Goal: Task Accomplishment & Management: Complete application form

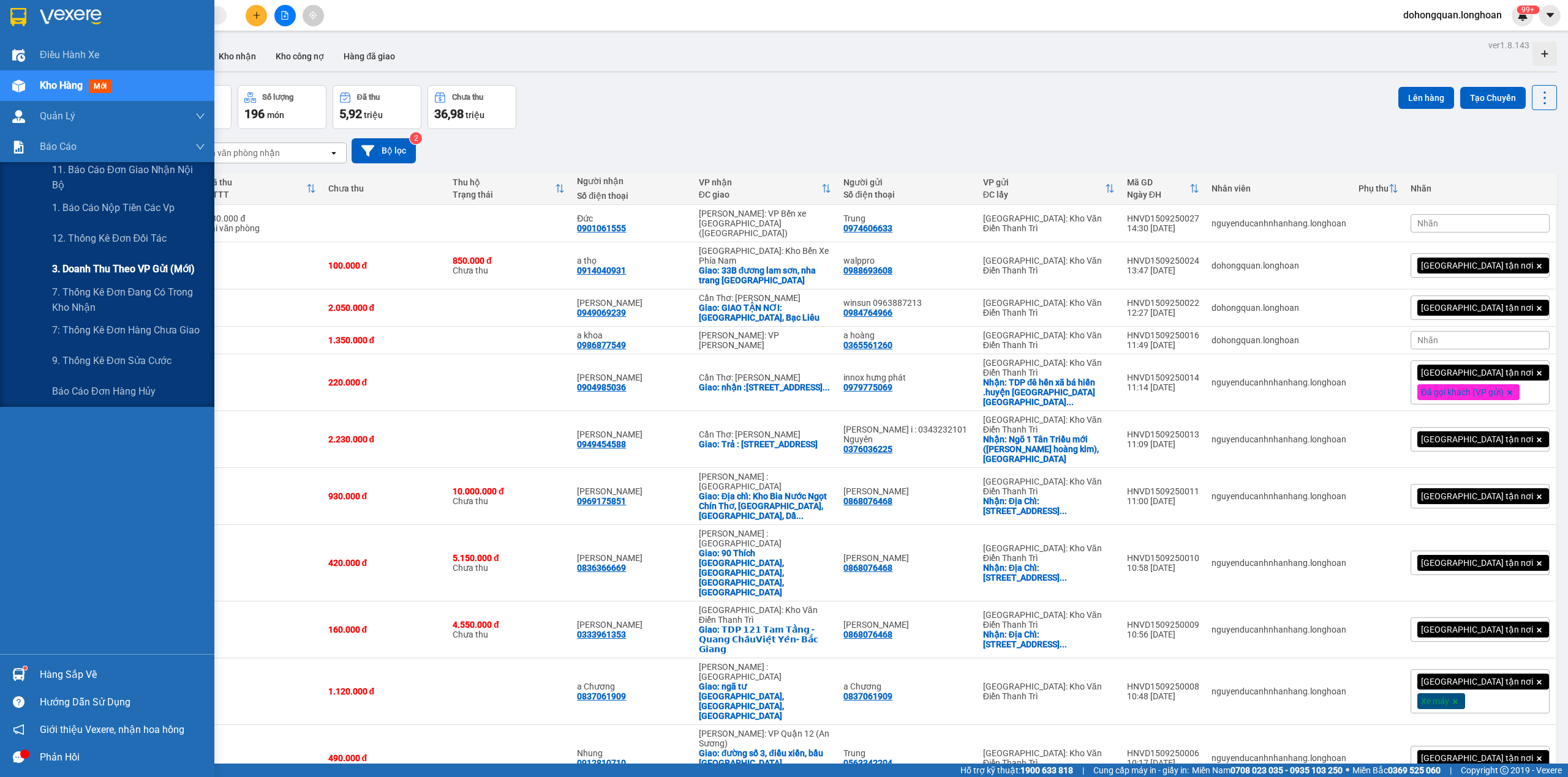
click at [91, 276] on span "3. Doanh Thu theo VP Gửi (mới)" at bounding box center [123, 269] width 143 height 15
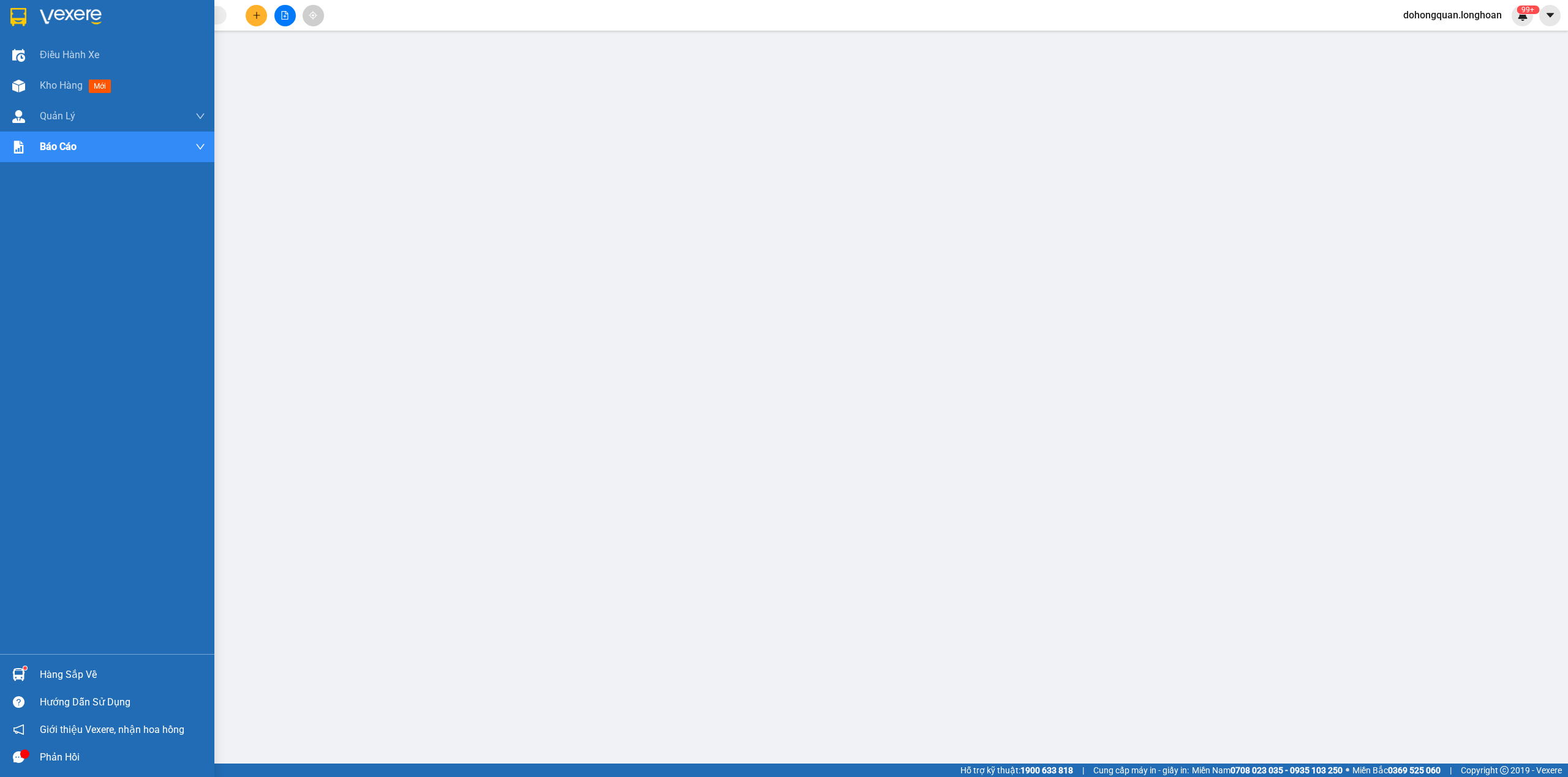
click at [15, 12] on img at bounding box center [18, 17] width 16 height 19
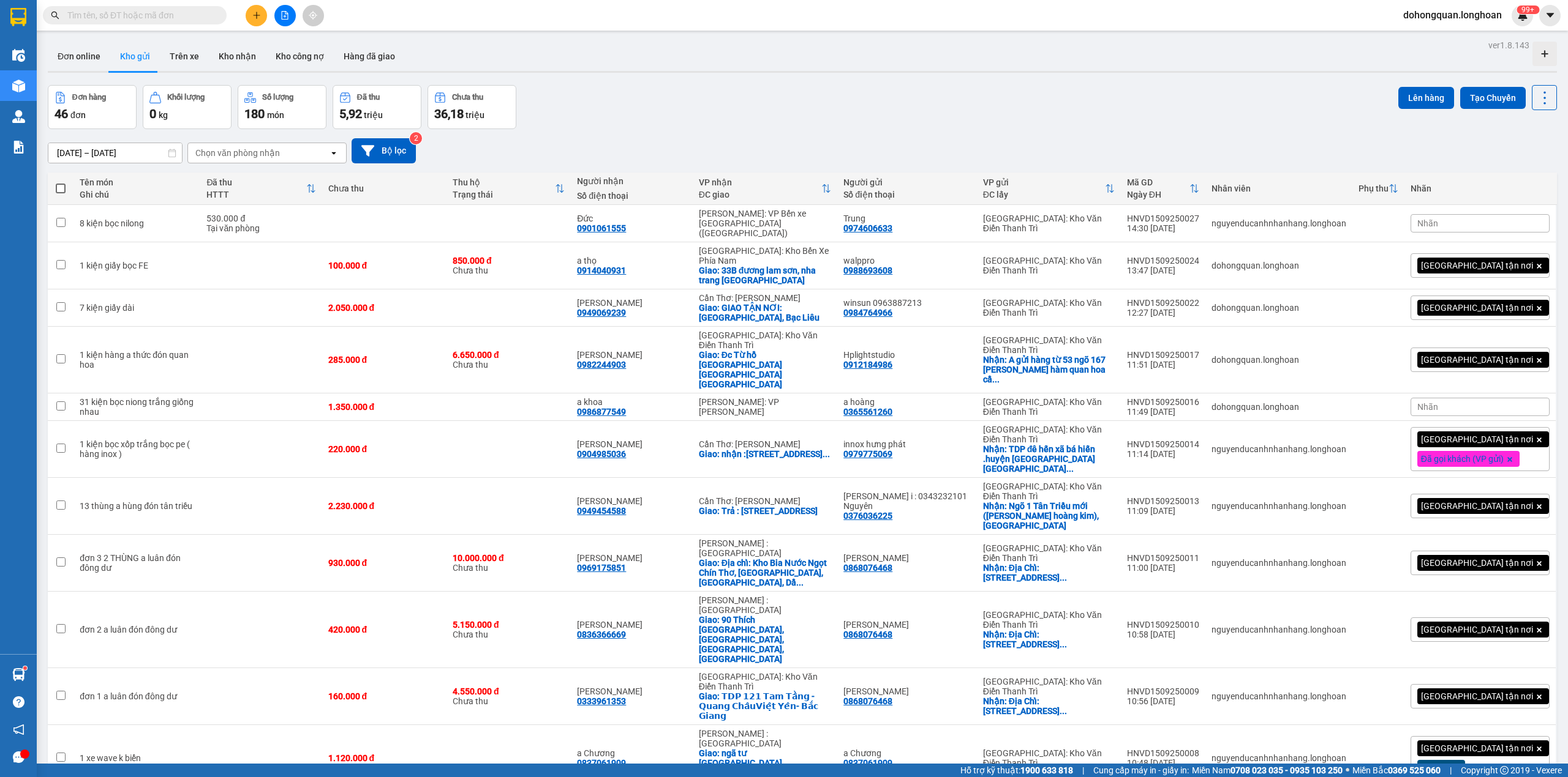
drag, startPoint x: 1118, startPoint y: 121, endPoint x: 1080, endPoint y: 125, distance: 38.2
click at [1118, 121] on div "Đơn hàng 46 đơn Khối lượng 0 kg Số lượng 180 món Đã thu 5,92 triệu Chưa thu 36,…" at bounding box center [802, 107] width 1509 height 44
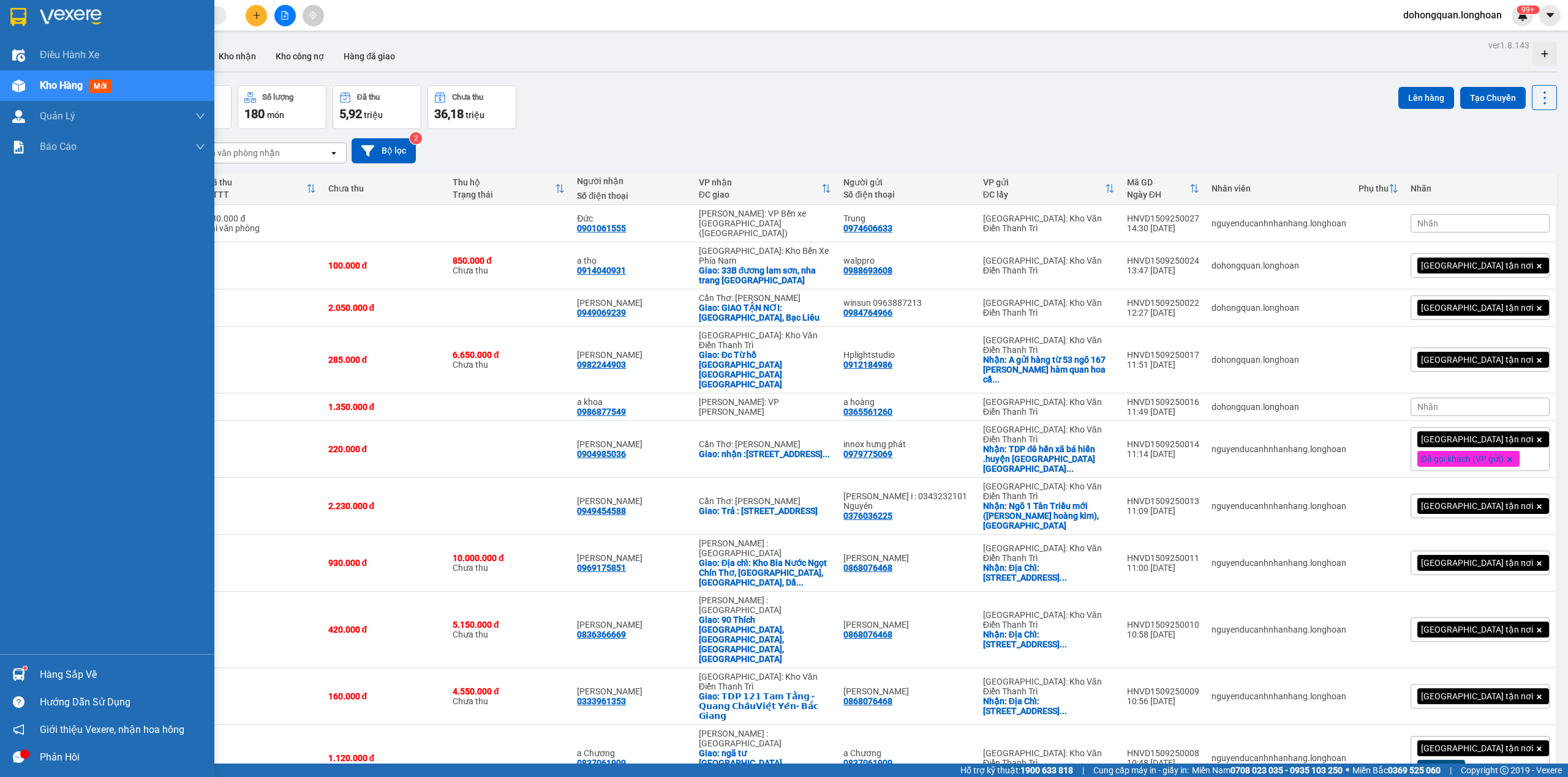
click at [26, 8] on img at bounding box center [18, 17] width 16 height 19
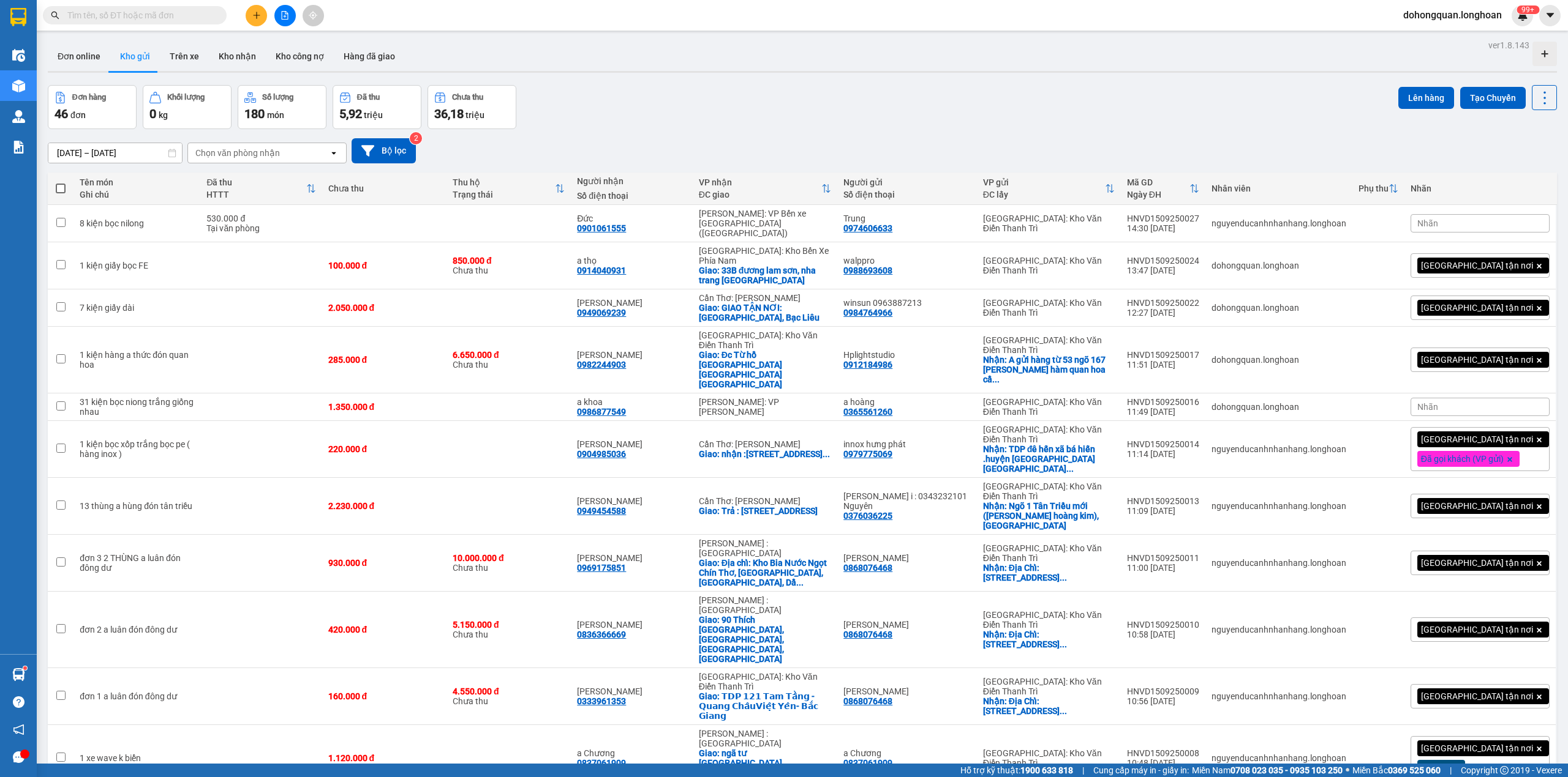
click at [782, 97] on div "Đơn hàng 46 đơn Khối lượng 0 kg Số lượng 180 món Đã thu 5,92 triệu Chưa thu 36,…" at bounding box center [802, 107] width 1509 height 44
click at [739, 108] on div "Đơn hàng 46 đơn Khối lượng 0 kg Số lượng 180 món Đã thu 5,92 triệu Chưa thu 36,…" at bounding box center [802, 107] width 1509 height 44
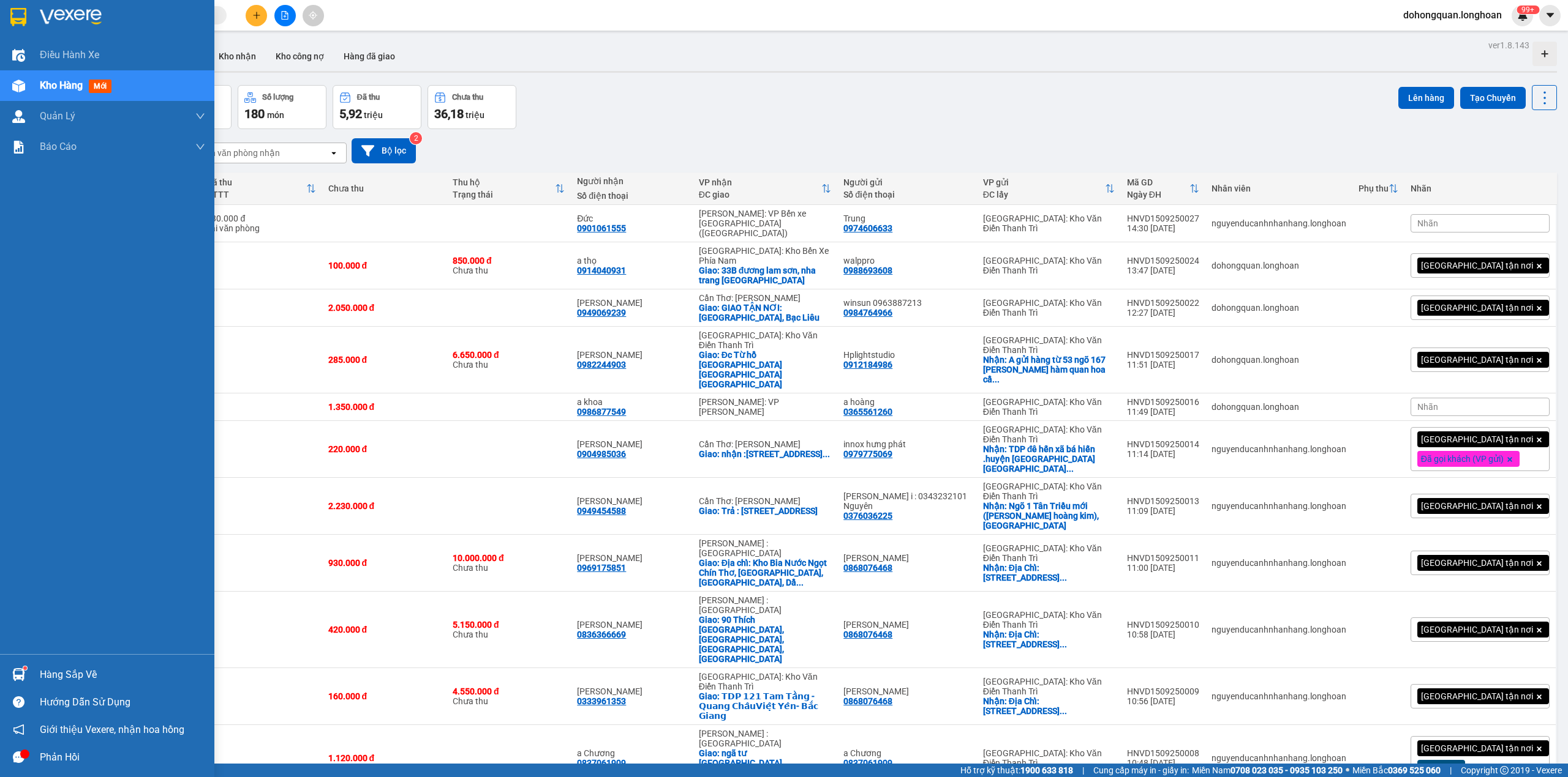
click at [36, 19] on div at bounding box center [107, 19] width 215 height 40
click at [32, 17] on div at bounding box center [107, 19] width 215 height 40
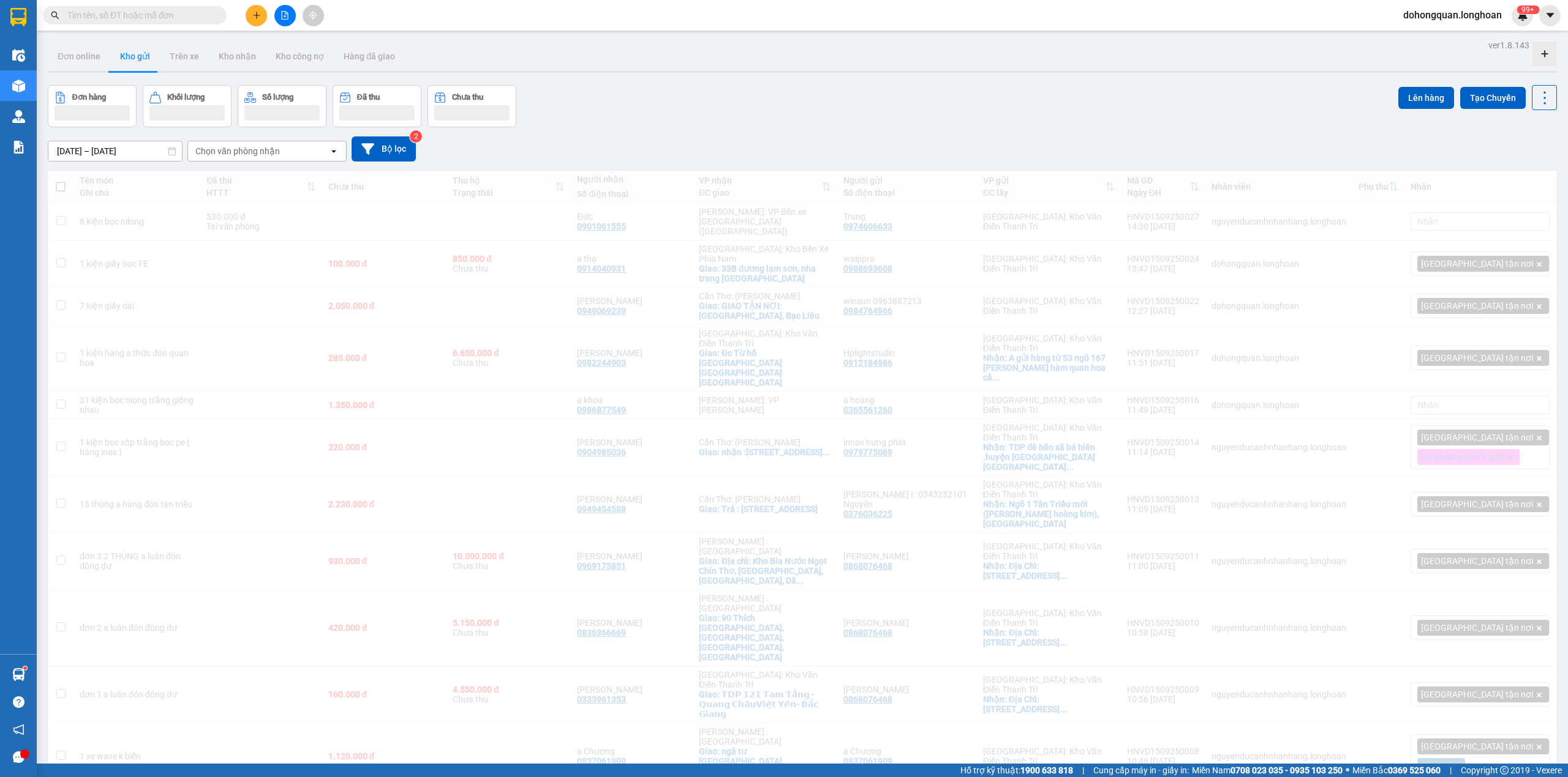
click at [827, 95] on div "Đơn hàng Khối lượng Số lượng Đã thu Chưa thu Lên hàng Tạo Chuyến" at bounding box center [802, 106] width 1509 height 43
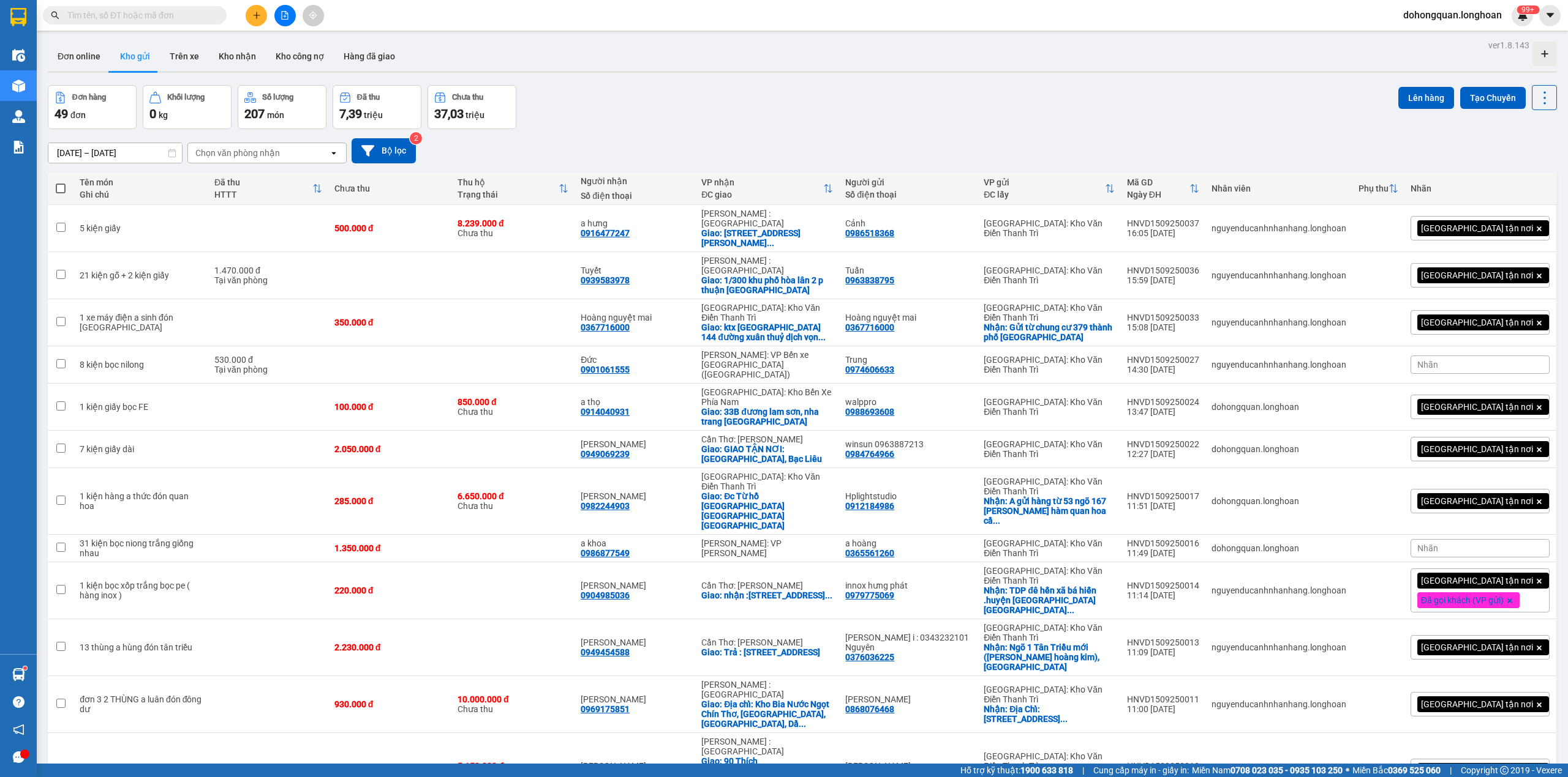
click at [773, 122] on div "Đơn hàng 49 đơn Khối lượng 0 kg Số lượng 207 món Đã thu 7,39 triệu Chưa thu 37,…" at bounding box center [802, 107] width 1509 height 44
click at [829, 96] on div "Đơn hàng 49 đơn Khối lượng 0 kg Số lượng 207 món Đã thu 7,39 triệu Chưa thu 37,…" at bounding box center [802, 107] width 1509 height 44
click at [694, 98] on div "Đơn hàng 49 đơn Khối lượng 0 kg Số lượng 207 món Đã thu 7,39 triệu Chưa thu 37,…" at bounding box center [802, 107] width 1509 height 44
click at [805, 130] on div "17/08/2025 – 15/09/2025 Press the down arrow key to interact with the calendar …" at bounding box center [802, 151] width 1509 height 43
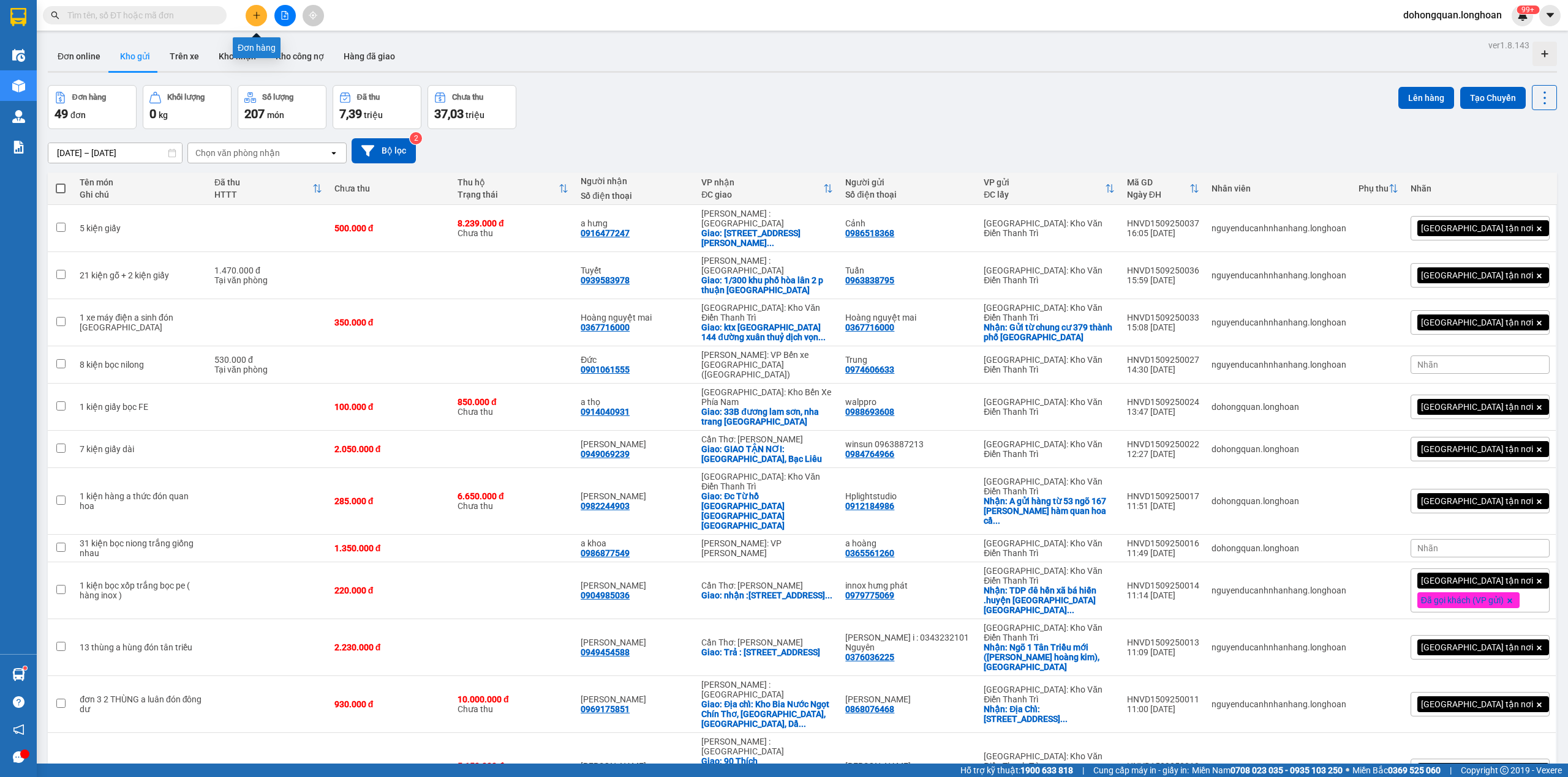
click at [257, 5] on button at bounding box center [257, 15] width 22 height 22
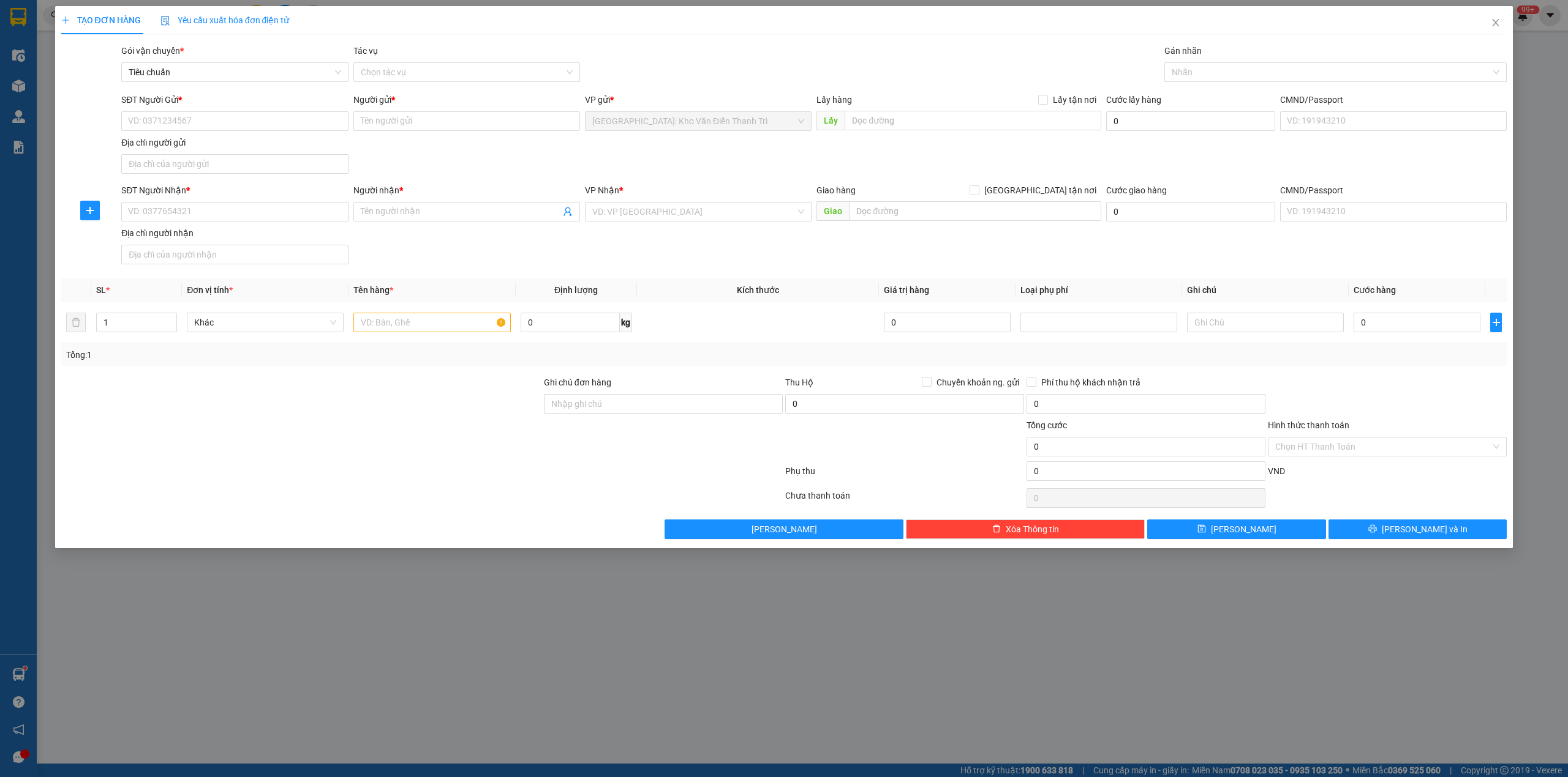
click at [136, 133] on div "SĐT Người Gửi * VD: 0371234567" at bounding box center [234, 114] width 226 height 43
click at [140, 123] on input "SĐT Người Gửi *" at bounding box center [234, 121] width 226 height 19
paste input "0966.33.88.03"
type input "0966338803"
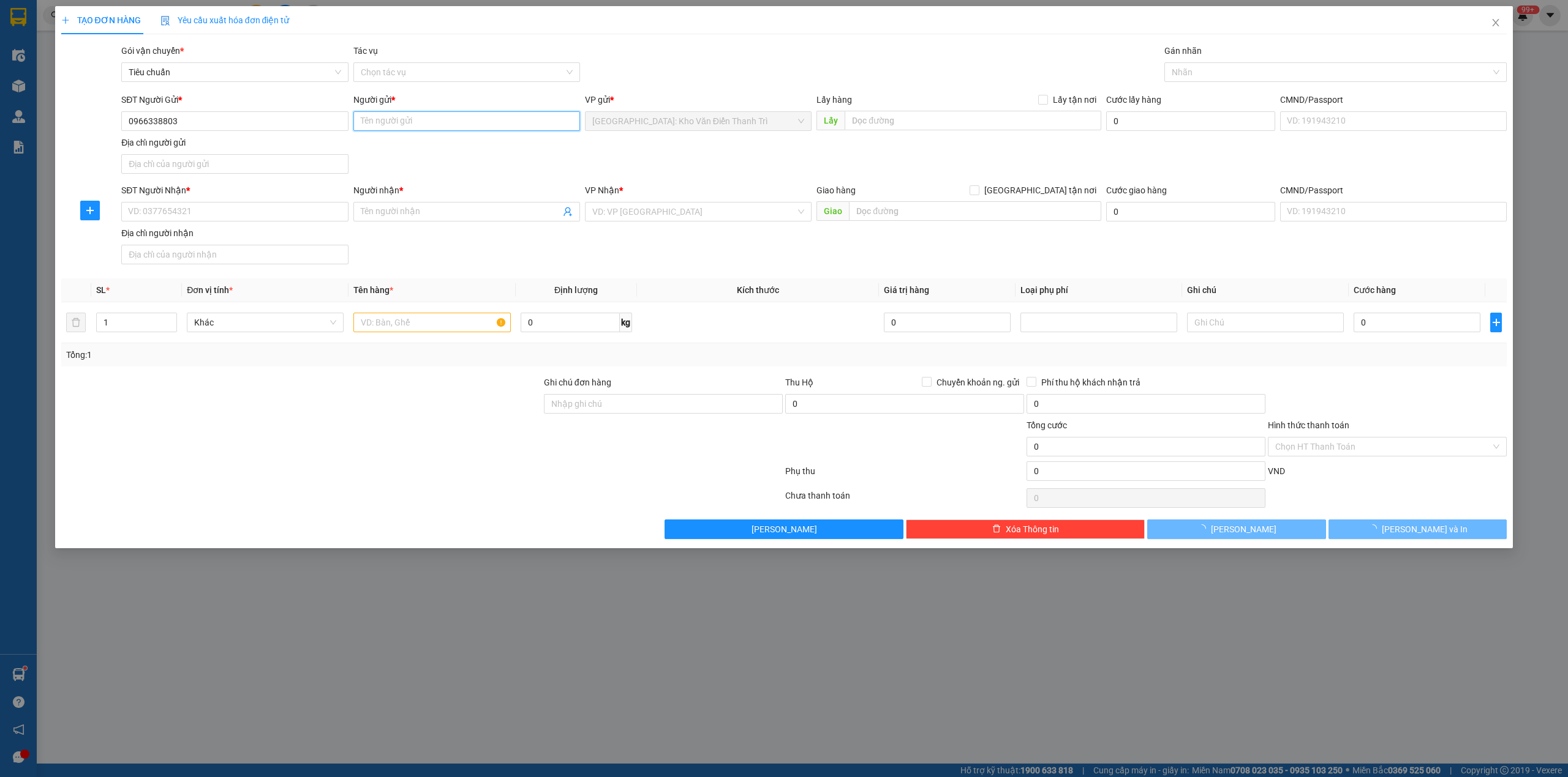
click at [390, 129] on input "Người gửi *" at bounding box center [467, 121] width 226 height 19
paste input "xưởng cơ khí hưng anh"
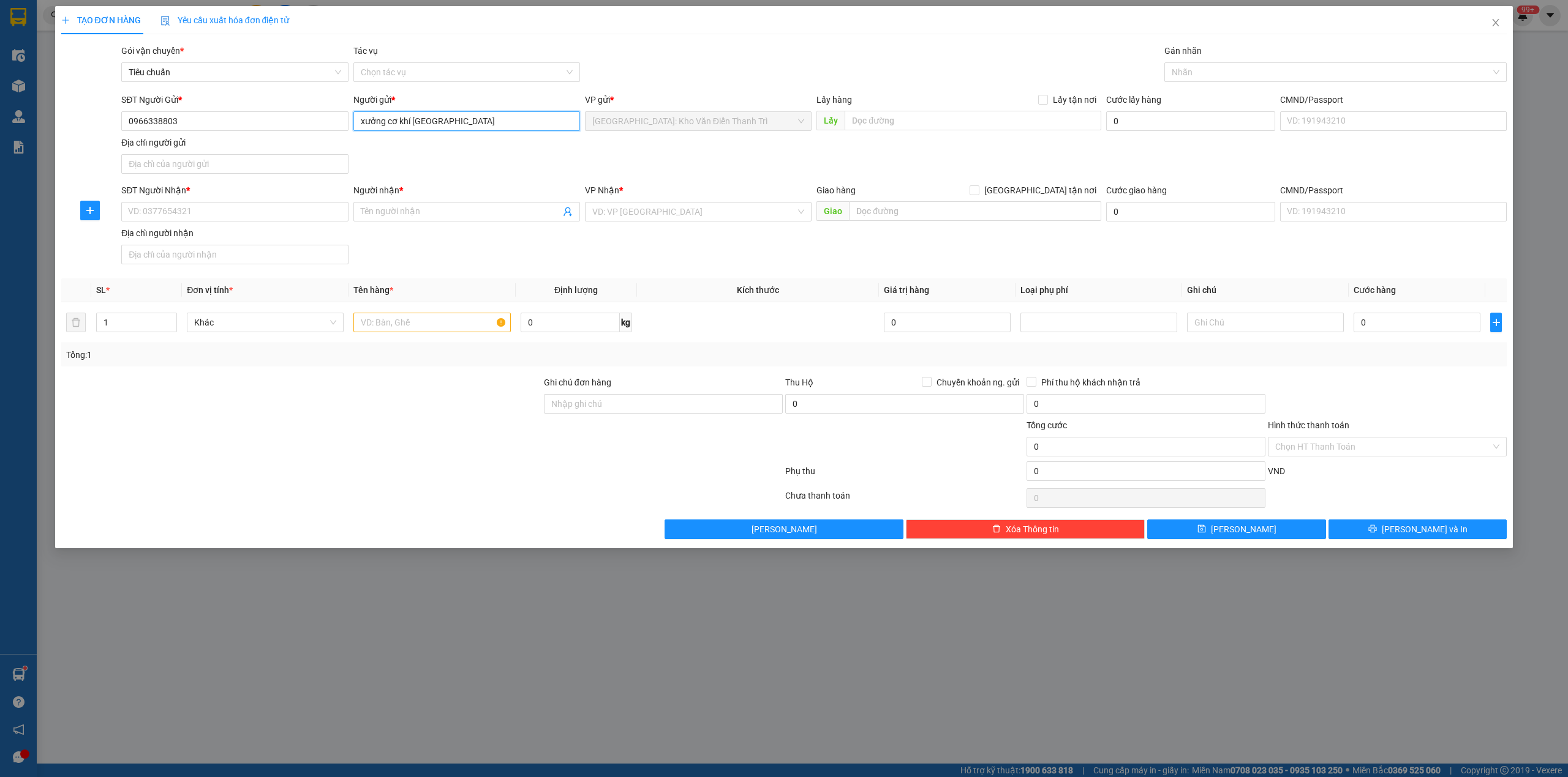
type input "xưởng cơ khí hưng anh"
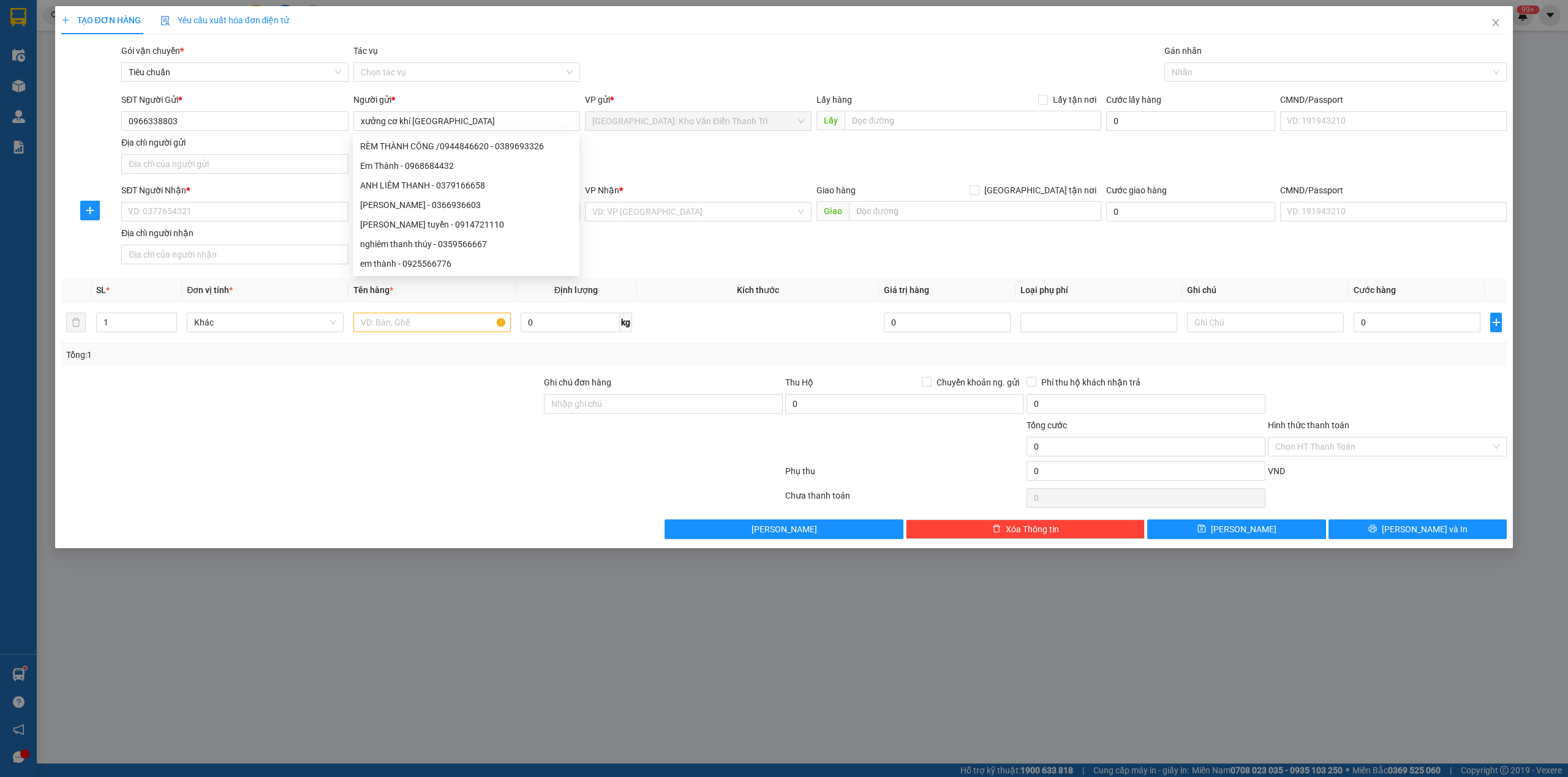
drag, startPoint x: 887, startPoint y: 167, endPoint x: 919, endPoint y: 133, distance: 46.7
click at [888, 165] on div "SĐT Người Gửi * 0966338803 Người gửi * xưởng cơ khí hưng anh VP gửi * Hà Nội: K…" at bounding box center [814, 136] width 1391 height 86
click at [920, 132] on div "Lấy hàng Lấy tận nơi Lấy" at bounding box center [958, 114] width 284 height 43
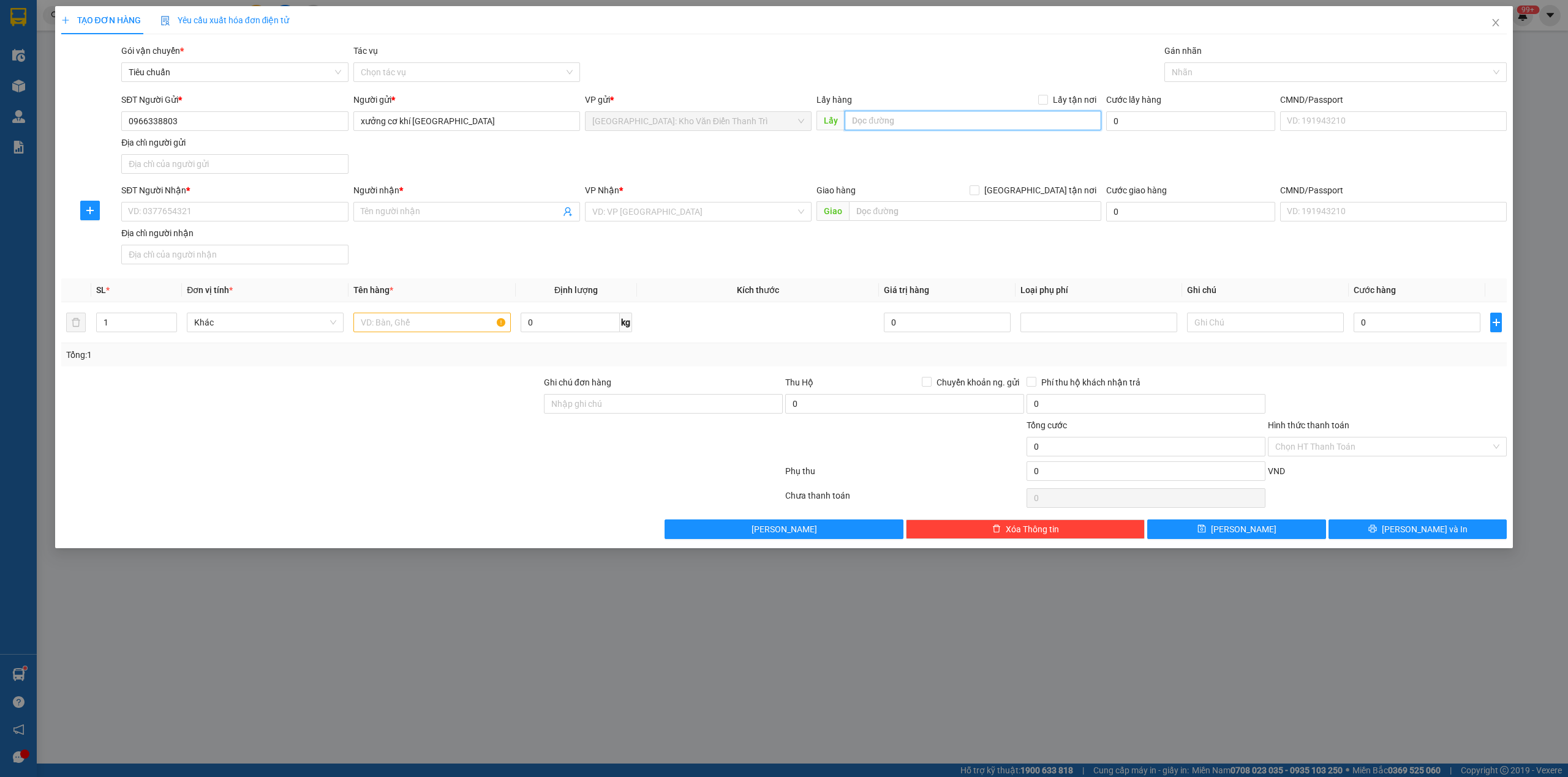
click at [922, 128] on input "text" at bounding box center [973, 120] width 257 height 19
paste input "số 8 ngõ 114 thụy khuê - tây hồ - HN"
type input "số 8 ngõ 114 thụy khuê - tây hồ - HN"
click at [1054, 98] on span "Lấy tận nơi" at bounding box center [1074, 99] width 53 height 13
click at [1046, 98] on input "Lấy tận nơi" at bounding box center [1042, 98] width 9 height 9
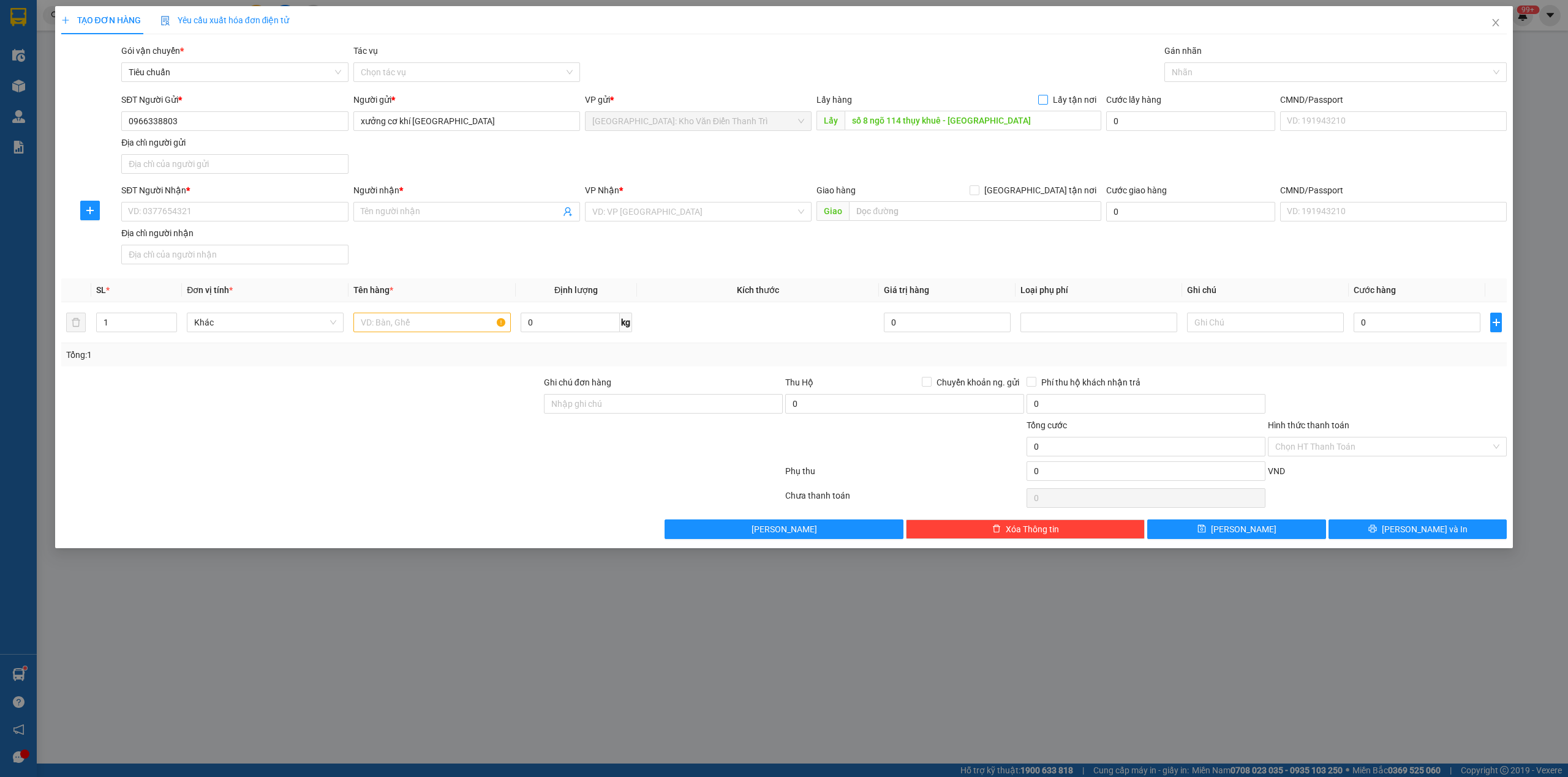
checkbox input "true"
click at [218, 211] on input "SĐT Người Nhận *" at bounding box center [234, 211] width 226 height 19
paste input "0936 320438"
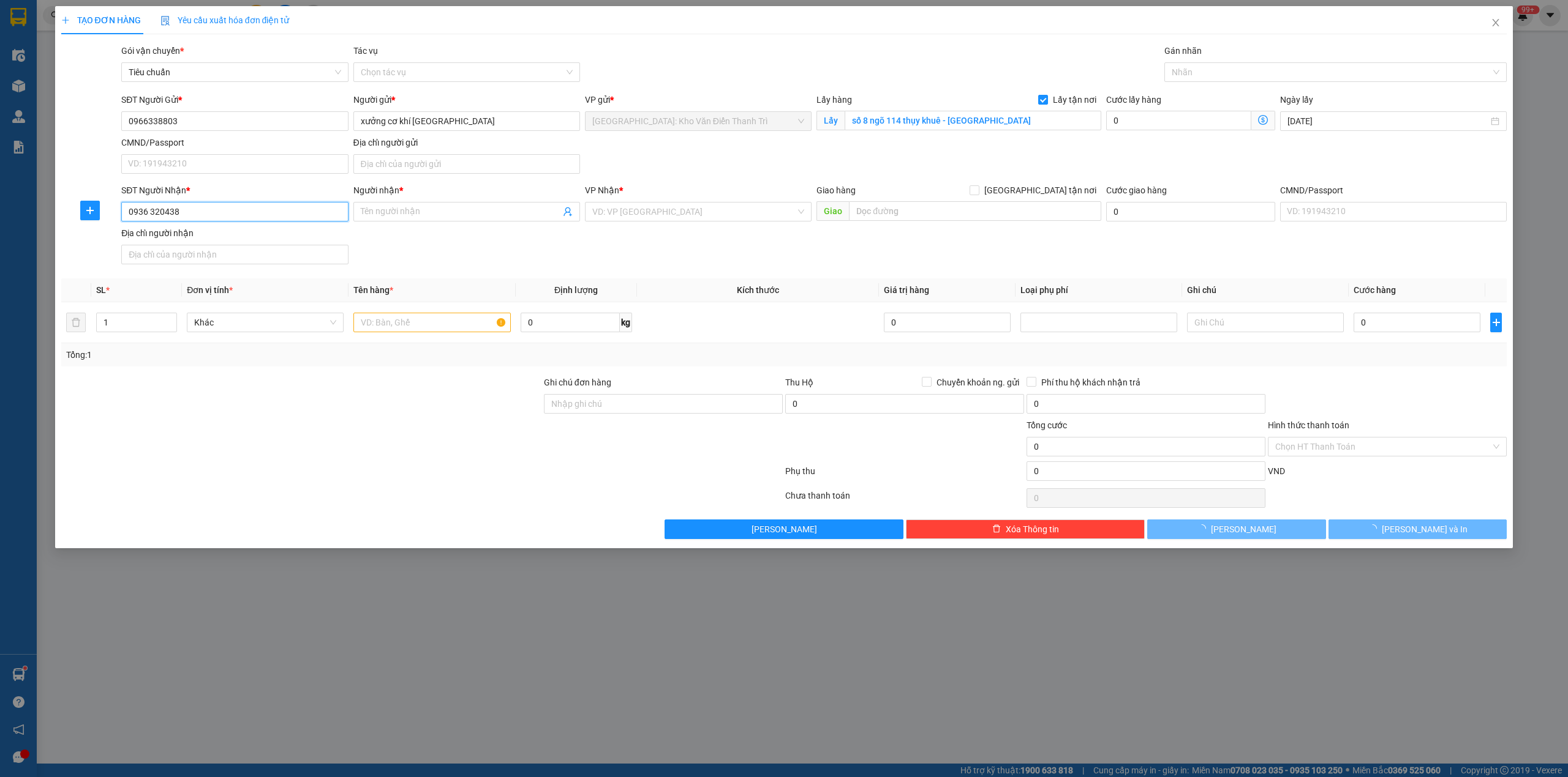
click at [153, 205] on input "0936 320438" at bounding box center [234, 211] width 226 height 19
type input "0936320438"
click at [431, 217] on input "Người nhận *" at bounding box center [460, 211] width 200 height 13
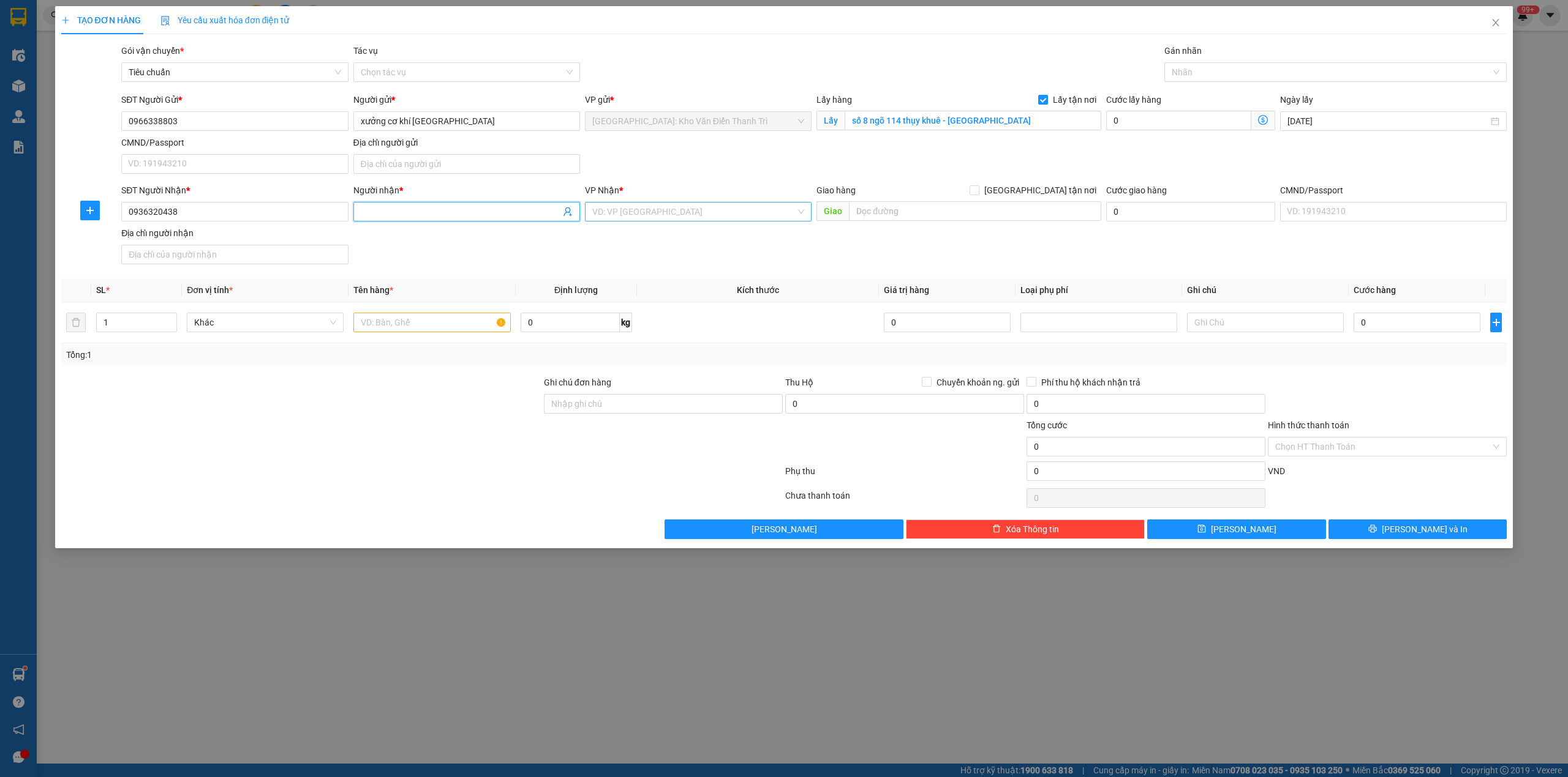
paste input "Anh tân"
type input "Anh tân"
click at [611, 214] on input "search" at bounding box center [694, 212] width 203 height 19
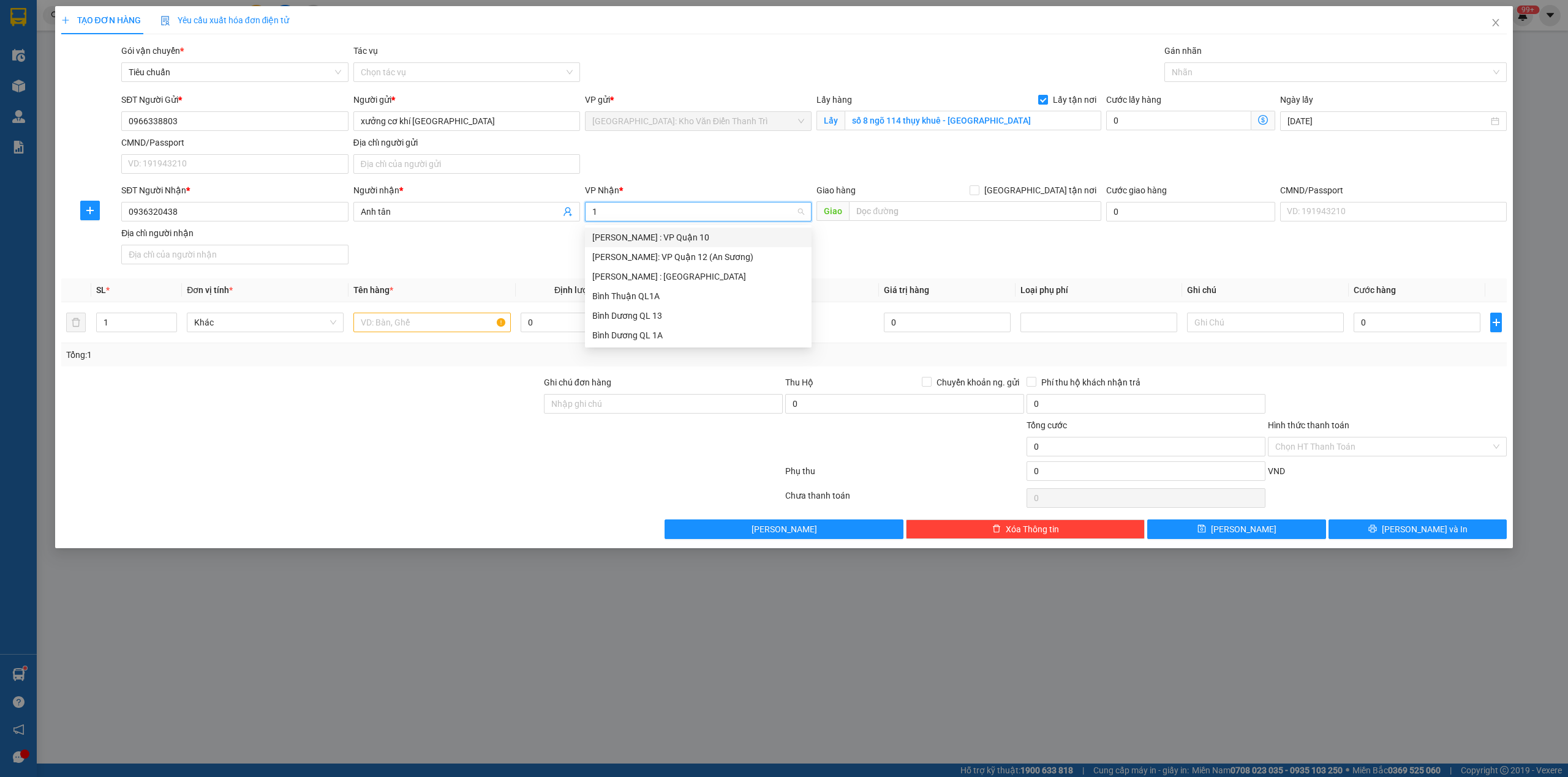
type input "12"
click at [653, 256] on div "[PERSON_NAME] : [GEOGRAPHIC_DATA]" at bounding box center [698, 256] width 212 height 13
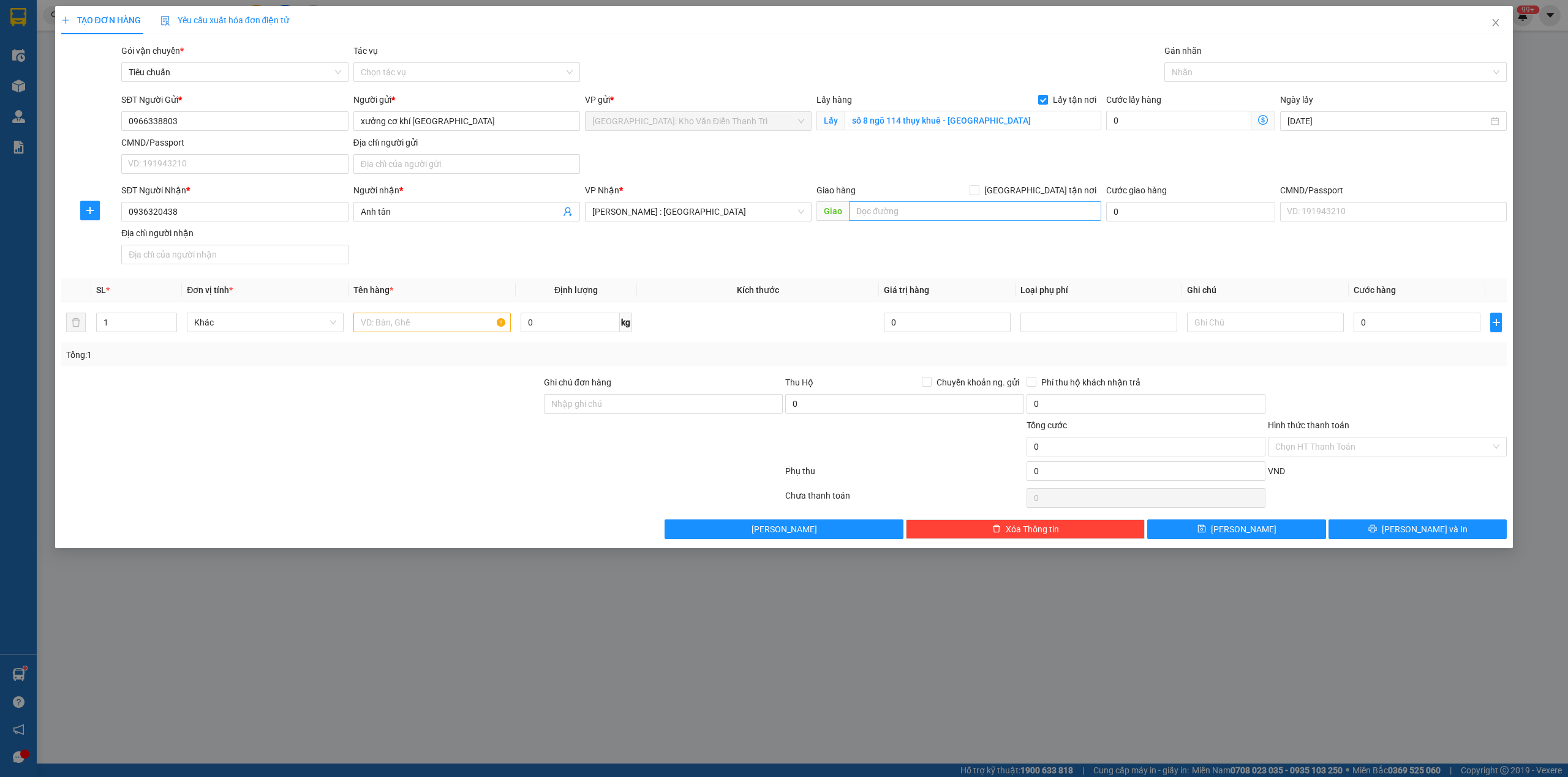
drag, startPoint x: 866, startPoint y: 236, endPoint x: 885, endPoint y: 205, distance: 36.4
click at [870, 233] on div "SĐT Người Nhận * 0936320438 Người nhận * Anh tân VP Nhận * Hồ Chí Minh : Kho Qu…" at bounding box center [814, 226] width 1391 height 86
click at [885, 205] on input "text" at bounding box center [975, 211] width 253 height 19
paste input "số 115 tân hóa - quận 6 phường 14 Hồ Chí Minh"
type input "số 115 tân hóa - quận 6 phường 14 Hồ Chí Minh"
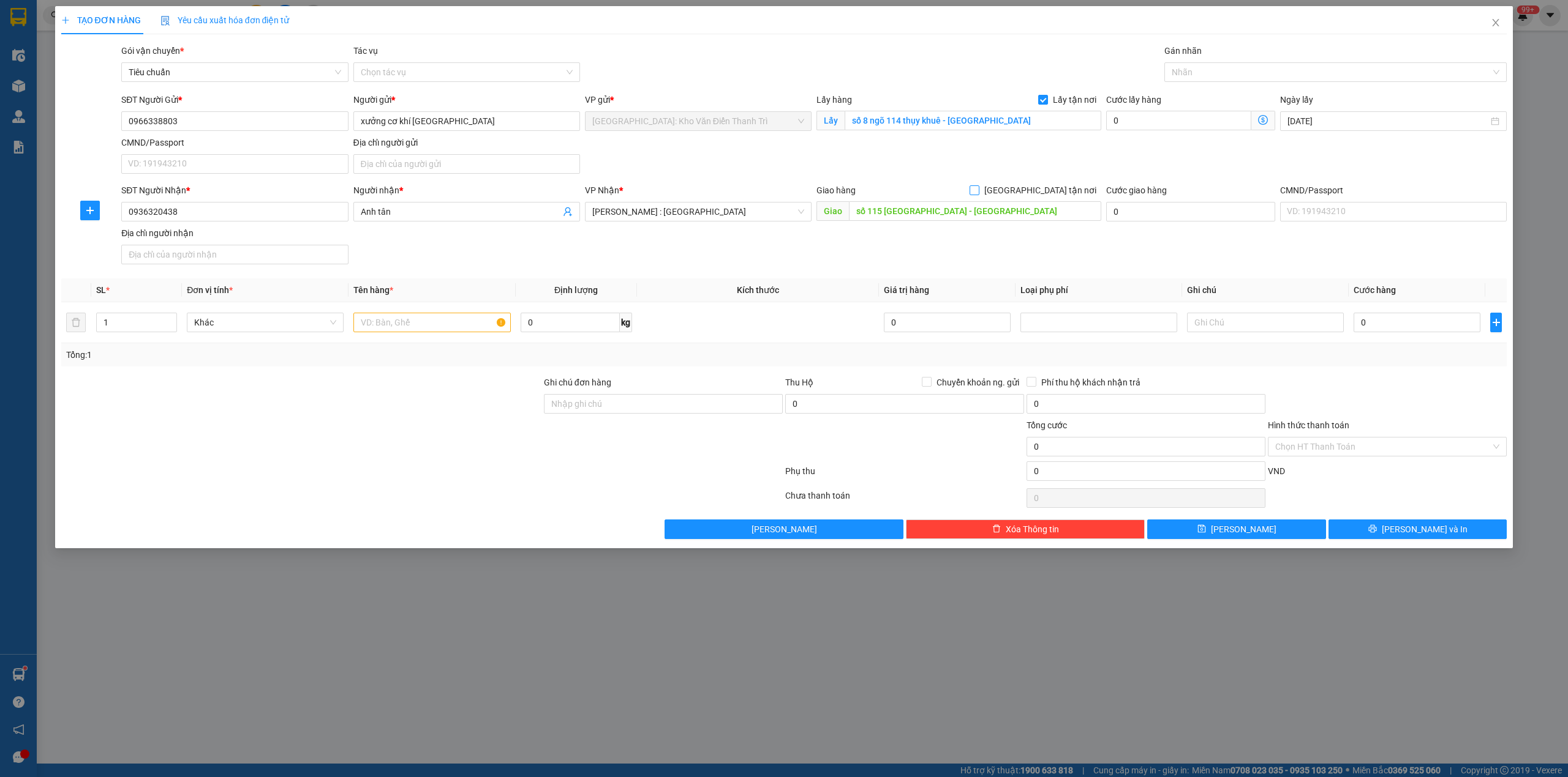
click at [978, 191] on input "[GEOGRAPHIC_DATA] tận nơi" at bounding box center [974, 189] width 9 height 9
checkbox input "true"
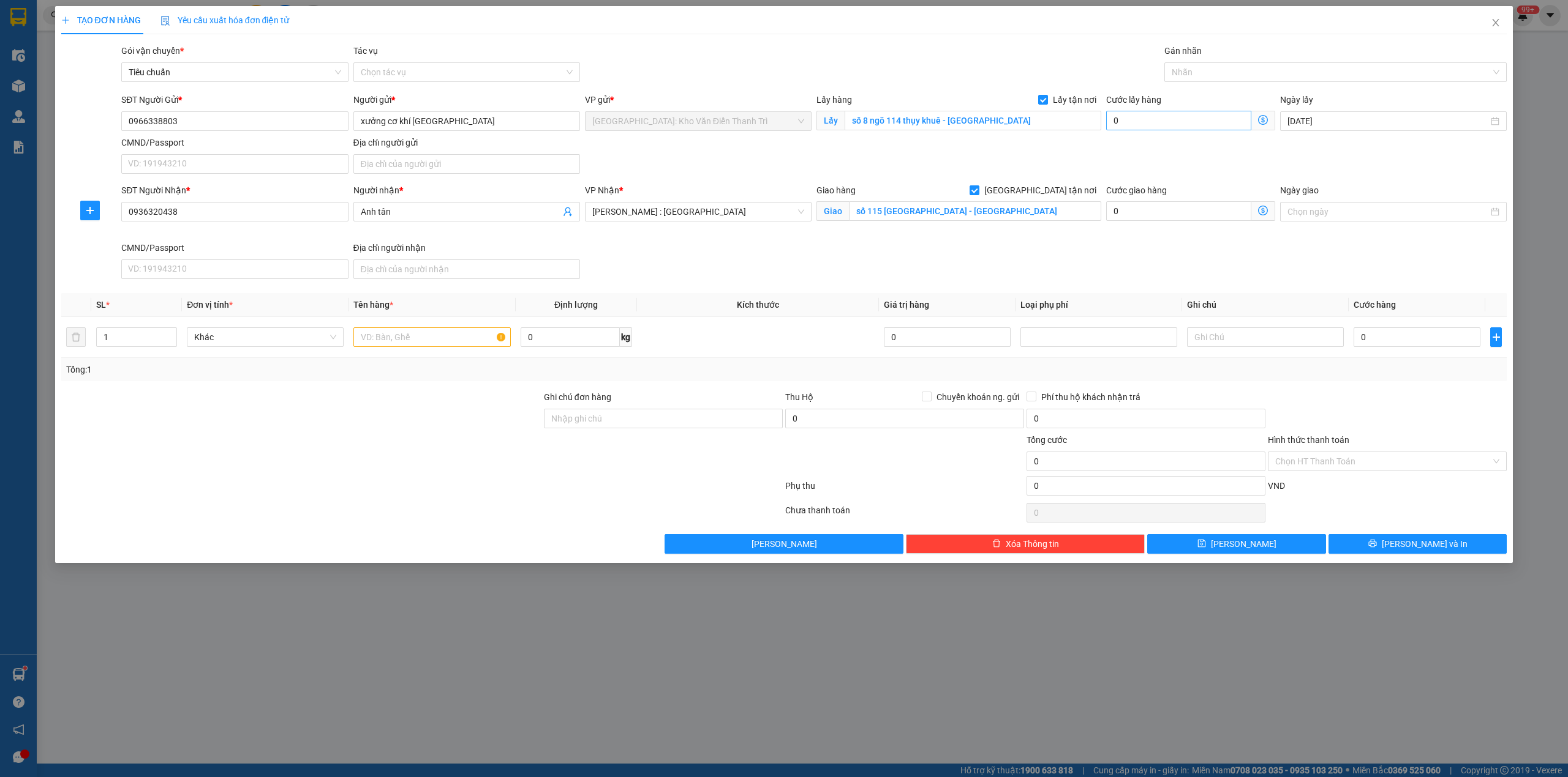
drag, startPoint x: 1136, startPoint y: 143, endPoint x: 1154, endPoint y: 112, distance: 35.8
click at [1137, 142] on div "SĐT Người Gửi * 0966338803 Người gửi * xưởng cơ khí hưng anh VP gửi * Hà Nội: K…" at bounding box center [814, 136] width 1391 height 86
click at [1173, 81] on div "Gán nhãn Nhãn" at bounding box center [1335, 65] width 343 height 43
click at [1194, 74] on div at bounding box center [1329, 72] width 325 height 15
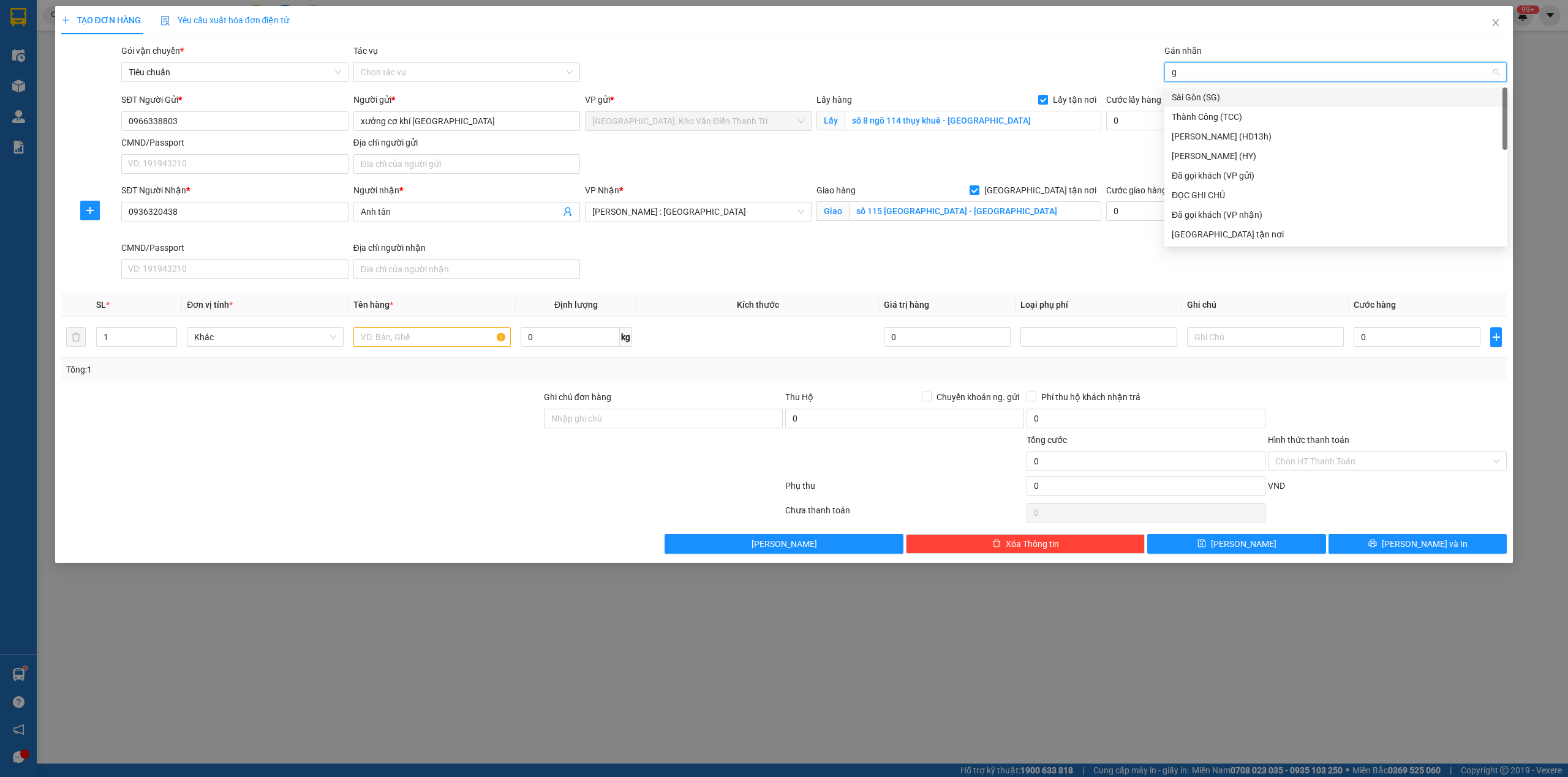
type input "gt"
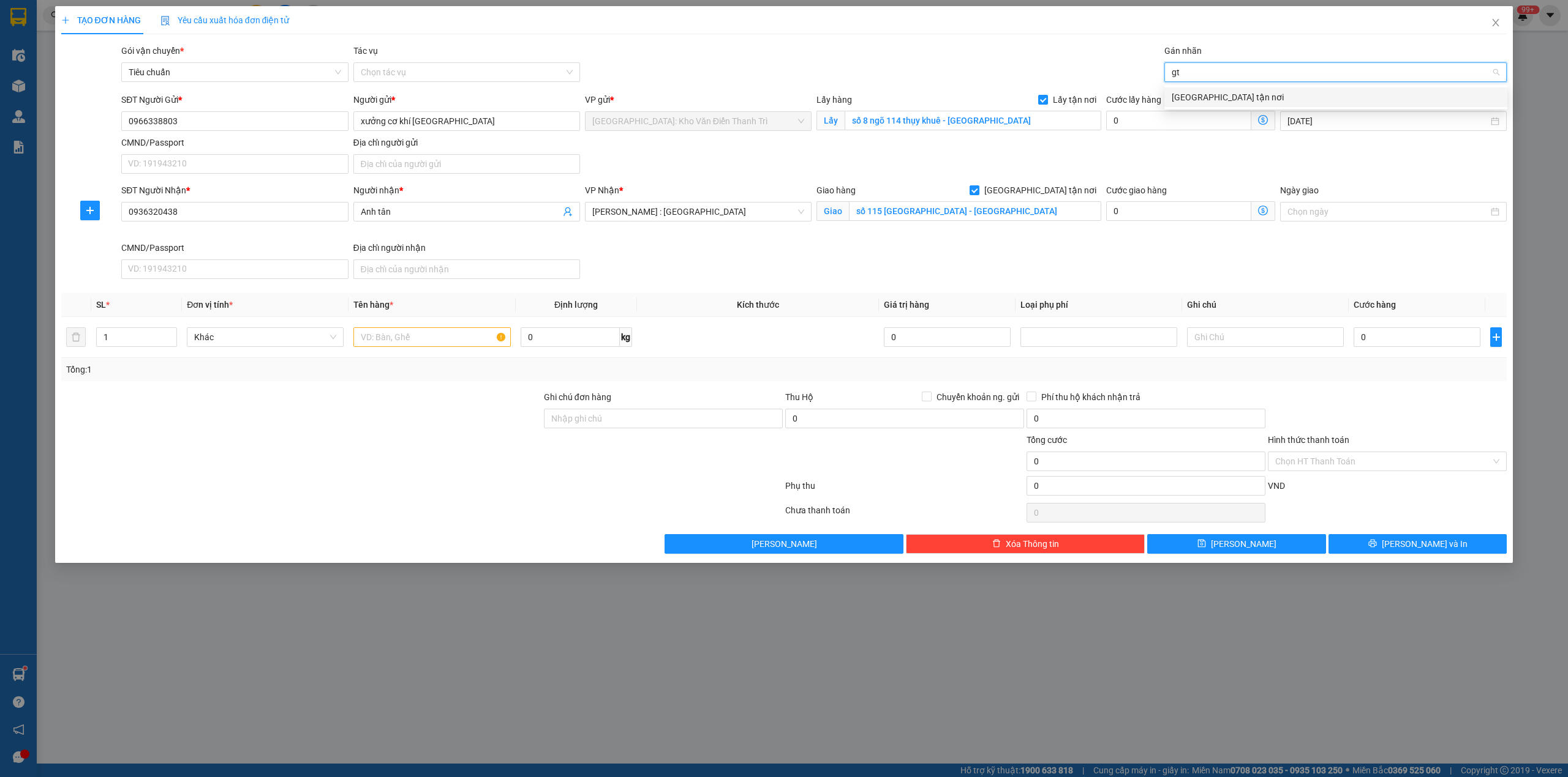
click at [1195, 91] on div "[GEOGRAPHIC_DATA] tận nơi" at bounding box center [1335, 97] width 329 height 13
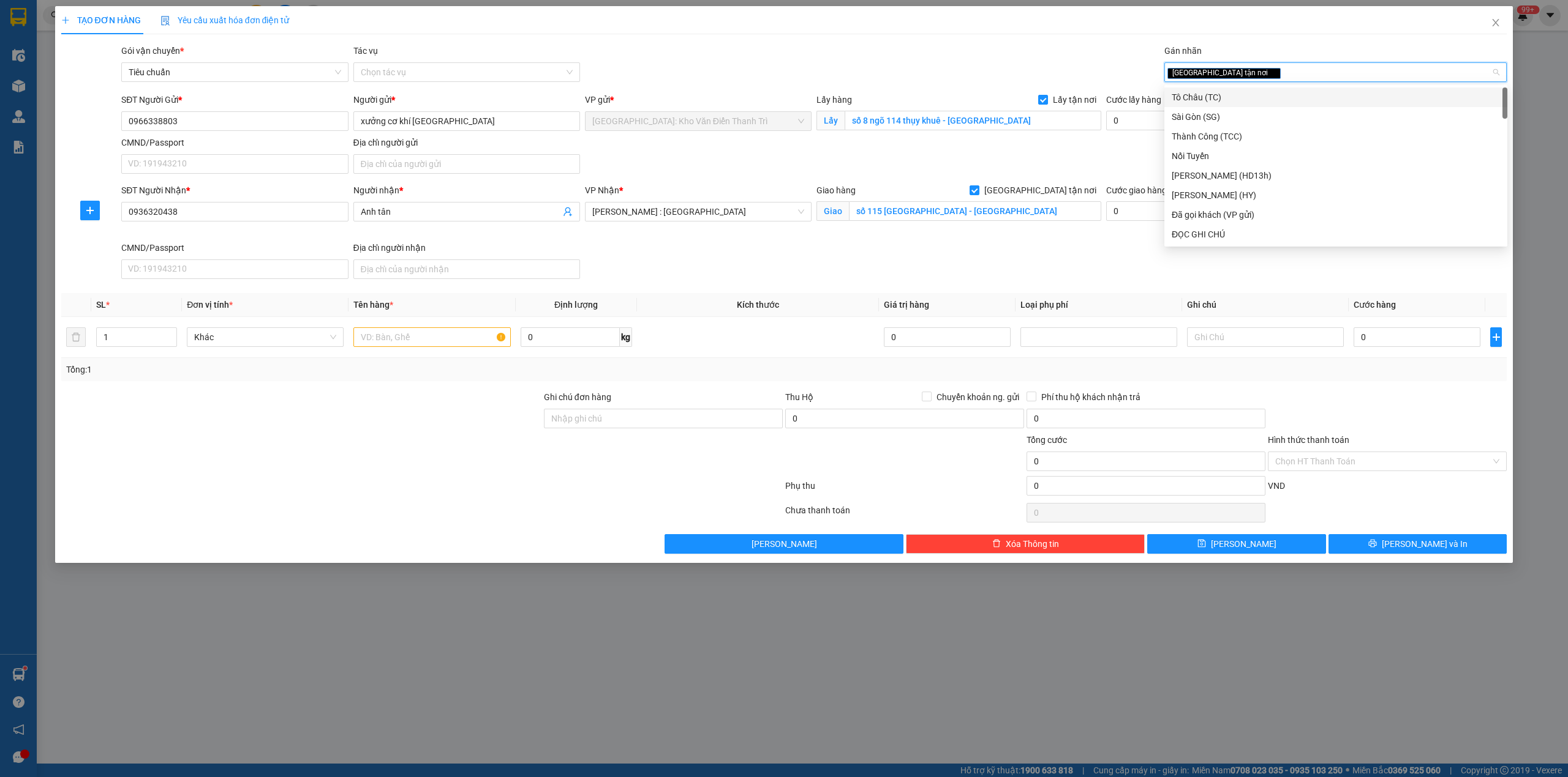
click at [985, 241] on div "Giao hàng Giao tận nơi Giao số 115 tân hóa - quận 6 phường 14 Hồ Chí Minh" at bounding box center [959, 212] width 290 height 57
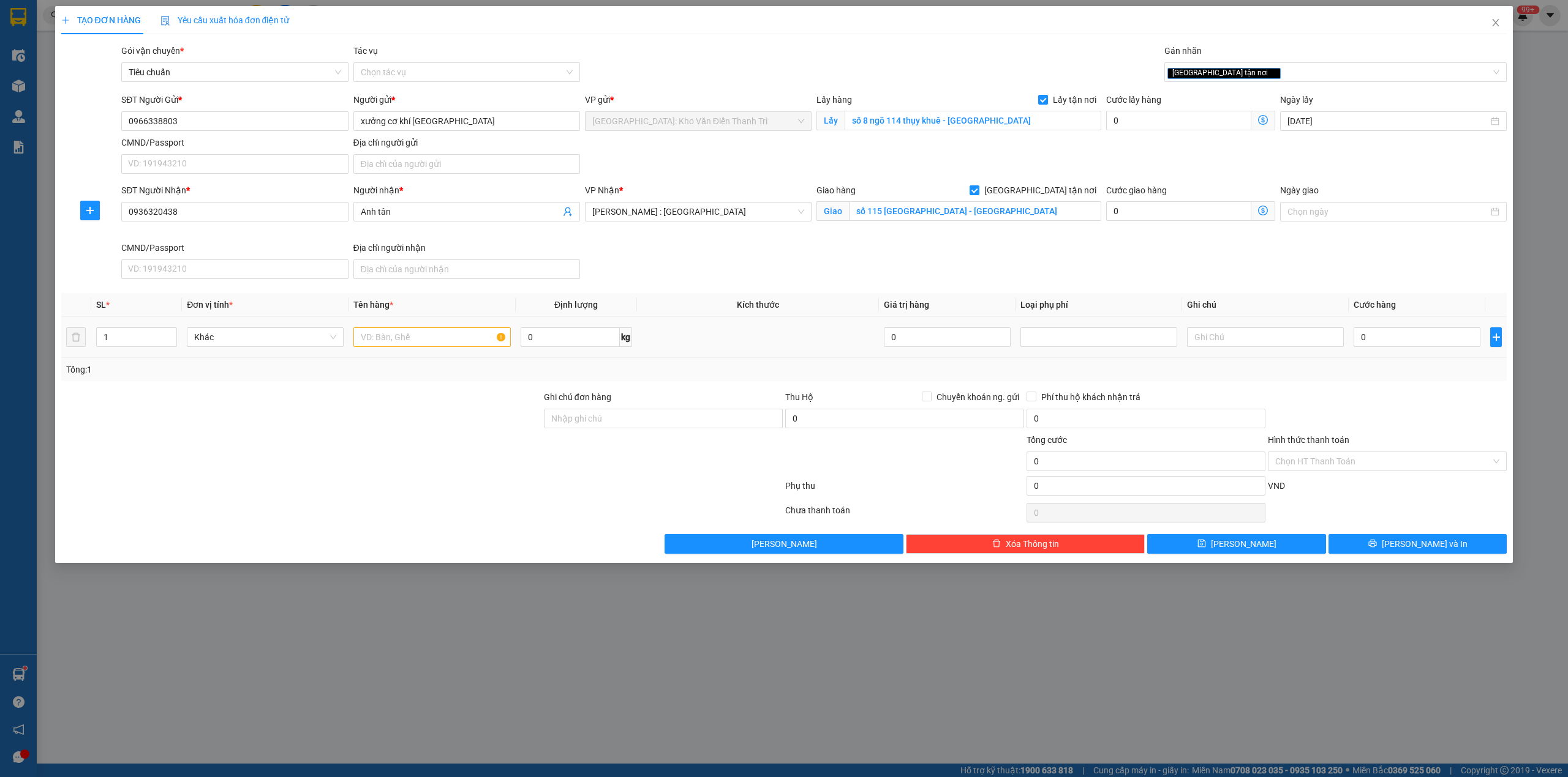
click at [412, 352] on td at bounding box center [432, 337] width 167 height 41
click at [413, 340] on input "text" at bounding box center [432, 337] width 157 height 19
paste input "16/9 đón 1 kiện"
type input "16/9 đón 1 kiện a thức đón thuỵ khê tây hồ"
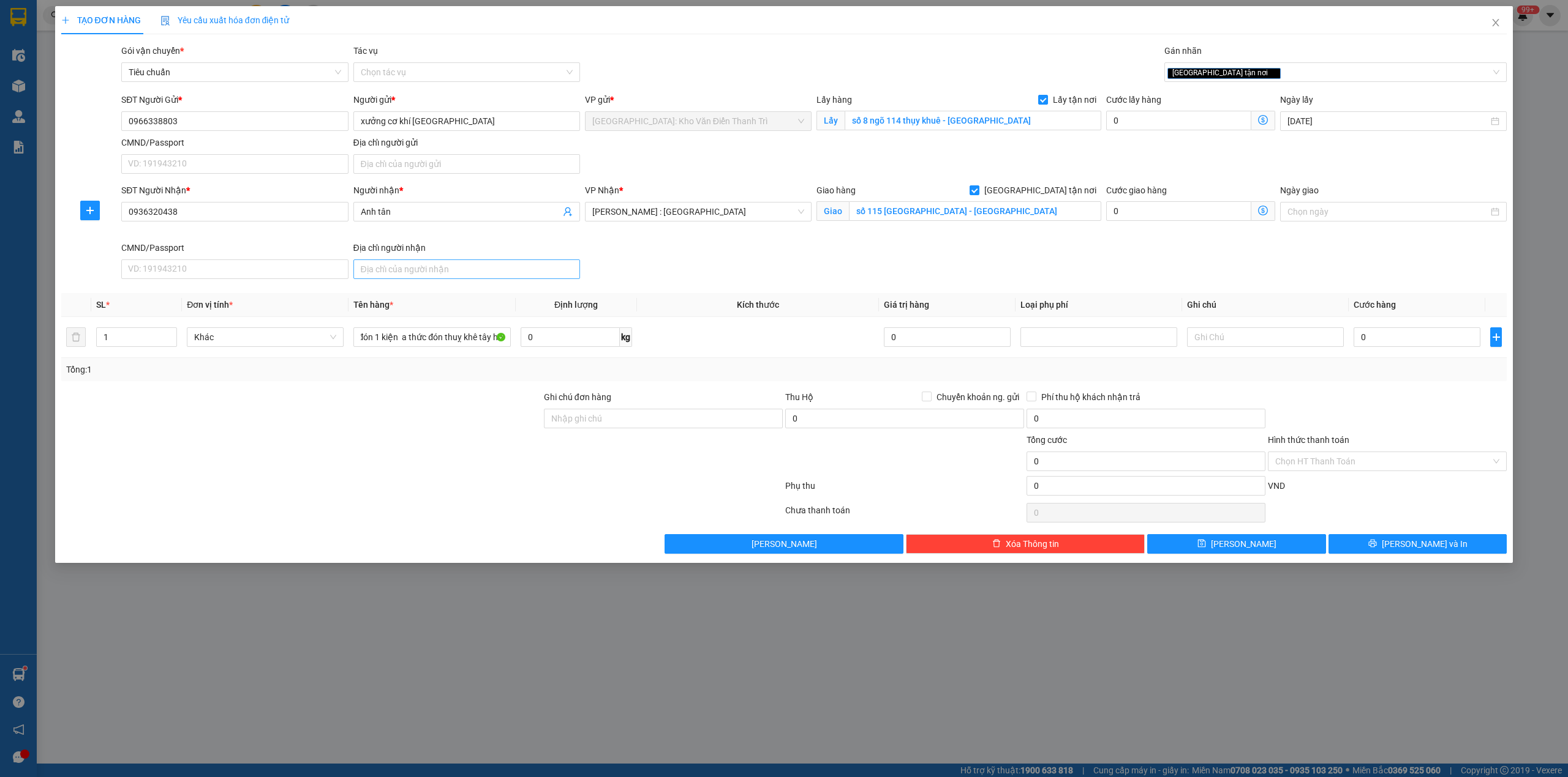
scroll to position [0, 0]
drag, startPoint x: 1383, startPoint y: 331, endPoint x: 1391, endPoint y: 325, distance: 10.0
click at [1384, 331] on input "0" at bounding box center [1417, 337] width 127 height 19
type input "1"
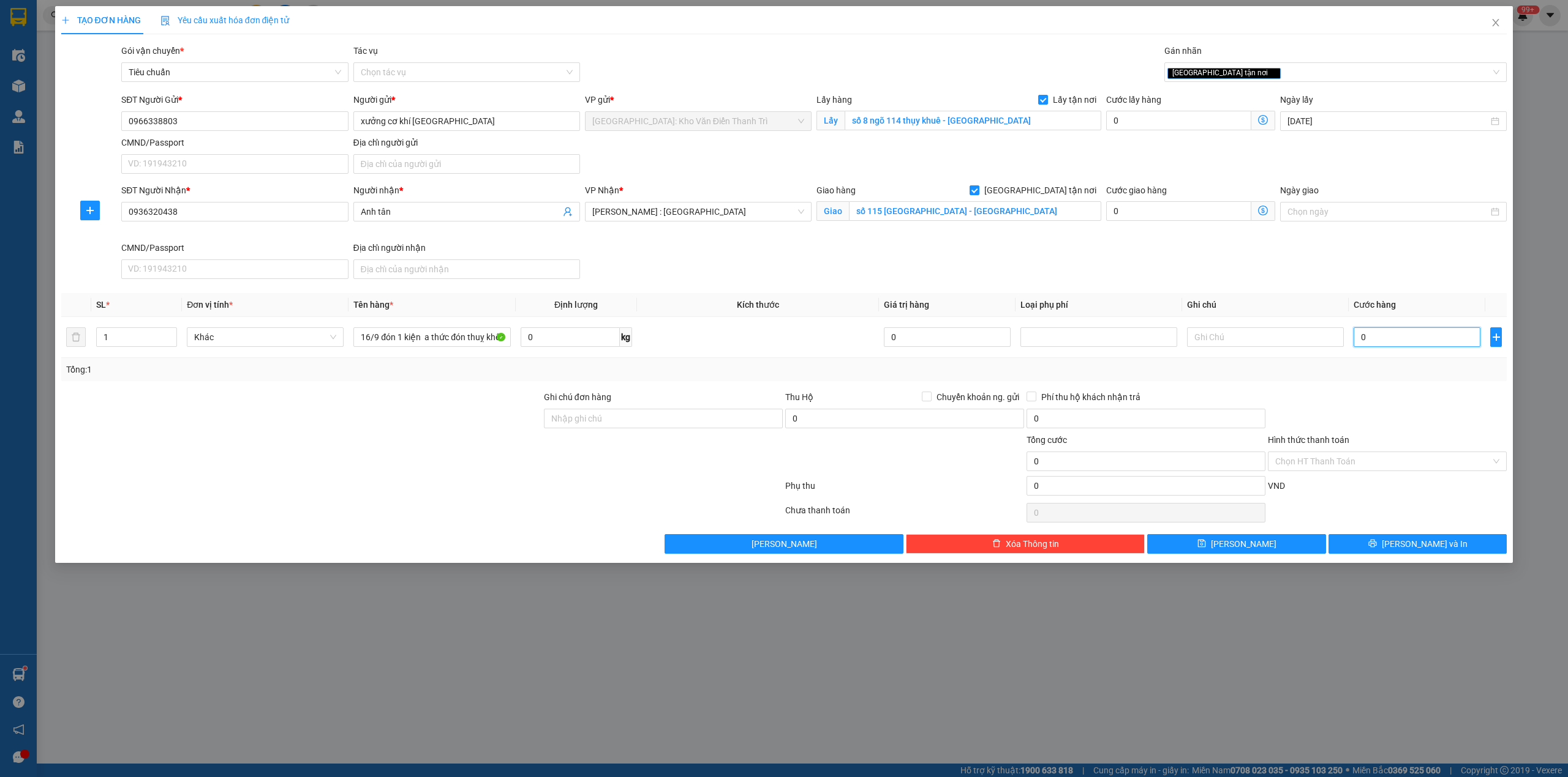
type input "1"
type input "1.000"
click at [1387, 353] on td "1.000" at bounding box center [1417, 337] width 136 height 41
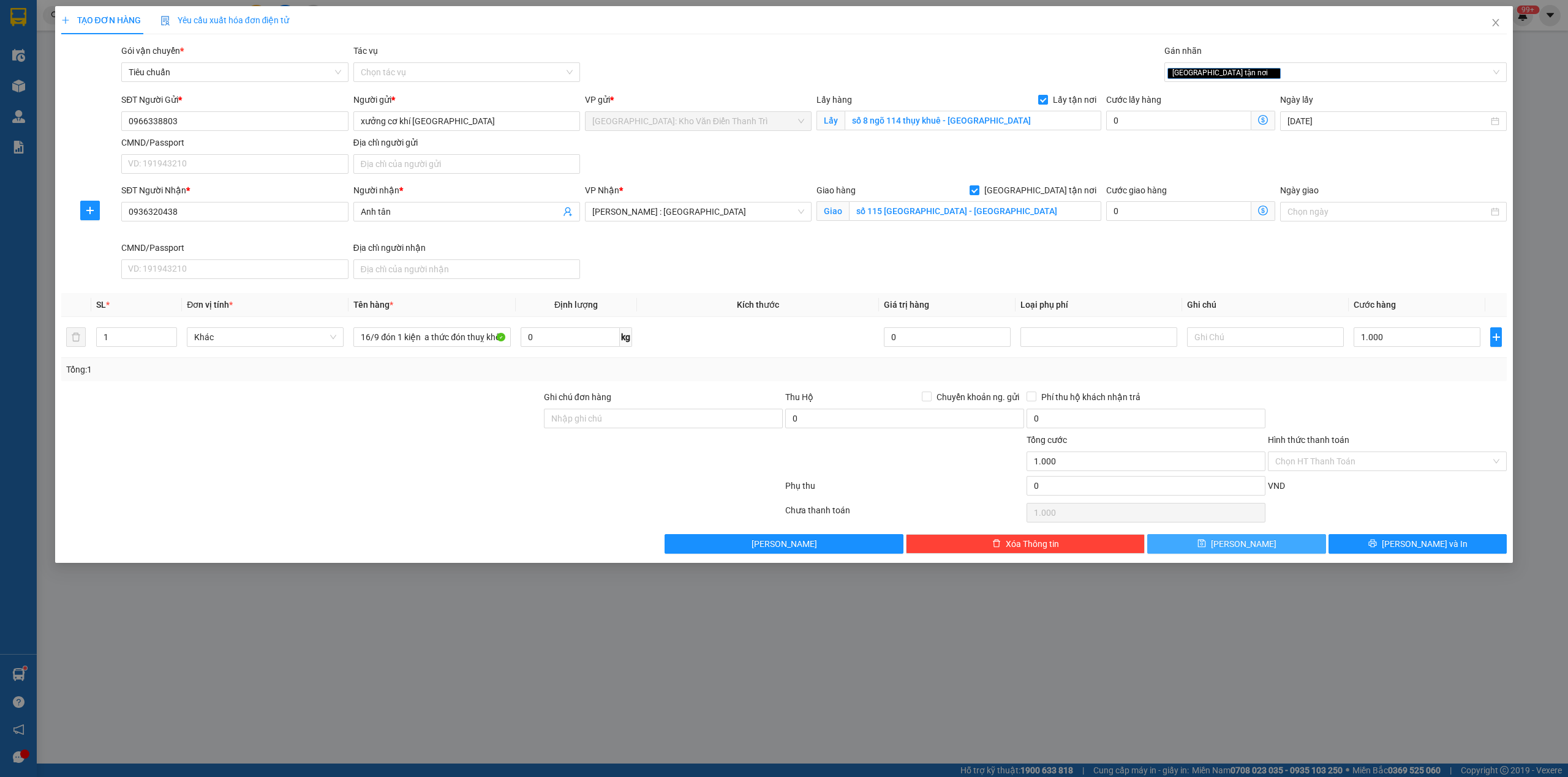
click at [1286, 550] on button "[PERSON_NAME]" at bounding box center [1236, 544] width 179 height 19
checkbox input "false"
type input "0"
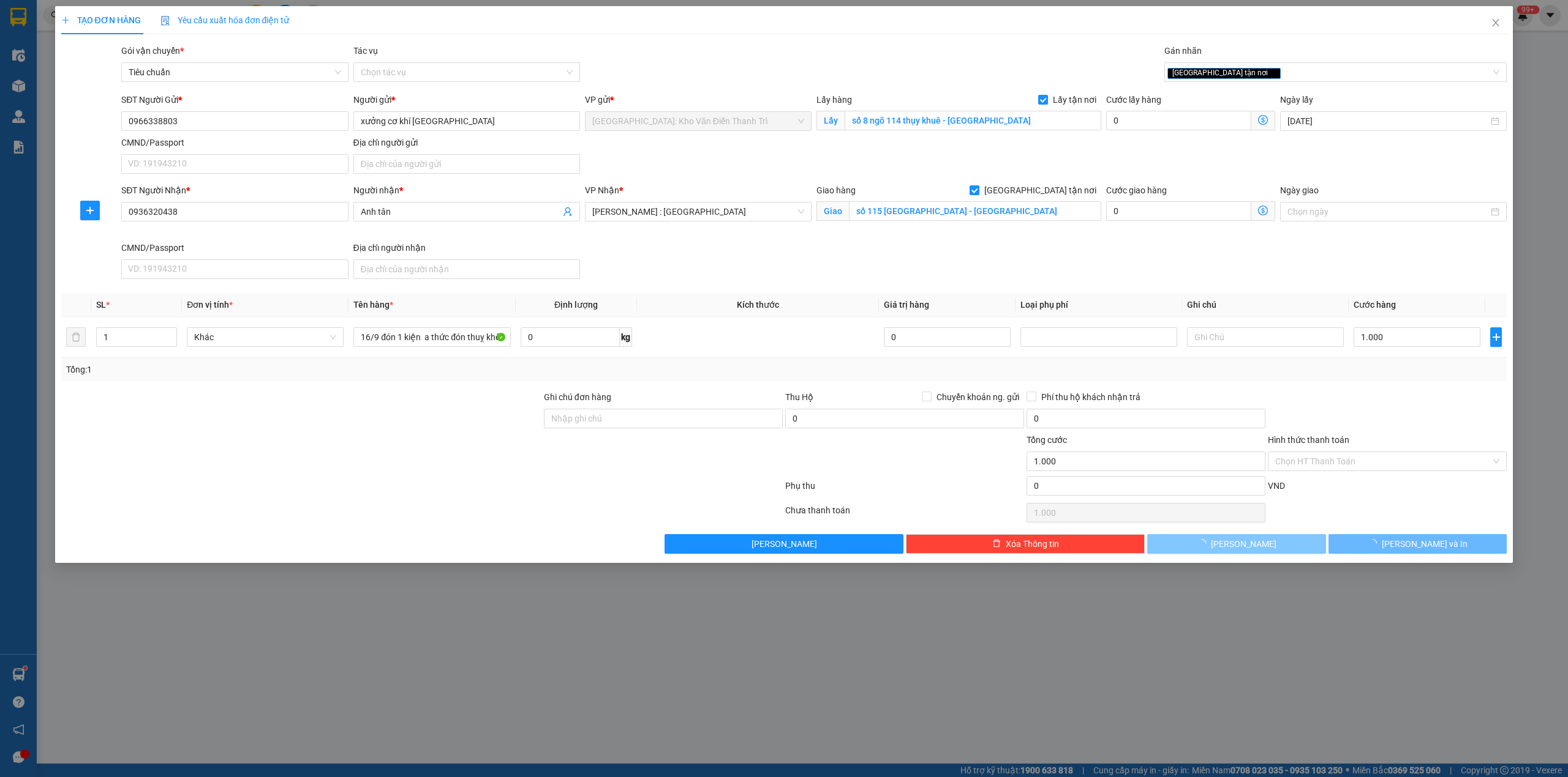
type input "0"
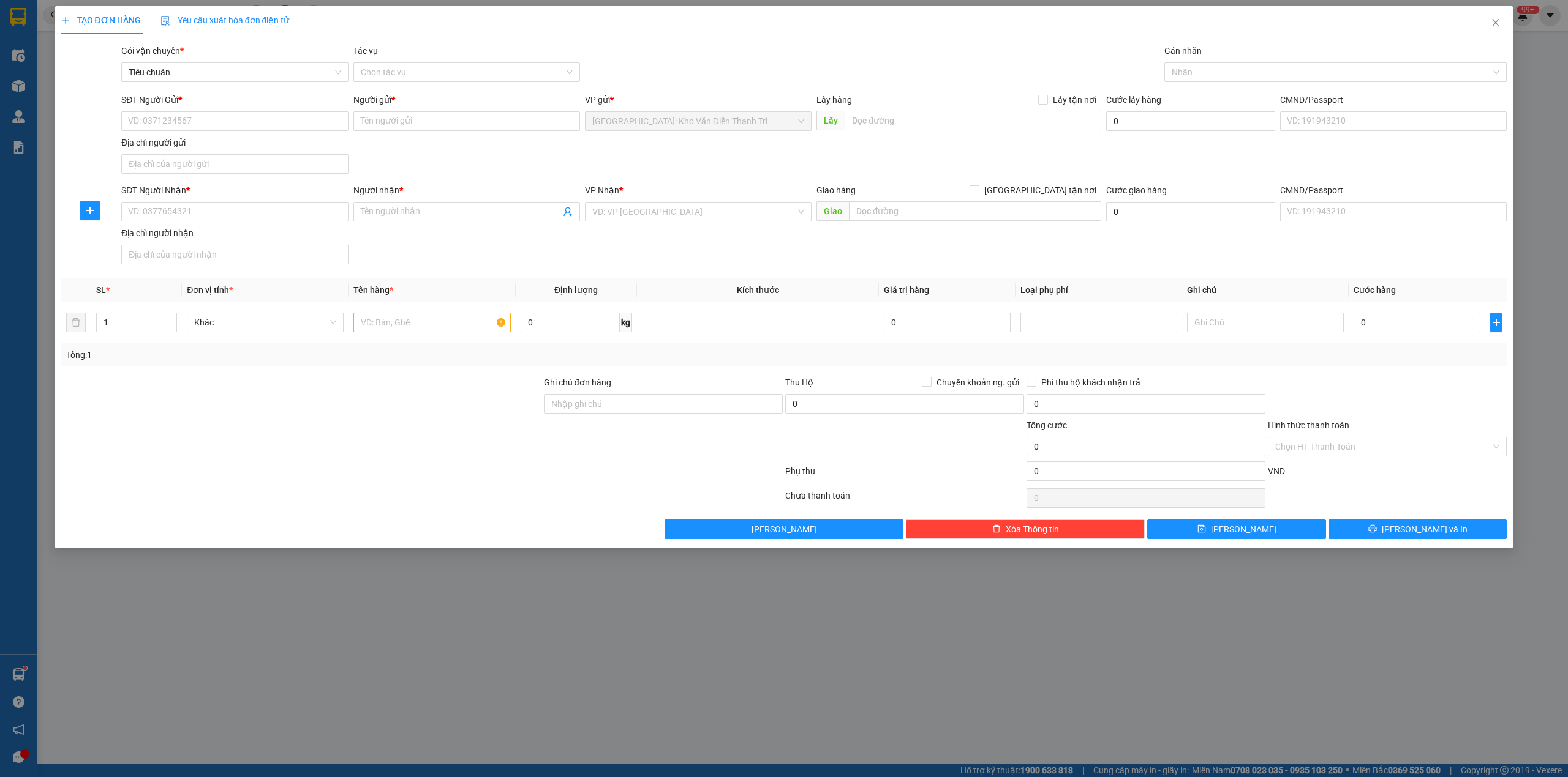
click at [238, 108] on div "SĐT Người Gửi *" at bounding box center [234, 102] width 226 height 19
click at [236, 137] on div "Địa chỉ người gửi" at bounding box center [234, 142] width 226 height 13
click at [236, 154] on input "Địa chỉ người gửi" at bounding box center [234, 163] width 226 height 19
paste input "0945668800"
type input "0945668800"
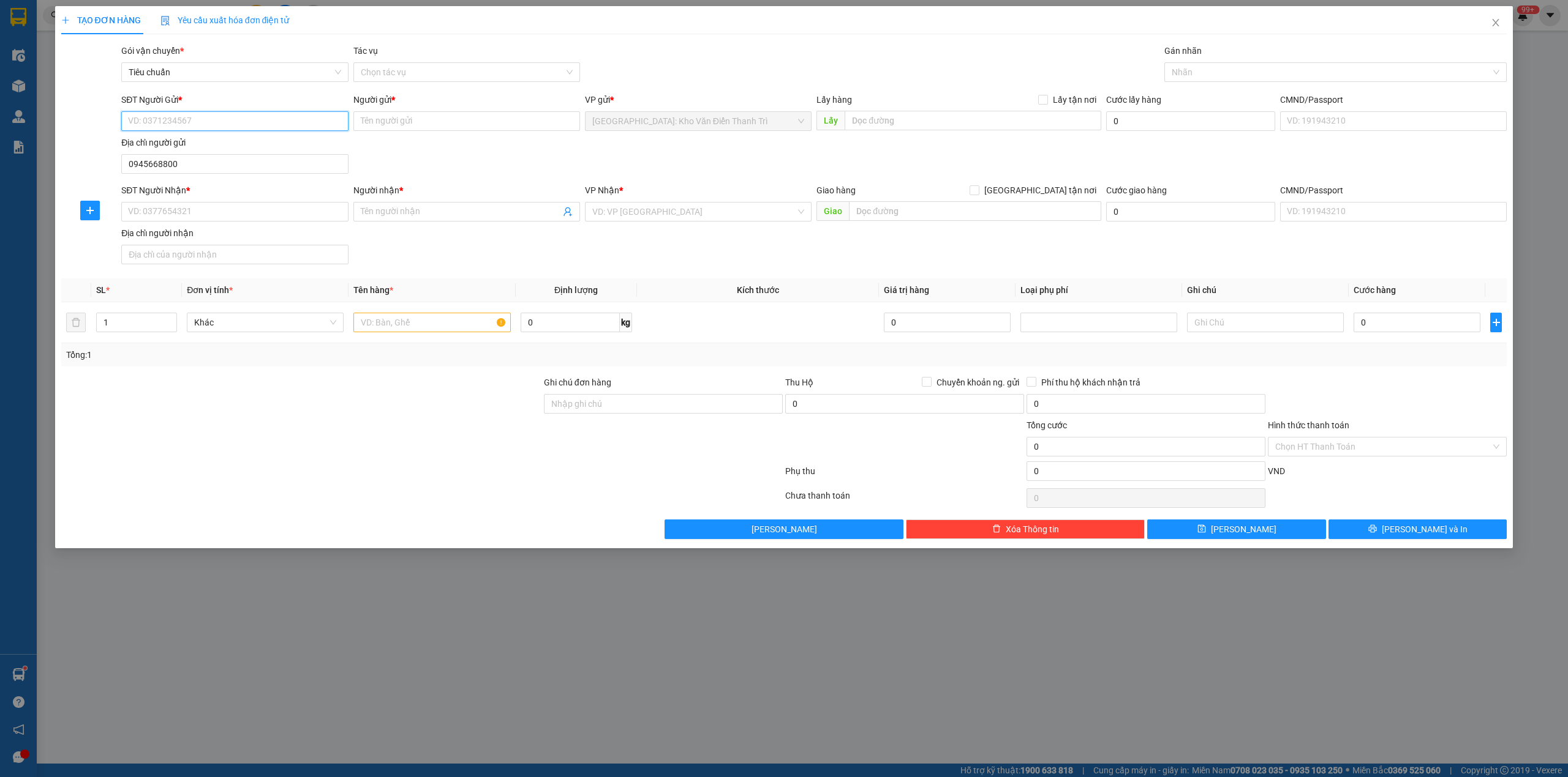
click at [241, 121] on input "SĐT Người Gửi *" at bounding box center [234, 121] width 226 height 19
paste input "0945668800"
type input "0945668800"
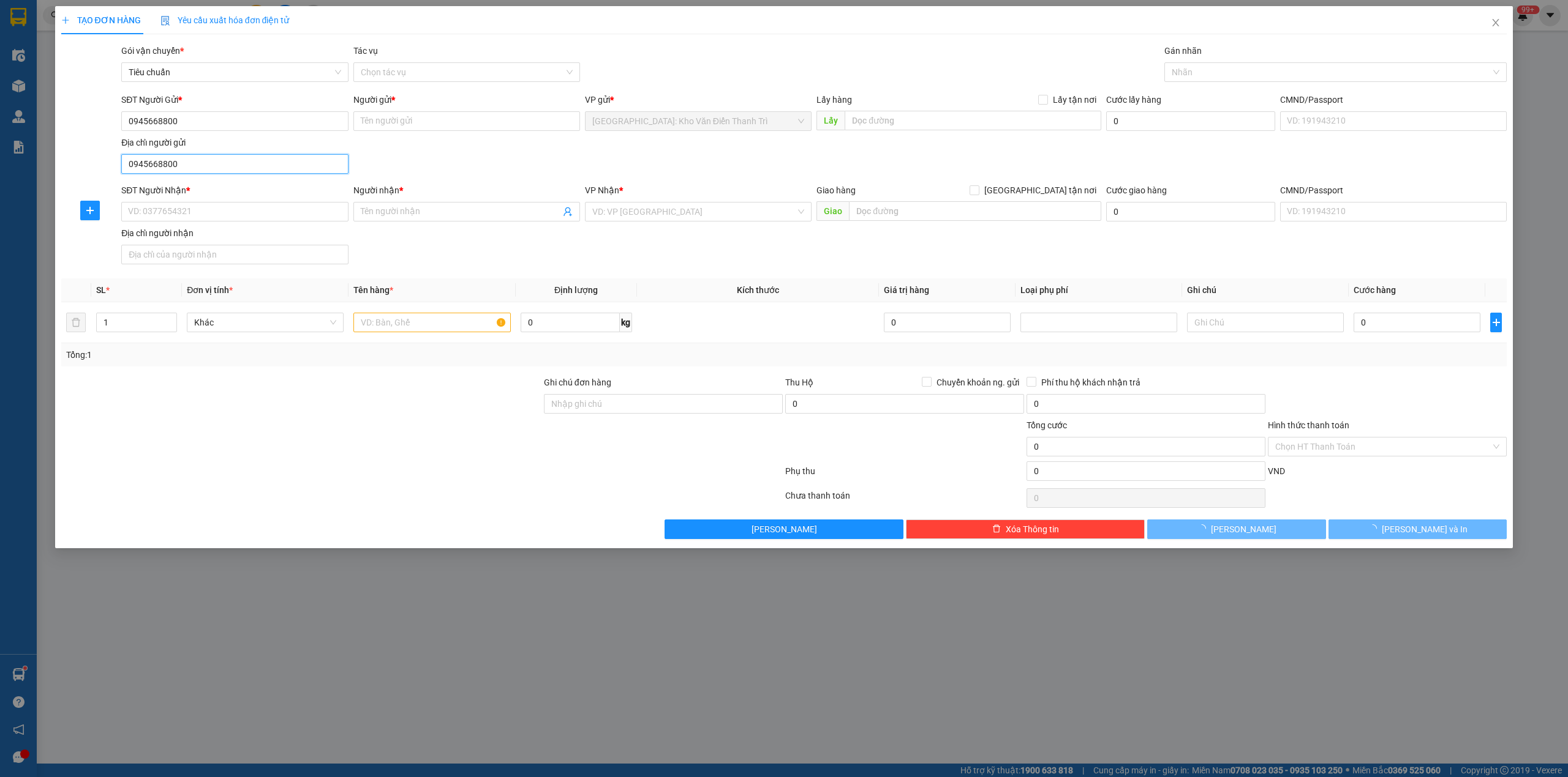
click at [204, 162] on input "0945668800" at bounding box center [234, 163] width 226 height 19
click at [203, 162] on input "0945668800" at bounding box center [234, 163] width 226 height 19
type input "="
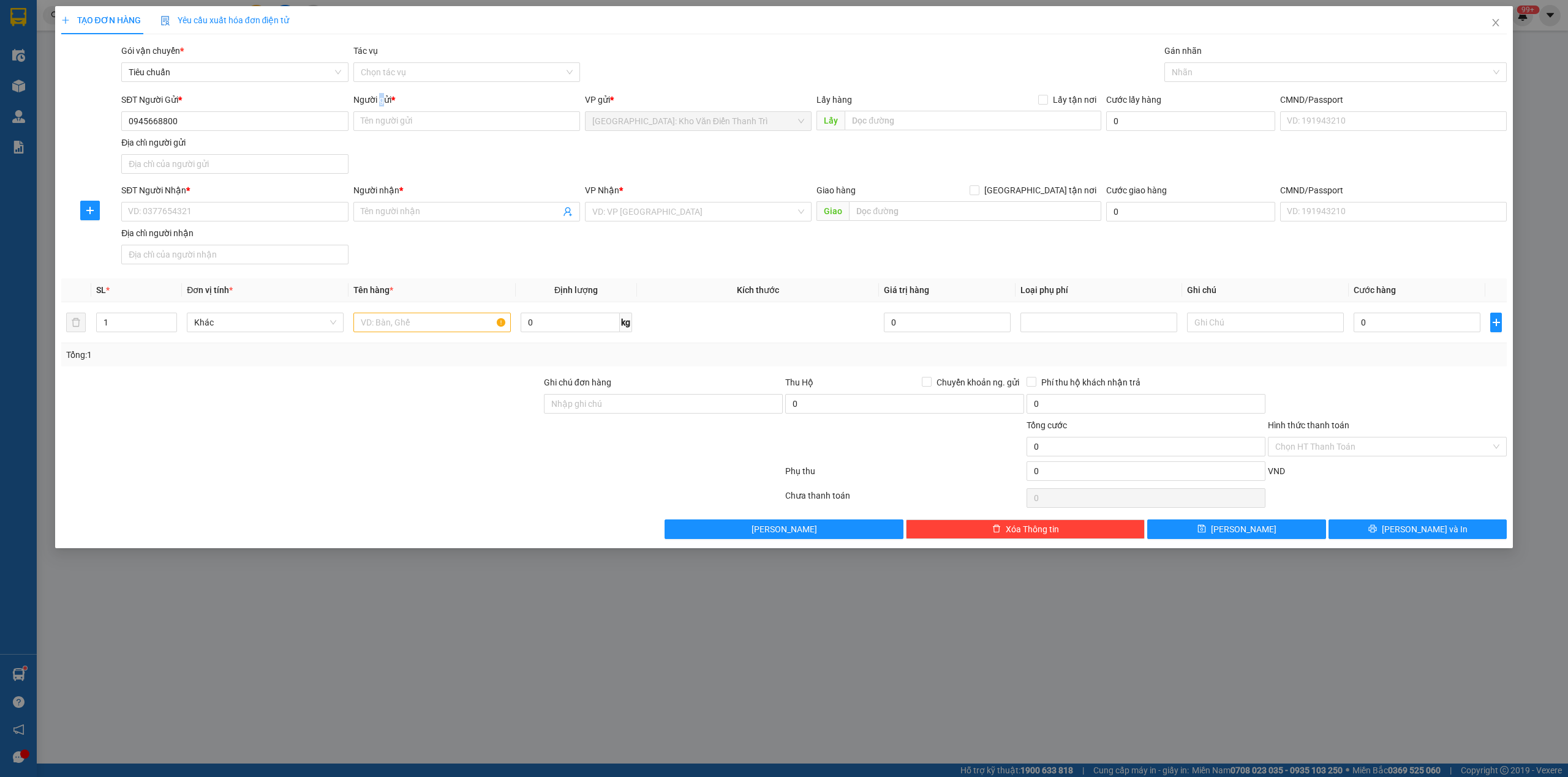
click at [382, 111] on div "Người gửi *" at bounding box center [467, 102] width 226 height 19
drag, startPoint x: 392, startPoint y: 108, endPoint x: 392, endPoint y: 119, distance: 11.0
click at [392, 119] on div "Người gửi * Tên người gửi" at bounding box center [467, 114] width 226 height 43
click at [392, 119] on input "Người gửi *" at bounding box center [467, 121] width 226 height 19
paste input "Phương Anh"
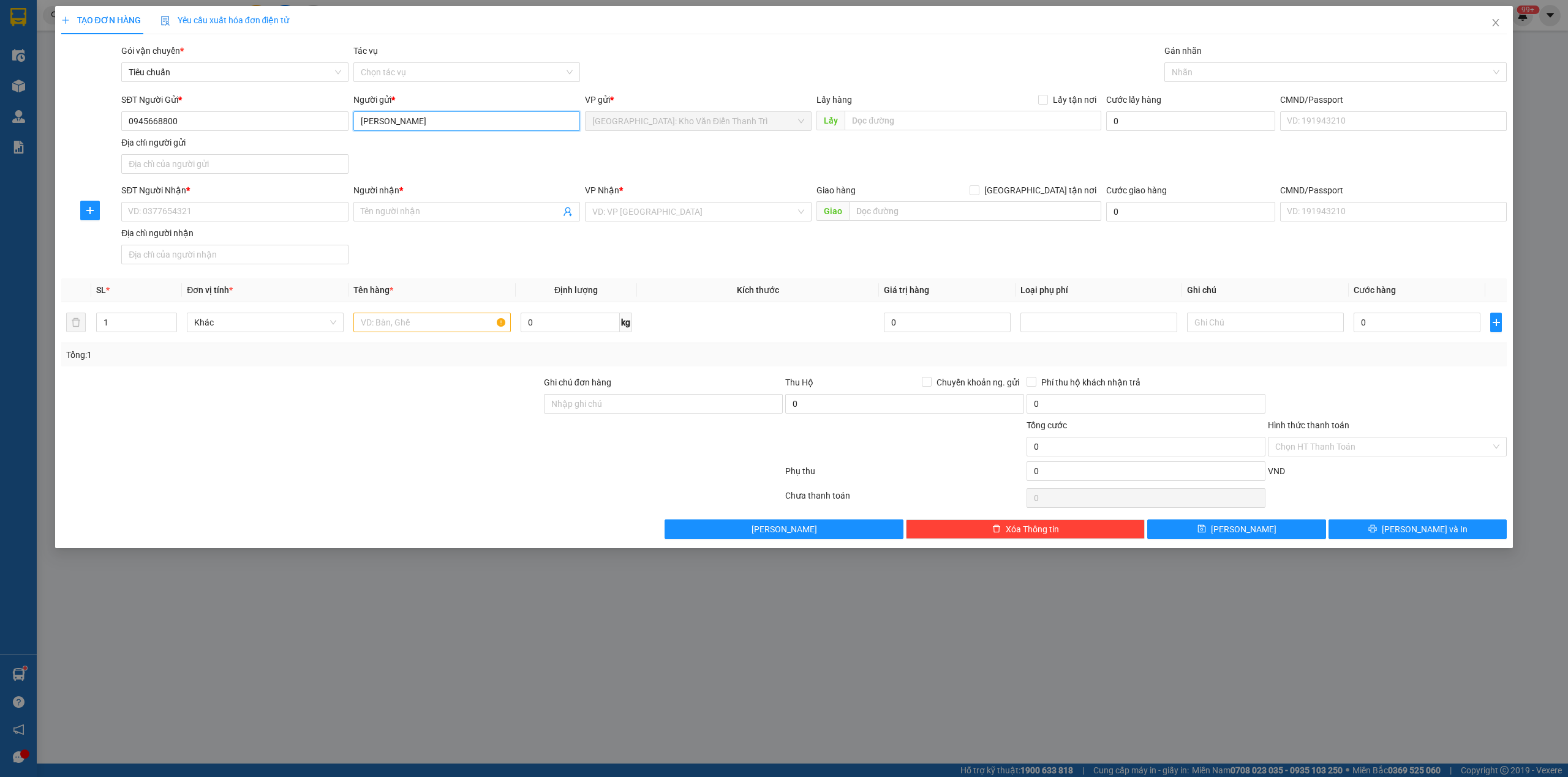
type input "Phương Anh"
click at [652, 172] on div "SĐT Người Gửi * 0945668800 Người gửi * Phương Anh Phương Anh VP gửi * Hà Nội: K…" at bounding box center [814, 136] width 1391 height 86
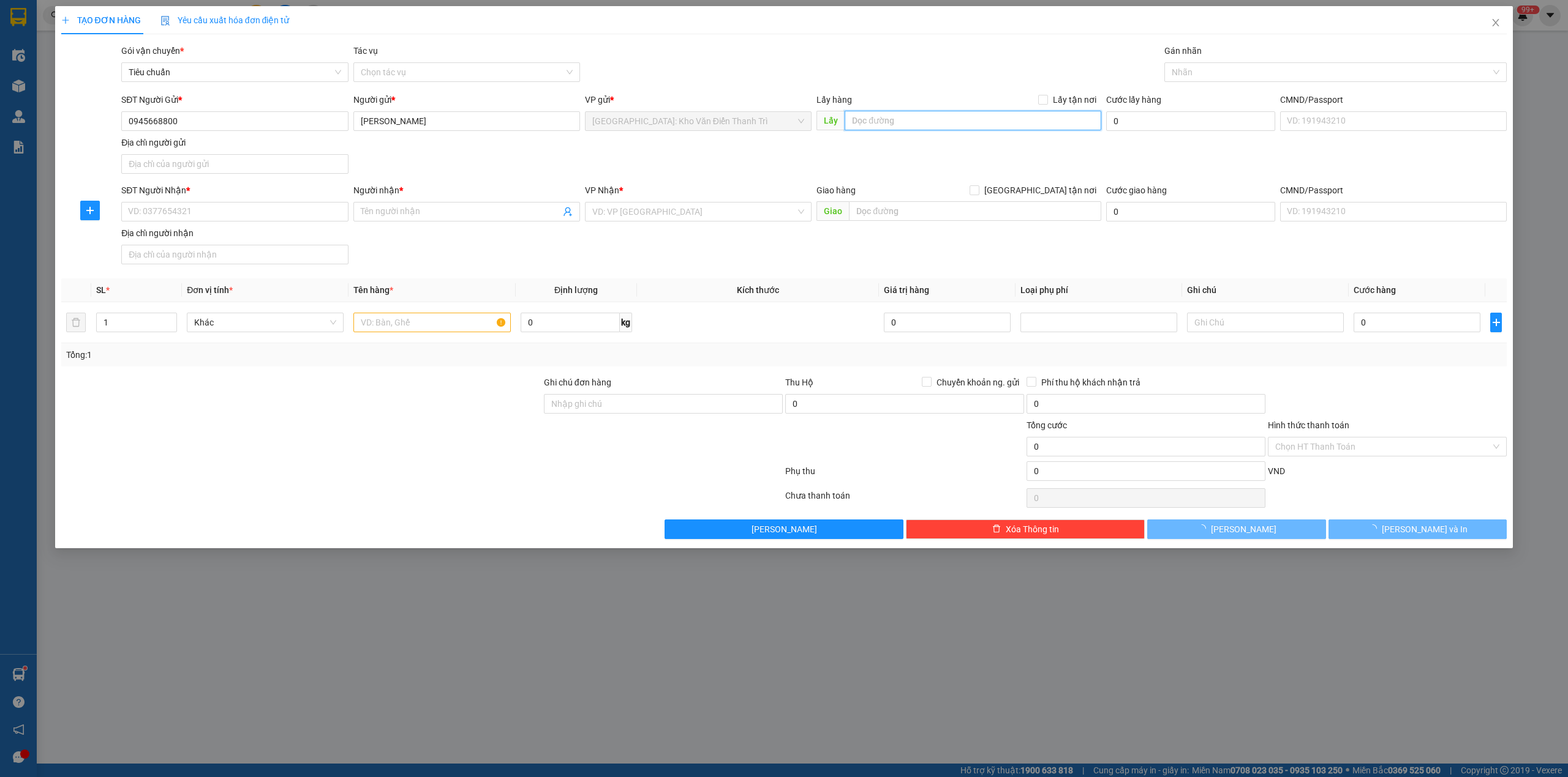
click at [936, 120] on input "text" at bounding box center [973, 120] width 257 height 19
paste input "Địa điểm lấy xe: số 2 ngõ 84 chùa láng, Hanoi"
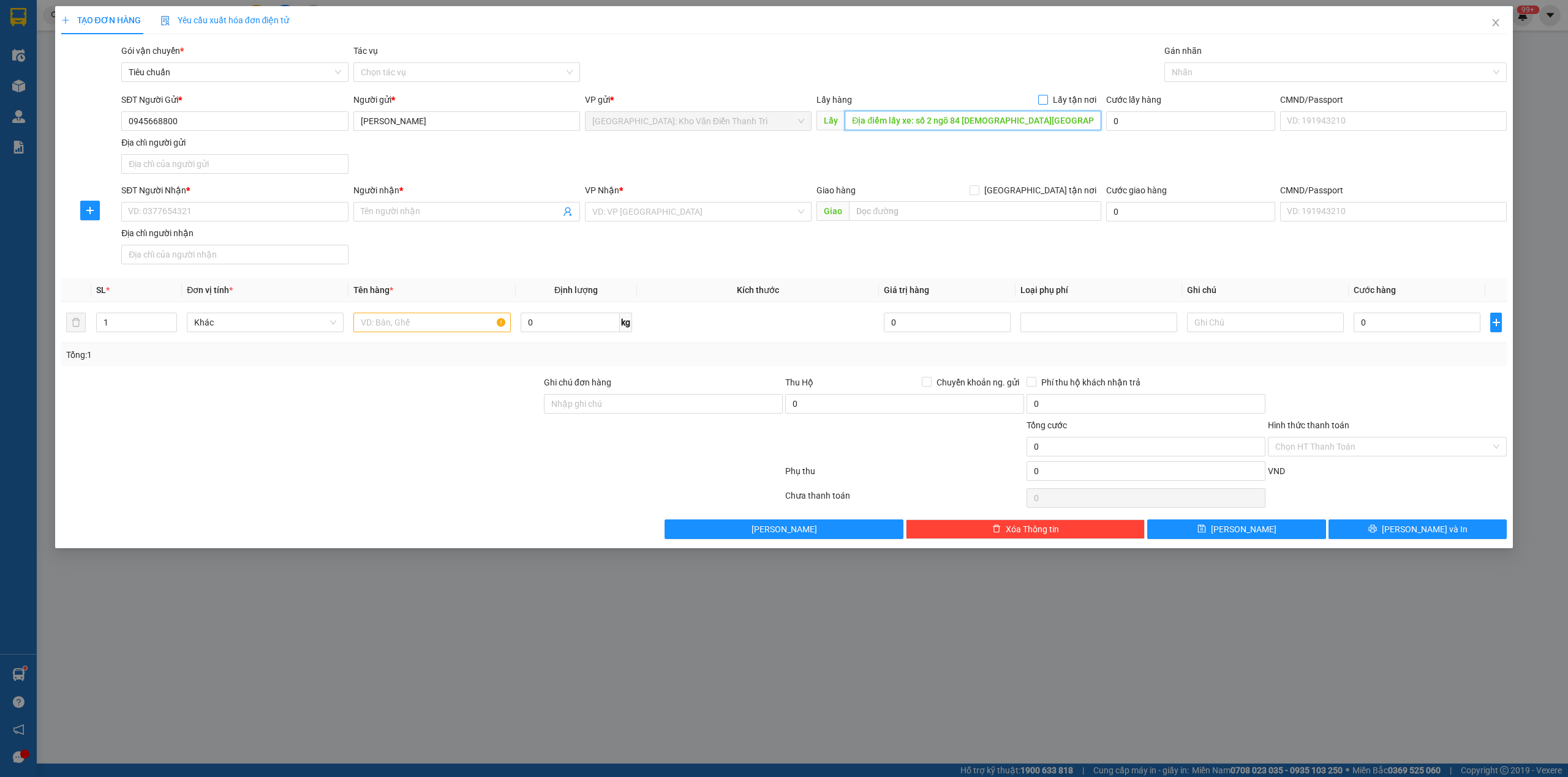
type input "Địa điểm lấy xe: số 2 ngõ 84 chùa láng, Hanoi"
click at [1051, 103] on span "Lấy tận nơi" at bounding box center [1074, 99] width 53 height 13
click at [1046, 103] on input "Lấy tận nơi" at bounding box center [1042, 98] width 9 height 9
checkbox input "true"
click at [302, 201] on div "SĐT Người Nhận *" at bounding box center [234, 193] width 226 height 19
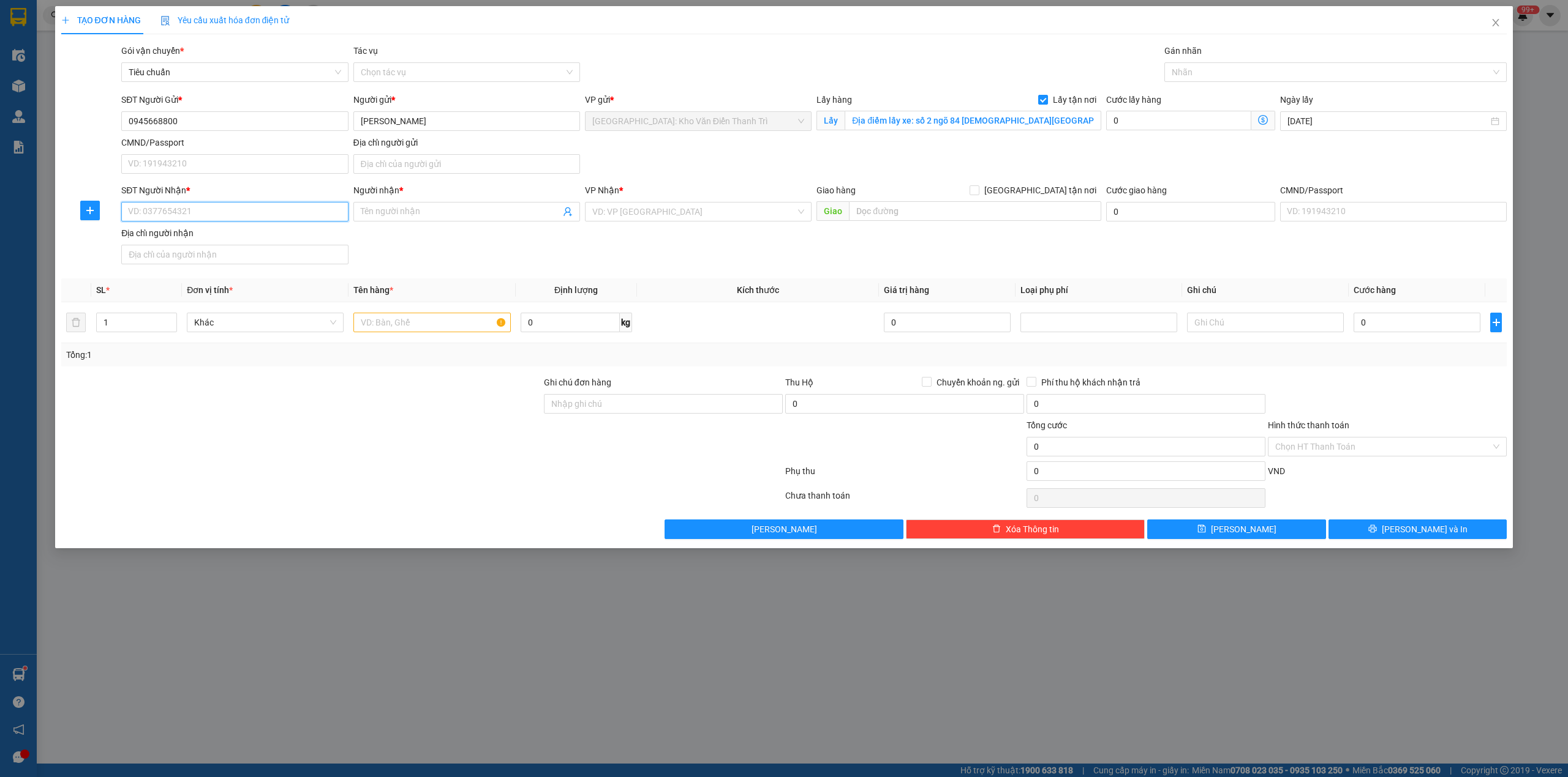
click at [296, 216] on input "SĐT Người Nhận *" at bounding box center [234, 211] width 226 height 19
paste input "0945668800"
type input "0945668800"
click at [474, 119] on input "Phương Anh" at bounding box center [467, 121] width 226 height 19
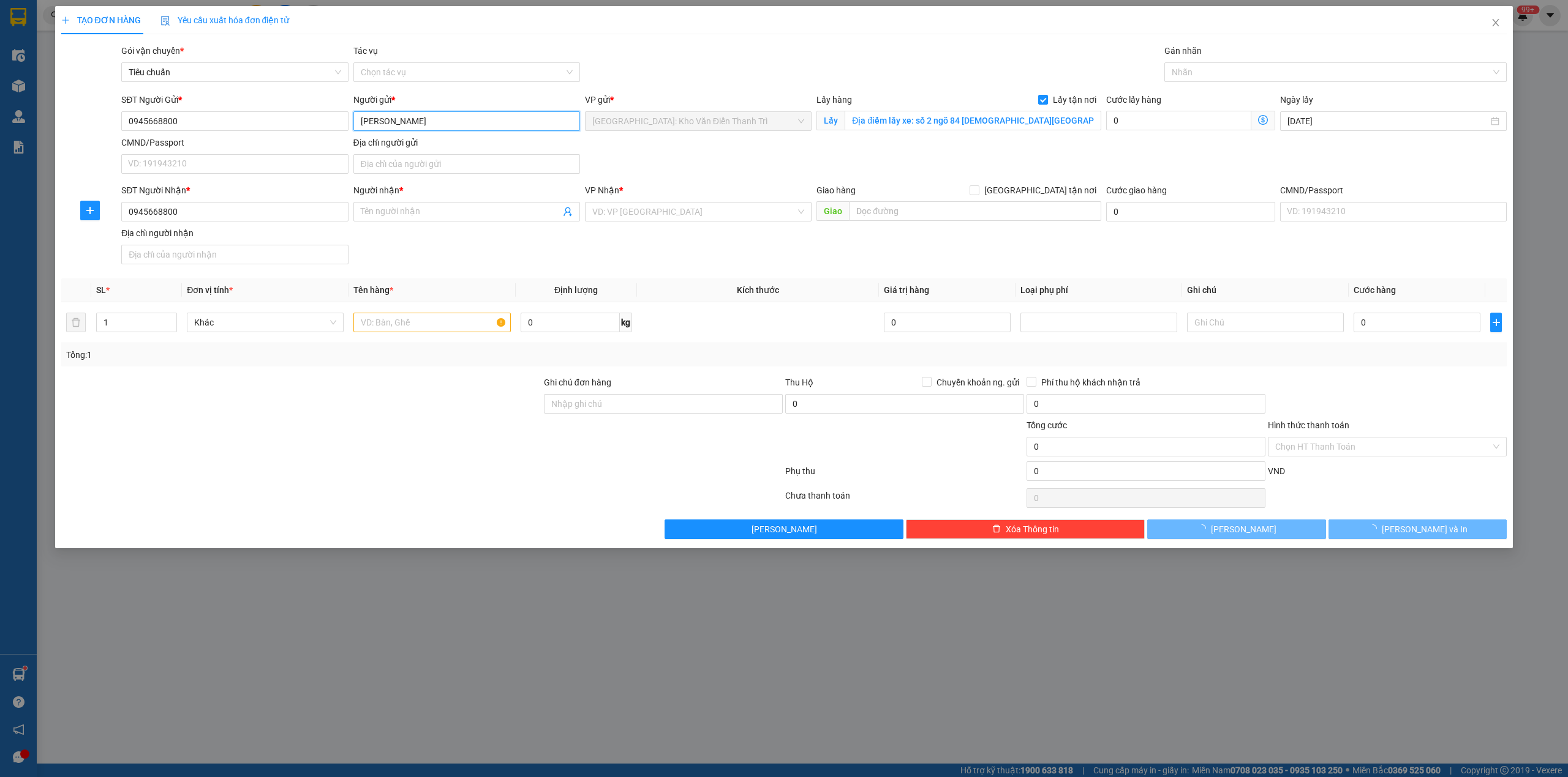
click at [474, 119] on input "Phương Anh" at bounding box center [467, 121] width 226 height 19
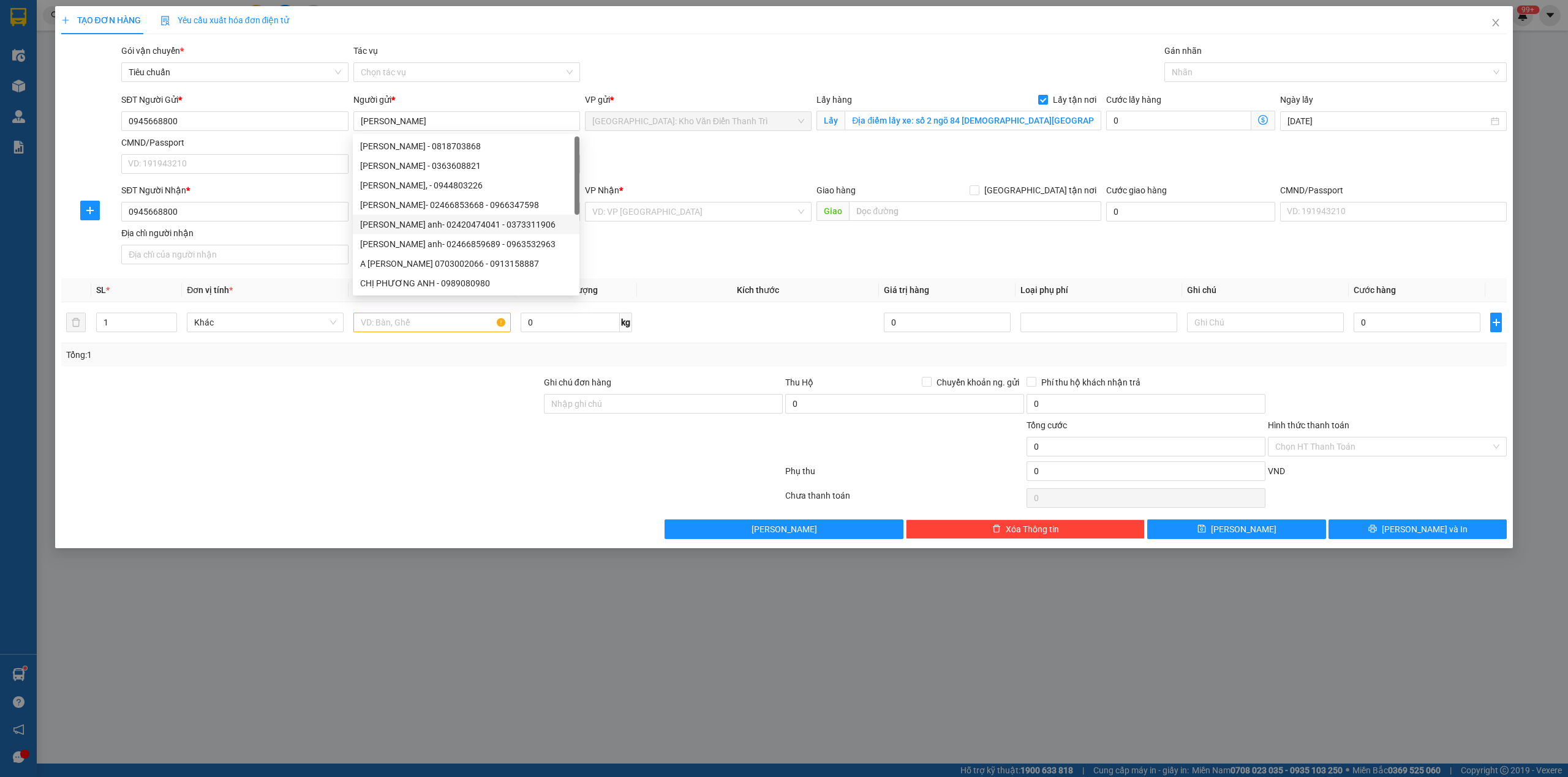
click at [669, 250] on div "SĐT Người Nhận * 0945668800 Người nhận * Tên người nhận VP Nhận * VD: VP Sài Gò…" at bounding box center [814, 226] width 1391 height 86
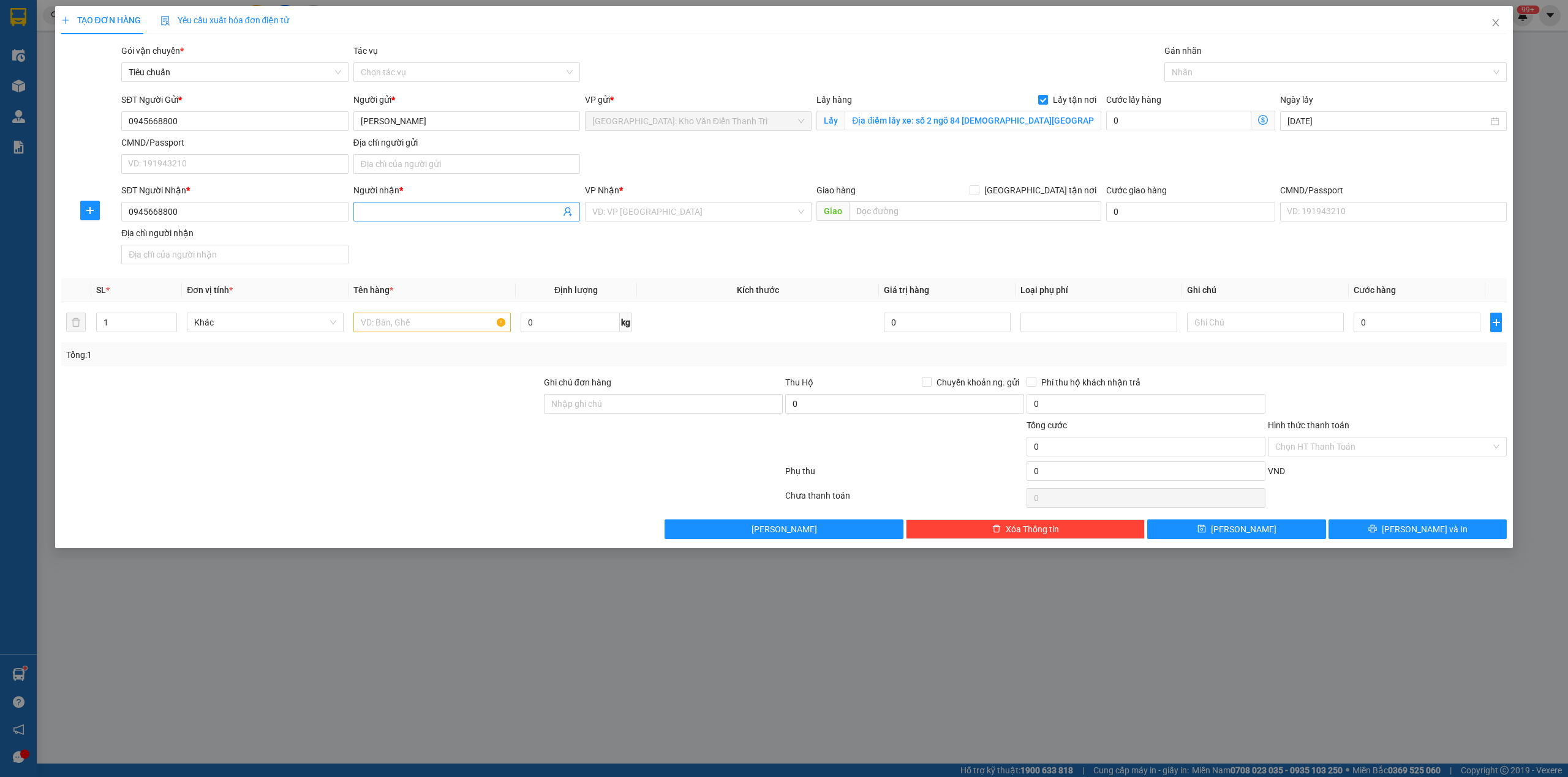
click at [441, 218] on input "Người nhận *" at bounding box center [460, 211] width 200 height 13
paste input "Phương Anh"
paste input "0988927212"
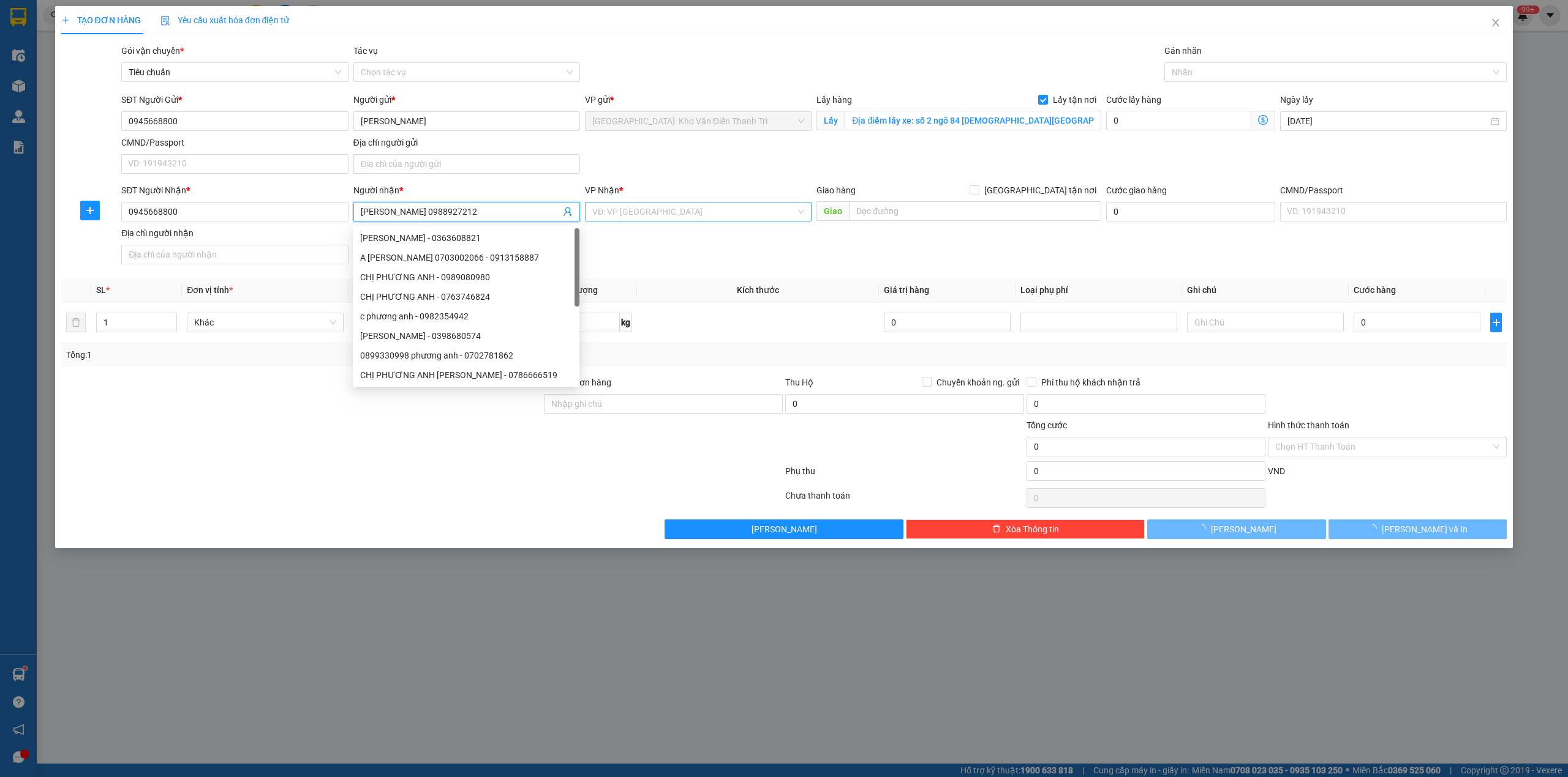
type input "Phương Anh 0988927212"
click at [640, 214] on input "search" at bounding box center [694, 212] width 203 height 19
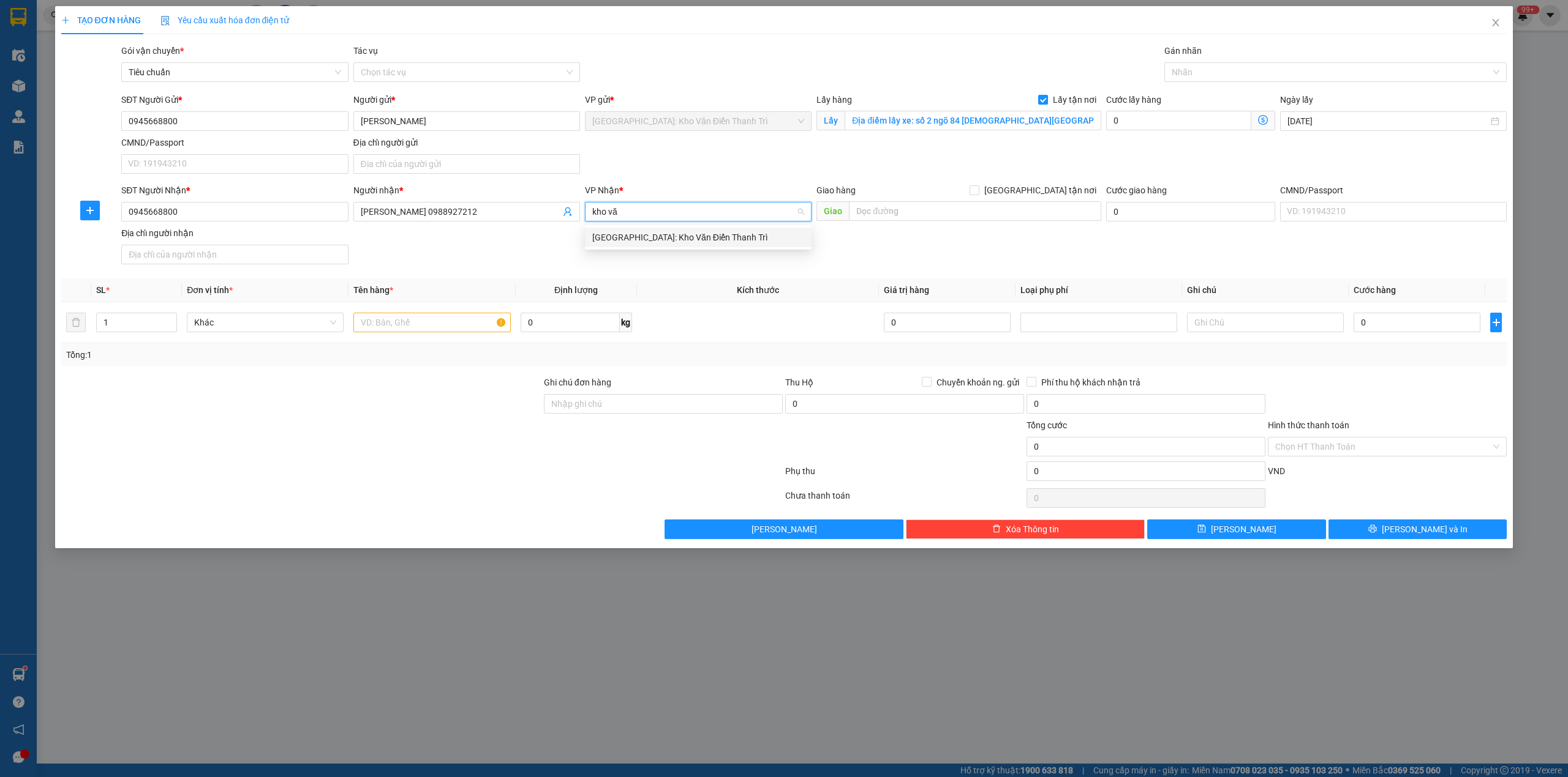
type input "kho văn"
click at [684, 231] on div "[GEOGRAPHIC_DATA]: Kho Văn Điển Thanh Trì" at bounding box center [698, 237] width 212 height 13
click at [843, 236] on div "SĐT Người Nhận * 0945668800 Người nhận * Phương Anh 0988927212 VP Nhận * Hà Nội…" at bounding box center [814, 226] width 1391 height 86
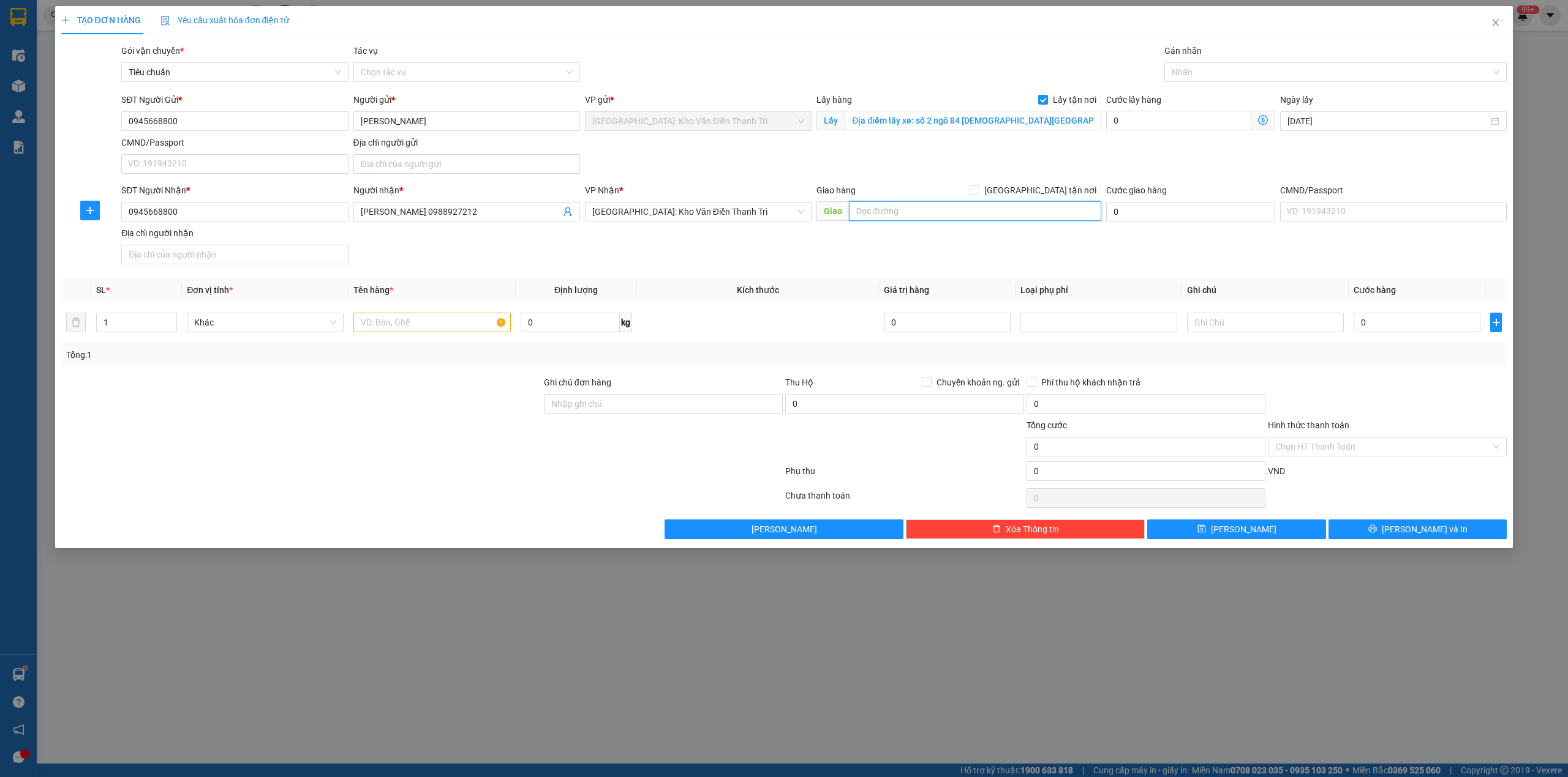
click at [885, 215] on input "text" at bounding box center [975, 211] width 253 height 19
paste input "Địa điểm trả xe: ngã tư đông tảo, khoái châu hưng yên"
type input "Địa điểm trả xe: ngã tư đông tảo, khoái châu hưng yên"
click at [1046, 181] on form "SĐT Người Gửi * 0945668800 Người gửi * Phương Anh VP gửi * Hà Nội: Kho Văn Điển…" at bounding box center [784, 181] width 1446 height 177
click at [1046, 194] on span "[GEOGRAPHIC_DATA] tận nơi" at bounding box center [1039, 190] width 122 height 13
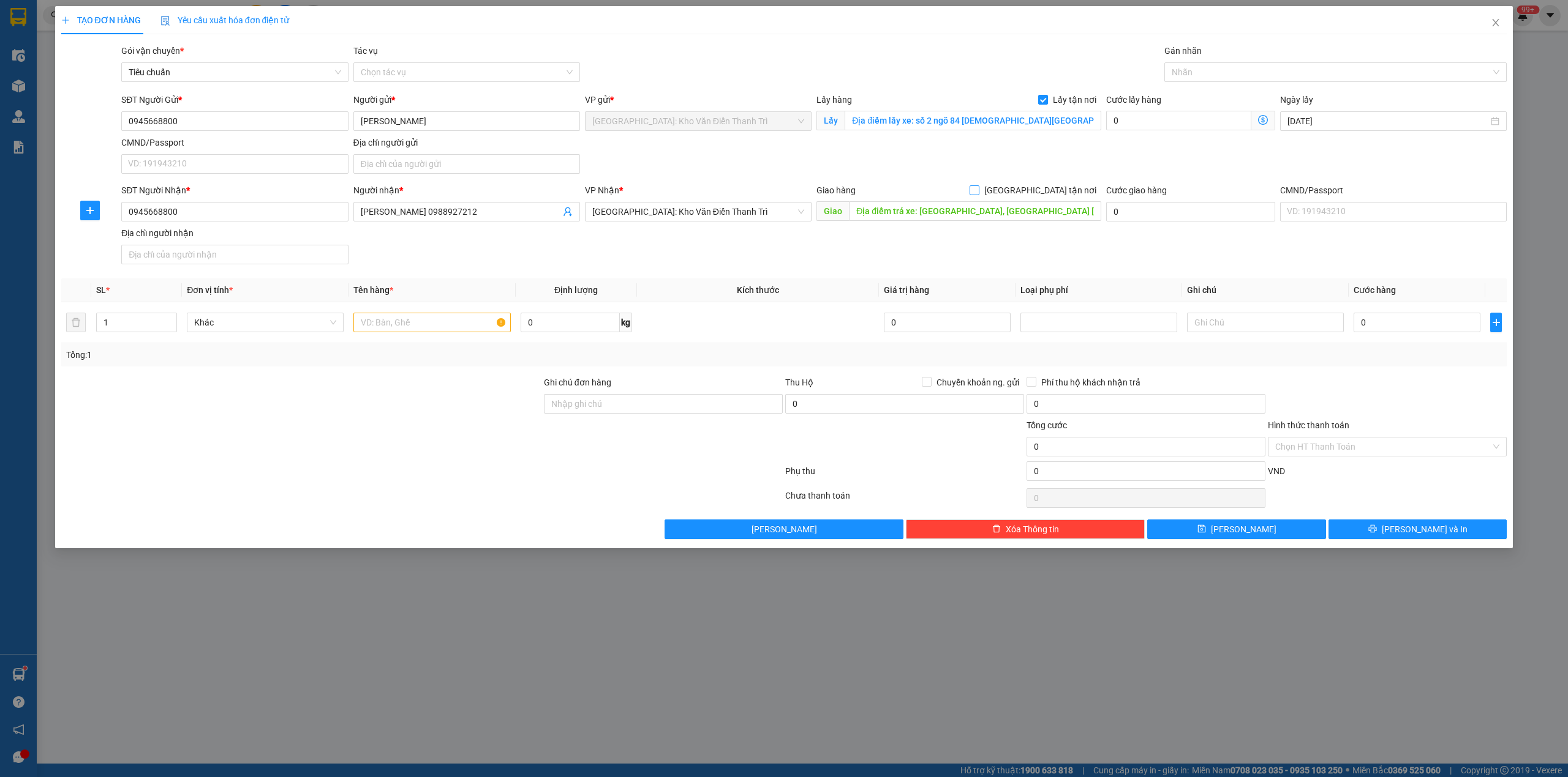
click at [978, 194] on input "[GEOGRAPHIC_DATA] tận nơi" at bounding box center [974, 189] width 9 height 9
checkbox input "true"
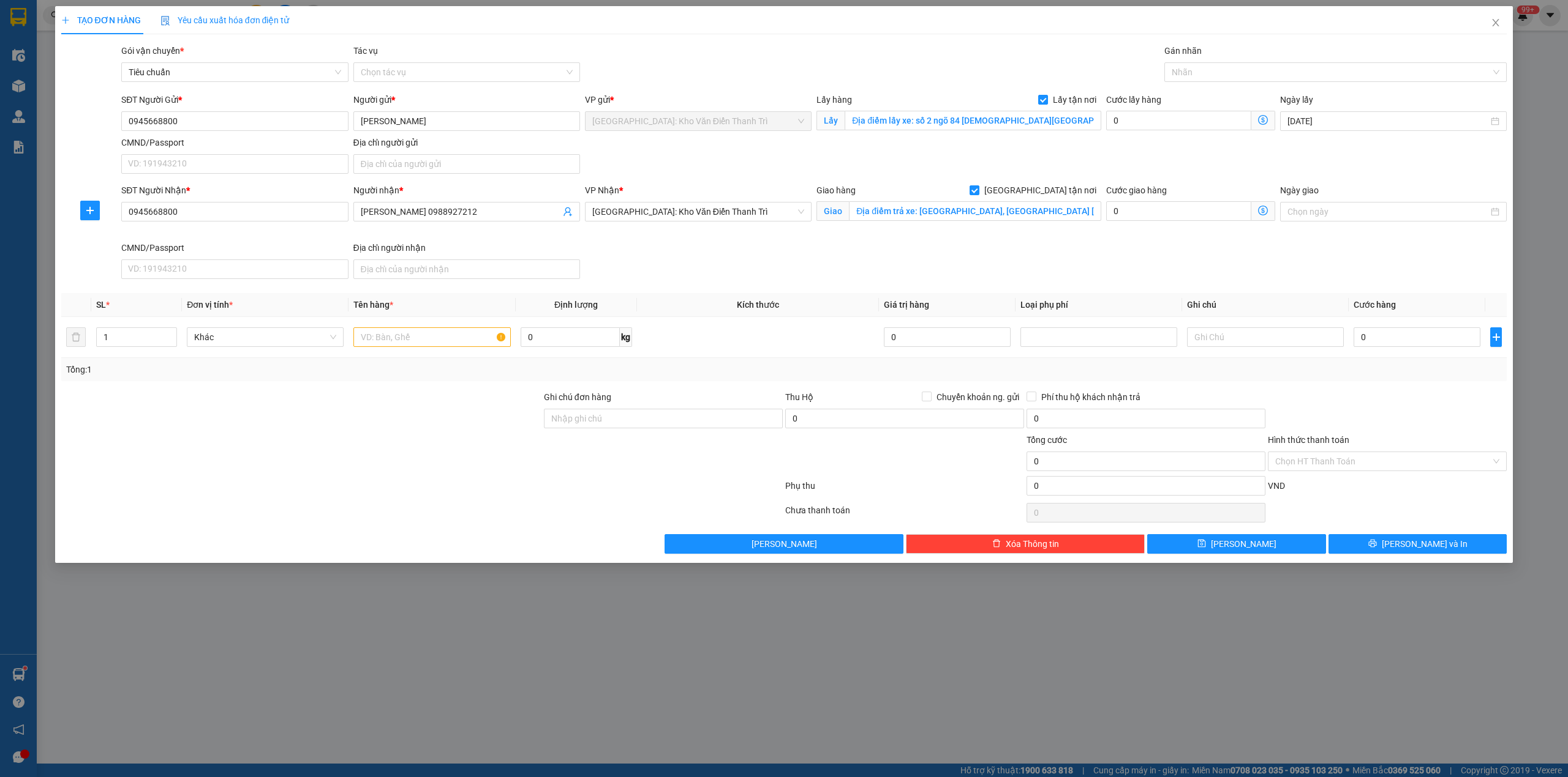
click at [1162, 153] on div "SĐT Người Gửi * 0945668800 Người gửi * Phương Anh VP gửi * Hà Nội: Kho Văn Điển…" at bounding box center [814, 136] width 1391 height 86
click at [1184, 69] on div at bounding box center [1329, 72] width 325 height 15
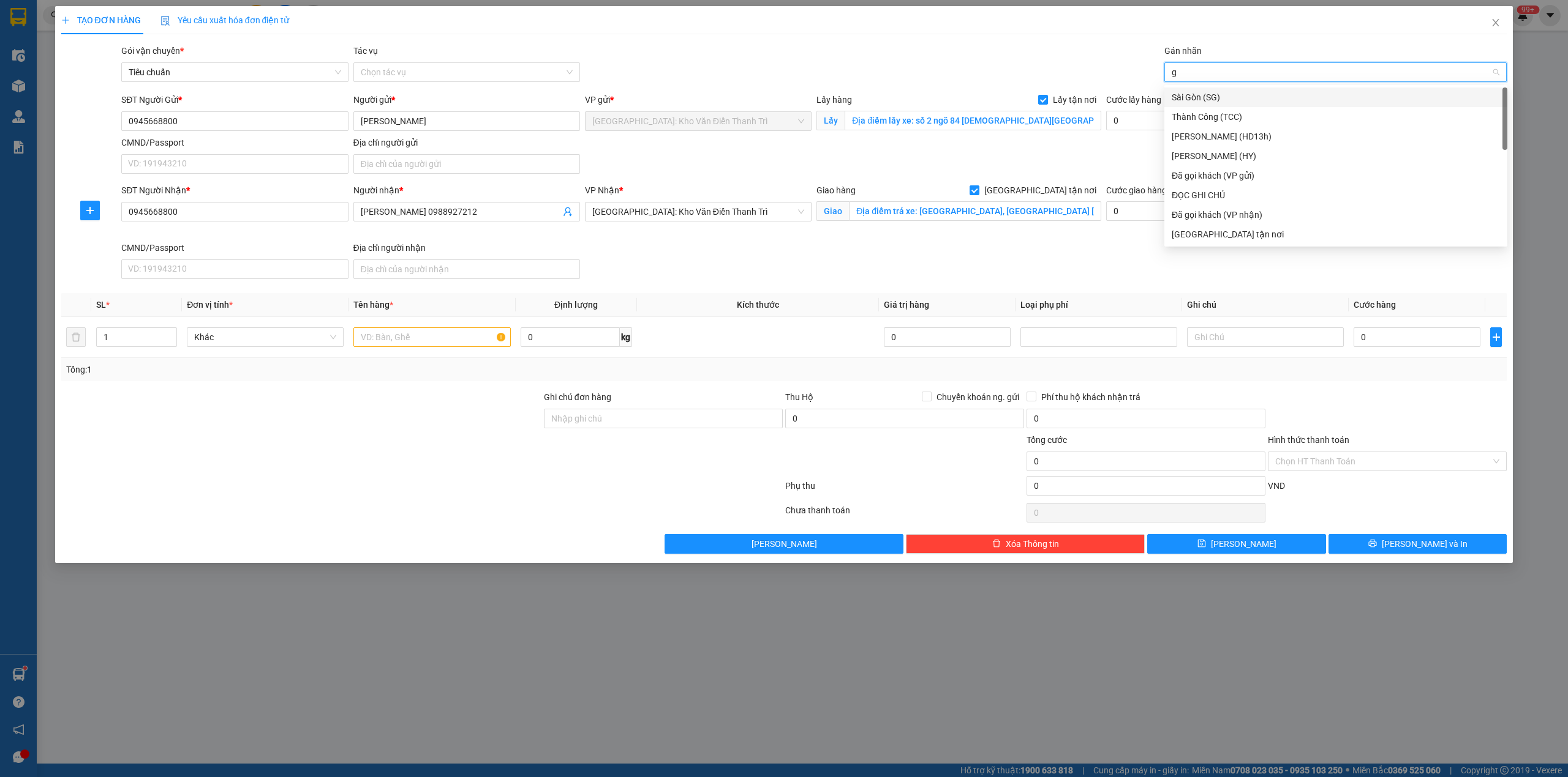
type input "gt"
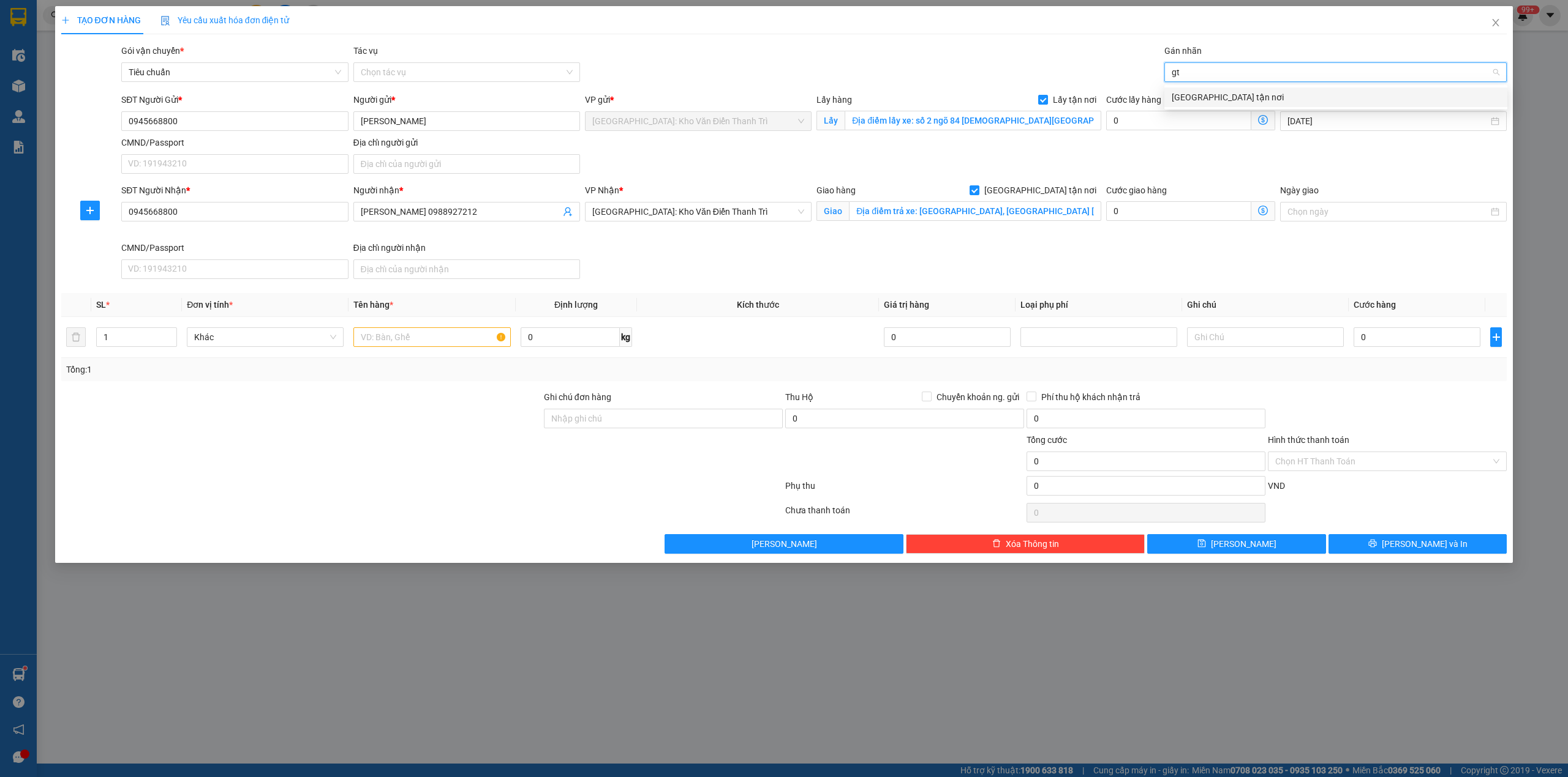
click at [1197, 95] on div "[GEOGRAPHIC_DATA] tận nơi" at bounding box center [1335, 97] width 329 height 13
type input "xe"
click at [1208, 92] on div "Xe máy" at bounding box center [1335, 97] width 329 height 13
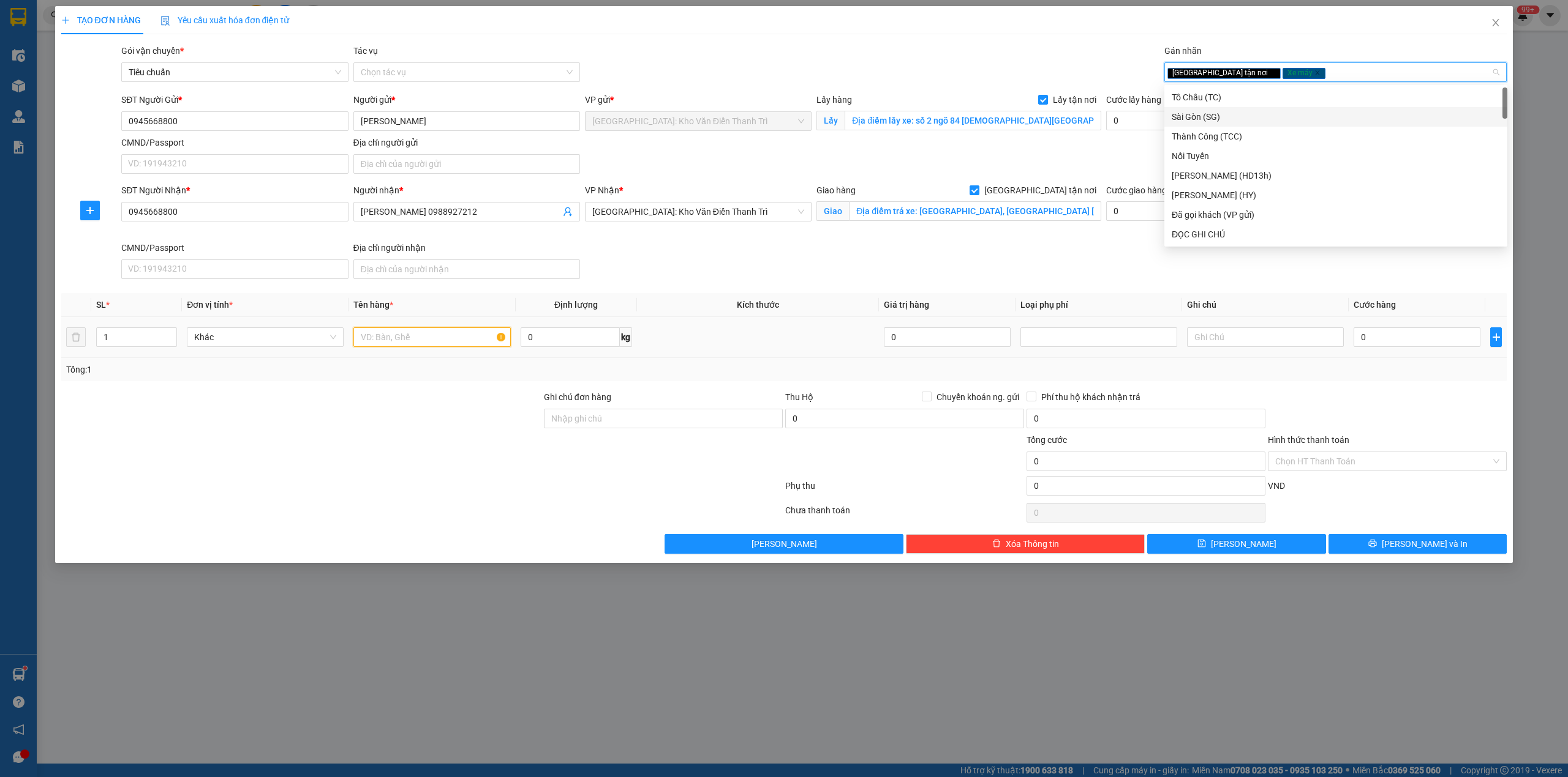
click at [483, 339] on input "text" at bounding box center [432, 337] width 157 height 19
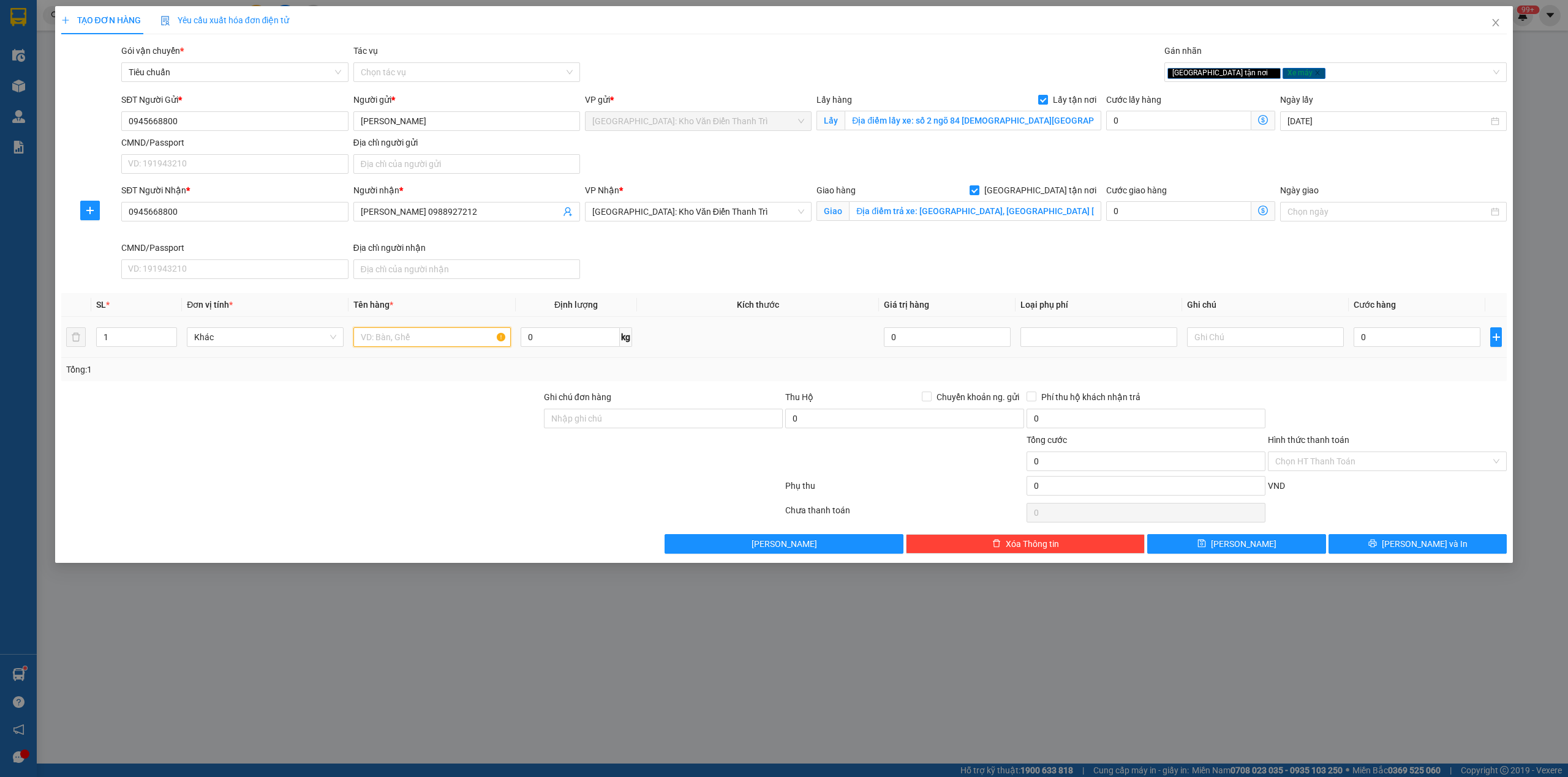
paste input "18/9 LA 1 xe cup"
type input "18/9 LA 1 xe cup a thức đón chùa láng"
click at [1128, 125] on input "0" at bounding box center [1178, 120] width 145 height 19
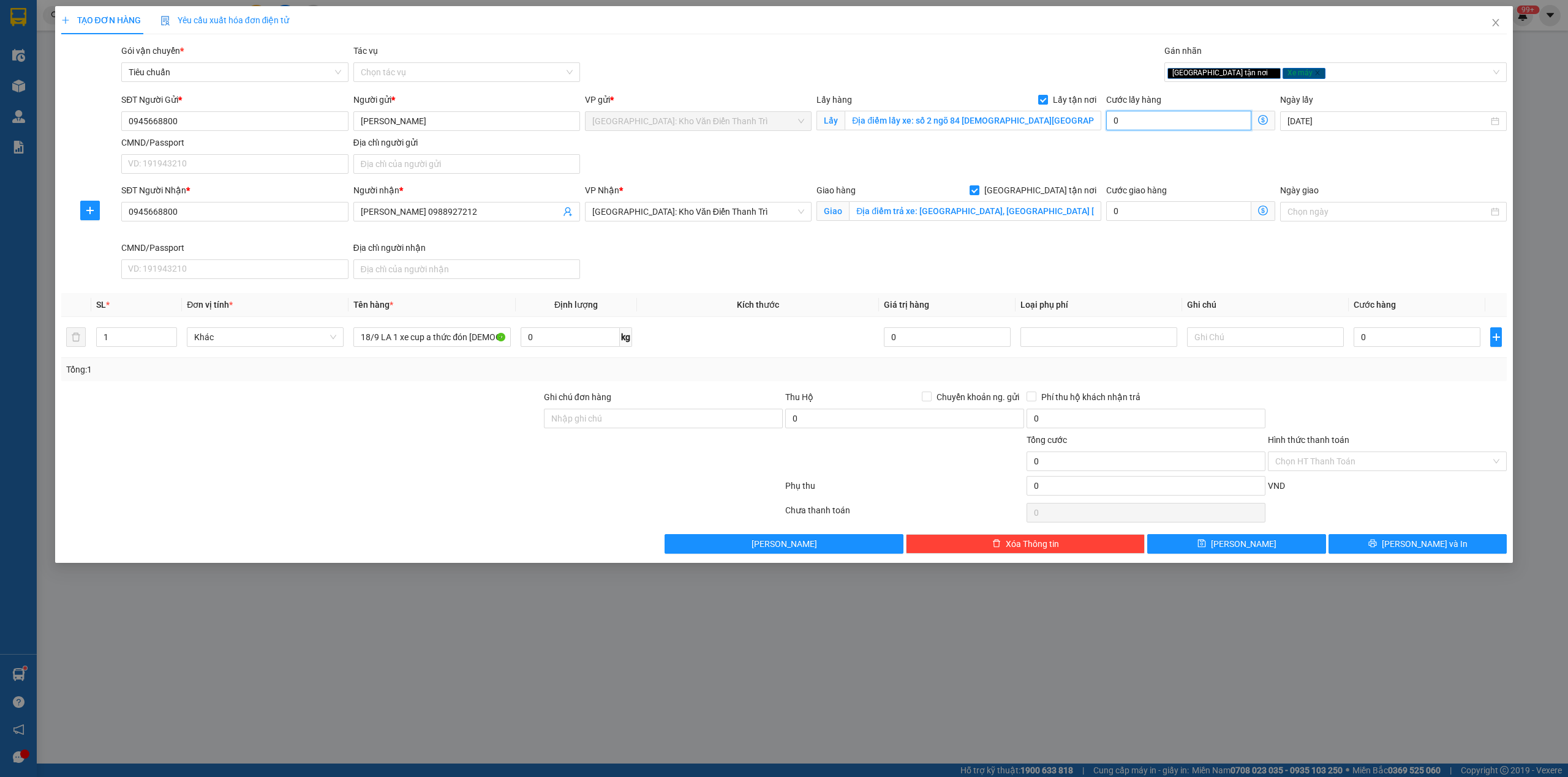
type input "6"
type input "65"
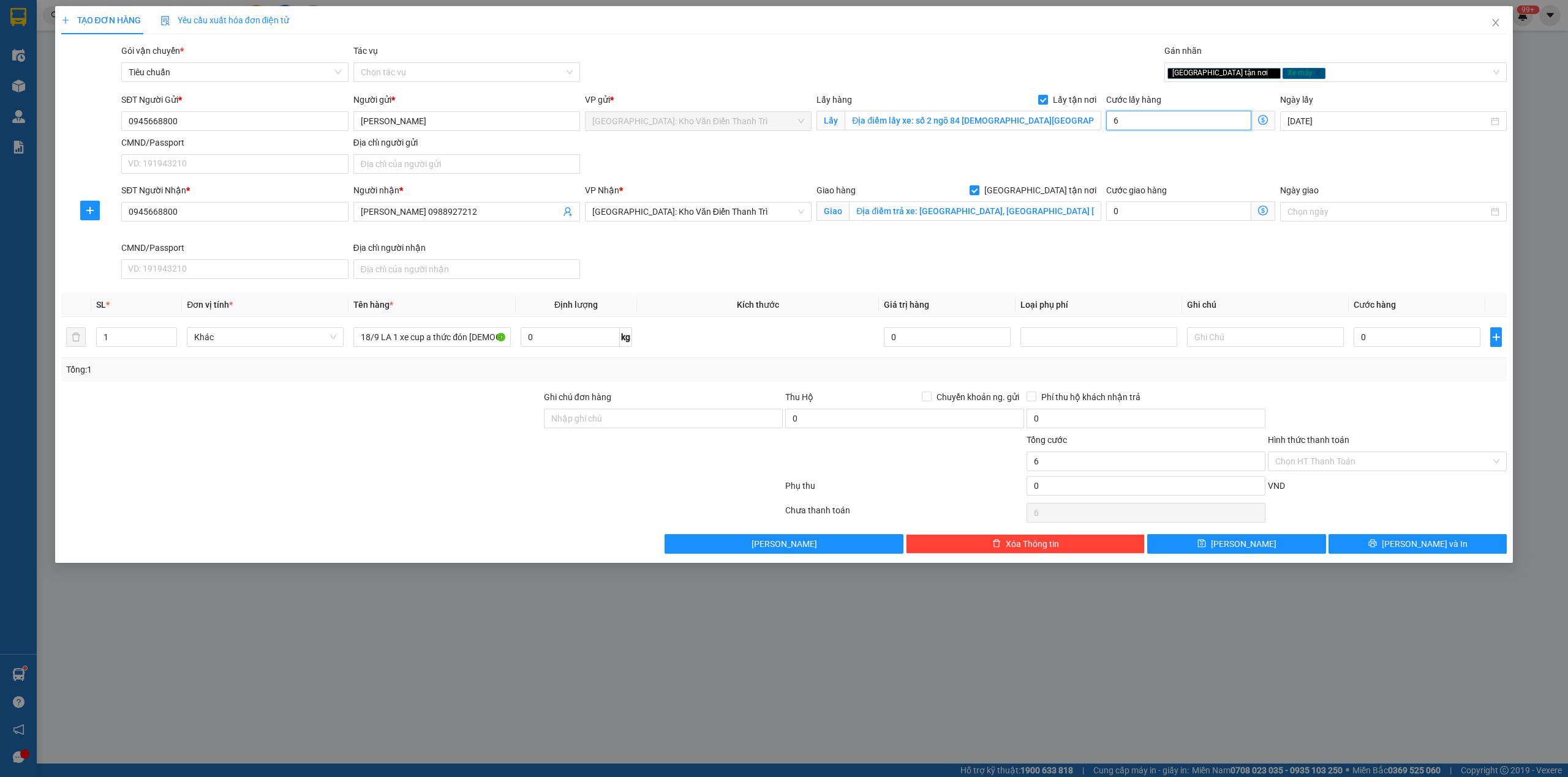
type input "65"
type input "650"
type input "6.500"
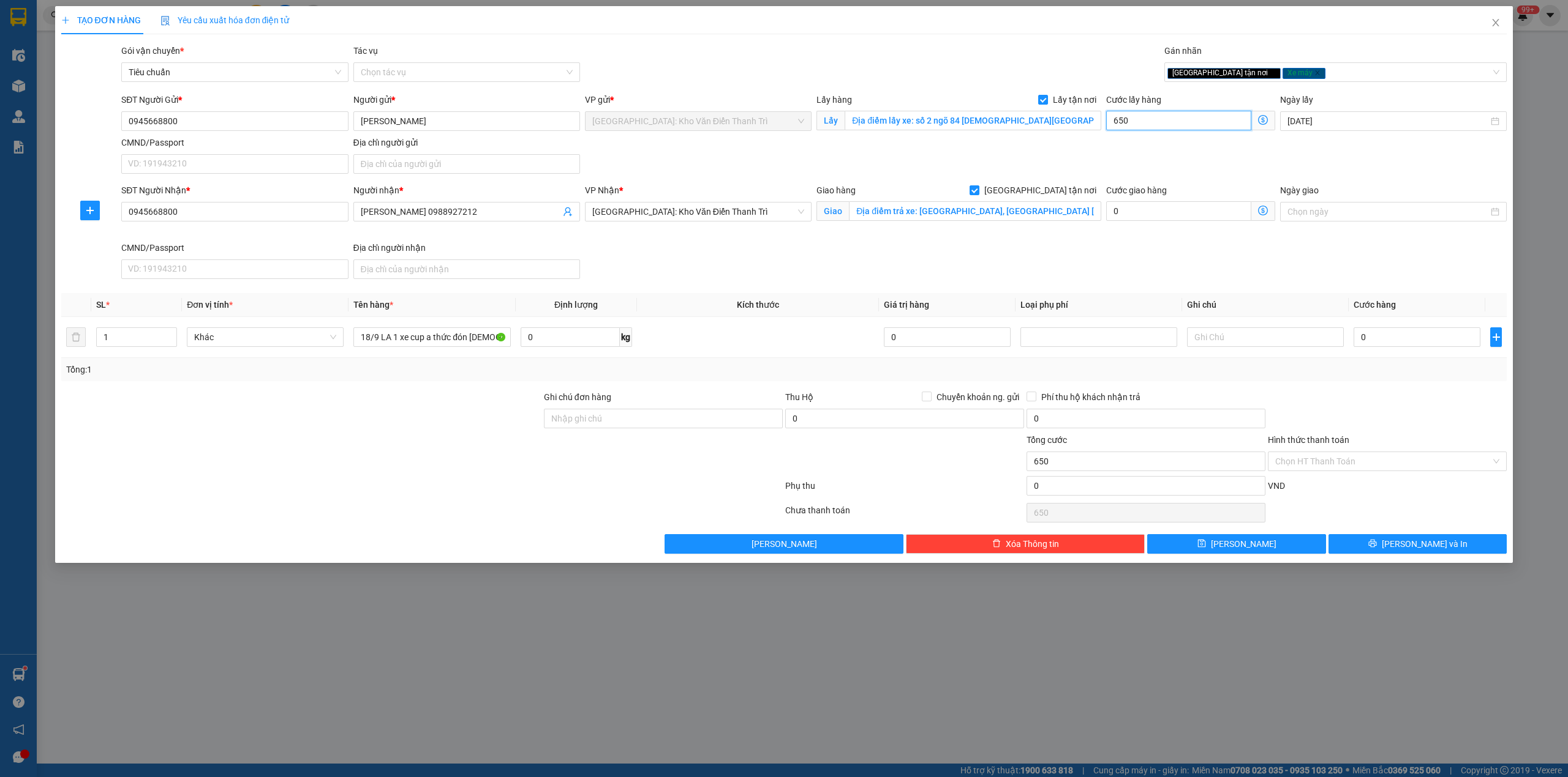
type input "6.500"
type input "65.000"
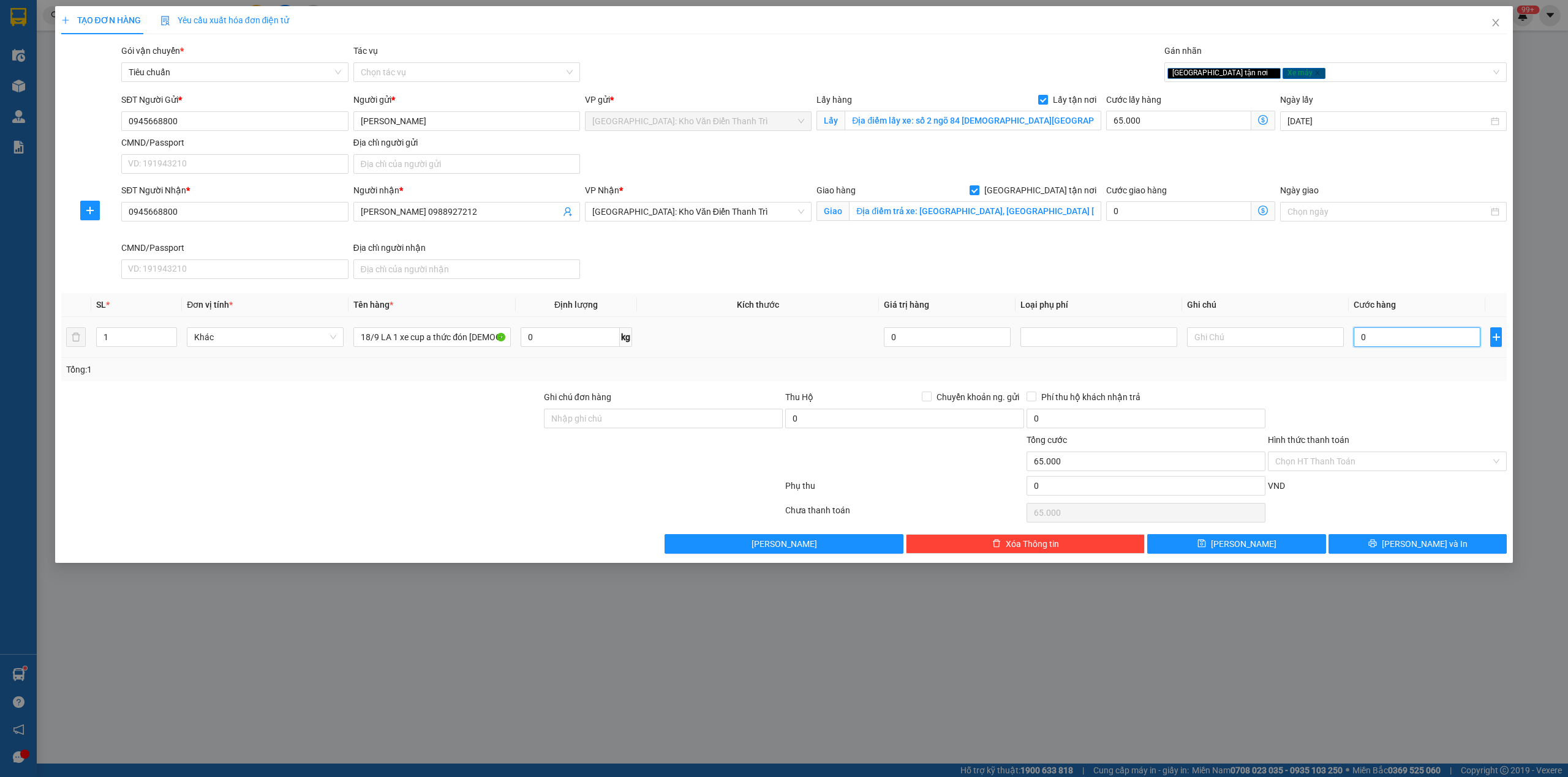
click at [1421, 346] on input "0" at bounding box center [1417, 337] width 127 height 19
type input "2"
type input "65.002"
type input "25"
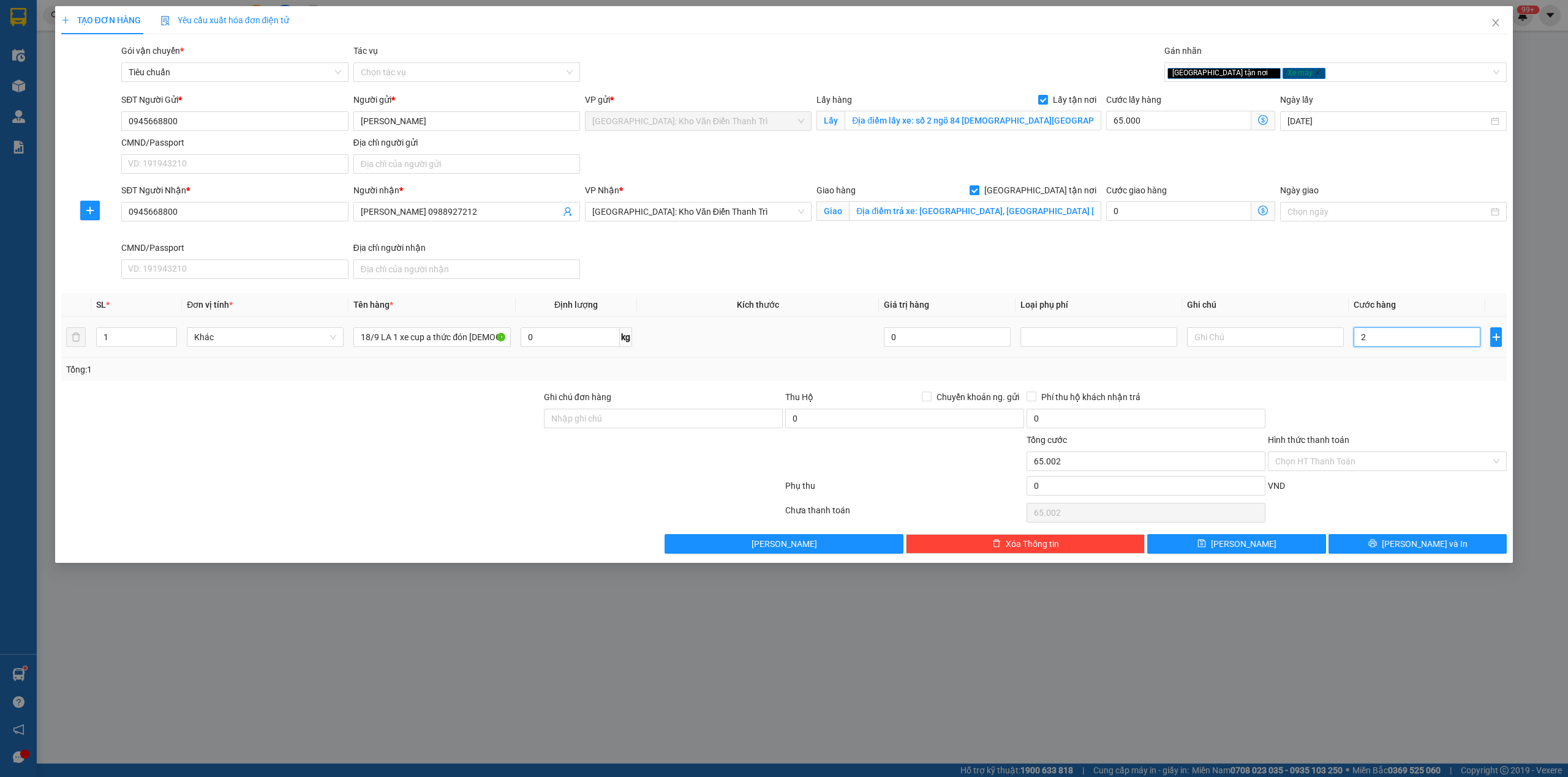
type input "65.025"
type input "250"
type input "65.250"
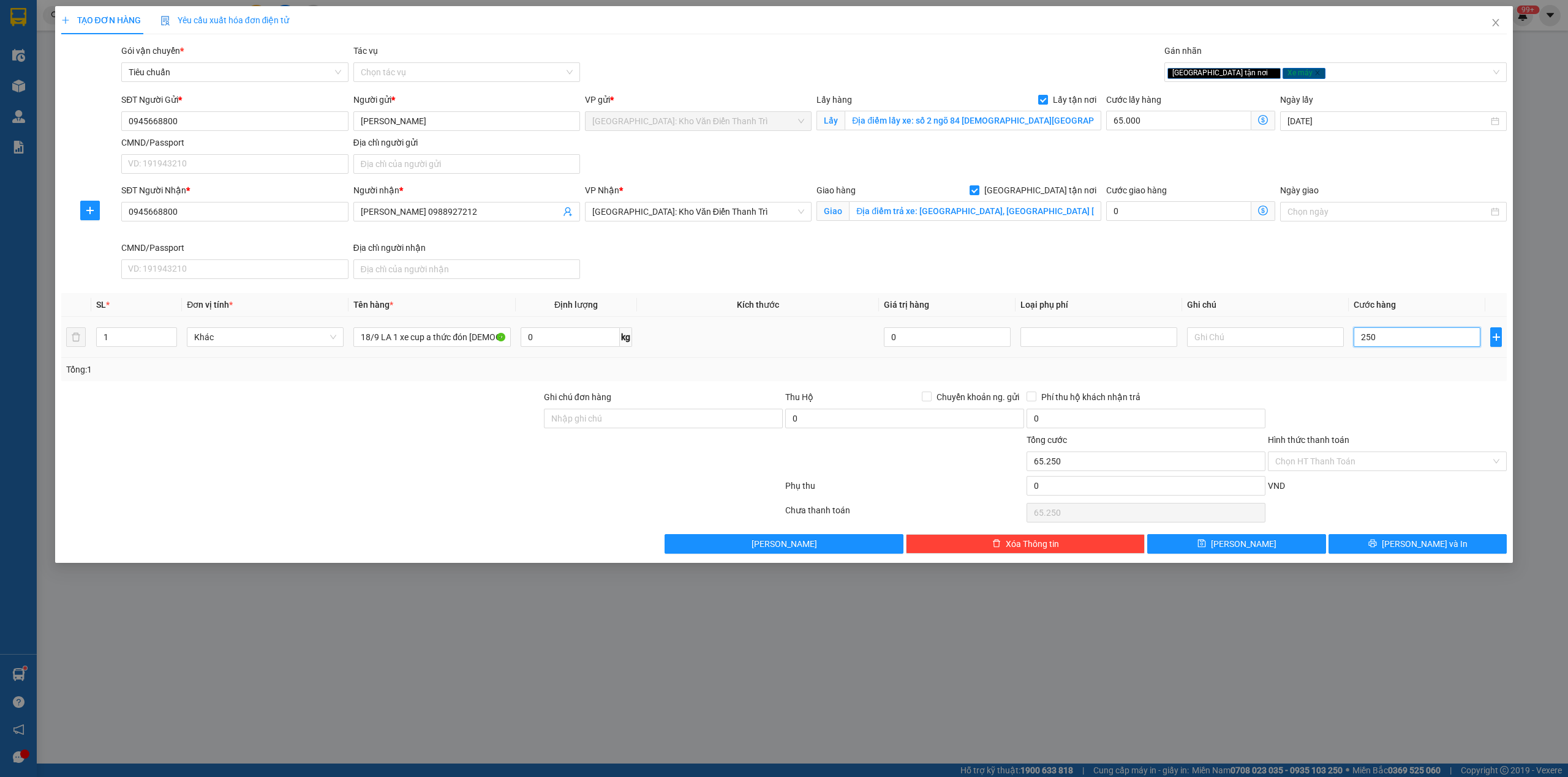
type input "2.500"
type input "67.500"
type input "25.000"
type input "90.000"
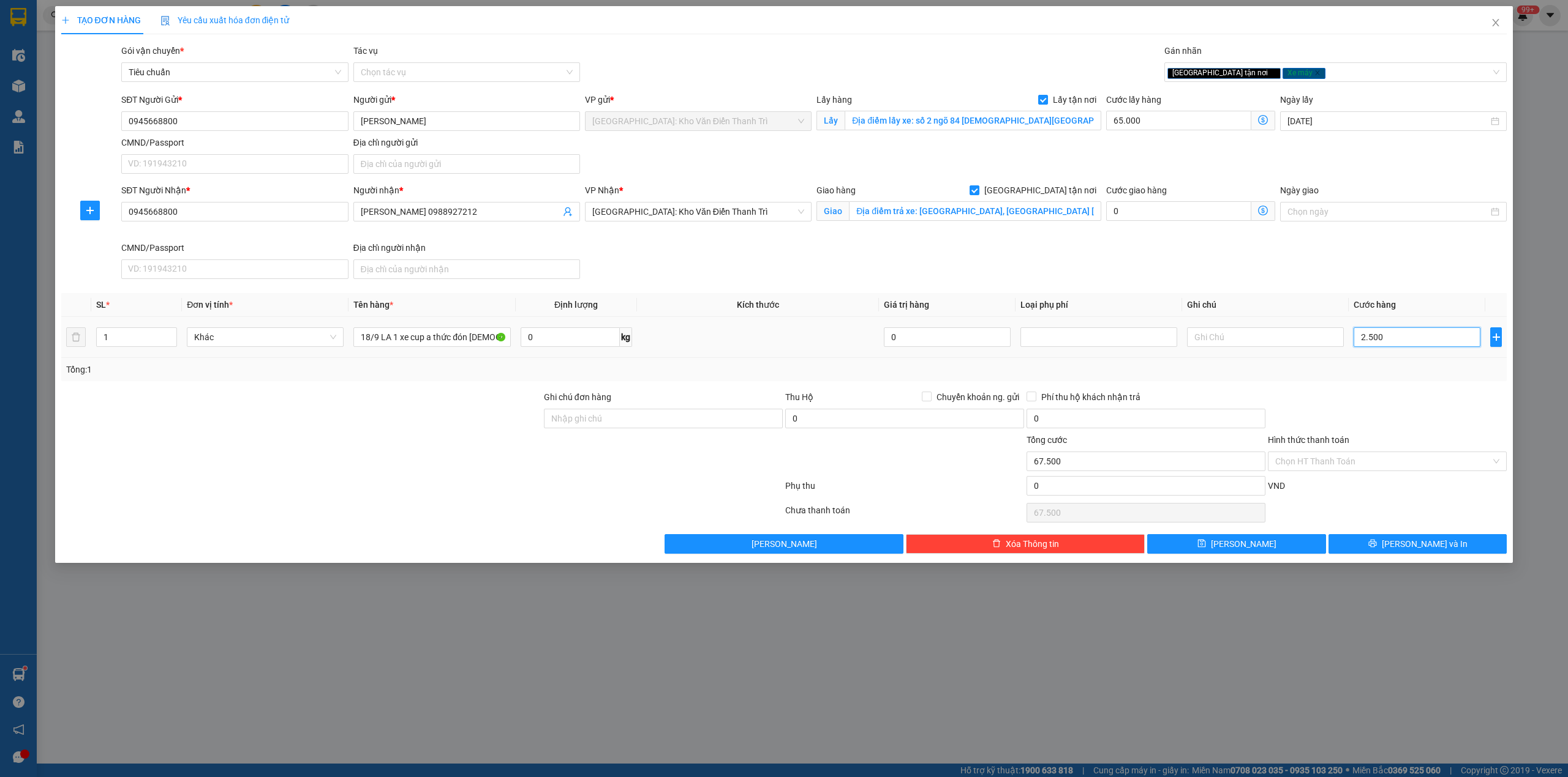
type input "90.000"
type input "250.000"
type input "315.000"
type input "250.000"
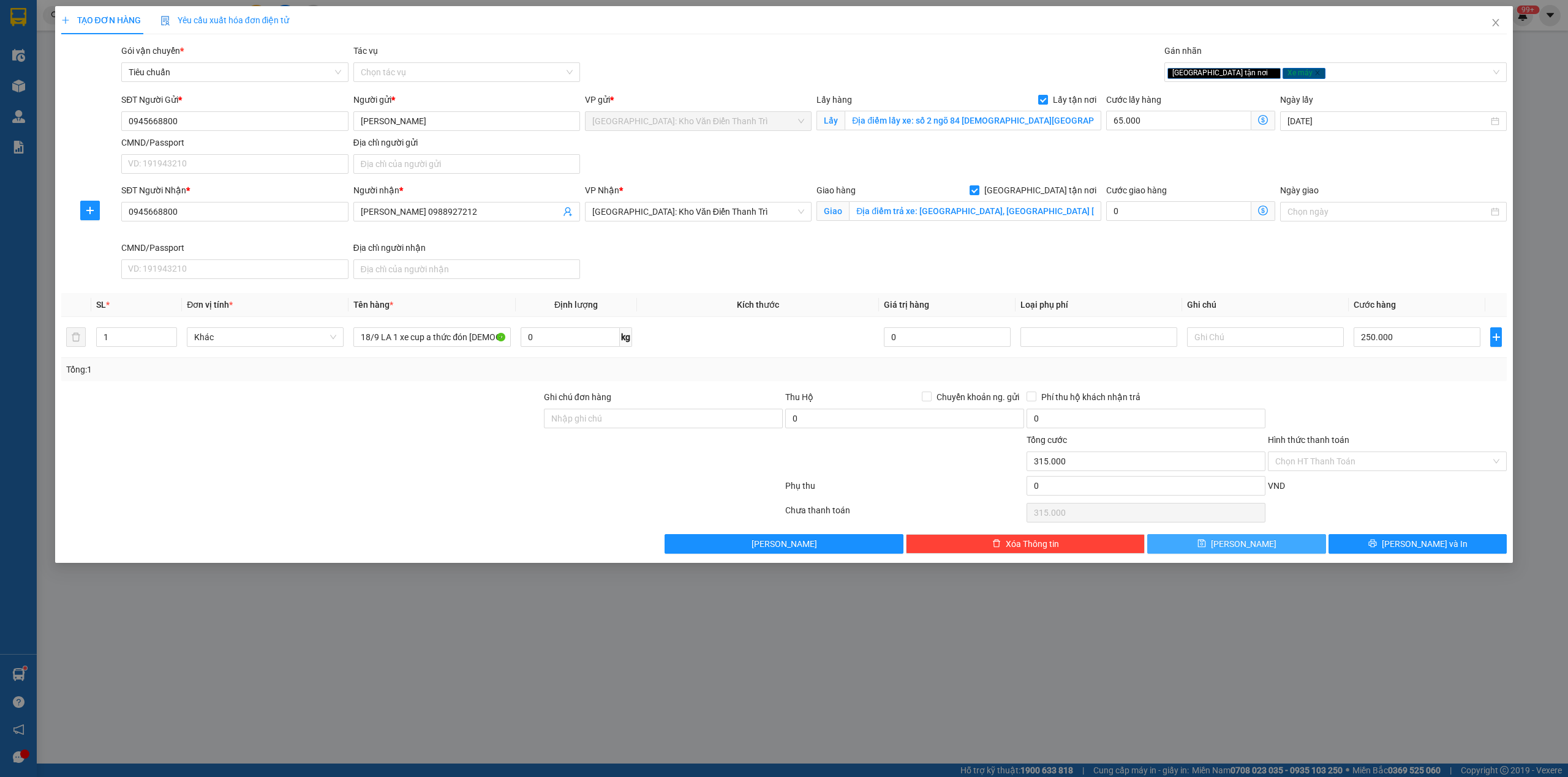
click at [1192, 547] on button "[PERSON_NAME]" at bounding box center [1236, 544] width 179 height 19
click at [129, 211] on input "0945668800" at bounding box center [234, 211] width 226 height 19
type input "0945668800"
click at [1281, 547] on button "[PERSON_NAME]" at bounding box center [1236, 544] width 179 height 19
checkbox input "false"
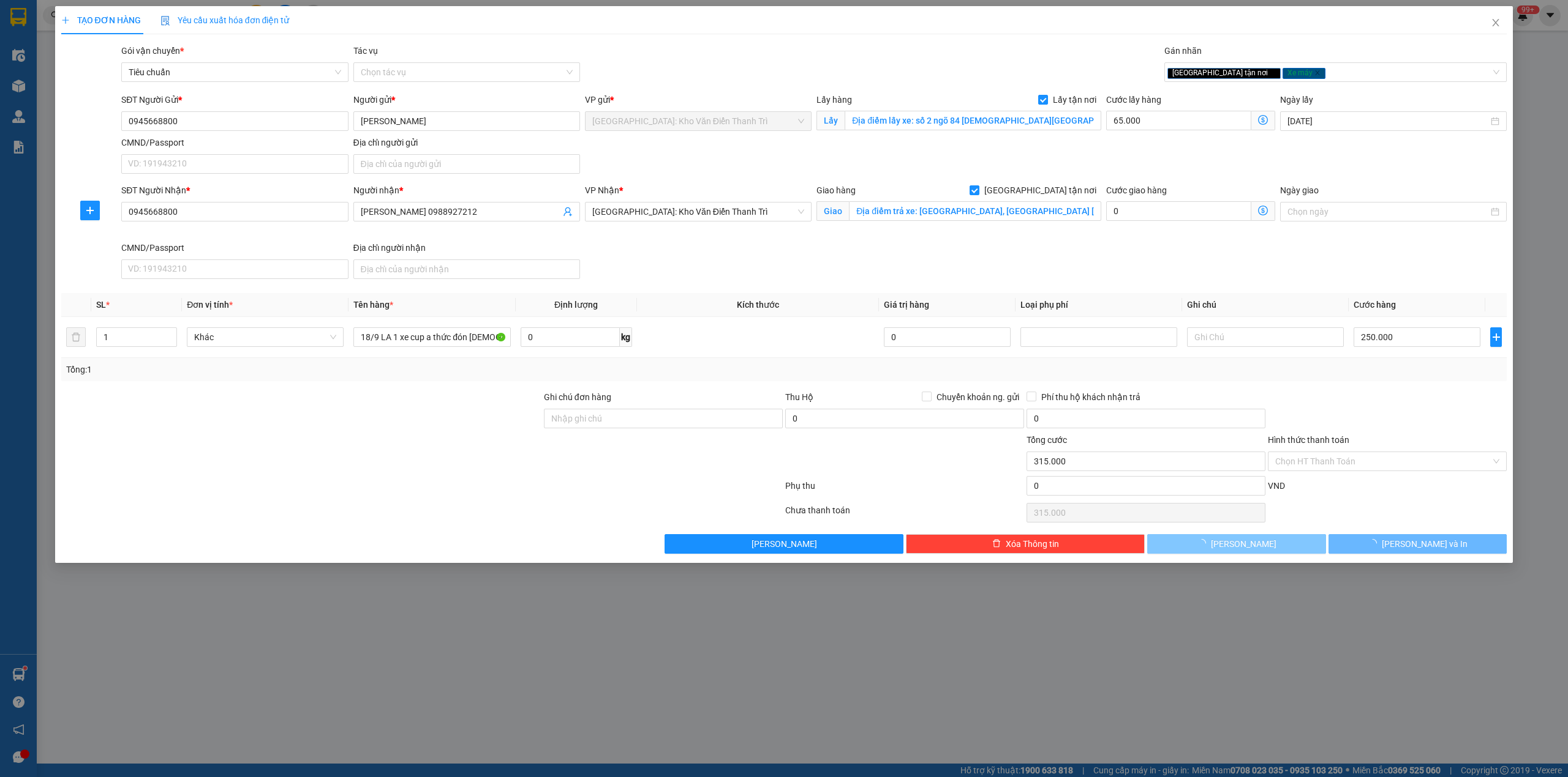
checkbox input "false"
type input "0"
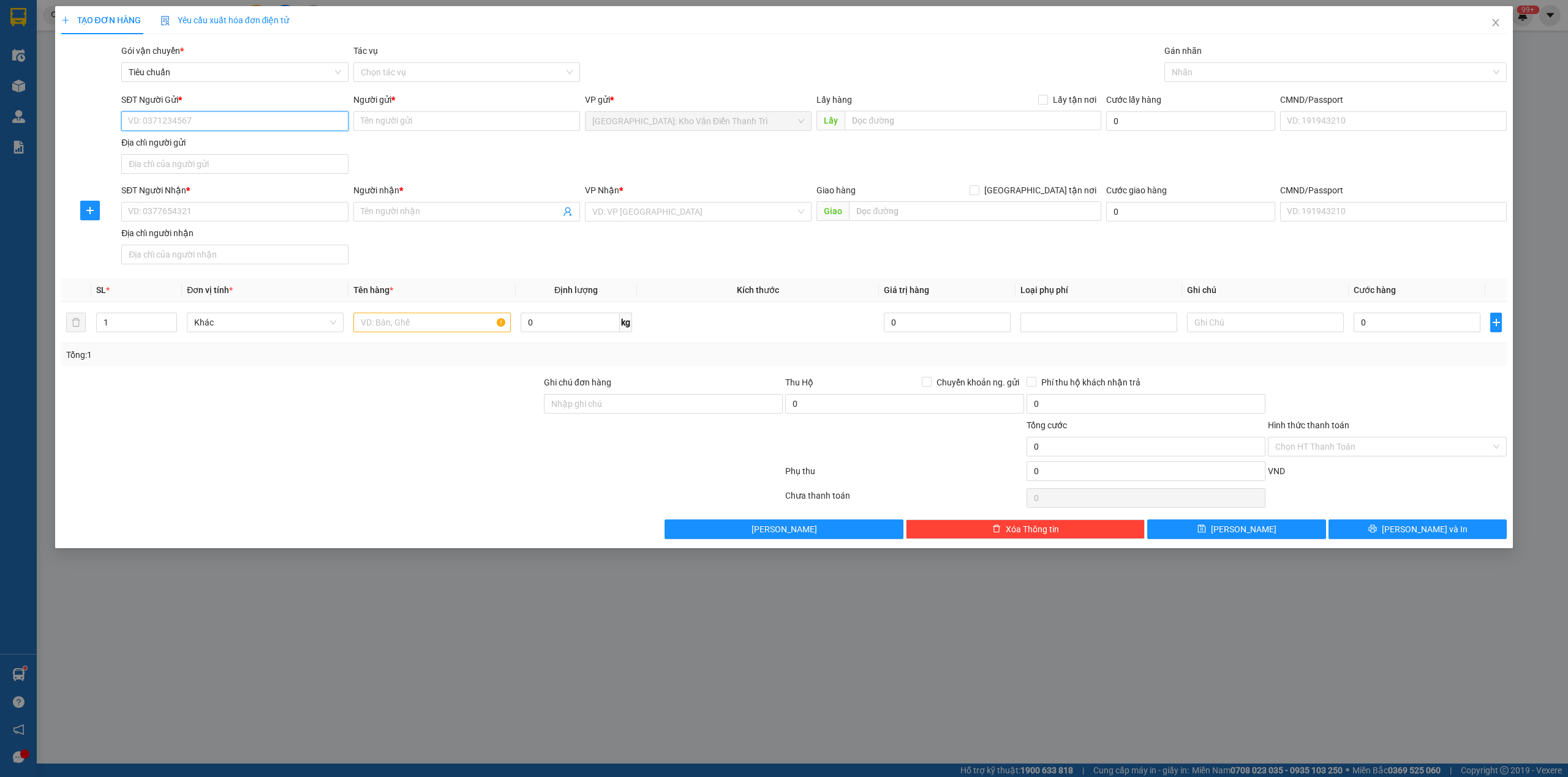
click at [207, 119] on input "SĐT Người Gửi *" at bounding box center [234, 121] width 226 height 19
paste input "0984438864"
type input "0984438864"
click at [405, 116] on input "Người gửi *" at bounding box center [467, 121] width 226 height 19
paste input "Hà"
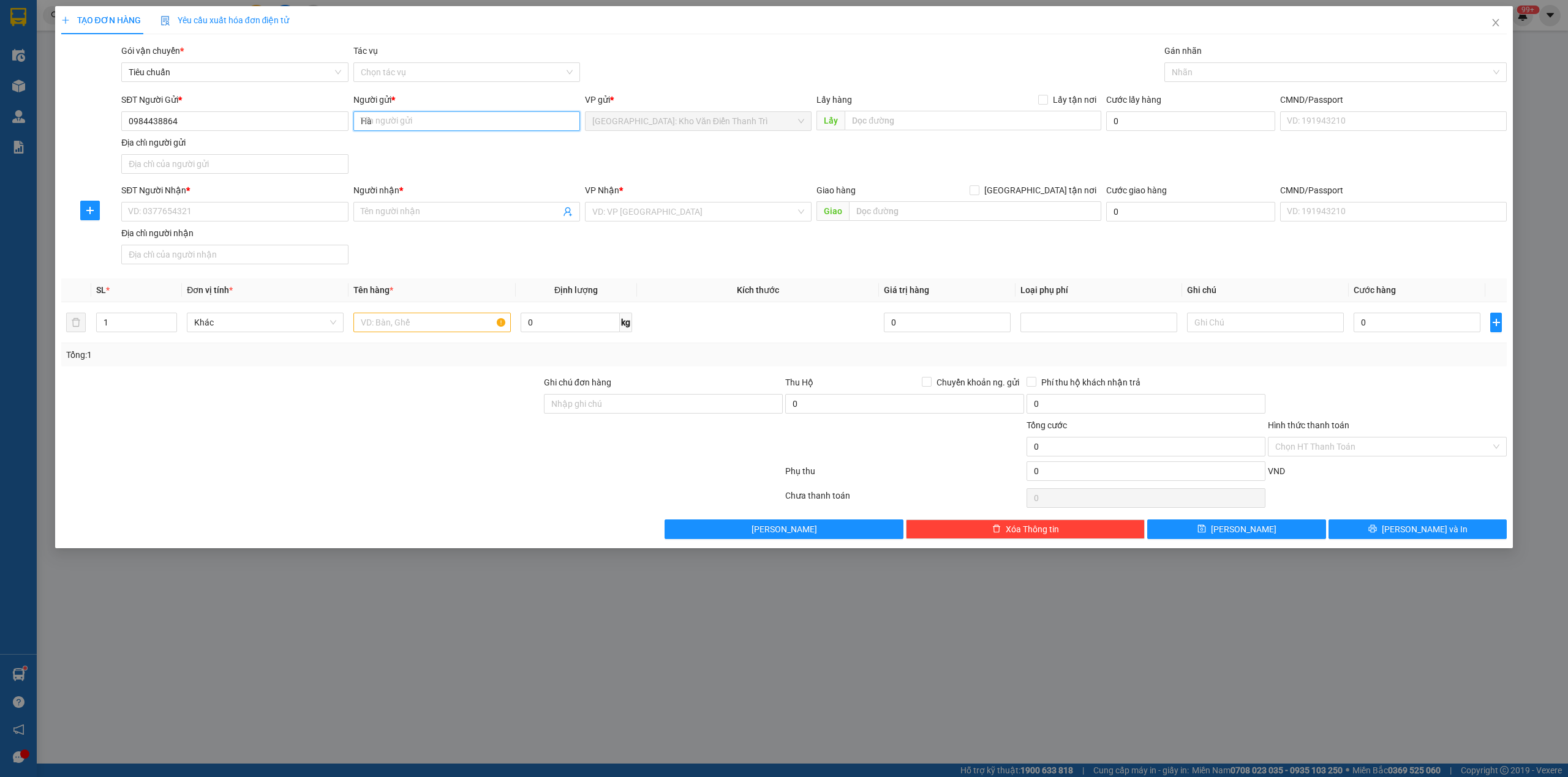
type input "Hà"
click at [650, 150] on div "SĐT Người Gửi * 0984438864 Người gửi * Hà VP gửi * Hà Nội: Kho Văn Điển Thanh T…" at bounding box center [814, 136] width 1391 height 86
click at [887, 115] on input "text" at bounding box center [973, 120] width 257 height 19
paste input "Đón: Số nhà 8, Ngách 5 NGÕ 74 Đường Giáp Hải, X.Đông Dư, H.Gia Lâm, TP.Hà Nội"
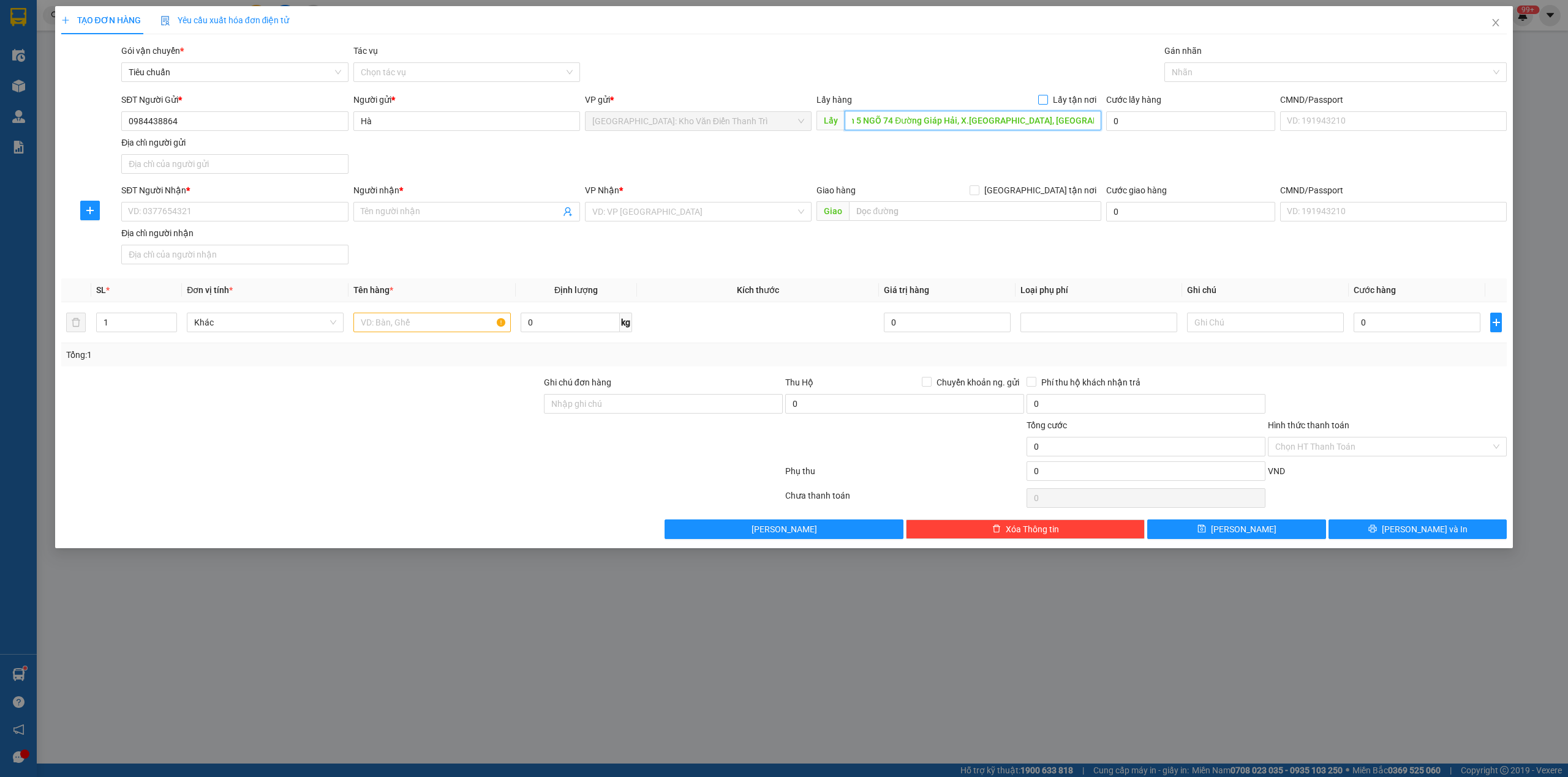
type input "Đón: Số nhà 8, Ngách 5 NGÕ 74 Đường Giáp Hải, X.Đông Dư, H.Gia Lâm, TP.Hà Nội"
click at [1046, 101] on input "Lấy tận nơi" at bounding box center [1042, 98] width 9 height 9
checkbox input "true"
click at [167, 214] on input "SĐT Người Nhận *" at bounding box center [234, 211] width 226 height 19
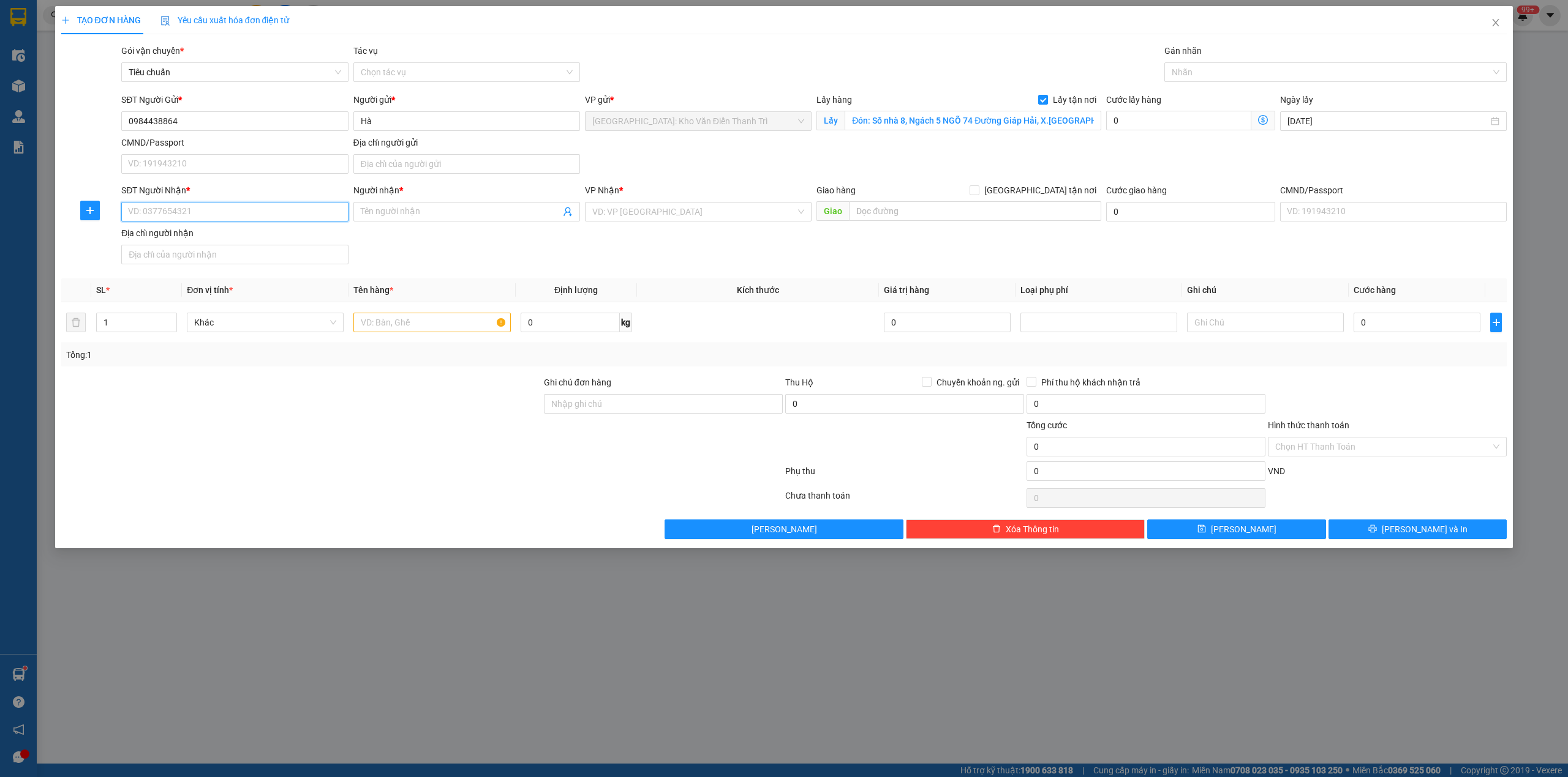
click at [229, 215] on input "SĐT Người Nhận *" at bounding box center [234, 211] width 226 height 19
drag, startPoint x: 952, startPoint y: 223, endPoint x: 952, endPoint y: 208, distance: 15.0
click at [952, 218] on div "Giao hàng Giao tận nơi Giao" at bounding box center [958, 205] width 284 height 43
click at [952, 208] on input "text" at bounding box center [975, 211] width 253 height 19
paste input "Trả: 44/23 HẺM 44 Trương Phước Phan, P.Bình Trị Đông, Q.Bình Tân, TP.Hồ Chí Minh"
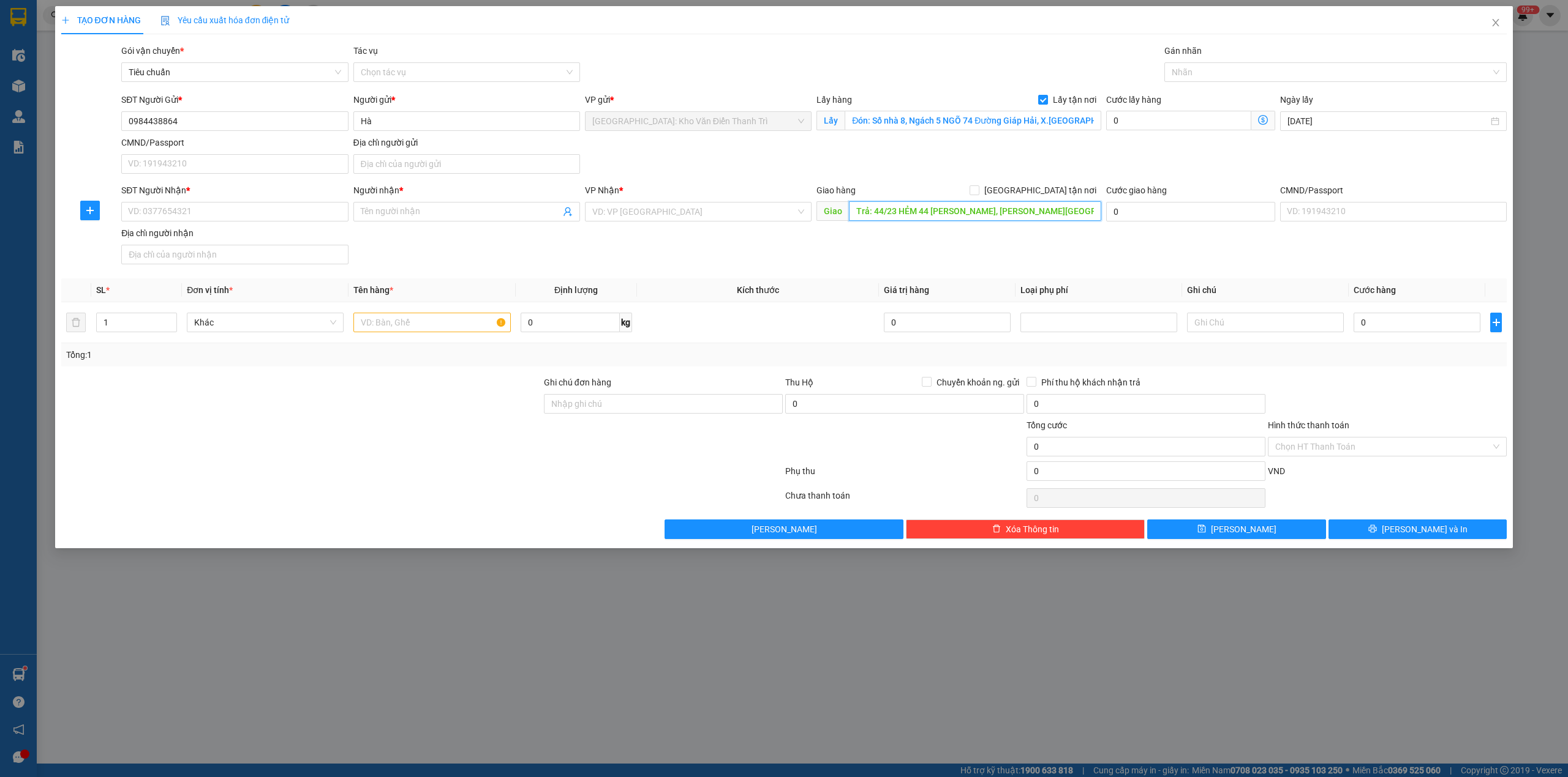
scroll to position [0, 86]
type input "Trả: 44/23 HẺM 44 Trương Phước Phan, P.Bình Trị Đông, Q.Bình Tân, TP.Hồ Chí Minh"
click at [640, 218] on input "search" at bounding box center [694, 212] width 203 height 19
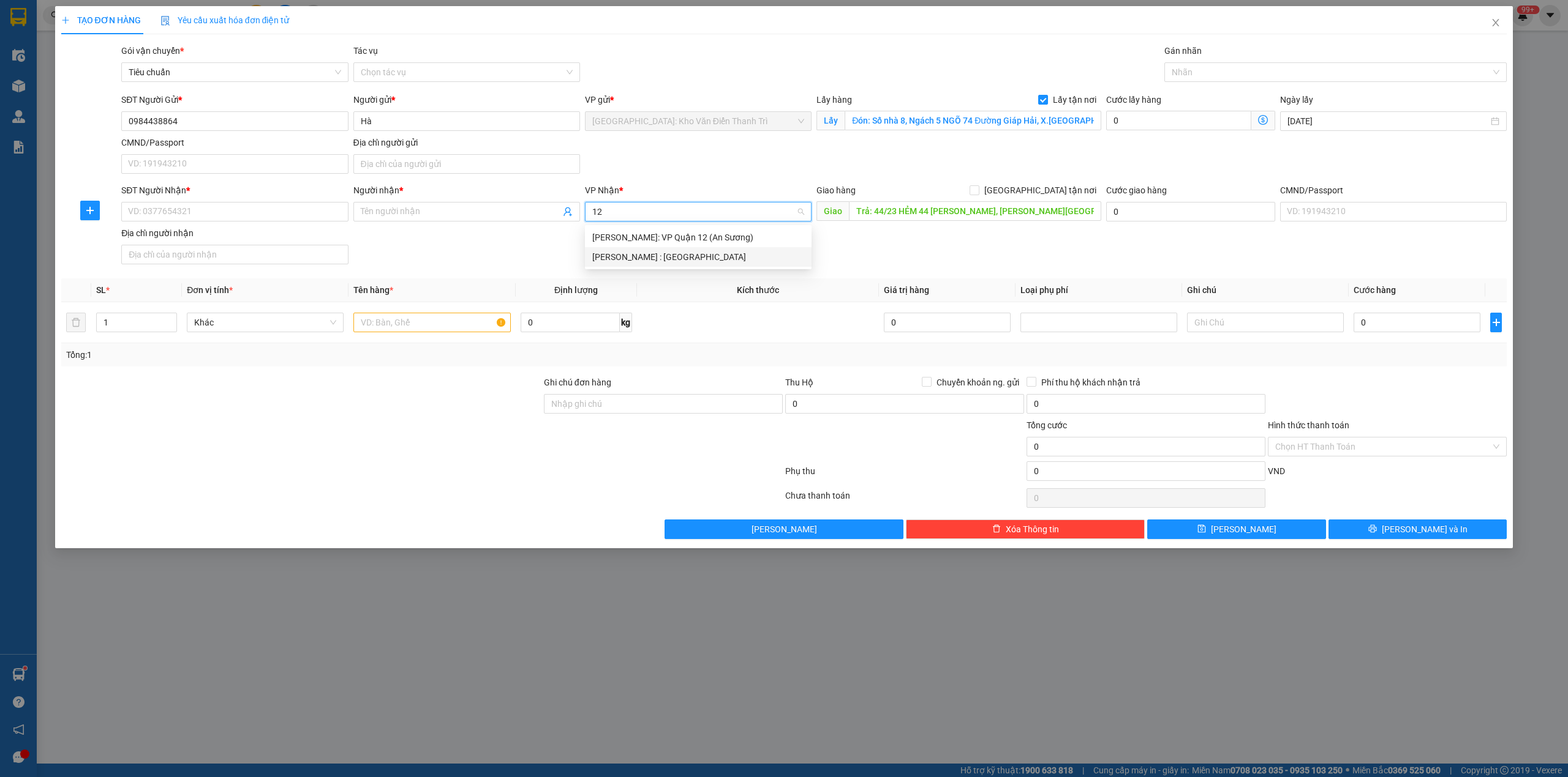
type input "12"
drag, startPoint x: 656, startPoint y: 270, endPoint x: 667, endPoint y: 255, distance: 18.6
click at [658, 270] on div "SĐT Người Nhận * VD: 0377654321 Người nhận * Tên người nhận VP Nhận * VD: VP Sà…" at bounding box center [814, 226] width 1391 height 86
click at [667, 255] on div "SĐT Người Nhận * VD: 0377654321 Người nhận * Tên người nhận VP Nhận * VD: VP Sà…" at bounding box center [814, 226] width 1391 height 86
click at [653, 221] on input "search" at bounding box center [694, 212] width 203 height 19
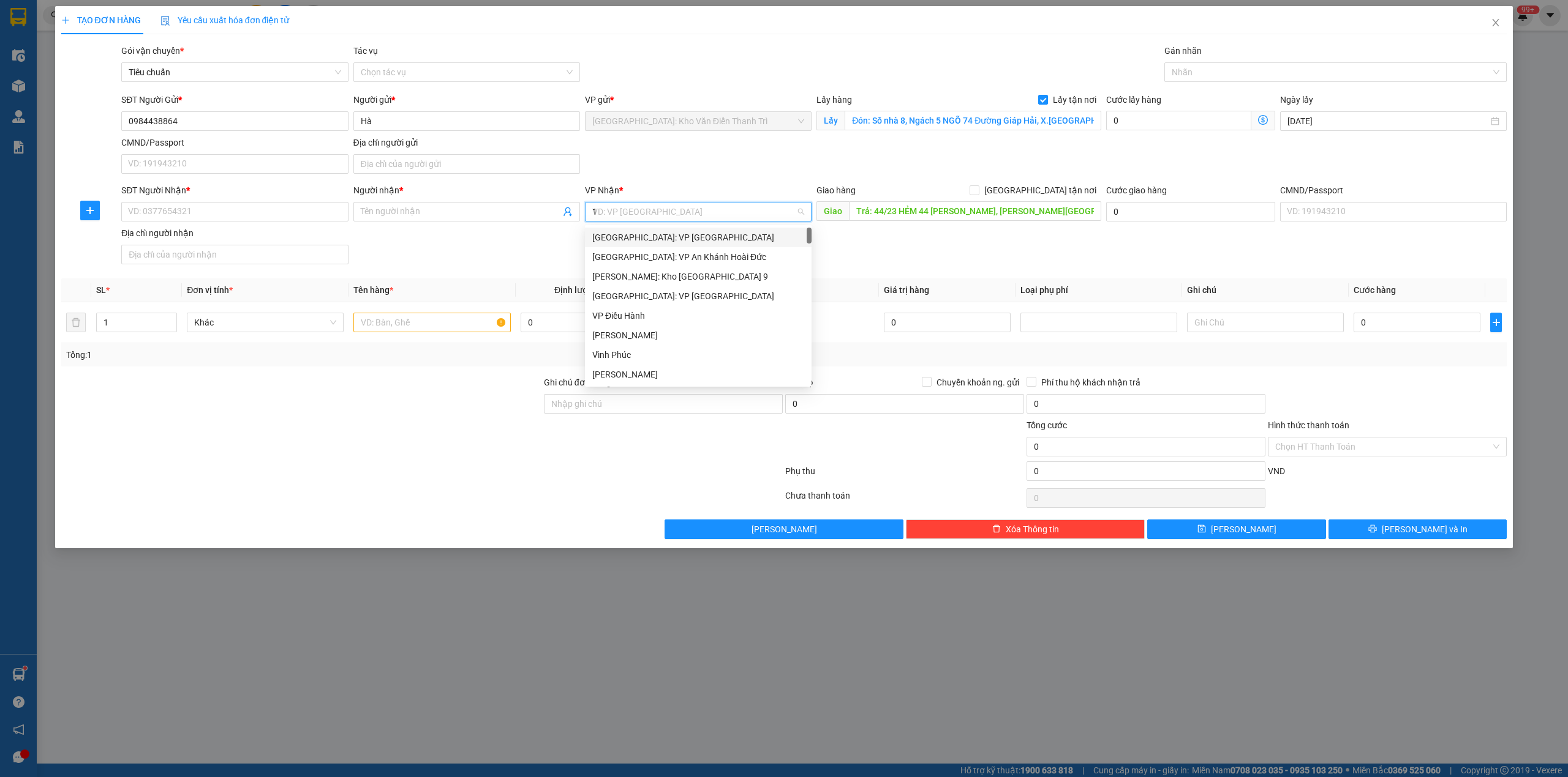
type input "12"
drag, startPoint x: 650, startPoint y: 258, endPoint x: 701, endPoint y: 236, distance: 55.5
click at [650, 257] on div "[PERSON_NAME] : [GEOGRAPHIC_DATA]" at bounding box center [698, 256] width 212 height 13
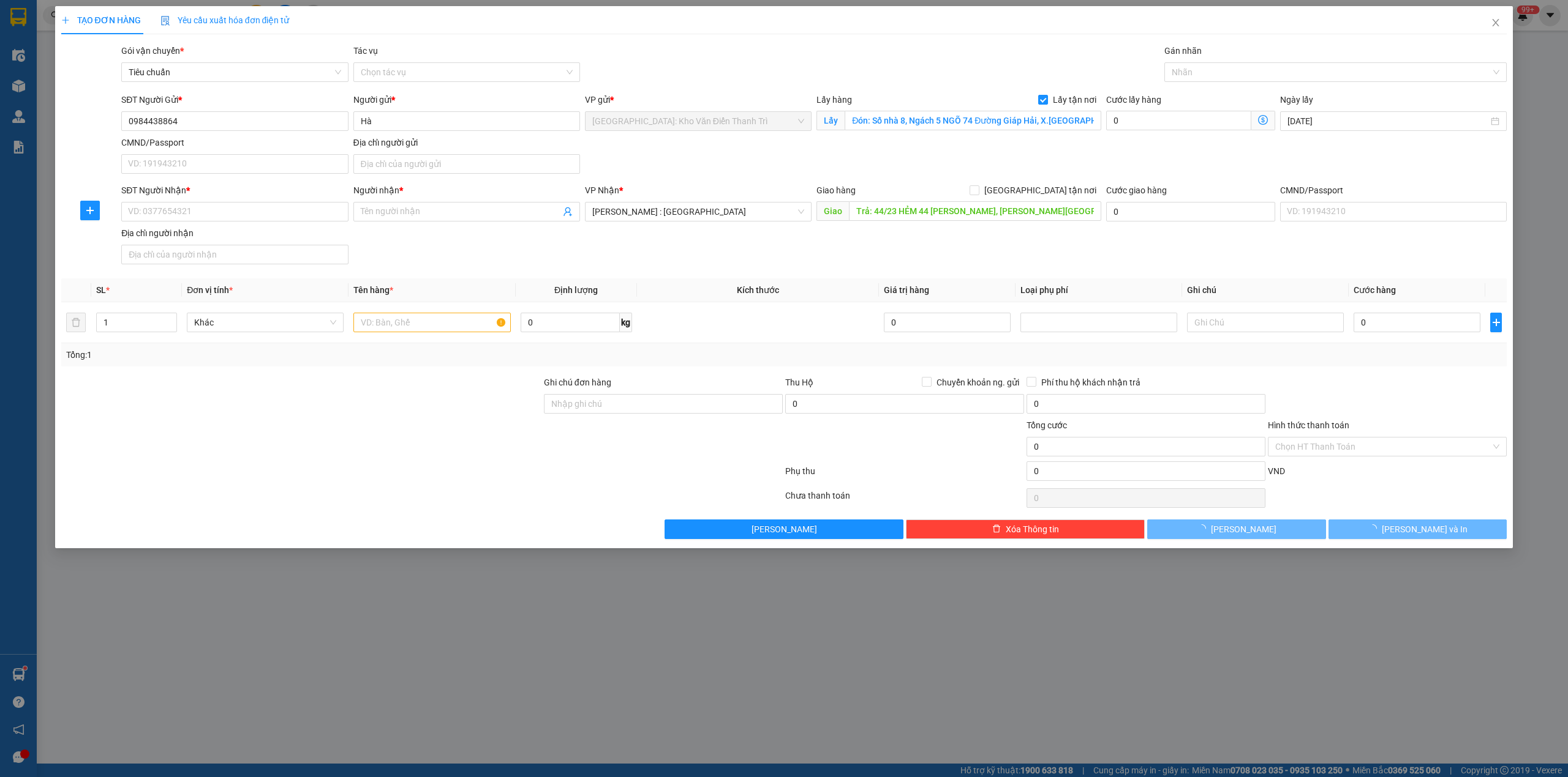
drag, startPoint x: 891, startPoint y: 246, endPoint x: 1042, endPoint y: 187, distance: 162.1
click at [904, 242] on div "SĐT Người Nhận * VD: 0377654321 Người nhận * Tên người nhận VP Nhận * Hồ Chí Mi…" at bounding box center [814, 226] width 1391 height 86
click at [1060, 192] on span "[GEOGRAPHIC_DATA] tận nơi" at bounding box center [1039, 190] width 122 height 13
click at [978, 192] on input "[GEOGRAPHIC_DATA] tận nơi" at bounding box center [974, 189] width 9 height 9
checkbox input "true"
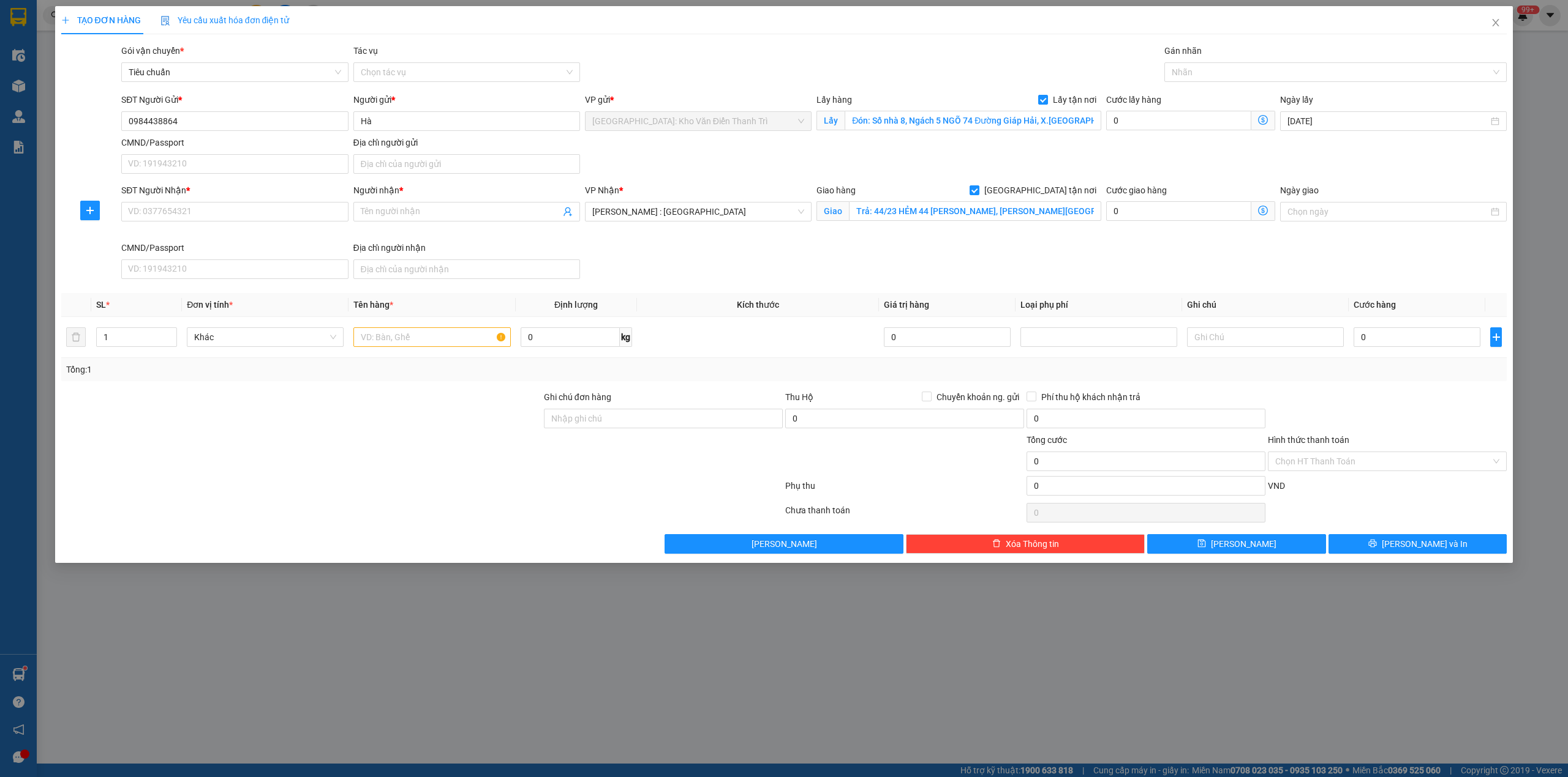
click at [1154, 131] on div "0" at bounding box center [1191, 121] width 169 height 19
click at [1195, 72] on div at bounding box center [1329, 72] width 325 height 15
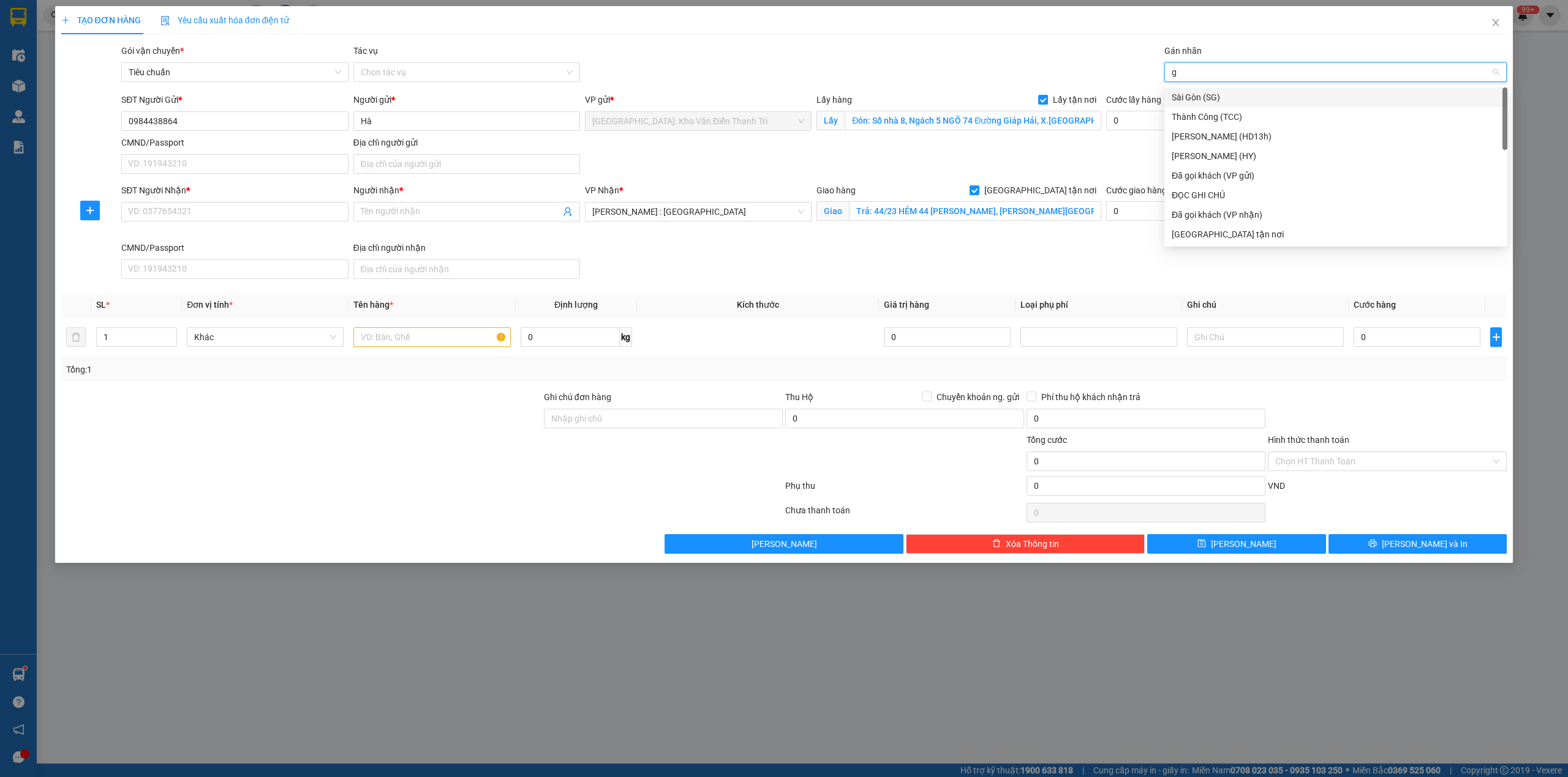
type input "gt"
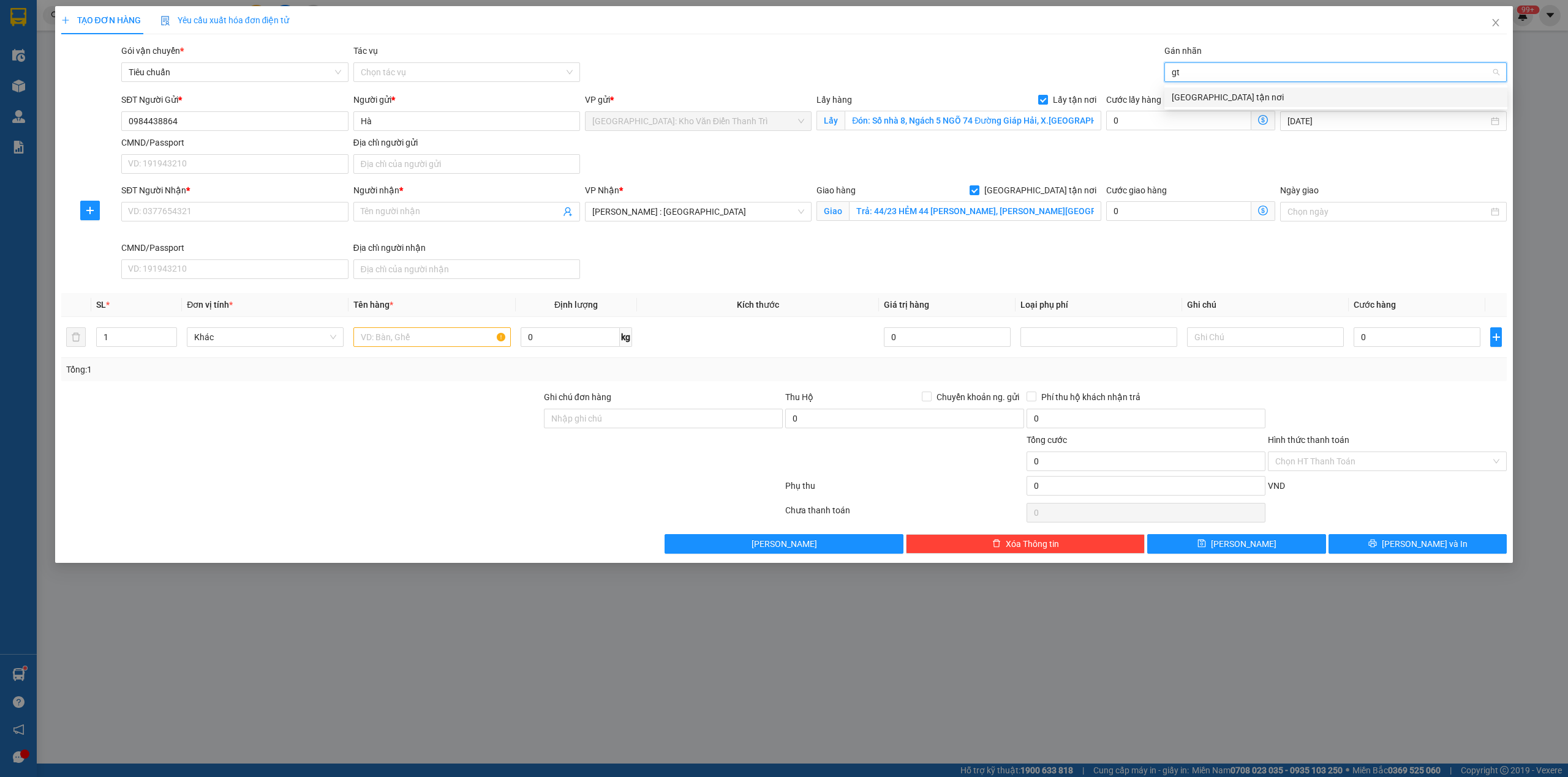
click at [1198, 101] on div "[GEOGRAPHIC_DATA] tận nơi" at bounding box center [1335, 97] width 329 height 13
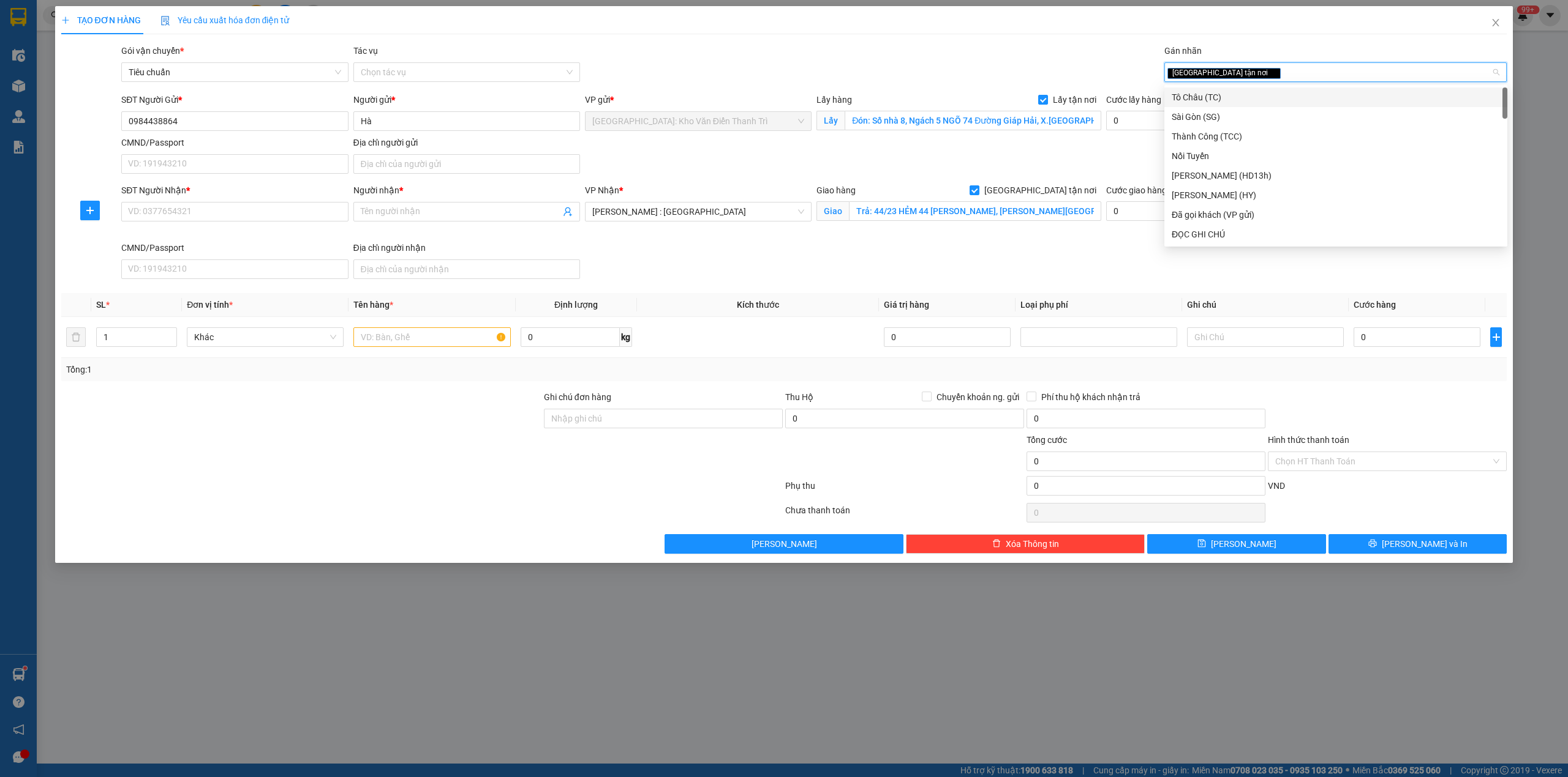
click at [150, 197] on div "SĐT Người Nhận *" at bounding box center [234, 190] width 226 height 13
click at [150, 202] on input "SĐT Người Nhận *" at bounding box center [234, 211] width 226 height 19
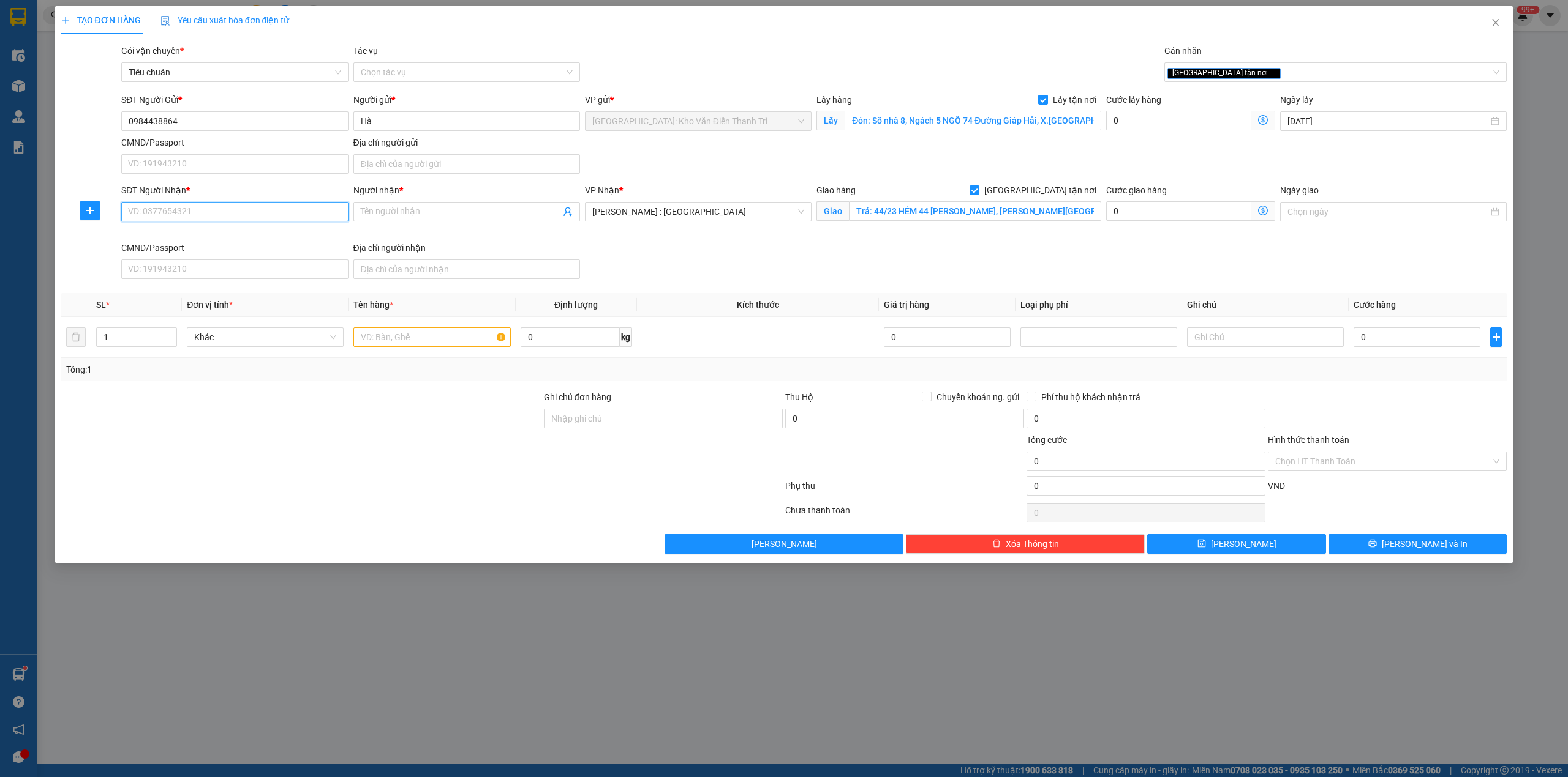
click at [171, 218] on input "SĐT Người Nhận *" at bounding box center [234, 211] width 226 height 19
paste input "0977057057"
type input "0977057057"
click at [401, 207] on input "Người nhận *" at bounding box center [460, 211] width 200 height 13
paste input "[PERSON_NAME]"
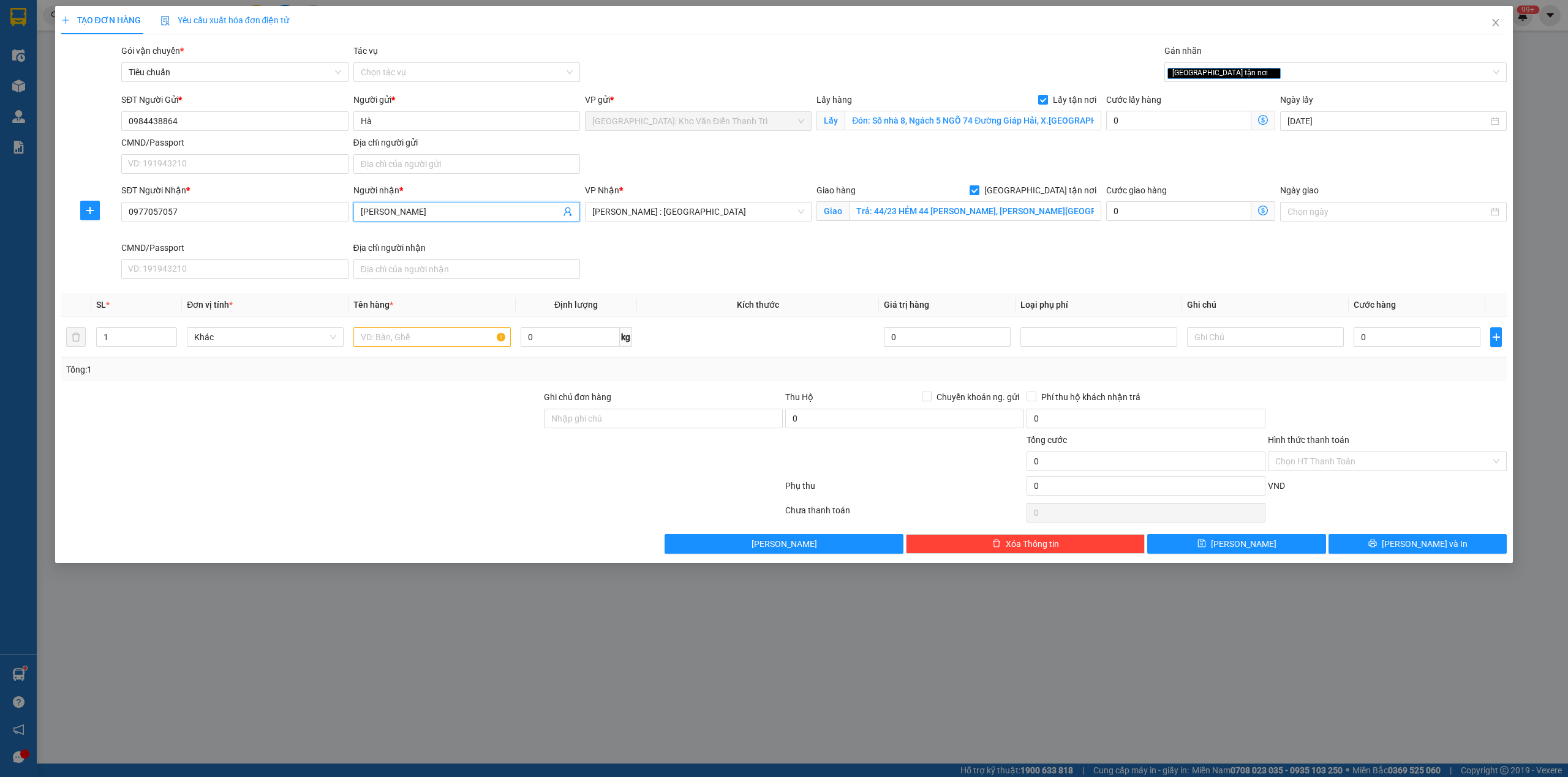
type input "[PERSON_NAME]"
click at [733, 236] on div "VP Nhận * Hồ Chí Minh : Kho Quận 12" at bounding box center [698, 212] width 232 height 57
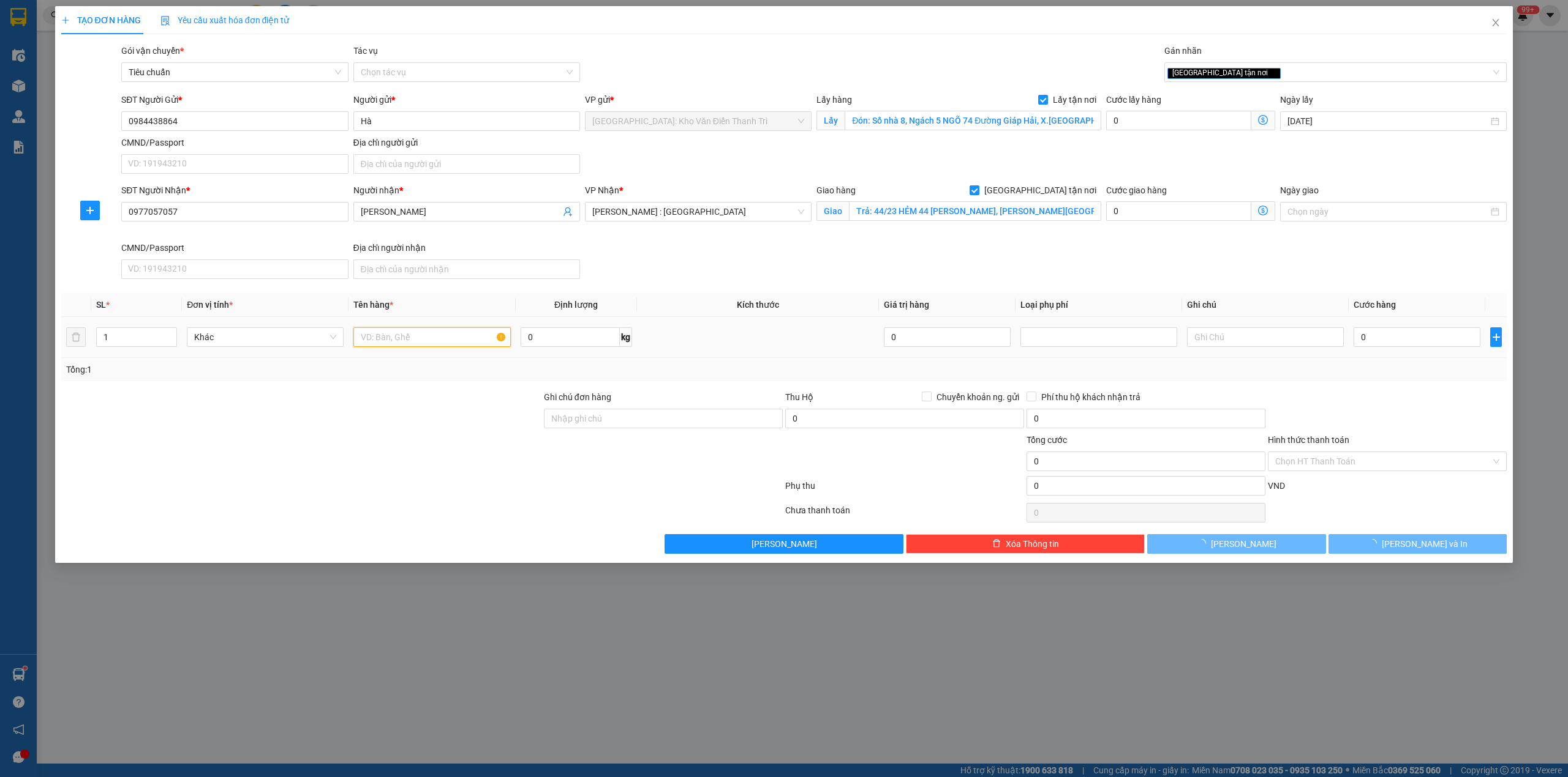
click at [412, 341] on input "text" at bounding box center [432, 337] width 157 height 19
paste input "2 kiện nhôm"
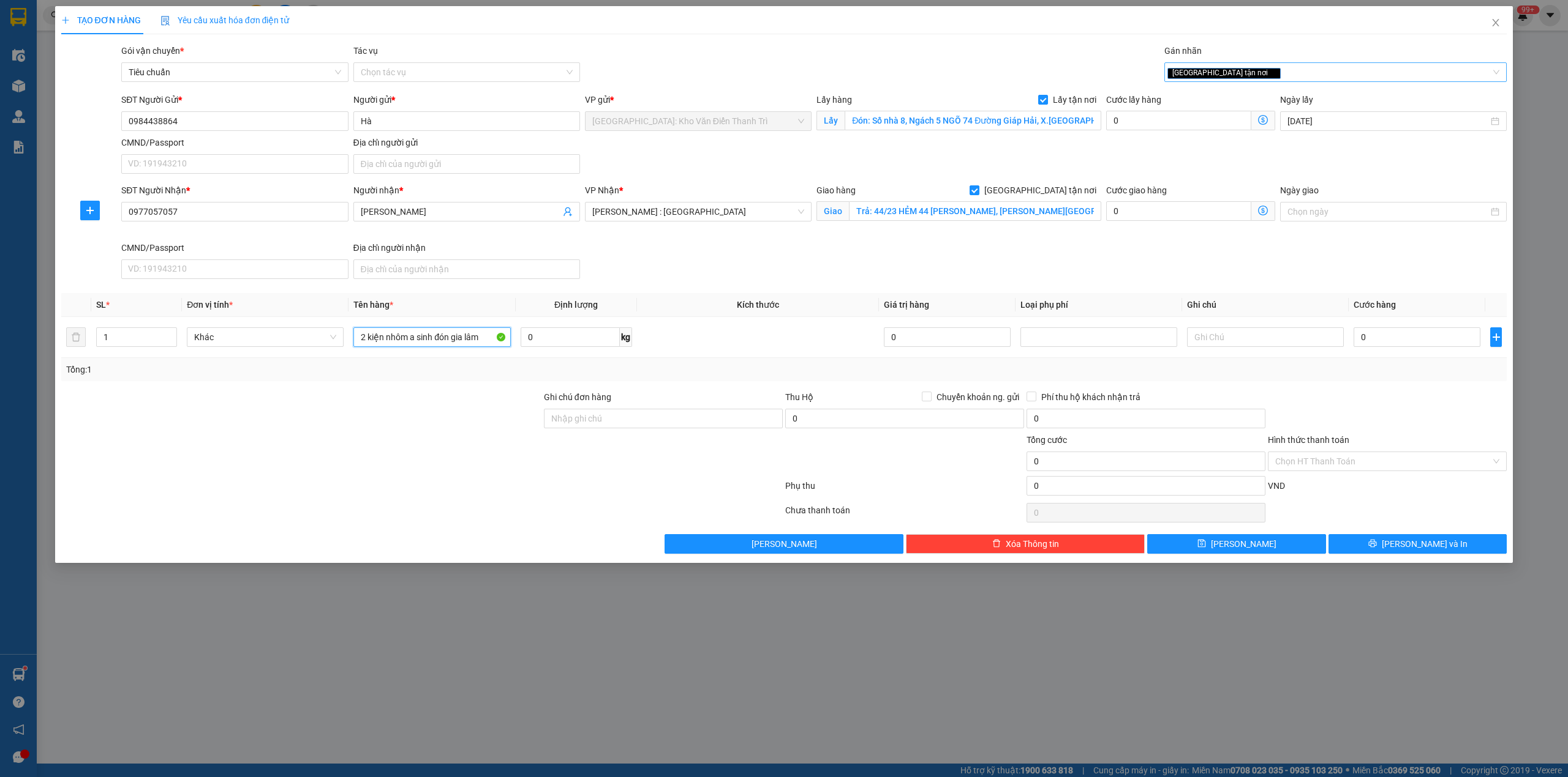
click at [1277, 80] on div "[GEOGRAPHIC_DATA] tận nơi" at bounding box center [1335, 72] width 343 height 19
type input "2 kiện nhôm a sinh đón gia lâm"
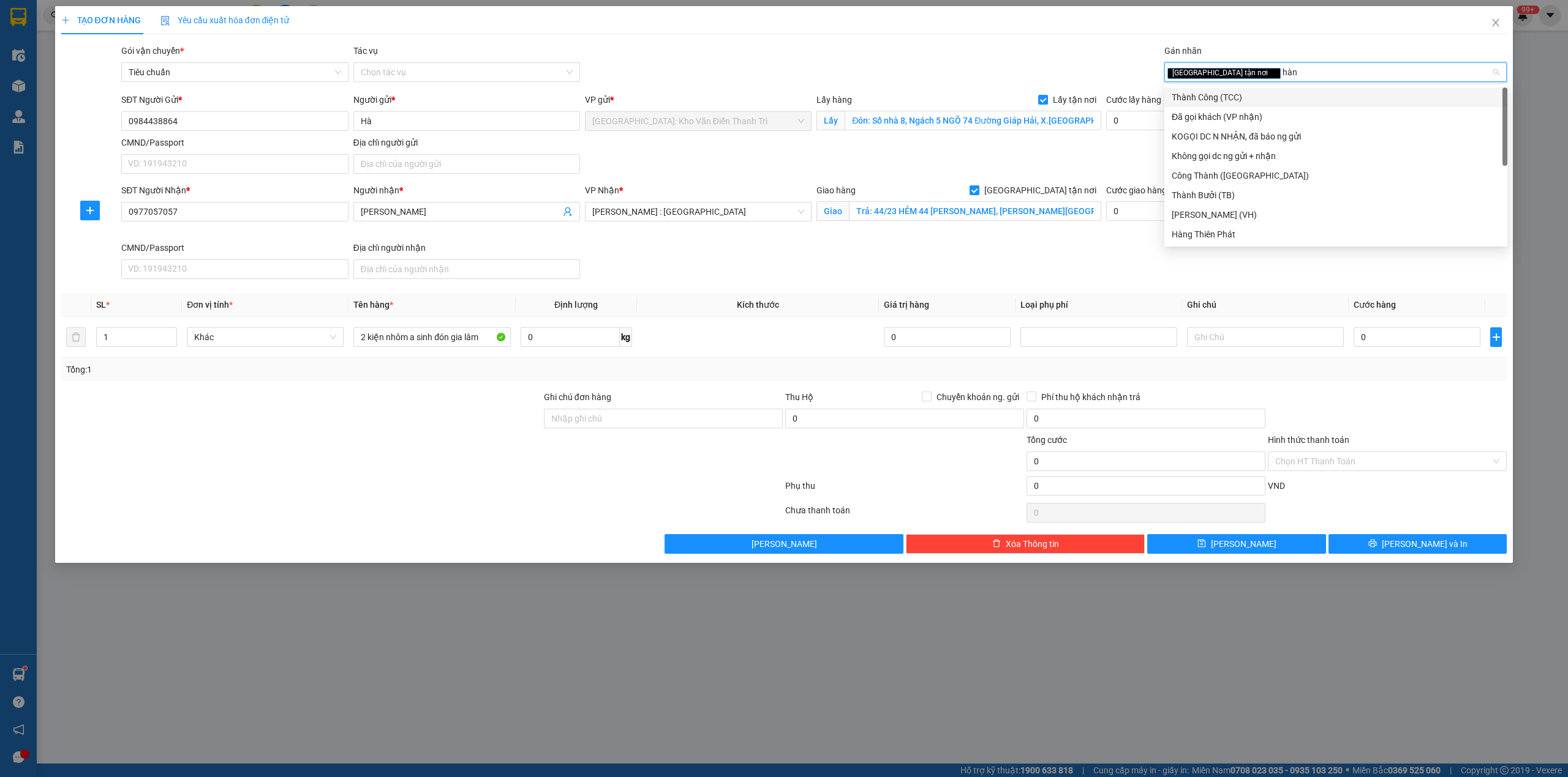
type input "hàng"
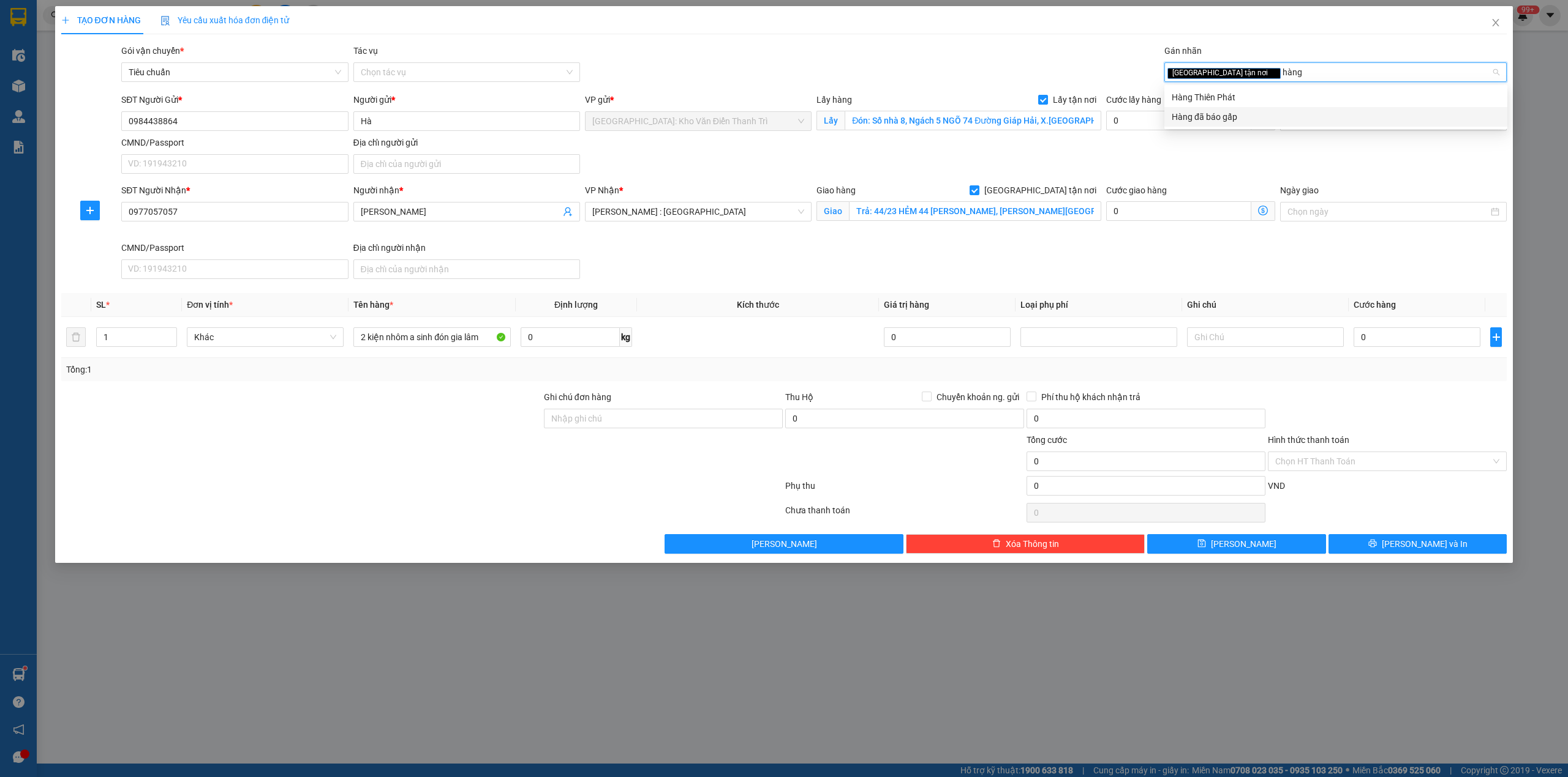
click at [1226, 120] on div "Hàng đã báo gấp" at bounding box center [1335, 116] width 329 height 13
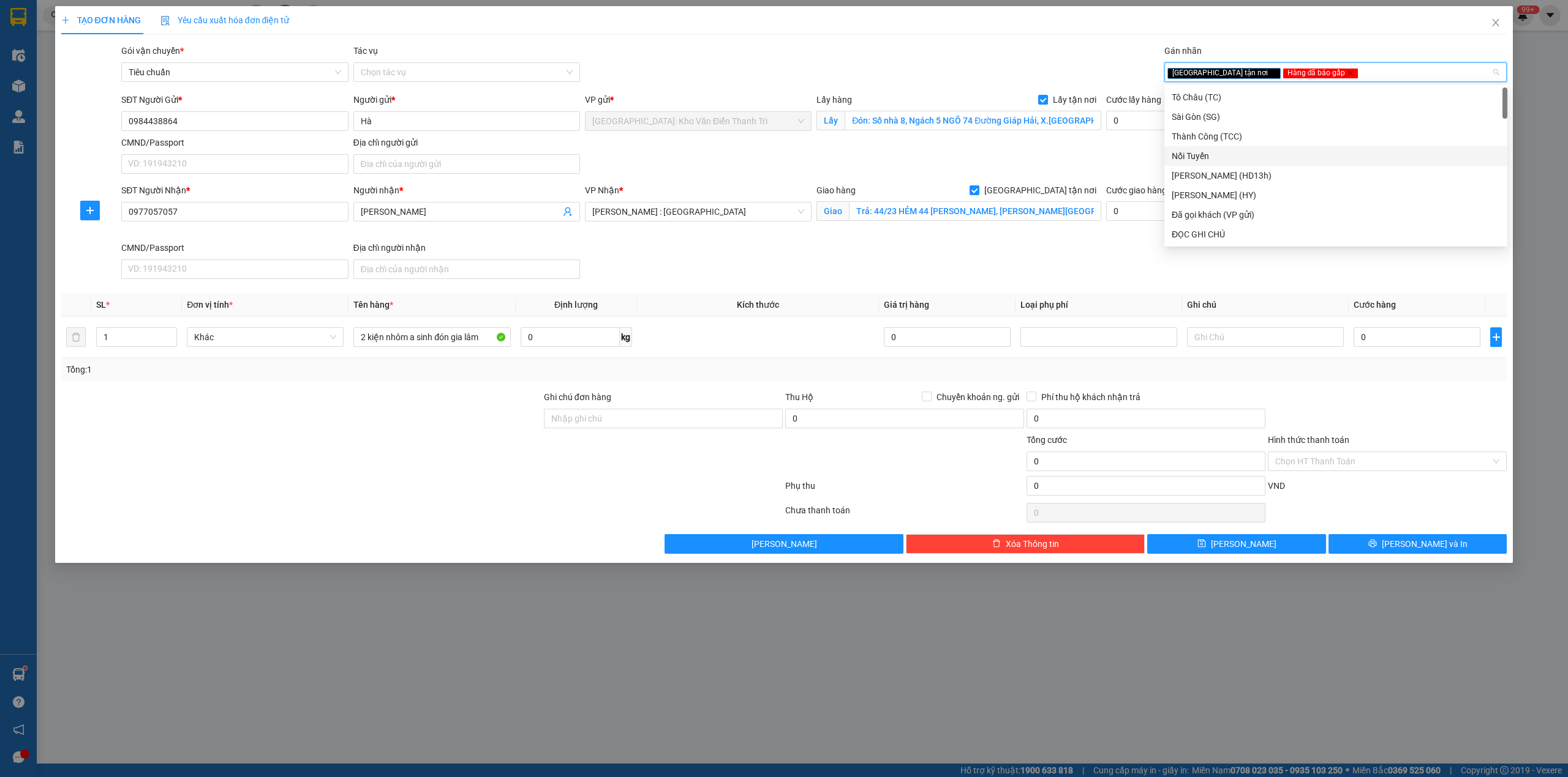
click at [1094, 257] on div "SĐT Người Nhận * 0977057057 Người nhận * Anh Hiền VP Nhận * Hồ Chí Minh : Kho Q…" at bounding box center [814, 234] width 1391 height 101
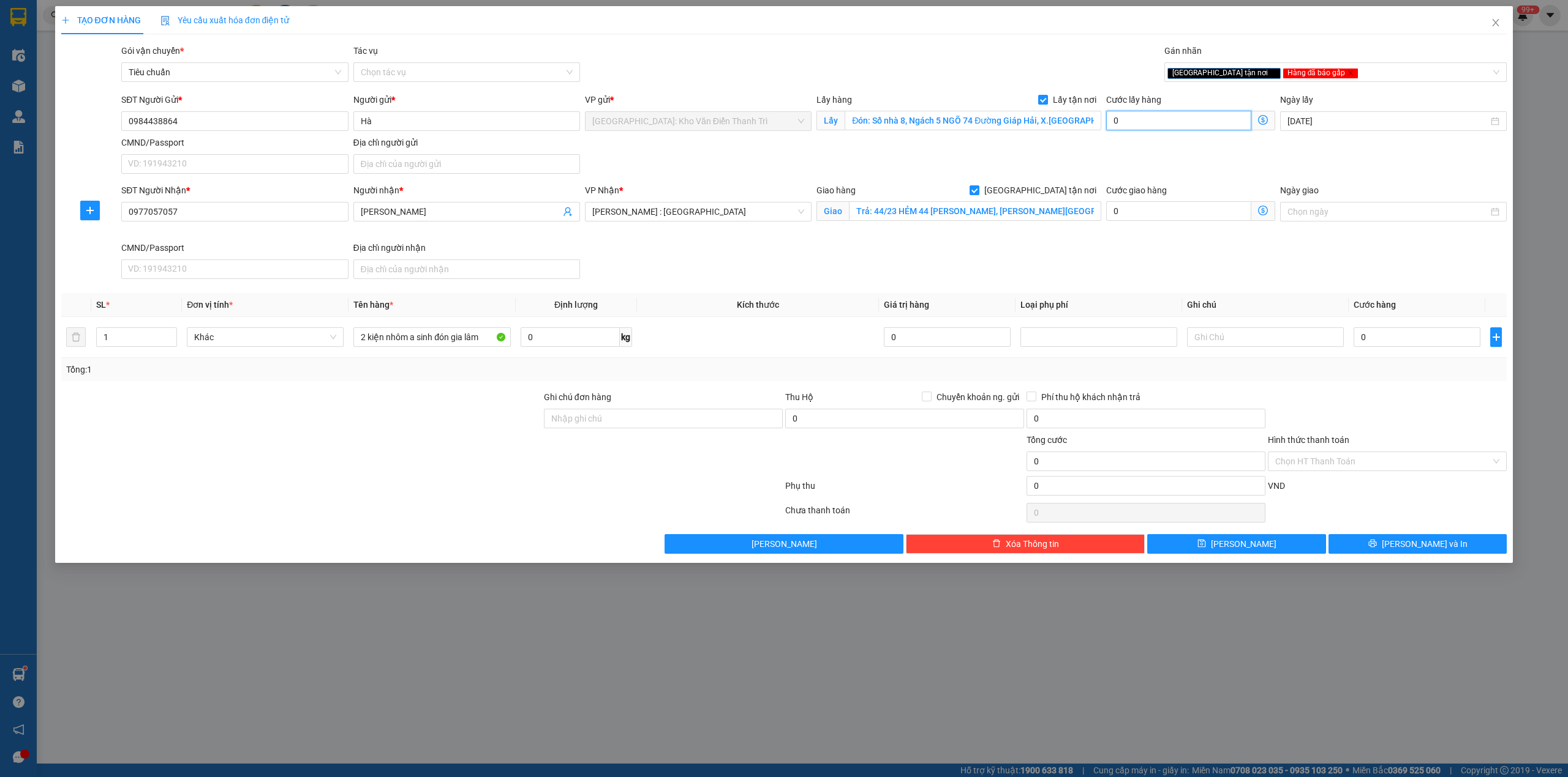
click at [1153, 125] on input "0" at bounding box center [1178, 120] width 145 height 19
type input "1"
type input "10"
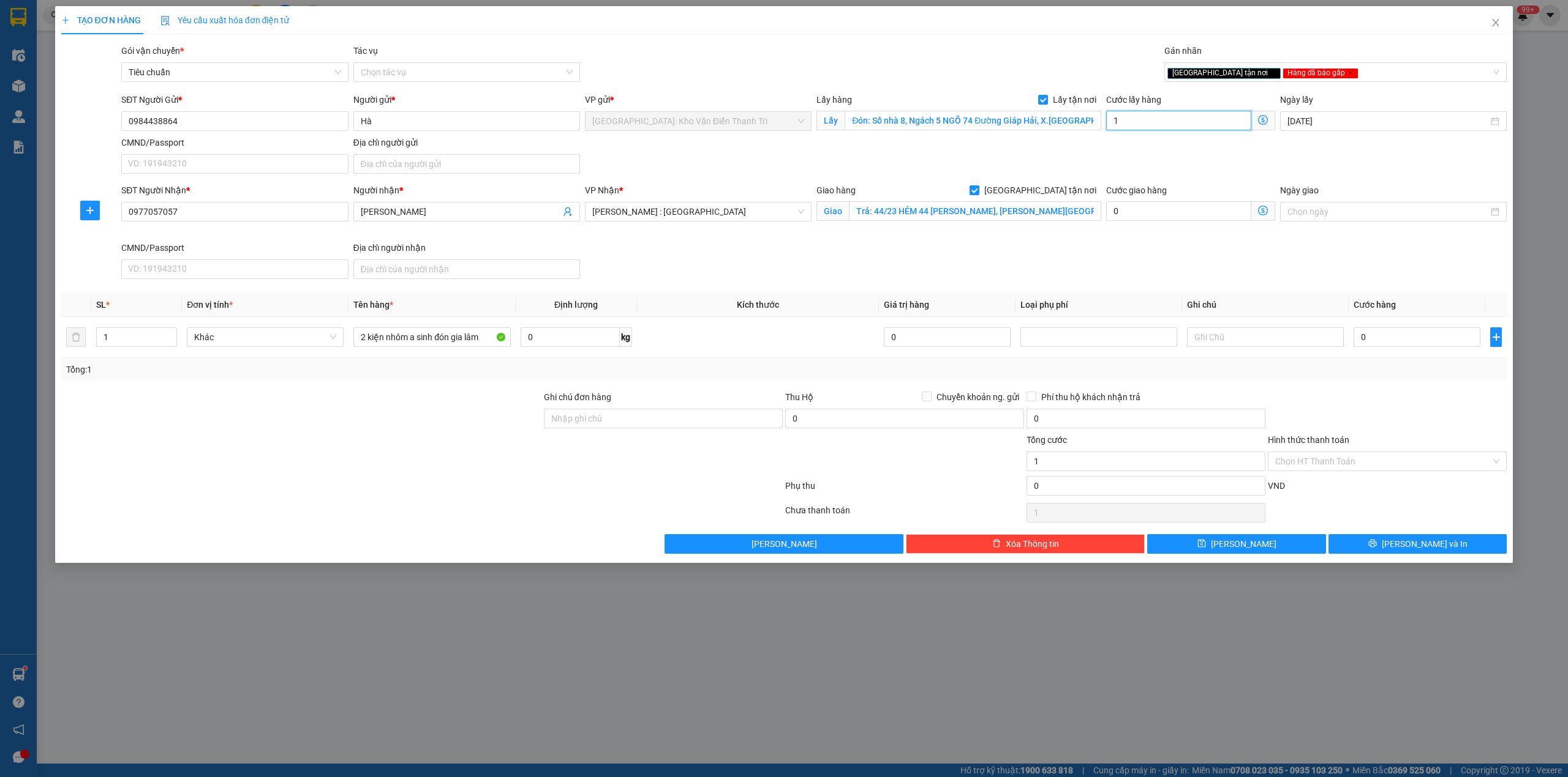
type input "10"
type input "100"
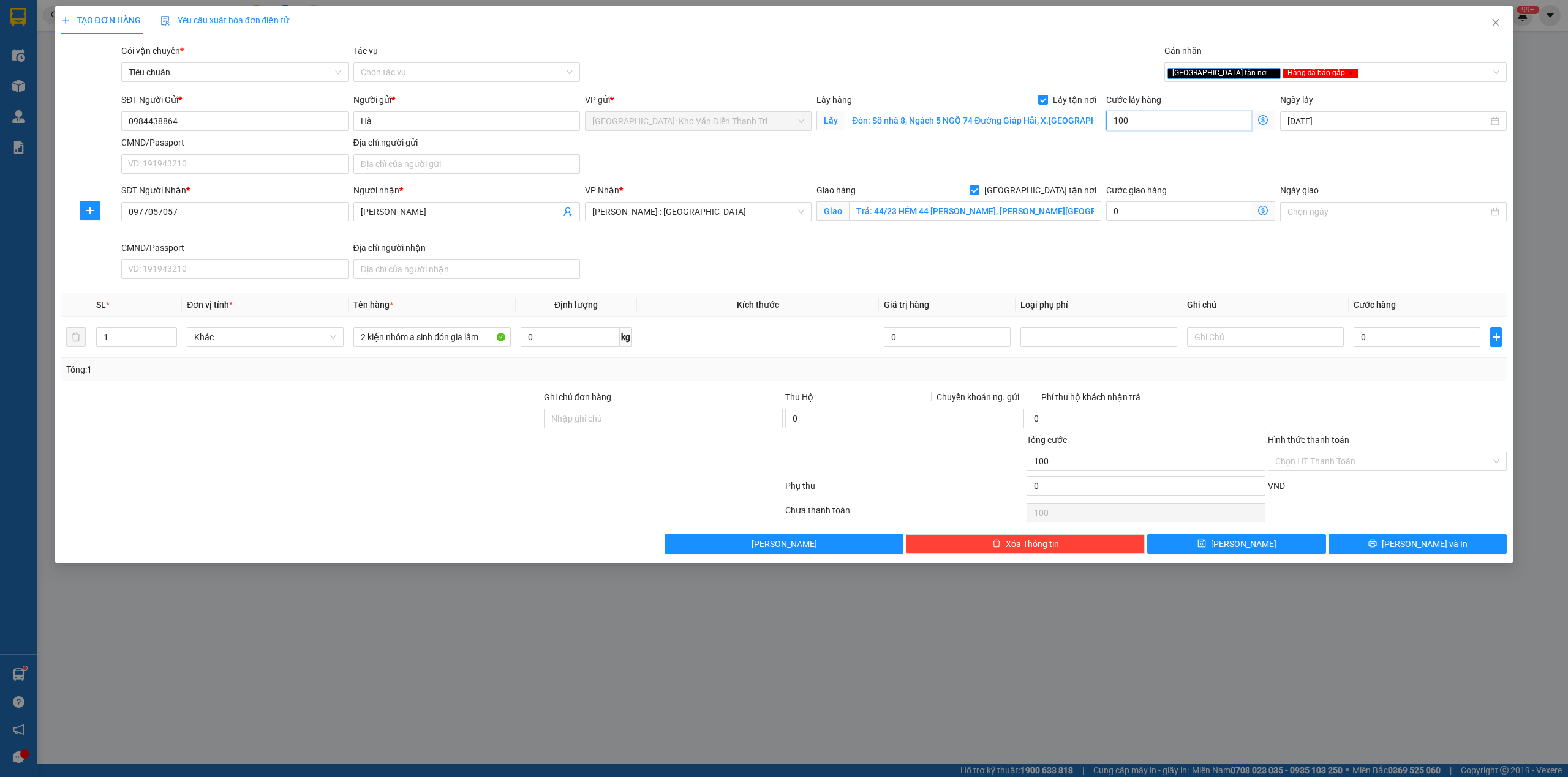
type input "1.000"
type input "10.000"
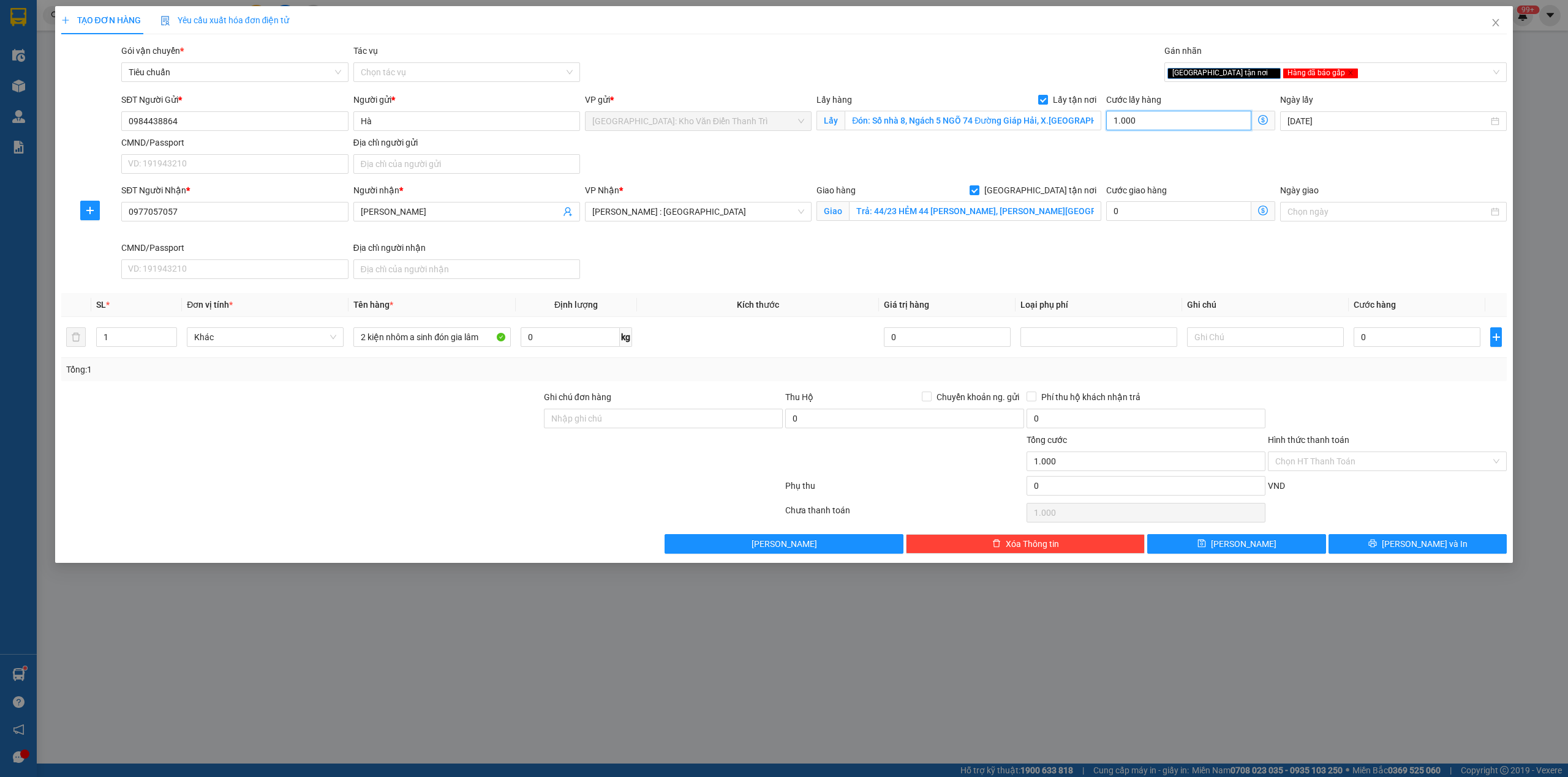
type input "10.000"
type input "100.000"
click at [1387, 342] on input "0" at bounding box center [1417, 337] width 127 height 19
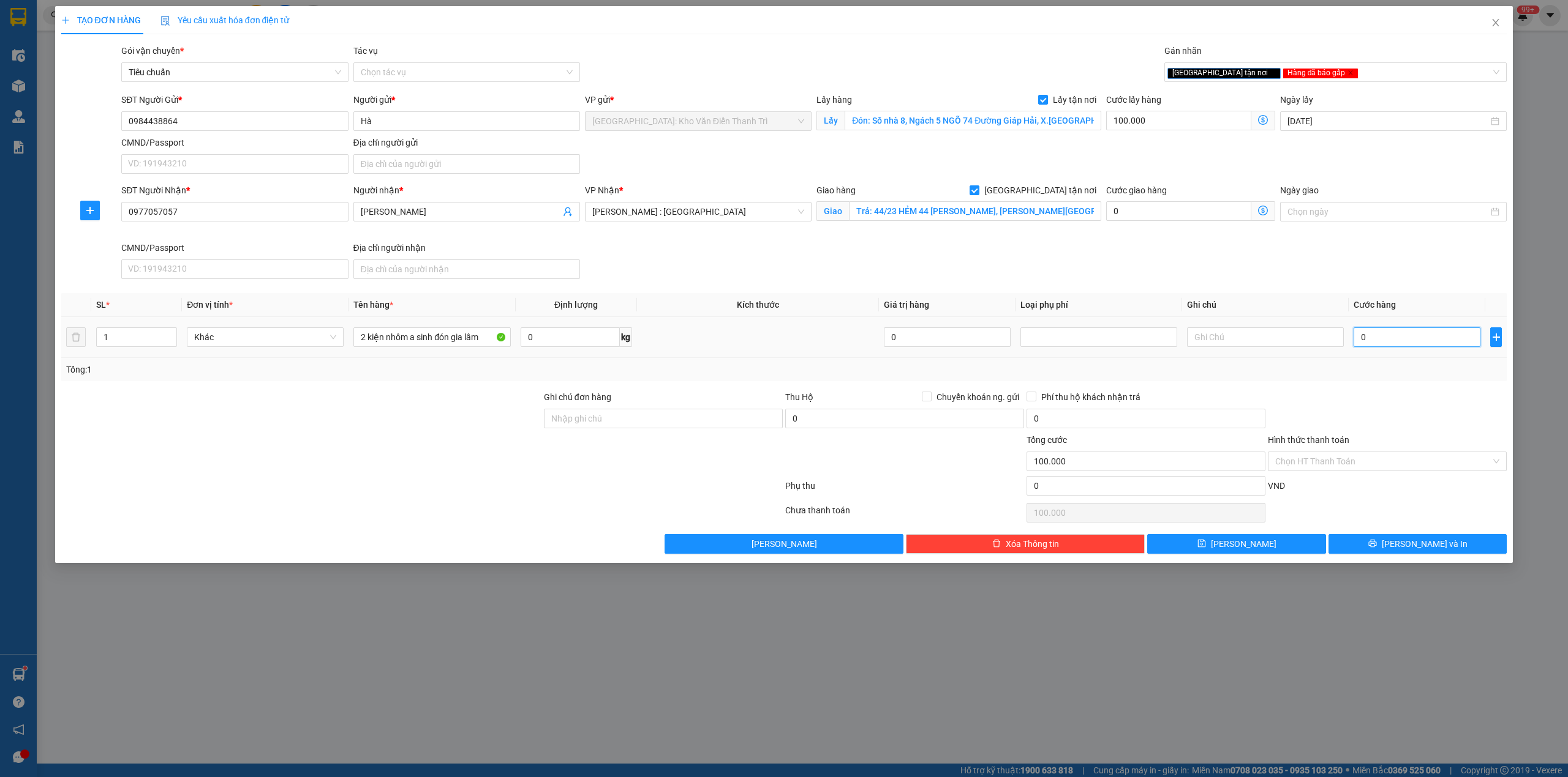
type input "1"
type input "100.001"
type input "1.000"
type input "101.000"
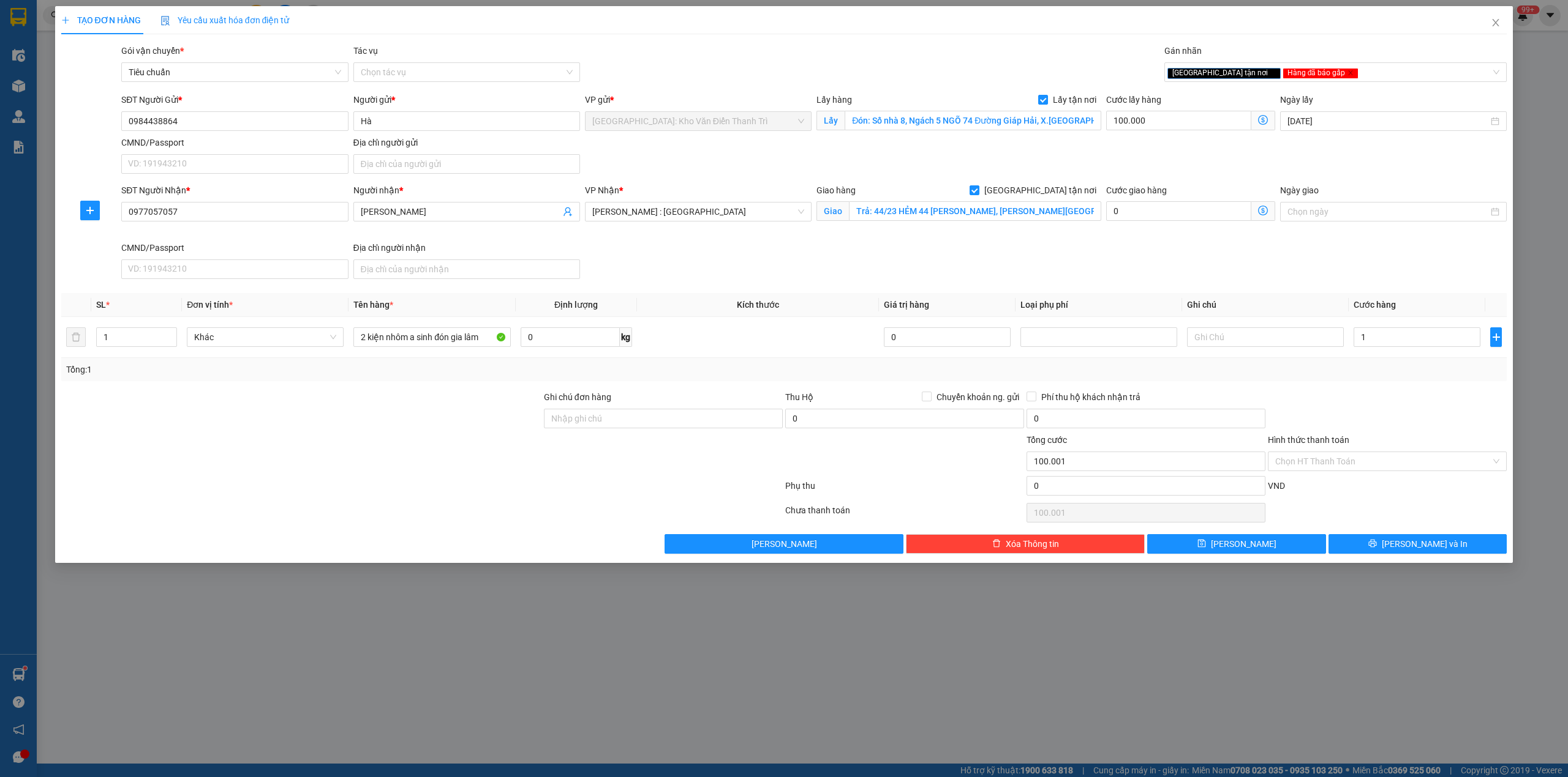
type input "101.000"
drag, startPoint x: 1379, startPoint y: 474, endPoint x: 1415, endPoint y: 426, distance: 60.0
click at [1380, 471] on div "Hình thức thanh toán Chọn HT Thanh Toán" at bounding box center [1387, 454] width 239 height 43
click at [1399, 409] on div at bounding box center [1387, 411] width 241 height 43
click at [1270, 563] on div "TẠO ĐƠN HÀNG Yêu cầu xuất hóa đơn điện tử Transit Pickup Surcharge Ids Transit …" at bounding box center [784, 284] width 1458 height 557
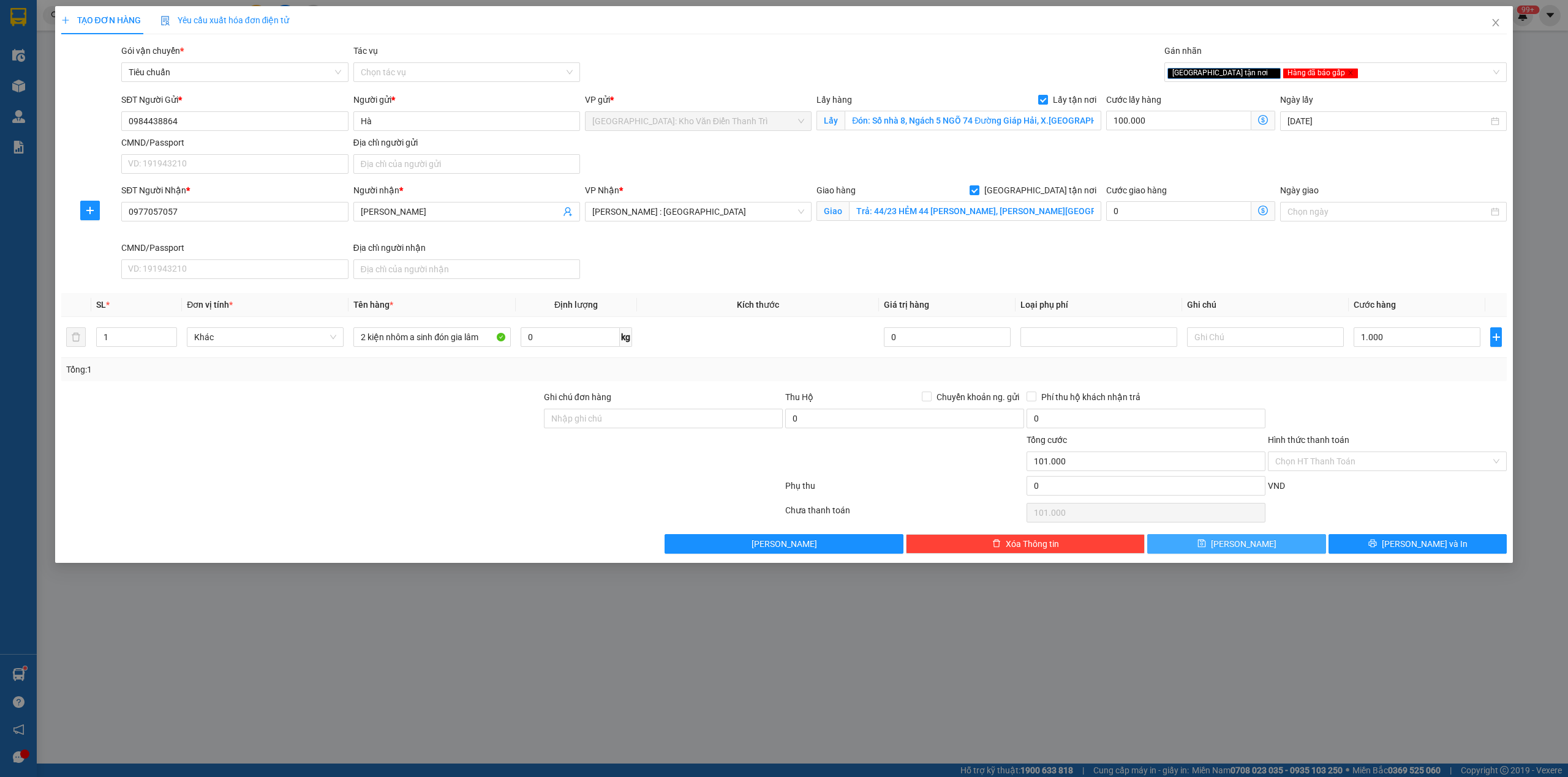
click at [1270, 551] on button "[PERSON_NAME]" at bounding box center [1236, 544] width 179 height 19
click at [135, 217] on input "0977057057" at bounding box center [234, 211] width 226 height 19
type input "0977057057"
click at [1232, 549] on button "[PERSON_NAME]" at bounding box center [1236, 544] width 179 height 19
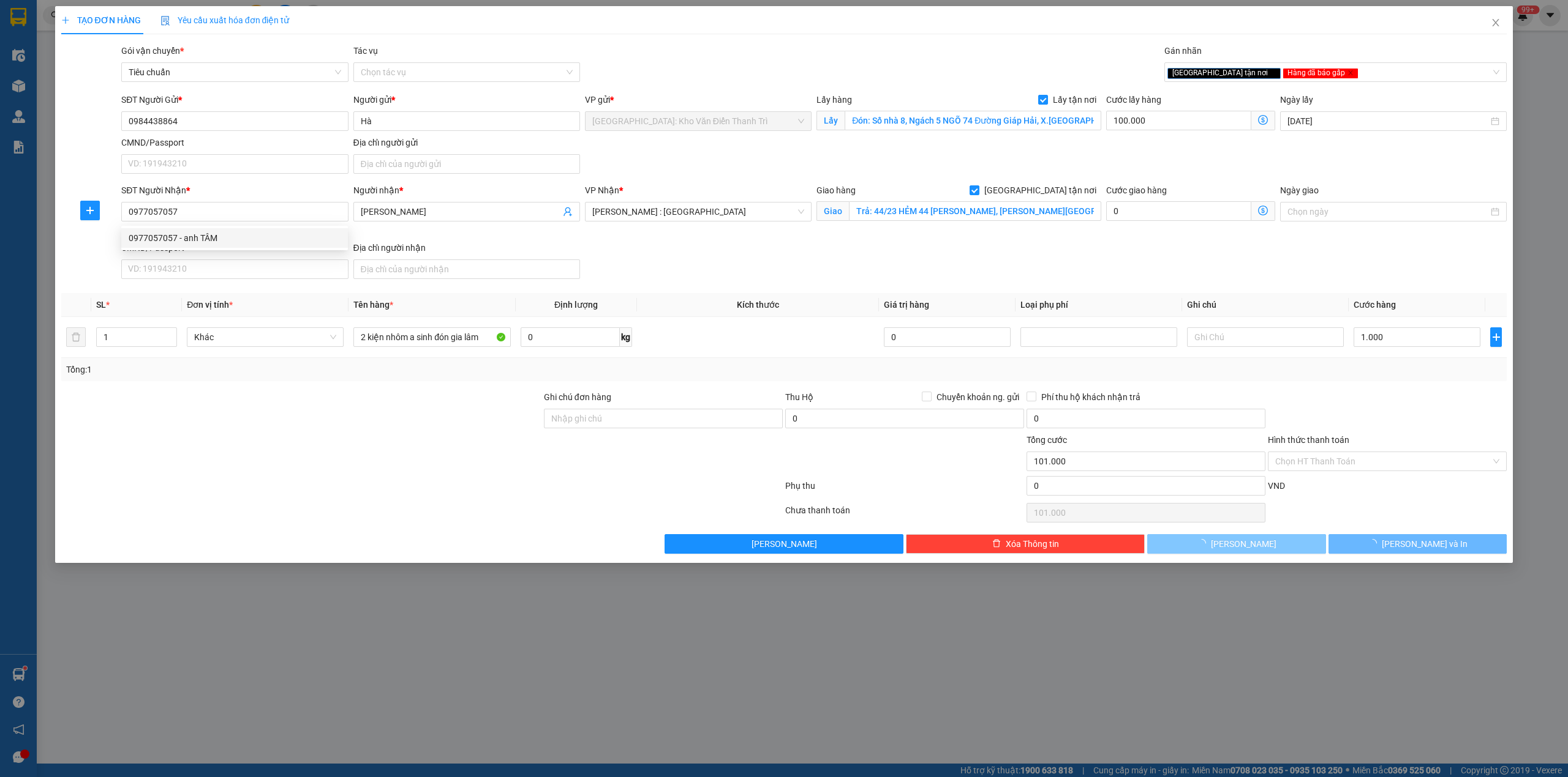
checkbox input "false"
type input "0"
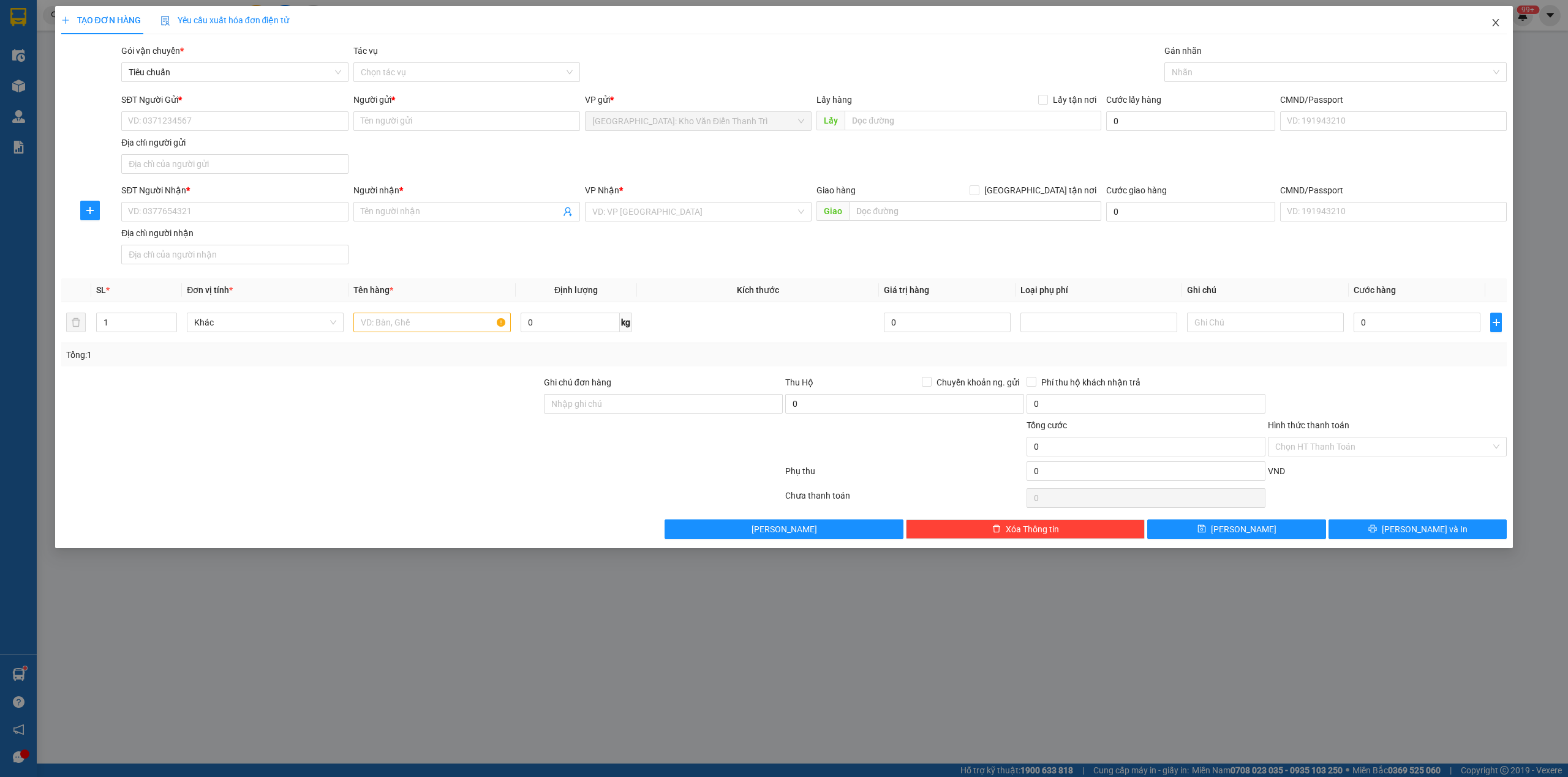
click at [1498, 20] on icon "close" at bounding box center [1496, 22] width 7 height 7
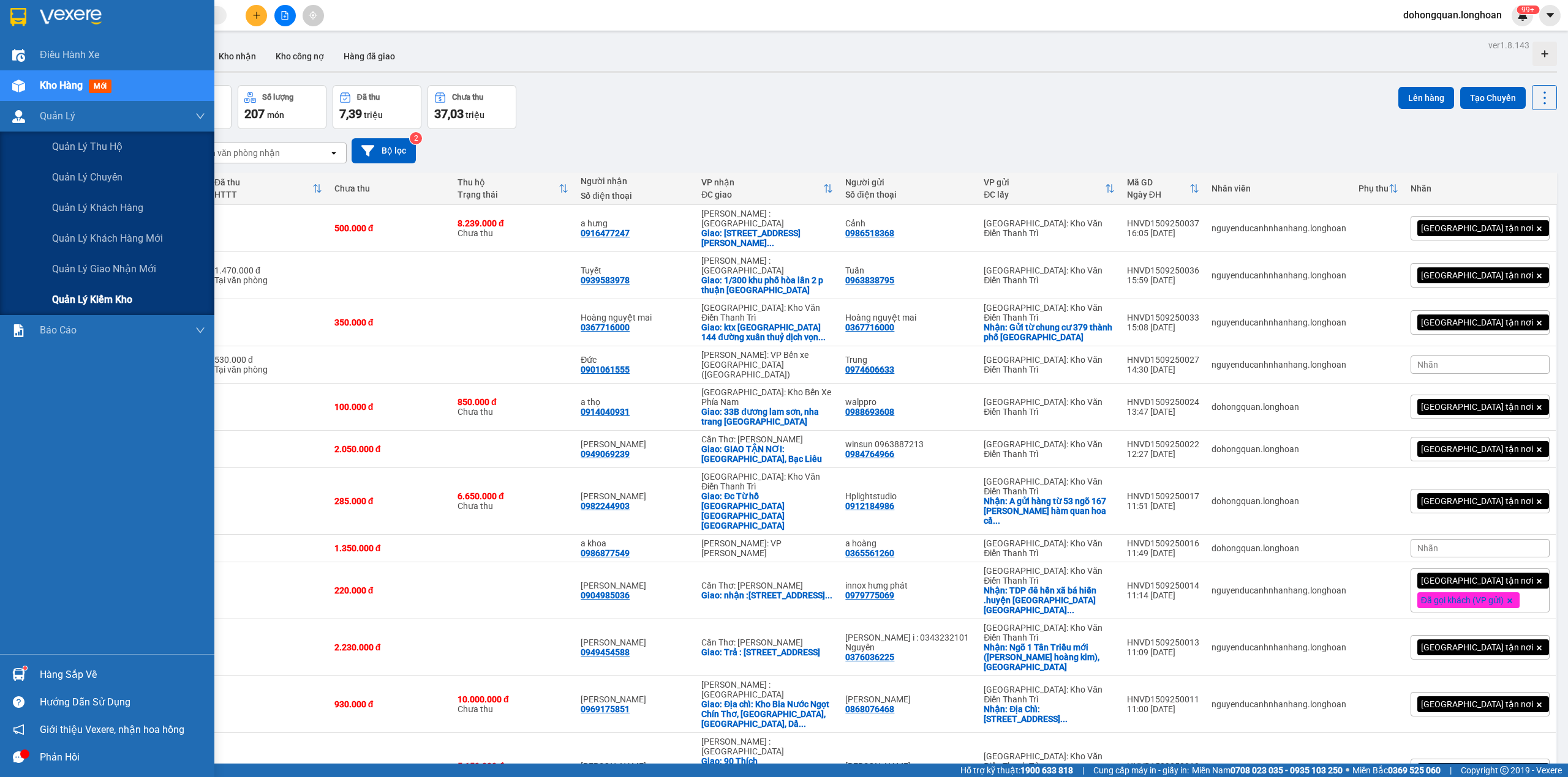
click at [89, 290] on div "Quản lý kiểm kho" at bounding box center [129, 300] width 153 height 31
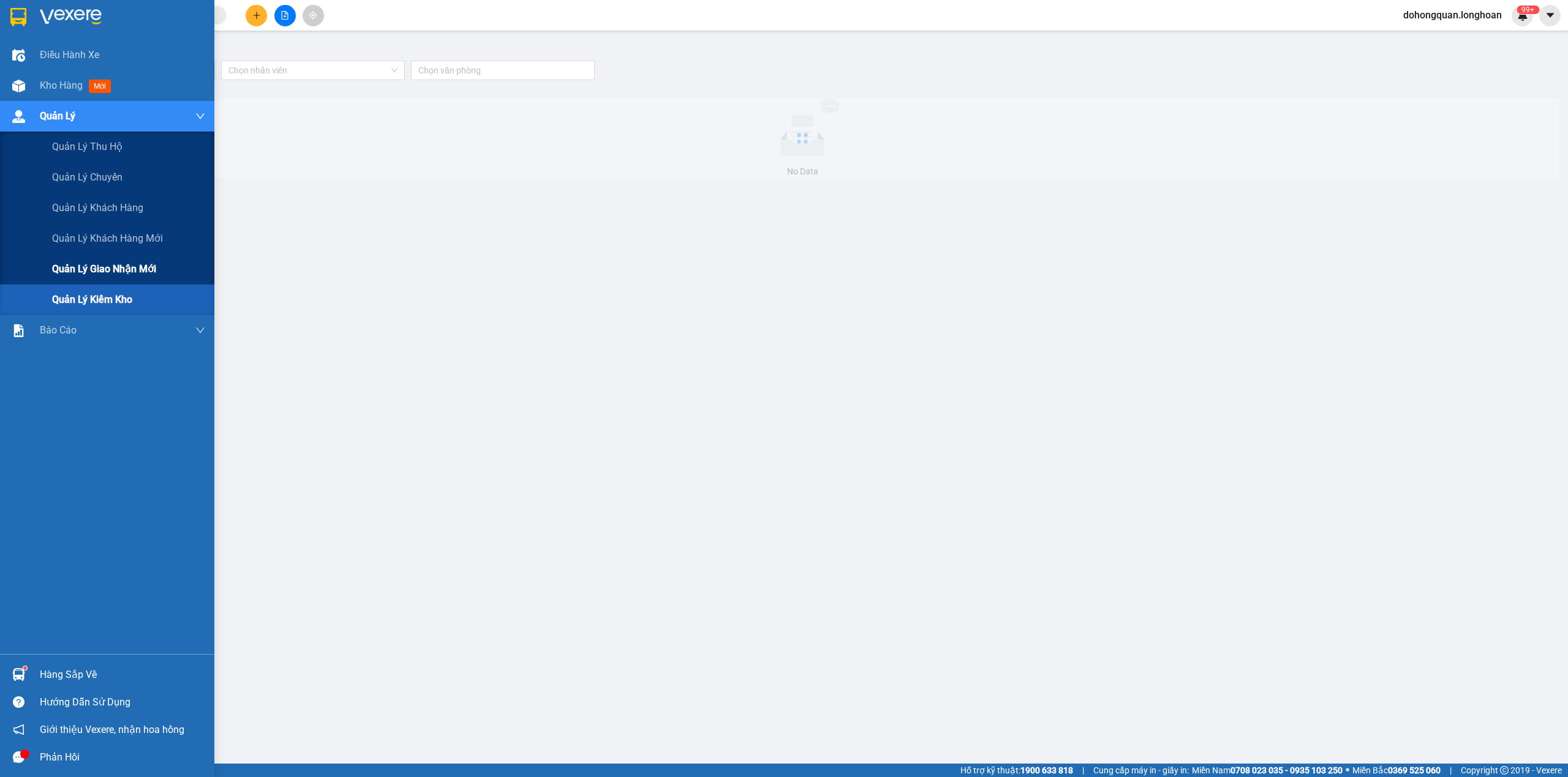
click at [97, 267] on span "Quản lý giao nhận mới" at bounding box center [104, 269] width 104 height 15
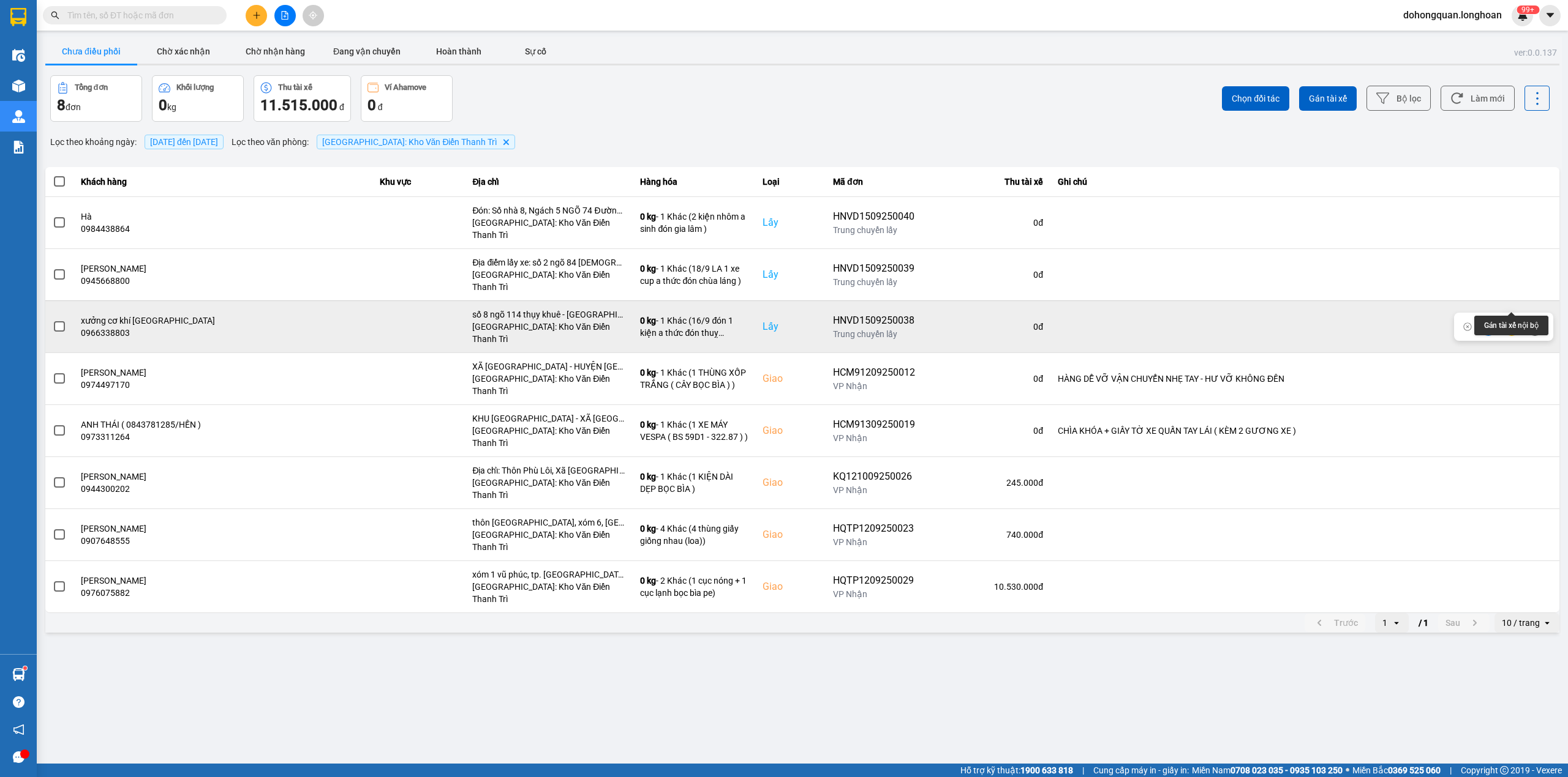
click at [1507, 322] on icon at bounding box center [1511, 326] width 9 height 9
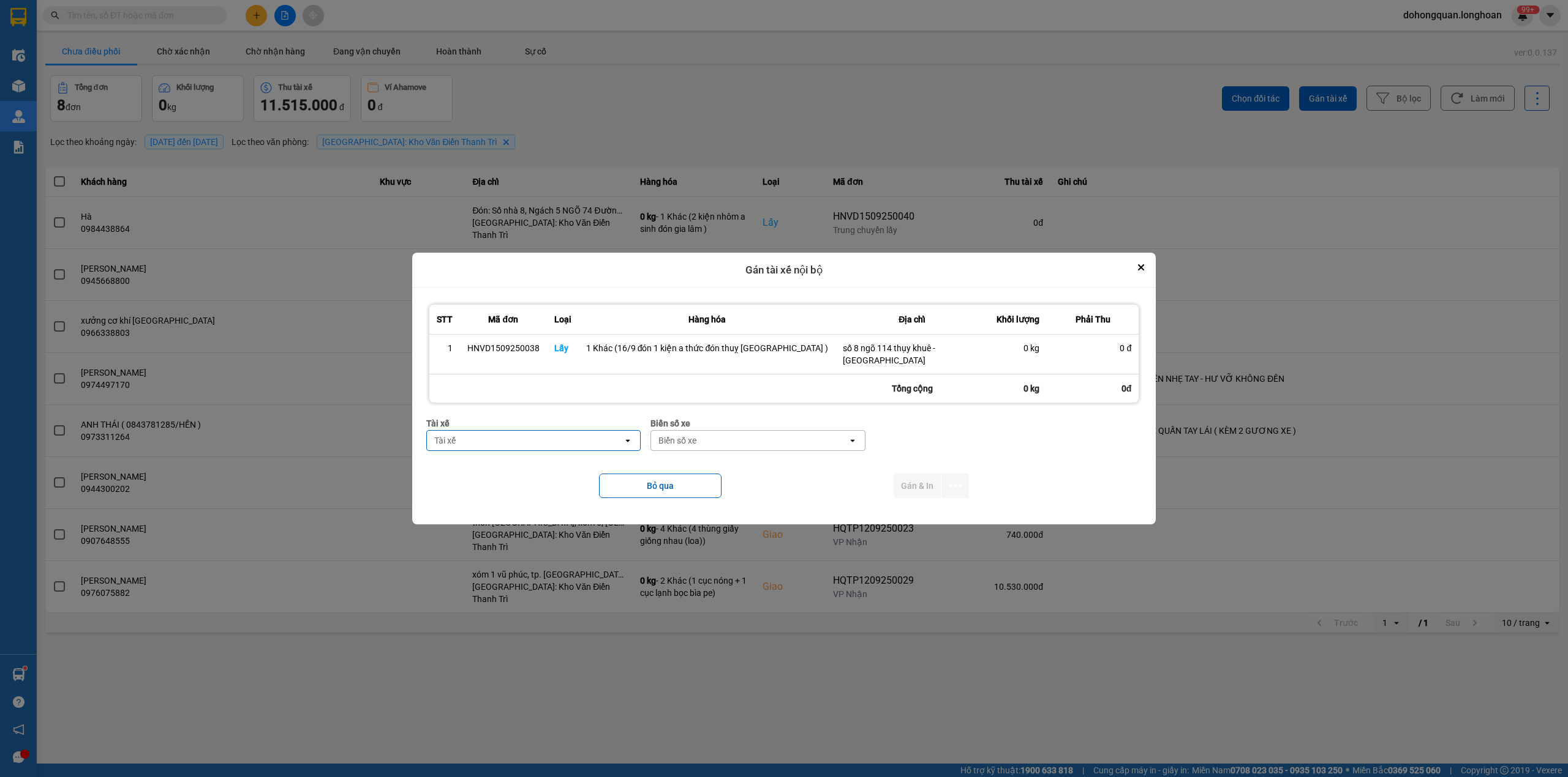
click at [546, 442] on div "Tài xế" at bounding box center [526, 440] width 197 height 19
type input "thức"
click at [555, 459] on span "0353762489 - vũ văn thức lái xe 0356.323.247" at bounding box center [550, 462] width 184 height 12
click at [728, 436] on div "Biển số xe" at bounding box center [753, 440] width 197 height 19
type input "45"
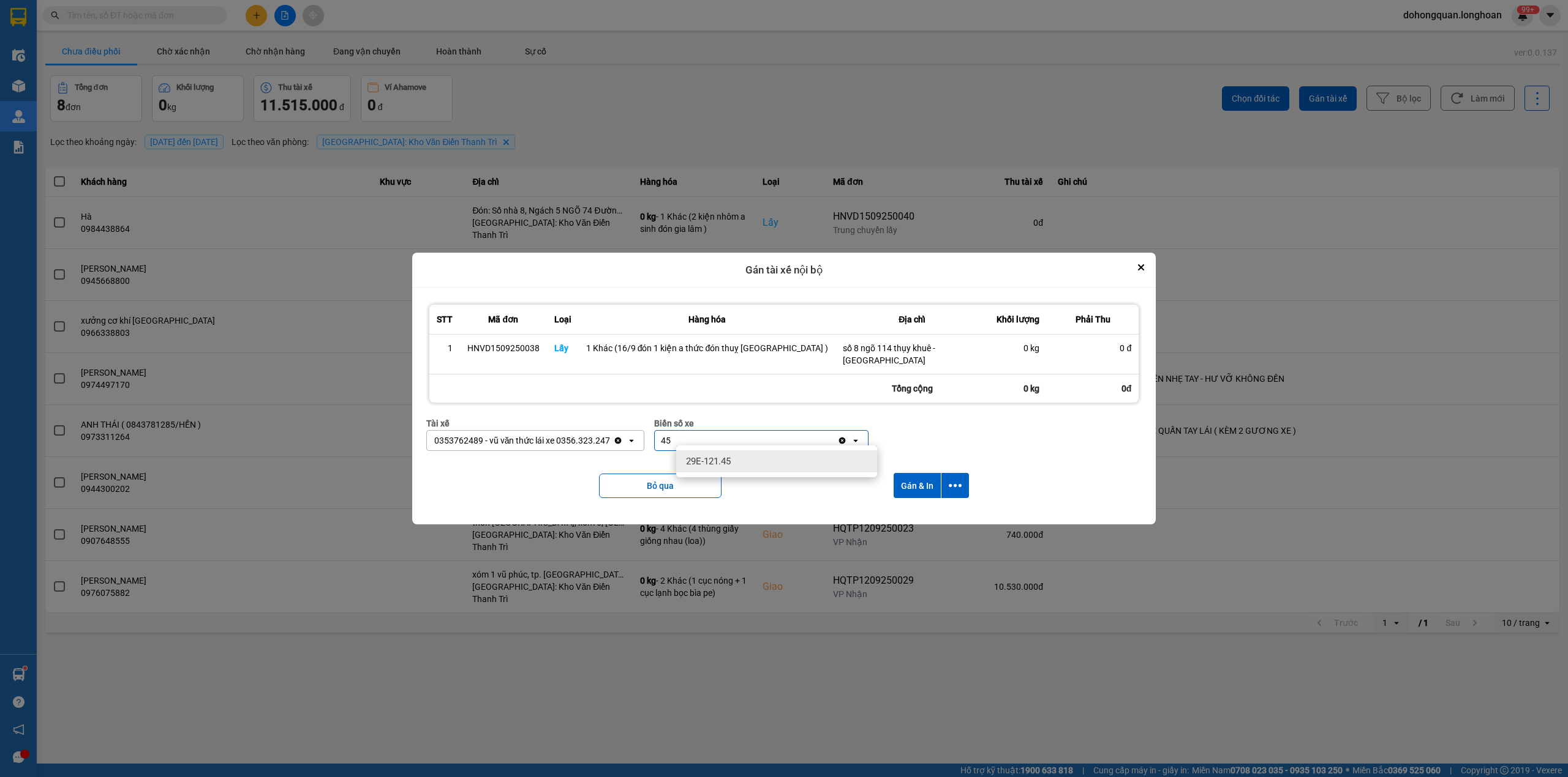
click at [730, 454] on div "29E-121.45" at bounding box center [776, 462] width 201 height 22
click at [954, 479] on button "dialog" at bounding box center [955, 486] width 28 height 25
click at [899, 512] on span "Chỉ gán tài" at bounding box center [899, 514] width 40 height 12
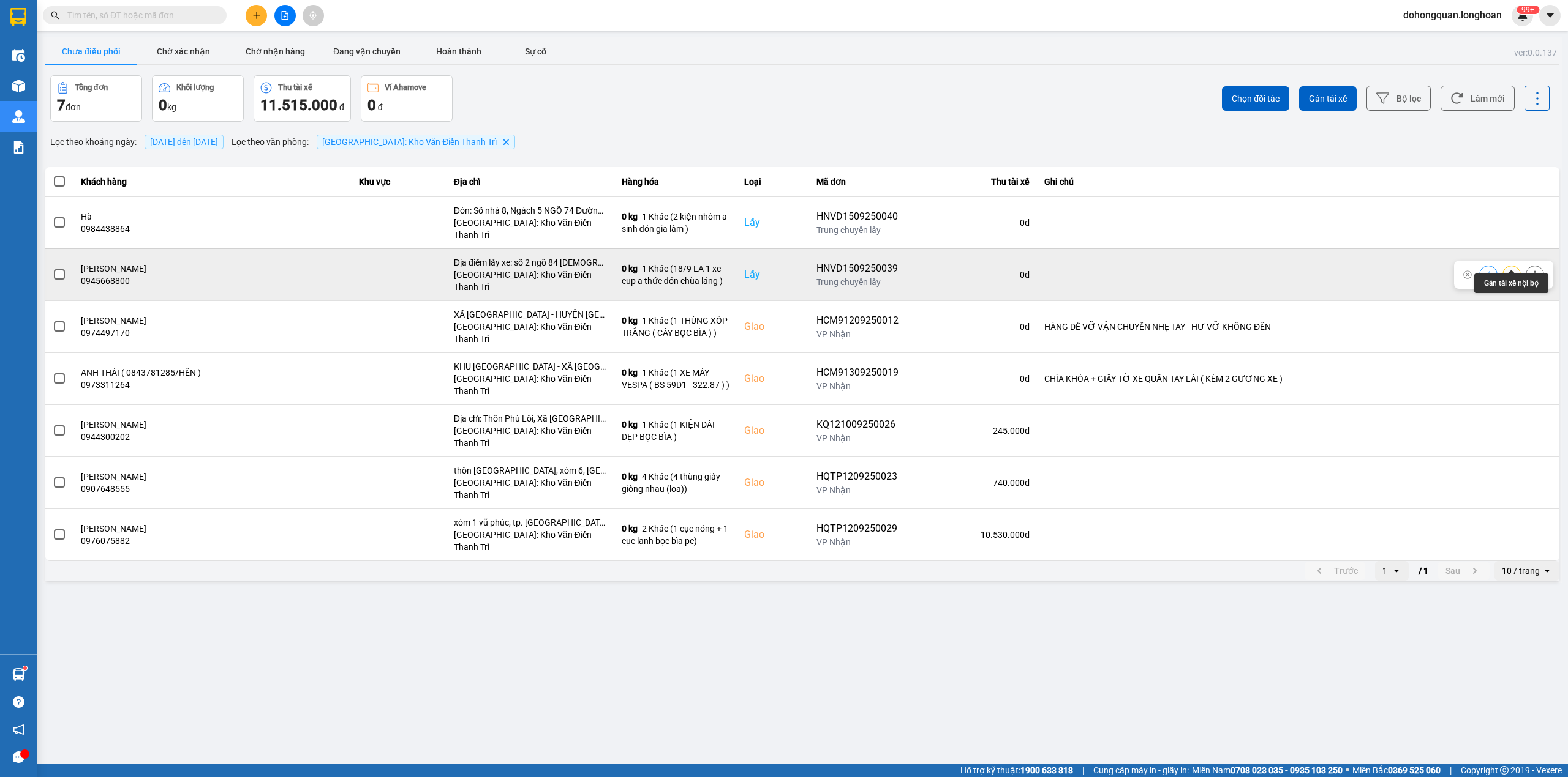
click at [1515, 270] on icon at bounding box center [1511, 274] width 9 height 9
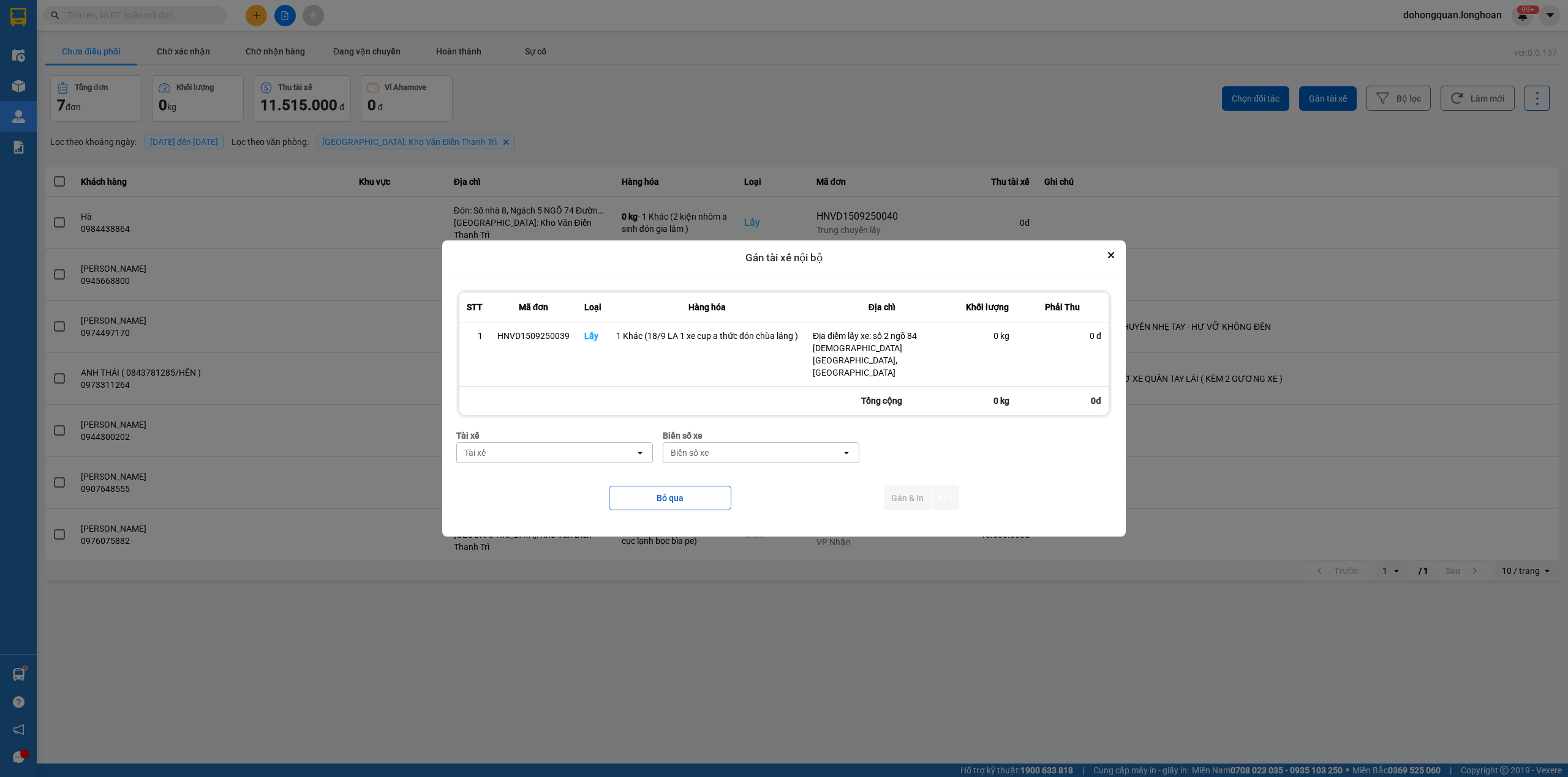
click at [567, 444] on div "Tài xế" at bounding box center [546, 452] width 178 height 19
type input "thức"
click at [598, 466] on span "0353762489 - vũ văn thức lái xe 0356.323.247" at bounding box center [557, 474] width 182 height 25
click at [741, 443] on div "Biển số xe" at bounding box center [774, 452] width 178 height 19
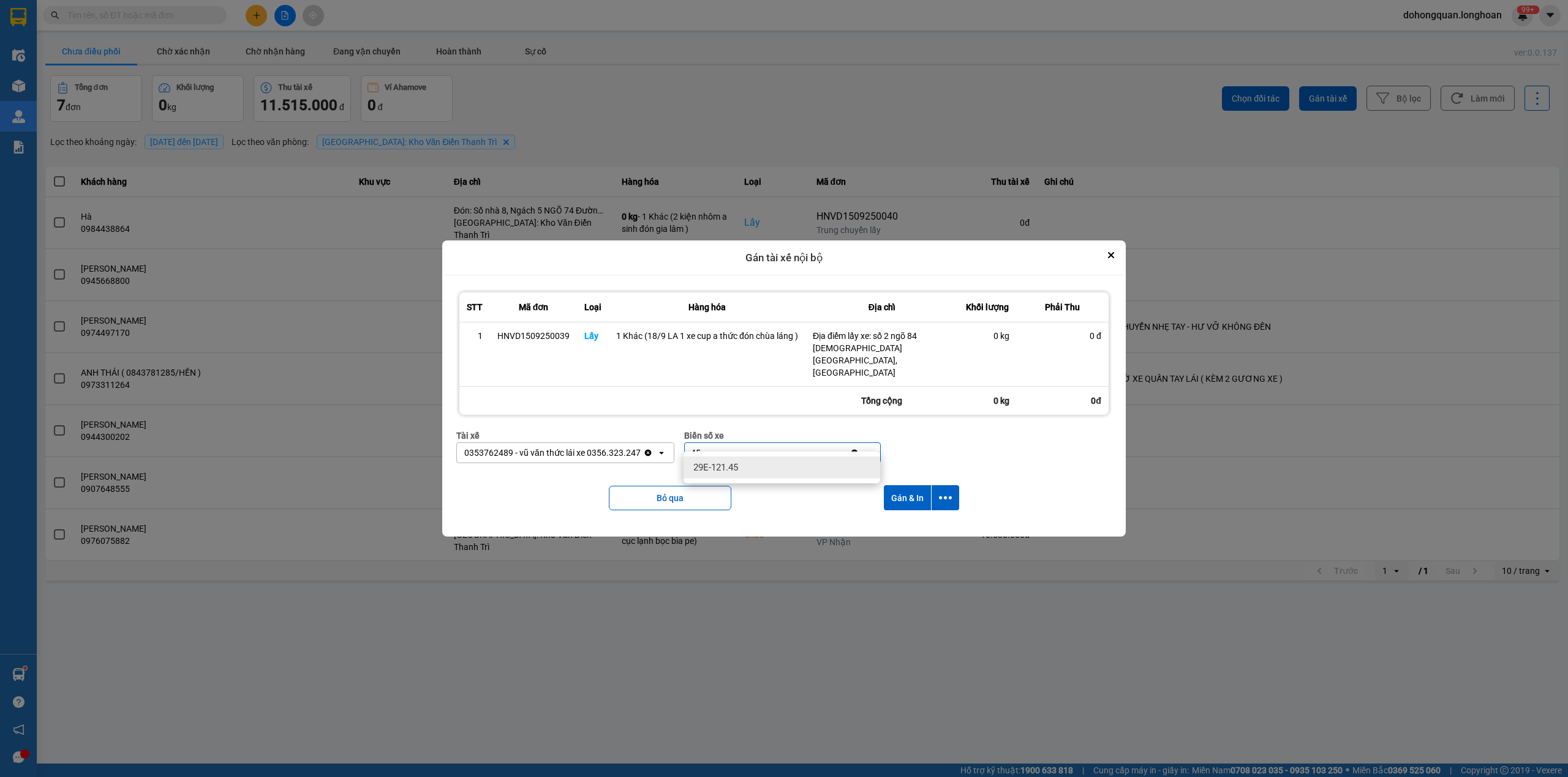
type input "45"
click at [735, 456] on ul "29E-121.45" at bounding box center [782, 467] width 197 height 32
click at [813, 471] on div "29E-121.45" at bounding box center [782, 467] width 197 height 22
click at [952, 486] on button "dialog" at bounding box center [946, 498] width 28 height 25
click at [903, 521] on span "Chỉ gán tài" at bounding box center [897, 520] width 40 height 12
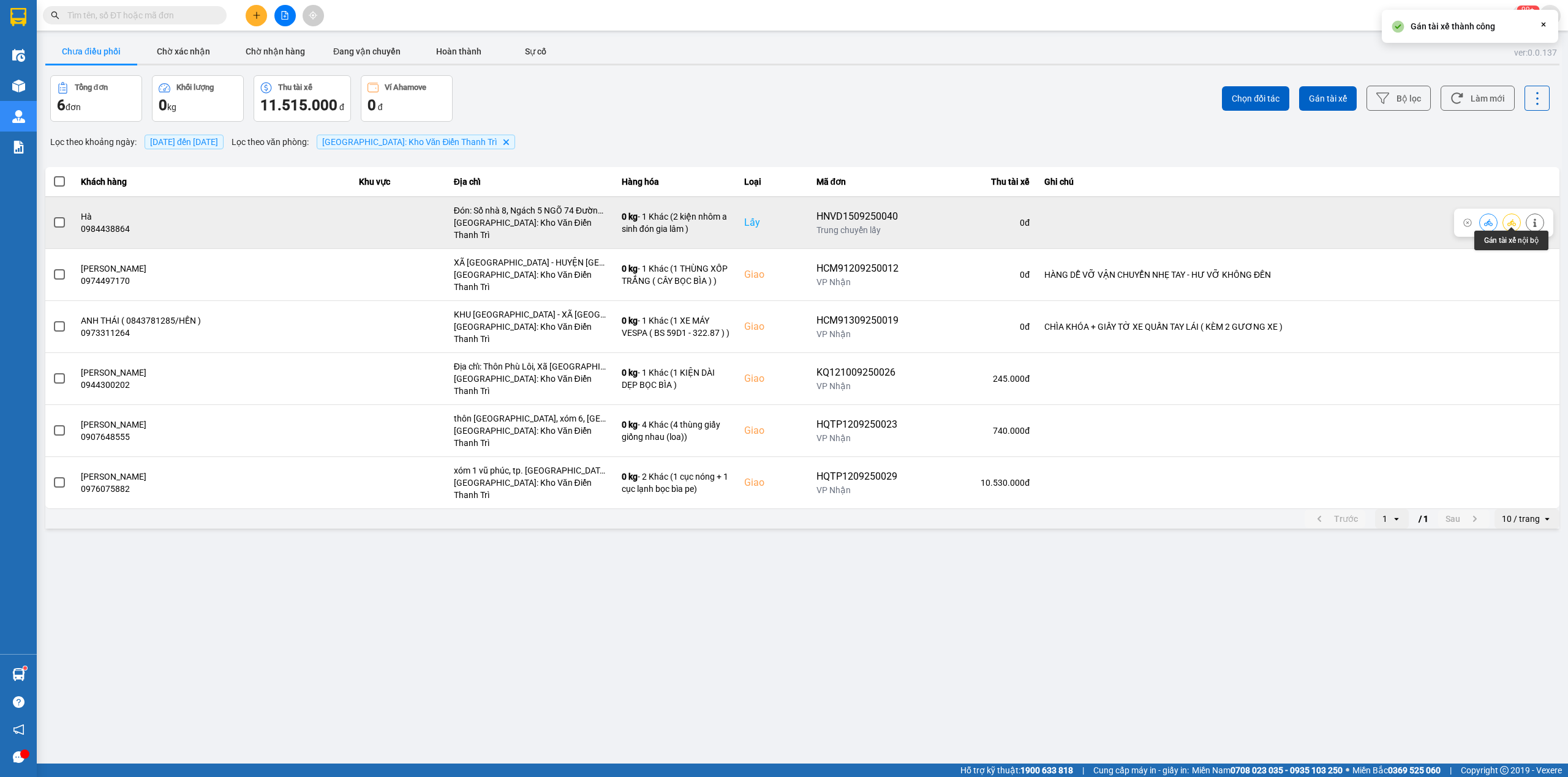
click at [1510, 218] on icon at bounding box center [1511, 222] width 9 height 9
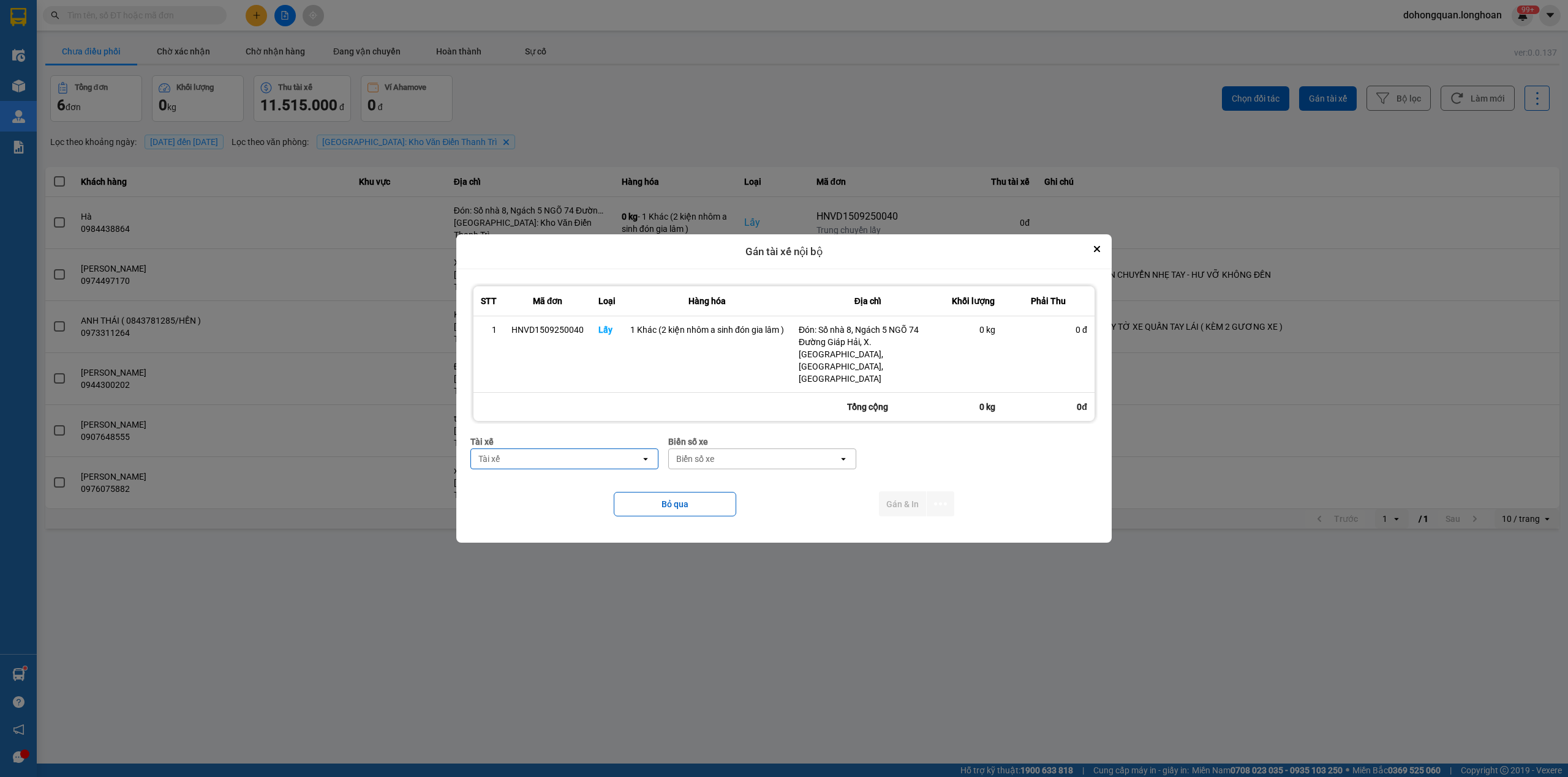
click at [586, 456] on div "Tài xế" at bounding box center [556, 459] width 170 height 19
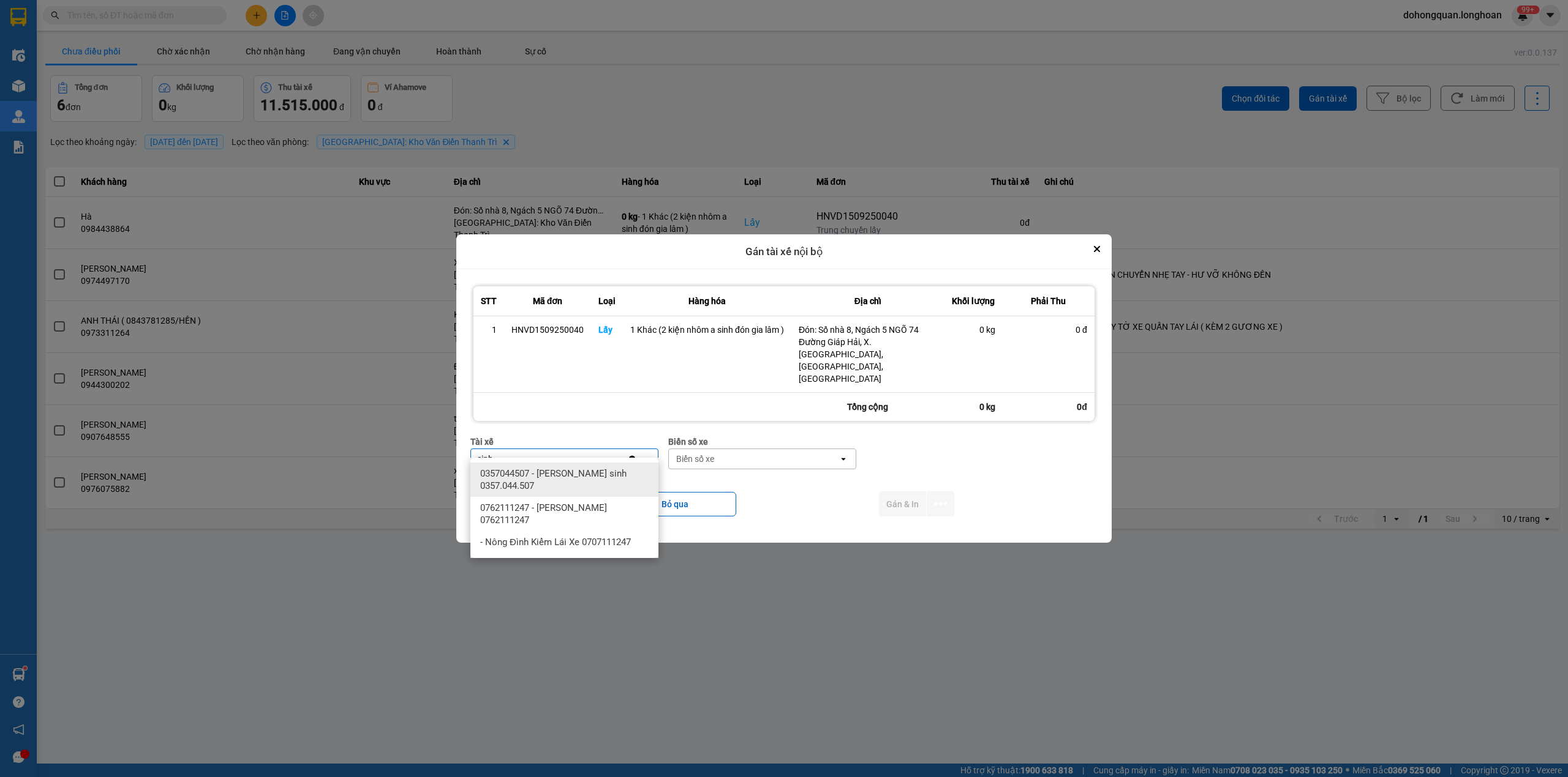
type input "sinh"
click at [605, 469] on span "0357044507 - [PERSON_NAME] sinh 0357.044.507" at bounding box center [567, 480] width 174 height 25
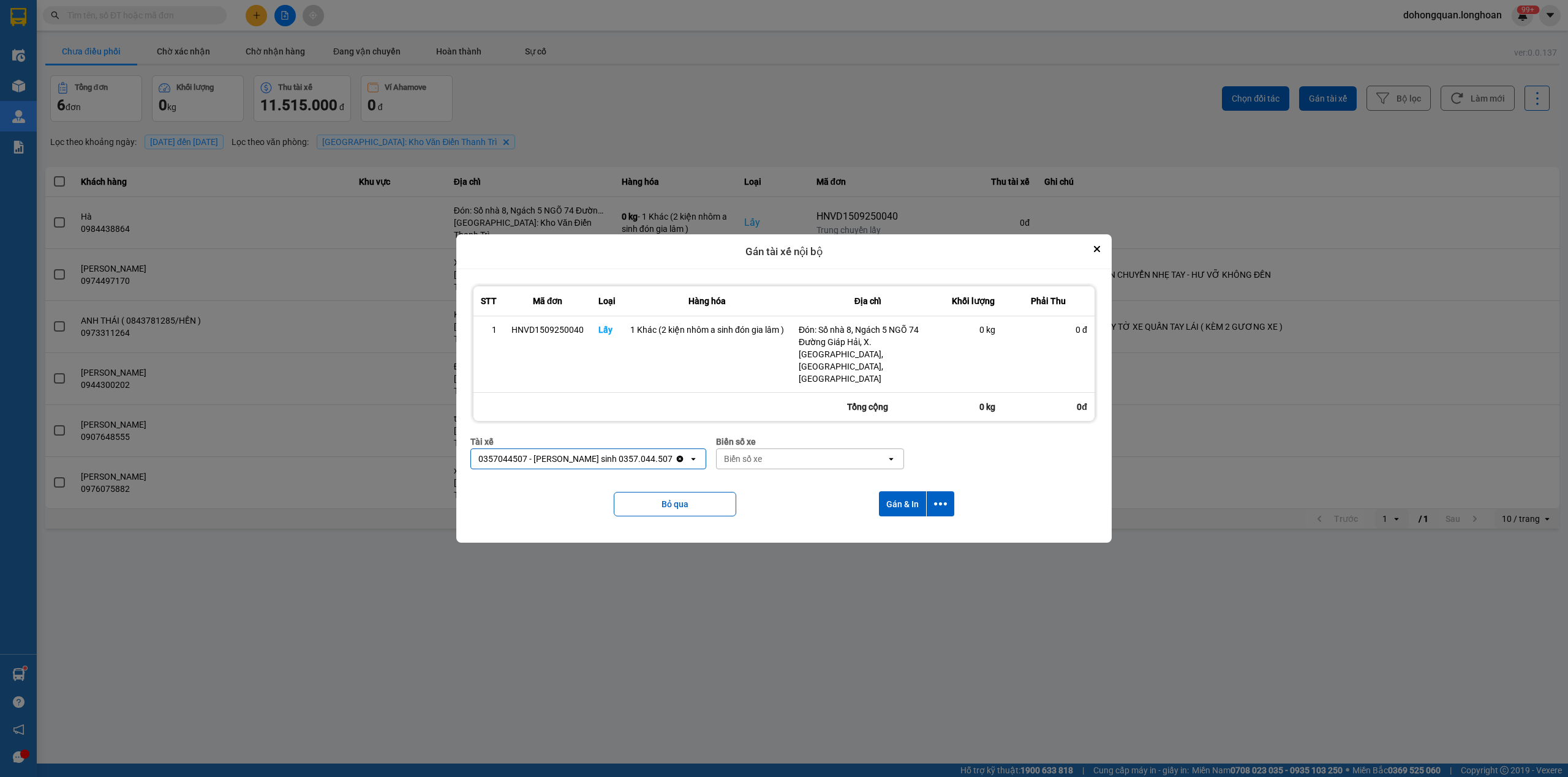
click at [743, 449] on div "Biển số xe" at bounding box center [801, 459] width 170 height 19
type input "31"
click at [750, 473] on div "29K-105.31" at bounding box center [769, 473] width 188 height 22
click at [944, 497] on icon "dialog" at bounding box center [940, 504] width 13 height 13
click at [905, 530] on span "Chỉ gán tài" at bounding box center [891, 526] width 40 height 12
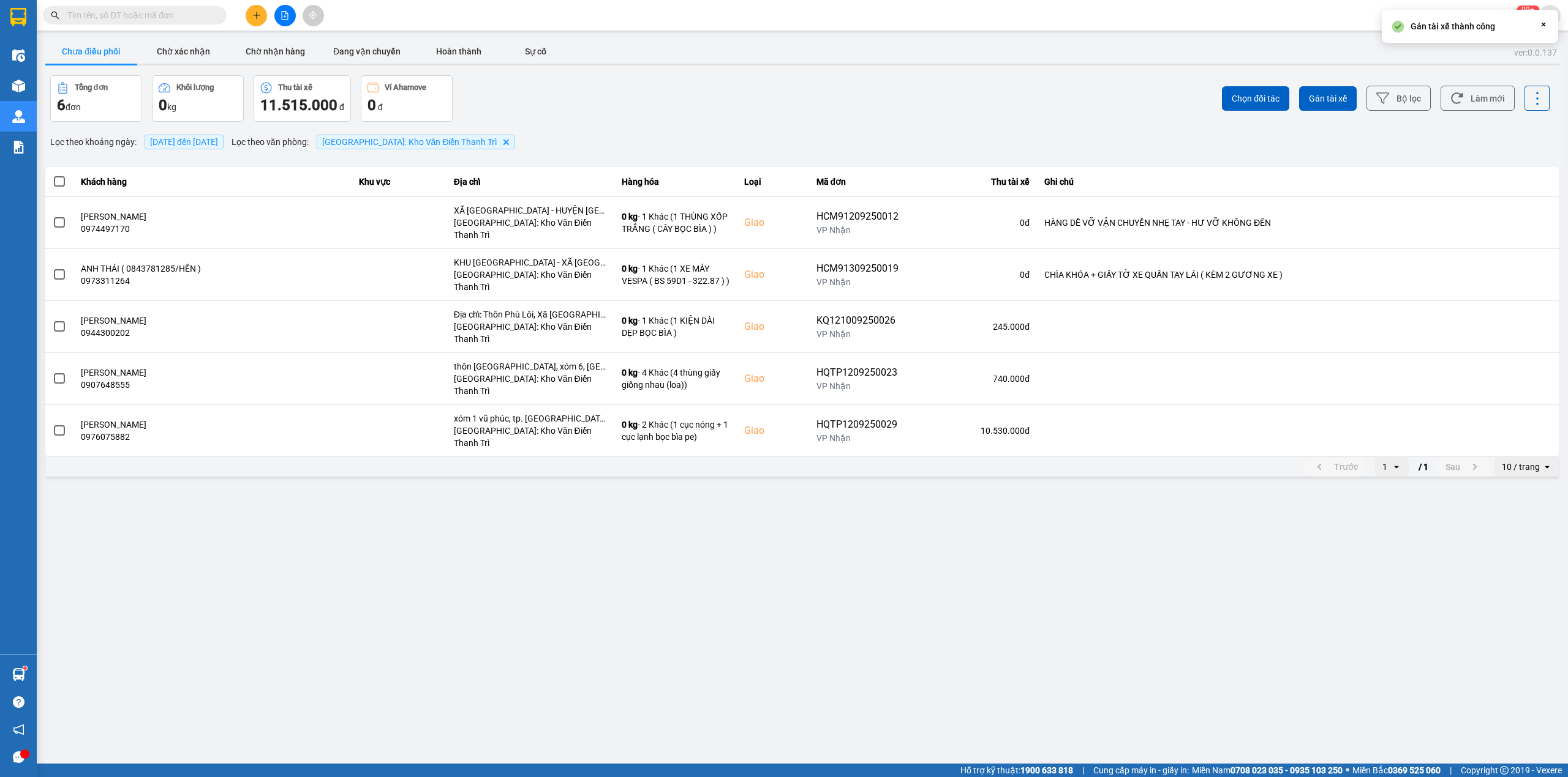
click at [724, 569] on main "ver: 0.0.137 Chưa điều phối Chờ xác nhận Chờ nhận hàng Đang vận chuyển Hoàn thà…" at bounding box center [784, 382] width 1568 height 764
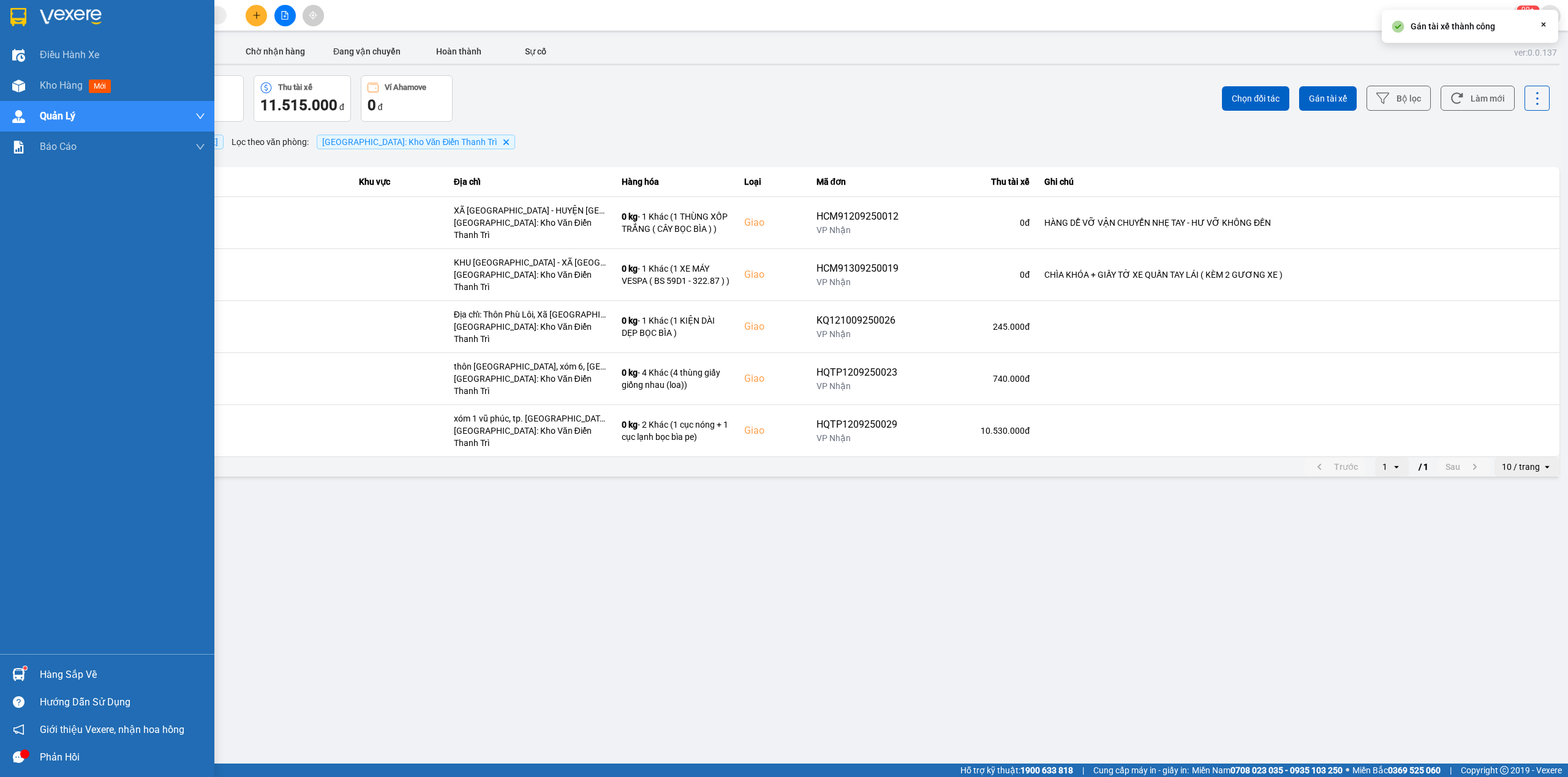
click at [35, 22] on div at bounding box center [107, 19] width 215 height 40
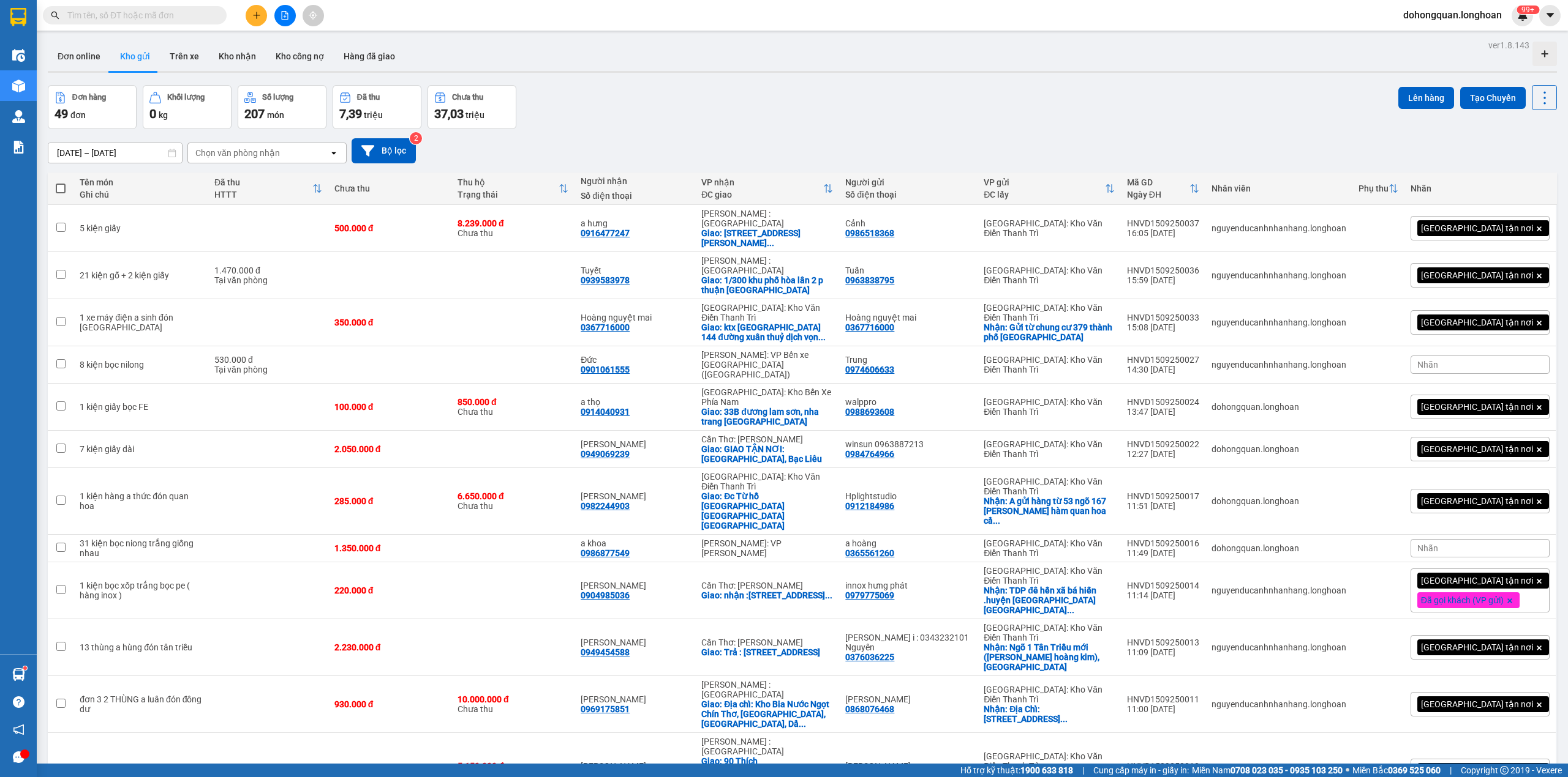
click at [645, 128] on div "Đơn hàng 49 đơn Khối lượng 0 kg Số lượng 207 món Đã thu 7,39 triệu Chưa thu 37,…" at bounding box center [802, 107] width 1509 height 44
click at [612, 99] on div "Đơn hàng 49 đơn Khối lượng 0 kg Số lượng 207 món Đã thu 7,39 triệu Chưa thu 37,…" at bounding box center [802, 107] width 1509 height 44
click at [725, 101] on div "Đơn hàng 49 đơn Khối lượng 0 kg Số lượng 207 món Đã thu 7,39 triệu Chưa thu 37,…" at bounding box center [802, 107] width 1509 height 44
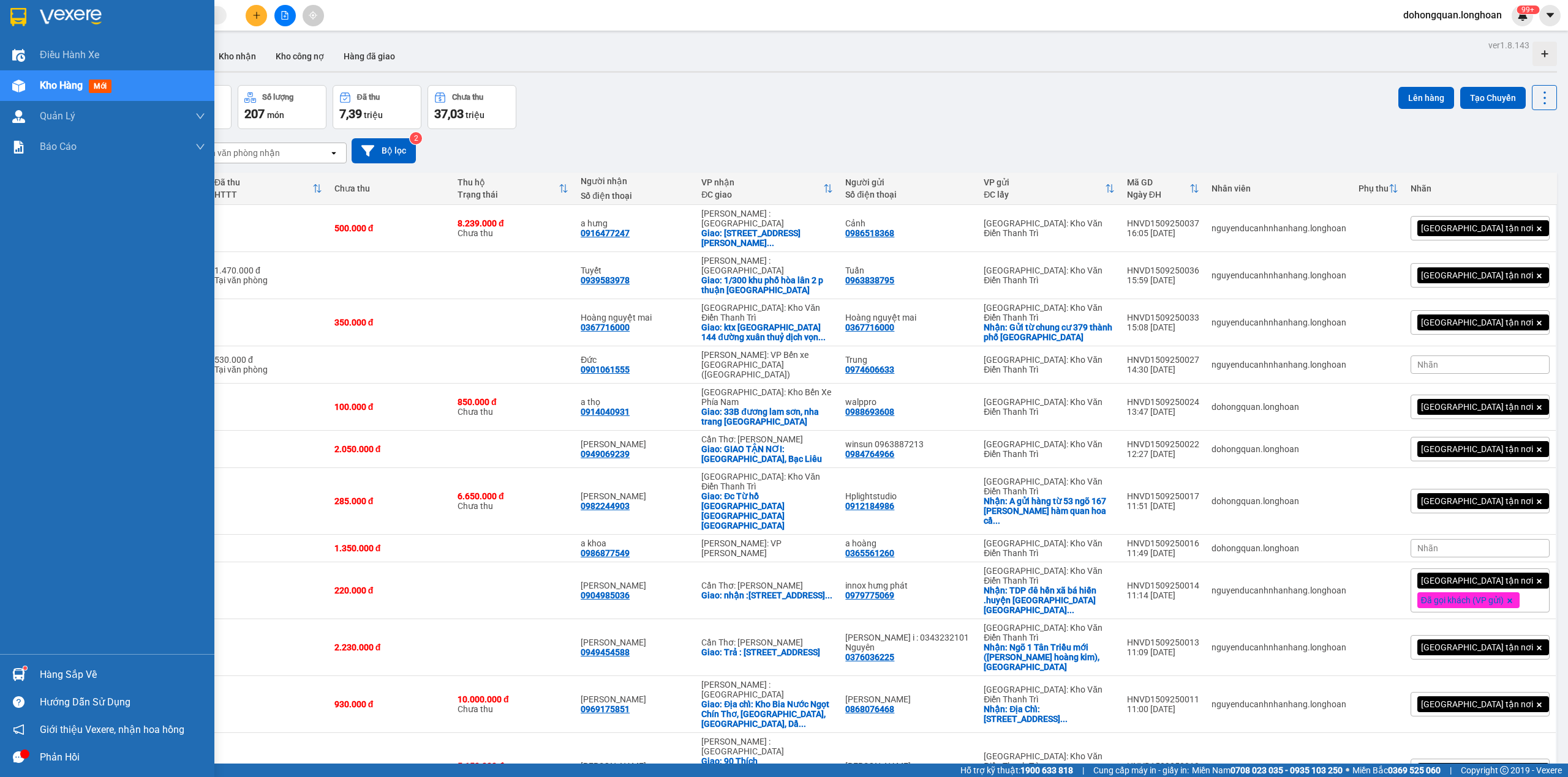
click at [22, 13] on img at bounding box center [18, 17] width 16 height 19
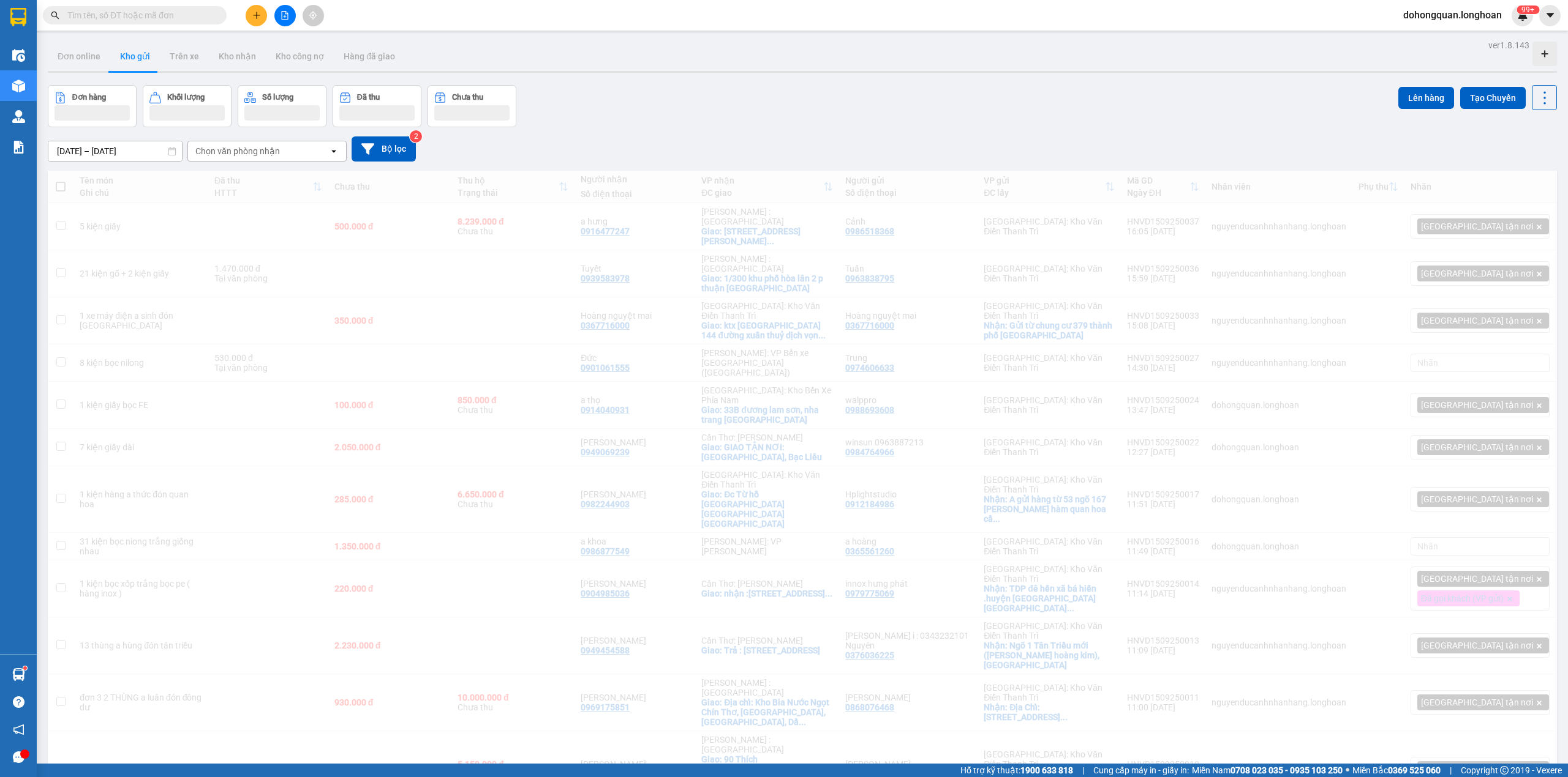
click at [729, 105] on div "Đơn hàng Khối lượng Số lượng Đã thu Chưa thu Lên hàng Tạo Chuyến" at bounding box center [802, 106] width 1509 height 43
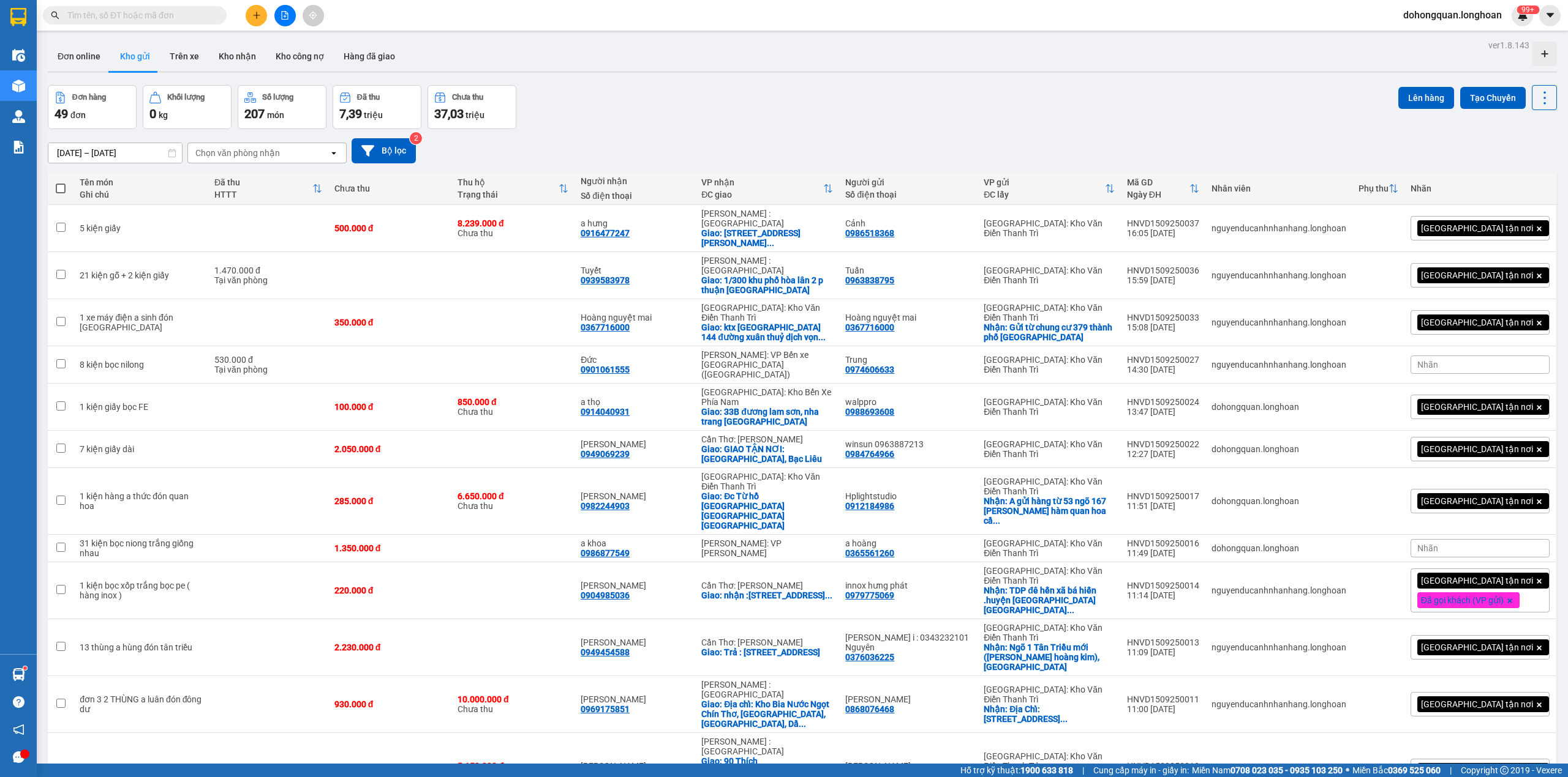
click at [716, 105] on div "Đơn hàng 49 đơn Khối lượng 0 kg Số lượng 207 món Đã thu 7,39 triệu Chưa thu 37,…" at bounding box center [802, 107] width 1509 height 44
click at [261, 9] on div at bounding box center [284, 15] width 92 height 22
click at [257, 13] on icon "plus" at bounding box center [257, 15] width 9 height 9
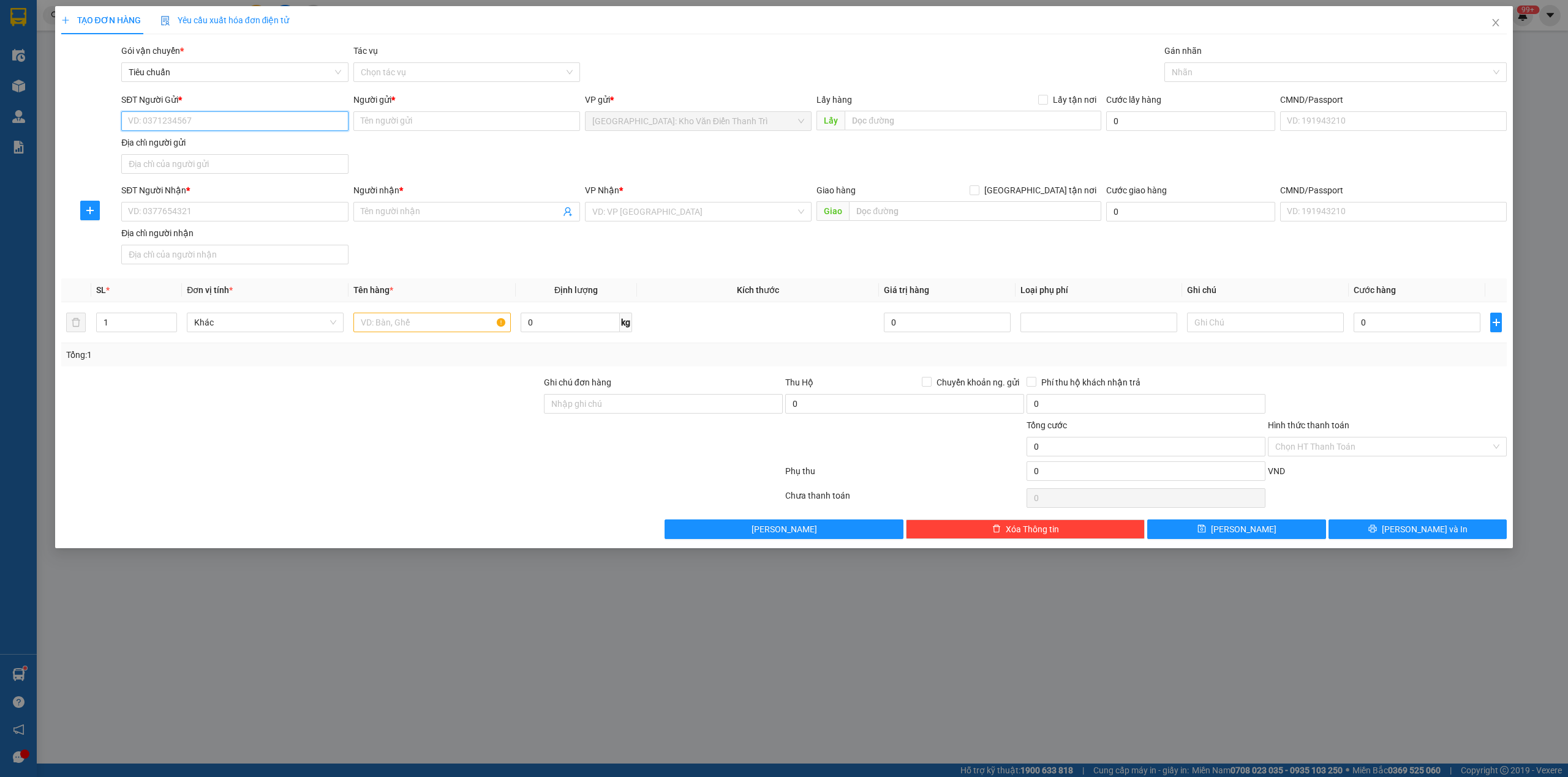
click at [218, 118] on input "SĐT Người Gửi *" at bounding box center [234, 121] width 226 height 19
paste input "0936895189"
type input "0936895189"
click at [412, 123] on input "Người gửi *" at bounding box center [467, 121] width 226 height 19
paste input "Trần Huy Hoàng"
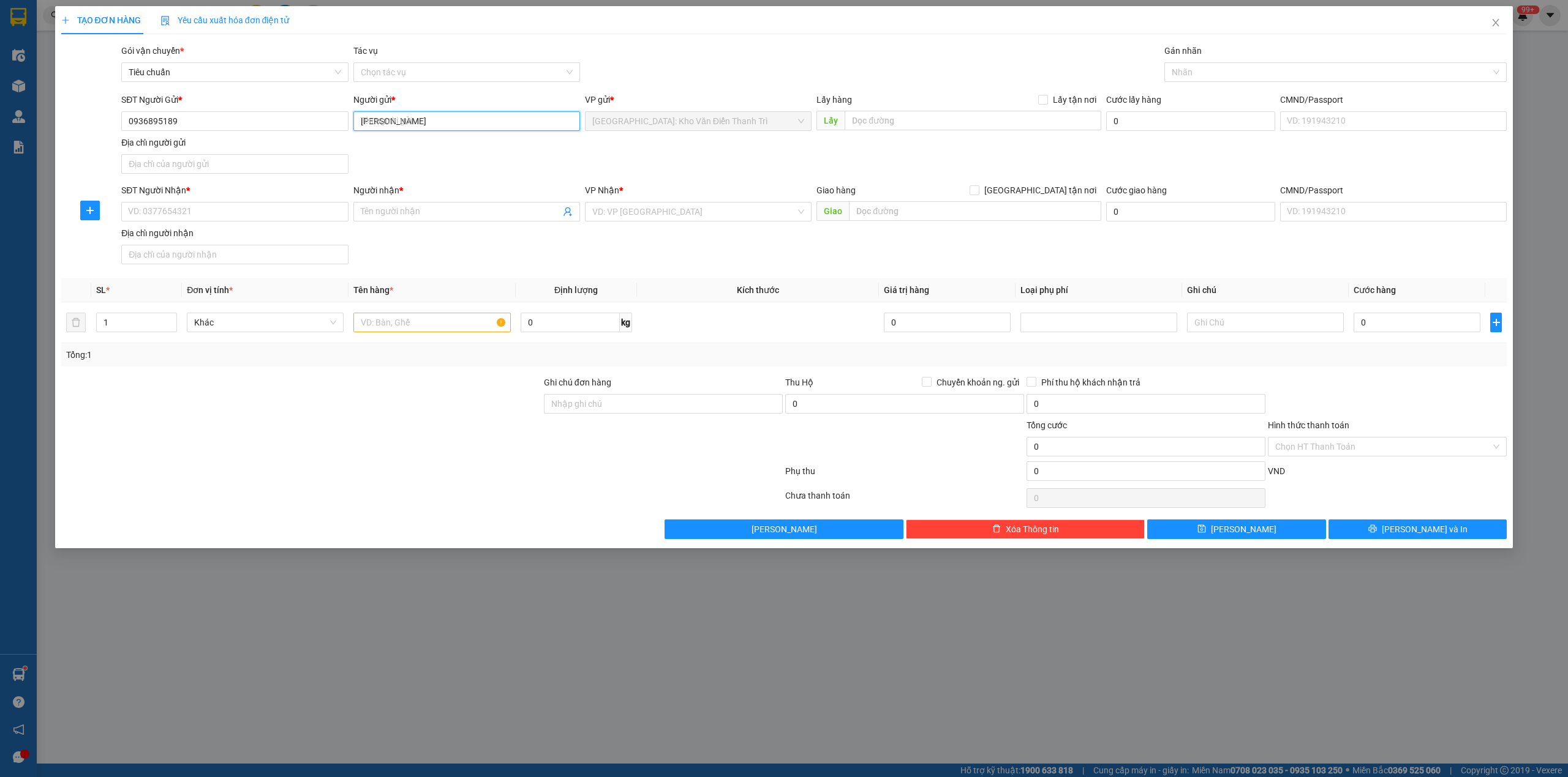
type input "Trần Huy Hoàng"
drag, startPoint x: 660, startPoint y: 136, endPoint x: 829, endPoint y: 129, distance: 169.1
click at [663, 136] on div "VP gửi * Hà Nội: Kho Văn Điển Thanh Trì" at bounding box center [698, 114] width 232 height 43
click at [859, 112] on input "text" at bounding box center [973, 120] width 257 height 19
paste input "Đón : Số 47 , Lê Viết Hưng , Ngọc Châu , TP Hải Dương"
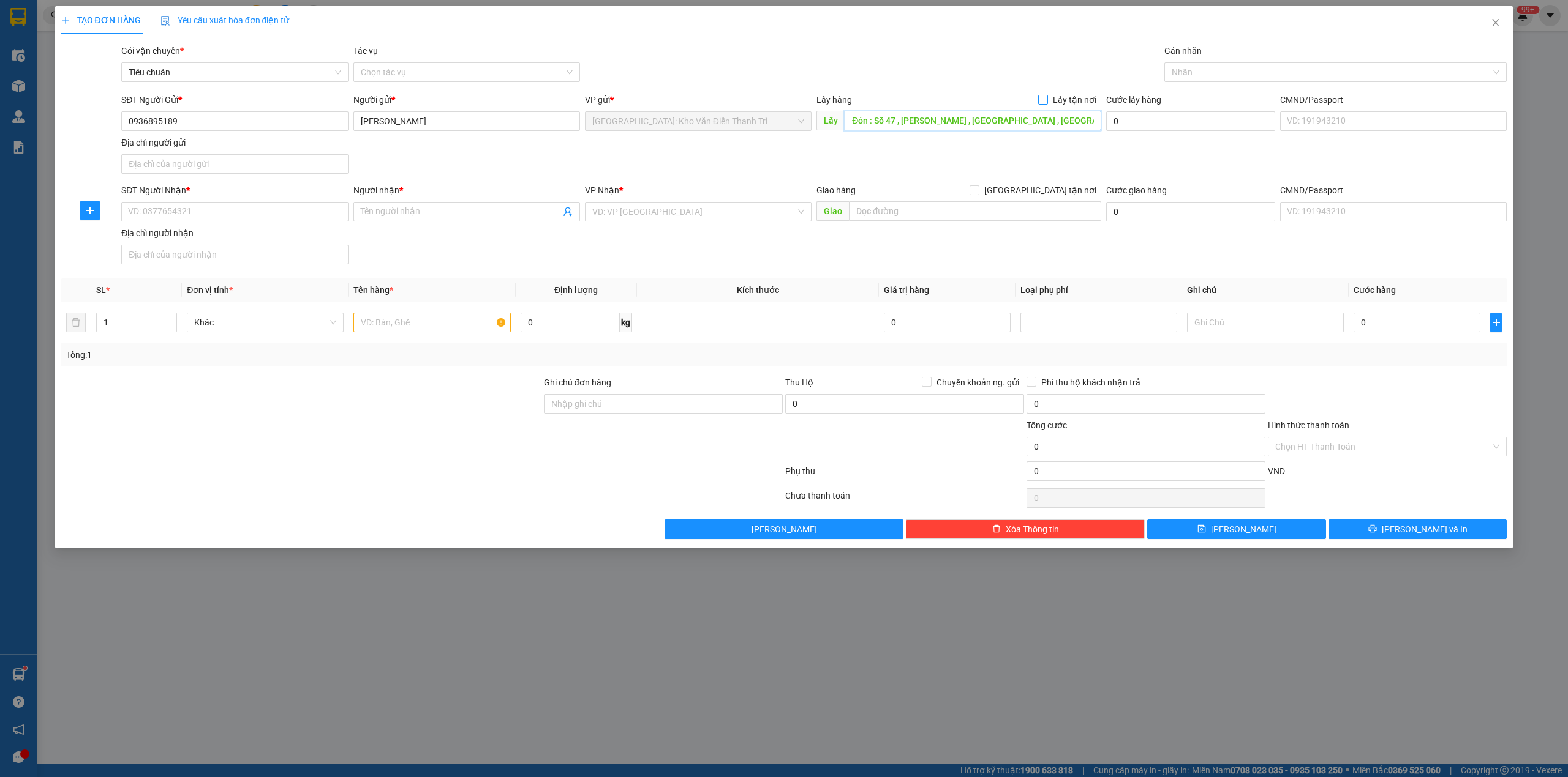
type input "Đón : Số 47 , Lê Viết Hưng , Ngọc Châu , TP Hải Dương"
click at [1052, 101] on span "Lấy tận nơi" at bounding box center [1074, 99] width 53 height 13
click at [1046, 101] on input "Lấy tận nơi" at bounding box center [1042, 98] width 9 height 9
checkbox input "true"
click at [235, 197] on div "SĐT Người Nhận *" at bounding box center [234, 190] width 226 height 13
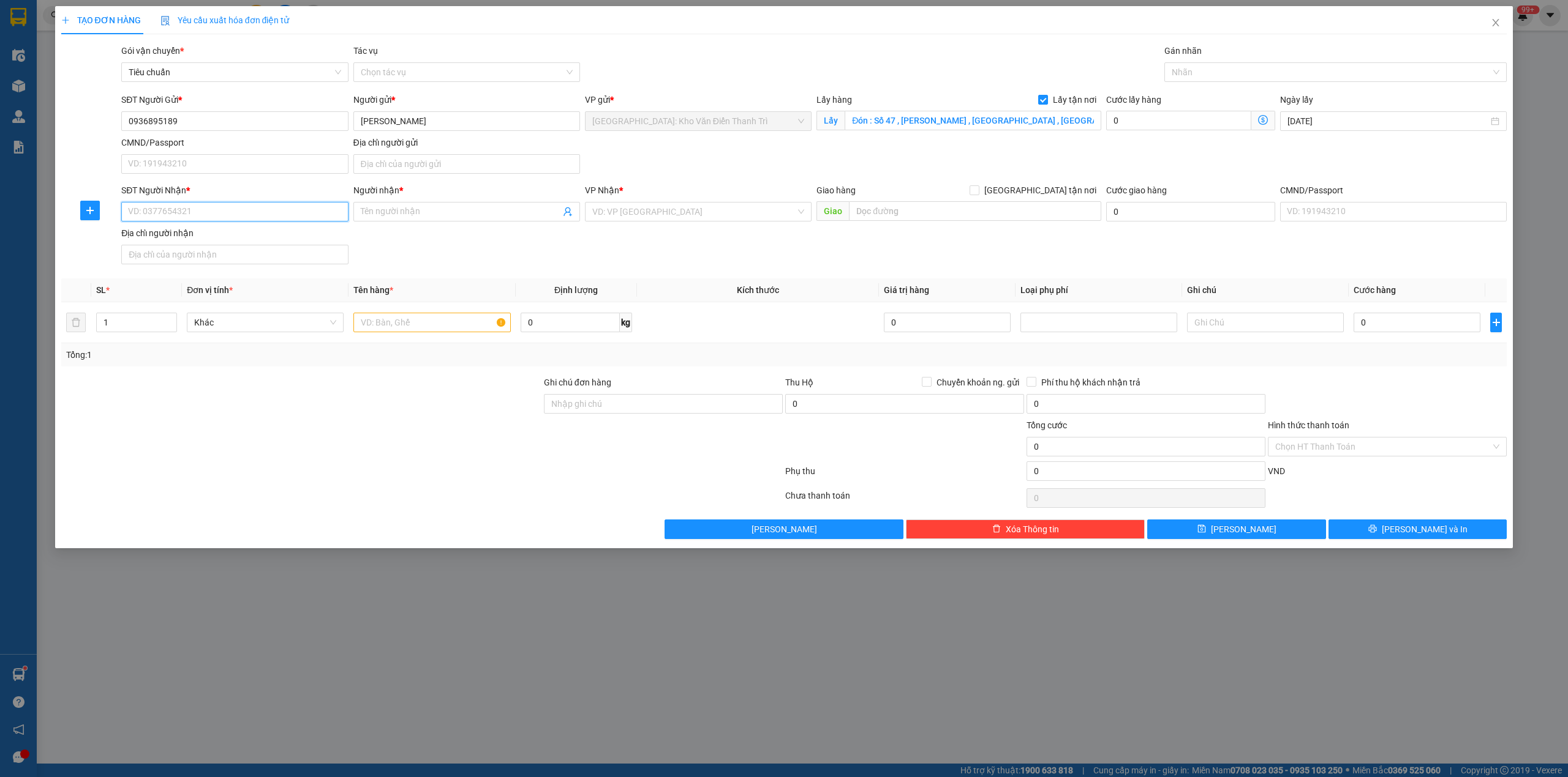
click at [235, 202] on input "SĐT Người Nhận *" at bounding box center [234, 211] width 226 height 19
click at [229, 217] on input "SĐT Người Nhận *" at bounding box center [234, 211] width 226 height 19
paste input "0965172271"
type input "0965172271"
click at [390, 194] on div "Người nhận *" at bounding box center [467, 190] width 226 height 13
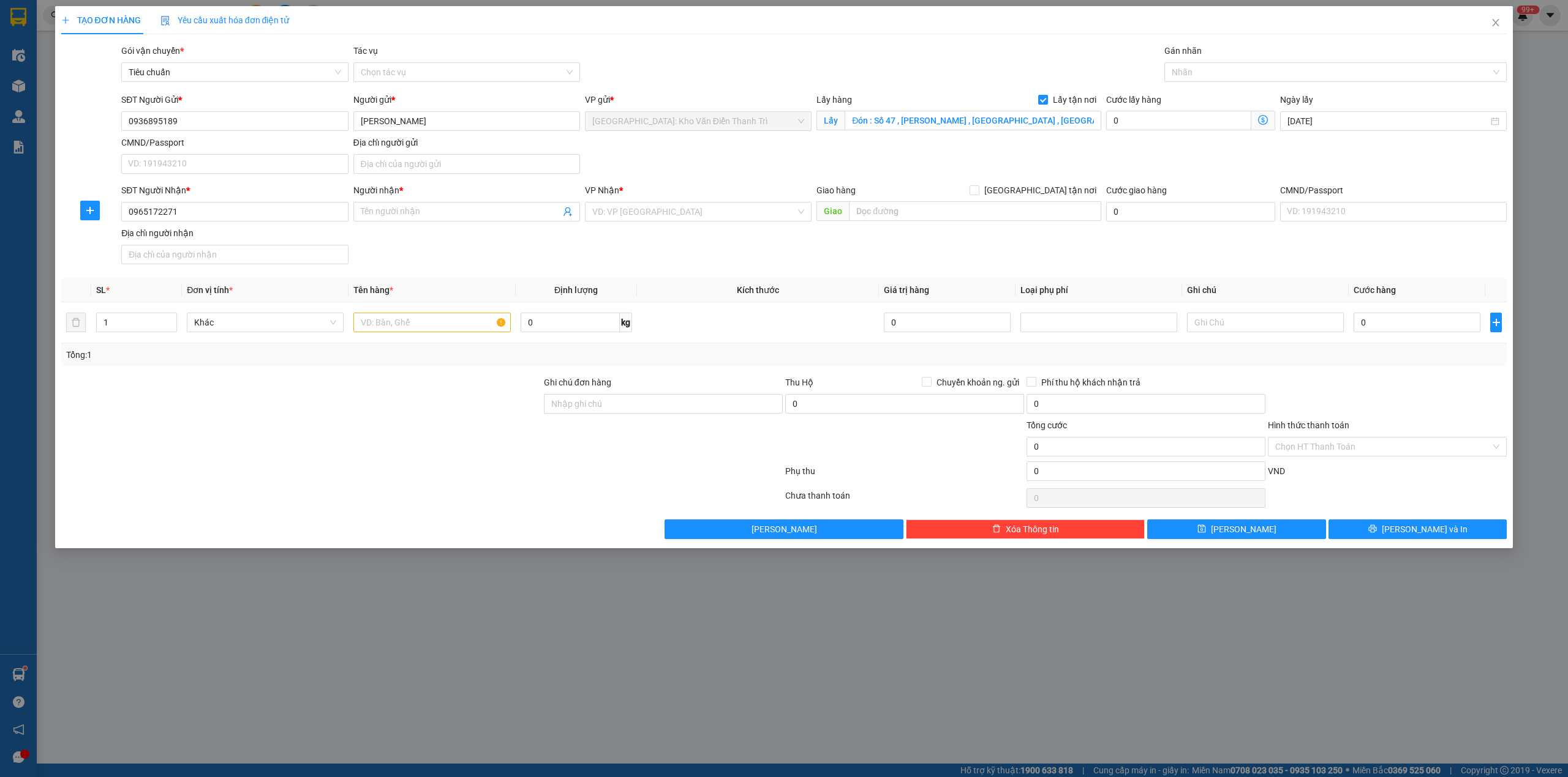
click at [390, 205] on input "Người nhận *" at bounding box center [460, 211] width 200 height 13
click at [390, 213] on input "Người nhận *" at bounding box center [460, 211] width 200 height 13
paste input "a Trường"
type input "a Trường"
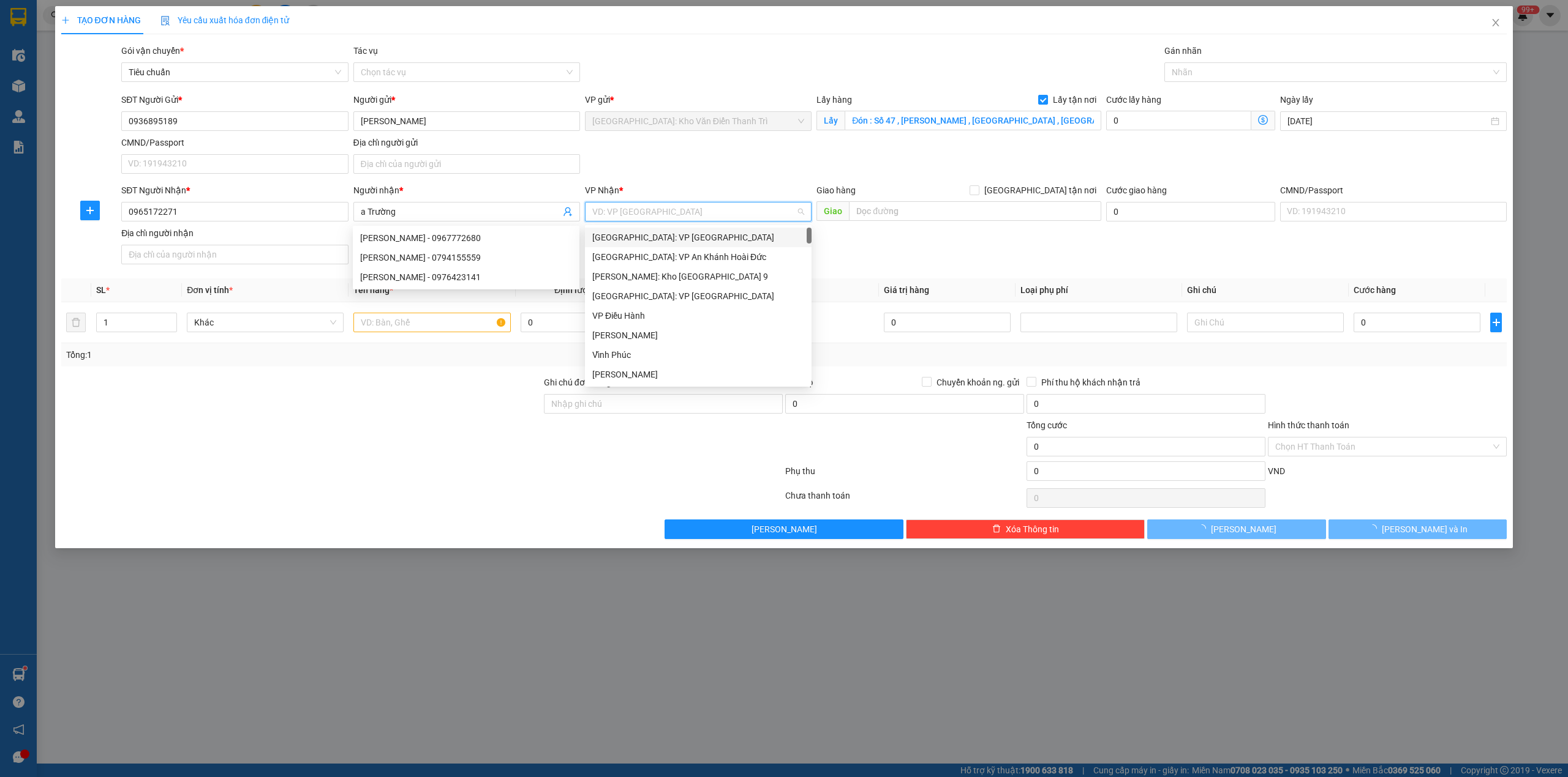
click at [650, 214] on input "search" at bounding box center [694, 212] width 203 height 19
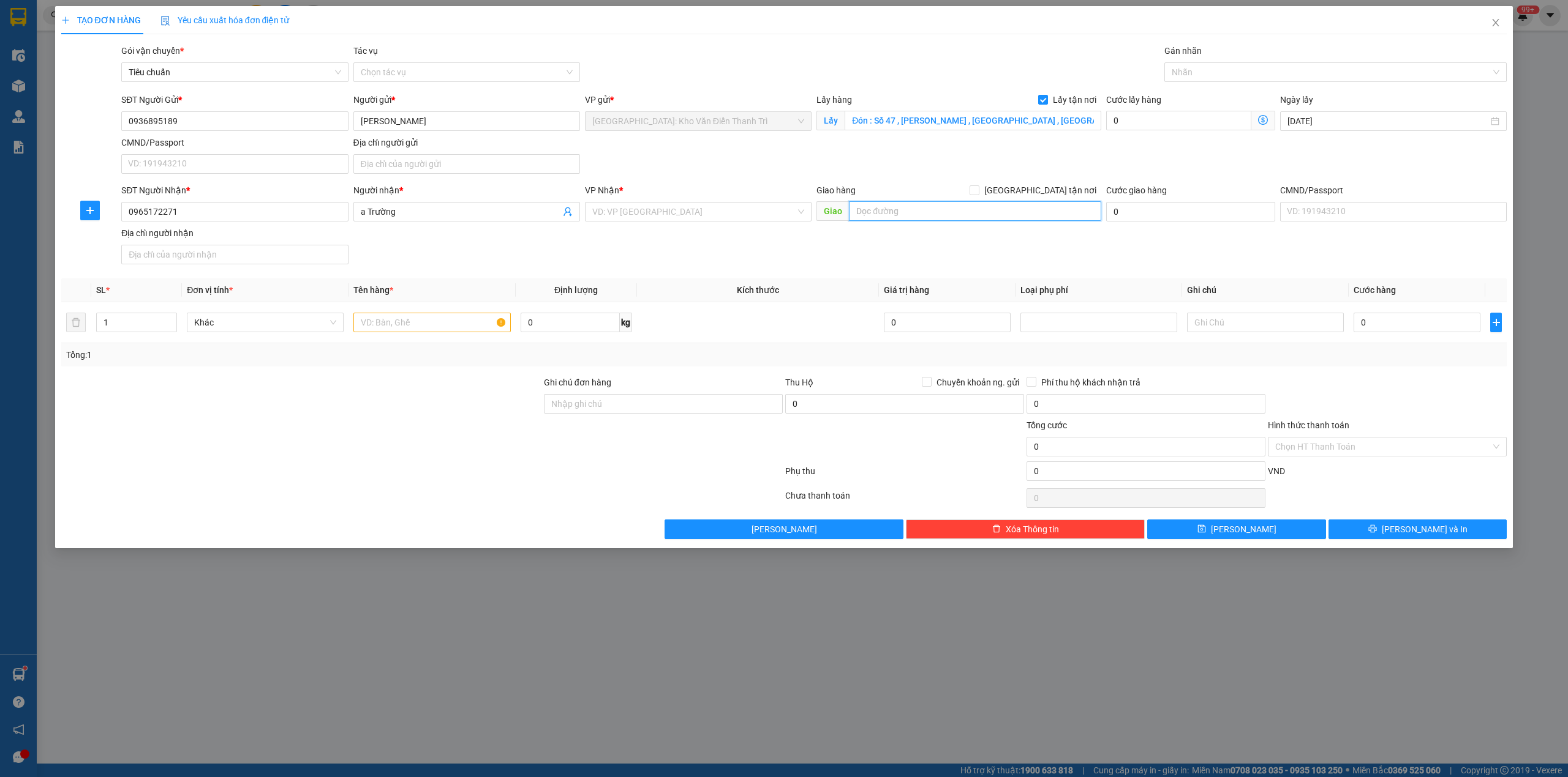
click at [922, 217] on input "text" at bounding box center [975, 211] width 253 height 19
paste input "Trả : so 35 trần chiên ( shop Thảo Ly) phường lê bình . quận cái răng tp cần thơ"
type input "Trả : so 35 trần chiên ( shop Thảo Ly) phường lê bình . quận cái răng tp cần thơ"
click at [724, 220] on input "search" at bounding box center [694, 212] width 203 height 19
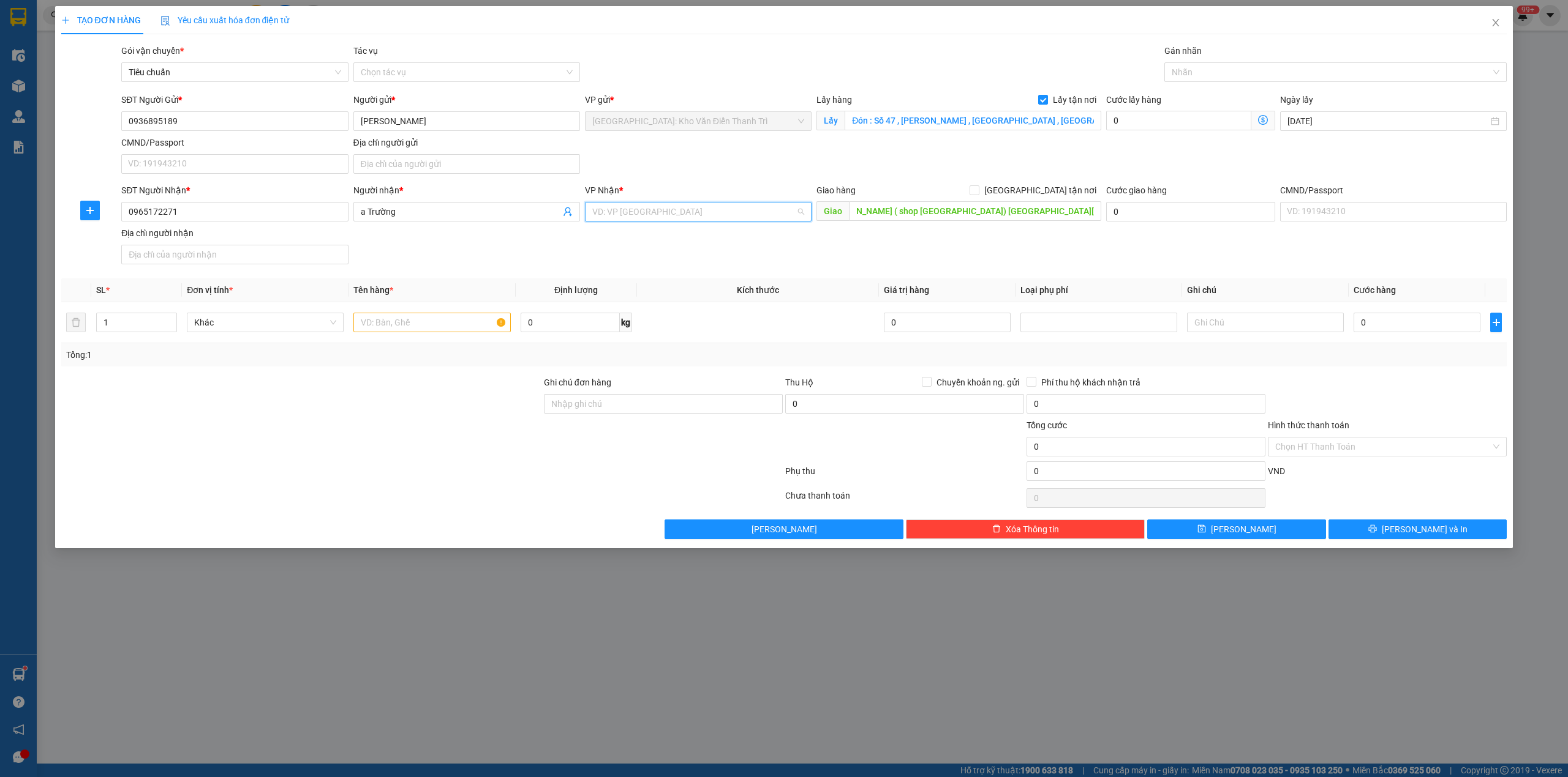
scroll to position [0, 0]
type input "ni"
click at [715, 241] on div "Cần Thơ: [PERSON_NAME]" at bounding box center [698, 237] width 212 height 13
drag, startPoint x: 949, startPoint y: 257, endPoint x: 961, endPoint y: 255, distance: 12.2
click at [954, 257] on div "SĐT Người Nhận * 0965172271 Người nhận * a Trường VP Nhận * Cần Thơ: Kho Ninh K…" at bounding box center [814, 226] width 1391 height 86
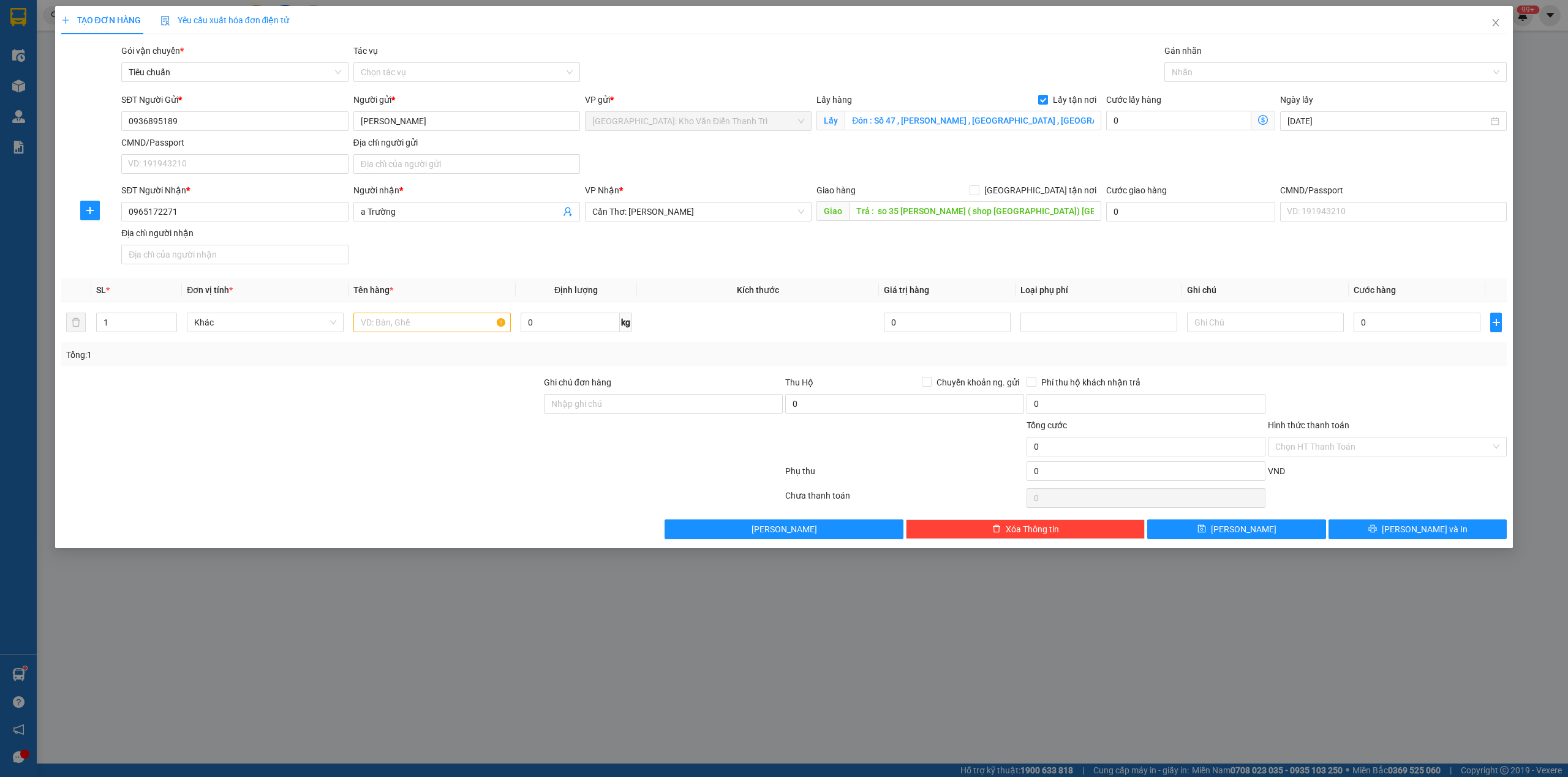
click at [1045, 184] on form "SĐT Người Gửi * 0936895189 Người gửi * Trần Huy Hoàng VP gửi * Hà Nội: Kho Văn …" at bounding box center [784, 181] width 1446 height 177
click at [1047, 186] on span "[GEOGRAPHIC_DATA] tận nơi" at bounding box center [1039, 190] width 122 height 13
click at [978, 186] on input "[GEOGRAPHIC_DATA] tận nơi" at bounding box center [974, 189] width 9 height 9
checkbox input "true"
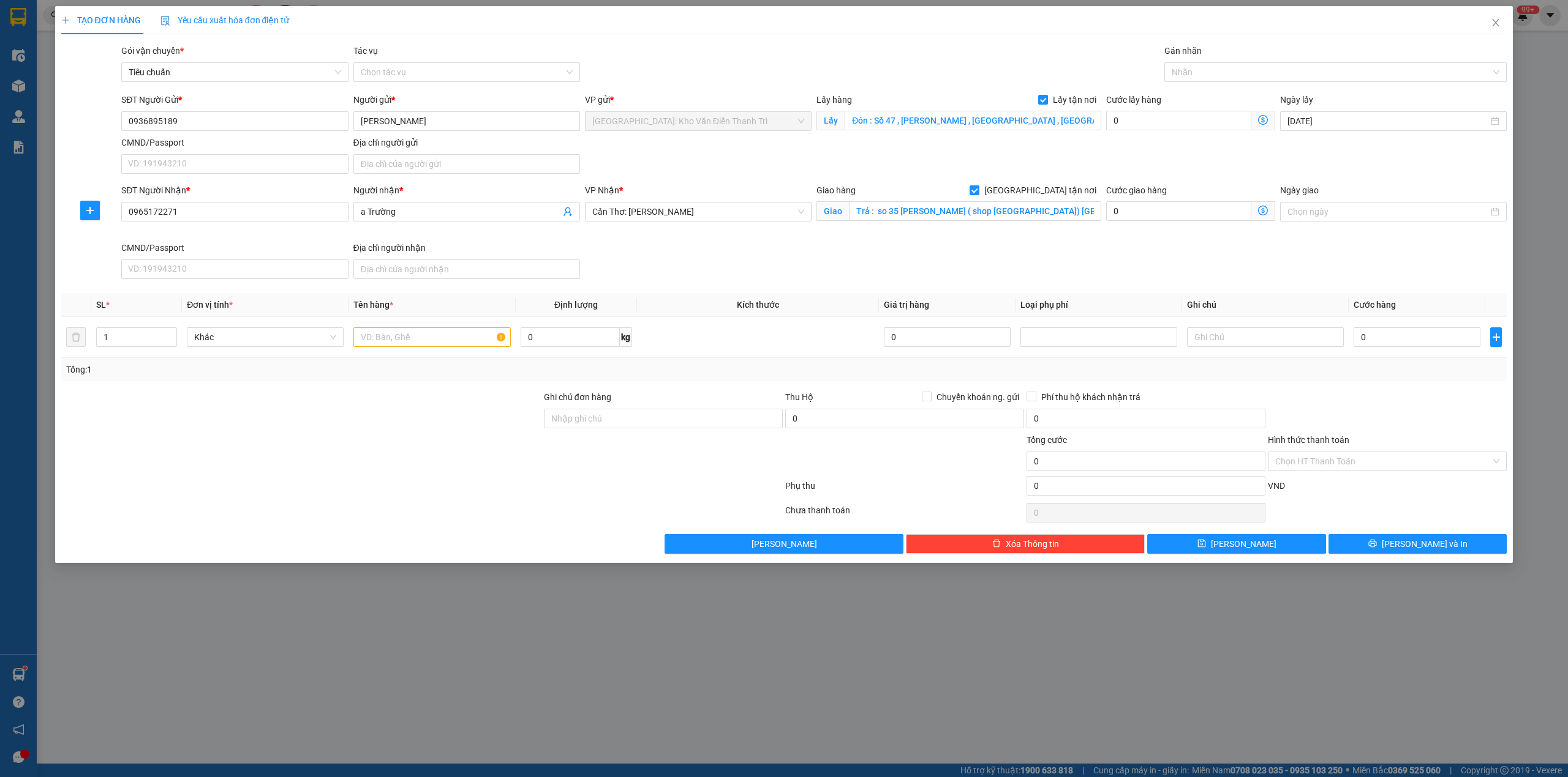
click at [1201, 148] on div "SĐT Người Gửi * 0936895189 Người gửi * Trần Huy Hoàng VP gửi * Hà Nội: Kho Văn …" at bounding box center [814, 136] width 1391 height 86
click at [1218, 51] on div "Gán nhãn" at bounding box center [1335, 53] width 343 height 19
click at [1218, 79] on div at bounding box center [1329, 72] width 325 height 15
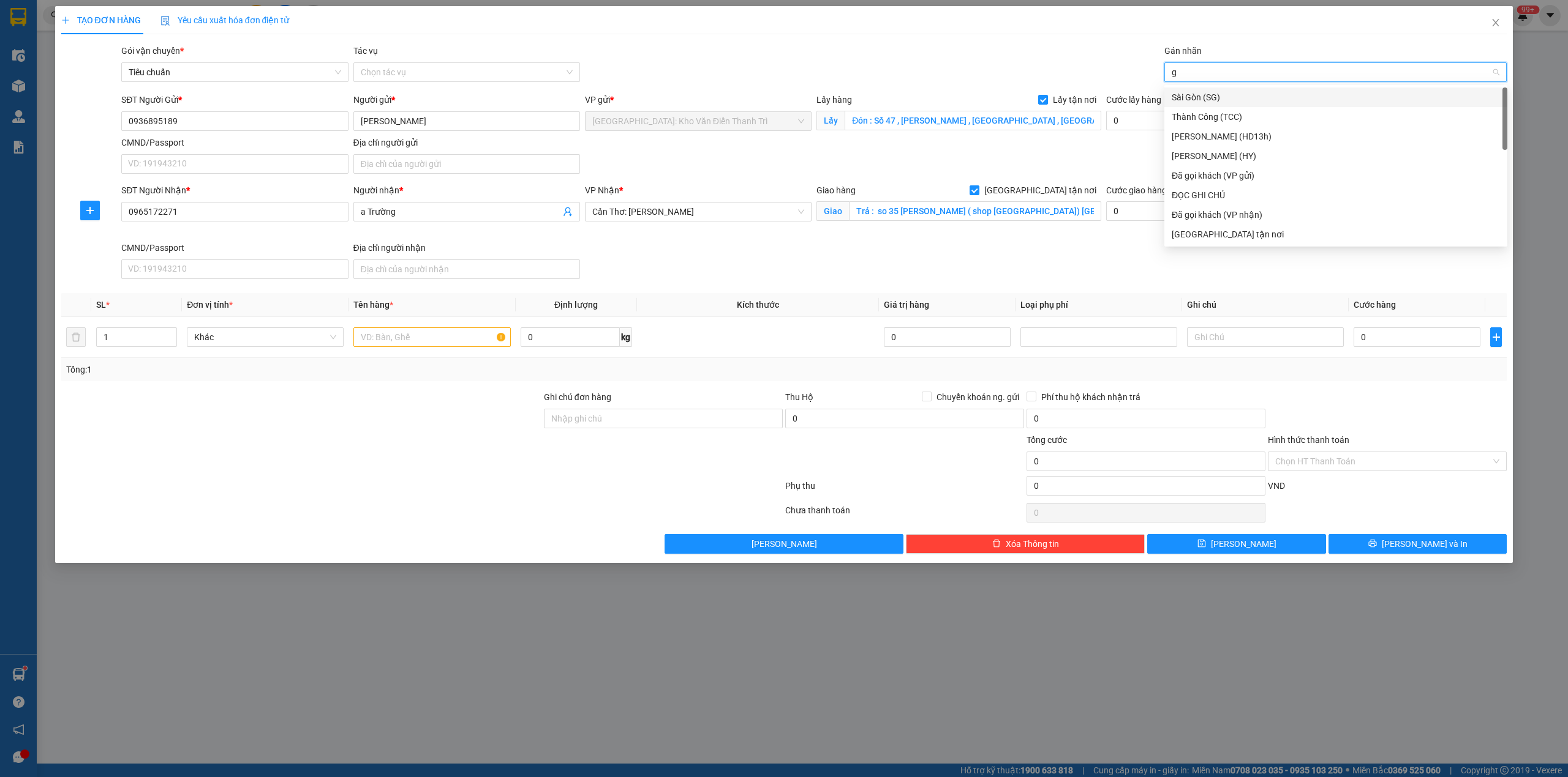
type input "gt"
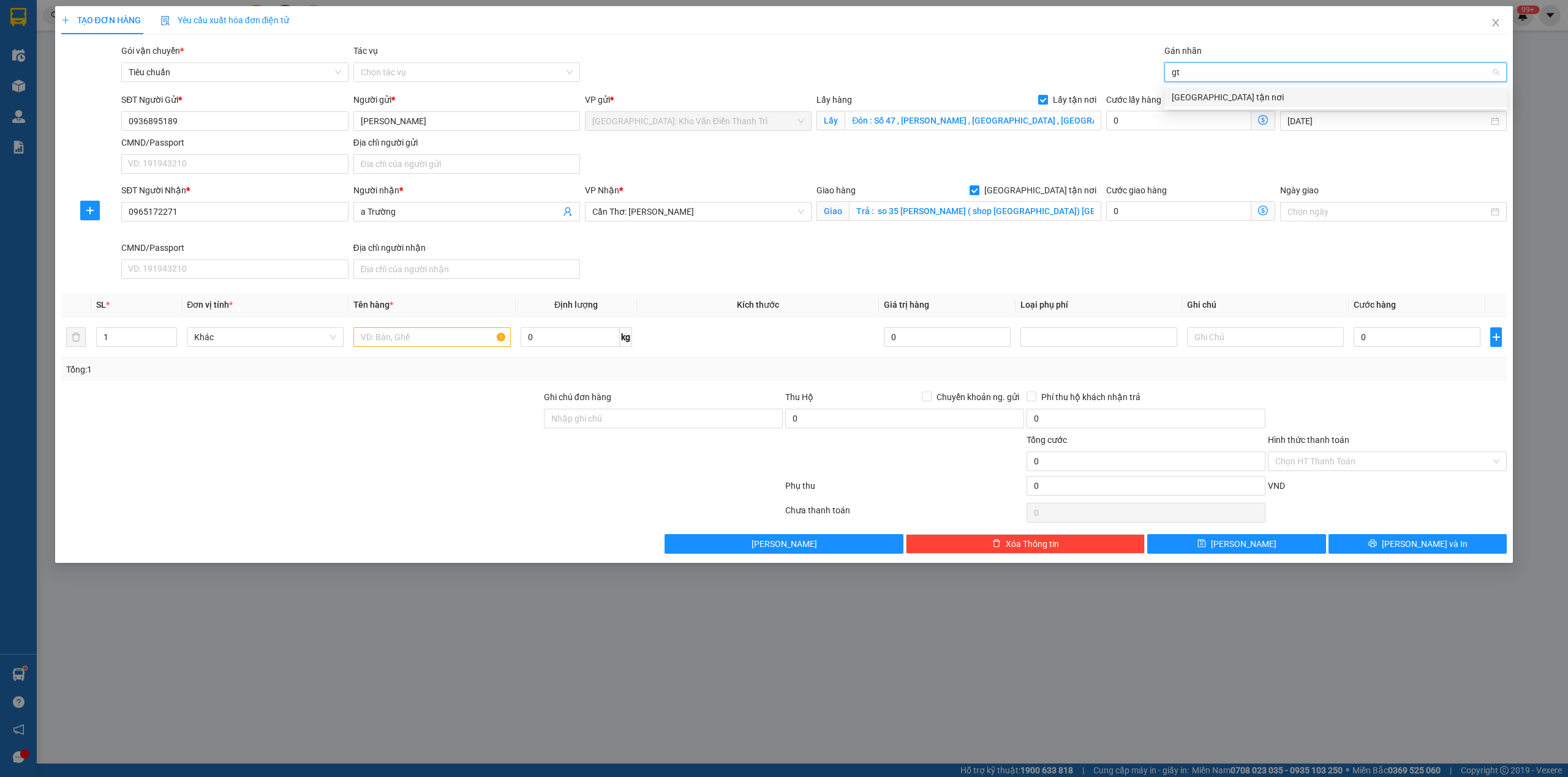
click at [1199, 104] on div "[GEOGRAPHIC_DATA] tận nơi" at bounding box center [1335, 97] width 329 height 13
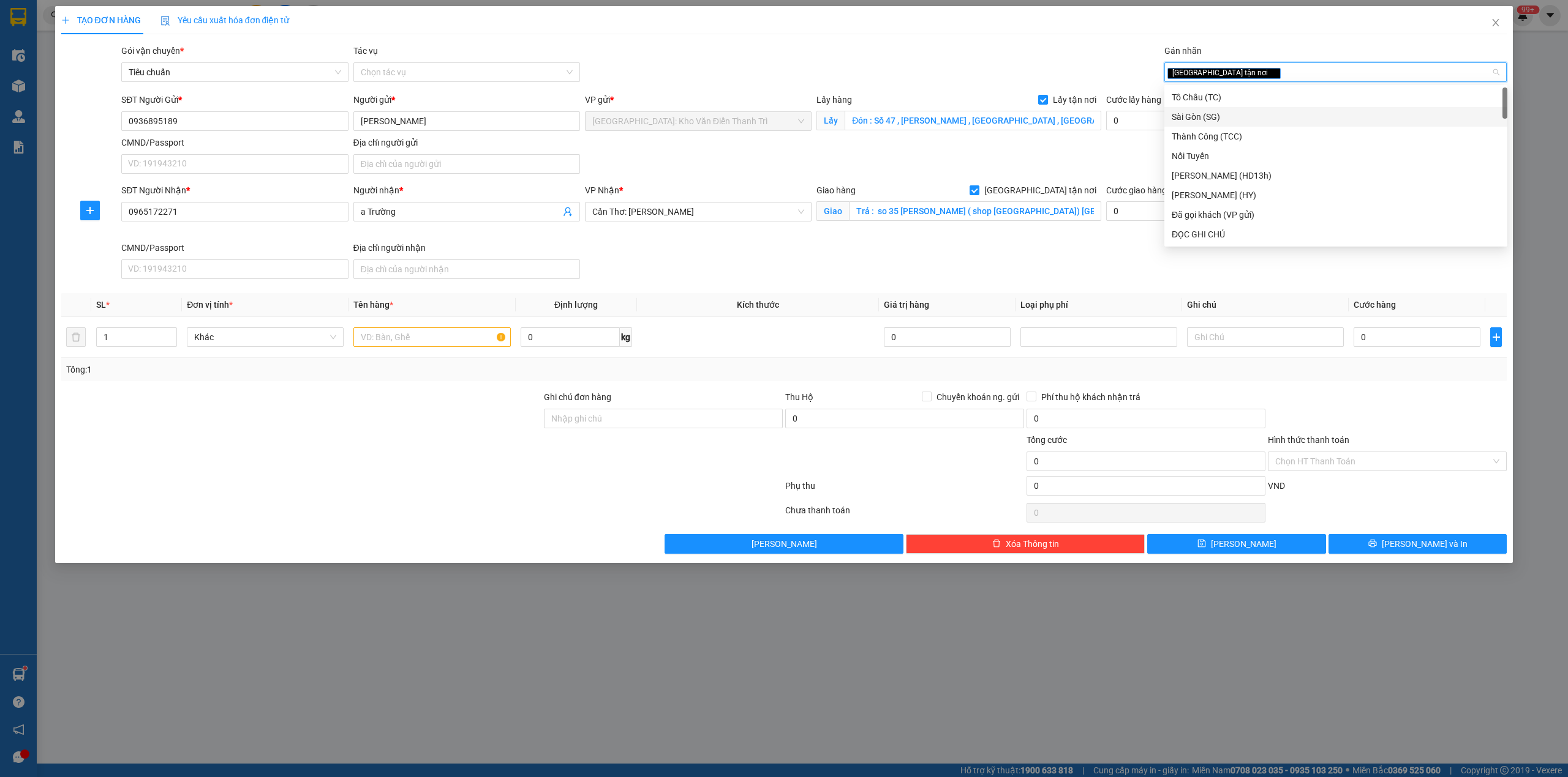
click at [1063, 162] on div "SĐT Người Gửi * 0936895189 Người gửi * Trần Huy Hoàng VP gửi * Hà Nội: Kho Văn …" at bounding box center [814, 136] width 1391 height 86
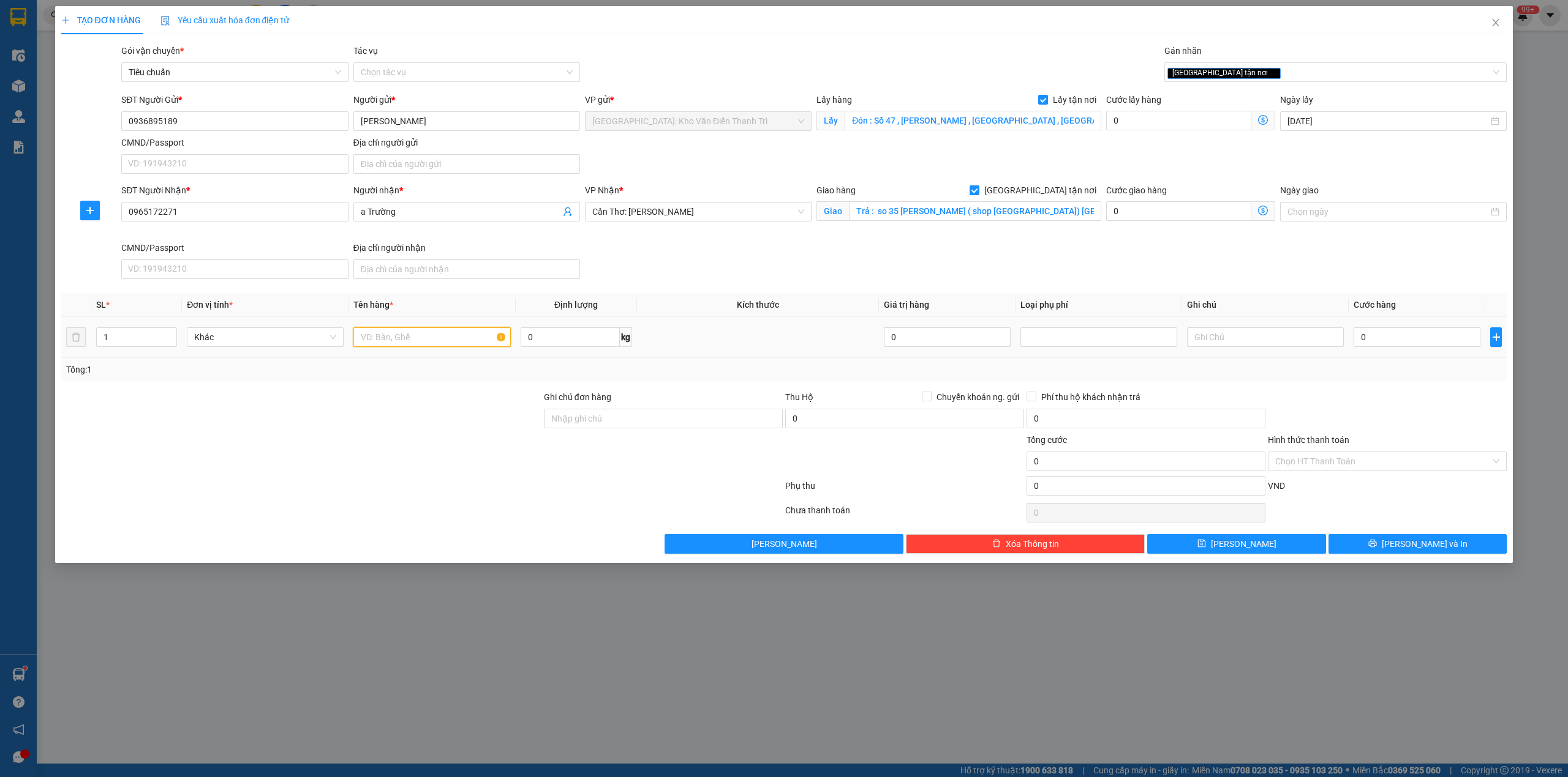
click at [461, 339] on input "text" at bounding box center [432, 337] width 157 height 19
paste input "1 kiện máy nhỏ"
type input "1 kiện máy nhỏ a an đón Tp hải dương"
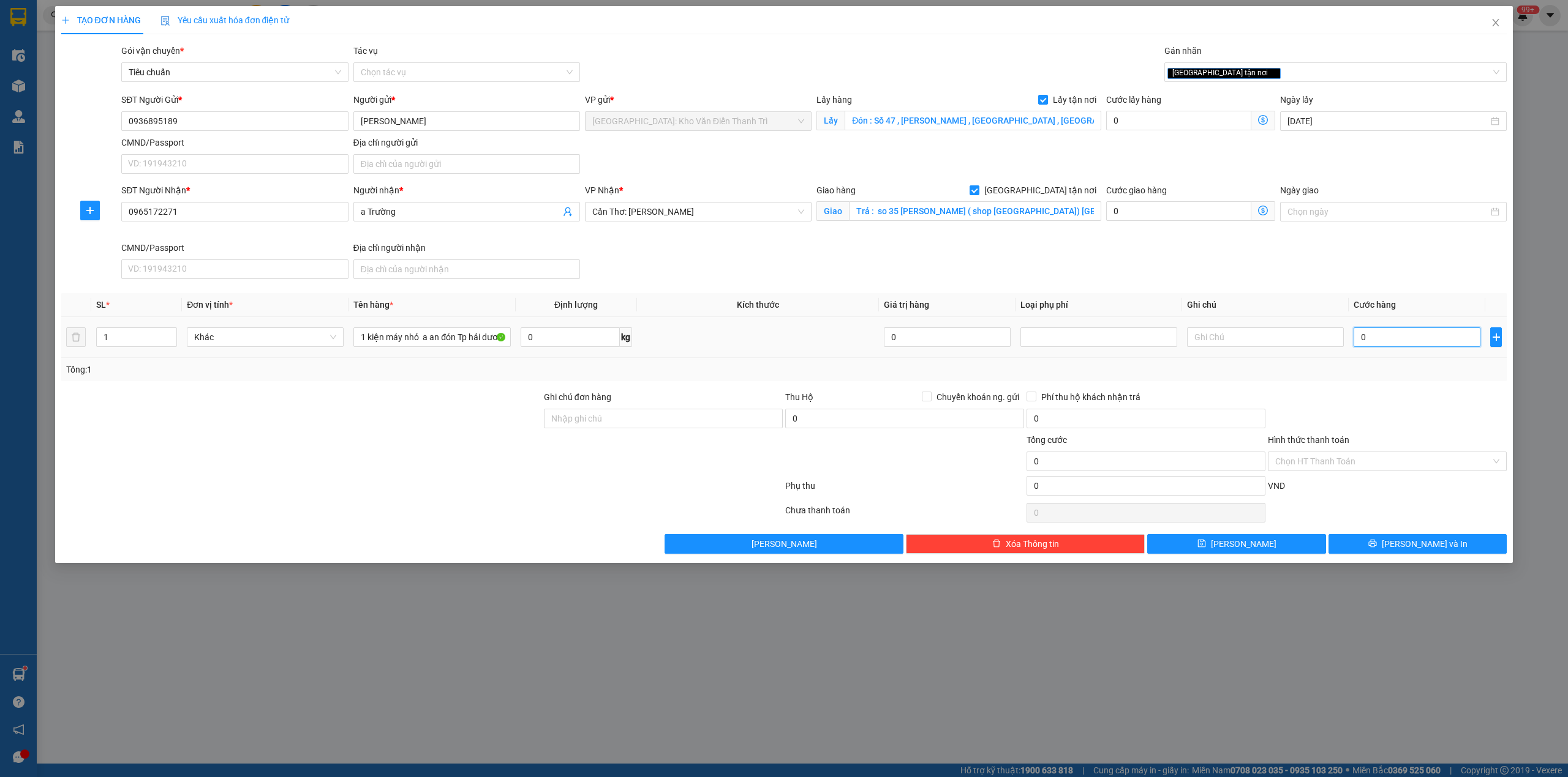
click at [1380, 346] on input "0" at bounding box center [1417, 337] width 127 height 19
type input "1"
type input "1.000"
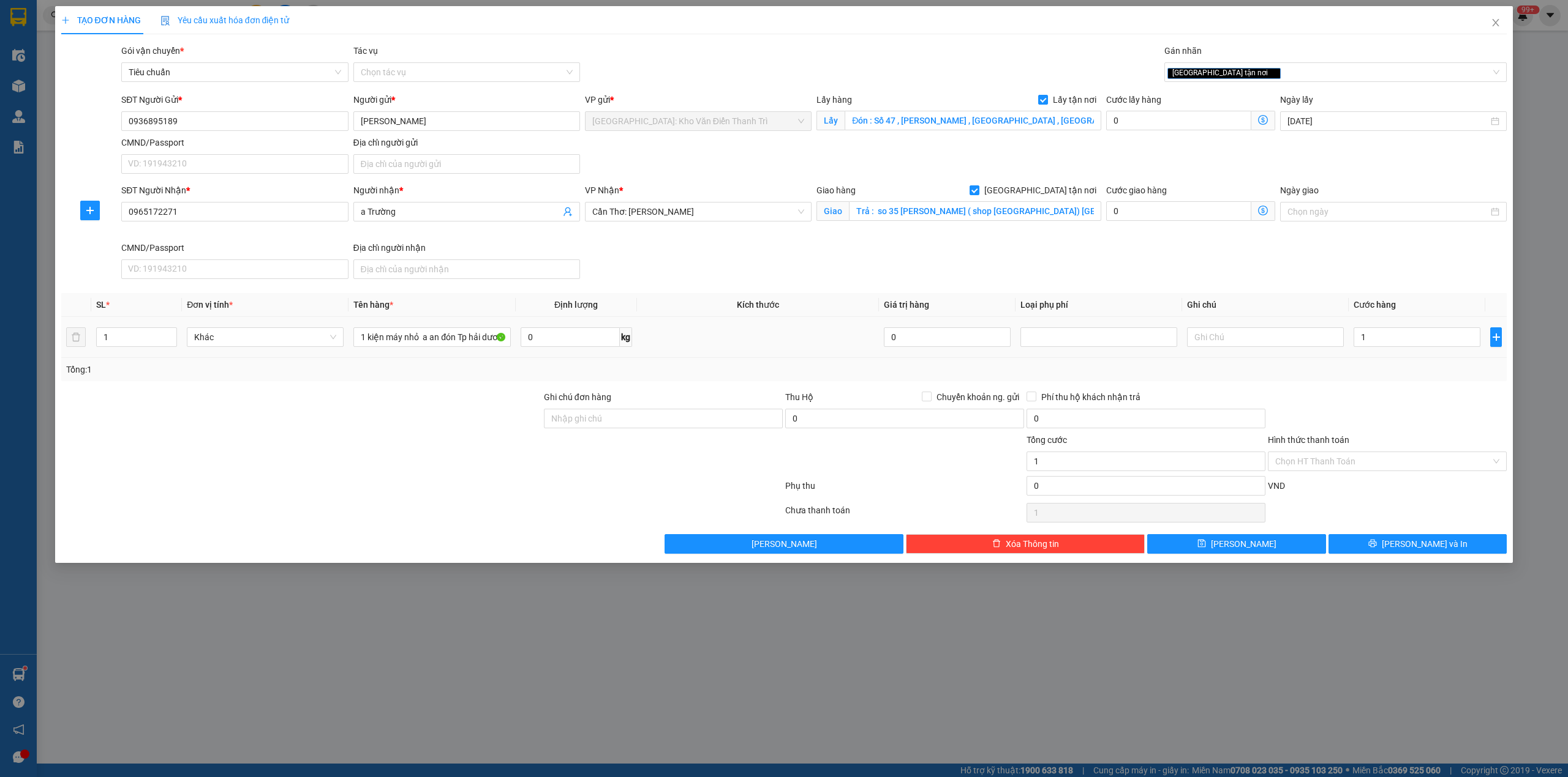
type input "1.000"
click at [1390, 397] on div at bounding box center [1387, 411] width 241 height 43
click at [1253, 542] on button "[PERSON_NAME]" at bounding box center [1236, 544] width 179 height 19
checkbox input "false"
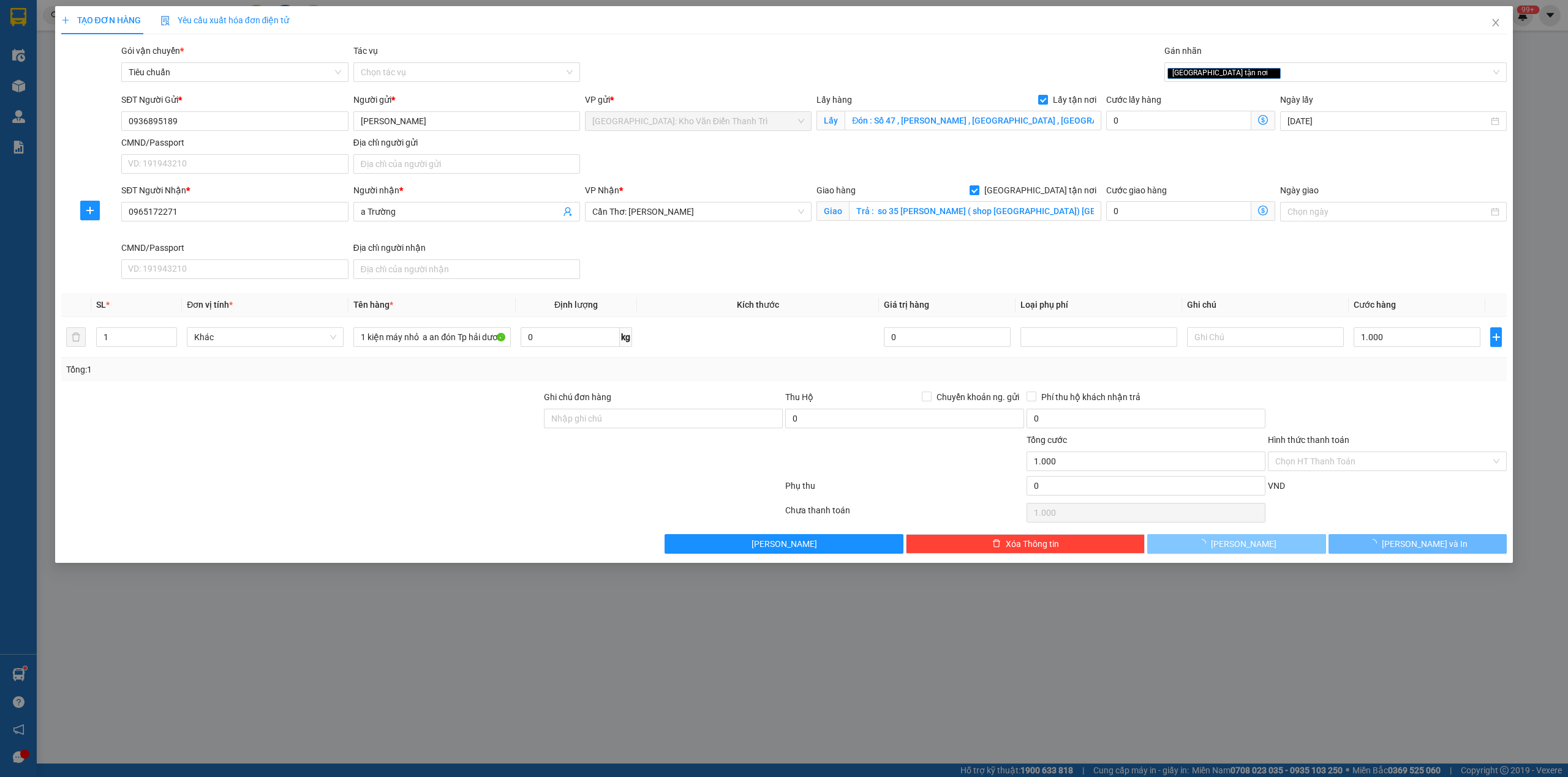
checkbox input "false"
type input "0"
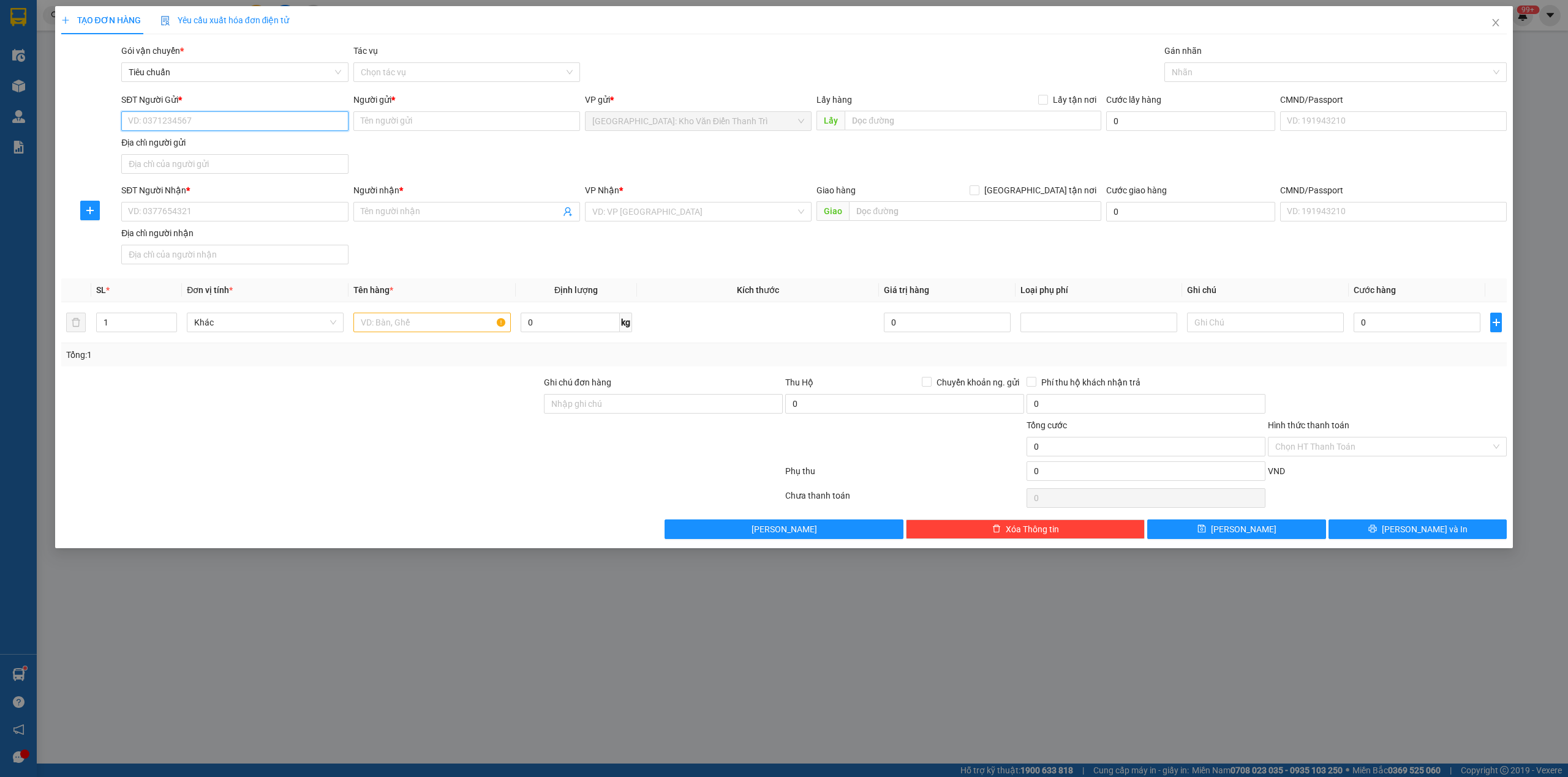
click at [212, 116] on input "SĐT Người Gửi *" at bounding box center [234, 121] width 226 height 19
paste input "0969799423"
type input "0969799423"
click at [395, 123] on input "Người gửi *" at bounding box center [467, 121] width 226 height 19
click at [970, 121] on input "text" at bounding box center [973, 120] width 257 height 19
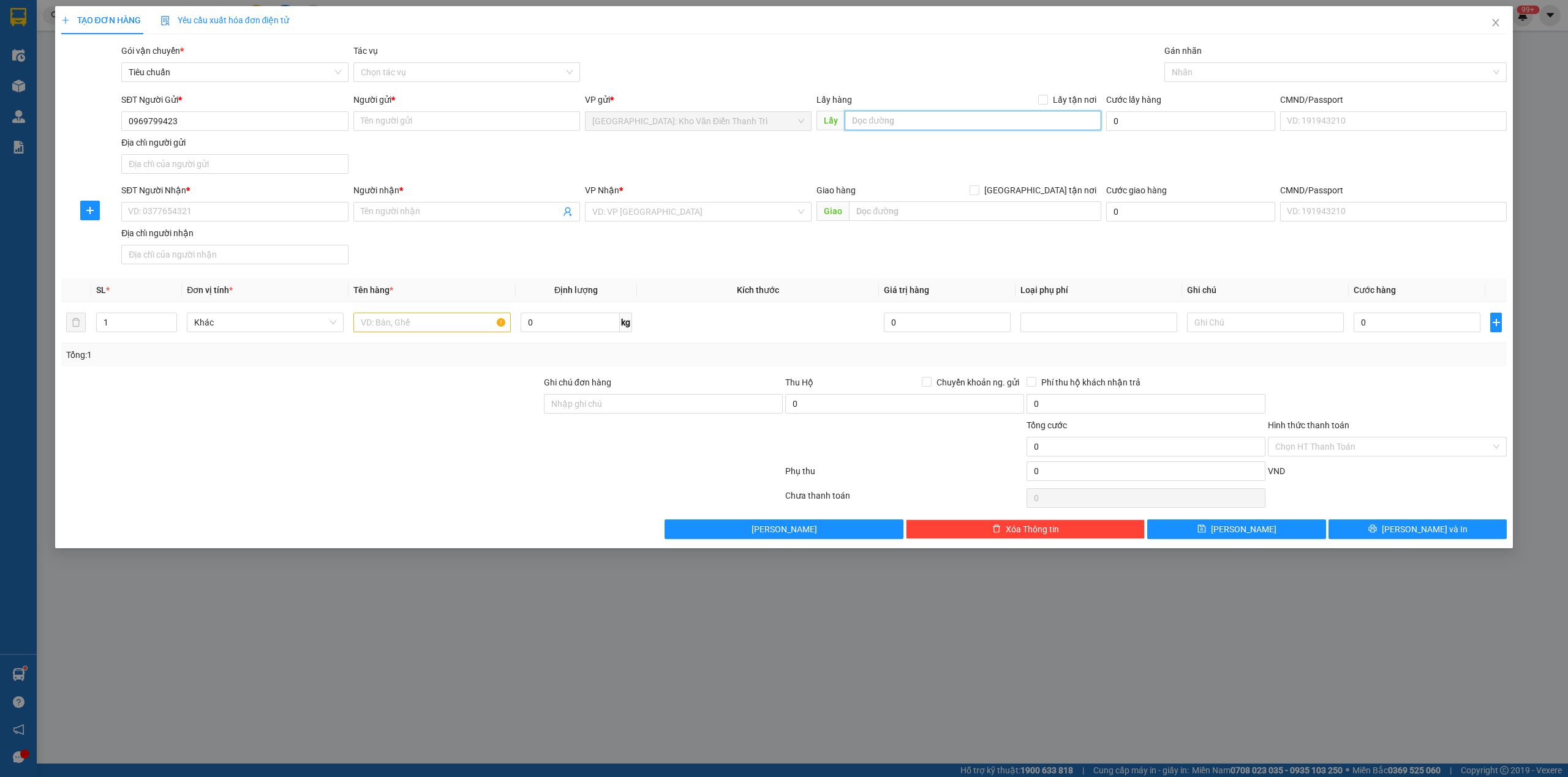
paste input "cụm công nghiệp thanh oai, xã bích hòa , thanh oai , hà nôi"
type input "cụm công nghiệp thanh oai, xã bích hòa , thanh oai , hà nôi"
click at [1044, 101] on input "Lấy tận nơi" at bounding box center [1042, 98] width 9 height 9
checkbox input "true"
click at [460, 123] on input "Người gửi *" at bounding box center [467, 121] width 226 height 19
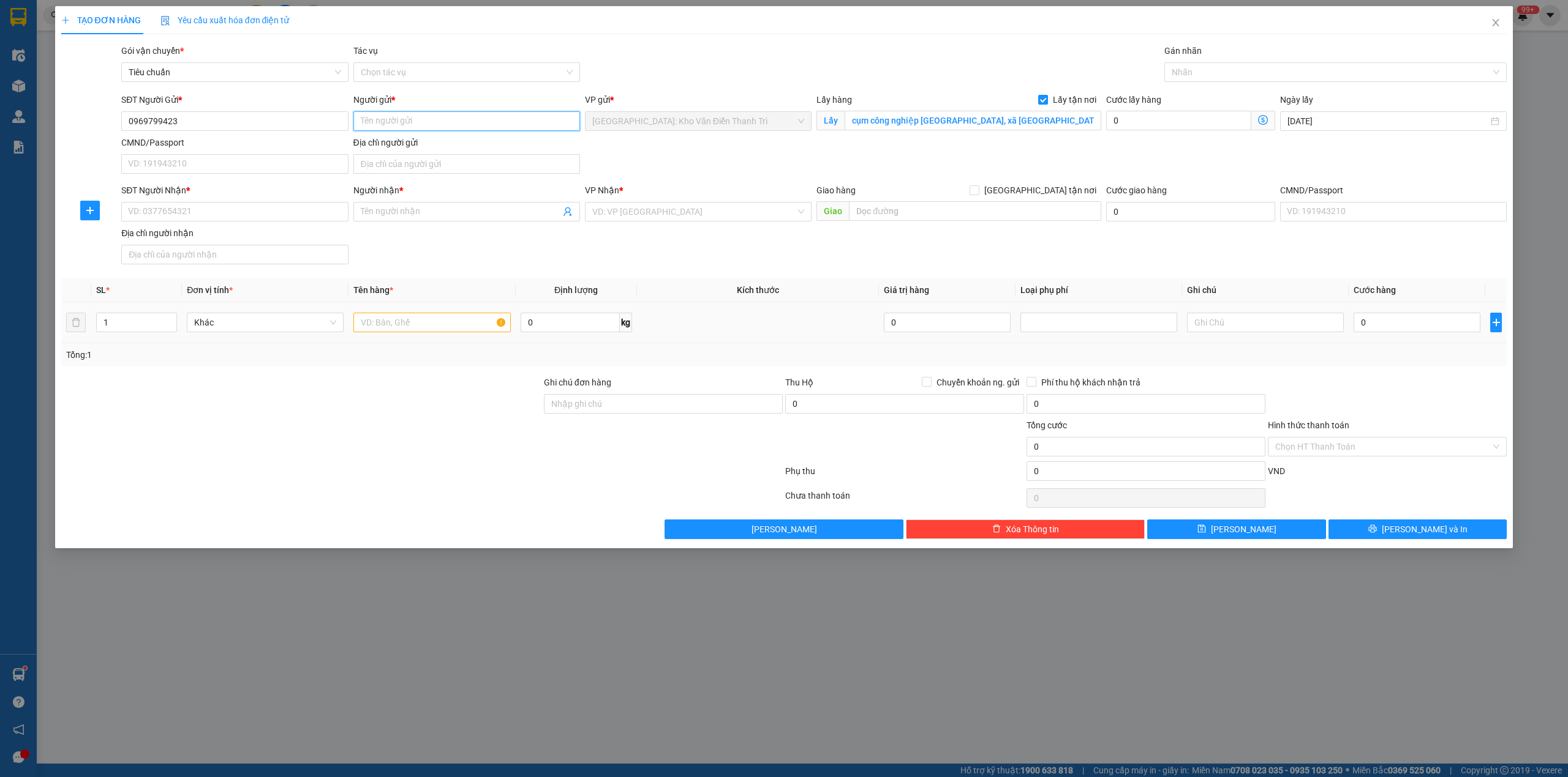
paste input "chị linh"
type input "chị linh"
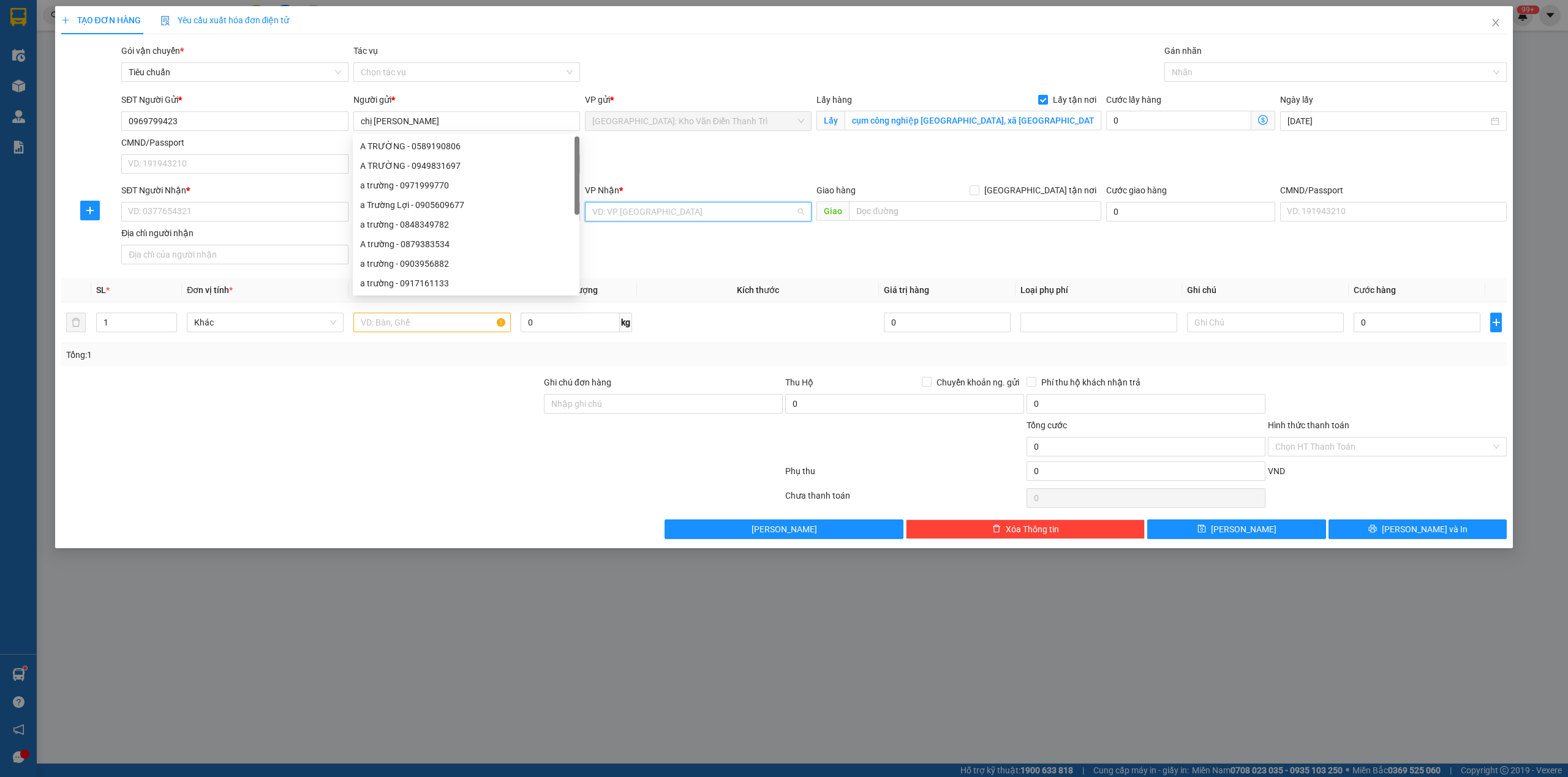
click at [688, 217] on input "search" at bounding box center [694, 212] width 203 height 19
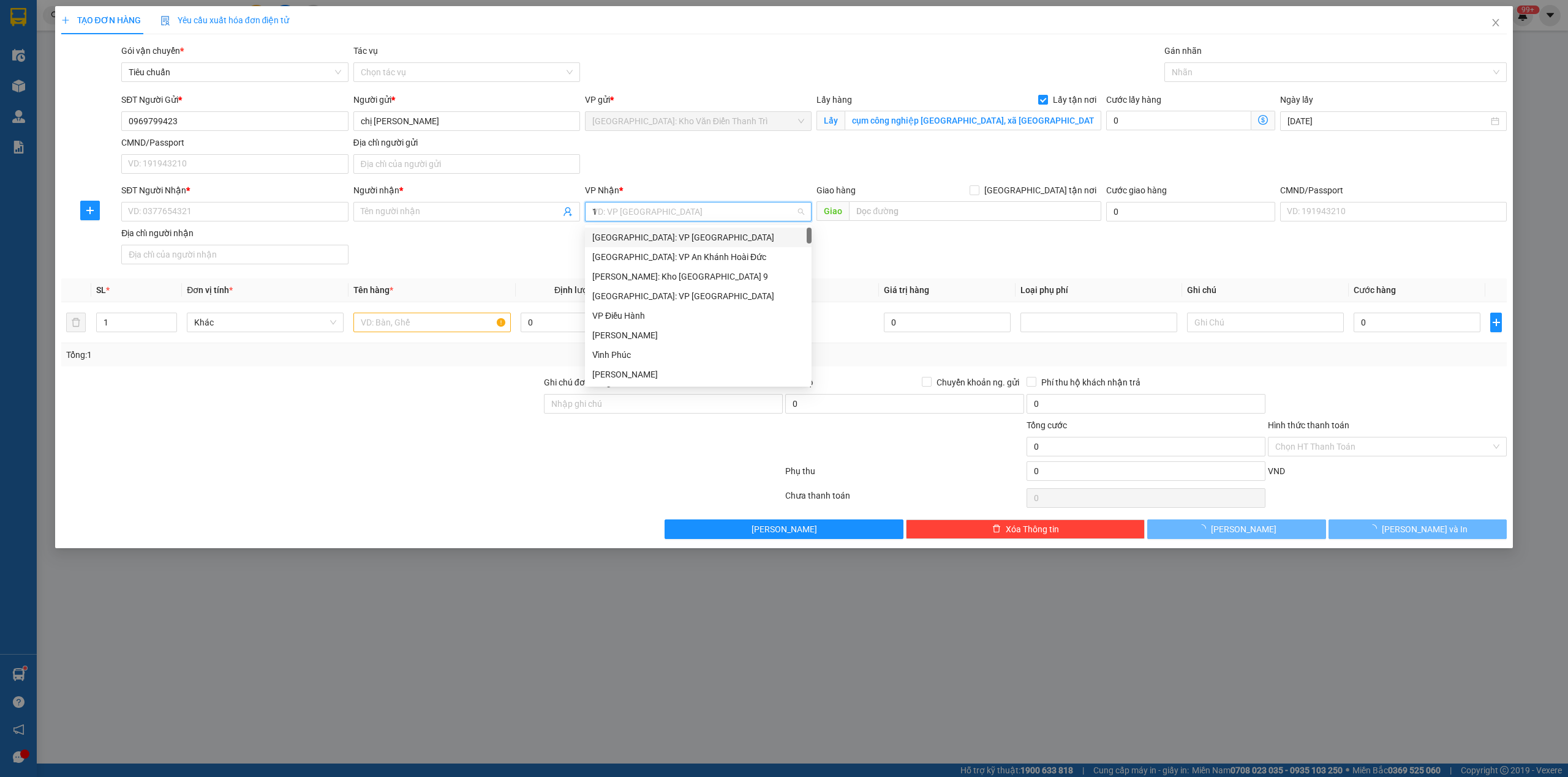
type input "12"
click at [684, 253] on div "[PERSON_NAME] : [GEOGRAPHIC_DATA]" at bounding box center [698, 256] width 212 height 13
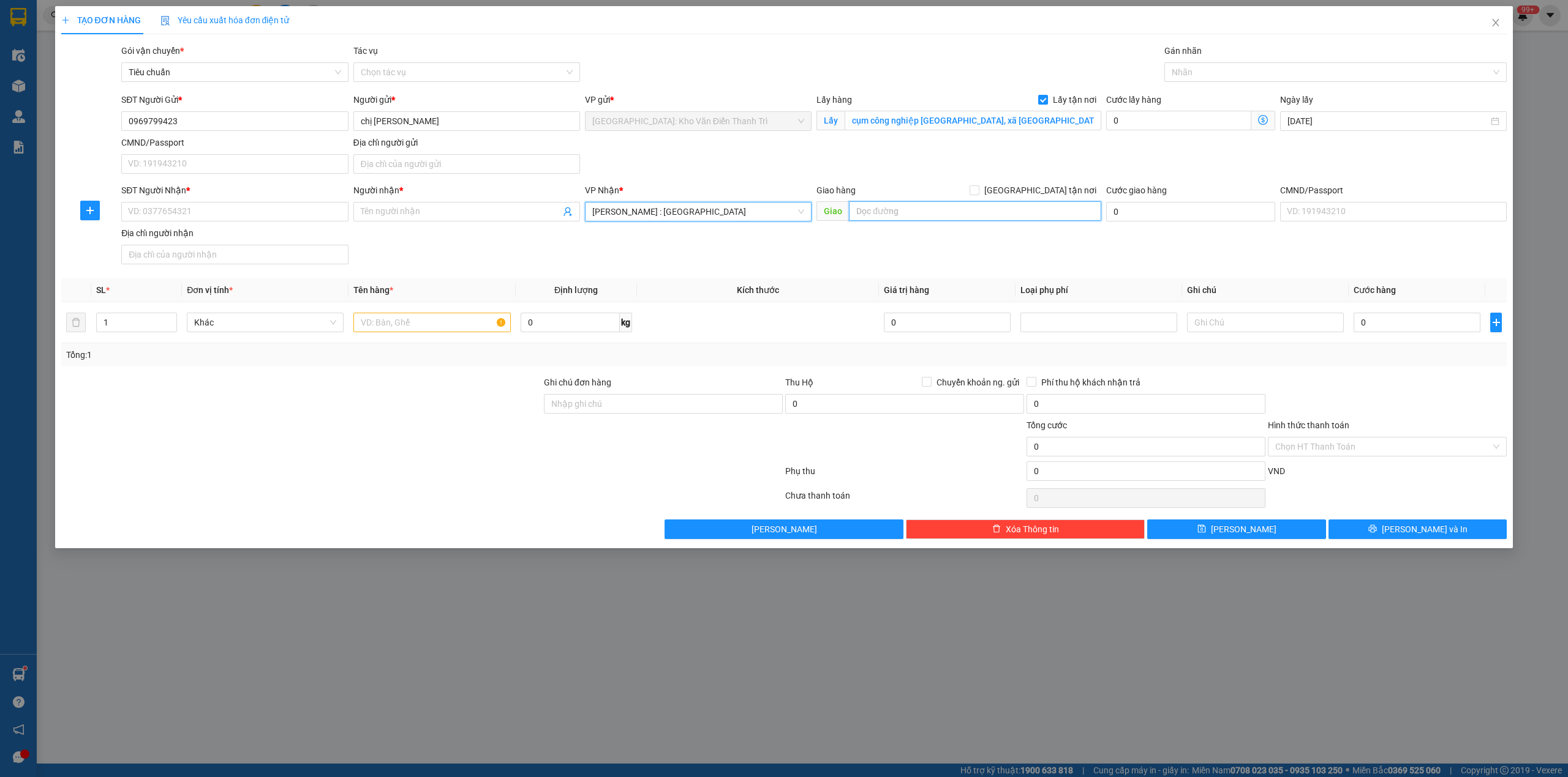
click at [934, 208] on input "text" at bounding box center [975, 211] width 253 height 19
paste input "Tòa nhà JVPE, Lô 20, Đường số 2, Công viên phần mềm Quang Trung, Phường Tân Chá…"
type input "Tòa nhà JVPE, Lô 20, Đường số 2, Công viên phần mềm Quang Trung, Phường Tân Chá…"
drag, startPoint x: 1047, startPoint y: 191, endPoint x: 916, endPoint y: 197, distance: 131.1
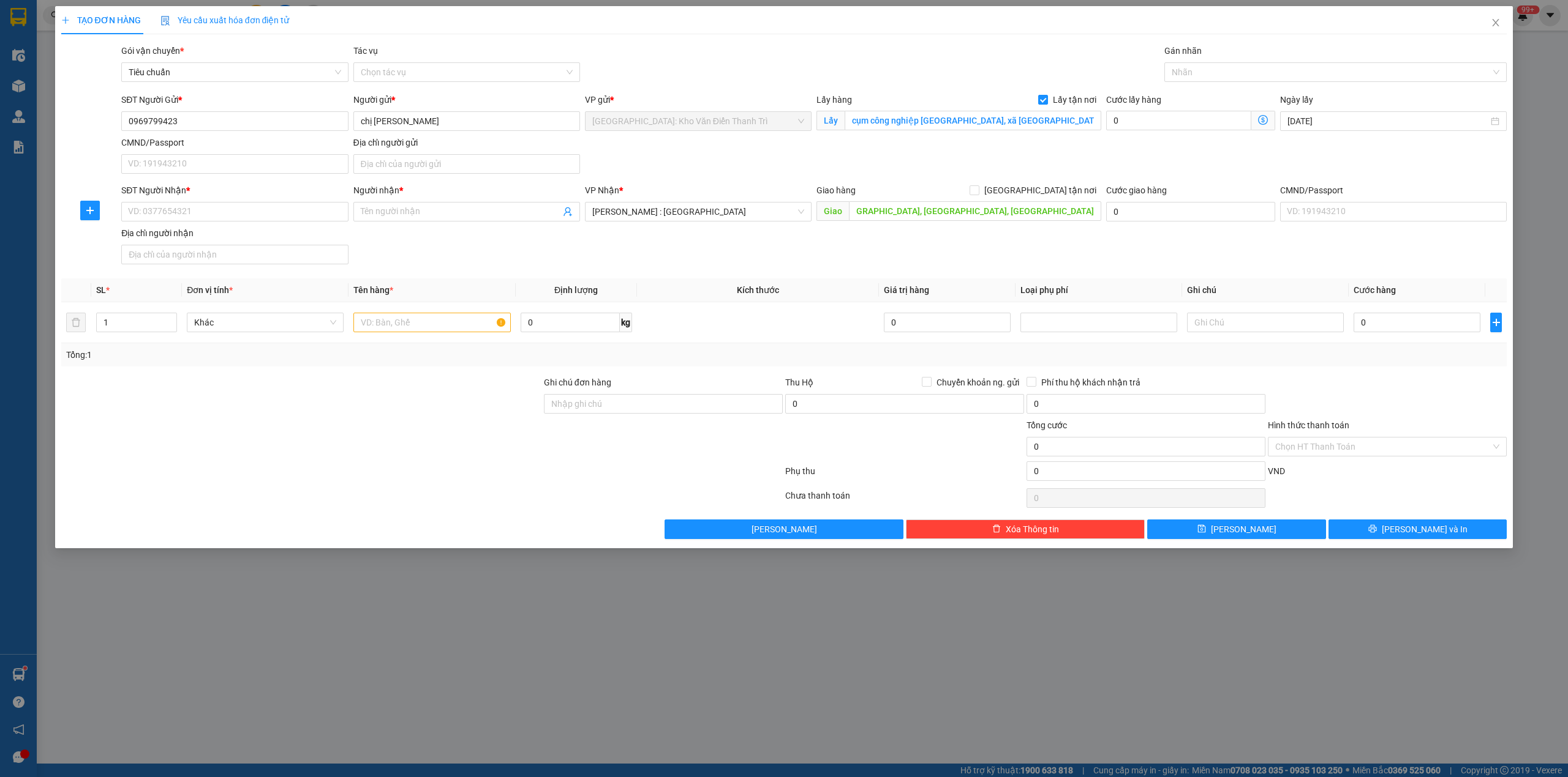
click at [1049, 191] on span "[GEOGRAPHIC_DATA] tận nơi" at bounding box center [1039, 190] width 122 height 13
click at [978, 191] on input "[GEOGRAPHIC_DATA] tận nơi" at bounding box center [974, 189] width 9 height 9
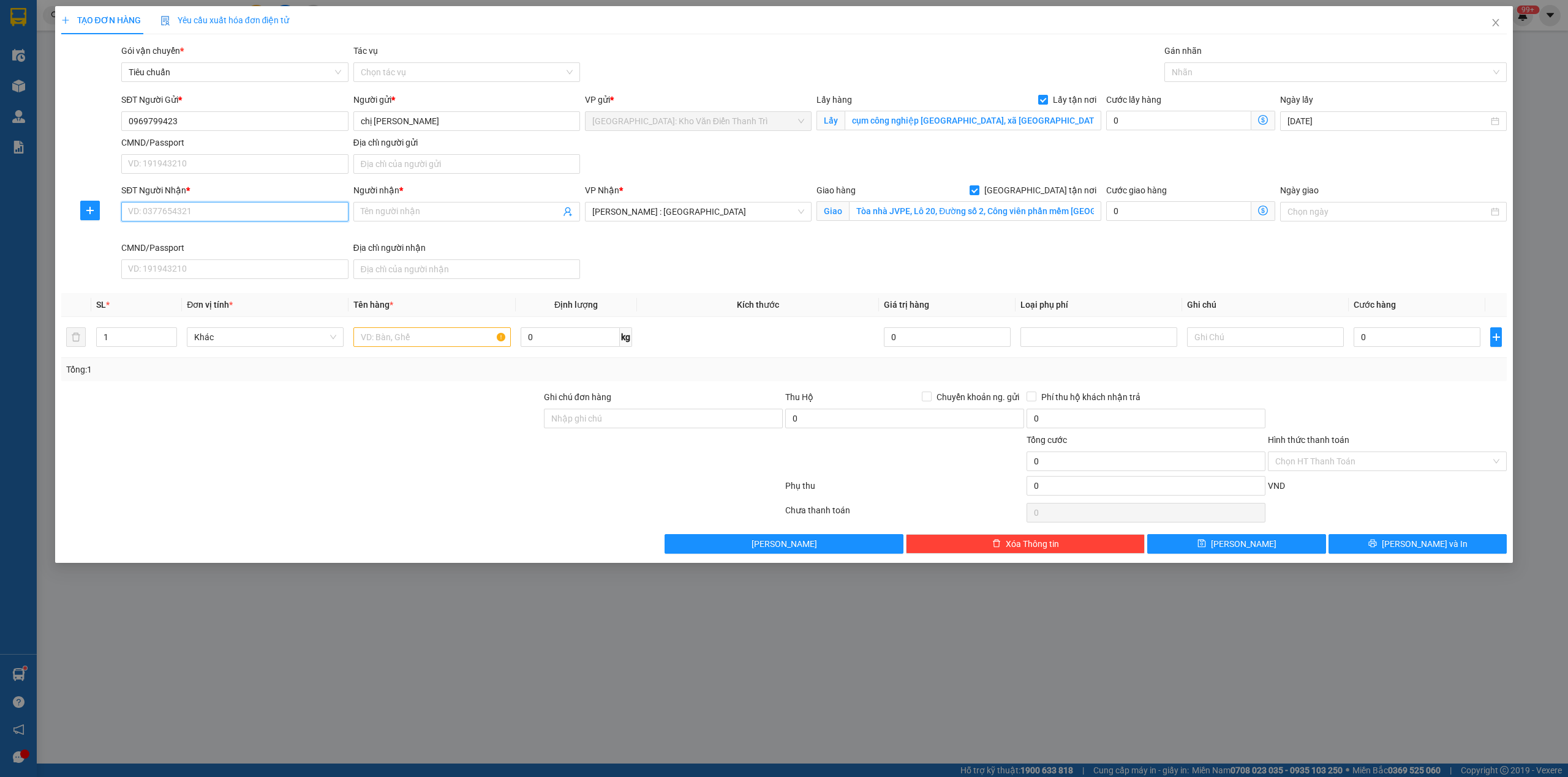
click at [260, 211] on input "SĐT Người Nhận *" at bounding box center [234, 211] width 226 height 19
paste input "0377545816"
click at [390, 208] on input "Người nhận *" at bounding box center [460, 211] width 200 height 13
paste input "chị thùy"
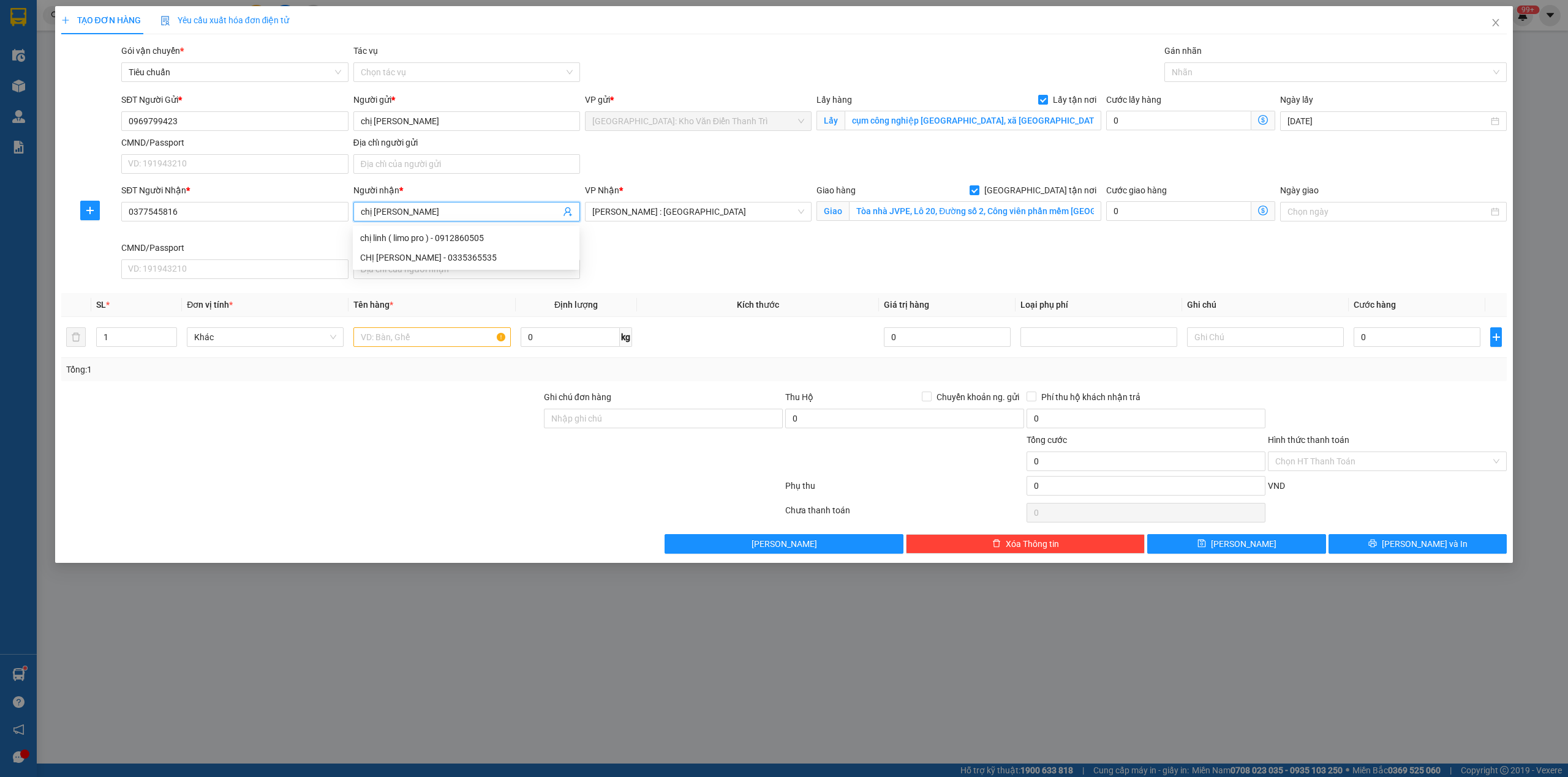
drag, startPoint x: 712, startPoint y: 240, endPoint x: 678, endPoint y: 250, distance: 35.4
click at [713, 240] on div "VP Nhận * Hồ Chí Minh : Kho Quận 12" at bounding box center [698, 212] width 232 height 57
click at [431, 347] on input "text" at bounding box center [432, 337] width 157 height 19
paste input "1 kiện 5kg"
click at [1133, 129] on input "0" at bounding box center [1178, 120] width 145 height 19
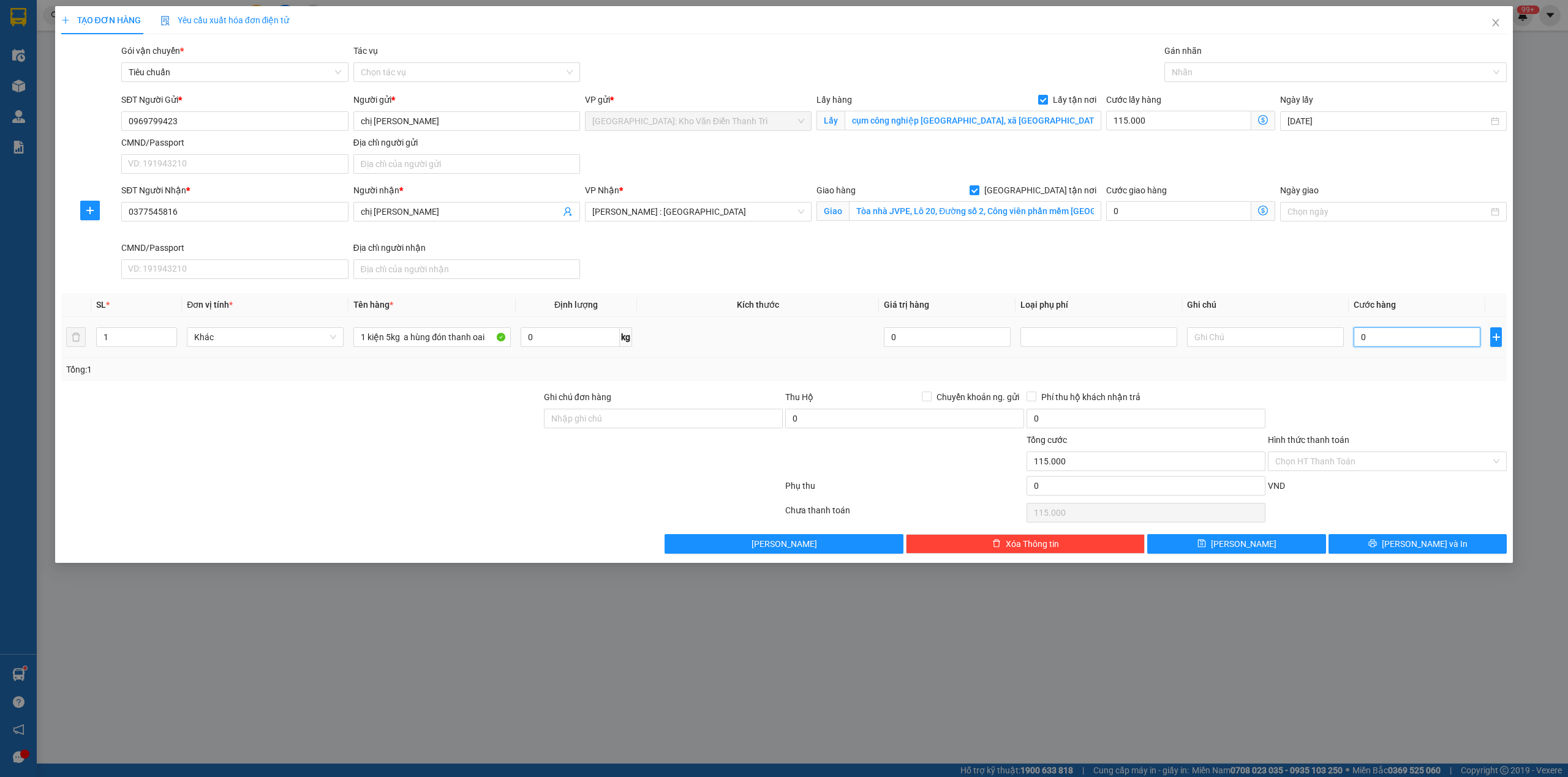
click at [1382, 347] on input "0" at bounding box center [1417, 337] width 127 height 19
click at [585, 411] on input "Ghi chú đơn hàng" at bounding box center [663, 418] width 239 height 19
click at [1198, 81] on div "Nhãn" at bounding box center [1335, 72] width 343 height 19
click at [1204, 93] on div "[GEOGRAPHIC_DATA] tận nơi" at bounding box center [1335, 97] width 329 height 13
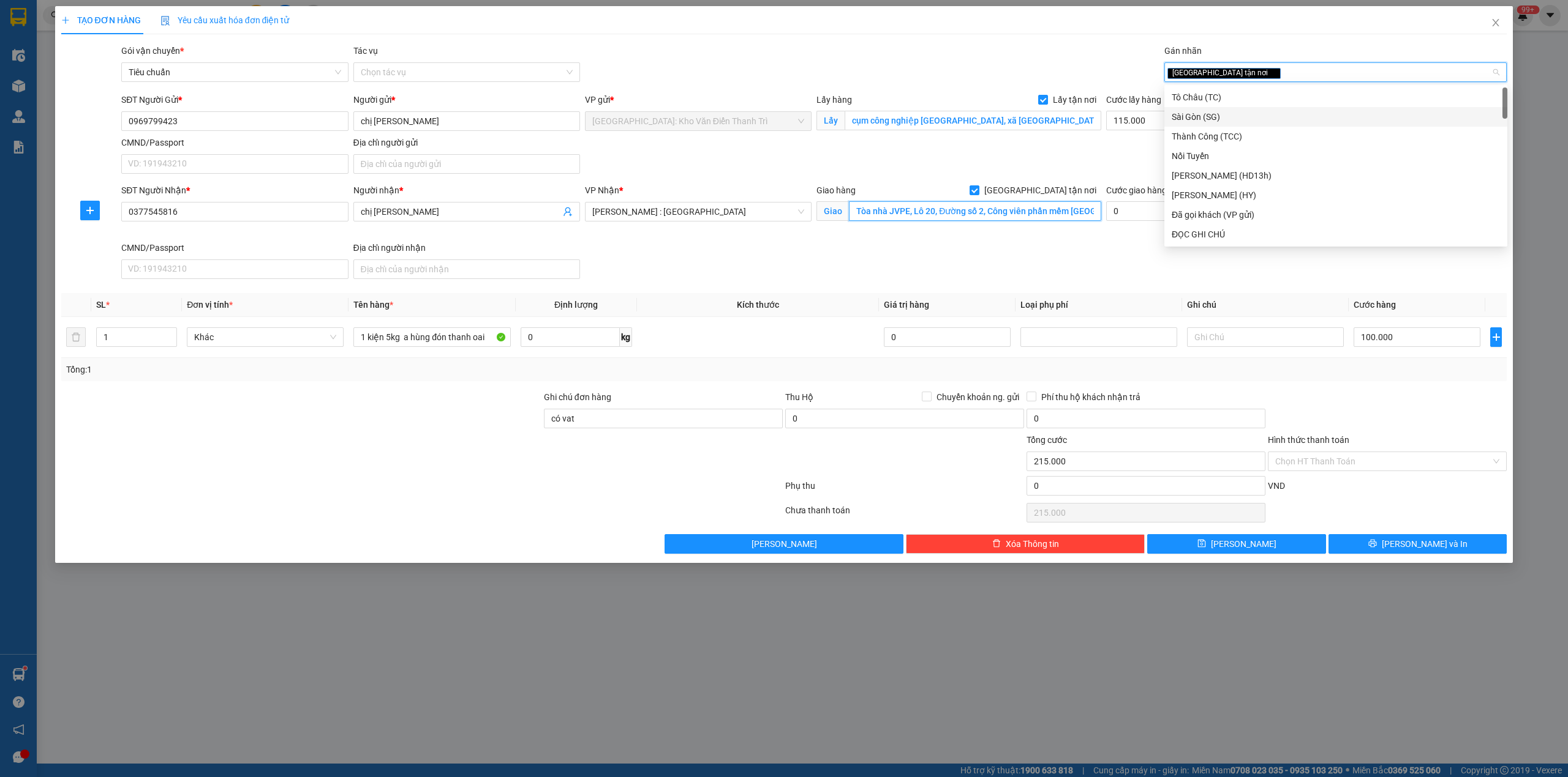
click at [1011, 213] on input "Tòa nhà JVPE, Lô 20, Đường số 2, Công viên phần mềm Quang Trung, Phường Tân Chá…" at bounding box center [975, 211] width 253 height 19
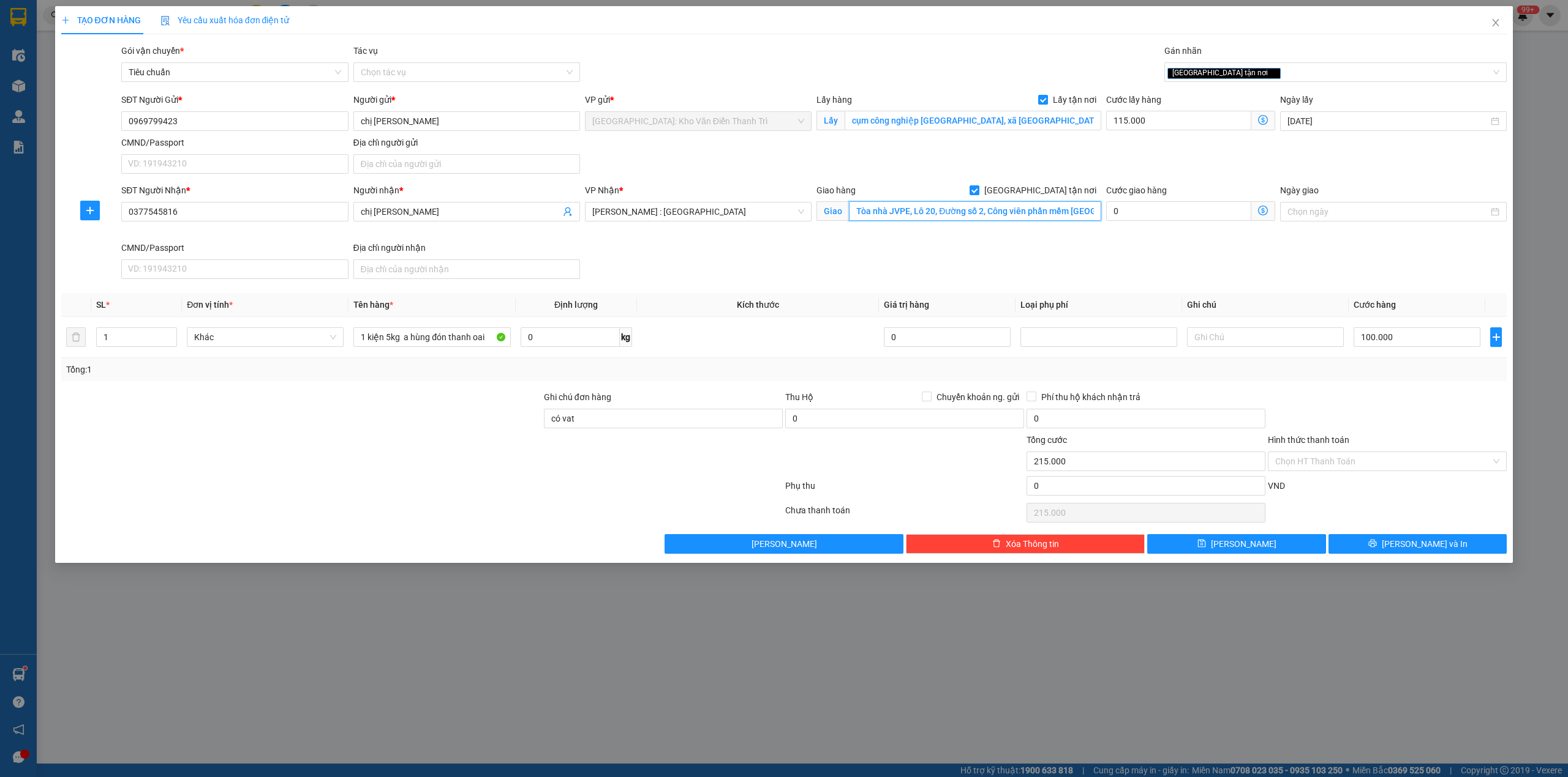
scroll to position [0, 306]
click at [1020, 256] on div "SĐT Người Nhận * 0377545816 Người nhận * chị thùy VP Nhận * Hồ Chí Minh : Kho Q…" at bounding box center [814, 234] width 1391 height 101
click at [1245, 541] on span "[PERSON_NAME]" at bounding box center [1243, 544] width 66 height 13
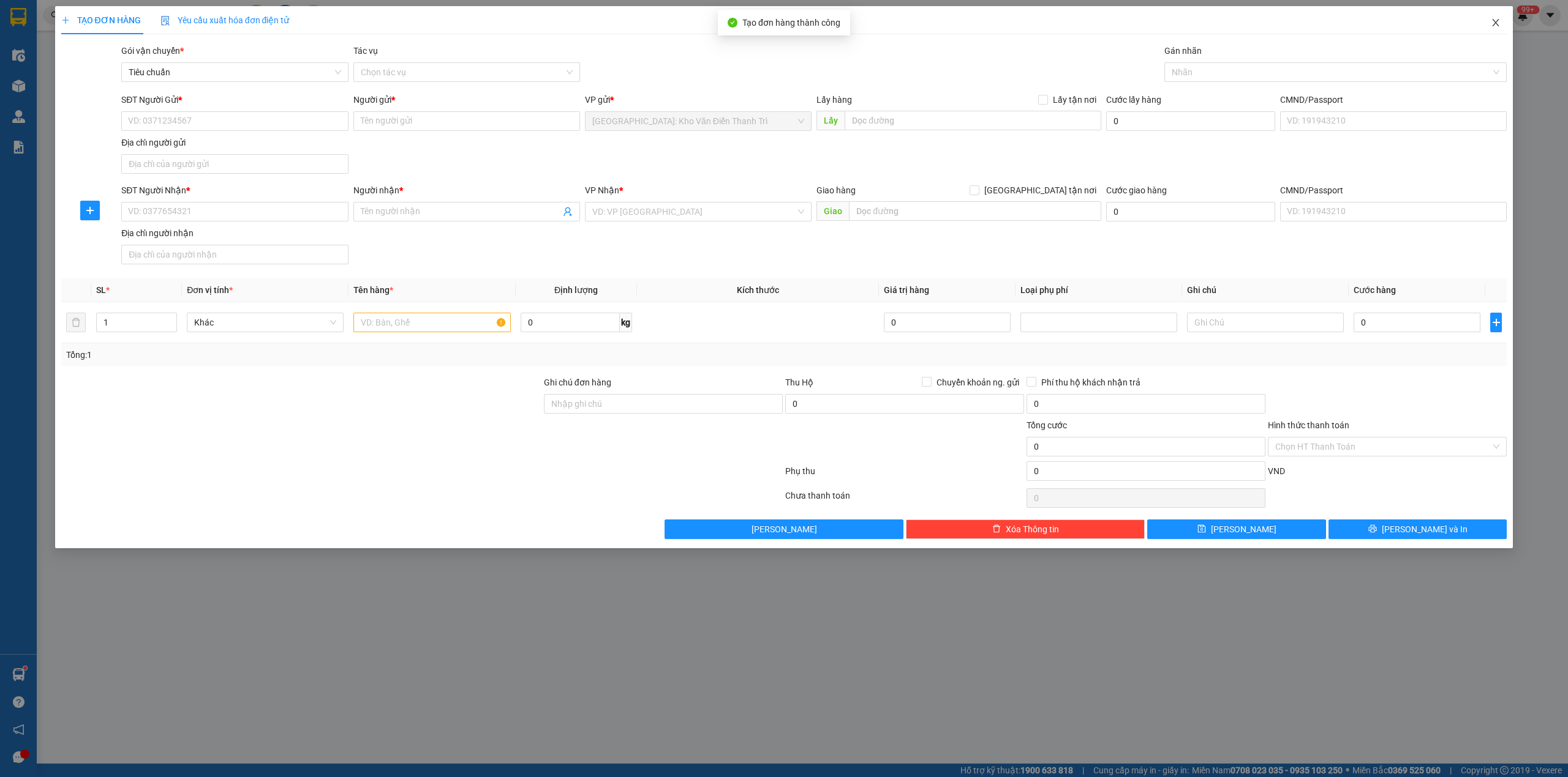
click at [1495, 21] on icon "close" at bounding box center [1495, 22] width 10 height 10
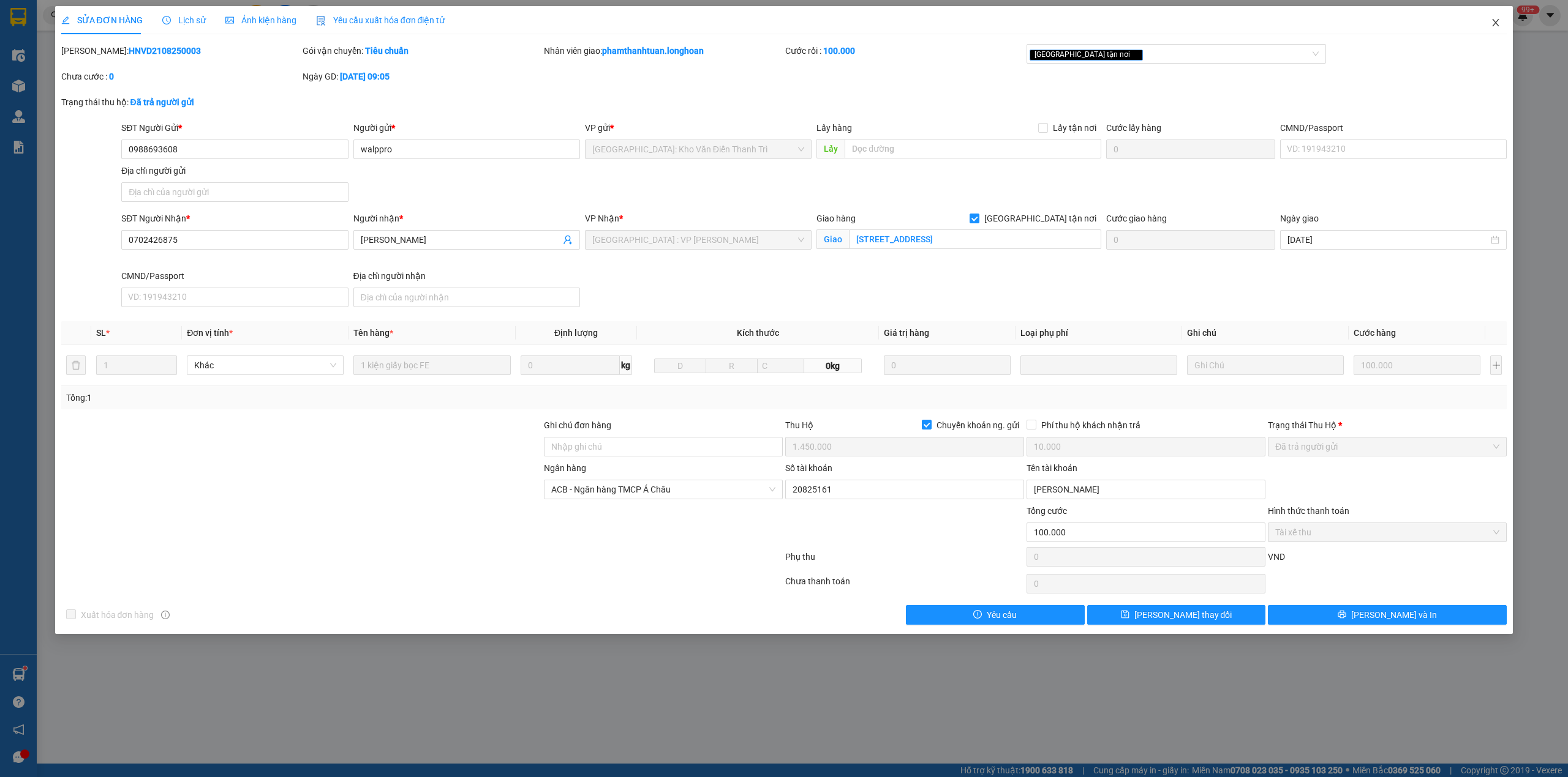
click at [1498, 26] on icon "close" at bounding box center [1496, 22] width 7 height 7
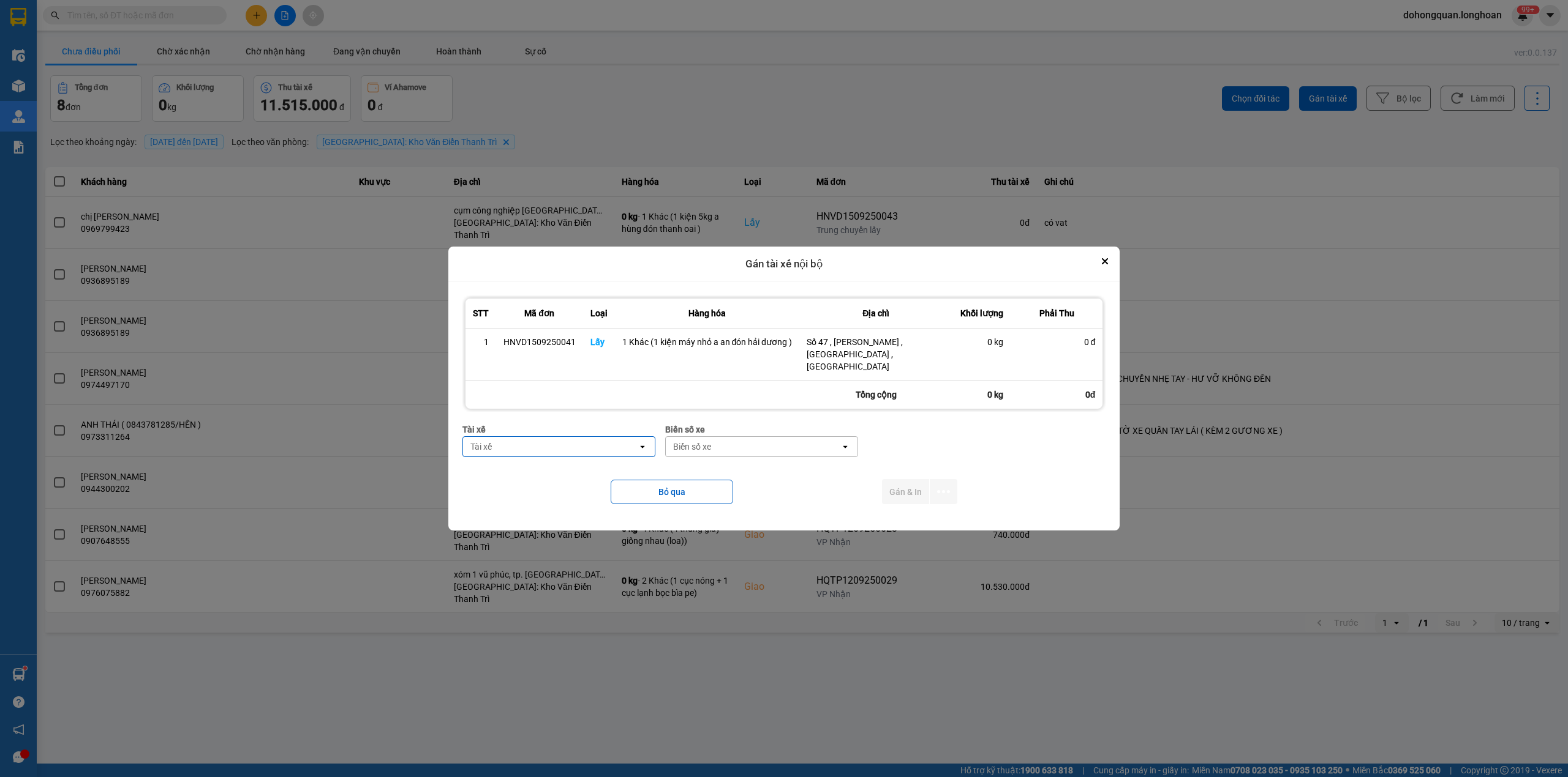
click at [572, 438] on div "Tài xế" at bounding box center [550, 446] width 174 height 19
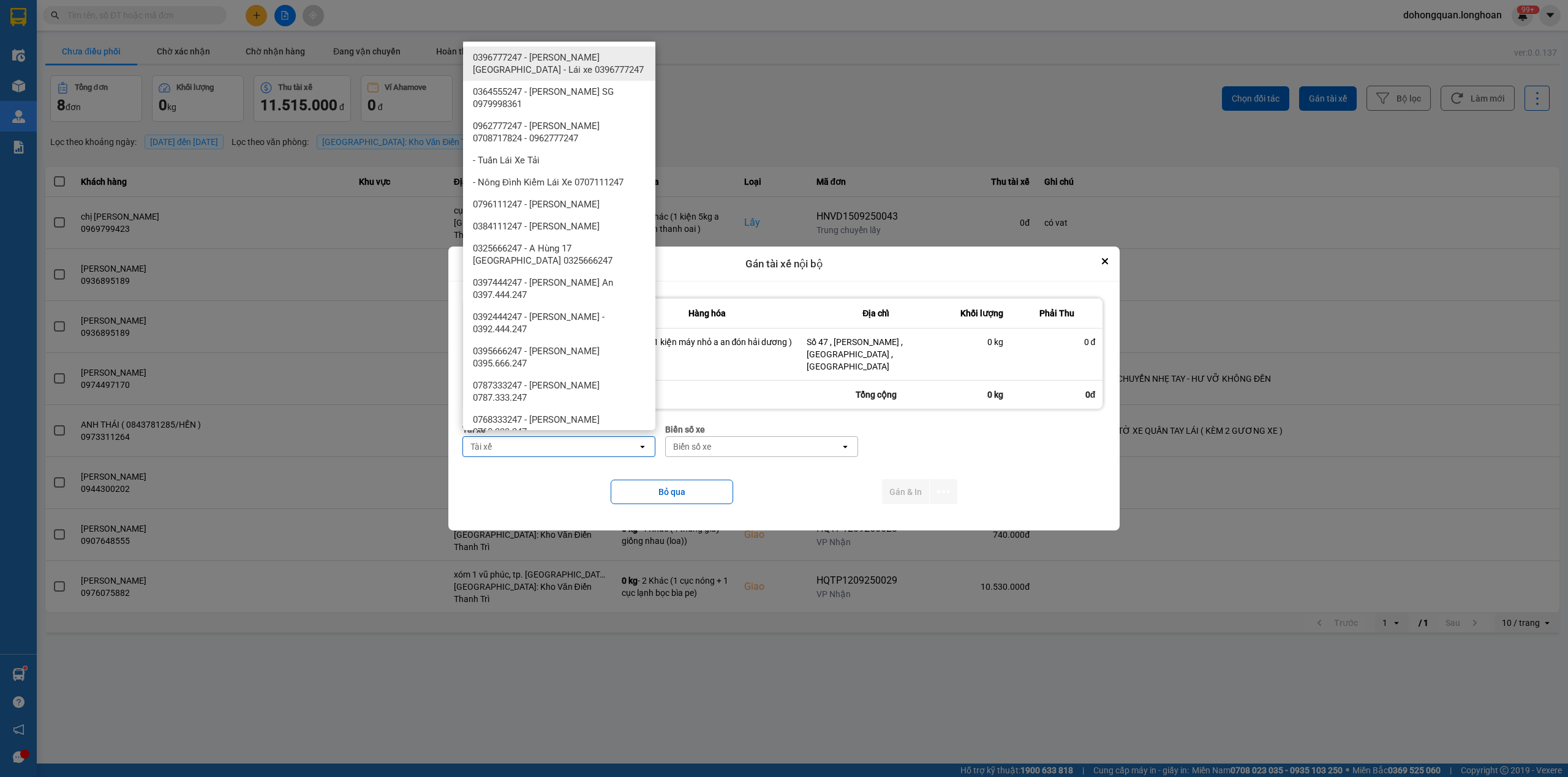
type input "g"
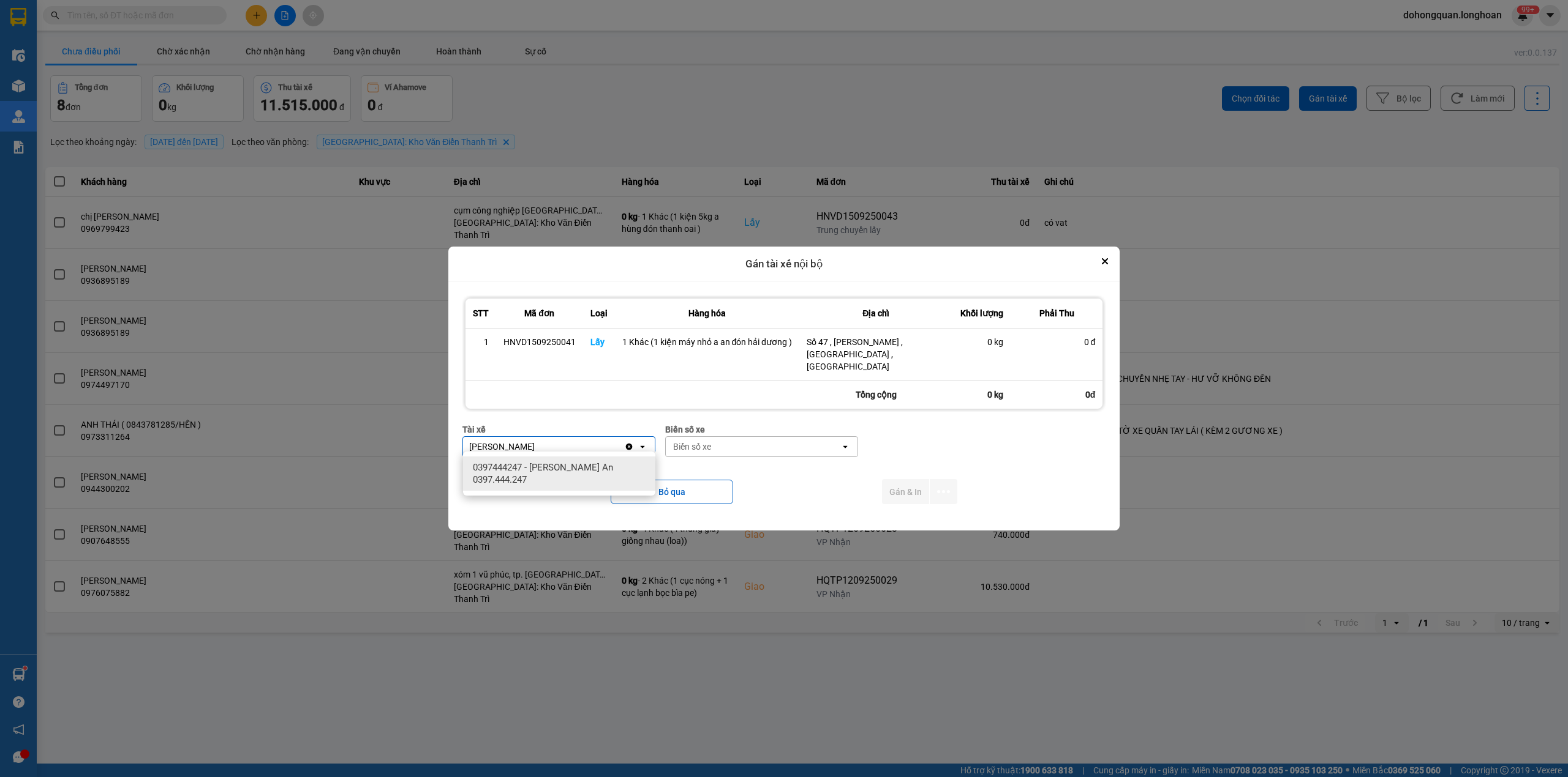
type input "nguyễn trường an"
click at [564, 481] on span "0397444247 - [PERSON_NAME] An 0397.444.247" at bounding box center [561, 474] width 177 height 25
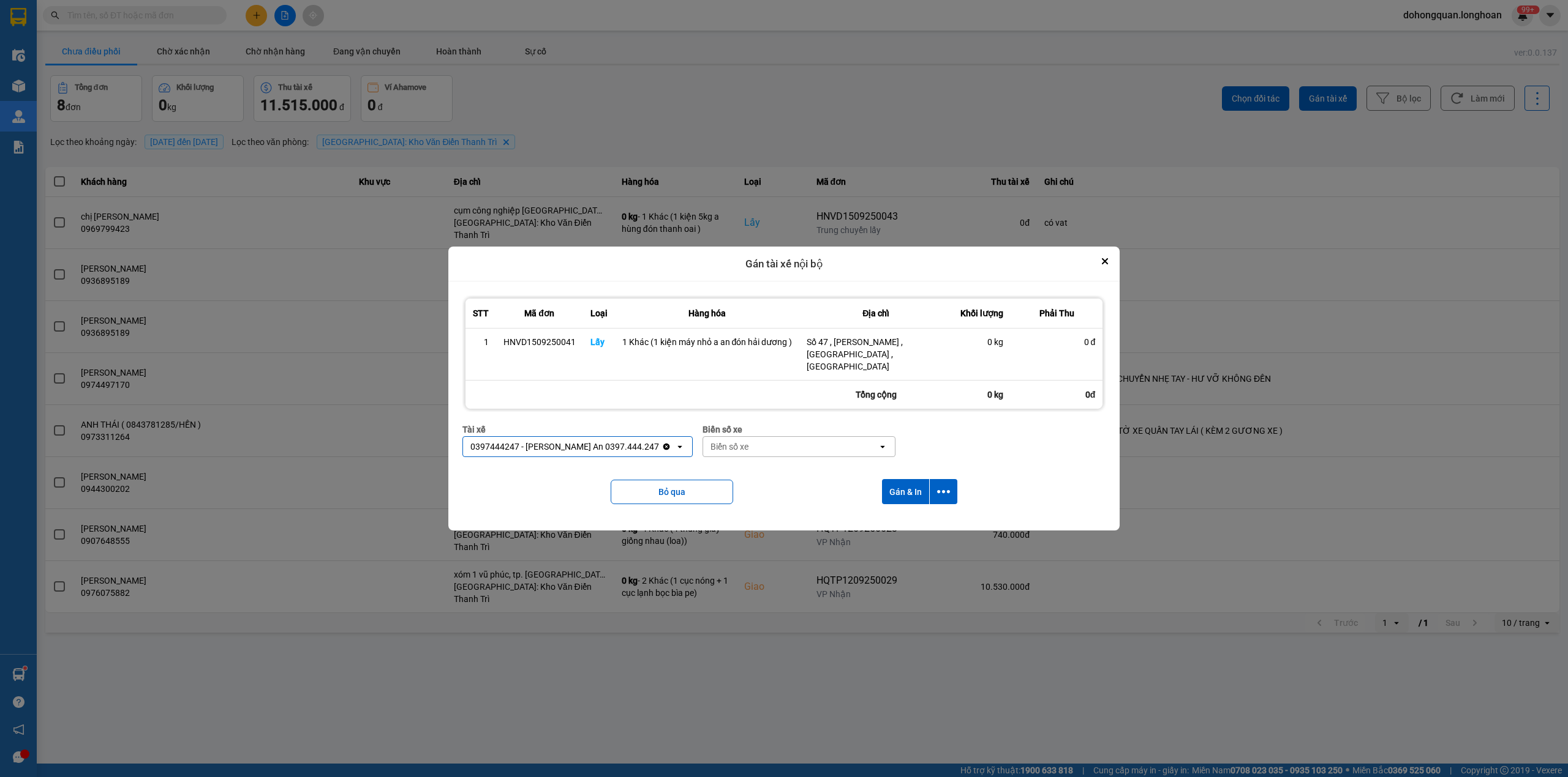
click at [737, 437] on div "Biển số xe" at bounding box center [790, 446] width 174 height 19
type input "33"
click at [753, 471] on div "29E-098.33" at bounding box center [792, 467] width 192 height 22
click at [941, 486] on icon "dialog" at bounding box center [943, 492] width 13 height 13
click at [899, 520] on span "Chỉ gán tài" at bounding box center [894, 520] width 40 height 12
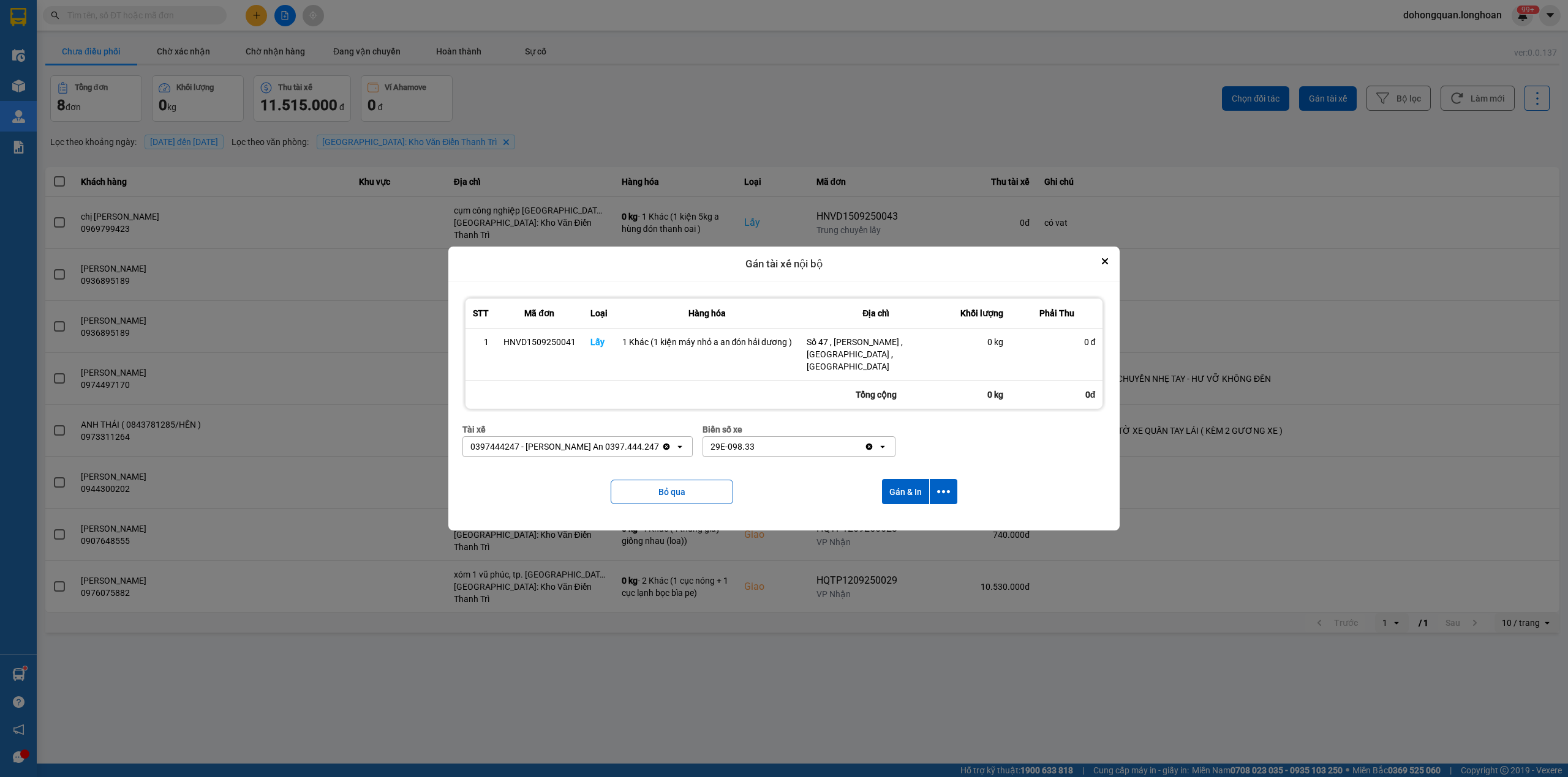
click at [958, 486] on div "Bỏ qua Gán & In" at bounding box center [784, 492] width 643 height 50
click at [942, 490] on icon "dialog" at bounding box center [943, 492] width 13 height 13
click at [898, 517] on span "Chỉ gán tài" at bounding box center [894, 520] width 40 height 12
click at [701, 490] on button "Bỏ qua" at bounding box center [672, 492] width 122 height 25
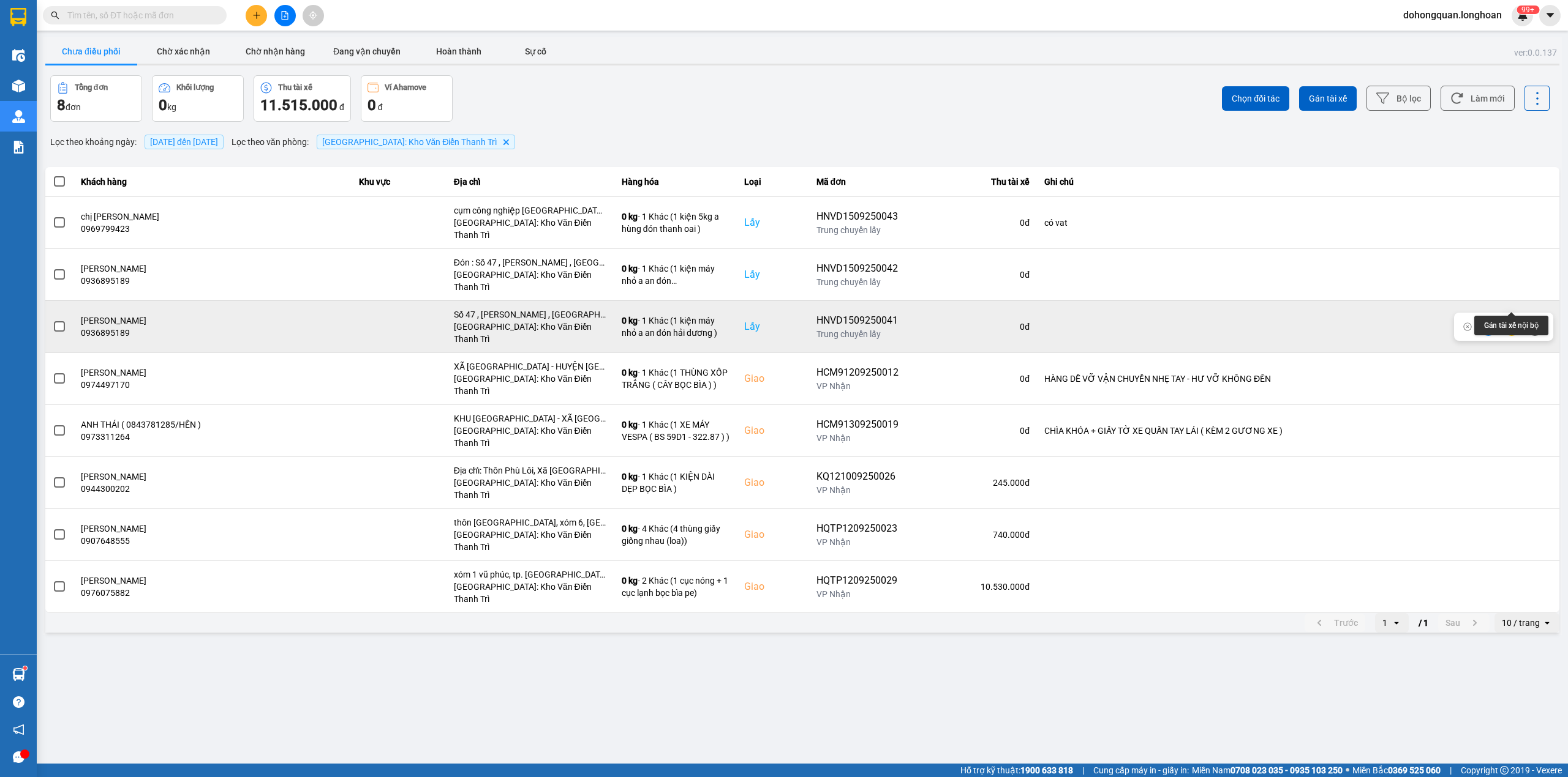
click at [1512, 322] on icon at bounding box center [1511, 326] width 9 height 9
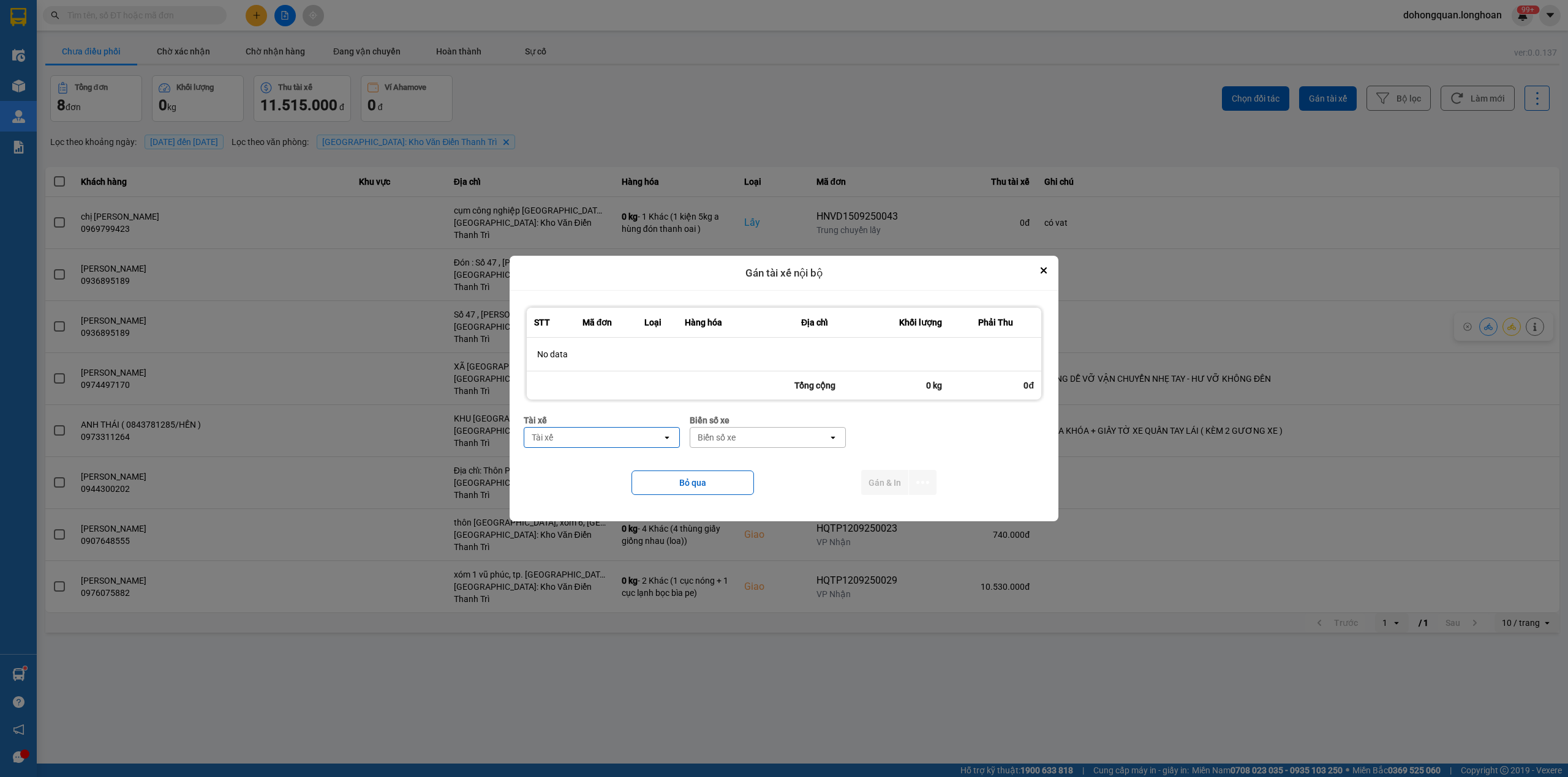
click at [629, 427] on div "Tài xế" at bounding box center [601, 420] width 156 height 13
click at [600, 436] on div "Tài xế" at bounding box center [593, 437] width 138 height 19
type input "nguyễn trường an"
click at [579, 480] on span "0397444247 - Nguyễn Trường An 0397.444.247" at bounding box center [604, 471] width 142 height 25
click at [777, 442] on div "Biển số xe" at bounding box center [791, 438] width 38 height 12
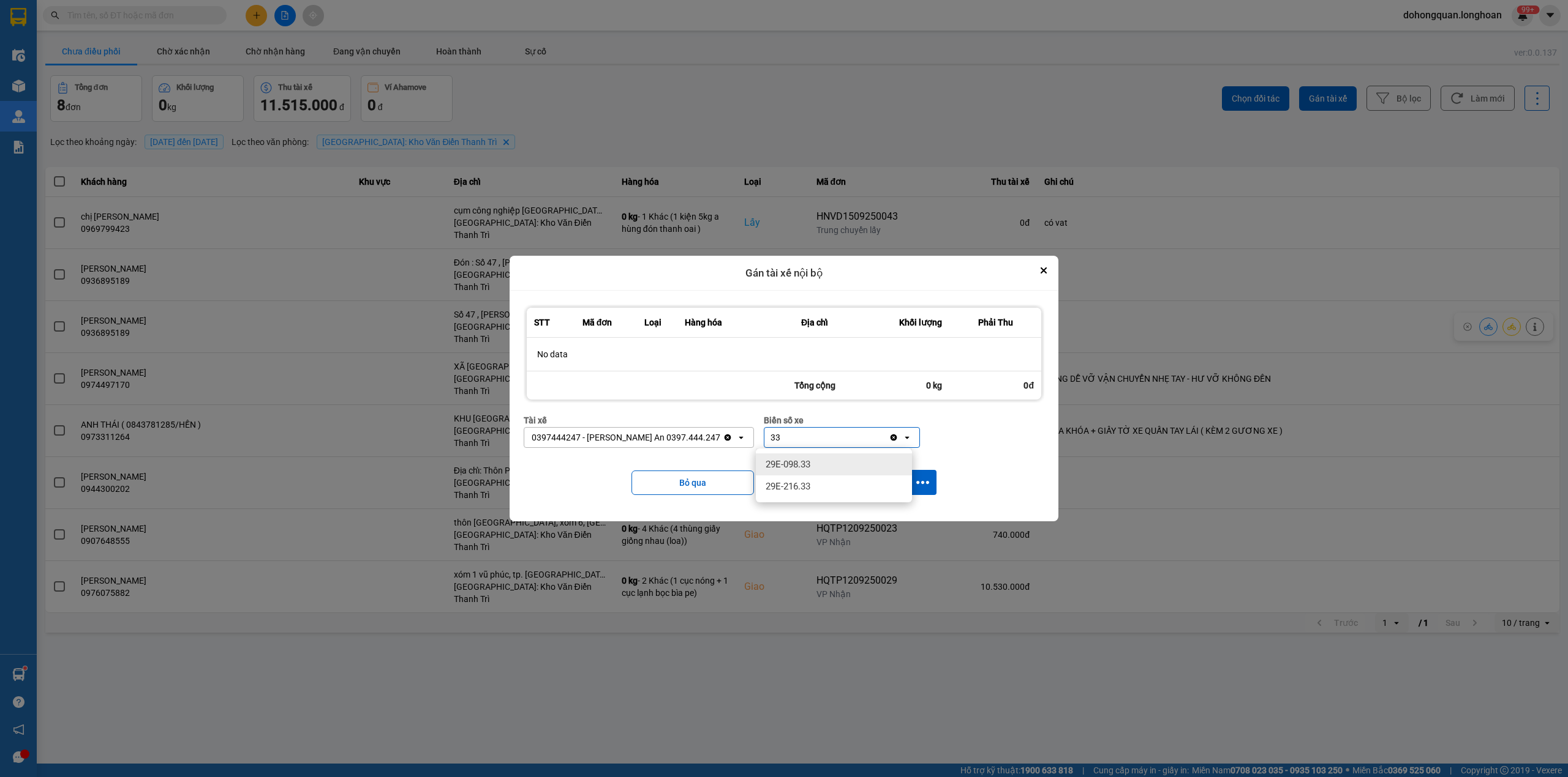
type input "33"
click at [801, 466] on span "29E-098.33" at bounding box center [788, 465] width 45 height 12
click at [923, 477] on icon "dialog" at bounding box center [922, 483] width 13 height 13
click at [871, 514] on span "Chỉ gán tài" at bounding box center [874, 517] width 40 height 12
click at [926, 483] on icon "dialog" at bounding box center [922, 483] width 13 height 3
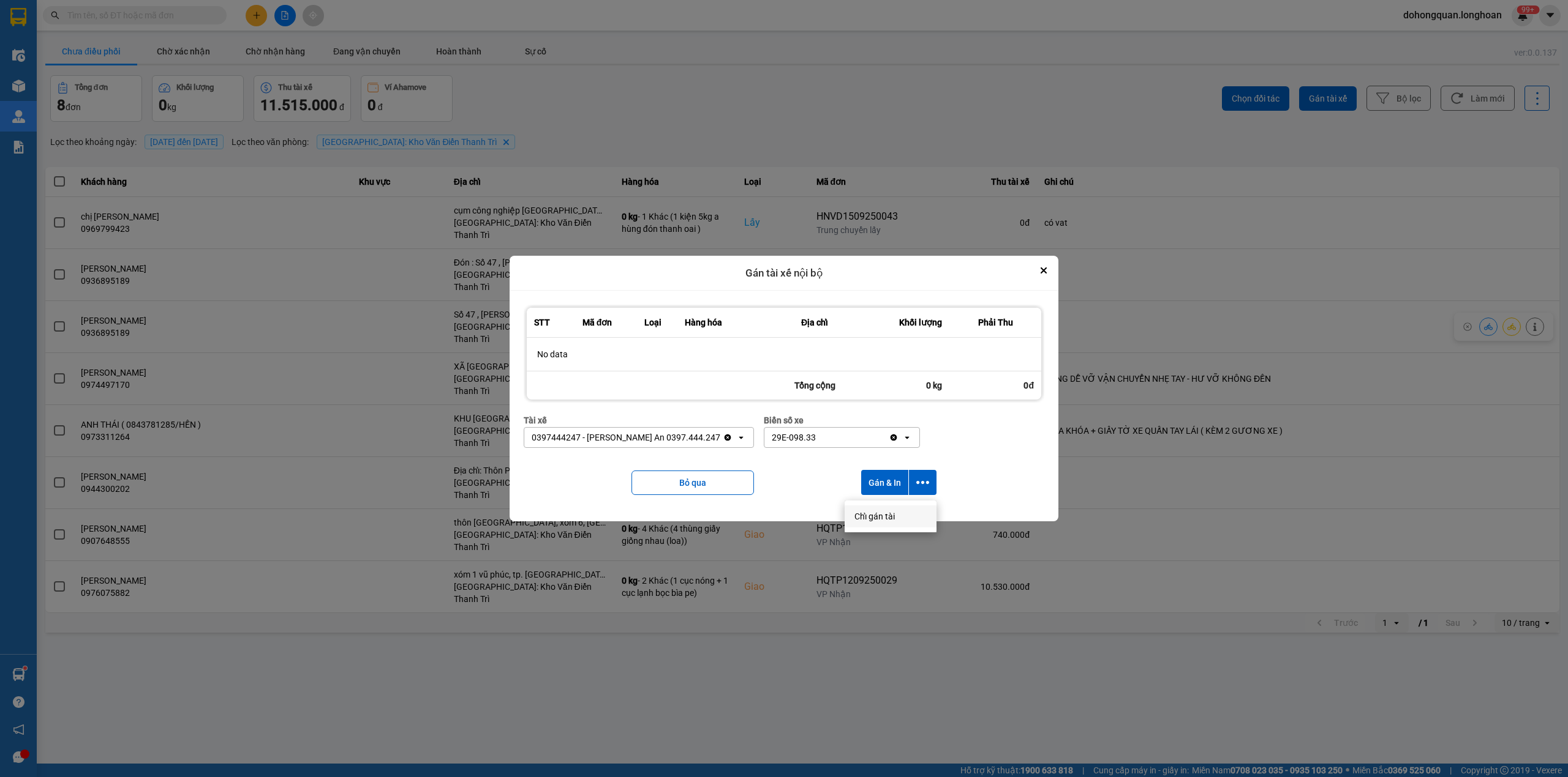
click at [891, 517] on span "Chỉ gán tài" at bounding box center [874, 517] width 40 height 12
click at [891, 437] on icon "Clear value" at bounding box center [894, 438] width 7 height 7
click at [926, 476] on button "dialog" at bounding box center [923, 483] width 28 height 25
click at [893, 517] on span "Chỉ gán tài" at bounding box center [874, 517] width 40 height 12
click at [932, 480] on button "dialog" at bounding box center [923, 483] width 28 height 25
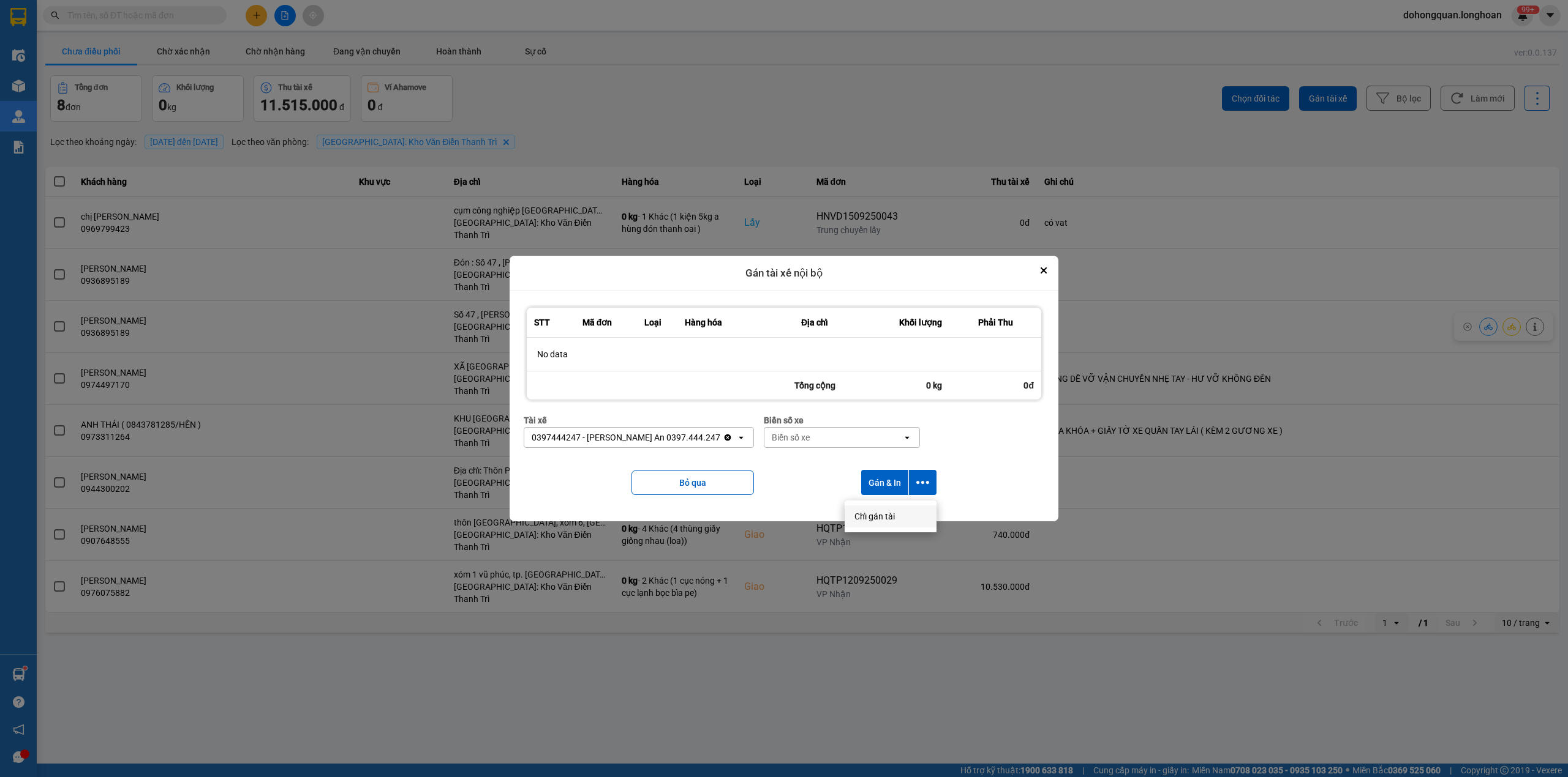
click at [877, 522] on span "Chỉ gán tài" at bounding box center [874, 517] width 40 height 12
click at [1037, 266] on button "Close" at bounding box center [1043, 270] width 15 height 15
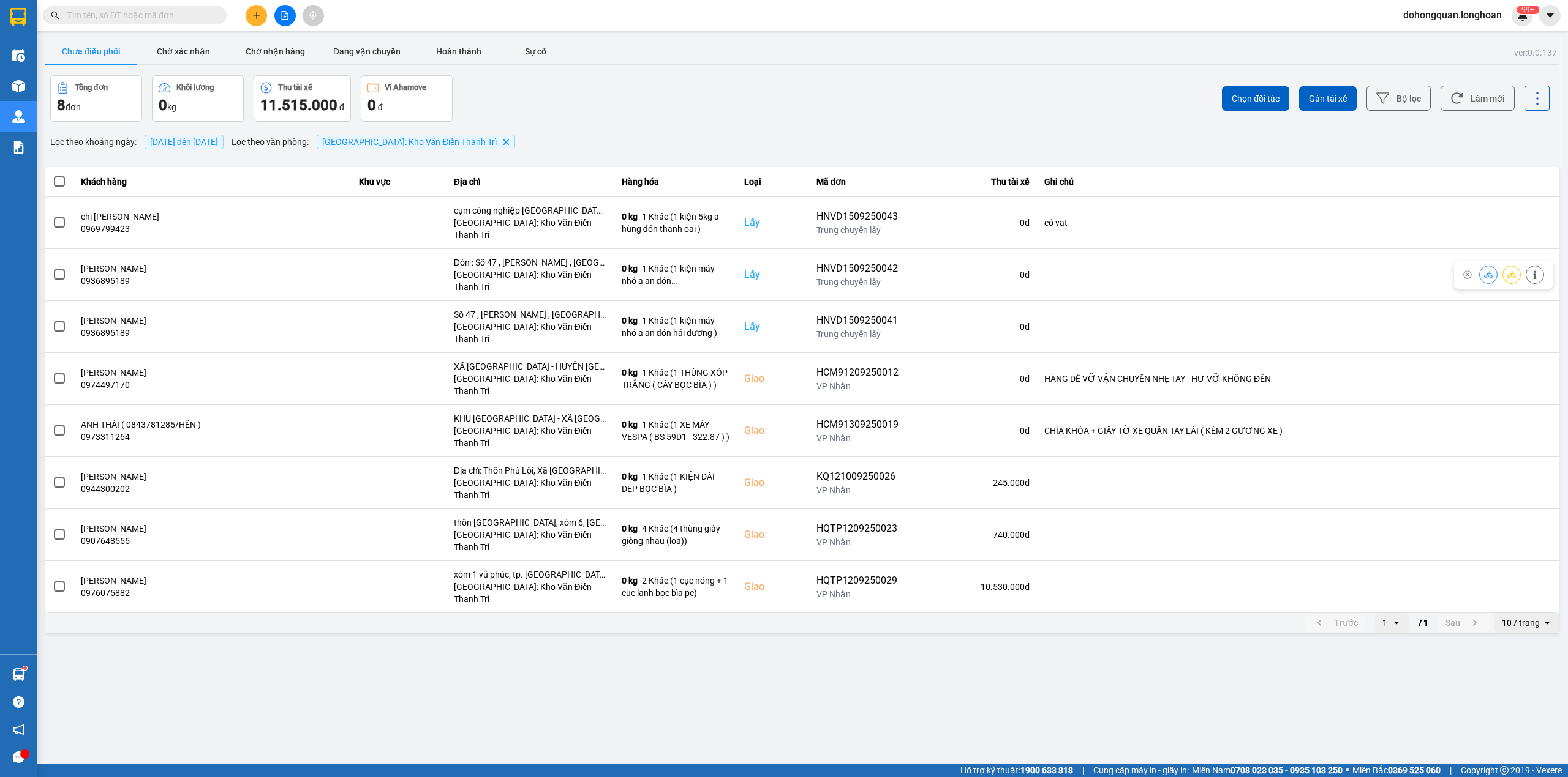
click at [1015, 601] on main "ver: 0.0.137 Chưa điều phối Chờ xác nhận Chờ nhận hàng Đang vận chuyển Hoàn thà…" at bounding box center [784, 382] width 1568 height 764
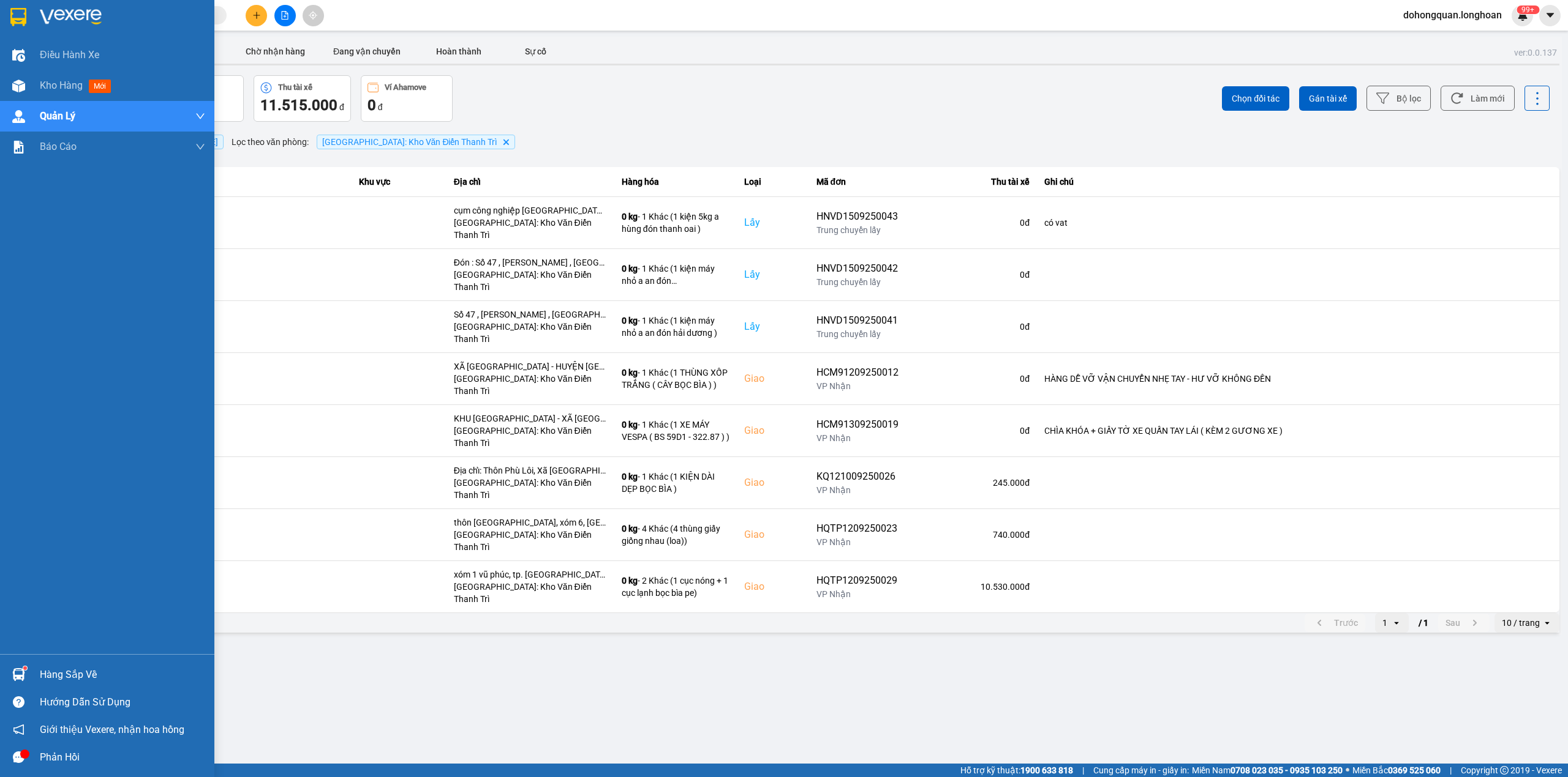
click at [13, 25] on img at bounding box center [18, 17] width 16 height 19
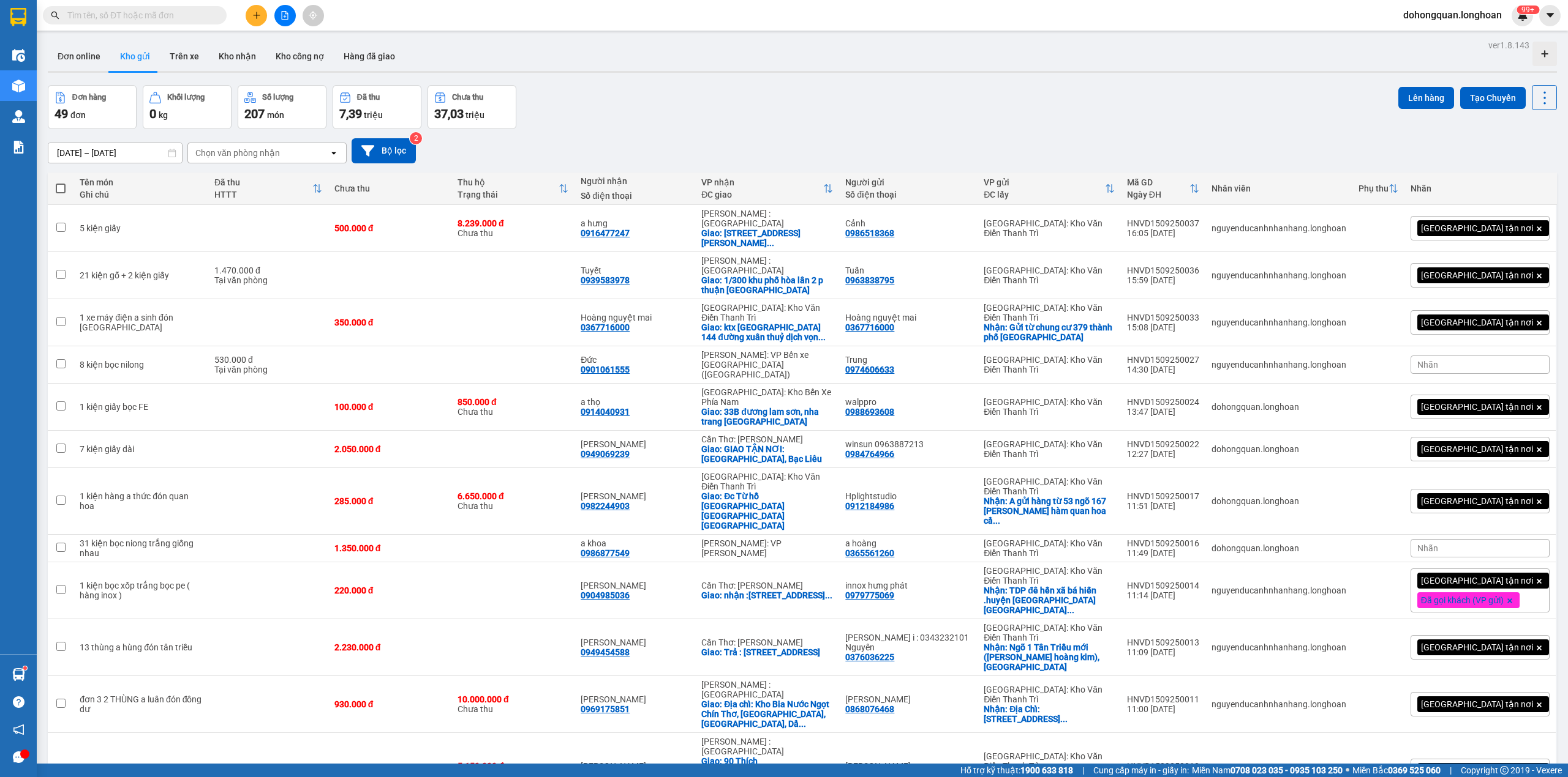
click at [255, 18] on icon "plus" at bounding box center [257, 15] width 9 height 9
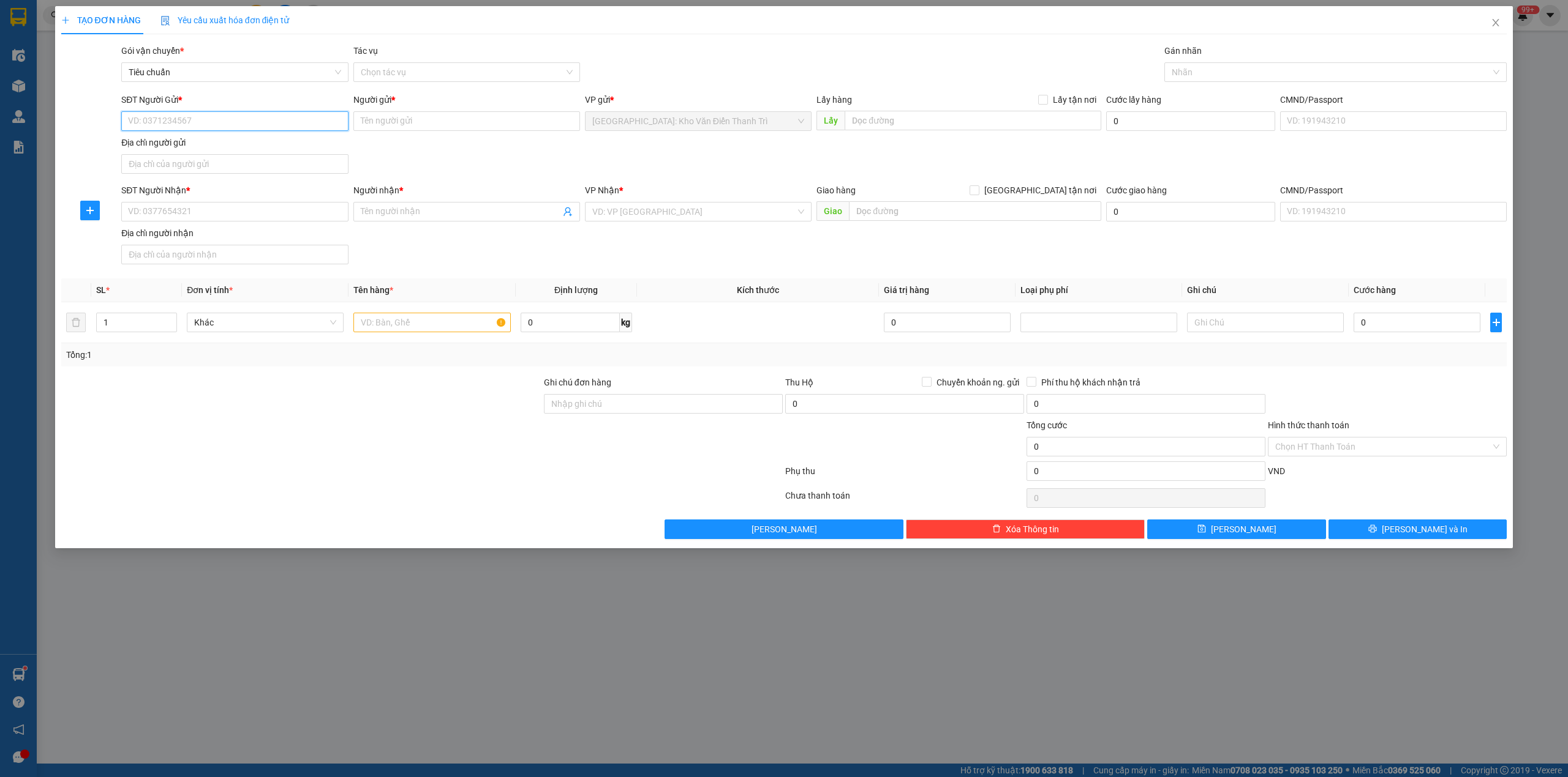
click at [182, 112] on input "SĐT Người Gửi *" at bounding box center [234, 121] width 226 height 19
click at [177, 112] on input "SĐT Người Gửi *" at bounding box center [234, 121] width 226 height 19
click at [195, 143] on div "0964800852 - Đạt An Phú Quý" at bounding box center [234, 146] width 212 height 13
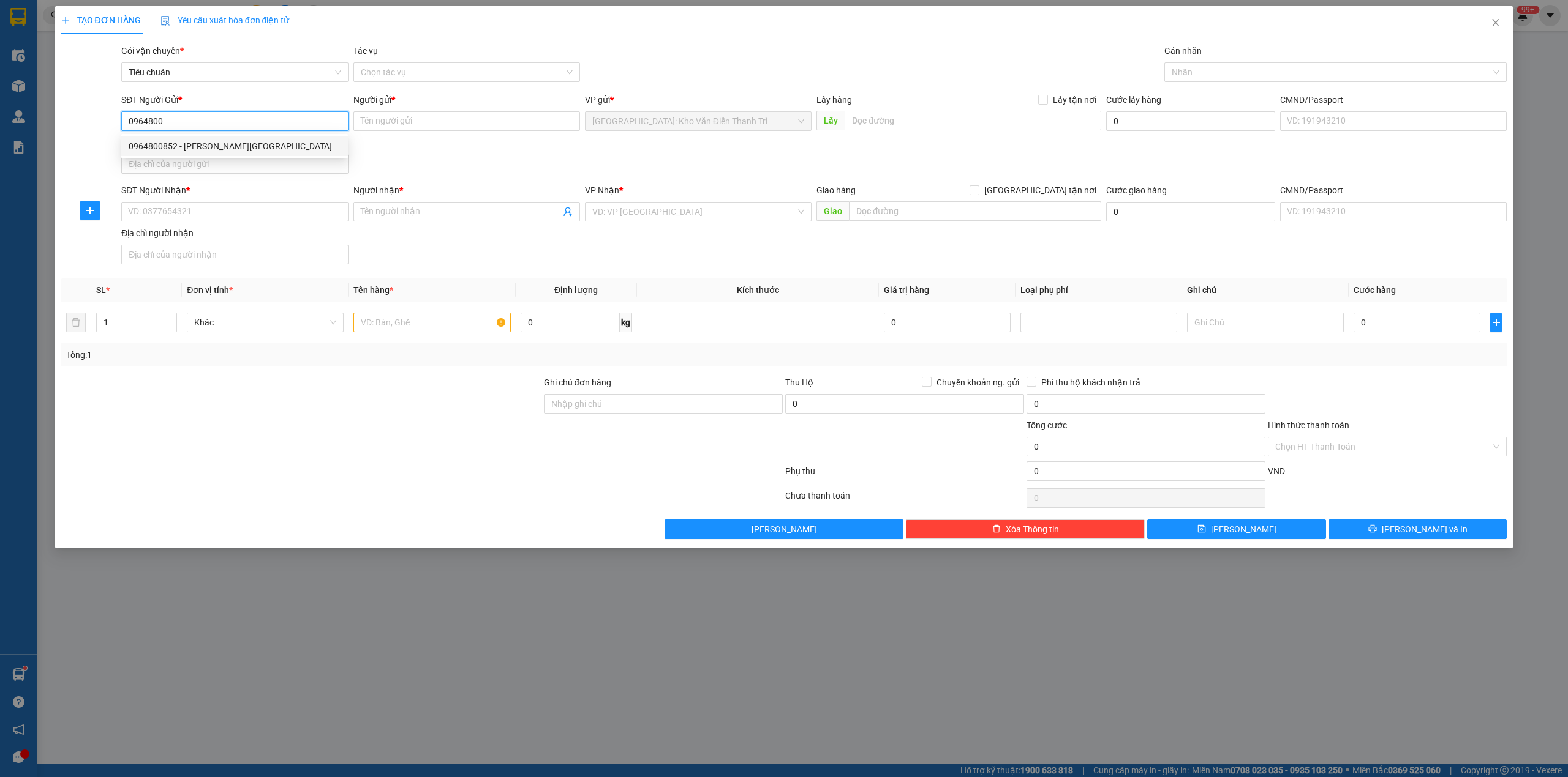
type input "0964800852"
type input "Đạt An Phú Quý"
checkbox input "true"
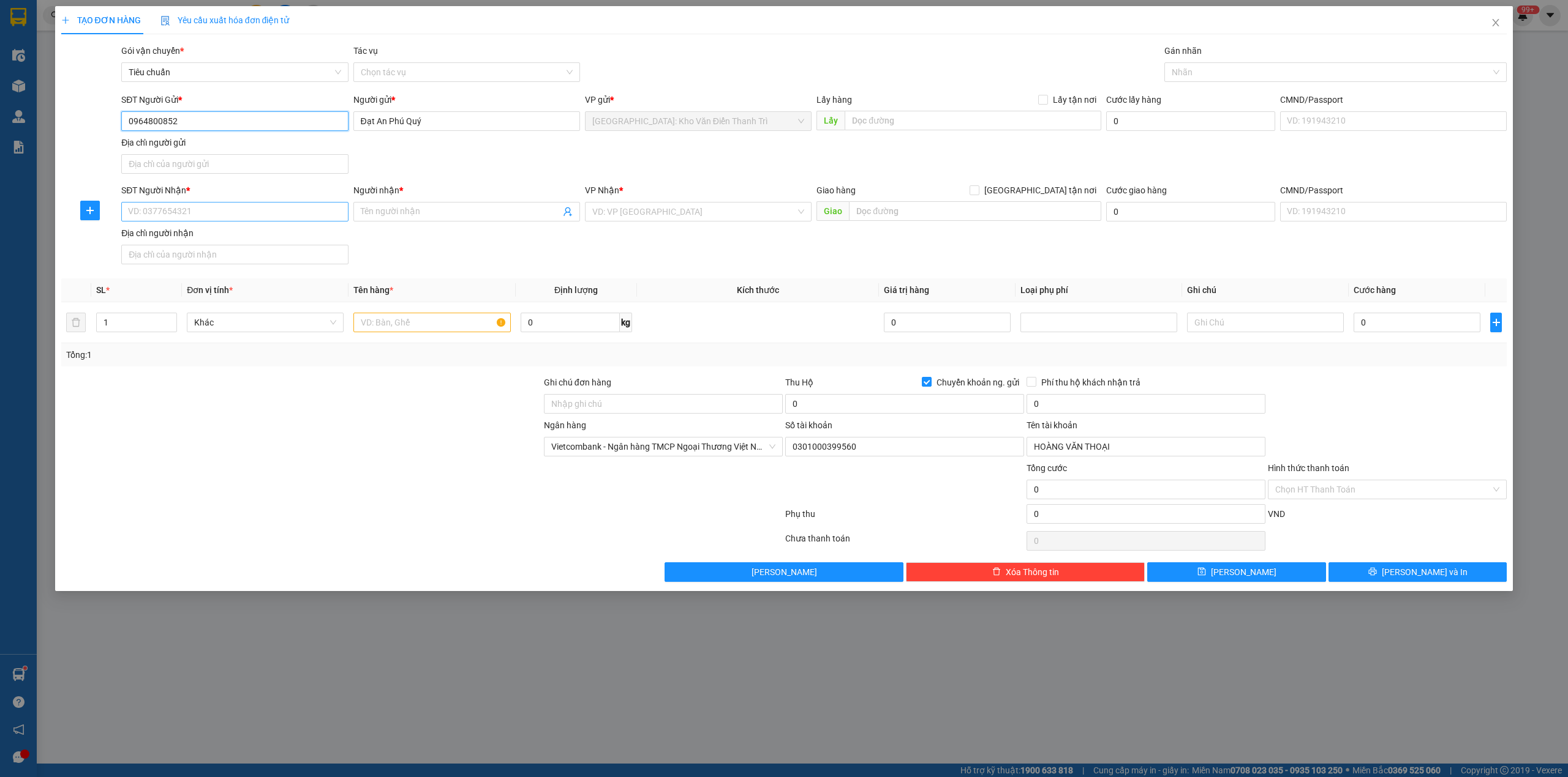
type input "0964800852"
click at [207, 219] on input "SĐT Người Nhận *" at bounding box center [234, 211] width 226 height 19
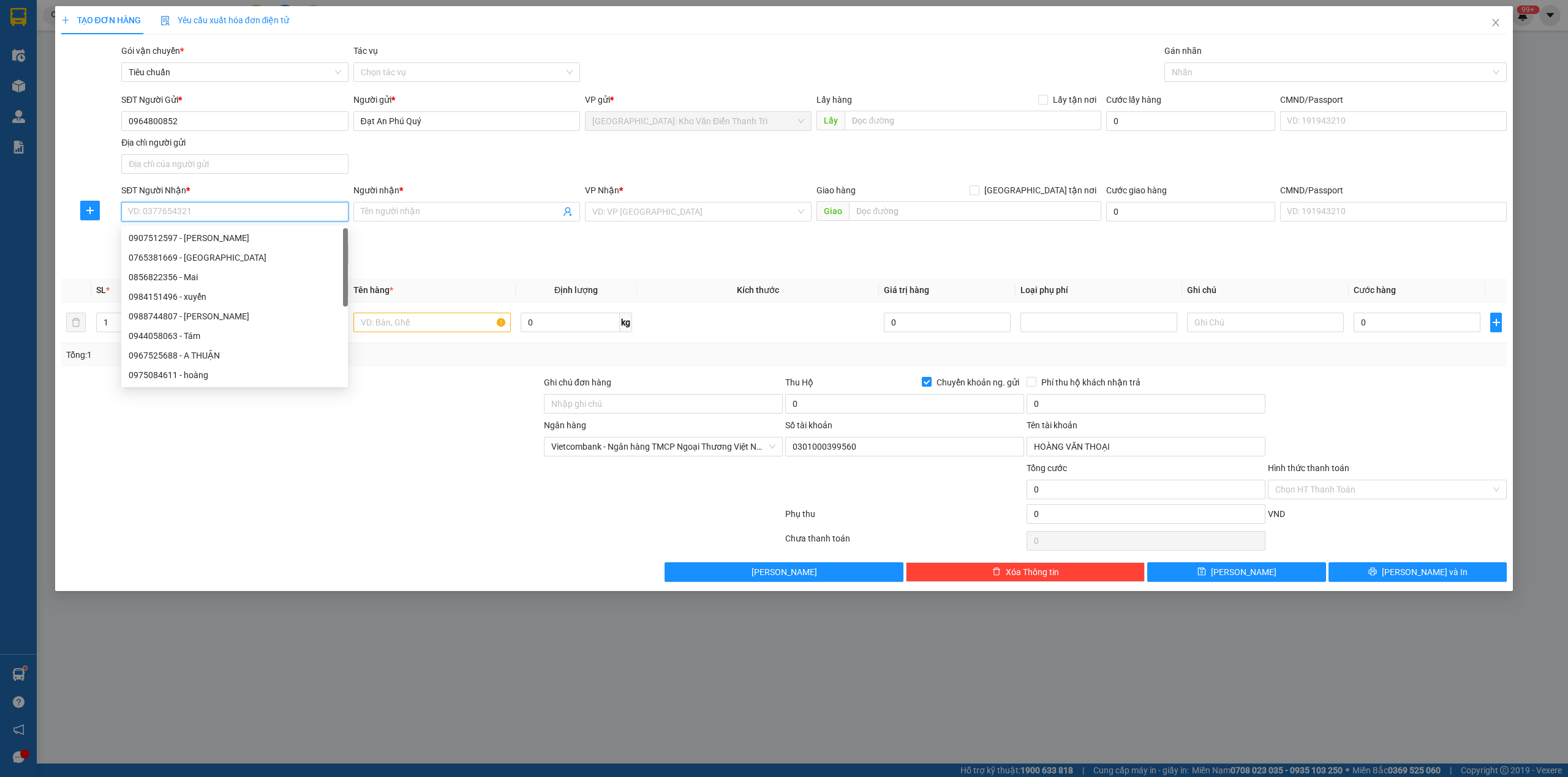
click at [229, 214] on input "SĐT Người Nhận *" at bounding box center [234, 211] width 226 height 19
type input "0797725858"
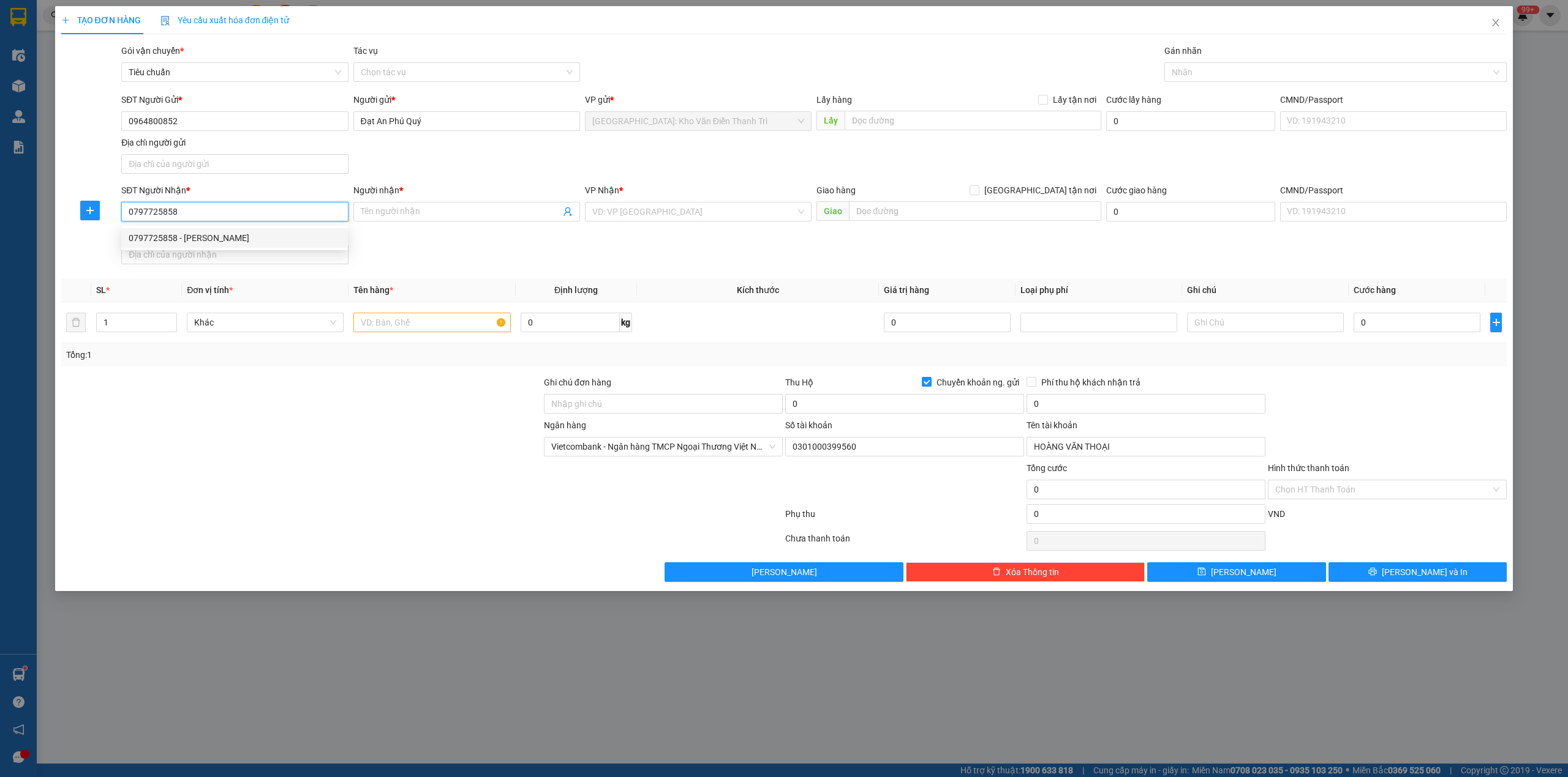
click at [202, 242] on div "0797725858 - DUY CƯỜNG" at bounding box center [234, 238] width 212 height 13
type input "[PERSON_NAME]"
checkbox input "true"
type input "542 Trần Cung,Bắc Từ Liêm,HN"
checkbox input "false"
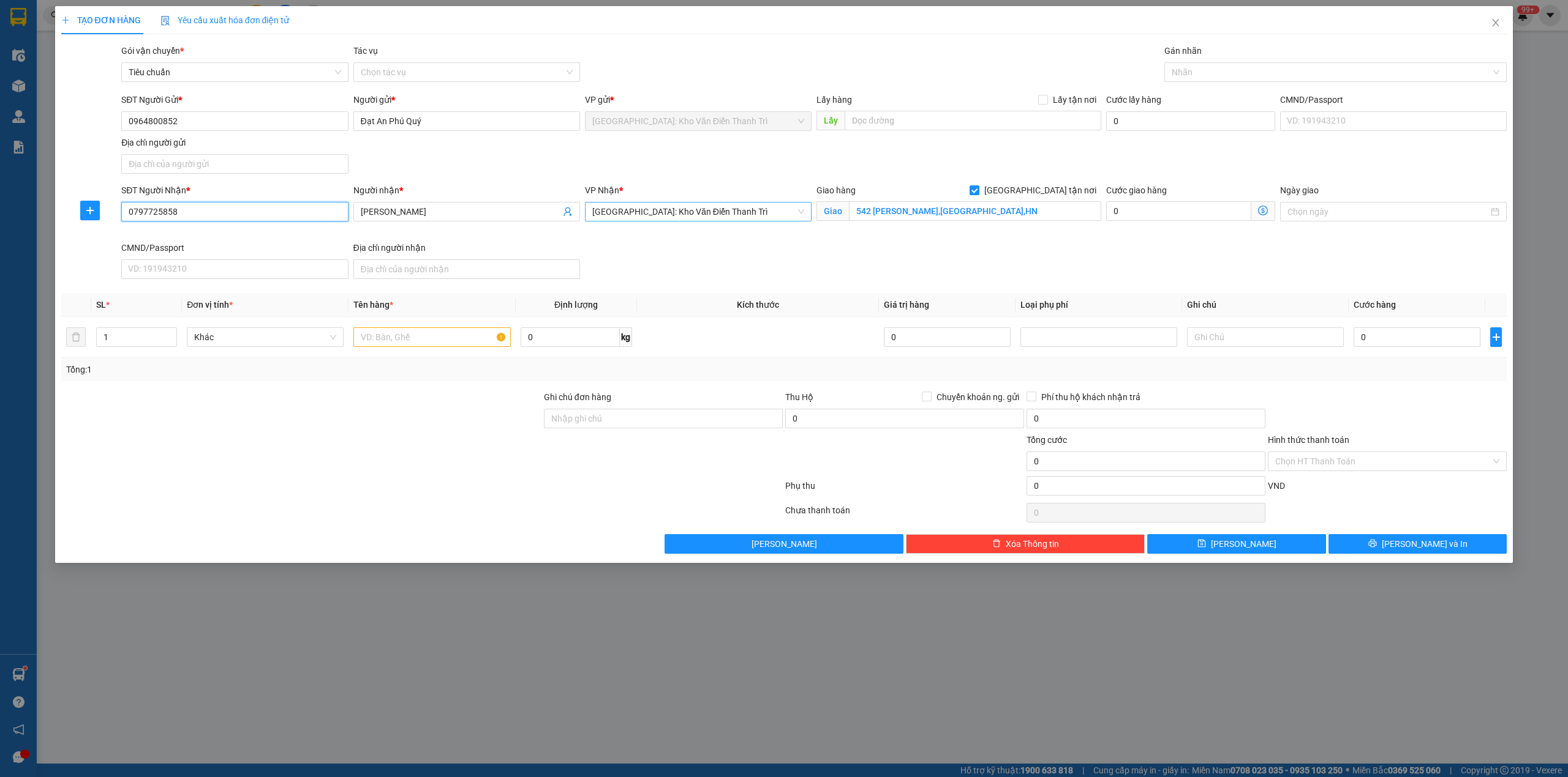
click at [708, 215] on span "[GEOGRAPHIC_DATA]: Kho Văn Điển Thanh Trì" at bounding box center [698, 212] width 212 height 19
type input "0797725858"
click at [708, 215] on span "[GEOGRAPHIC_DATA]: Kho Văn Điển Thanh Trì" at bounding box center [698, 212] width 212 height 19
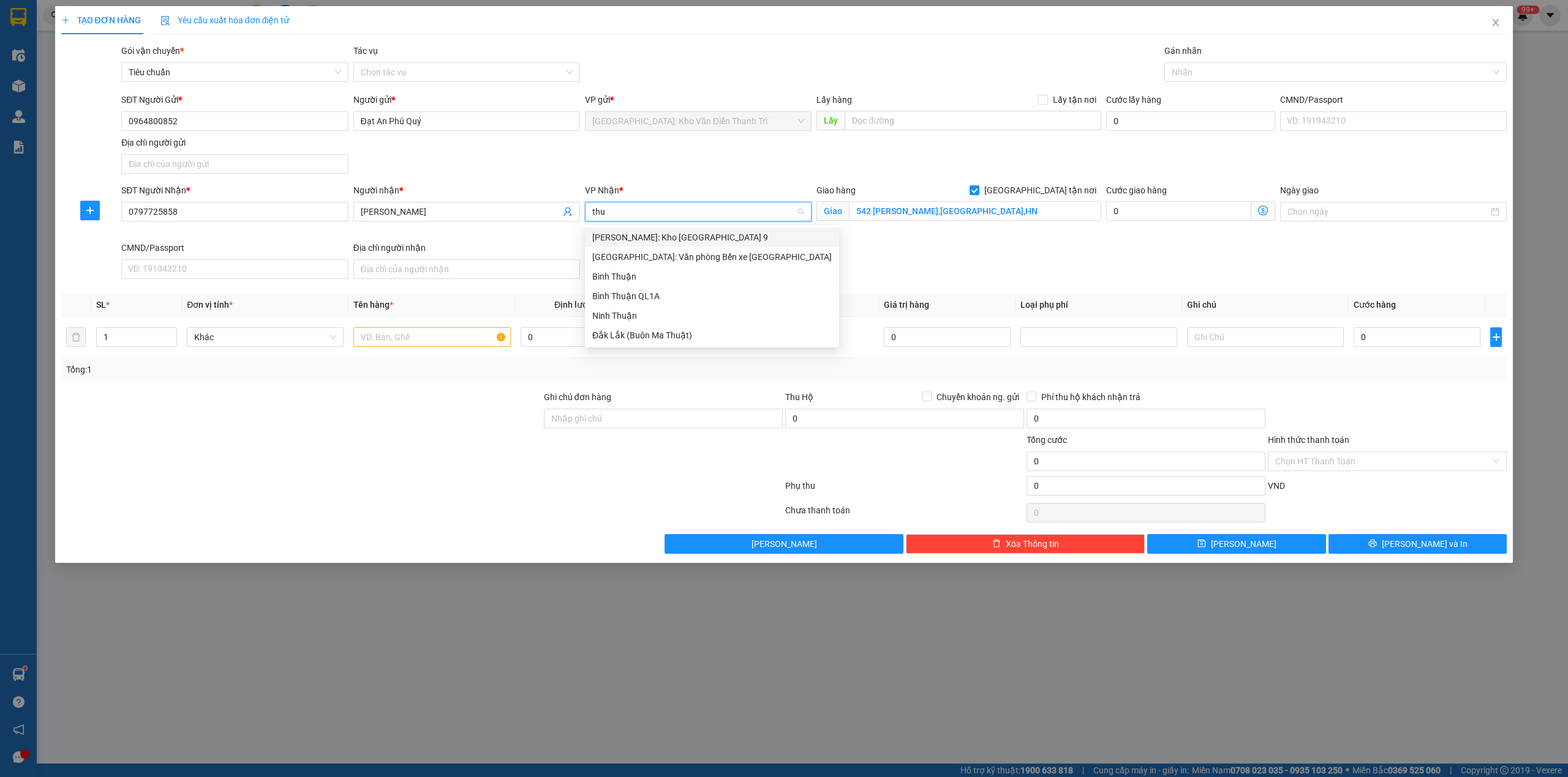
type input "thuơ"
click at [712, 239] on div "[GEOGRAPHIC_DATA]: Văn phòng Bến xe [GEOGRAPHIC_DATA]" at bounding box center [712, 237] width 240 height 13
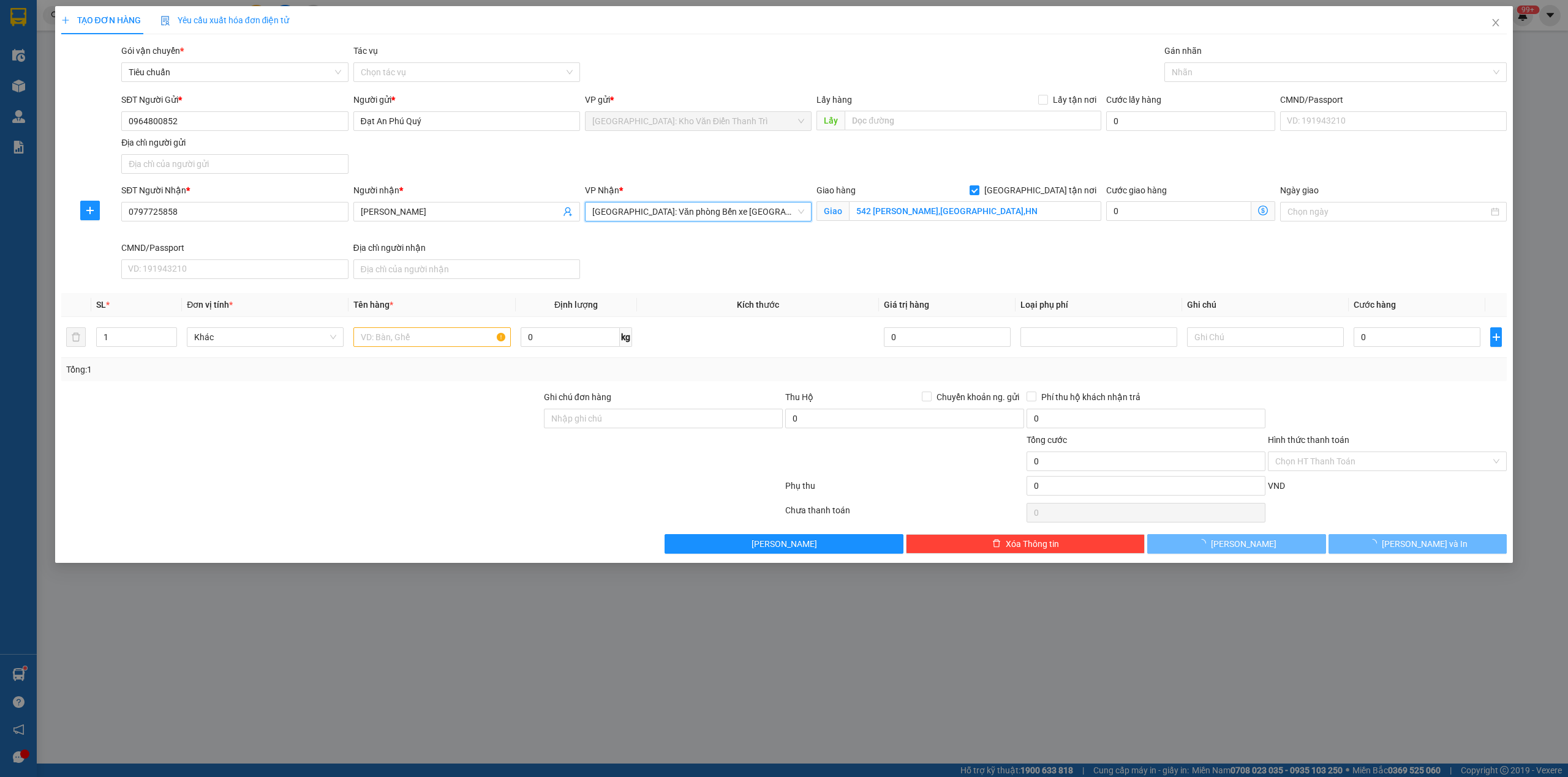
drag, startPoint x: 980, startPoint y: 277, endPoint x: 1022, endPoint y: 215, distance: 74.9
click at [981, 274] on div "SĐT Người Nhận * 0797725858 Người nhận * DUY CƯỜNG VP Nhận * Hải Phòng: Văn phò…" at bounding box center [814, 234] width 1391 height 101
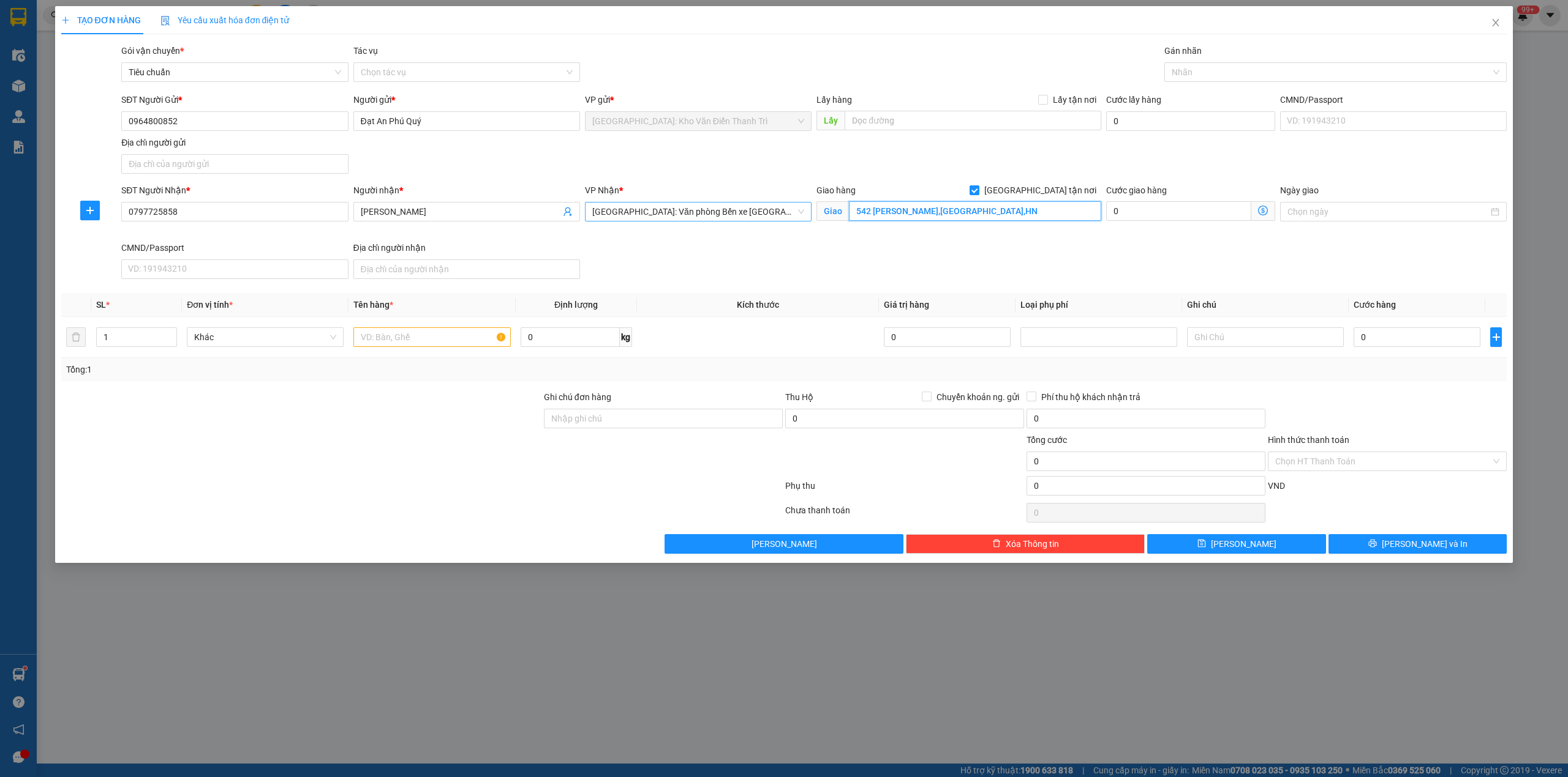
click at [1022, 215] on input "542 Trần Cung,Bắc Từ Liêm,HN" at bounding box center [975, 211] width 253 height 19
type input "dối điện chùa cao linh, an dương, hải phòng"
click at [1237, 82] on div "Gán nhãn Nhãn" at bounding box center [1335, 65] width 343 height 43
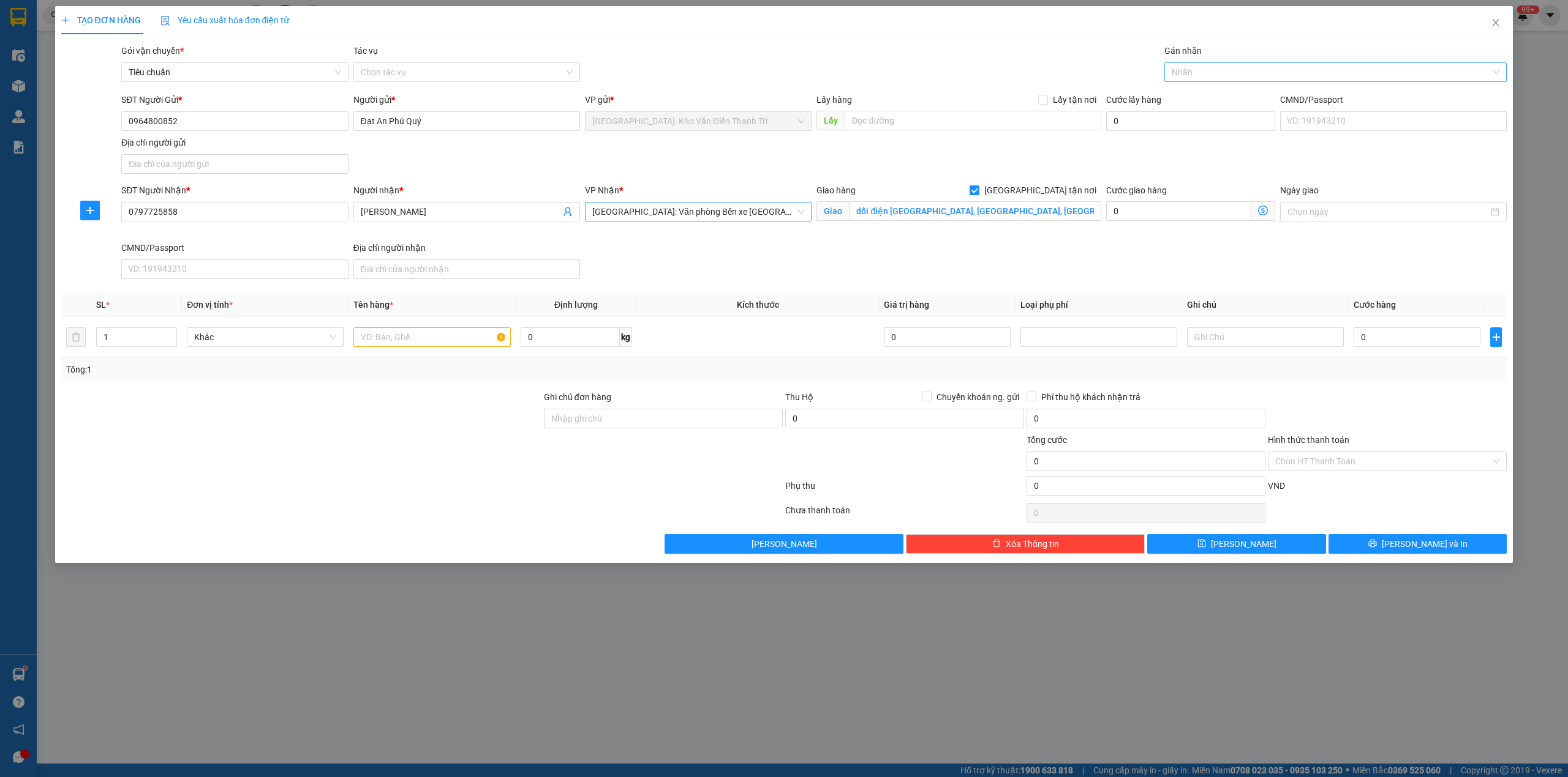
click at [1239, 77] on div at bounding box center [1329, 72] width 325 height 15
type input "gt"
click at [1201, 89] on div "[GEOGRAPHIC_DATA] tận nơi" at bounding box center [1335, 97] width 343 height 19
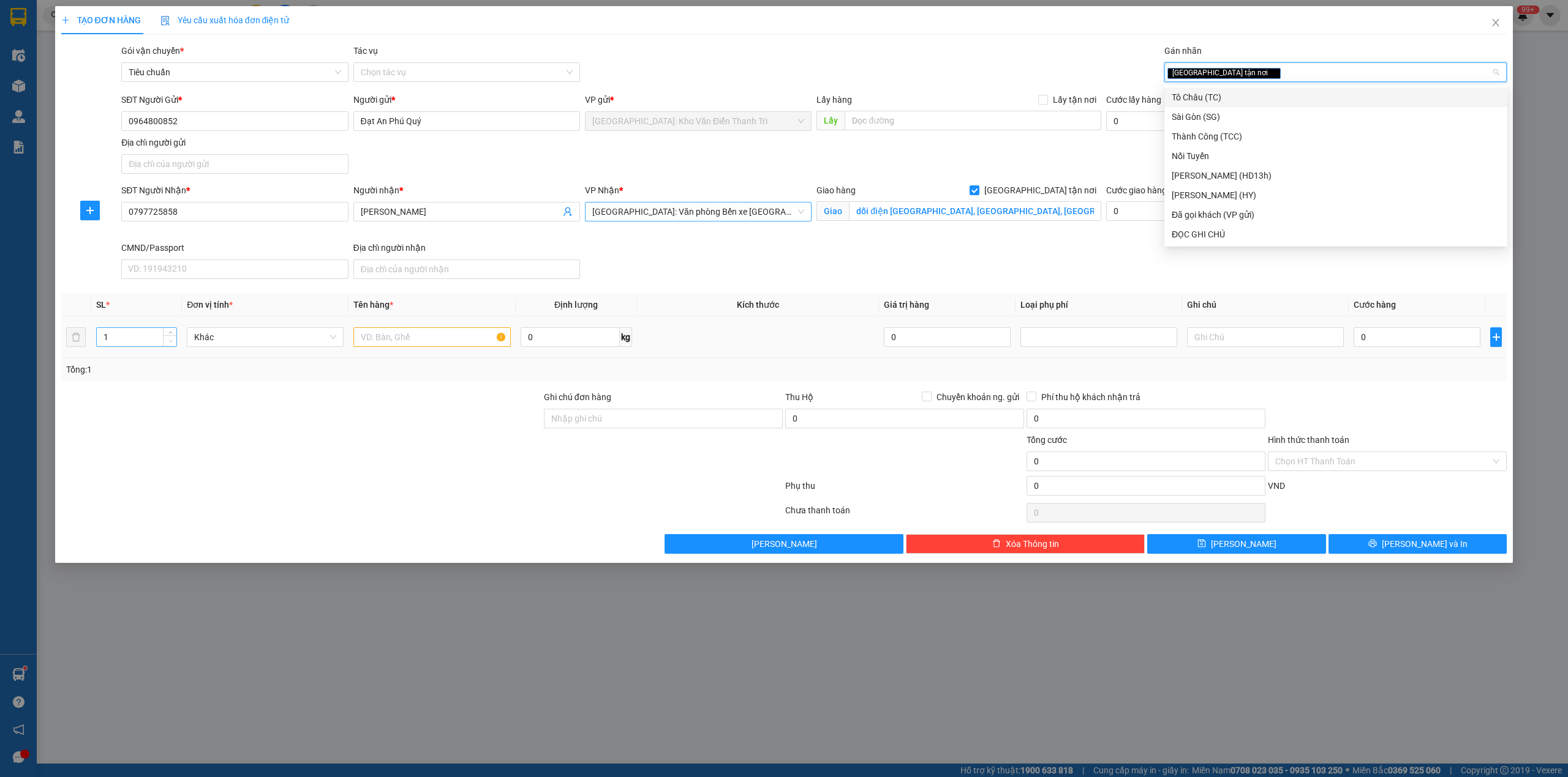
click at [167, 339] on span "Decrease Value" at bounding box center [169, 341] width 13 height 11
click at [171, 335] on icon "up" at bounding box center [171, 335] width 5 height 5
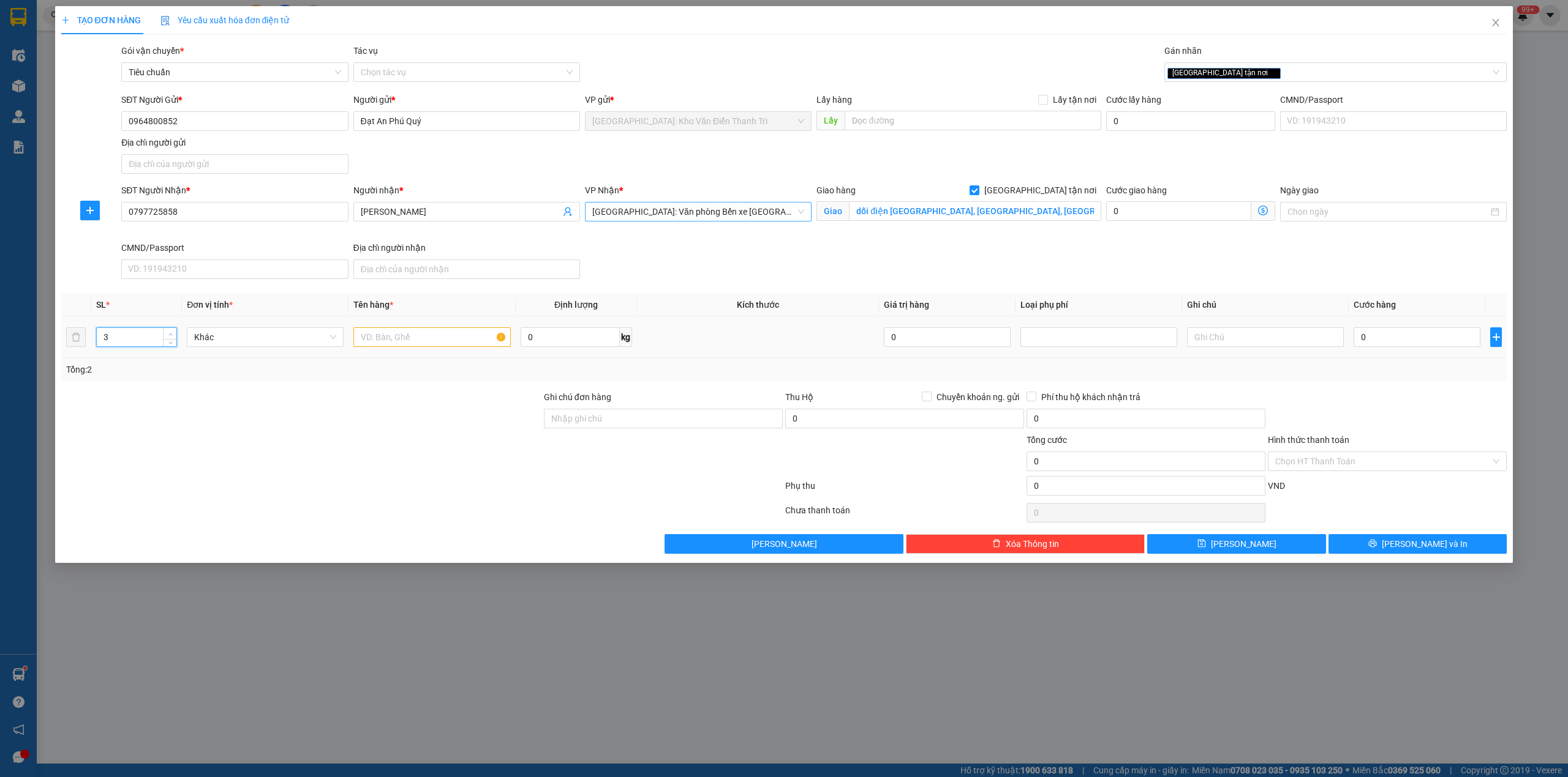
click at [171, 335] on icon "up" at bounding box center [171, 335] width 5 height 5
type input "4"
click at [171, 335] on icon "up" at bounding box center [171, 335] width 5 height 5
click at [359, 421] on div at bounding box center [301, 411] width 483 height 43
click at [392, 347] on input "text" at bounding box center [432, 337] width 157 height 19
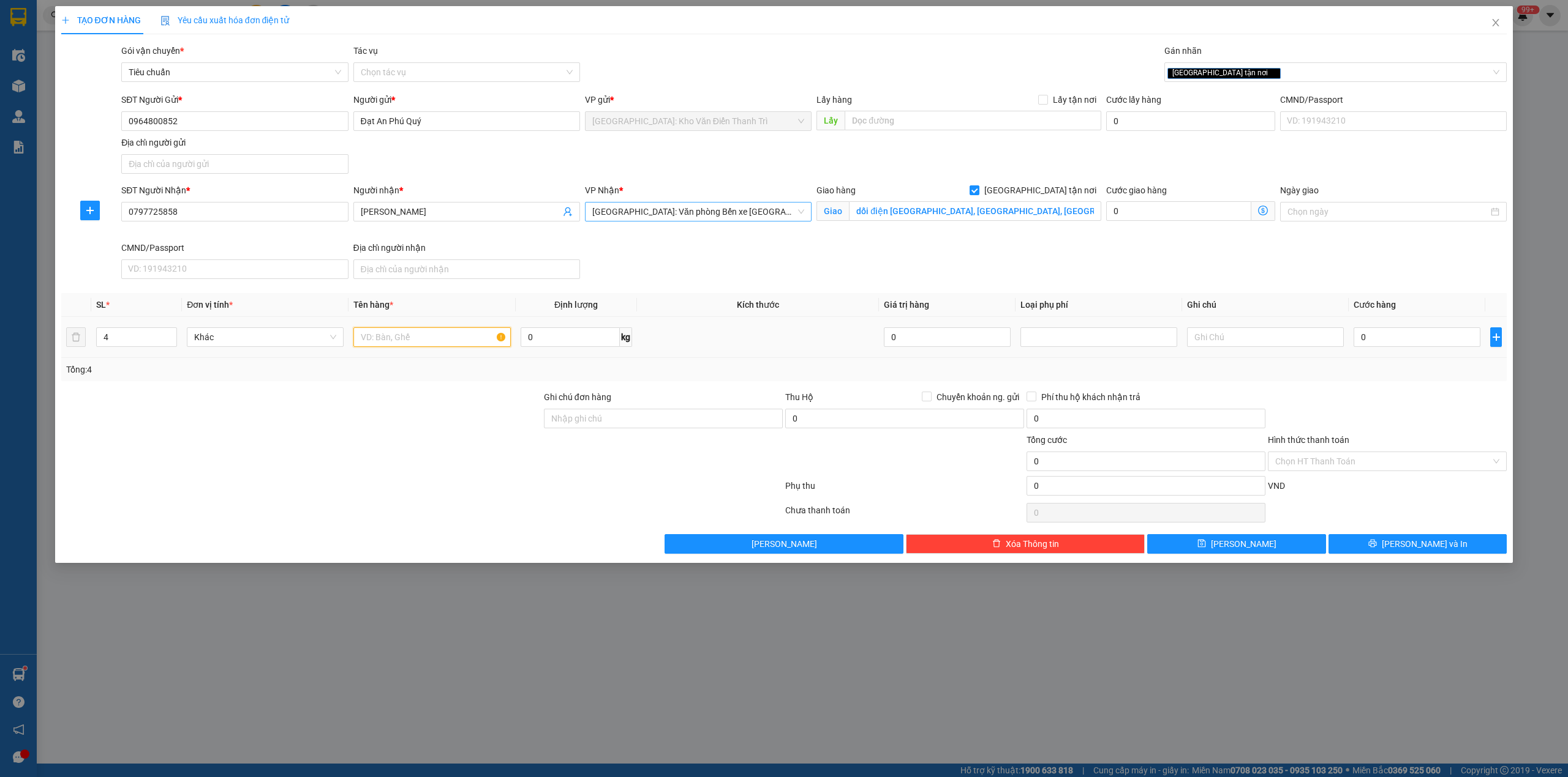
click at [395, 343] on input "text" at bounding box center [432, 337] width 157 height 19
type input "4 kiện giấy"
click at [1115, 266] on div "SĐT Người Nhận * 0797725858 Người nhận * DUY CƯỜNG VP Nhận * Hải Phòng: Văn phò…" at bounding box center [814, 234] width 1391 height 101
click at [1419, 354] on td "0" at bounding box center [1417, 337] width 136 height 41
click at [1419, 352] on td "0" at bounding box center [1417, 337] width 136 height 41
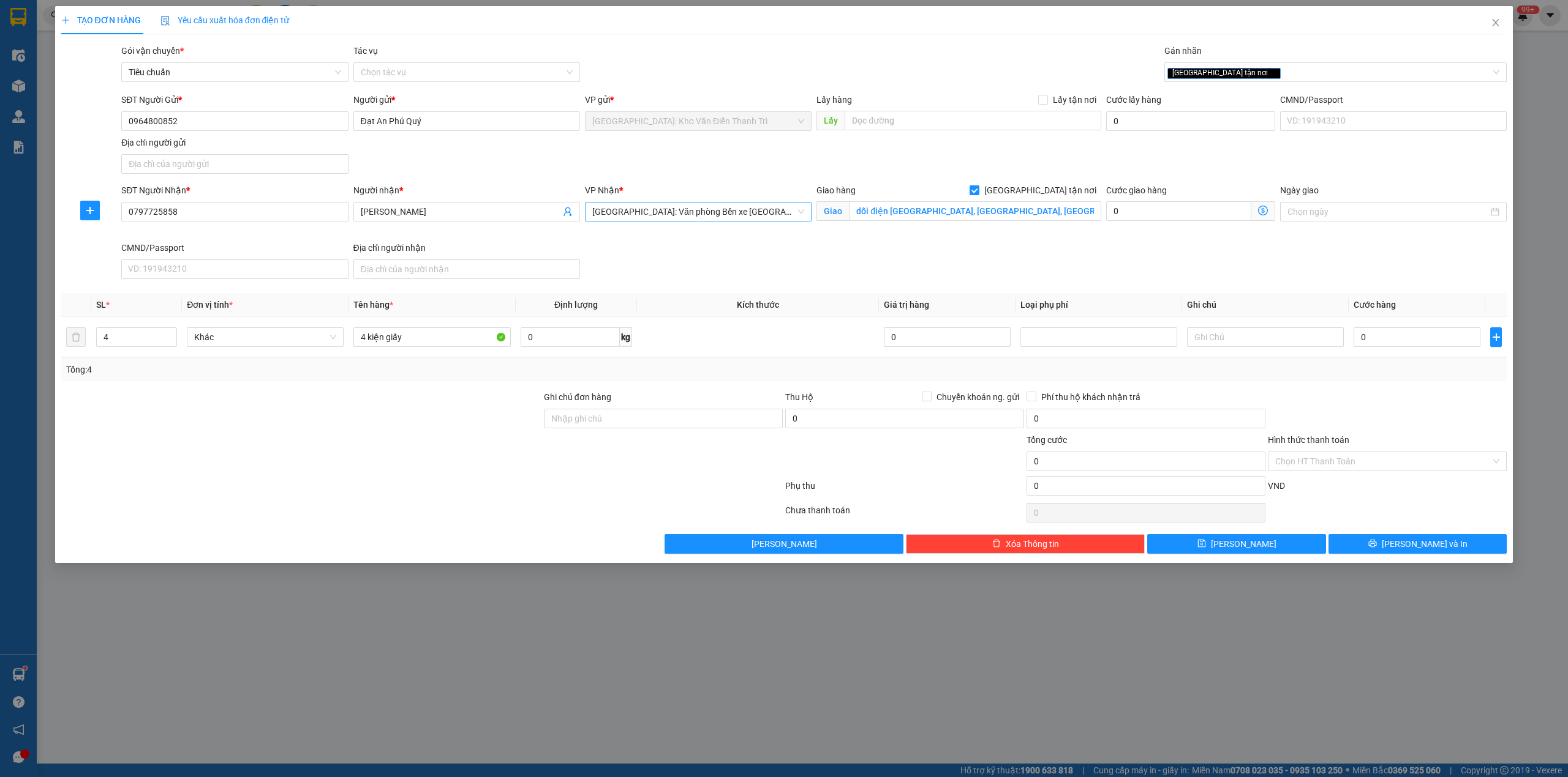
click at [1402, 385] on div "Transit Pickup Surcharge Ids Transit Deliver Surcharge Ids Transit Deliver Surc…" at bounding box center [784, 299] width 1446 height 510
click at [1399, 342] on input "0" at bounding box center [1417, 337] width 127 height 19
type input "1"
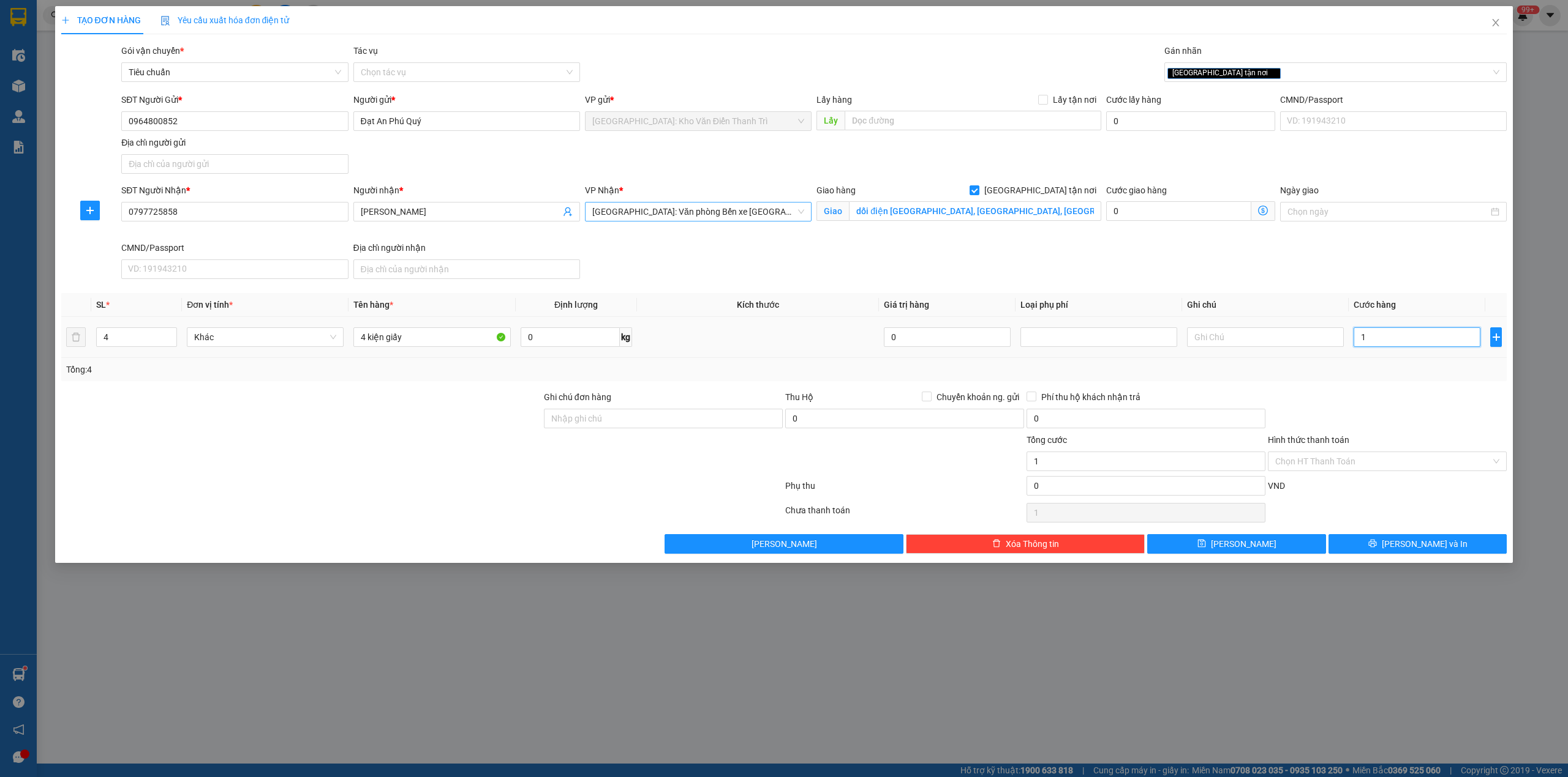
type input "12"
type input "120"
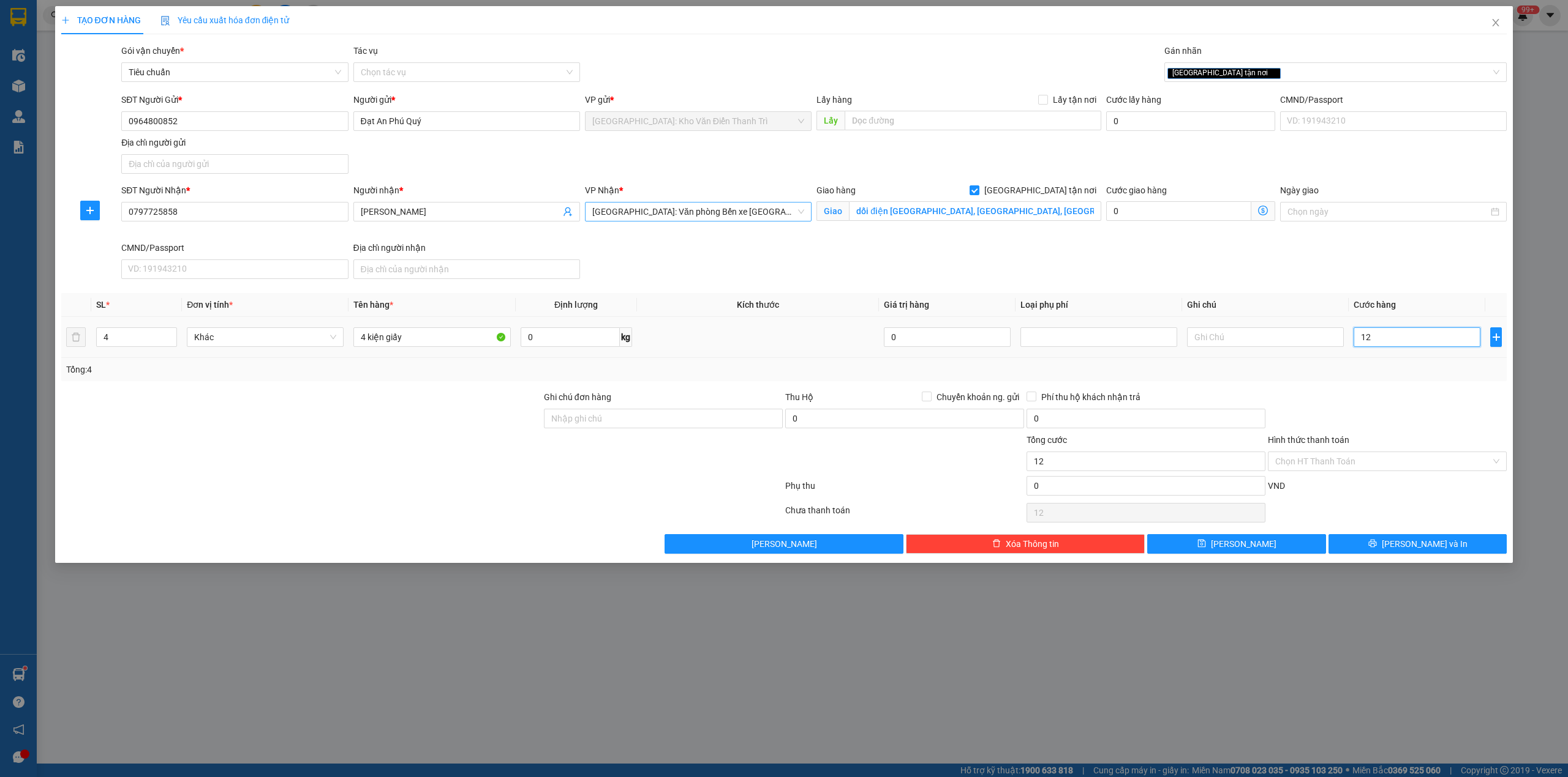
type input "120"
type input "1.200"
type input "12.000"
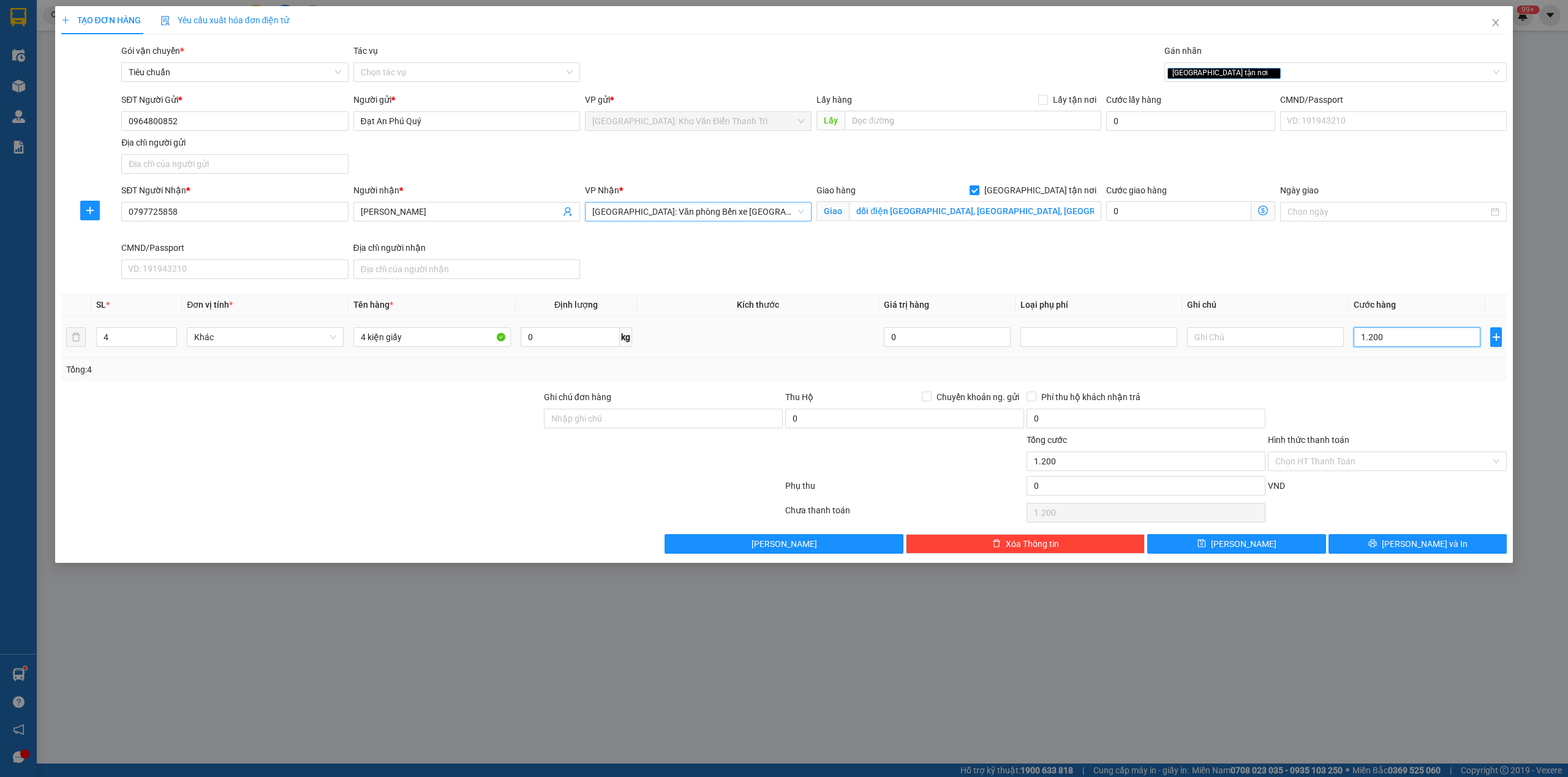
type input "12.000"
type input "120.000"
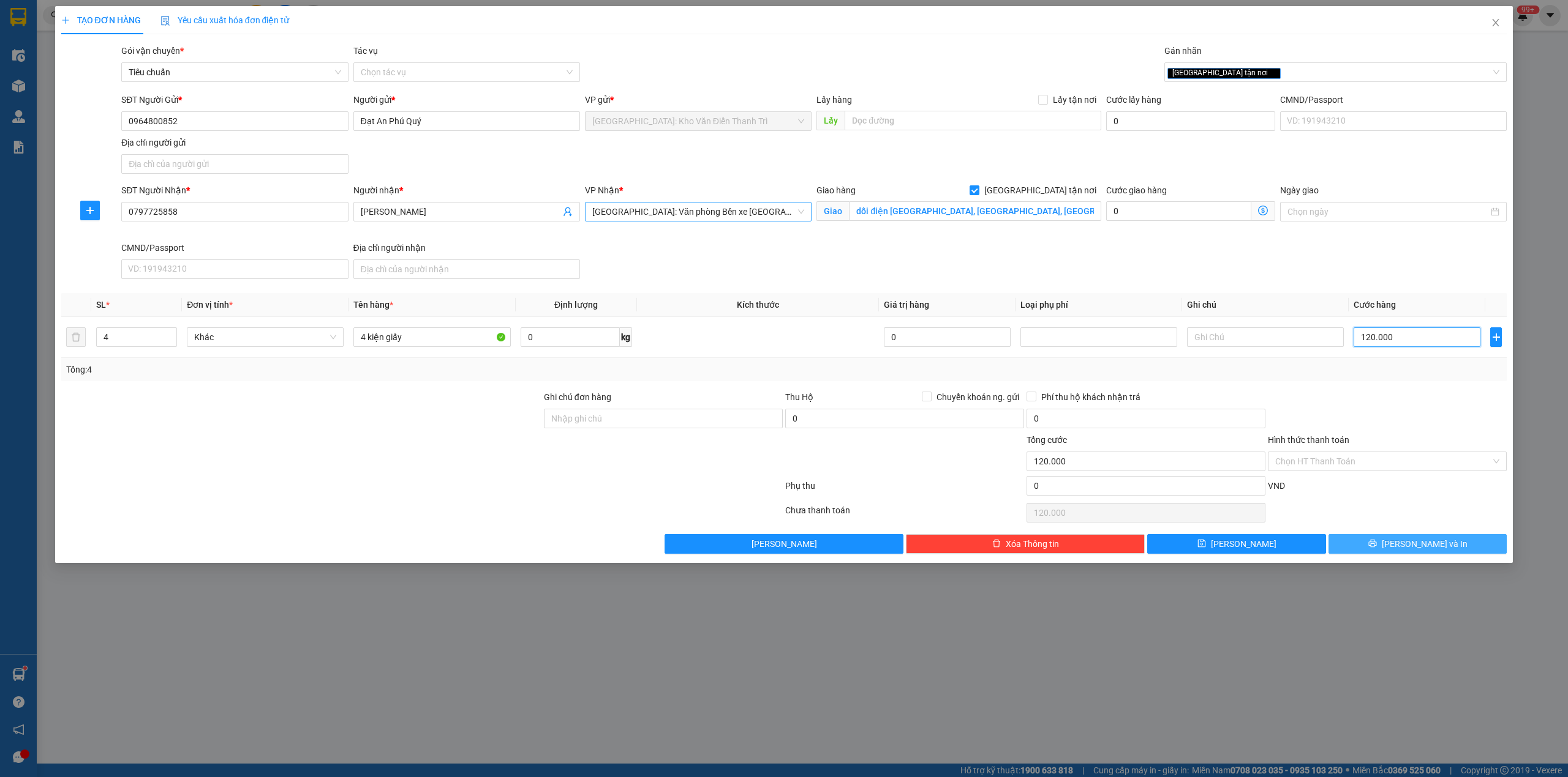
type input "120.000"
click at [1432, 545] on span "[PERSON_NAME] và In" at bounding box center [1424, 544] width 86 height 13
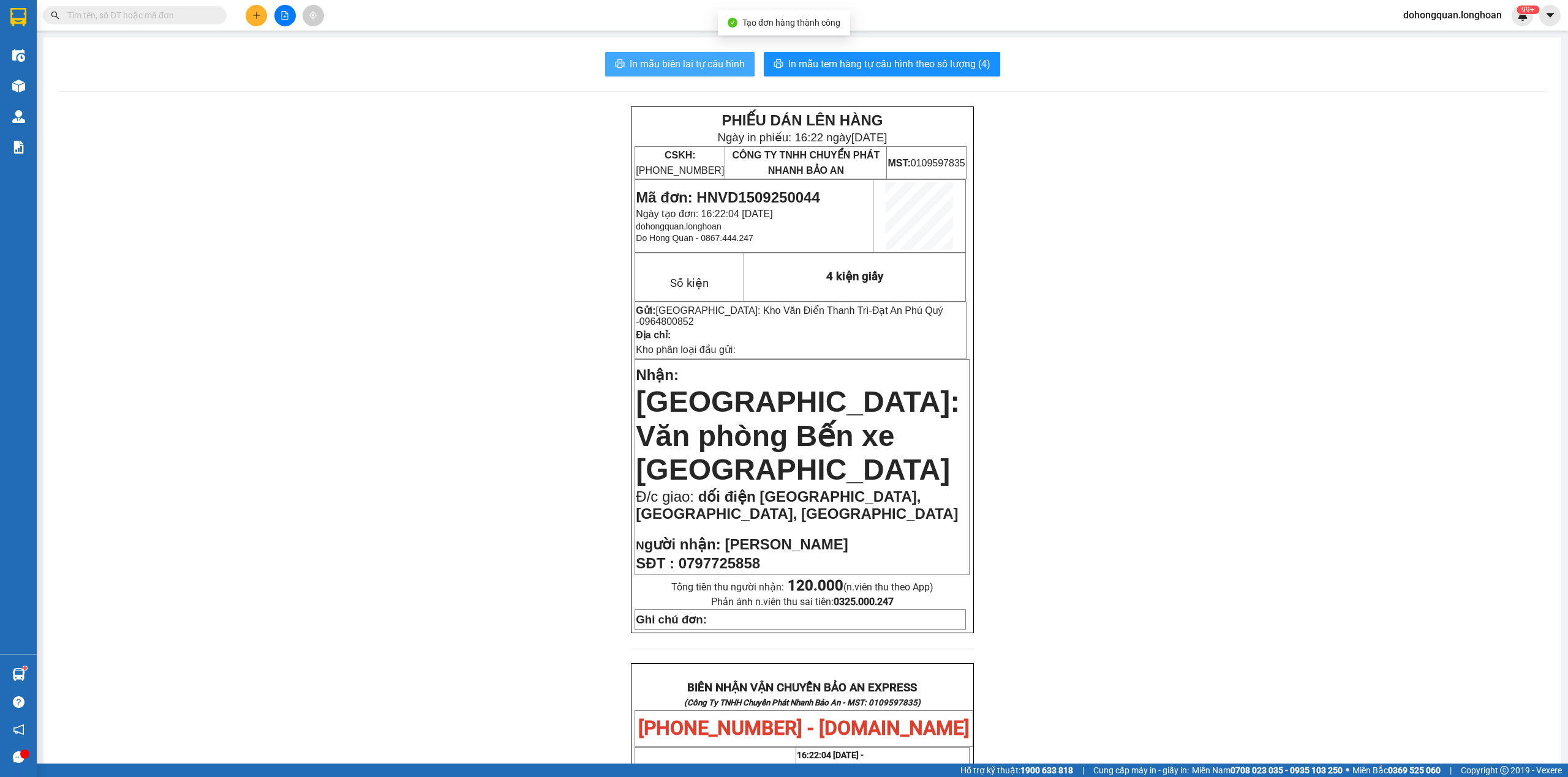
click at [667, 60] on span "In mẫu biên lai tự cấu hình" at bounding box center [687, 64] width 115 height 15
click at [1221, 489] on div "PHIẾU DÁN LÊN HÀNG Ngày in phiếu: 16:22 ngày 15-09-2025 CSKH: 1900.06.88.33 CÔN…" at bounding box center [802, 713] width 1488 height 1214
click at [1154, 290] on div "PHIẾU DÁN LÊN HÀNG Ngày in phiếu: 16:22 ngày 15-09-2025 CSKH: 1900.06.88.33 CÔN…" at bounding box center [802, 713] width 1488 height 1214
click at [850, 54] on button "In mẫu tem hàng tự cấu hình theo số lượng (4)" at bounding box center [881, 64] width 236 height 25
click at [874, 74] on button "In mẫu tem hàng tự cấu hình theo số lượng (4)" at bounding box center [881, 64] width 236 height 25
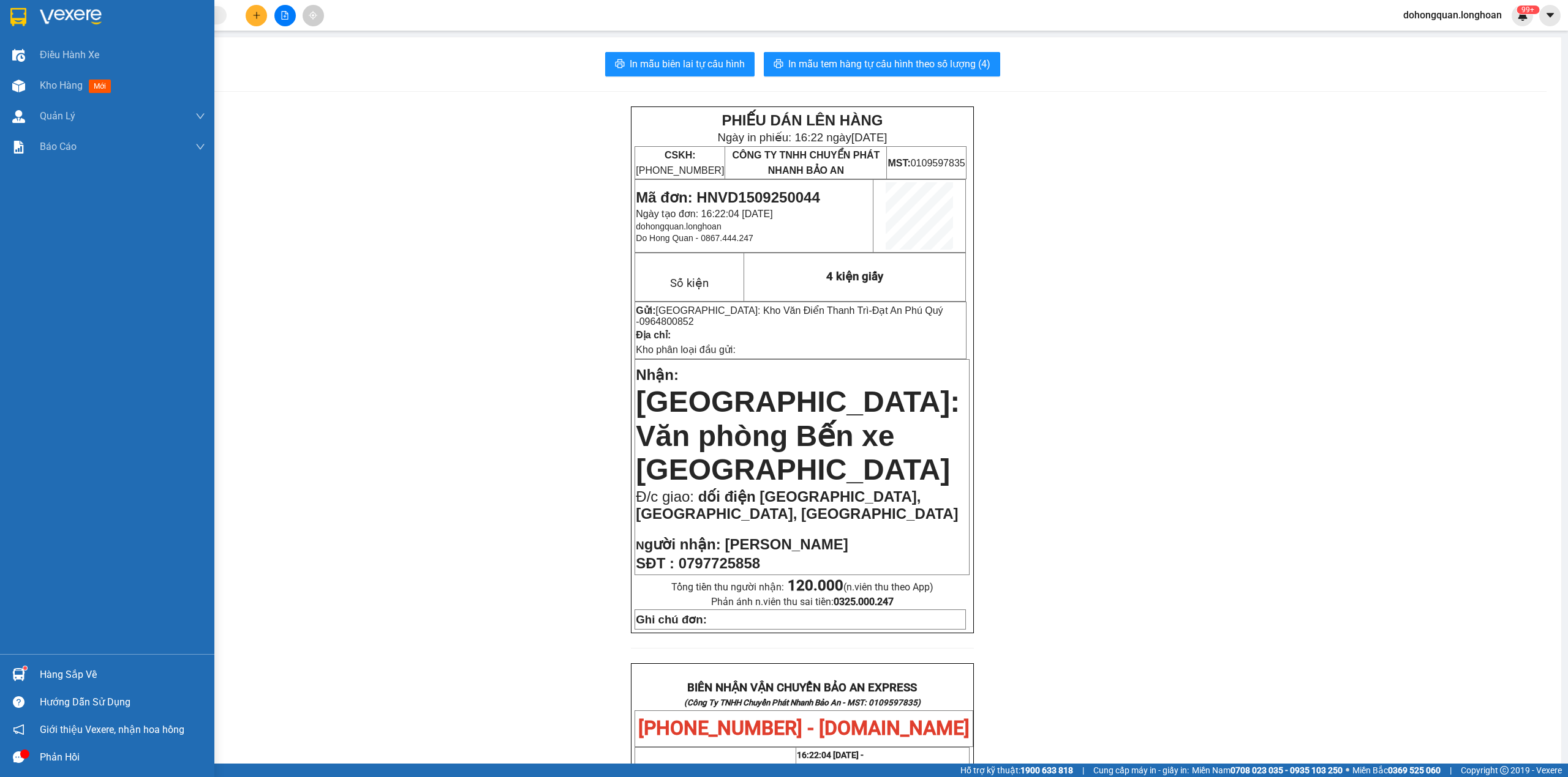
click at [15, 26] on div at bounding box center [19, 17] width 22 height 22
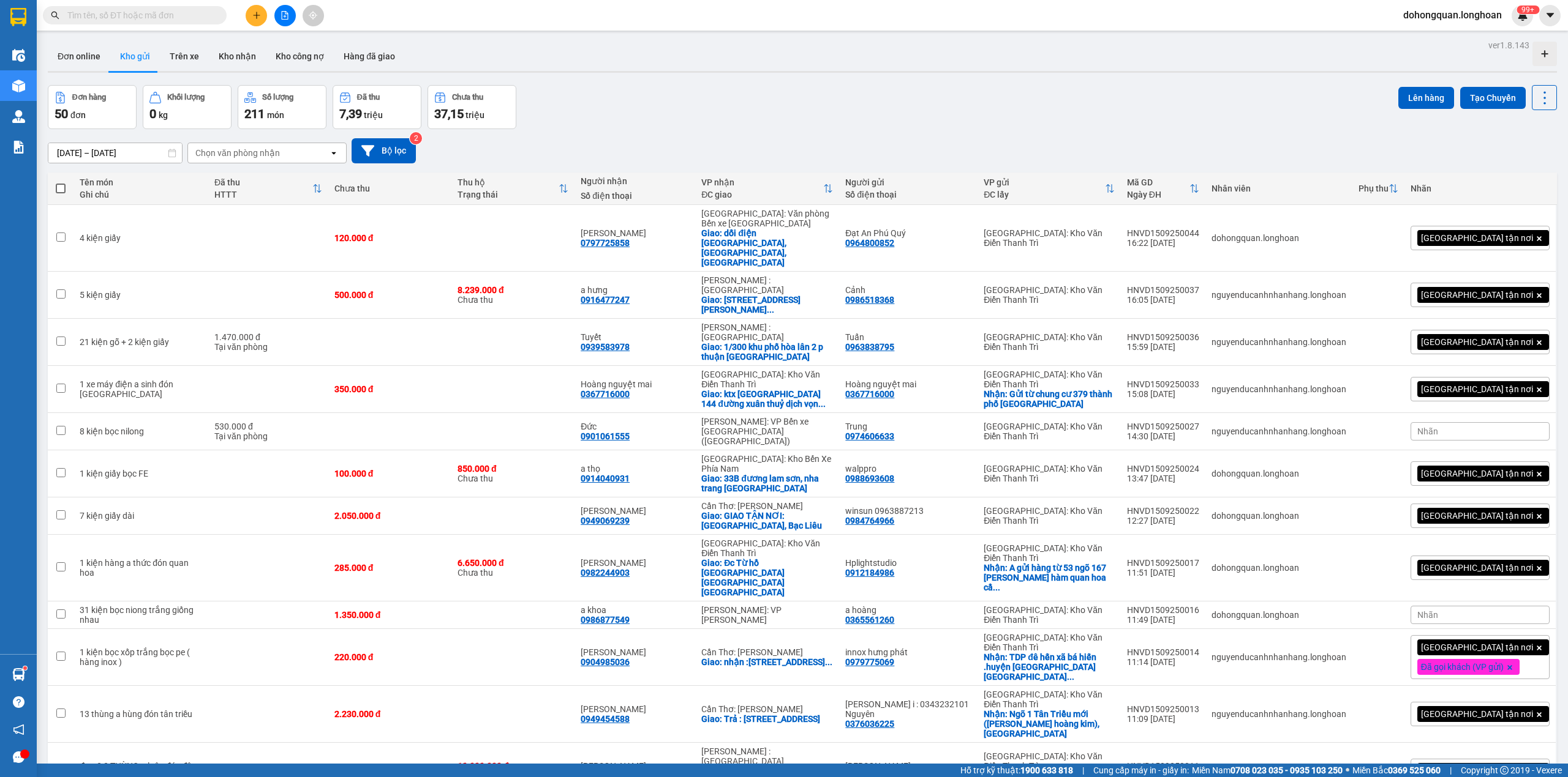
click at [265, 15] on button at bounding box center [257, 15] width 22 height 22
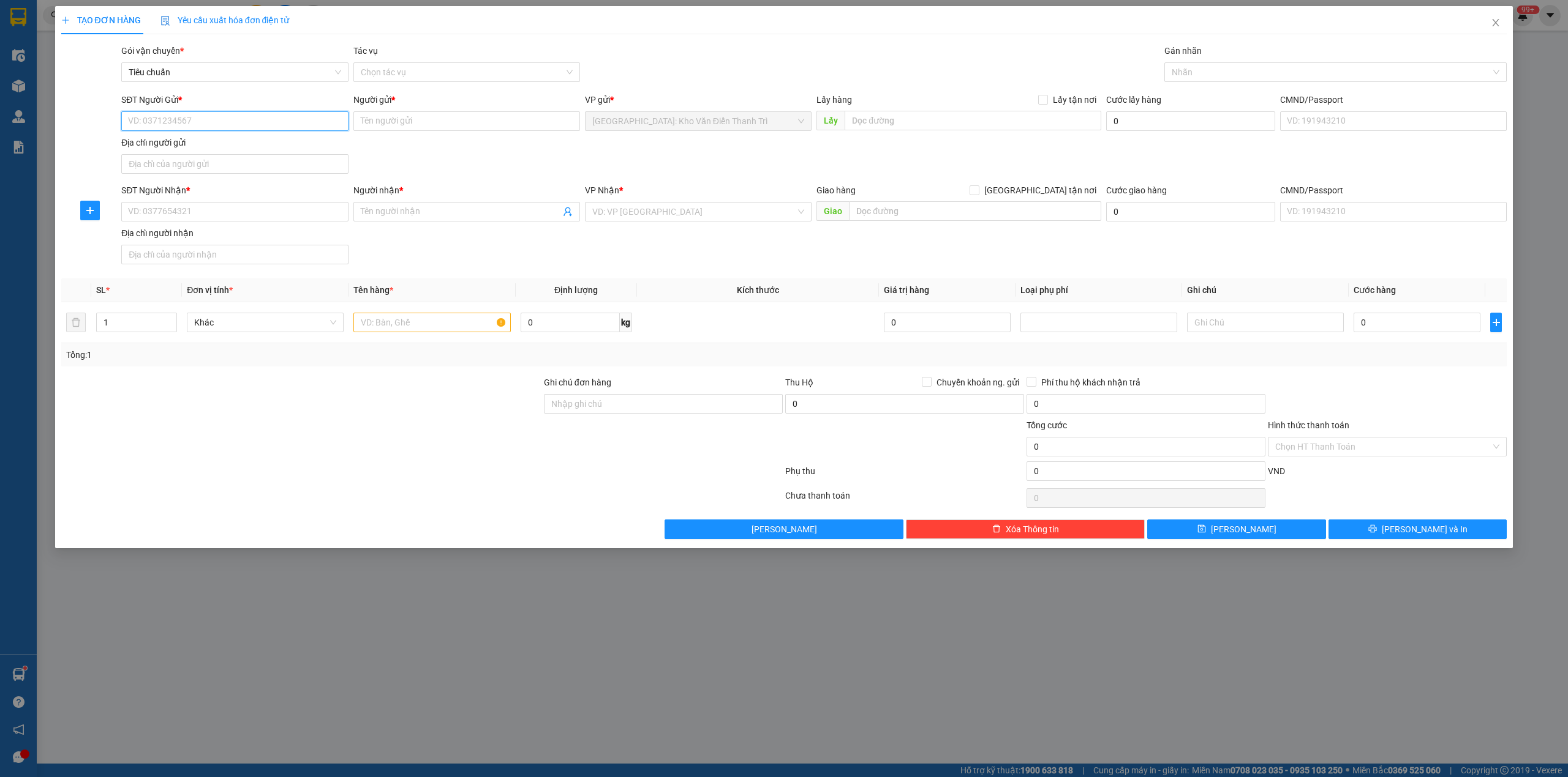
click at [233, 119] on input "SĐT Người Gửi *" at bounding box center [234, 121] width 226 height 19
paste input "0961.482.822"
click at [136, 118] on input "0961482822" at bounding box center [234, 121] width 226 height 19
click at [131, 118] on input "0961482822" at bounding box center [234, 121] width 226 height 19
type input "0961482822"
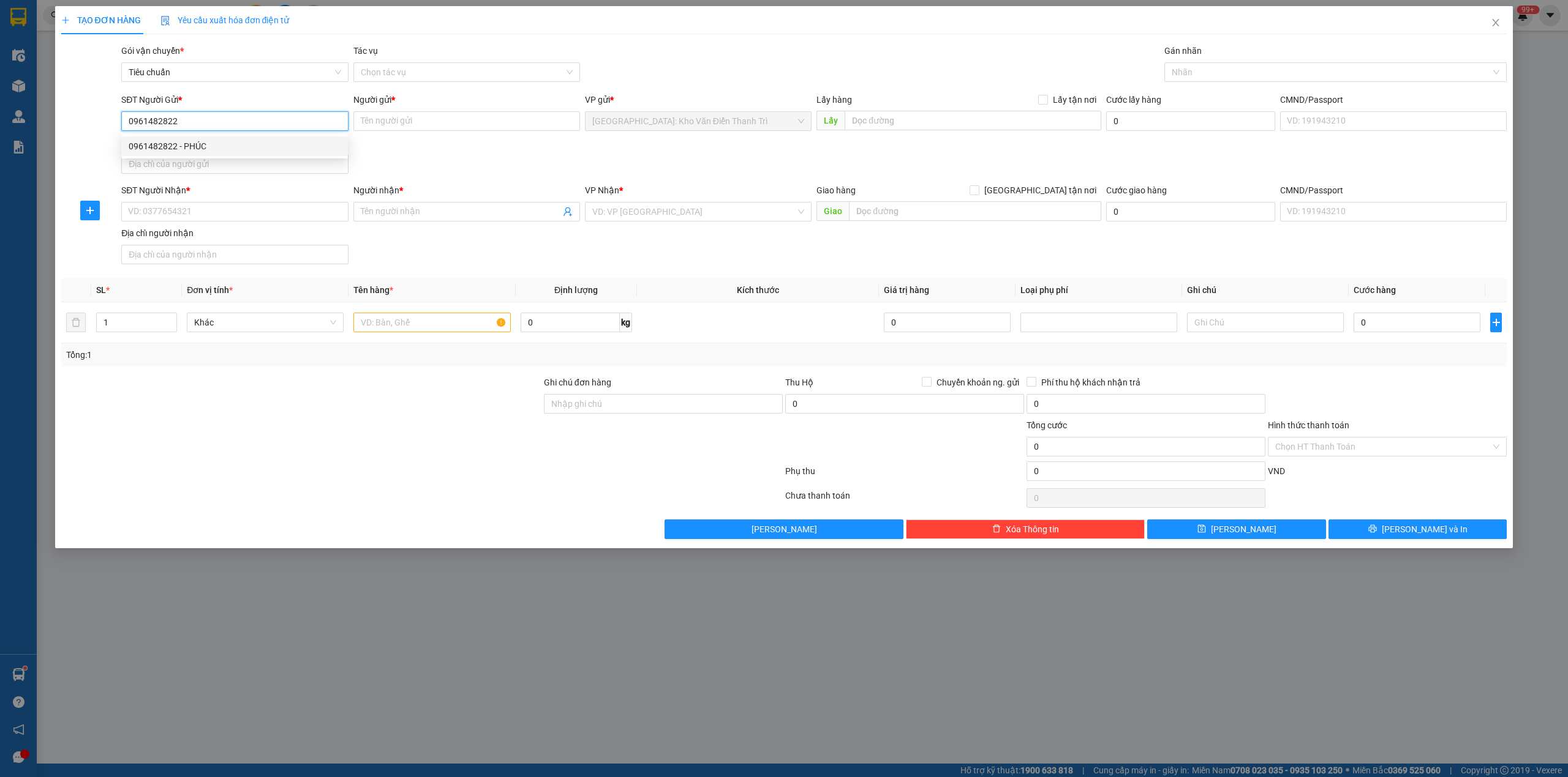
click at [236, 148] on div "0961482822 - PHÚC" at bounding box center [234, 146] width 212 height 13
type input "PHÚC"
type input "0961482822"
click at [731, 157] on div "SĐT Người Gửi * 0961482822 0961482822 Người gửi * PHÚC VP gửi * Hà Nội: Kho Văn…" at bounding box center [814, 136] width 1391 height 86
click at [947, 110] on div "Lấy hàng Lấy tận nơi" at bounding box center [958, 102] width 284 height 19
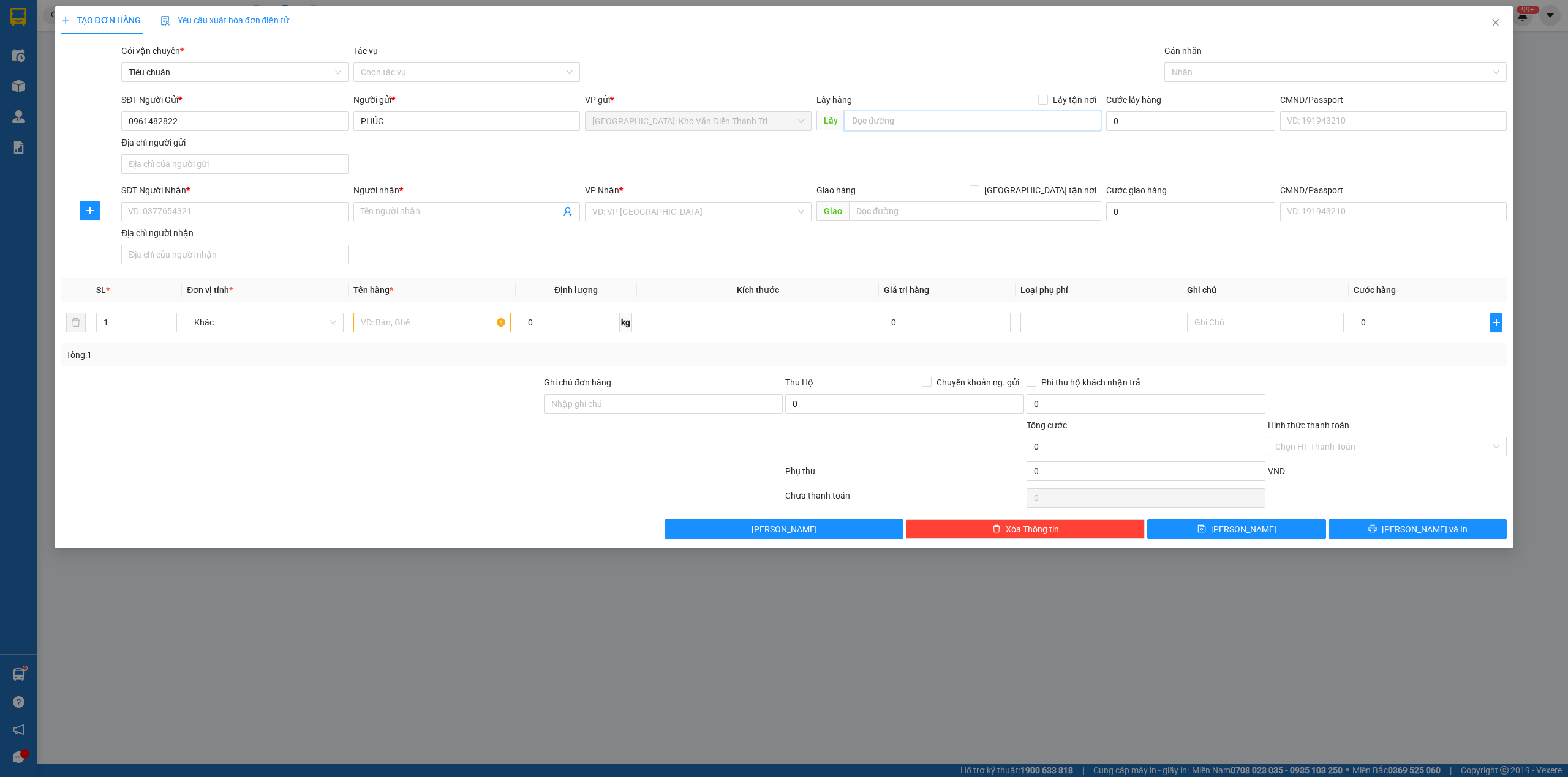
click at [987, 125] on input "text" at bounding box center [973, 120] width 257 height 19
paste input "Xóm 3, Thôn Đồng Nhân, Xã Đông La, Huyện Hoài Đức, Thành Phố Hà Nội (cũ)"
type input "Xóm 3, Thôn Đồng Nhân, Xã Đông La, Huyện Hoài Đức, Thành Phố Hà Nội (cũ)"
click at [1060, 101] on span "Lấy tận nơi" at bounding box center [1074, 99] width 53 height 13
click at [1046, 101] on input "Lấy tận nơi" at bounding box center [1042, 98] width 9 height 9
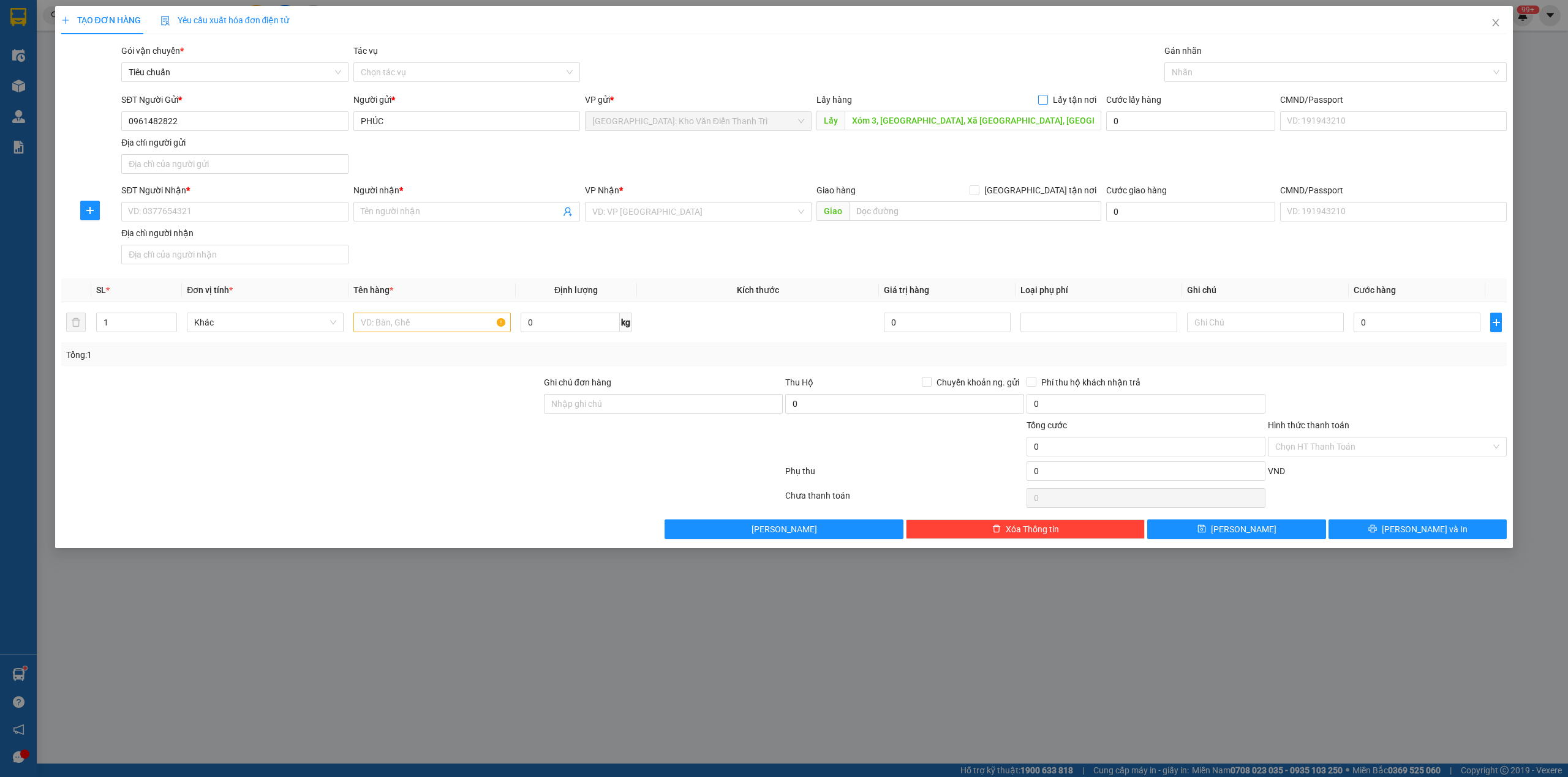
checkbox input "true"
click at [213, 214] on input "SĐT Người Nhận *" at bounding box center [234, 211] width 226 height 19
paste input "0913.410.244"
drag, startPoint x: 127, startPoint y: 211, endPoint x: 142, endPoint y: 205, distance: 16.2
click at [129, 211] on input "0913410244" at bounding box center [234, 211] width 226 height 19
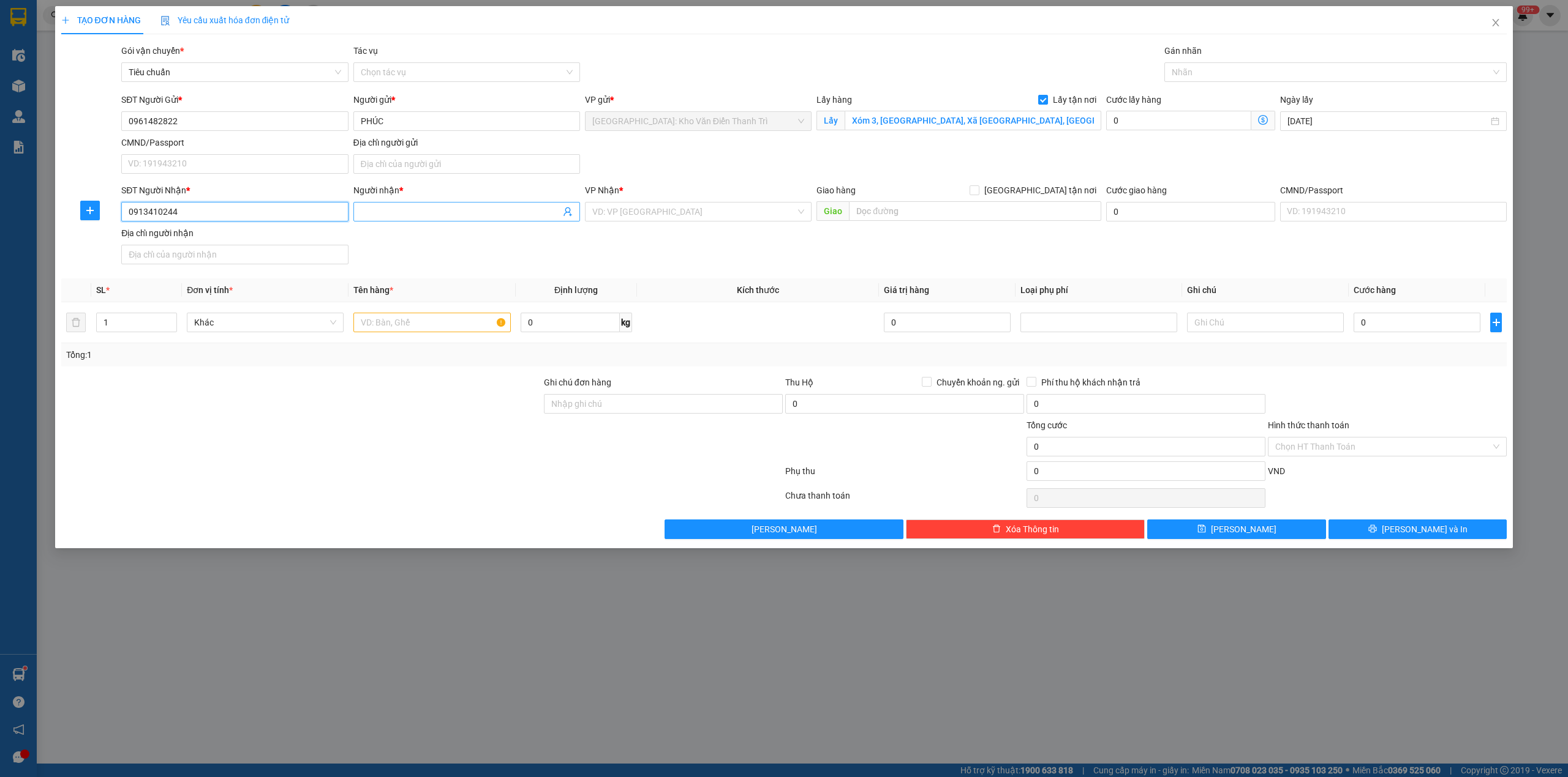
type input "0913410244"
click at [384, 214] on input "Người nhận *" at bounding box center [460, 211] width 200 height 13
paste input "Mr Dũng"
type input "Mr Dũng"
drag, startPoint x: 635, startPoint y: 268, endPoint x: 660, endPoint y: 219, distance: 55.0
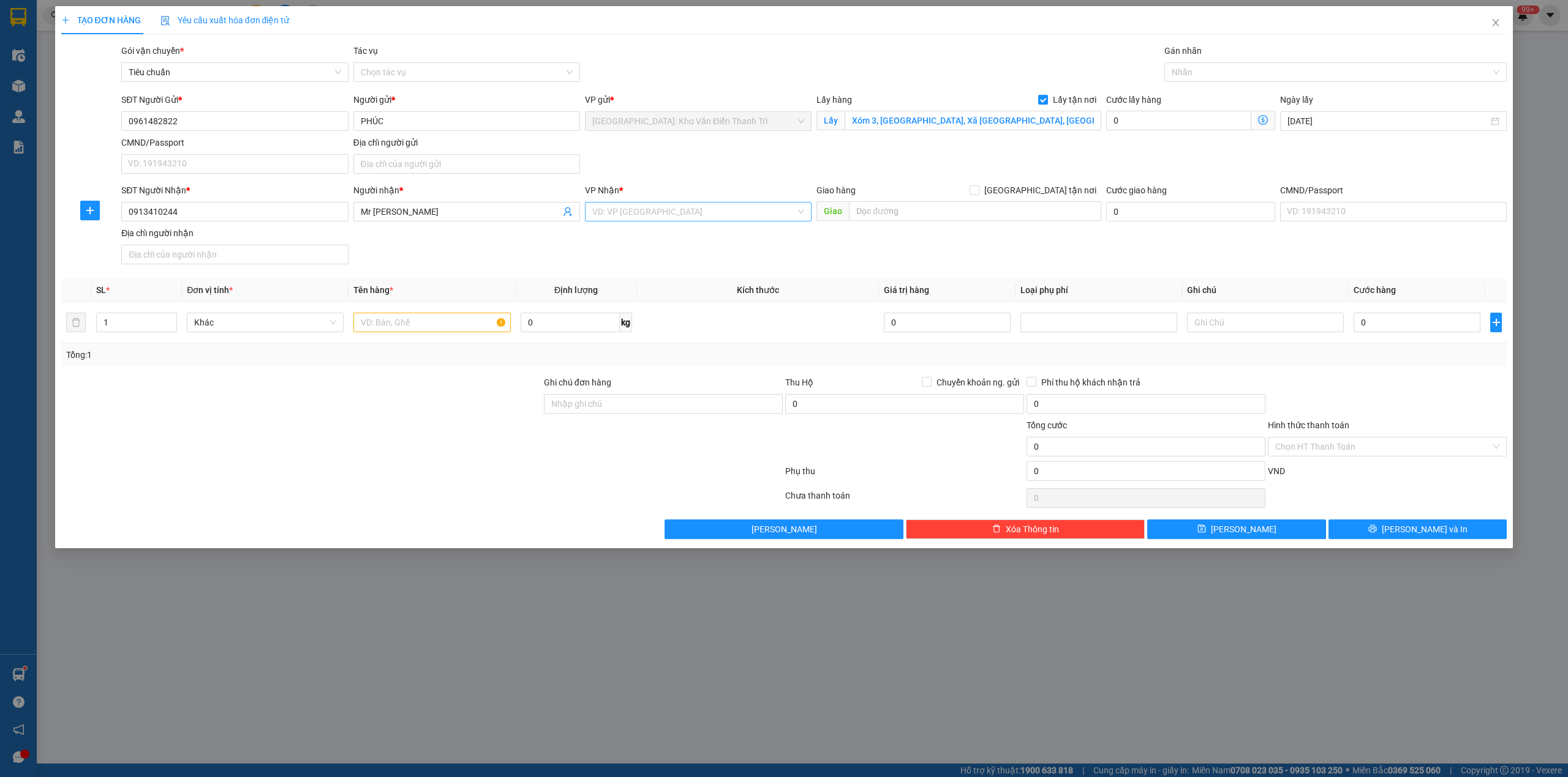
click at [640, 258] on div "SĐT Người Nhận * 0913410244 Người nhận * Mr Dũng VP Nhận * VD: VP Sài Gòn Giao …" at bounding box center [814, 226] width 1391 height 86
click at [661, 218] on input "search" at bounding box center [694, 212] width 203 height 19
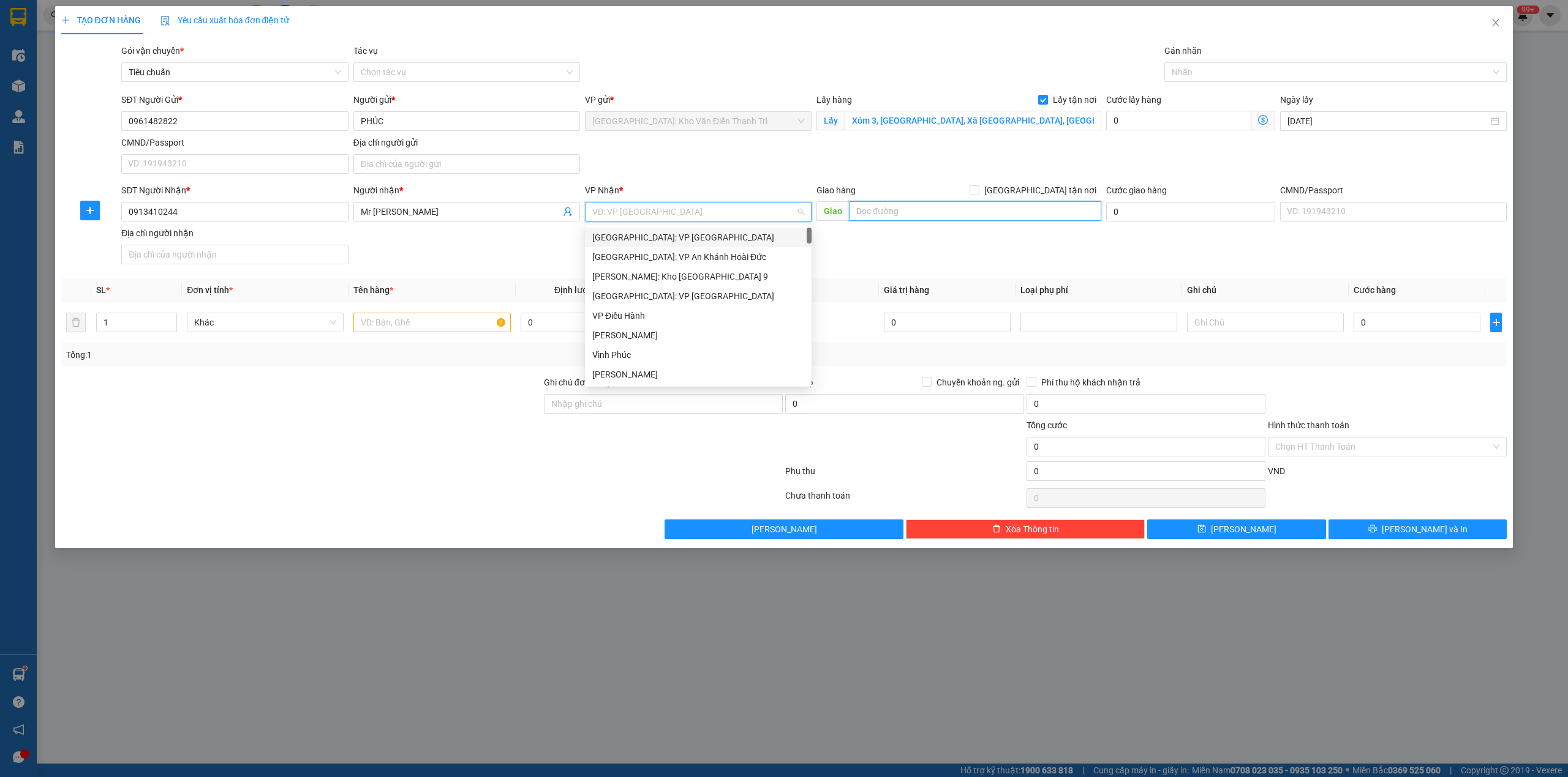
click at [963, 211] on input "text" at bounding box center [975, 211] width 253 height 19
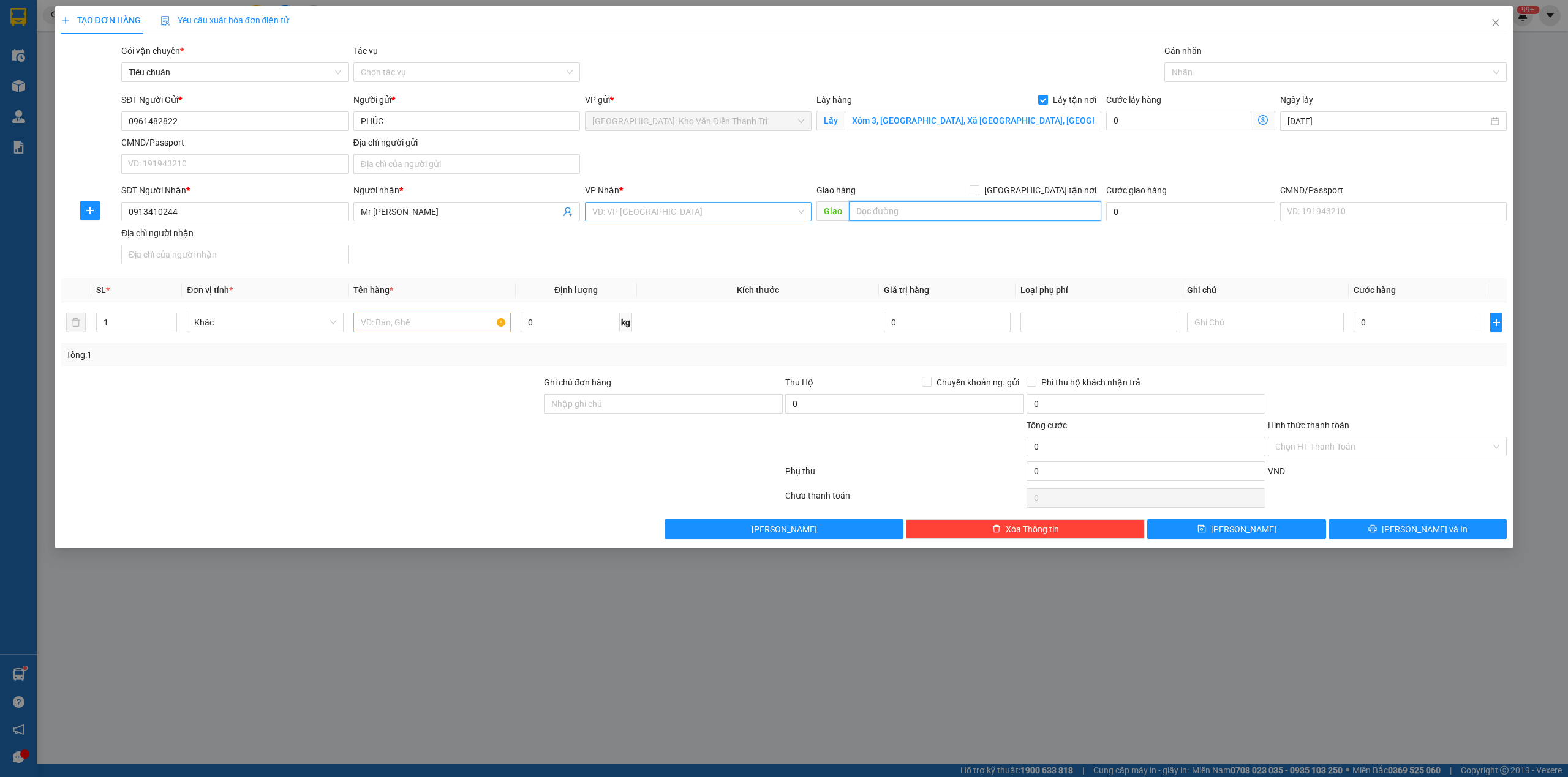
paste input "191 Nguyễn Thái Học, P. Ngô Mây, TP. Quy Nhơn, Tỉnh Bình Định. (cũ)"
type input "191 Nguyễn Thái Học, P. Ngô Mây, TP. Quy Nhơn, Tỉnh Bình Định. (cũ)"
click at [696, 196] on div "VP Nhận *" at bounding box center [698, 190] width 226 height 13
click at [684, 207] on input "search" at bounding box center [694, 212] width 203 height 19
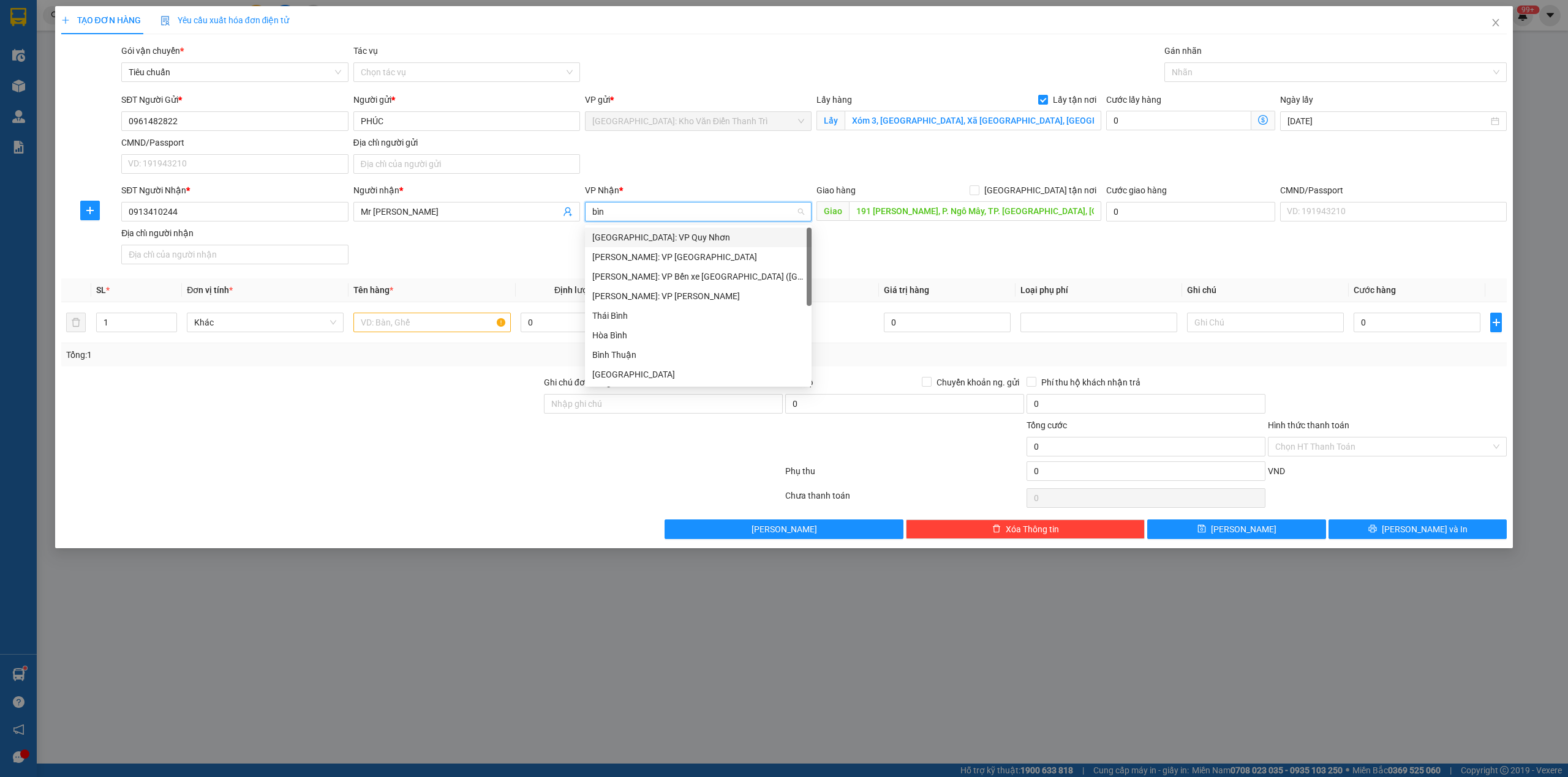
type input "bình"
click at [674, 232] on div "[GEOGRAPHIC_DATA]: VP Quy Nhơn" at bounding box center [698, 237] width 212 height 13
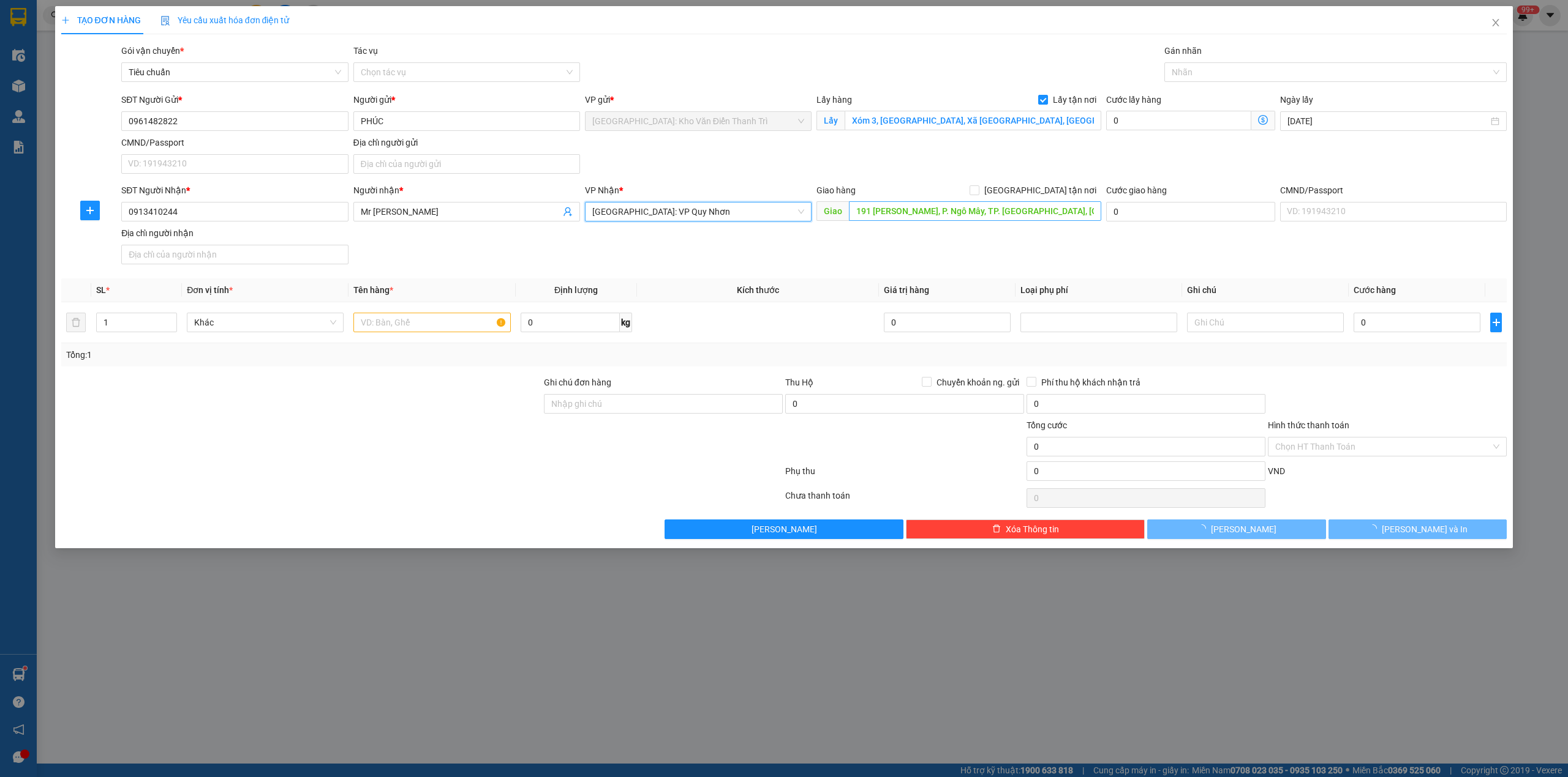
click at [883, 238] on div "SĐT Người Nhận * 0913410244 Người nhận * Mr Dũng VP Nhận * Bình Định: VP Quy Nh…" at bounding box center [814, 226] width 1391 height 86
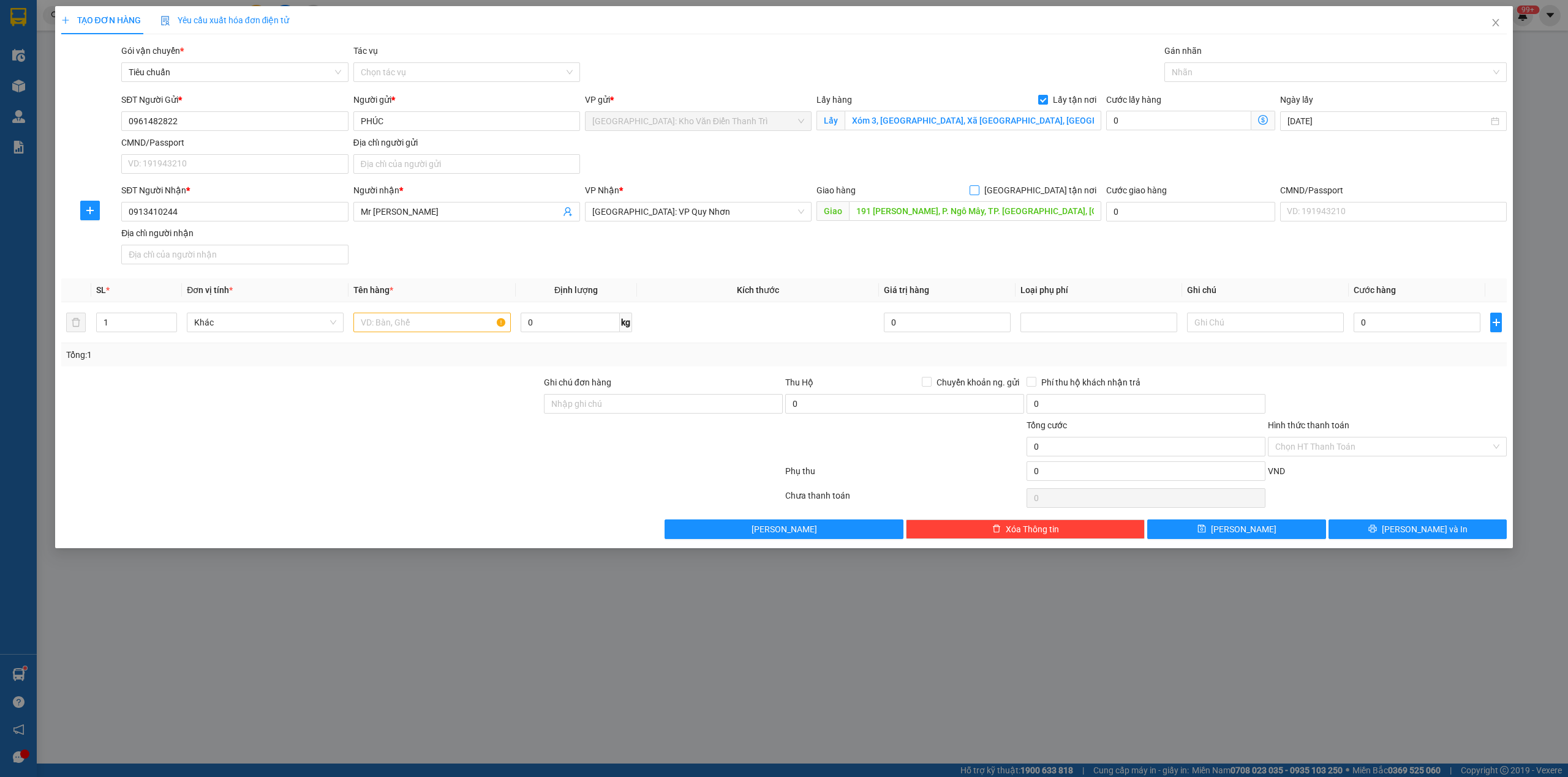
click at [979, 191] on span at bounding box center [974, 190] width 10 height 10
click at [978, 191] on input "[GEOGRAPHIC_DATA] tận nơi" at bounding box center [974, 189] width 9 height 9
checkbox input "true"
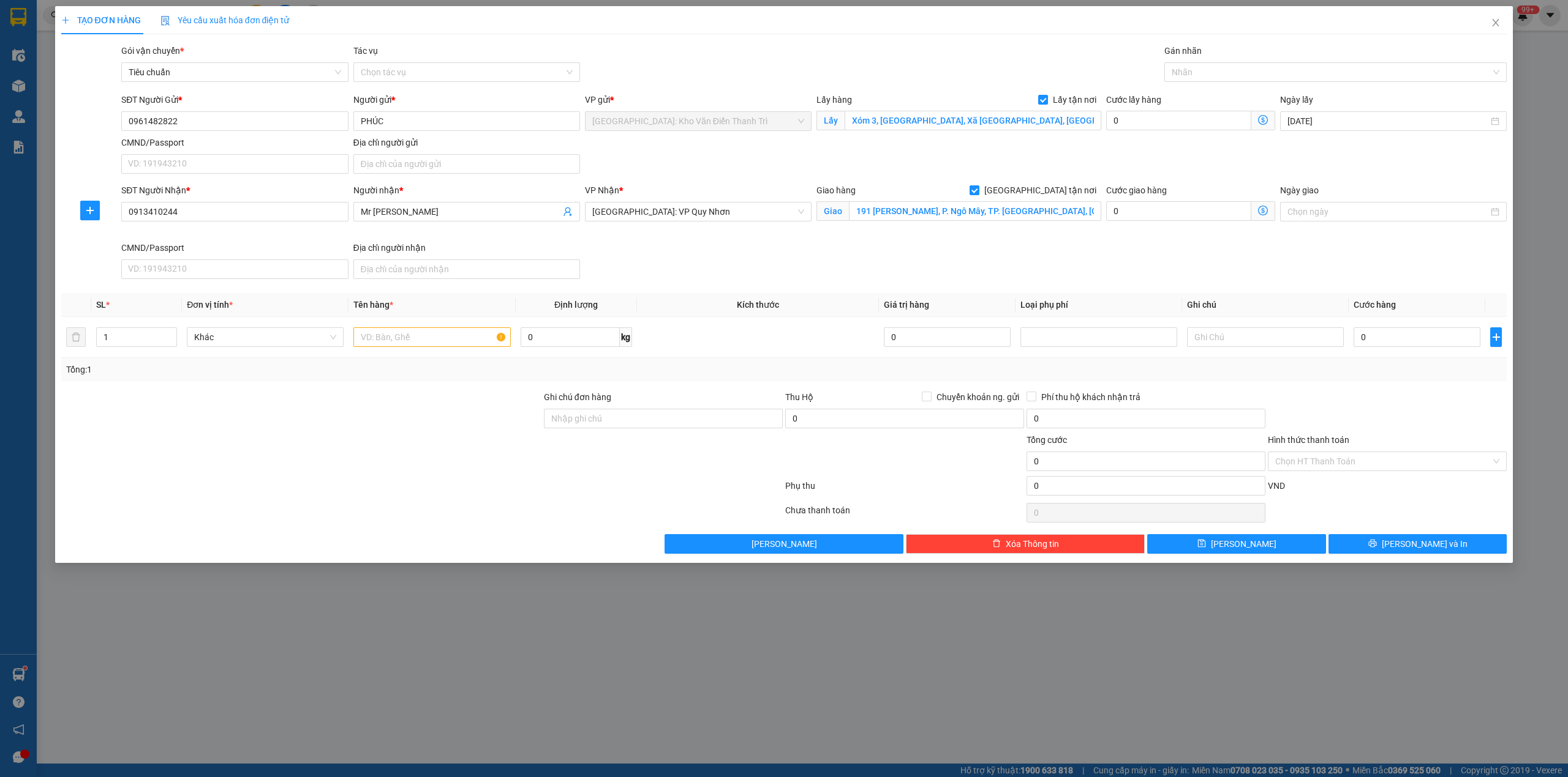
click at [1174, 135] on div "Cước lấy hàng 0" at bounding box center [1191, 114] width 169 height 43
click at [1187, 67] on div at bounding box center [1329, 72] width 325 height 15
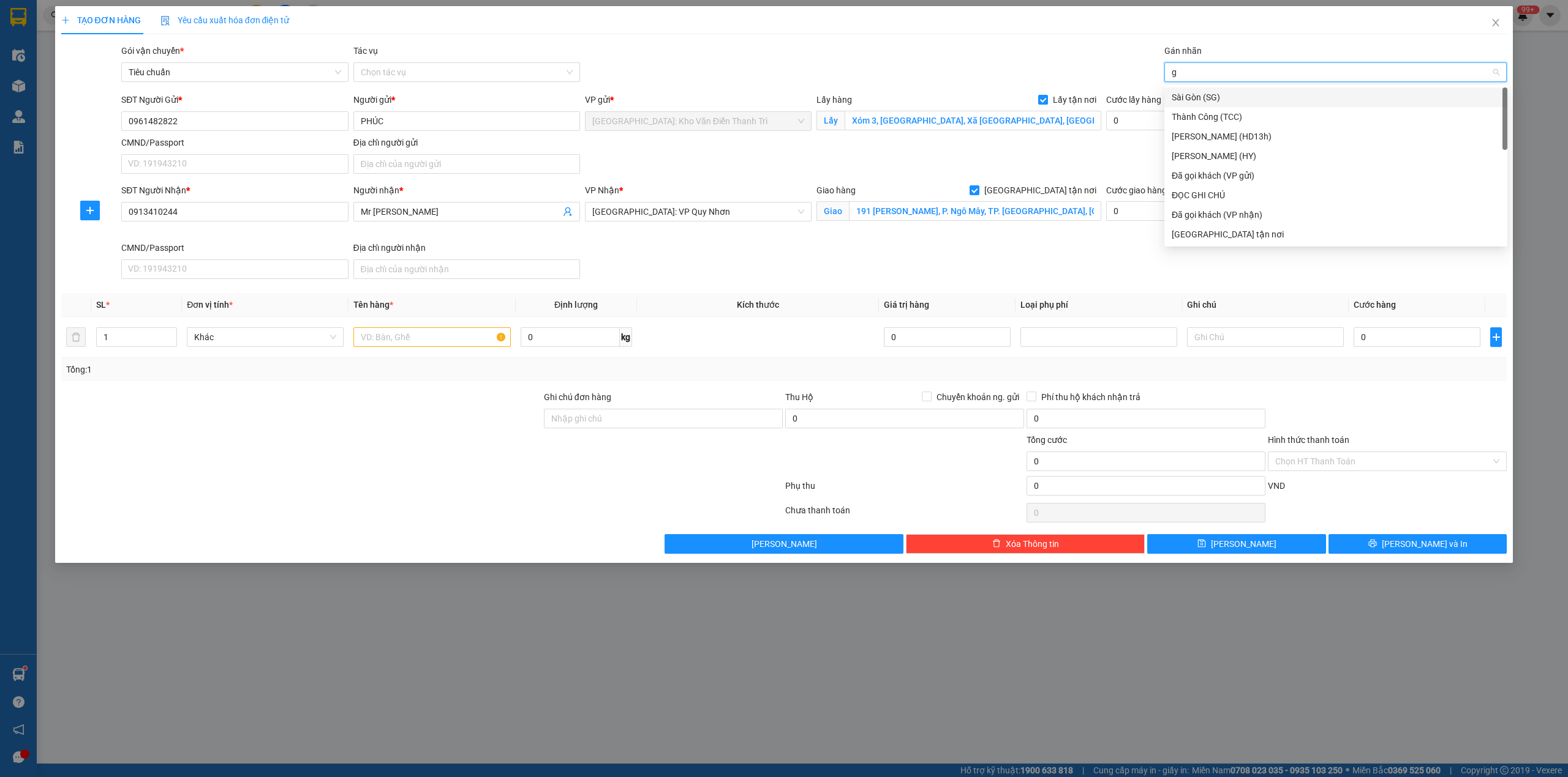
type input "gt"
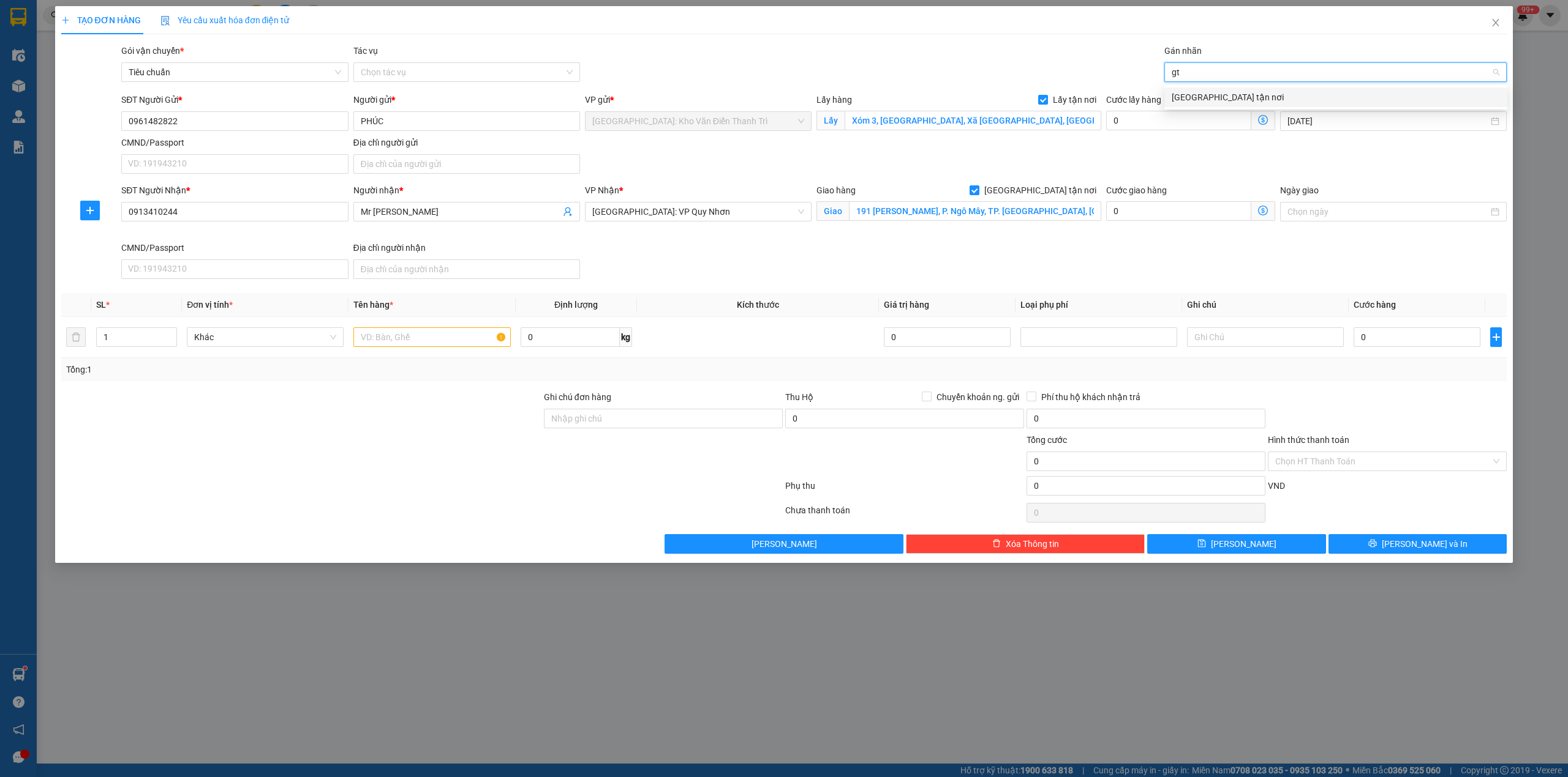
click at [1198, 93] on div "[GEOGRAPHIC_DATA] tận nơi" at bounding box center [1335, 97] width 329 height 13
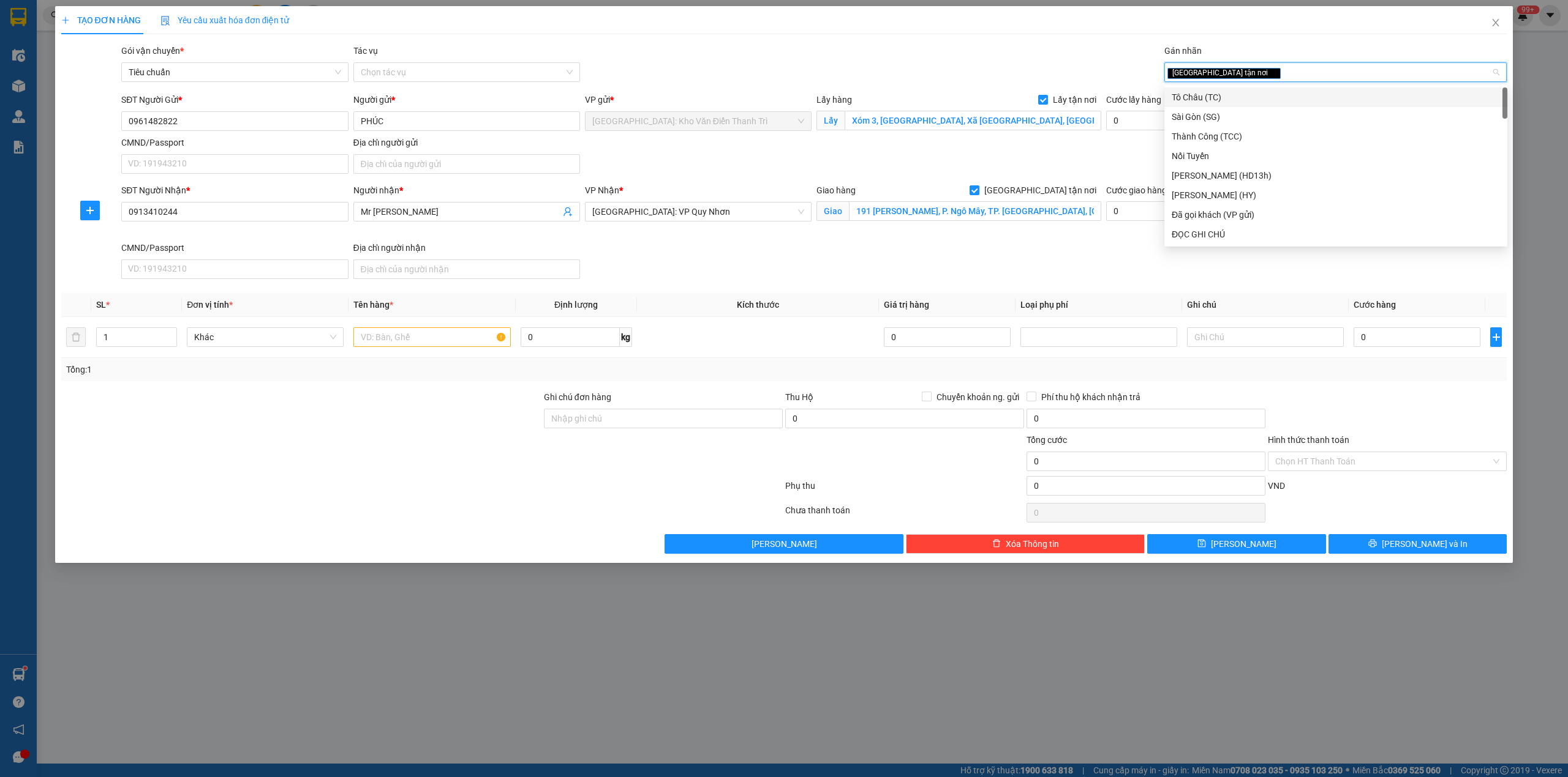
click at [1136, 133] on div "Cước lấy hàng 0" at bounding box center [1191, 114] width 169 height 43
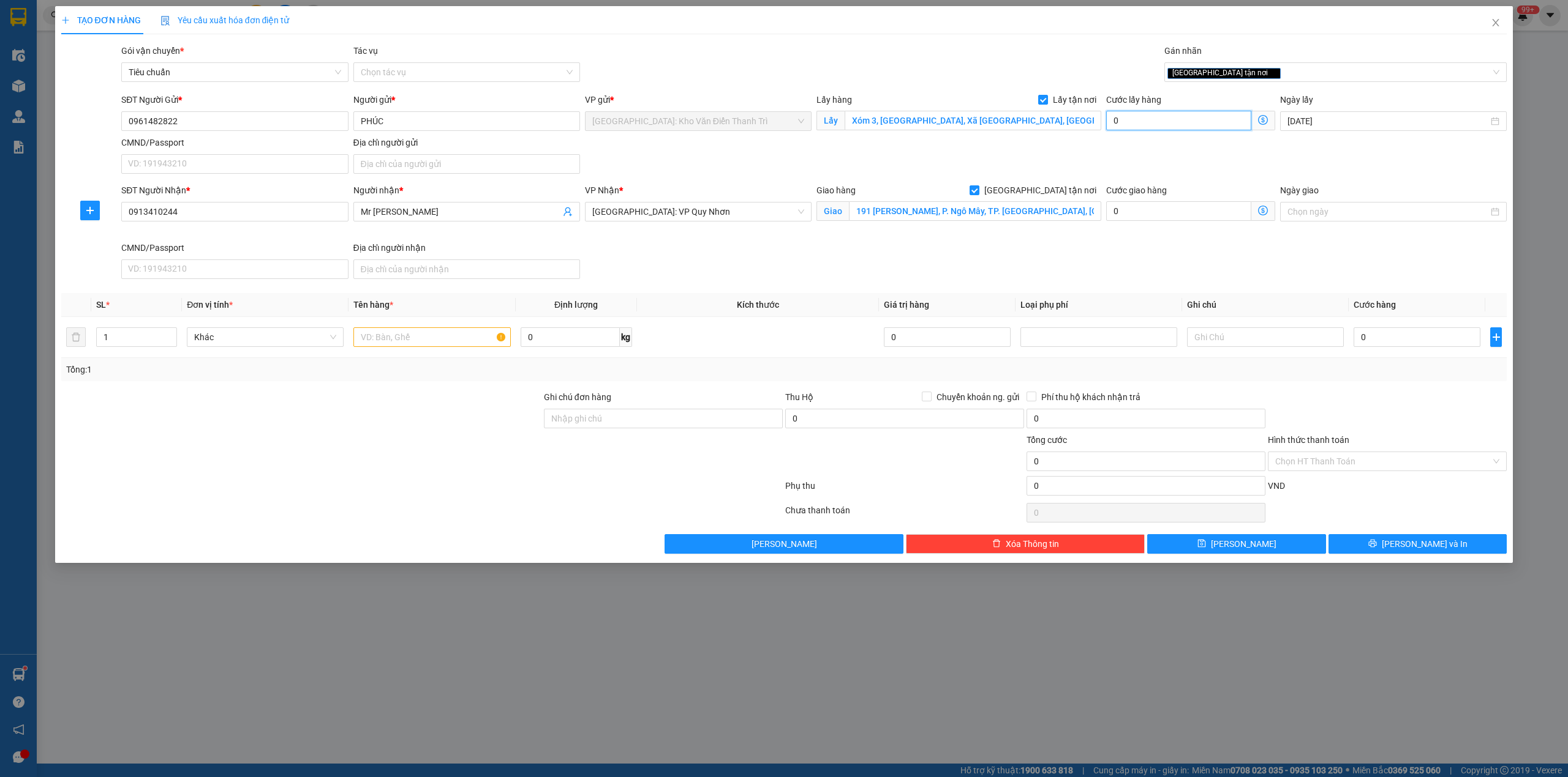
click at [1136, 115] on input "0" at bounding box center [1178, 120] width 145 height 19
type input "1"
type input "10"
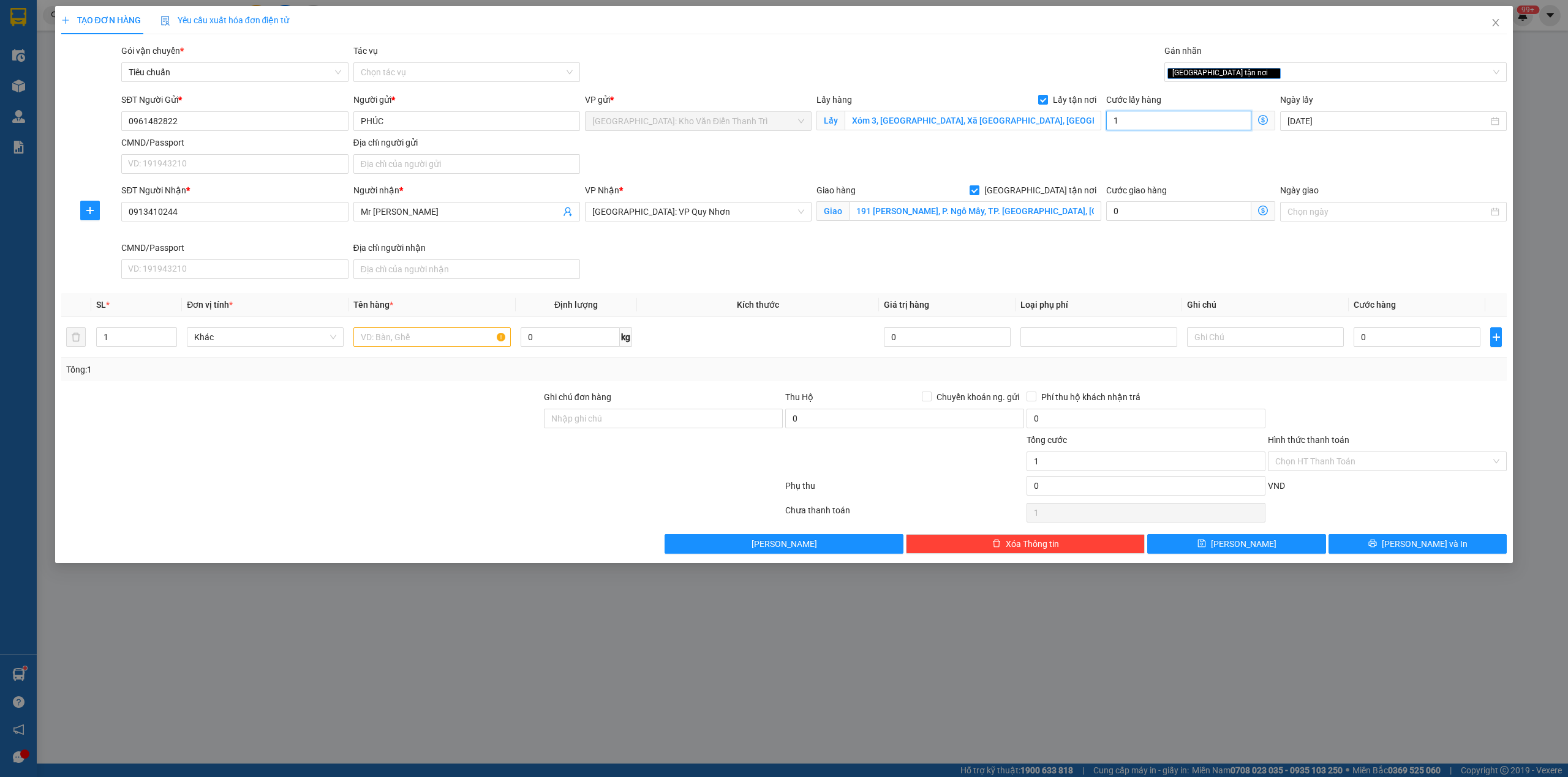
type input "10"
type input "100"
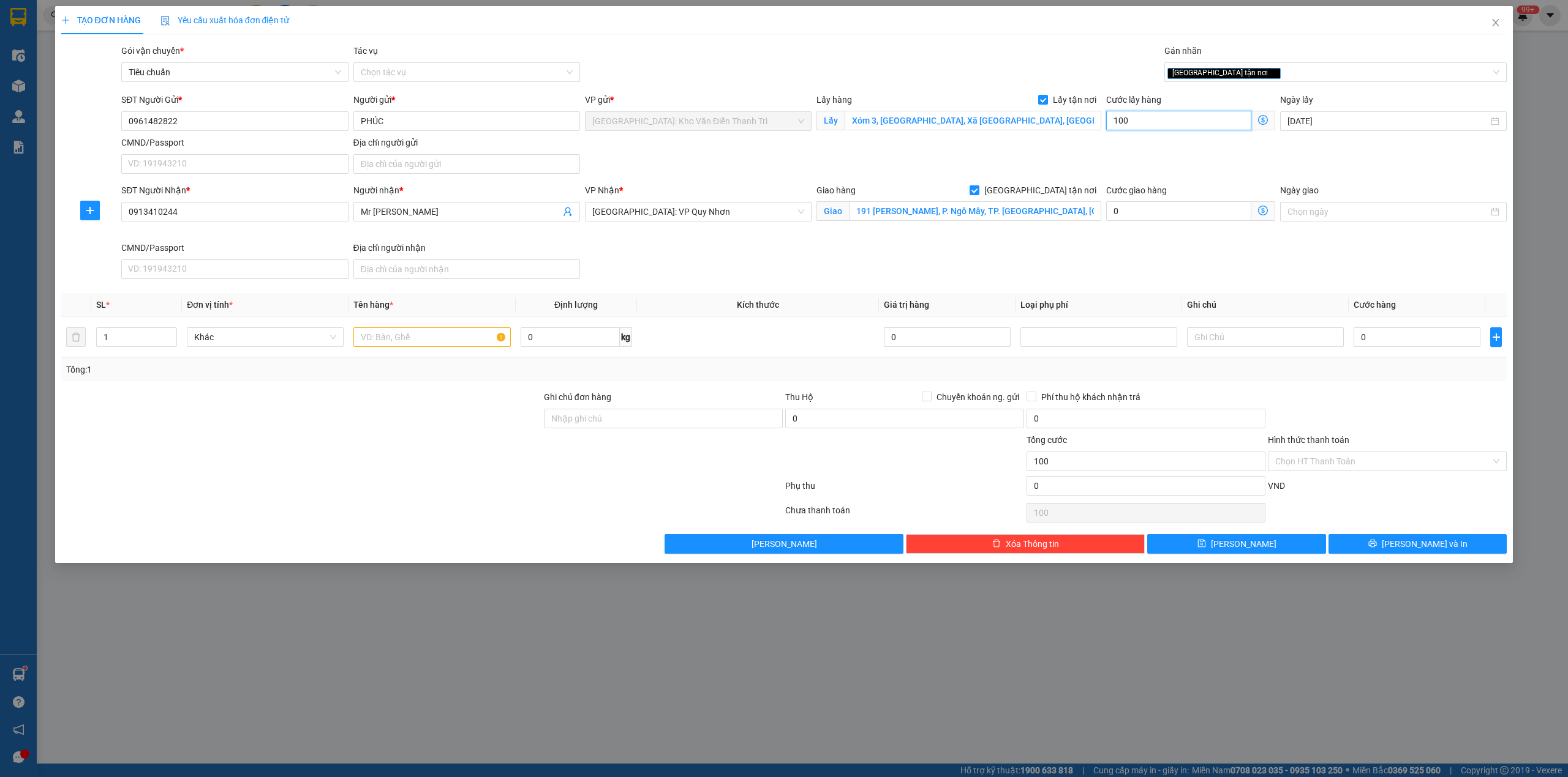
type input "1.000"
type input "10.000"
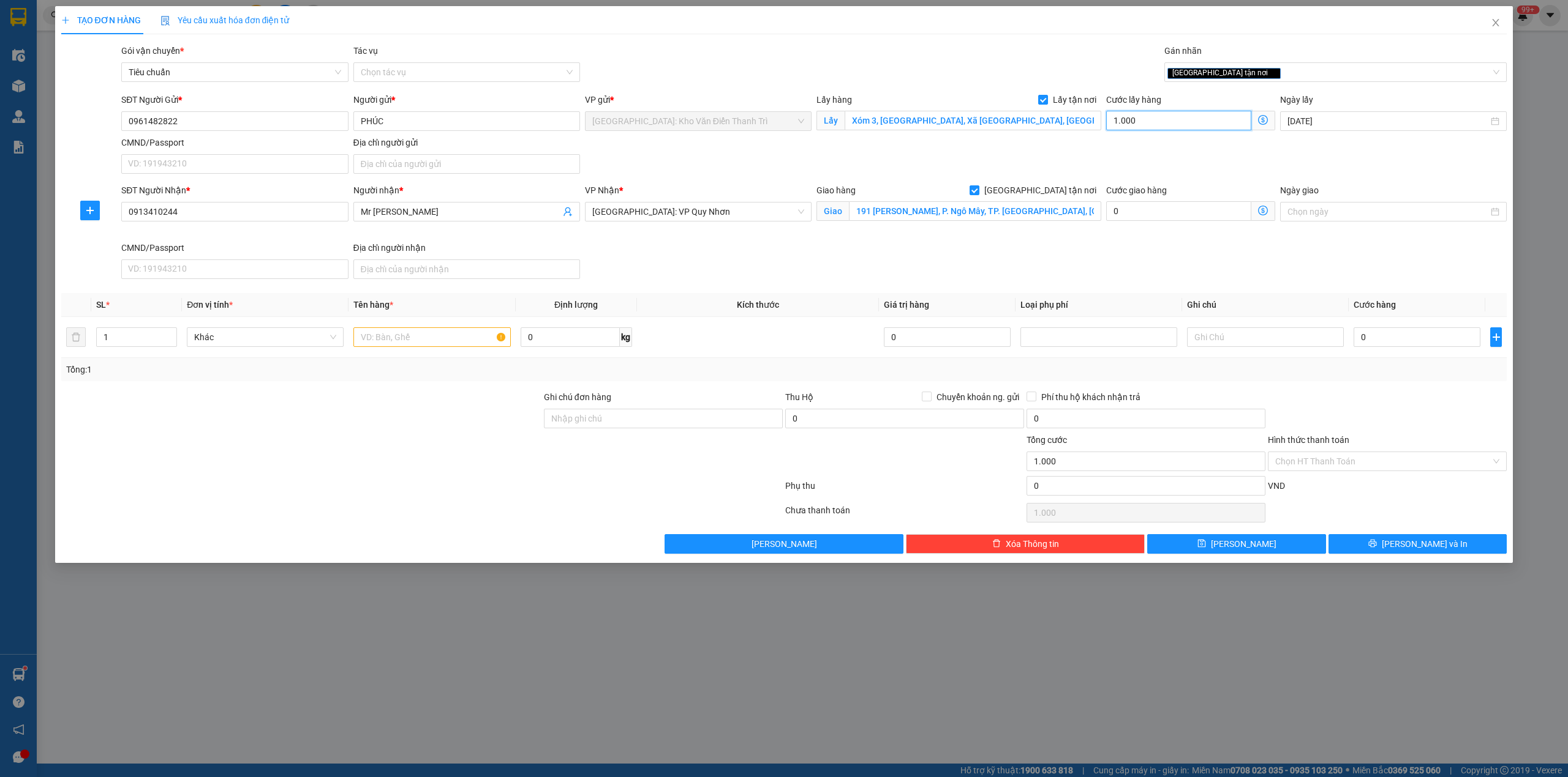
type input "10.000"
type input "100.000"
click at [1423, 342] on input "0" at bounding box center [1417, 337] width 127 height 19
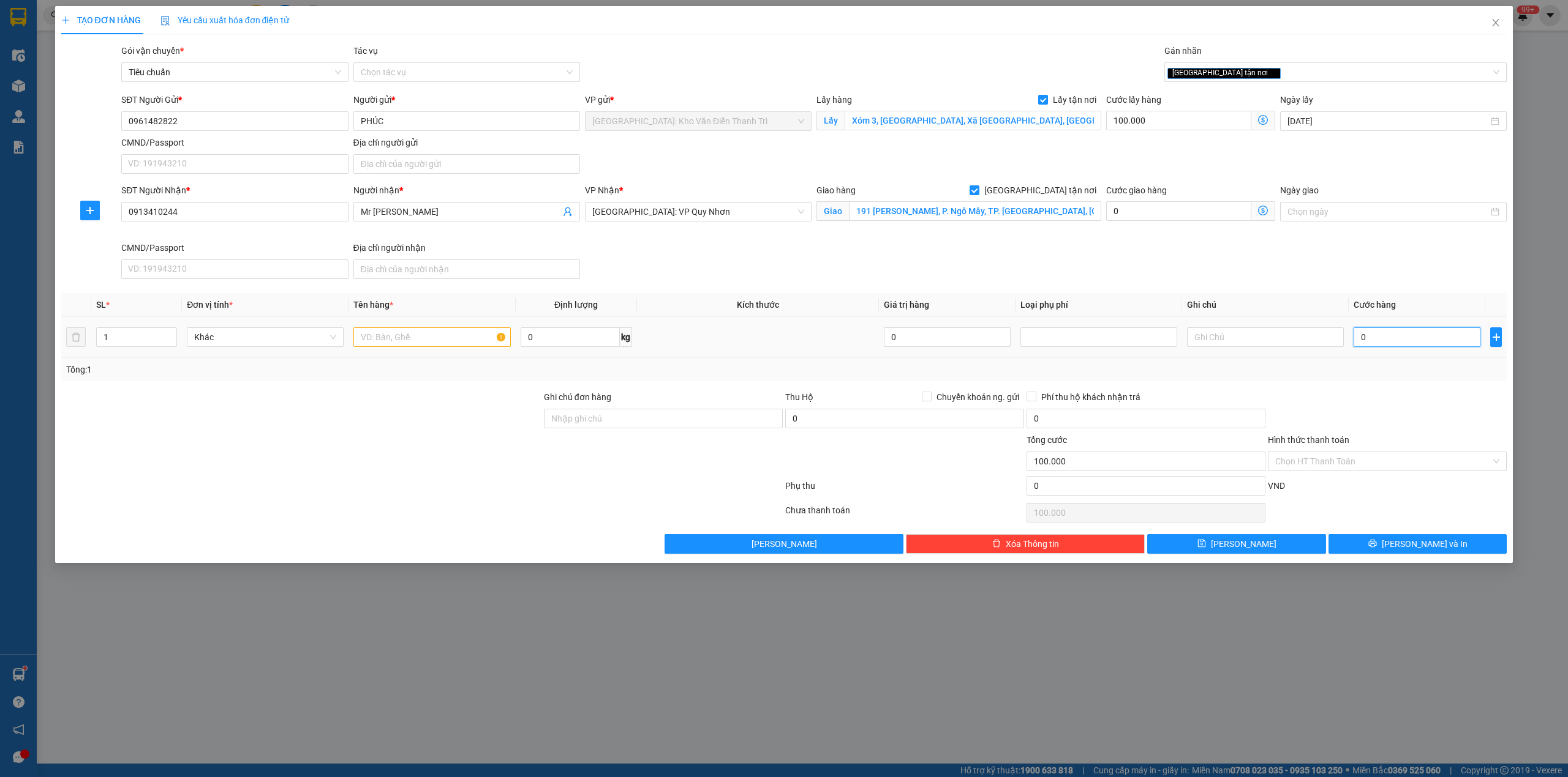
type input "9"
type input "100.009"
type input "90"
type input "100.090"
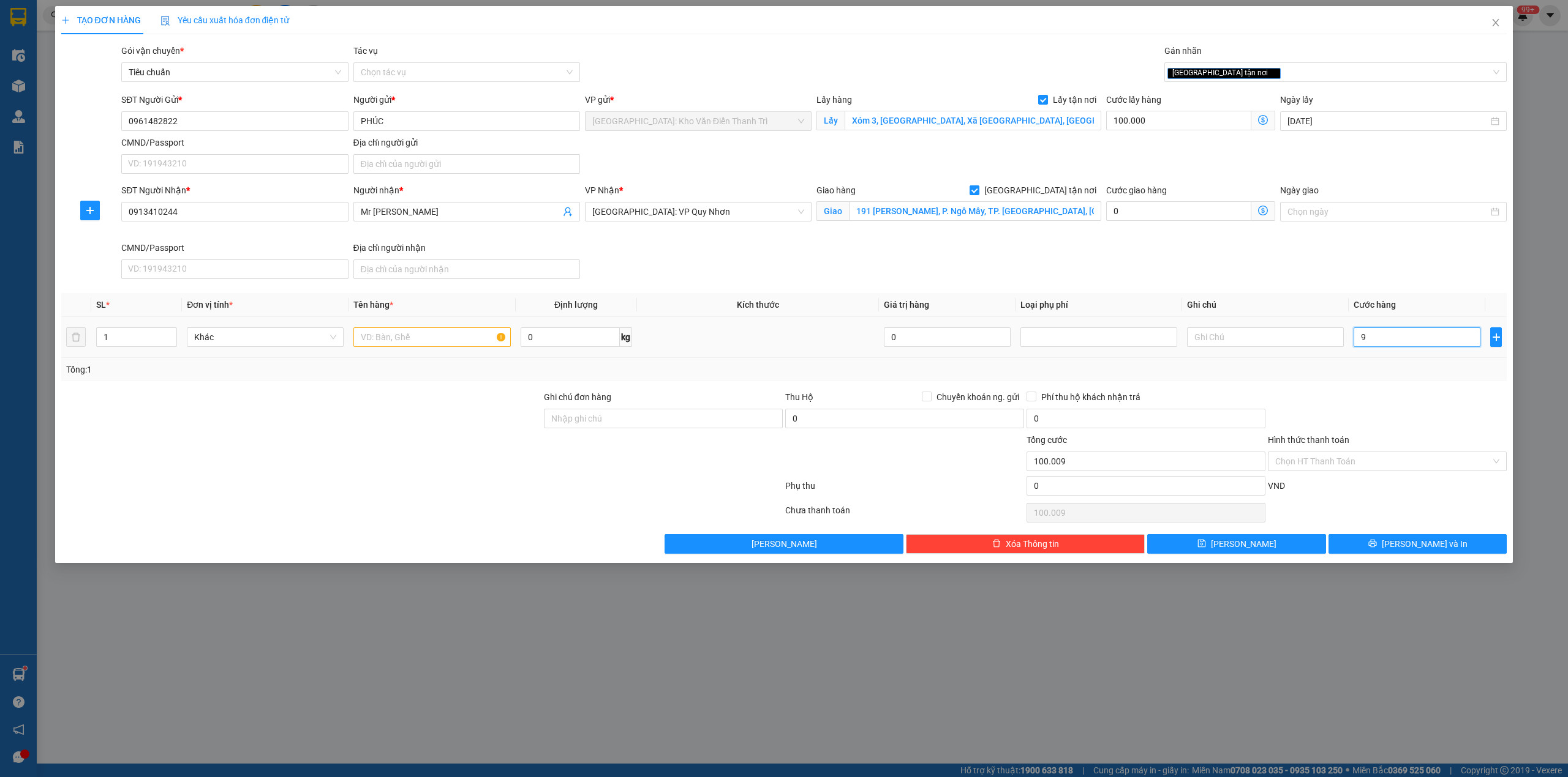
type input "100.090"
type input "900"
type input "100.900"
type input "9.000"
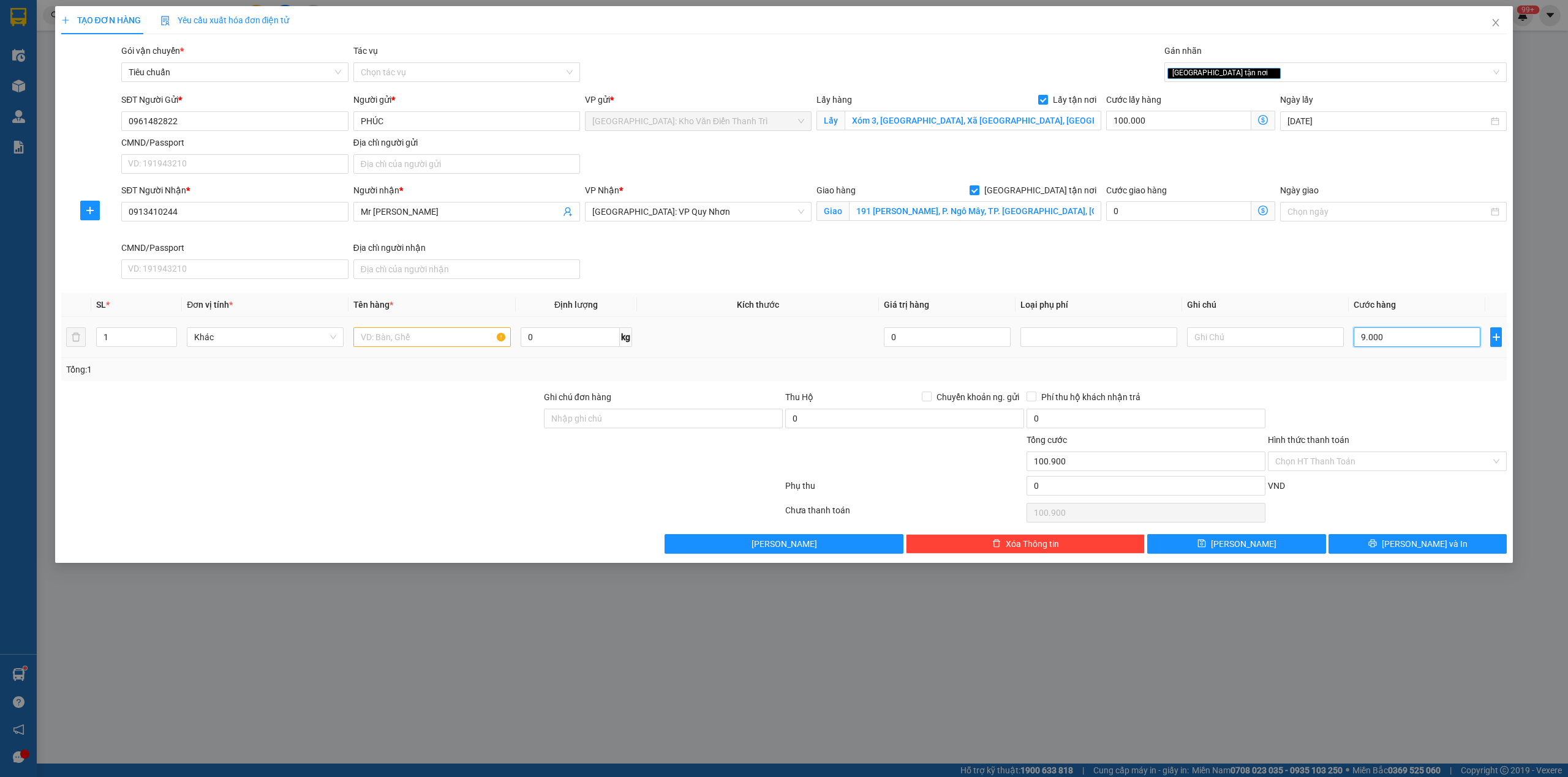
type input "109.000"
type input "90.000"
type input "190.000"
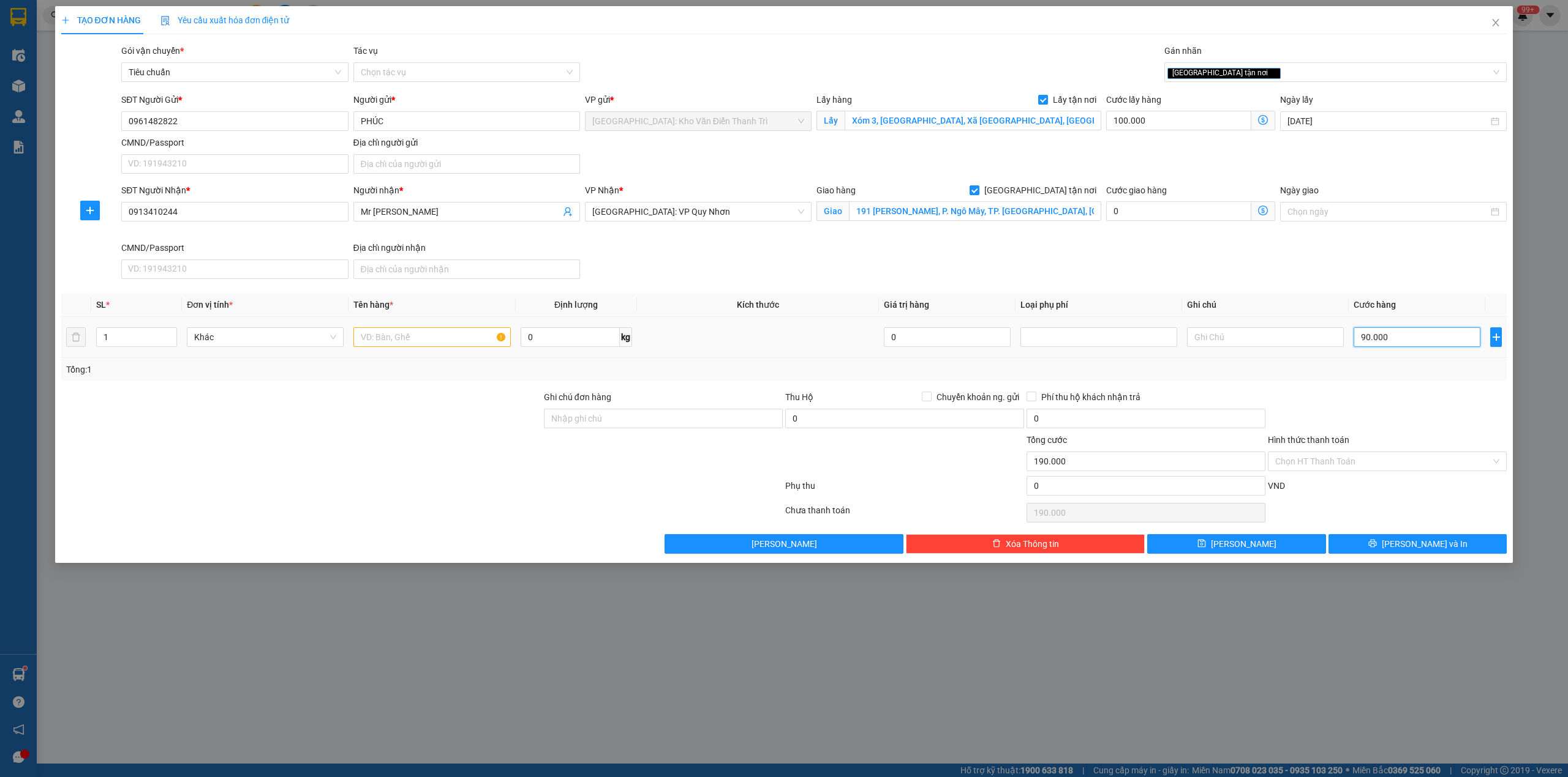
type input "900.000"
type input "1.000.000"
type input "900.000"
click at [398, 346] on input "text" at bounding box center [432, 337] width 157 height 19
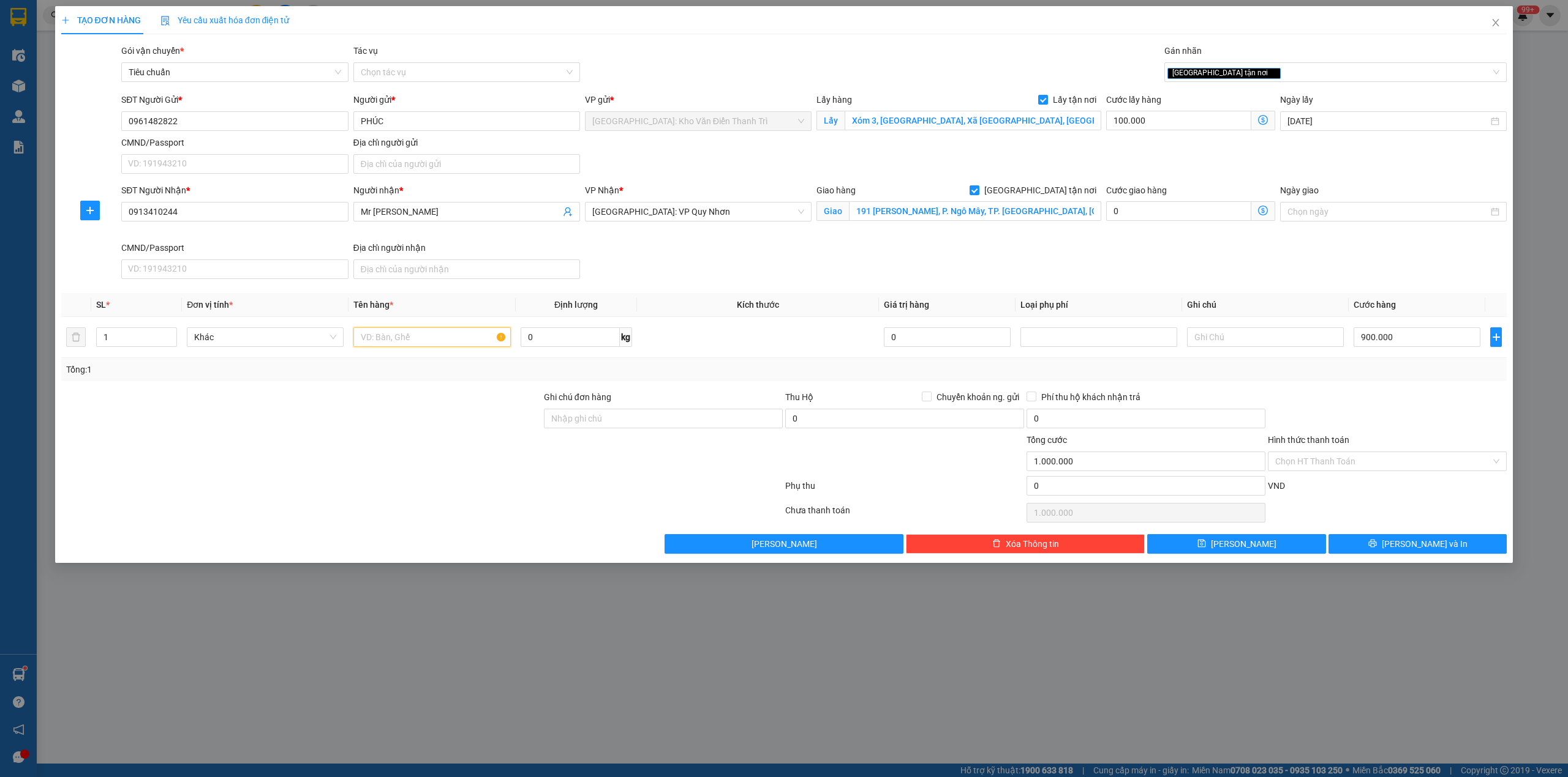
paste input "1 tủ điện"
type input "1 tủ điện a bình đón đông la hoài đươc"
drag, startPoint x: 1226, startPoint y: 557, endPoint x: 1230, endPoint y: 548, distance: 9.8
click at [1225, 555] on div "TẠO ĐƠN HÀNG Yêu cầu xuất hóa đơn điện tử Transit Pickup Surcharge Ids Transit …" at bounding box center [784, 284] width 1458 height 557
click at [1205, 546] on icon "save" at bounding box center [1201, 544] width 8 height 8
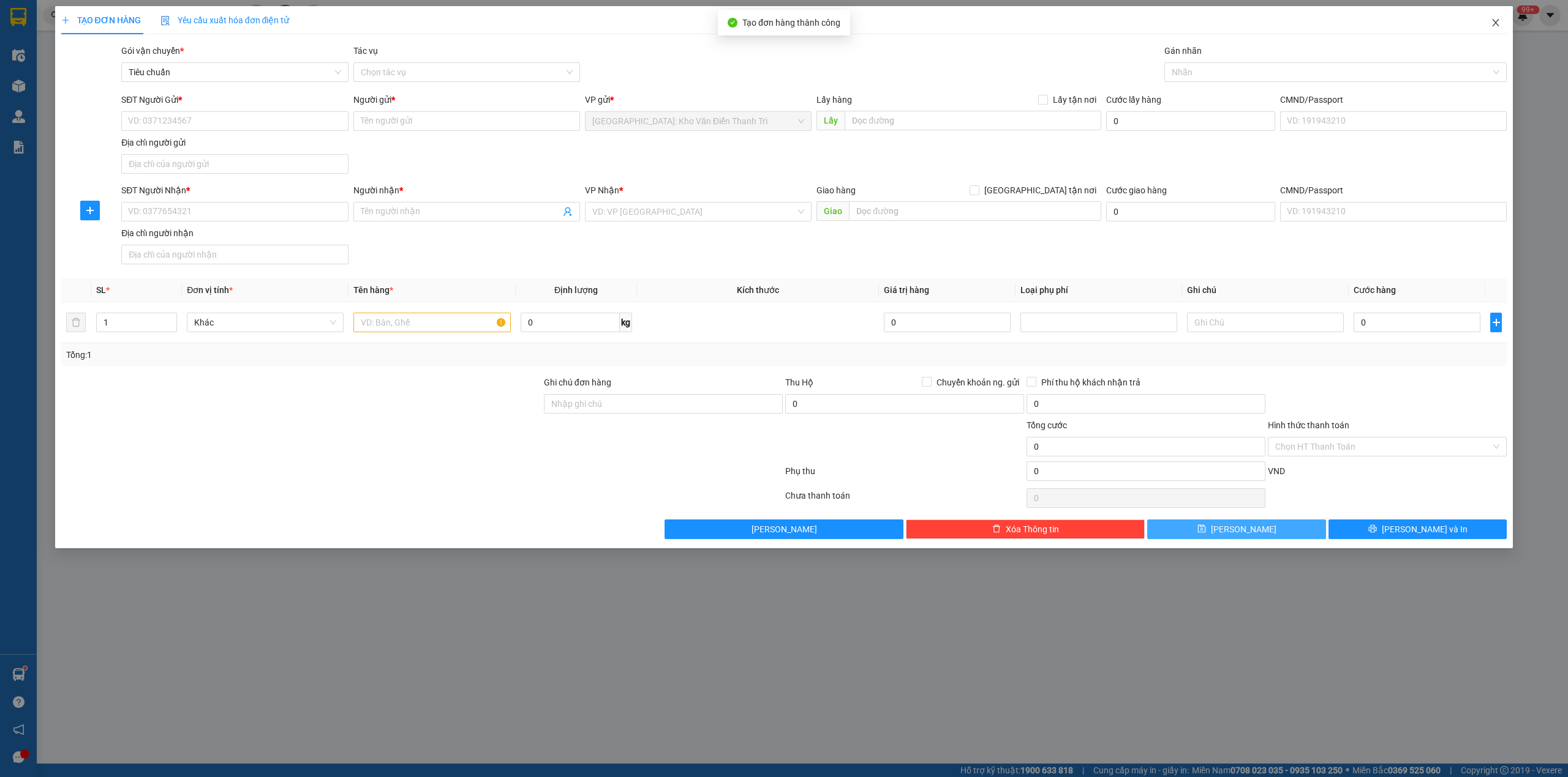
click at [1498, 26] on icon "close" at bounding box center [1496, 22] width 7 height 7
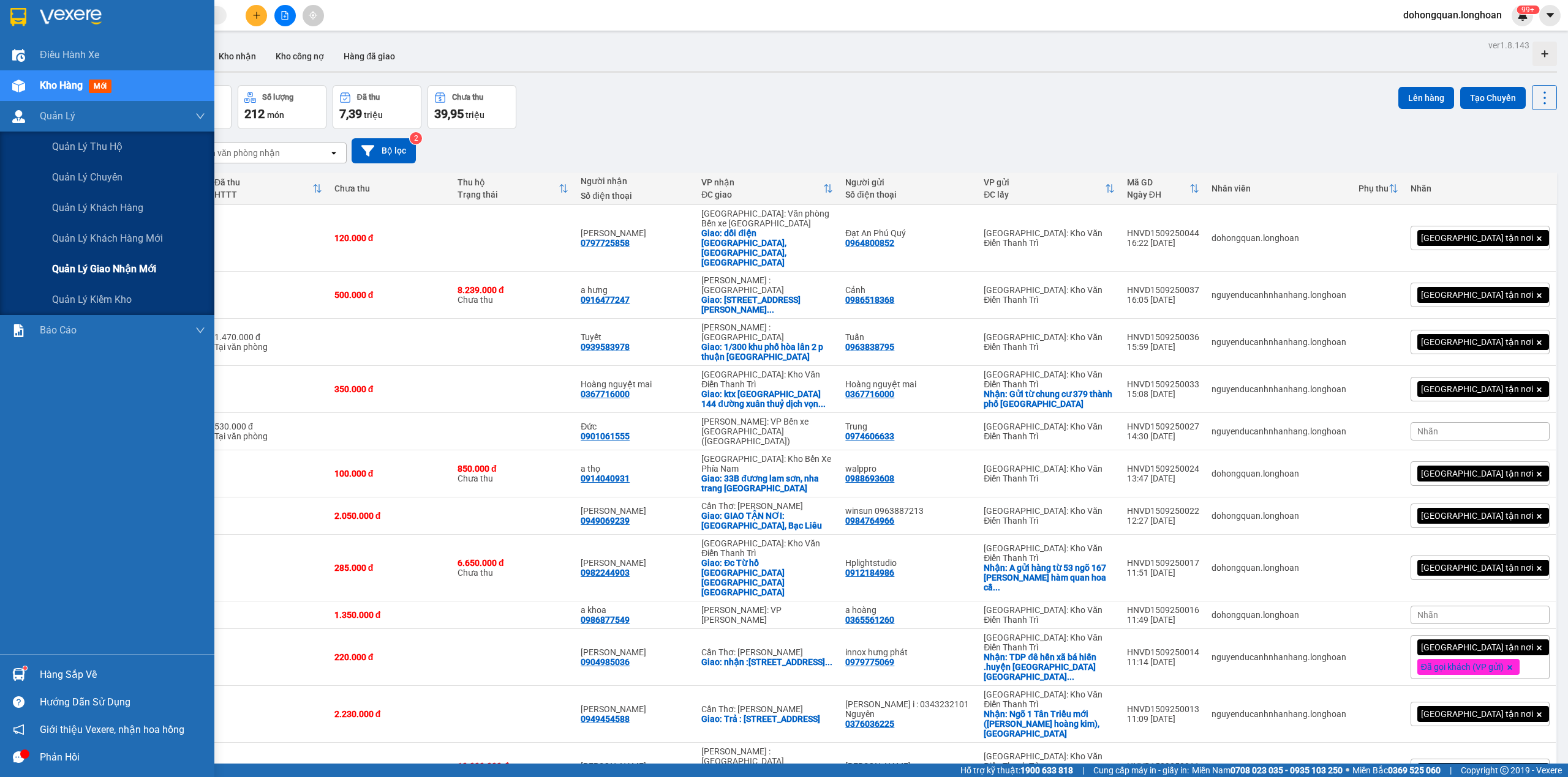
click at [76, 272] on span "Quản lý giao nhận mới" at bounding box center [104, 269] width 104 height 15
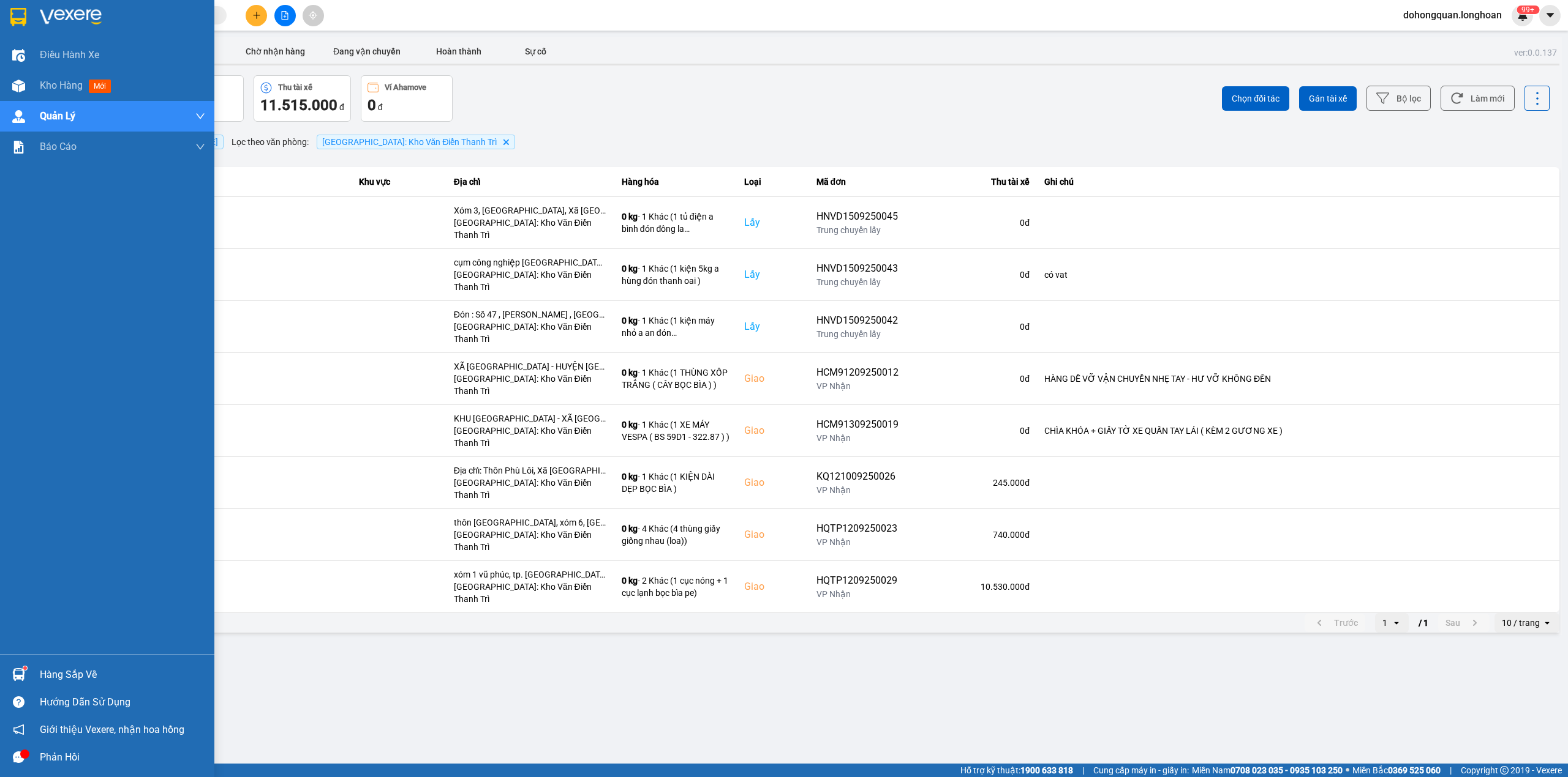
click at [17, 8] on img at bounding box center [18, 17] width 16 height 19
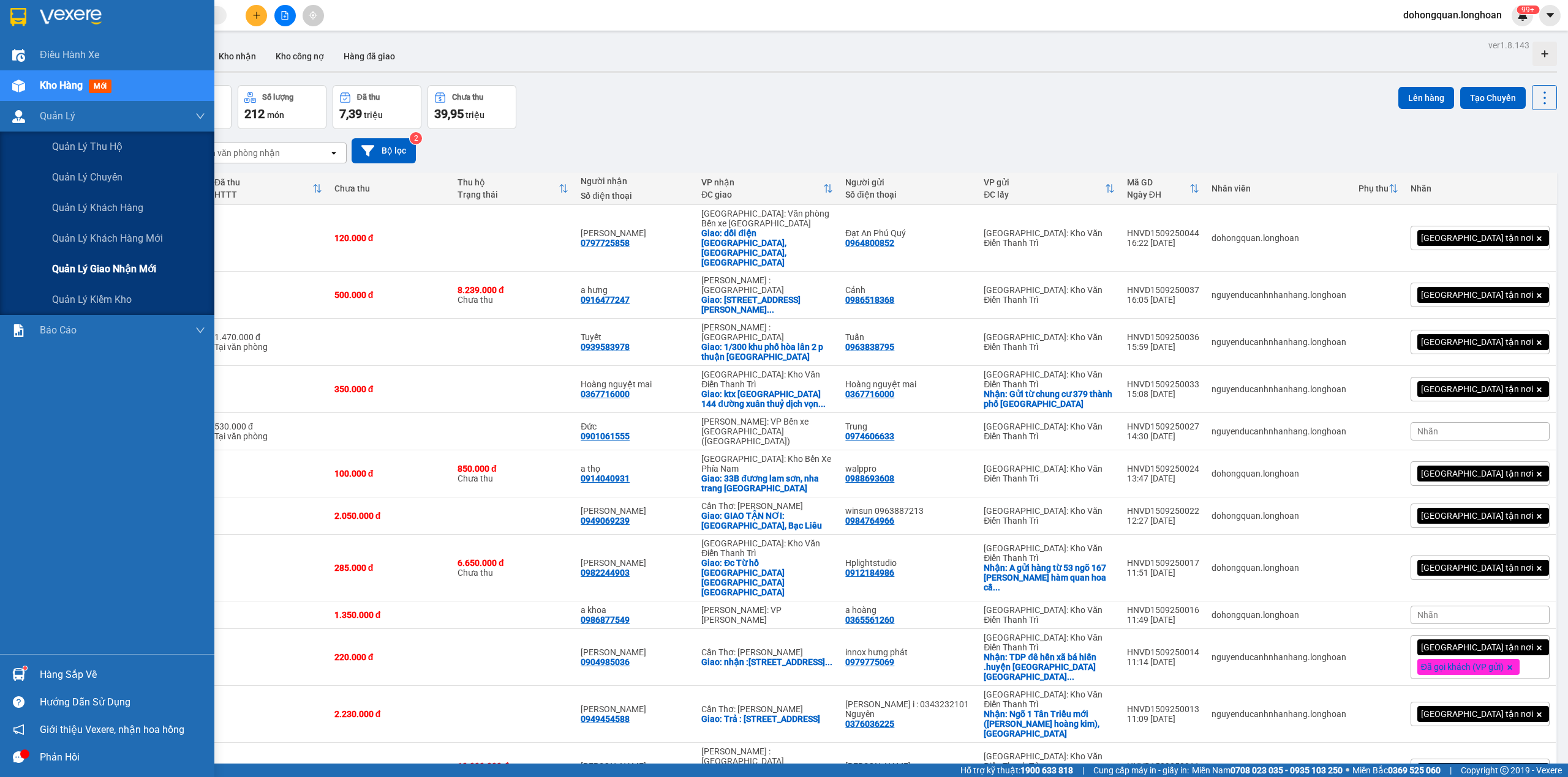
click at [115, 266] on span "Quản lý giao nhận mới" at bounding box center [104, 269] width 104 height 15
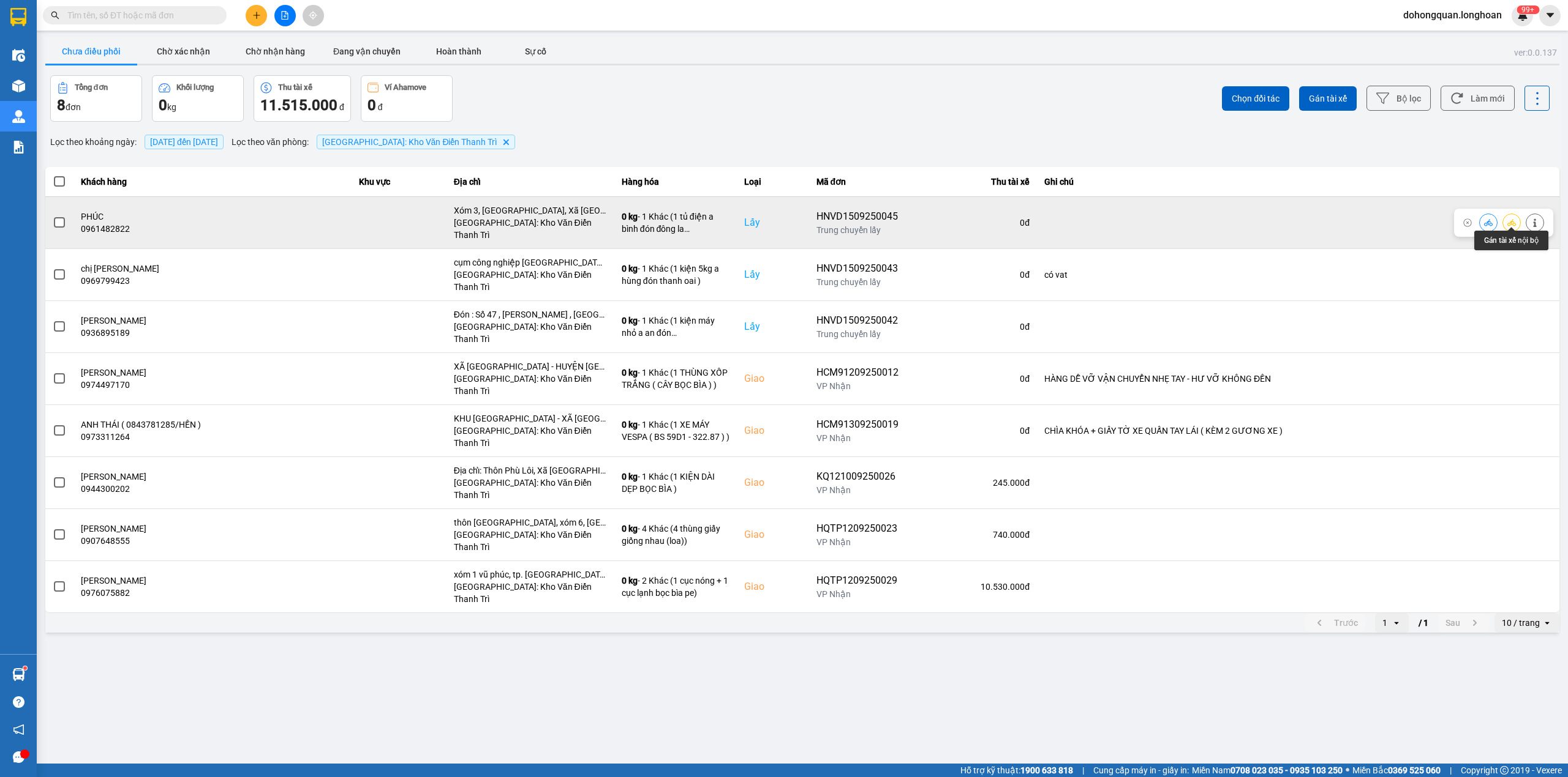
click at [1512, 218] on icon at bounding box center [1511, 222] width 9 height 9
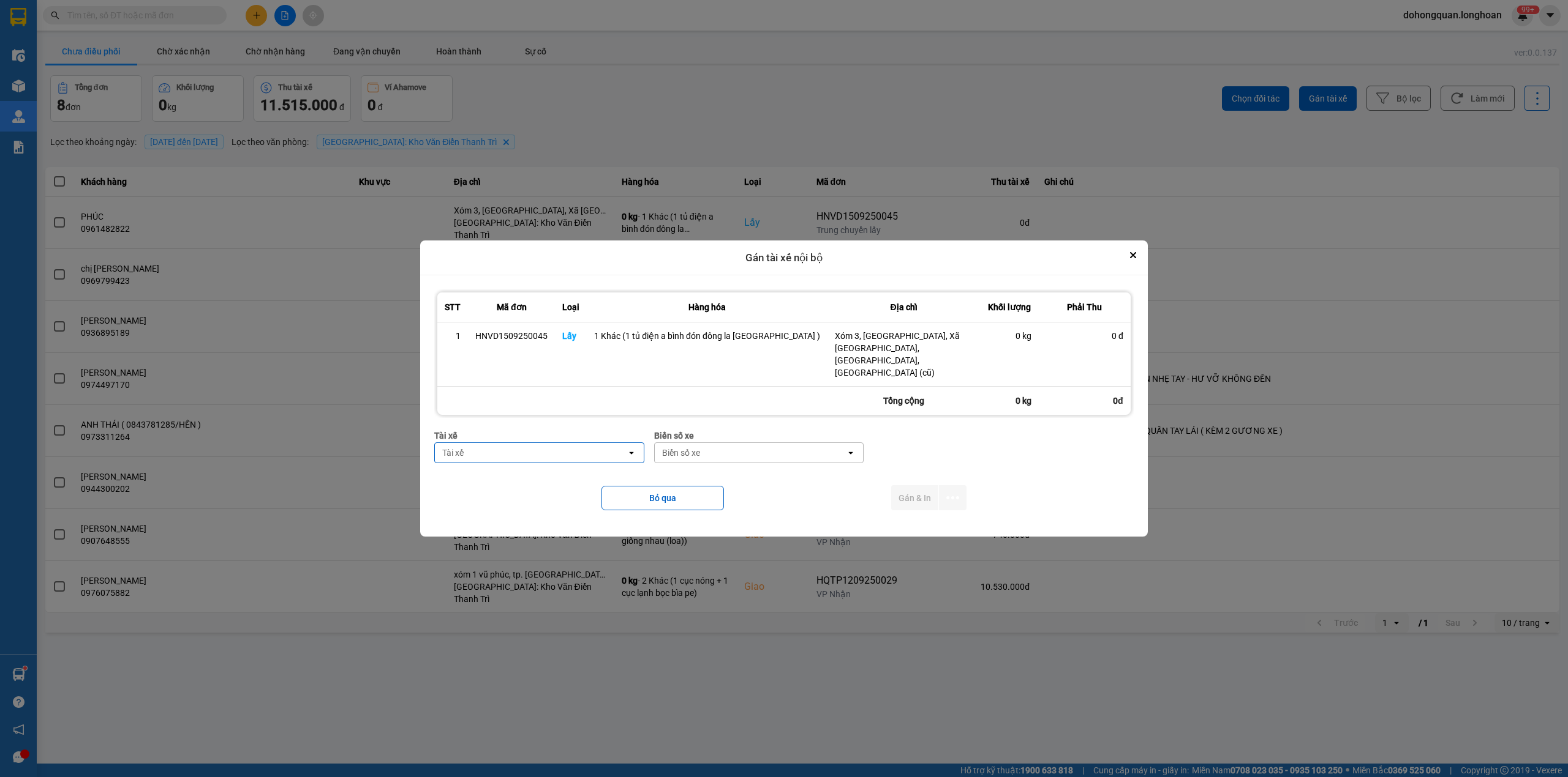
click at [550, 456] on div "Tài xế" at bounding box center [530, 452] width 191 height 19
click at [585, 511] on span "0989592016 - Trần Thanh Bình--0862.666.247" at bounding box center [557, 514] width 181 height 25
click at [741, 433] on div "Biển số xe" at bounding box center [770, 435] width 209 height 13
click at [737, 447] on div "Biển số xe" at bounding box center [761, 452] width 191 height 19
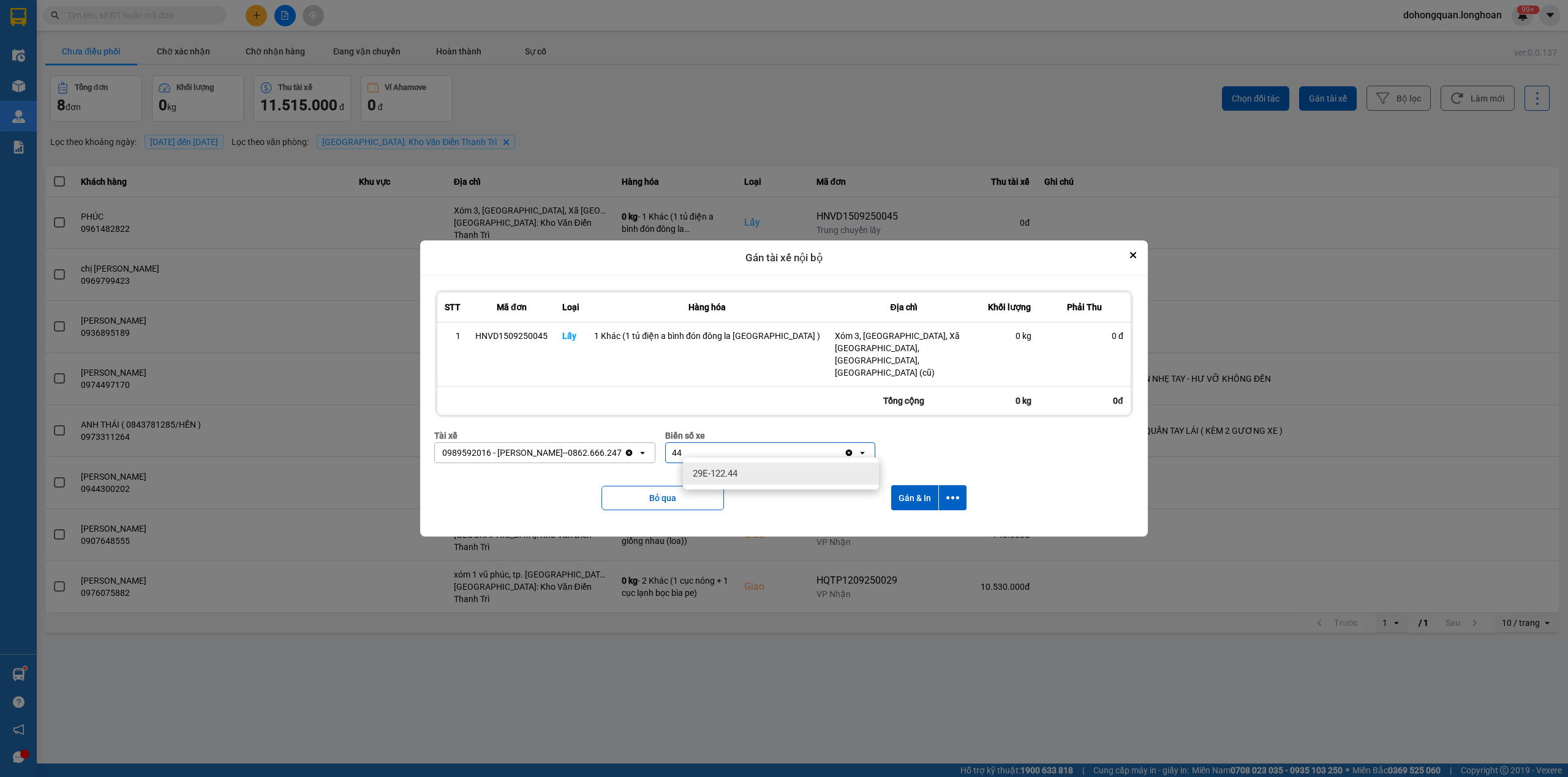
click at [748, 475] on div "29E-122.44" at bounding box center [781, 473] width 196 height 22
click at [946, 497] on icon "dialog" at bounding box center [953, 498] width 13 height 3
click at [891, 529] on span "Chỉ gán tài" at bounding box center [897, 526] width 40 height 12
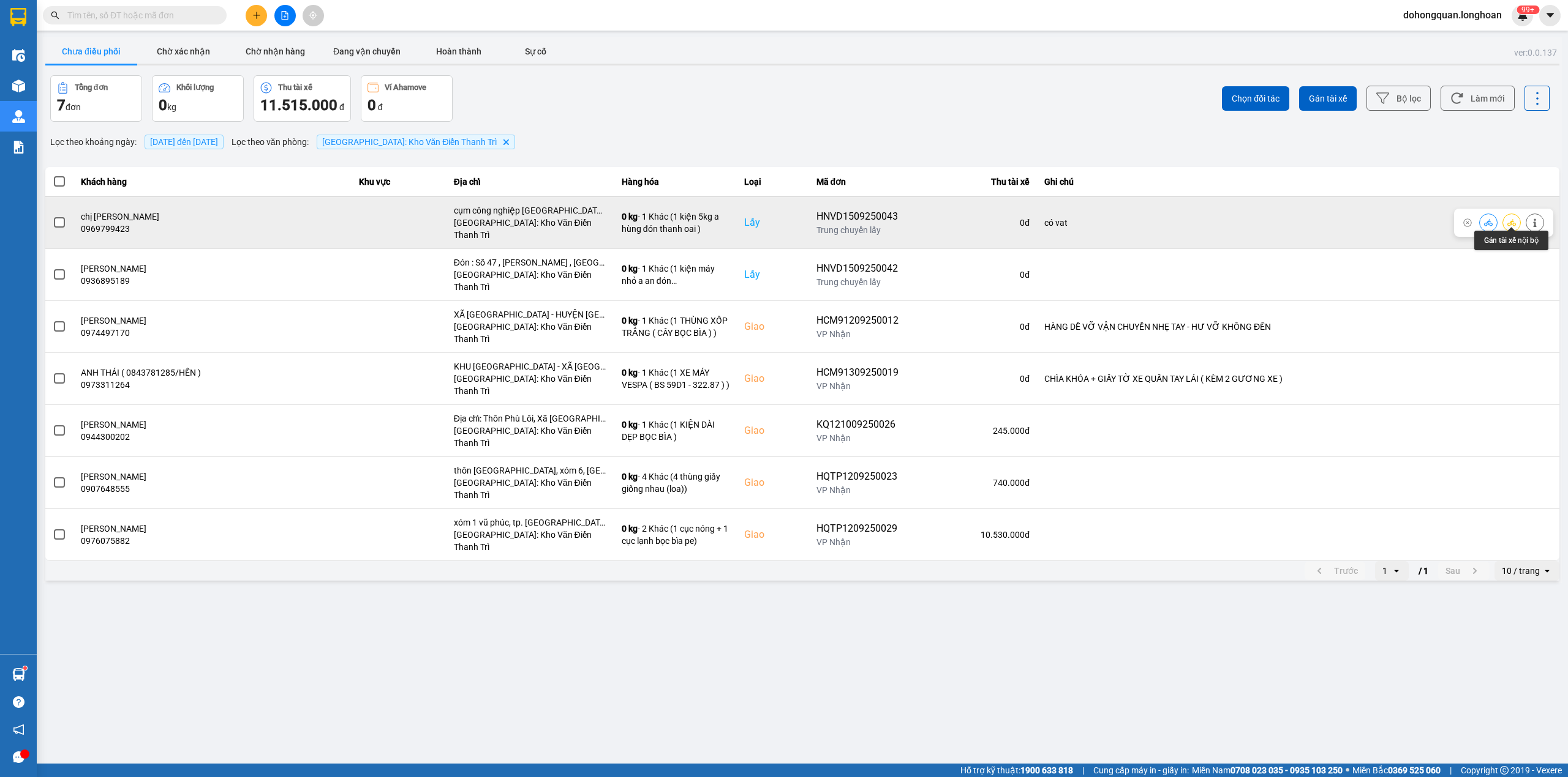
click at [1513, 219] on icon at bounding box center [1511, 222] width 9 height 7
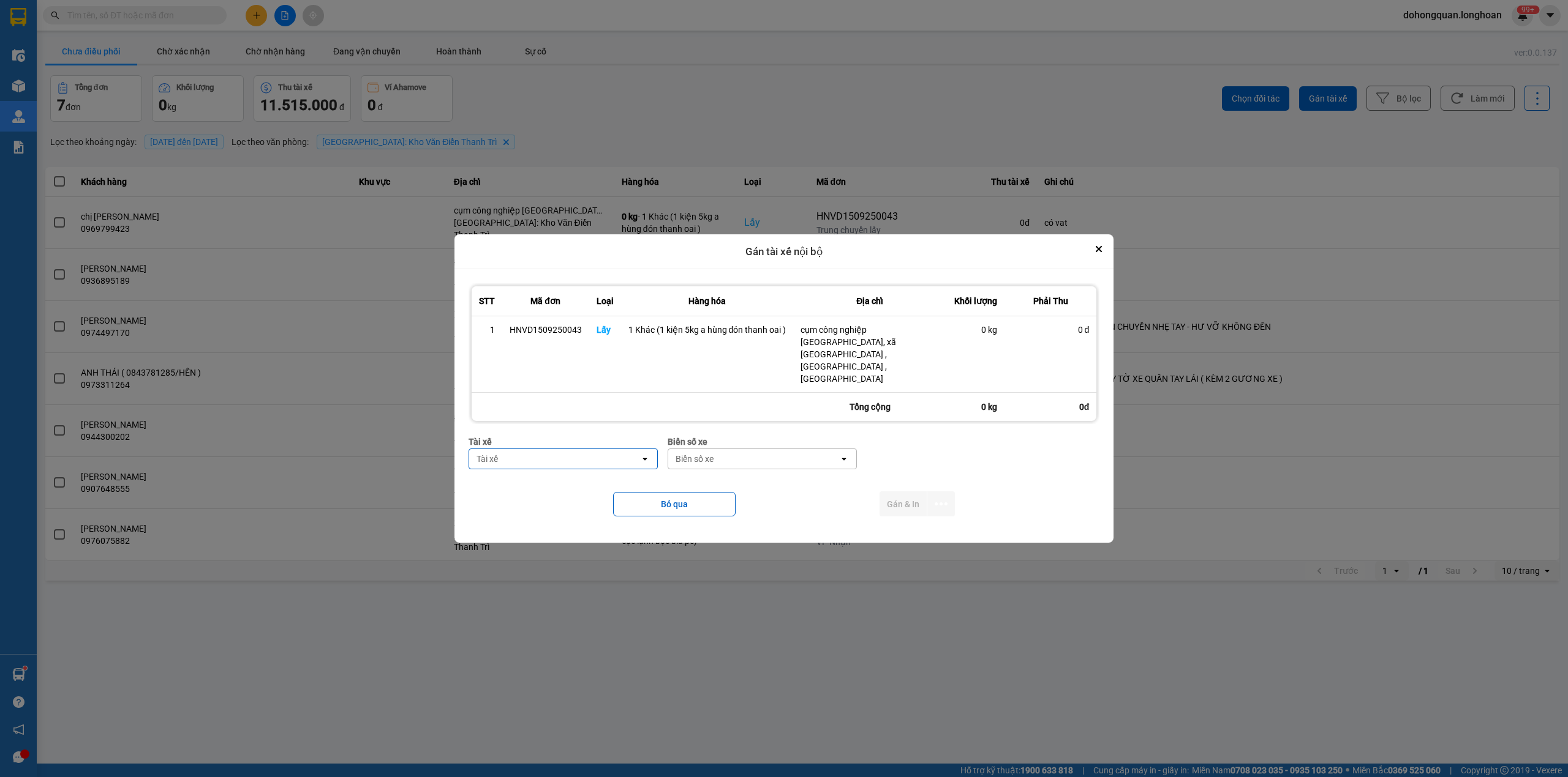
click at [532, 449] on div "Tài xế" at bounding box center [554, 459] width 171 height 19
click at [544, 480] on span "0325666247 - A Hùng 17 Lái Xe Hà Nội 0325666247" at bounding box center [566, 474] width 174 height 25
click at [758, 453] on div "Biển số xe" at bounding box center [777, 459] width 38 height 12
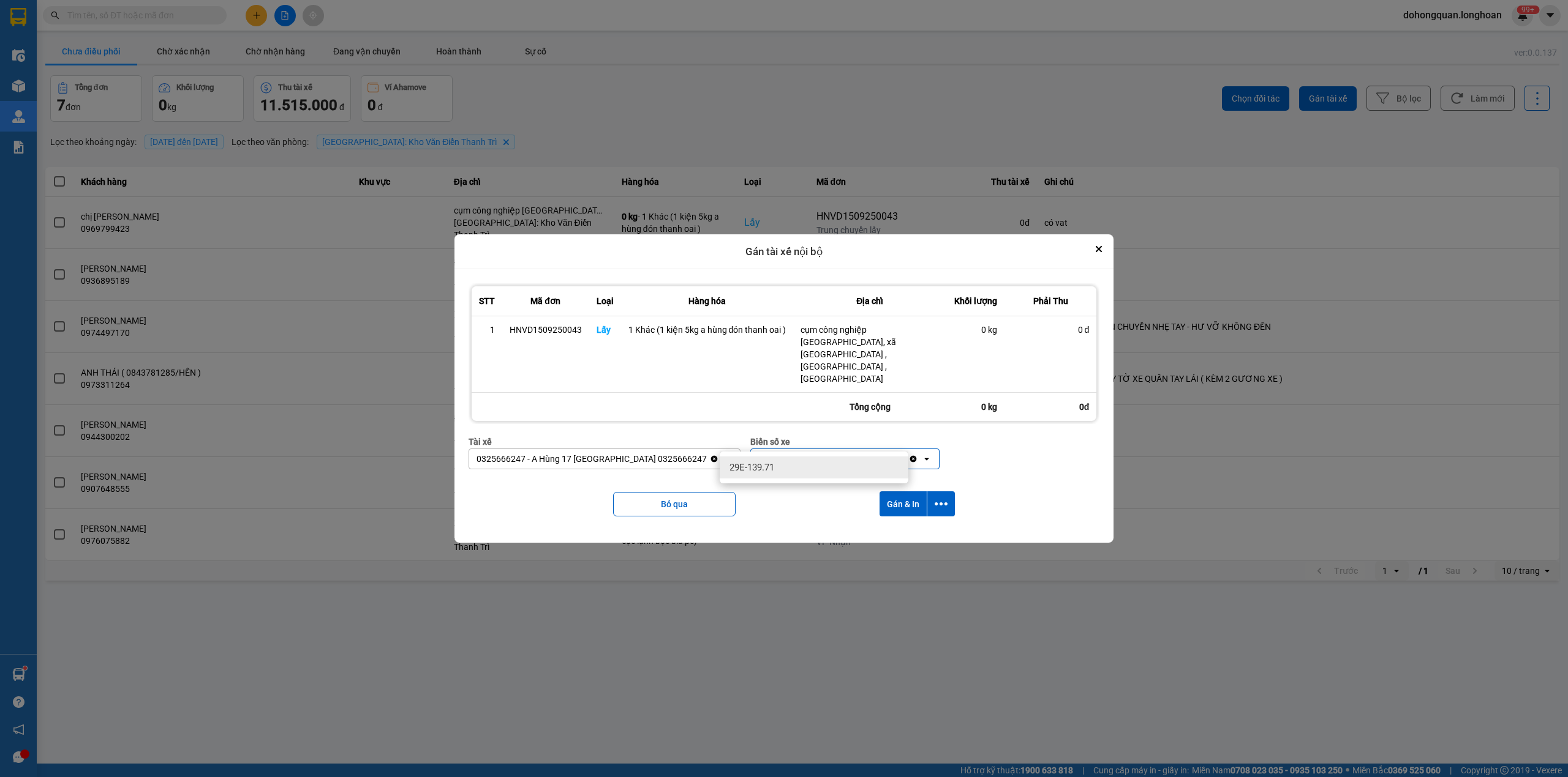
click at [753, 471] on span "29E-139.71" at bounding box center [752, 468] width 45 height 12
click at [946, 497] on icon "dialog" at bounding box center [941, 504] width 13 height 13
click at [906, 520] on span "Chỉ gán tài" at bounding box center [892, 520] width 40 height 12
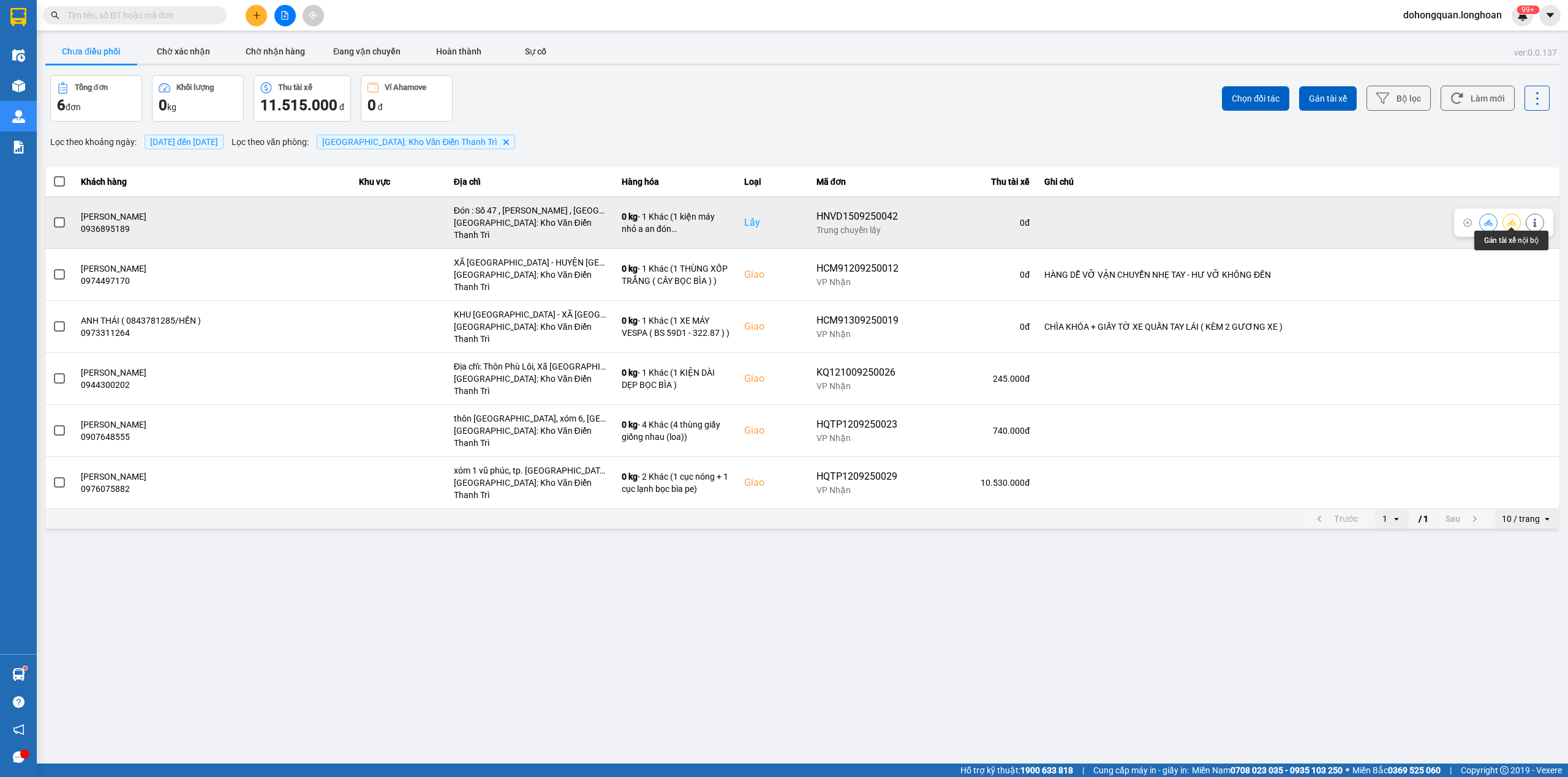
click at [1509, 218] on icon at bounding box center [1511, 222] width 9 height 9
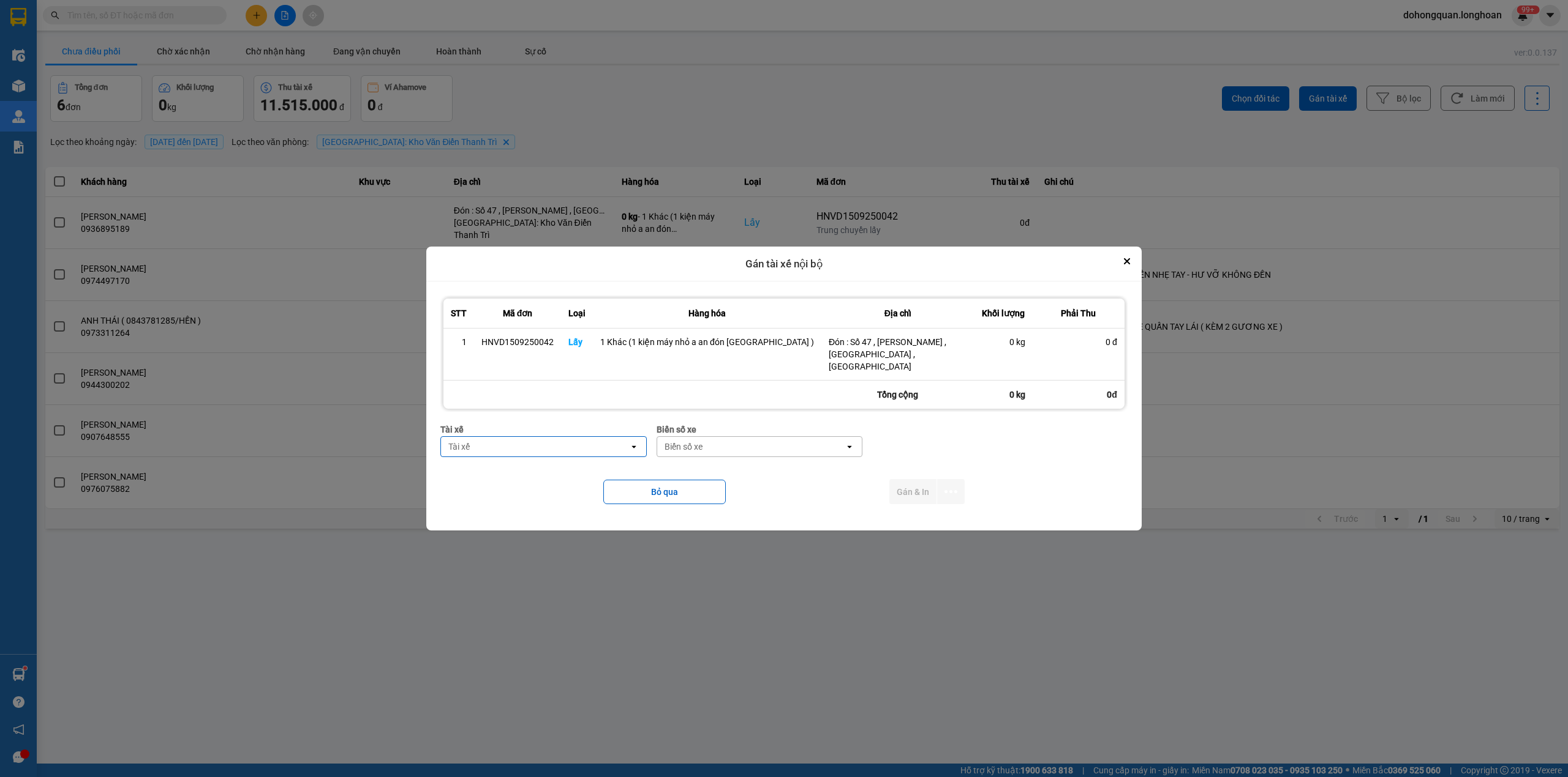
click at [553, 437] on div "Tài xế" at bounding box center [535, 446] width 188 height 19
click at [544, 480] on span "0397444247 - Nguyễn Trường An 0397.444.247" at bounding box center [558, 474] width 181 height 25
click at [743, 446] on div "Biển số xe" at bounding box center [775, 446] width 188 height 19
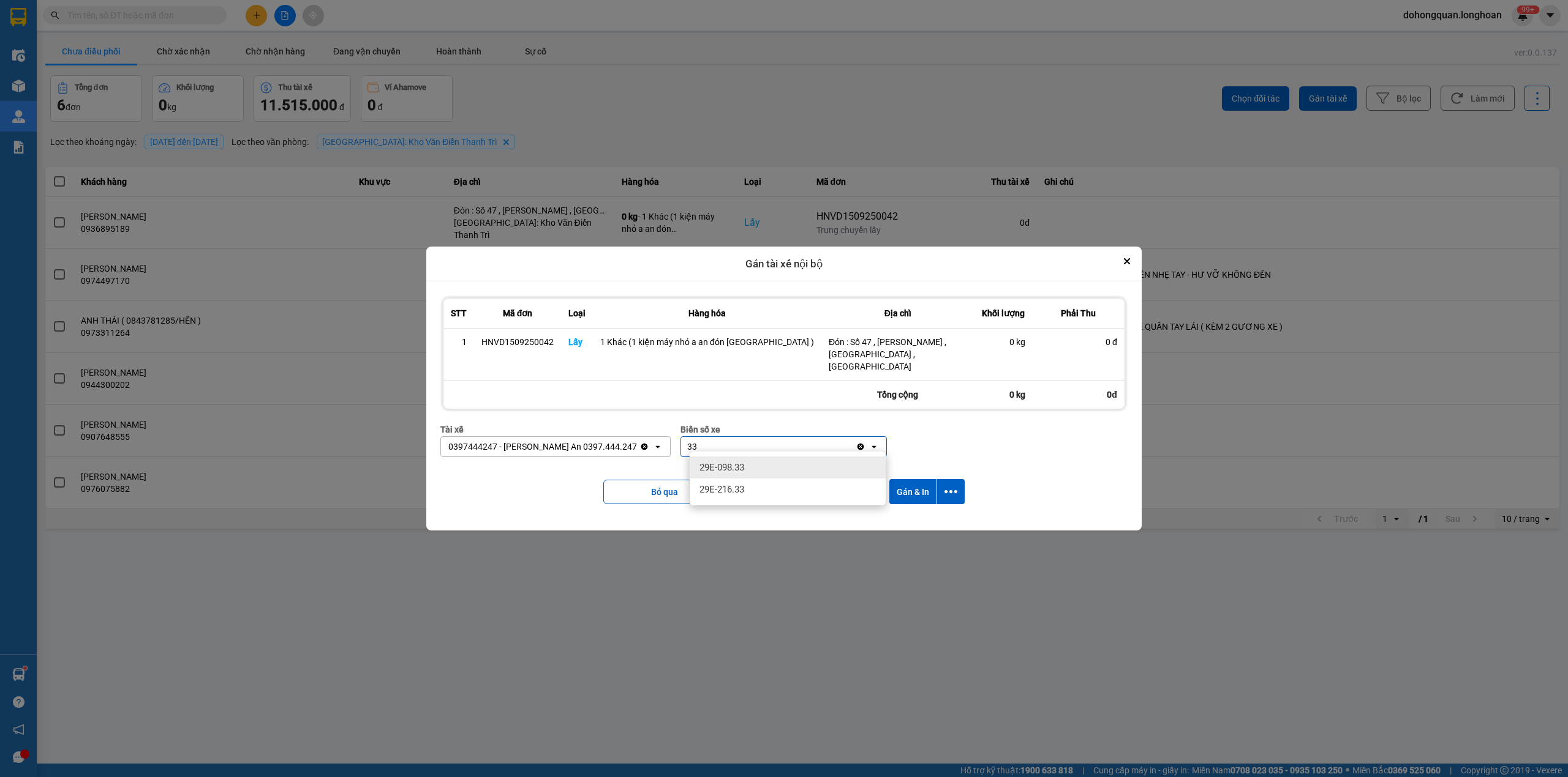
click at [755, 466] on div "29E-098.33" at bounding box center [787, 467] width 196 height 22
click at [946, 486] on icon "dialog" at bounding box center [950, 492] width 13 height 13
click at [906, 520] on span "Chỉ gán tài" at bounding box center [897, 520] width 40 height 12
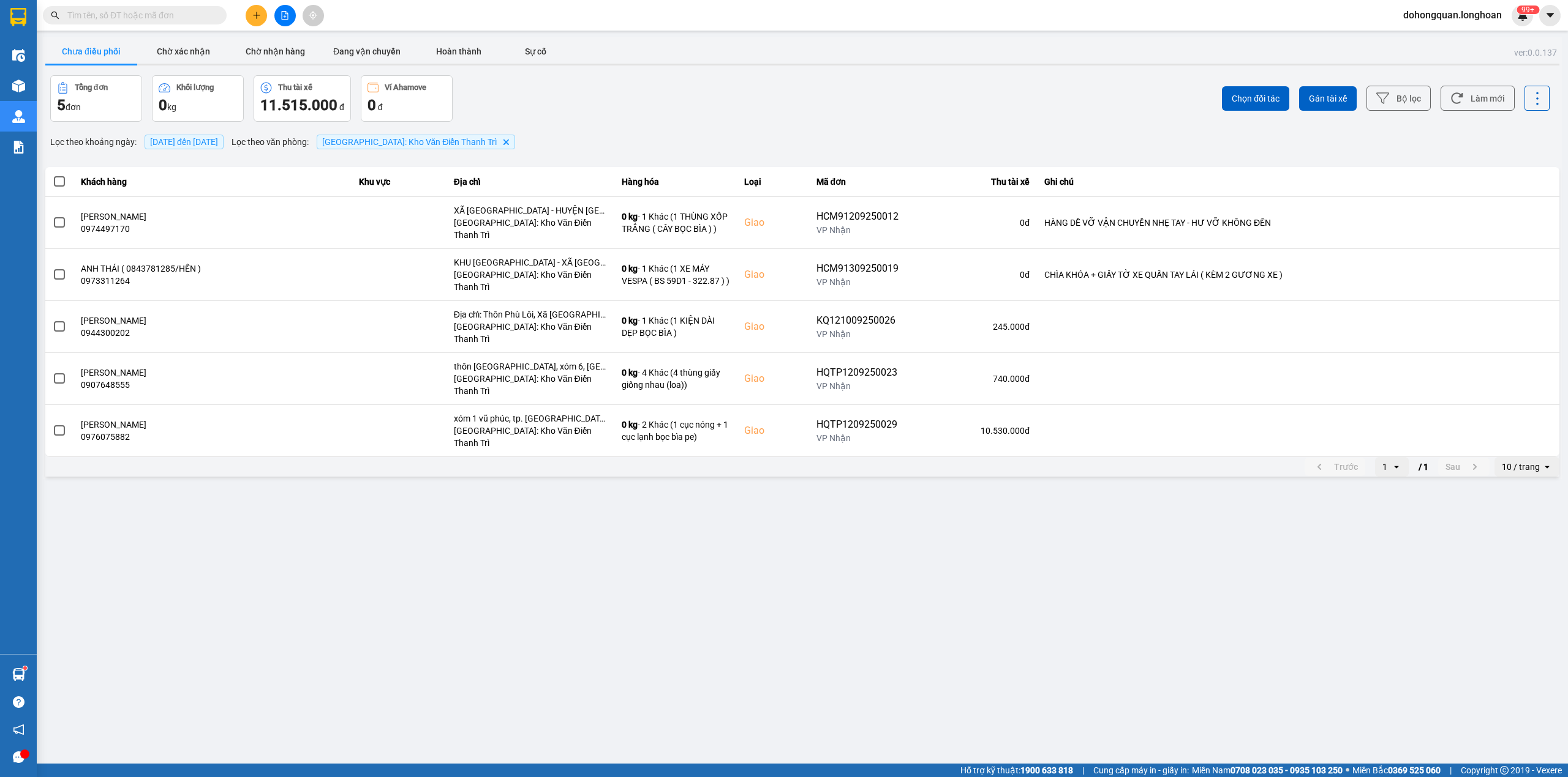
click at [140, 10] on input "text" at bounding box center [140, 15] width 144 height 13
paste input "0969799423"
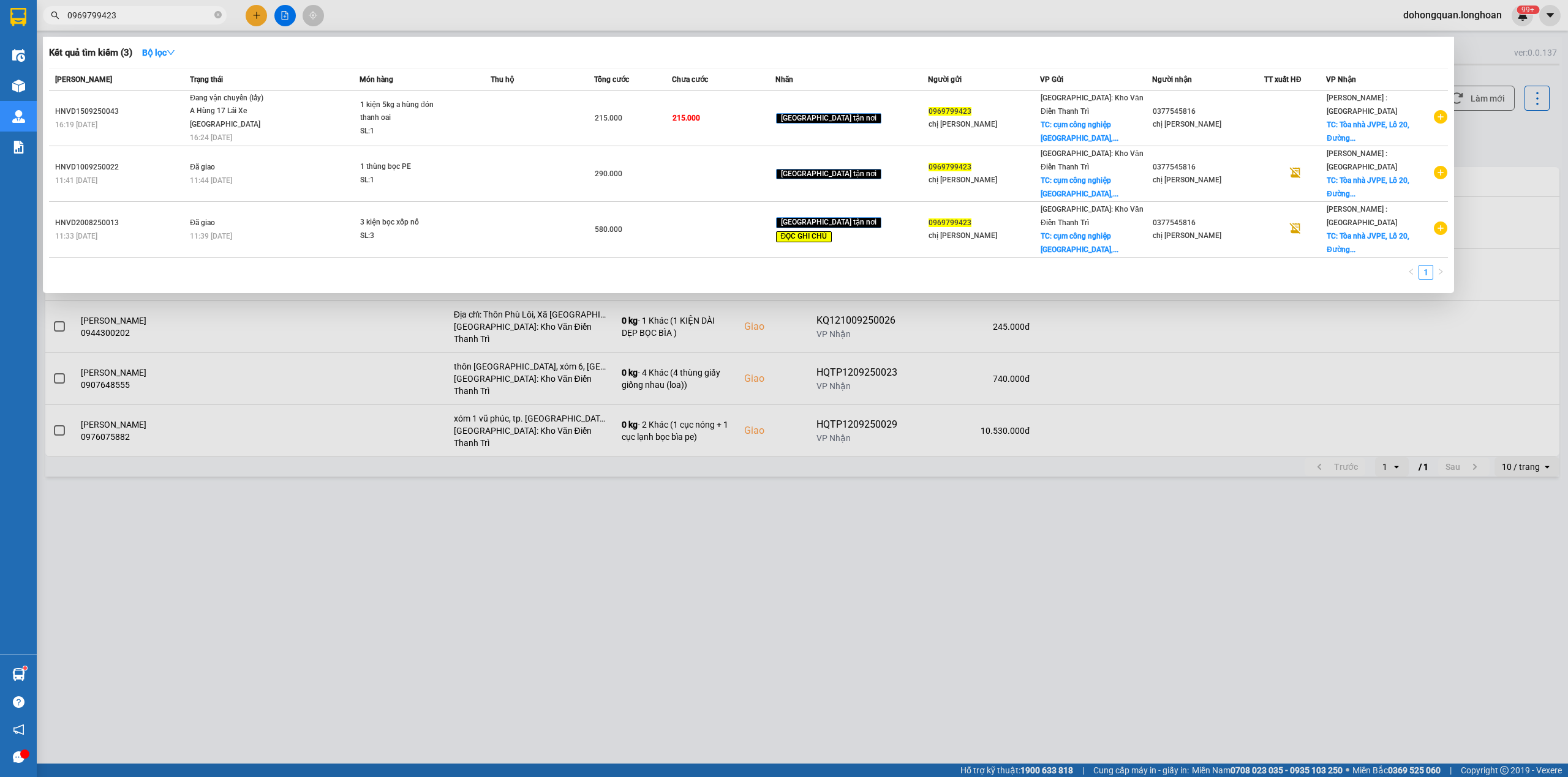
click at [404, 573] on div at bounding box center [784, 388] width 1568 height 777
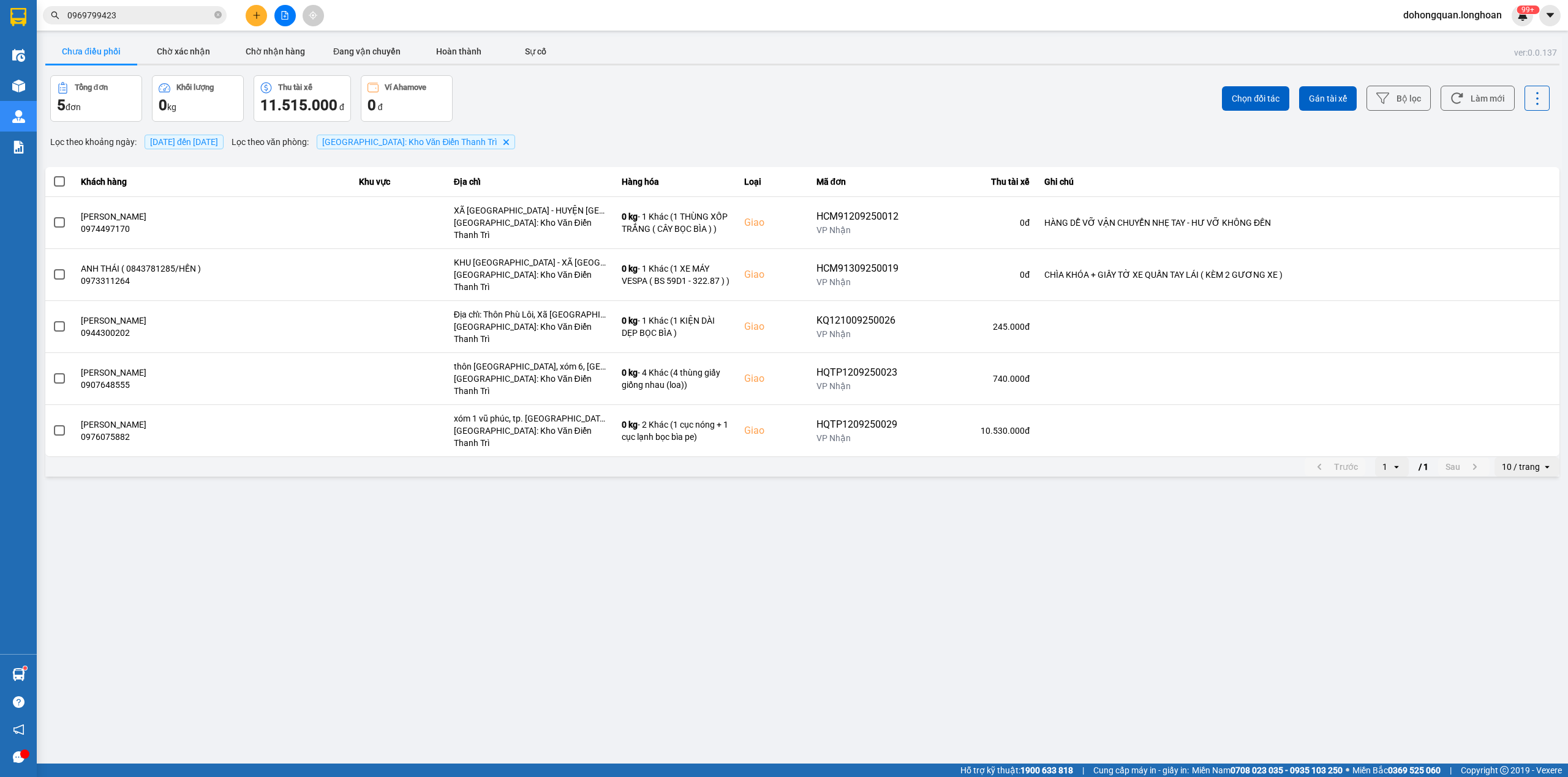
click at [137, 17] on input "0969799423" at bounding box center [140, 15] width 144 height 13
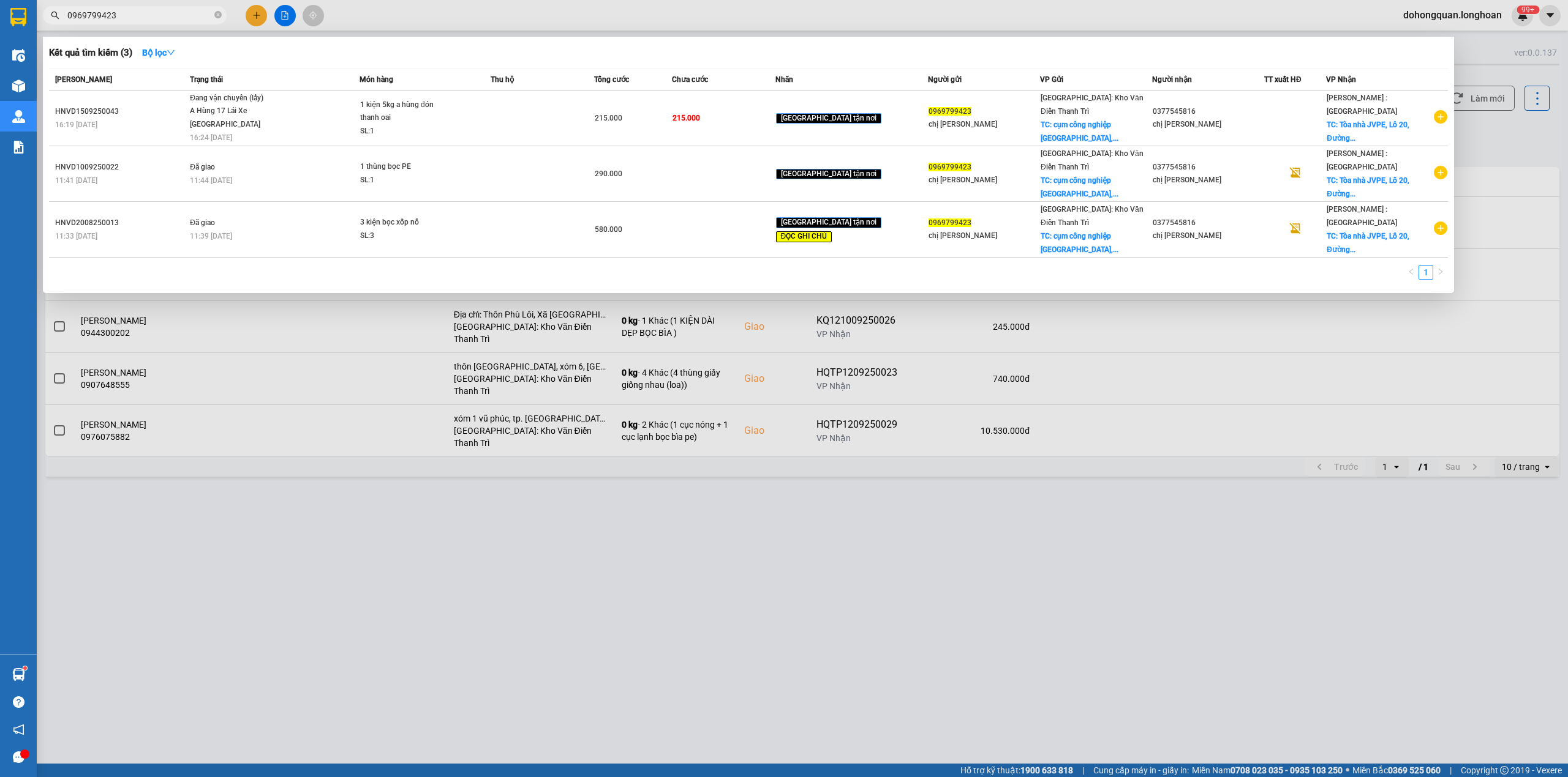
click at [137, 17] on input "0969799423" at bounding box center [140, 15] width 144 height 13
paste input "84438864"
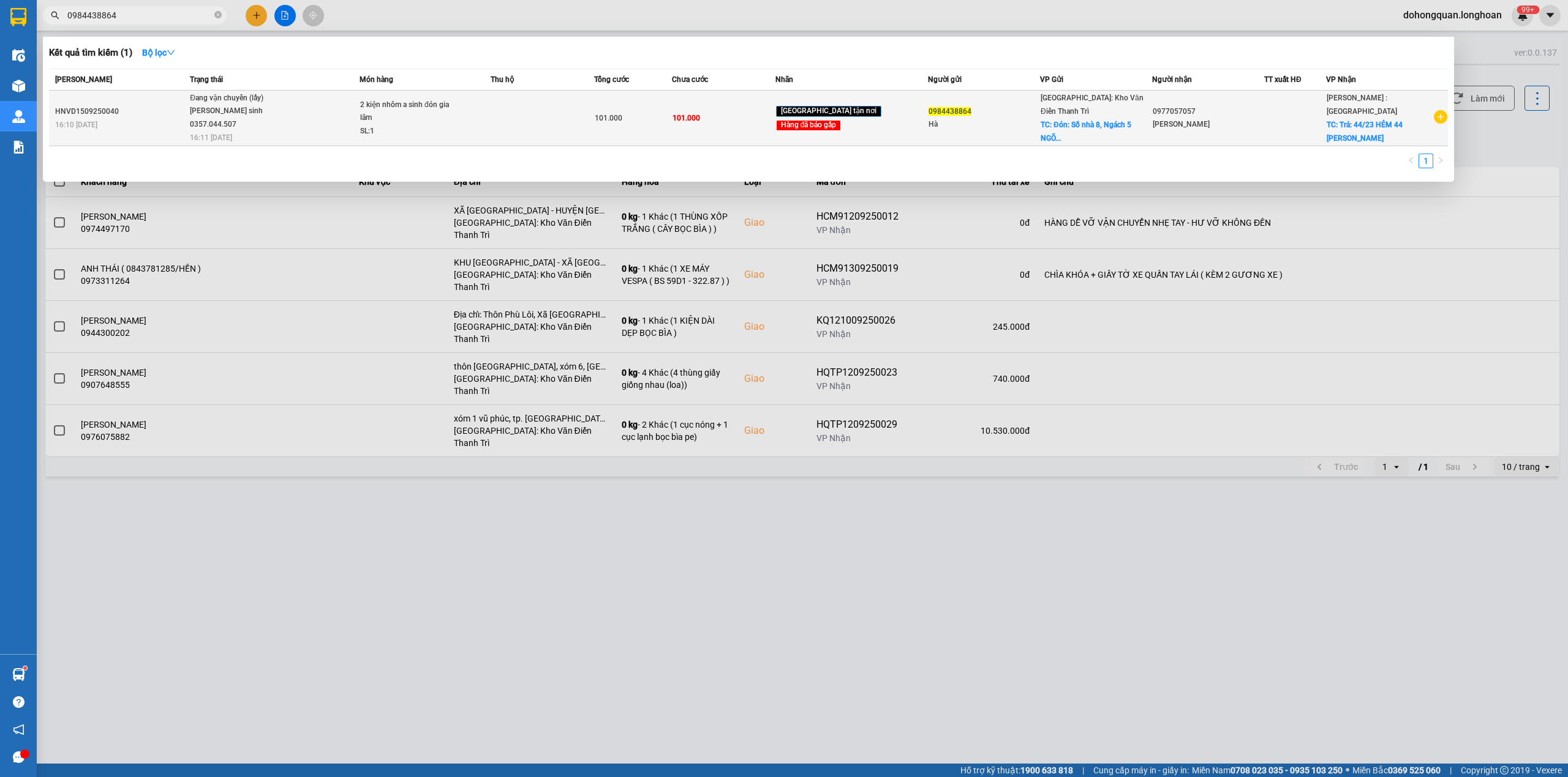
type input "0984438864"
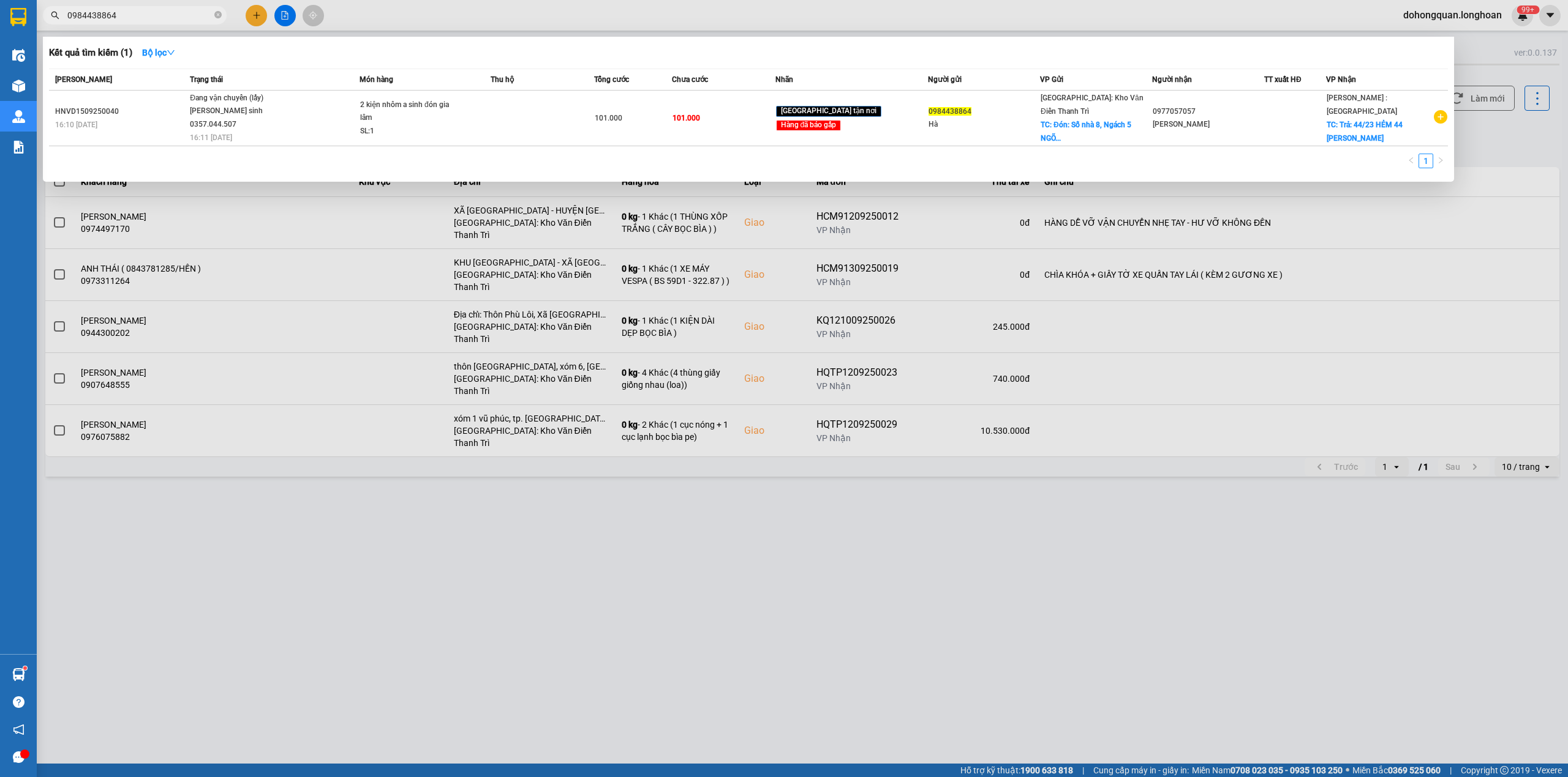
click at [312, 405] on div at bounding box center [784, 388] width 1568 height 777
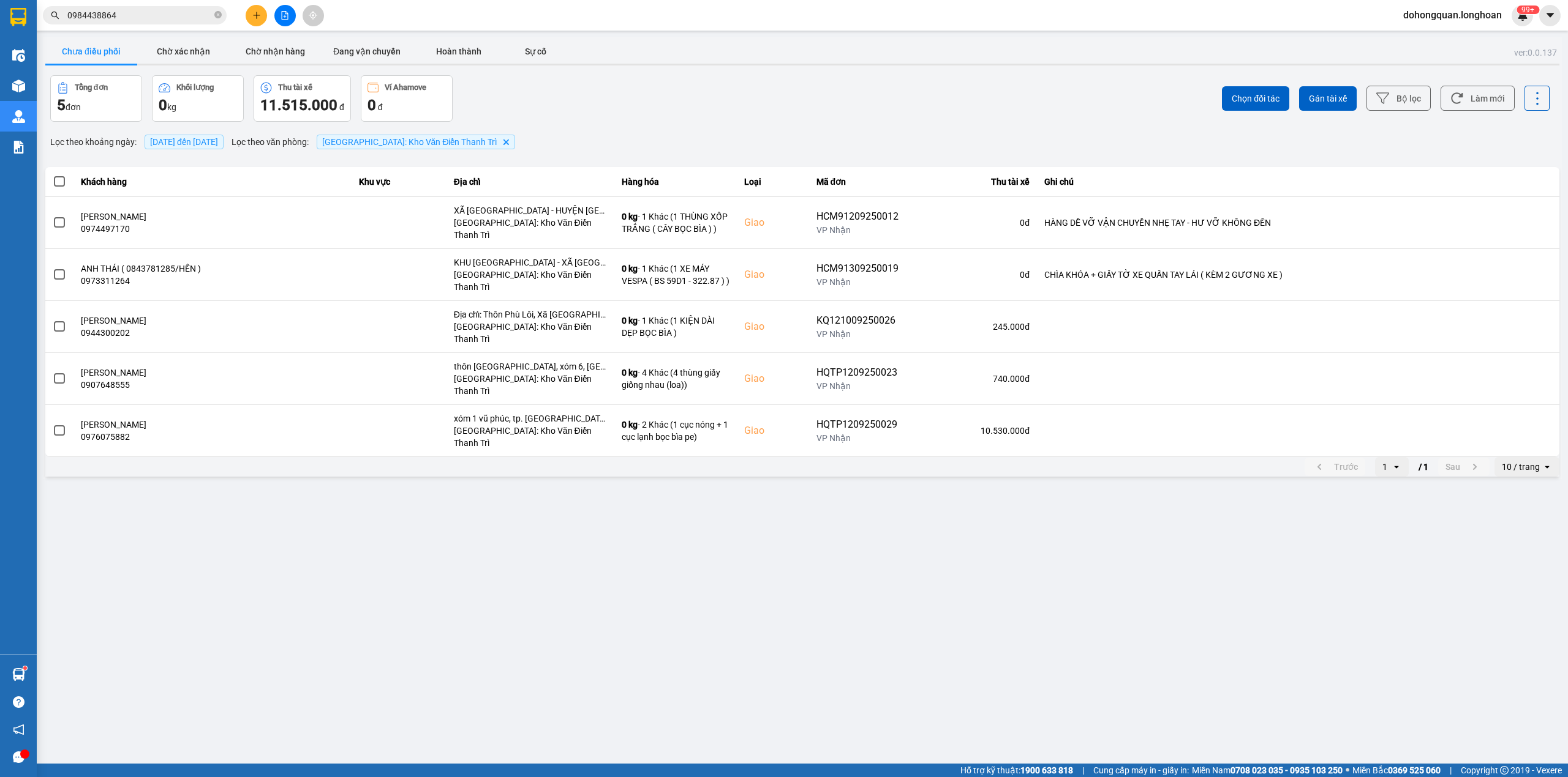
click at [216, 15] on icon "close-circle" at bounding box center [218, 14] width 7 height 7
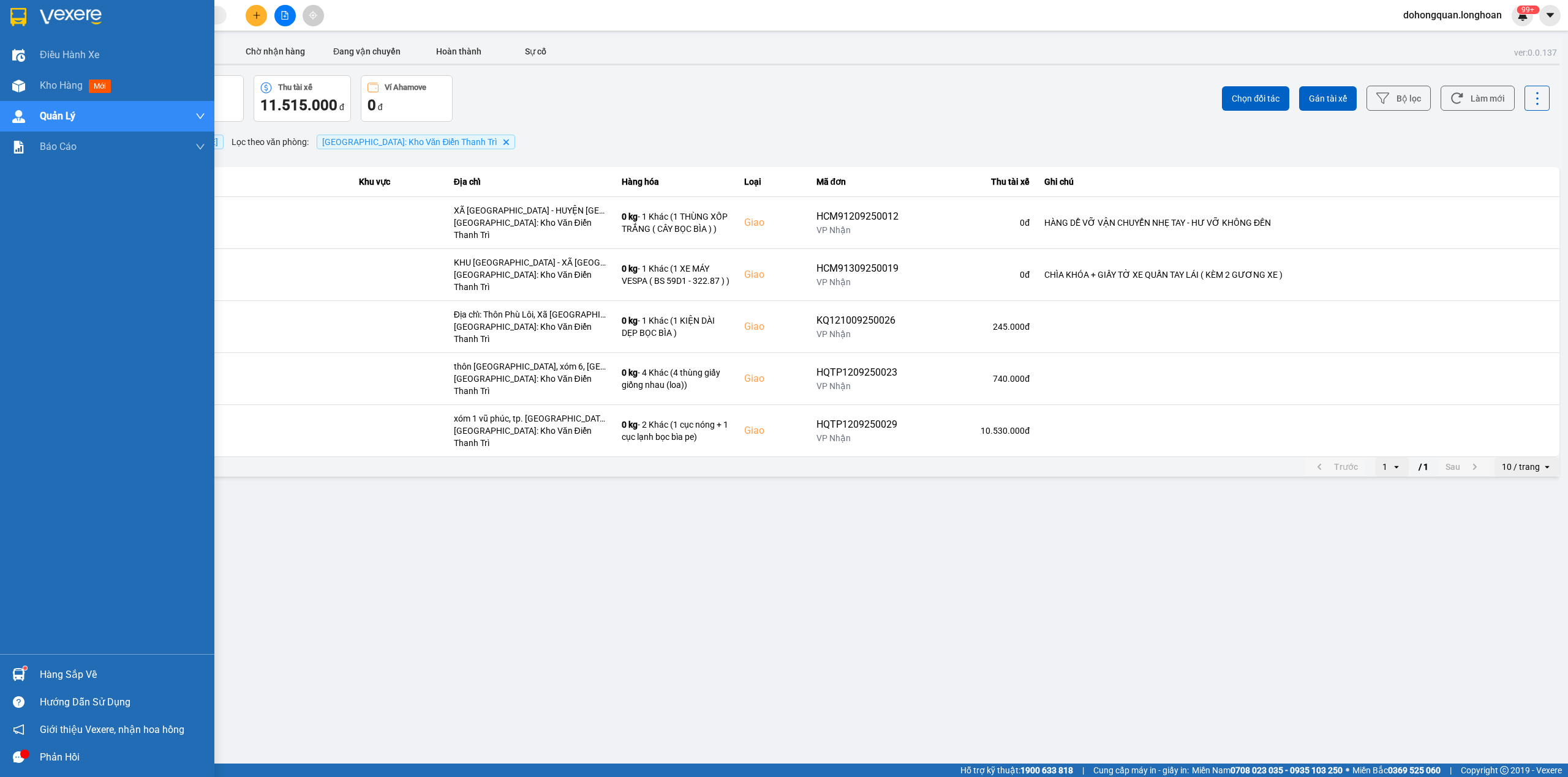
click at [0, 4] on div at bounding box center [107, 19] width 215 height 40
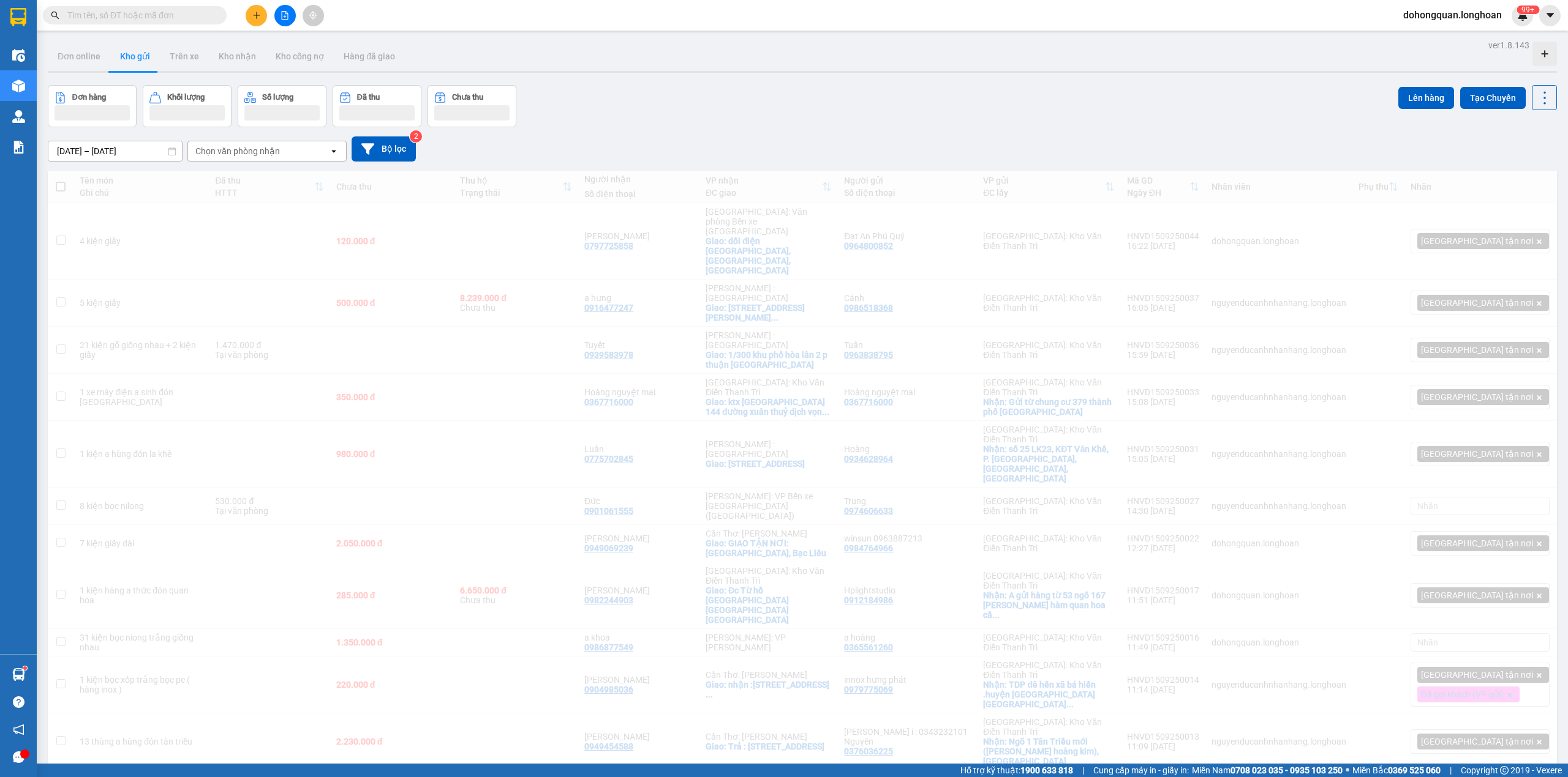
click at [673, 106] on div "Đơn hàng Khối lượng Số lượng Đã thu Chưa thu Lên hàng Tạo Chuyến" at bounding box center [802, 106] width 1509 height 43
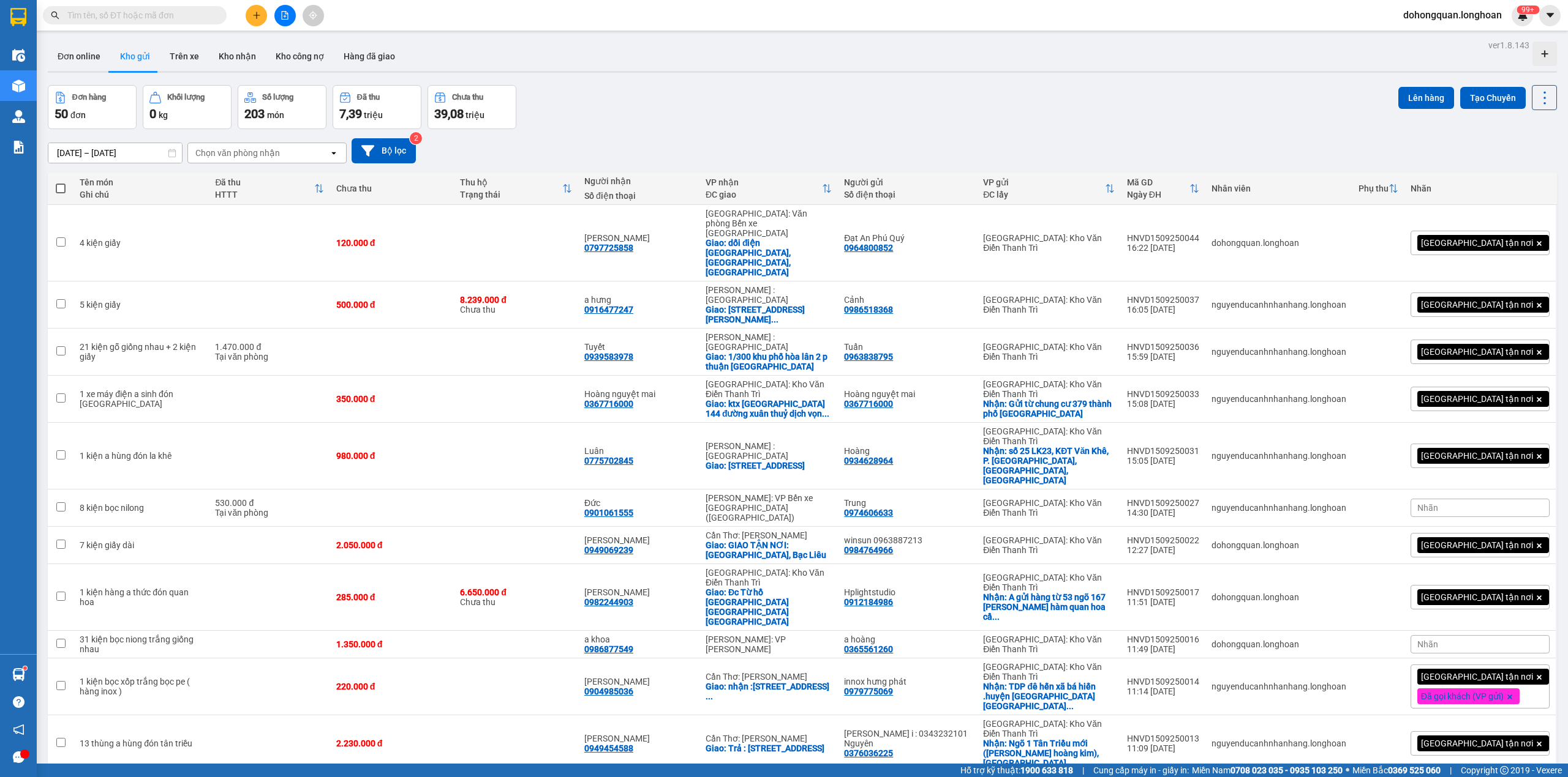
click at [121, 3] on div "Kết quả tìm kiếm ( 1 ) Bộ lọc Mã ĐH Trạng thái Món hàng Thu hộ Tổng cước Chưa c…" at bounding box center [784, 15] width 1568 height 31
click at [120, 8] on span at bounding box center [134, 15] width 184 height 19
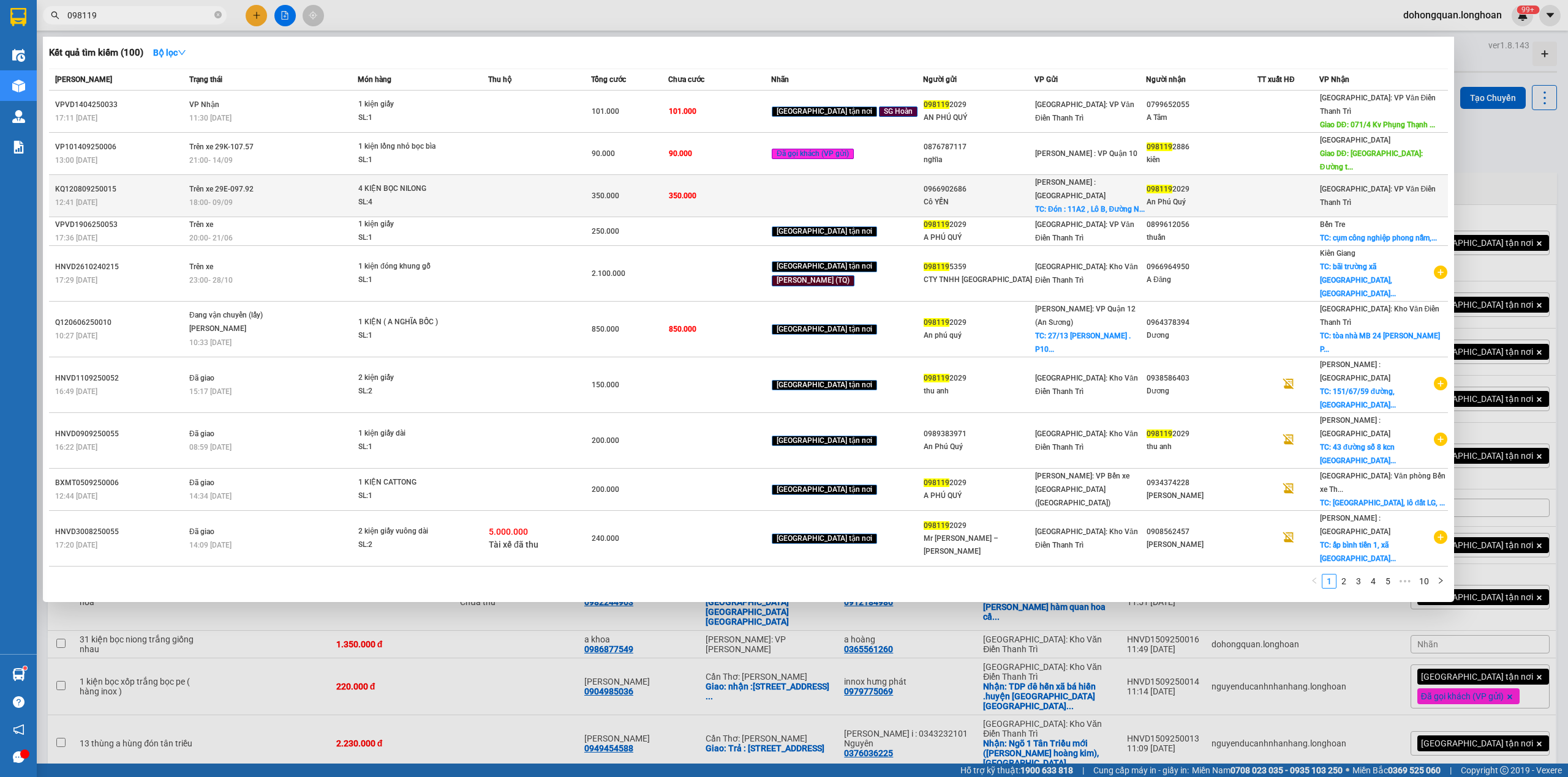
type input "098119"
click at [238, 185] on span "Trên xe 29E-097.92" at bounding box center [221, 189] width 64 height 9
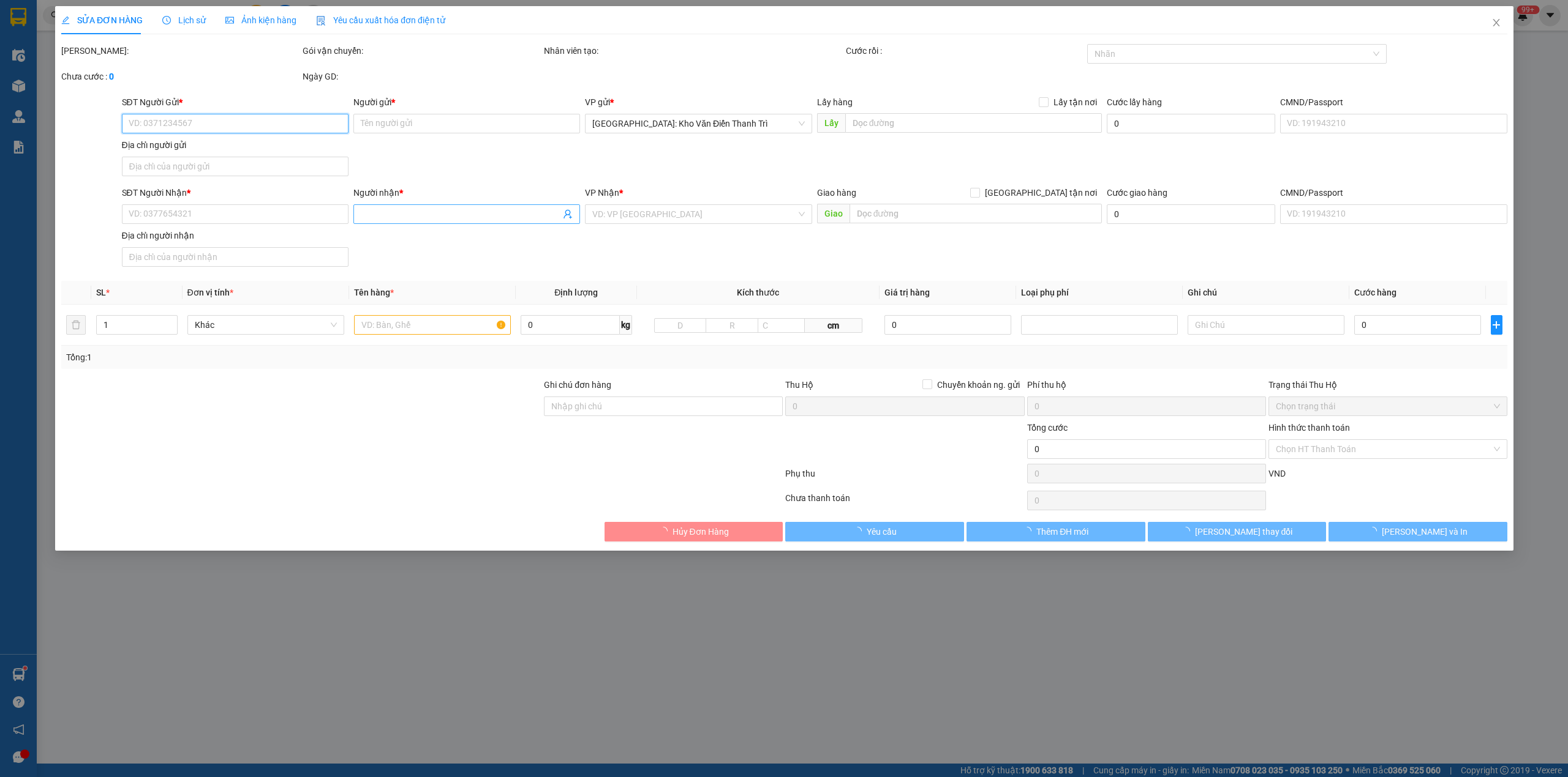
type input "0966902686"
type input "Cô YẾN"
checkbox input "true"
type input "Đón : 11A2 , Lô B, Đường NA5, KCN Mỹ Phước 2 , Bến Cát , HCM"
type input "0981192029"
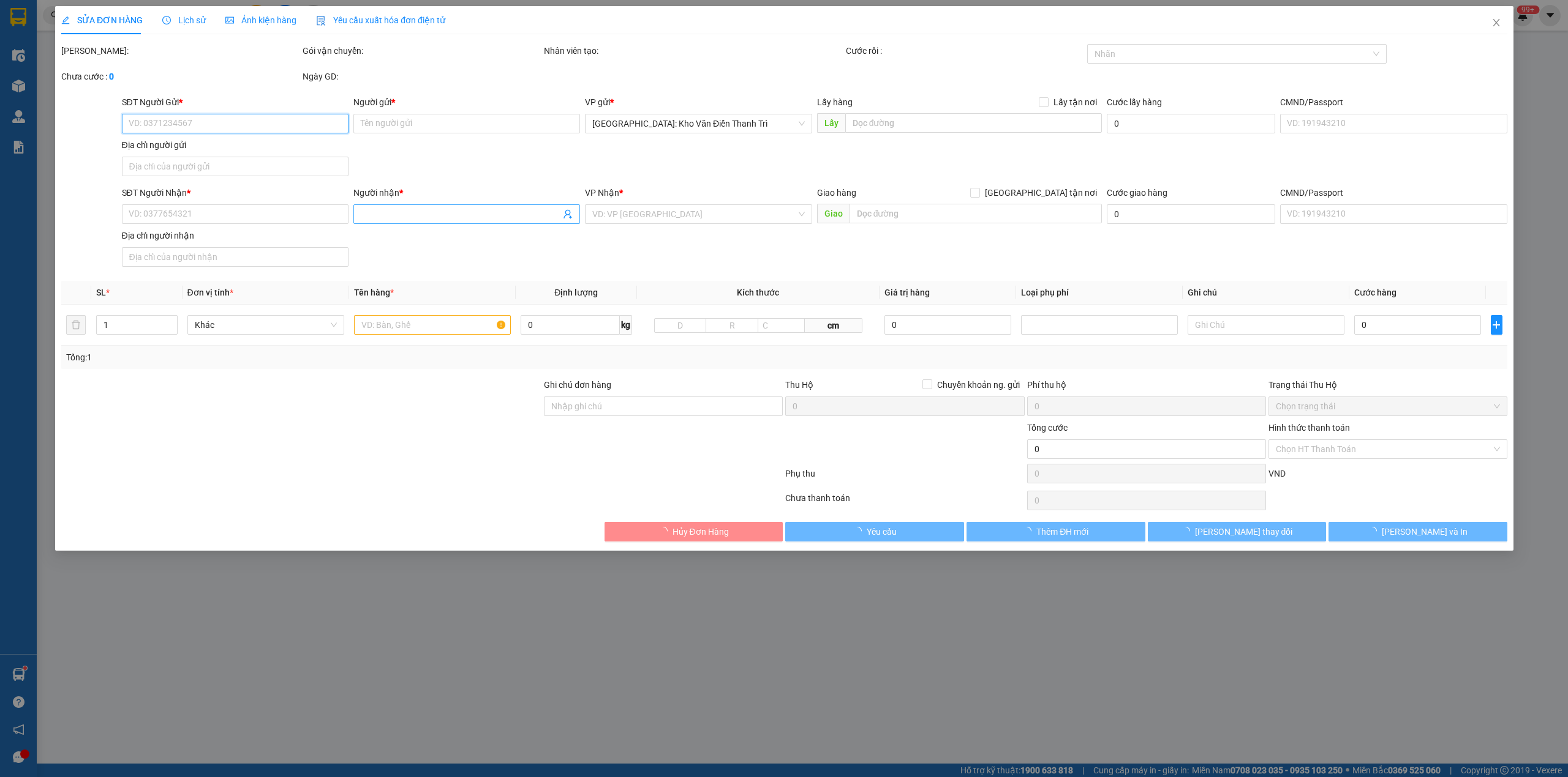
type input "An Phú Quý"
type input "350.000"
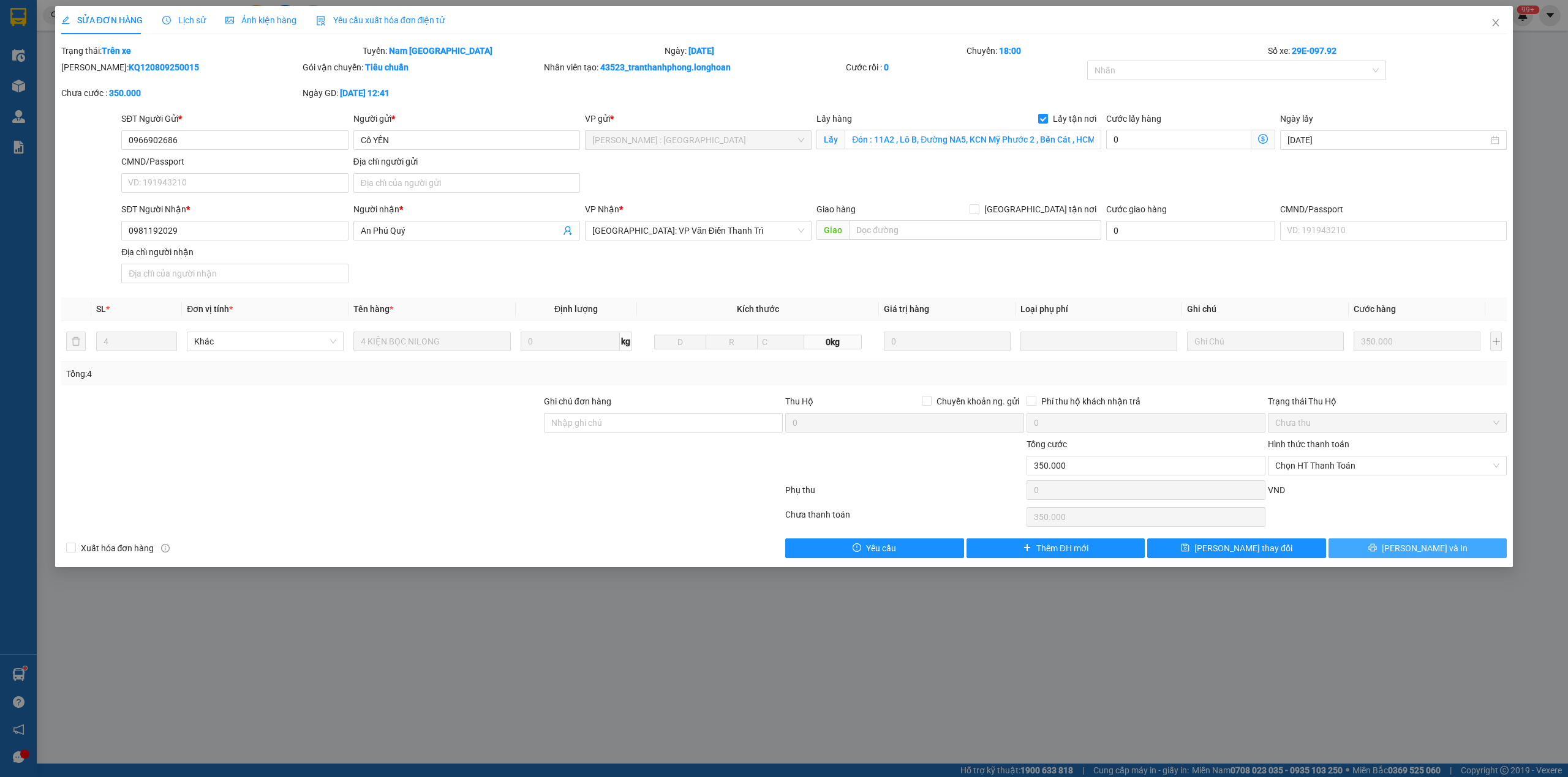
click at [1416, 548] on span "[PERSON_NAME] và In" at bounding box center [1424, 548] width 86 height 13
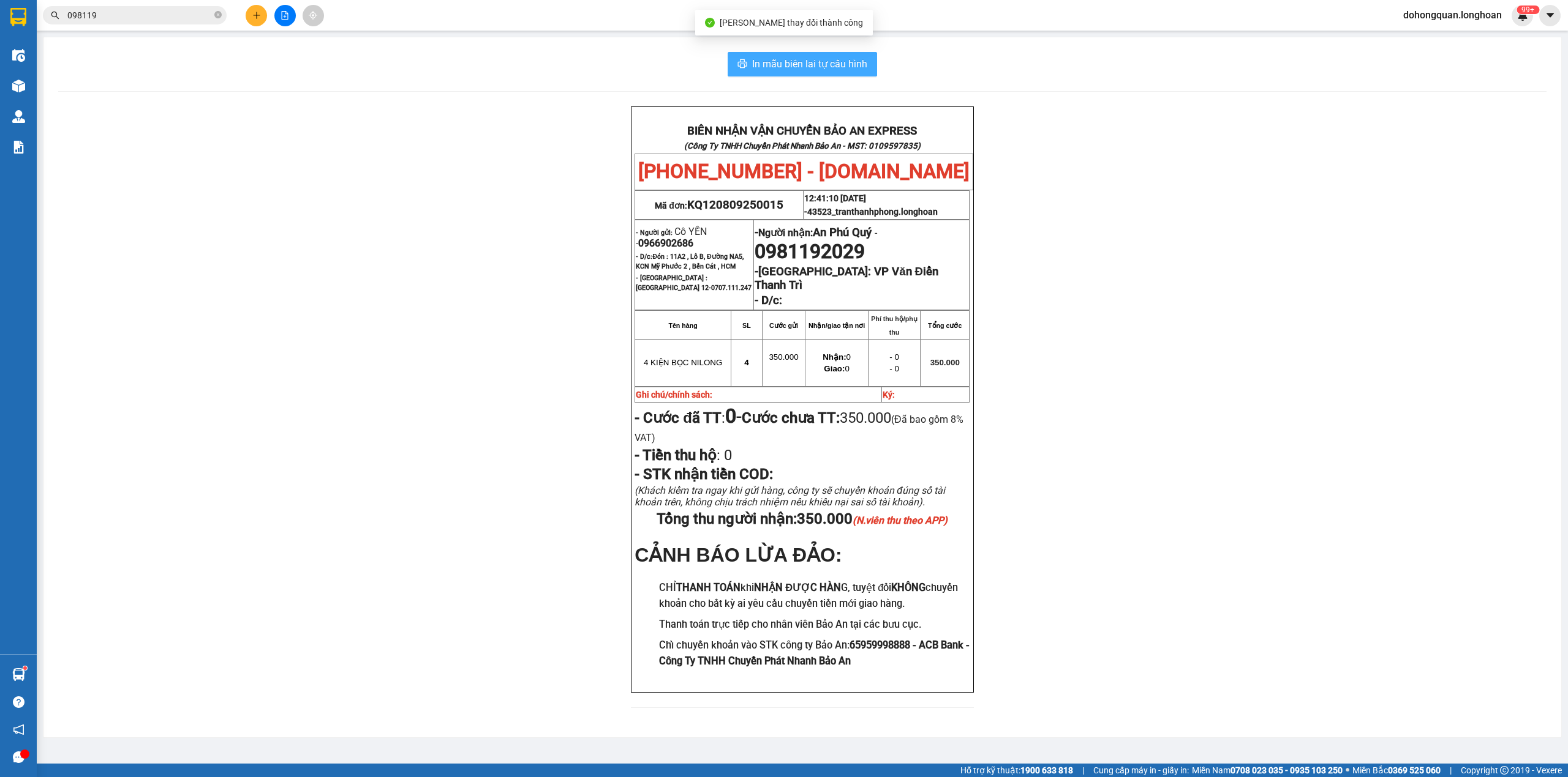
click at [784, 57] on span "In mẫu biên lai tự cấu hình" at bounding box center [809, 64] width 115 height 15
click at [218, 22] on span "098119" at bounding box center [134, 15] width 184 height 19
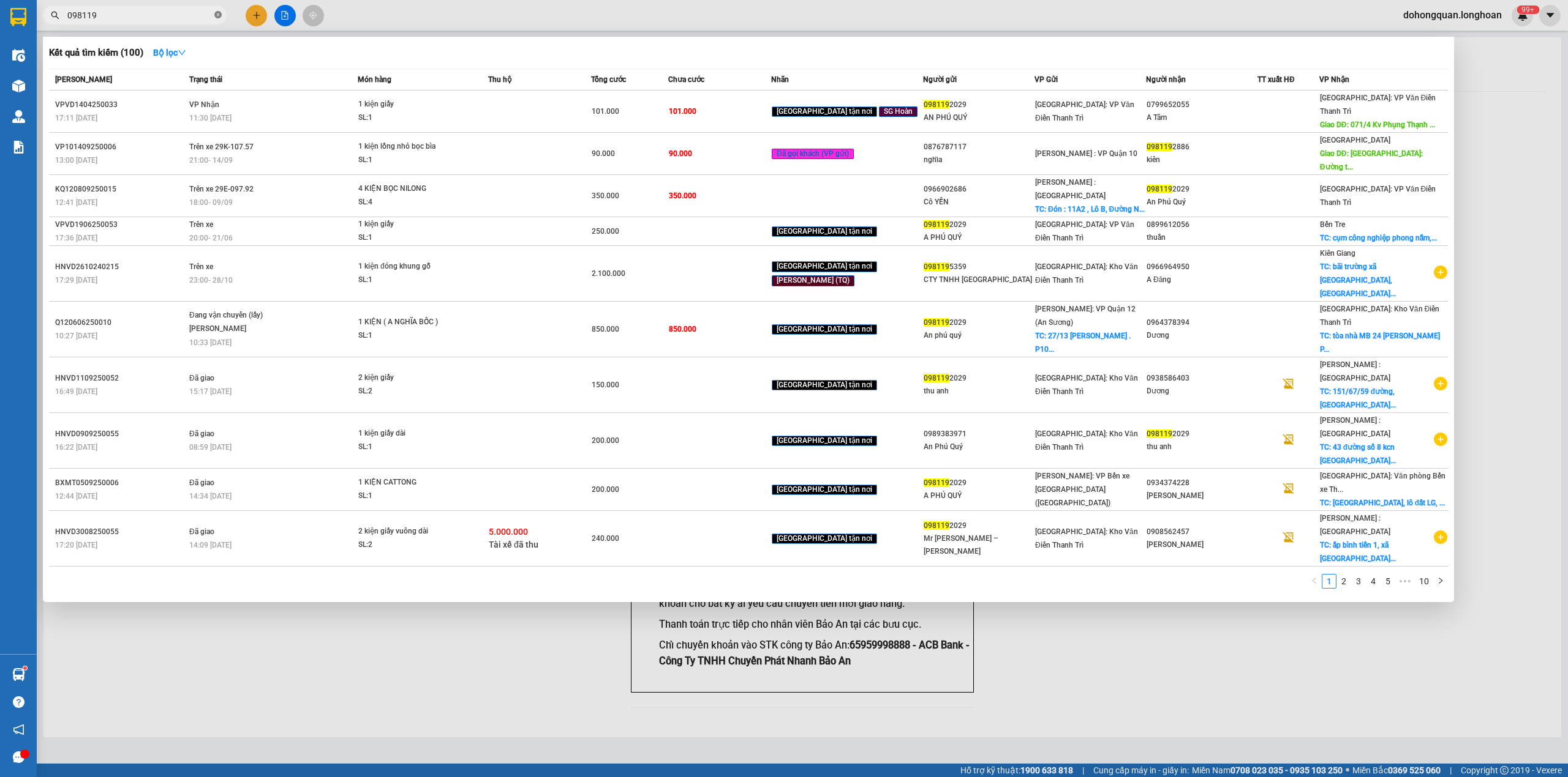
click at [218, 19] on icon "close-circle" at bounding box center [218, 14] width 7 height 7
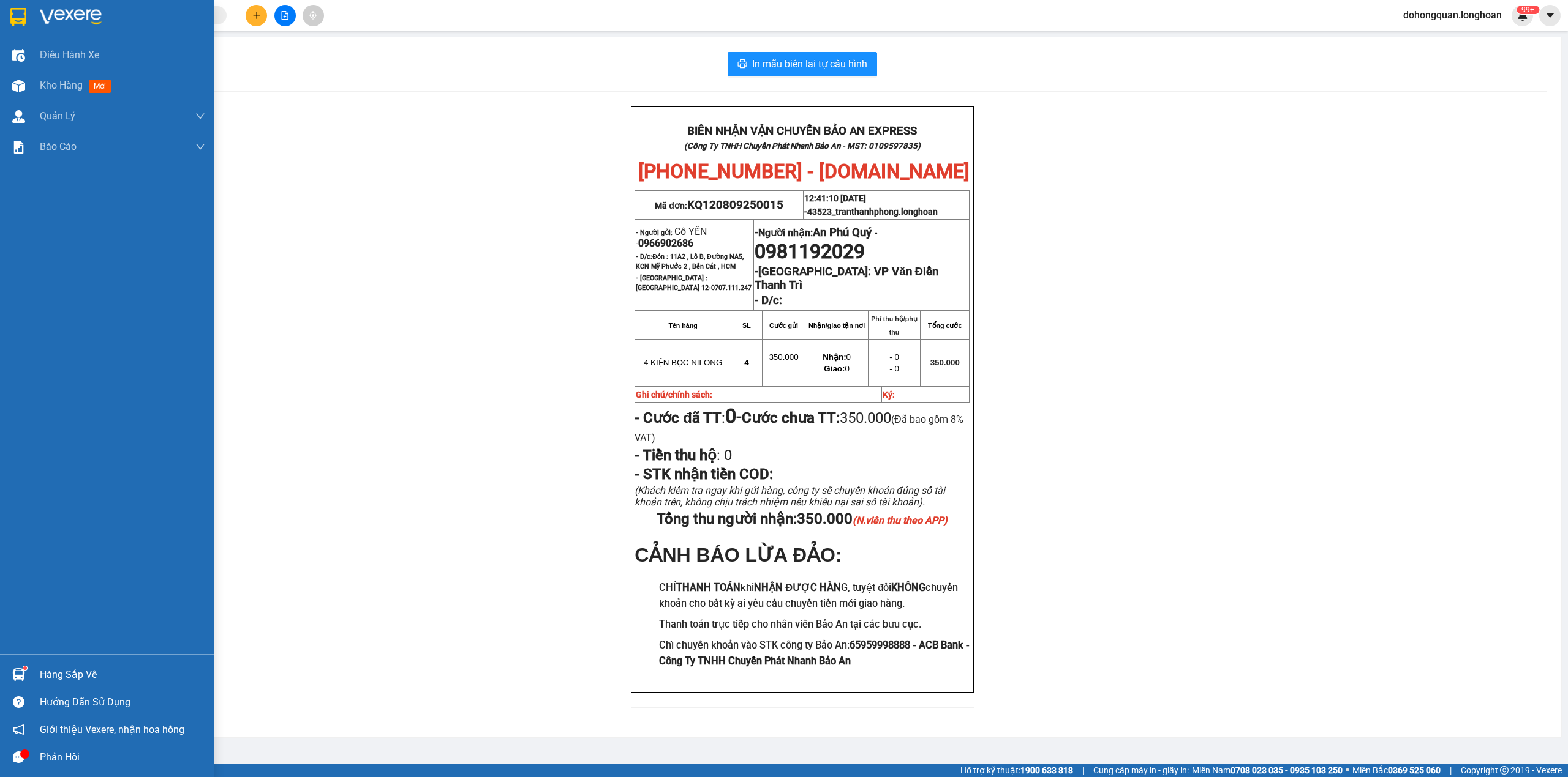
click at [19, 13] on img at bounding box center [18, 17] width 16 height 19
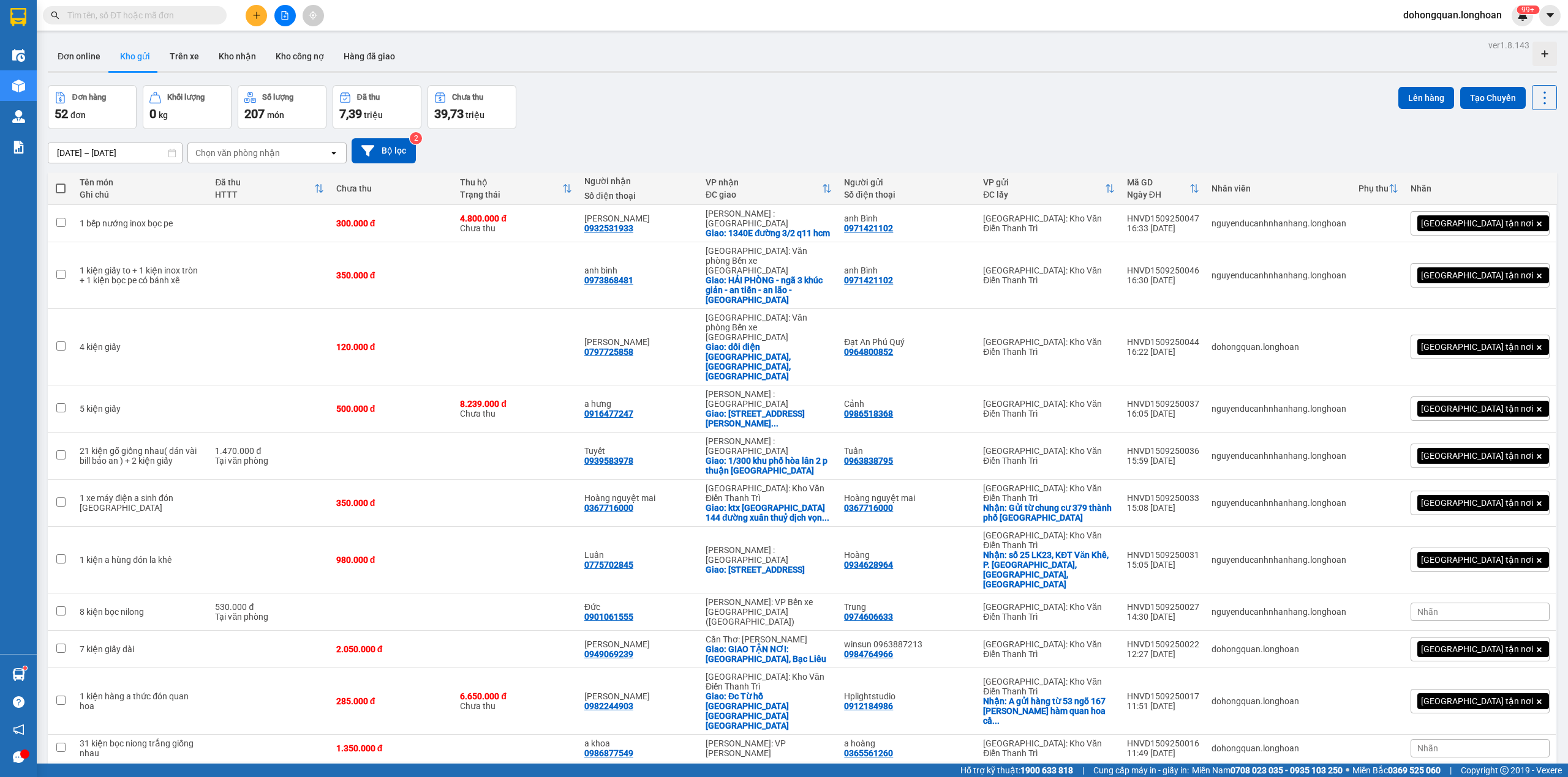
click at [250, 5] on div at bounding box center [284, 15] width 92 height 22
click at [240, 13] on div at bounding box center [284, 15] width 92 height 22
click at [253, 8] on button at bounding box center [257, 15] width 22 height 22
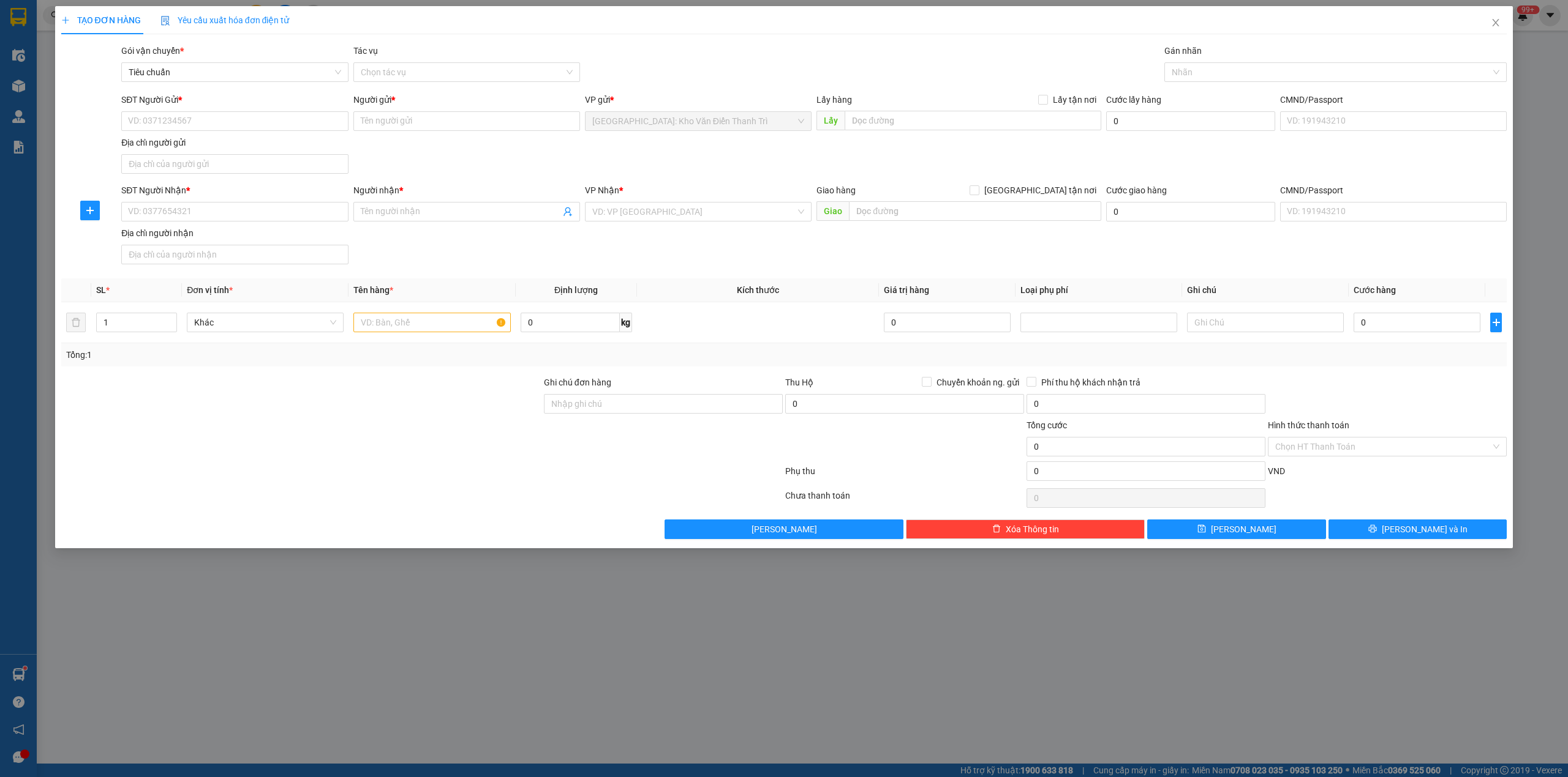
click at [201, 132] on div "SĐT Người Gửi * VD: 0371234567" at bounding box center [234, 114] width 226 height 43
click at [200, 116] on input "SĐT Người Gửi *" at bounding box center [234, 121] width 226 height 19
paste input "0367716000"
type input "0367716000"
click at [388, 119] on input "Người gửi *" at bounding box center [467, 121] width 226 height 19
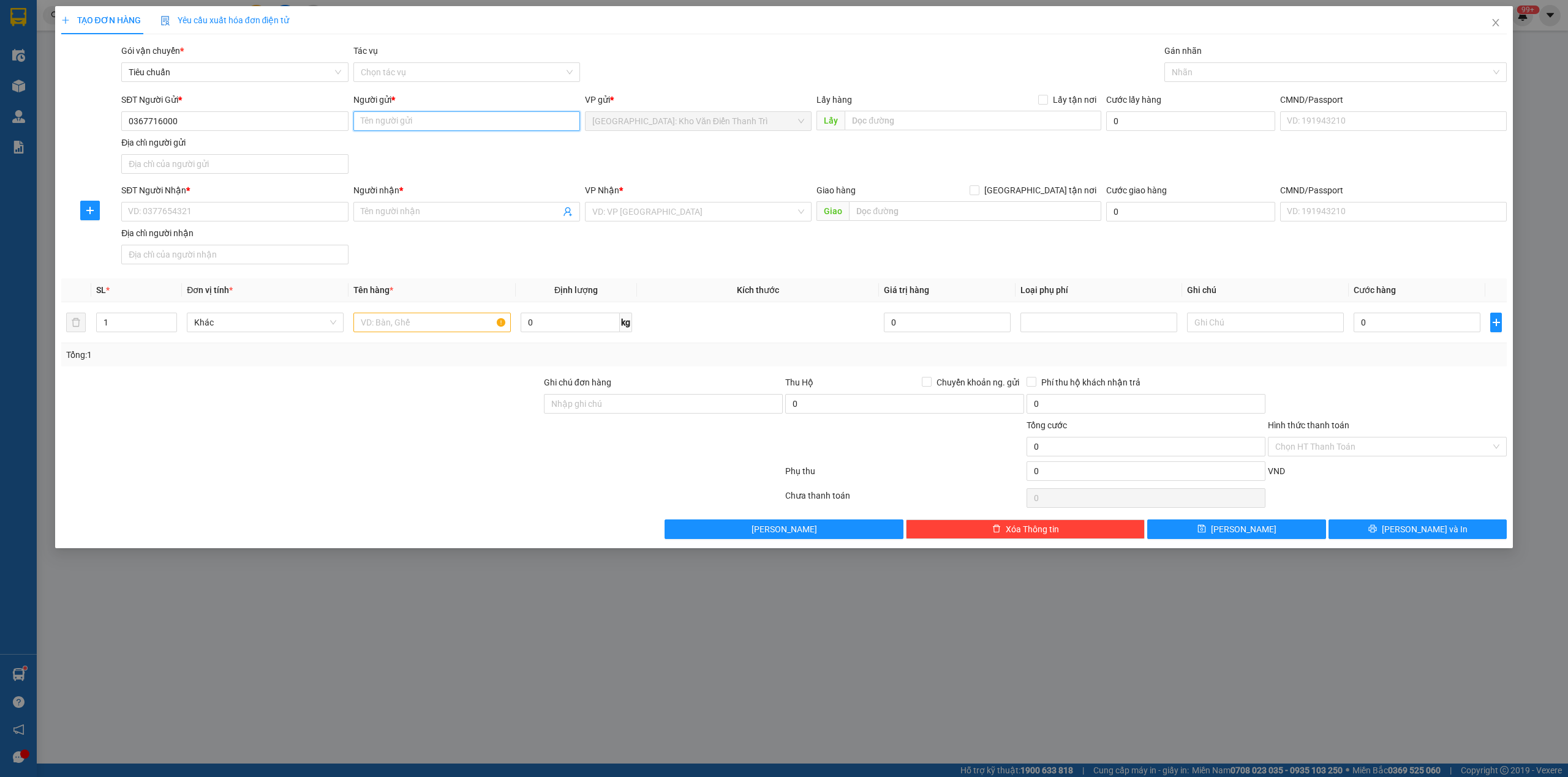
click at [453, 116] on input "Người gửi *" at bounding box center [467, 121] width 226 height 19
paste input "Hoàng nguyệt"
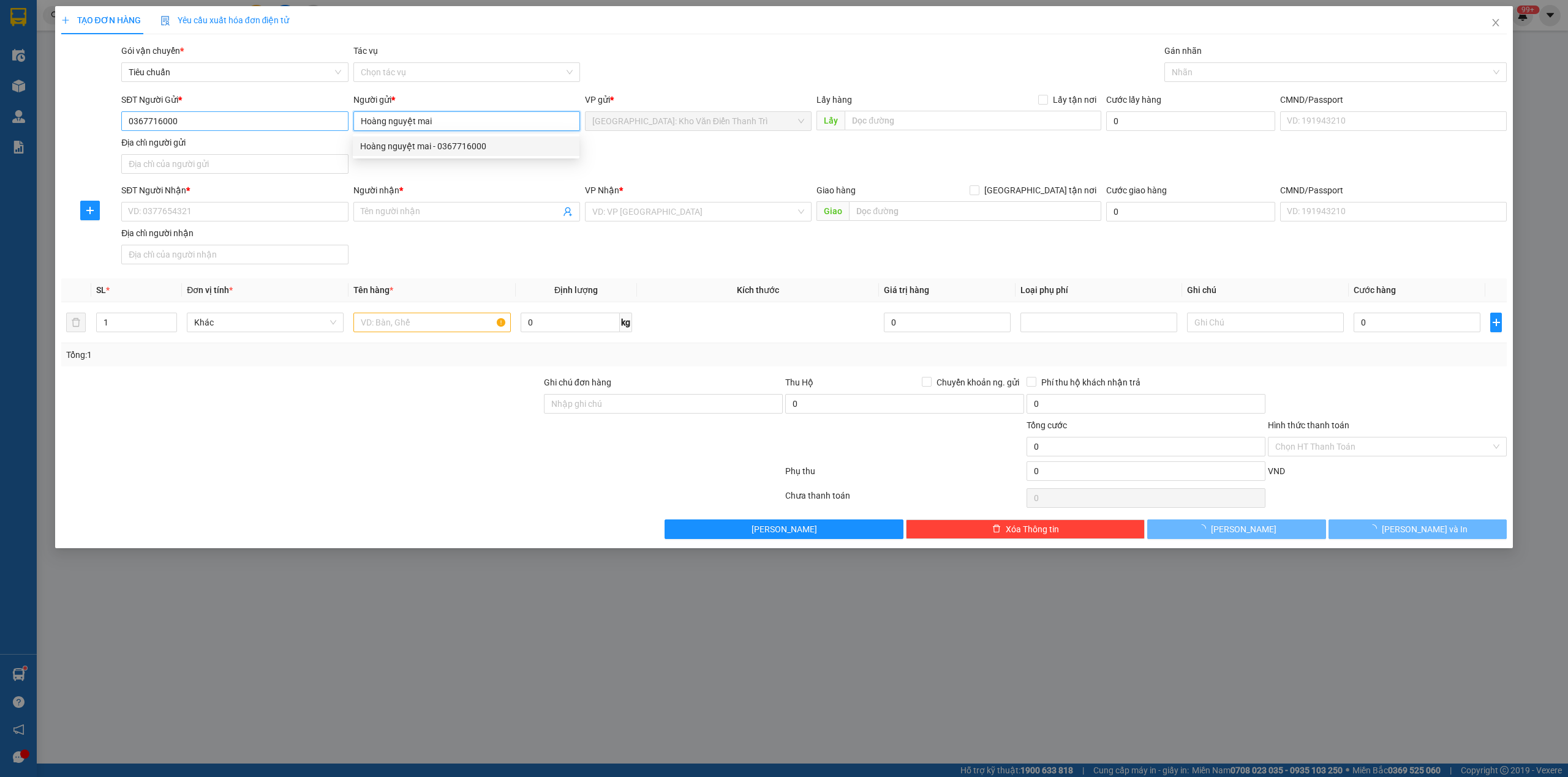
type input "Hoàng nguyệt mai"
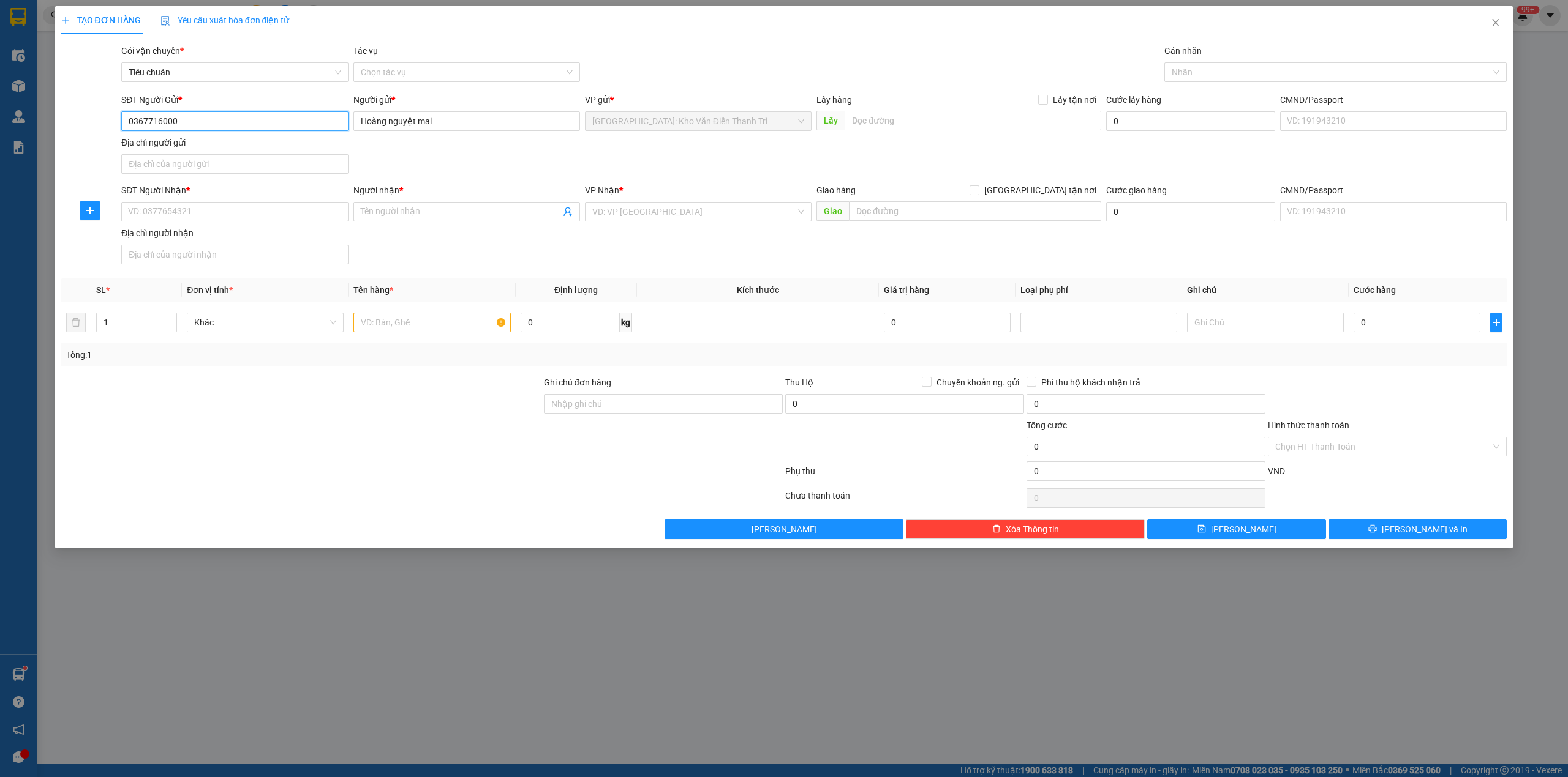
click at [191, 121] on input "0367716000" at bounding box center [234, 121] width 226 height 19
click at [192, 122] on input "0367716000" at bounding box center [234, 121] width 226 height 19
click at [194, 219] on input "SĐT Người Nhận *" at bounding box center [234, 211] width 226 height 19
paste input "0367716000"
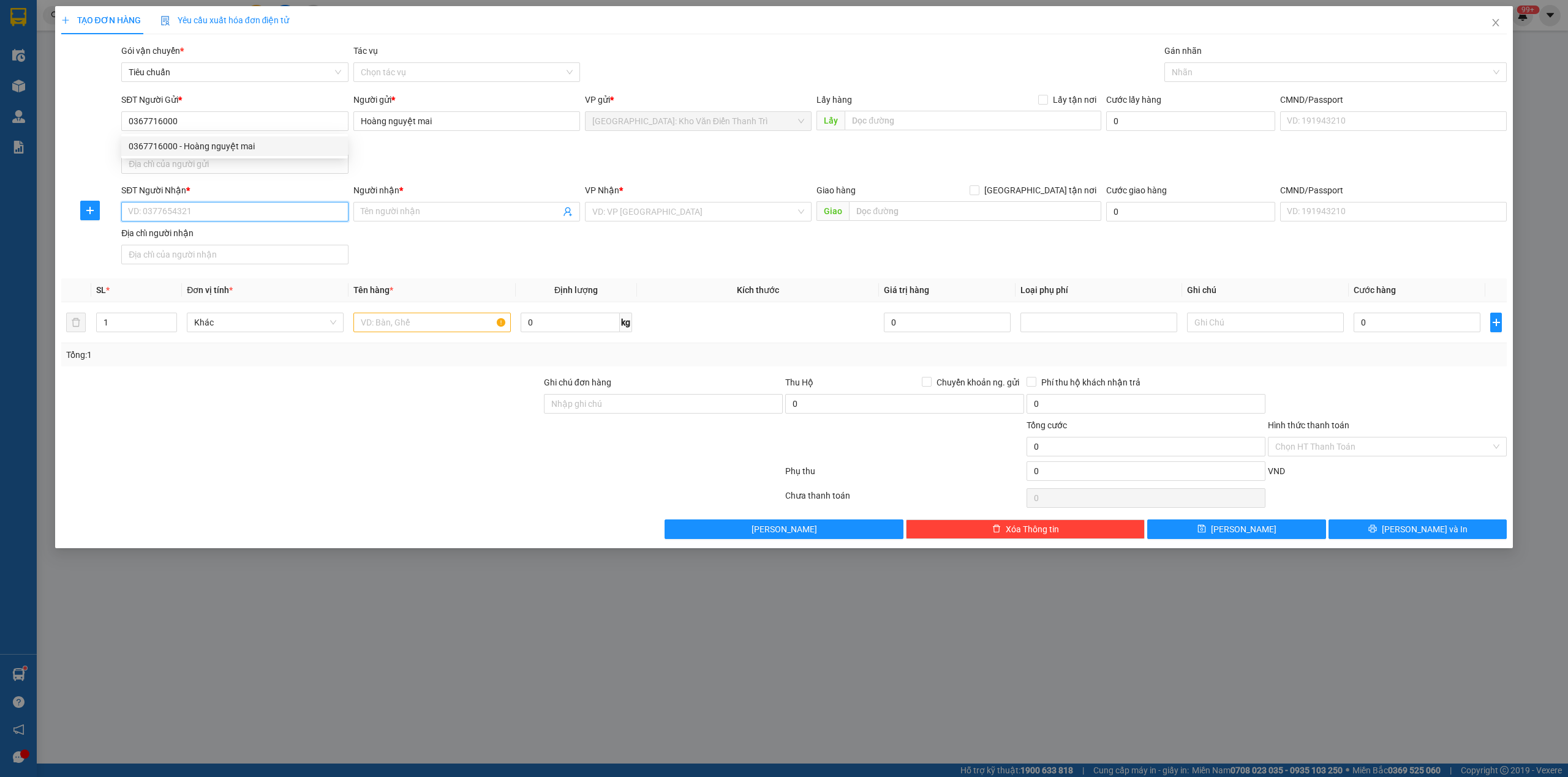
type input "0367716000"
click at [253, 246] on div "0367716000 - Hoàng nguyệt mai" at bounding box center [234, 238] width 226 height 19
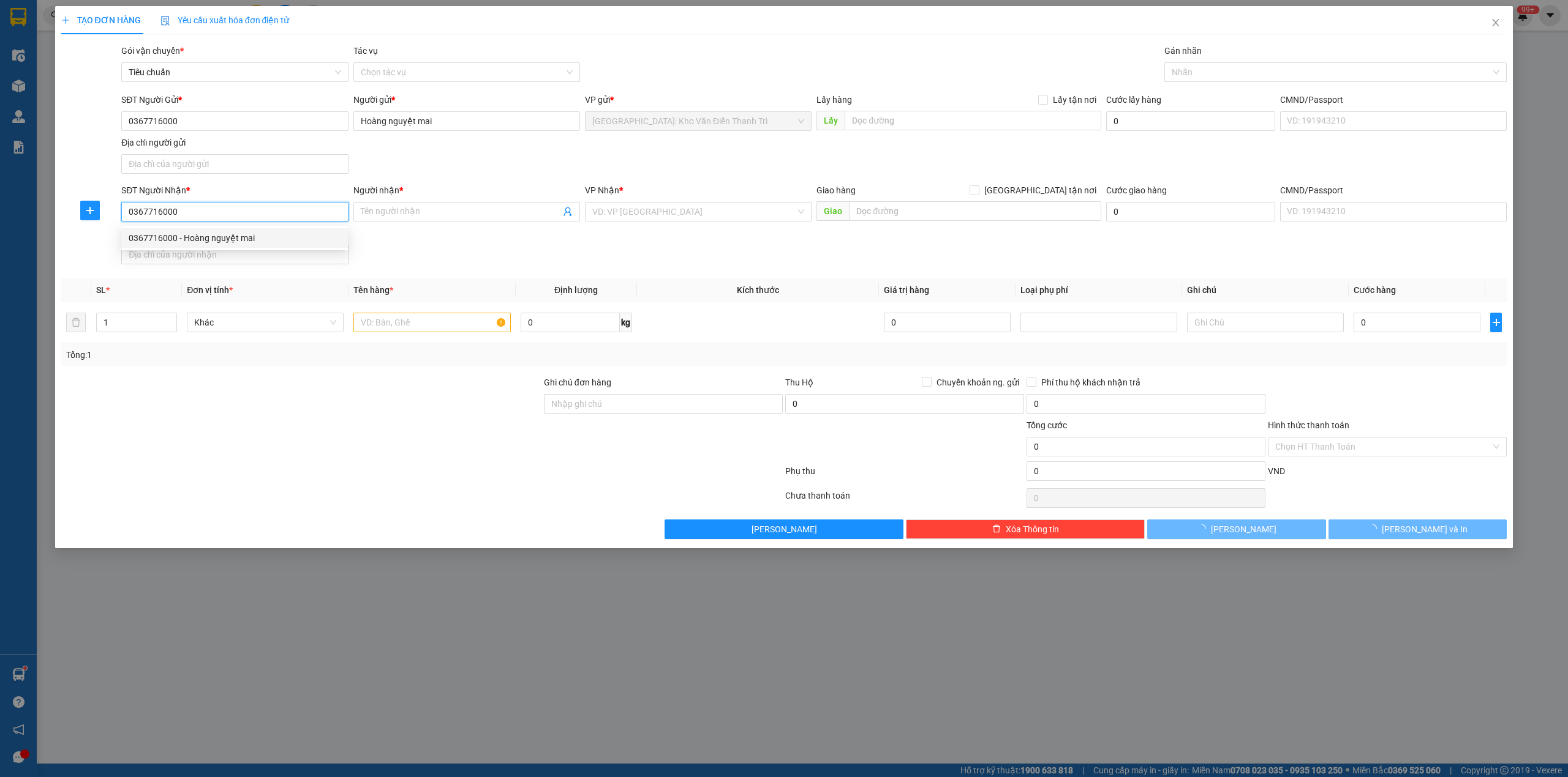
type input "Hoàng nguyệt mai"
checkbox input "true"
type input "ktx đại học quốc gia hà nội 144 đường xuân thuỷ dịch vọng hậu cầu giấy hà nội"
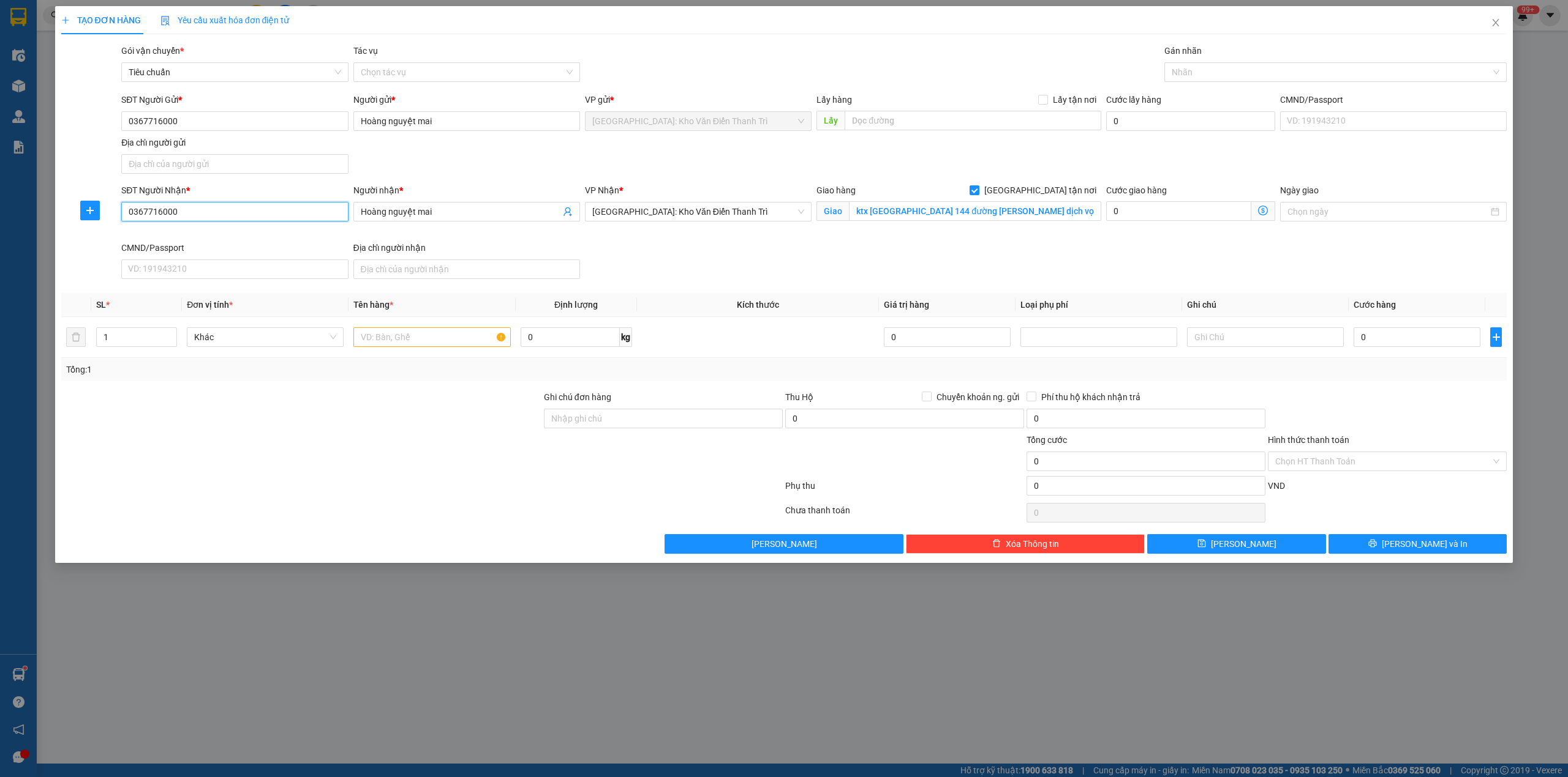
type input "0367716000"
click at [749, 246] on div "SĐT Người Nhận * 0367716000 Người nhận * Hoàng nguyệt mai VP Nhận * Hà Nội: Kho…" at bounding box center [814, 234] width 1391 height 101
click at [880, 112] on input "text" at bounding box center [973, 120] width 257 height 19
paste input "Gửi từ chung cư 379 thành phố bắc giang"
type input "Gửi từ chung cư 379 thành phố bắc giang"
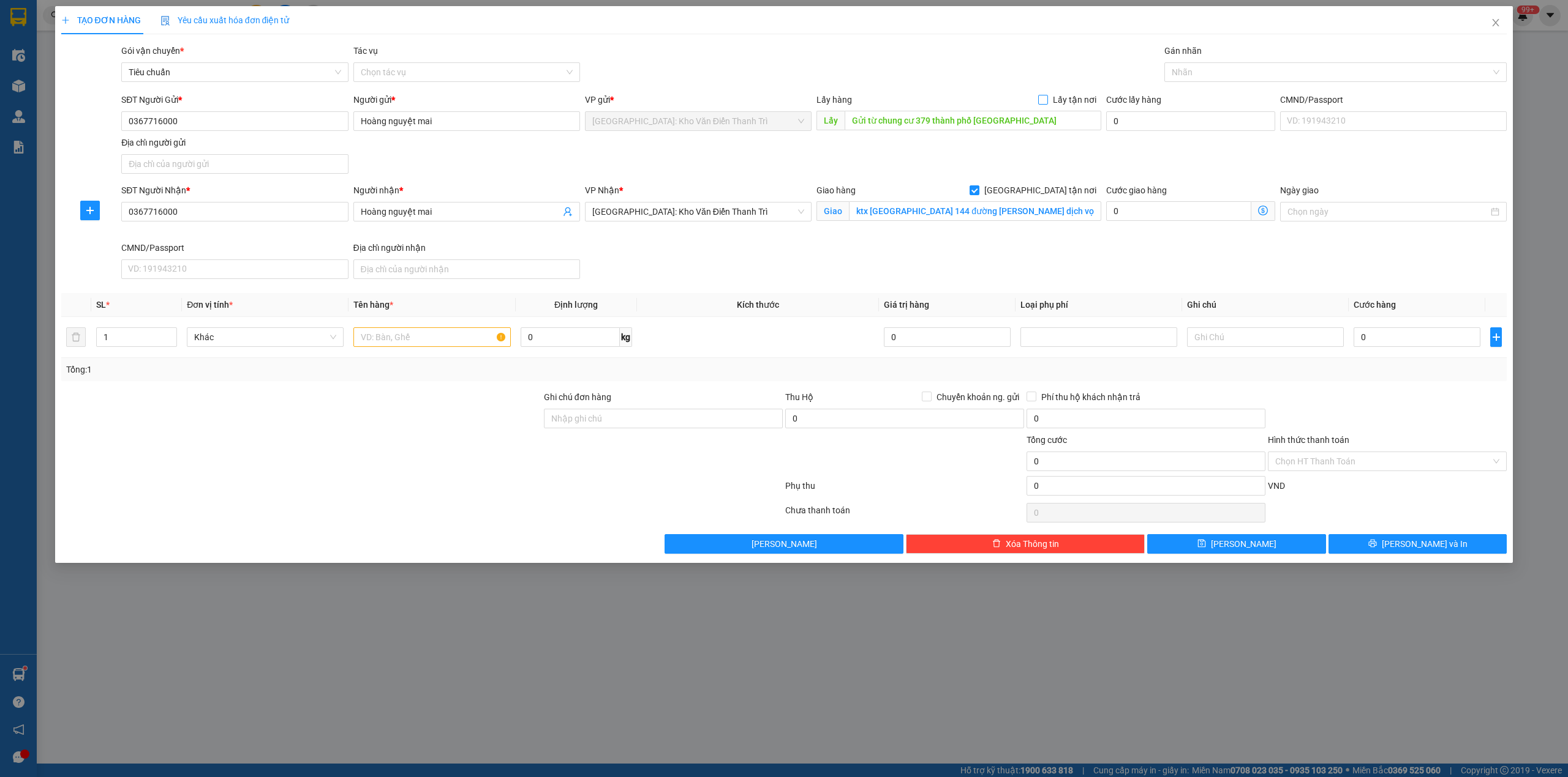
click at [1056, 95] on span "Lấy tận nơi" at bounding box center [1074, 99] width 53 height 13
click at [1046, 95] on input "Lấy tận nơi" at bounding box center [1042, 98] width 9 height 9
checkbox input "true"
click at [894, 147] on div "SĐT Người Gửi * 0367716000 Người gửi * Hoàng nguyệt mai VP gửi * Hà Nội: Kho Vă…" at bounding box center [814, 136] width 1391 height 86
click at [384, 339] on input "text" at bounding box center [432, 337] width 157 height 19
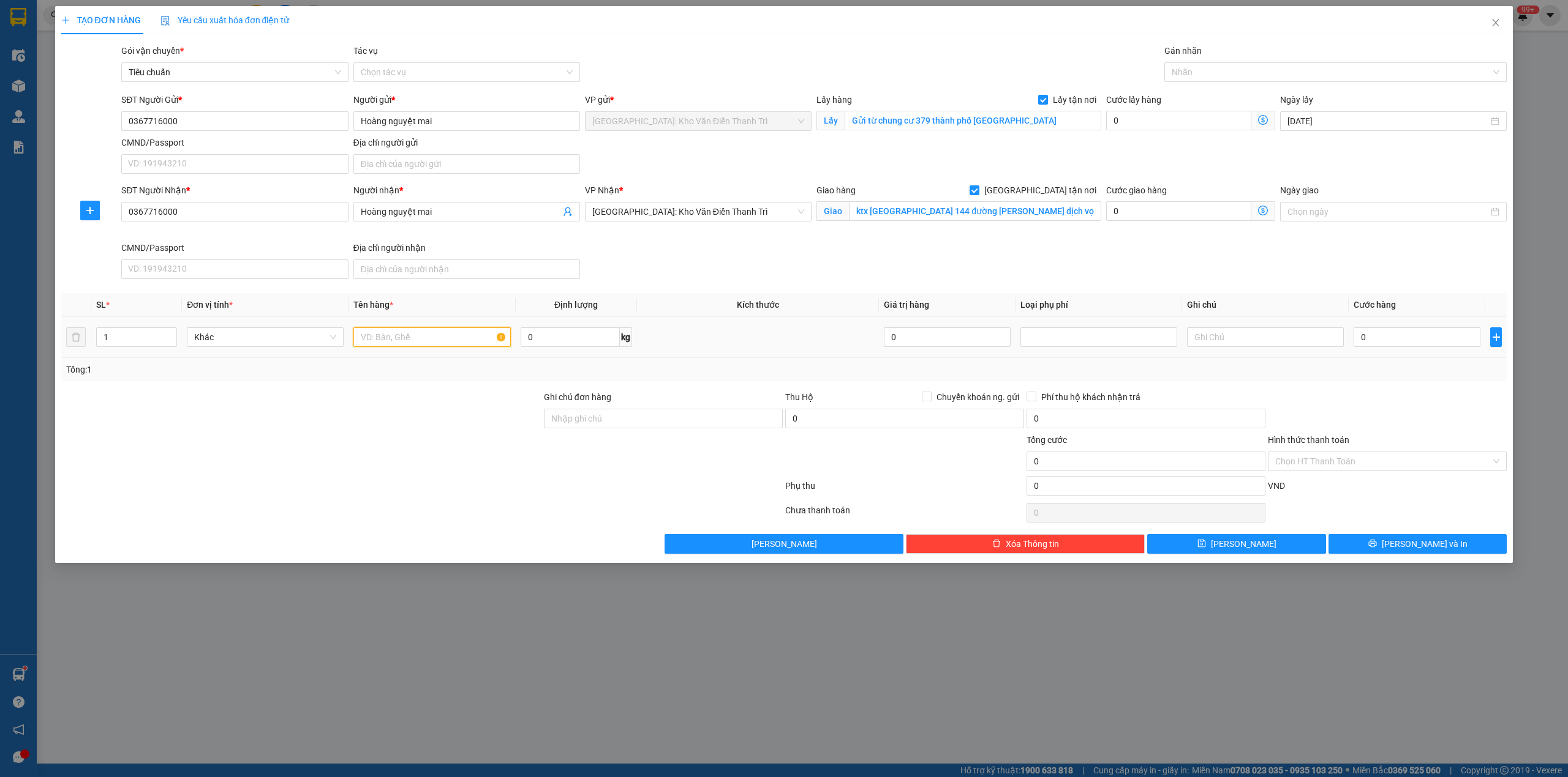
paste input "15/9 đón 1 xe máy điện"
type input "15/9 đón 1 xe máy điện a sinh đón"
click at [1379, 347] on input "0" at bounding box center [1417, 337] width 127 height 19
type input "3"
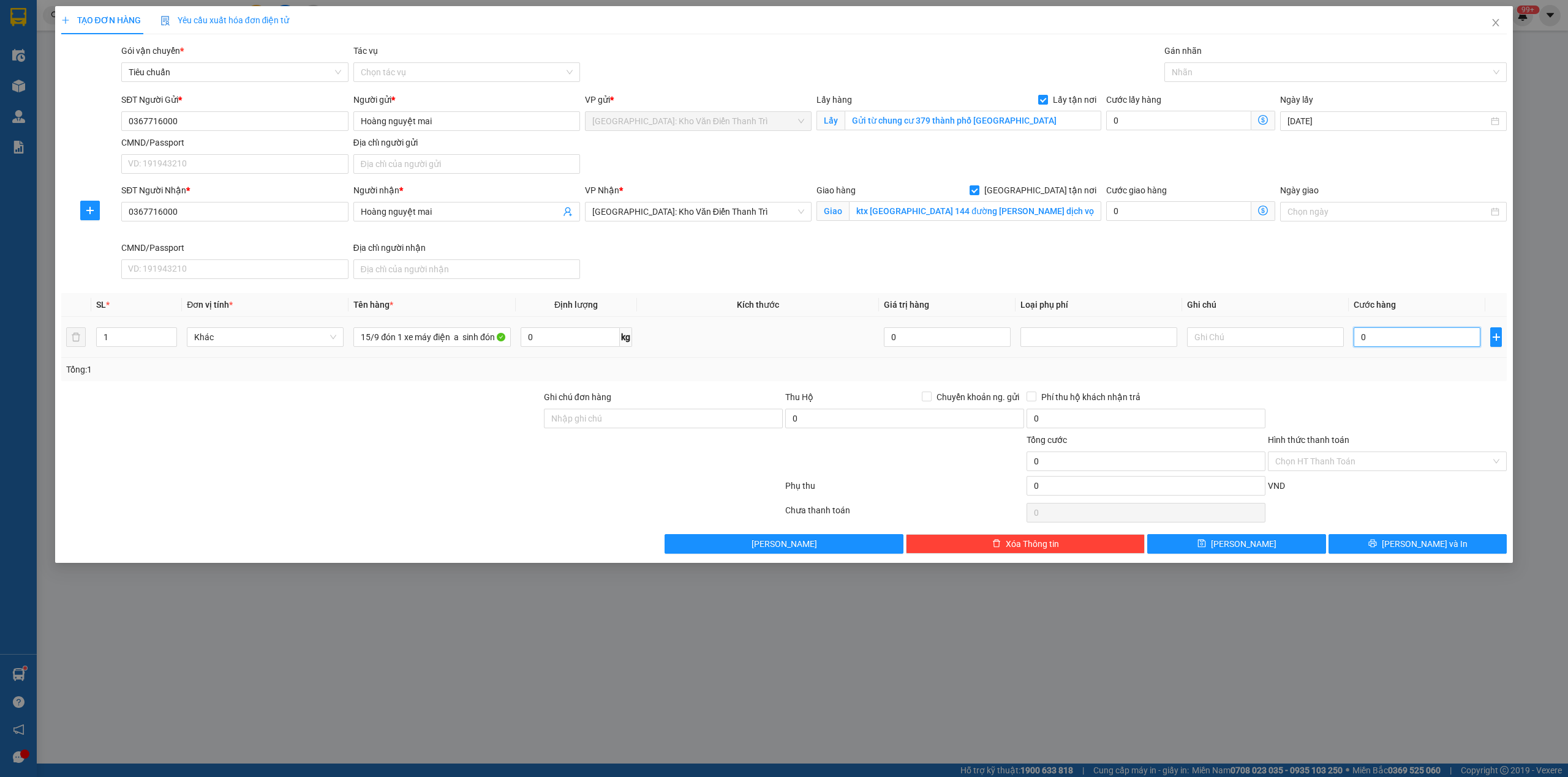
type input "3"
type input "35"
type input "350"
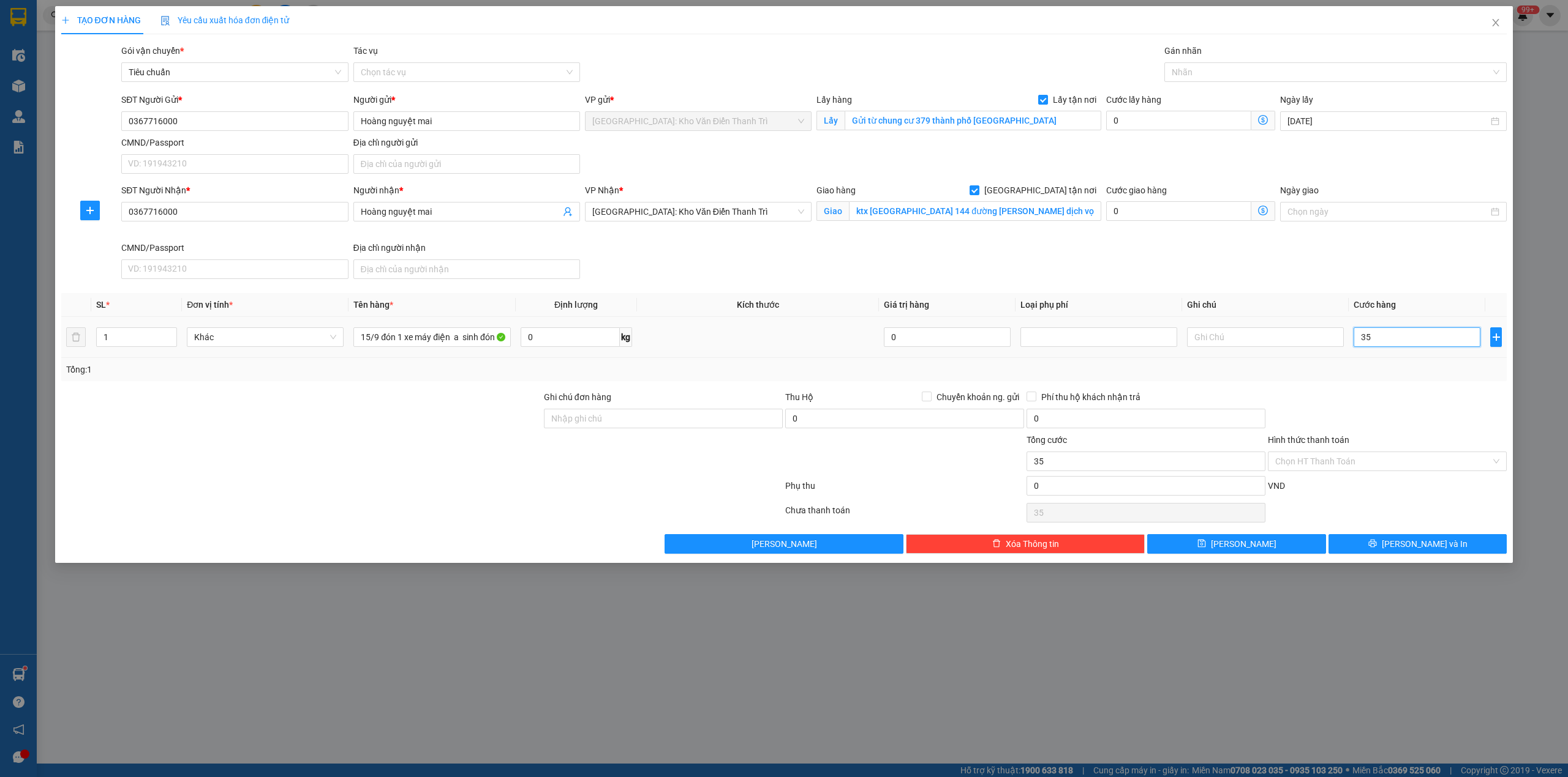
type input "350"
type input "3.500"
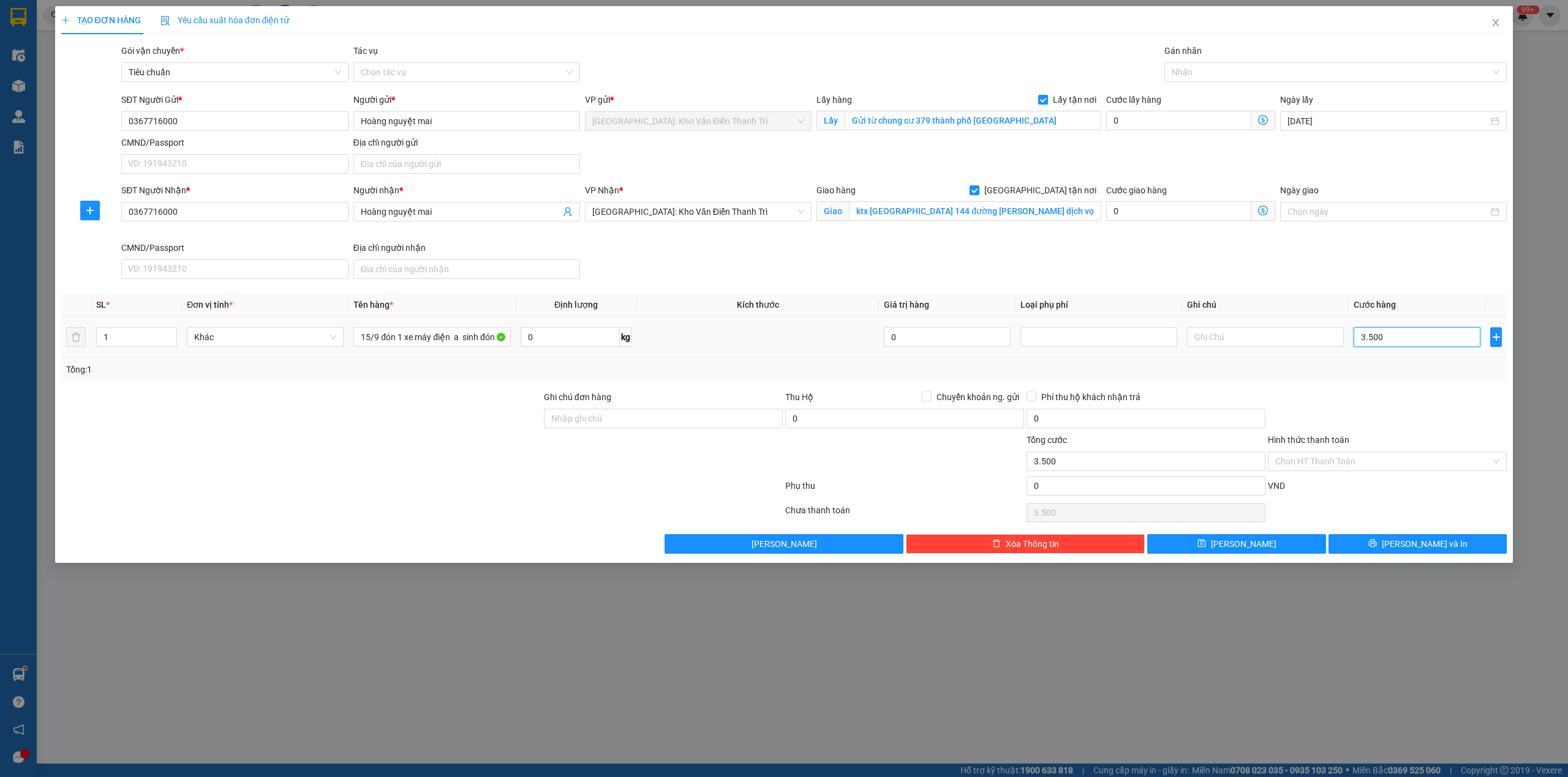
type input "35.000"
type input "350.000"
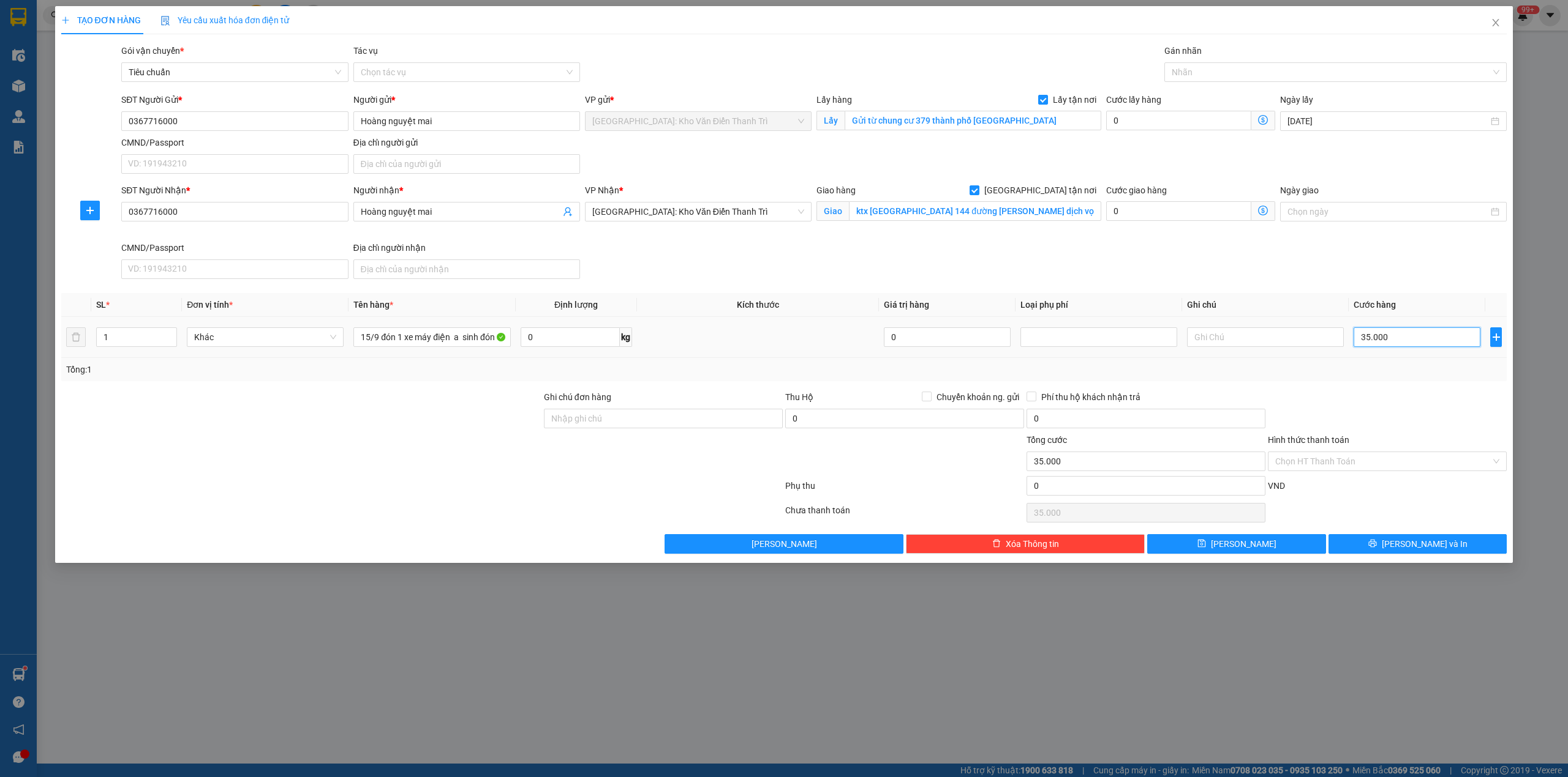
type input "350.000"
click at [1232, 541] on button "[PERSON_NAME]" at bounding box center [1236, 544] width 179 height 19
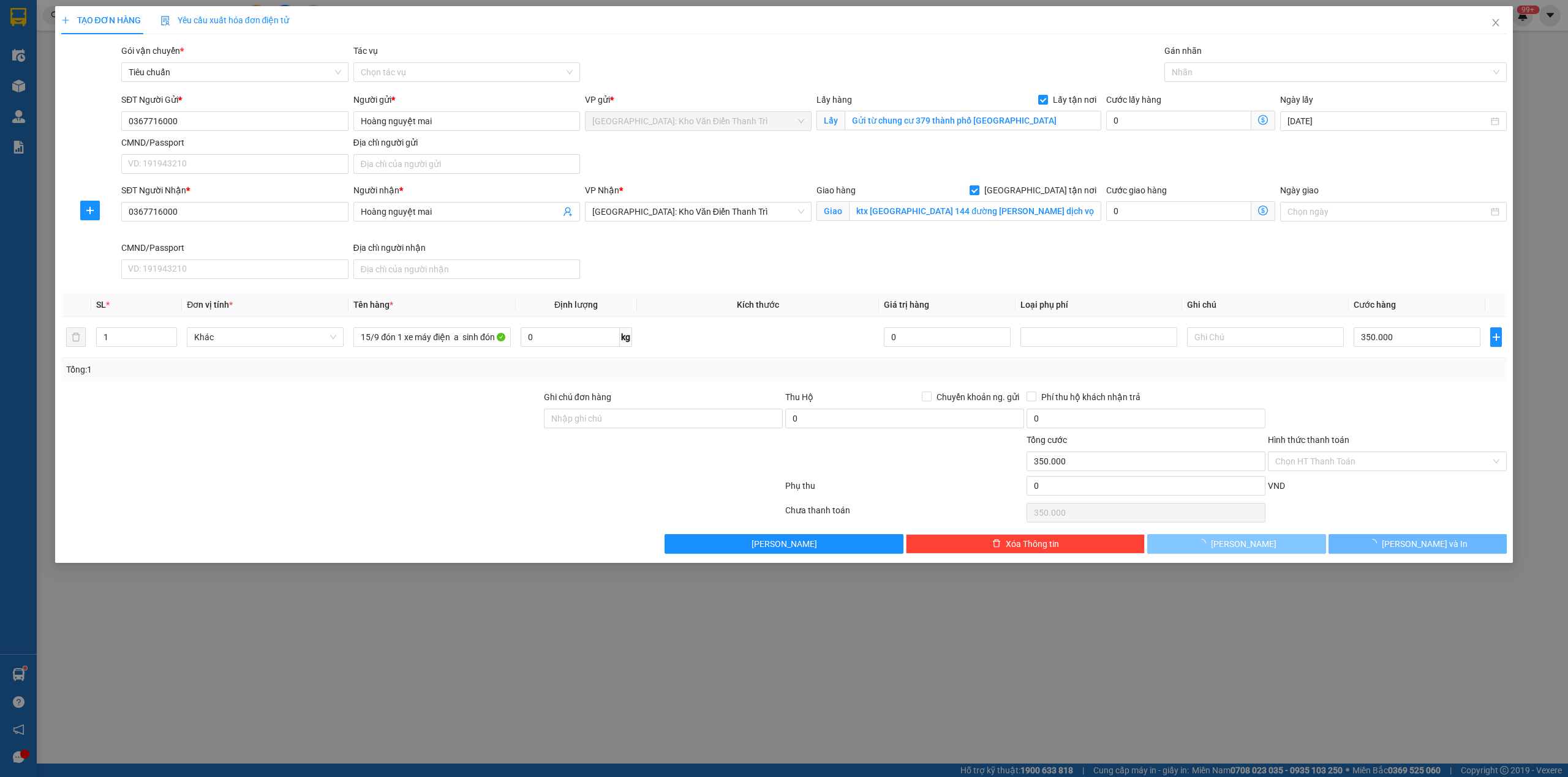
checkbox input "false"
type input "0"
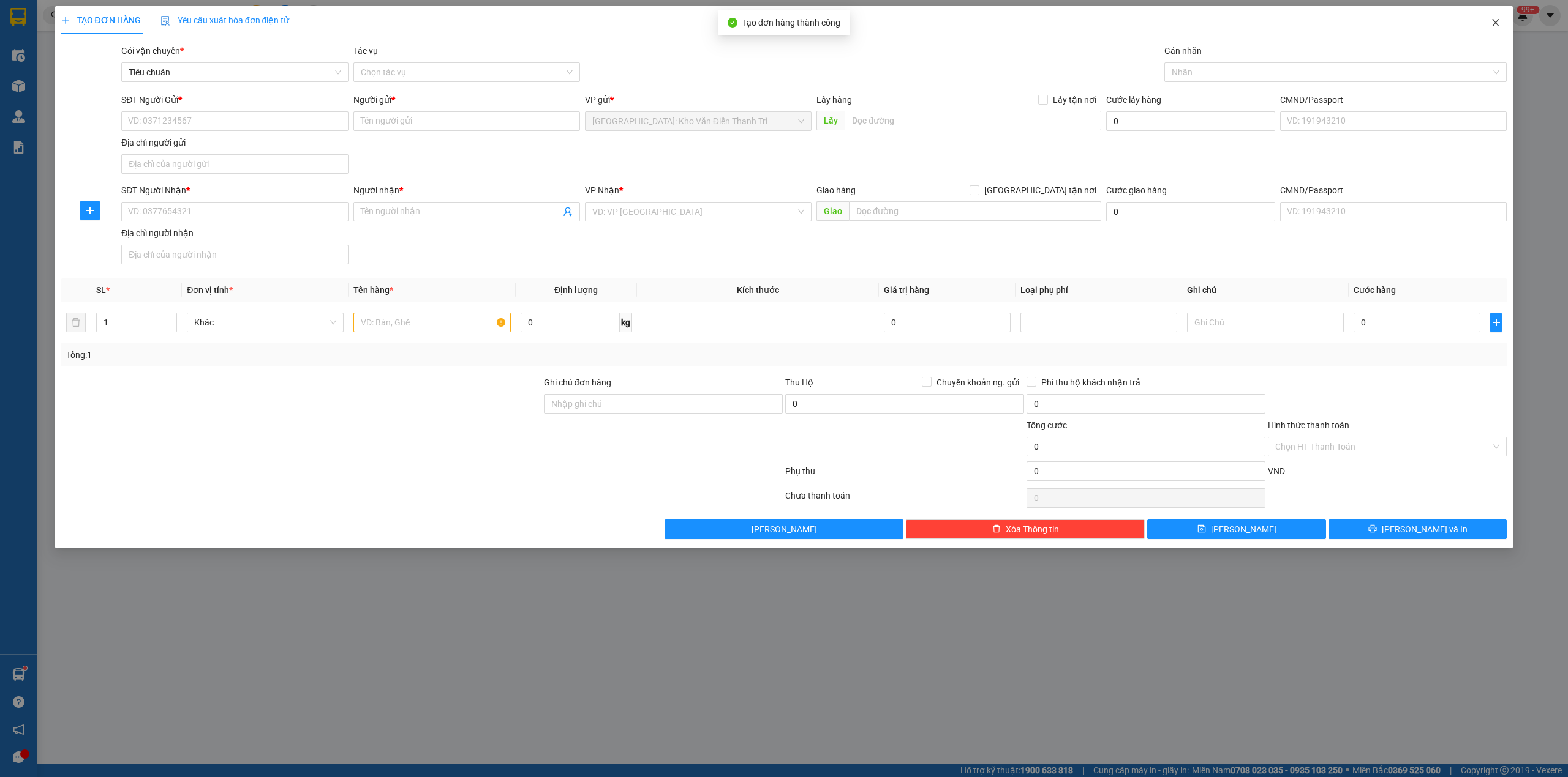
drag, startPoint x: 1497, startPoint y: 23, endPoint x: 38, endPoint y: 231, distance: 1473.8
click at [1497, 22] on icon "close" at bounding box center [1495, 22] width 10 height 10
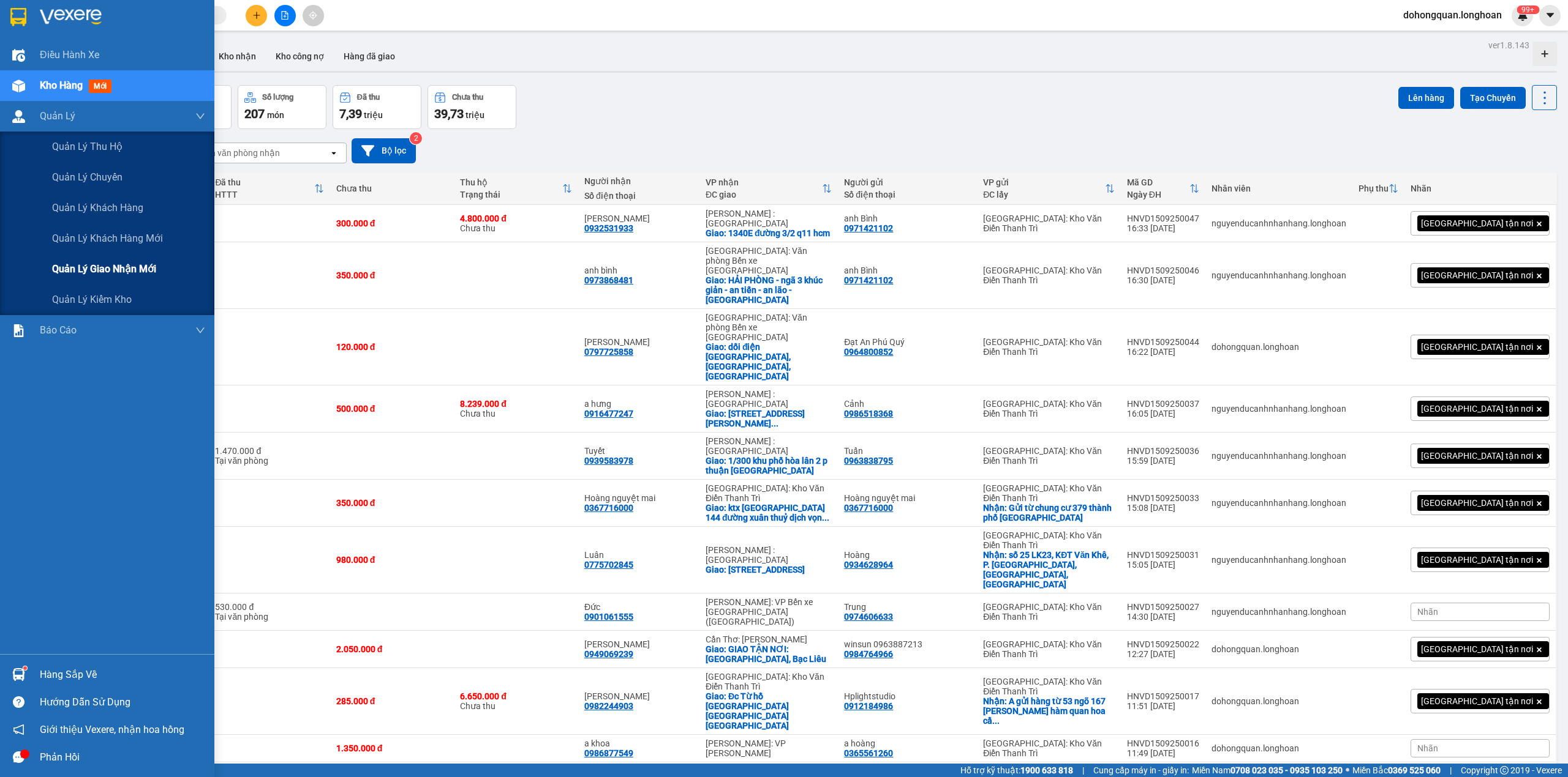
click at [94, 270] on span "Quản lý giao nhận mới" at bounding box center [104, 269] width 104 height 15
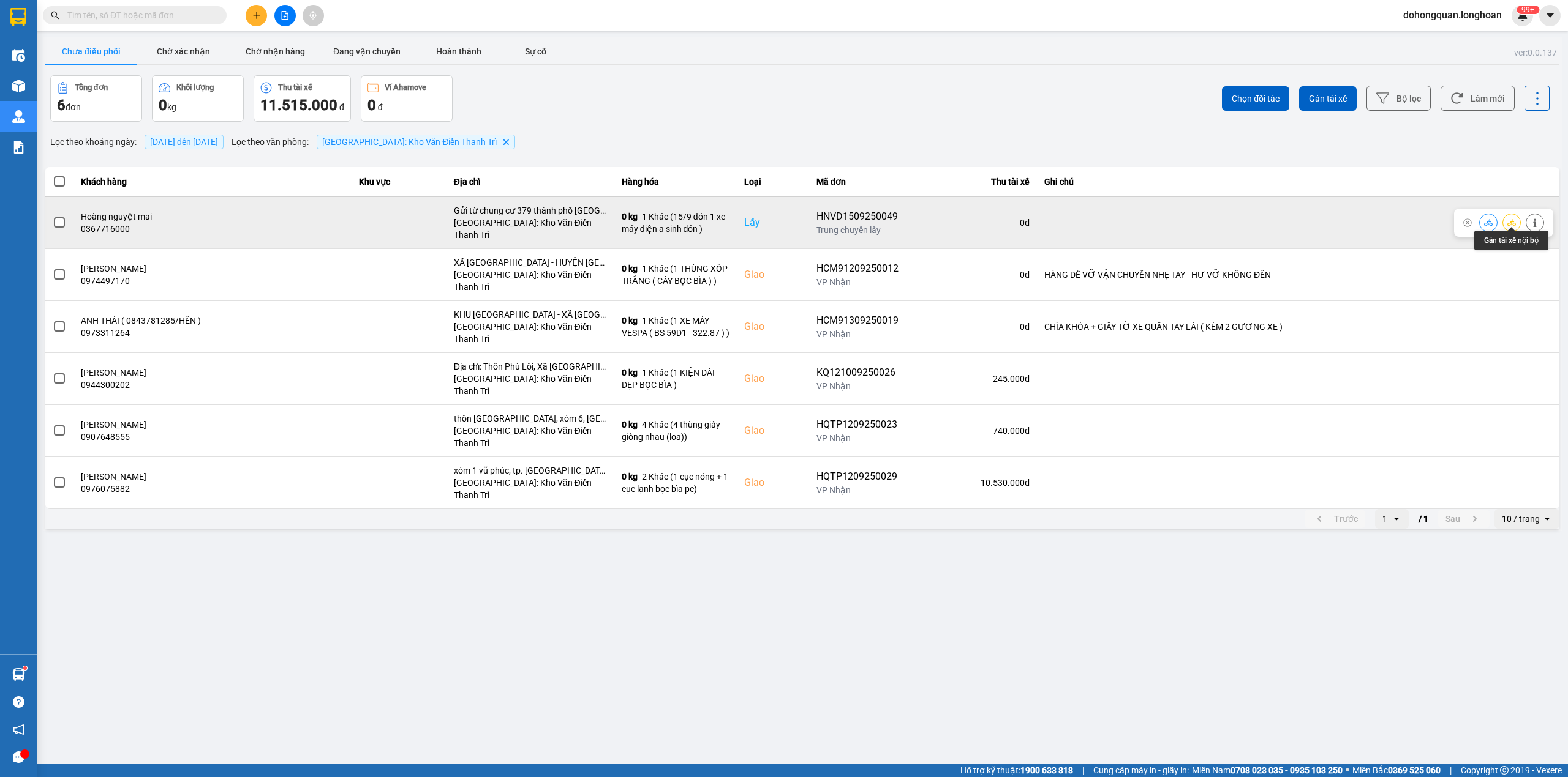
click at [1513, 221] on icon at bounding box center [1511, 222] width 9 height 7
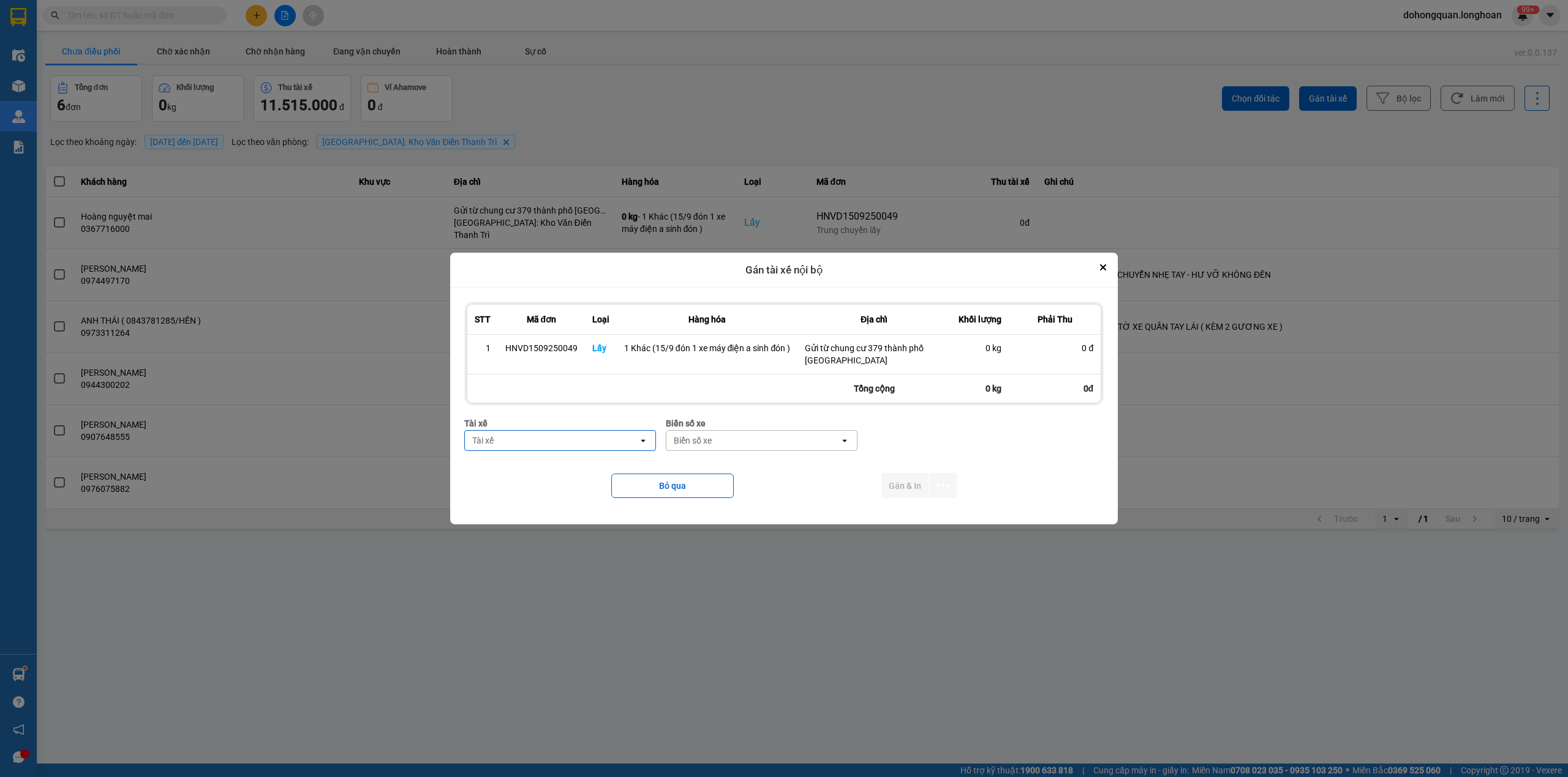
click at [496, 438] on div "Tài xế" at bounding box center [552, 440] width 174 height 19
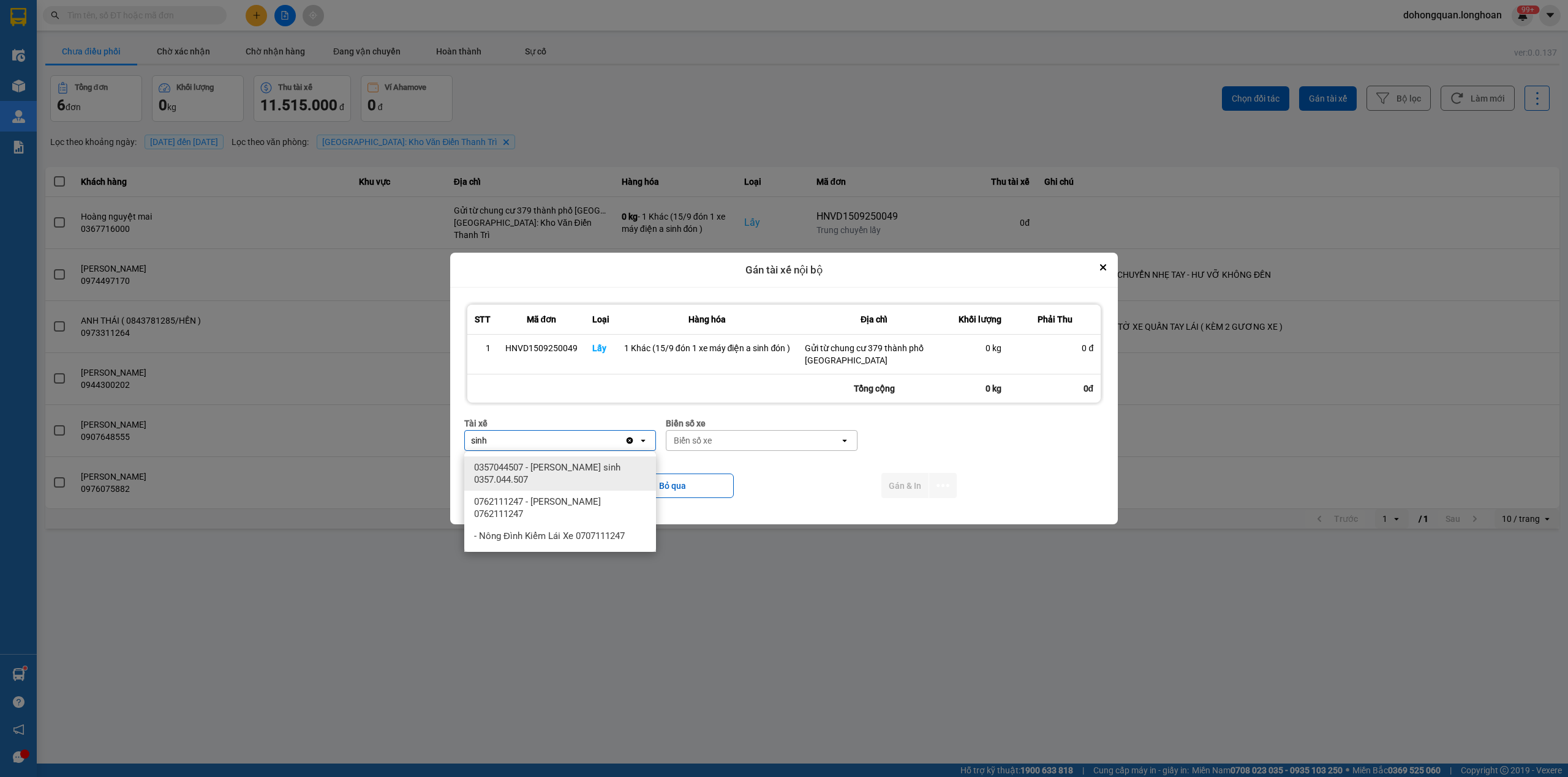
type input "sinh"
click at [534, 468] on span "0357044507 - Vũ văn sinh 0357.044.507" at bounding box center [563, 474] width 177 height 25
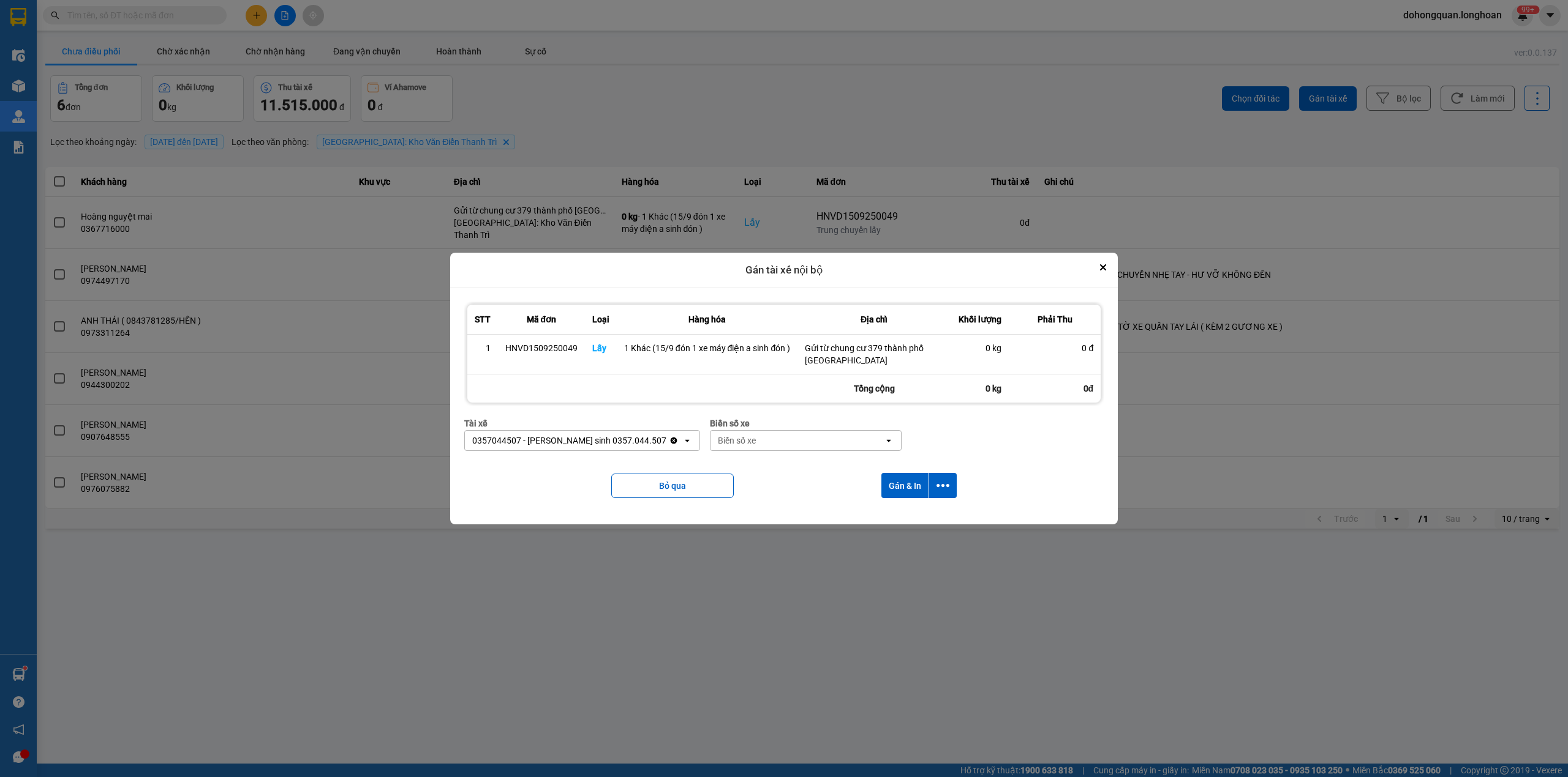
drag, startPoint x: 746, startPoint y: 442, endPoint x: 734, endPoint y: 433, distance: 15.0
click at [746, 442] on div "Biển số xe" at bounding box center [798, 440] width 174 height 19
type input "31"
click at [706, 468] on span "29K-105.31" at bounding box center [701, 468] width 45 height 12
click at [941, 492] on icon "dialog" at bounding box center [943, 486] width 13 height 13
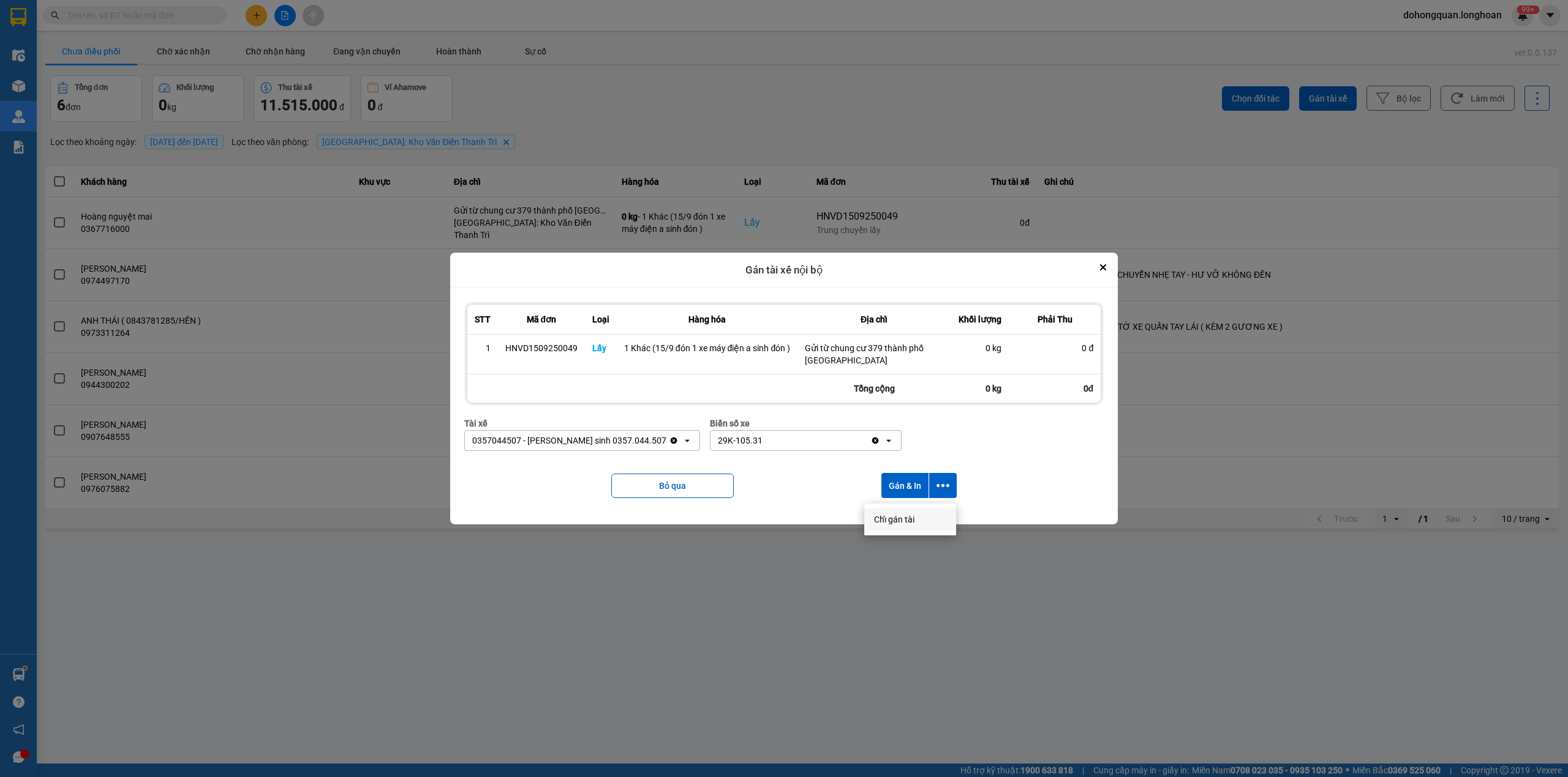
click at [900, 521] on span "Chỉ gán tài" at bounding box center [894, 520] width 40 height 12
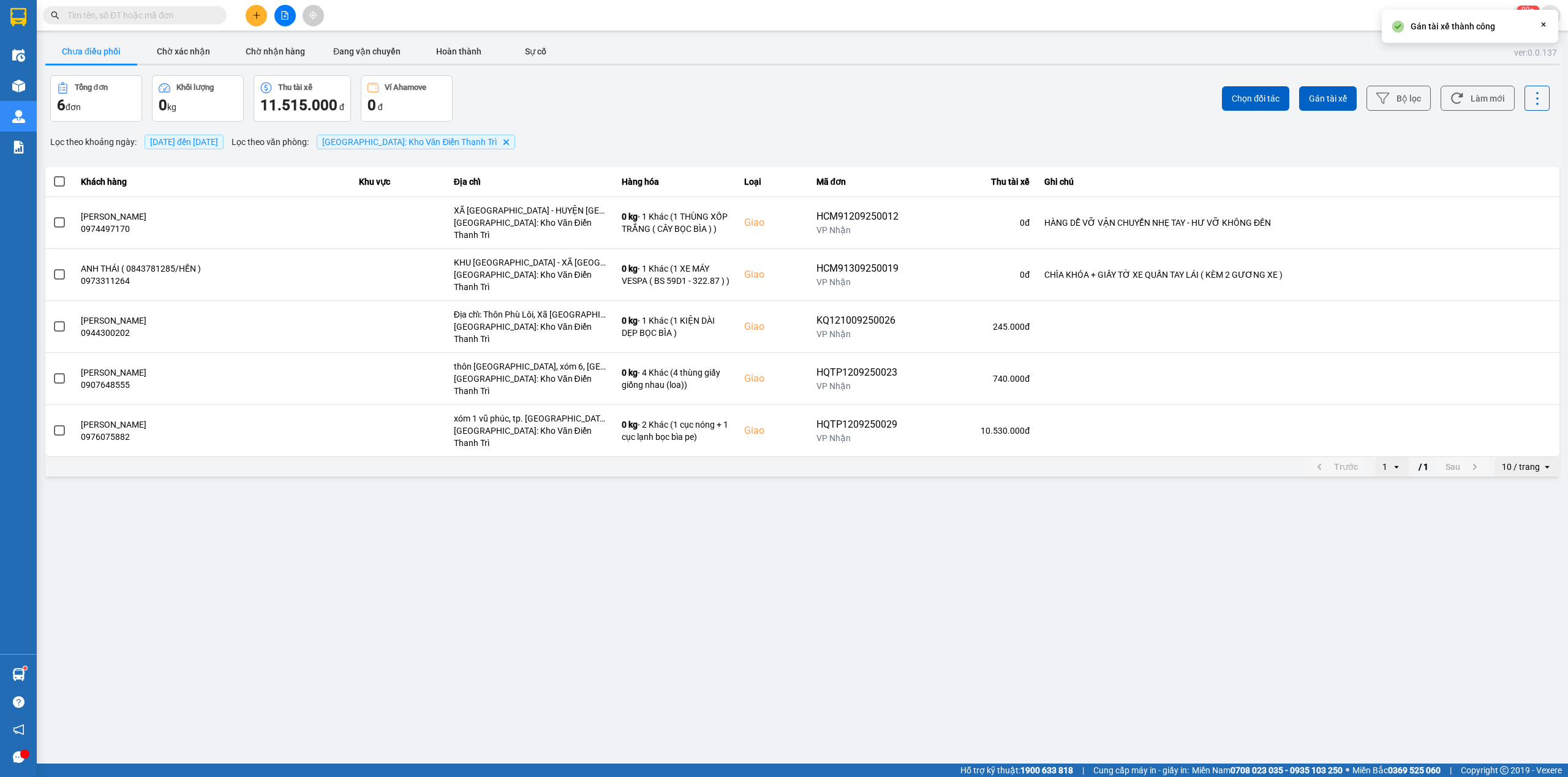
click at [833, 612] on main "ver: 0.0.137 Chưa điều phối Chờ xác nhận Chờ nhận hàng Đang vận chuyển Hoàn thà…" at bounding box center [784, 382] width 1568 height 764
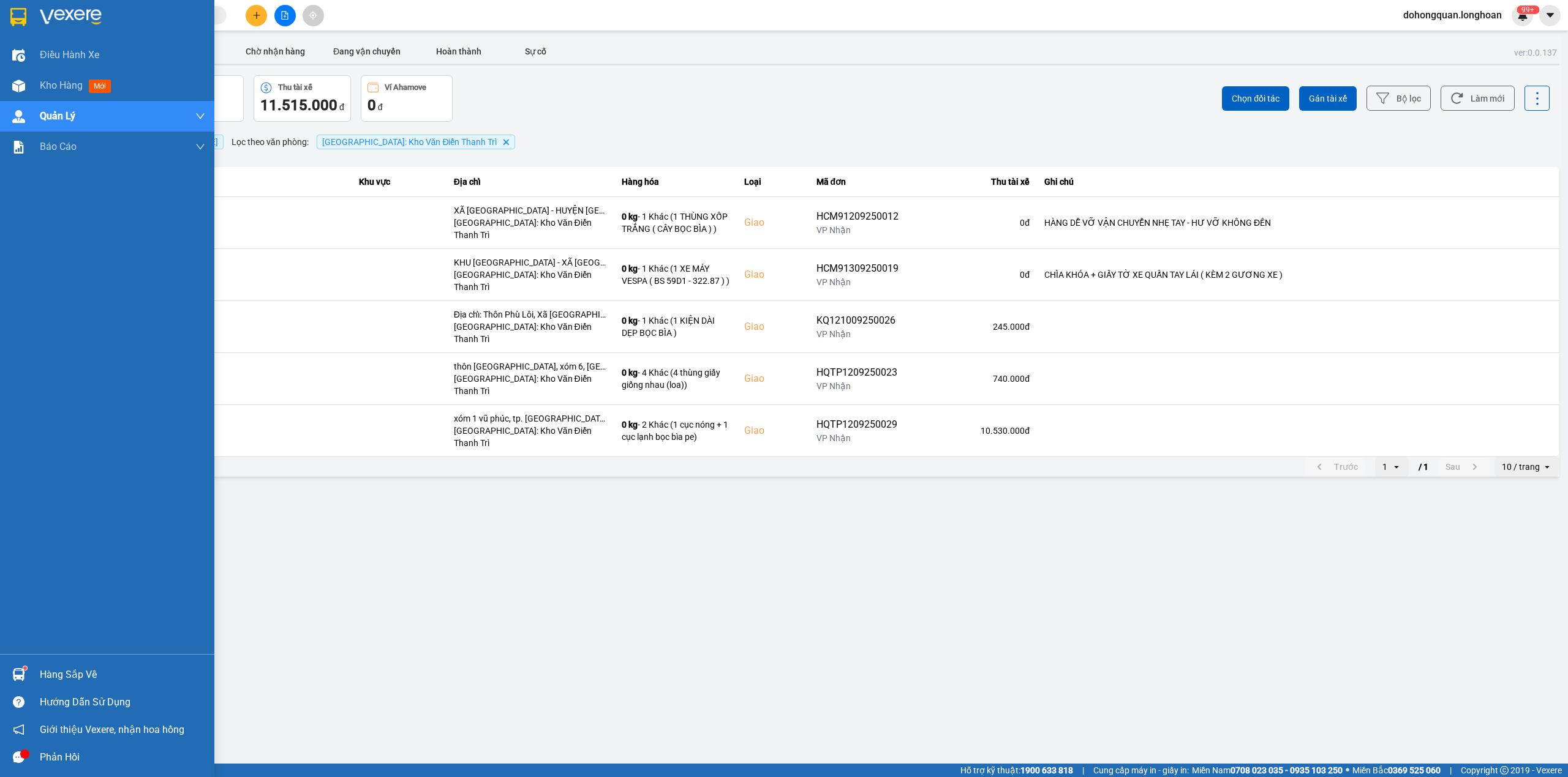
click at [2, 11] on div at bounding box center [107, 19] width 215 height 40
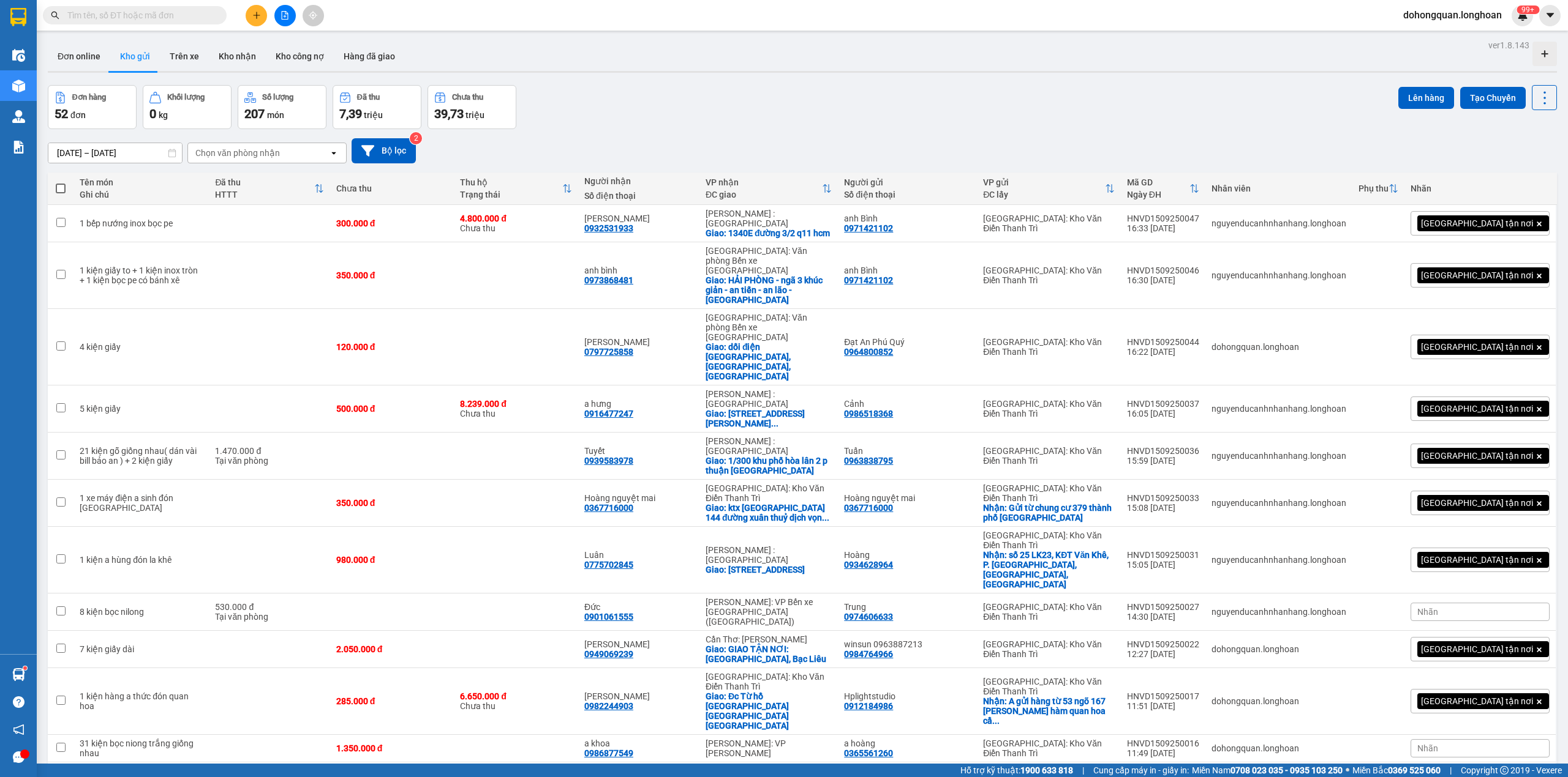
click at [705, 108] on div "Đơn hàng 52 đơn Khối lượng 0 kg Số lượng 207 món Đã thu 7,39 triệu Chưa thu 39,…" at bounding box center [802, 107] width 1509 height 44
click at [1480, 404] on icon at bounding box center [1484, 408] width 9 height 9
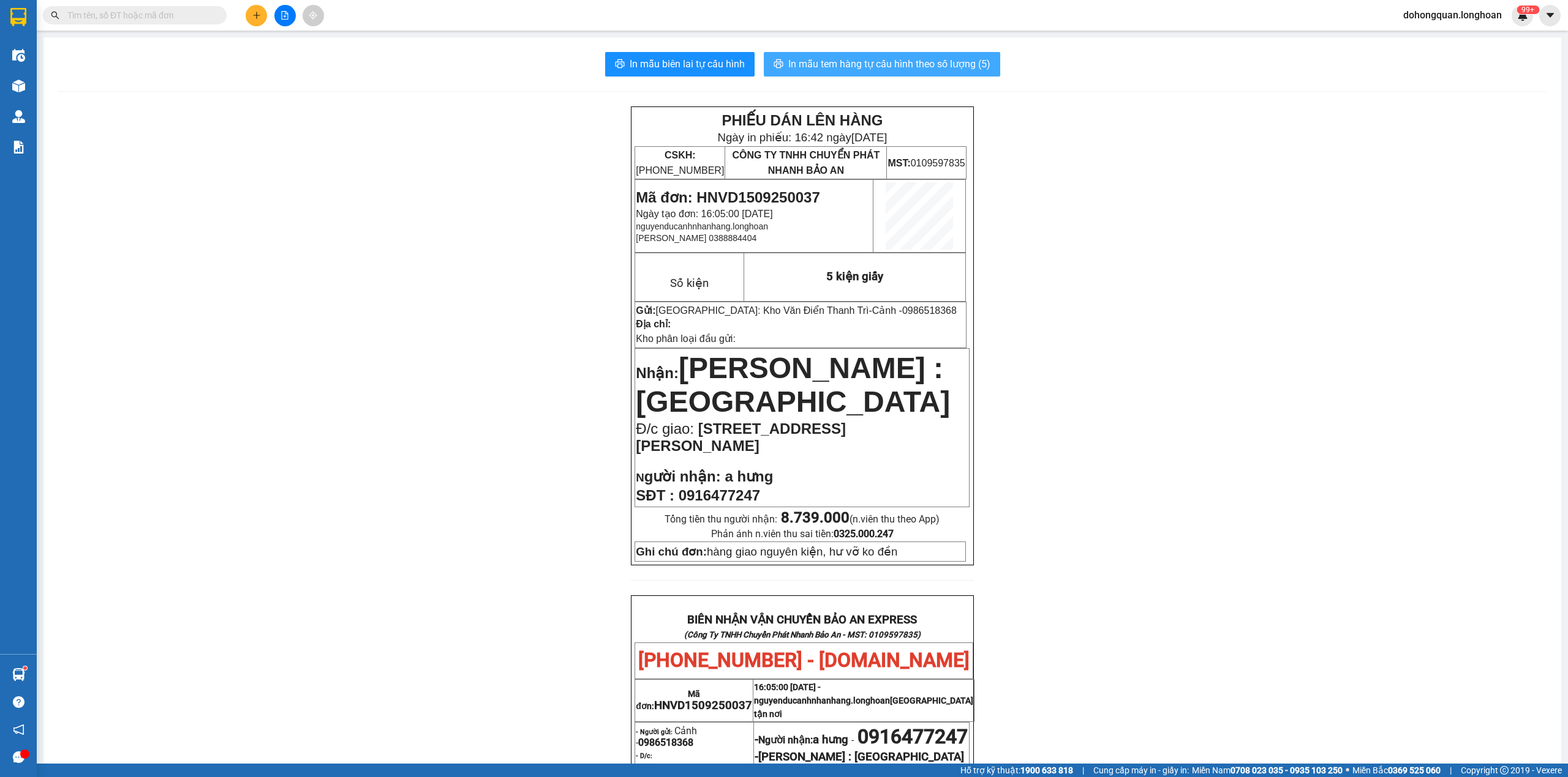
click at [991, 62] on button "In mẫu tem hàng tự cấu hình theo số lượng (5)" at bounding box center [881, 64] width 236 height 25
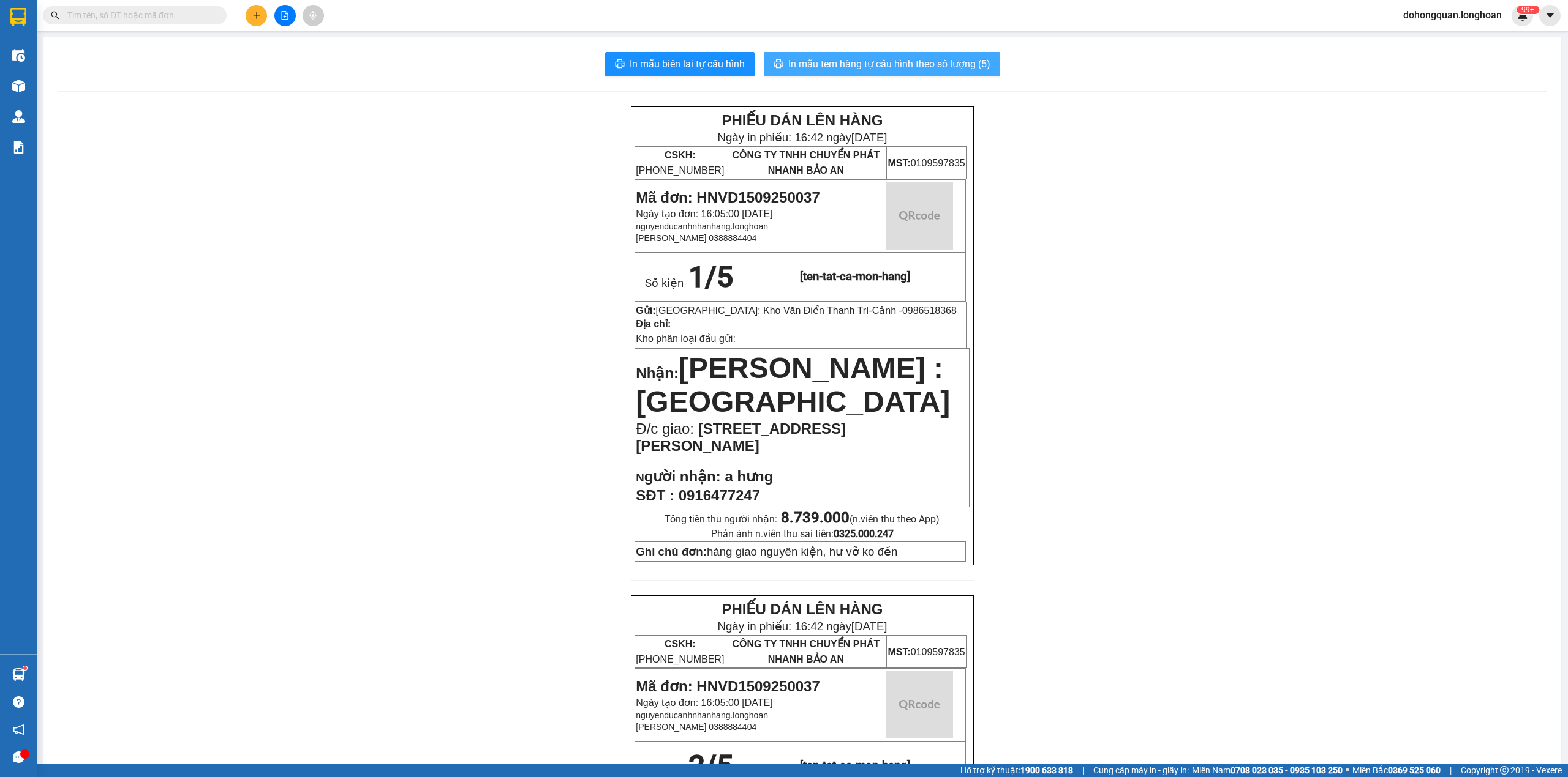
click at [965, 57] on span "In mẫu tem hàng tự cấu hình theo số lượng (5)" at bounding box center [889, 64] width 202 height 15
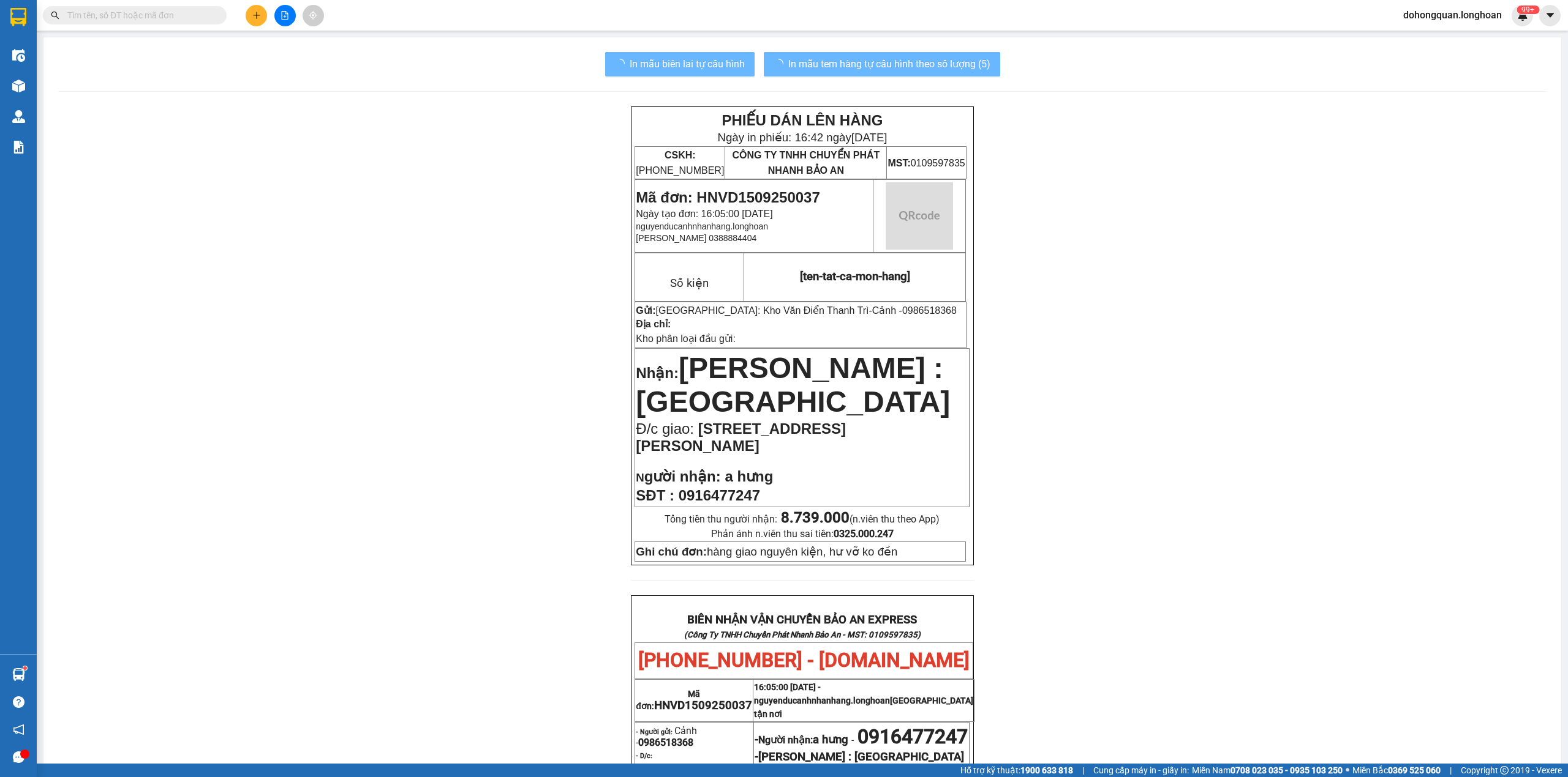
click at [1267, 502] on div "PHIẾU DÁN LÊN HÀNG Ngày in phiếu: 16:42 ngày 15-09-2025 CSKH: 1900.06.88.33 CÔN…" at bounding box center [802, 665] width 1488 height 1119
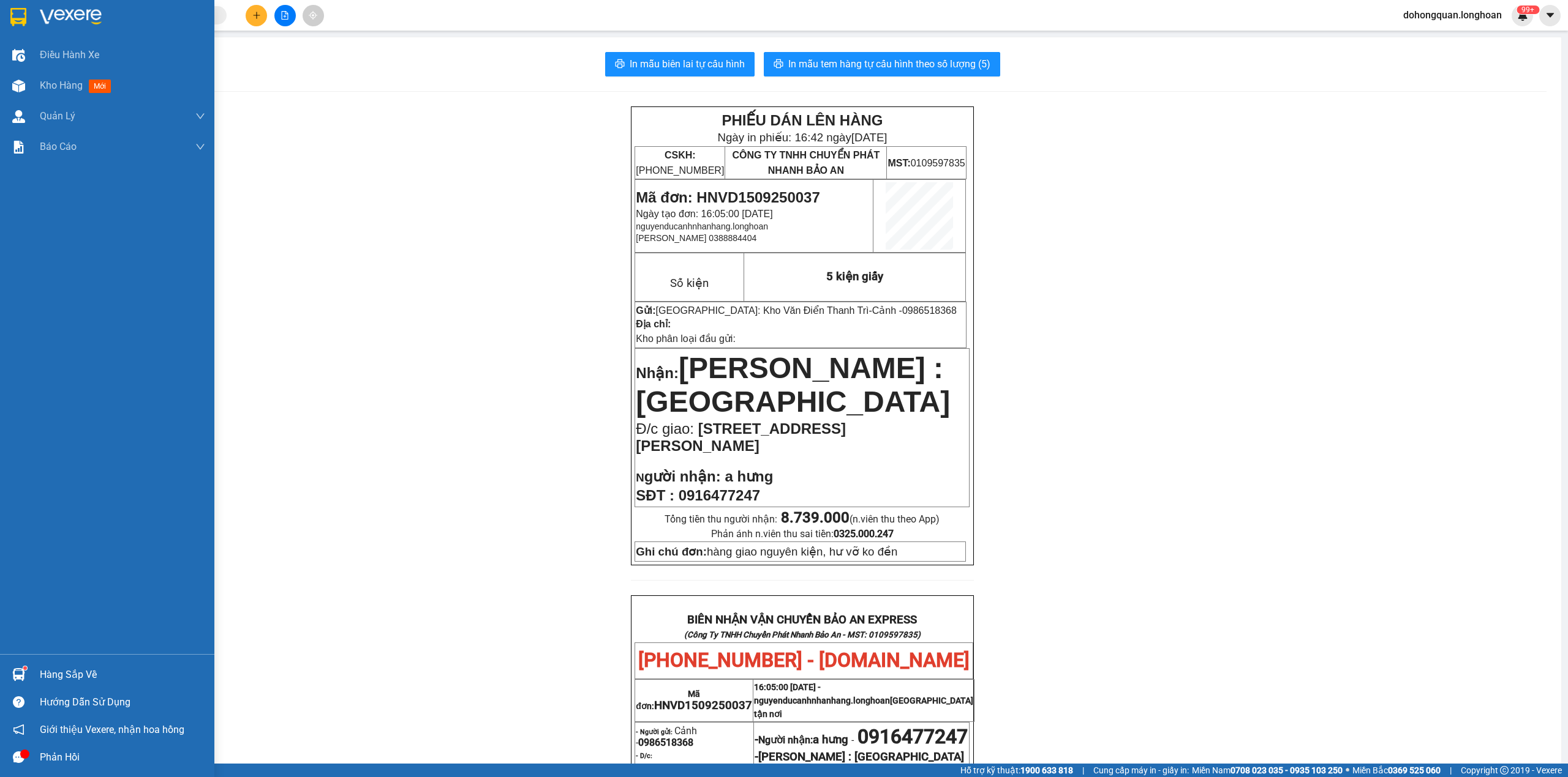
click at [2, 13] on div at bounding box center [107, 19] width 215 height 40
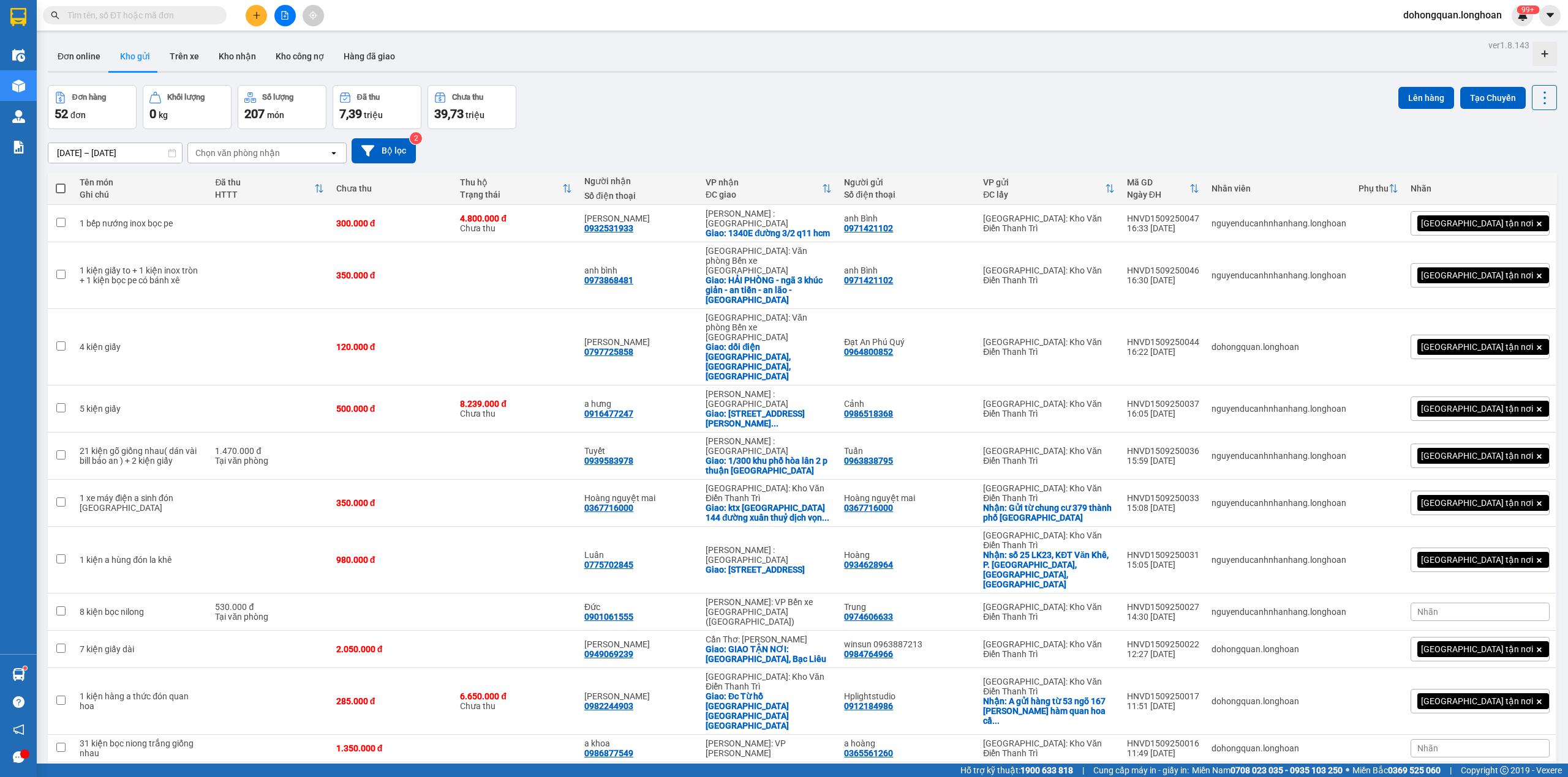
click at [258, 13] on icon "plus" at bounding box center [257, 15] width 9 height 9
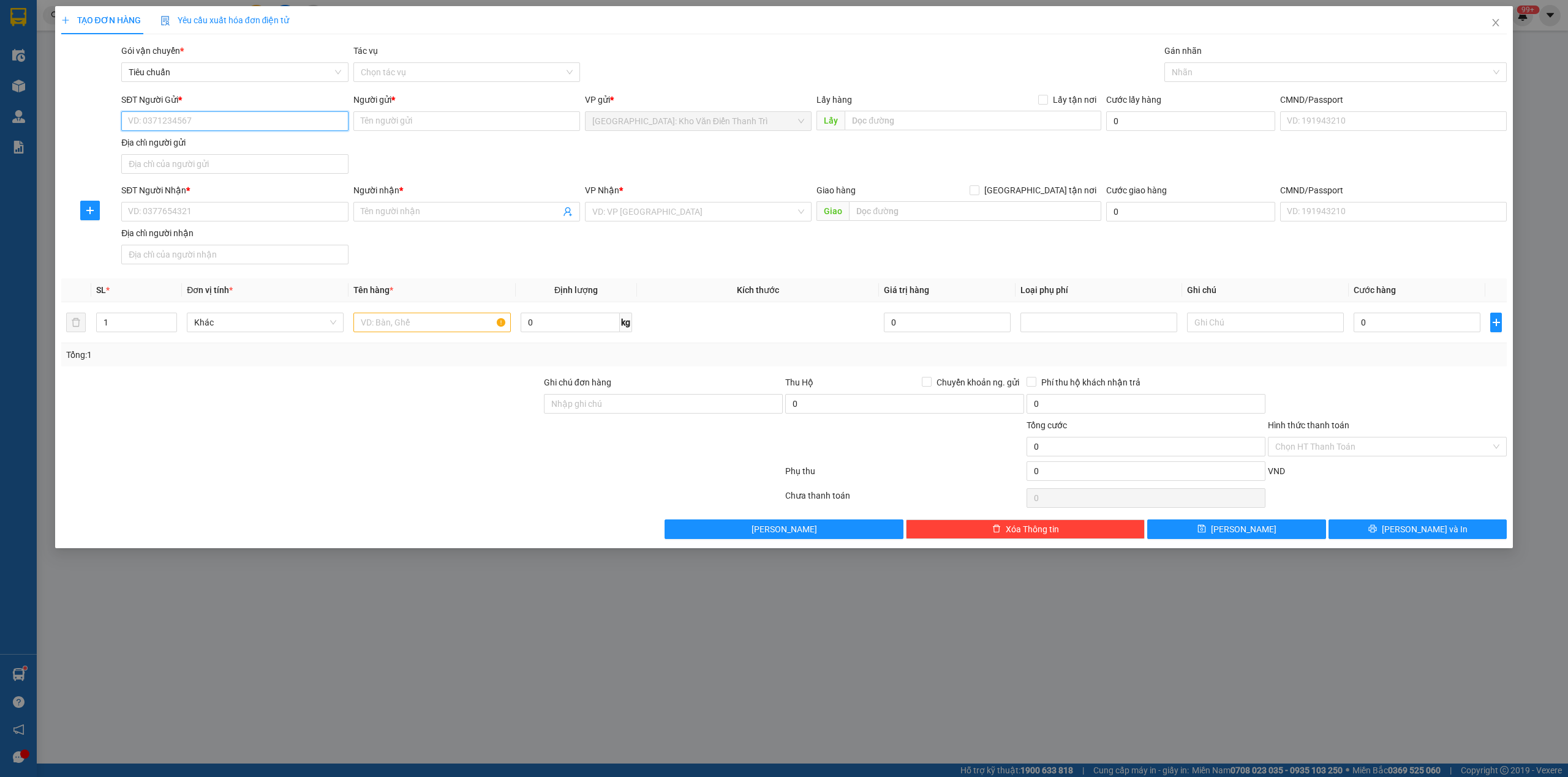
click at [164, 118] on input "SĐT Người Gửi *" at bounding box center [234, 121] width 226 height 19
paste input "0931.887.387"
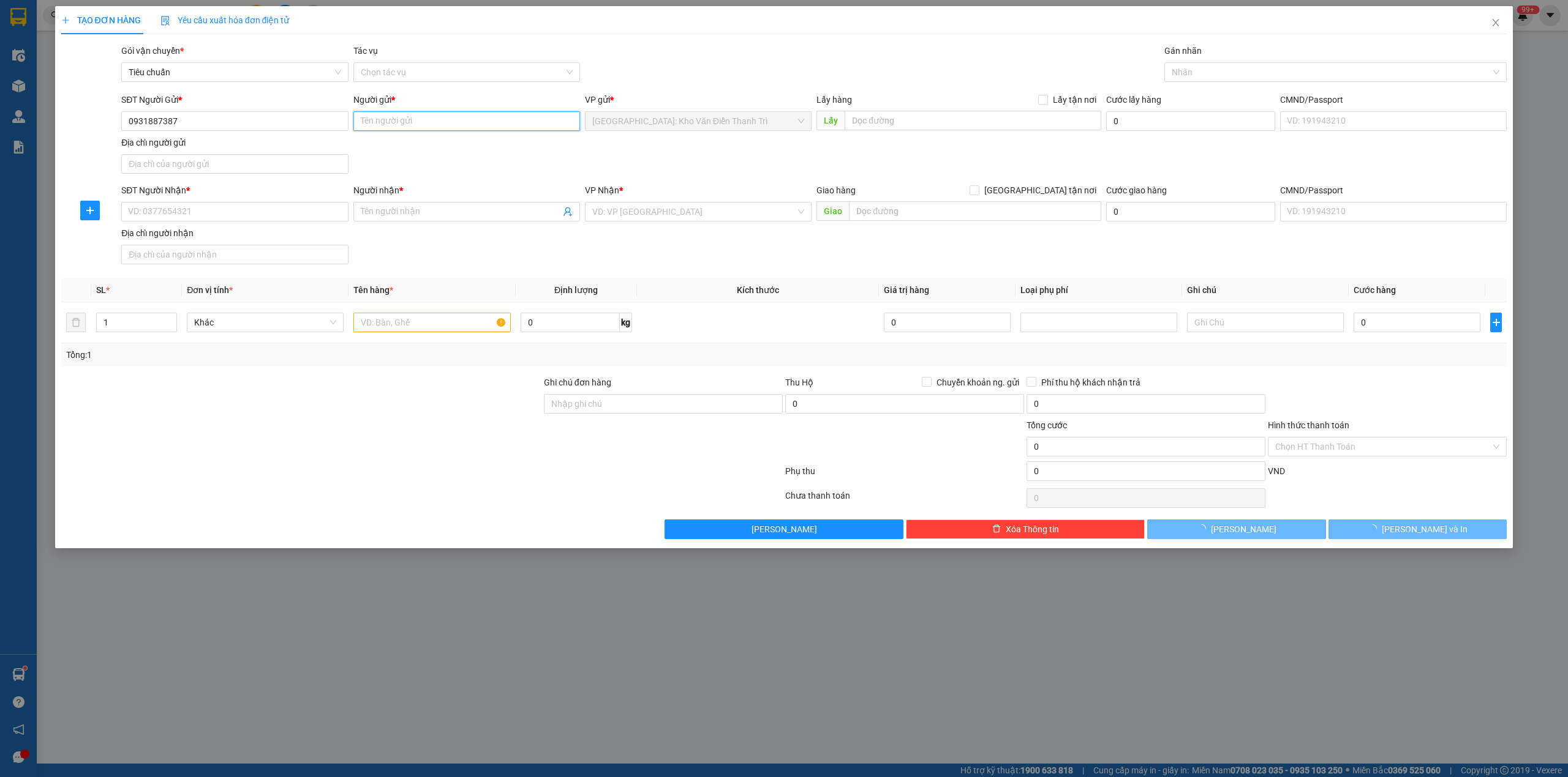
click at [381, 125] on input "Người gửi *" at bounding box center [467, 121] width 226 height 19
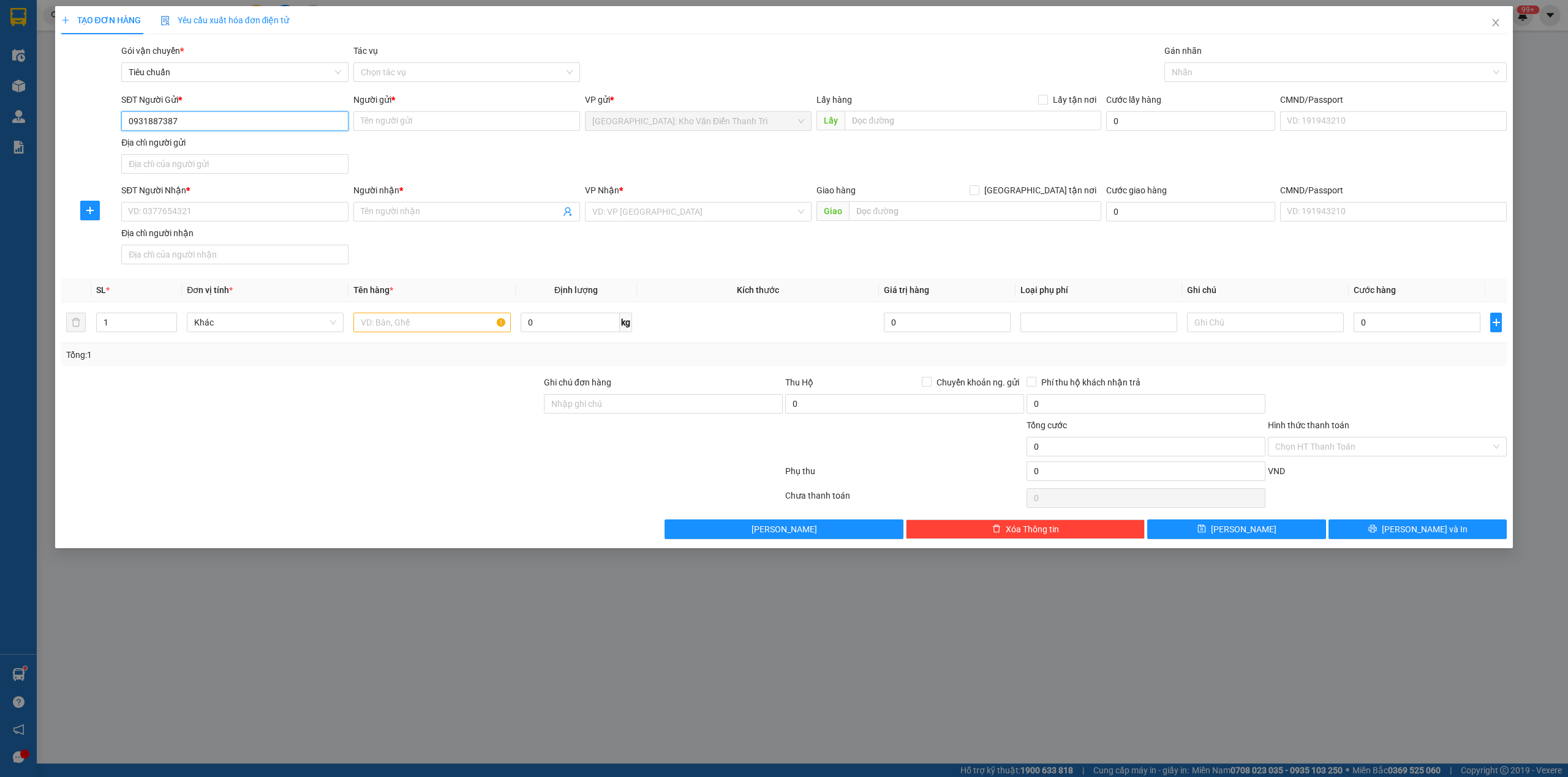
click at [215, 115] on input "0931887387" at bounding box center [234, 121] width 226 height 19
click at [212, 147] on div "0931887387 - ANH HOÀNG" at bounding box center [234, 146] width 212 height 13
type input "0931887387"
type input "ANH HOÀNG"
click at [870, 150] on div "SĐT Người Gửi * 0931887387 0931887387 Người gửi * ANH HOÀNG VP gửi * Hà Nội: Kh…" at bounding box center [814, 136] width 1391 height 86
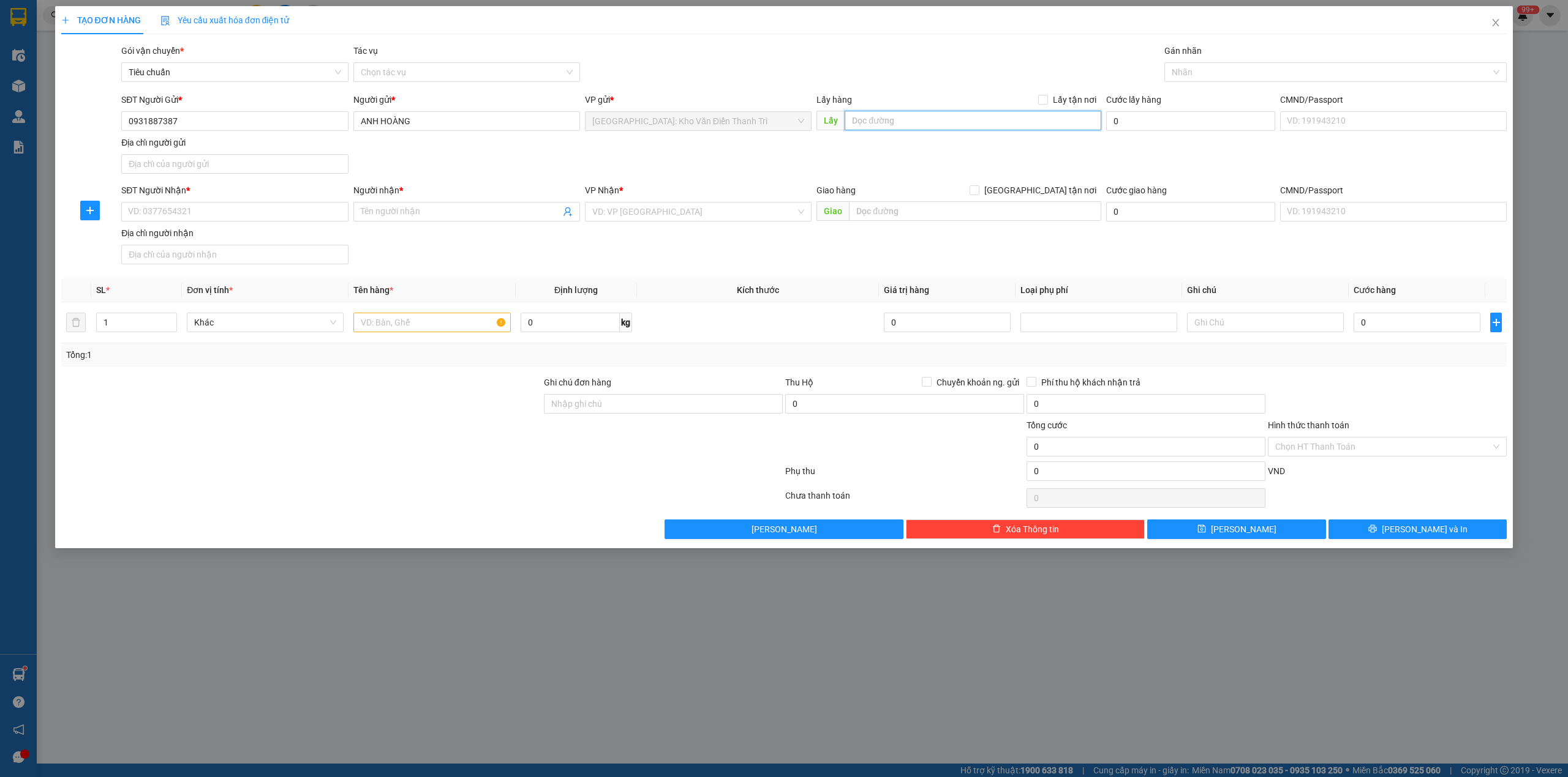
click at [915, 125] on input "text" at bounding box center [973, 120] width 257 height 19
paste input "Đón : Nhà máy austrong Hưng Yên, Phố Nối A, Văn Lâm, Hưng Yên, Việt Nam"
type input "Đón : Nhà máy austrong Hưng Yên, Phố Nối A, Văn Lâm, Hưng Yên, Việt Nam"
click at [1040, 96] on input "Lấy tận nơi" at bounding box center [1042, 98] width 9 height 9
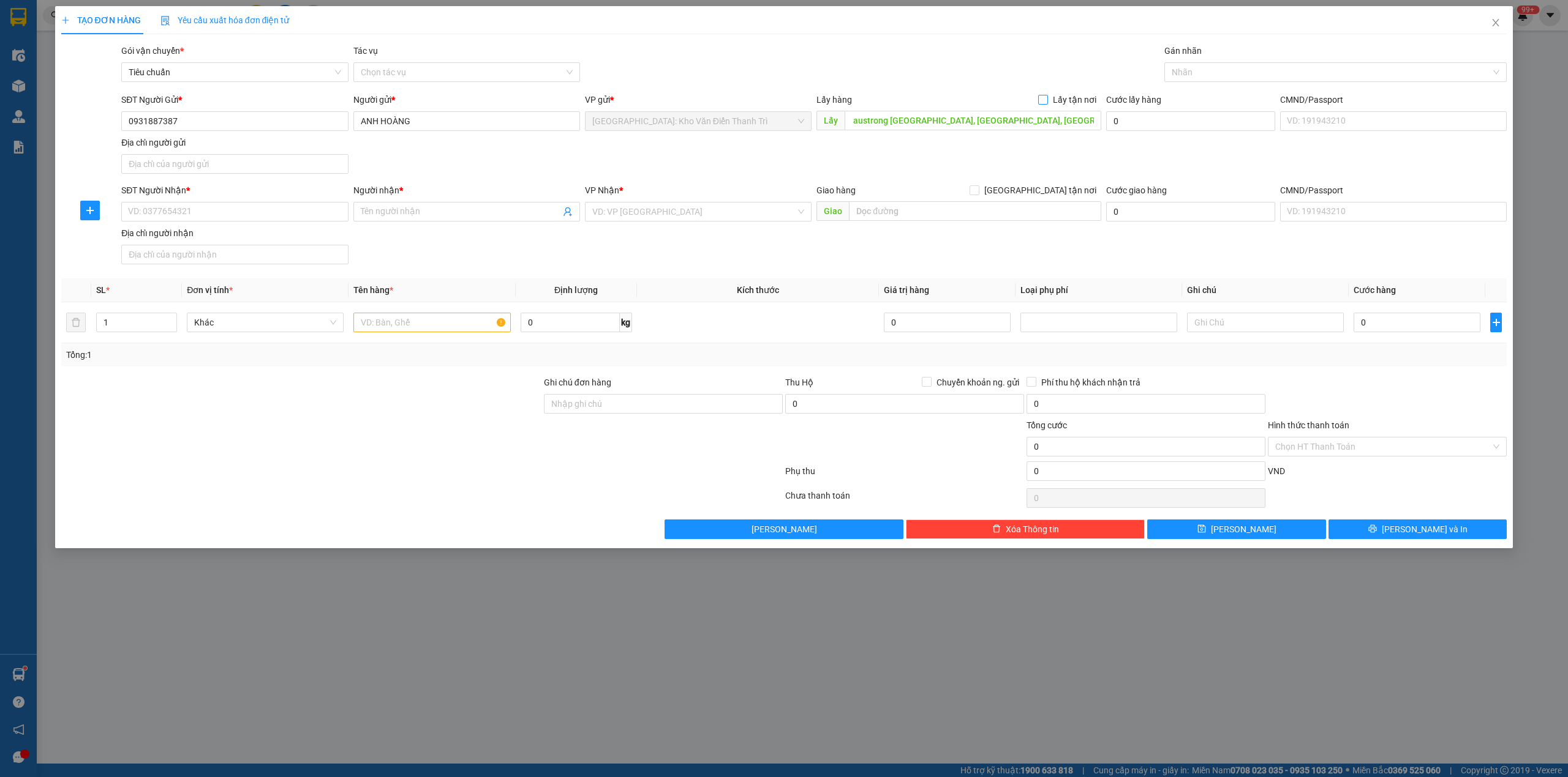
checkbox input "true"
click at [232, 203] on input "SĐT Người Nhận *" at bounding box center [234, 211] width 226 height 19
paste input "0843252333"
type input "0843252333"
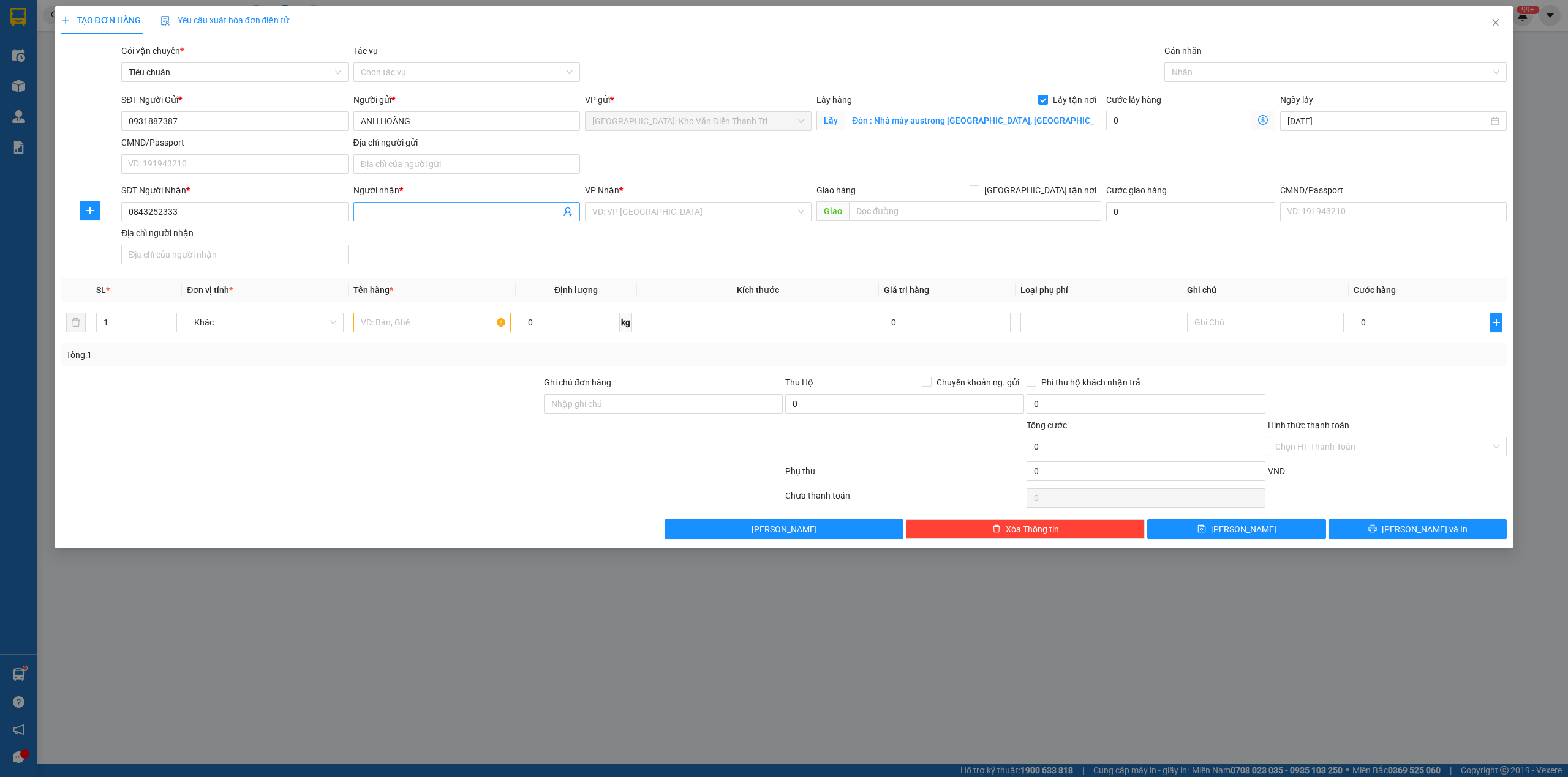
click at [432, 206] on input "Người nhận *" at bounding box center [460, 211] width 200 height 13
paste input "Nội Thất Long Trần"
type input "Nội Thất Long Trần"
click at [667, 218] on input "search" at bounding box center [694, 212] width 203 height 19
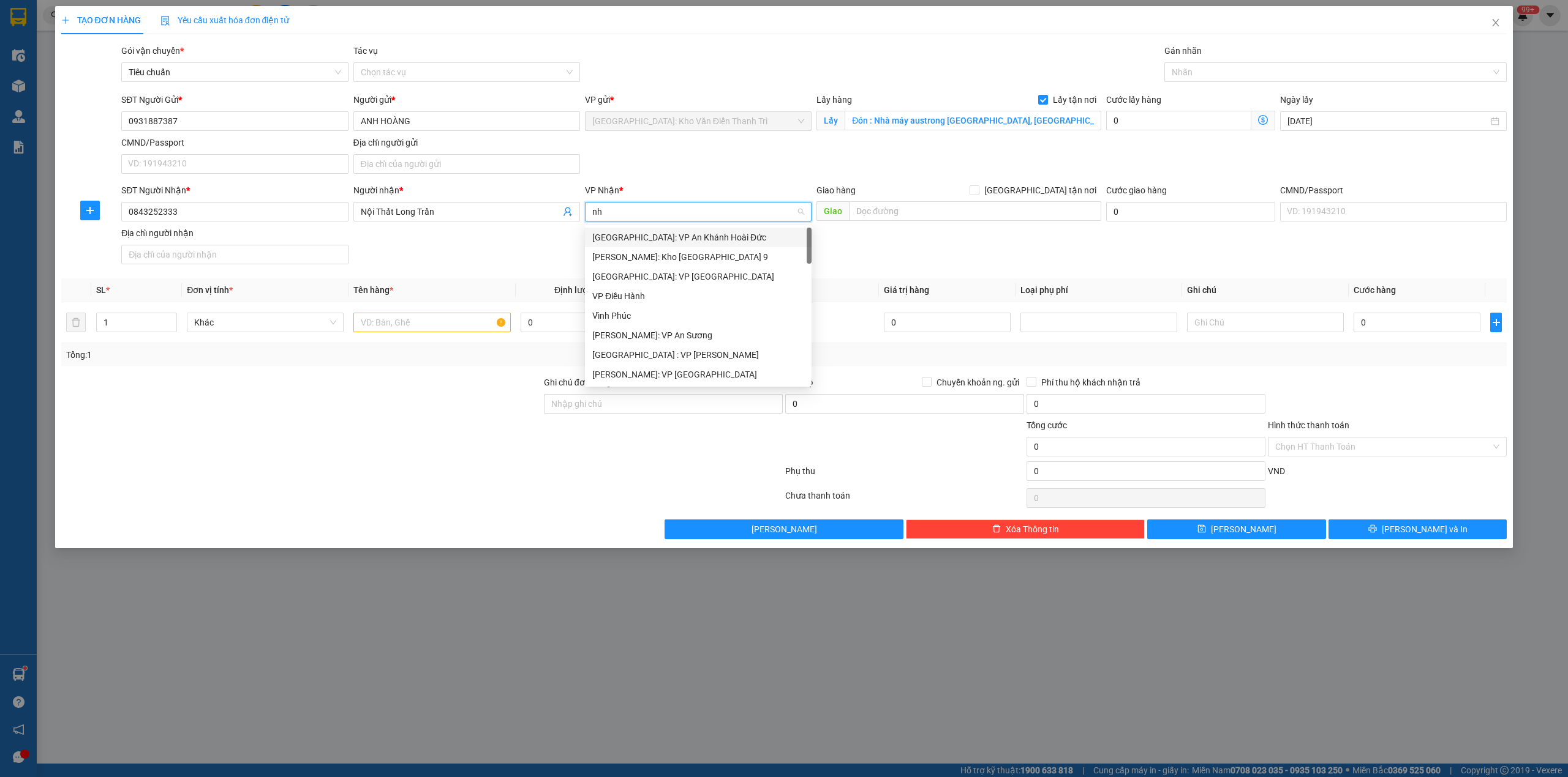
type input "nha"
click at [674, 253] on div "[GEOGRAPHIC_DATA]: Kho Bến Xe Phía Nam" at bounding box center [704, 256] width 224 height 13
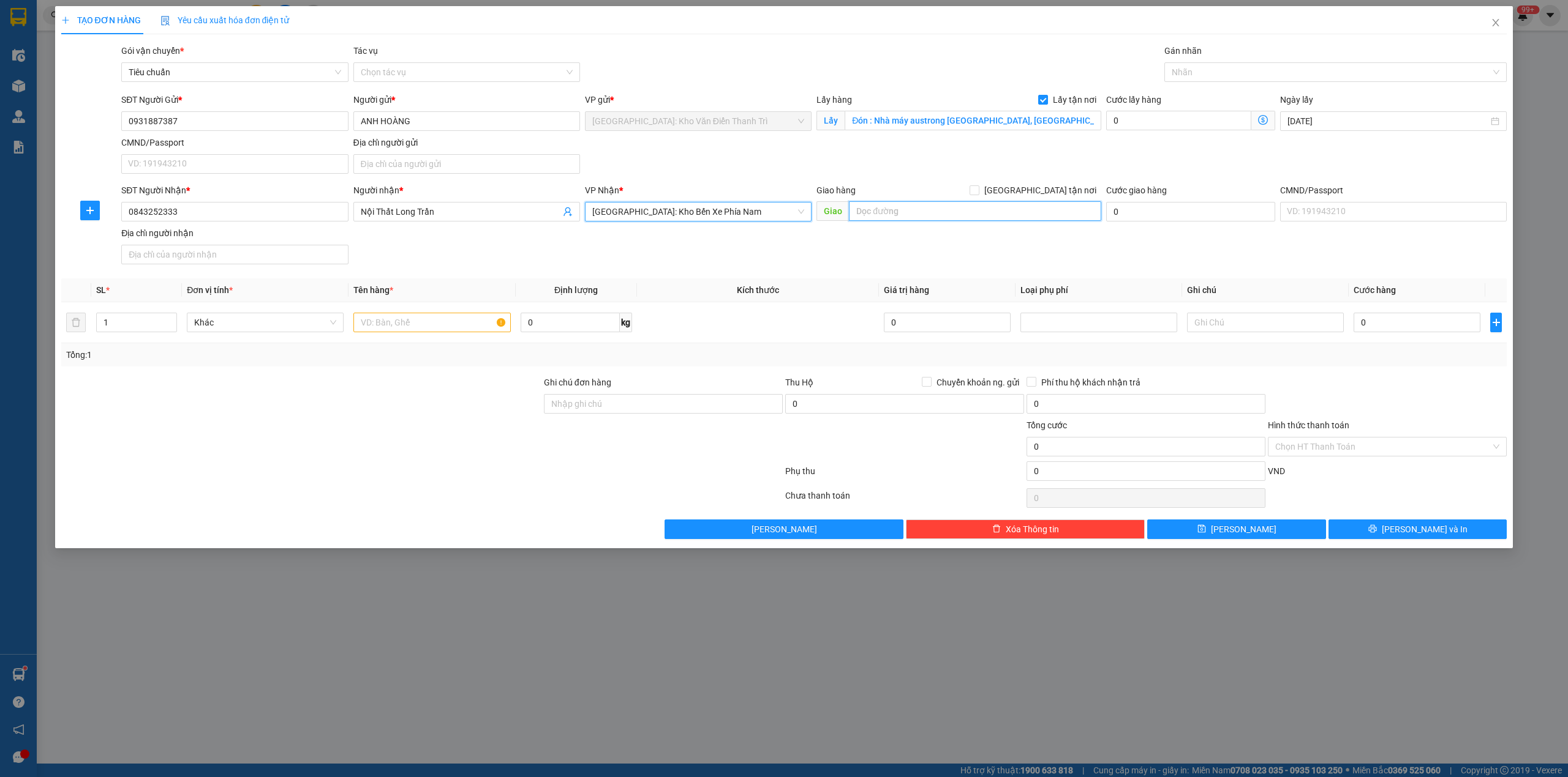
click at [870, 215] on input "text" at bounding box center [975, 211] width 253 height 19
paste input "TRả : 22 Hiệp Thành 1, Di Linh , Lâm Đồng"
type input "TRả : 22 Hiệp Thành 1, Di Linh , Lâm Đồng"
click at [978, 191] on input "[GEOGRAPHIC_DATA] tận nơi" at bounding box center [974, 189] width 9 height 9
checkbox input "true"
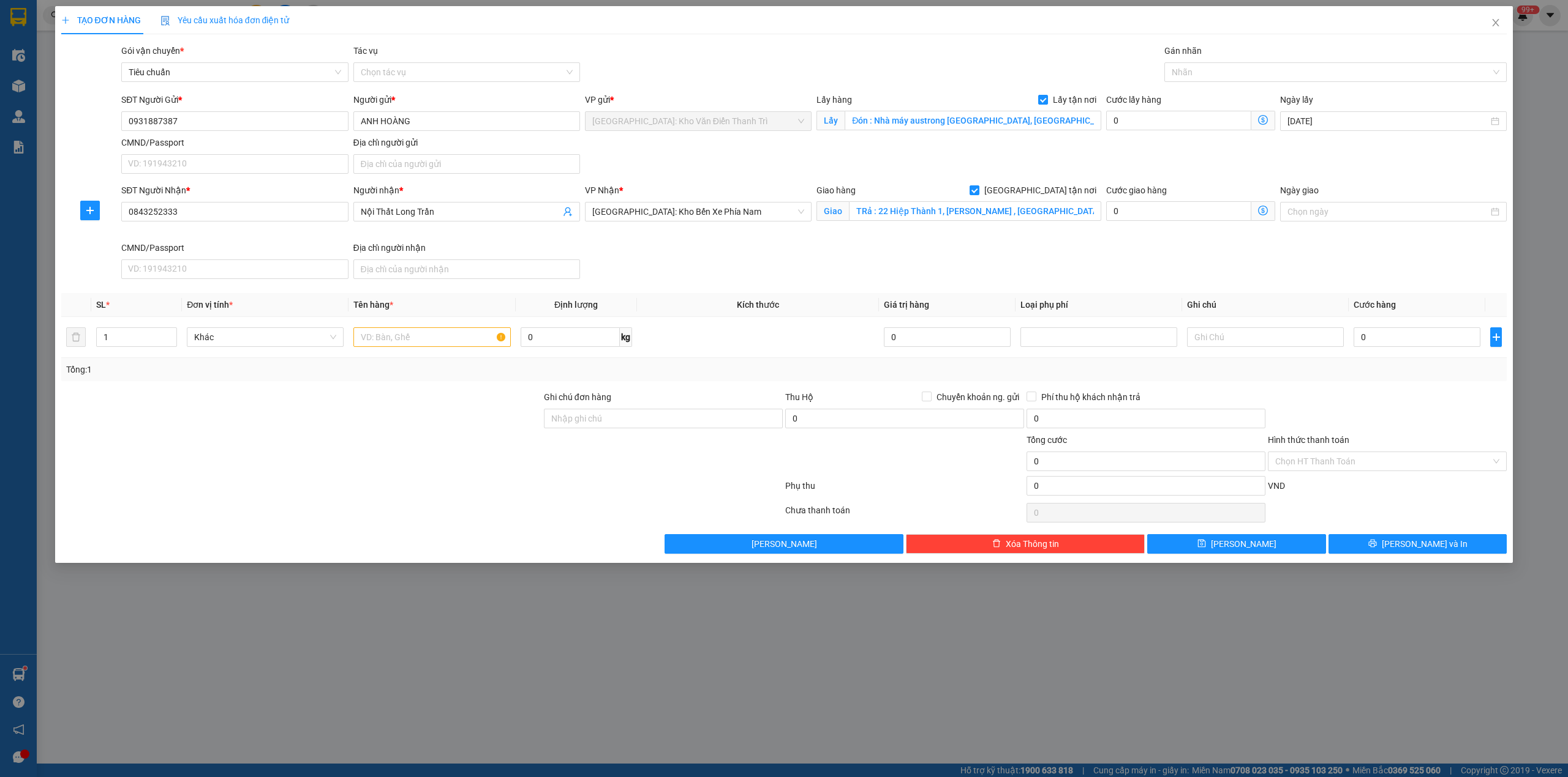
click at [773, 180] on form "SĐT Người Gửi * 0931887387 Người gửi * ANH HOÀNG VP gửi * Hà Nội: Kho Văn Điển …" at bounding box center [784, 188] width 1446 height 191
click at [660, 211] on span "[GEOGRAPHIC_DATA]: Kho Bến Xe Phía Nam" at bounding box center [698, 212] width 212 height 19
type input "12"
click at [677, 260] on div "[PERSON_NAME] : [GEOGRAPHIC_DATA]" at bounding box center [698, 256] width 212 height 13
click at [891, 275] on div "SĐT Người Nhận * 0843252333 Người nhận * Nội Thất Long Trần VP Nhận * Hồ Chí Mi…" at bounding box center [814, 234] width 1391 height 101
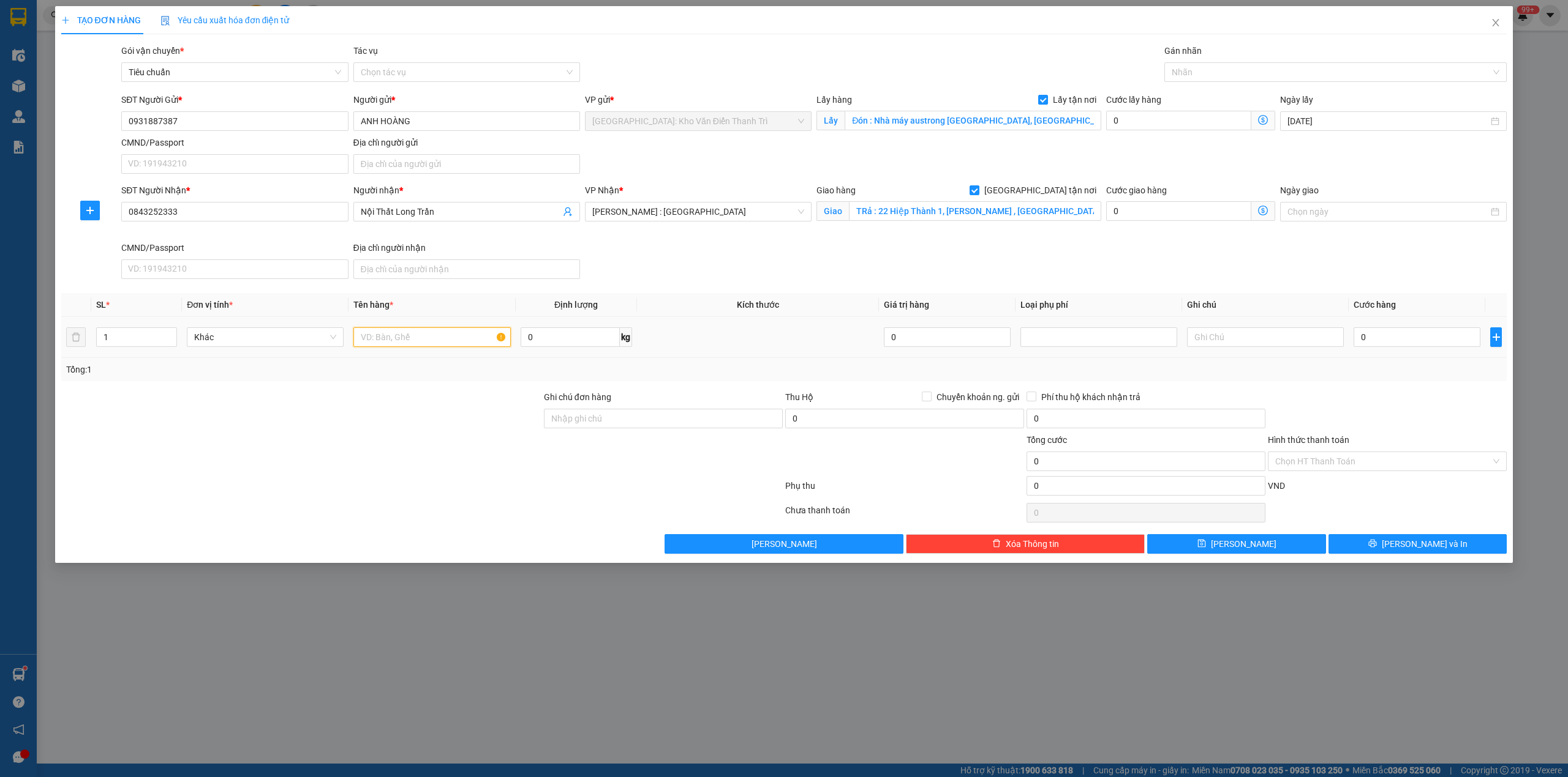
click at [446, 331] on input "text" at bounding box center [432, 337] width 157 height 19
paste input "4 kiện dài 3.9m + 1 bó V góc dài 3m"
type input "4 kiện dài 3.9m + 1 bó V góc dài 3m a an đón vân lâm"
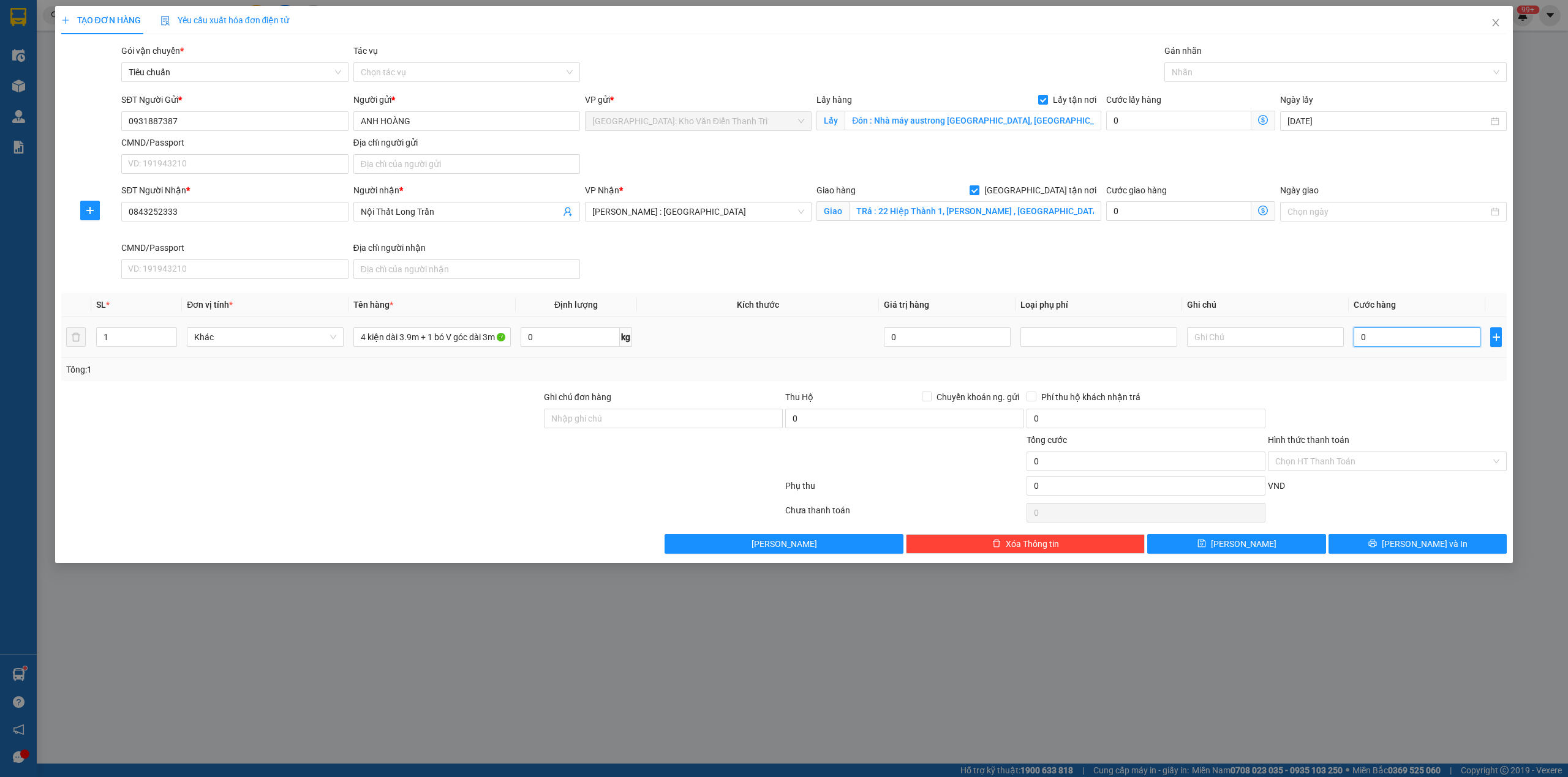
click at [1426, 343] on input "0" at bounding box center [1417, 337] width 127 height 19
type input "1"
click at [1372, 410] on div at bounding box center [1387, 411] width 241 height 43
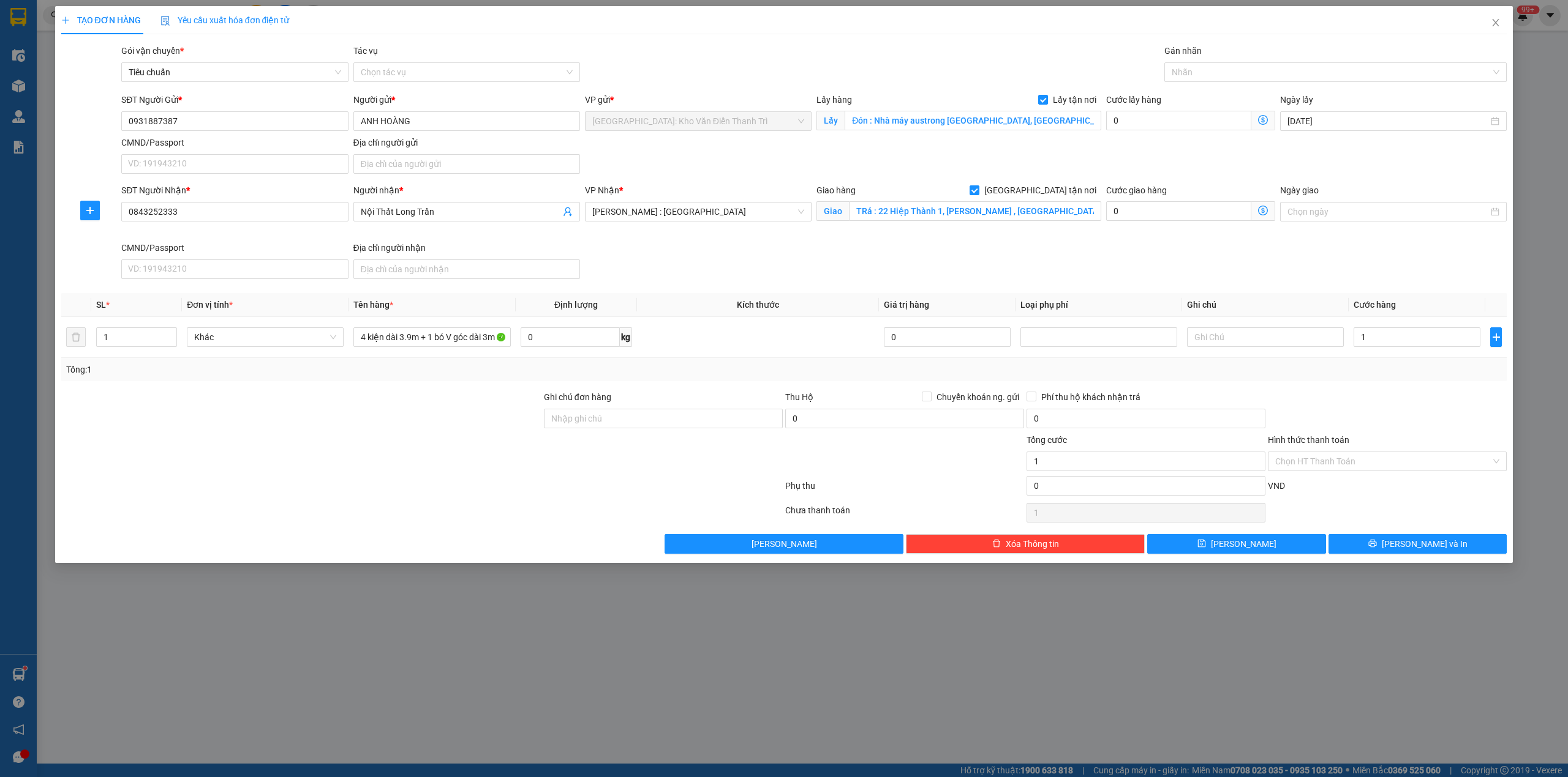
type input "1.000"
click at [1265, 554] on button "[PERSON_NAME]" at bounding box center [1236, 544] width 179 height 19
click at [133, 206] on input "0843252333" at bounding box center [234, 211] width 226 height 19
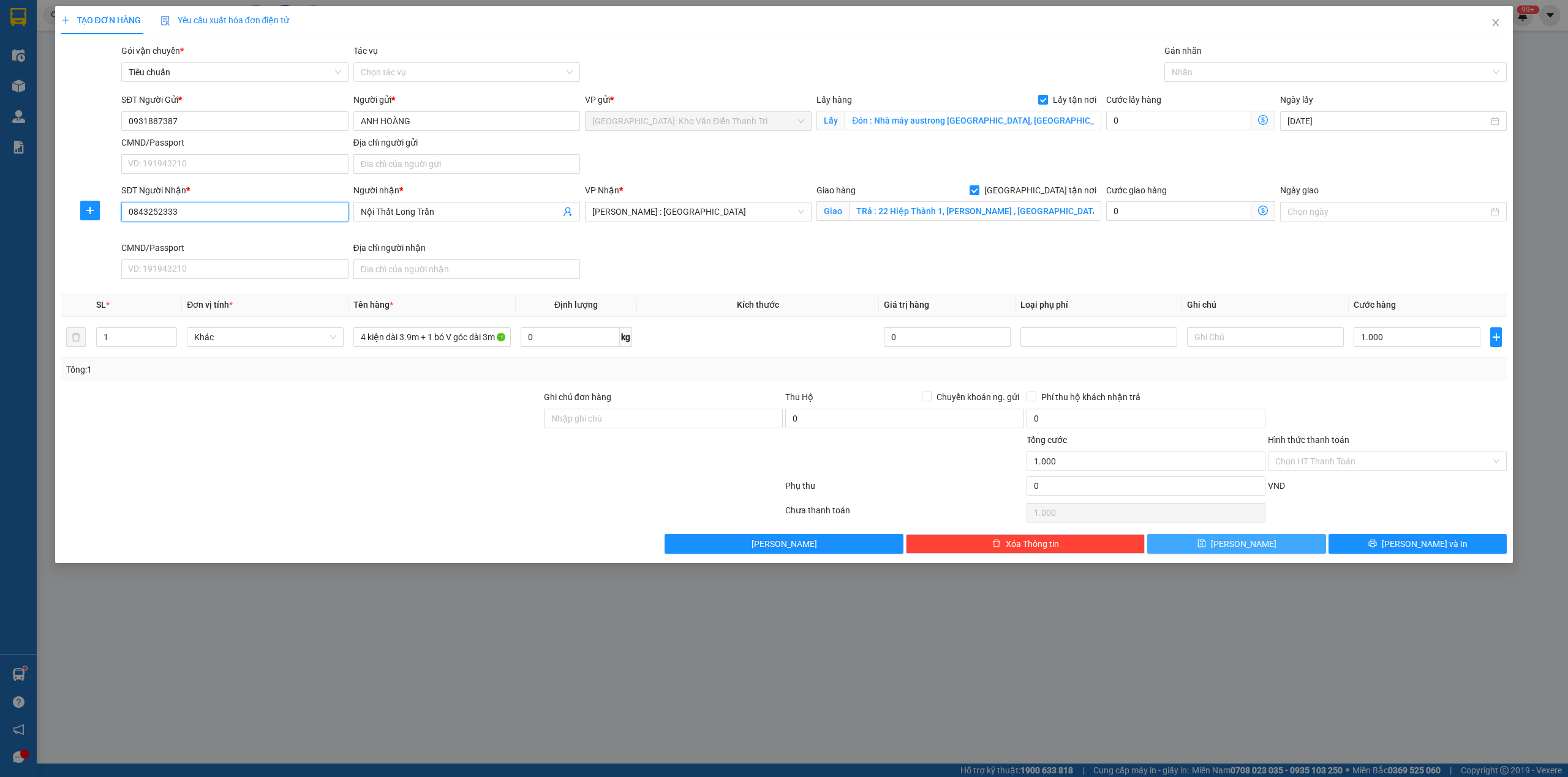
type input "0843252333"
click at [1297, 542] on button "[PERSON_NAME]" at bounding box center [1236, 544] width 179 height 19
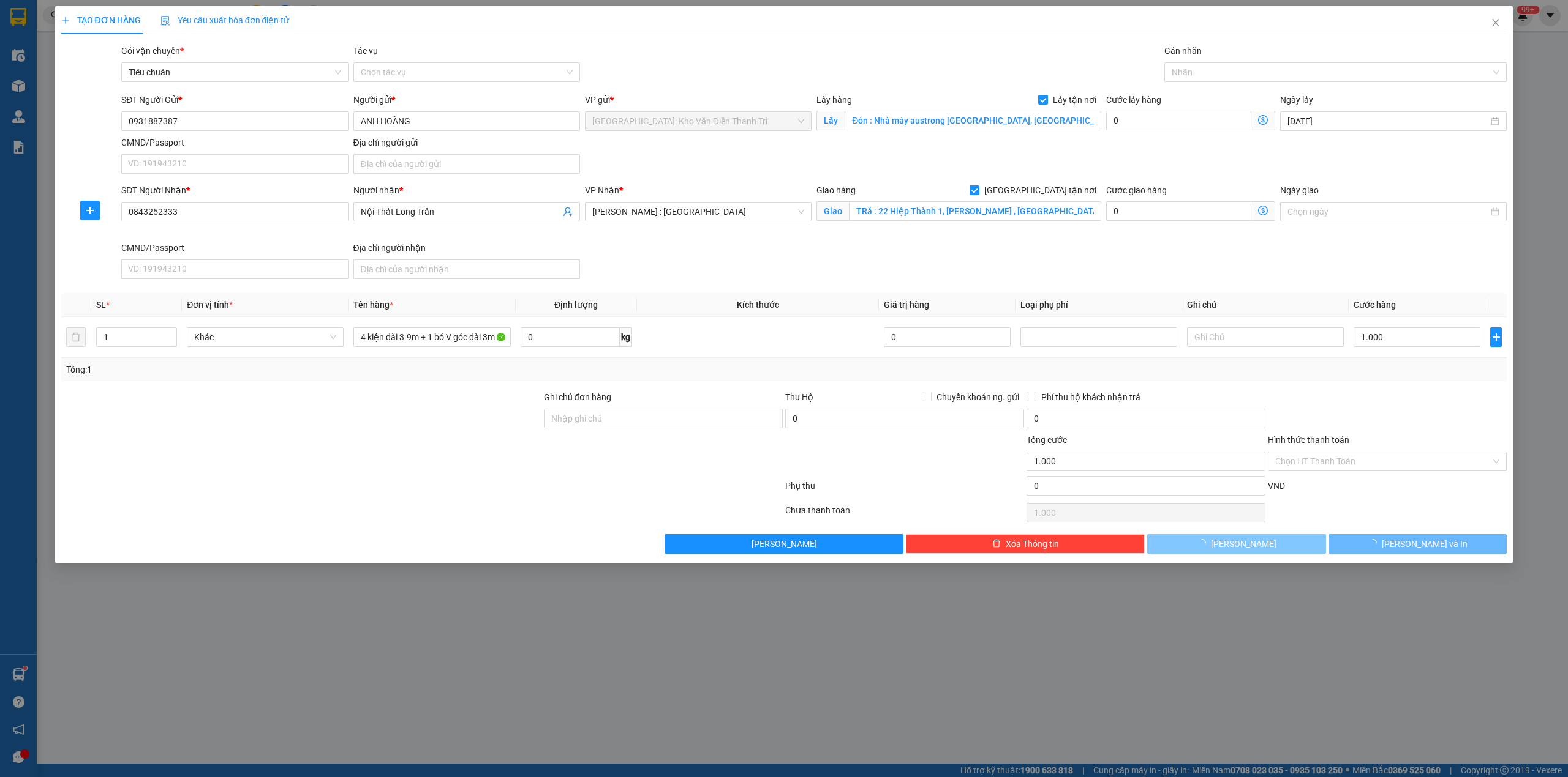
checkbox input "false"
type input "0"
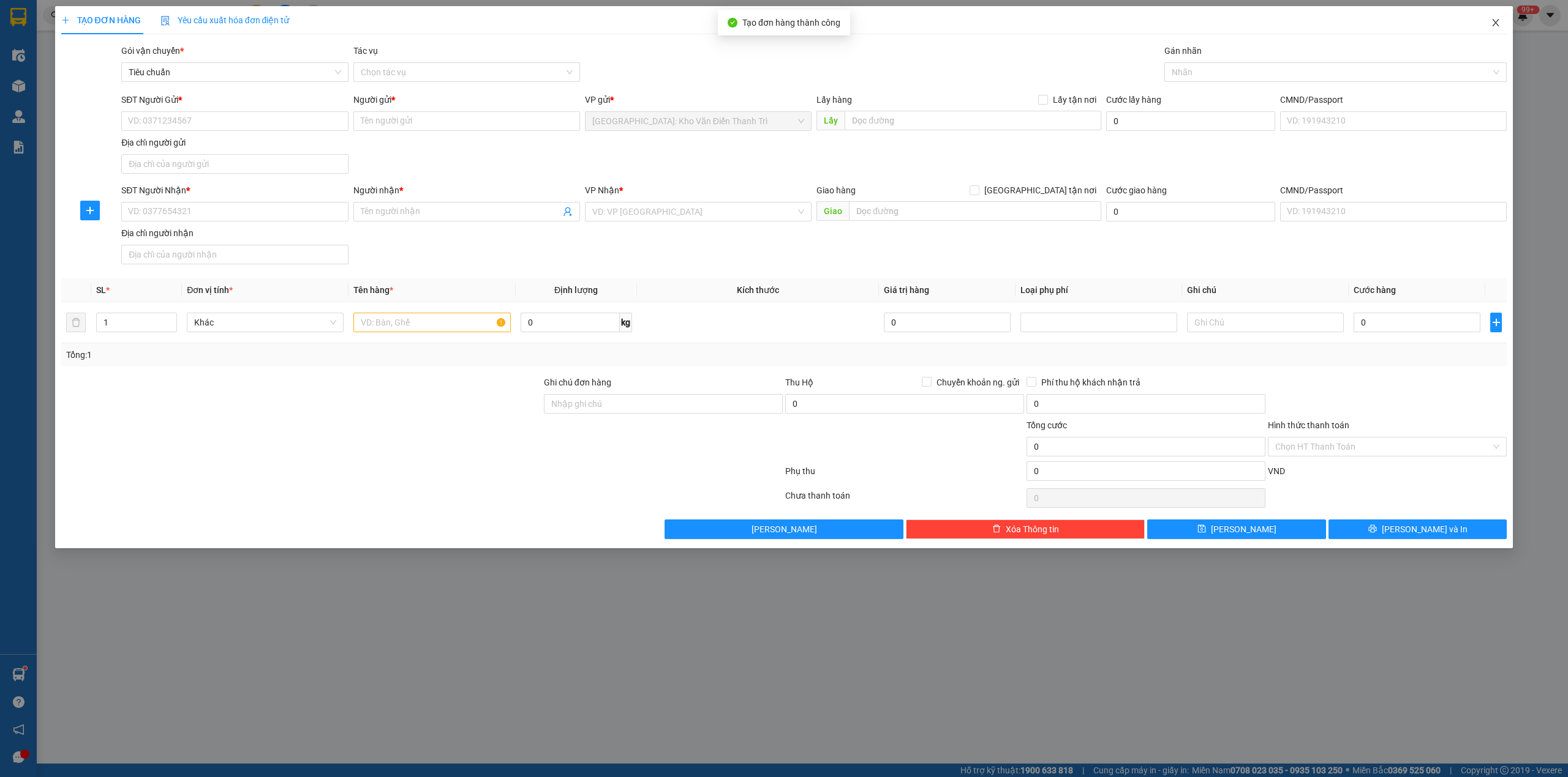
click at [1499, 21] on icon "close" at bounding box center [1495, 22] width 10 height 10
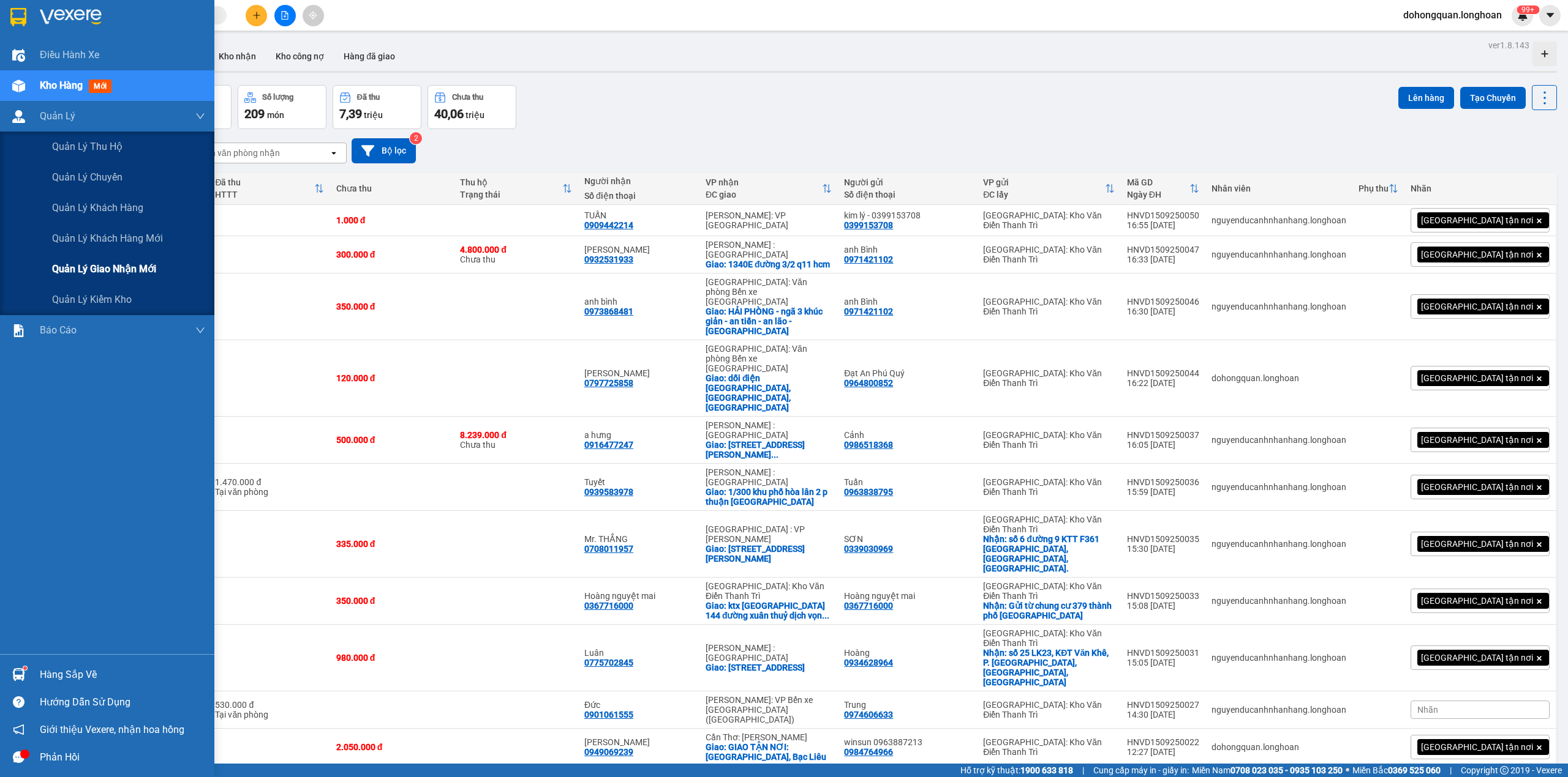
click at [94, 266] on span "Quản lý giao nhận mới" at bounding box center [104, 269] width 104 height 15
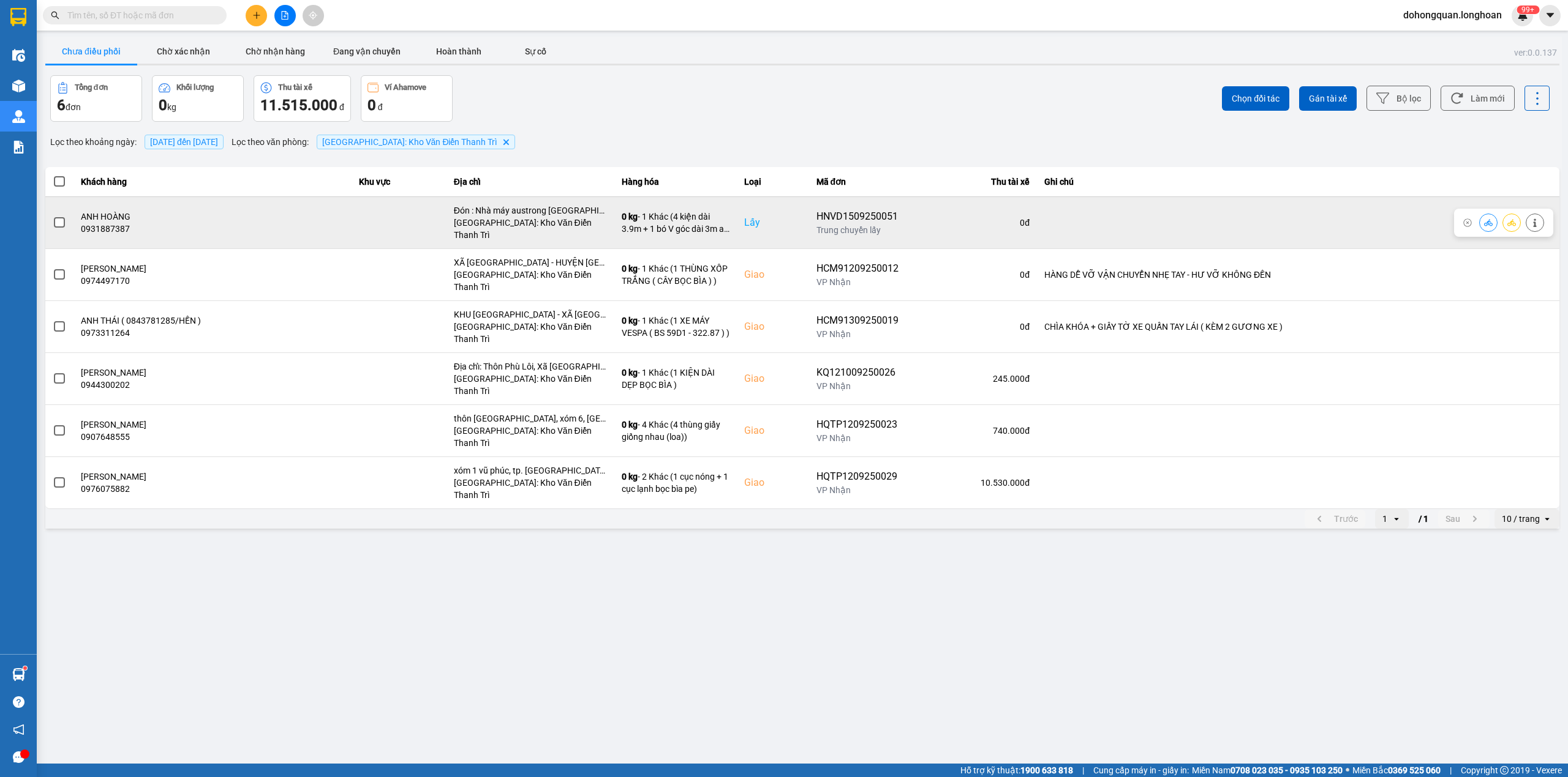
click at [1514, 223] on icon at bounding box center [1511, 222] width 9 height 9
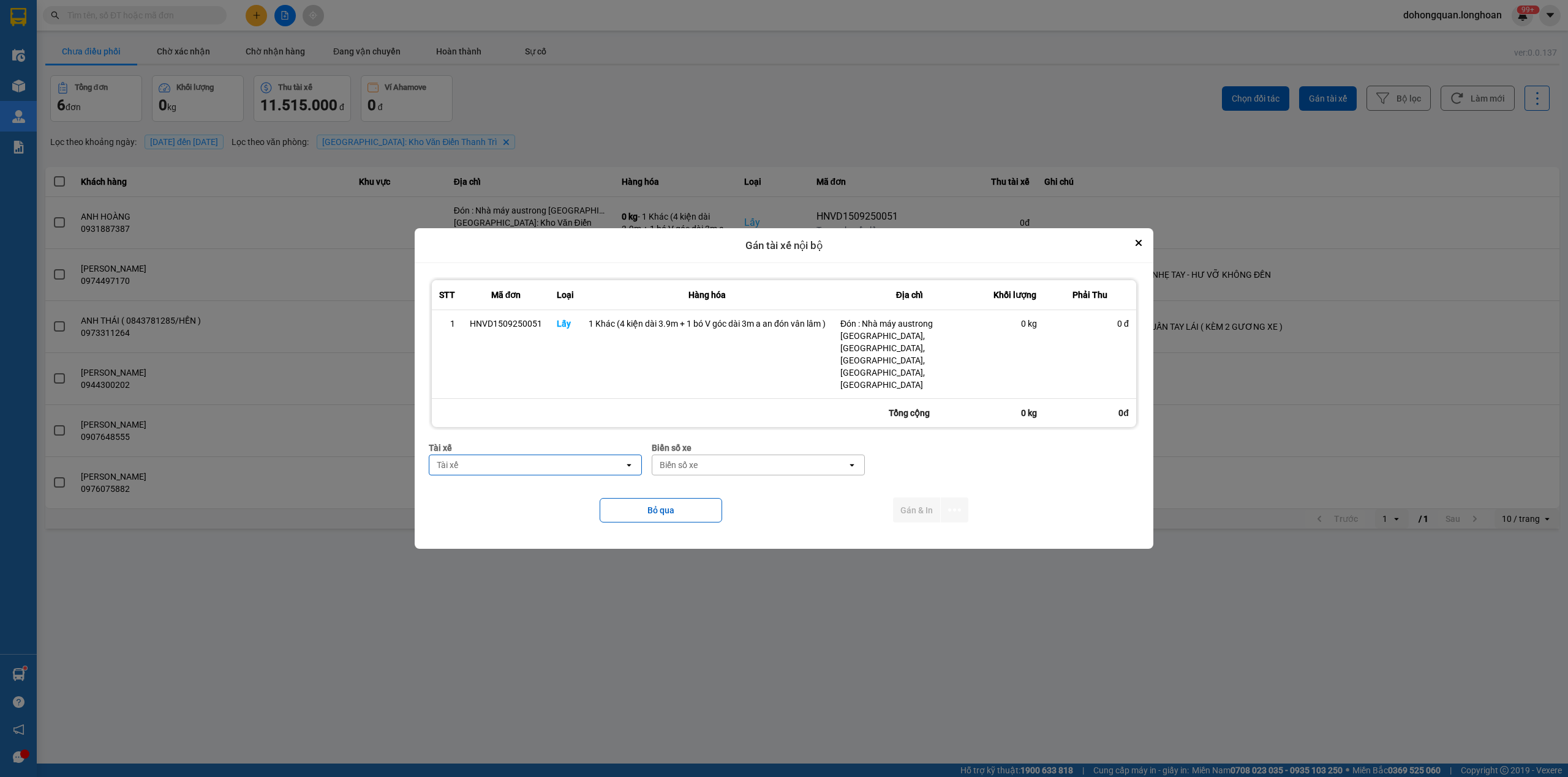
click at [566, 456] on div "Tài xế" at bounding box center [526, 465] width 195 height 19
type input "nguyễn trường"
click at [572, 473] on span "0397444247 - Nguyễn Trường An 0397.444.247" at bounding box center [536, 474] width 197 height 12
click at [696, 459] on div "Biển số xe" at bounding box center [695, 466] width 38 height 12
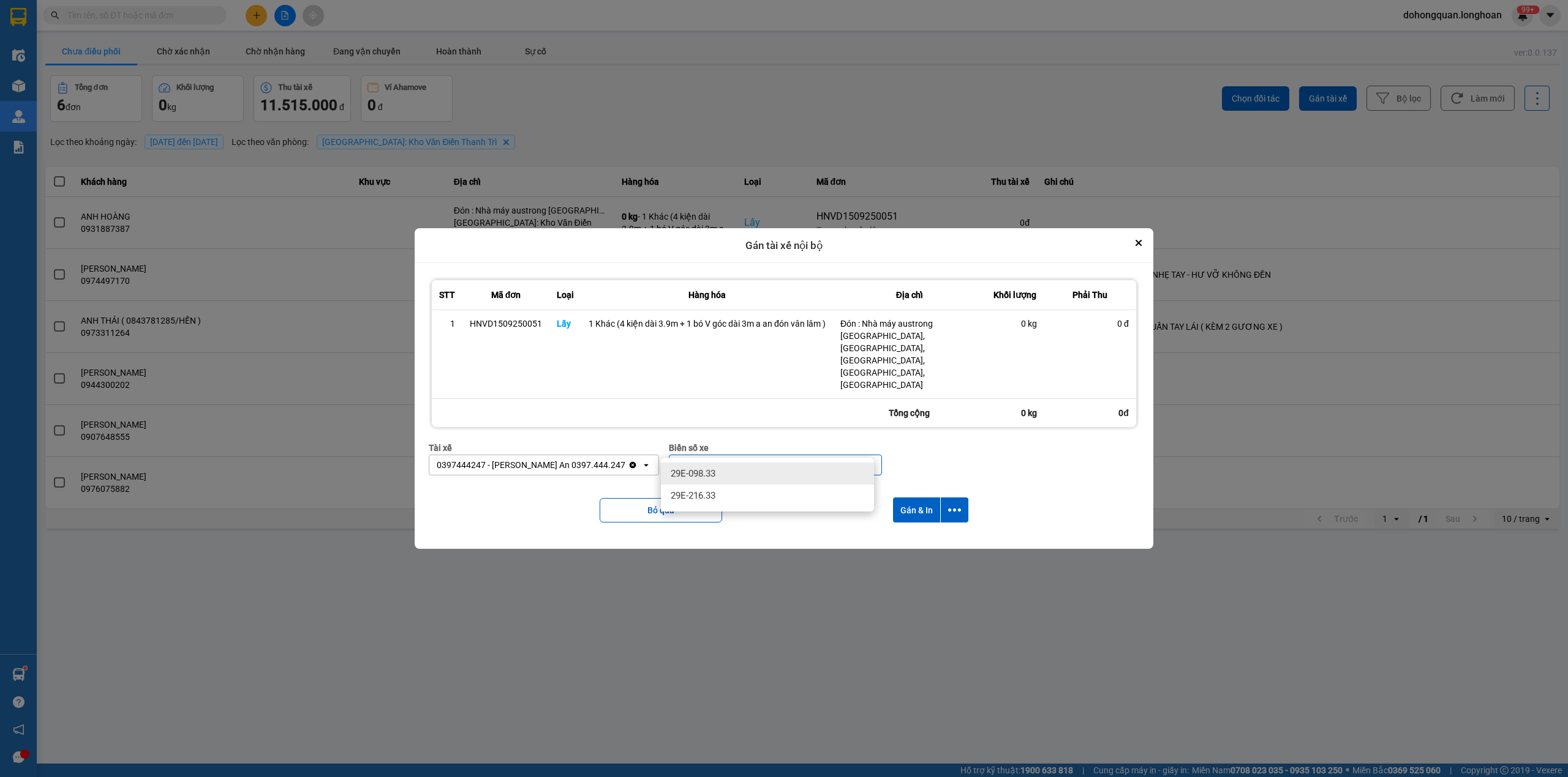
type input "33"
click at [694, 466] on div "29E-098.33" at bounding box center [767, 473] width 213 height 22
click at [961, 497] on button "dialog" at bounding box center [955, 510] width 28 height 25
click at [908, 522] on span "Chỉ gán tài" at bounding box center [906, 526] width 40 height 12
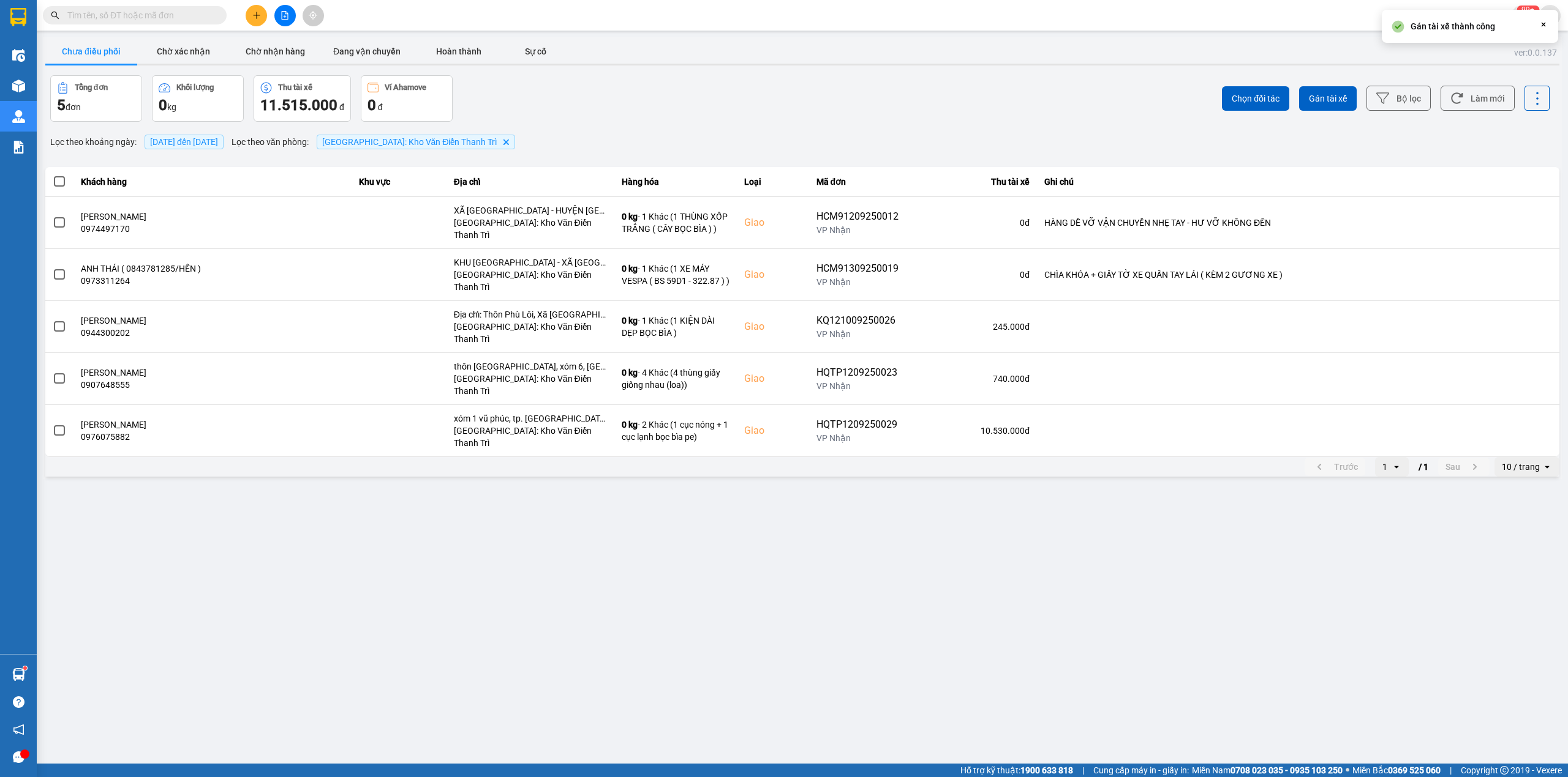
click at [584, 477] on main "ver: 0.0.137 Chưa điều phối Chờ xác nhận Chờ nhận hàng Đang vận chuyển Hoàn thà…" at bounding box center [784, 382] width 1568 height 764
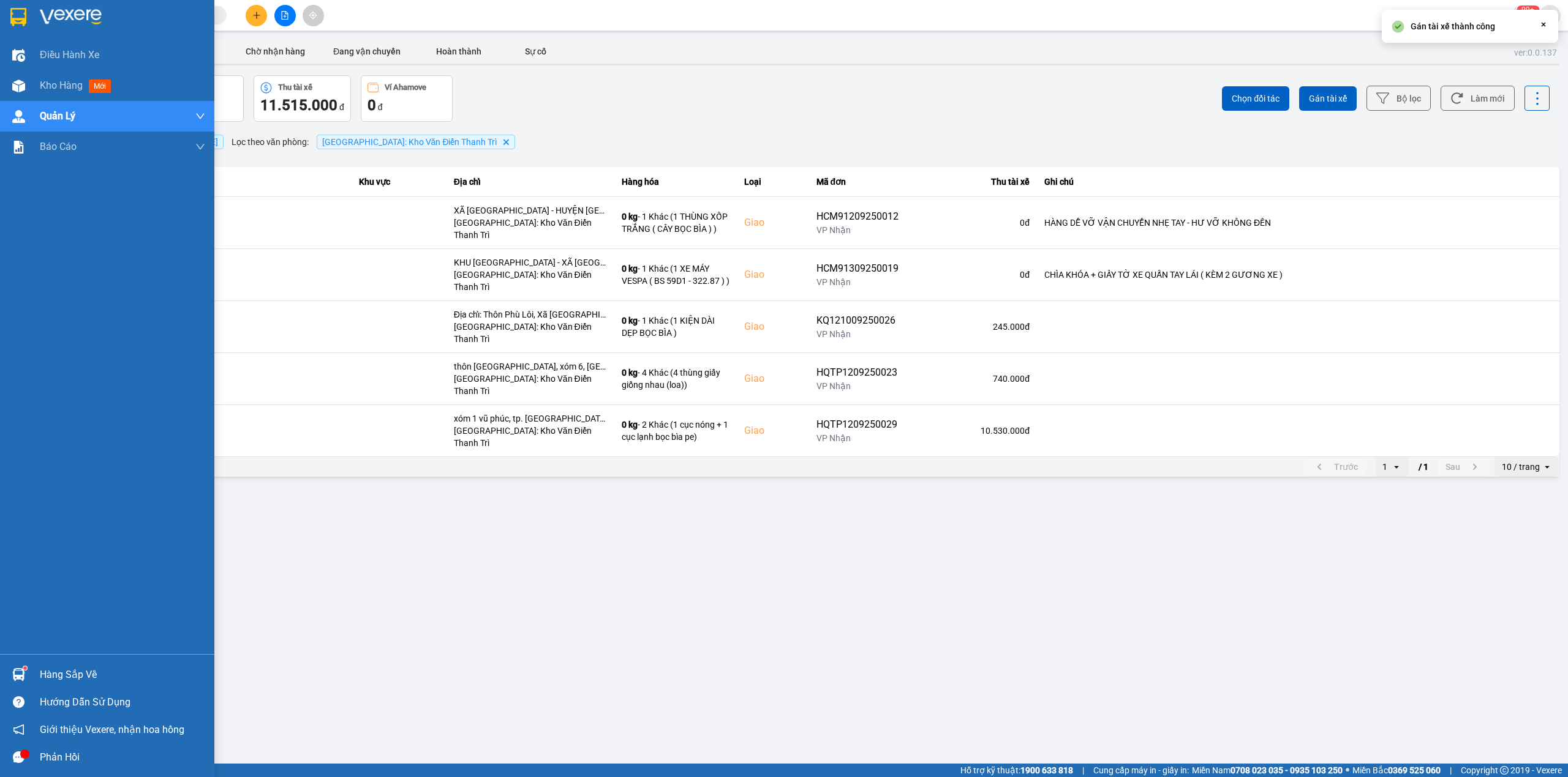
click at [19, 19] on img at bounding box center [18, 17] width 16 height 19
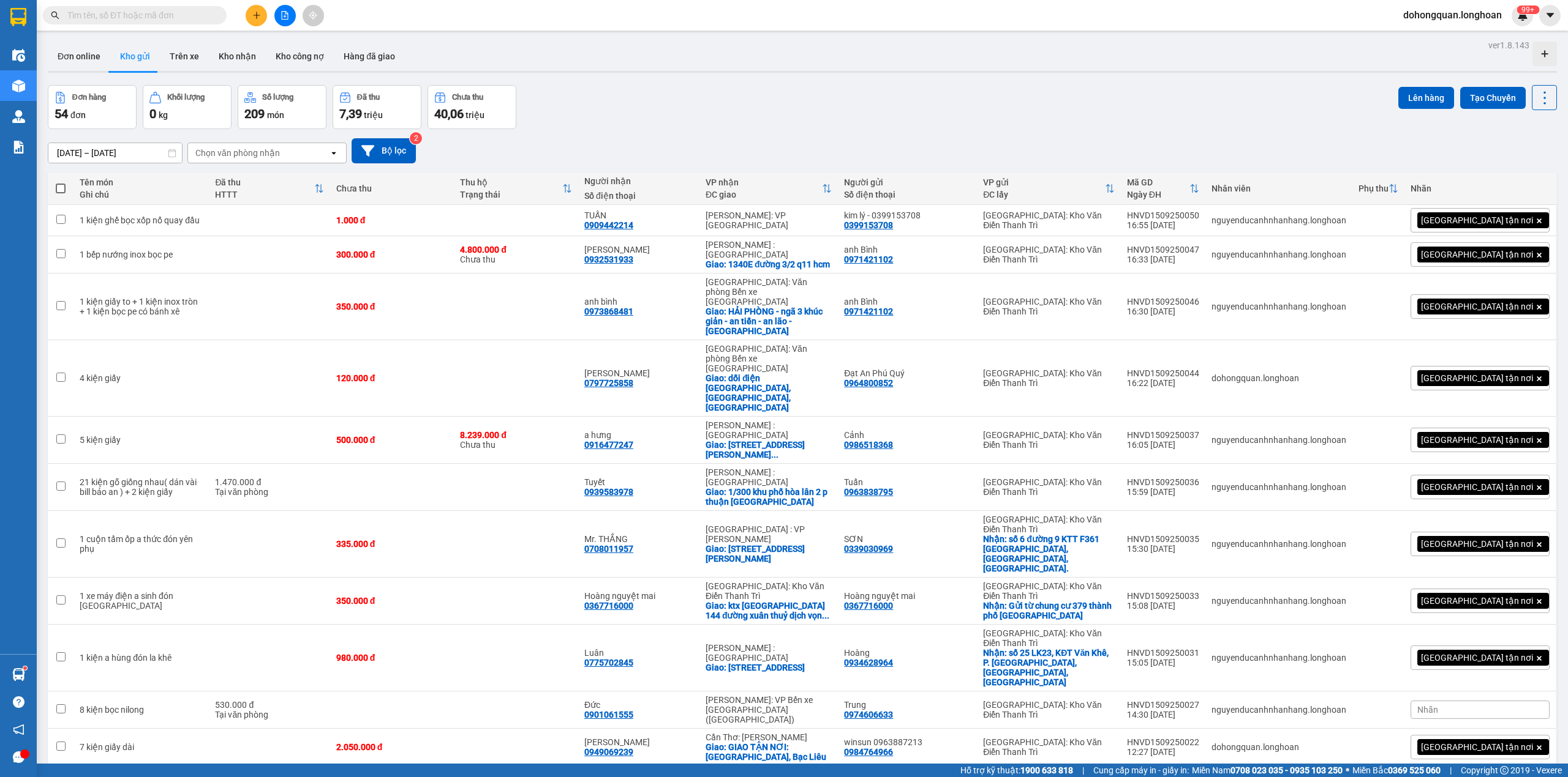
click at [263, 8] on button at bounding box center [257, 15] width 22 height 22
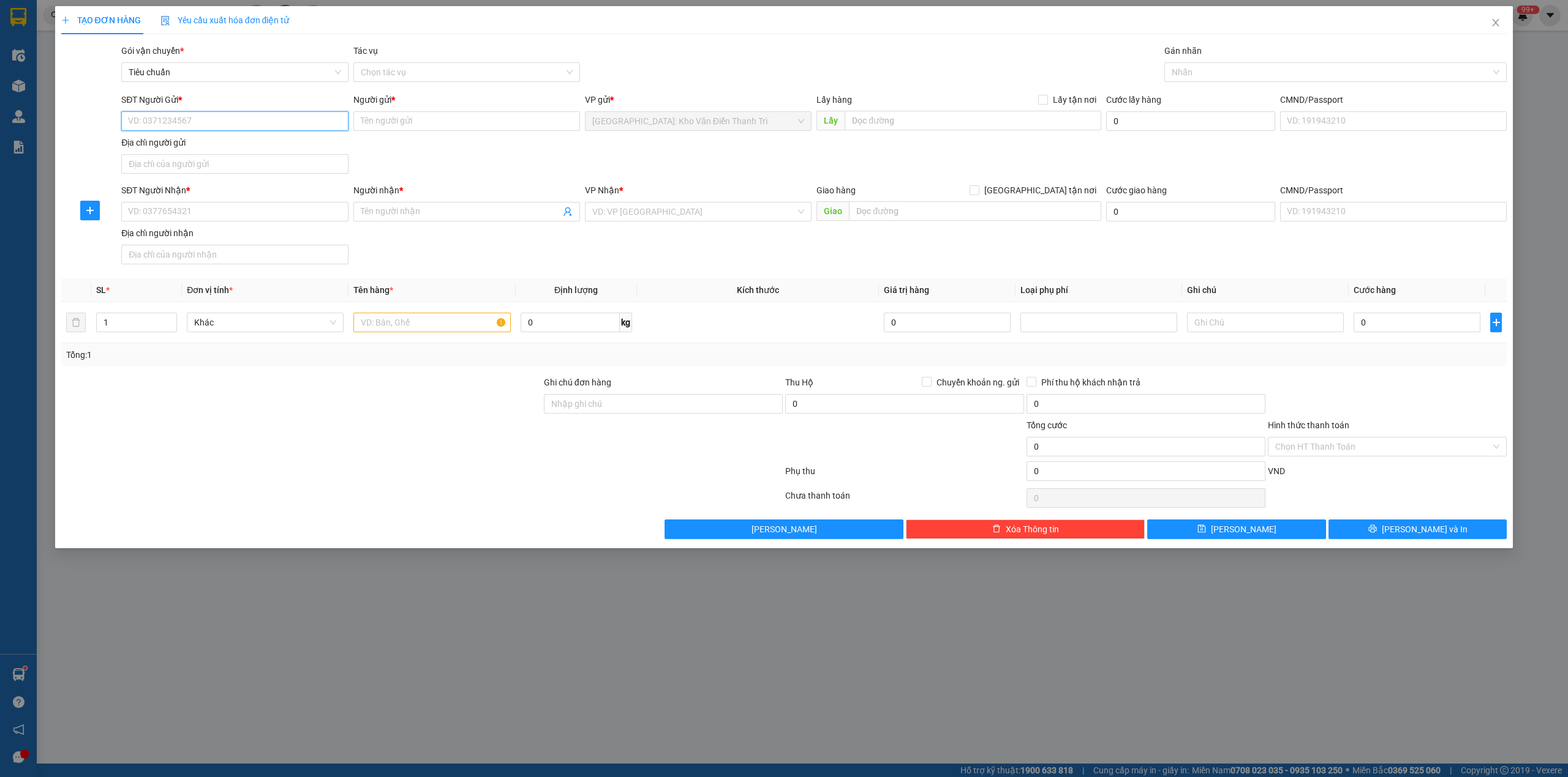
click at [162, 129] on input "SĐT Người Gửi *" at bounding box center [234, 121] width 226 height 19
paste input "0912148149"
type input "0912148149"
click at [409, 128] on input "Người gửi *" at bounding box center [467, 121] width 226 height 19
paste input "[PERSON_NAME]"
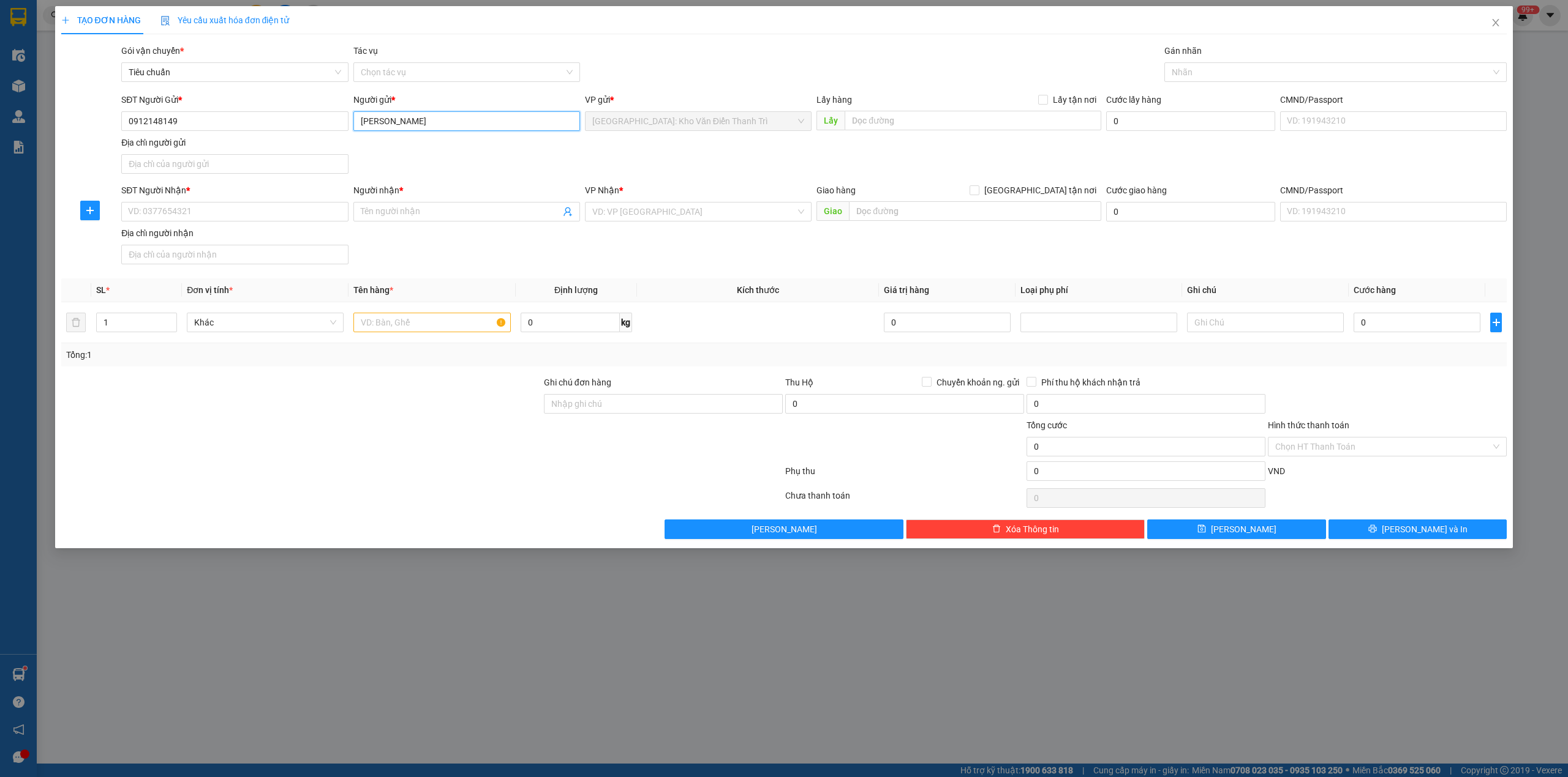
type input "[PERSON_NAME]"
click at [576, 170] on div "SĐT Người Gửi * 0912148149 Người gửi * Hoàng Hưng Hoàng Hưng VP gửi * Hà Nội: K…" at bounding box center [814, 136] width 1391 height 86
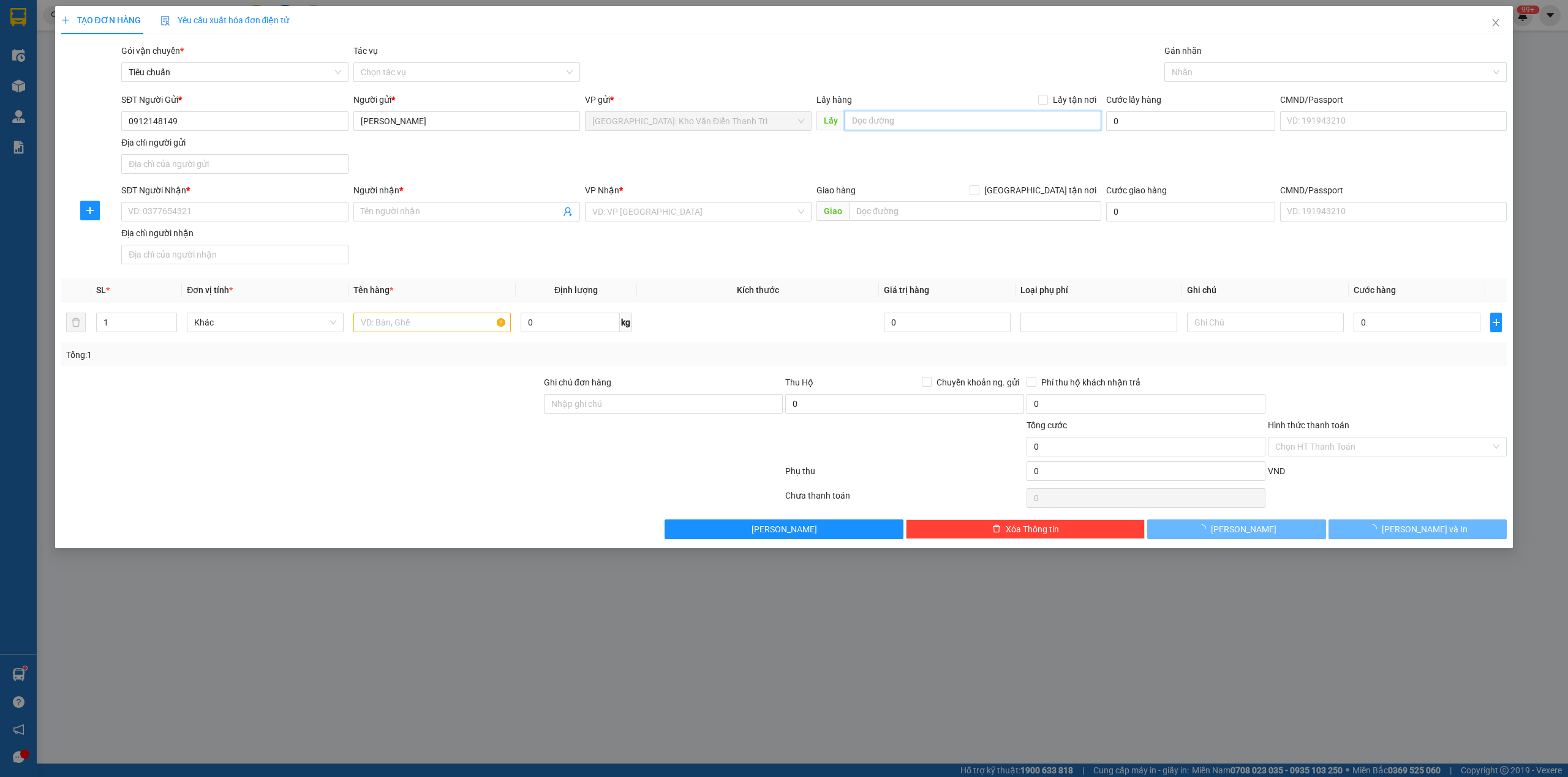
click at [902, 116] on input "text" at bounding box center [973, 120] width 257 height 19
paste input "TRUNG TÂM TRIỂN LÃM QUỐC GIA Xã [GEOGRAPHIC_DATA], thành phố [GEOGRAPHIC_DATA]."
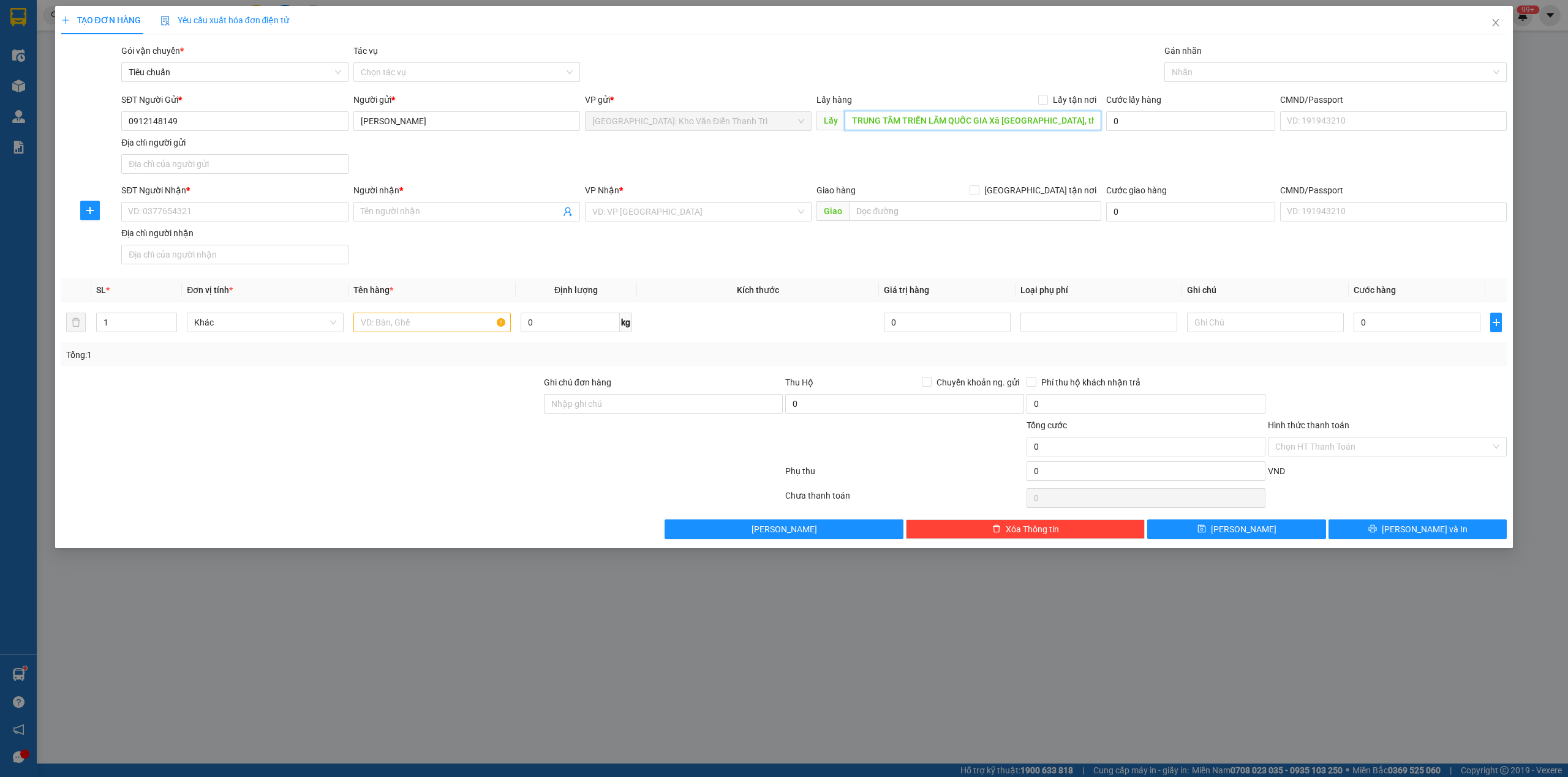
scroll to position [0, 26]
type input "TRUNG TÂM TRIỂN LÃM QUỐC GIA Xã [GEOGRAPHIC_DATA], thành phố [GEOGRAPHIC_DATA]."
click at [1044, 105] on label "Lấy tận nơi" at bounding box center [1069, 99] width 63 height 13
click at [1044, 104] on input "Lấy tận nơi" at bounding box center [1042, 98] width 9 height 9
checkbox input "true"
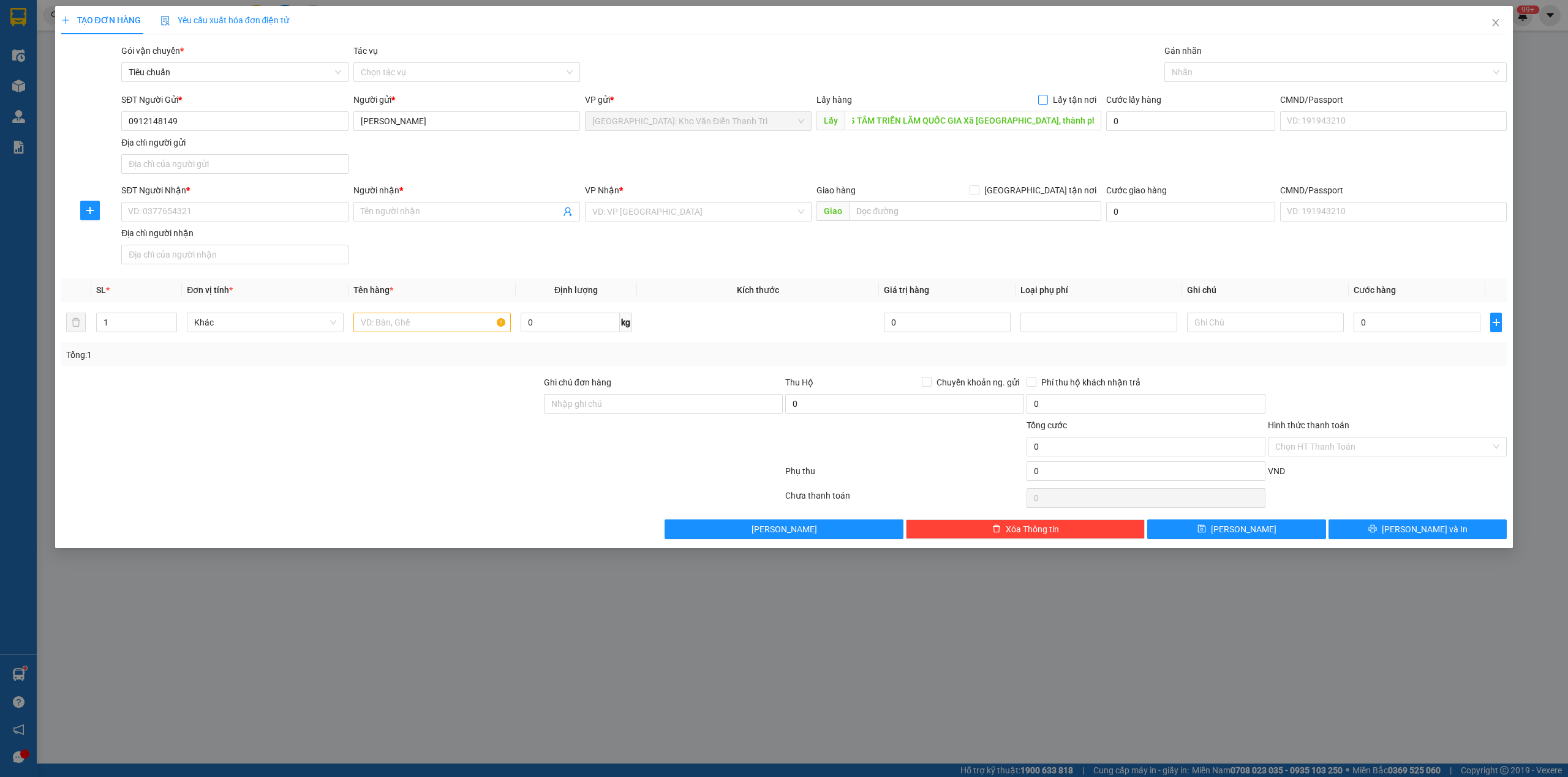
scroll to position [0, 0]
click at [199, 213] on input "SĐT Người Nhận *" at bounding box center [234, 211] width 226 height 19
paste input "0932544453"
click at [157, 211] on input "SĐT Người Nhận *" at bounding box center [234, 211] width 226 height 19
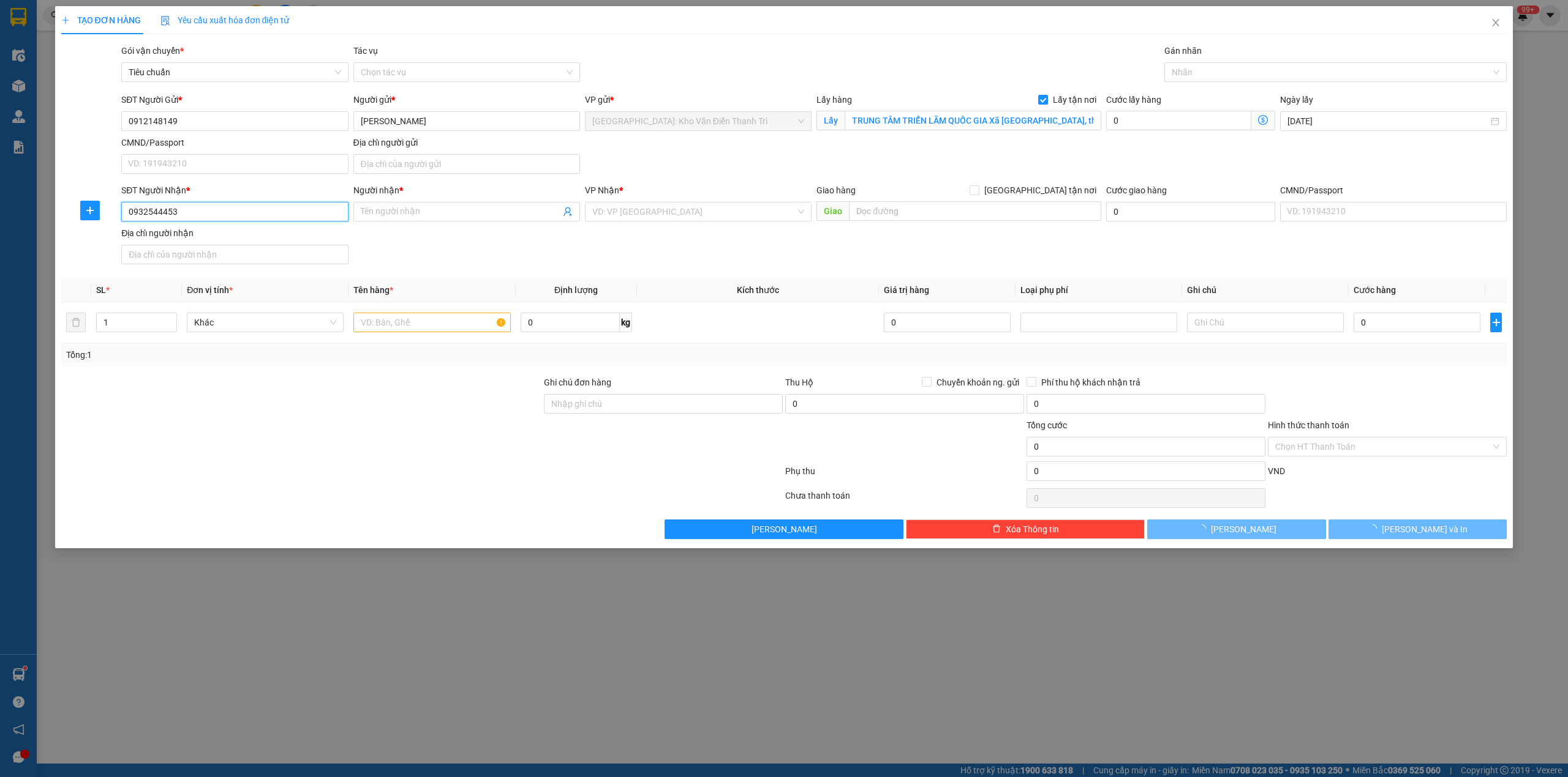
click at [127, 215] on input "0932544453" at bounding box center [234, 211] width 226 height 19
type input "0932544453"
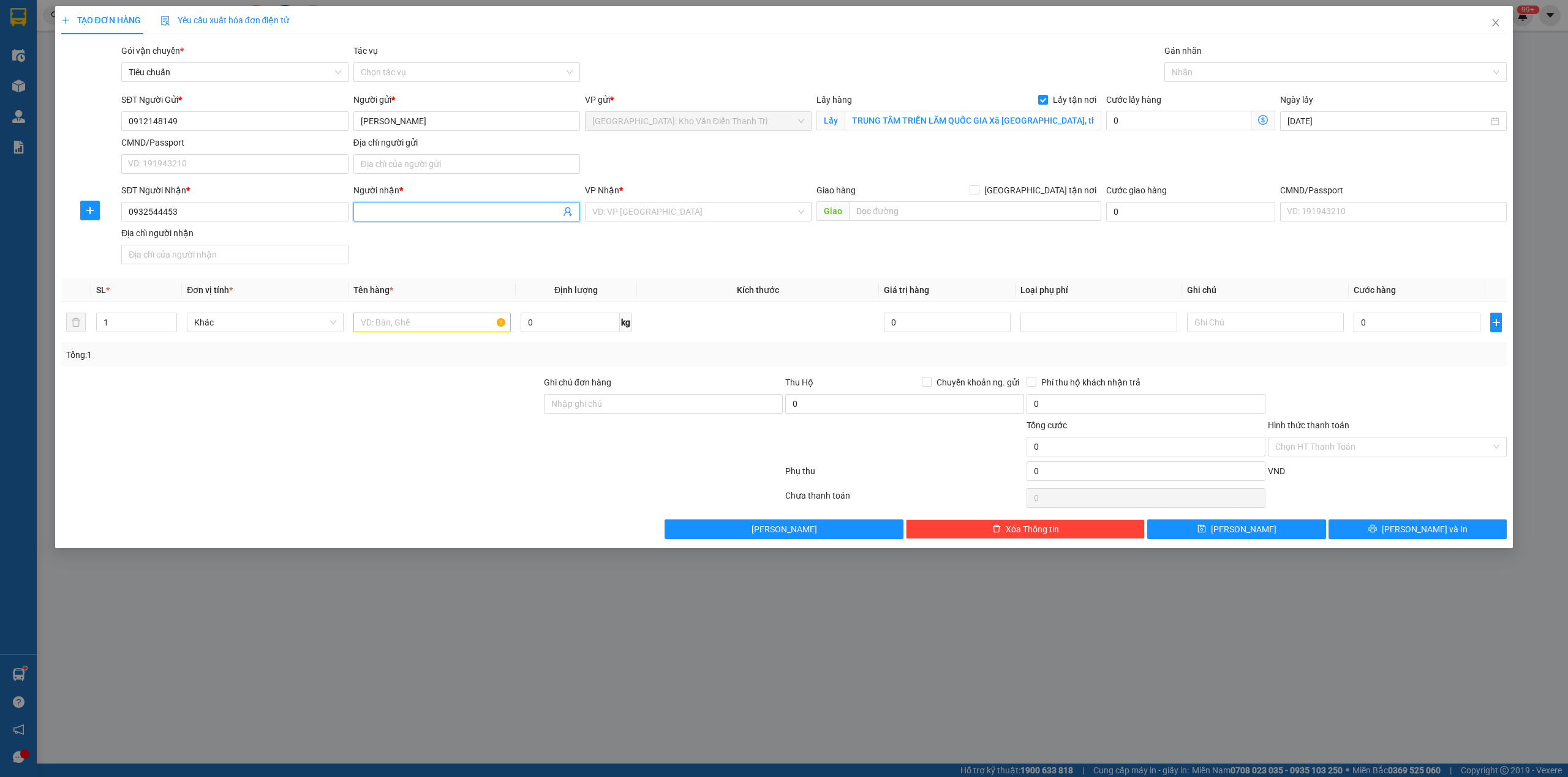
click at [422, 218] on input "Người nhận *" at bounding box center [460, 211] width 200 height 13
paste input "Anh Du"
type input "Anh Du"
click at [682, 215] on input "search" at bounding box center [694, 212] width 203 height 19
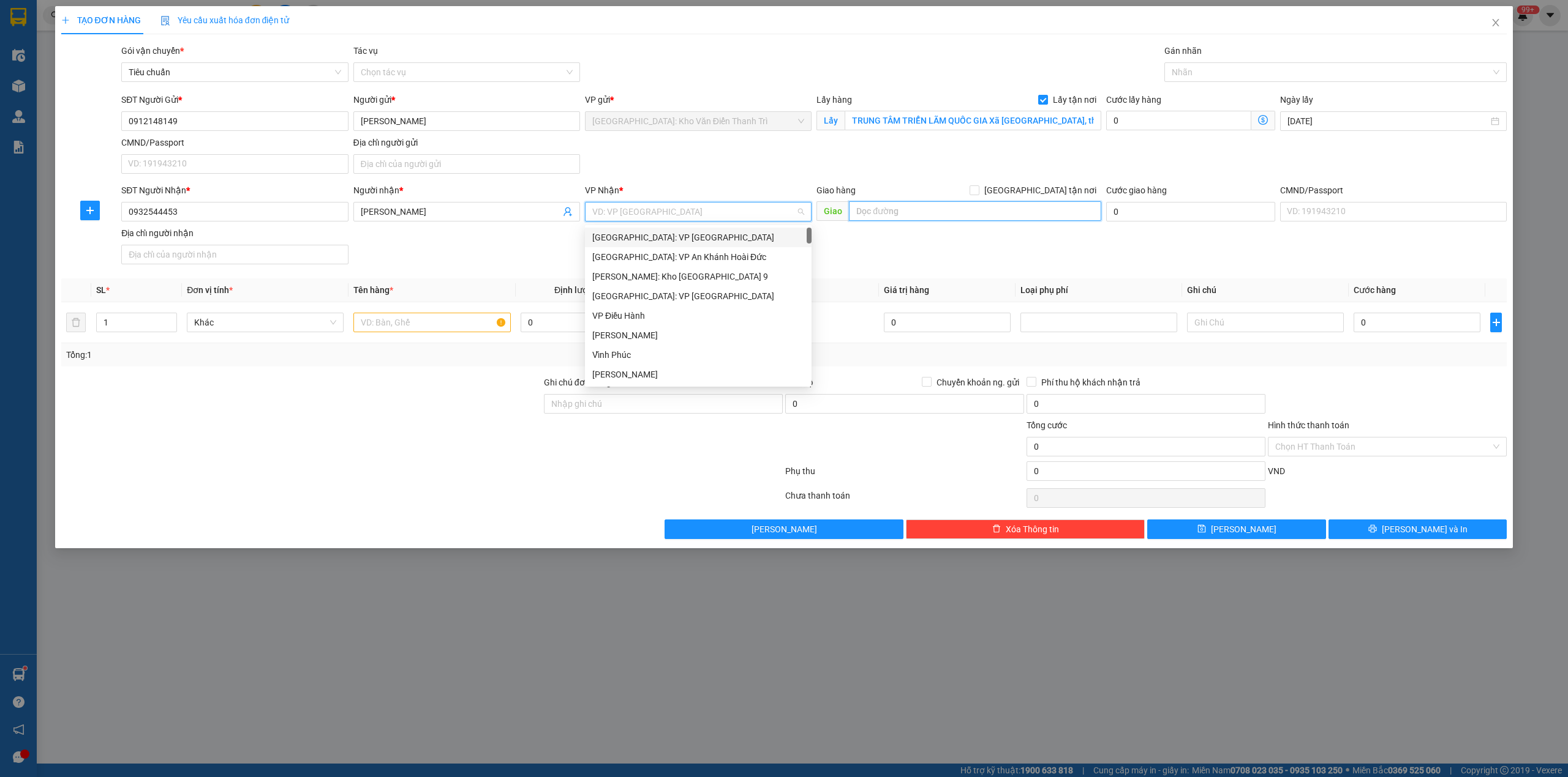
click at [909, 207] on input "text" at bounding box center [975, 211] width 253 height 19
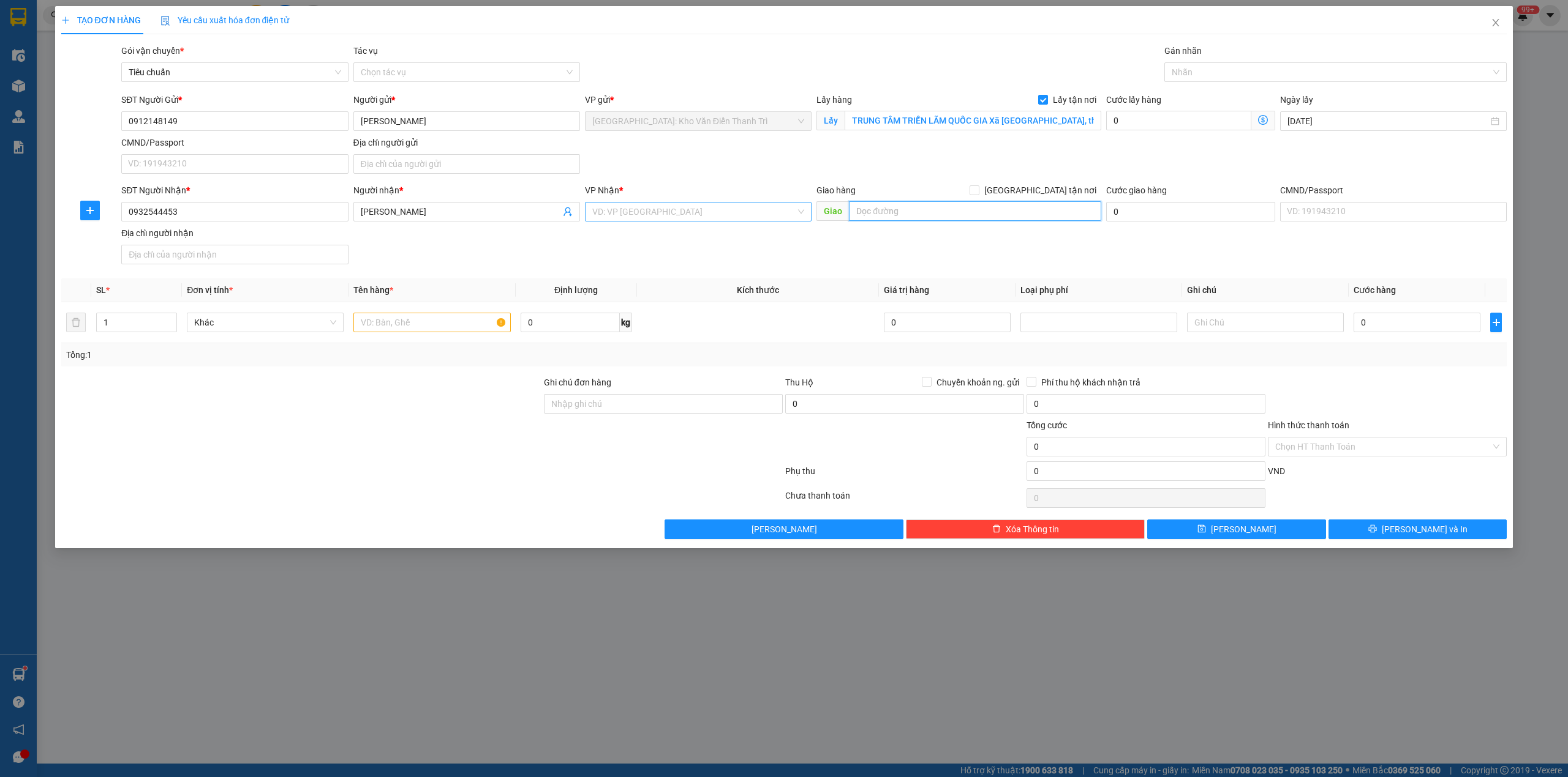
paste input "Trả : hòn rớ , Phước Đồng ,Nha Trang"
type input "Trả : hòn rớ , Phước Đồng ,Nha Trang"
click at [722, 214] on input "search" at bounding box center [694, 212] width 203 height 19
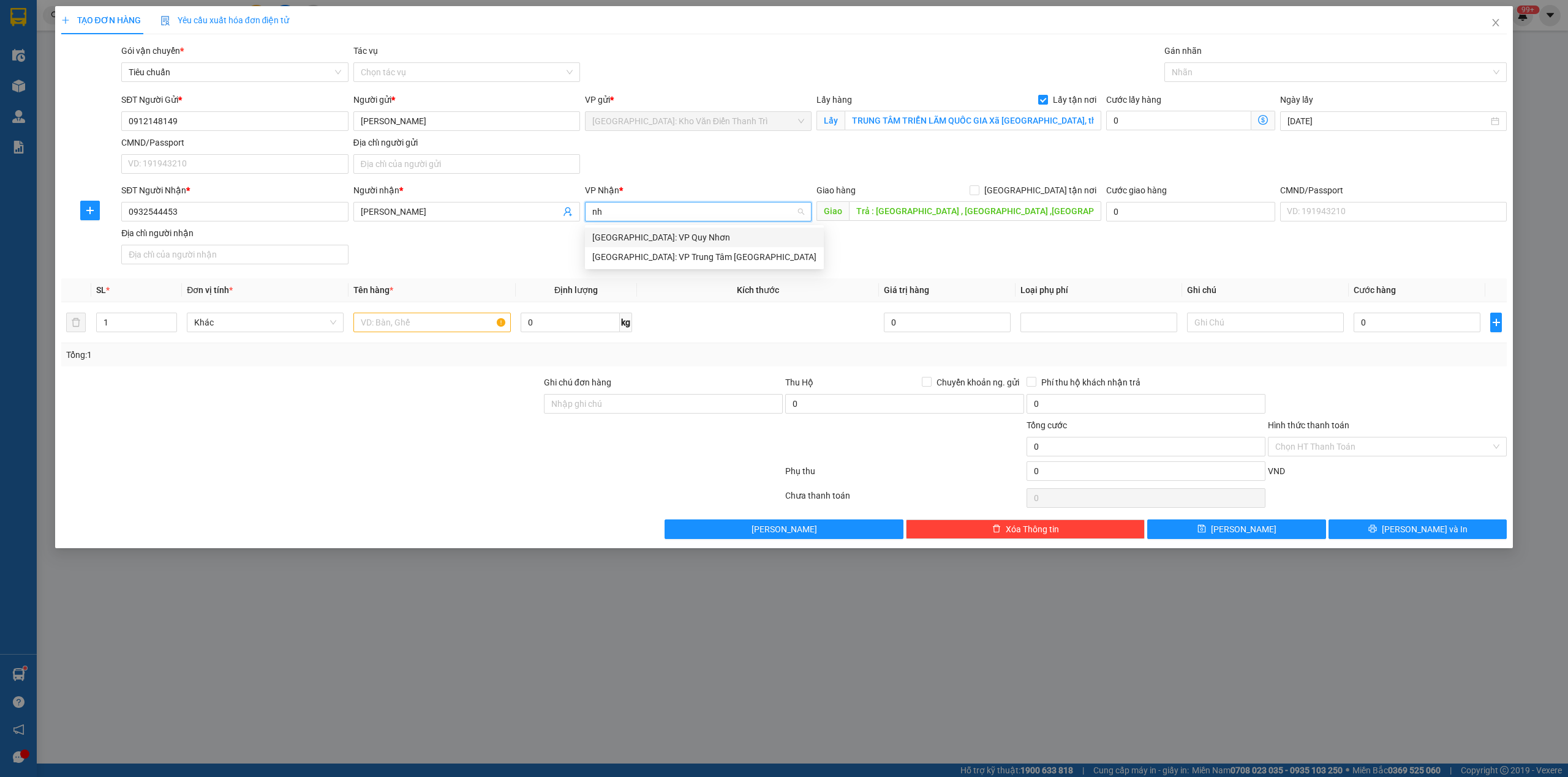
type input "n"
type input "kho"
click at [664, 346] on body "Kết quả tìm kiếm ( 100 ) Bộ lọc Mã ĐH Trạng thái Món hàng Thu hộ Tổng cước Chưa…" at bounding box center [784, 388] width 1568 height 777
click at [657, 218] on input "search" at bounding box center [694, 212] width 203 height 19
type input "nha"
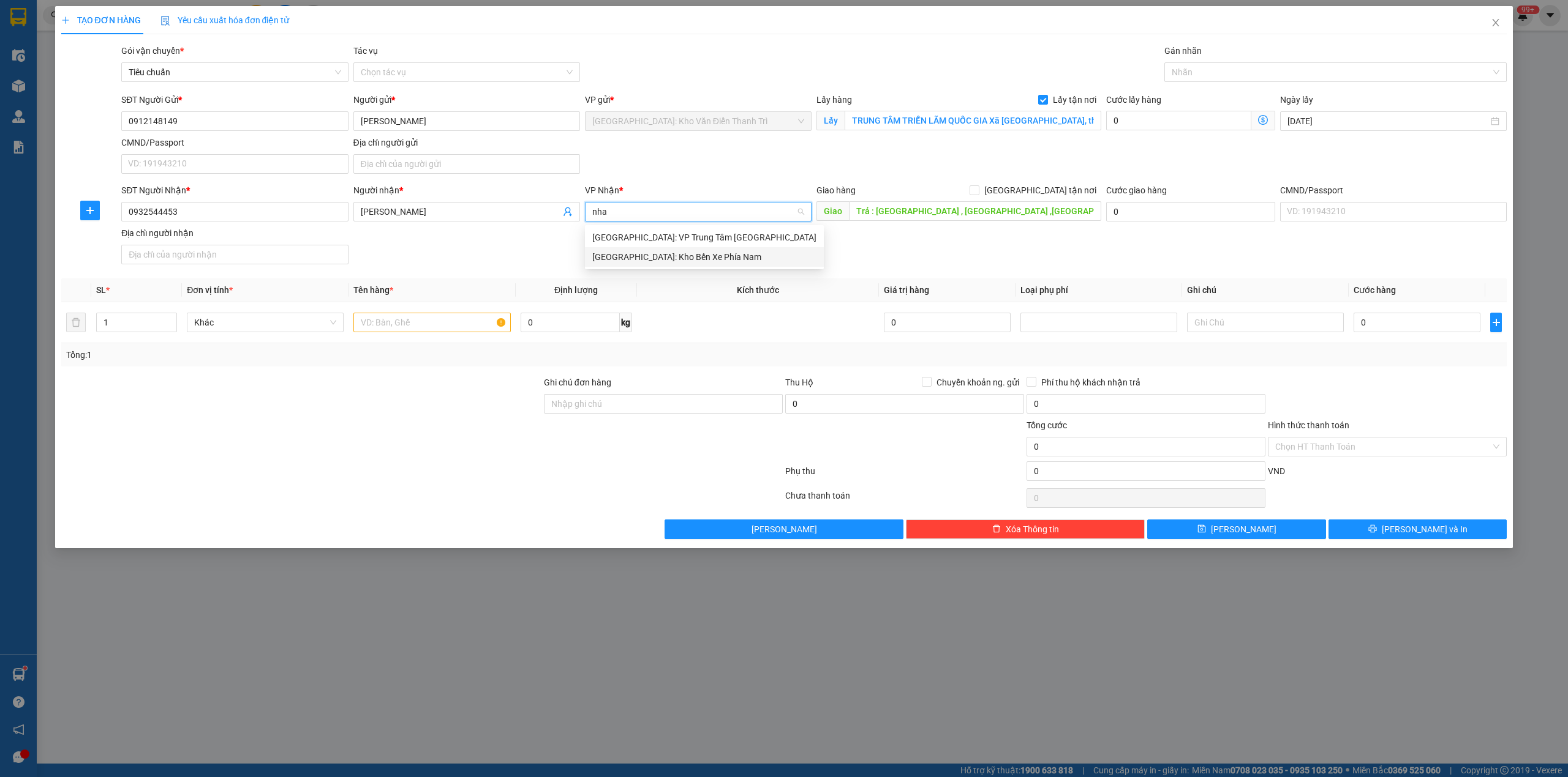
click at [675, 257] on div "[GEOGRAPHIC_DATA]: Kho Bến Xe Phía Nam" at bounding box center [704, 256] width 224 height 13
click at [961, 250] on div "SĐT Người Nhận * 0932544453 Người nhận * Anh Du VP Nhận * Nha Trang: Kho Bến Xe…" at bounding box center [814, 226] width 1391 height 86
click at [979, 195] on span at bounding box center [974, 190] width 10 height 10
click at [978, 194] on input "[GEOGRAPHIC_DATA] tận nơi" at bounding box center [974, 189] width 9 height 9
checkbox input "true"
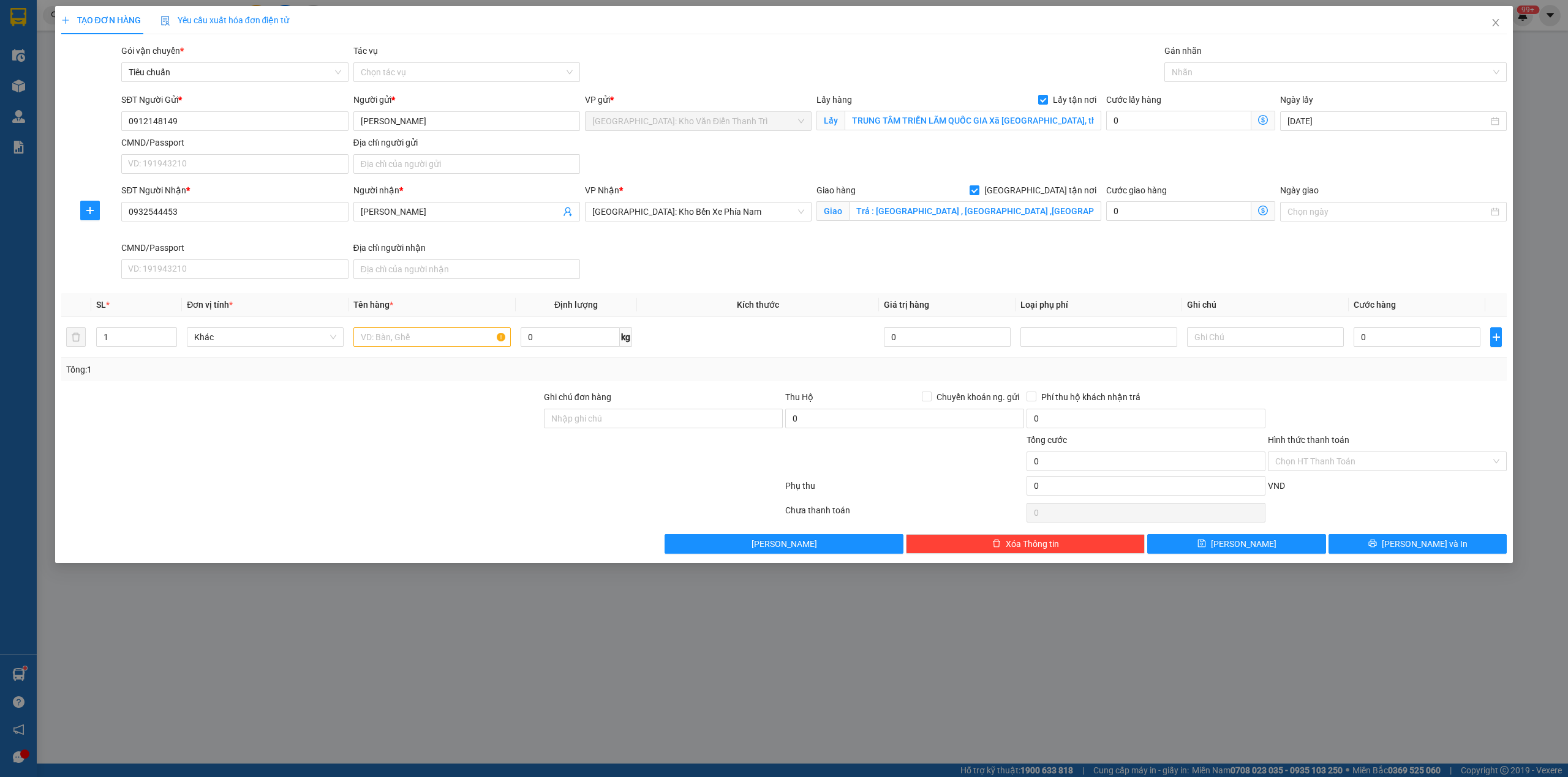
click at [1156, 132] on div "Cước lấy hàng 0" at bounding box center [1191, 114] width 169 height 43
click at [1194, 76] on div at bounding box center [1329, 72] width 325 height 15
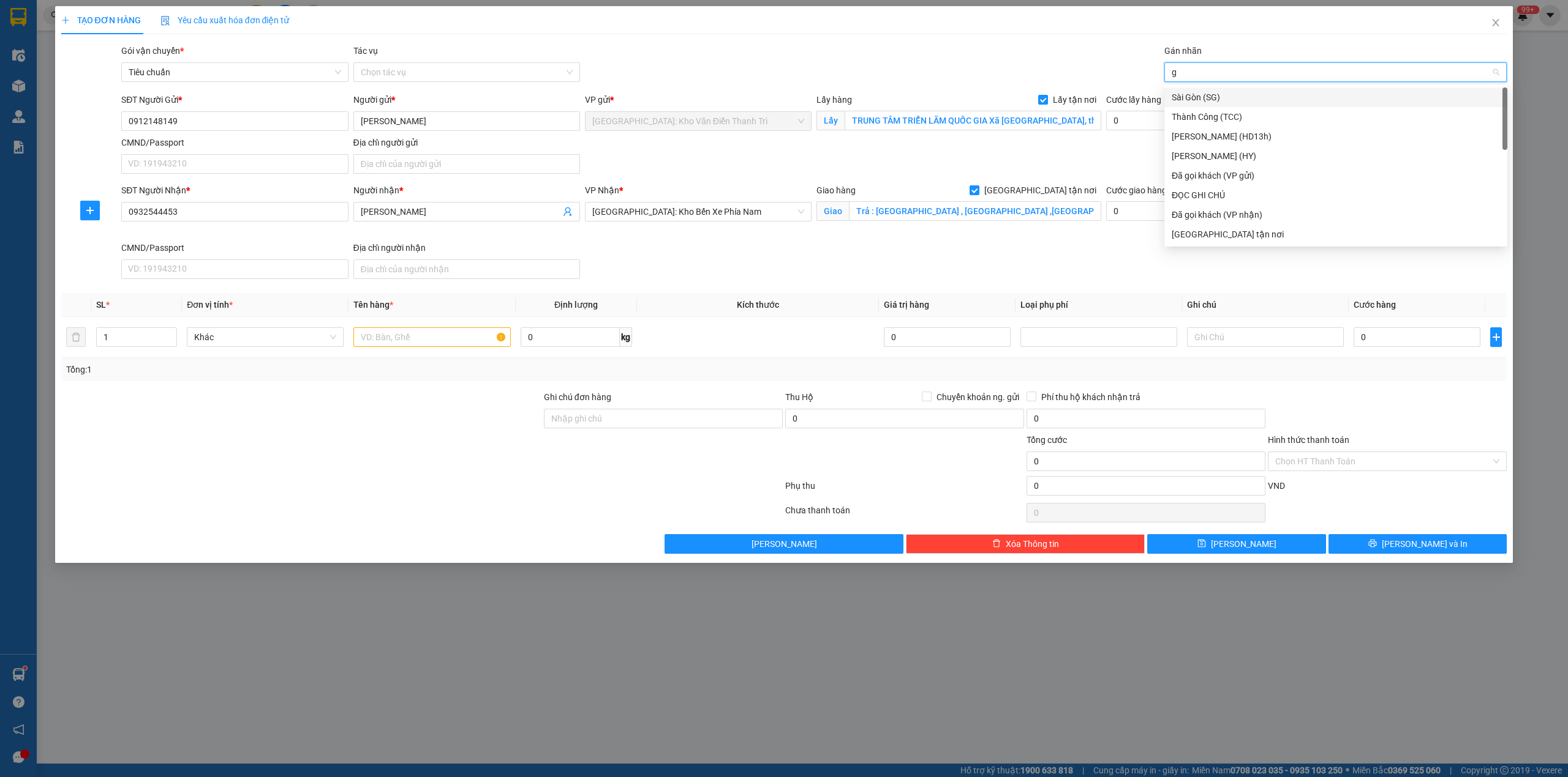
type input "gt"
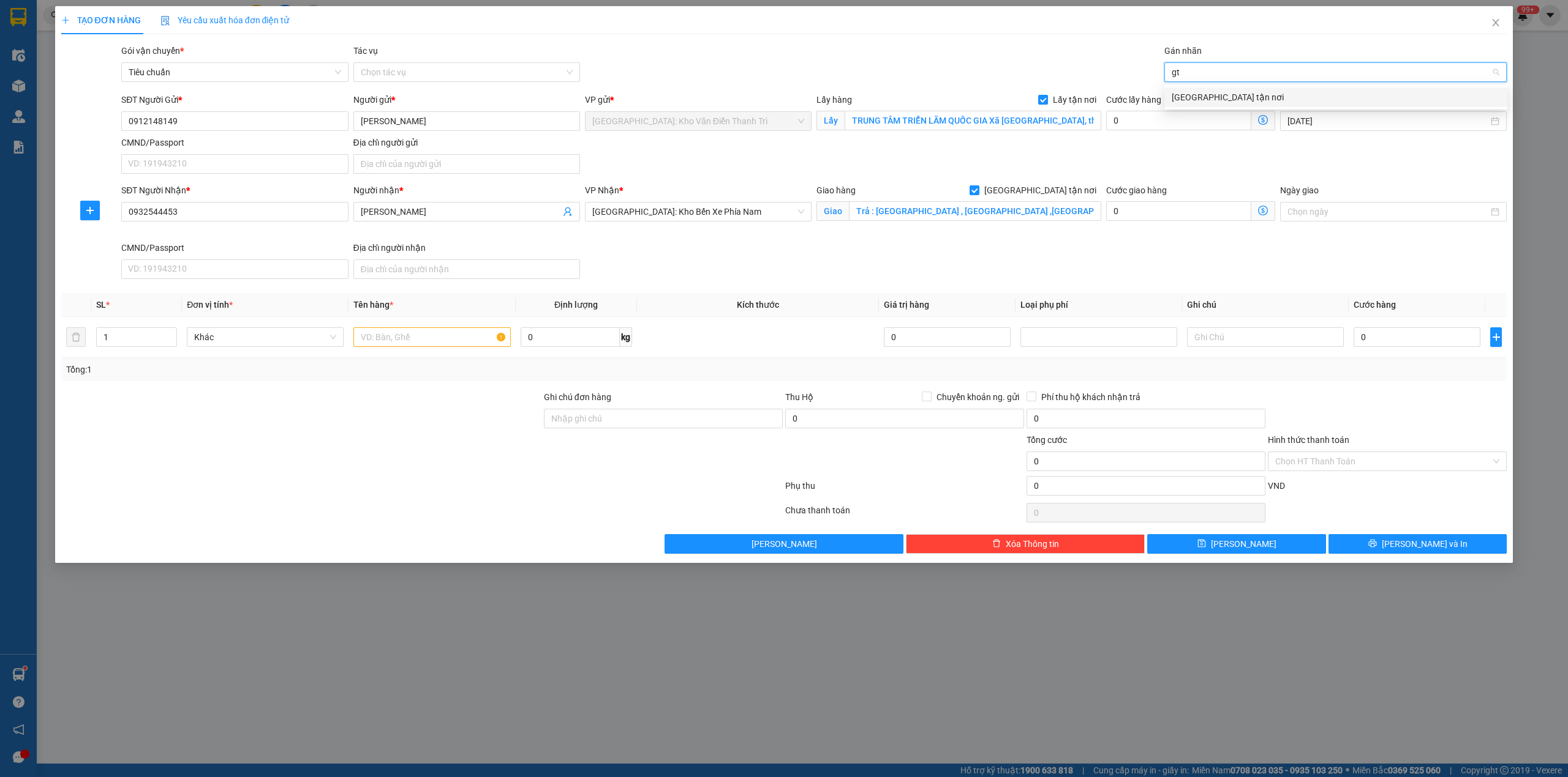
click at [1192, 95] on div "[GEOGRAPHIC_DATA] tận nơi" at bounding box center [1335, 97] width 329 height 13
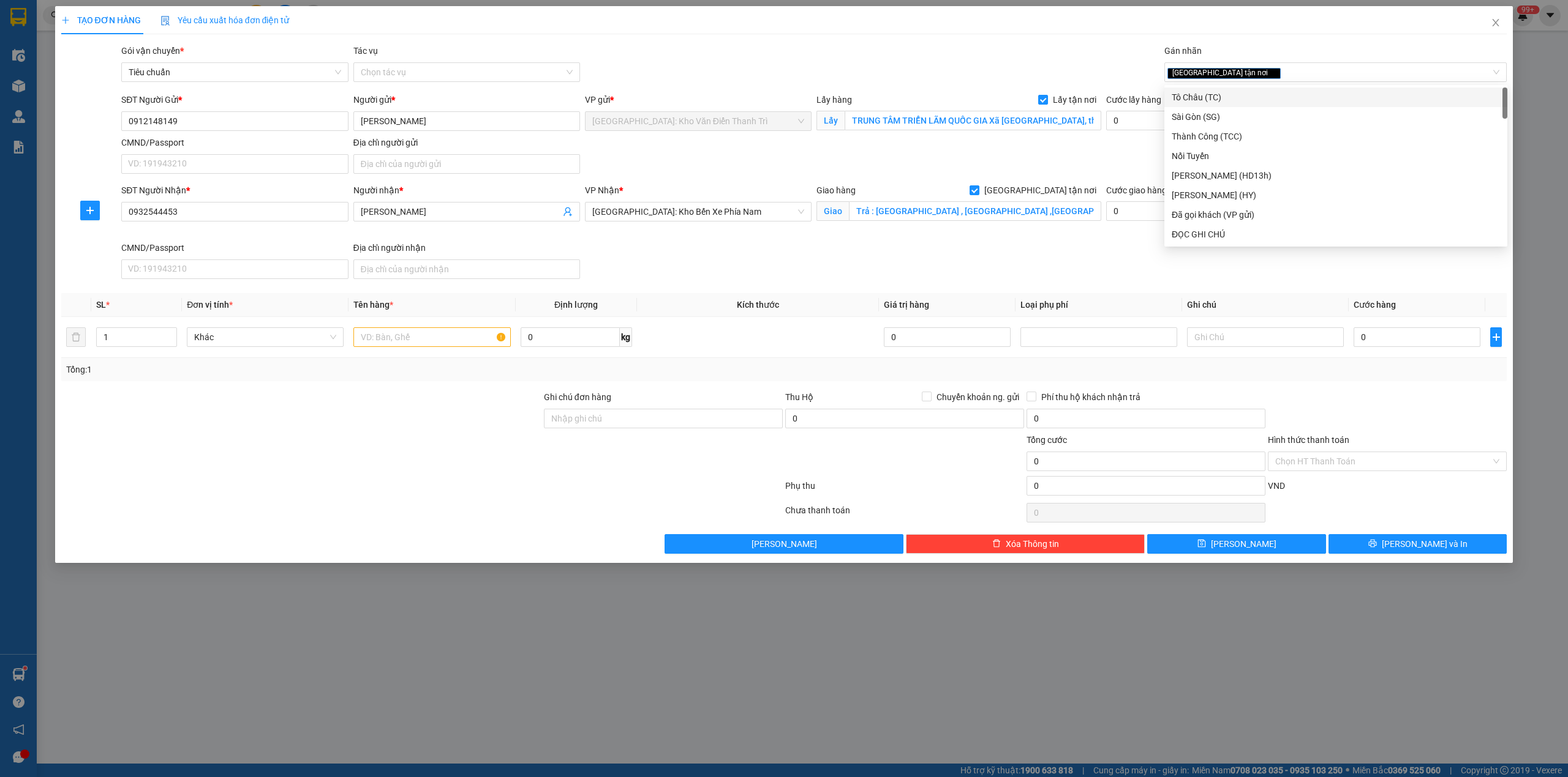
click at [1083, 147] on div "SĐT Người Gửi * 0912148149 Người gửi * Hoàng Hưng VP gửi * Hà Nội: Kho Văn Điển…" at bounding box center [814, 136] width 1391 height 86
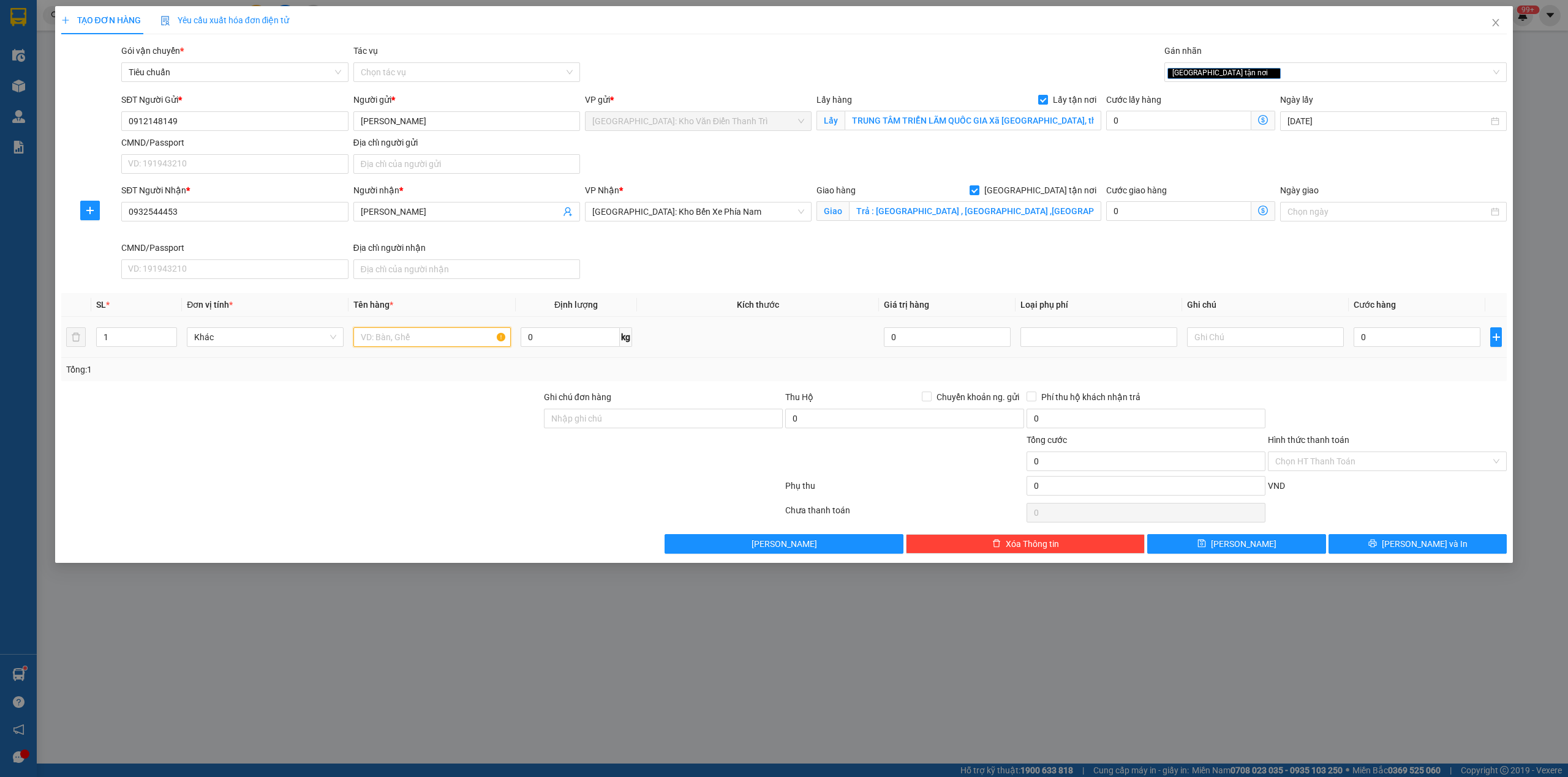
click at [460, 331] on input "text" at bounding box center [432, 337] width 157 height 19
click at [1138, 116] on input "0" at bounding box center [1178, 120] width 145 height 19
type input "2"
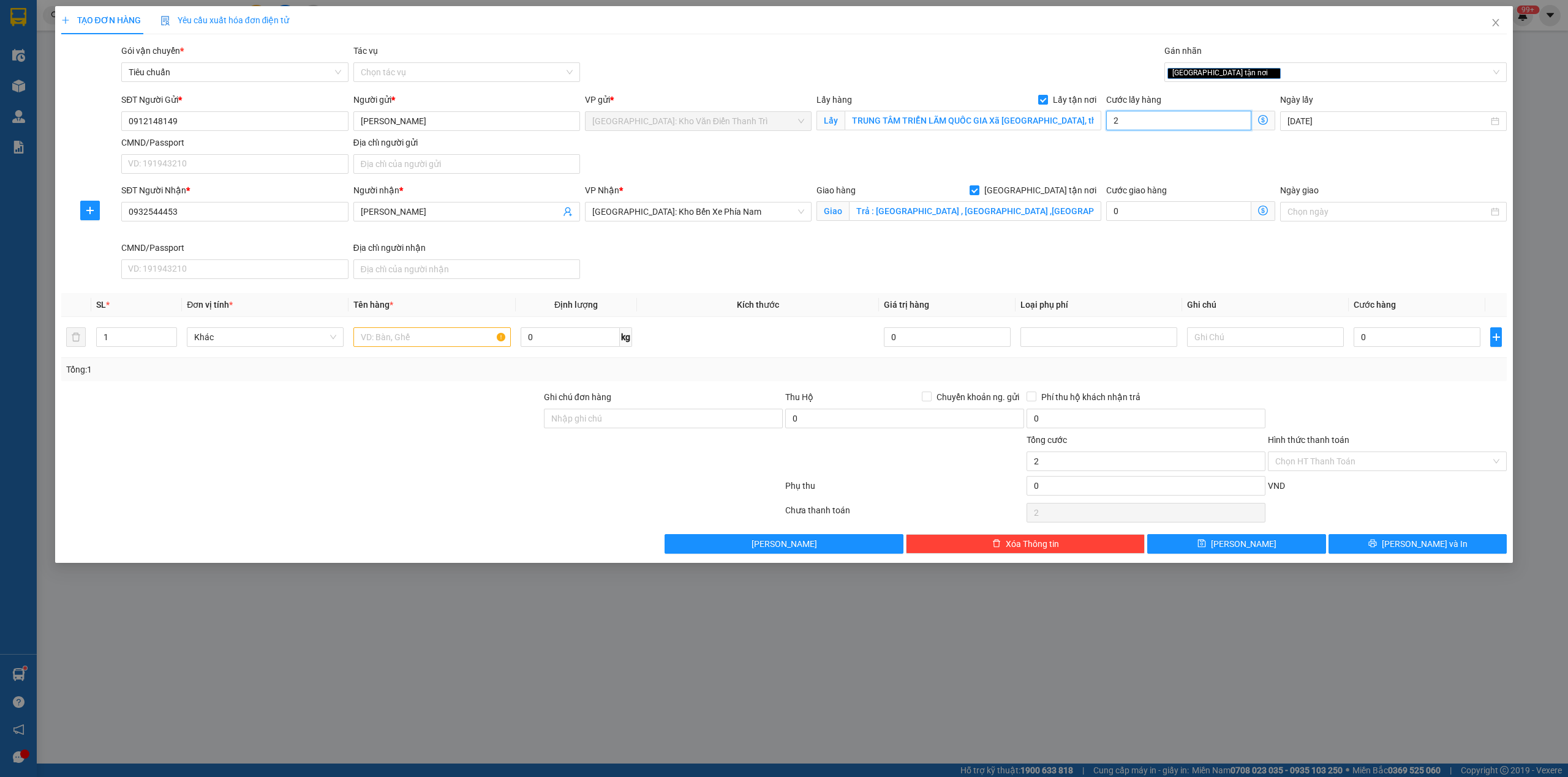
type input "20"
type input "200"
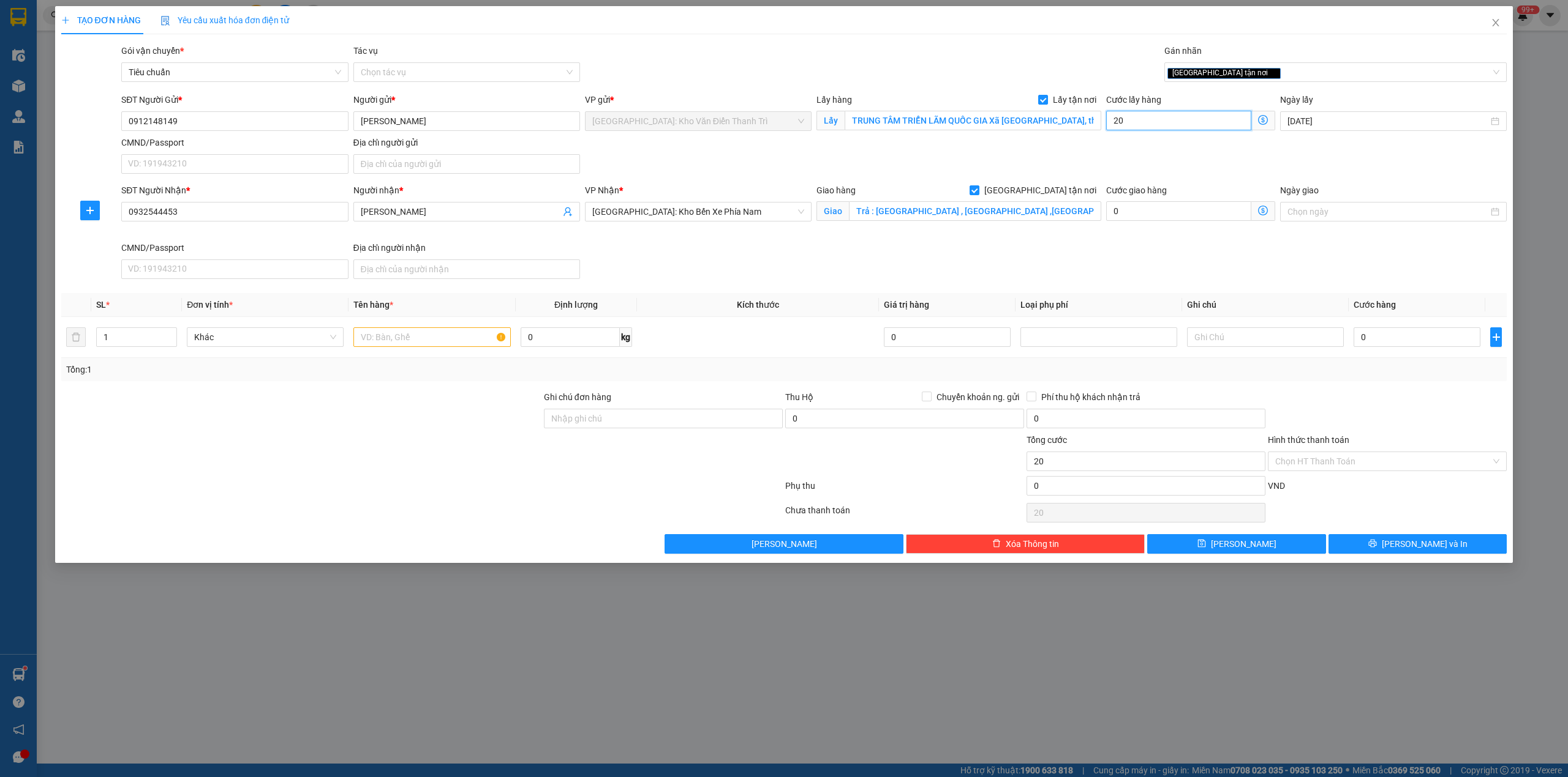
type input "200"
type input "2.000"
type input "20.000"
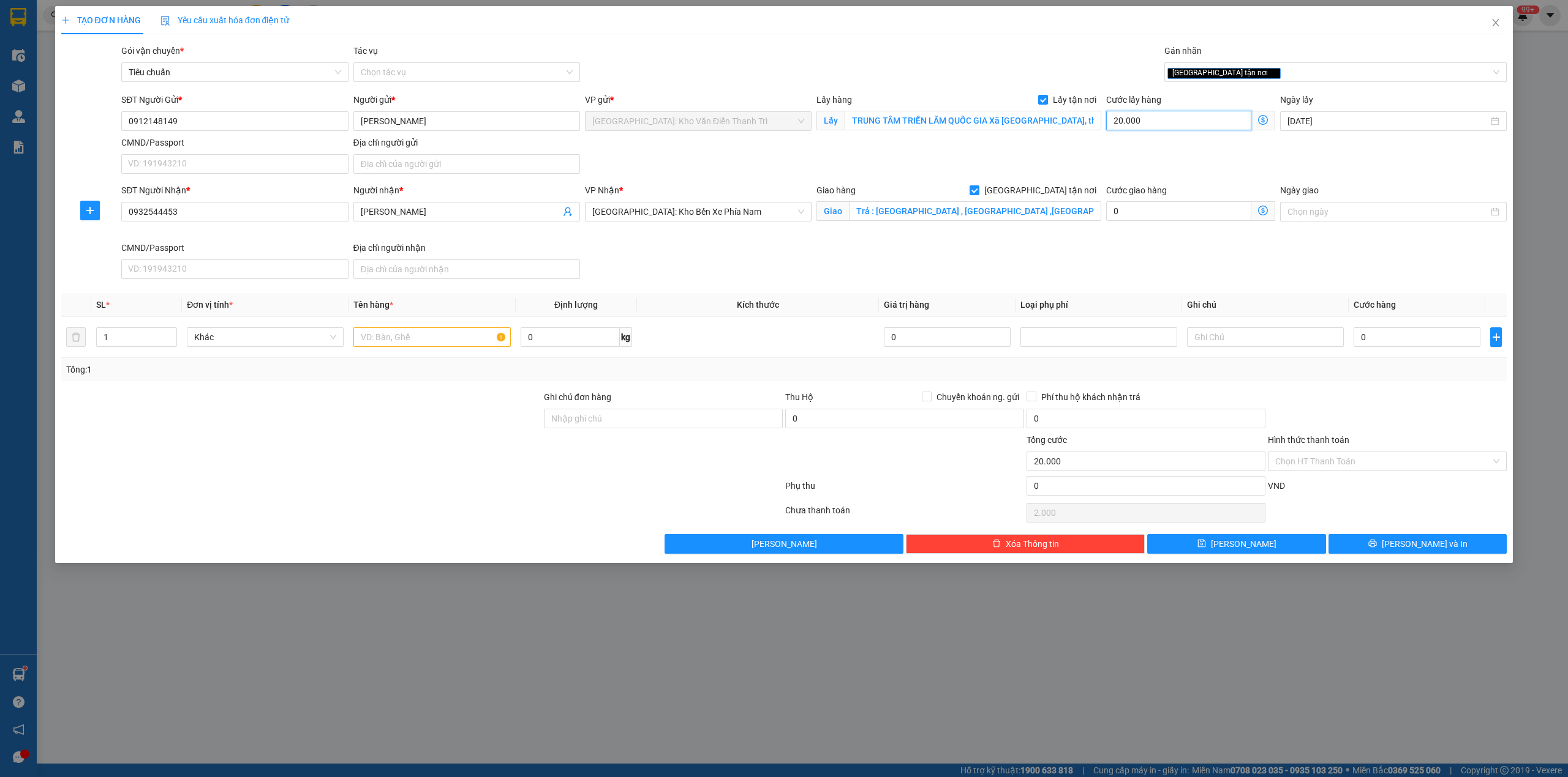
type input "20.000"
type input "200.000"
click at [1384, 324] on td "0" at bounding box center [1417, 337] width 136 height 41
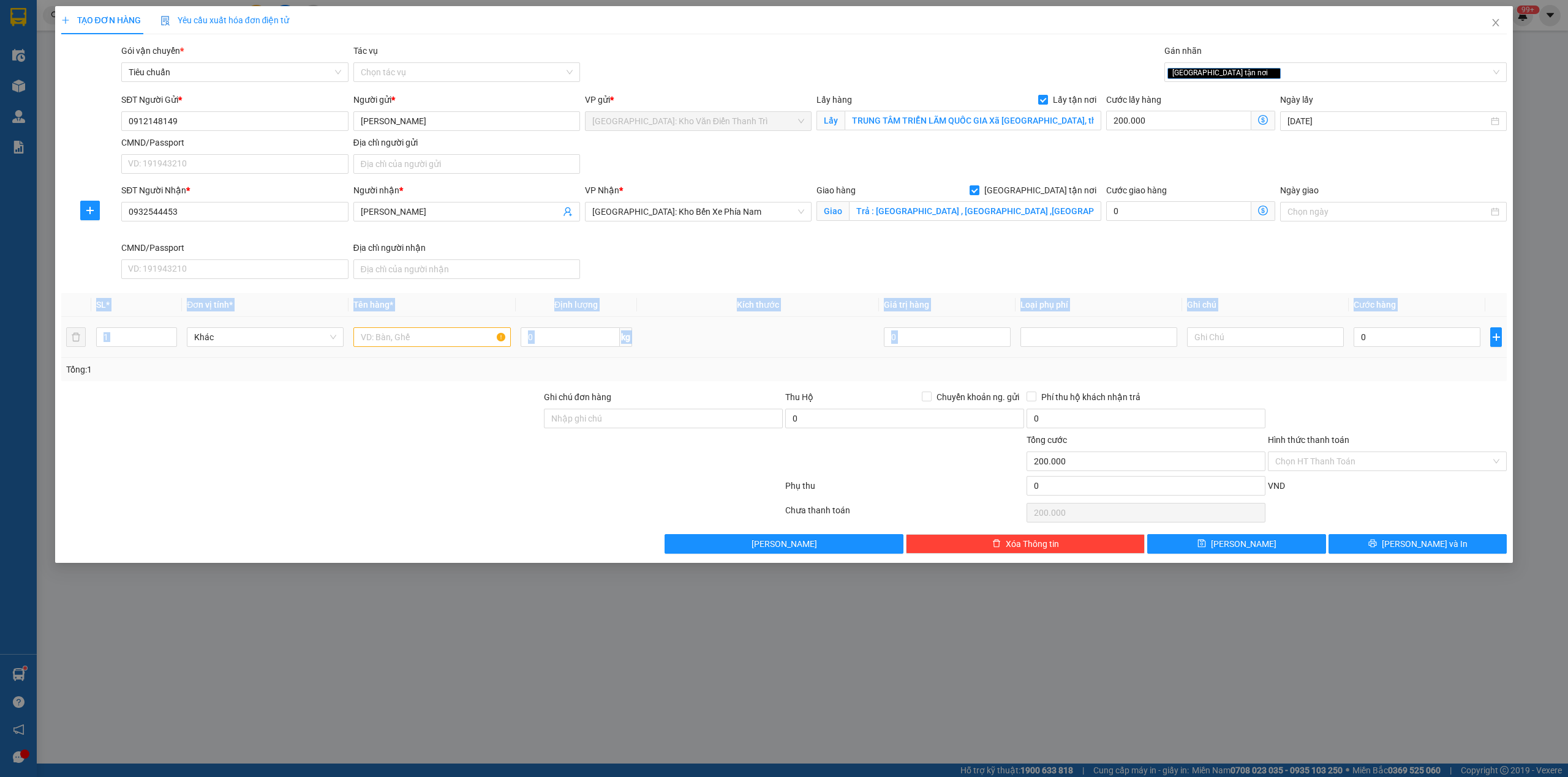
click at [1383, 326] on td "0" at bounding box center [1417, 337] width 136 height 41
click at [1383, 336] on input "0" at bounding box center [1417, 337] width 127 height 19
type input "1"
type input "200.001"
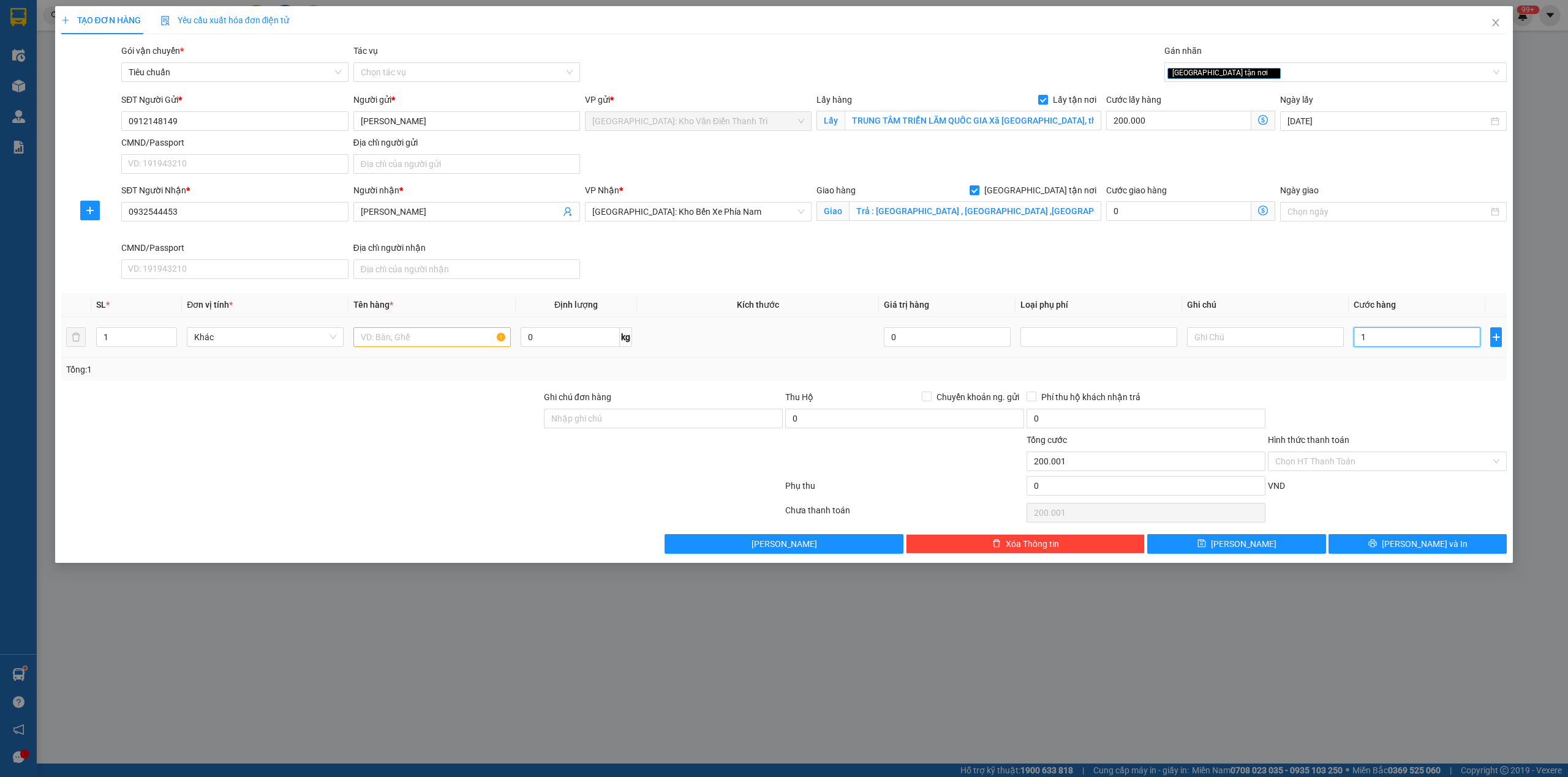
type input "10"
type input "200.010"
type input "100"
type input "200.100"
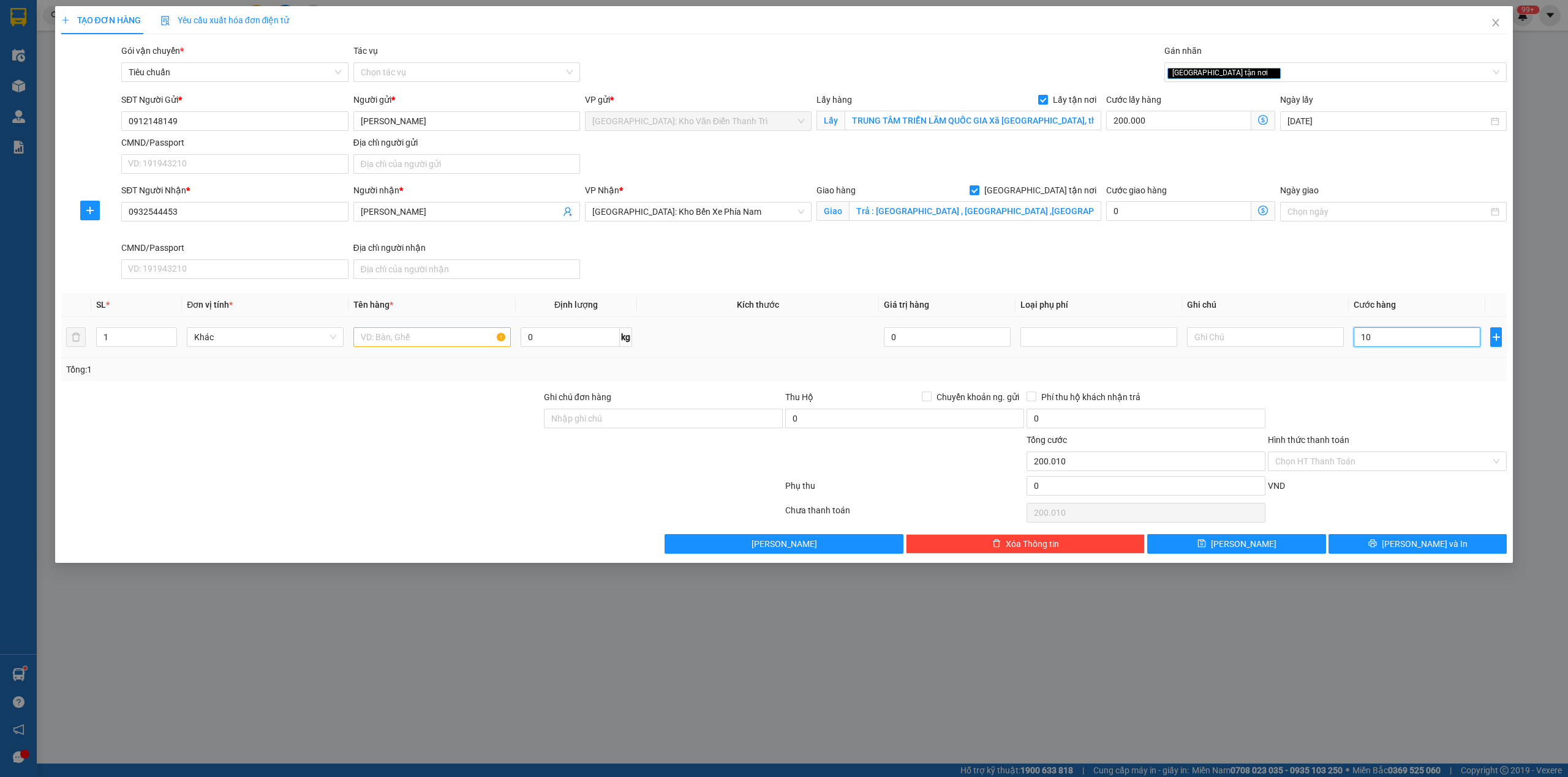
type input "200.100"
type input "1.000"
type input "201.000"
type input "10.000"
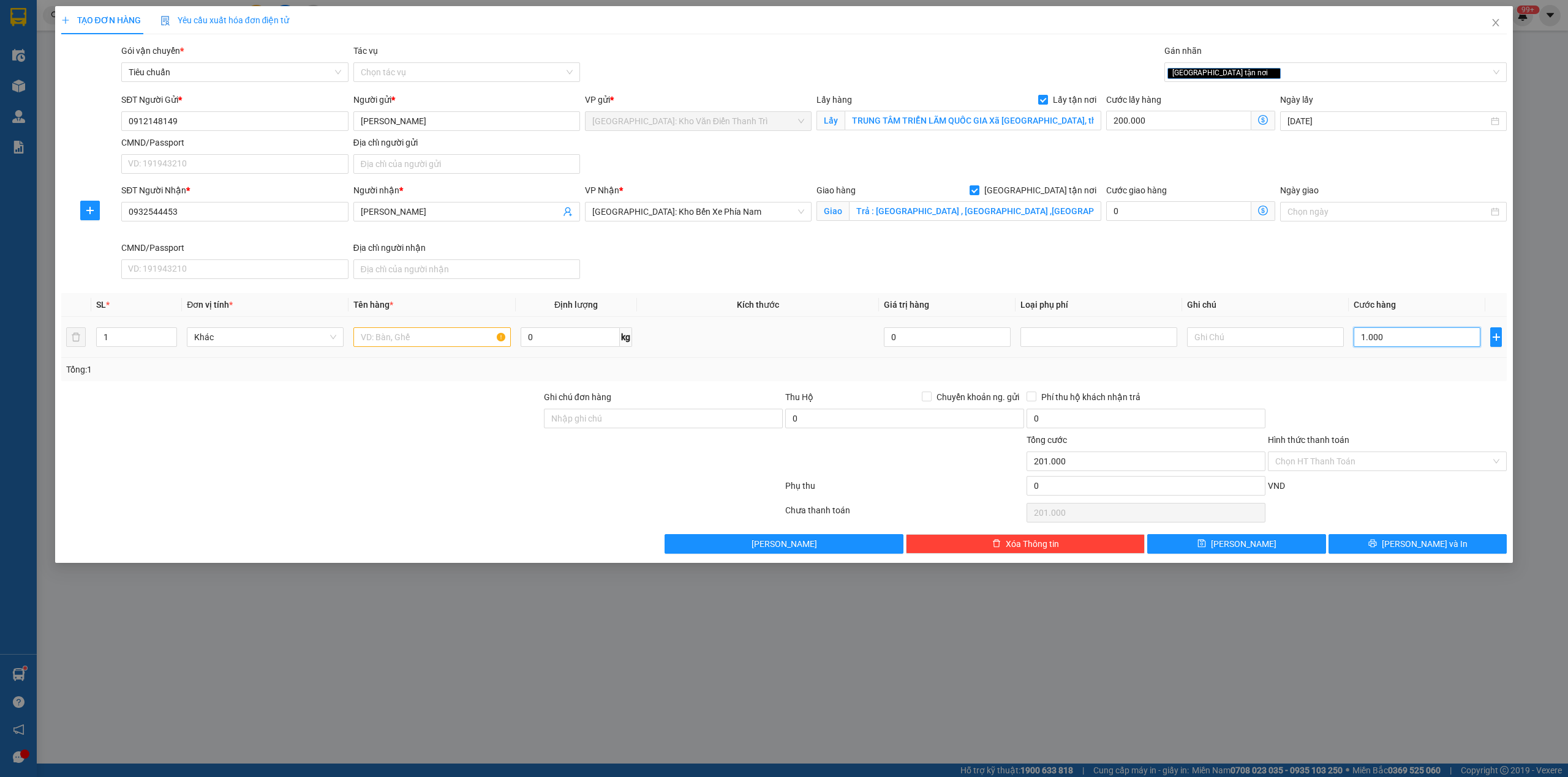
type input "210.000"
type input "100.000"
type input "300.000"
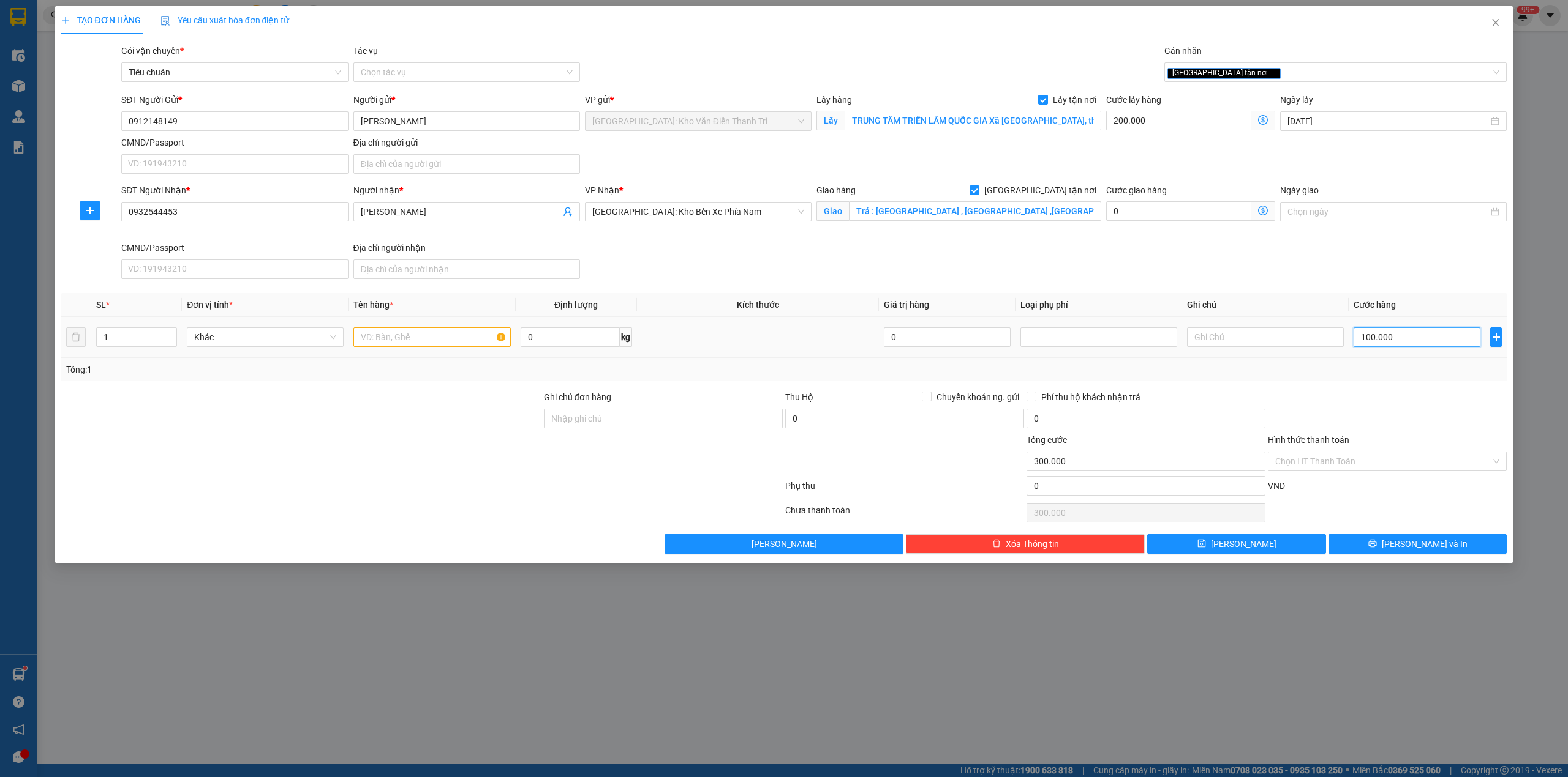
type input "1.000.000"
type input "1.200.000"
type input "1.000.000"
click at [427, 346] on input "text" at bounding box center [432, 337] width 157 height 19
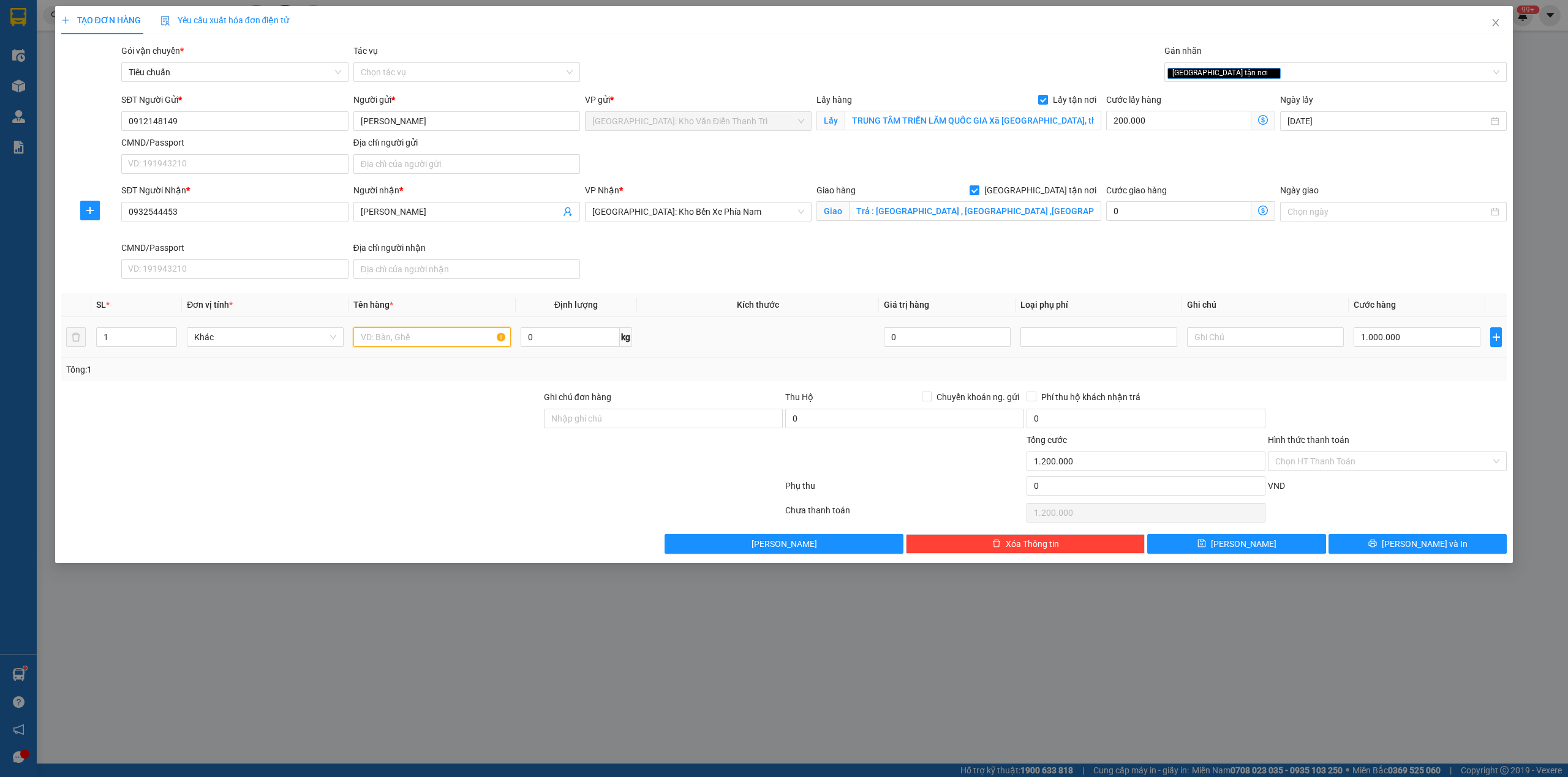
paste input "1 kiện mô hình"
type input "1 kiện mô hình a phương đón đông anh"
click at [619, 421] on input "Ghi chú đơn hàng" at bounding box center [663, 418] width 239 height 19
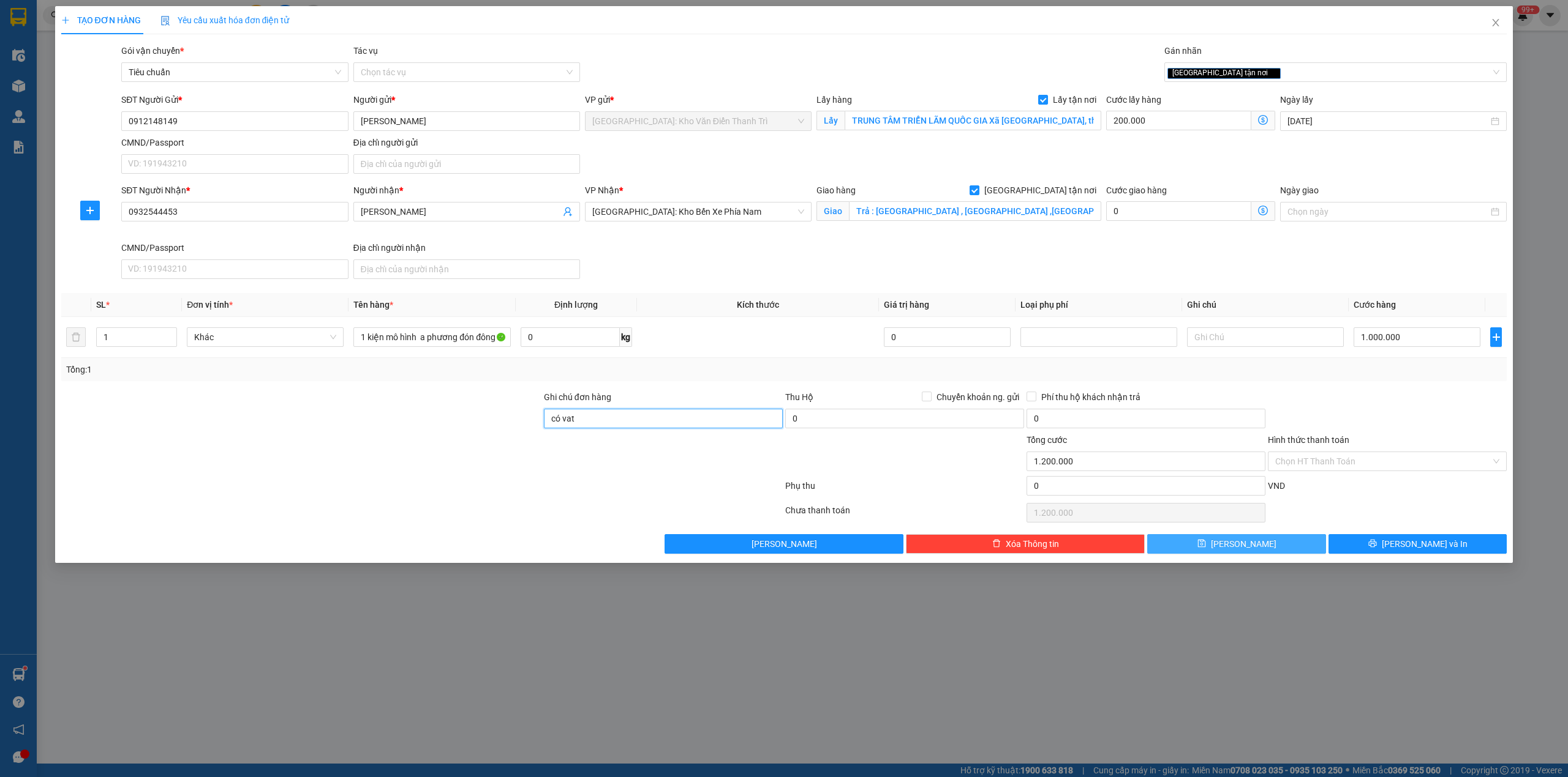
type input "có vat"
click at [1272, 549] on button "[PERSON_NAME]" at bounding box center [1236, 544] width 179 height 19
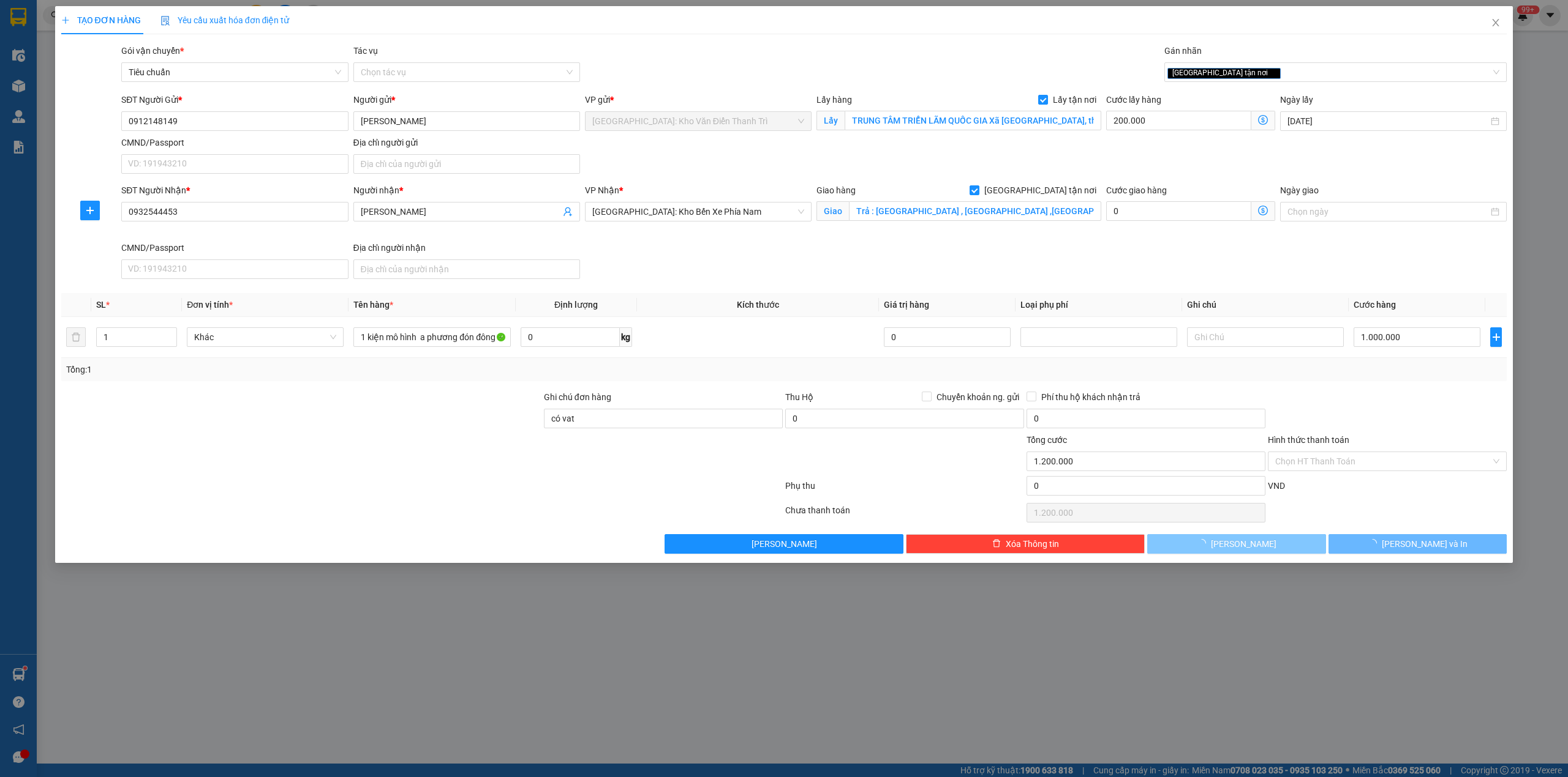
checkbox input "false"
type input "0"
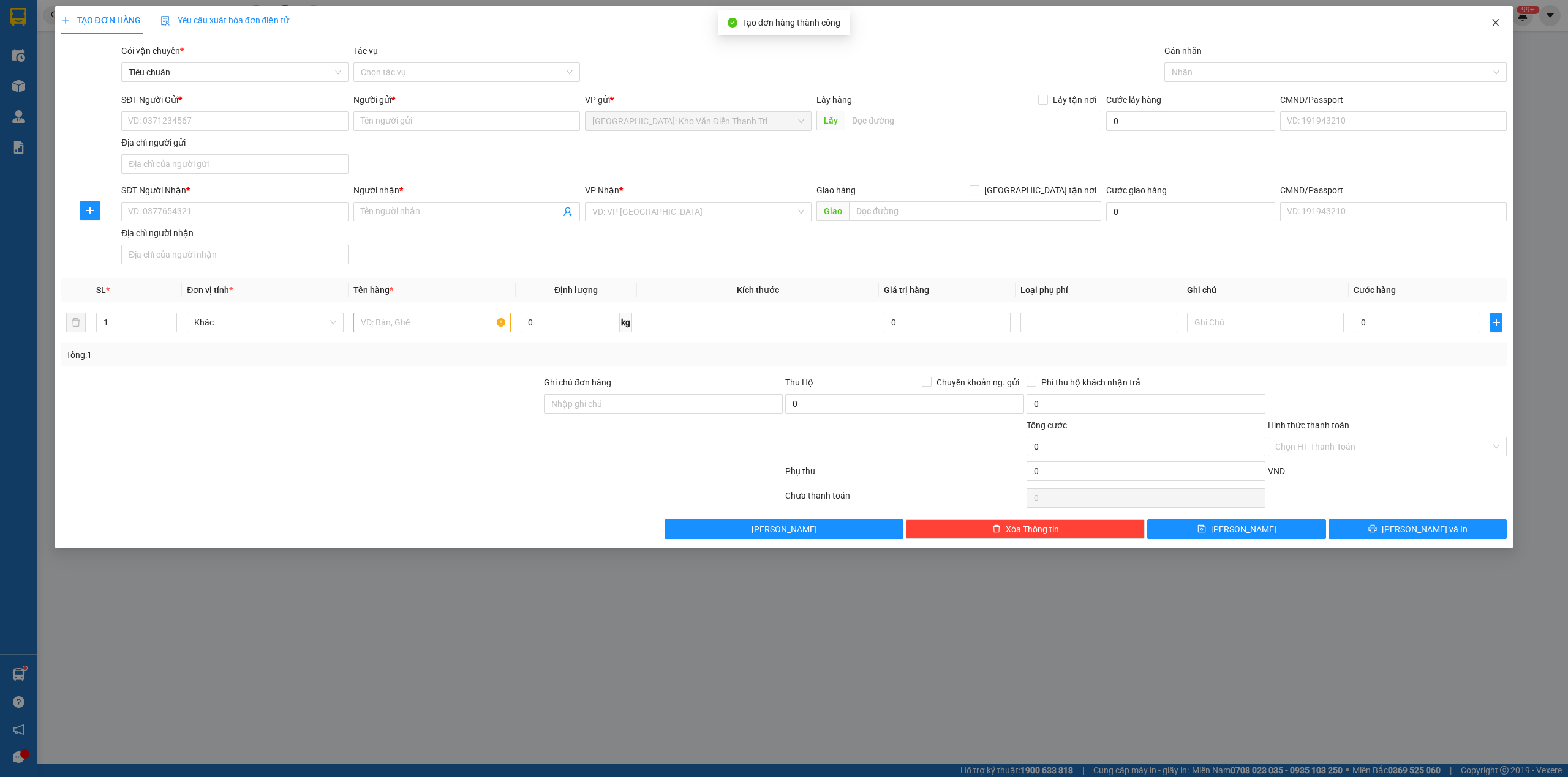
click at [1501, 19] on span "Close" at bounding box center [1495, 23] width 34 height 34
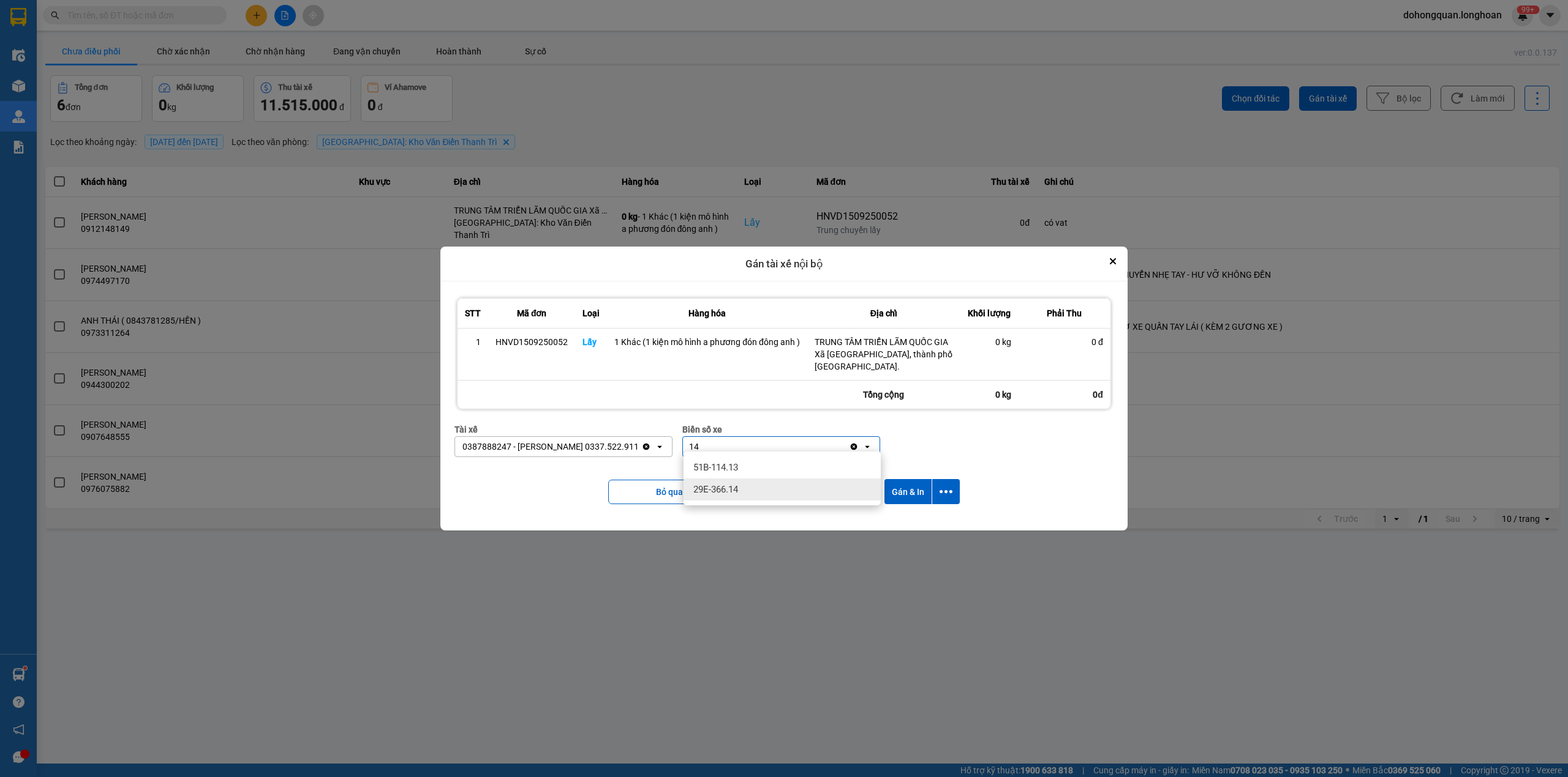
type input "14"
click at [719, 486] on span "29E-366.14" at bounding box center [715, 490] width 45 height 12
click at [943, 486] on icon "dialog" at bounding box center [946, 492] width 13 height 13
click at [898, 520] on span "Chỉ gán tài" at bounding box center [897, 520] width 40 height 12
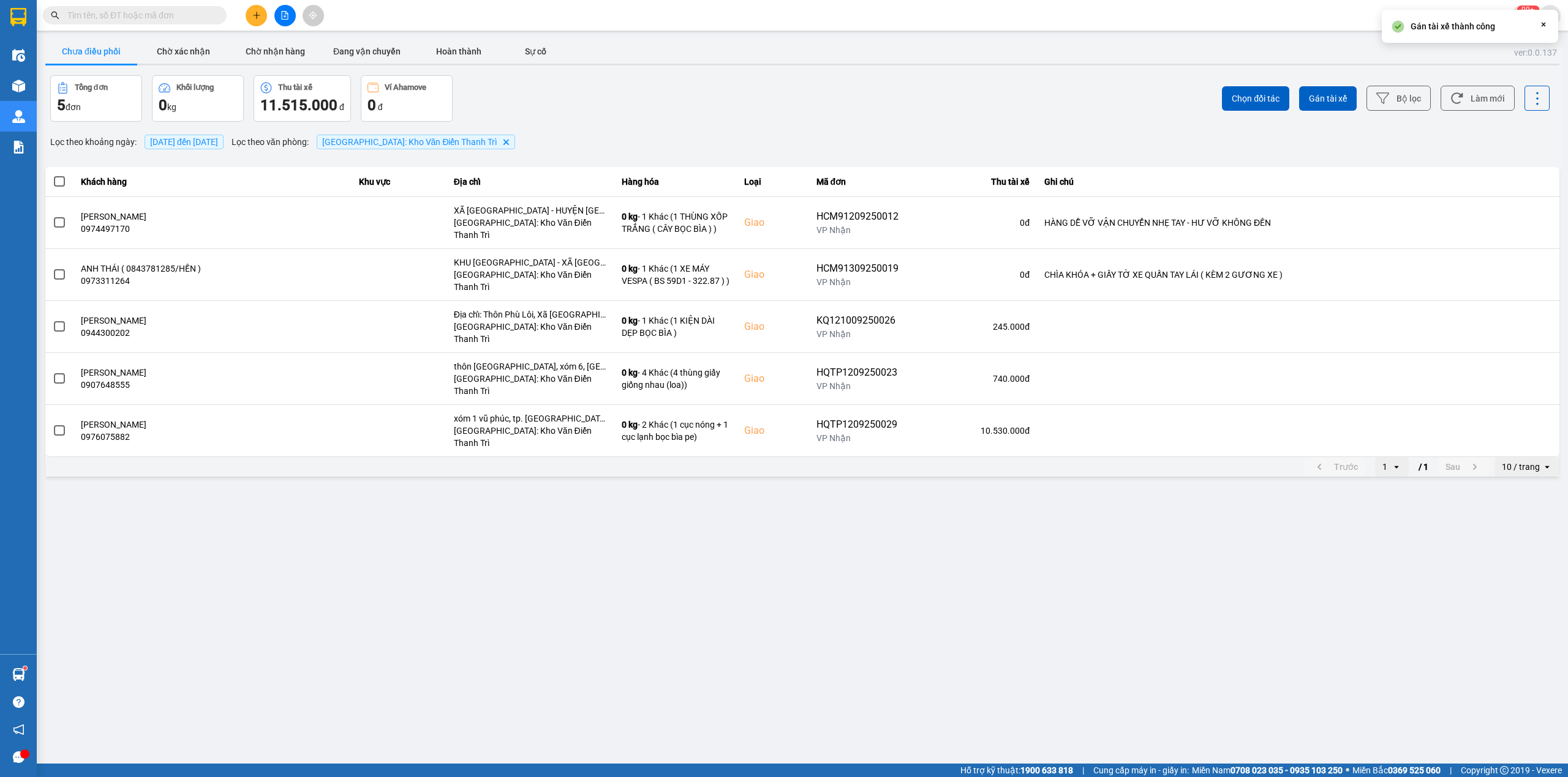
click at [1159, 620] on main "ver: 0.0.137 Chưa điều phối Chờ xác nhận Chờ nhận hàng Đang vận chuyển Hoàn thà…" at bounding box center [784, 382] width 1568 height 764
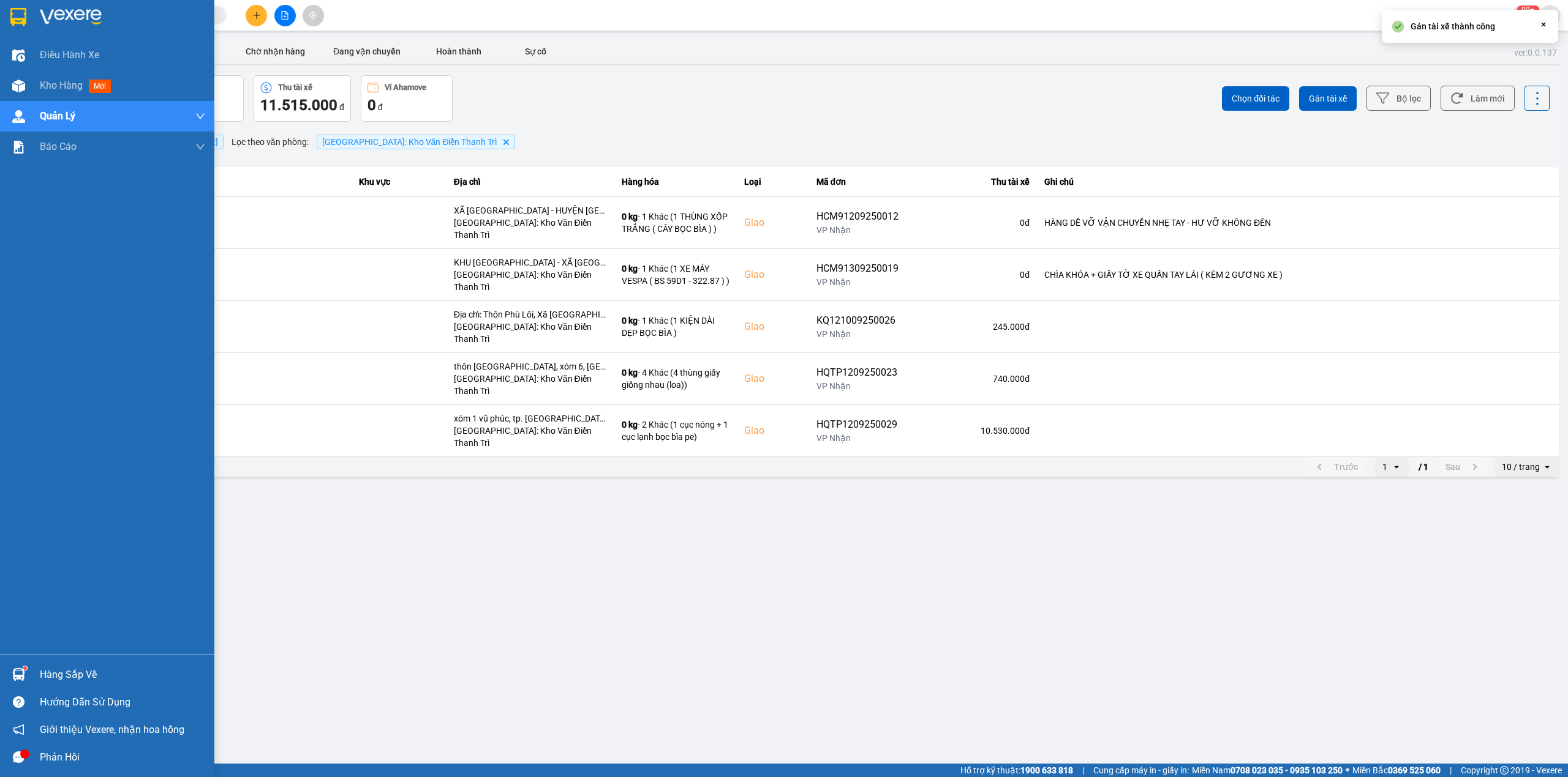
click at [19, 11] on img at bounding box center [18, 17] width 16 height 19
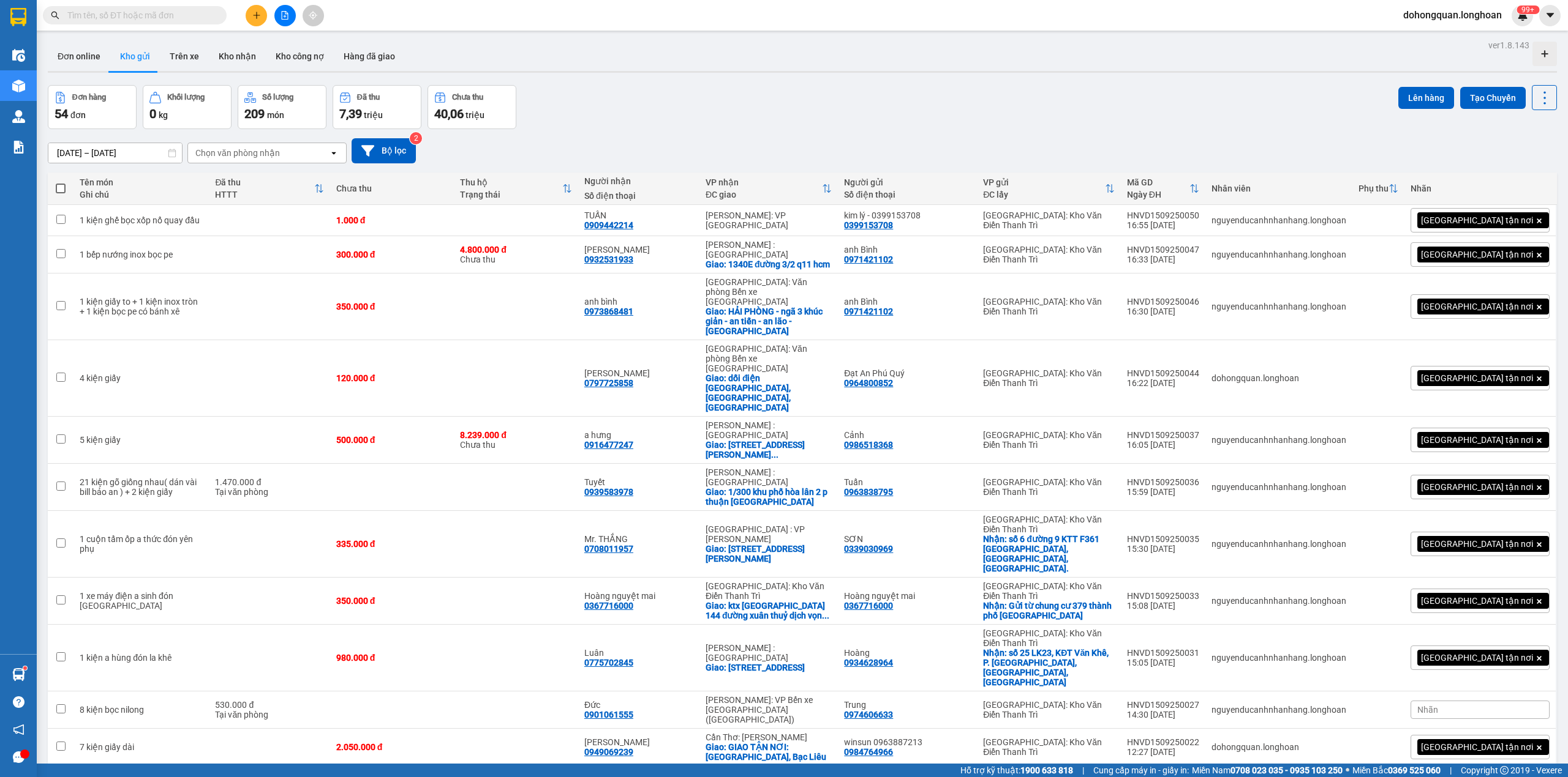
click at [725, 95] on div "Đơn hàng 54 đơn Khối lượng 0 kg Số lượng 209 món Đã thu 7,39 triệu Chưa thu 40,…" at bounding box center [802, 107] width 1509 height 44
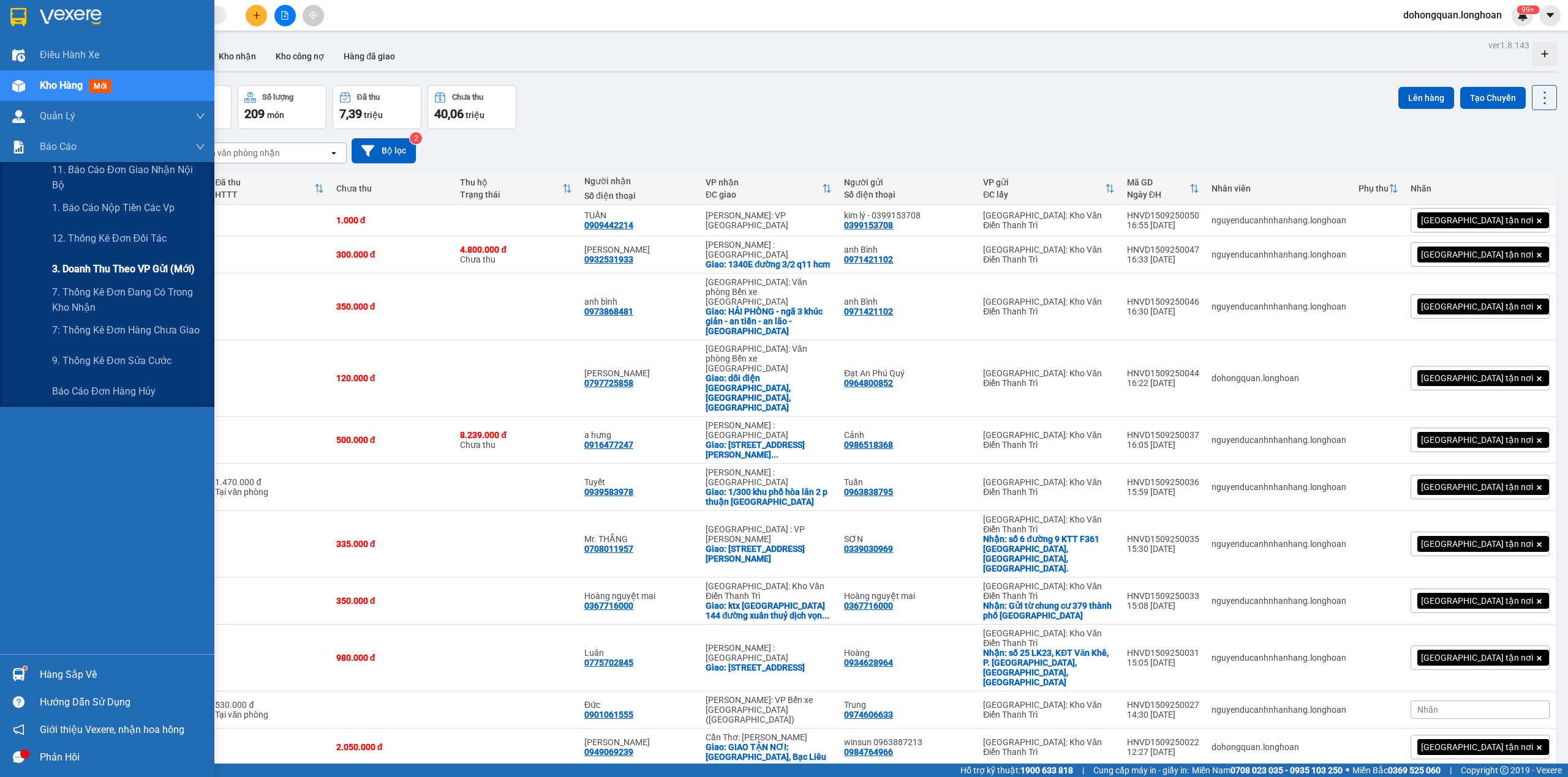
click at [86, 273] on span "3. Doanh Thu theo VP Gửi (mới)" at bounding box center [123, 269] width 143 height 15
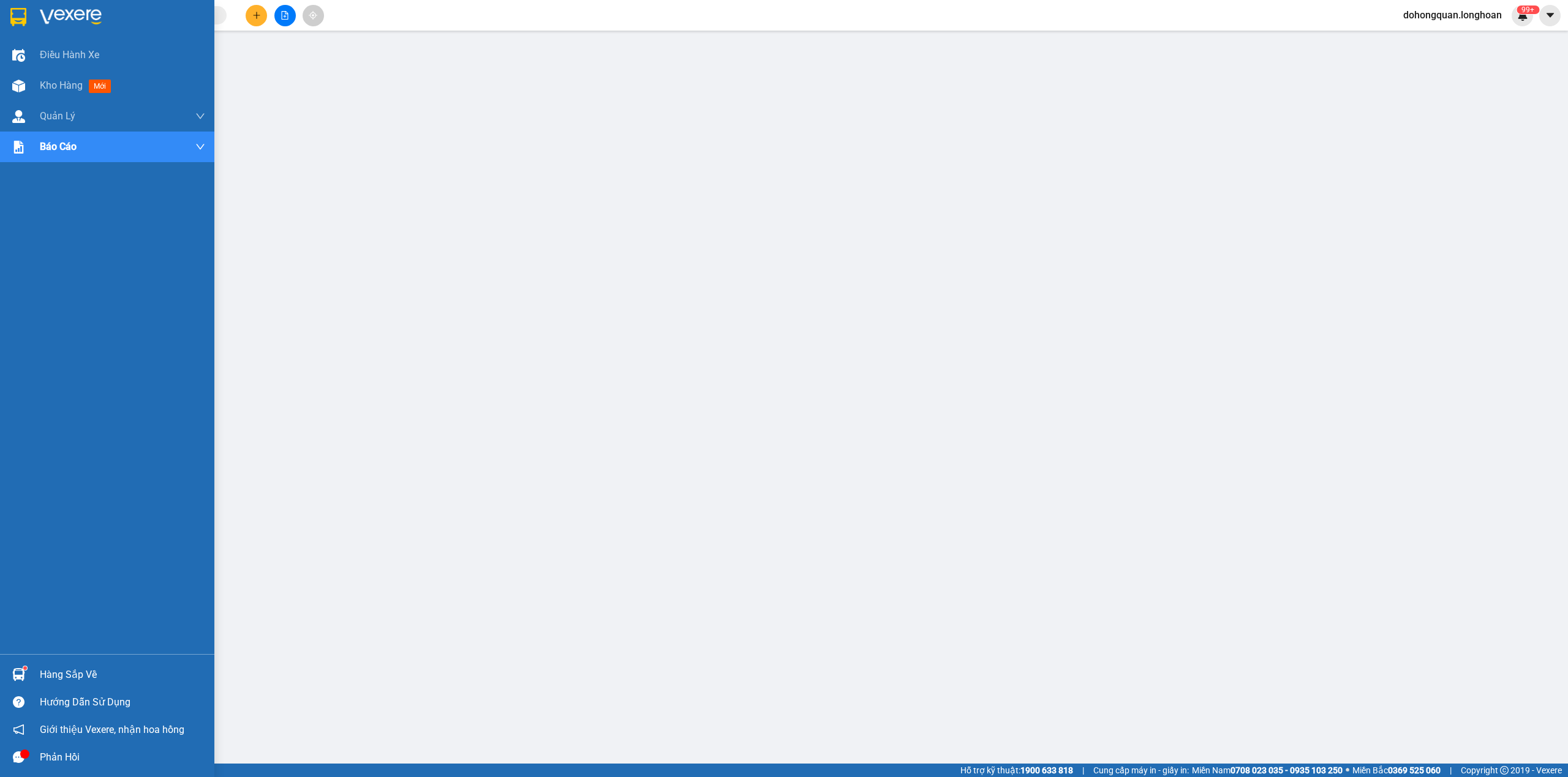
click at [9, 13] on div at bounding box center [19, 17] width 22 height 22
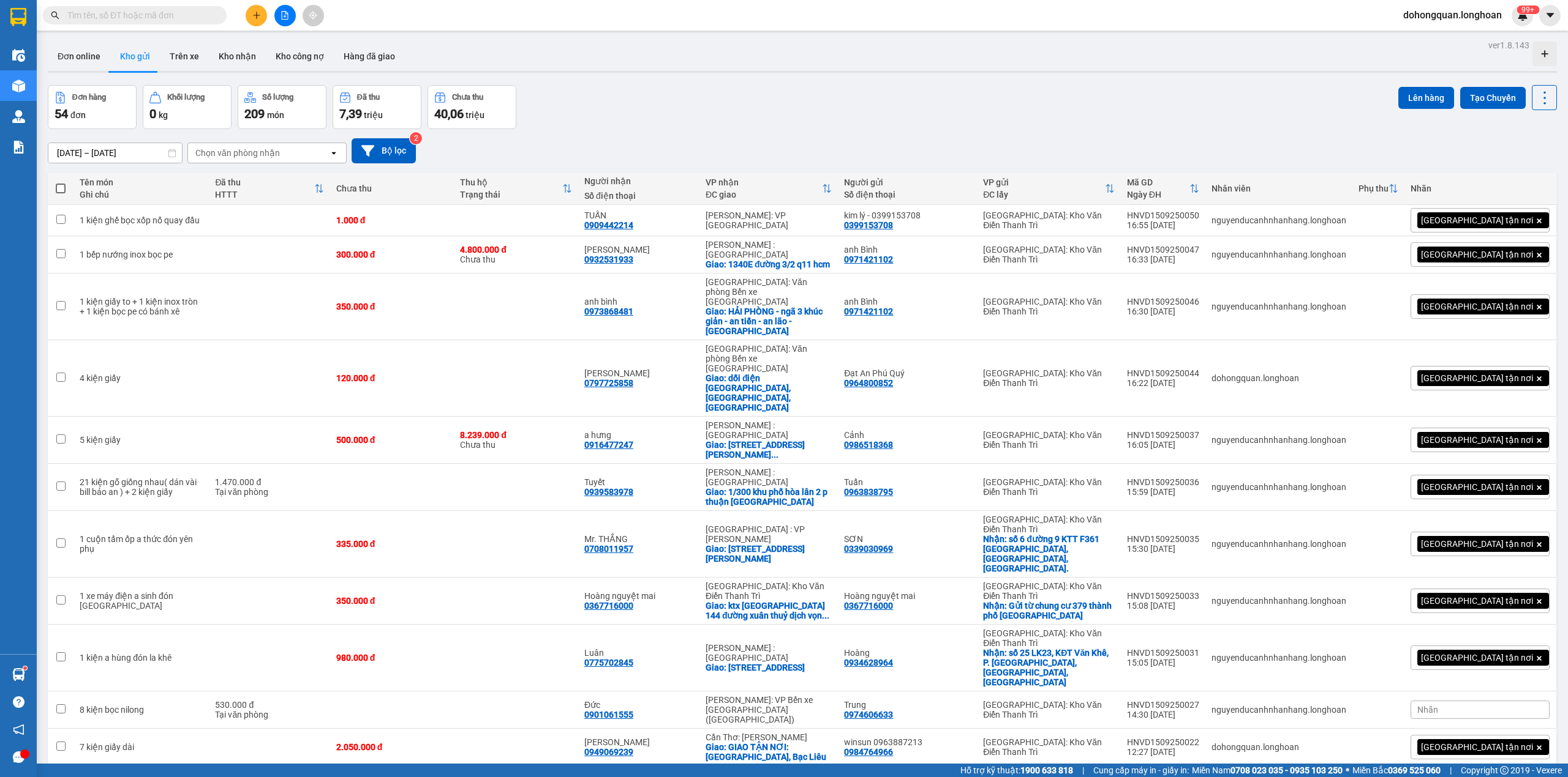
click at [646, 114] on div "Đơn hàng 54 đơn Khối lượng 0 kg Số lượng 209 món Đã thu 7,39 triệu Chưa thu 40,…" at bounding box center [802, 107] width 1509 height 44
click at [172, 15] on input "text" at bounding box center [140, 15] width 144 height 13
click at [160, 13] on input "text" at bounding box center [140, 15] width 144 height 13
click at [156, 15] on input "text" at bounding box center [140, 15] width 144 height 13
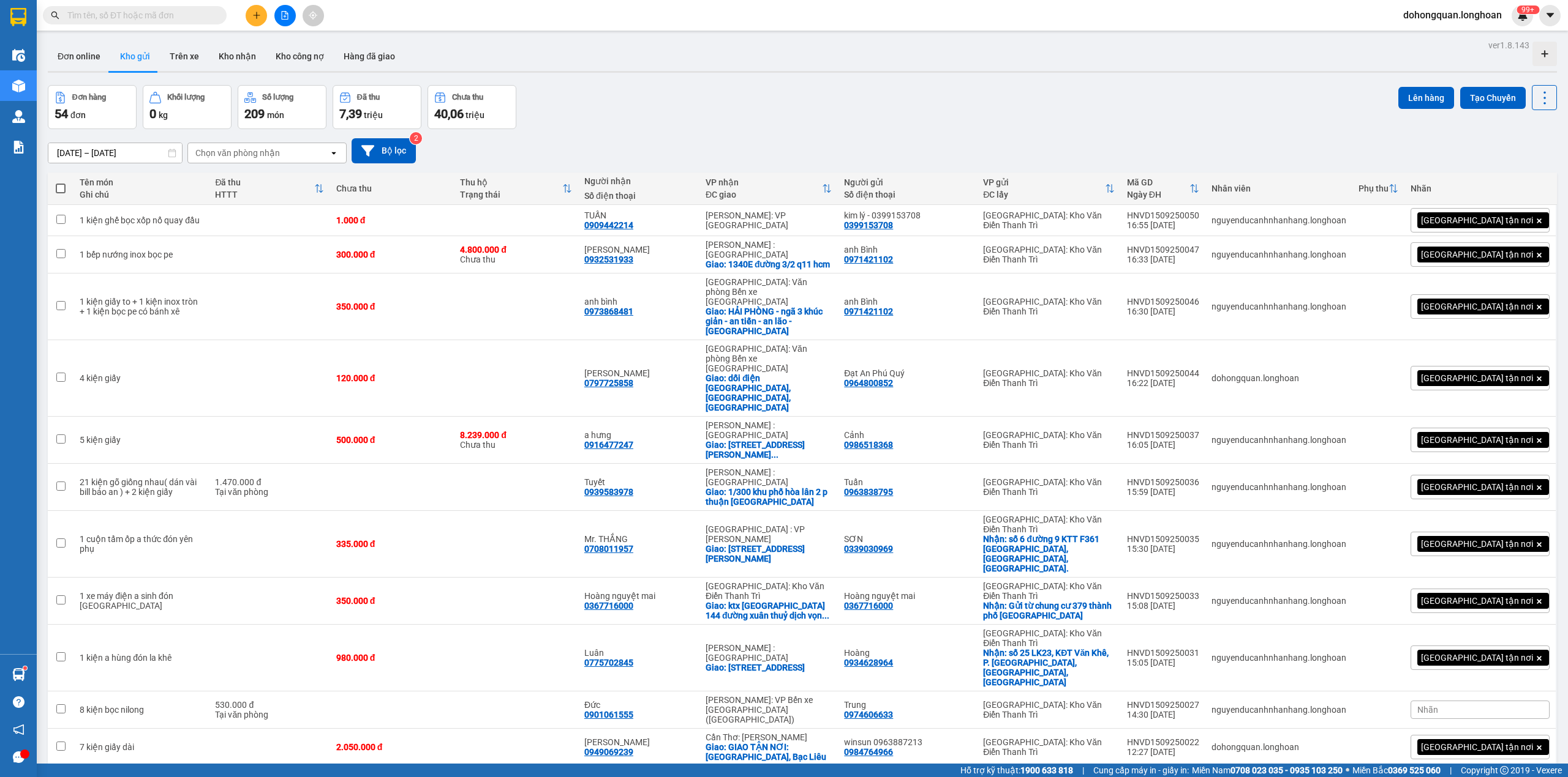
click at [156, 16] on input "text" at bounding box center [140, 15] width 144 height 13
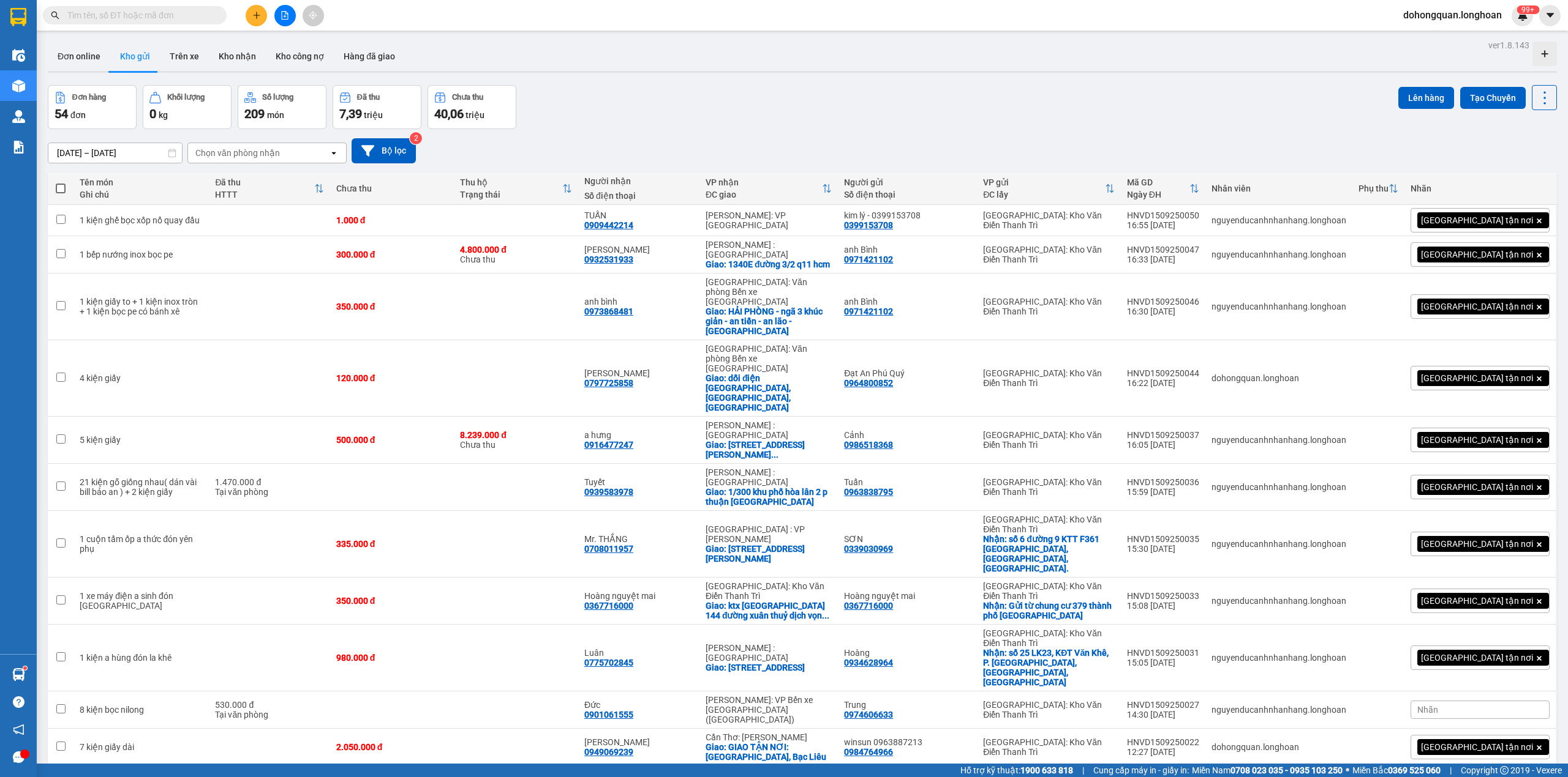
click at [156, 16] on input "text" at bounding box center [140, 15] width 144 height 13
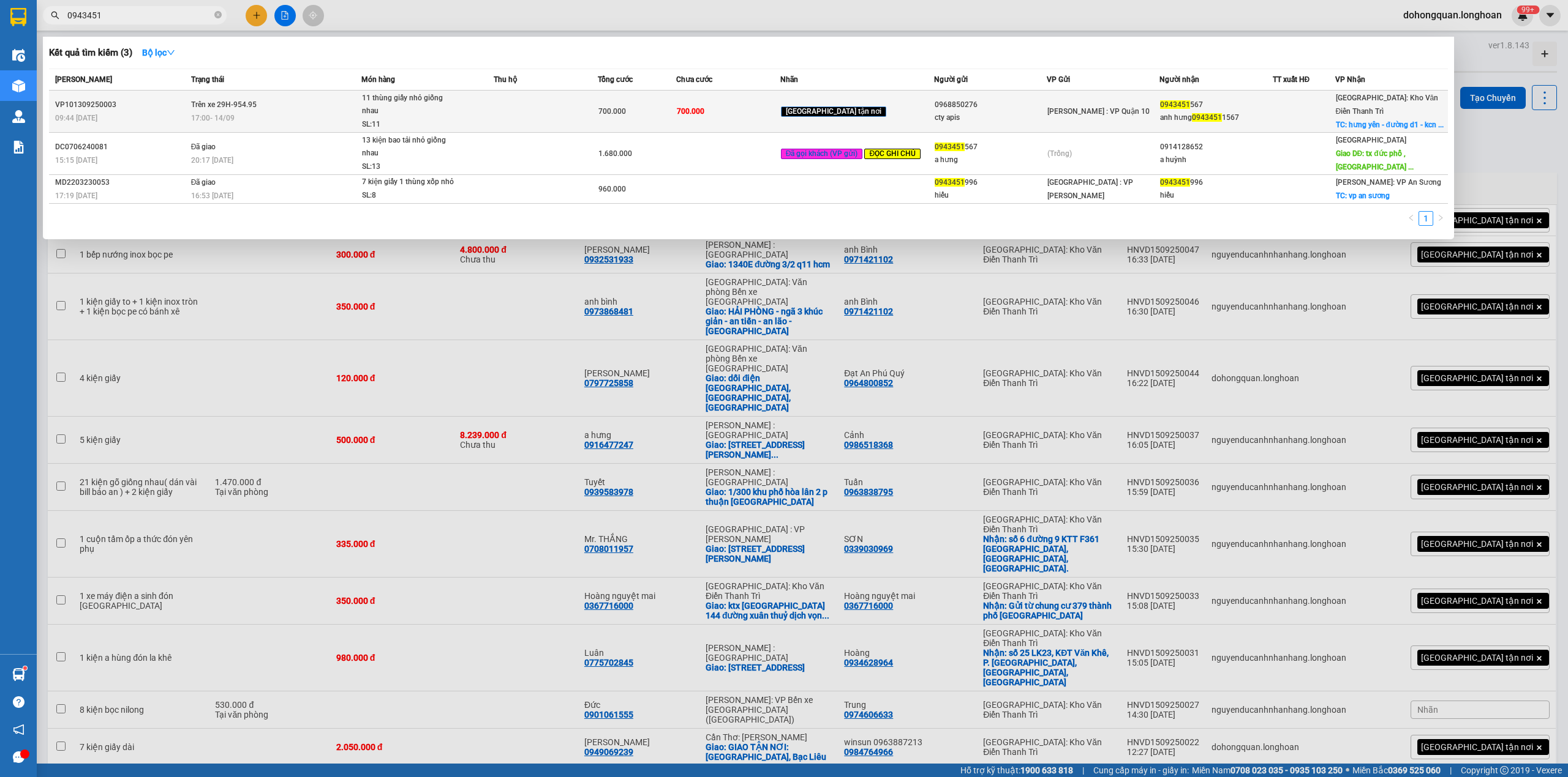
type input "0943451"
click at [401, 118] on div "SL: 11" at bounding box center [408, 124] width 92 height 13
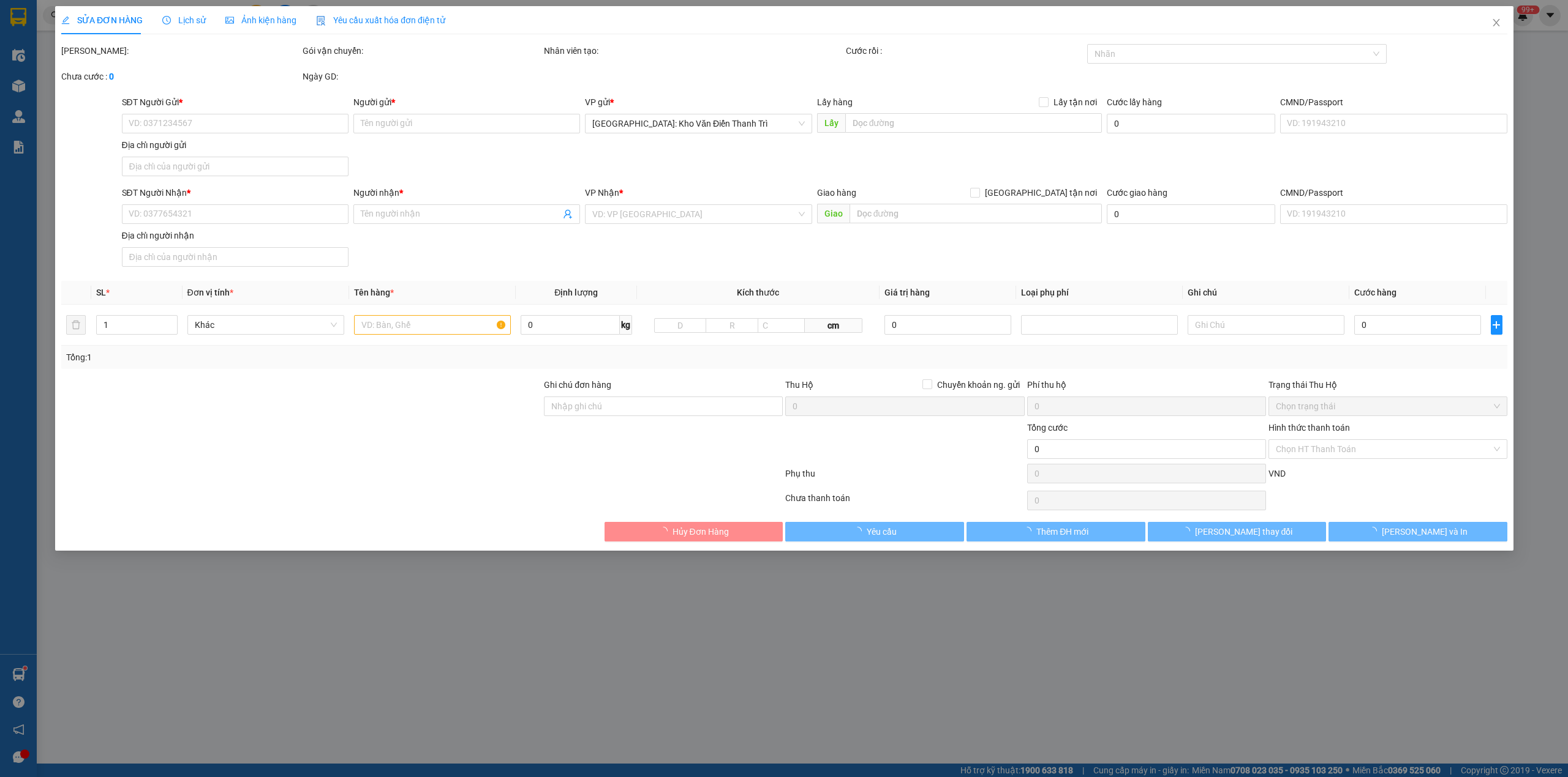
type input "0968850276"
type input "cty apis"
type input "0943451567"
type input "anh hưng 09434511567"
checkbox input "true"
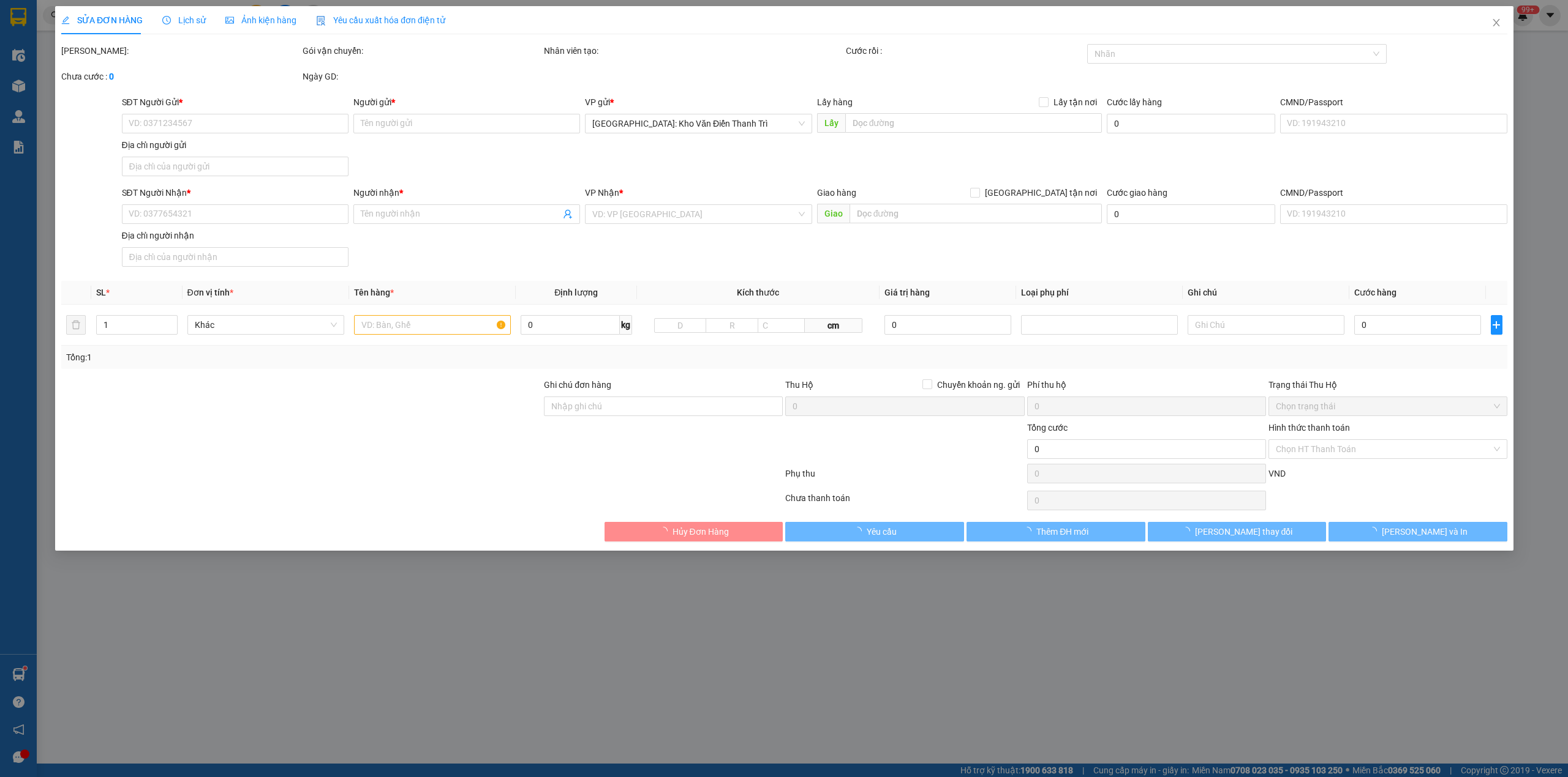
type input "hưng yên - đường d1 - kcn yên mỹ 2 - tt yên mỹ - hưng yên"
type input "hàng k bao bể vỡ hư hỏng ( gọi số trên ÁP )"
type input "700.000"
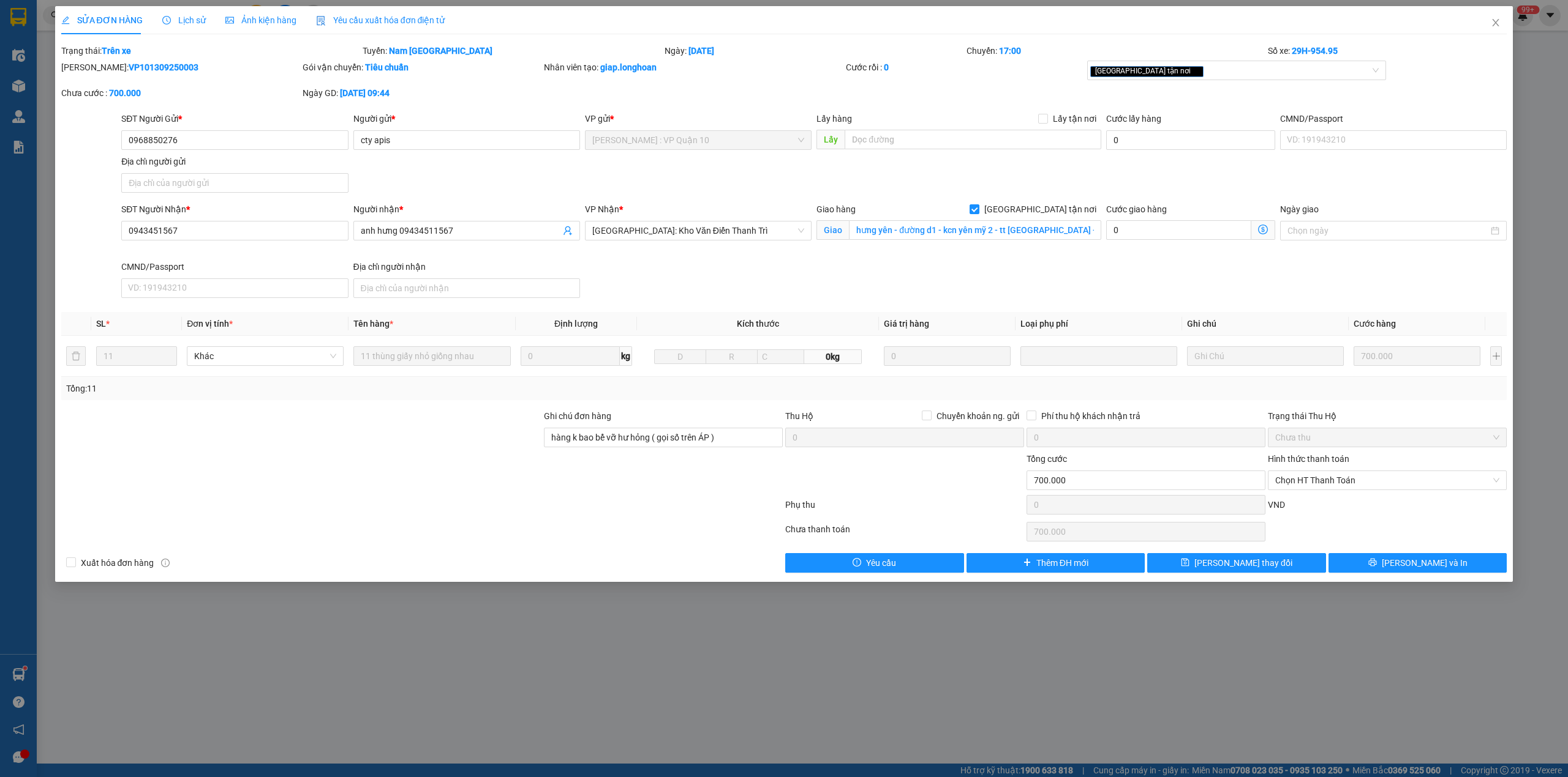
click at [194, 16] on span "Lịch sử" at bounding box center [184, 20] width 43 height 10
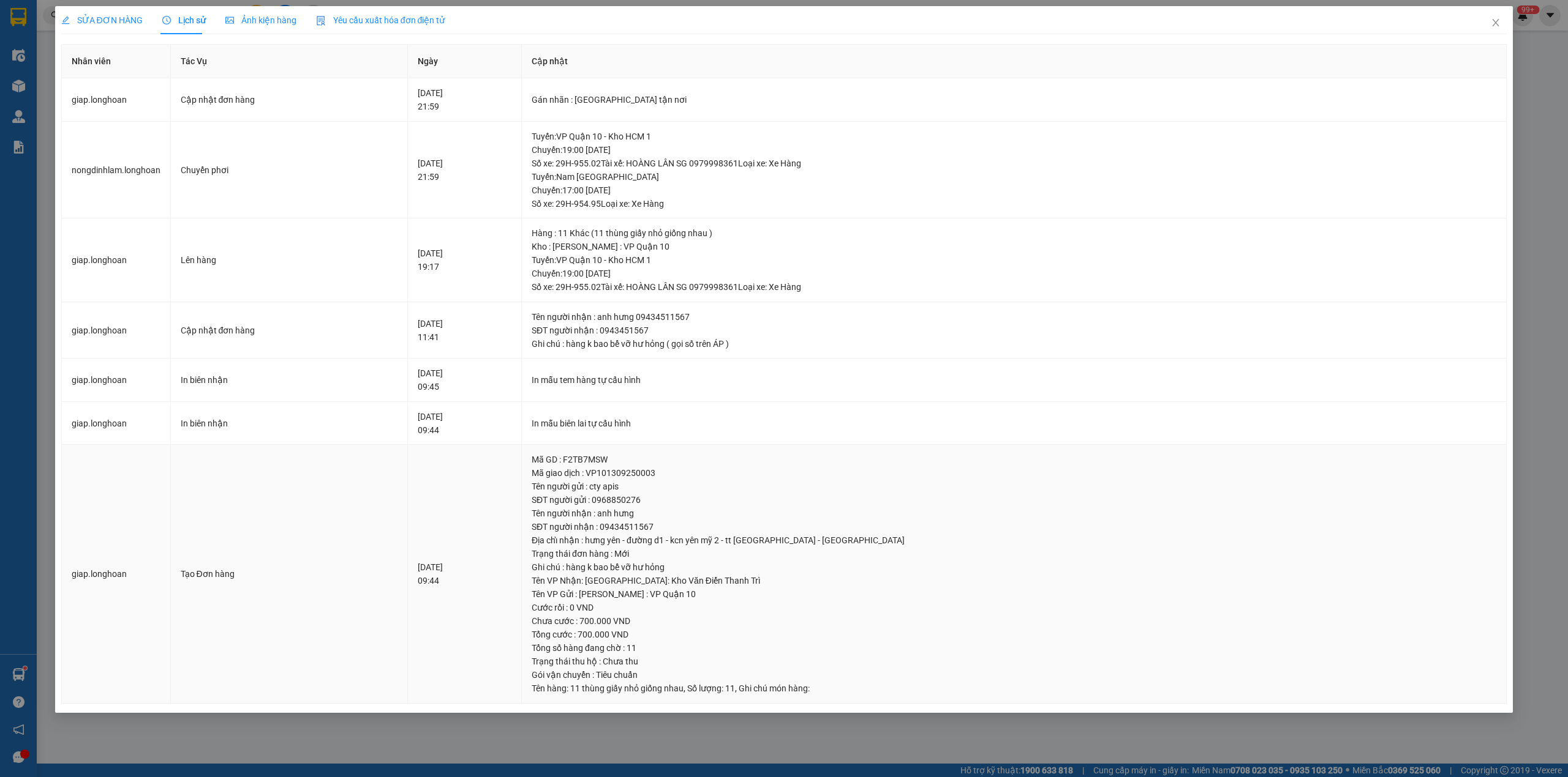
drag, startPoint x: 446, startPoint y: 568, endPoint x: 483, endPoint y: 566, distance: 37.1
click at [483, 566] on td "13-09-2025 09:44" at bounding box center [464, 574] width 113 height 259
click at [483, 566] on div "13-09-2025 09:44" at bounding box center [464, 574] width 93 height 27
drag, startPoint x: 708, startPoint y: 191, endPoint x: 766, endPoint y: 189, distance: 58.0
click at [766, 189] on div "Tuyến : Nam Trung Bắc QL1A Chuyến: 17:00 ngày 14-09-2025 Số xe: 29H-954.95 Loại…" at bounding box center [1014, 191] width 965 height 40
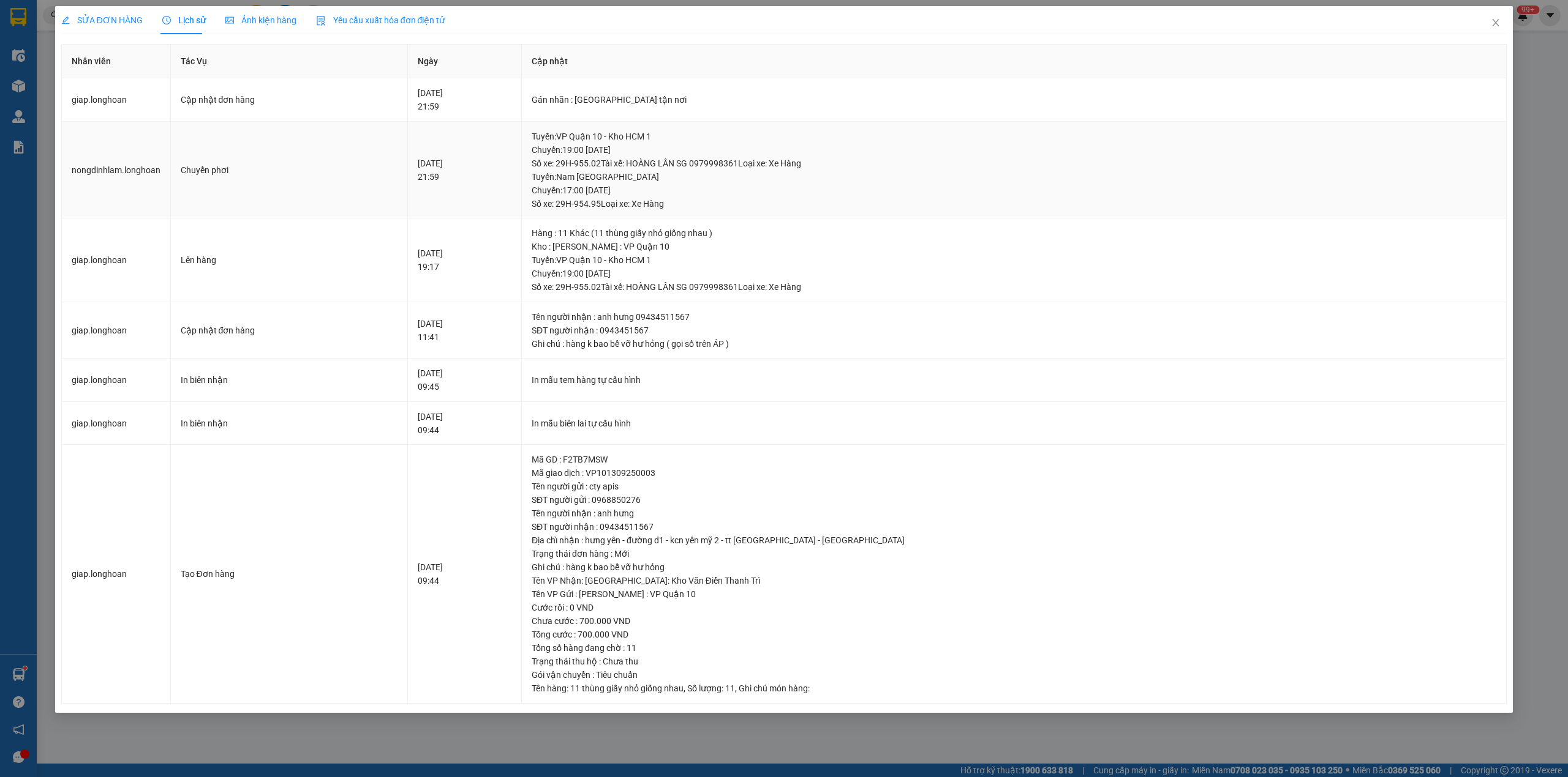
click at [766, 189] on div "Tuyến : Nam Trung Bắc QL1A Chuyến: 17:00 ngày 14-09-2025 Số xe: 29H-954.95 Loại…" at bounding box center [1014, 191] width 965 height 40
drag, startPoint x: 701, startPoint y: 191, endPoint x: 764, endPoint y: 188, distance: 63.1
click at [764, 188] on div "Tuyến : Nam Trung Bắc QL1A Chuyến: 17:00 ngày 14-09-2025 Số xe: 29H-954.95 Loại…" at bounding box center [1014, 191] width 965 height 40
click at [766, 188] on div "Tuyến : Nam Trung Bắc QL1A Chuyến: 17:00 ngày 14-09-2025 Số xe: 29H-954.95 Loại…" at bounding box center [1014, 191] width 965 height 40
click at [110, 19] on span "SỬA ĐƠN HÀNG" at bounding box center [102, 20] width 81 height 10
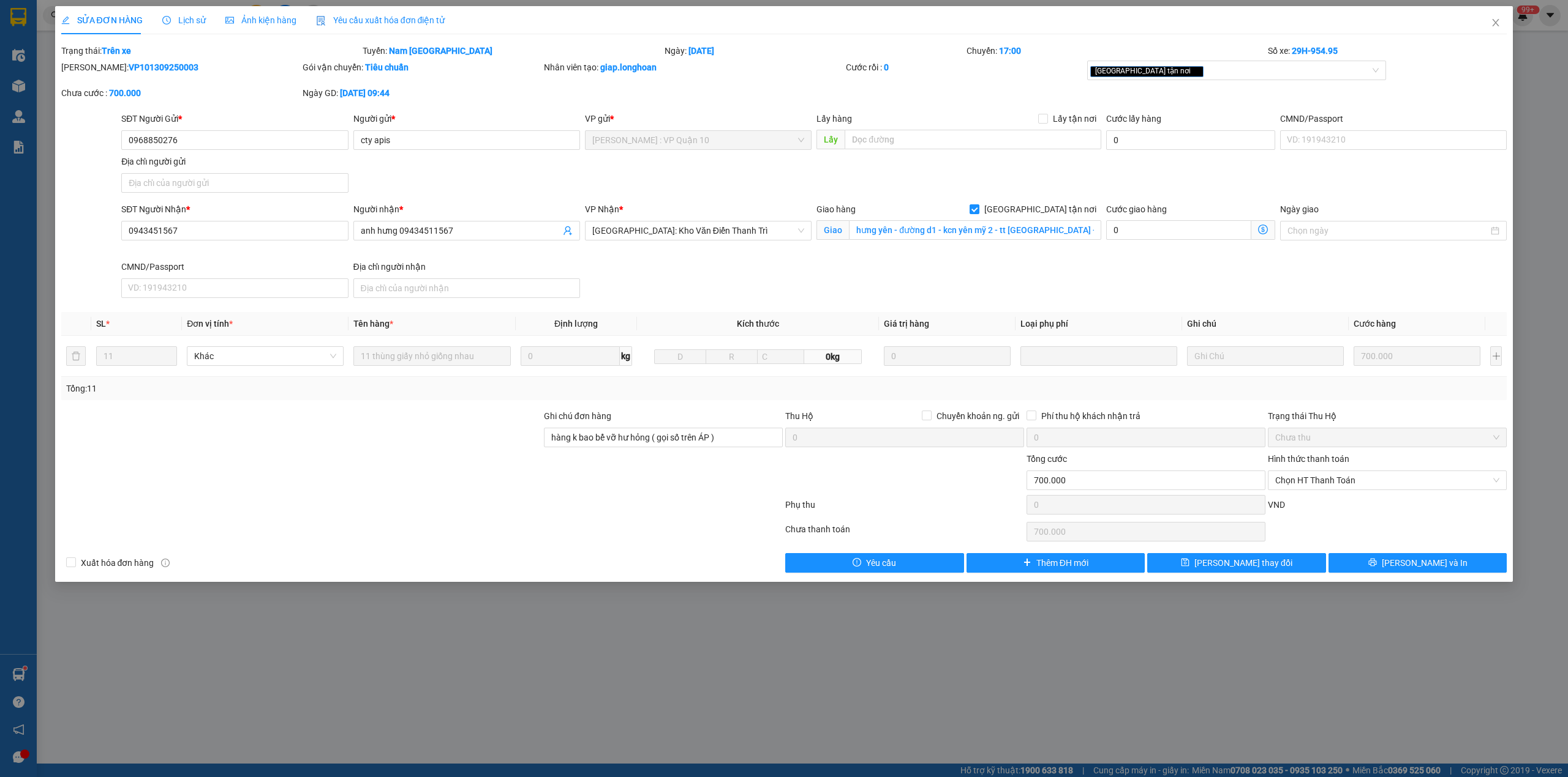
click at [179, 19] on span "Lịch sử" at bounding box center [184, 20] width 43 height 10
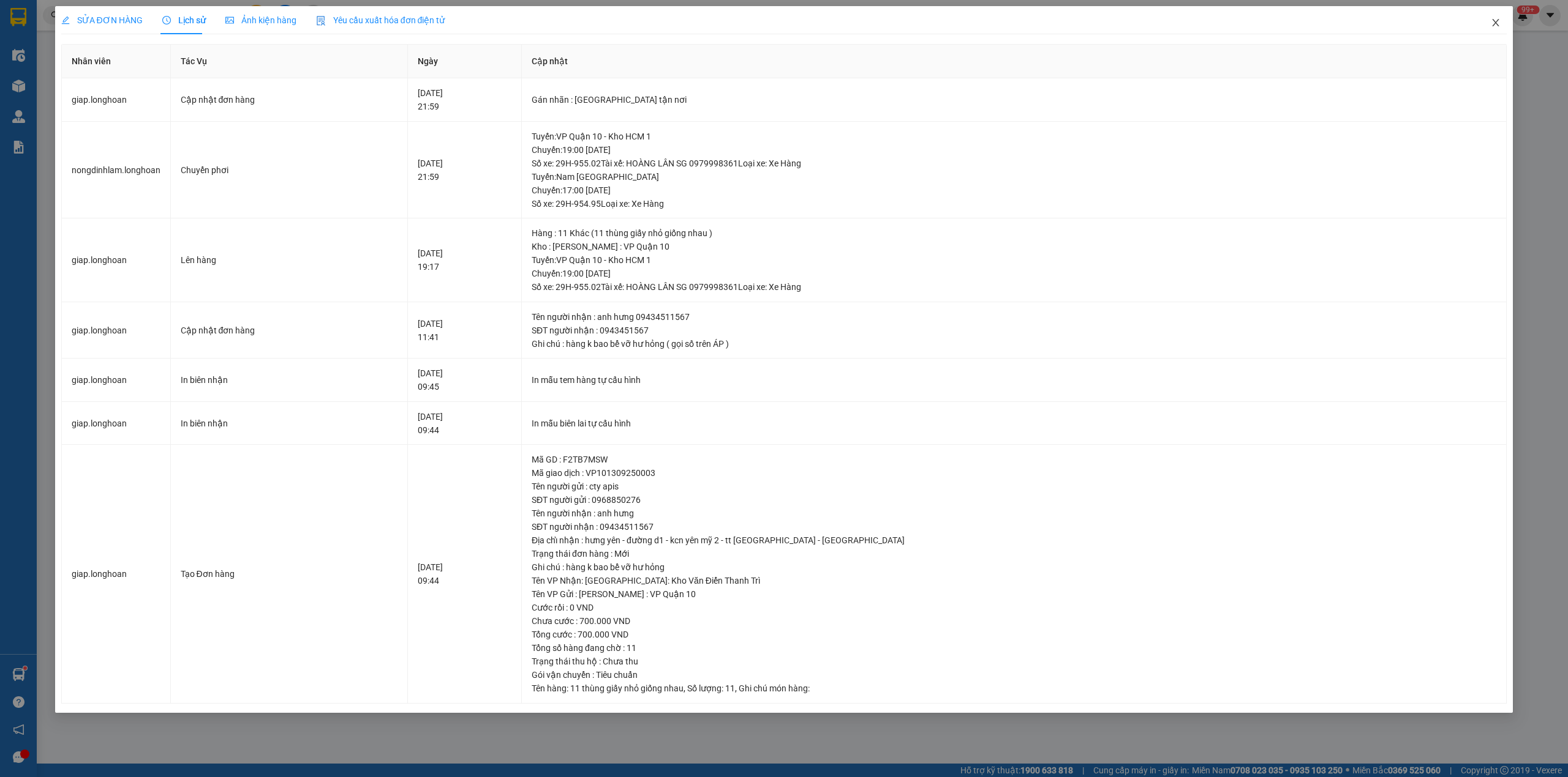
click at [1490, 23] on span "Close" at bounding box center [1495, 23] width 34 height 34
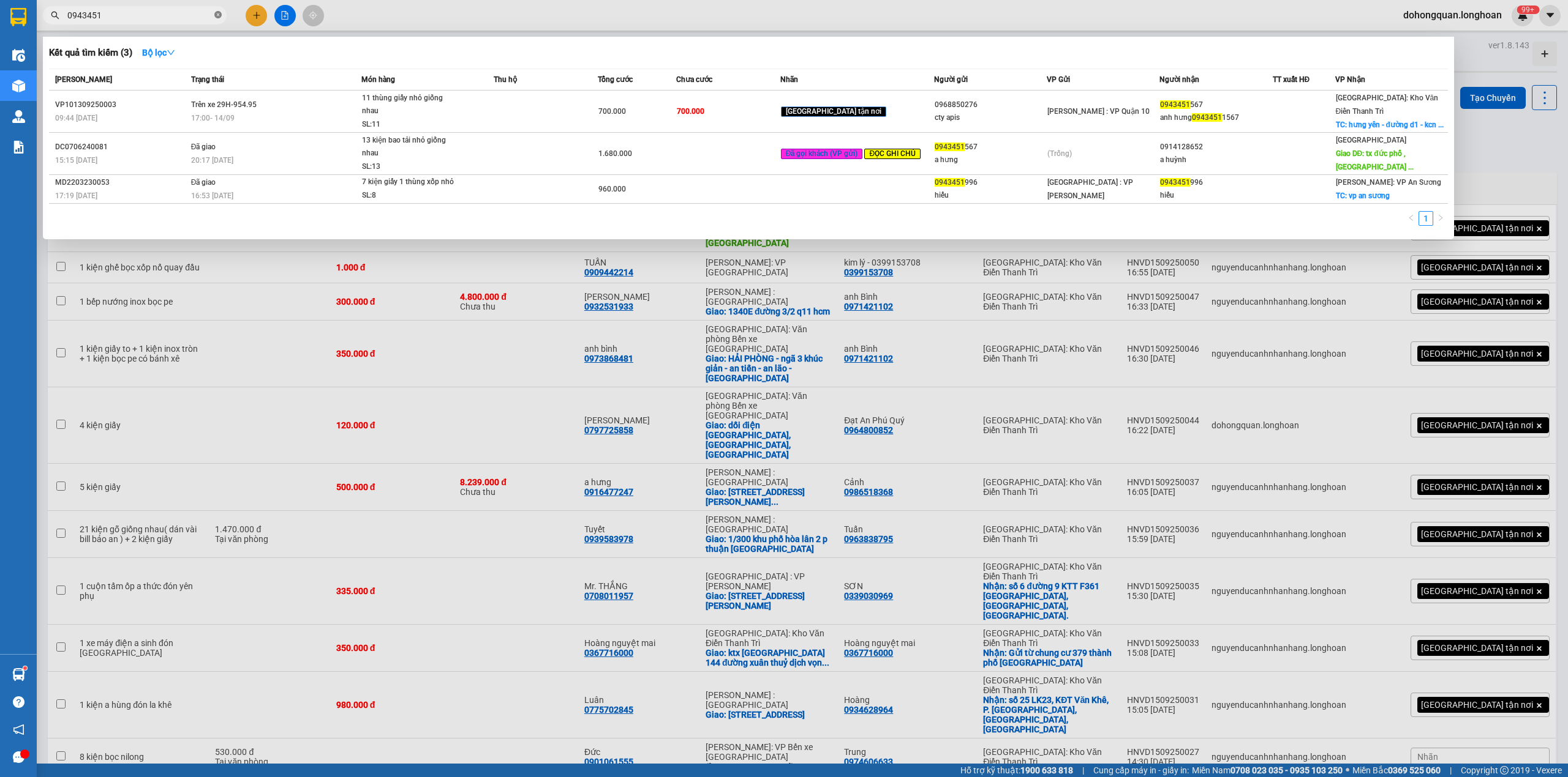
click at [215, 11] on icon "close-circle" at bounding box center [218, 14] width 7 height 7
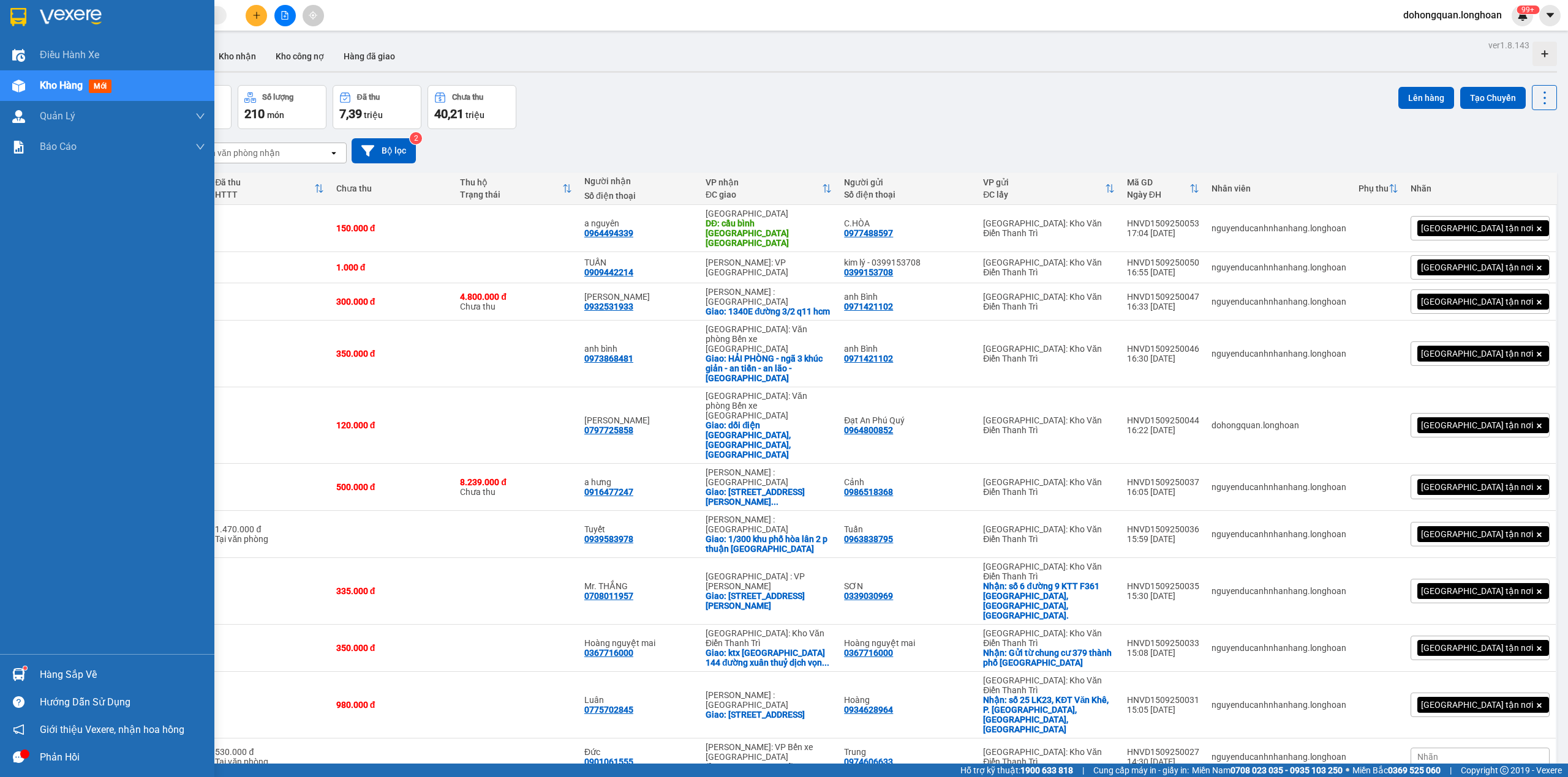
click at [25, 23] on img at bounding box center [18, 17] width 16 height 19
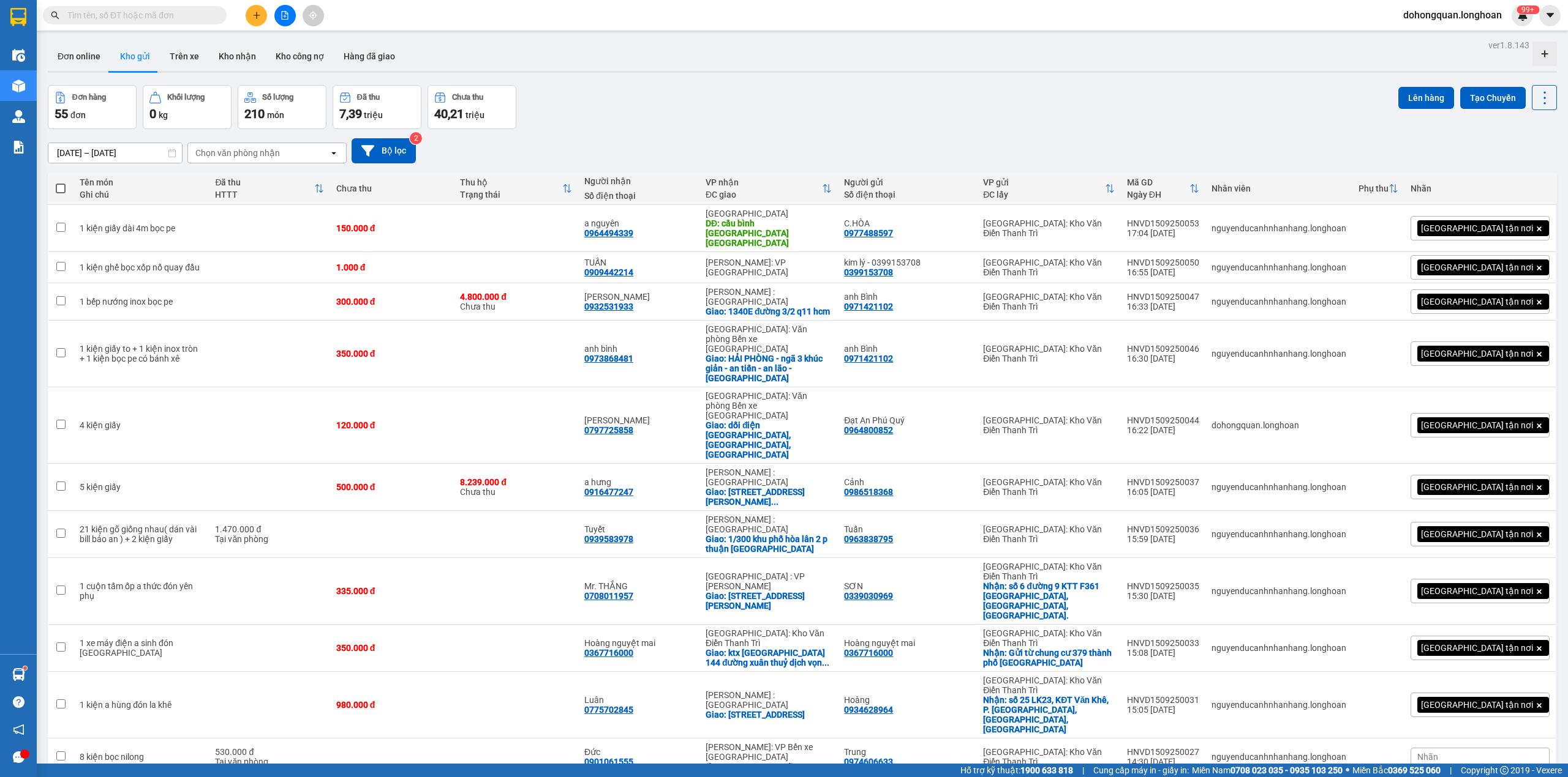
click at [126, 19] on input "text" at bounding box center [140, 15] width 144 height 13
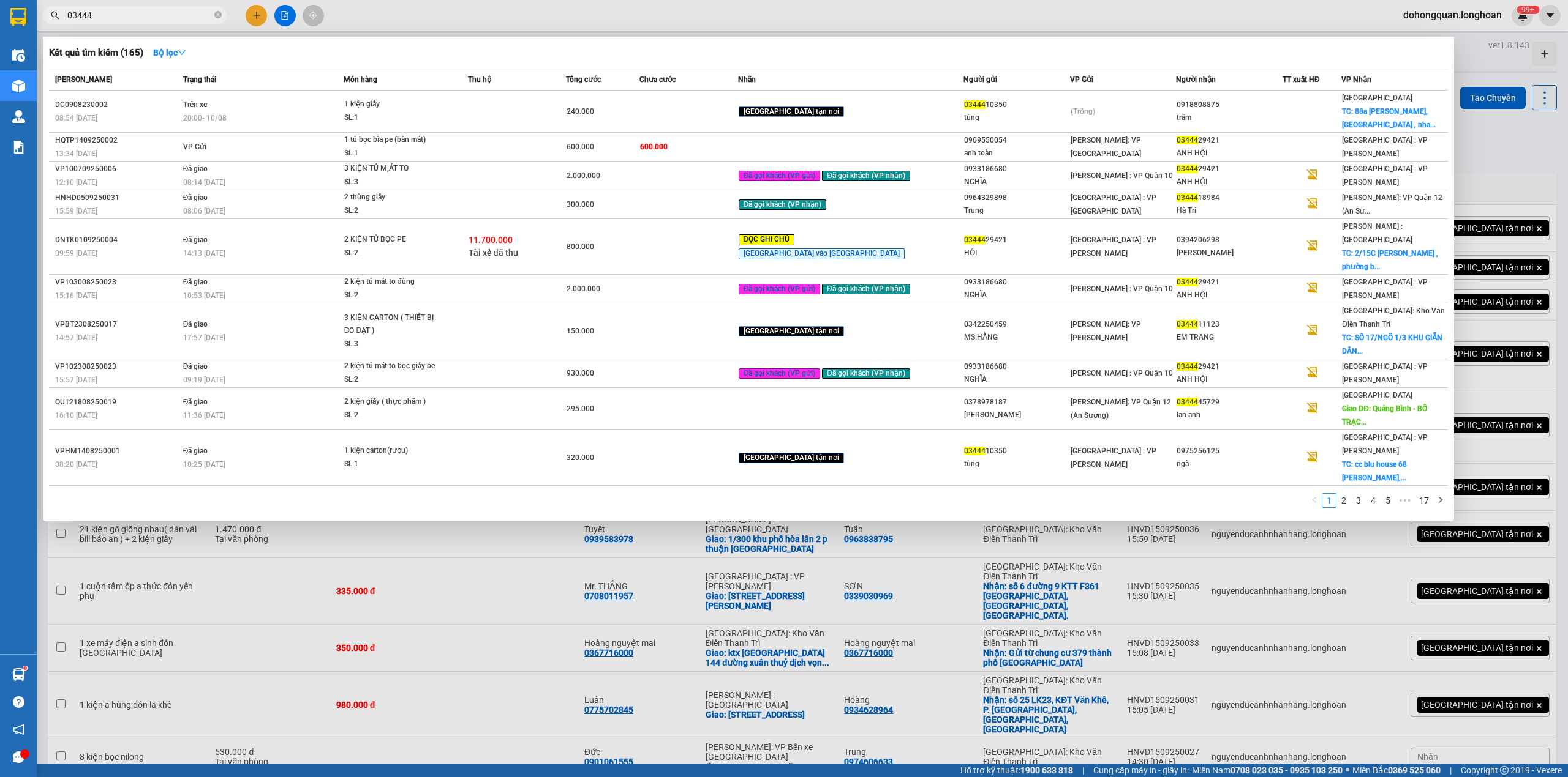
click at [121, 25] on div at bounding box center [784, 388] width 1568 height 777
click at [121, 20] on input "03444" at bounding box center [140, 15] width 144 height 13
click at [121, 15] on input "03444" at bounding box center [140, 15] width 144 height 13
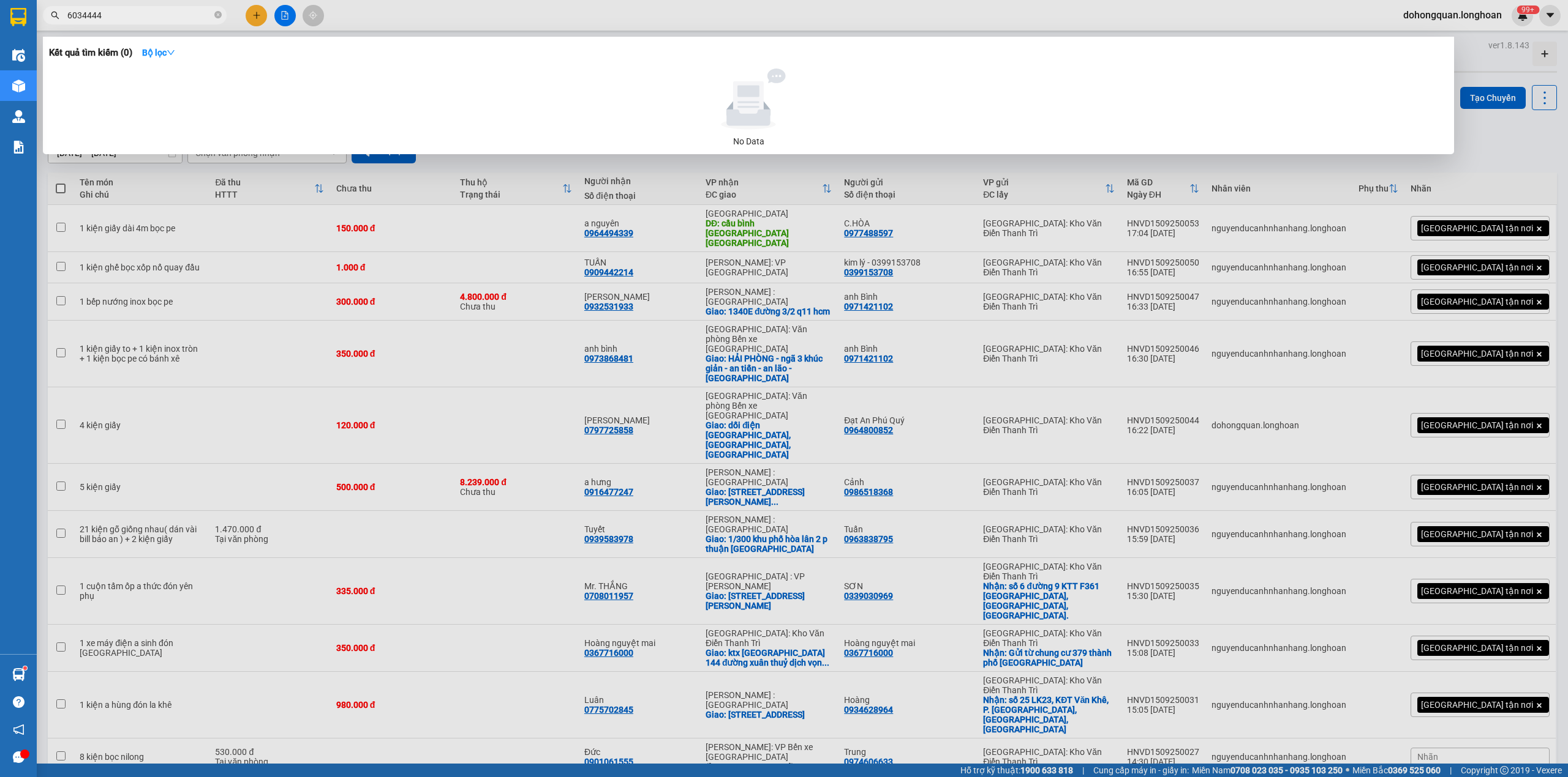
click at [70, 12] on input "6034444" at bounding box center [140, 15] width 144 height 13
type input "6034444"
click at [67, 10] on input "6034444" at bounding box center [140, 15] width 144 height 13
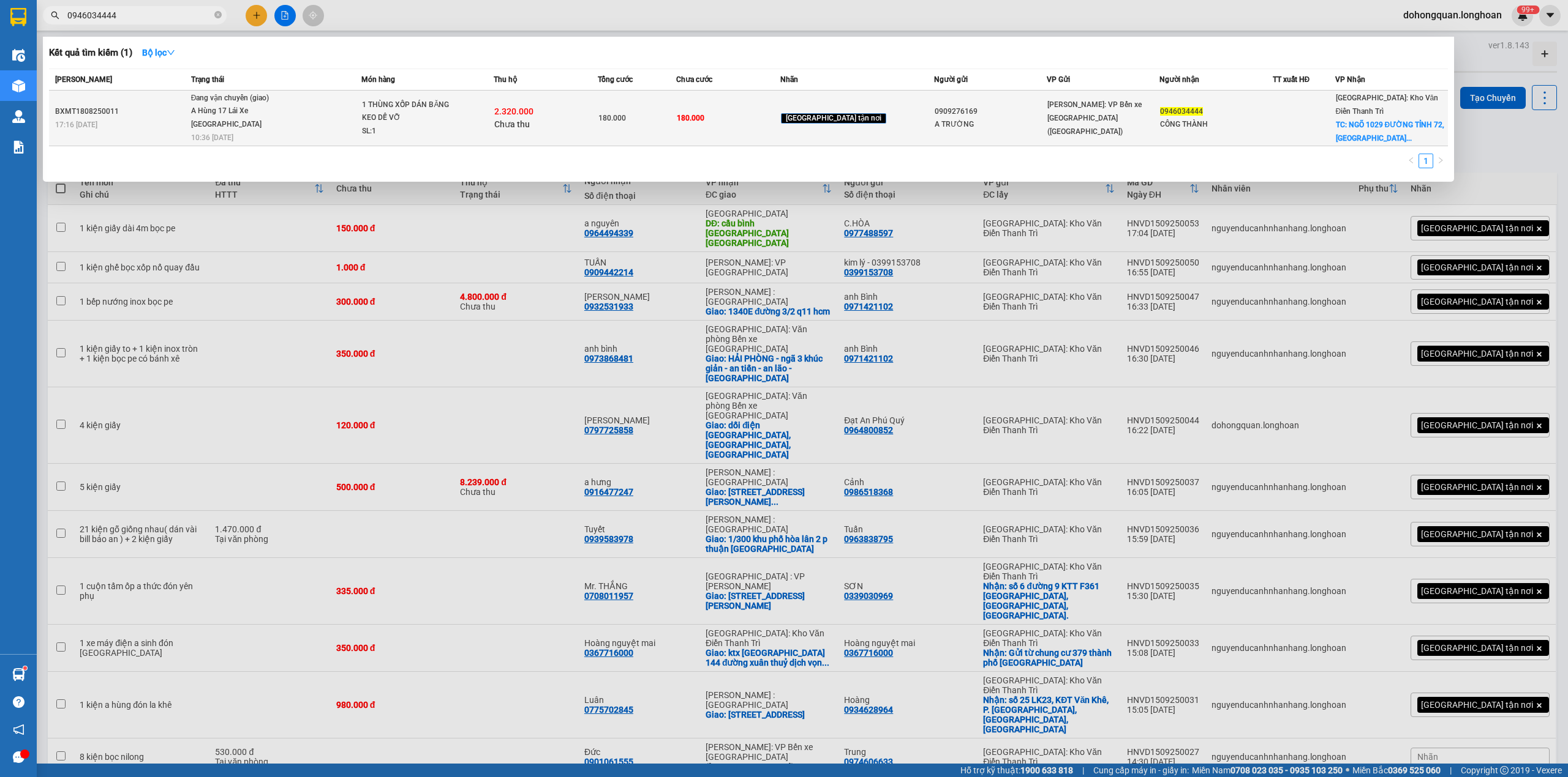
type input "0946034444"
click at [400, 96] on td "1 THÙNG XỐP DÁN BĂNG KEO DỄ VỠ SL: 1" at bounding box center [427, 119] width 132 height 56
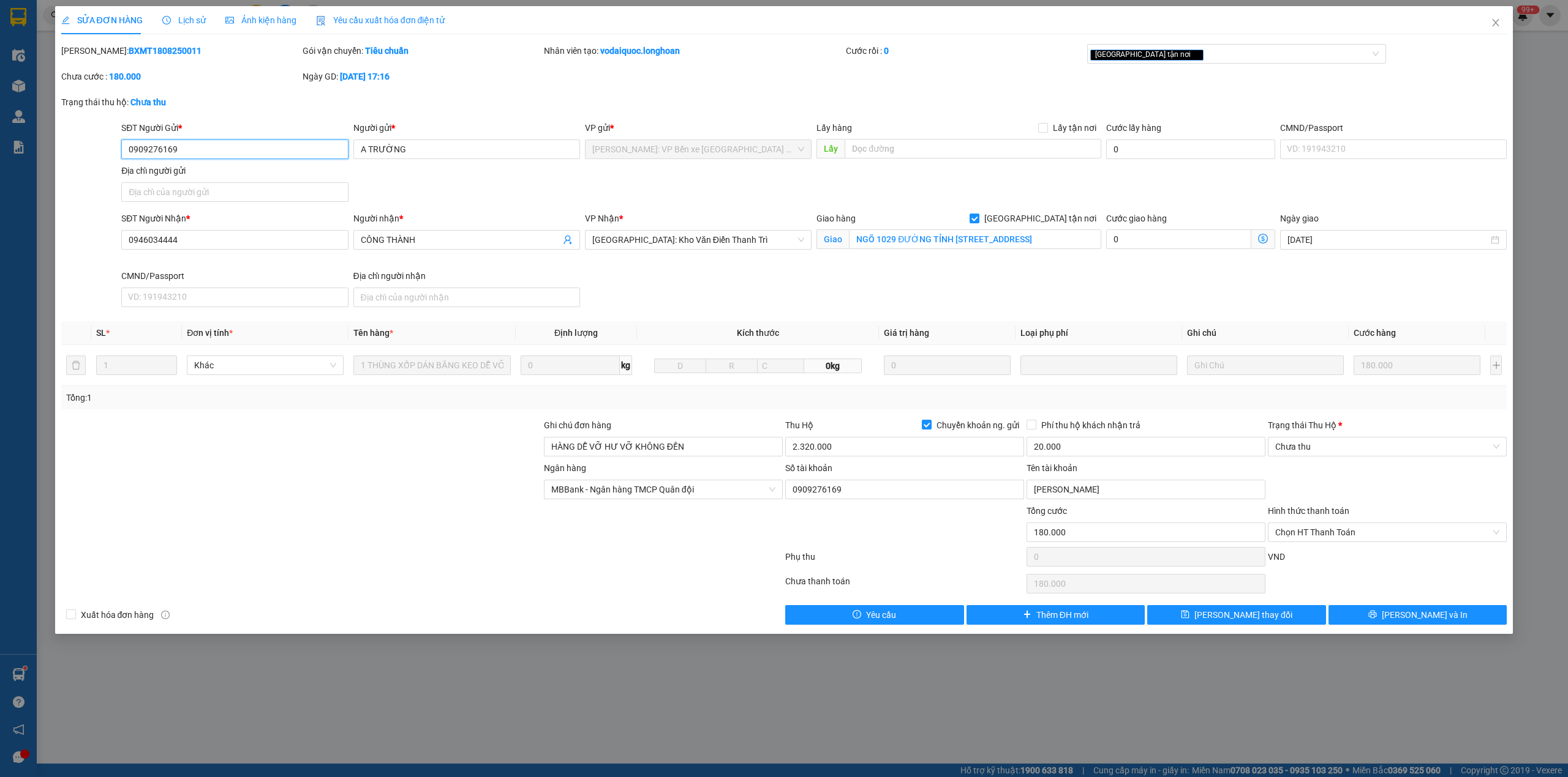
type input "0909276169"
type input "A TRƯỜNG"
type input "0946034444"
type input "CÔNG THÀNH"
checkbox input "true"
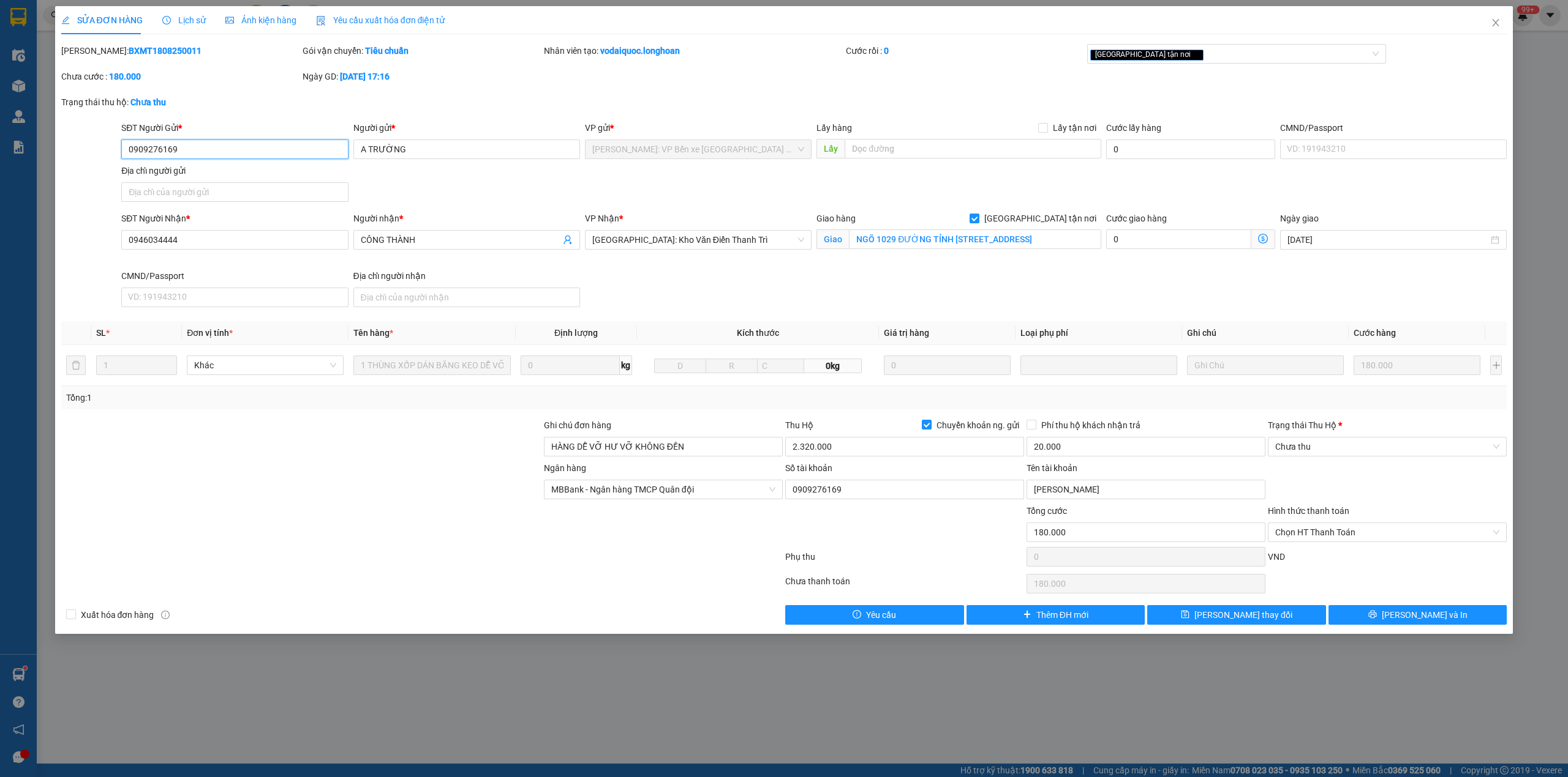
type input "NGÕ 1029 ĐƯỜNG TỈNH 72,NGÃI CẦU,AN KHÁNH,HOÀI ĐỨC,HÀ NỘI"
type input "HÀNG DỄ VỠ HƯ VỠ KHÔNG ĐỀN"
type input "180.000"
click at [1035, 215] on div "Giao hàng Giao tận nơi" at bounding box center [958, 218] width 284 height 13
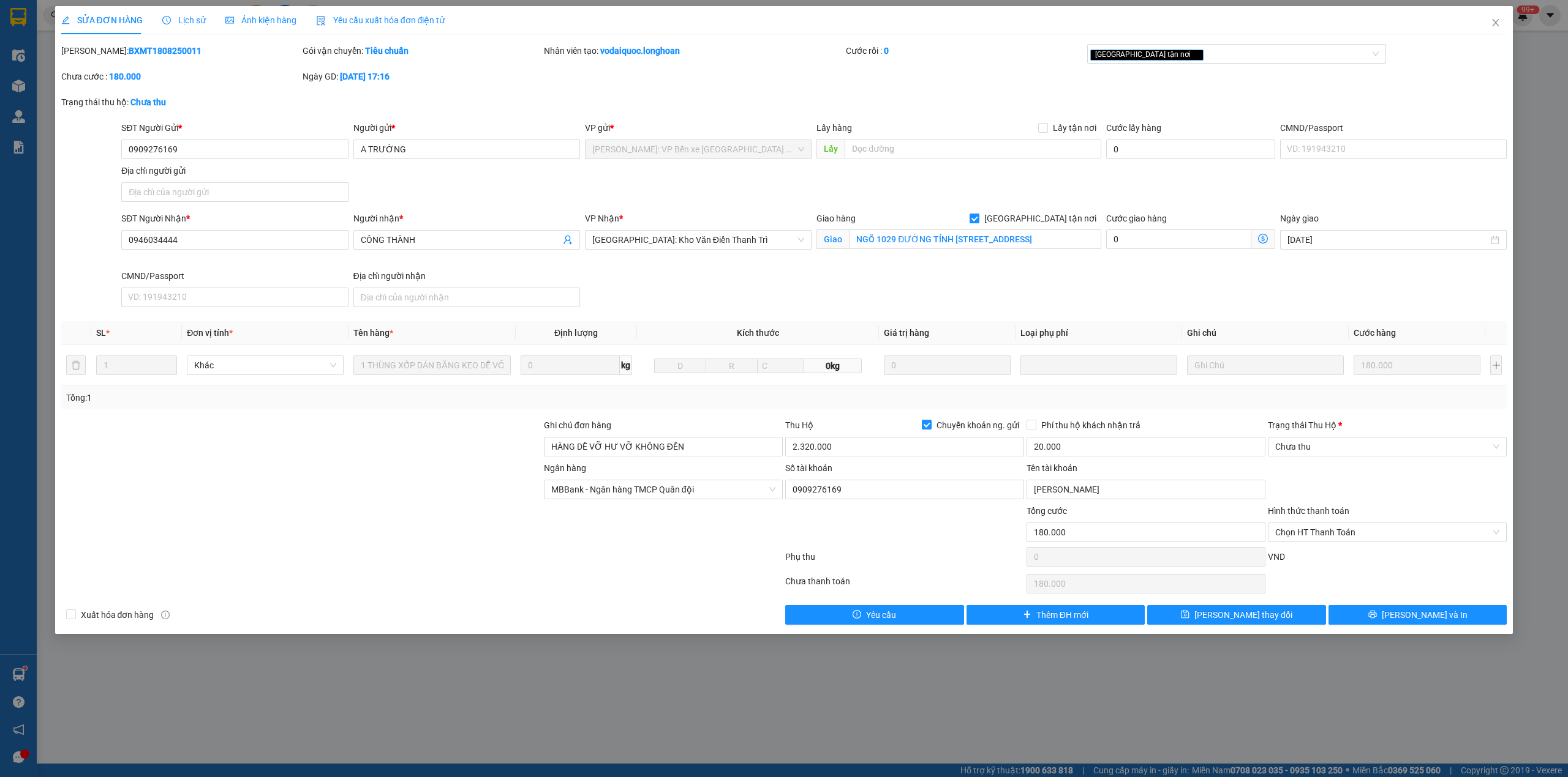
click at [979, 217] on span at bounding box center [974, 218] width 10 height 10
click at [978, 217] on input "[GEOGRAPHIC_DATA] tận nơi" at bounding box center [974, 218] width 9 height 9
checkbox input "false"
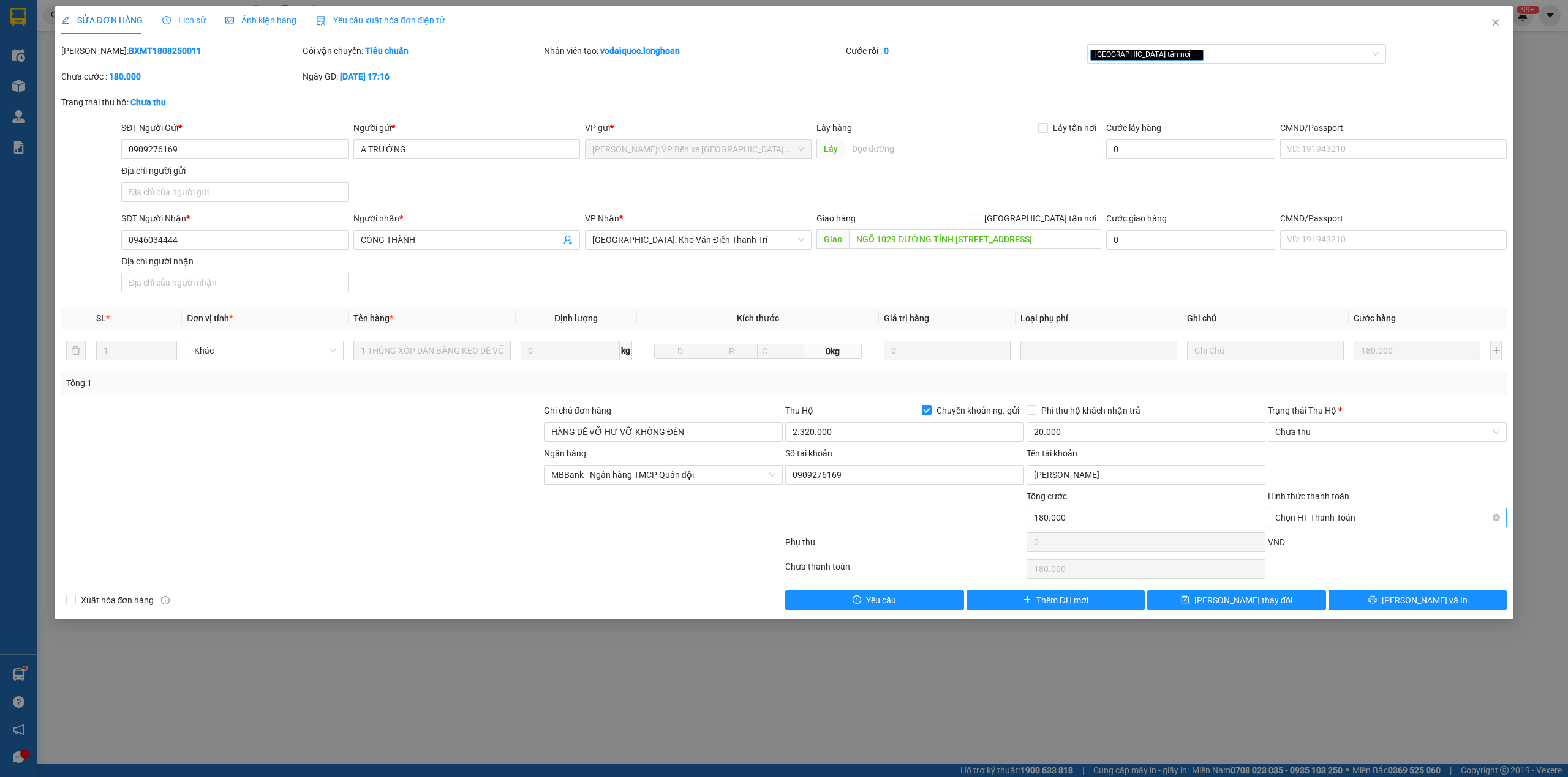
click at [1335, 519] on span "Chọn HT Thanh Toán" at bounding box center [1387, 518] width 224 height 19
click at [1304, 542] on div "Tại văn phòng" at bounding box center [1387, 545] width 224 height 13
type input "0"
click at [1341, 425] on span "Chưa thu" at bounding box center [1387, 432] width 224 height 19
click at [1311, 500] on div "VP đã thu" at bounding box center [1387, 497] width 224 height 13
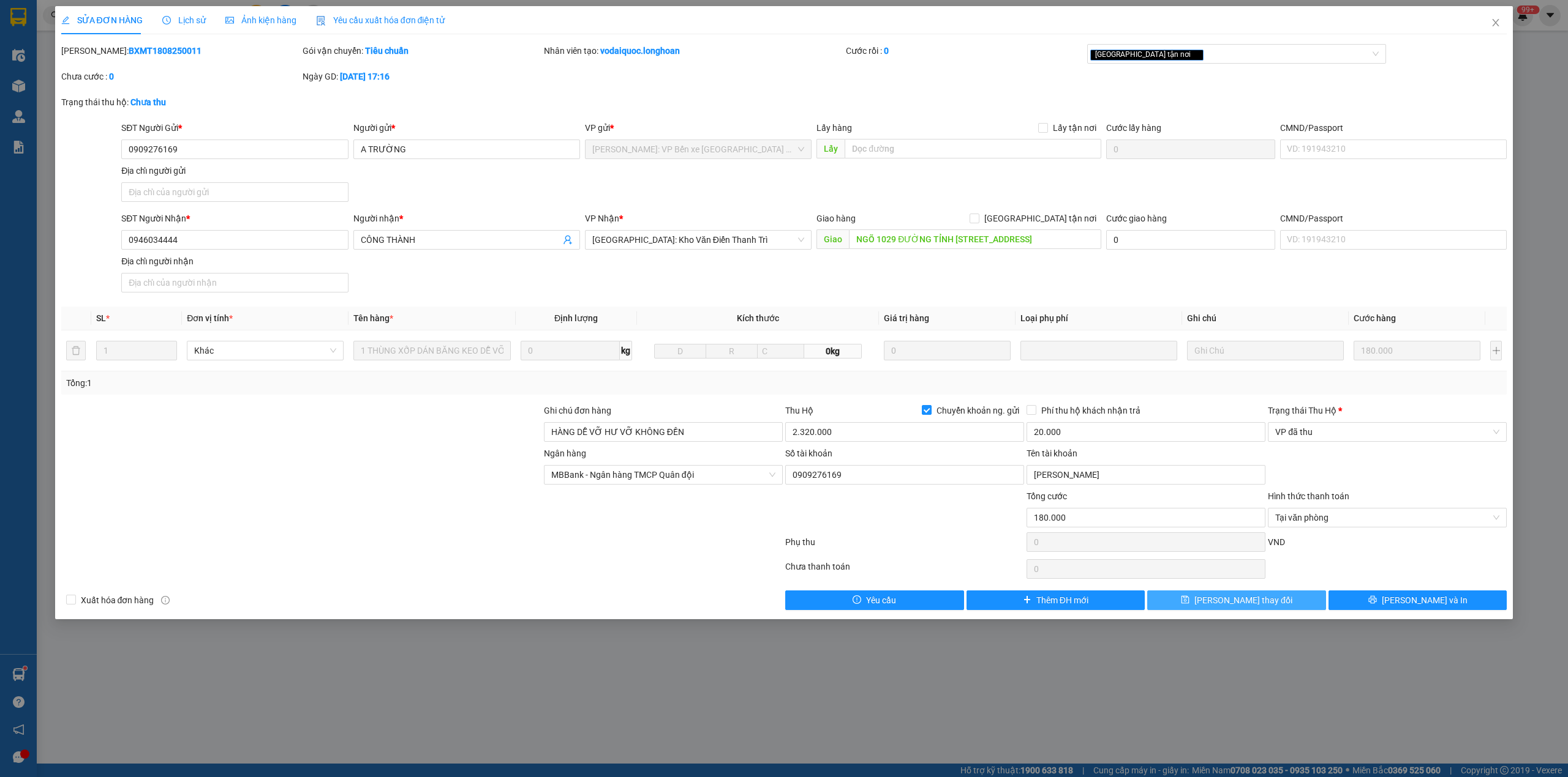
click at [1218, 602] on button "[PERSON_NAME] thay đổi" at bounding box center [1236, 600] width 179 height 19
click at [1192, 54] on icon "close" at bounding box center [1195, 54] width 6 height 6
click at [1265, 598] on button "[PERSON_NAME] thay đổi" at bounding box center [1236, 600] width 179 height 19
click at [1326, 432] on span "VP đã thu" at bounding box center [1387, 432] width 224 height 19
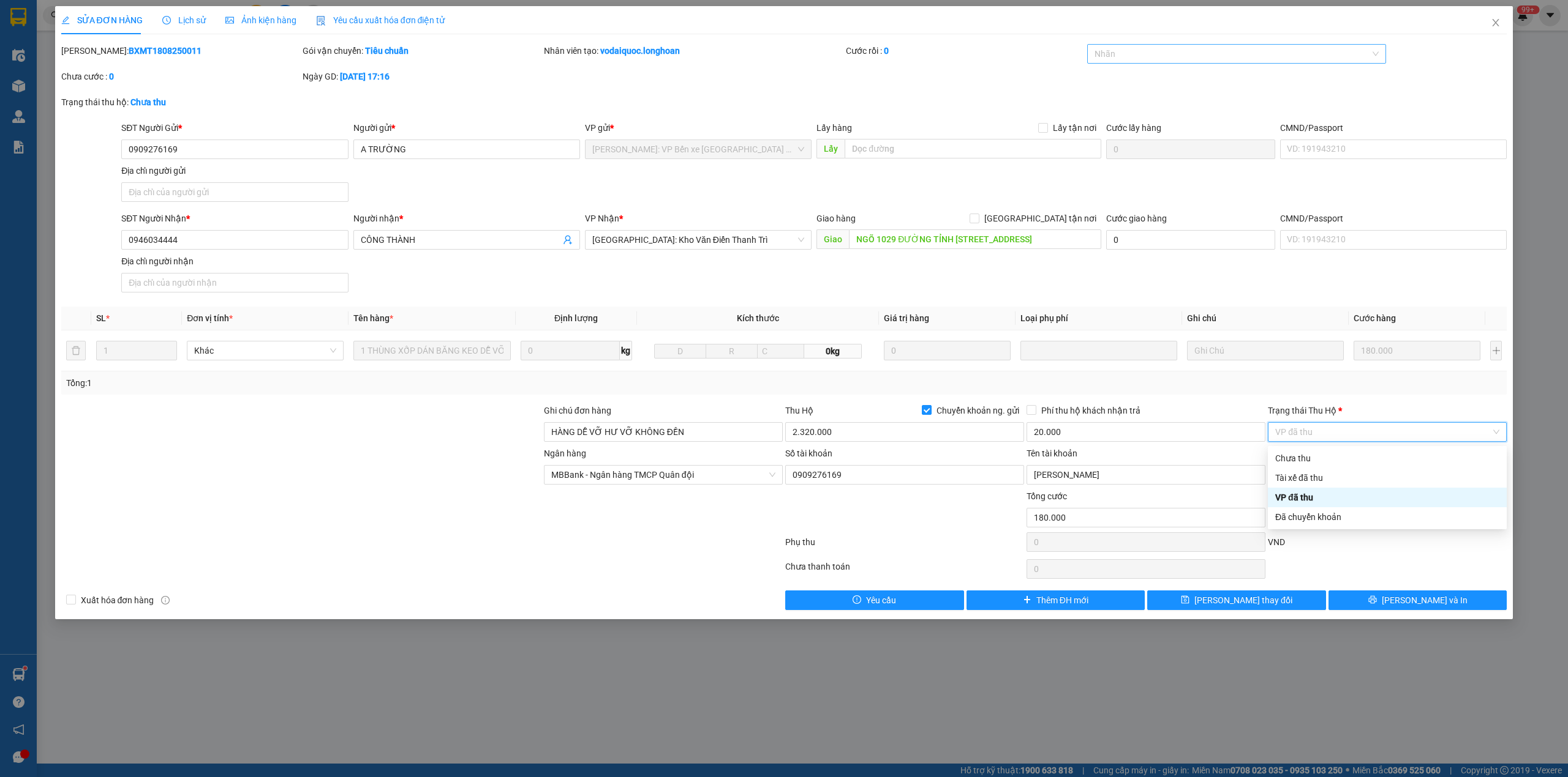
click at [1317, 497] on div "VP đã thu" at bounding box center [1387, 497] width 224 height 13
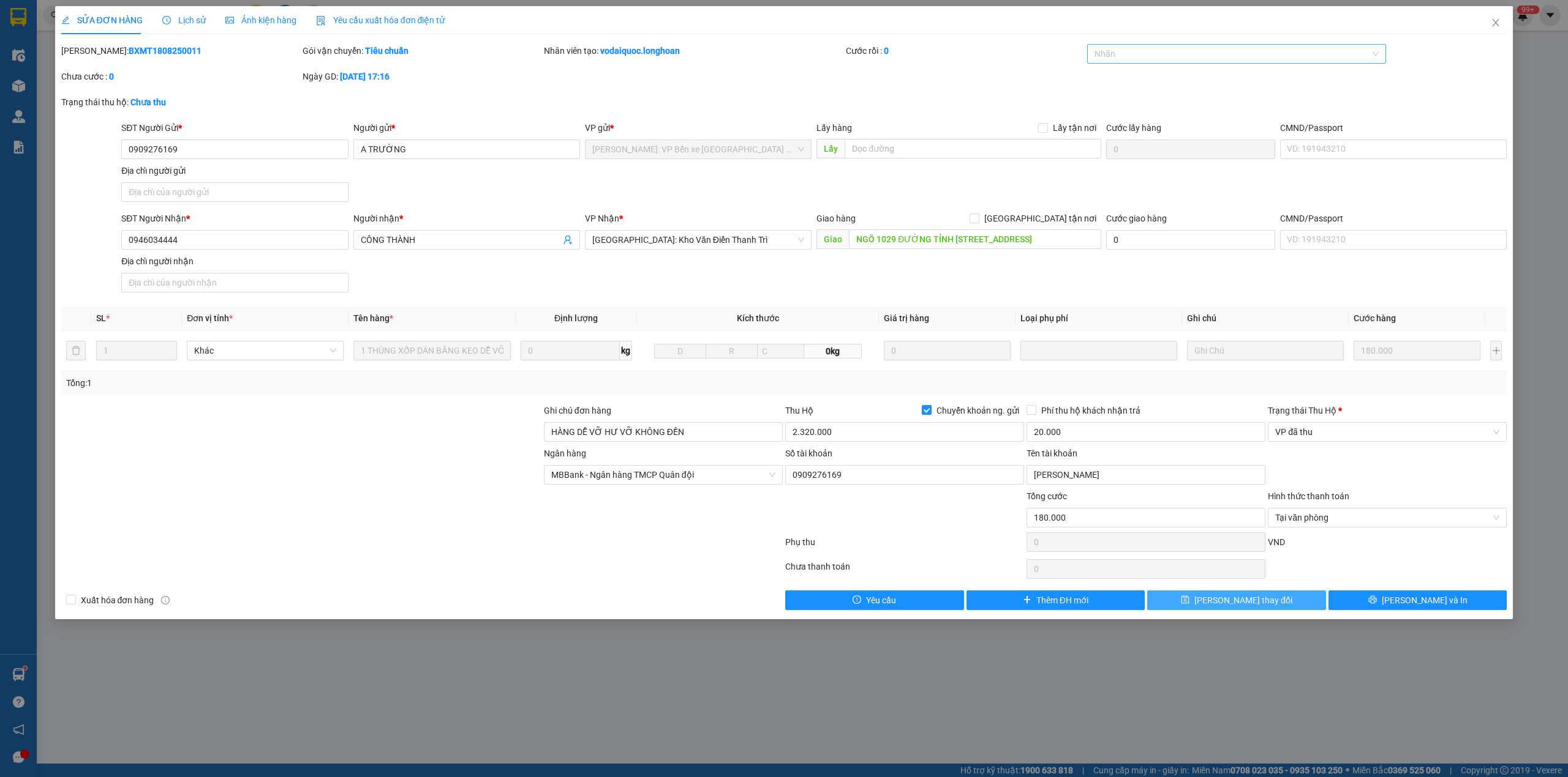
click at [1288, 603] on button "[PERSON_NAME] thay đổi" at bounding box center [1236, 600] width 179 height 19
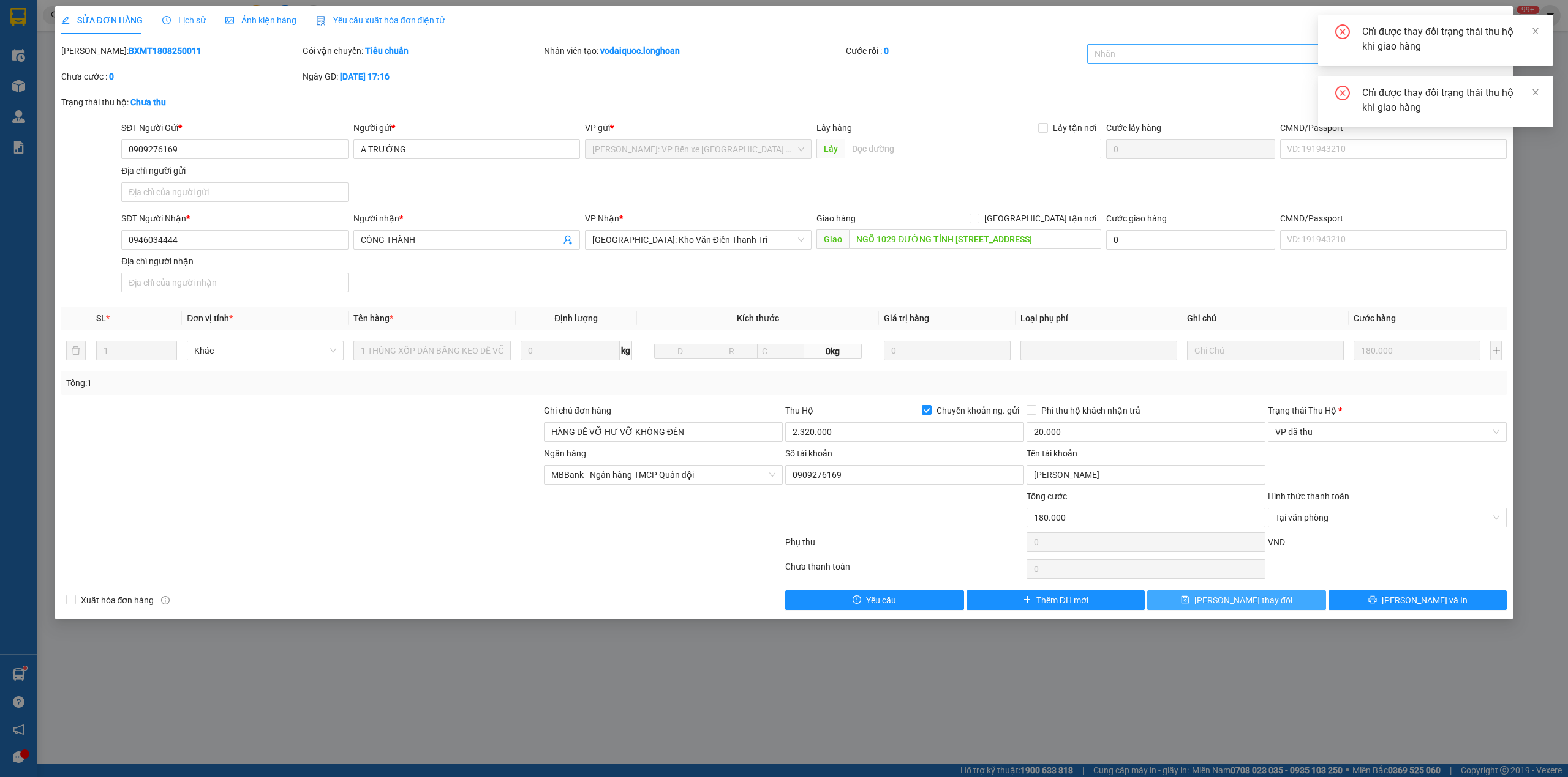
click at [1288, 603] on button "[PERSON_NAME] thay đổi" at bounding box center [1236, 600] width 179 height 19
click at [1536, 28] on icon "close" at bounding box center [1535, 31] width 9 height 9
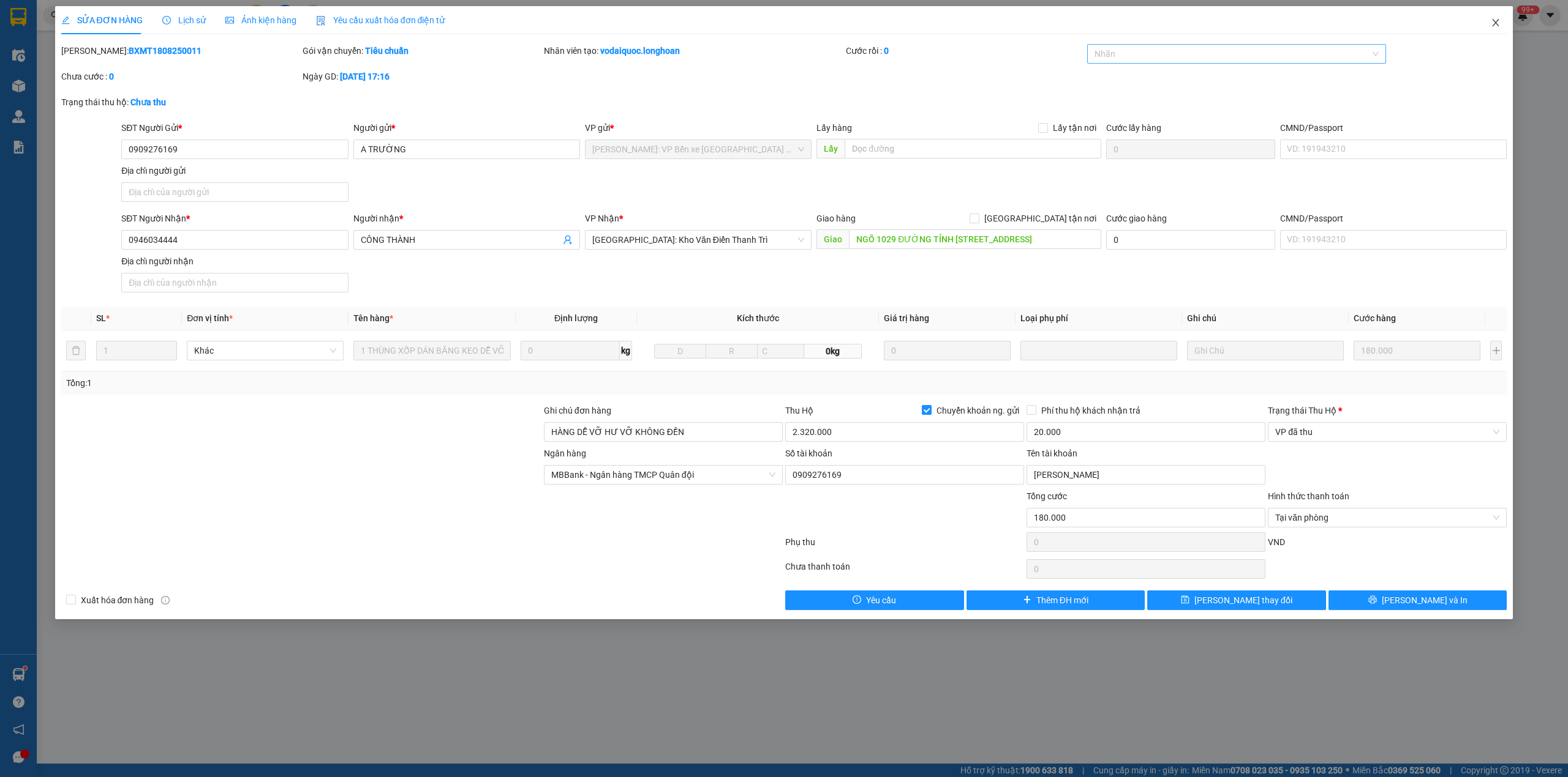
click at [1490, 25] on span "Close" at bounding box center [1495, 23] width 34 height 34
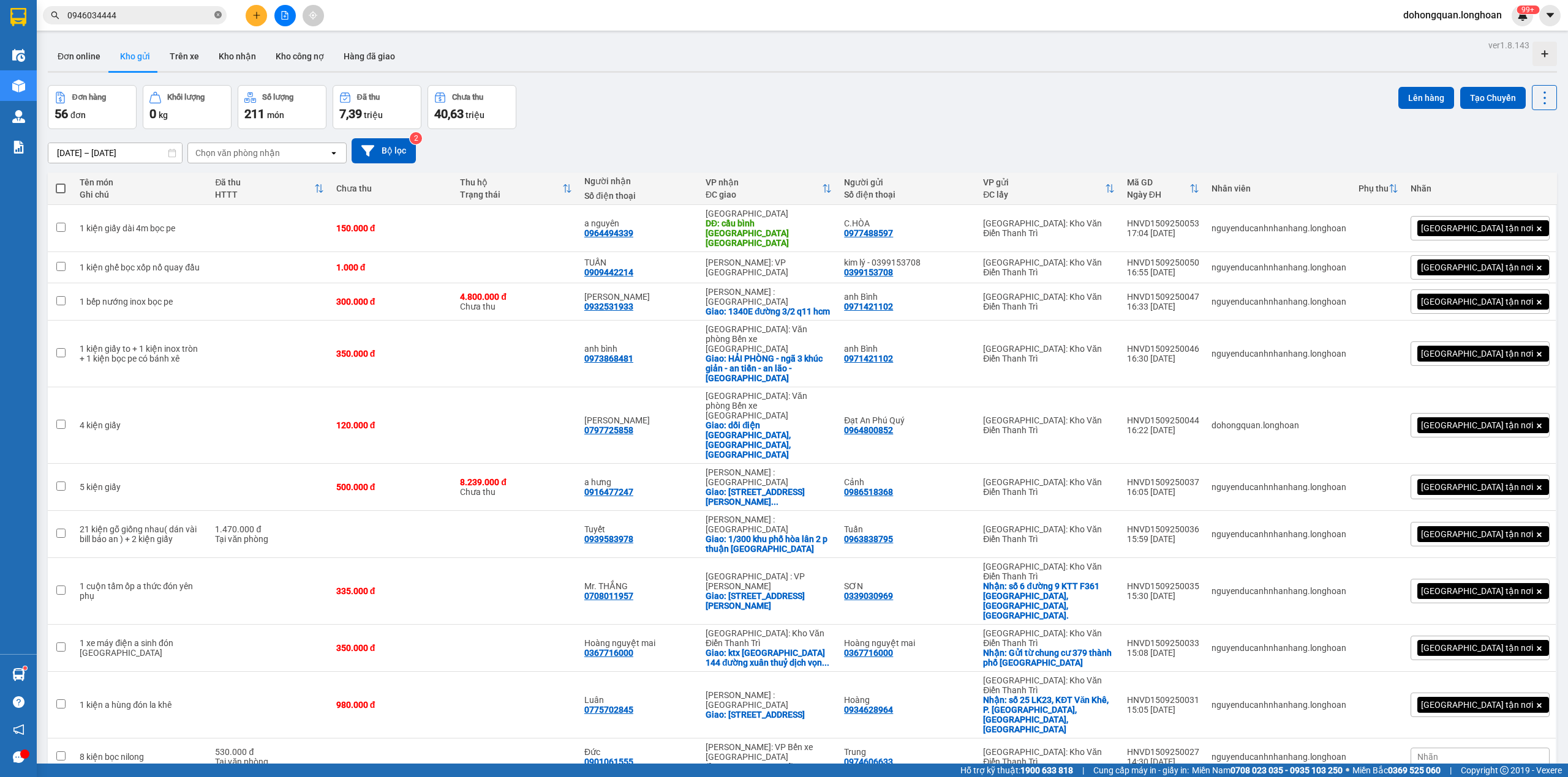
click at [219, 10] on span at bounding box center [218, 15] width 7 height 13
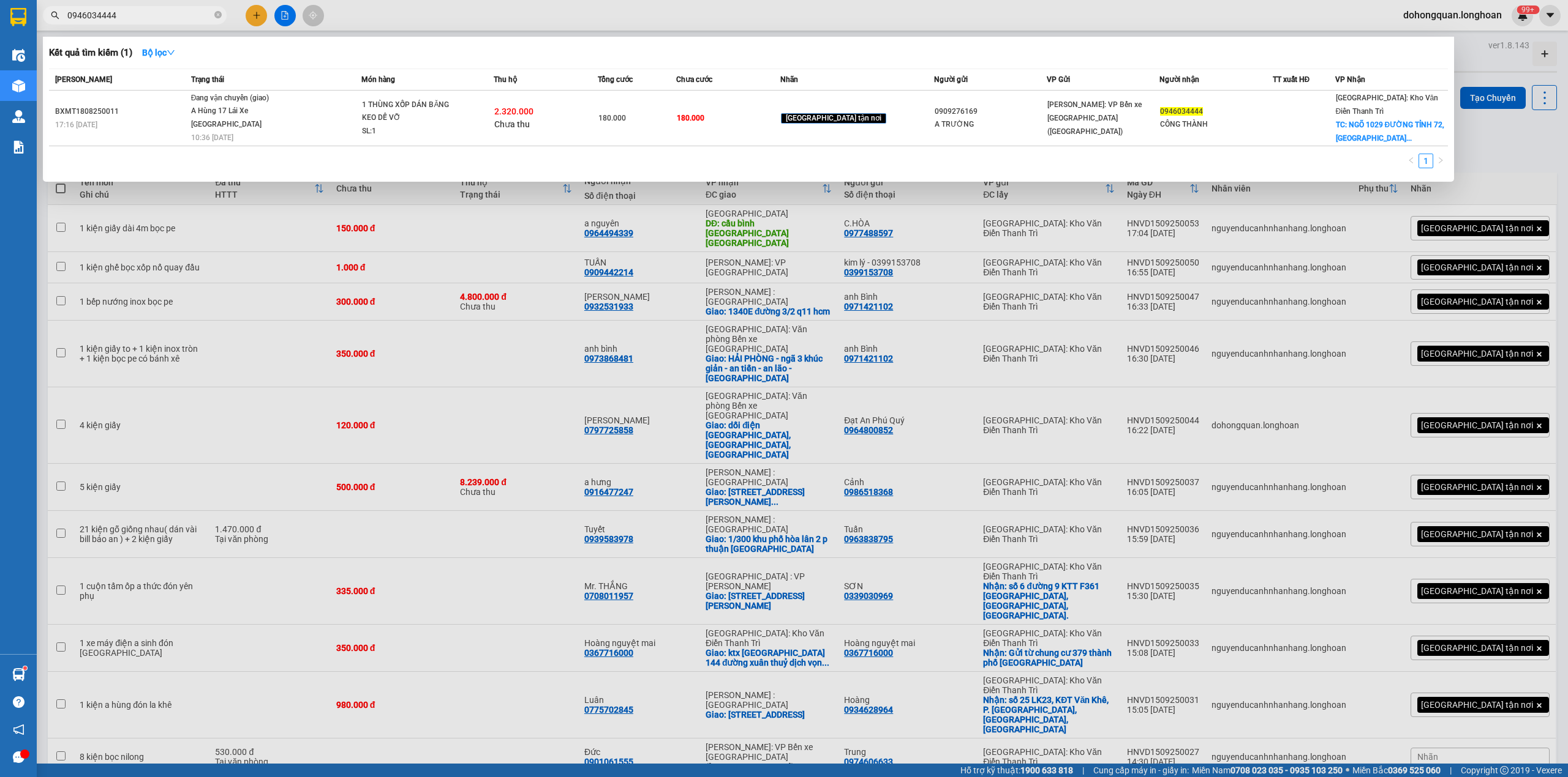
click at [222, 19] on span "0946034444" at bounding box center [134, 15] width 184 height 19
click at [215, 15] on icon "close-circle" at bounding box center [218, 14] width 7 height 7
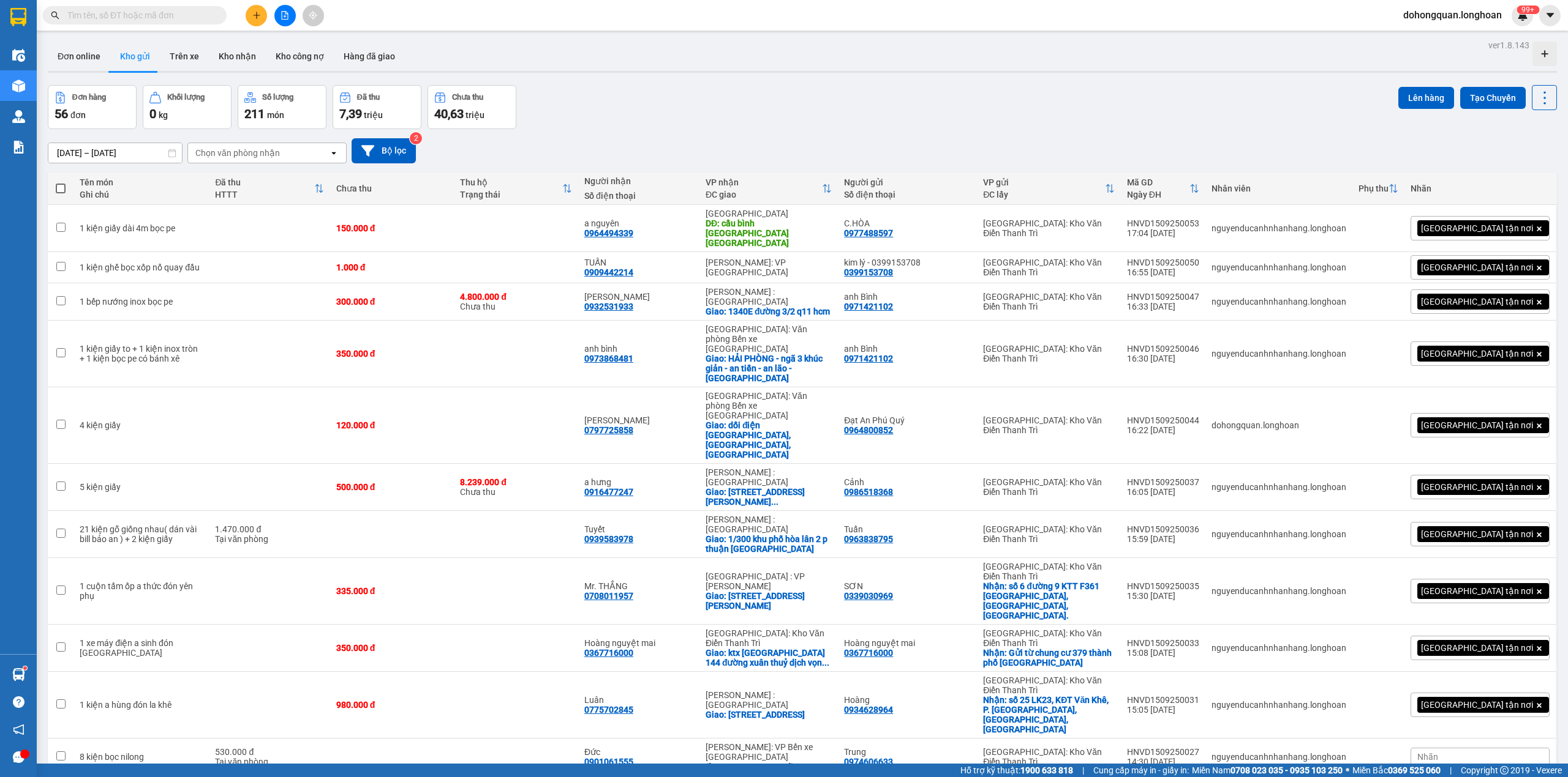
click at [260, 12] on icon "plus" at bounding box center [257, 15] width 9 height 9
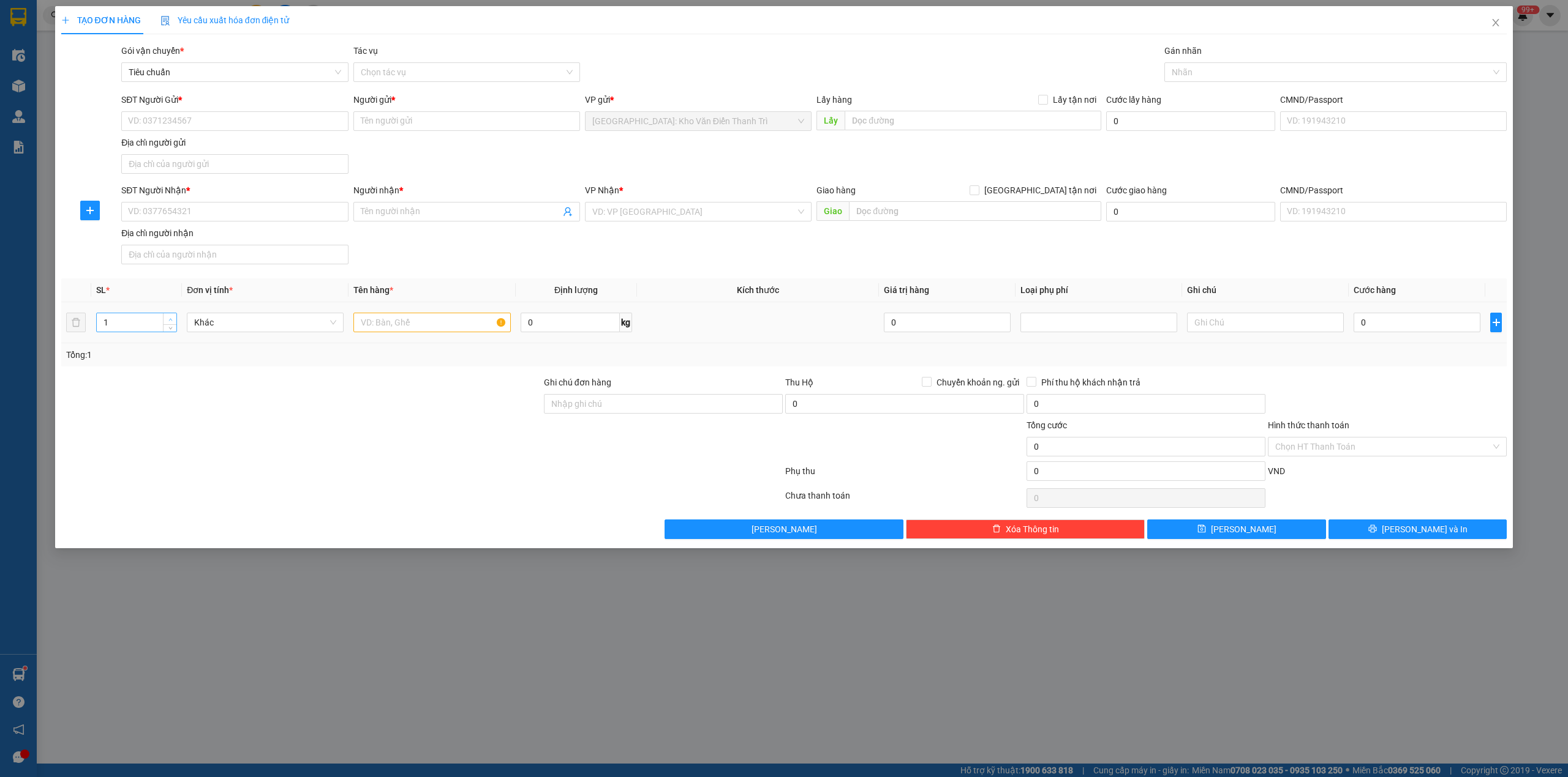
type input "2"
click at [168, 319] on icon "up" at bounding box center [171, 320] width 5 height 5
drag, startPoint x: 234, startPoint y: 387, endPoint x: 408, endPoint y: 339, distance: 180.5
click at [276, 376] on div "Transit Pickup Surcharge Ids Transit Deliver Surcharge Ids Transit Deliver Surc…" at bounding box center [784, 291] width 1446 height 495
drag, startPoint x: 408, startPoint y: 339, endPoint x: 418, endPoint y: 327, distance: 15.6
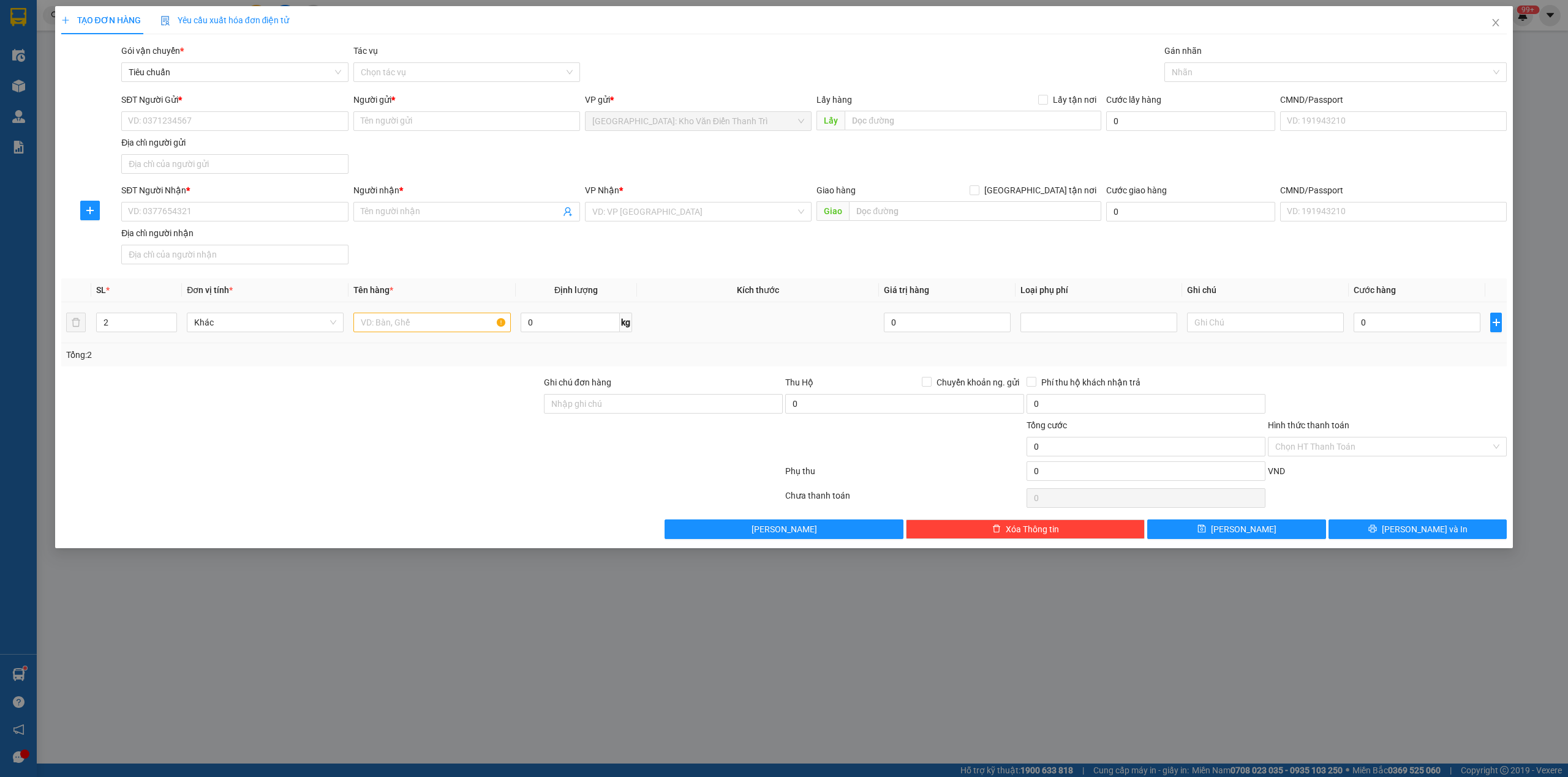
click at [409, 339] on td at bounding box center [432, 322] width 167 height 41
click at [418, 327] on input "text" at bounding box center [432, 322] width 157 height 19
type input "1 tủ bọc Fe + 1 kiện giấy"
click at [257, 106] on div "SĐT Người Gửi *" at bounding box center [234, 99] width 226 height 13
click at [257, 112] on input "SĐT Người Gửi *" at bounding box center [234, 121] width 226 height 19
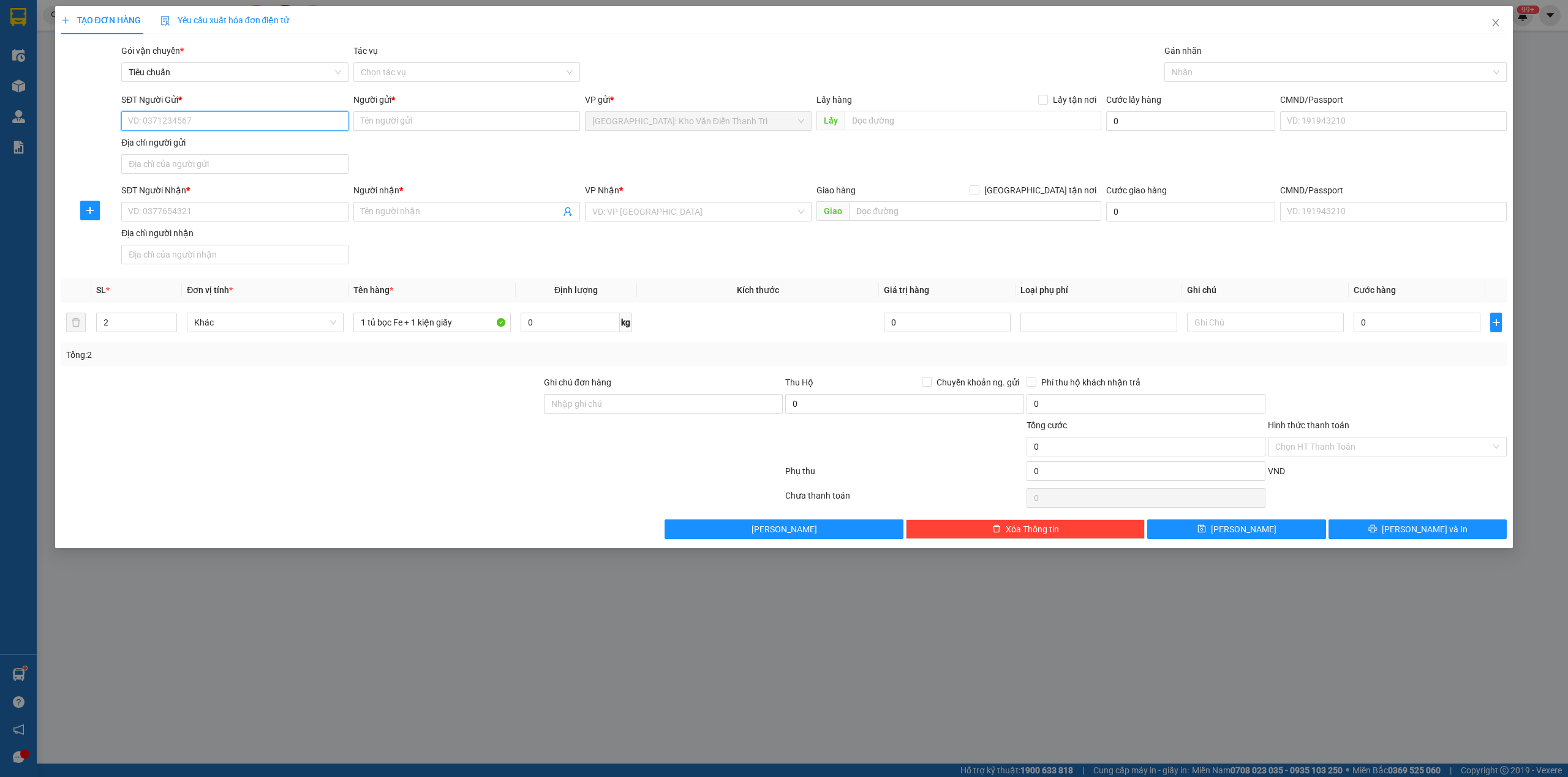
click at [264, 116] on input "SĐT Người Gửi *" at bounding box center [234, 121] width 226 height 19
click at [229, 142] on div "0971421102 - anh Bình" at bounding box center [234, 146] width 212 height 13
type input "0971421102"
type input "anh Bình"
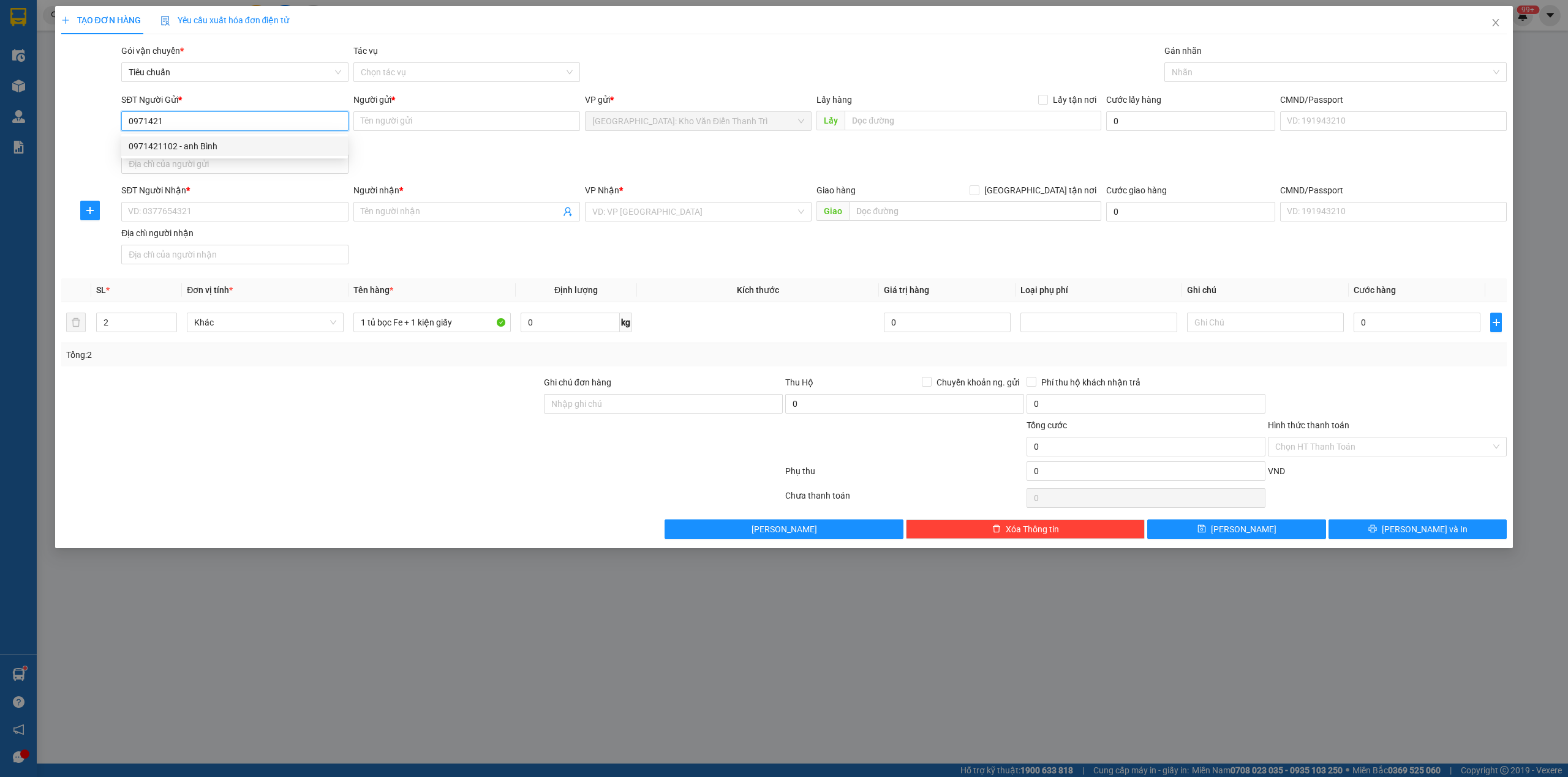
checkbox input "true"
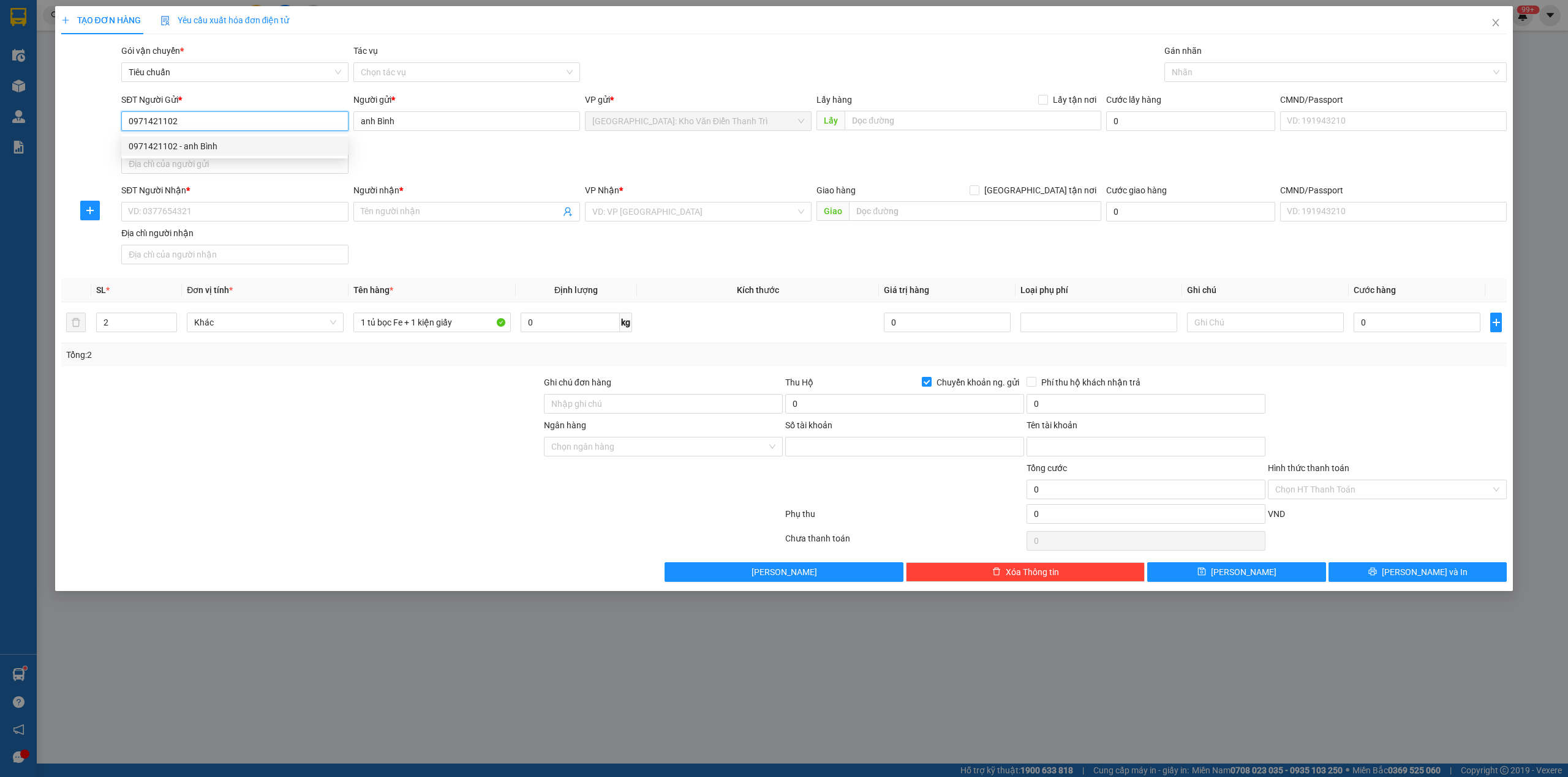
type input "191971701"
type input "dao van binh"
type input "0971421102"
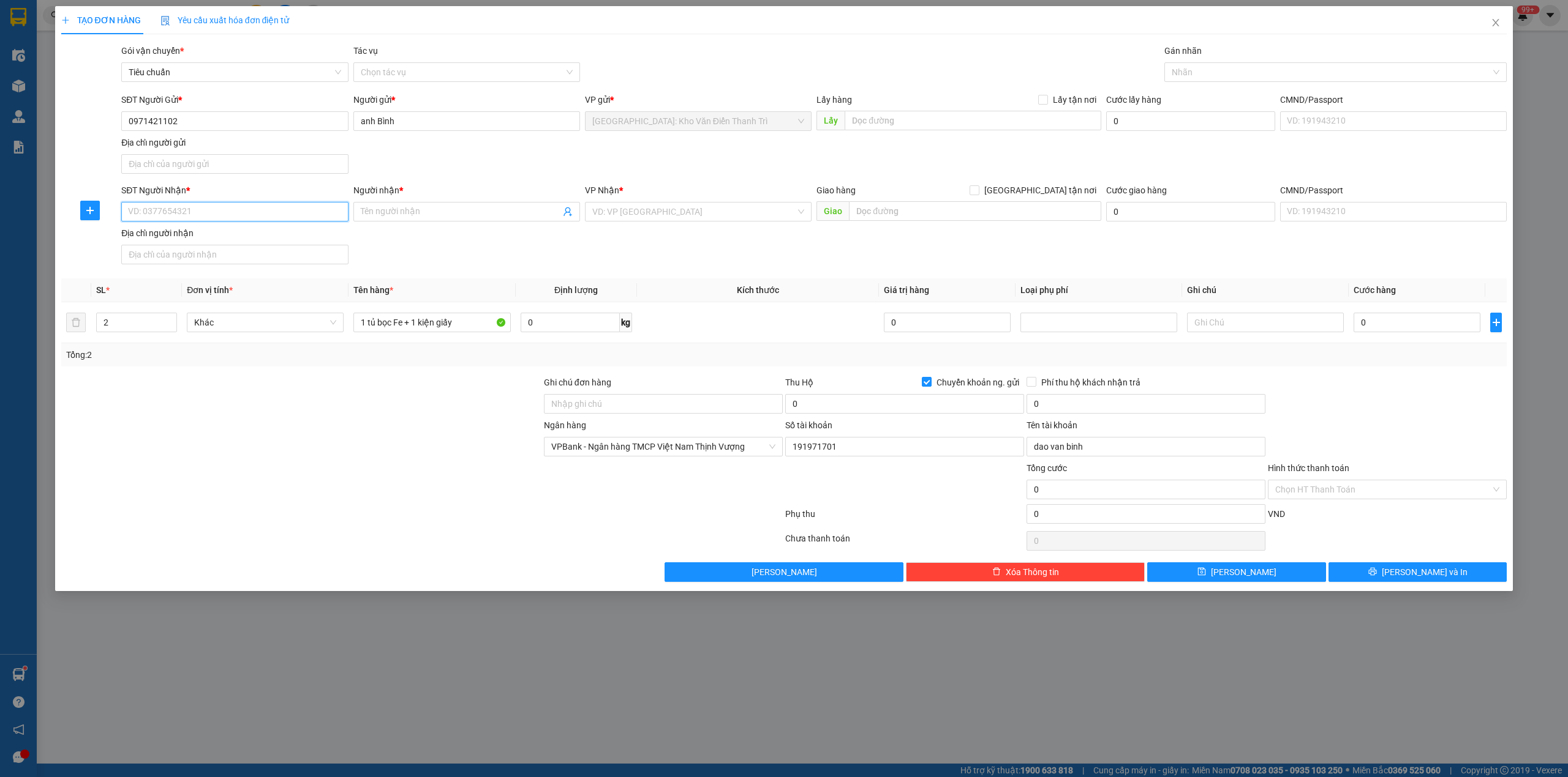
click at [202, 206] on input "SĐT Người Nhận *" at bounding box center [234, 211] width 226 height 19
type input "0364785725"
click at [412, 205] on span at bounding box center [467, 211] width 226 height 19
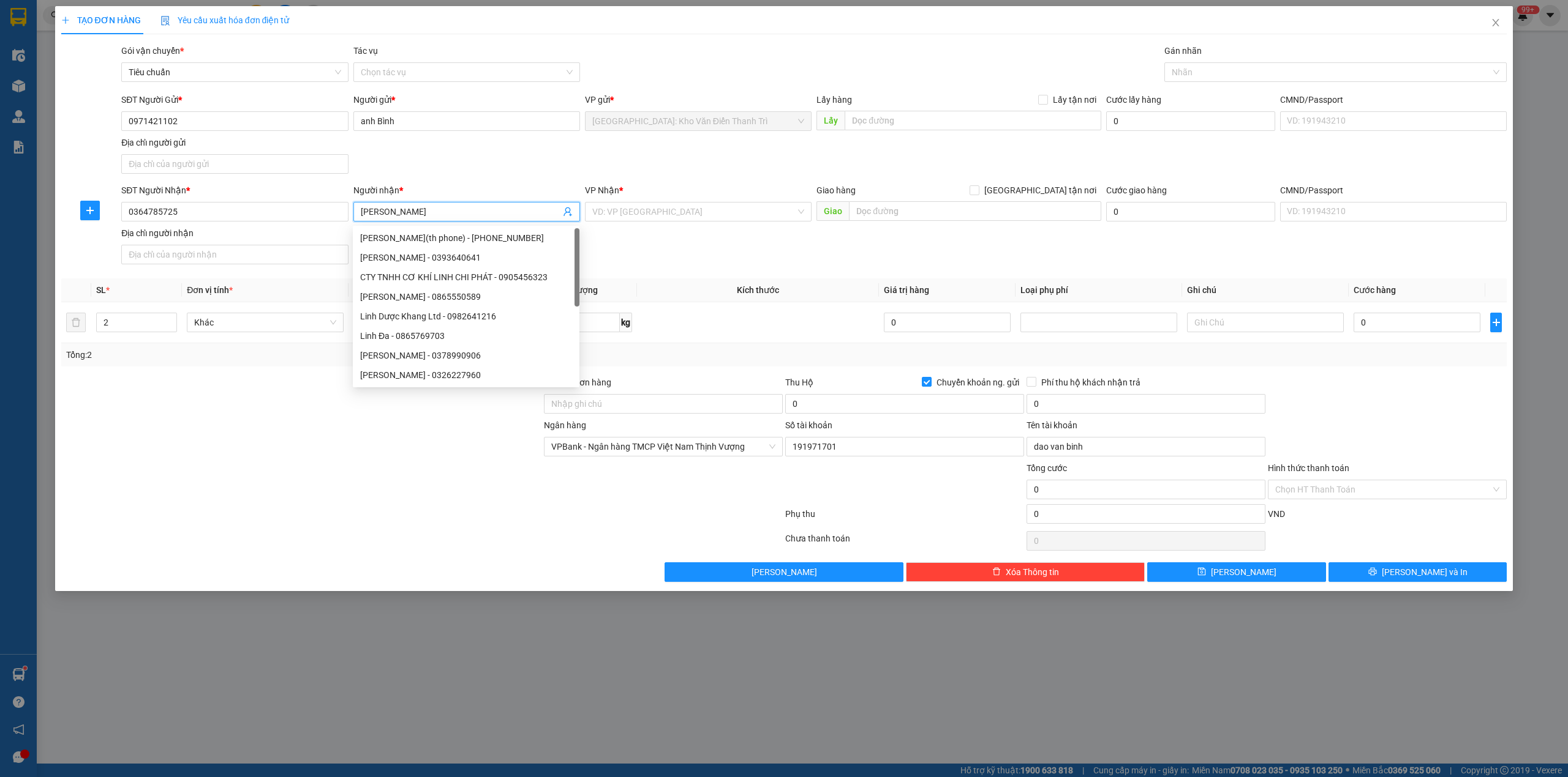
type input "[PERSON_NAME]"
click at [949, 226] on div "Giao hàng Giao tận nơi Giao" at bounding box center [958, 205] width 284 height 43
click at [949, 221] on input "text" at bounding box center [975, 211] width 253 height 19
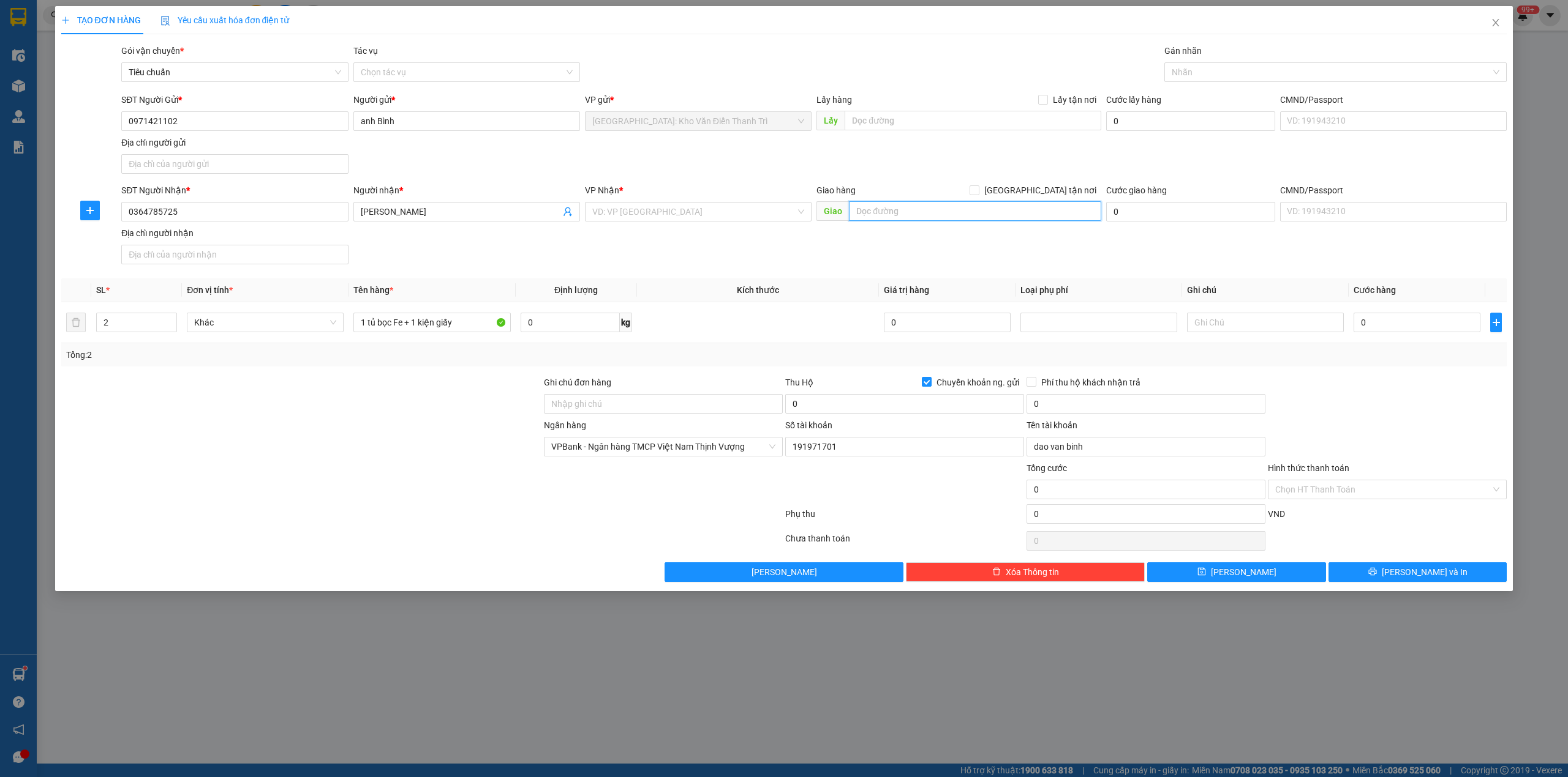
click at [949, 221] on input "text" at bounding box center [975, 211] width 253 height 19
type input "16/25 nguyễn thiện thuật, phường bàn cờ, HCM"
click at [978, 189] on input "[GEOGRAPHIC_DATA] tận nơi" at bounding box center [974, 189] width 9 height 9
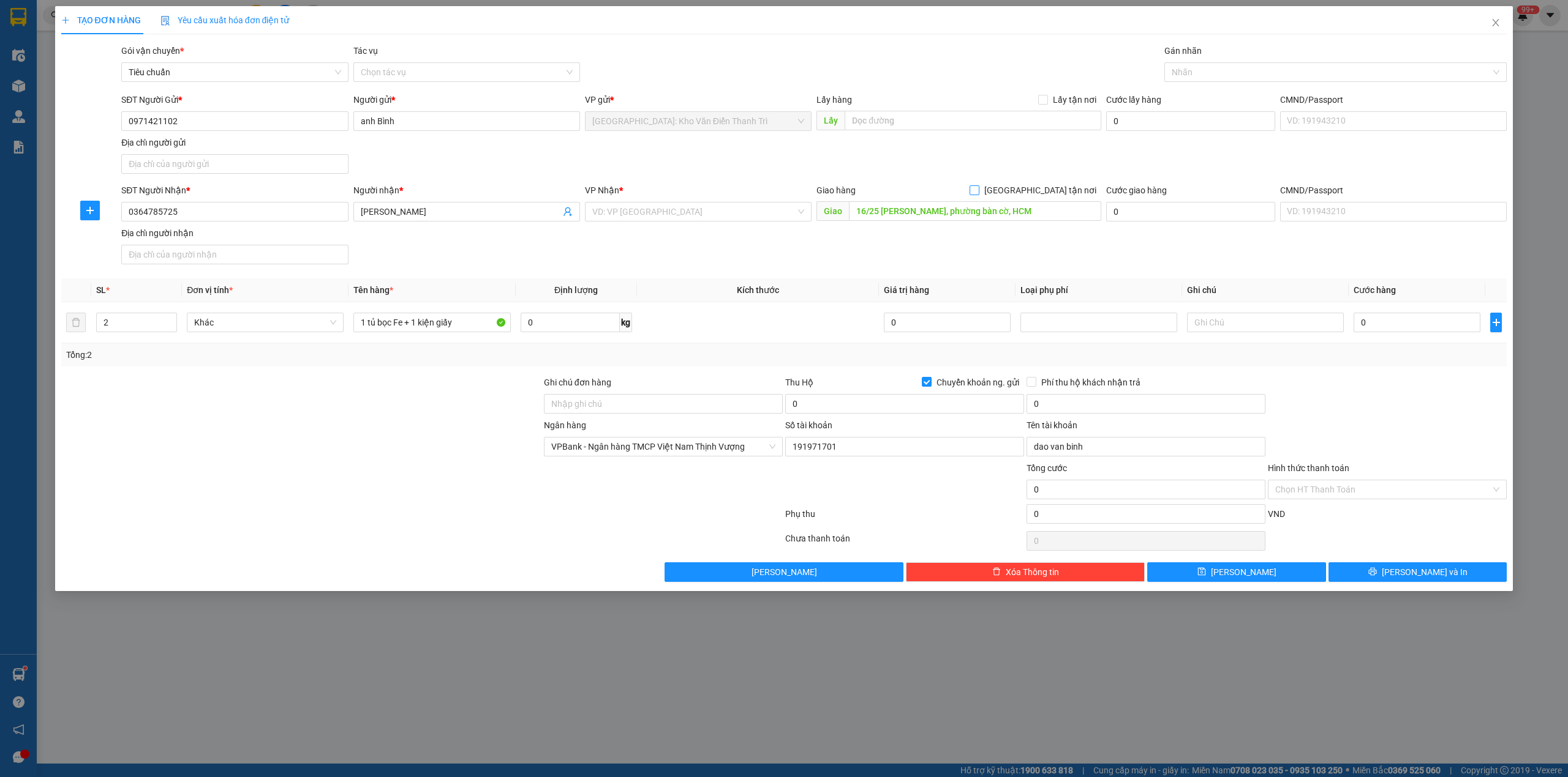
checkbox input "true"
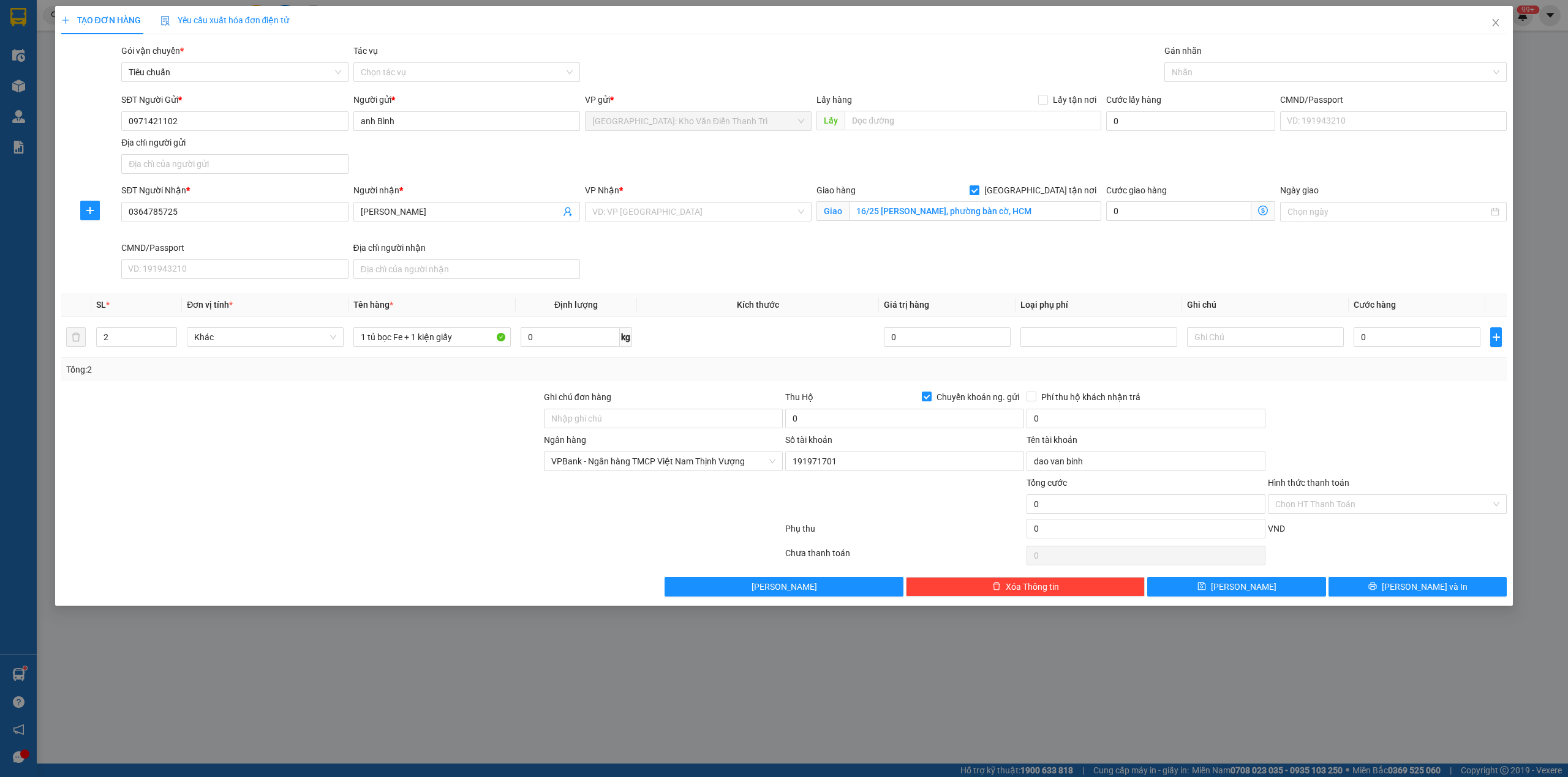
click at [701, 197] on div "VP Nhận *" at bounding box center [698, 190] width 226 height 13
click at [699, 201] on div "VP Nhận *" at bounding box center [698, 193] width 226 height 19
click at [699, 207] on div "VP Nhận * VD: VP Sài Gòn" at bounding box center [698, 205] width 226 height 43
click at [701, 207] on input "search" at bounding box center [694, 212] width 203 height 19
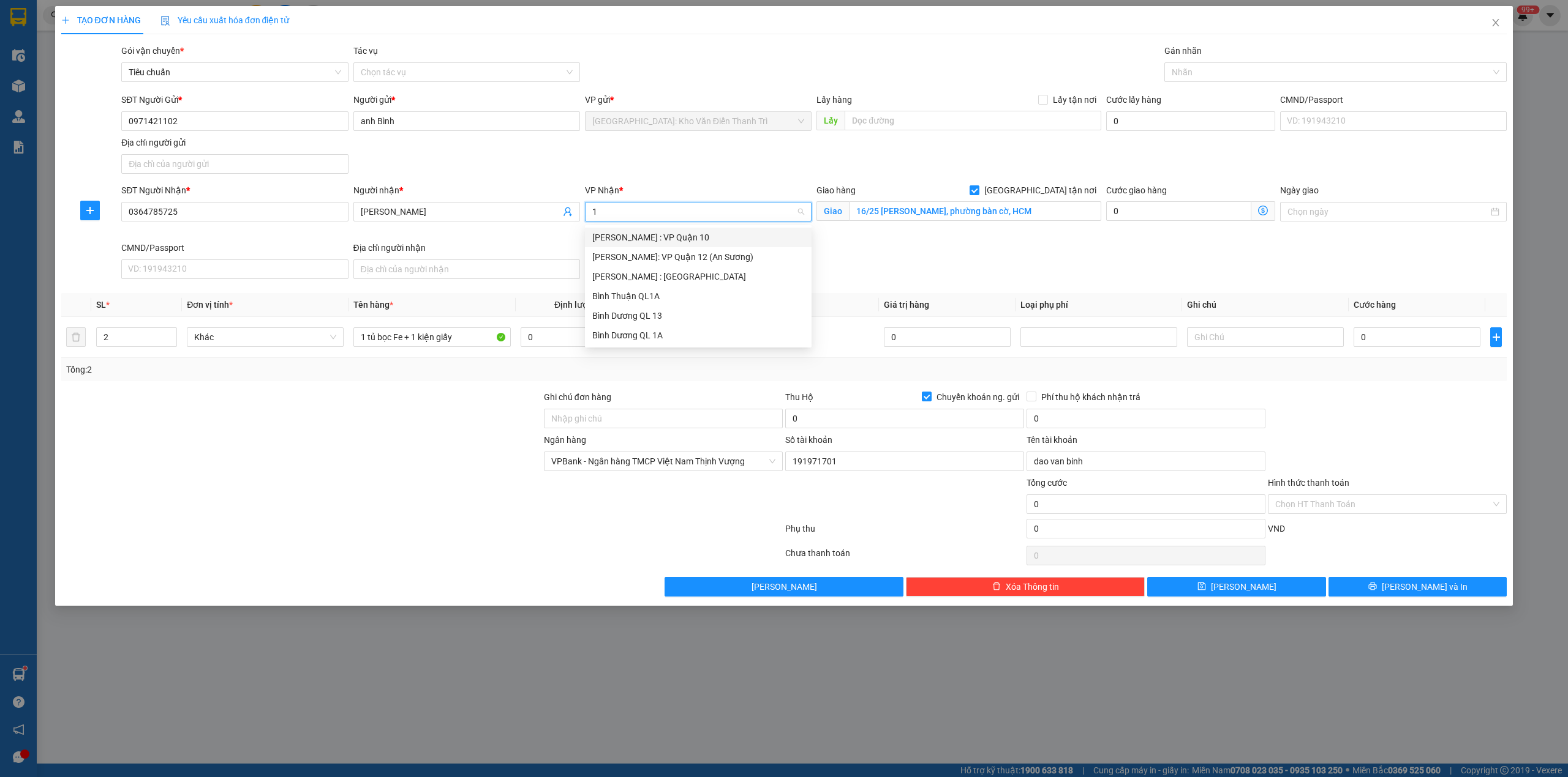
type input "12"
click at [703, 253] on div "[PERSON_NAME] : [GEOGRAPHIC_DATA]" at bounding box center [698, 256] width 212 height 13
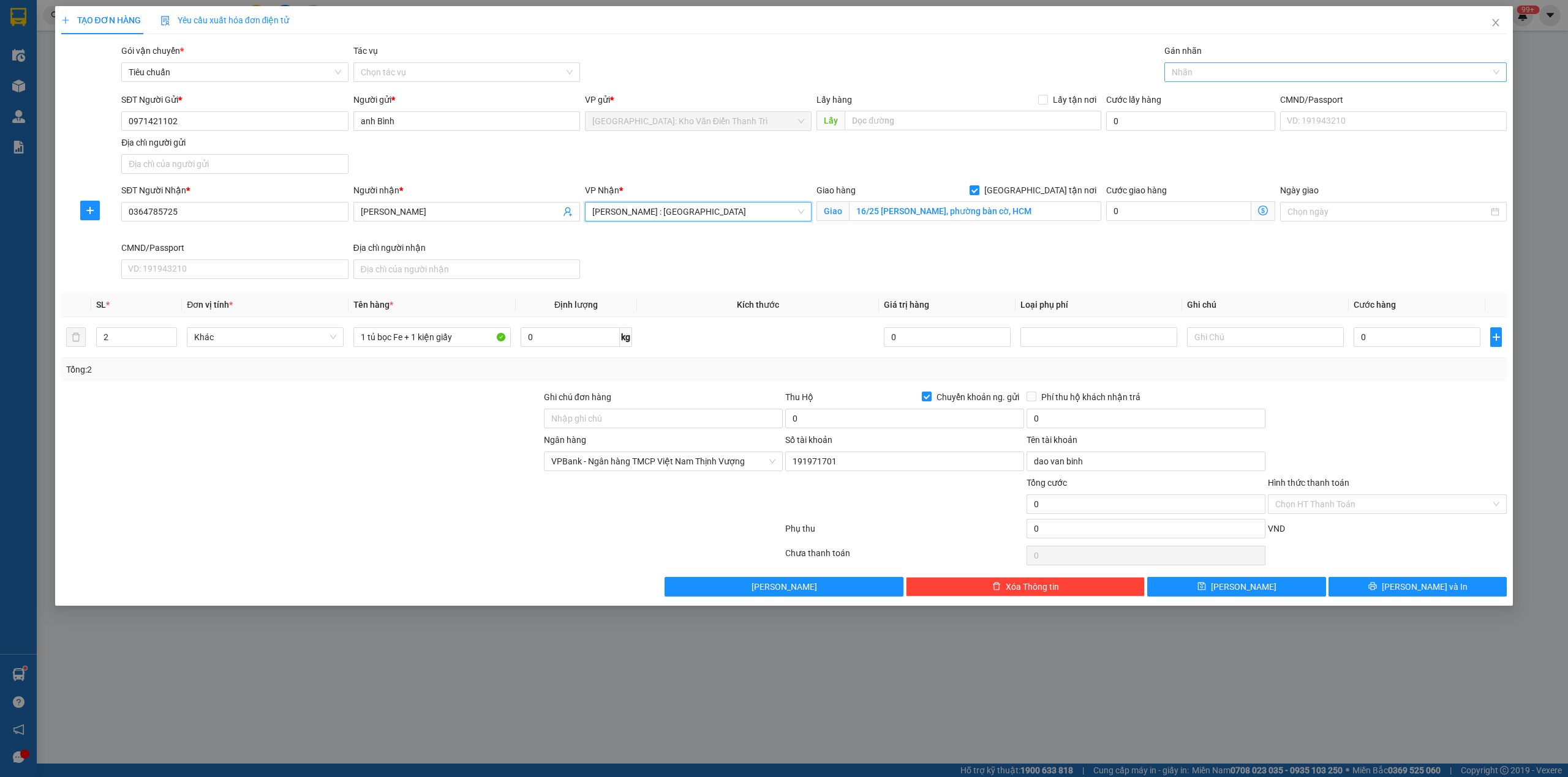
drag, startPoint x: 1067, startPoint y: 268, endPoint x: 1208, endPoint y: 69, distance: 243.9
click at [1067, 264] on div "SĐT Người Nhận * 0364785725 Người nhận * Linh VP Nhận * Hồ Chí Minh : Kho Quận …" at bounding box center [814, 234] width 1391 height 101
click at [1228, 81] on div "Nhãn" at bounding box center [1335, 72] width 343 height 19
type input "gt"
click at [1198, 101] on div "[GEOGRAPHIC_DATA] tận nơi" at bounding box center [1335, 97] width 329 height 13
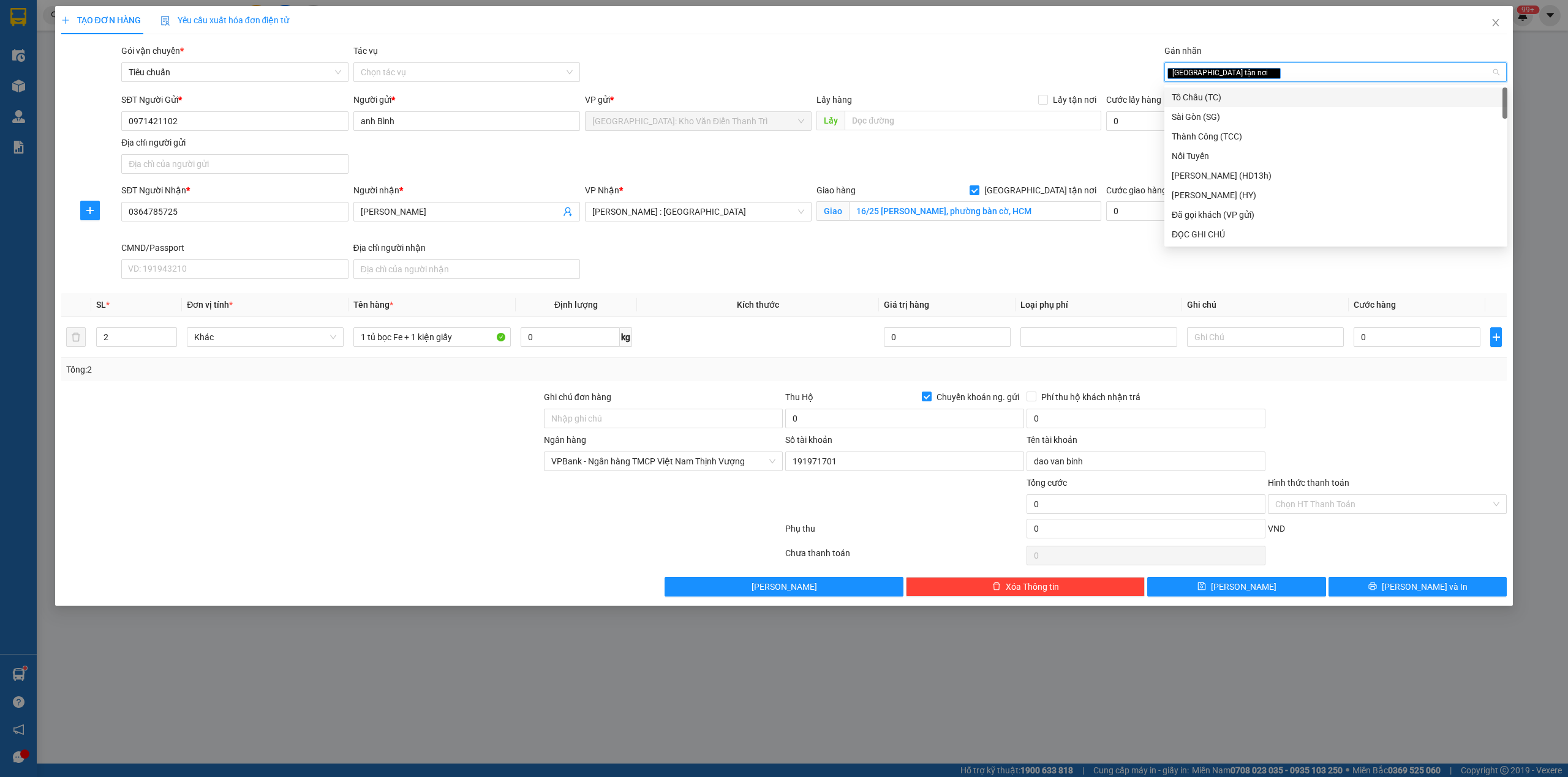
click at [1056, 60] on div "Gói vận chuyển * Tiêu chuẩn Tác vụ Chọn tác vụ Gán nhãn Giao tận nơi" at bounding box center [814, 65] width 1391 height 43
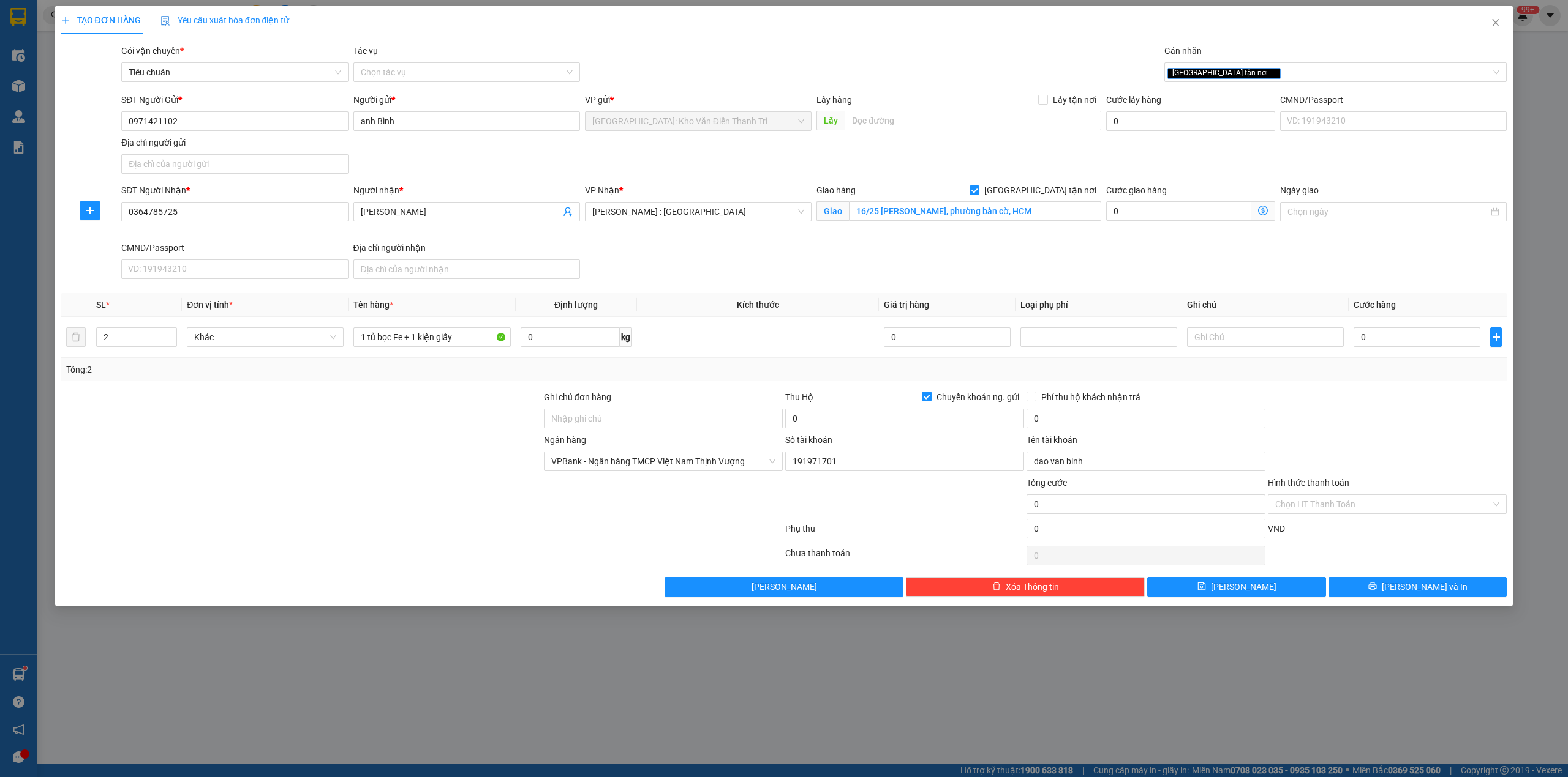
click at [801, 258] on div "SĐT Người Nhận * 0364785725 Người nhận * Linh VP Nhận * Hồ Chí Minh : Kho Quận …" at bounding box center [814, 234] width 1391 height 101
click at [830, 424] on input "0" at bounding box center [905, 418] width 239 height 19
click at [773, 248] on div "SĐT Người Nhận * 0364785725 Người nhận * Linh VP Nhận * Hồ Chí Minh : Kho Quận …" at bounding box center [814, 234] width 1391 height 101
click at [1020, 211] on input "16/25 nguyễn thiện thuật, phường bàn cờ, HCM" at bounding box center [975, 211] width 253 height 19
click at [1027, 215] on input "16/25 nguyễn thiện thuật, phường bàn cờ, HCM" at bounding box center [975, 211] width 253 height 19
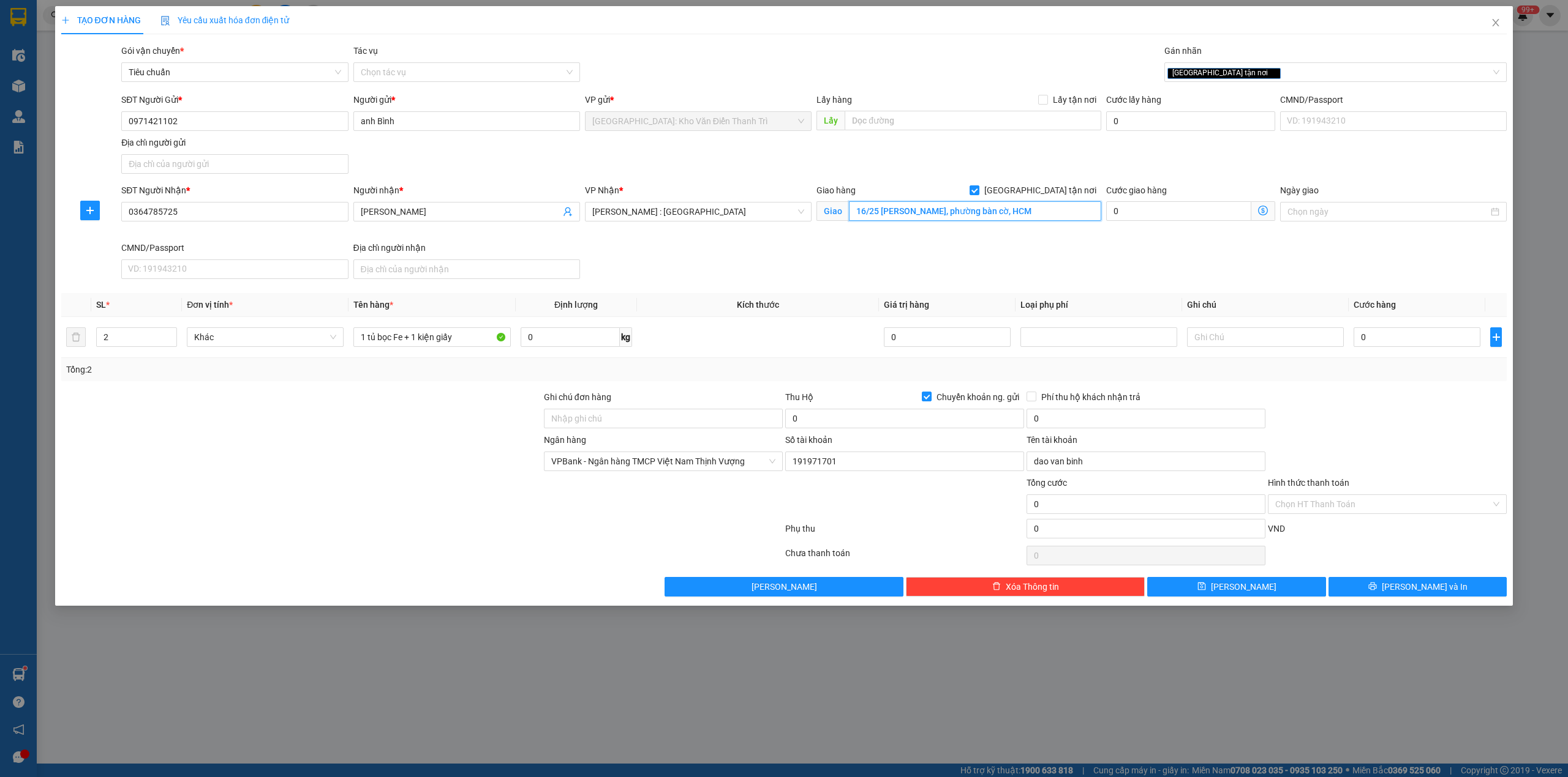
click at [1022, 211] on input "16/25 nguyễn thiện thuật, phường bàn cờ, HCM" at bounding box center [975, 211] width 253 height 19
type input "16/25 nguyễn thiện thuật, phường bàn cờ, QUận 3 HCM"
click at [1046, 257] on div "SĐT Người Nhận * 0364785725 Người nhận * Linh VP Nhận * Hồ Chí Minh : Kho Quận …" at bounding box center [814, 234] width 1391 height 101
click at [814, 412] on input "0" at bounding box center [905, 418] width 239 height 19
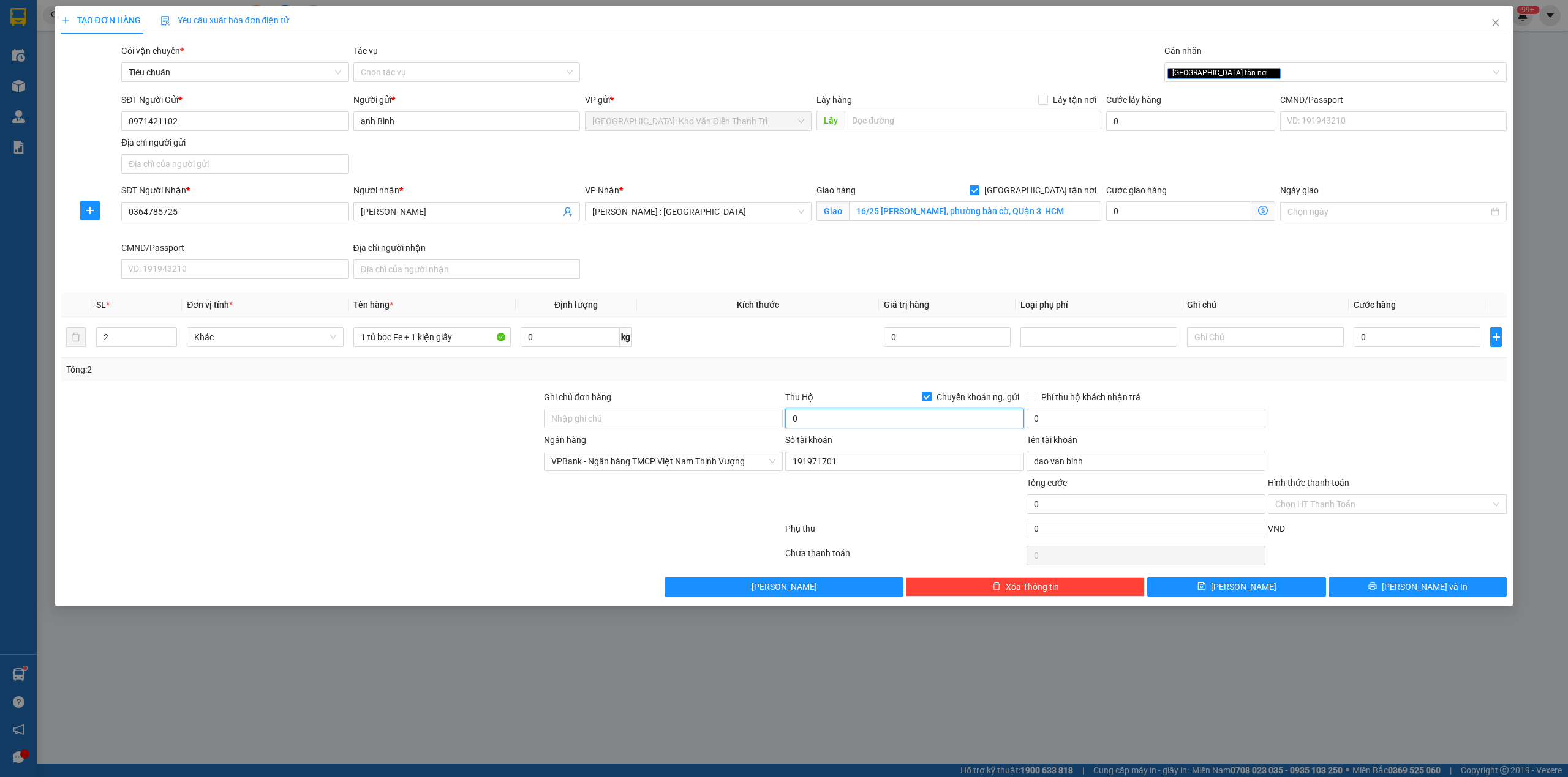
click at [814, 412] on input "0" at bounding box center [905, 418] width 239 height 19
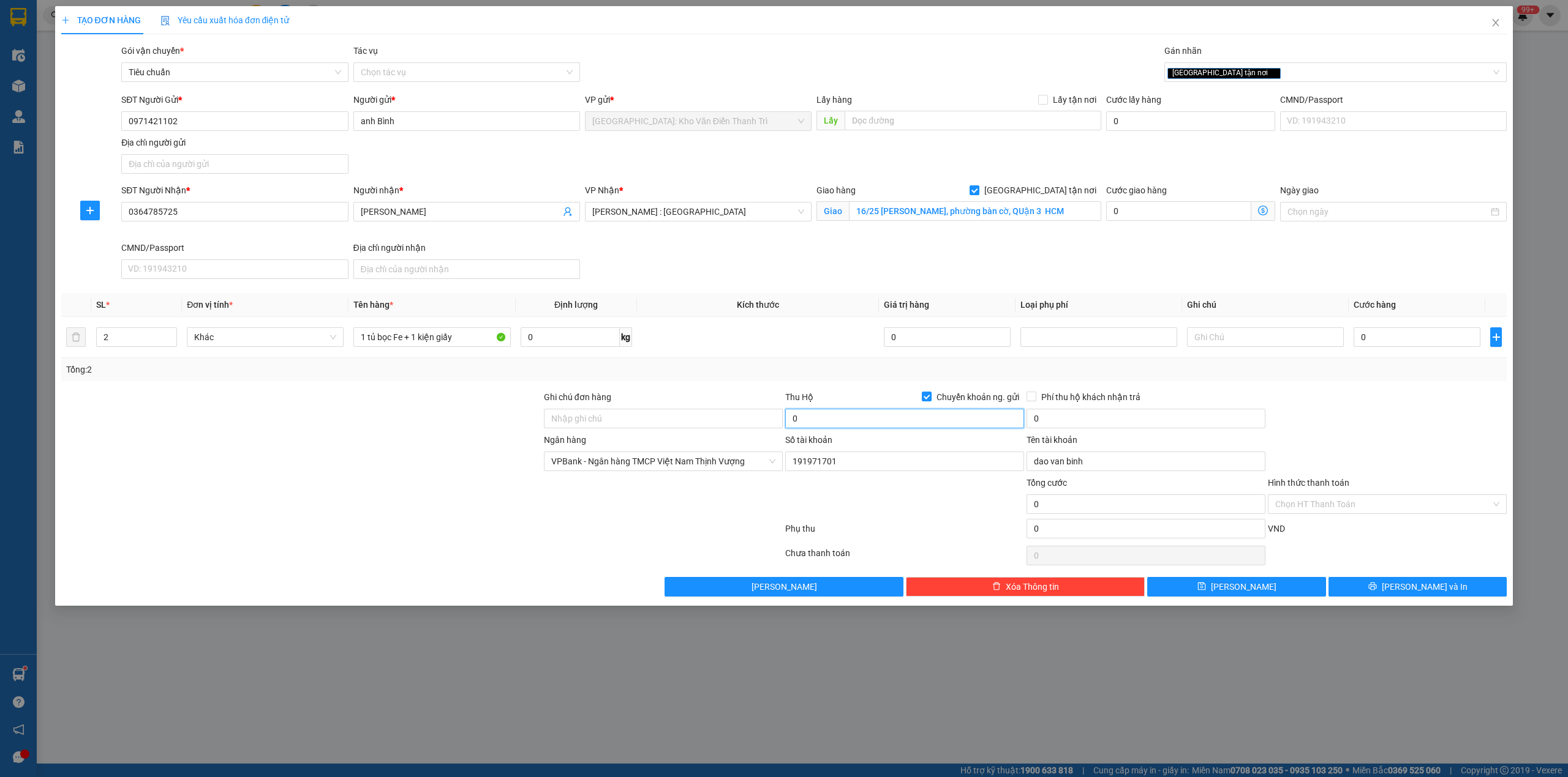
click at [814, 412] on input "0" at bounding box center [905, 418] width 239 height 19
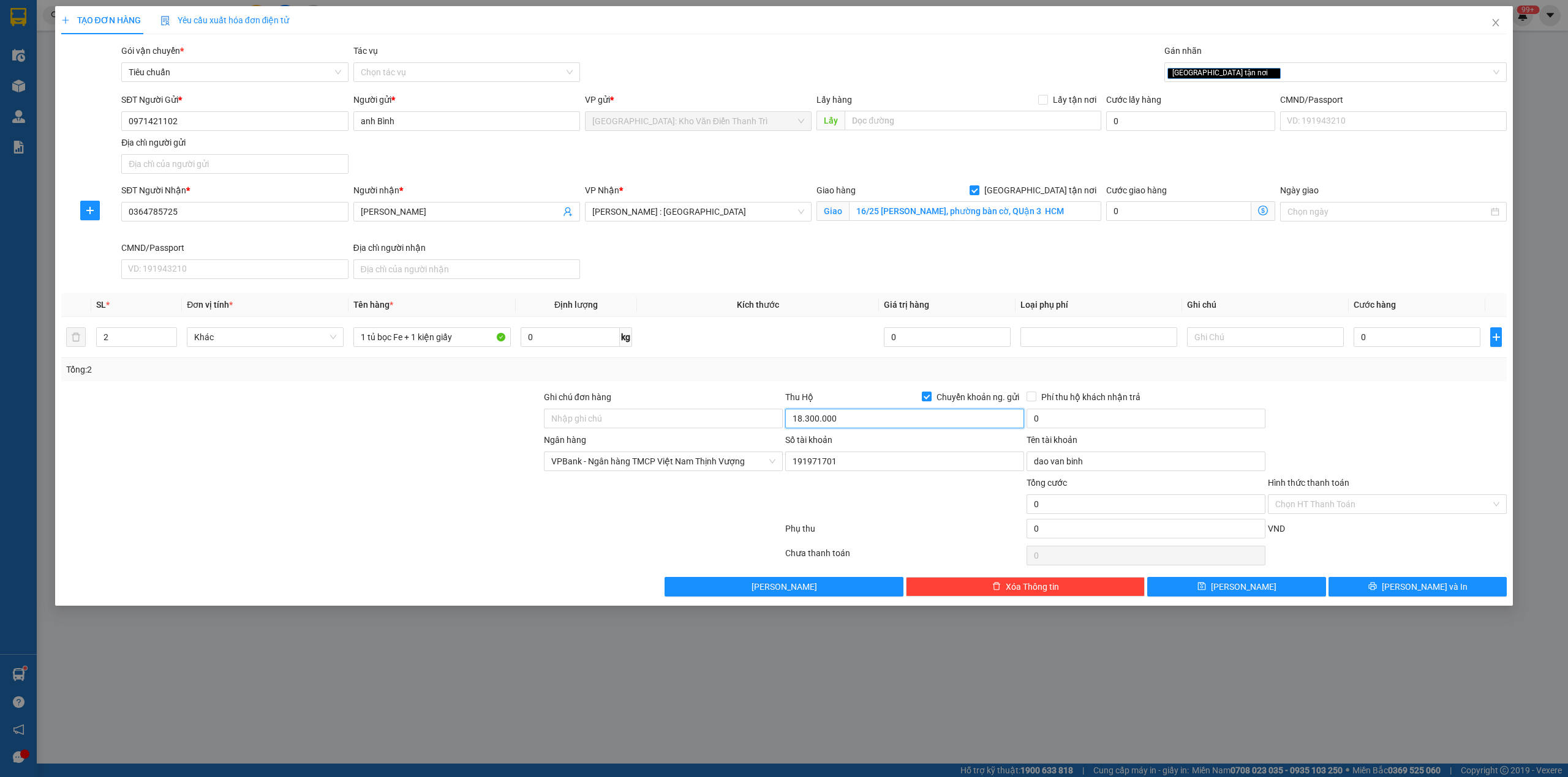
type input "18.300.000"
click at [1313, 402] on div at bounding box center [1387, 411] width 241 height 43
click at [1374, 347] on input "0" at bounding box center [1417, 337] width 127 height 19
click at [1422, 342] on input "0" at bounding box center [1417, 337] width 127 height 19
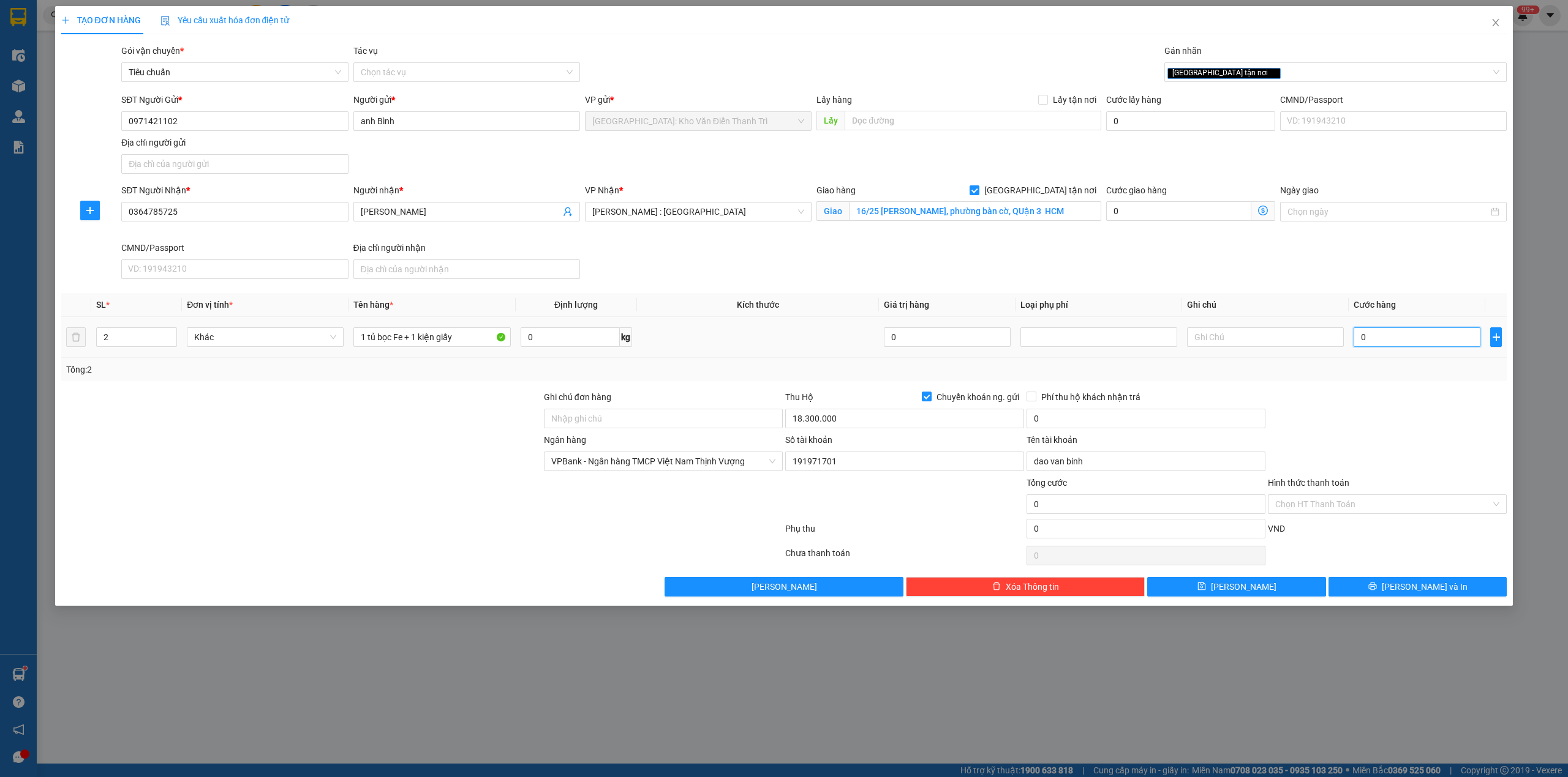
type input "9"
type input "90"
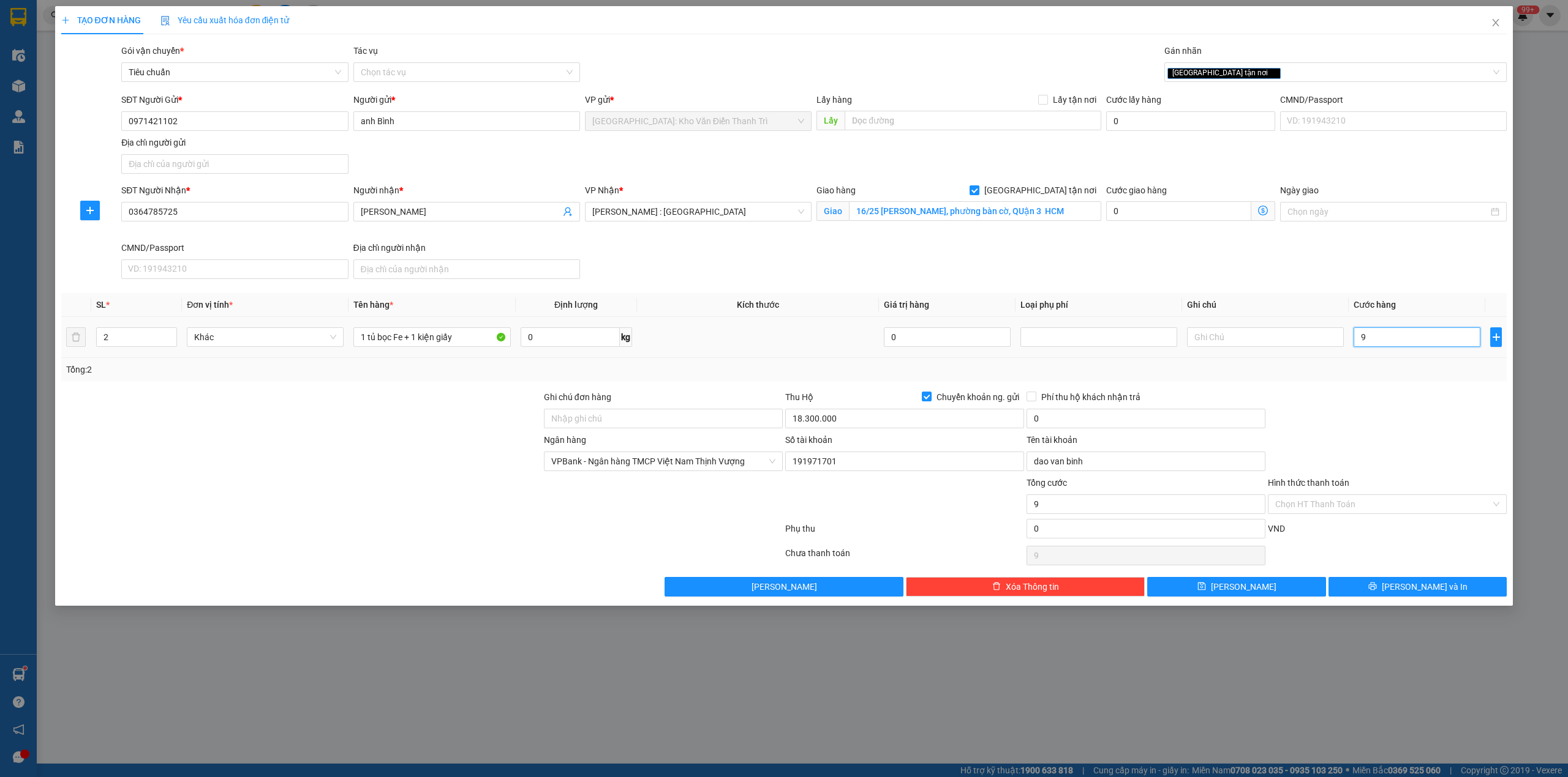
type input "90"
type input "900"
type input "9.000"
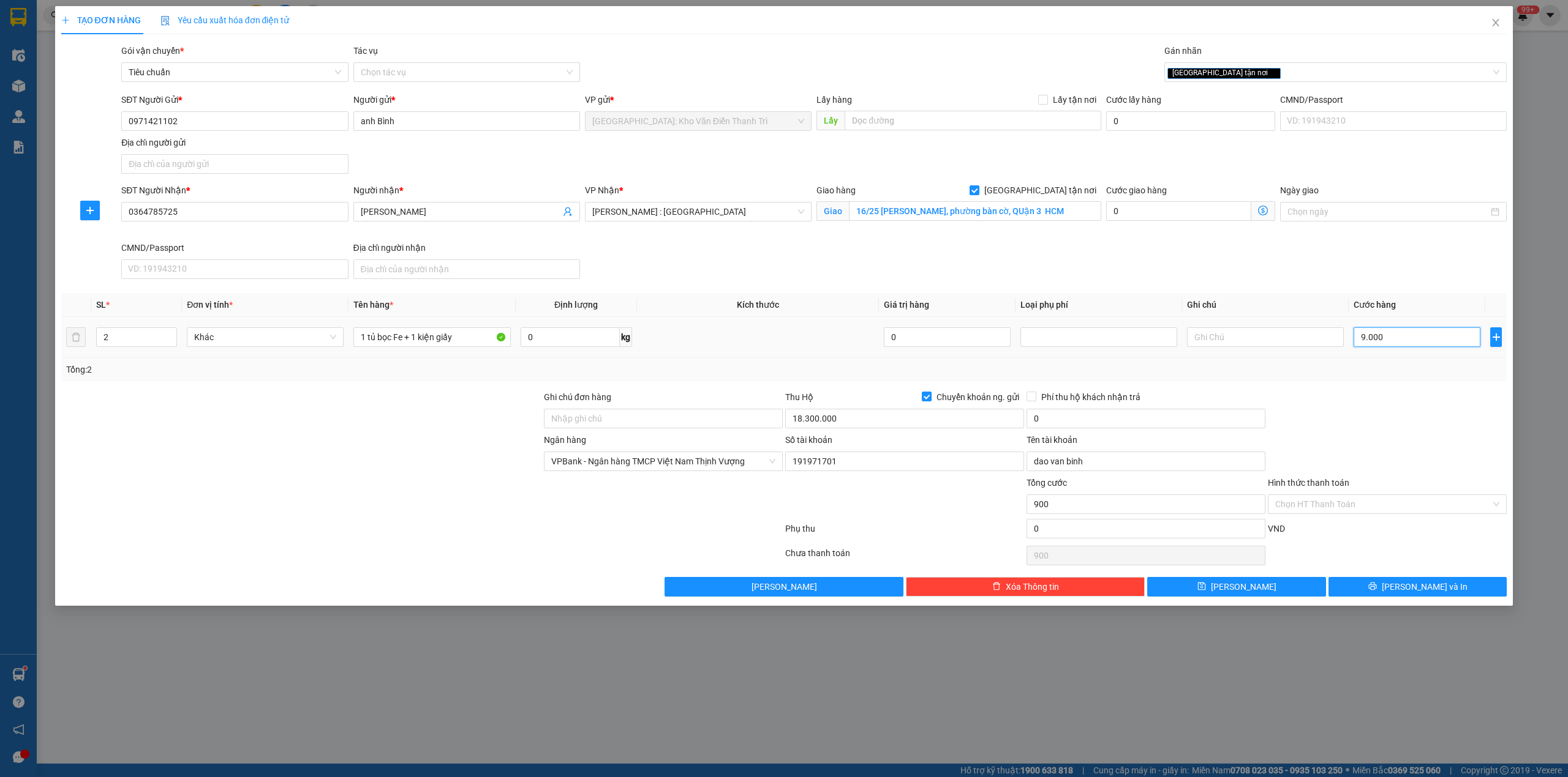
type input "9.000"
type input "90.000"
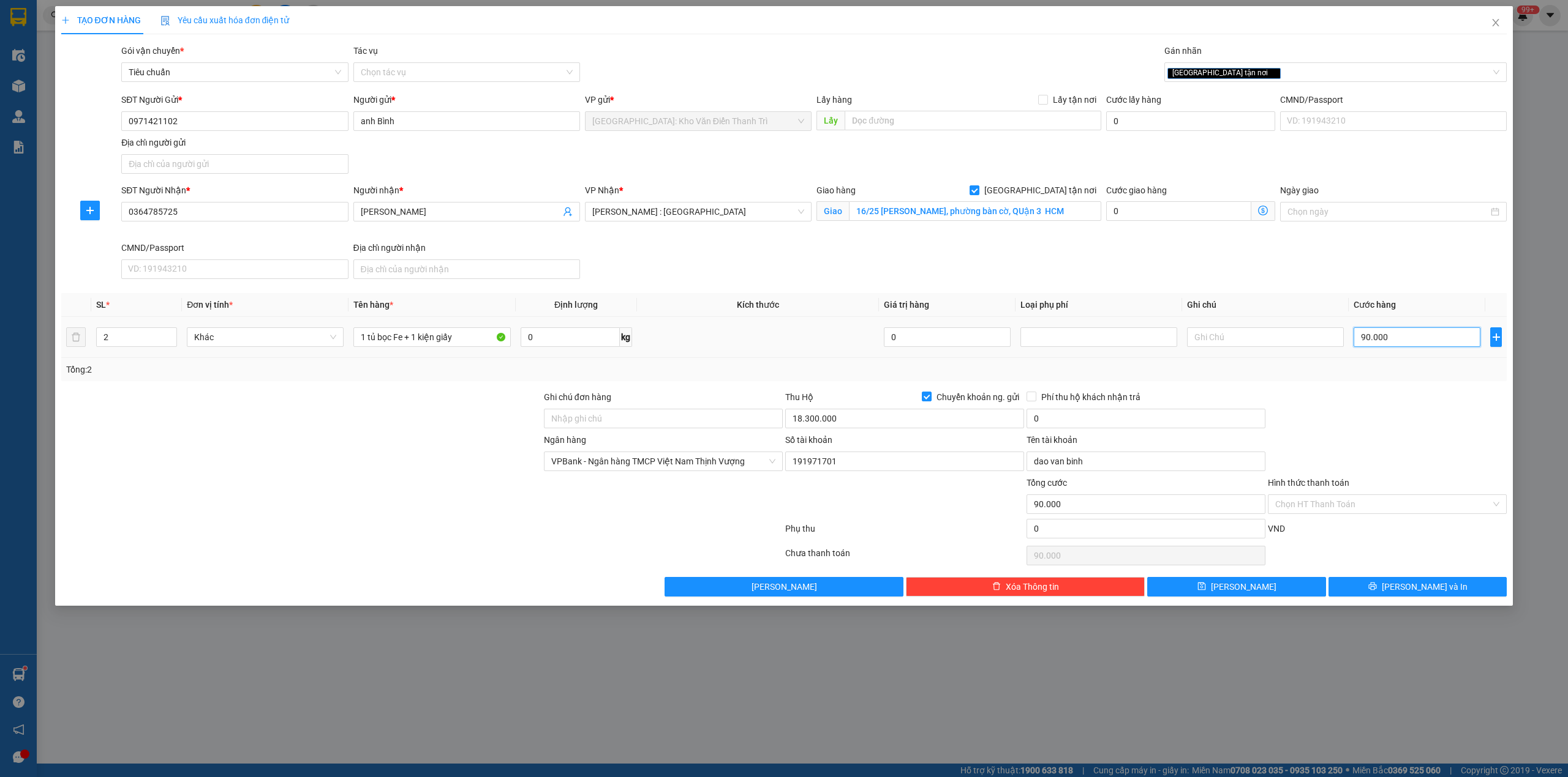
type input "900.000"
click at [1228, 363] on div "Tổng: 2" at bounding box center [784, 370] width 1446 height 23
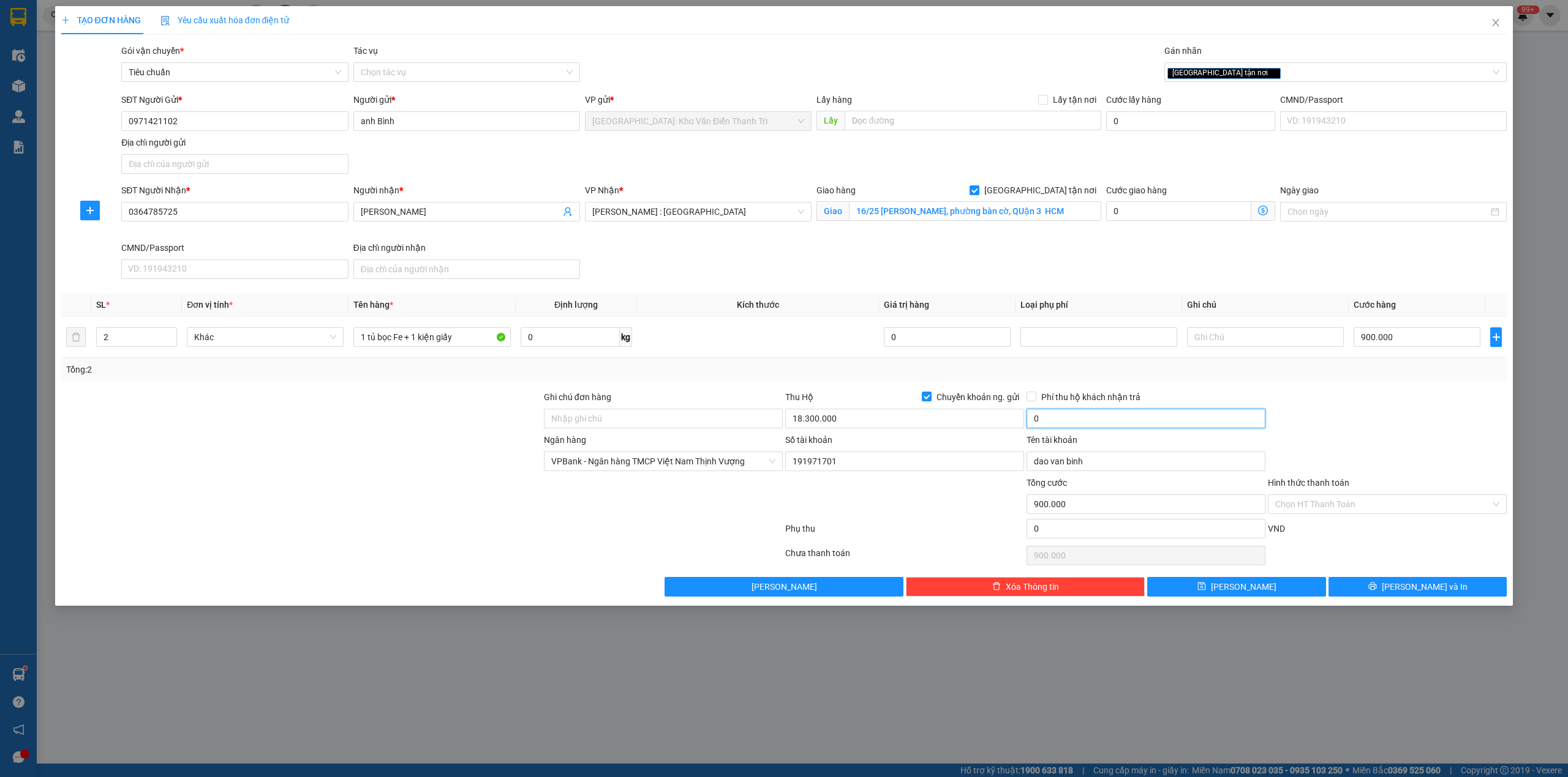
click at [1071, 418] on input "0" at bounding box center [1146, 418] width 239 height 19
click at [1042, 418] on input "0" at bounding box center [1146, 418] width 239 height 19
type input "35.000"
click at [1044, 400] on span "Phí thu hộ khách nhận trả" at bounding box center [1091, 397] width 109 height 13
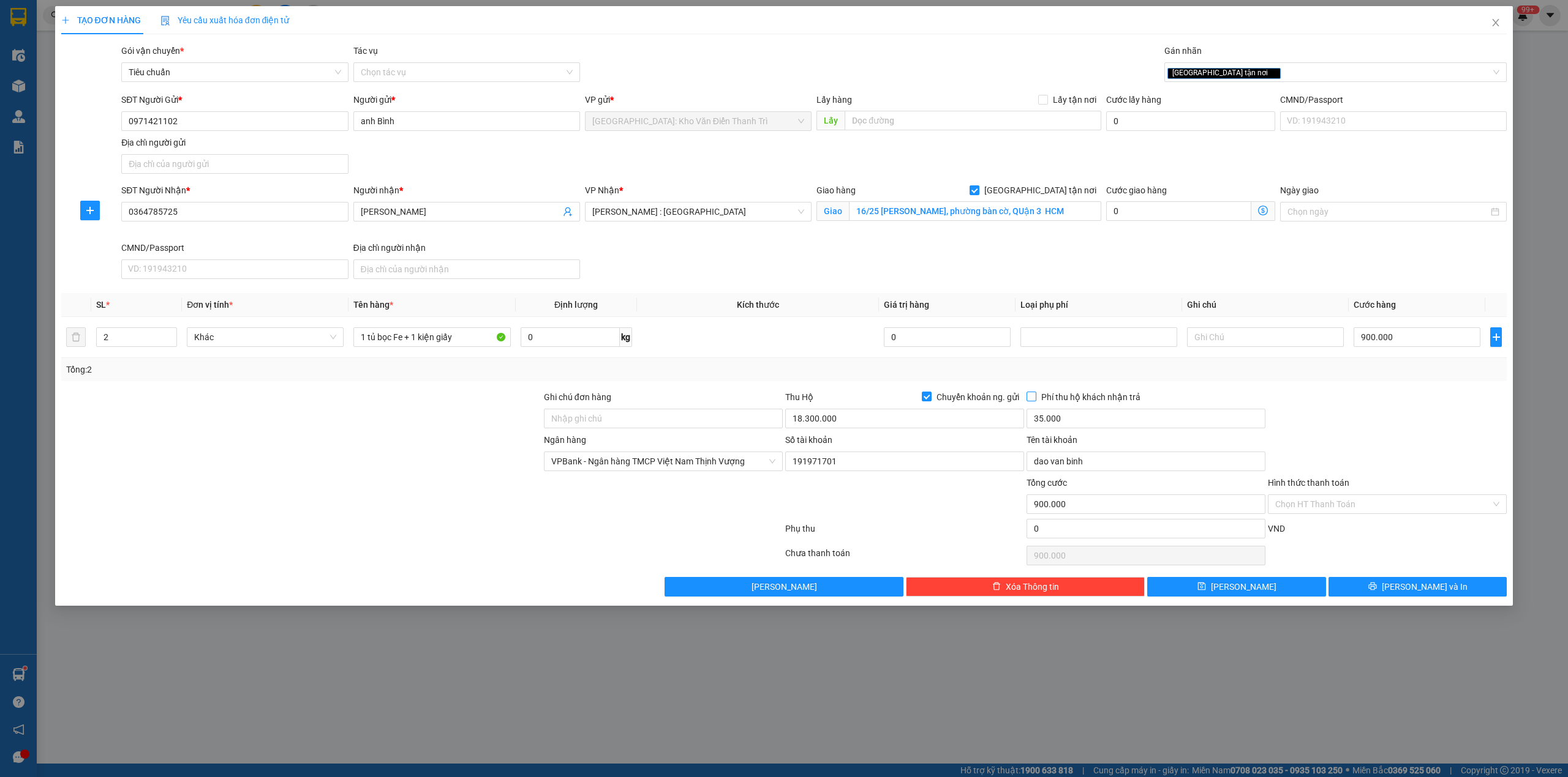
click at [1035, 400] on input "Phí thu hộ khách nhận trả" at bounding box center [1030, 396] width 9 height 9
checkbox input "true"
click at [987, 491] on div at bounding box center [904, 497] width 241 height 43
click at [1383, 600] on div "TẠO ĐƠN HÀNG Yêu cầu xuất hóa đơn điện tử Transit Pickup Surcharge Ids Transit …" at bounding box center [784, 306] width 1458 height 600
click at [1375, 593] on button "[PERSON_NAME] và In" at bounding box center [1418, 586] width 179 height 19
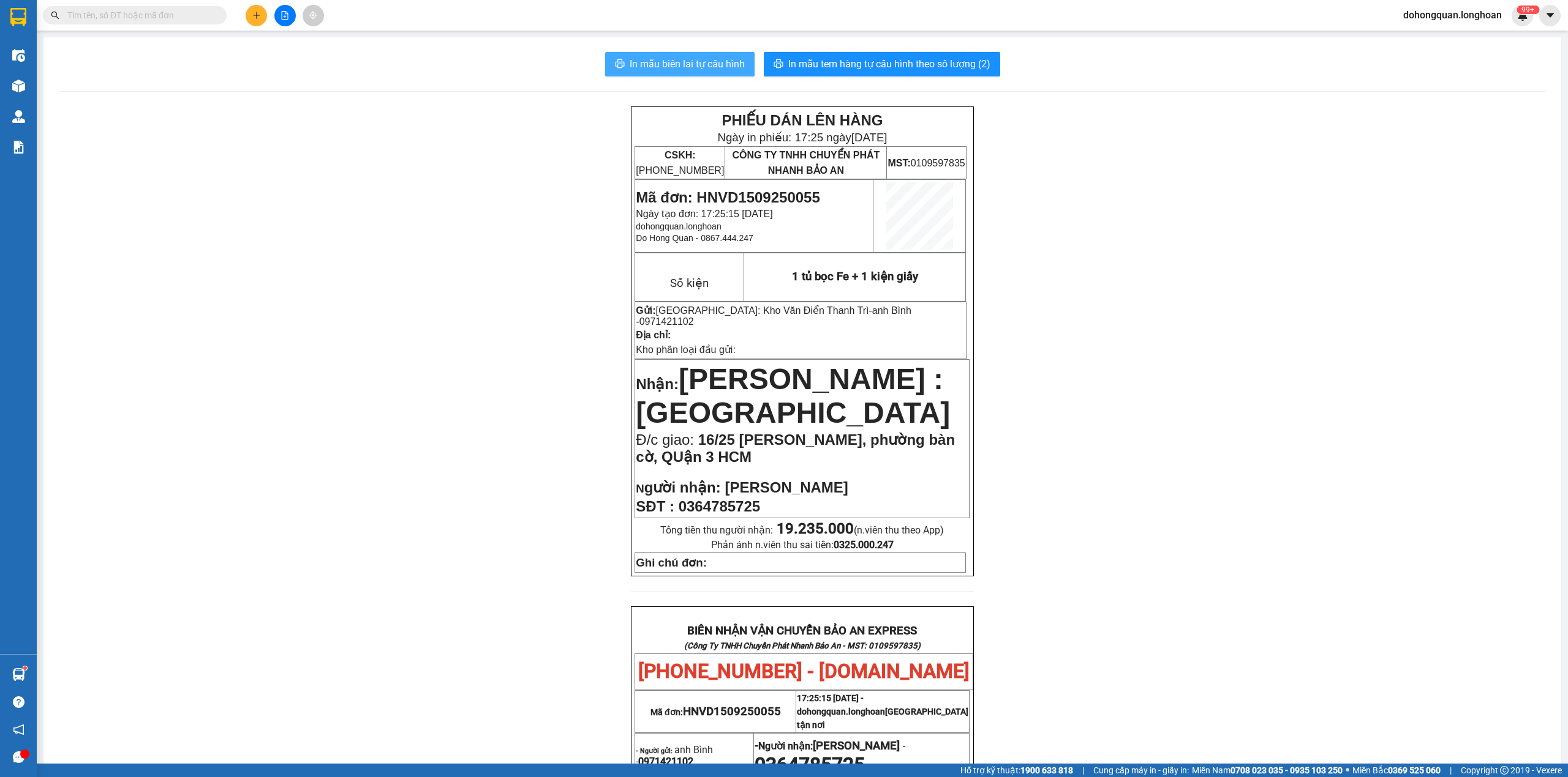
click at [692, 57] on span "In mẫu biên lai tự cấu hình" at bounding box center [687, 64] width 115 height 15
click at [1056, 552] on div "PHIẾU DÁN LÊN HÀNG Ngày in phiếu: 17:25 ngày 15-09-2025 CSKH: 1900.06.88.33 CÔN…" at bounding box center [802, 679] width 1488 height 1147
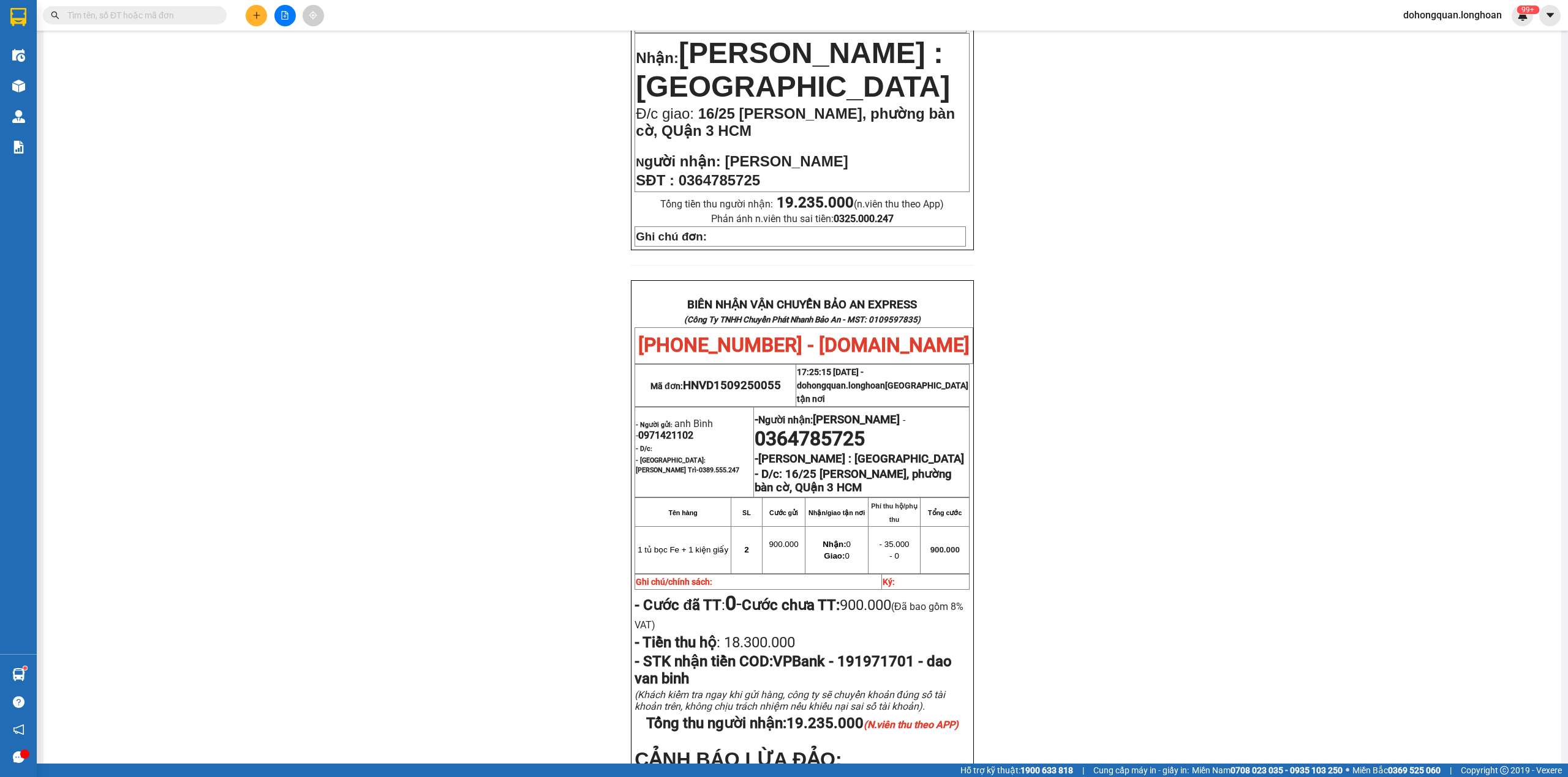
scroll to position [534, 0]
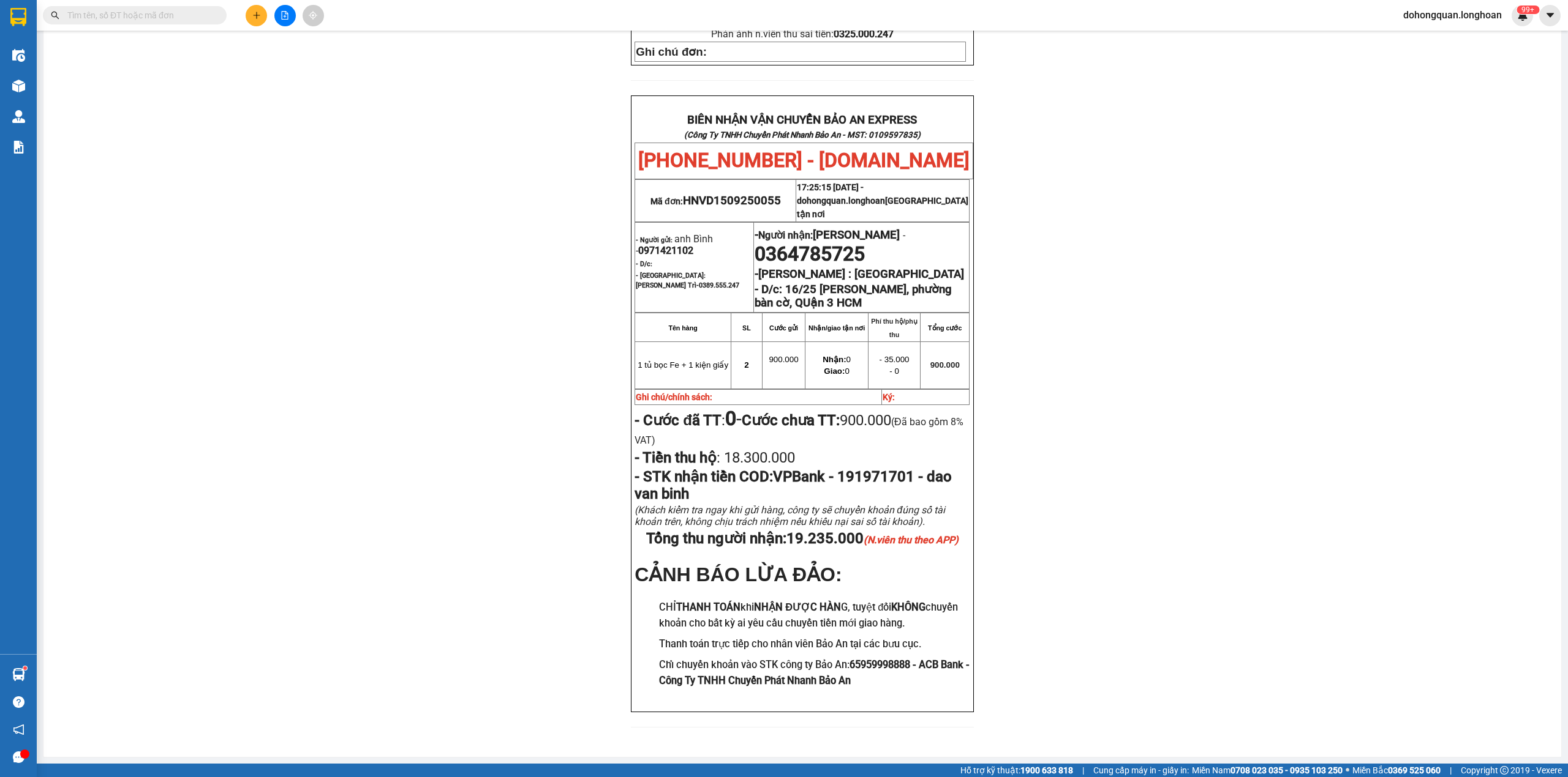
drag, startPoint x: 1034, startPoint y: 566, endPoint x: 1119, endPoint y: 111, distance: 462.9
click at [1132, 115] on div "PHIẾU DÁN LÊN HÀNG Ngày in phiếu: 17:25 ngày 15-09-2025 CSKH: 1900.06.88.33 CÔN…" at bounding box center [802, 169] width 1488 height 1147
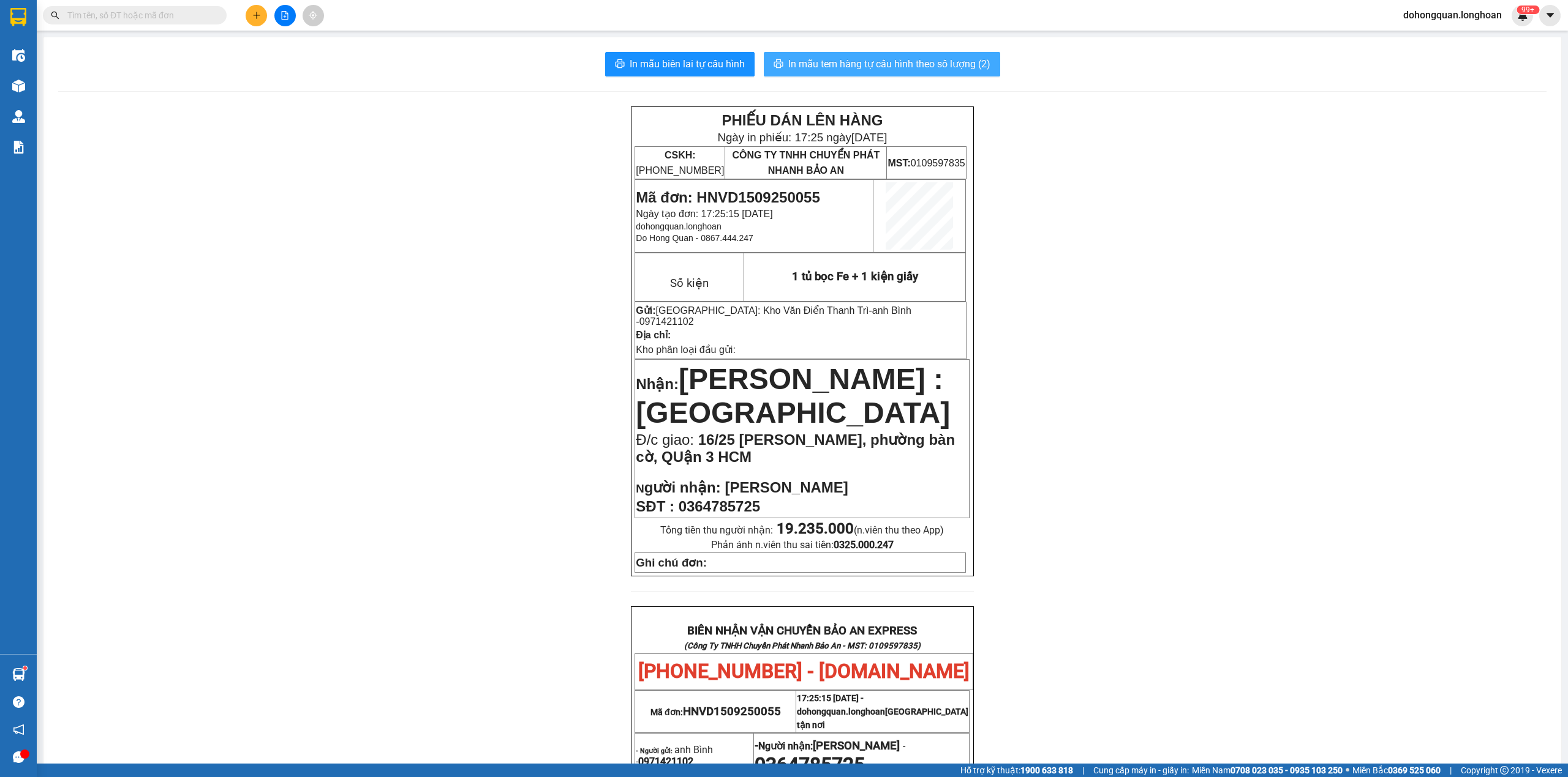
click at [843, 64] on span "In mẫu tem hàng tự cấu hình theo số lượng (2)" at bounding box center [889, 64] width 202 height 15
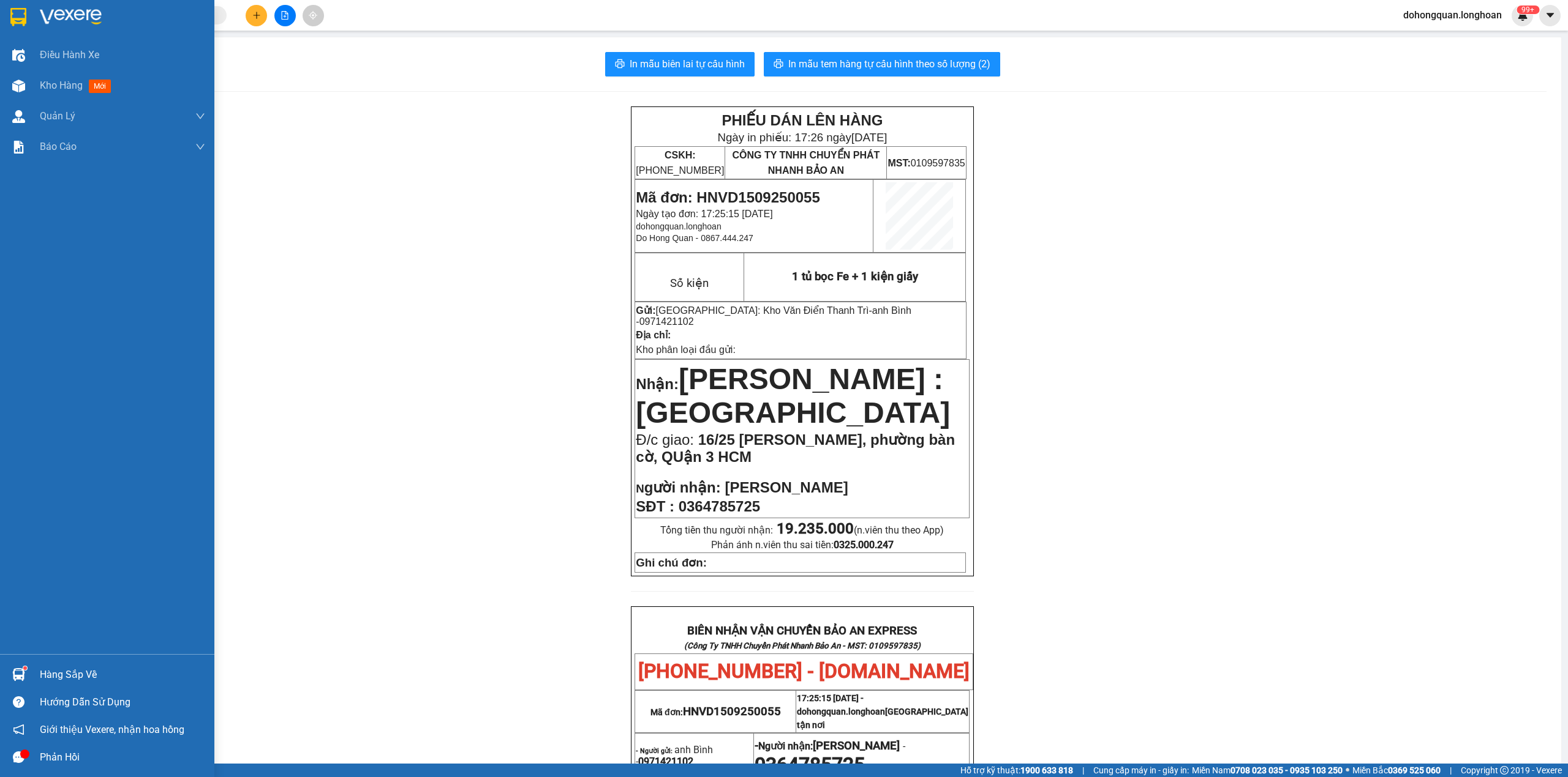
click at [33, 2] on div at bounding box center [107, 19] width 215 height 40
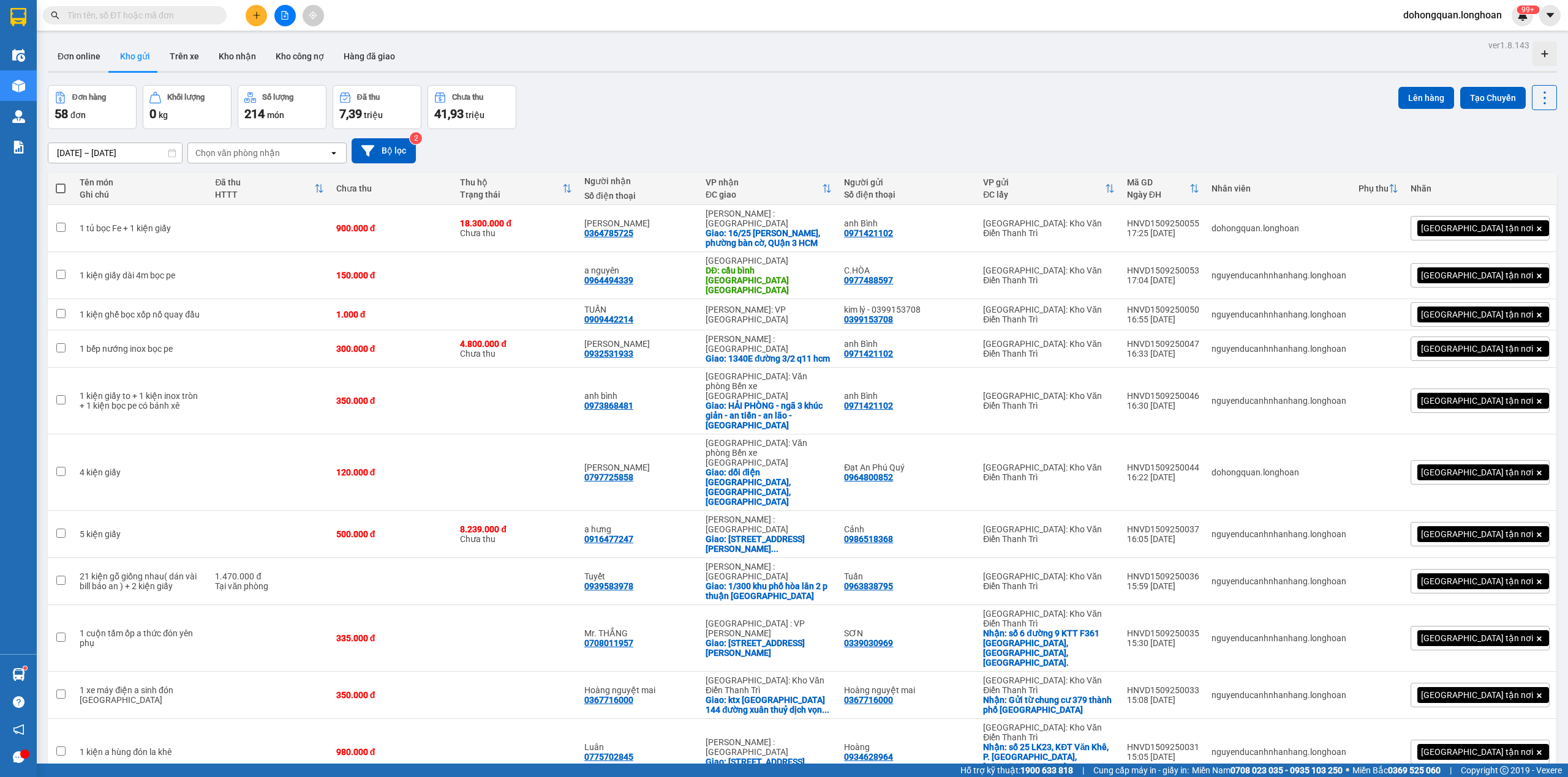
click at [256, 15] on icon "plus" at bounding box center [256, 15] width 7 height 1
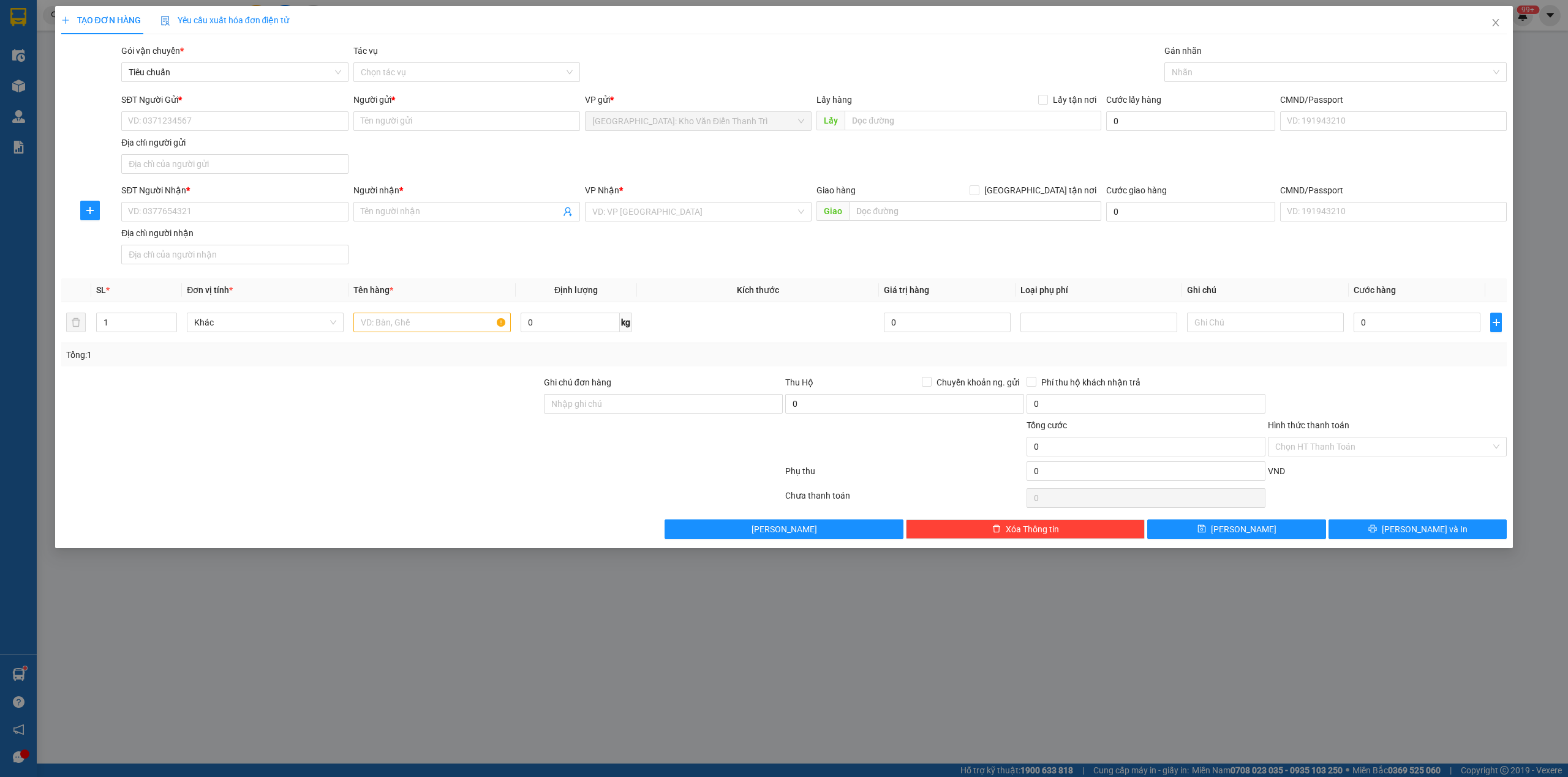
click at [174, 136] on div "Địa chỉ người gửi" at bounding box center [234, 142] width 226 height 13
click at [174, 154] on input "Địa chỉ người gửi" at bounding box center [234, 163] width 226 height 19
click at [177, 128] on input "SĐT Người Gửi *" at bounding box center [234, 121] width 226 height 19
paste input "0865790990"
type input "0865790990"
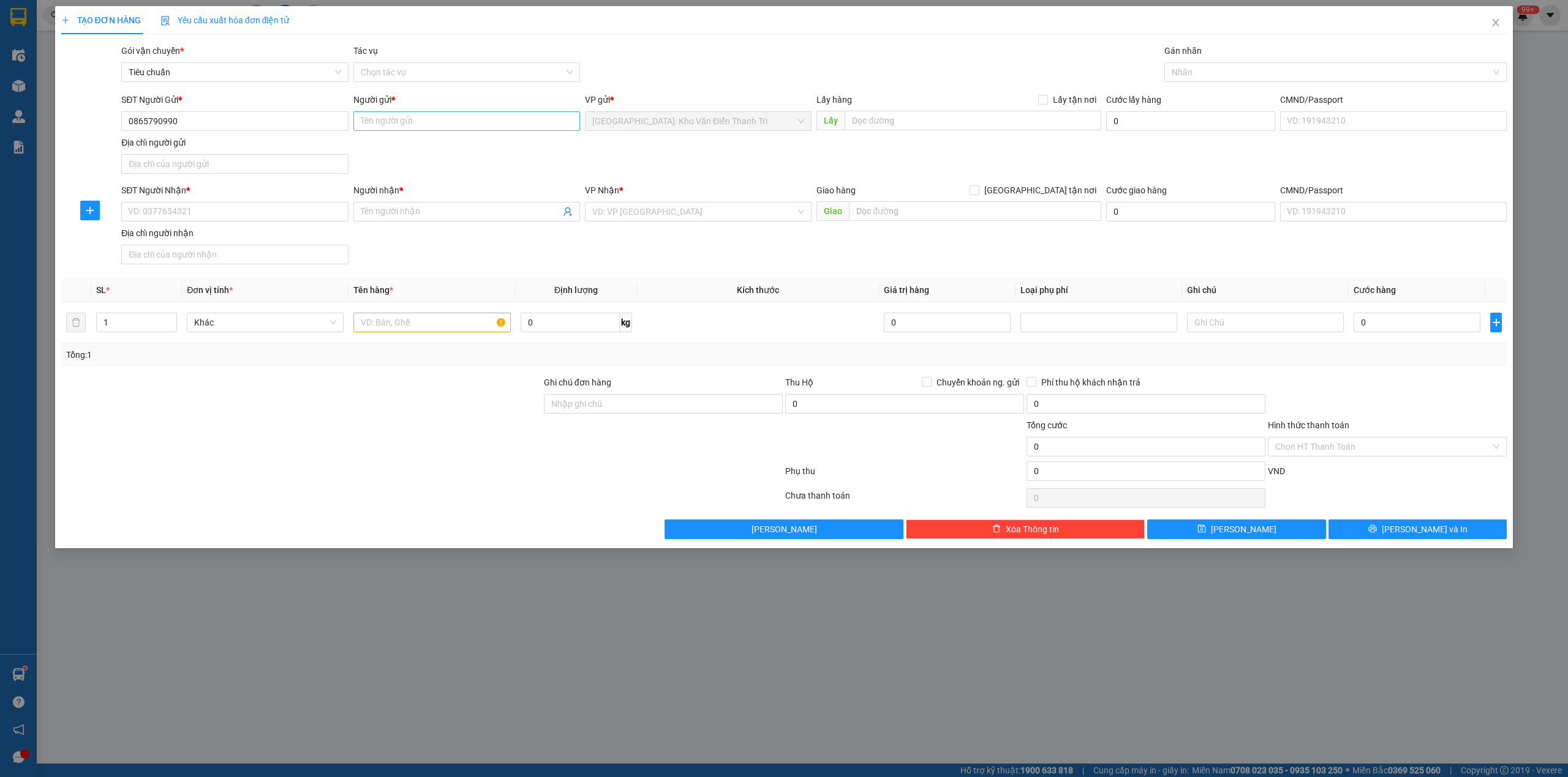
drag, startPoint x: 401, startPoint y: 135, endPoint x: 407, endPoint y: 125, distance: 11.7
click at [401, 132] on div "Người gửi * Tên người gửi" at bounding box center [467, 114] width 226 height 43
click at [407, 125] on input "Người gửi *" at bounding box center [467, 121] width 226 height 19
paste input "PK Minh Dũng"
type input "PK Minh Dũng"
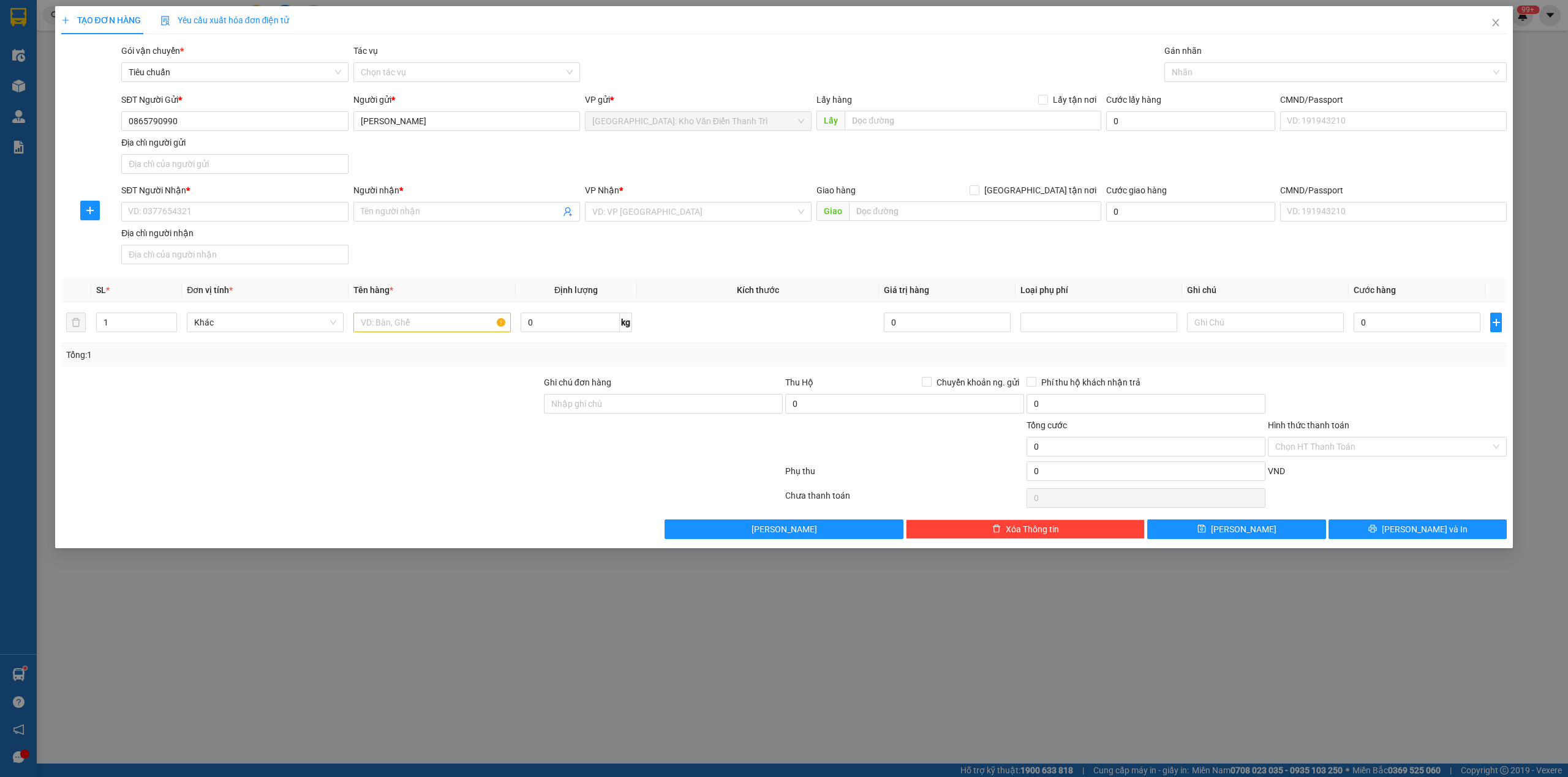
drag, startPoint x: 670, startPoint y: 167, endPoint x: 797, endPoint y: 130, distance: 132.3
click at [672, 165] on div "SĐT Người Gửi * 0865790990 Người gửi * PK Minh Dũng VP gửi * Hà Nội: Kho Văn Đi…" at bounding box center [814, 136] width 1391 height 86
click at [882, 127] on input "text" at bounding box center [973, 120] width 257 height 19
type input "Đón: số 9 Thụy Phương Bắc Từ Liêm HN"
click at [1042, 101] on input "Lấy tận nơi" at bounding box center [1042, 98] width 9 height 9
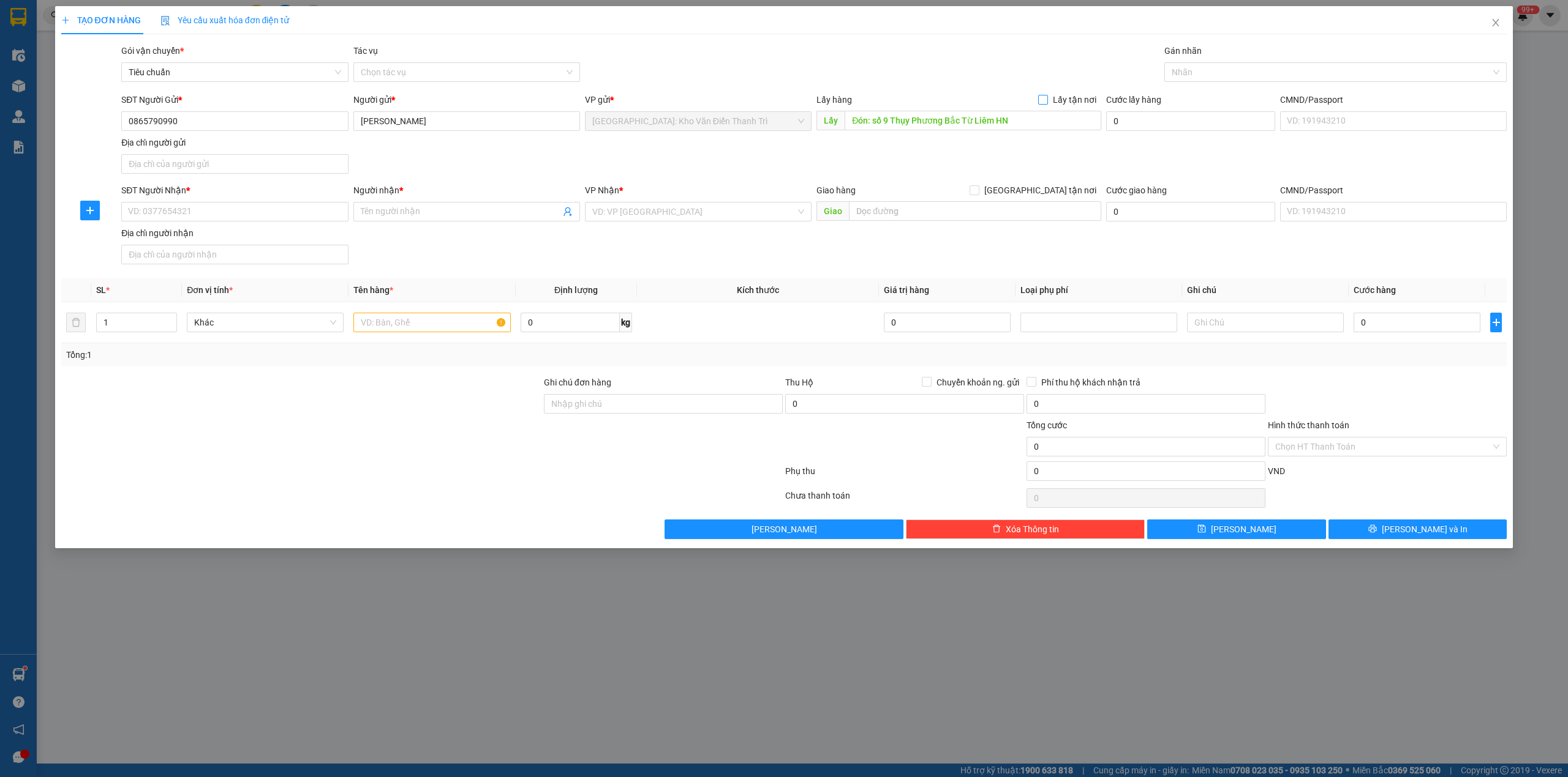
checkbox input "true"
click at [281, 218] on input "SĐT Người Nhận *" at bounding box center [234, 211] width 226 height 19
paste input "0862942469"
type input "0862942469"
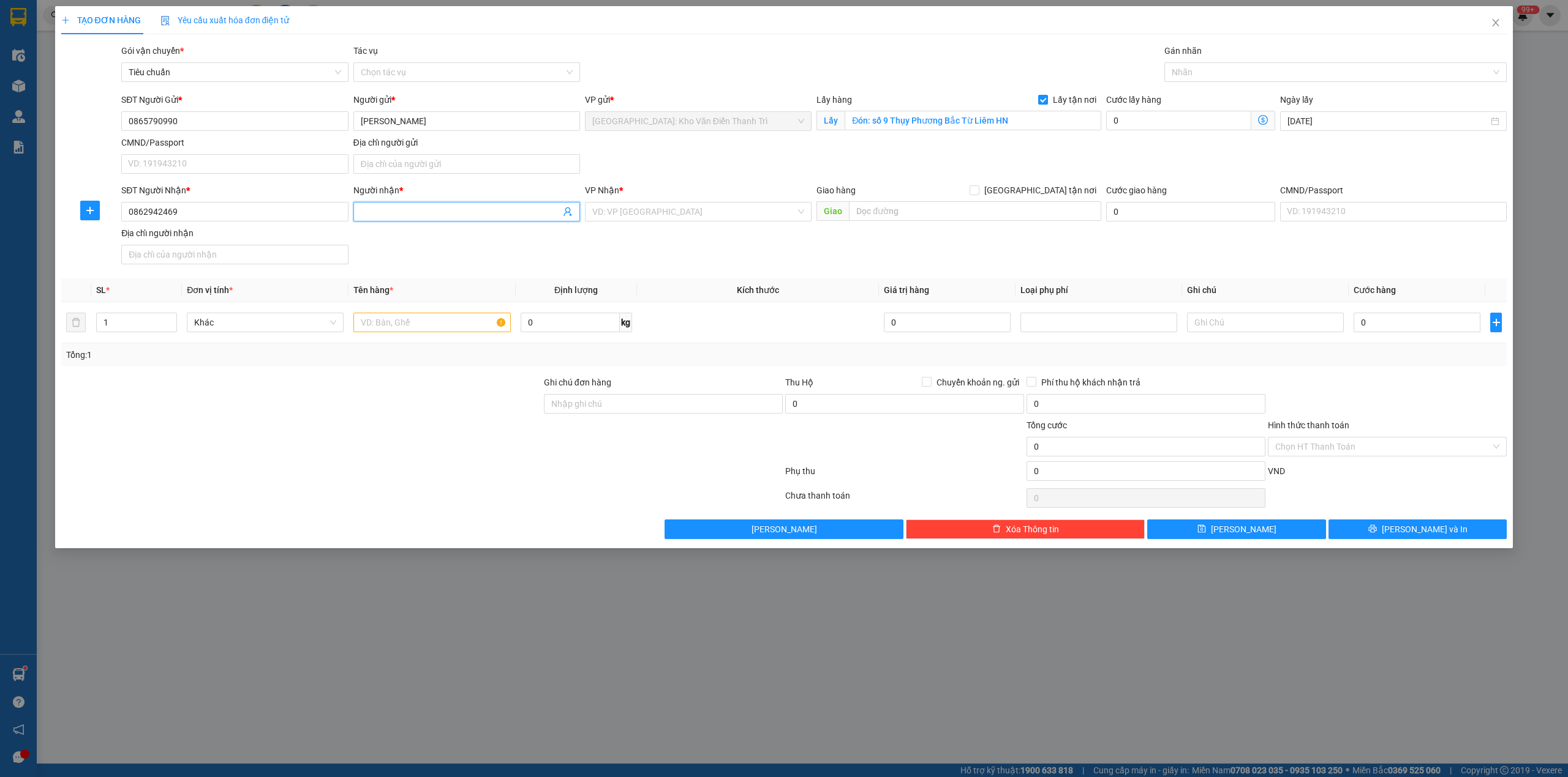
click at [419, 205] on span at bounding box center [467, 211] width 226 height 19
paste input "Pham van sinh"
type input "Pham van sinh"
click at [709, 221] on input "search" at bounding box center [694, 212] width 203 height 19
click at [888, 214] on input "text" at bounding box center [975, 211] width 253 height 19
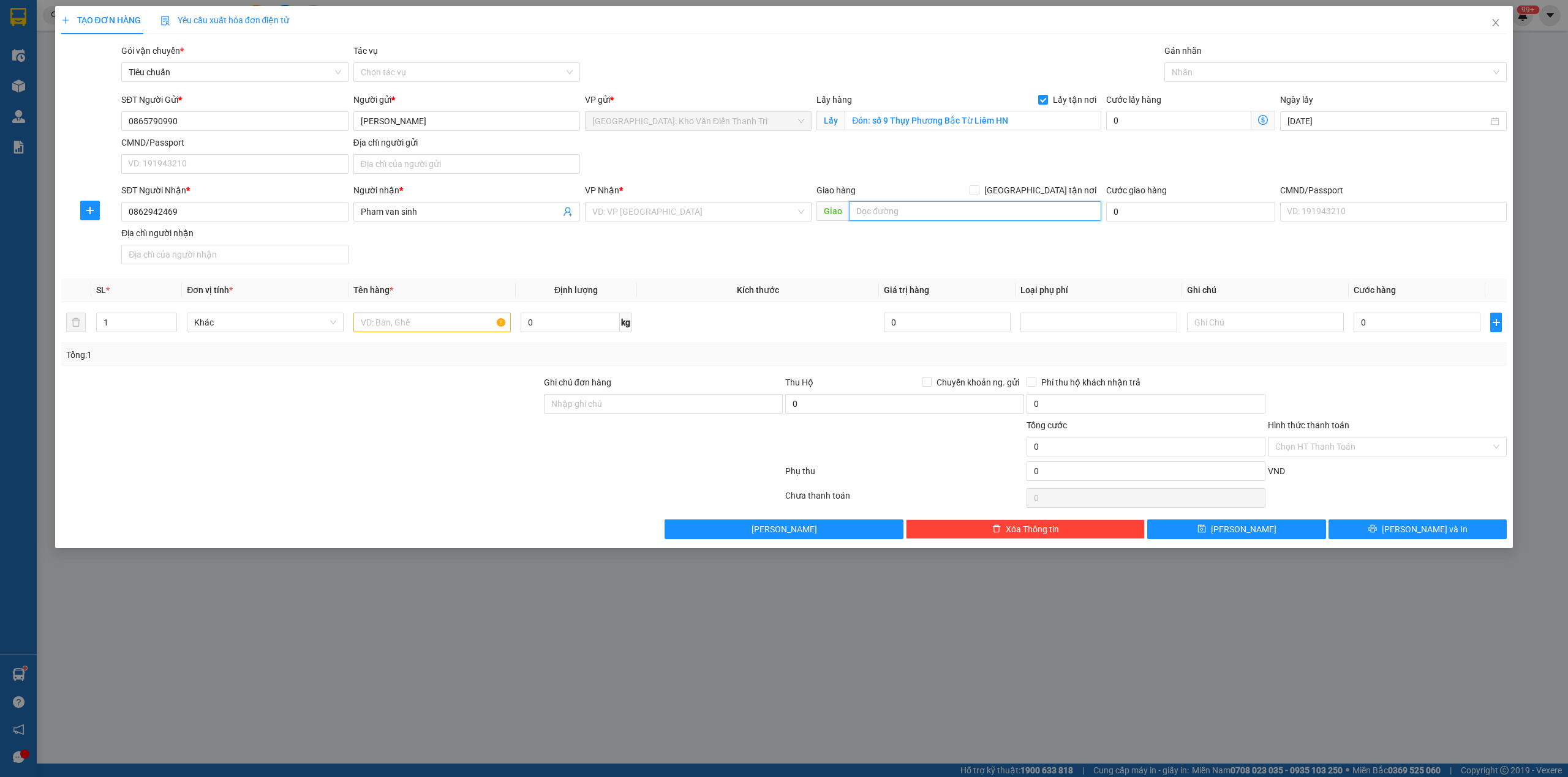
paste input "Trả: So 06 đường 32 phường an lạc, [GEOGRAPHIC_DATA]"
type input "Trả: So 06 đường 32 phường an lạc, [GEOGRAPHIC_DATA]"
click at [686, 215] on input "search" at bounding box center [694, 212] width 203 height 19
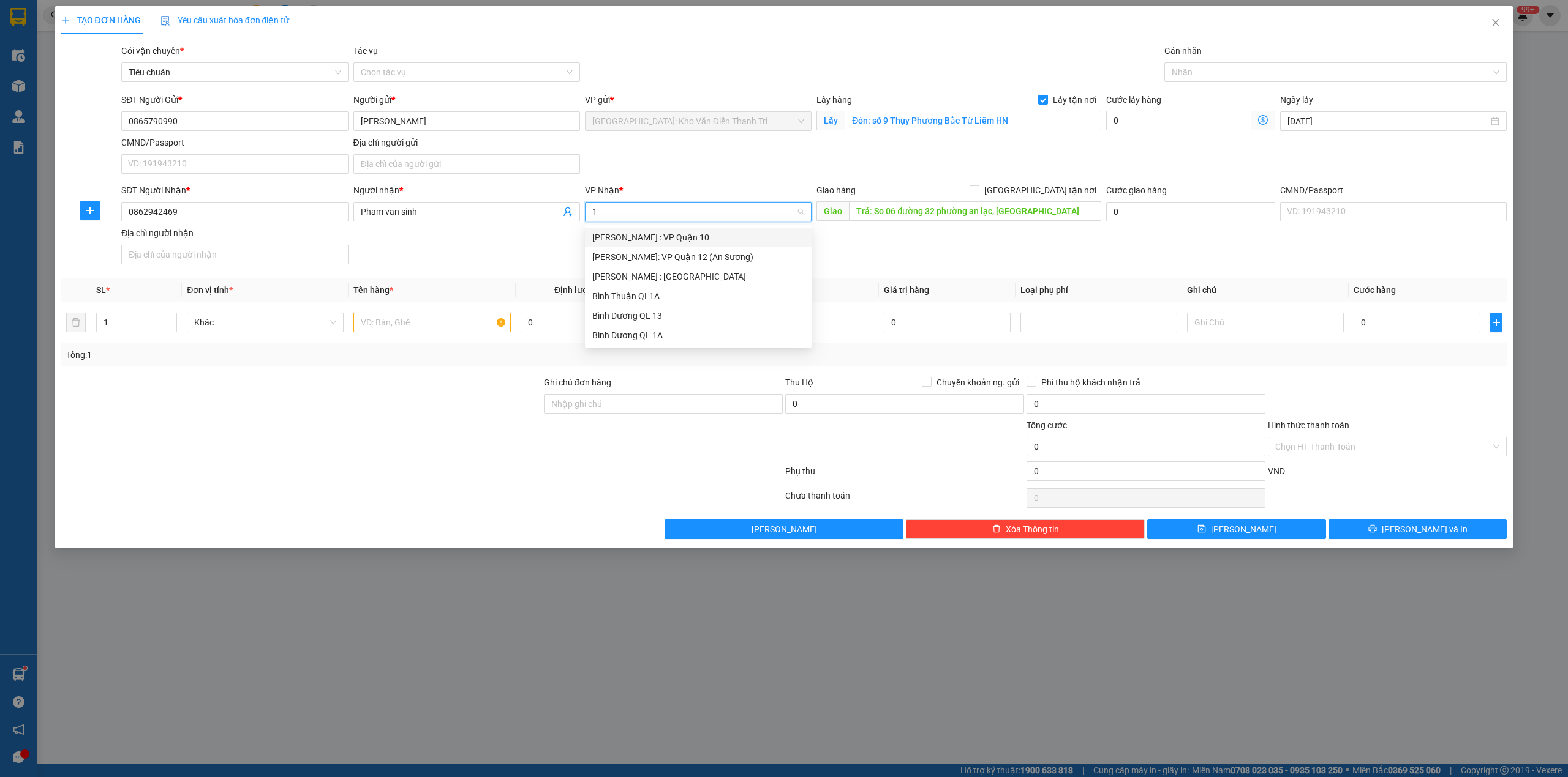
type input "12"
click at [684, 255] on div "[PERSON_NAME] : [GEOGRAPHIC_DATA]" at bounding box center [698, 256] width 212 height 13
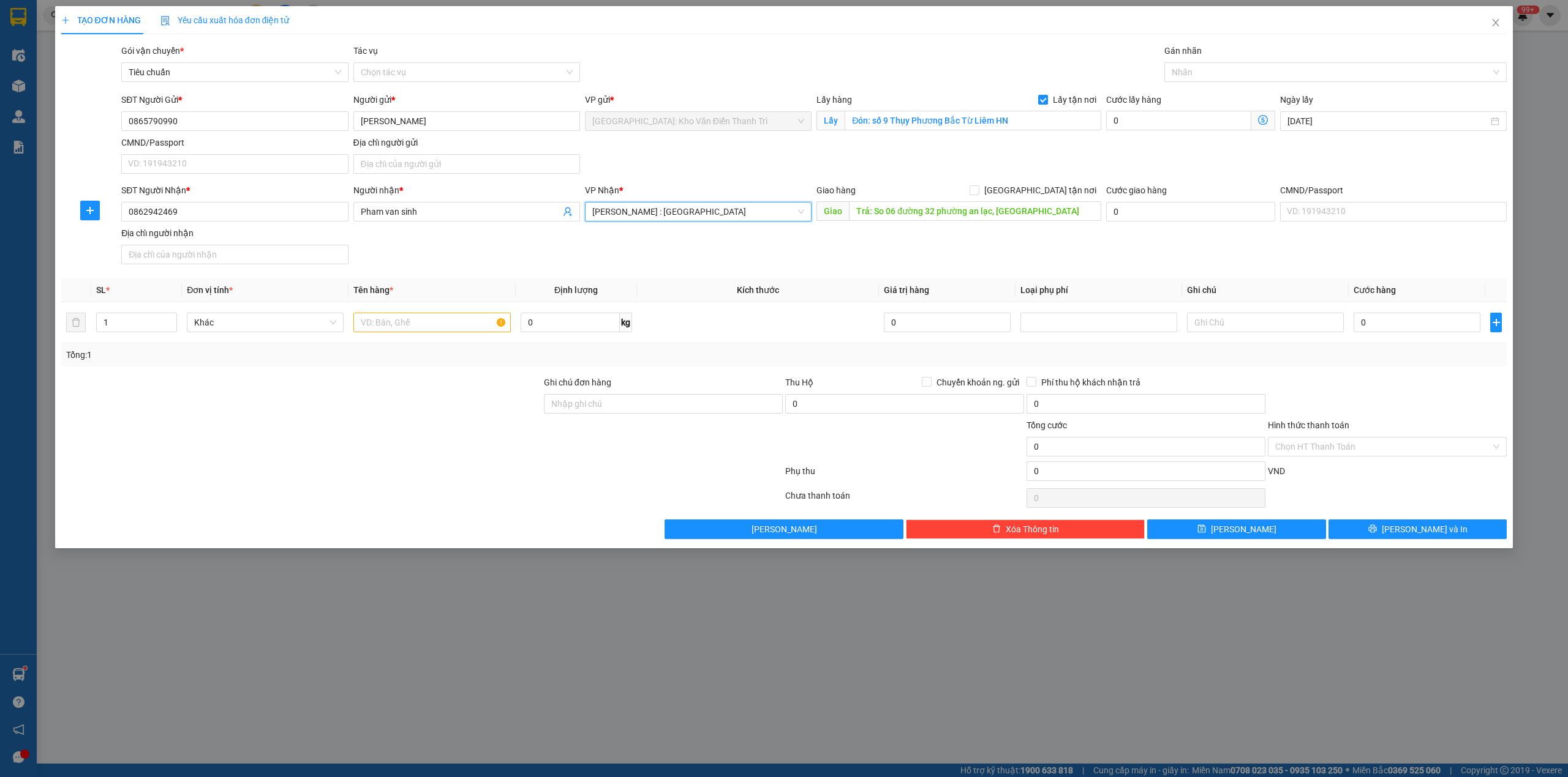
click at [959, 235] on div "SĐT Người Nhận * 0862942469 Người nhận * Pham van sinh VP Nhận * [GEOGRAPHIC_DA…" at bounding box center [814, 226] width 1391 height 86
click at [978, 191] on input "[GEOGRAPHIC_DATA] tận nơi" at bounding box center [974, 189] width 9 height 9
checkbox input "true"
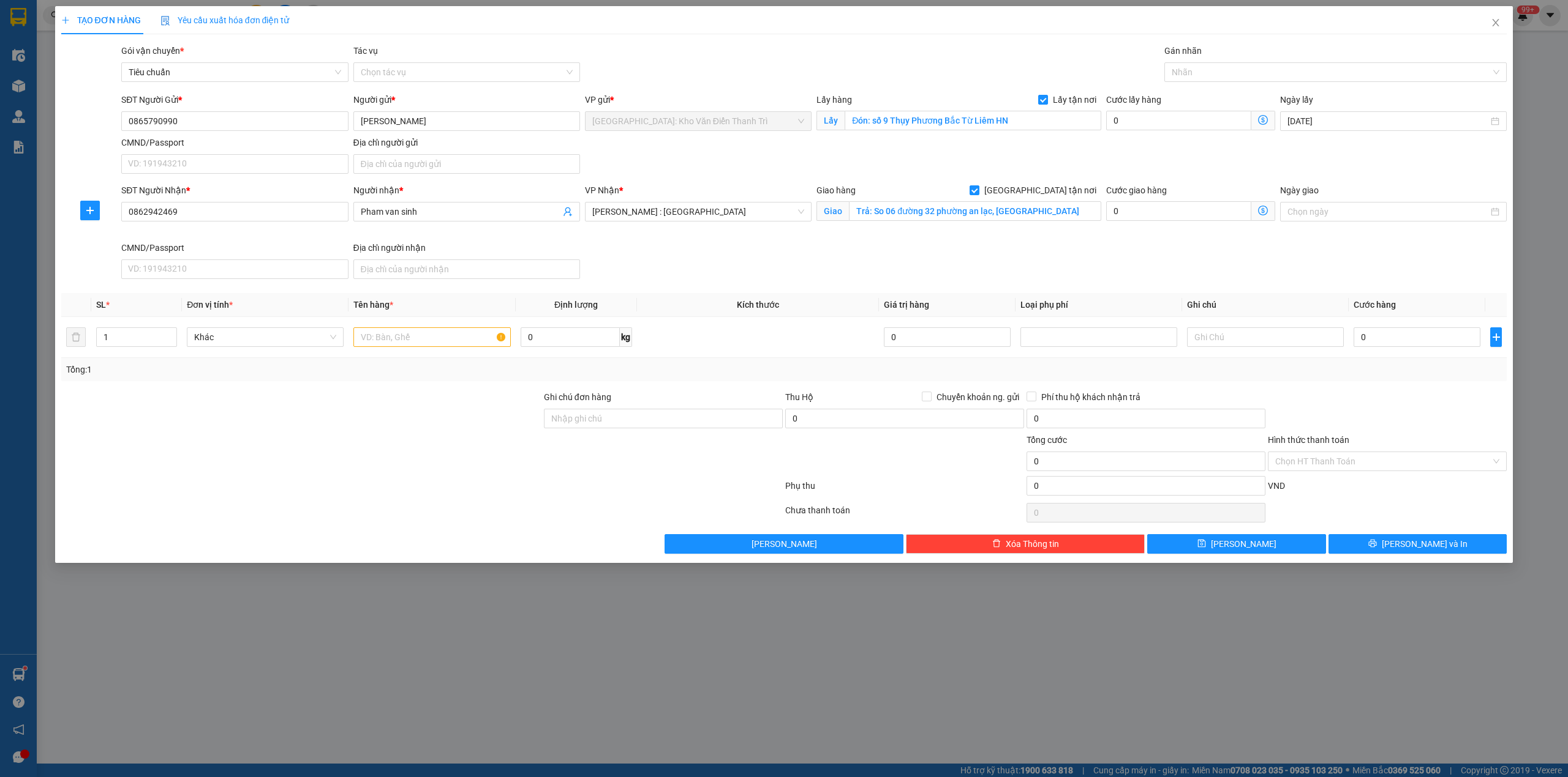
click at [1118, 136] on div "Cước lấy hàng 0" at bounding box center [1191, 114] width 169 height 43
click at [1181, 63] on div "Nhãn" at bounding box center [1335, 72] width 343 height 19
type input "gt"
click at [1187, 89] on div "[GEOGRAPHIC_DATA] tận nơi" at bounding box center [1335, 97] width 343 height 19
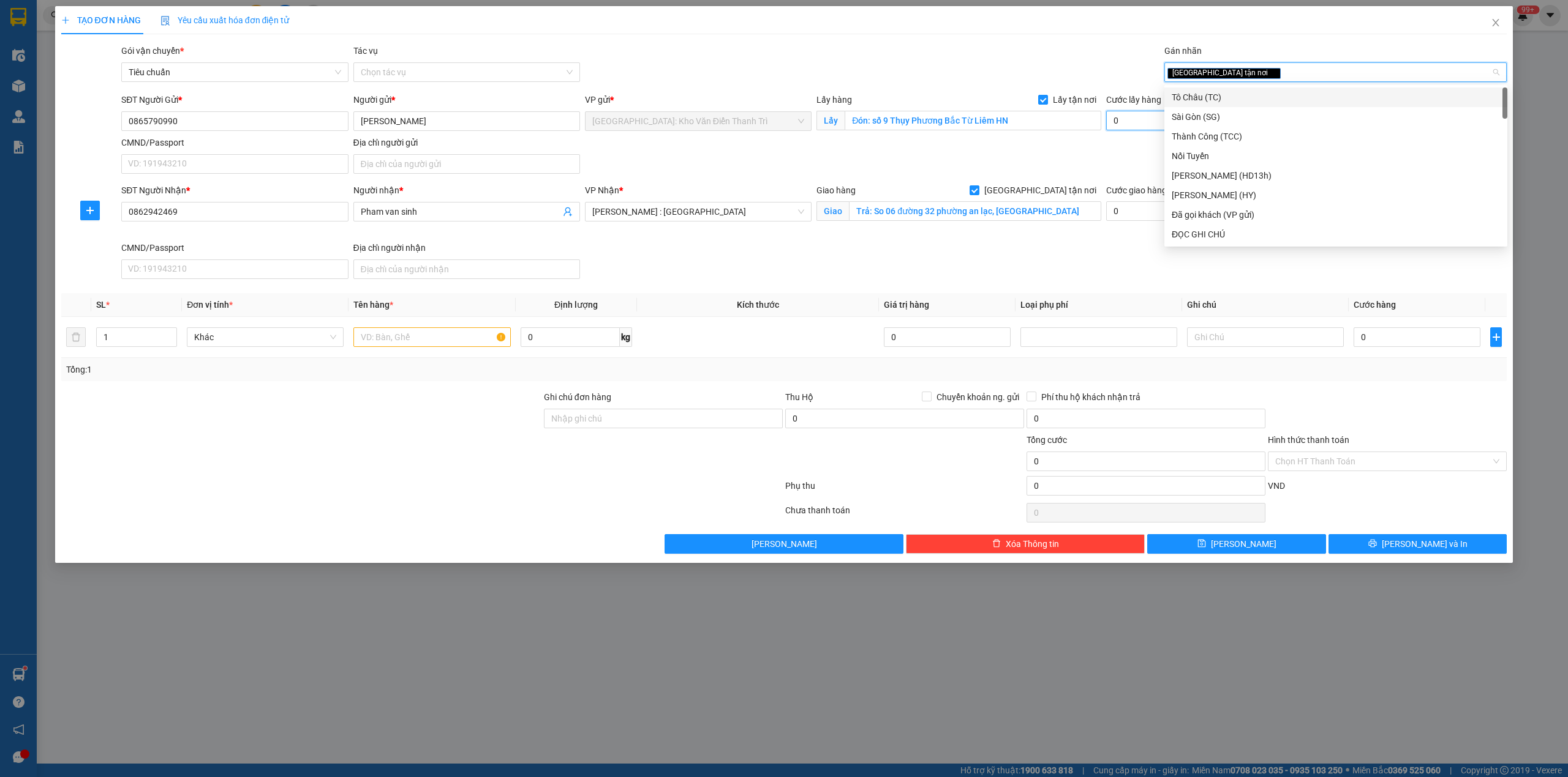
click at [1115, 125] on input "0" at bounding box center [1178, 120] width 145 height 19
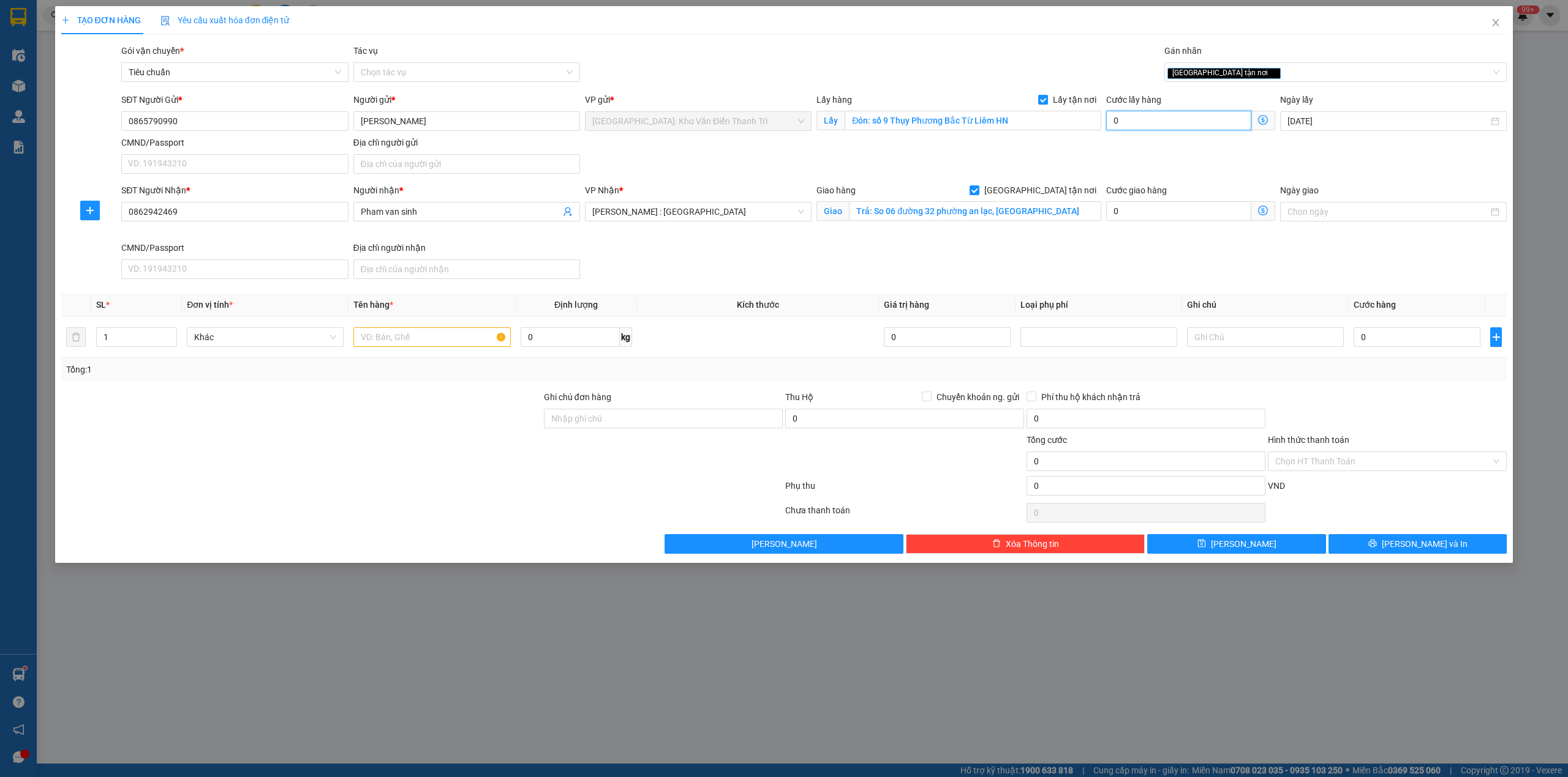
type input "6"
type input "65"
type input "650"
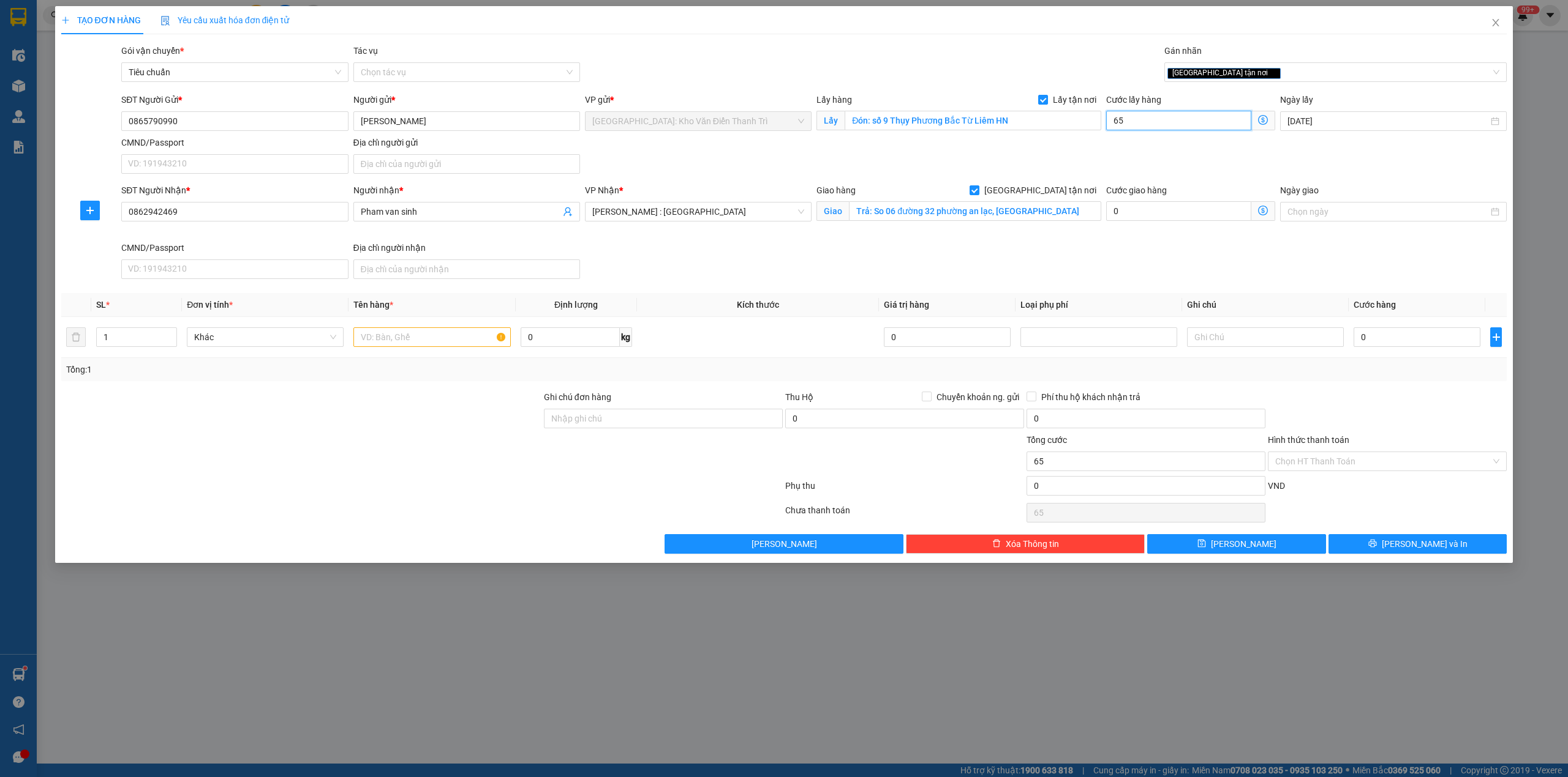
type input "650"
type input "6.500"
type input "65.000"
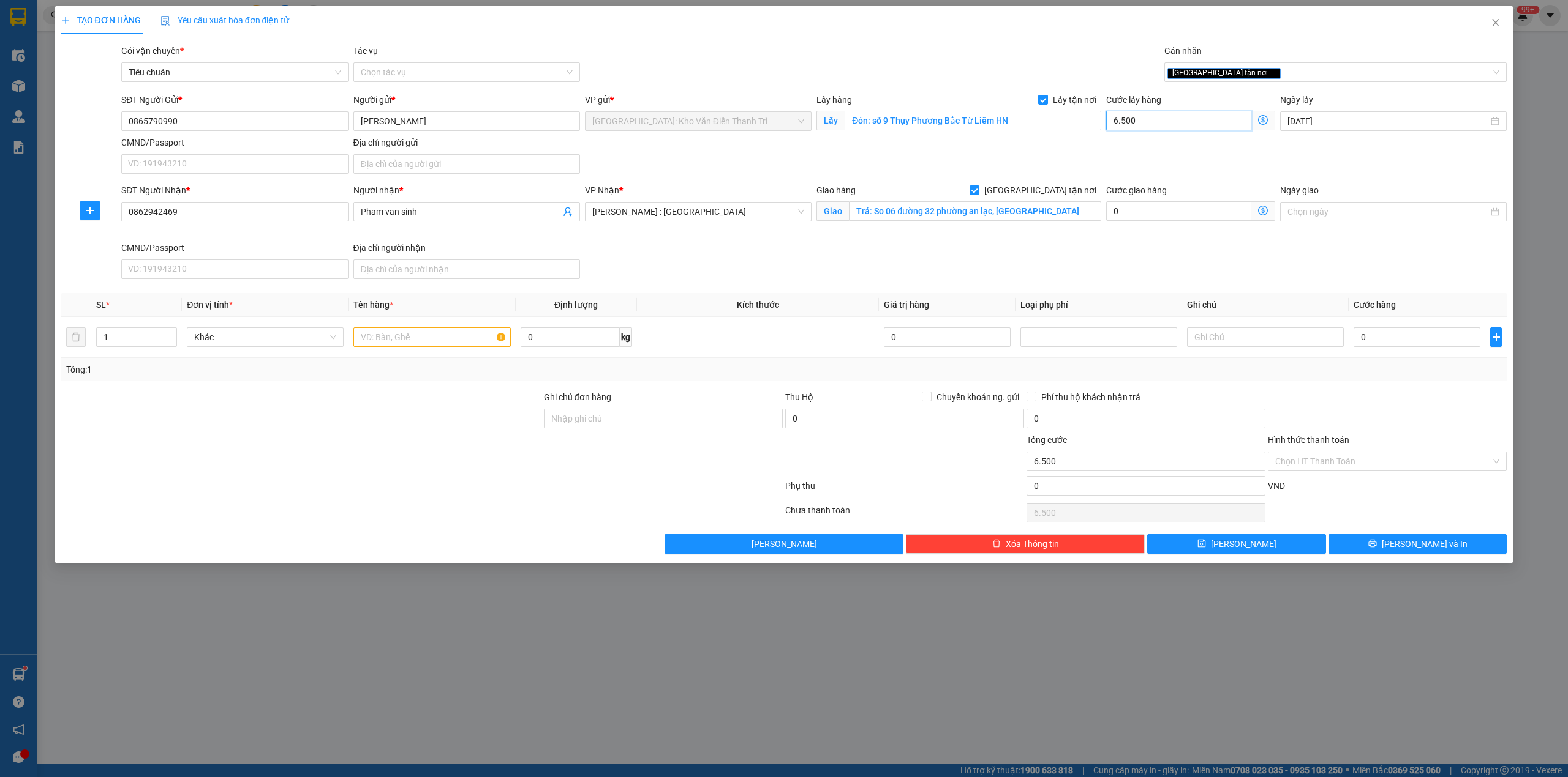
type input "65.000"
click at [1434, 356] on td "0" at bounding box center [1417, 337] width 136 height 41
click at [1432, 347] on input "0" at bounding box center [1417, 337] width 127 height 19
type input "3"
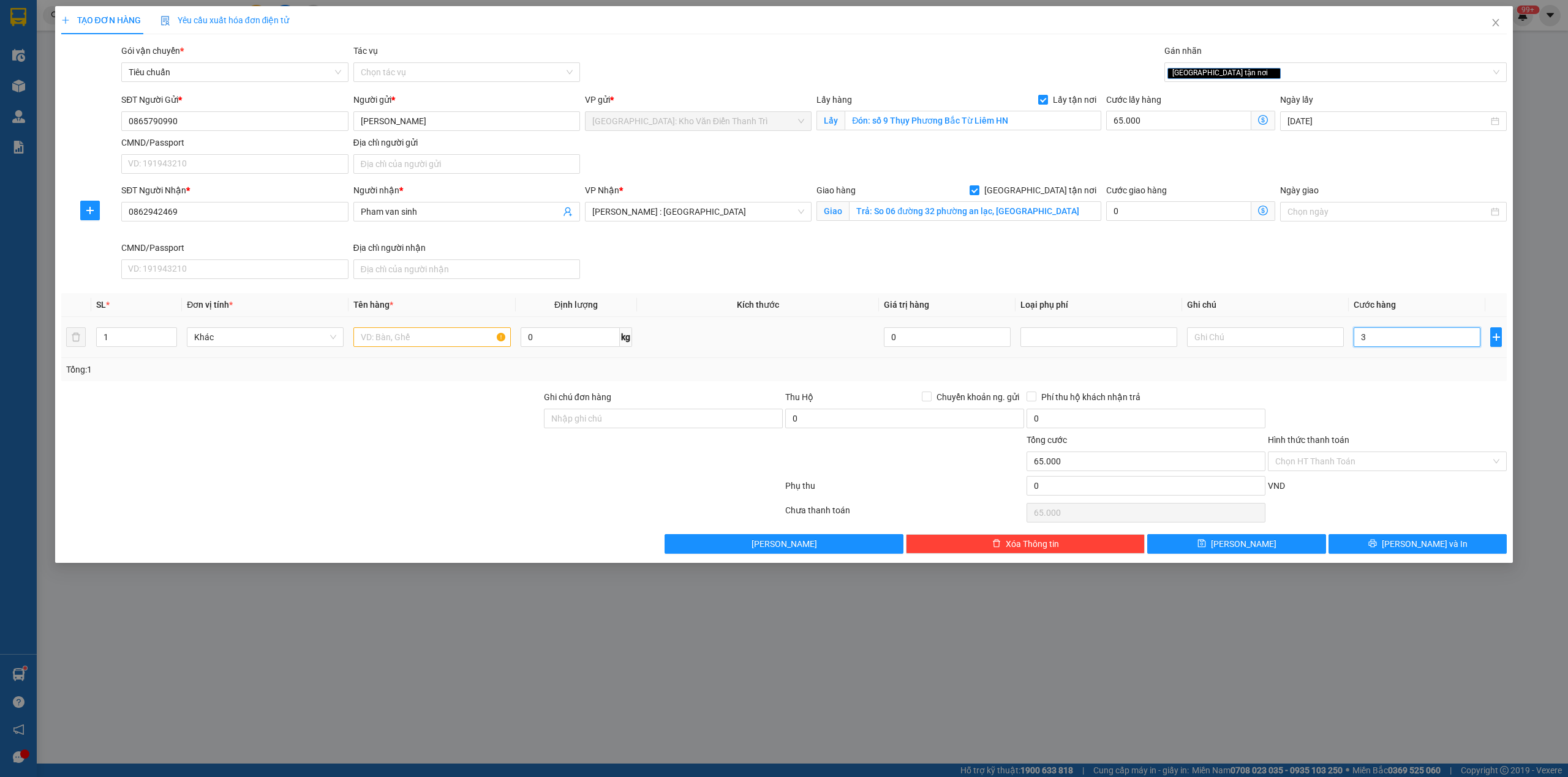
type input "65.003"
type input "36"
type input "65.036"
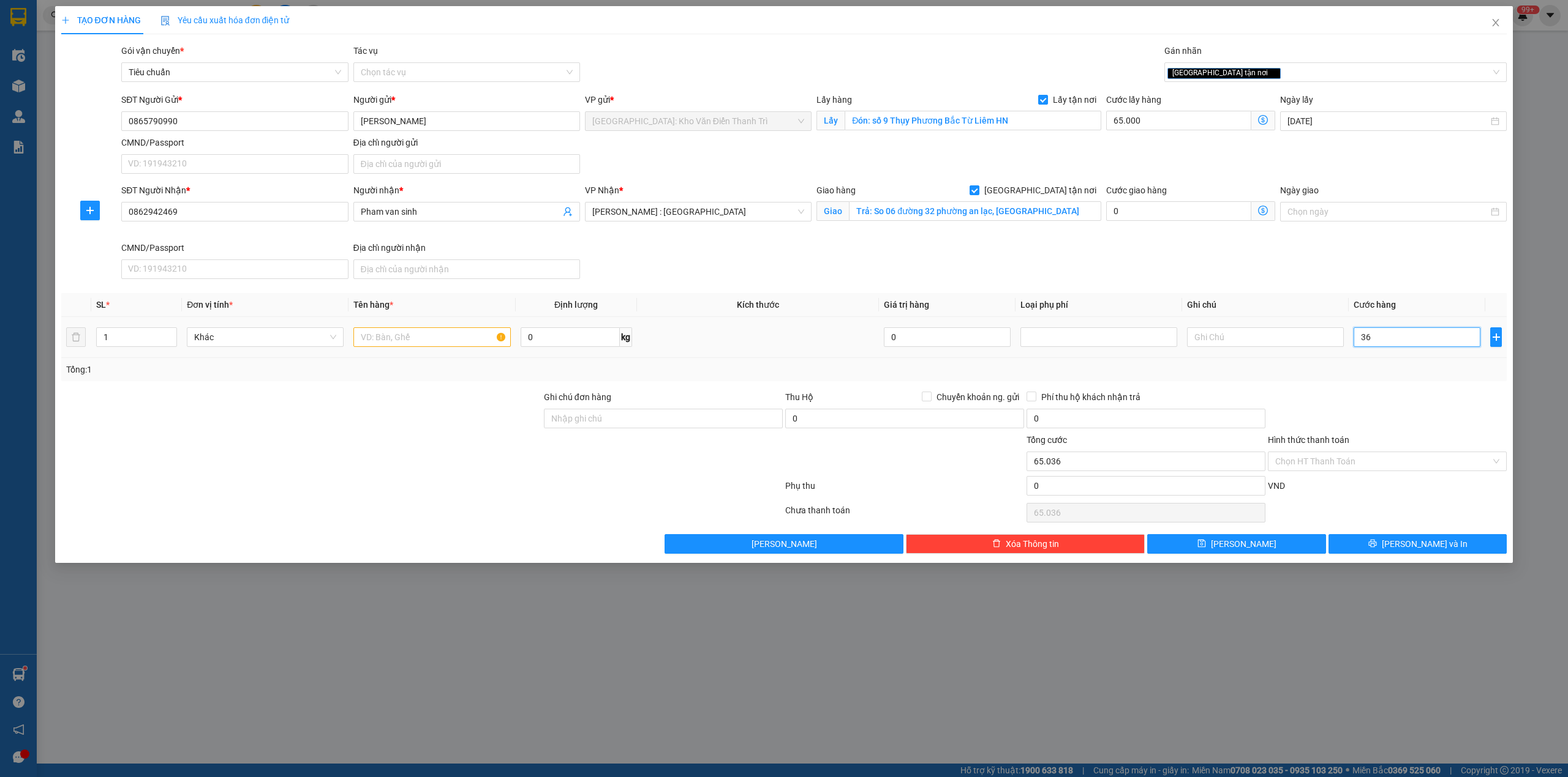
type input "360"
type input "65.360"
type input "3.600"
type input "68.600"
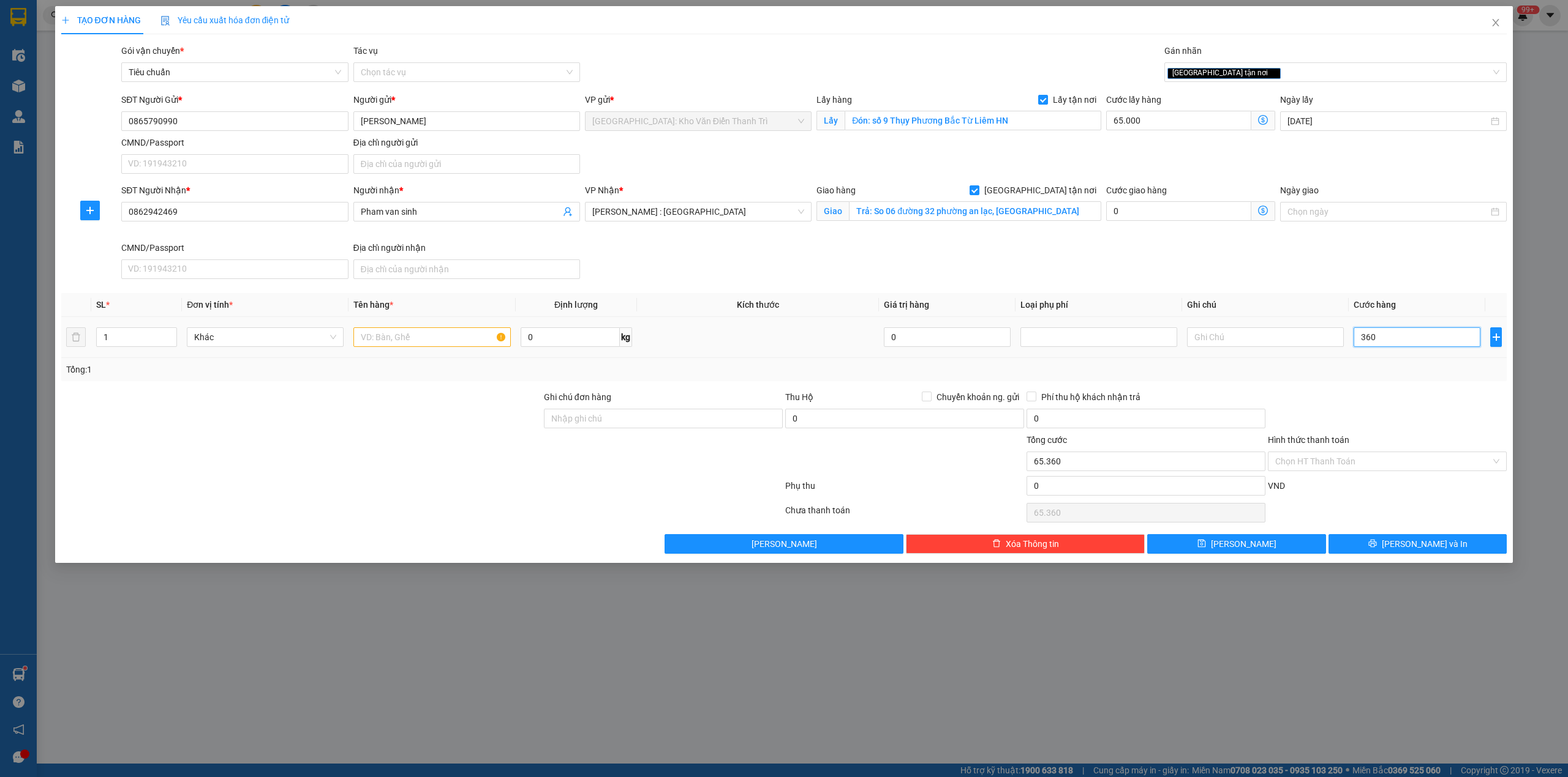
type input "68.600"
type input "36.000"
type input "101.000"
type input "360.000"
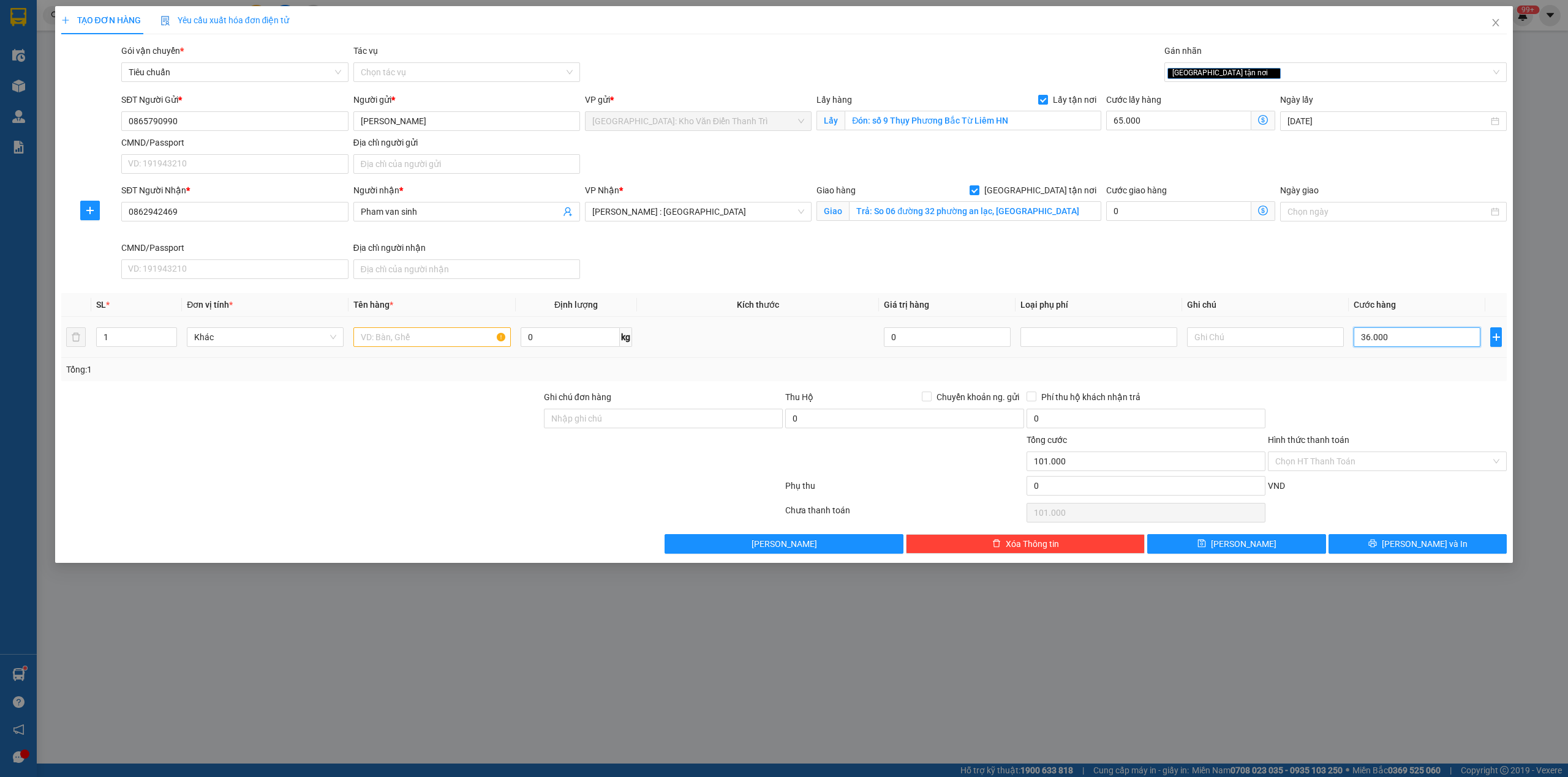
type input "425.000"
type input "360.000"
click at [395, 317] on th "Tên hàng *" at bounding box center [432, 304] width 167 height 24
click at [391, 346] on input "text" at bounding box center [432, 337] width 157 height 19
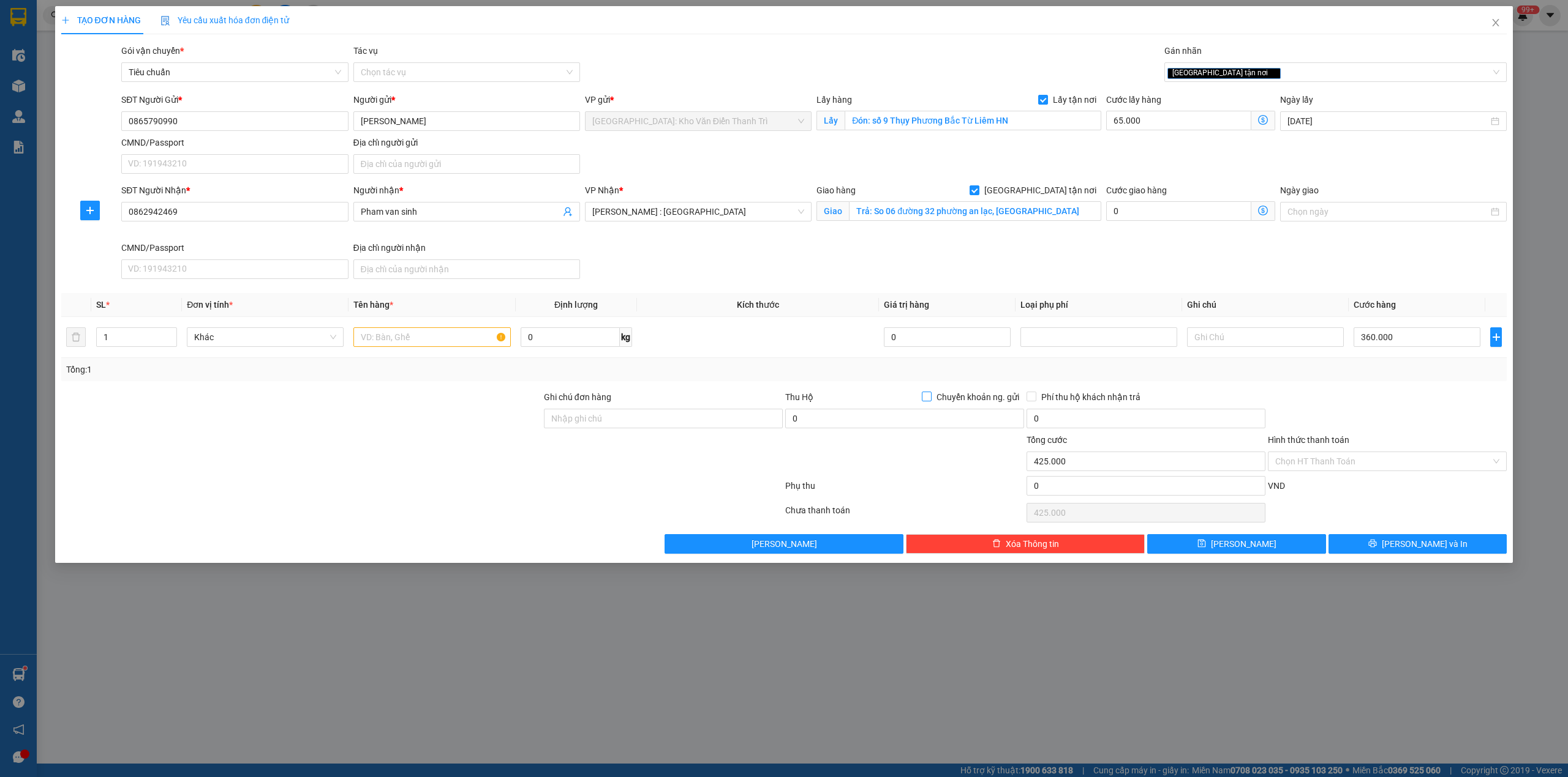
click at [934, 403] on span "Chuyển khoản ng. gửi" at bounding box center [977, 397] width 92 height 13
click at [930, 401] on input "Chuyển khoản ng. gửi" at bounding box center [925, 396] width 9 height 9
checkbox input "true"
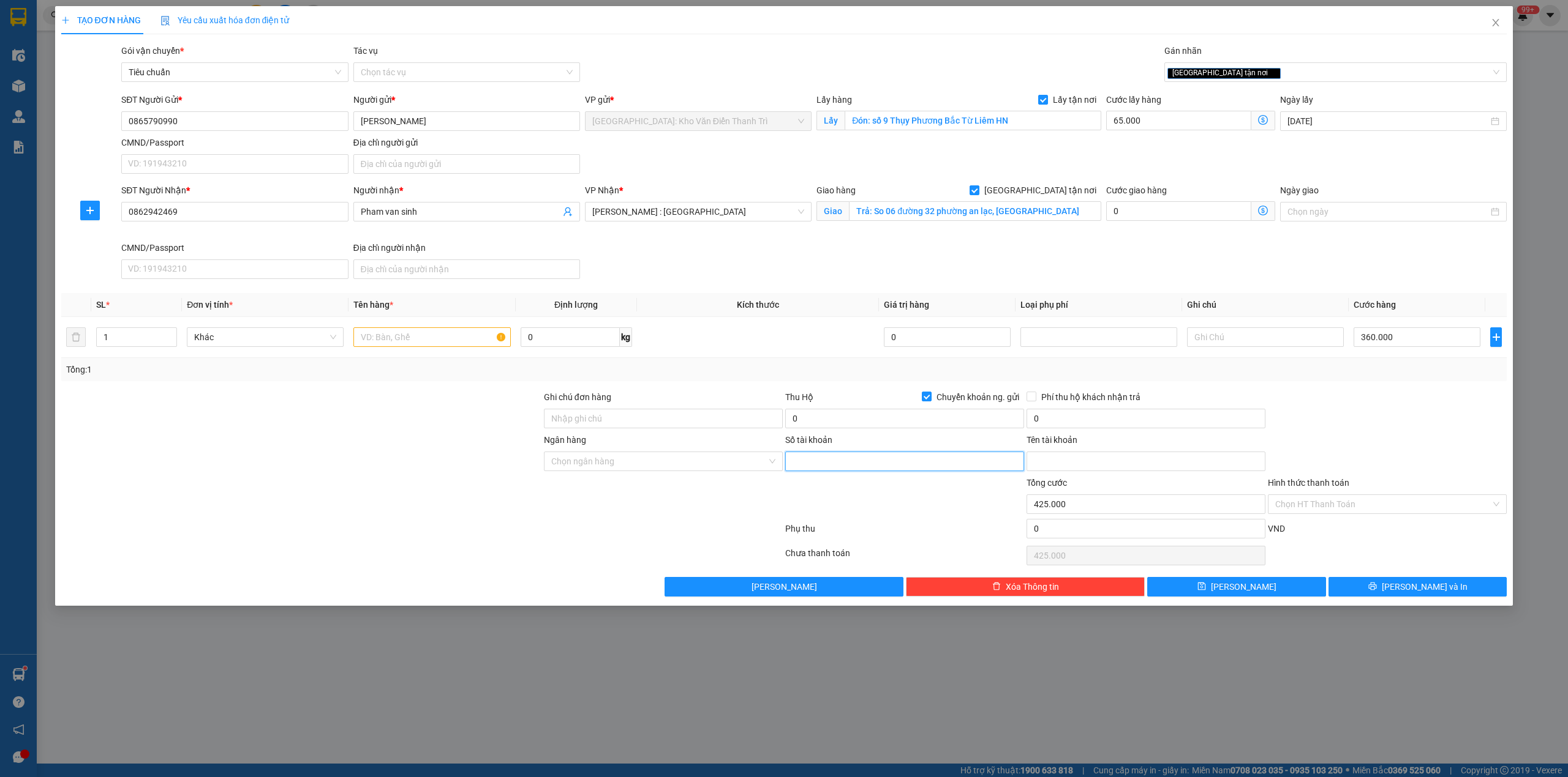
click at [841, 470] on input "Số tài khoản" at bounding box center [905, 461] width 239 height 19
paste input "9985147707"
type input "9985147707"
click at [629, 466] on input "Ngân hàng" at bounding box center [659, 462] width 215 height 19
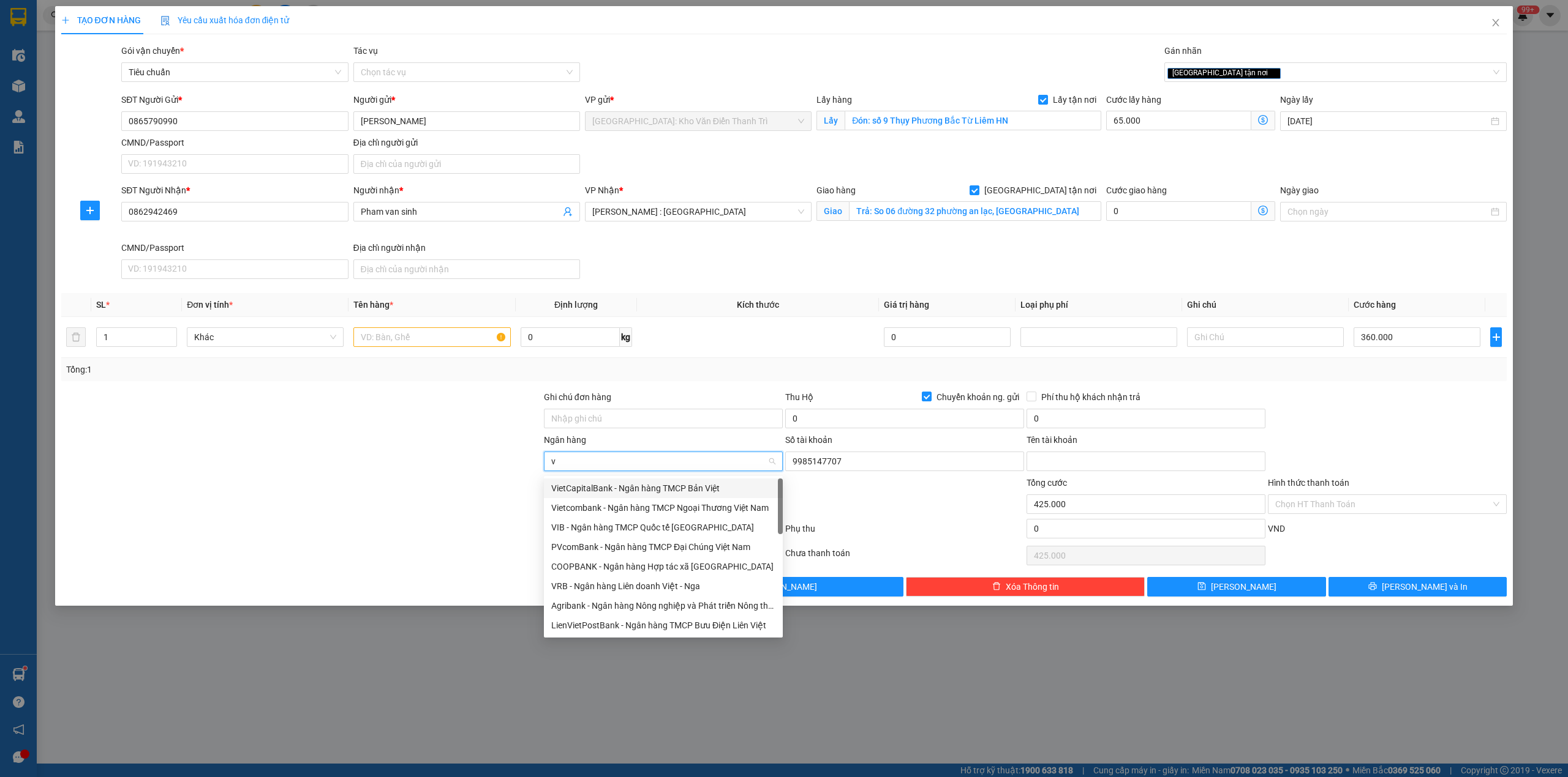
type input "vi"
click at [613, 512] on div "Vietcombank - Ngân hàng TMCP Ngoại Thương Việt Nam" at bounding box center [663, 507] width 224 height 13
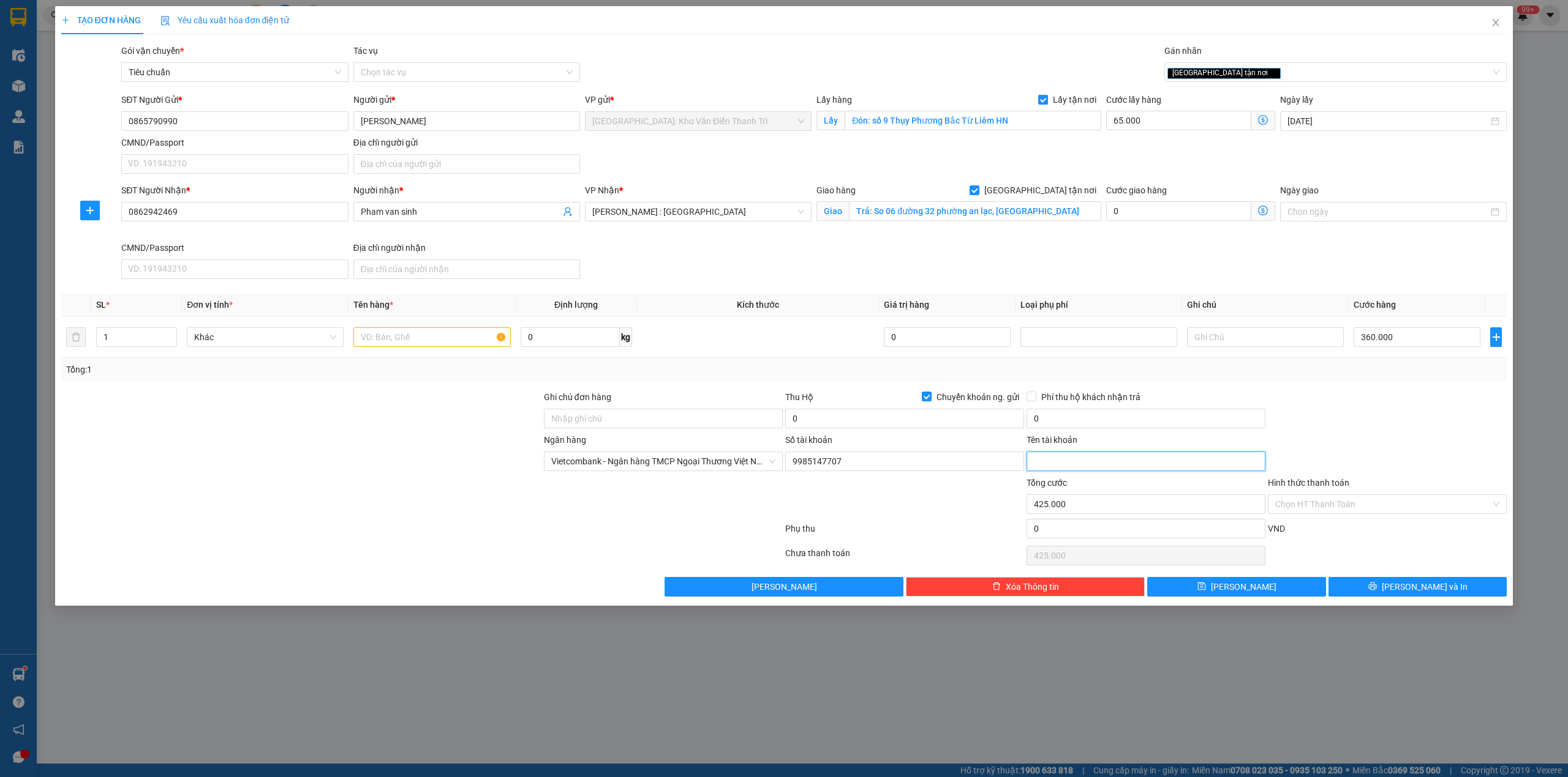
click at [1047, 459] on input "Tên tài khoản" at bounding box center [1146, 461] width 239 height 19
paste input "[PERSON_NAME]"
type input "[PERSON_NAME]"
click at [594, 424] on input "Ghi chú đơn hàng" at bounding box center [663, 418] width 239 height 19
type input "KO VAT"
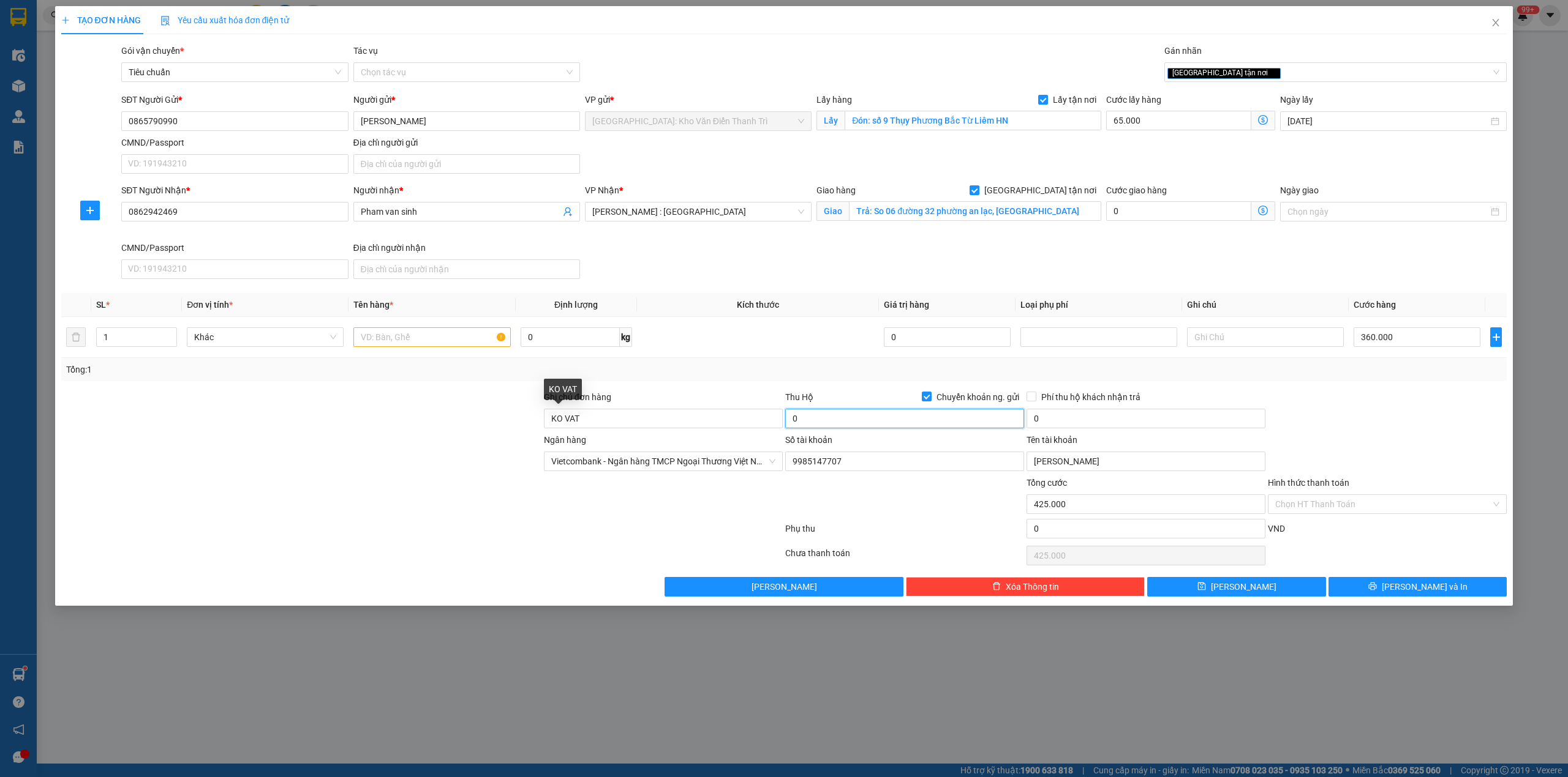
click at [807, 419] on input "0" at bounding box center [905, 418] width 239 height 19
type input "4.500.000"
drag, startPoint x: 392, startPoint y: 371, endPoint x: 398, endPoint y: 363, distance: 10.0
click at [392, 369] on div "Tổng: 1" at bounding box center [335, 370] width 539 height 13
click at [403, 347] on input "text" at bounding box center [432, 337] width 157 height 19
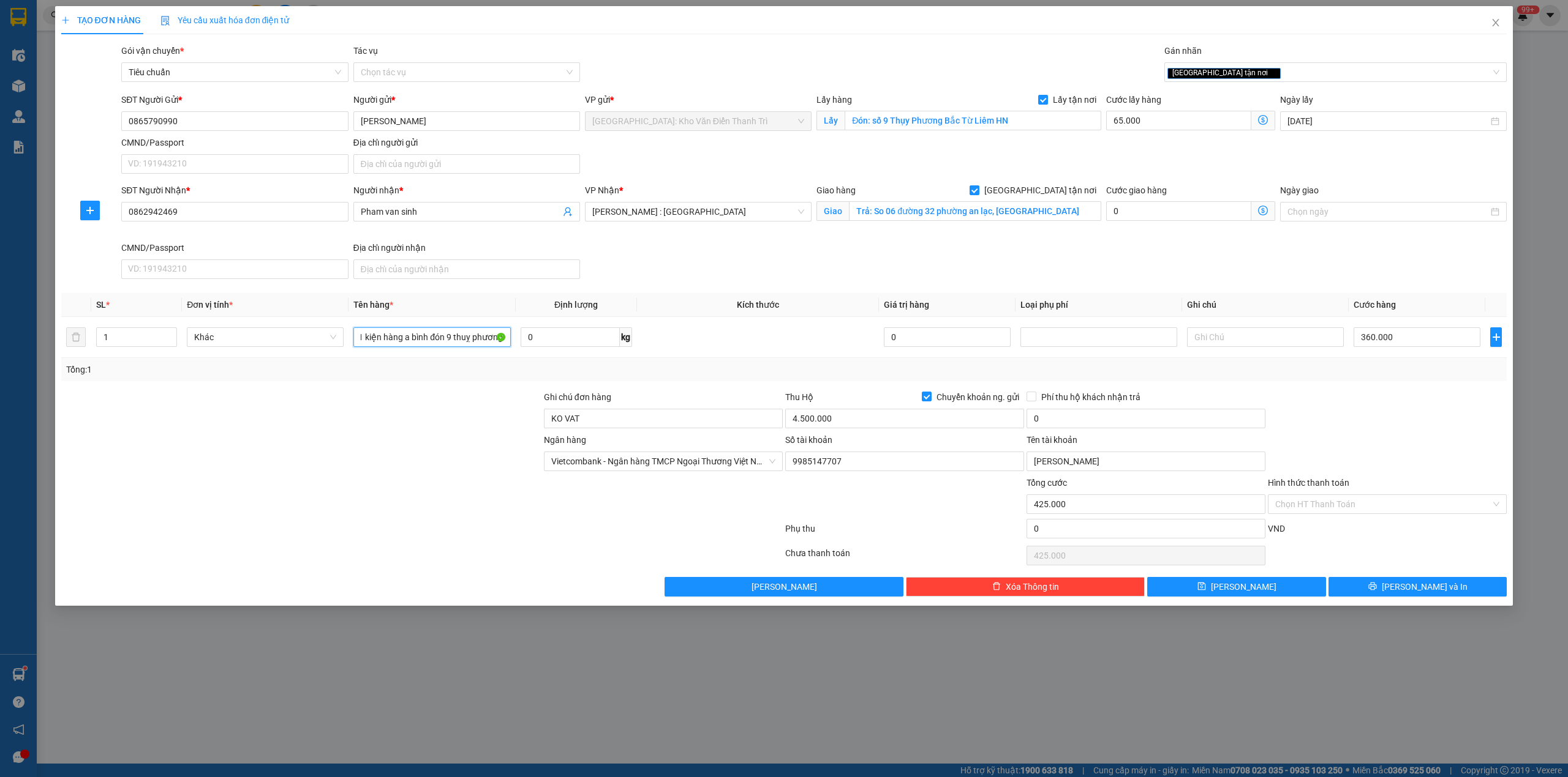
scroll to position [0, 5]
type input "1 kiện hàng a bình đón 9 thuỵ phương"
click at [1194, 588] on button "[PERSON_NAME]" at bounding box center [1236, 586] width 179 height 19
checkbox input "false"
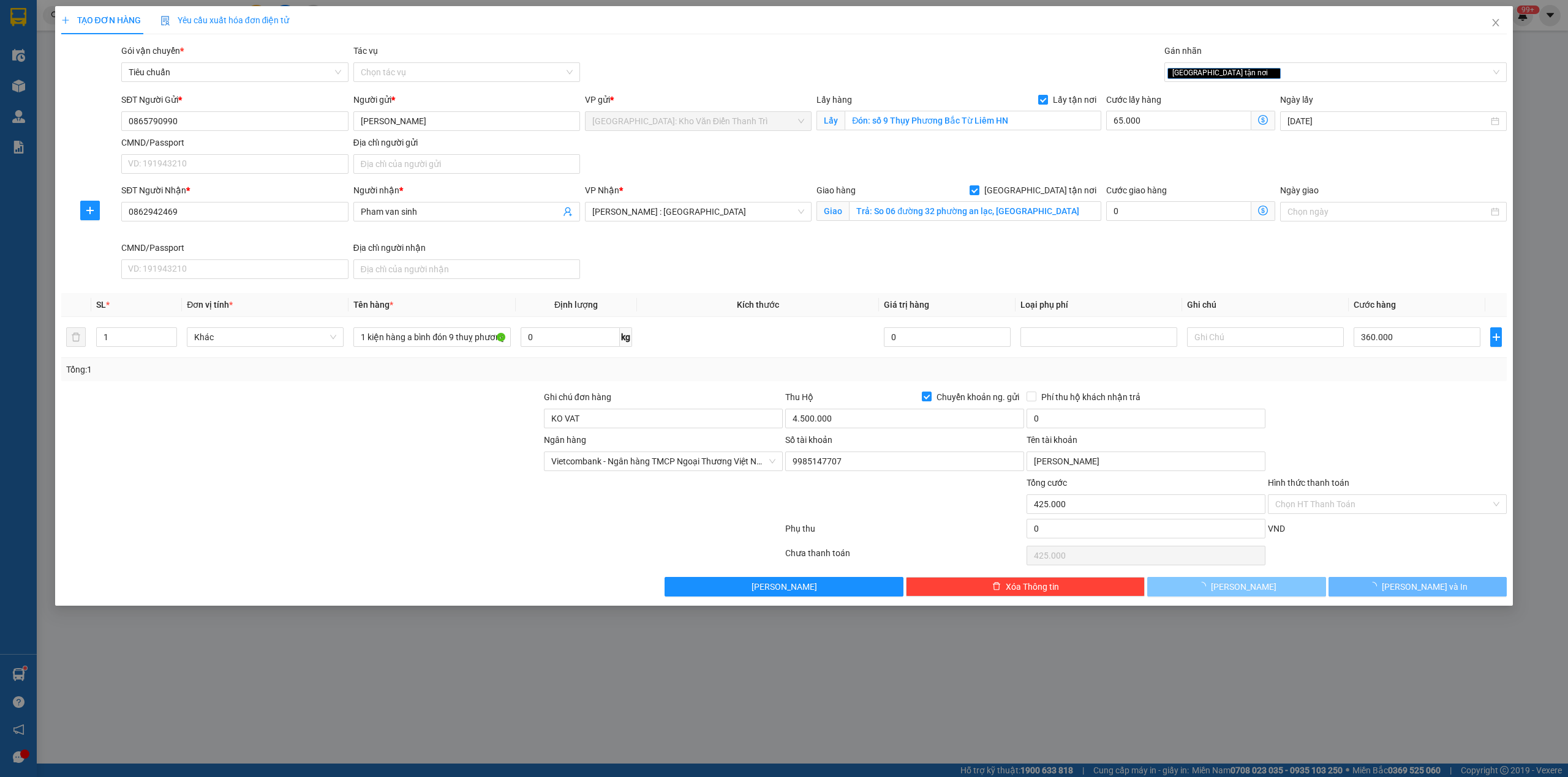
checkbox input "false"
type input "0"
checkbox input "false"
type input "0"
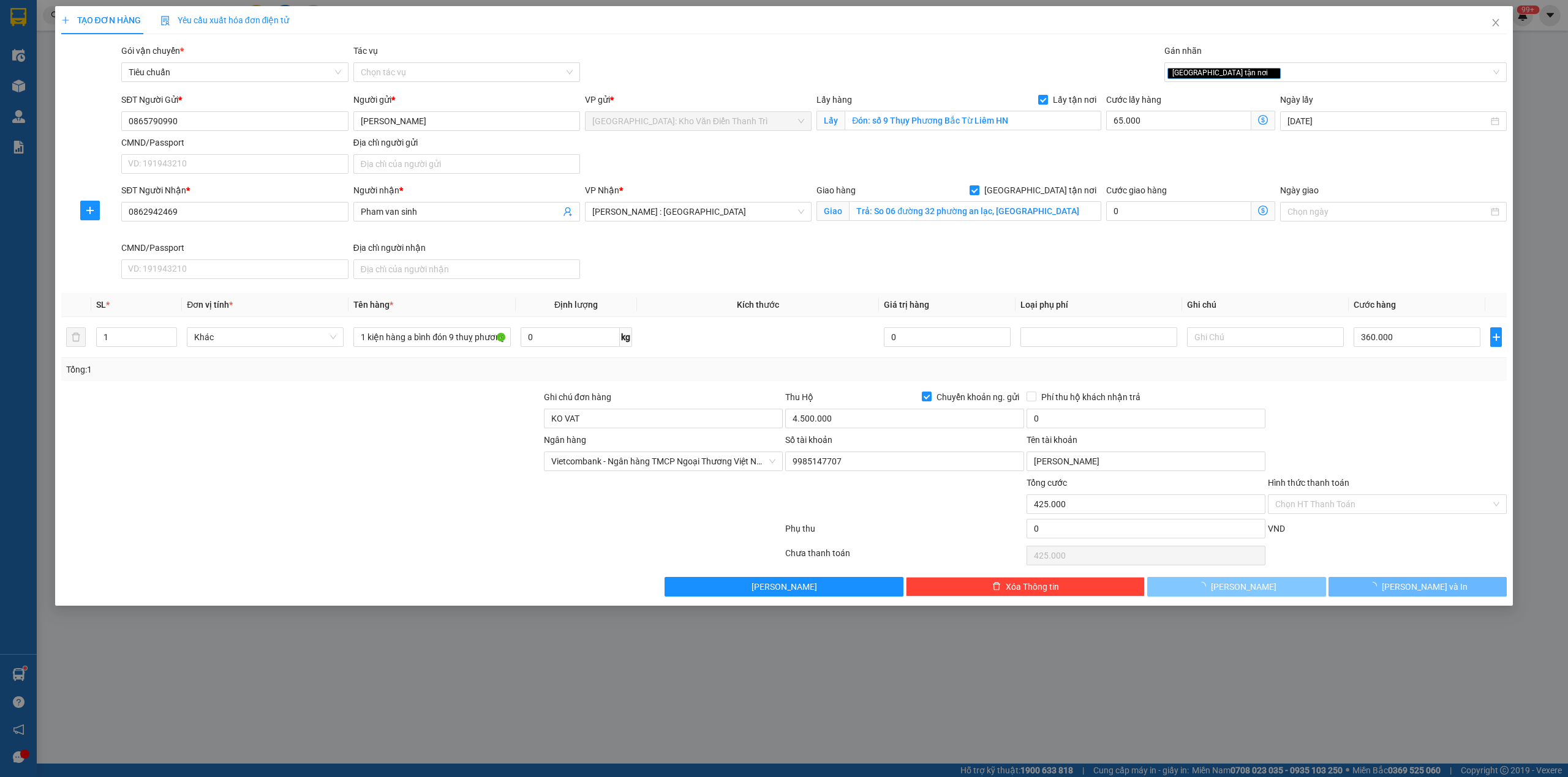
type input "0"
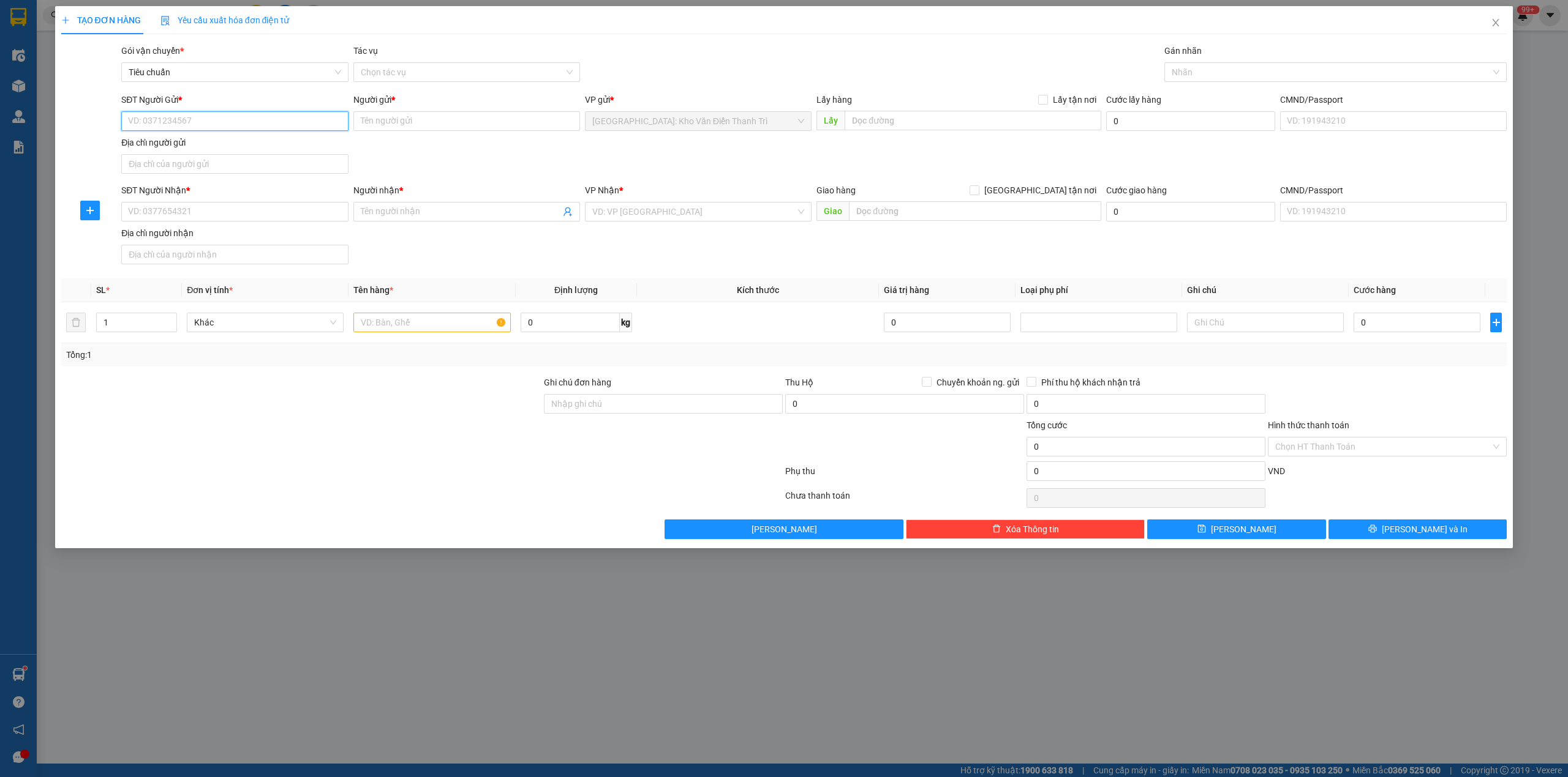
click at [243, 127] on input "SĐT Người Gửi *" at bounding box center [234, 121] width 226 height 19
paste input "0329535922"
type input "0329535922"
click at [388, 123] on input "Người gửi *" at bounding box center [467, 121] width 226 height 19
paste input "kHOA"
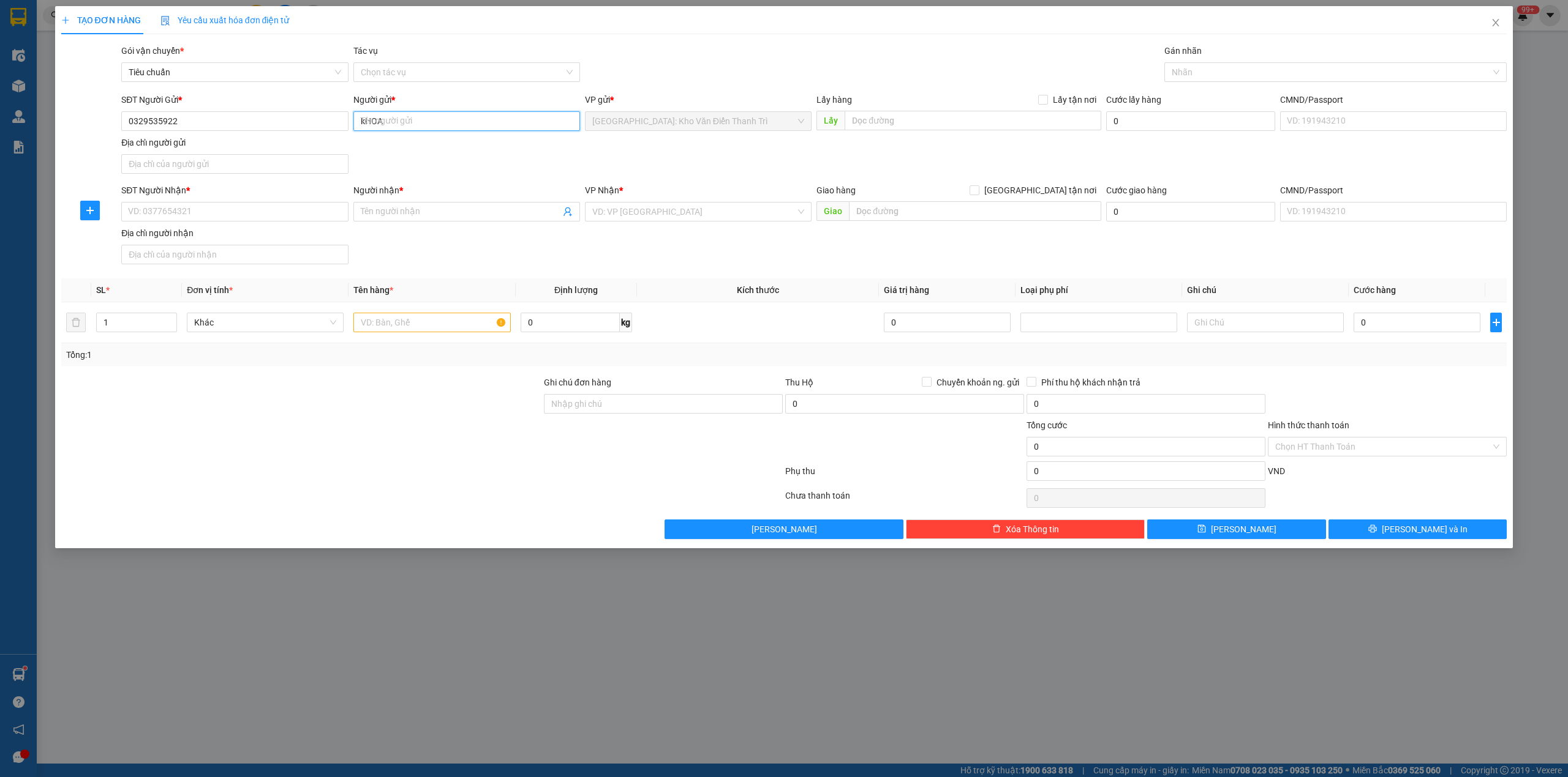
type input "kHOA"
drag, startPoint x: 616, startPoint y: 143, endPoint x: 841, endPoint y: 125, distance: 225.7
click at [620, 142] on div "SĐT Người Gửi * 0329535922 Người gửi * kHOA VP gửi * Hà Nội: Kho Văn Điển Thanh…" at bounding box center [814, 136] width 1391 height 86
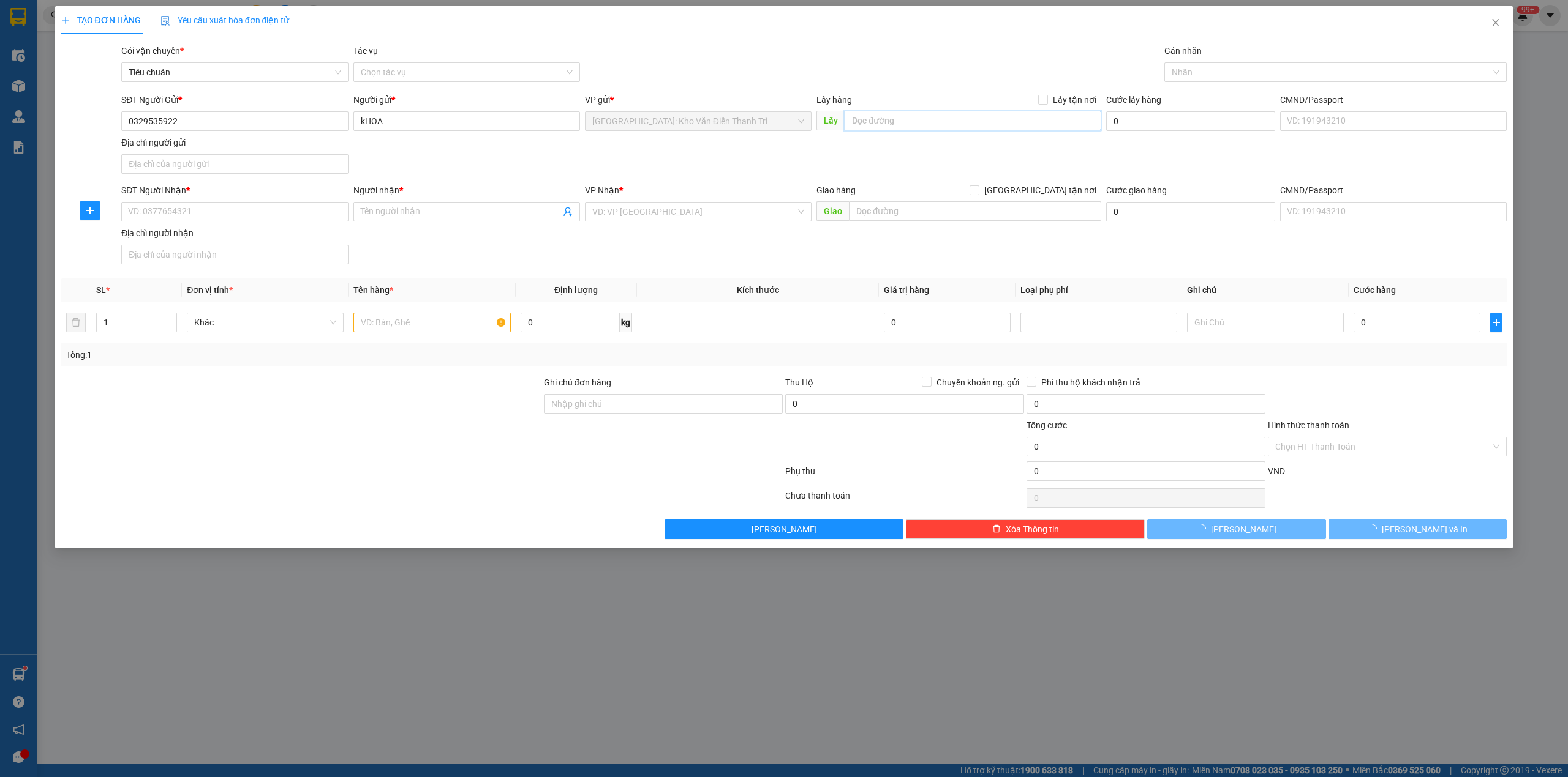
click at [887, 114] on input "text" at bounding box center [973, 120] width 257 height 19
paste input "đ/c: 539R+7M6 Bắc Ninh"
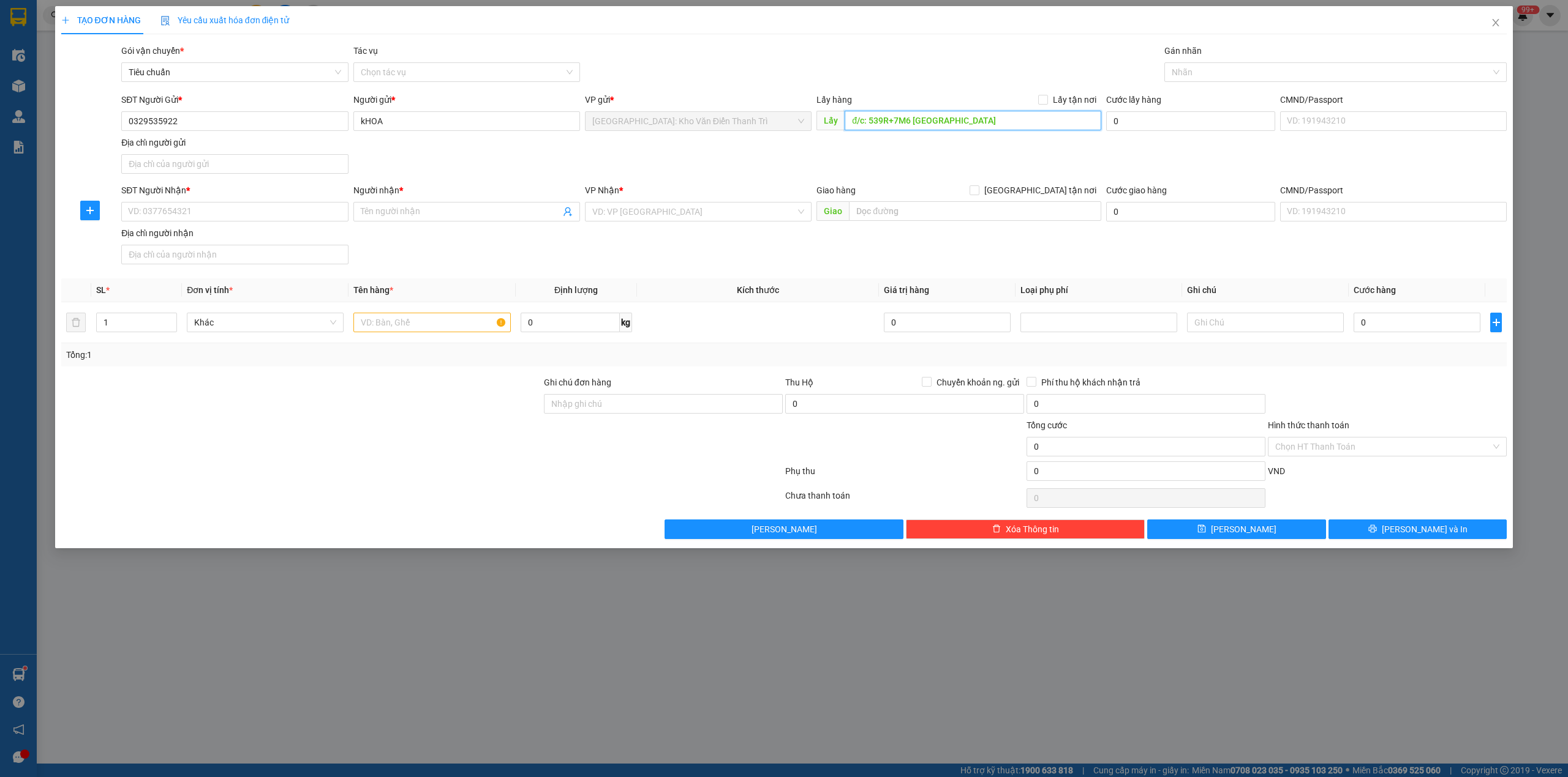
type input "đ/c: 539R+7M6 Bắc Ninh"
click at [1049, 108] on div "Lấy hàng Lấy tận nơi" at bounding box center [958, 102] width 284 height 19
click at [1046, 101] on input "Lấy tận nơi" at bounding box center [1042, 98] width 9 height 9
checkbox input "true"
click at [274, 200] on div "SĐT Người Nhận *" at bounding box center [234, 193] width 226 height 19
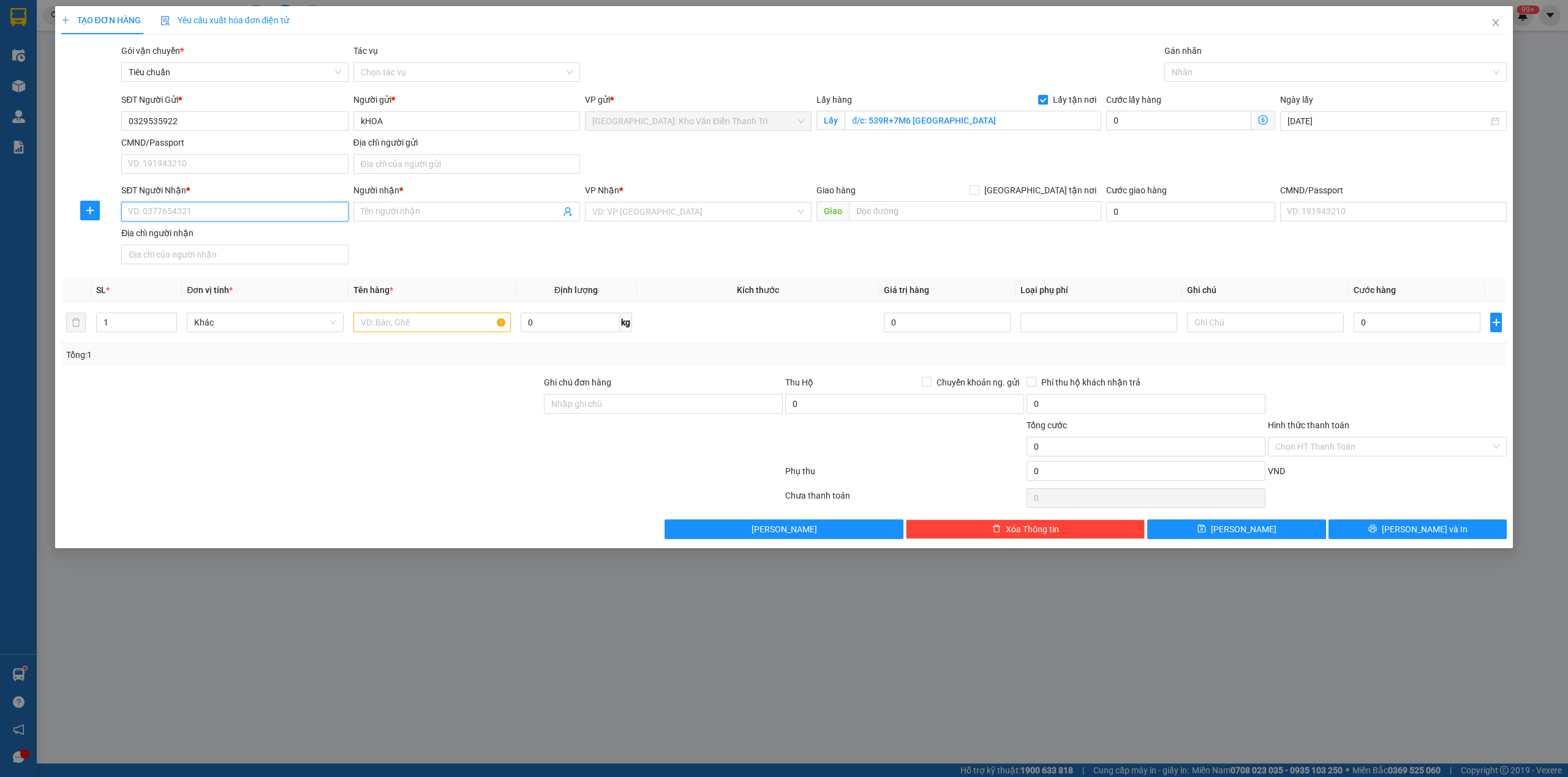
click at [266, 209] on input "SĐT Người Nhận *" at bounding box center [234, 211] width 226 height 19
paste input "0386687260"
type input "0386687260"
click at [439, 207] on input "Người nhận *" at bounding box center [460, 211] width 200 height 13
paste input "Duy Khánh"
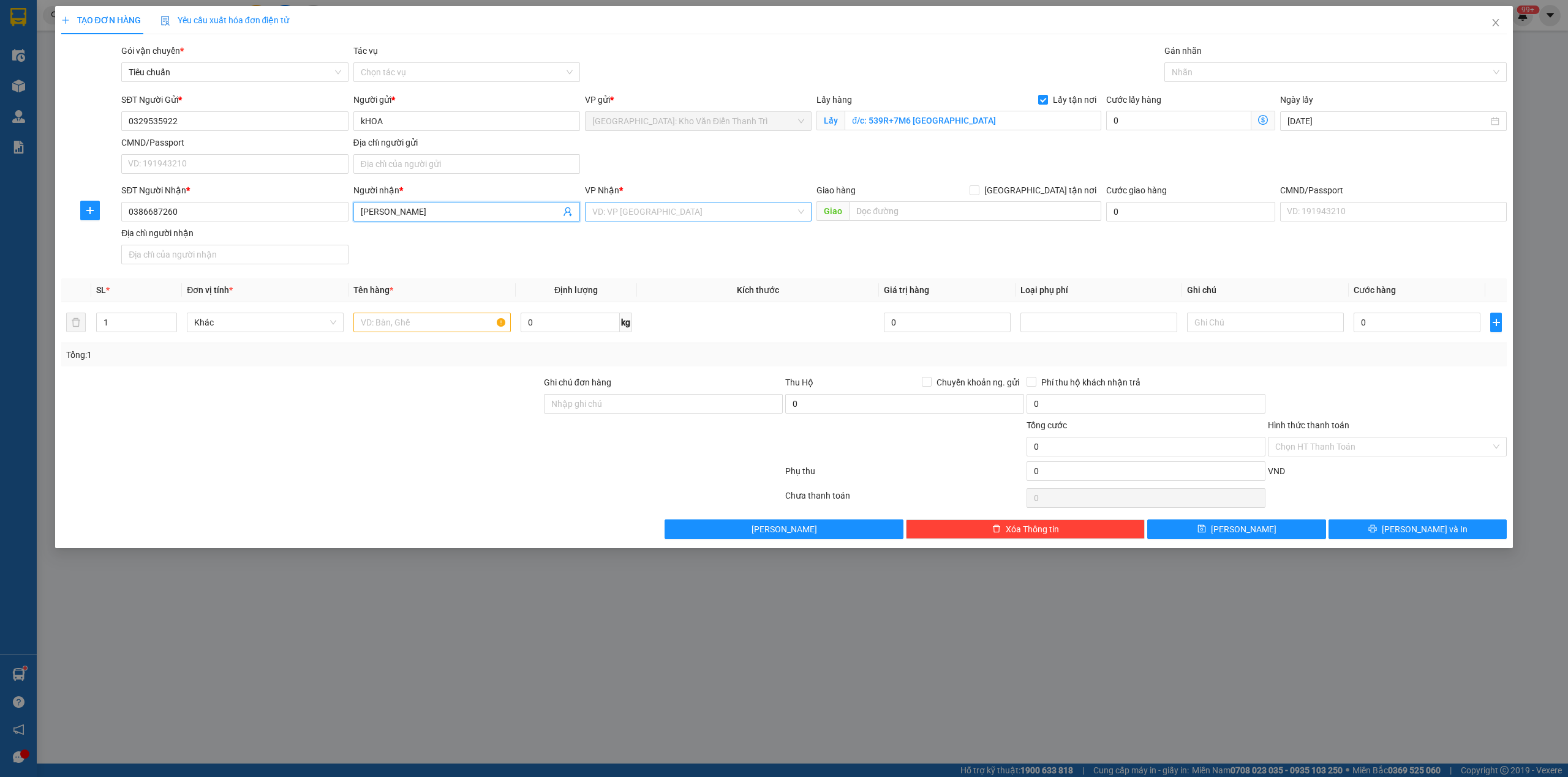
type input "Duy Khánh"
click at [639, 217] on input "search" at bounding box center [694, 212] width 203 height 19
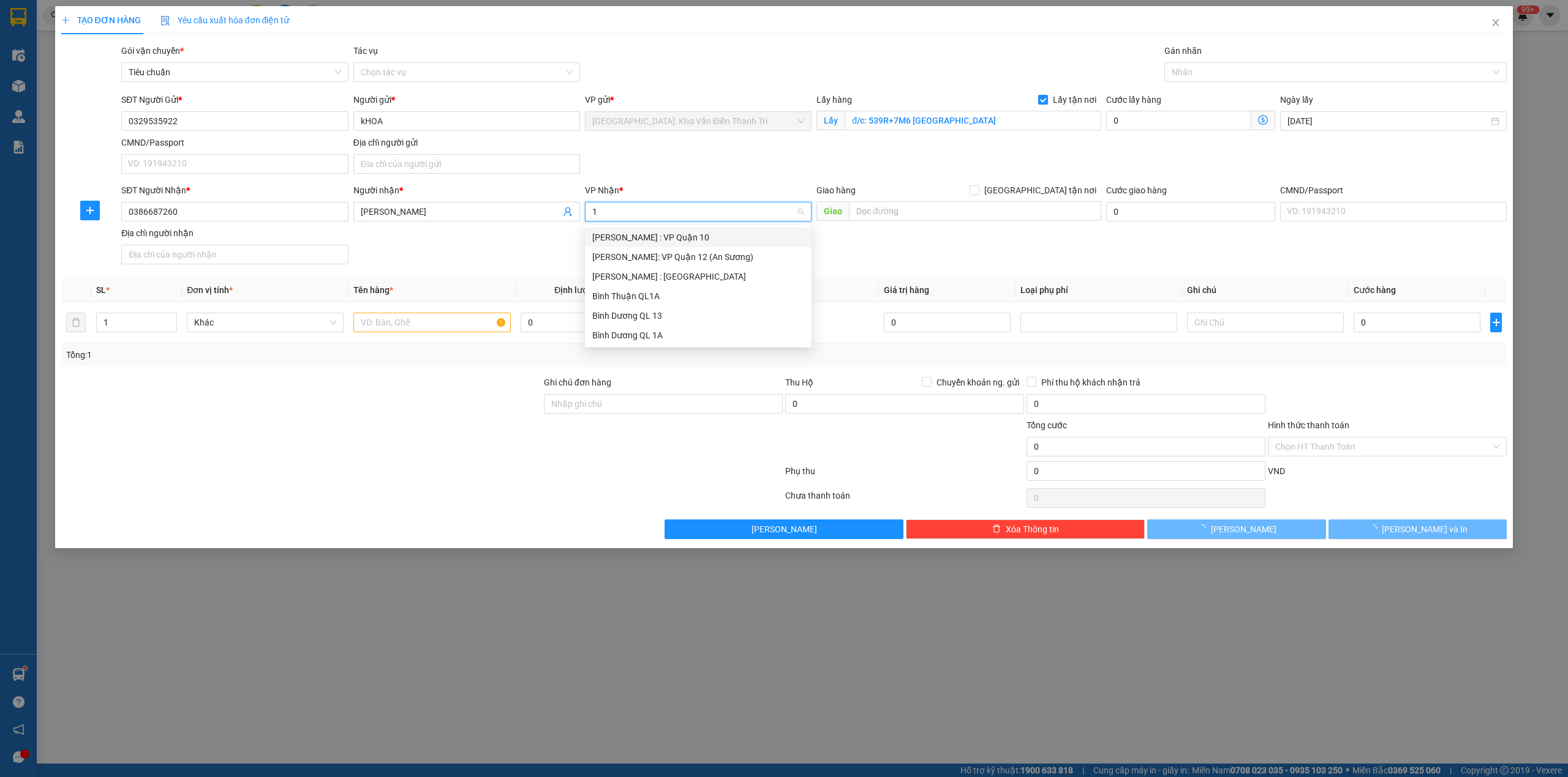
type input "12"
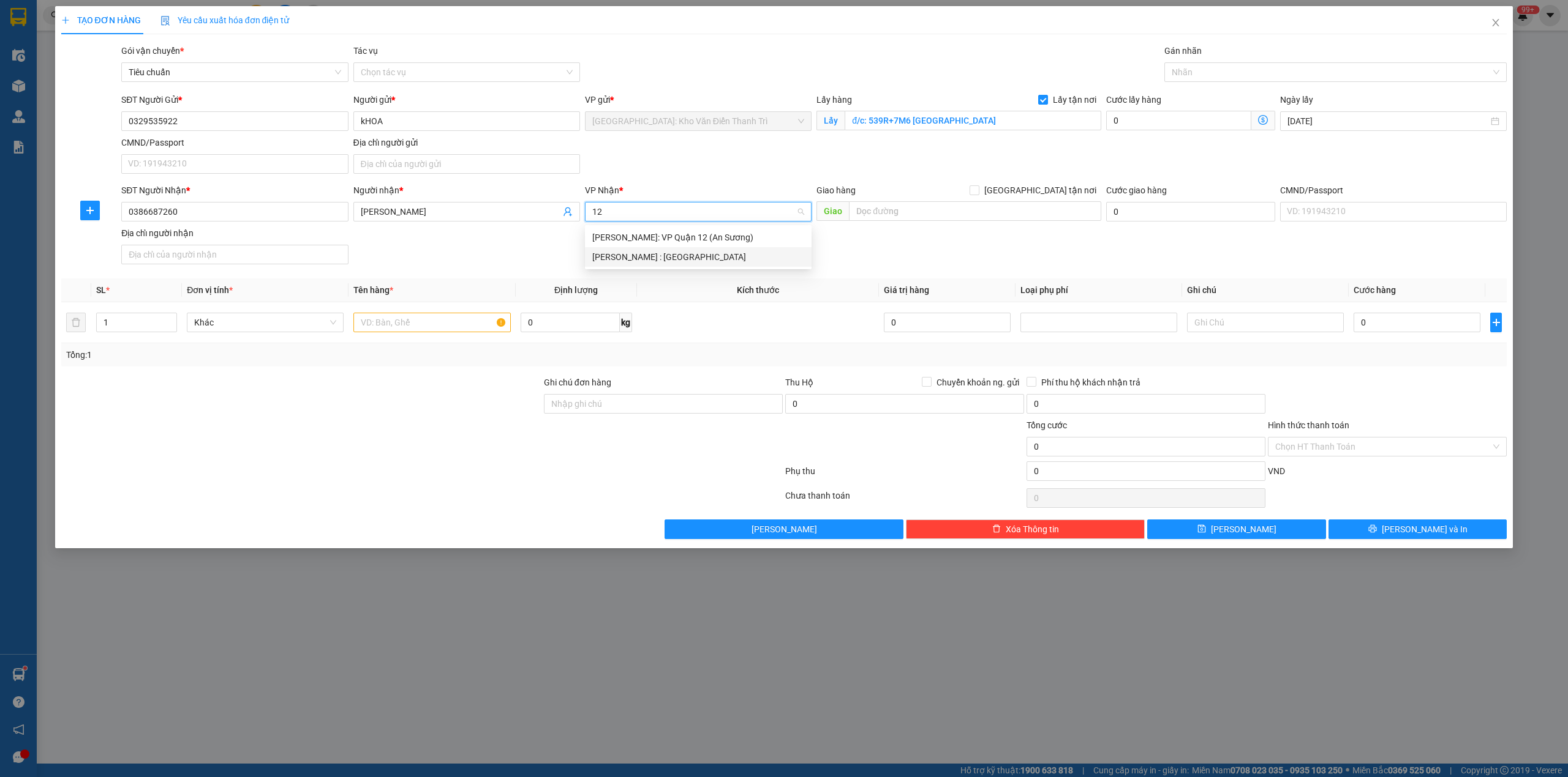
click at [650, 250] on div "[PERSON_NAME] : [GEOGRAPHIC_DATA]" at bounding box center [698, 256] width 212 height 13
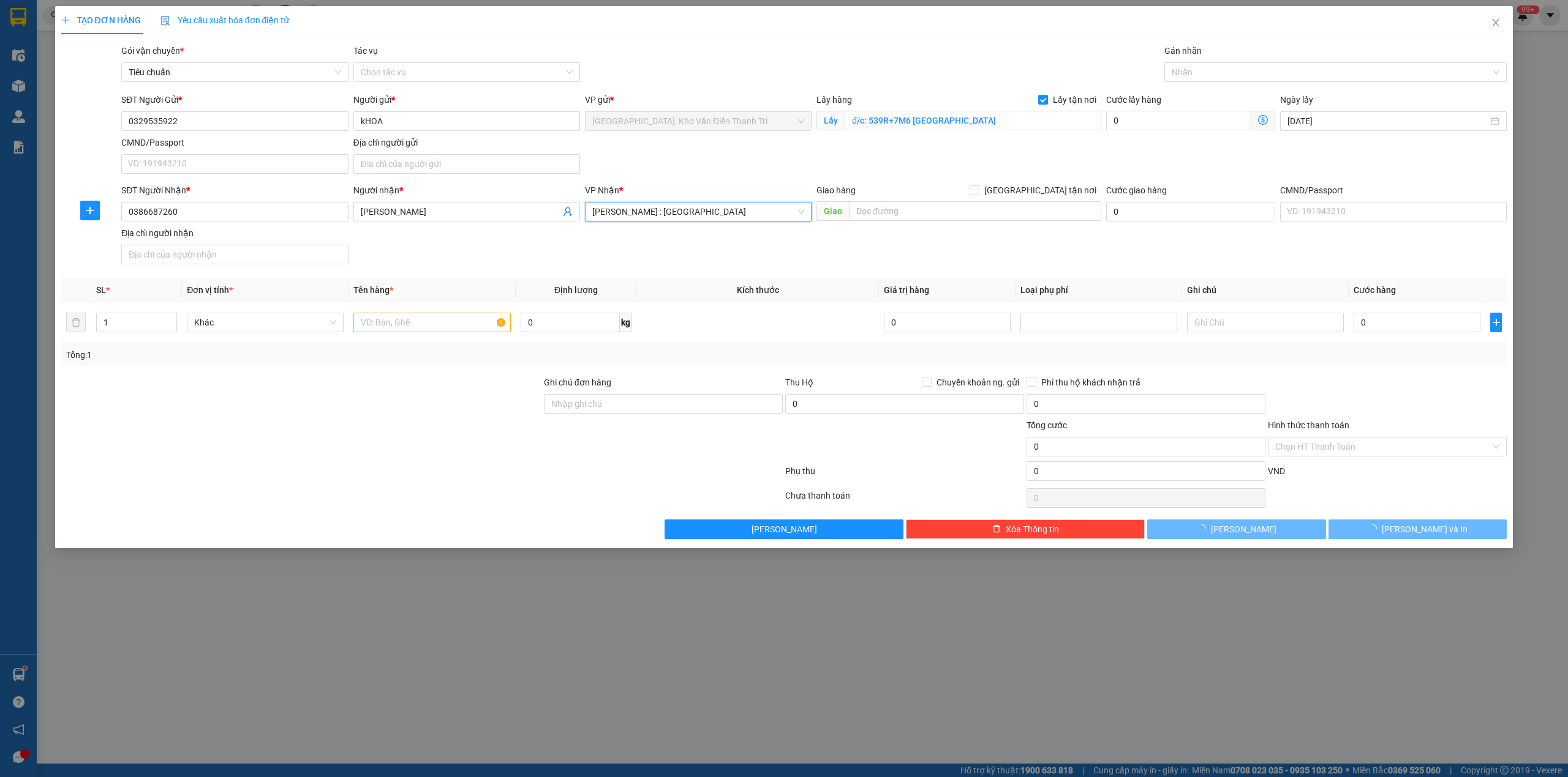
click at [894, 238] on div "SĐT Người Nhận * 0386687260 Người nhận * Duy Khánh VP Nhận * Hồ Chí Minh : Kho …" at bounding box center [814, 226] width 1391 height 86
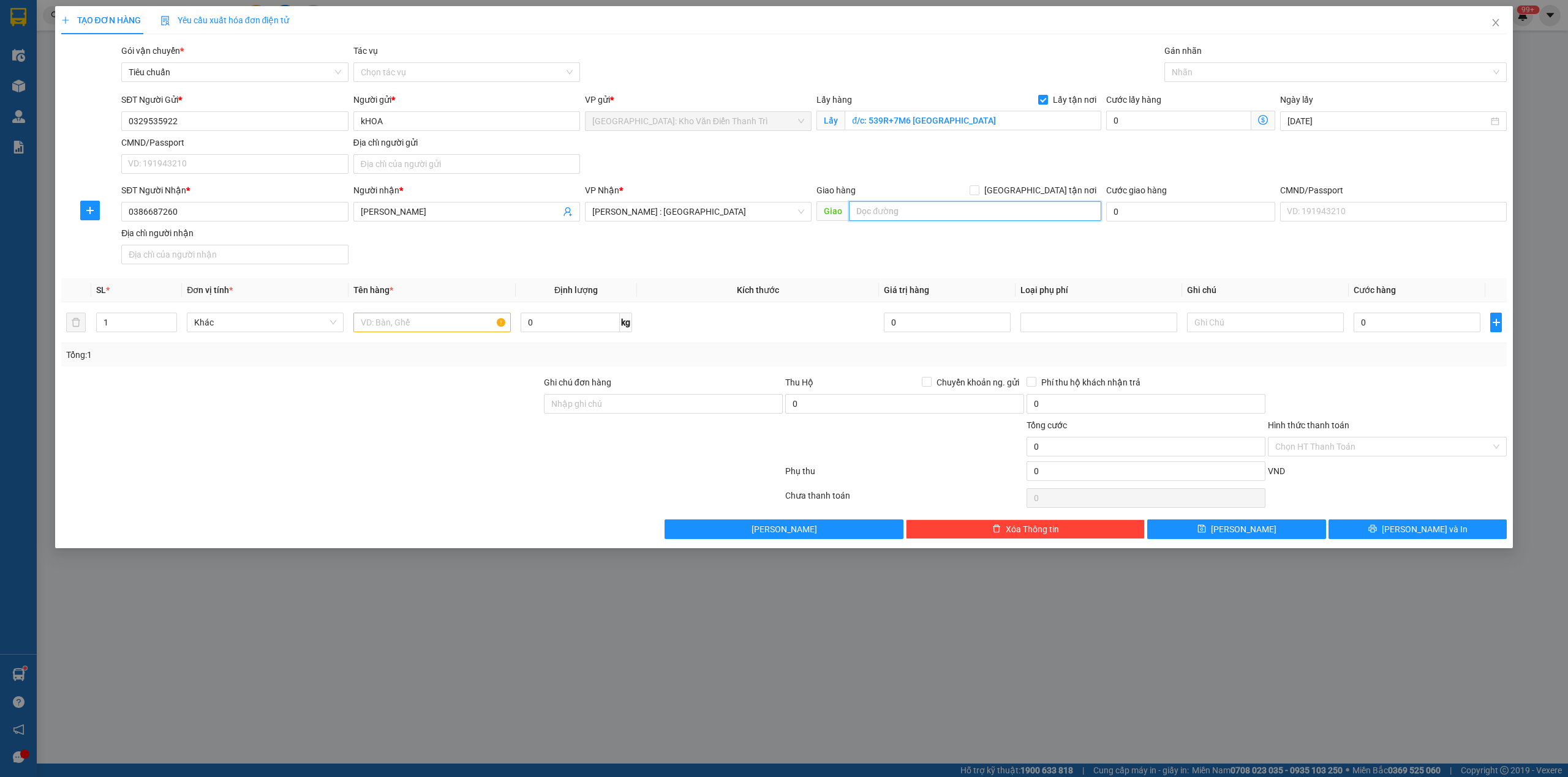
click at [914, 215] on input "text" at bounding box center [975, 211] width 253 height 19
paste input "đ/c: Cao tốc 319 trần phú , bến cam , phước thiền , nhơn trạch , đồng nai"
type input "đ/c: Cao tốc 319 trần phú , bến cam , phước thiền , nhơn trạch , đồng nai"
click at [1046, 192] on span "[GEOGRAPHIC_DATA] tận nơi" at bounding box center [1039, 190] width 122 height 13
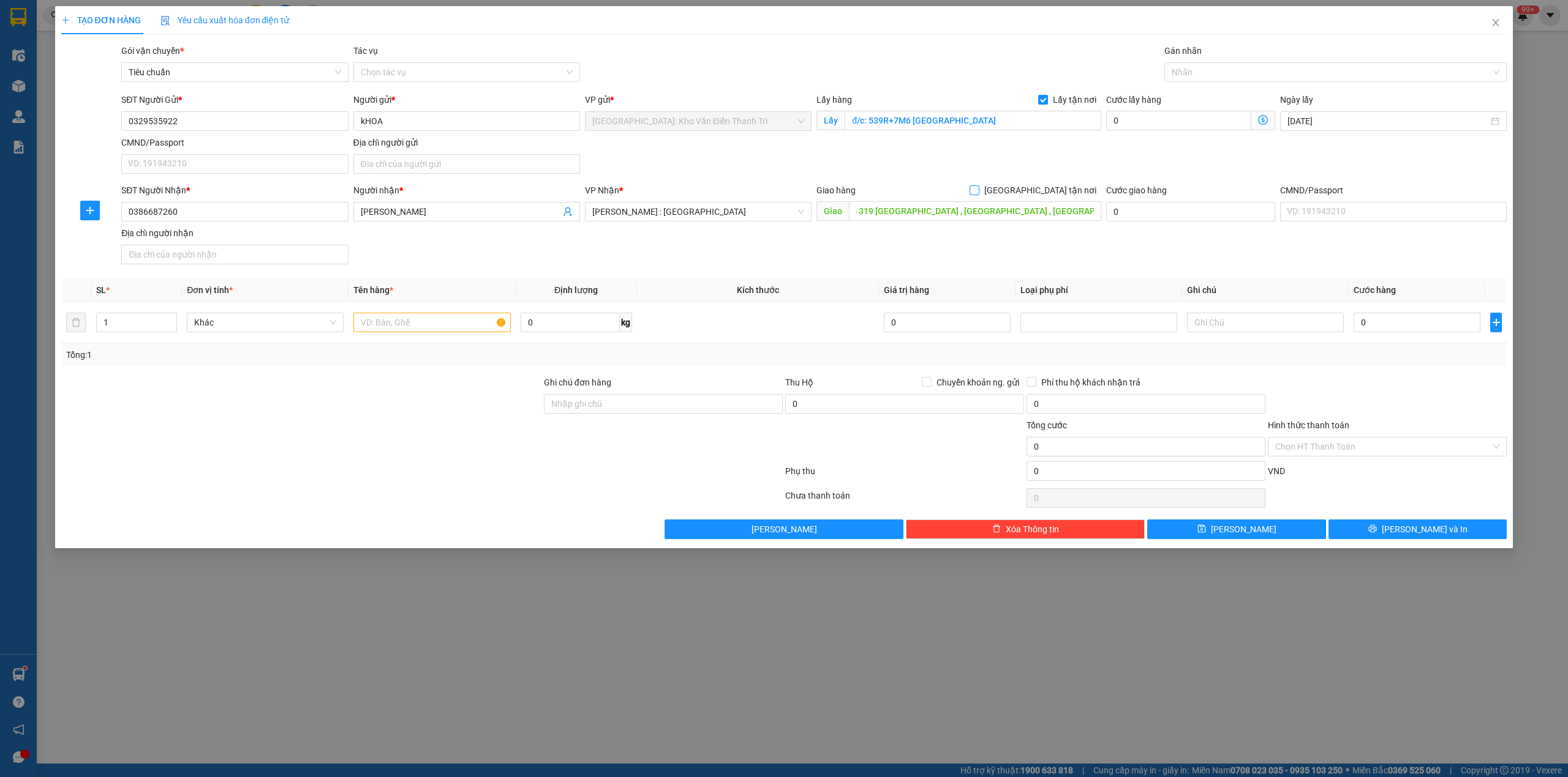
click at [978, 192] on input "[GEOGRAPHIC_DATA] tận nơi" at bounding box center [974, 189] width 9 height 9
checkbox input "true"
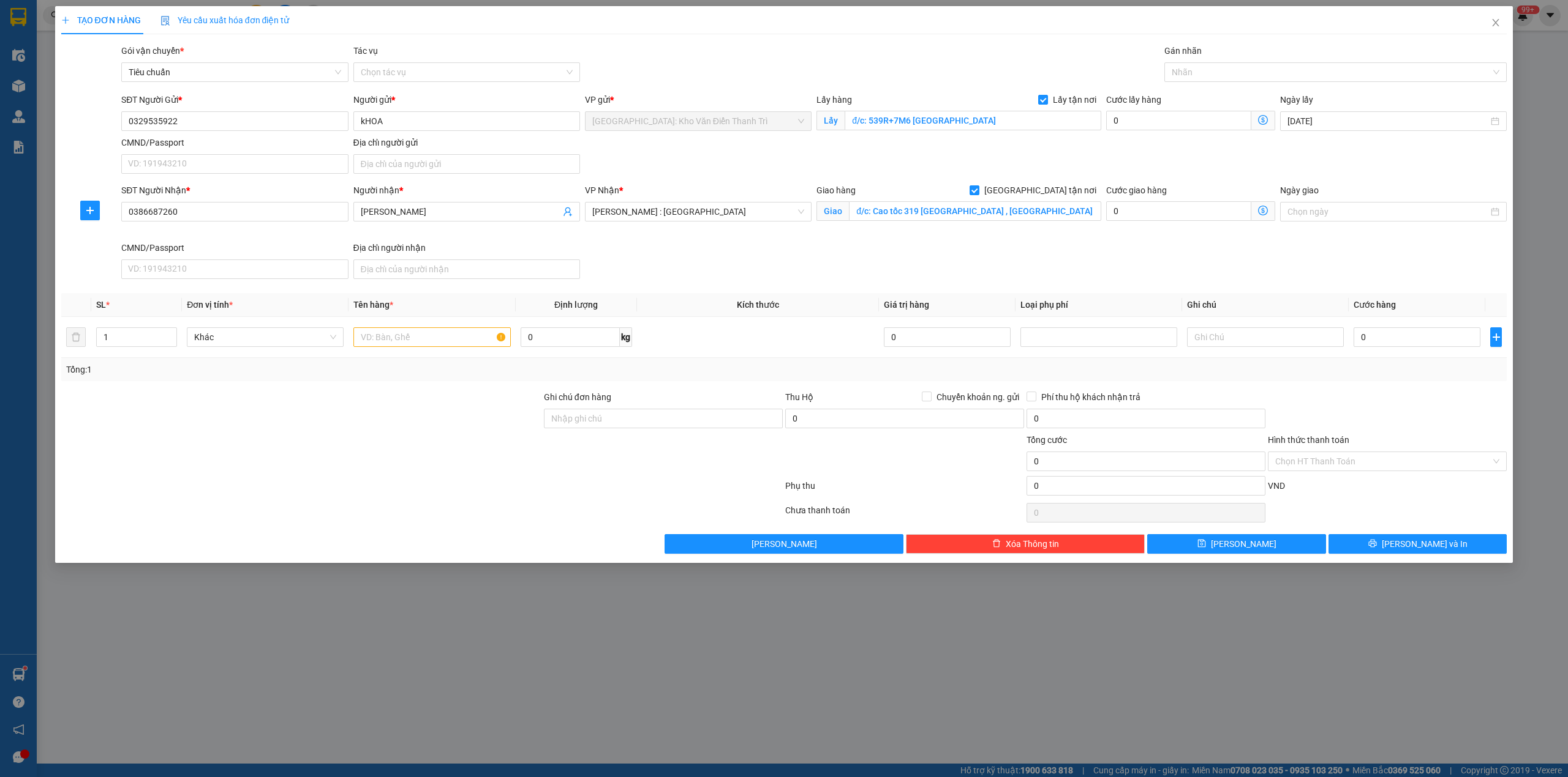
drag, startPoint x: 1181, startPoint y: 153, endPoint x: 1191, endPoint y: 141, distance: 15.6
click at [1182, 152] on div "SĐT Người Gửi * 0329535922 Người gửi * kHOA VP gửi * Hà Nội: Kho Văn Điển Thanh…" at bounding box center [814, 136] width 1391 height 86
click at [1235, 72] on div at bounding box center [1329, 72] width 325 height 15
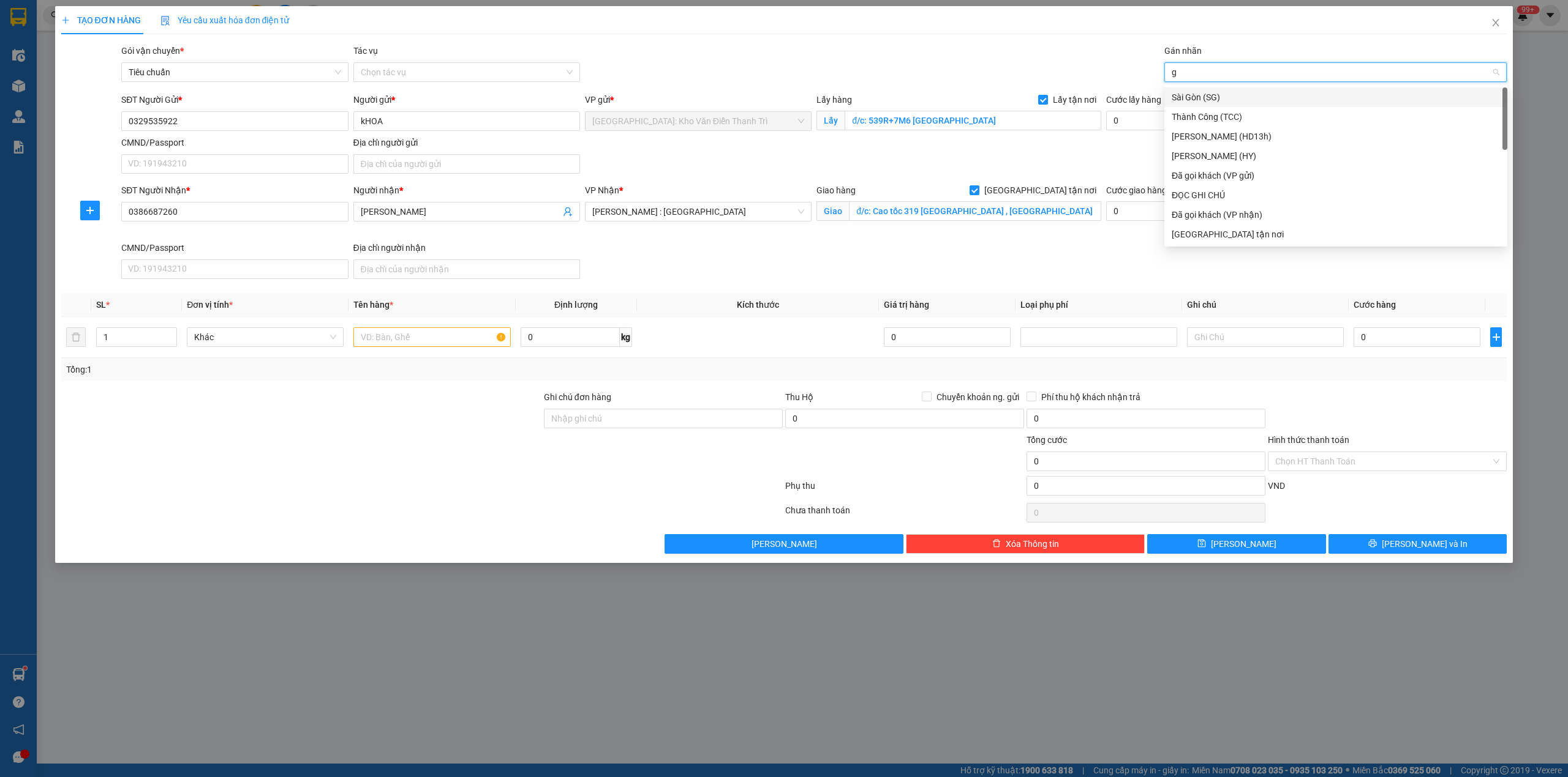
type input "gt"
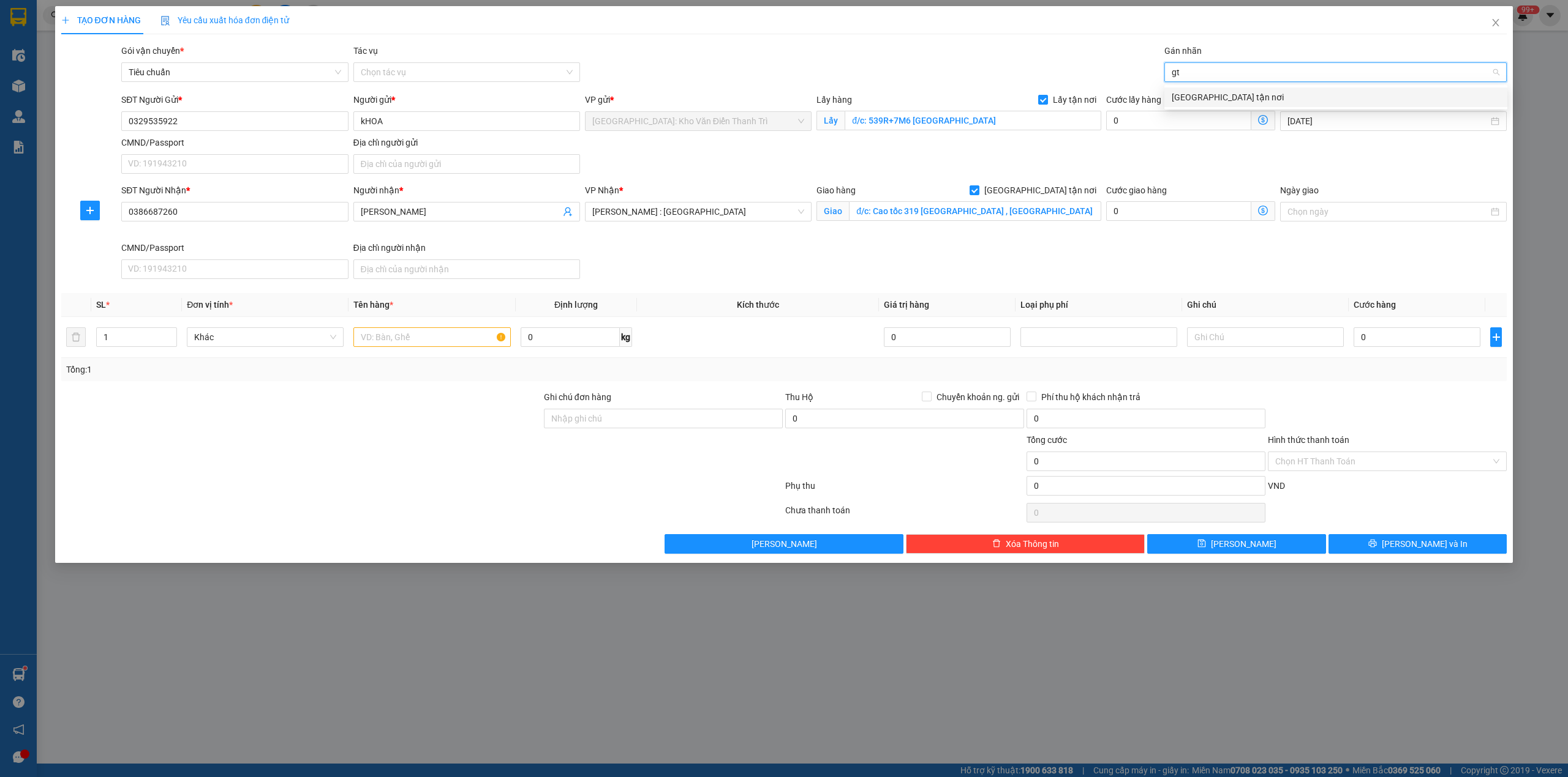
click at [1208, 95] on div "[GEOGRAPHIC_DATA] tận nơi" at bounding box center [1335, 97] width 329 height 13
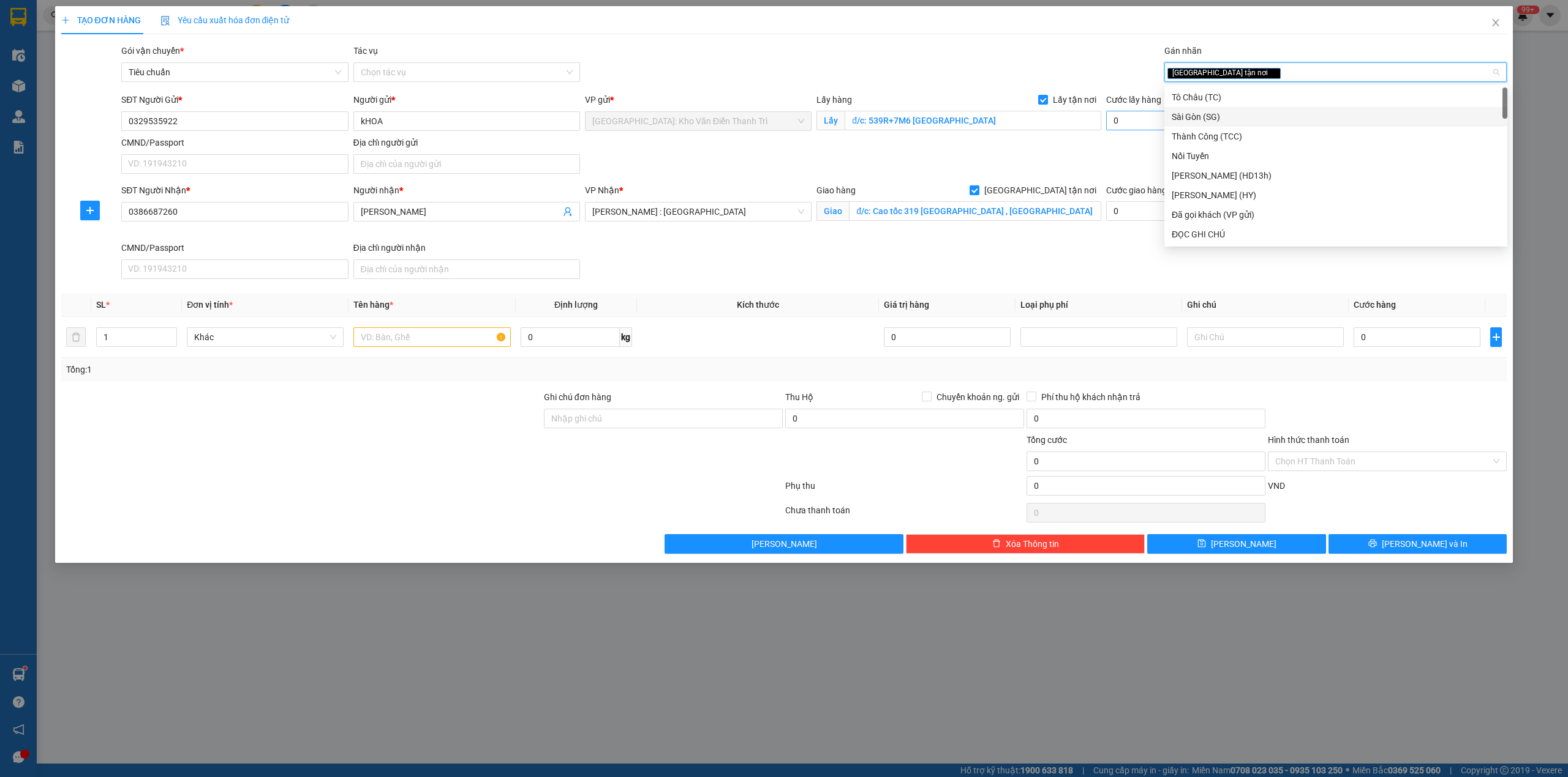
drag, startPoint x: 1098, startPoint y: 136, endPoint x: 1118, endPoint y: 123, distance: 23.9
click at [1098, 137] on div "SĐT Người Gửi * 0329535922 Người gửi * kHOA VP gửi * Hà Nội: Kho Văn Điển Thanh…" at bounding box center [814, 136] width 1391 height 86
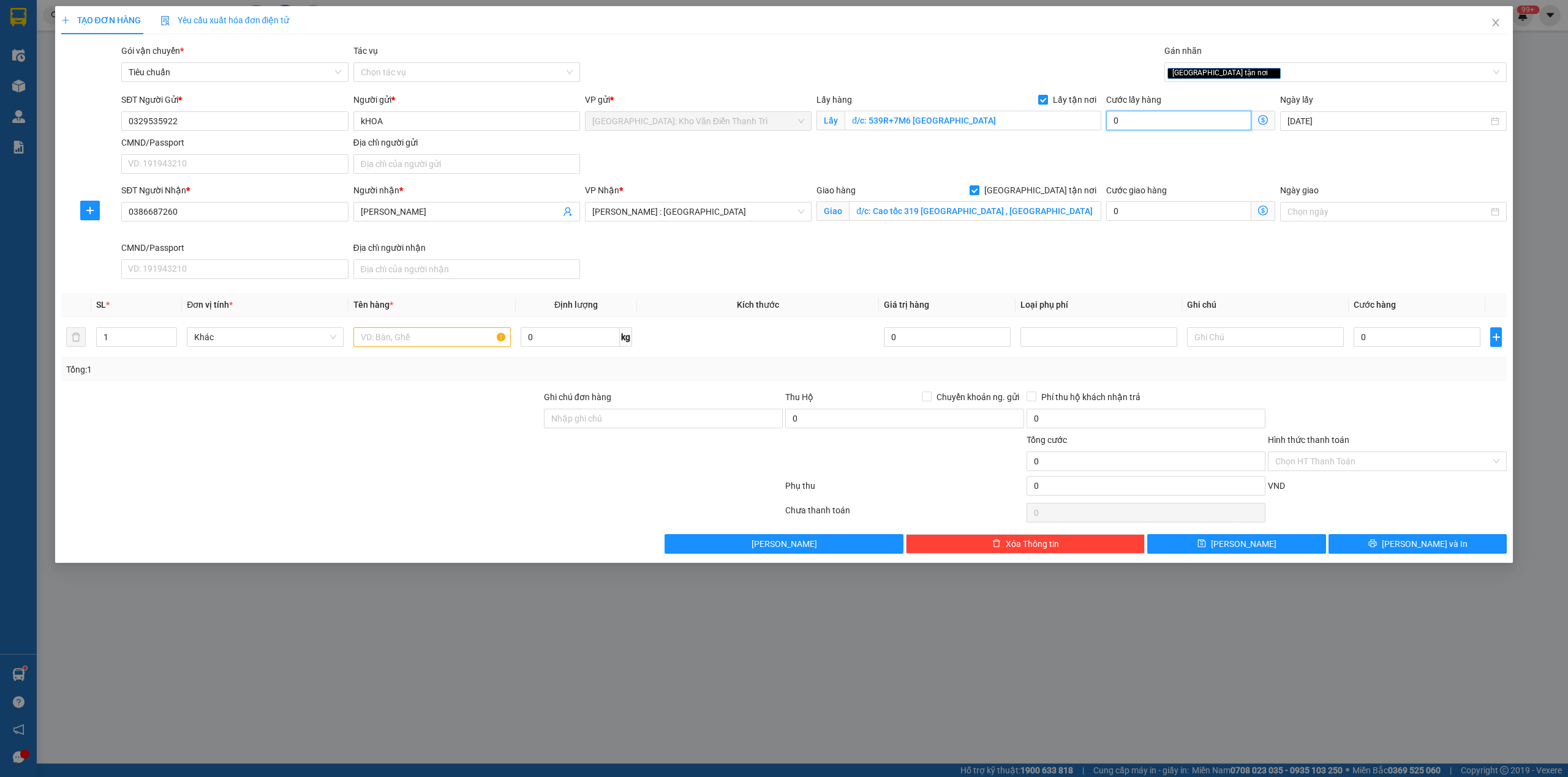
click at [1123, 119] on input "0" at bounding box center [1178, 120] width 145 height 19
click at [1395, 347] on input "0" at bounding box center [1417, 337] width 127 height 19
type input "8"
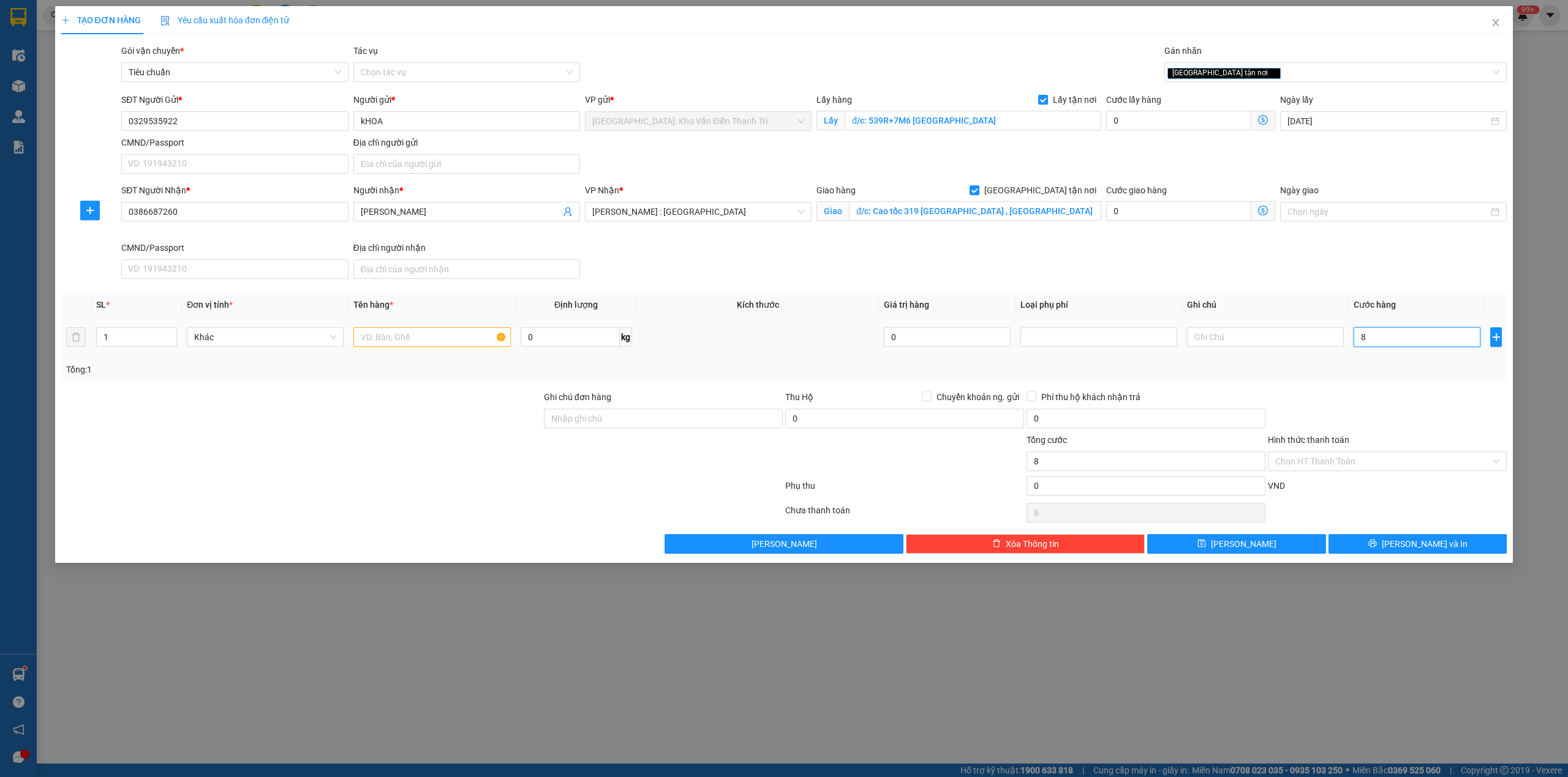
type input "82"
type input "820"
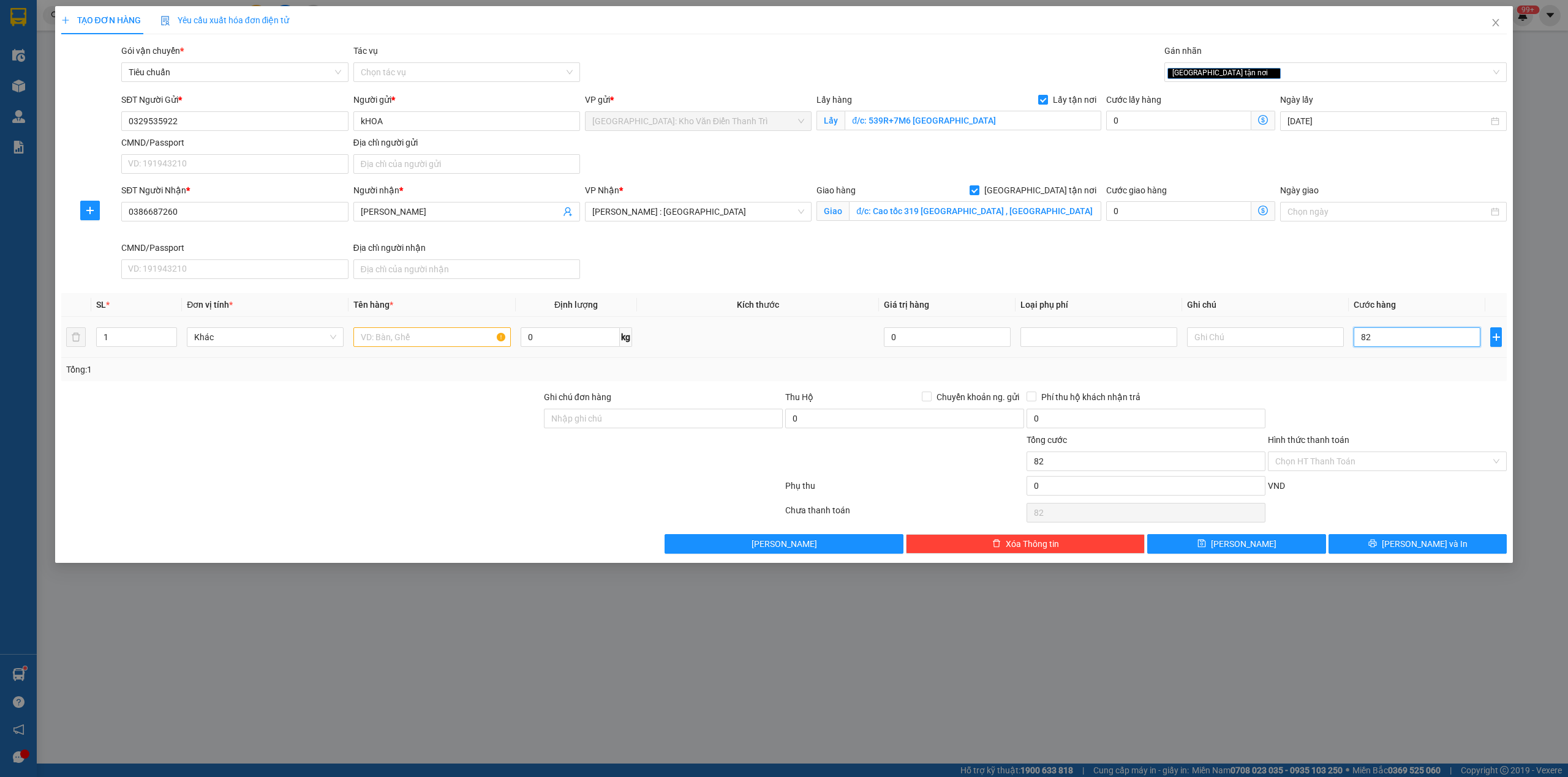
type input "820"
type input "8.200"
type input "82.000"
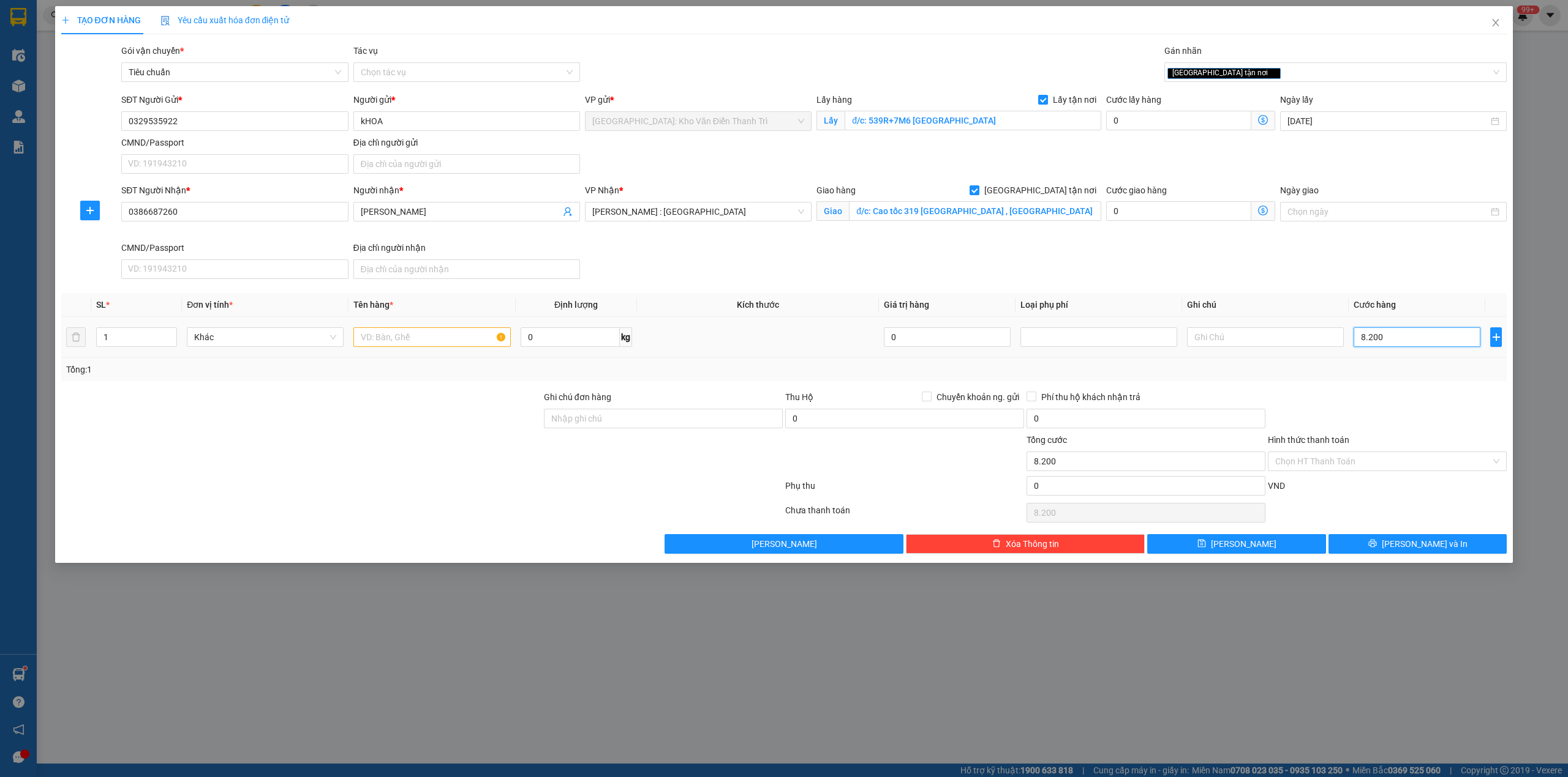
type input "82.000"
type input "820.000"
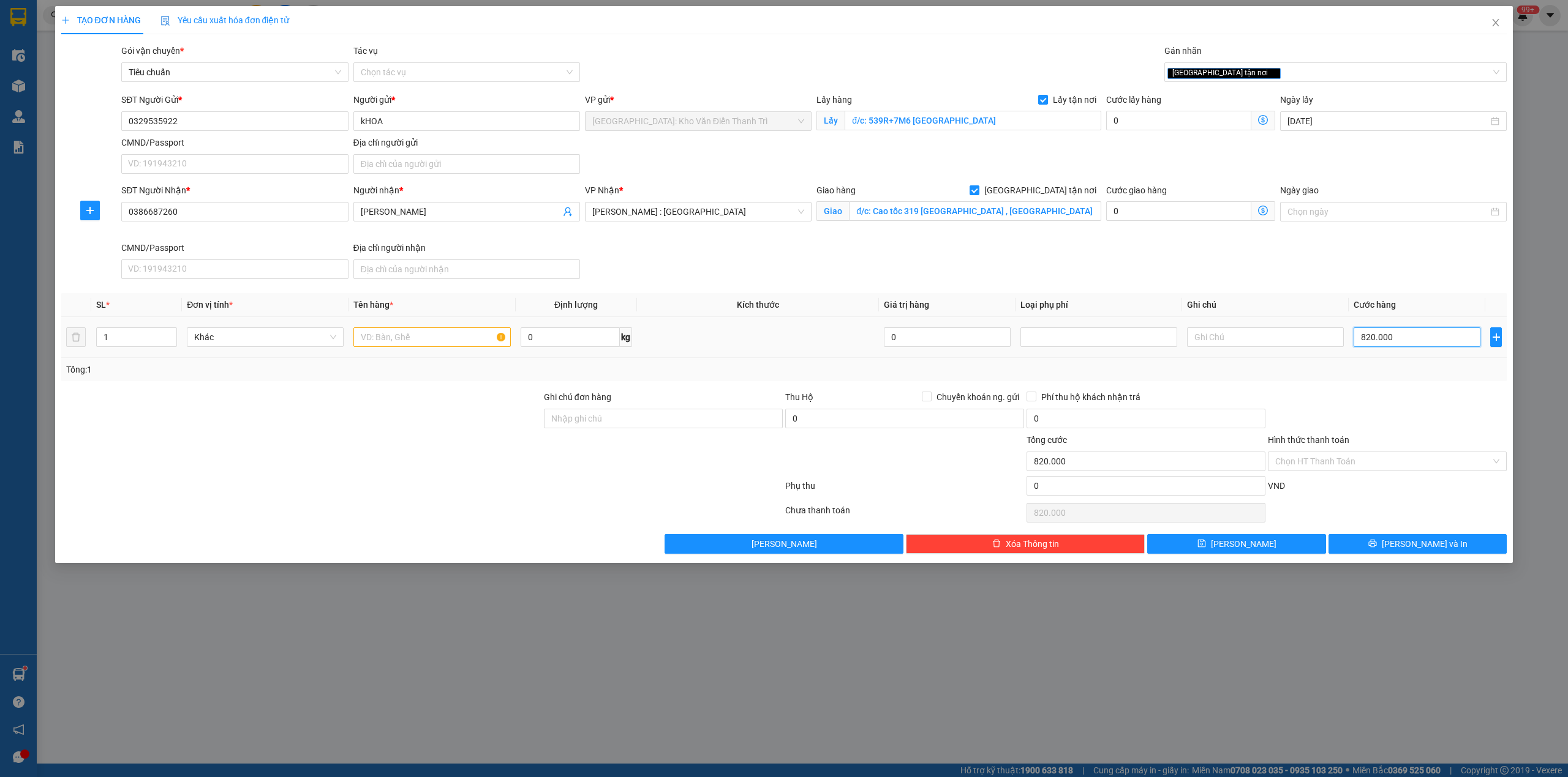
type input "820.000"
click at [578, 411] on div "Ghi chú đơn hàng" at bounding box center [663, 411] width 239 height 43
click at [581, 413] on input "Ghi chú đơn hàng" at bounding box center [663, 418] width 239 height 19
type input "CÓ VAT"
click at [383, 335] on input "text" at bounding box center [432, 337] width 157 height 19
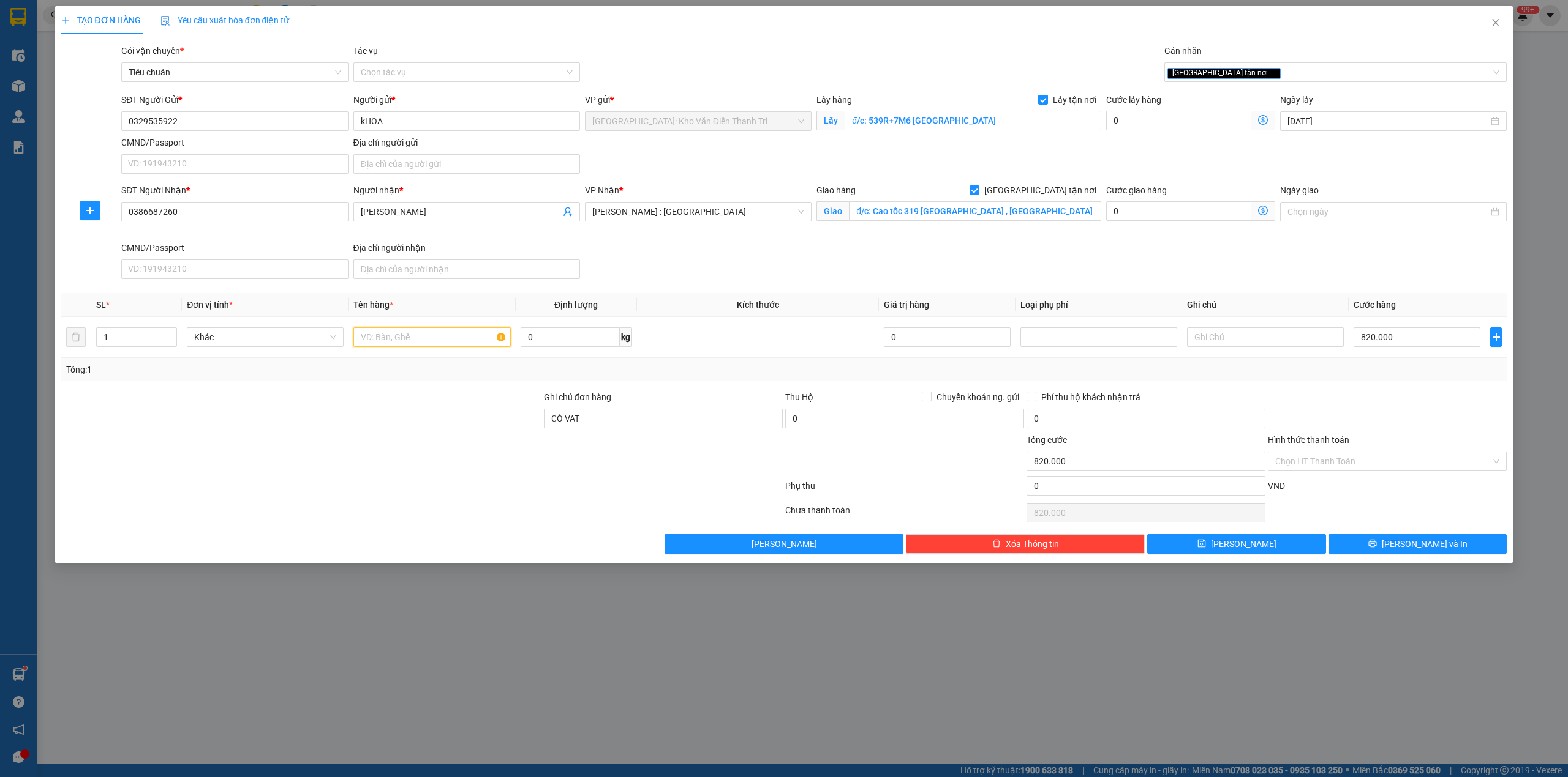
paste input "7 kiện ~ 120kg"
type input "7 kiện ~ 120kg a sinh đón bắc ninh"
click at [1239, 547] on span "[PERSON_NAME]" at bounding box center [1243, 544] width 66 height 13
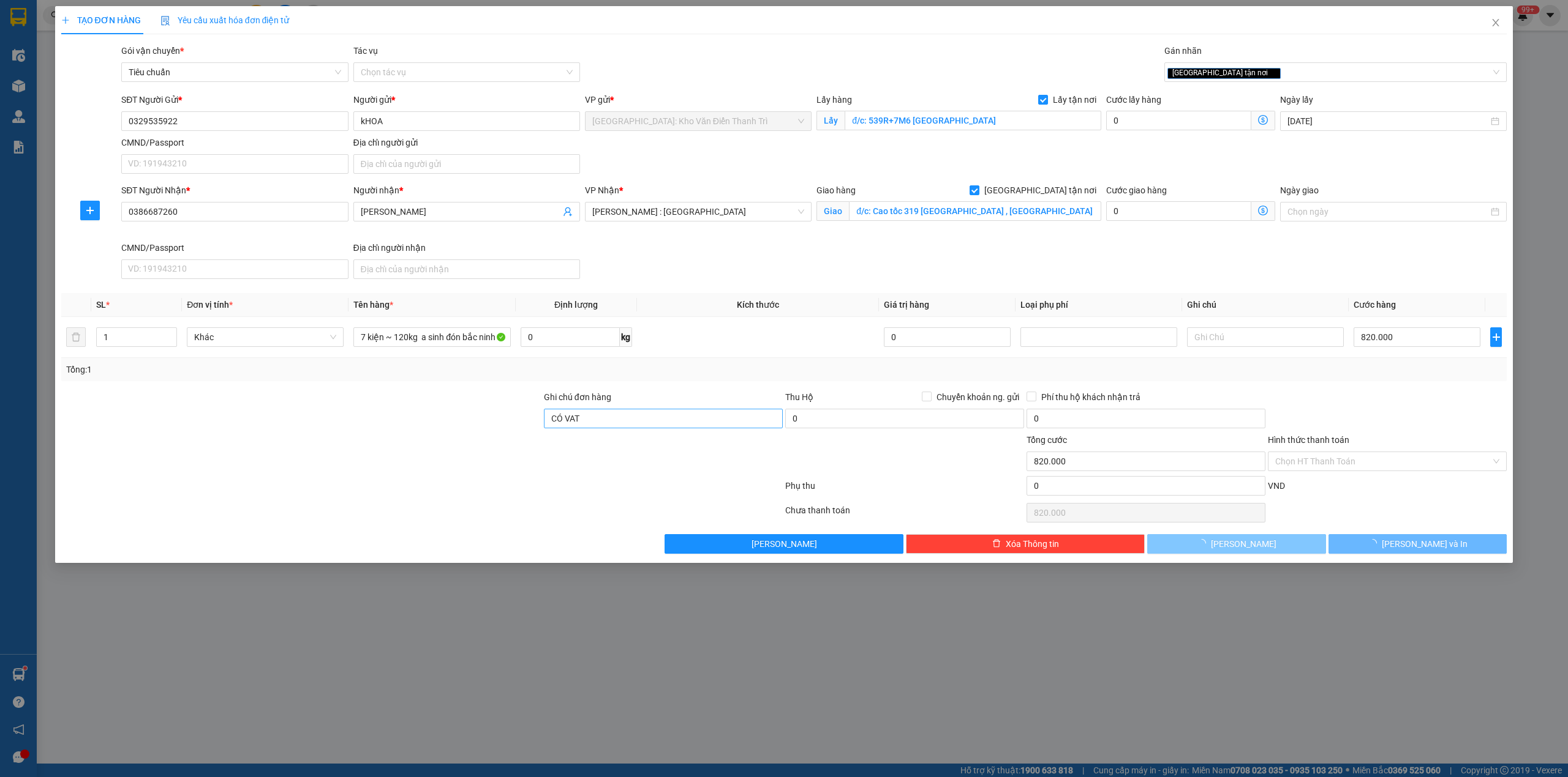
checkbox input "false"
type input "0"
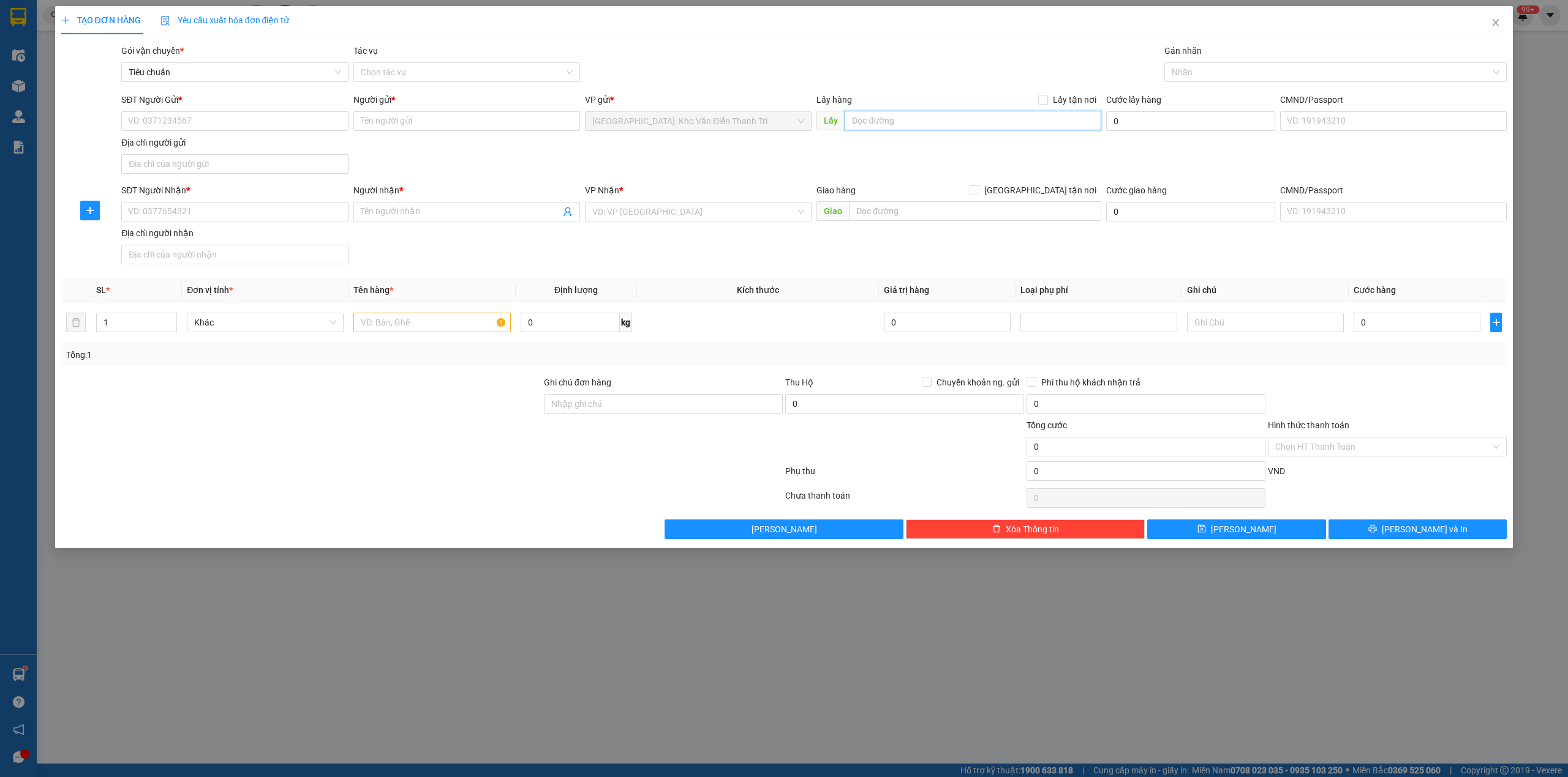
click at [991, 125] on input "text" at bounding box center [973, 120] width 257 height 19
paste input "Nhận hàng số 83 hoàng hoa thám p vũ cường tp Bắc ninh"
type input "Nhận hàng số 83 hoàng hoa thám p vũ cường tp Bắc ninh"
click at [1049, 95] on span "Lấy tận nơi" at bounding box center [1074, 99] width 53 height 13
click at [1046, 95] on input "Lấy tận nơi" at bounding box center [1042, 98] width 9 height 9
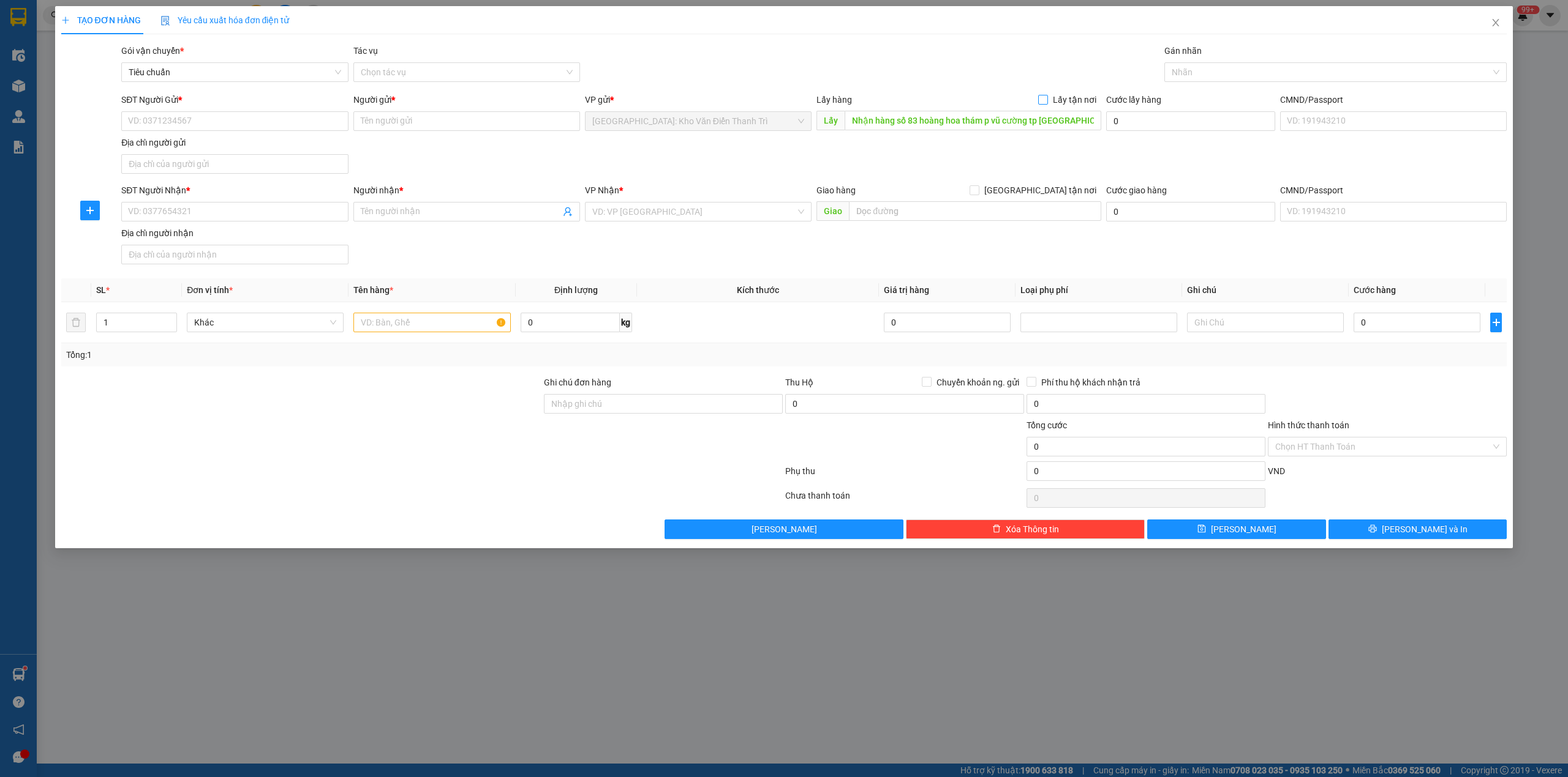
checkbox input "true"
click at [236, 115] on input "SĐT Người Gửi *" at bounding box center [234, 121] width 226 height 19
click at [929, 211] on input "text" at bounding box center [975, 211] width 253 height 19
paste input "trả ql1a Hương Trà, Thành phố Huế"
type input "trả ql1a Hương Trà, Thành phố Huế"
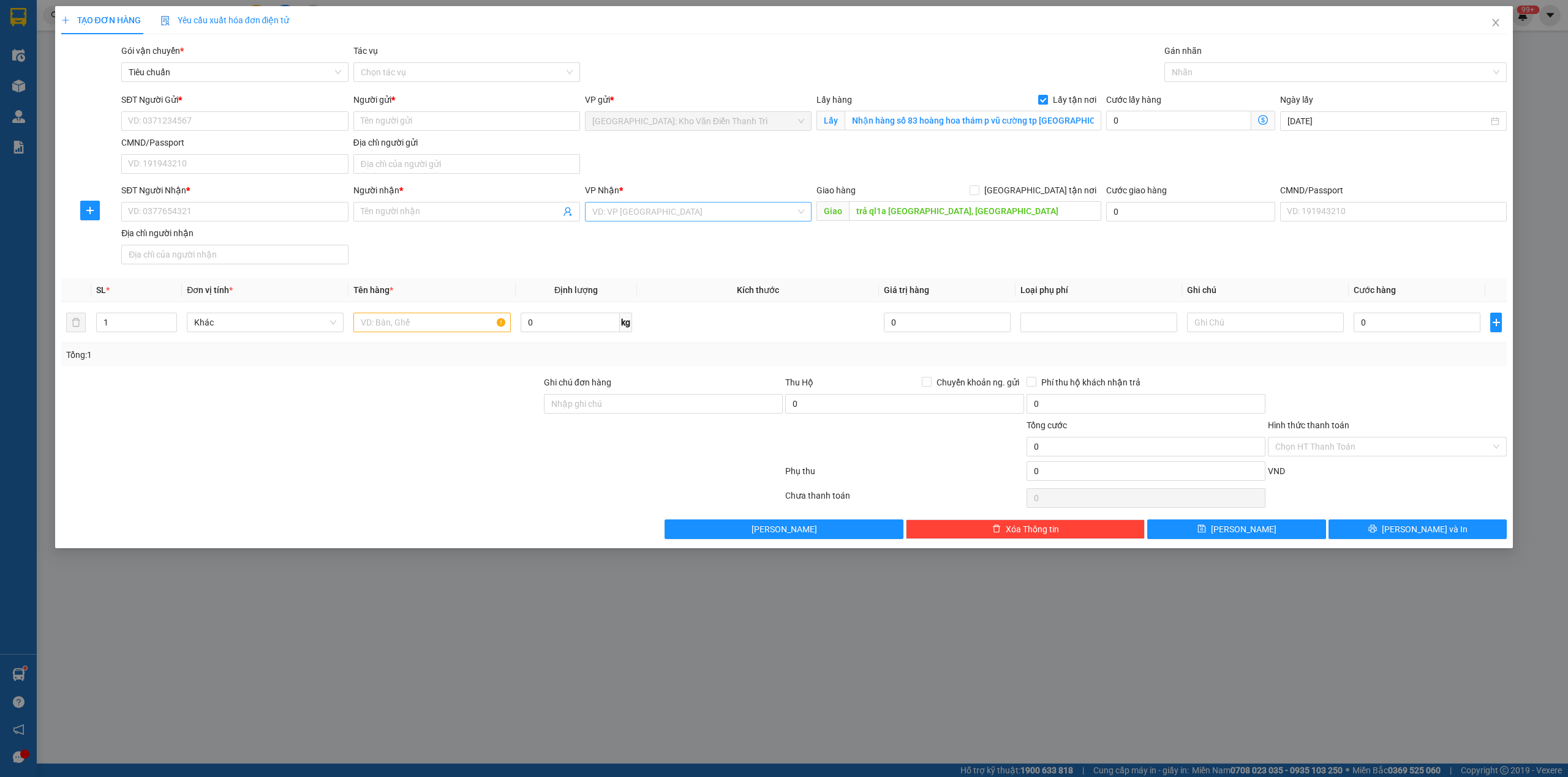
click at [650, 208] on input "search" at bounding box center [694, 212] width 203 height 19
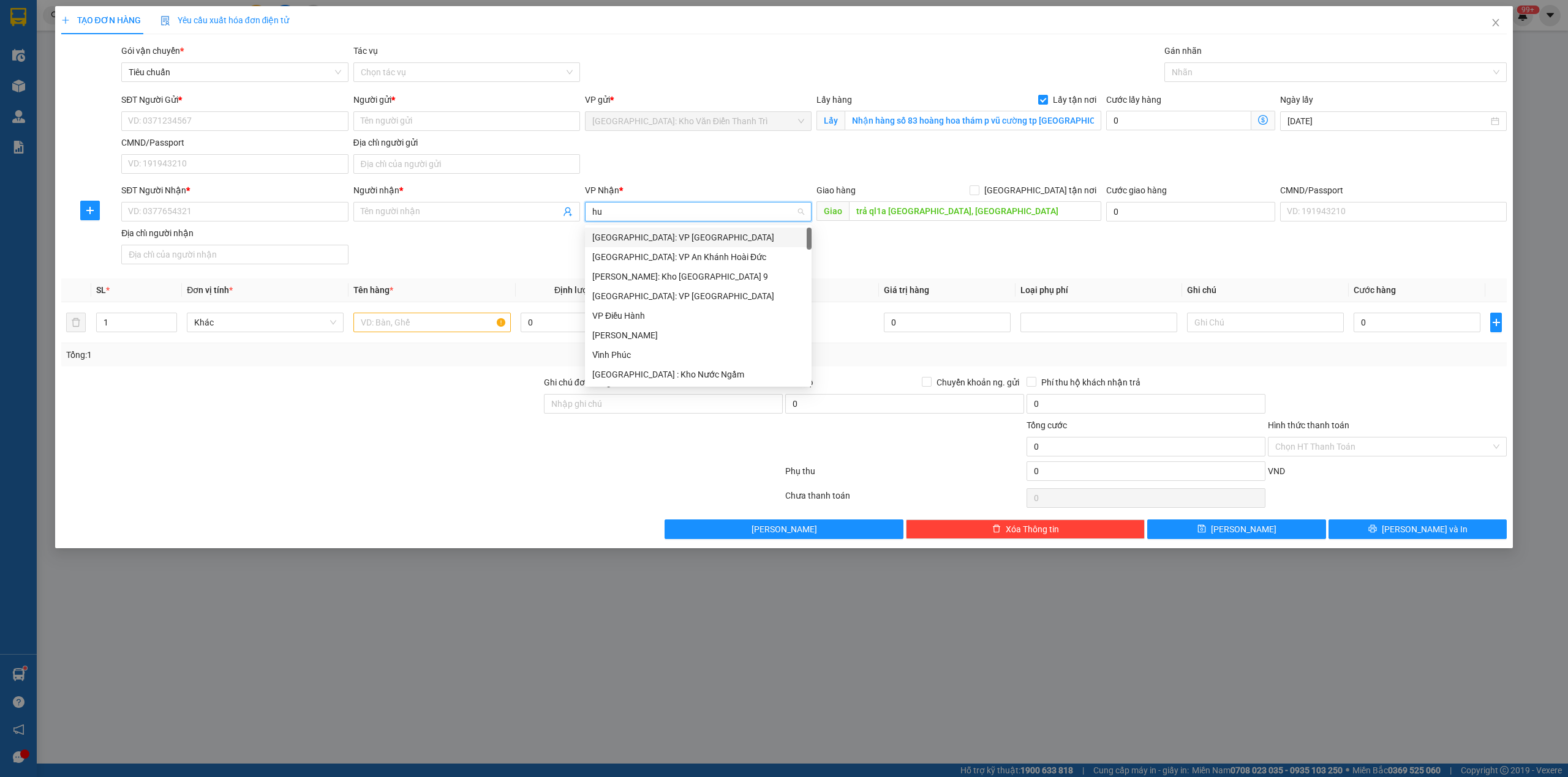
type input "hue"
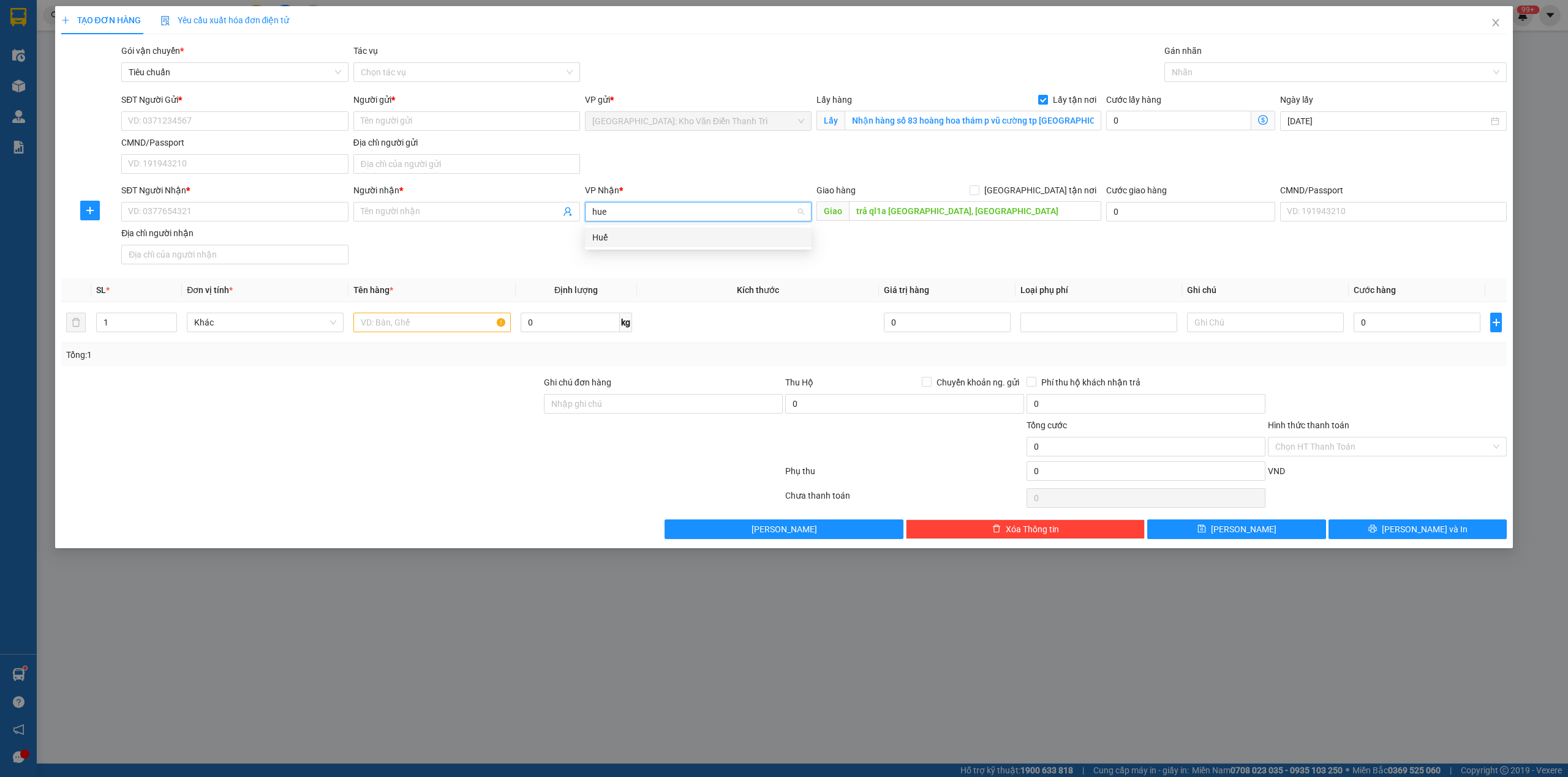
click at [640, 233] on div "Huế" at bounding box center [698, 237] width 212 height 13
click at [491, 270] on div "SĐT Người Nhận * VD: 0377654321 Người nhận * Tên người nhận VP Nhận * Huế Giao …" at bounding box center [814, 226] width 1391 height 86
click at [245, 120] on input "SĐT Người Gửi *" at bounding box center [234, 121] width 226 height 19
paste input "0946585743"
type input "0946585743"
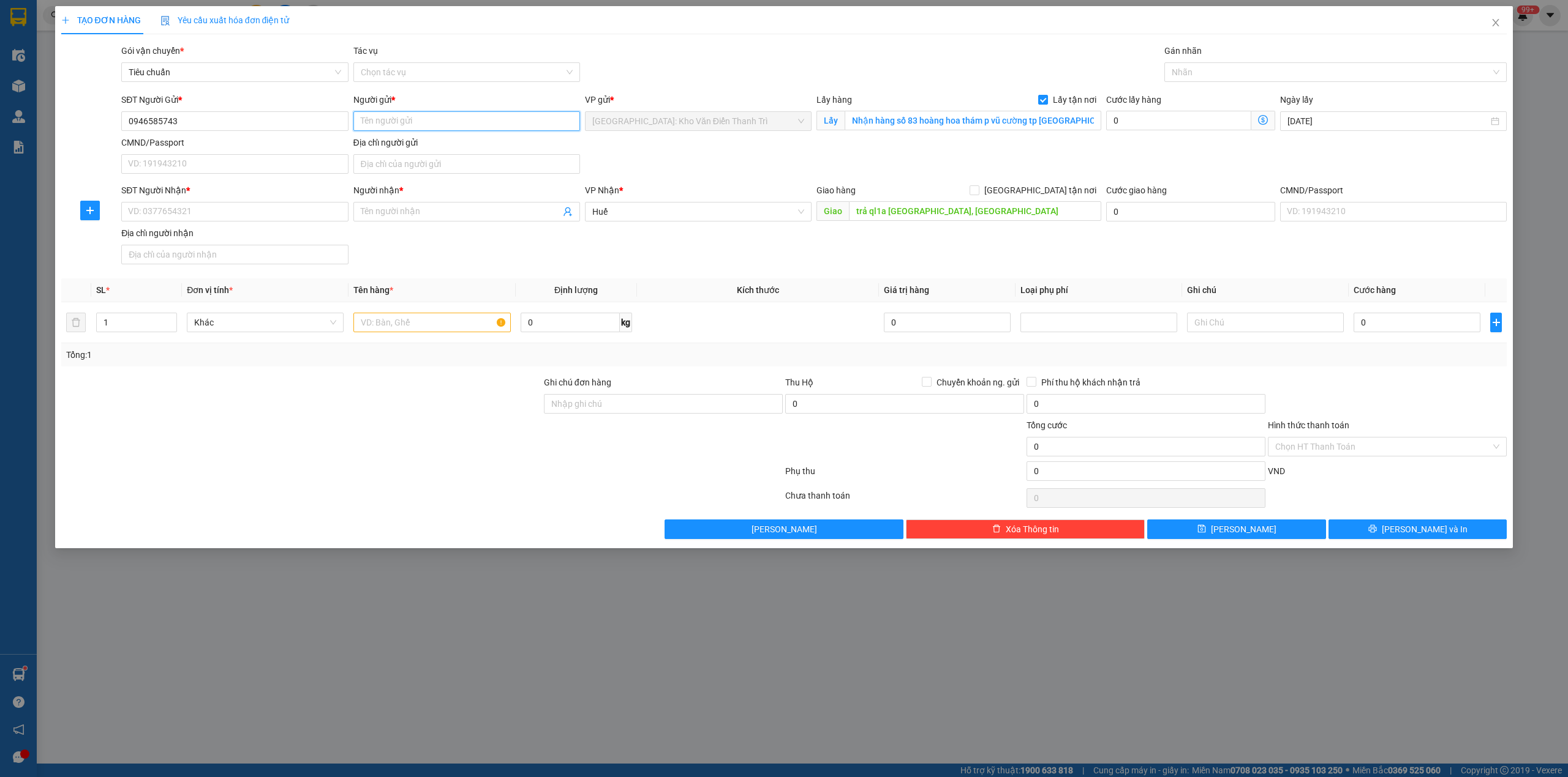
click at [383, 120] on input "Người gửi *" at bounding box center [467, 121] width 226 height 19
paste input "Thiện"
type input "Thiện"
click at [203, 124] on input "0946585743" at bounding box center [234, 121] width 226 height 19
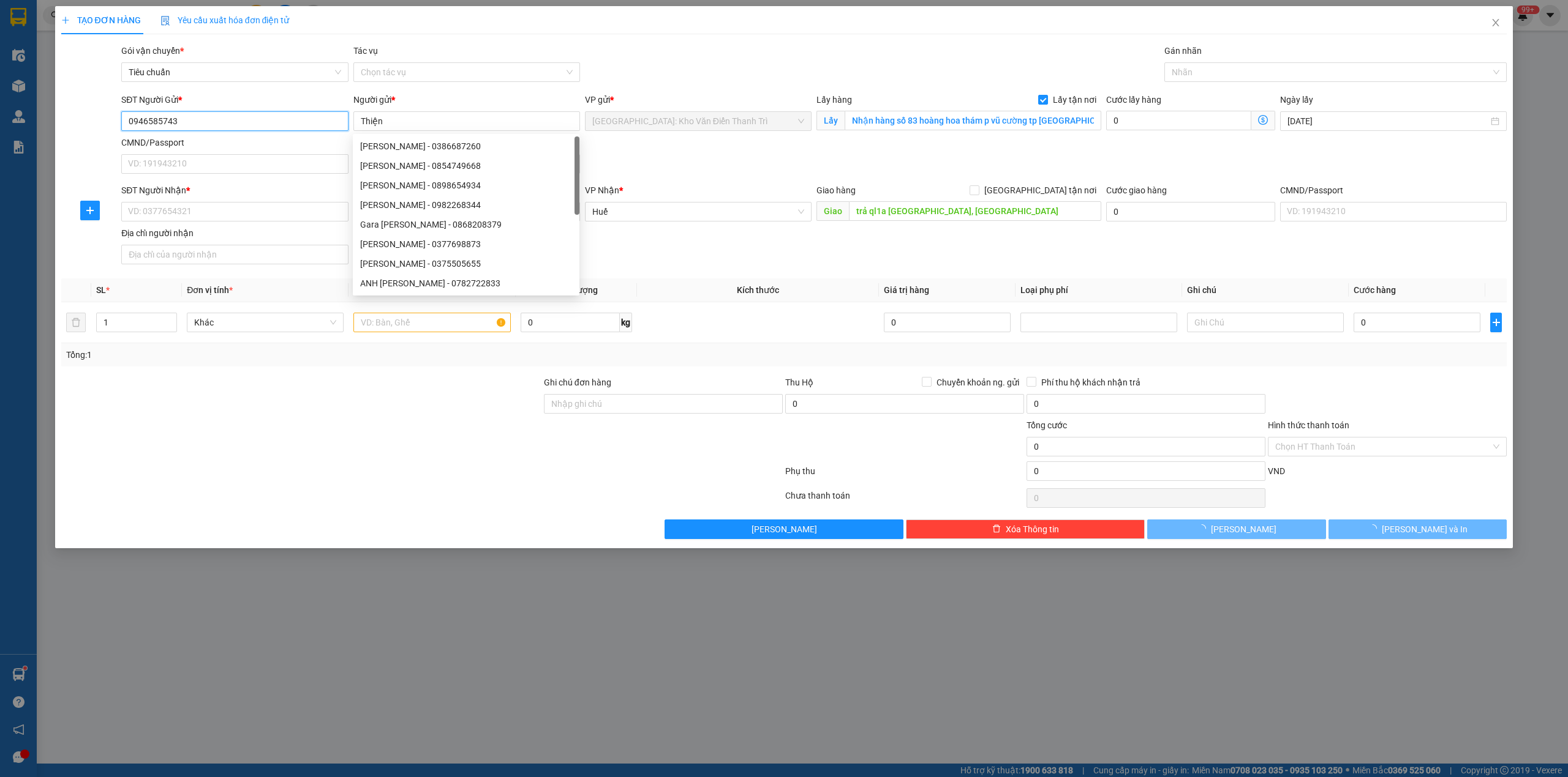
click at [203, 124] on input "0946585743" at bounding box center [234, 121] width 226 height 19
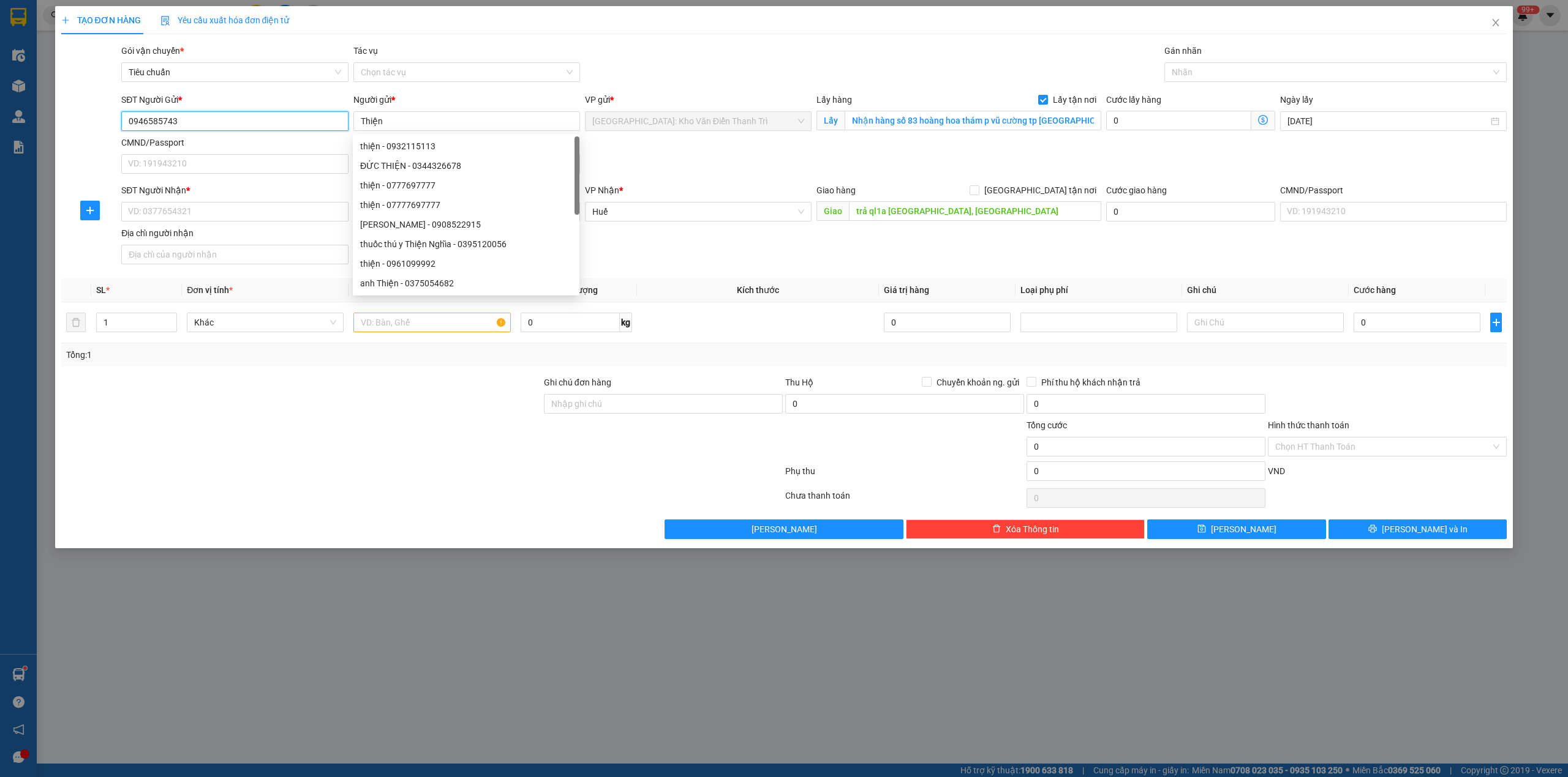
click at [203, 124] on input "0946585743" at bounding box center [234, 121] width 226 height 19
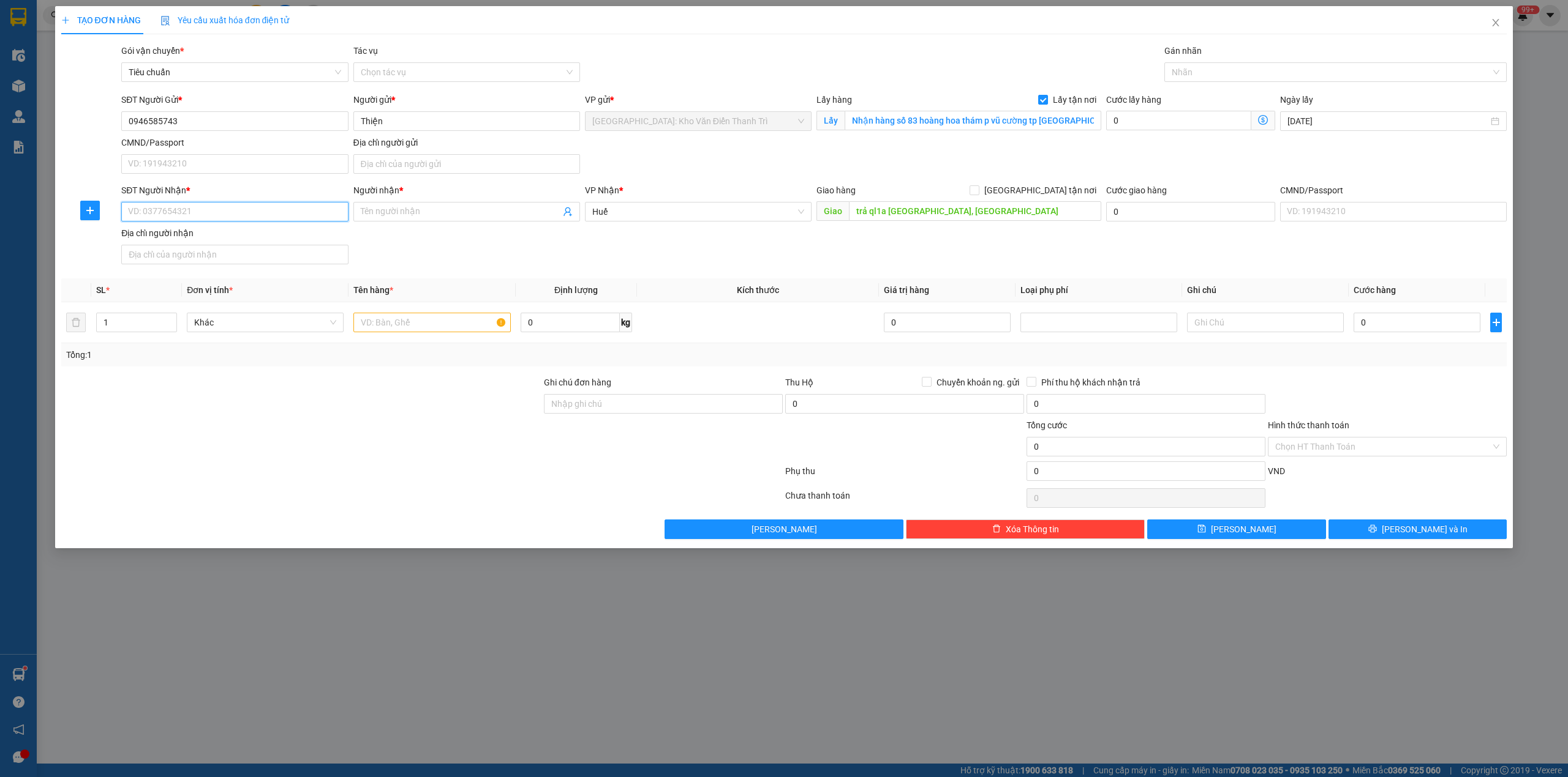
click at [201, 215] on input "SĐT Người Nhận *" at bounding box center [234, 211] width 226 height 19
paste input "0946585743"
type input "0946585743"
click at [410, 130] on input "Thiện" at bounding box center [467, 121] width 226 height 19
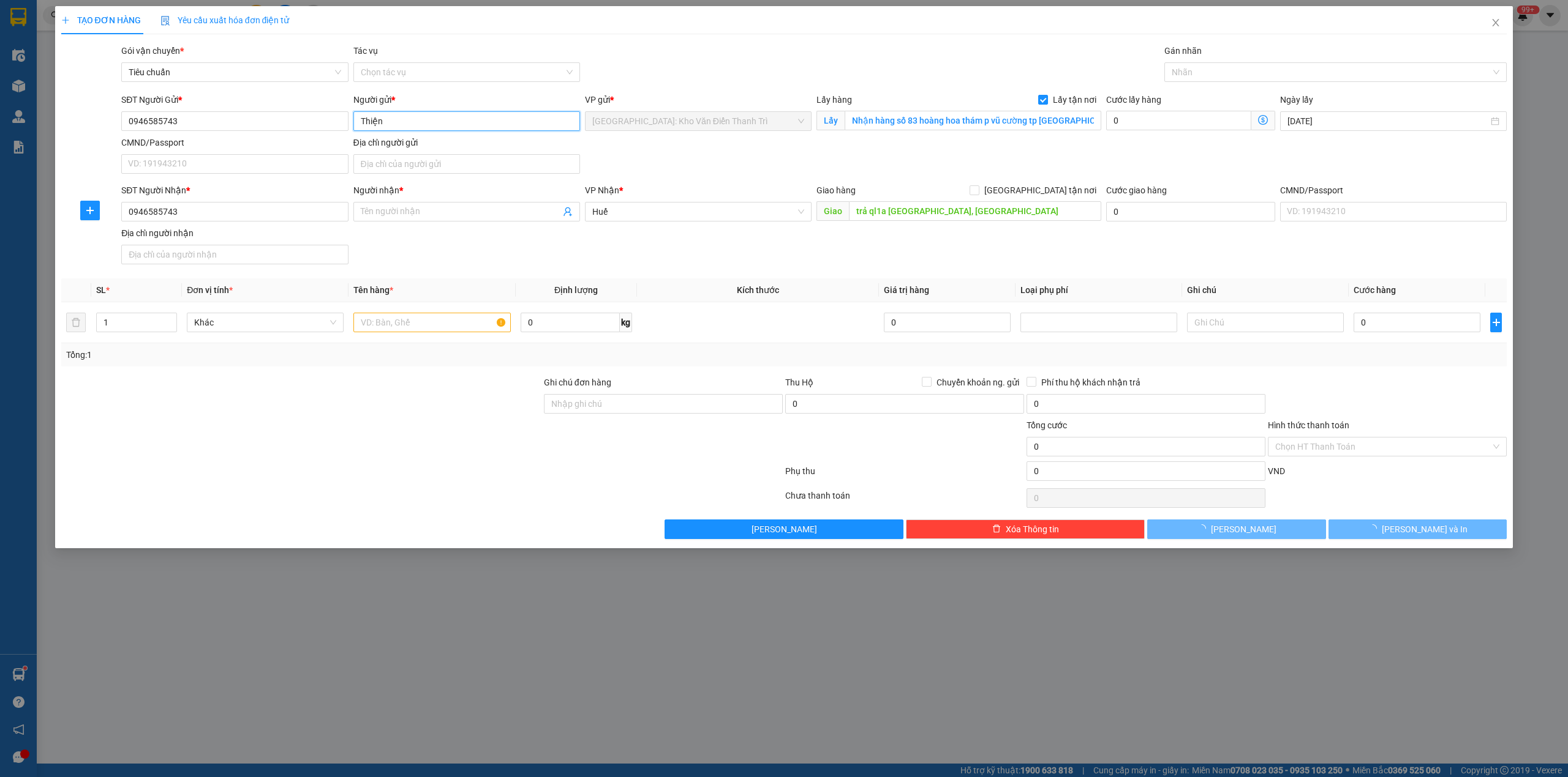
click at [410, 130] on input "Thiện" at bounding box center [467, 121] width 226 height 19
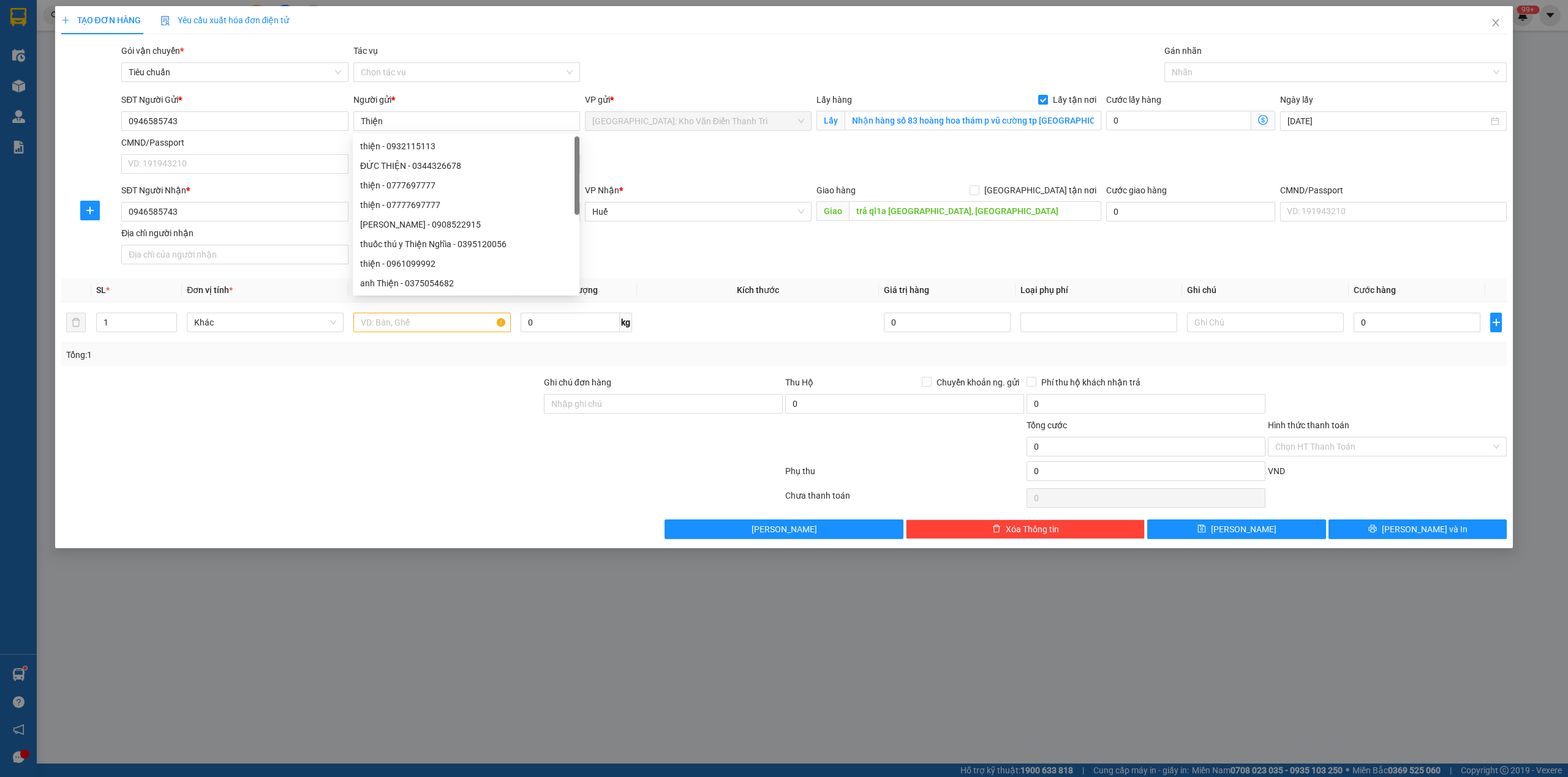
click at [323, 489] on div at bounding box center [422, 498] width 724 height 25
click at [405, 218] on input "Người nhận *" at bounding box center [460, 211] width 200 height 13
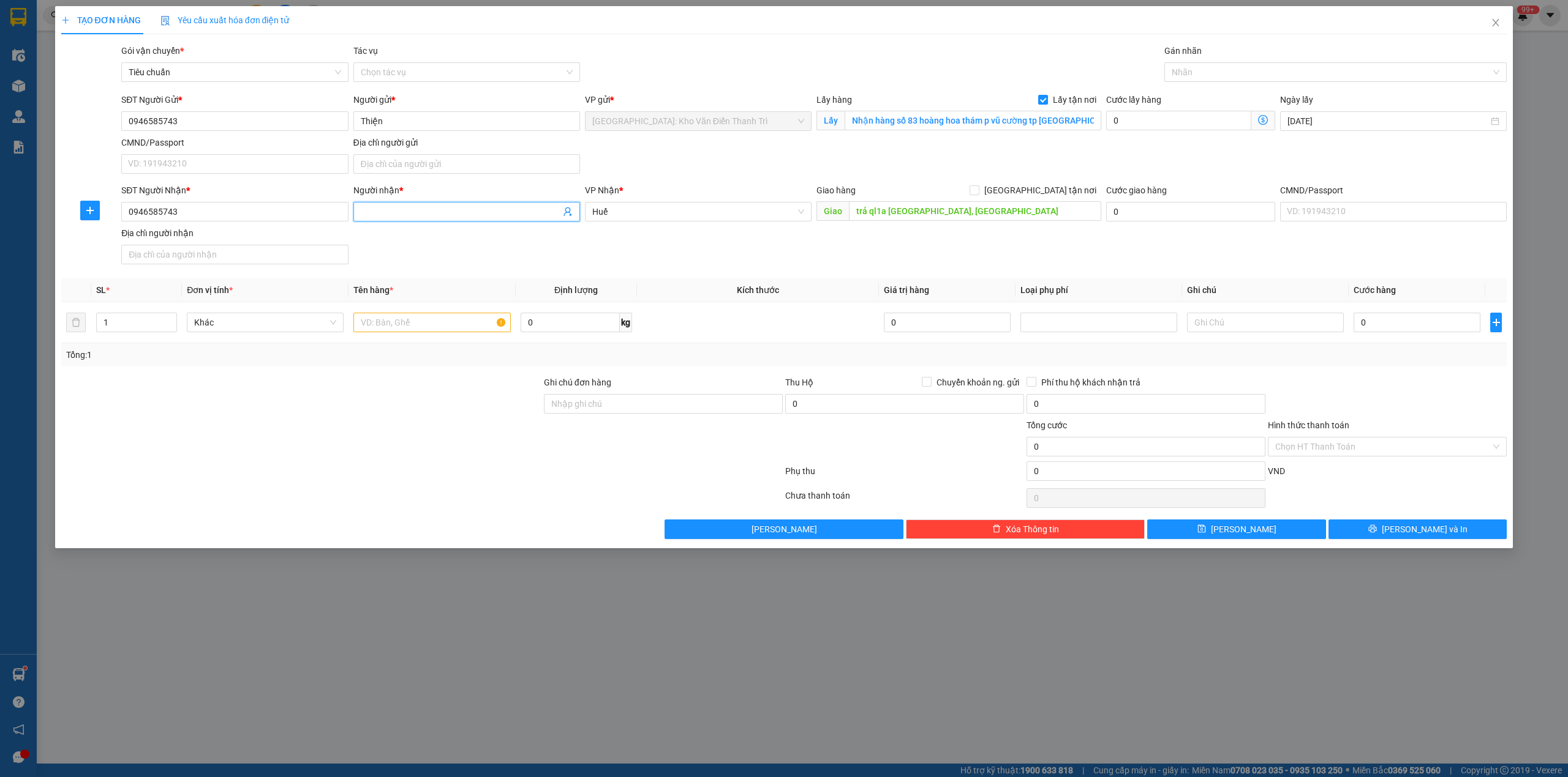
paste input "Thiện"
type input "Thiện"
click at [215, 469] on div at bounding box center [422, 474] width 724 height 25
click at [410, 339] on td at bounding box center [432, 322] width 167 height 41
click at [410, 327] on input "text" at bounding box center [432, 322] width 157 height 19
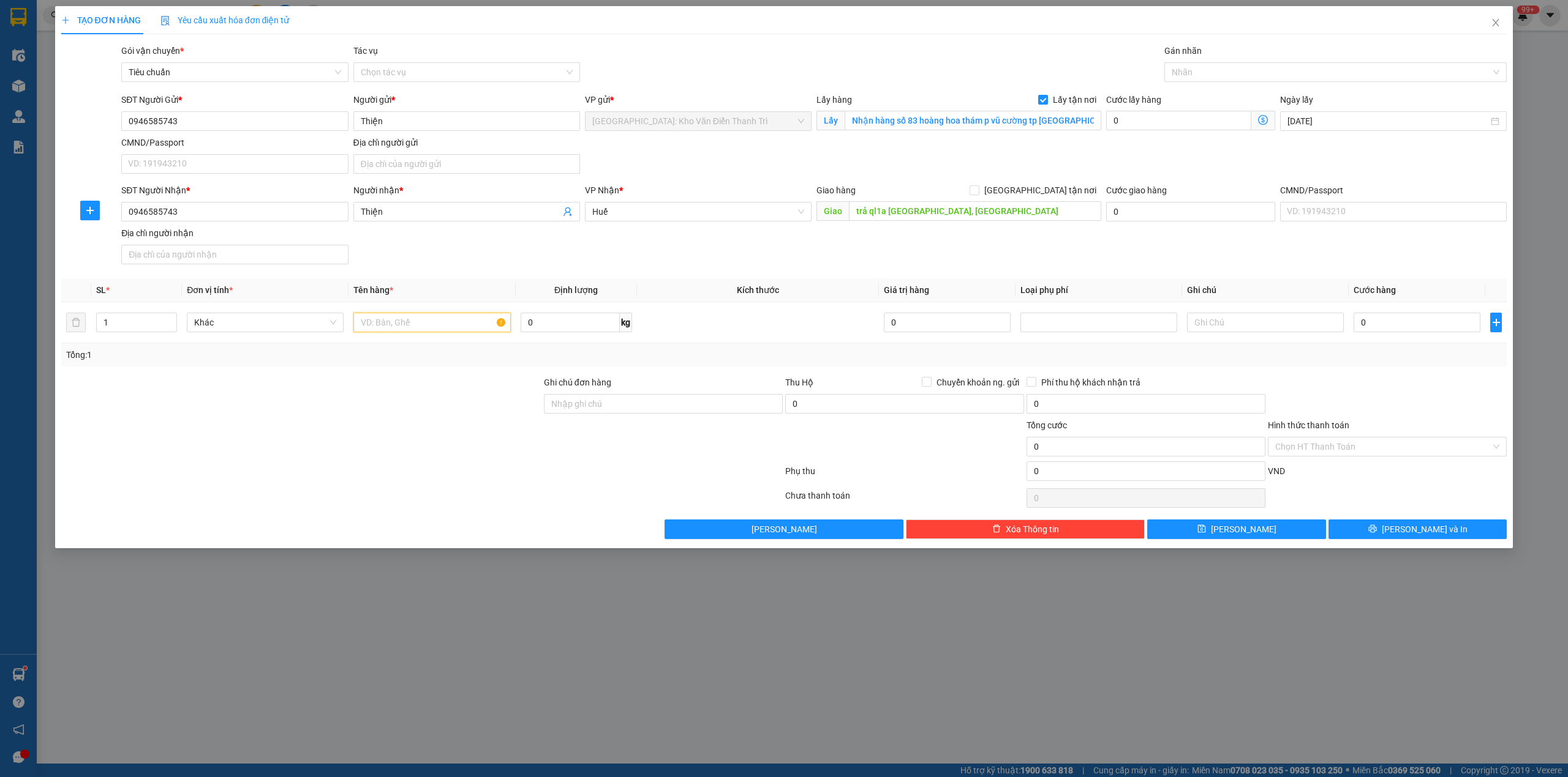
paste input "4 kiện đồ dùng"
type input "4 kiện đồ dùng a sinh đón Võ cường Tp bắc ninh"
click at [1049, 188] on span "[GEOGRAPHIC_DATA] tận nơi" at bounding box center [1039, 190] width 122 height 13
click at [978, 188] on input "[GEOGRAPHIC_DATA] tận nơi" at bounding box center [974, 189] width 9 height 9
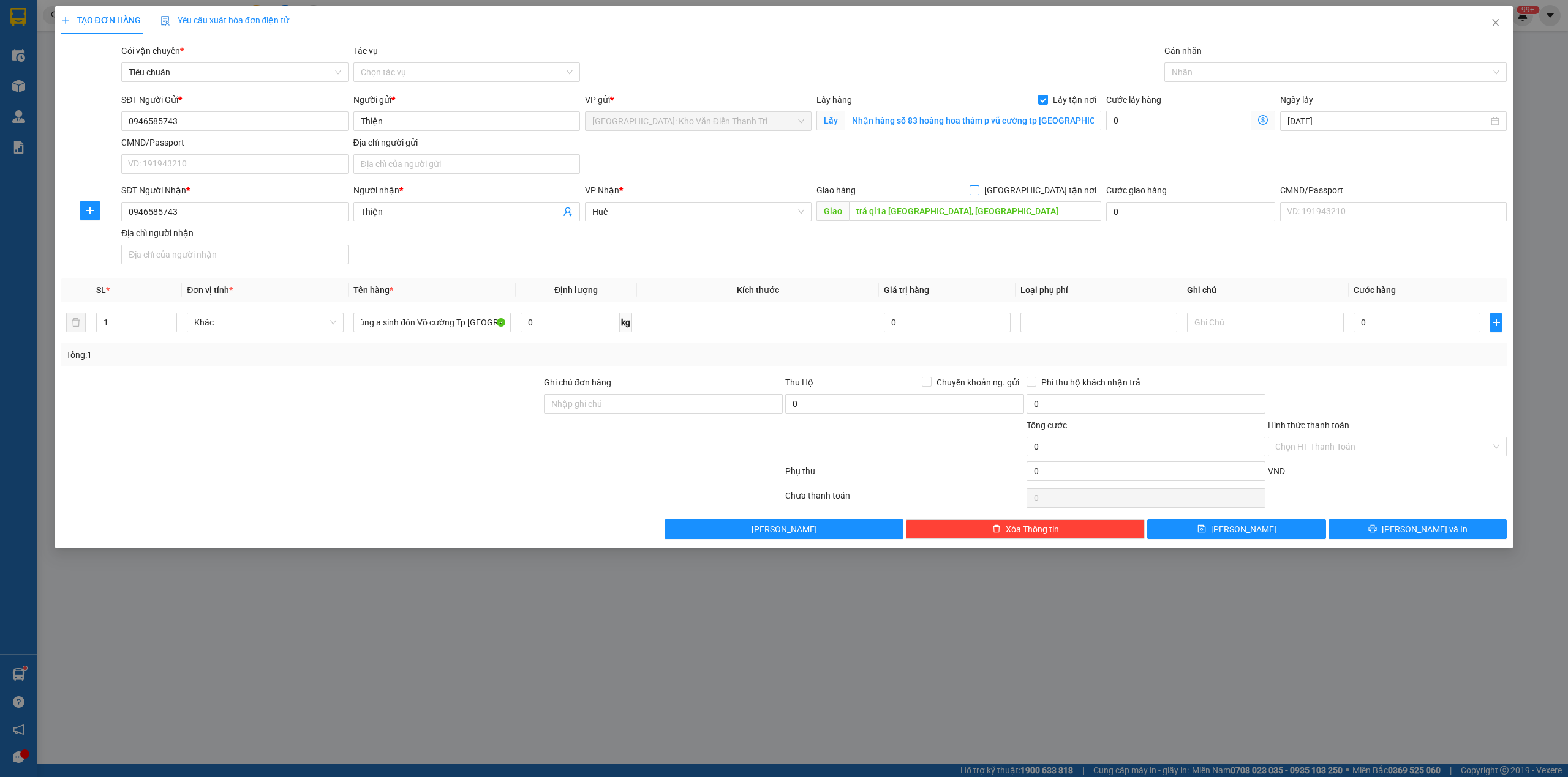
checkbox input "true"
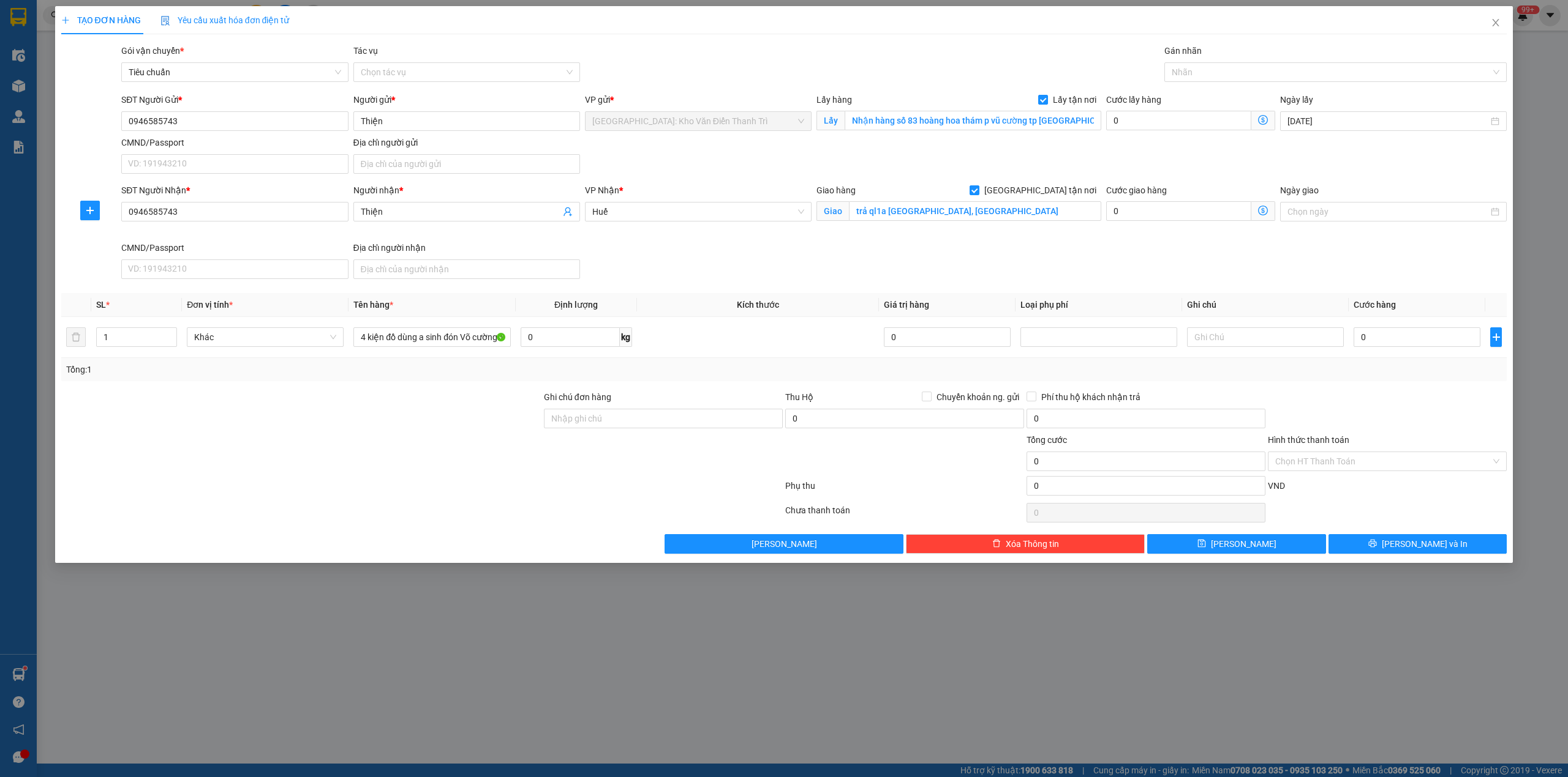
drag, startPoint x: 1160, startPoint y: 141, endPoint x: 1221, endPoint y: 83, distance: 84.2
click at [1166, 138] on div "SĐT Người Gửi * 0946585743 Người gửi * Thiện VP gửi * Hà Nội: Kho Văn Điển Than…" at bounding box center [814, 136] width 1391 height 86
click at [1227, 74] on div at bounding box center [1329, 72] width 325 height 15
type input "gt"
click at [1211, 101] on div "[GEOGRAPHIC_DATA] tận nơi" at bounding box center [1335, 97] width 329 height 13
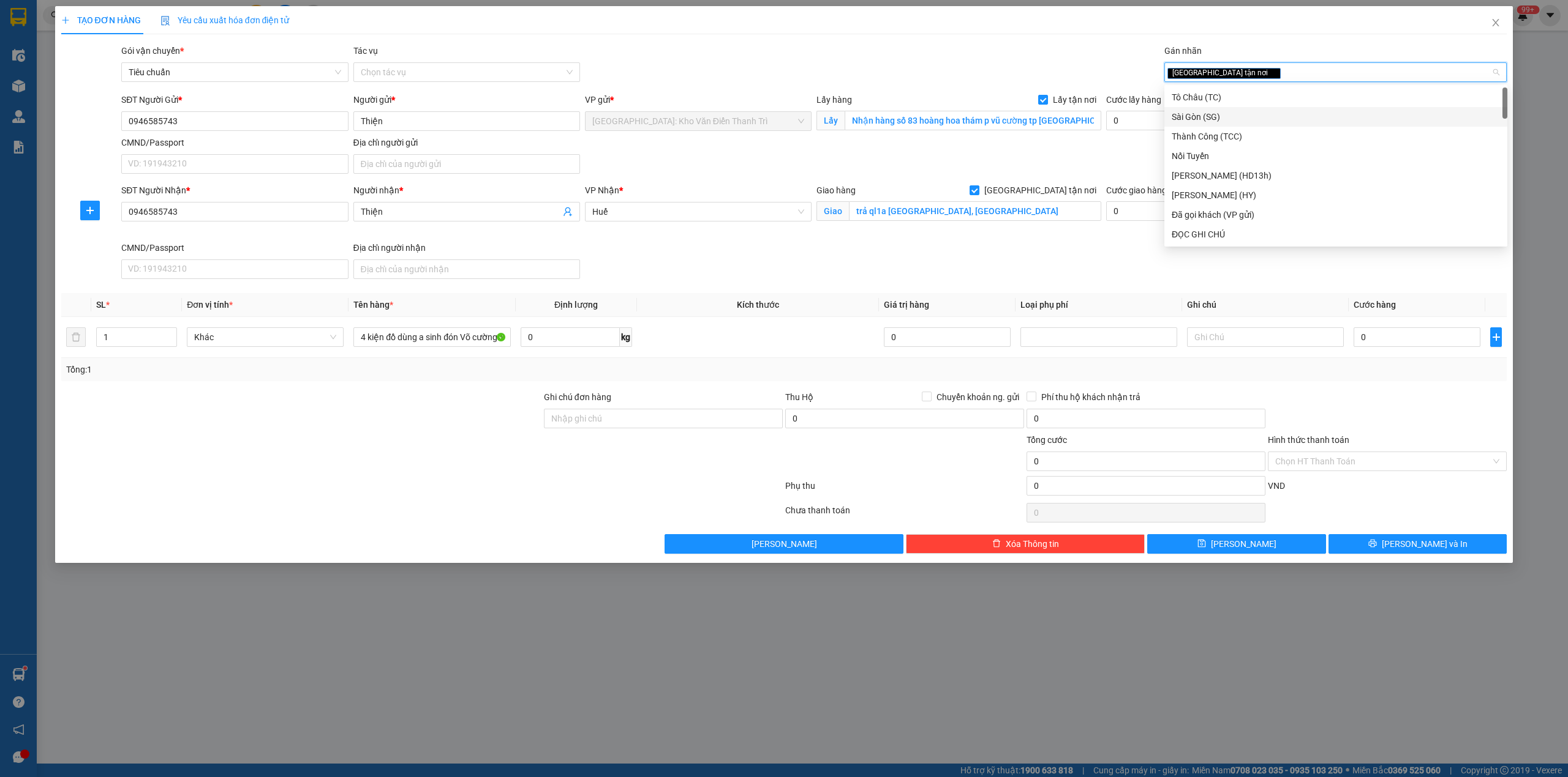
click at [1117, 144] on div "SĐT Người Gửi * 0946585743 Người gửi * Thiện VP gửi * Hà Nội: Kho Văn Điển Than…" at bounding box center [814, 136] width 1391 height 86
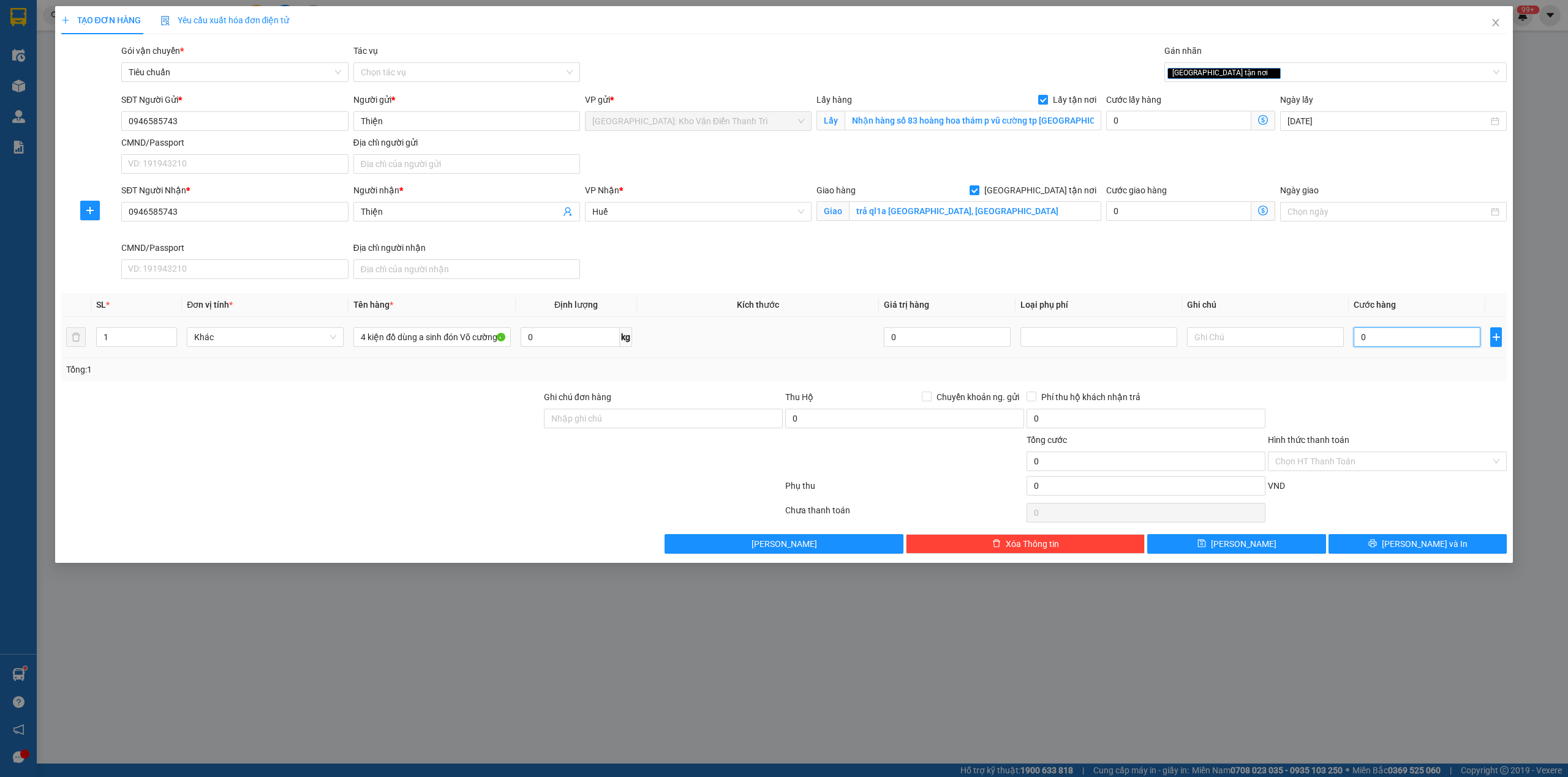
click at [1365, 346] on input "0" at bounding box center [1417, 337] width 127 height 19
type input "7"
type input "70"
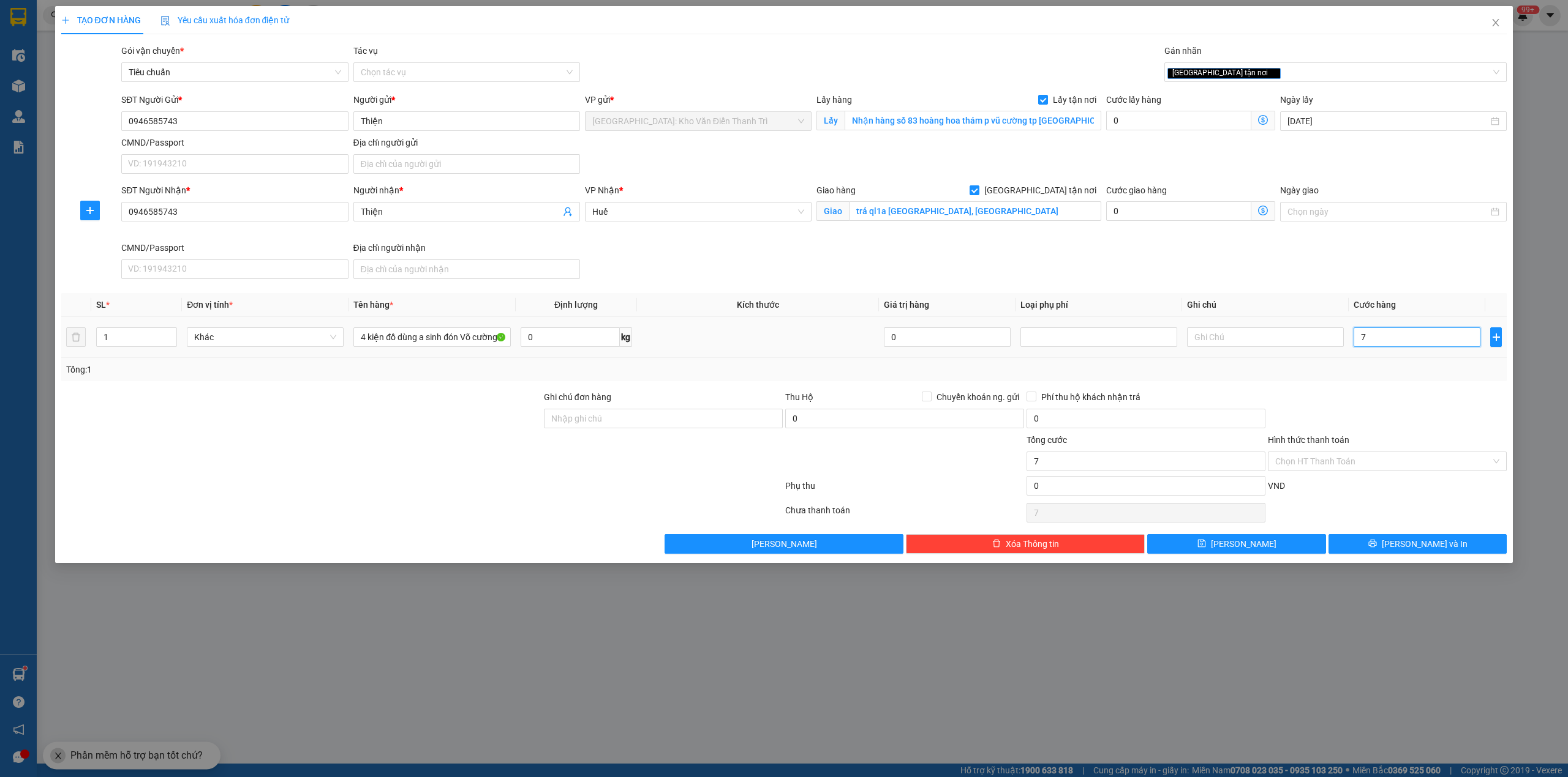
type input "70"
type input "700"
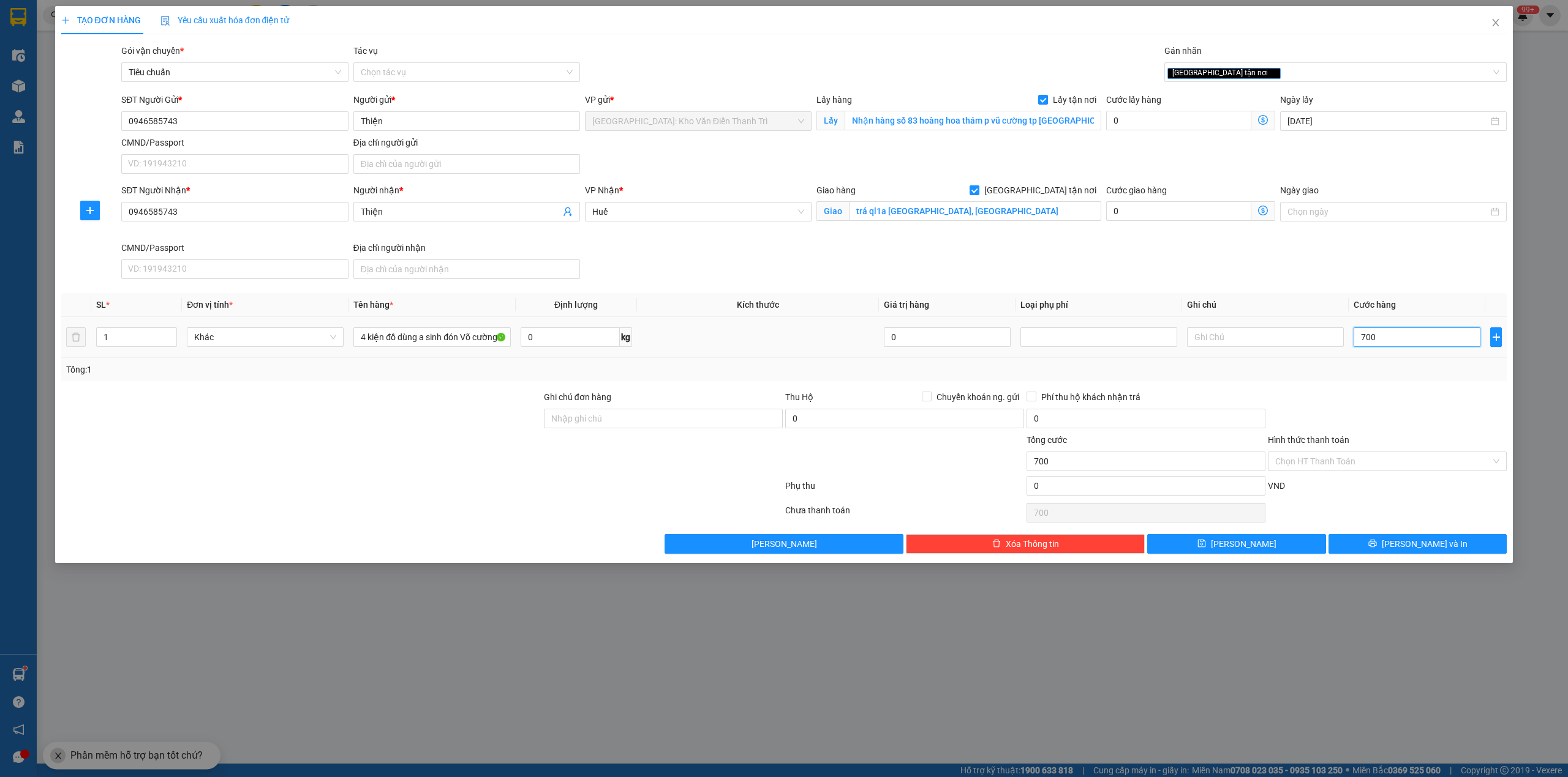
type input "7.000"
type input "70.000"
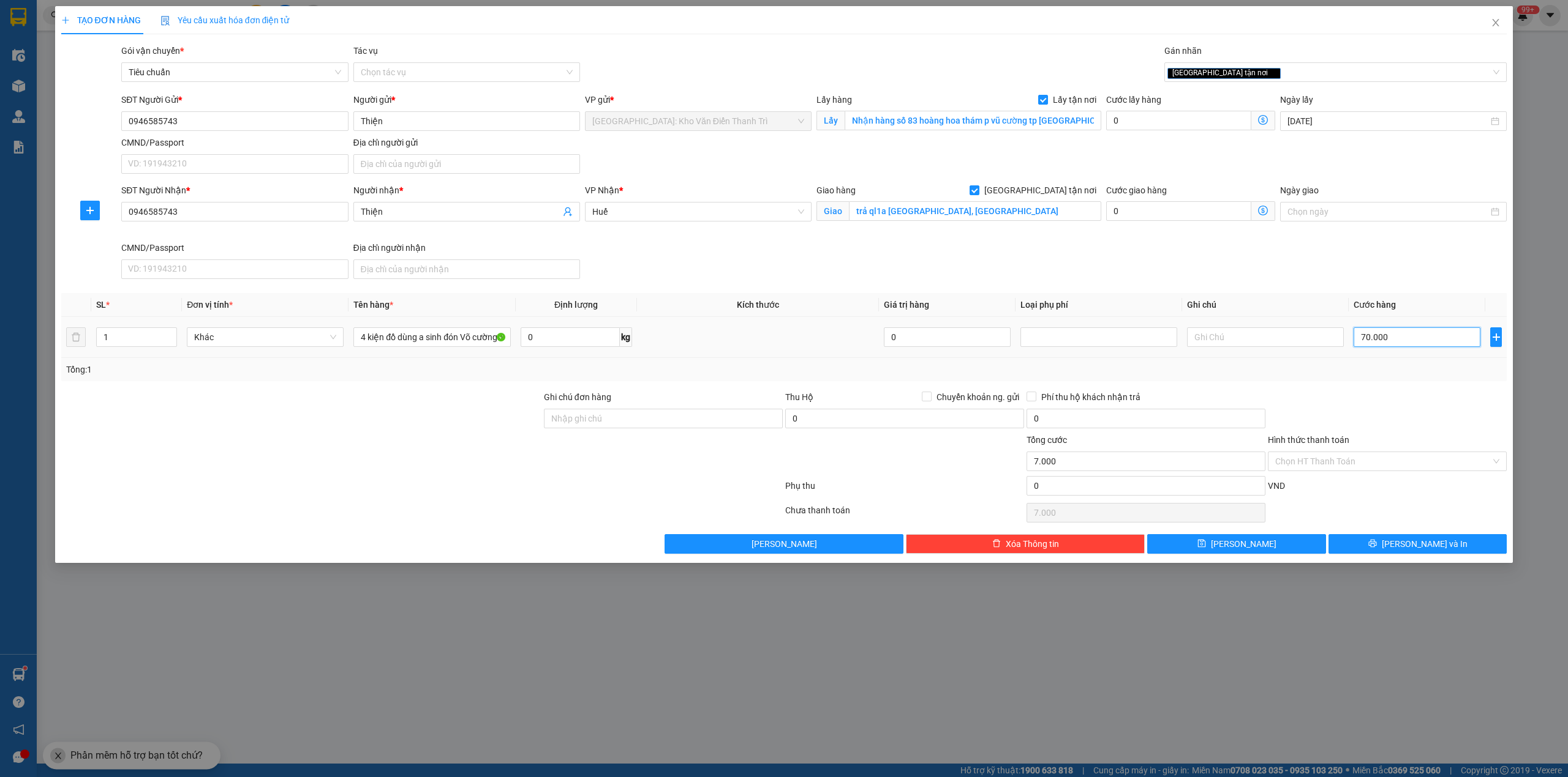
type input "70.000"
type input "700.000"
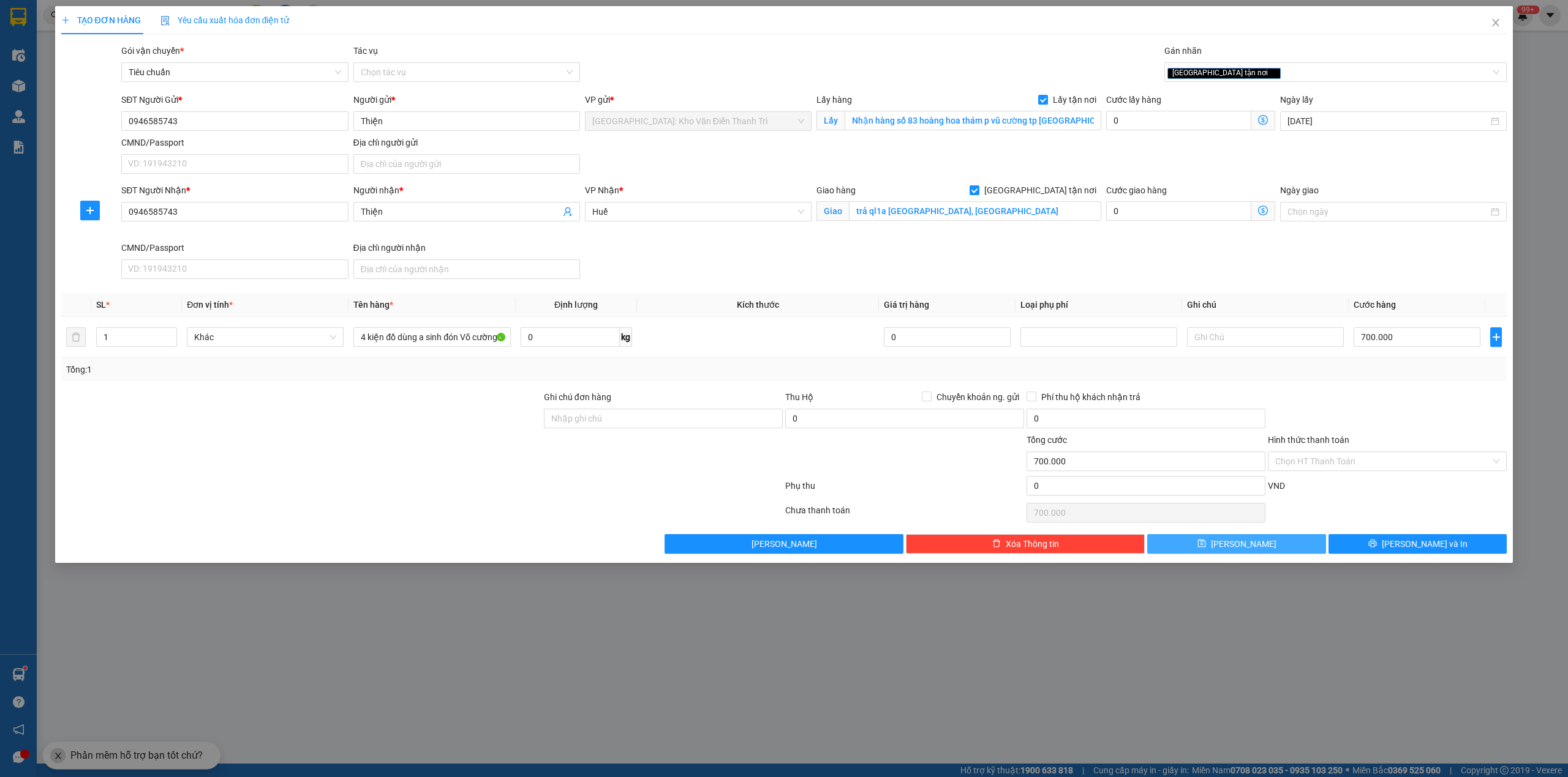
click at [1260, 552] on button "[PERSON_NAME]" at bounding box center [1236, 544] width 179 height 19
checkbox input "false"
type input "0"
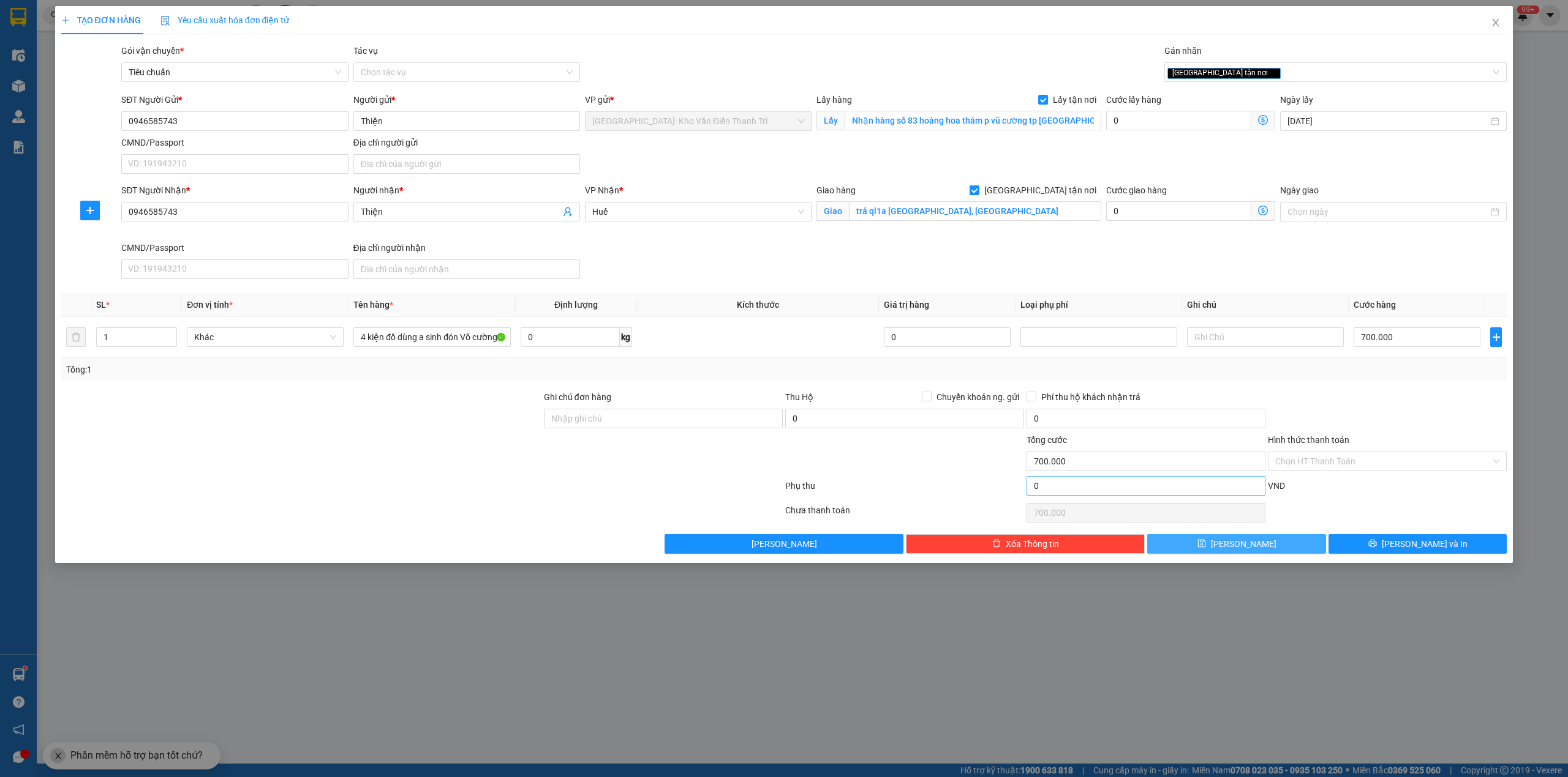
type input "0"
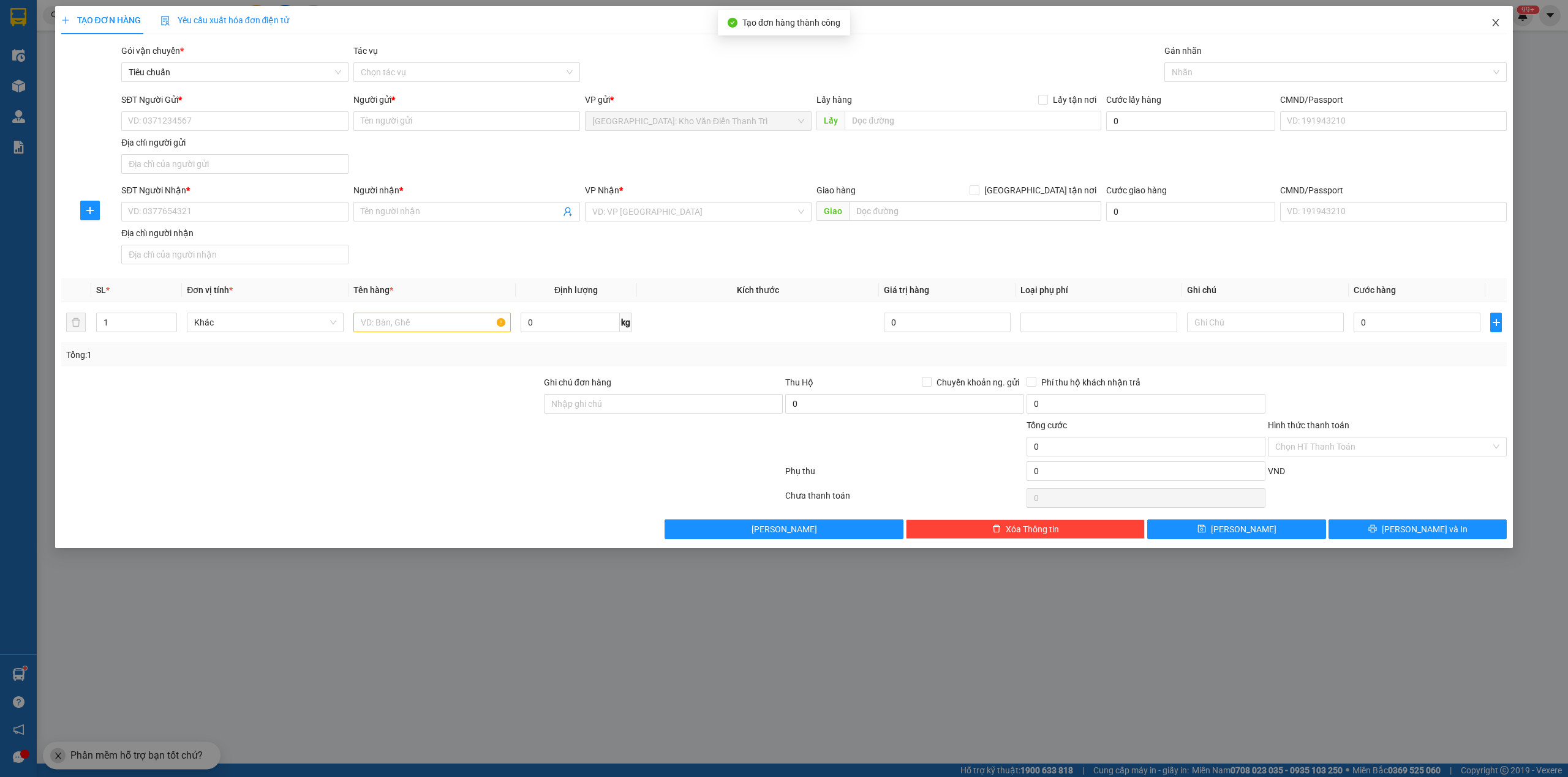
click at [1500, 21] on icon "close" at bounding box center [1495, 22] width 10 height 10
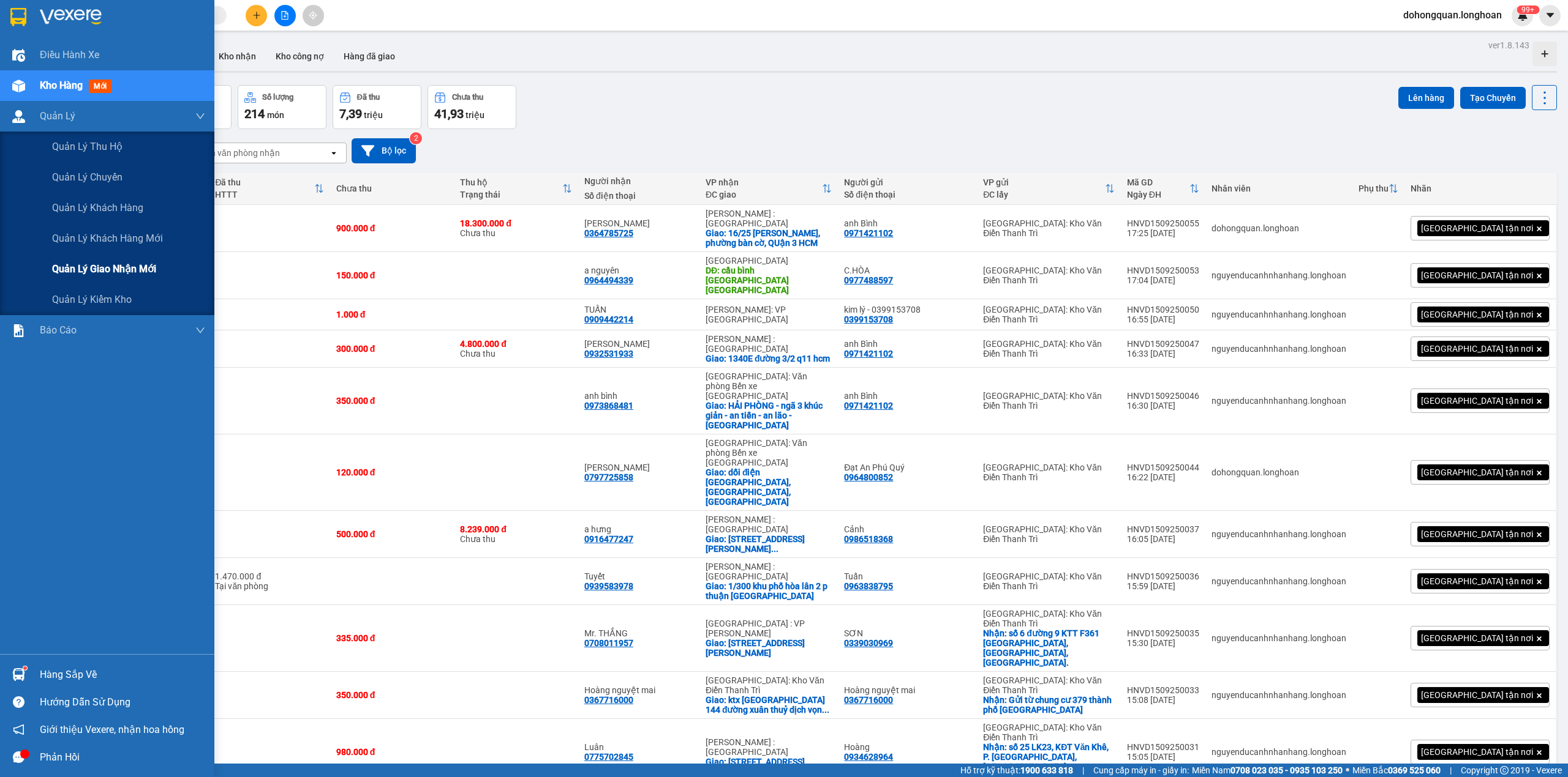
click at [99, 273] on span "Quản lý giao nhận mới" at bounding box center [104, 269] width 104 height 15
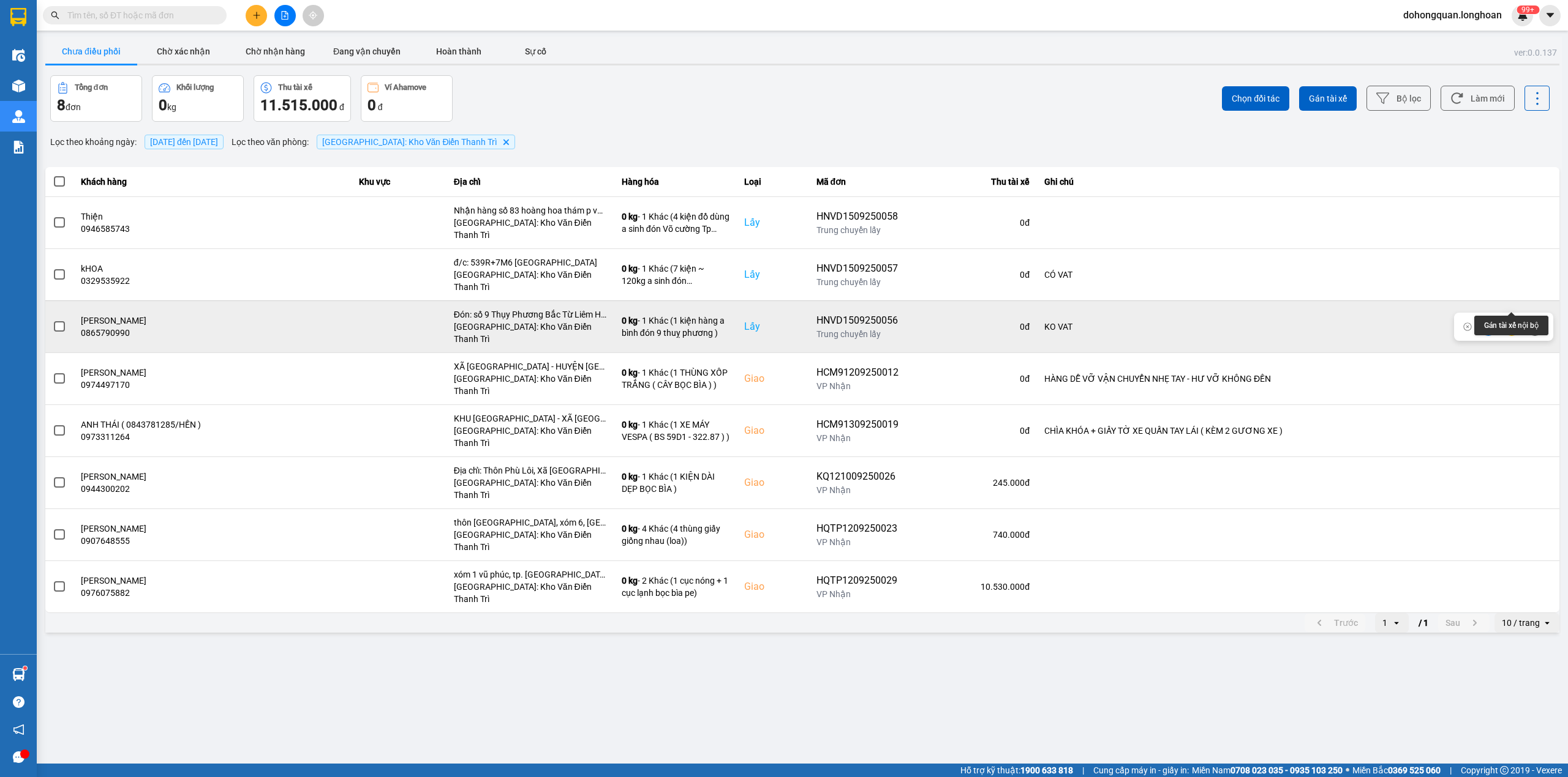
click at [1512, 322] on icon at bounding box center [1511, 326] width 9 height 9
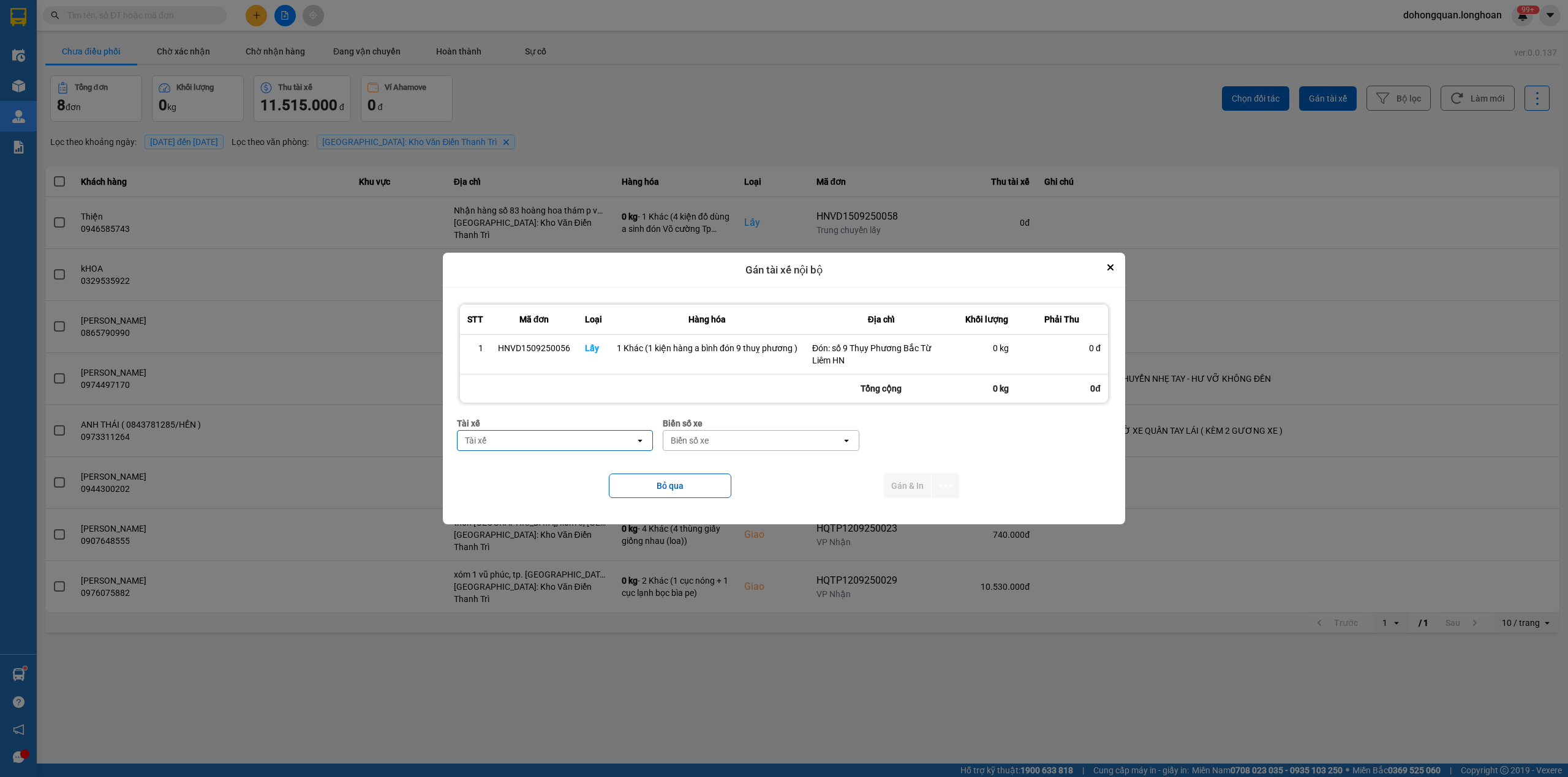
click at [540, 442] on div "Tài xế" at bounding box center [546, 440] width 177 height 19
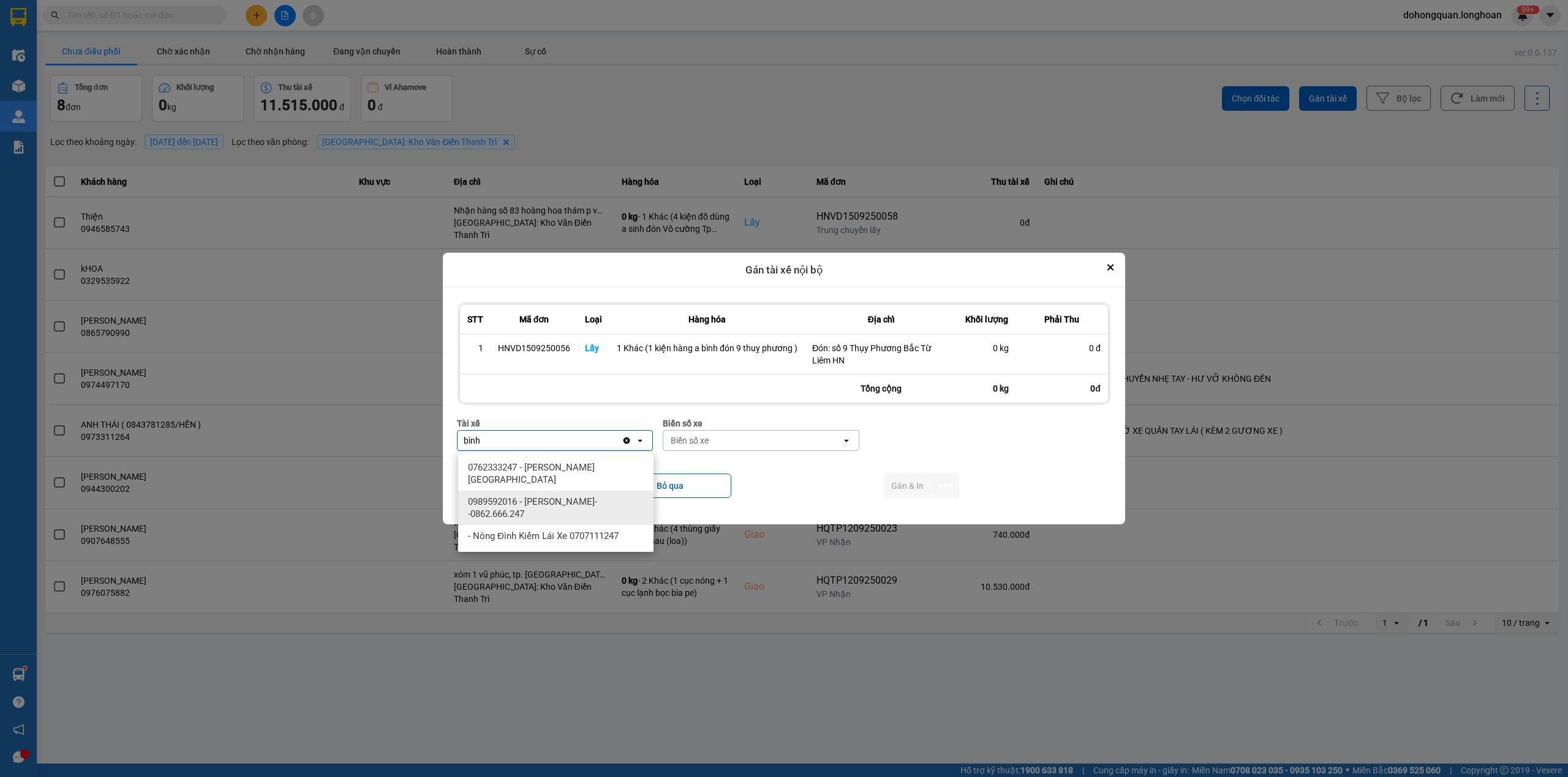
type input "bình"
click at [596, 511] on span "0989592016 - [PERSON_NAME]--0862.666.247" at bounding box center [558, 508] width 181 height 25
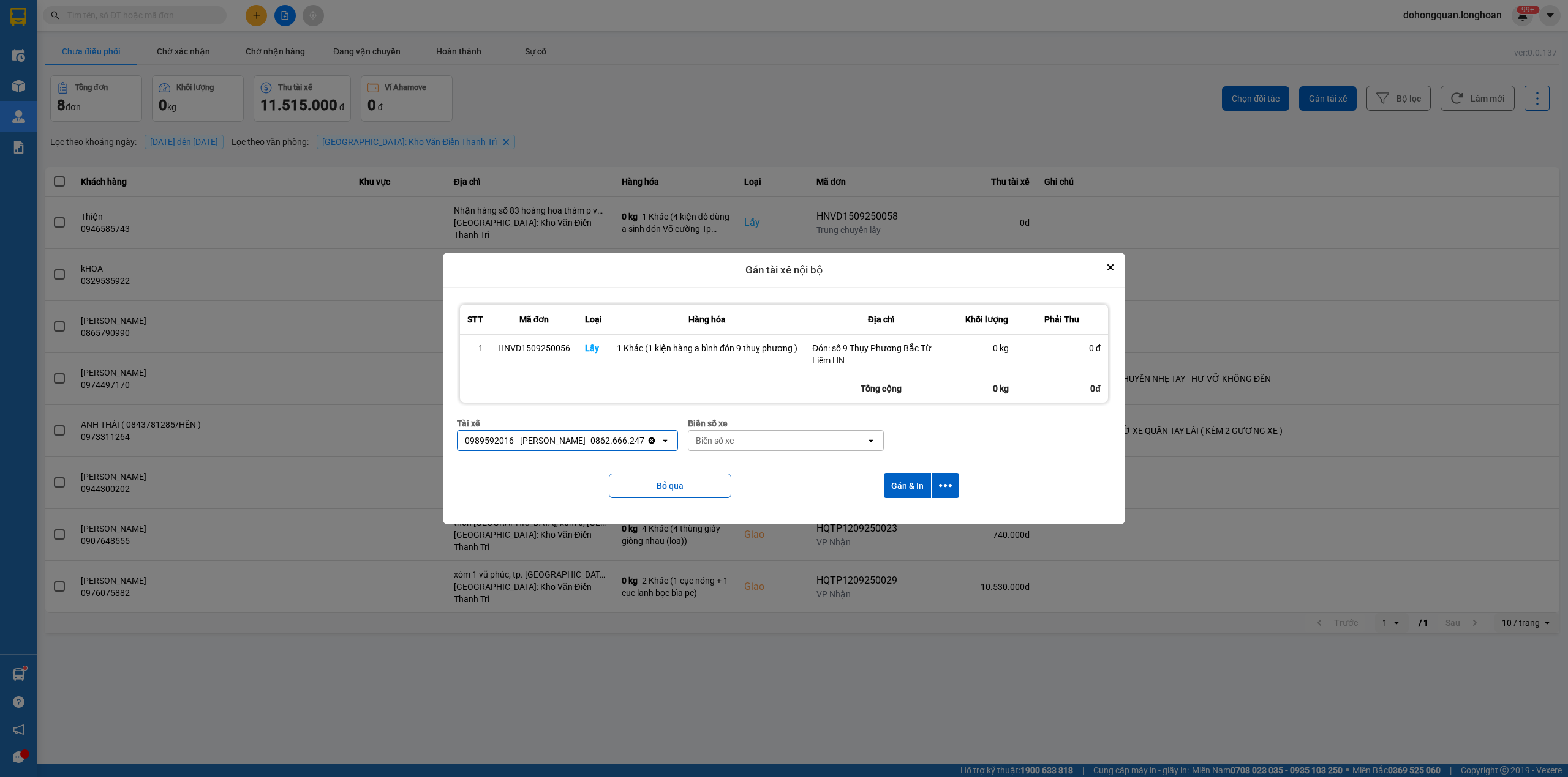
click at [701, 441] on div "Biển số xe" at bounding box center [715, 441] width 38 height 12
type input "44"
drag, startPoint x: 708, startPoint y: 463, endPoint x: 794, endPoint y: 475, distance: 86.8
click at [708, 464] on span "29E-122.44" at bounding box center [716, 468] width 45 height 12
click at [947, 489] on icon "dialog" at bounding box center [945, 486] width 13 height 13
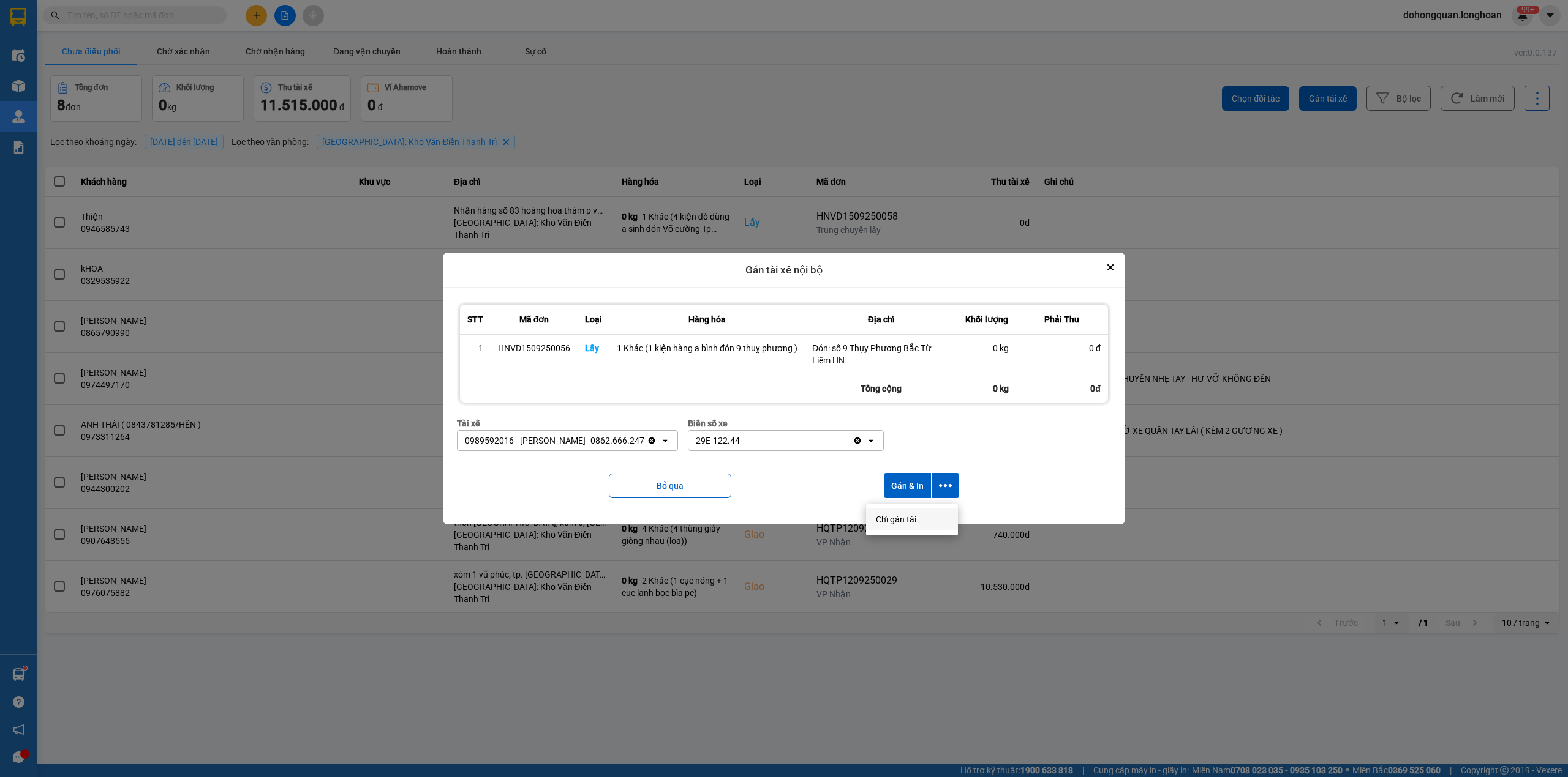
click at [894, 523] on span "Chỉ gán tài" at bounding box center [896, 520] width 40 height 12
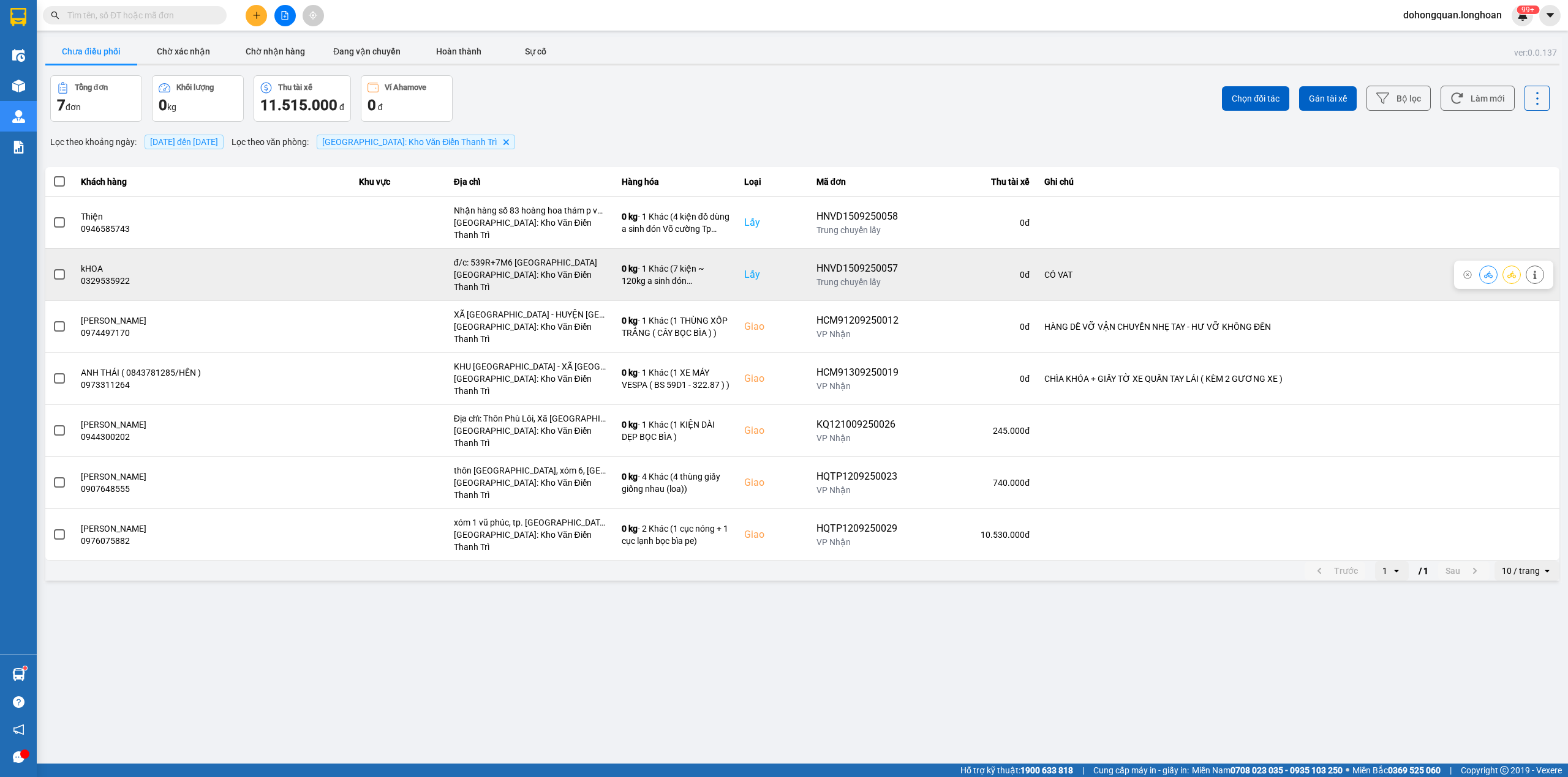
click at [1514, 271] on icon at bounding box center [1511, 274] width 9 height 7
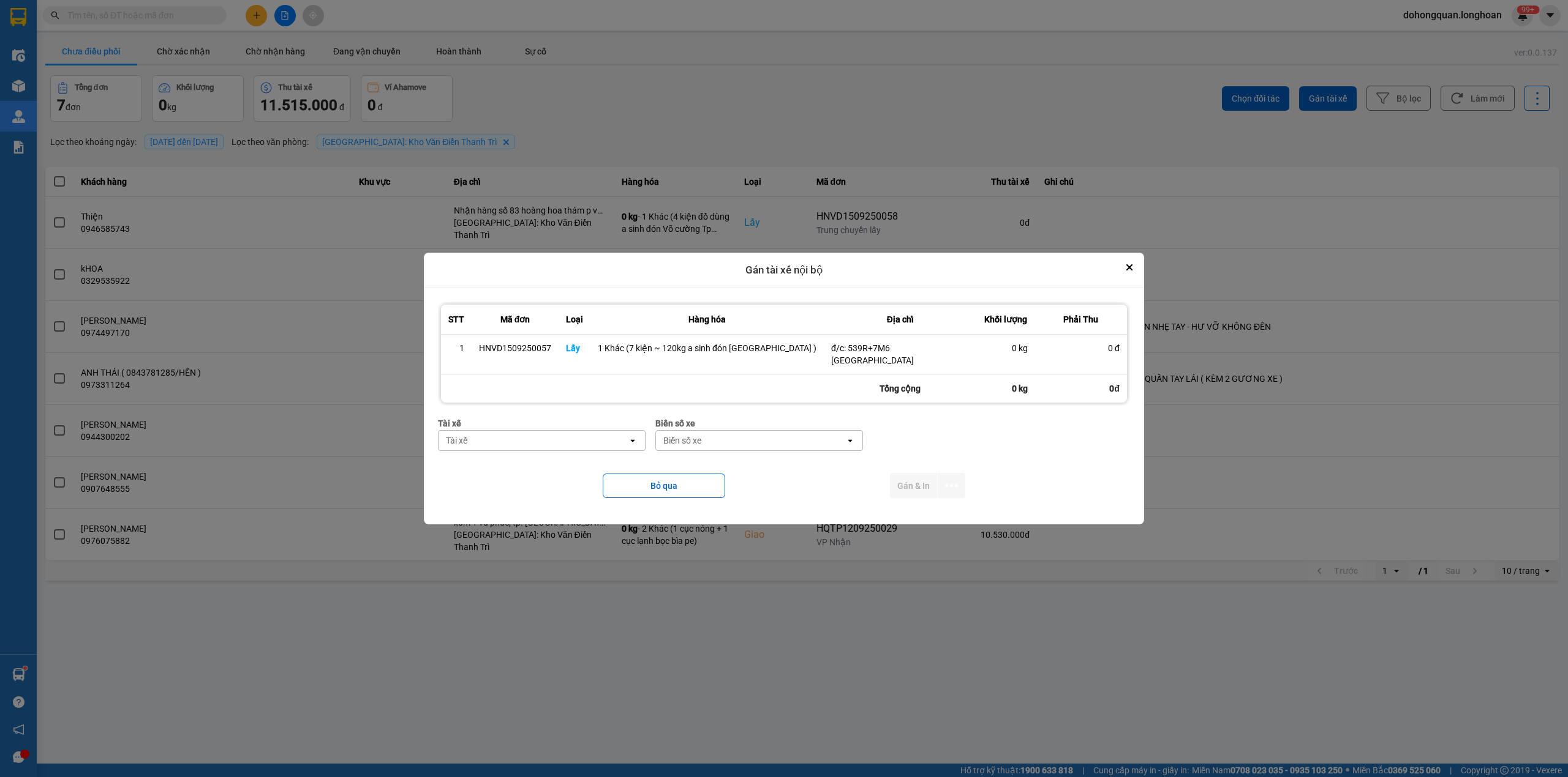
click at [523, 431] on div "Tài xế" at bounding box center [533, 440] width 189 height 19
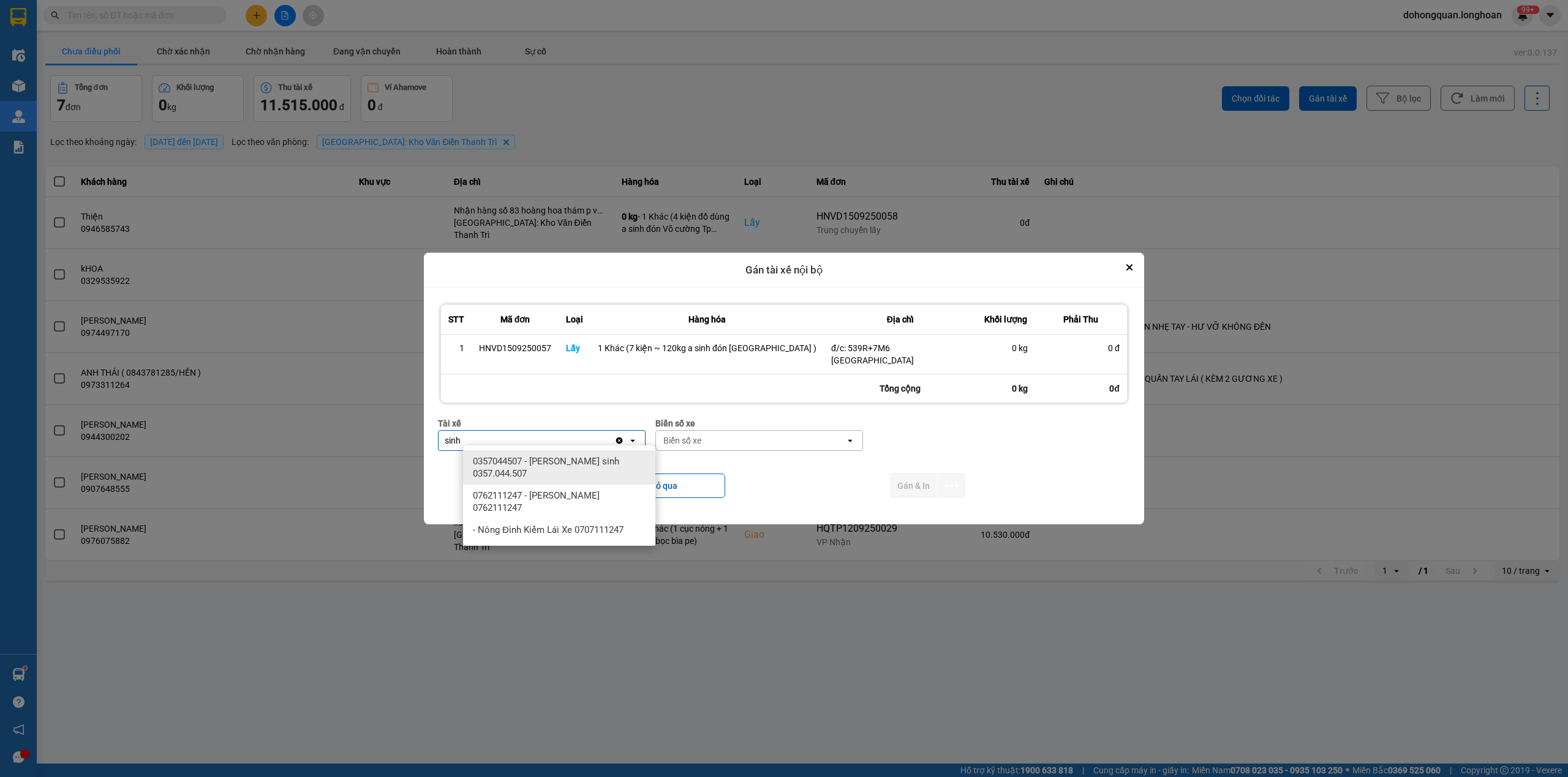
type input "sinh"
click at [578, 462] on span "0357044507 - [PERSON_NAME] sinh 0357.044.507" at bounding box center [561, 468] width 177 height 25
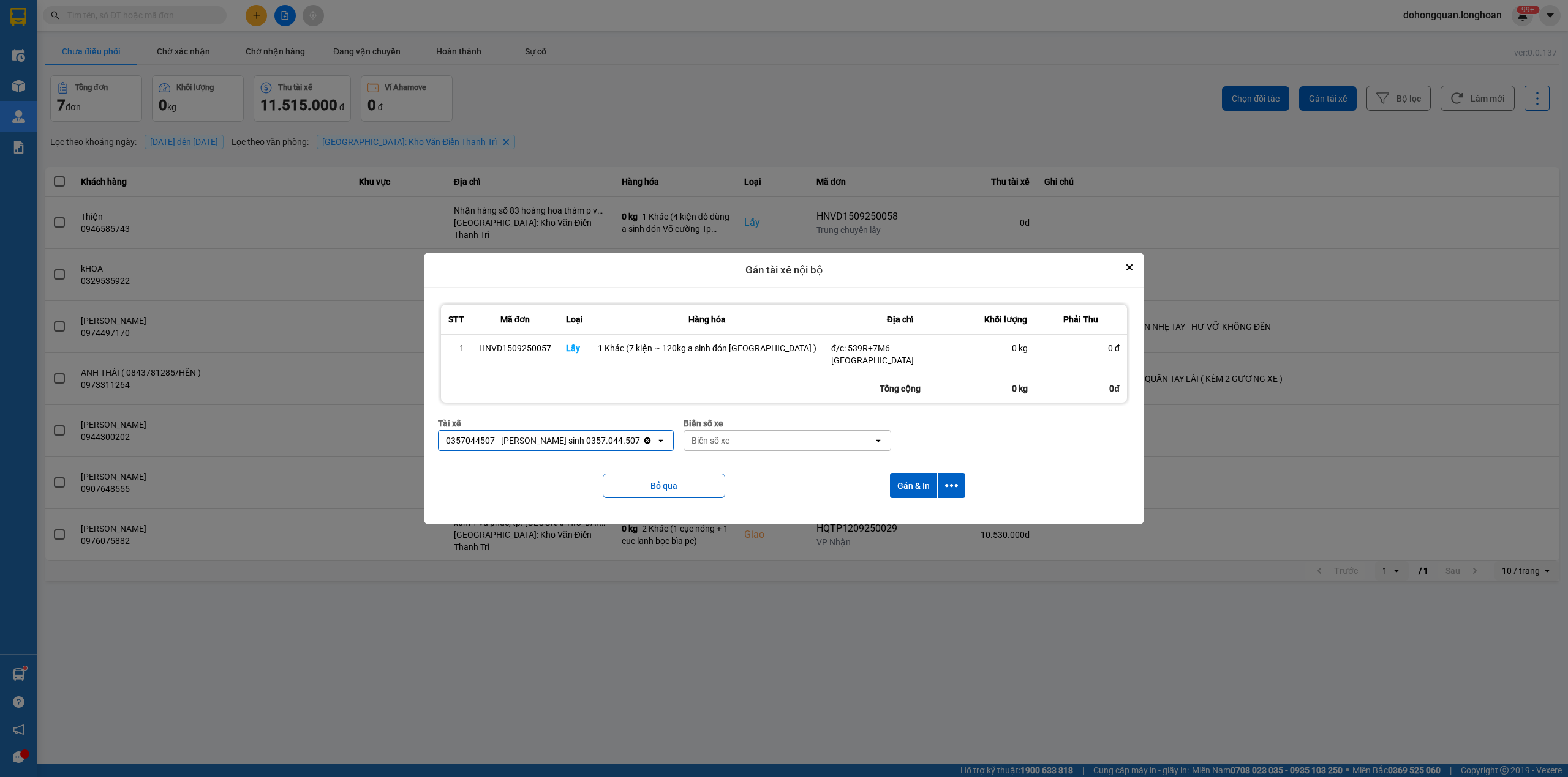
click at [731, 438] on div "Biển số xe" at bounding box center [779, 440] width 189 height 19
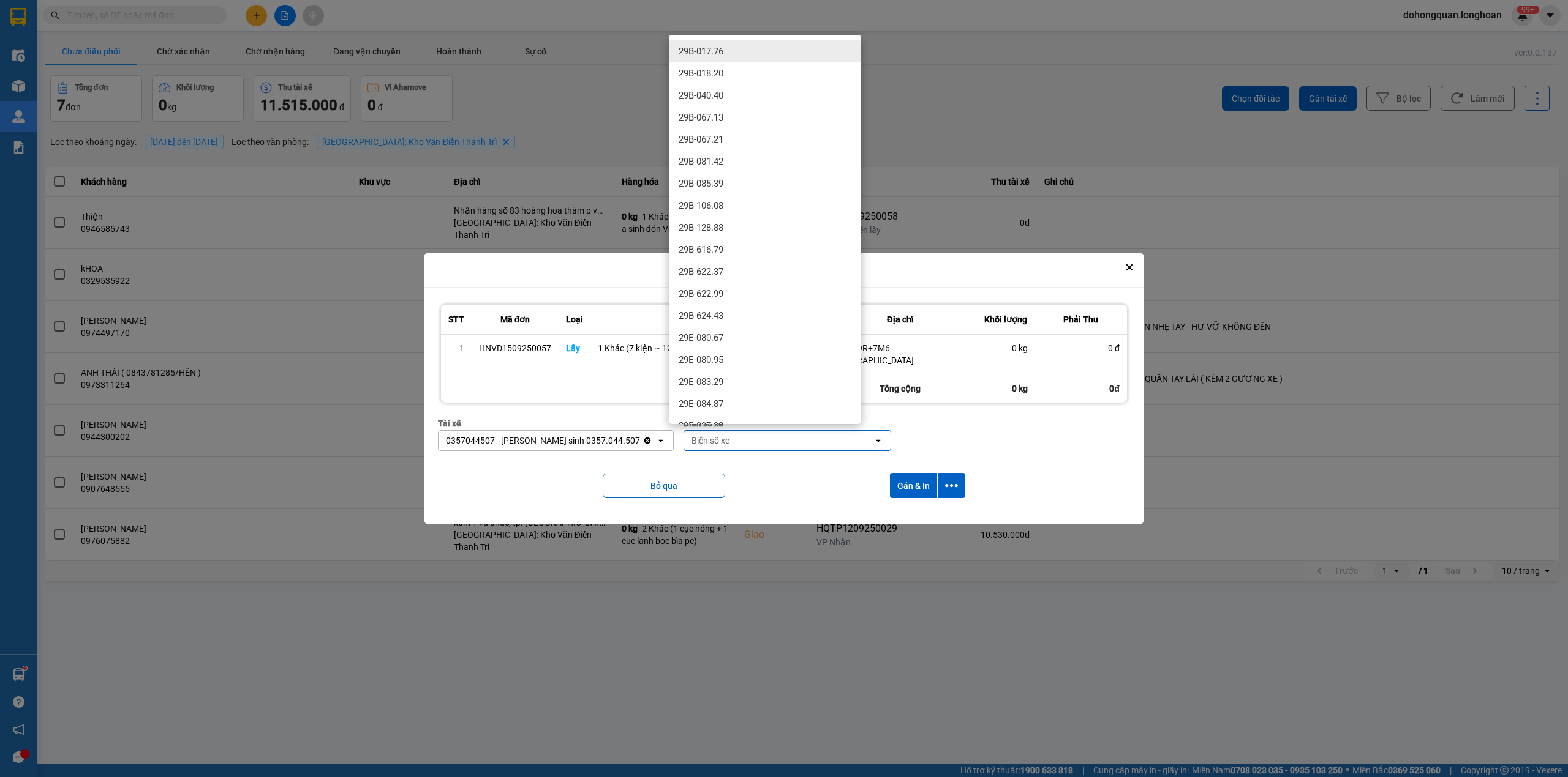
click at [719, 439] on div "Biển số xe" at bounding box center [779, 440] width 189 height 19
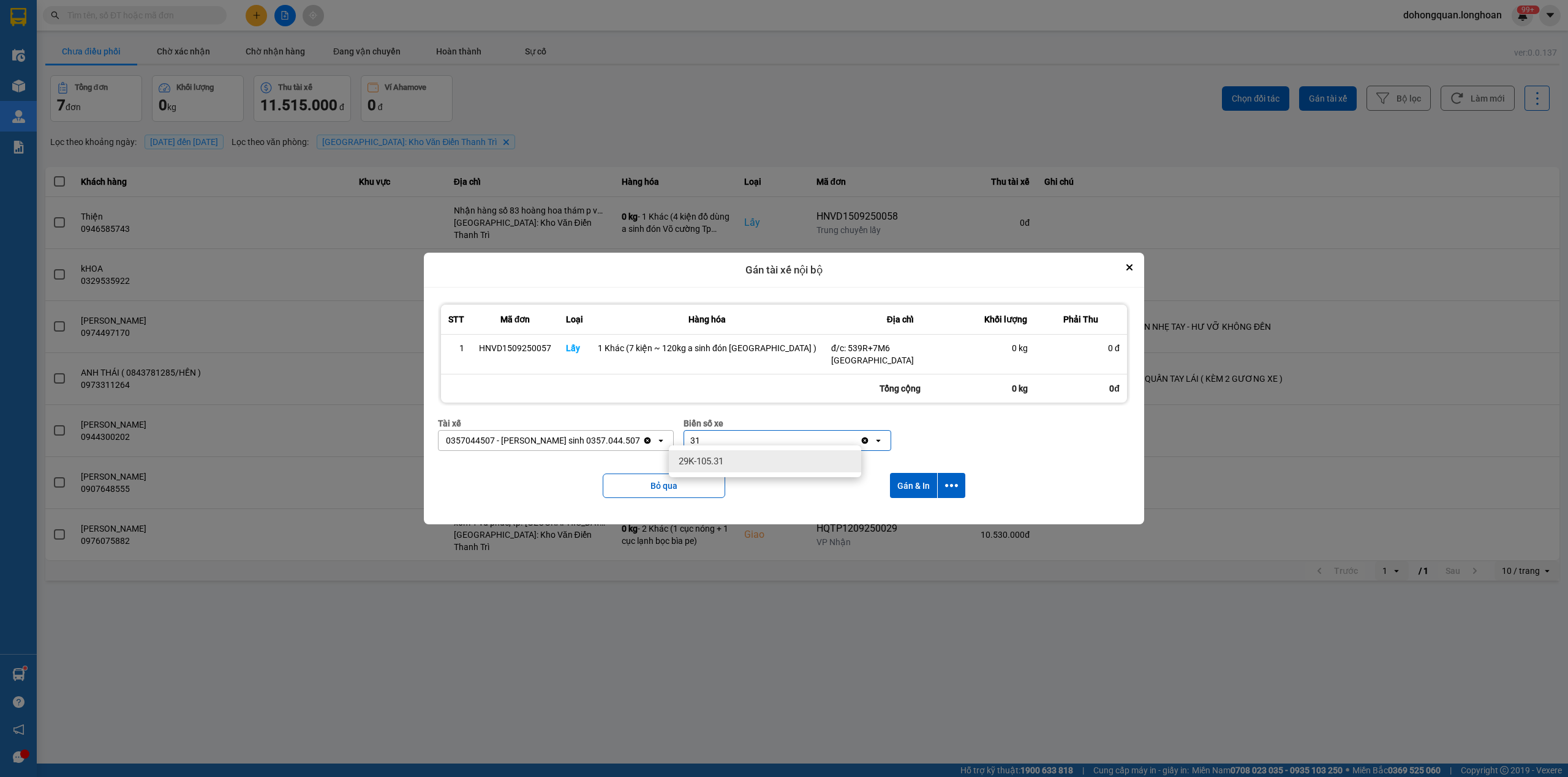
type input "31"
click at [722, 462] on span "29K-105.31" at bounding box center [701, 462] width 45 height 12
click at [945, 485] on icon "dialog" at bounding box center [951, 486] width 13 height 13
click at [883, 512] on span "Chỉ gán tài" at bounding box center [894, 514] width 40 height 12
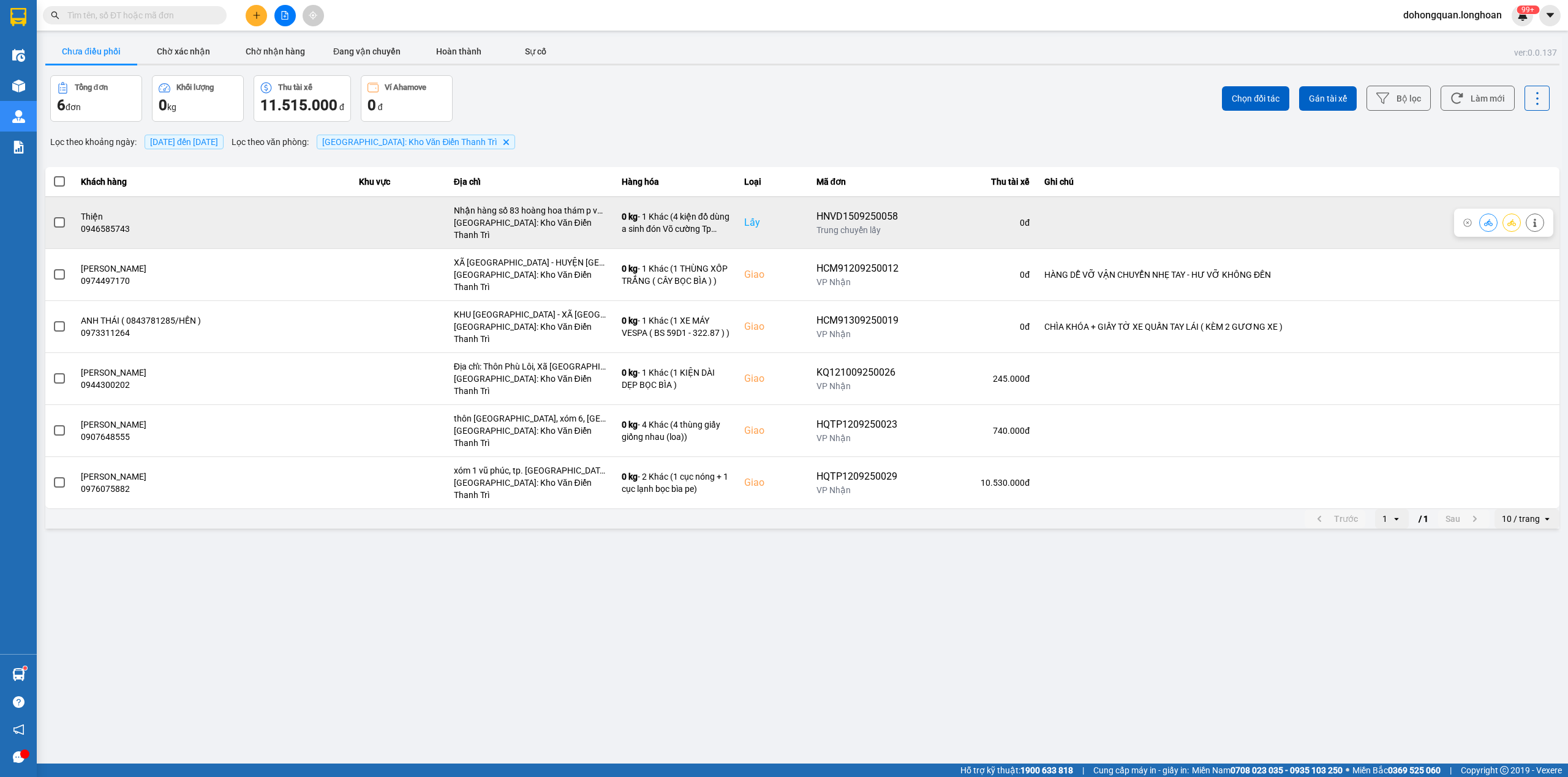
click at [1512, 220] on icon at bounding box center [1511, 222] width 9 height 9
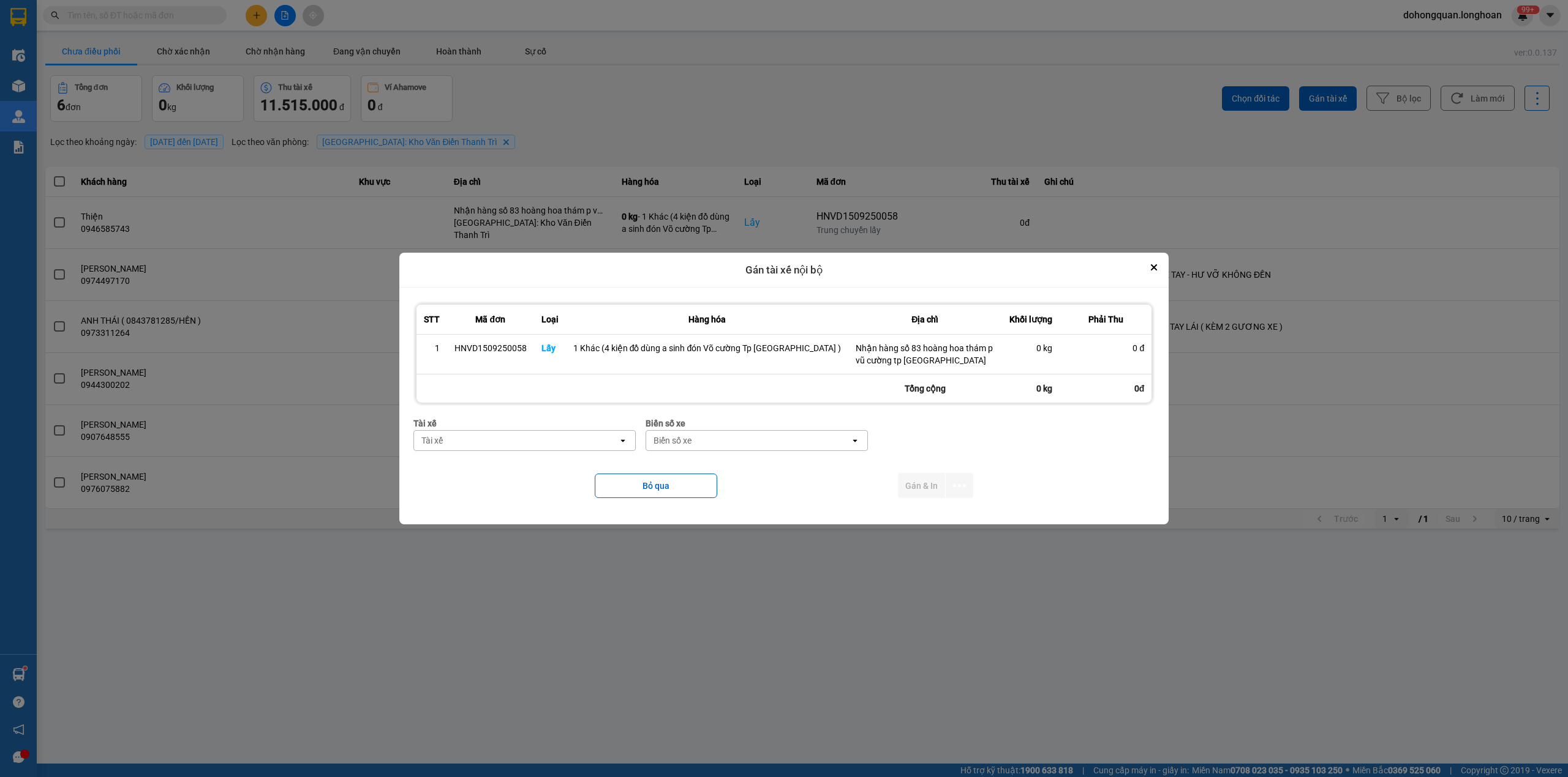
click at [517, 435] on div "Tài xế" at bounding box center [515, 440] width 204 height 19
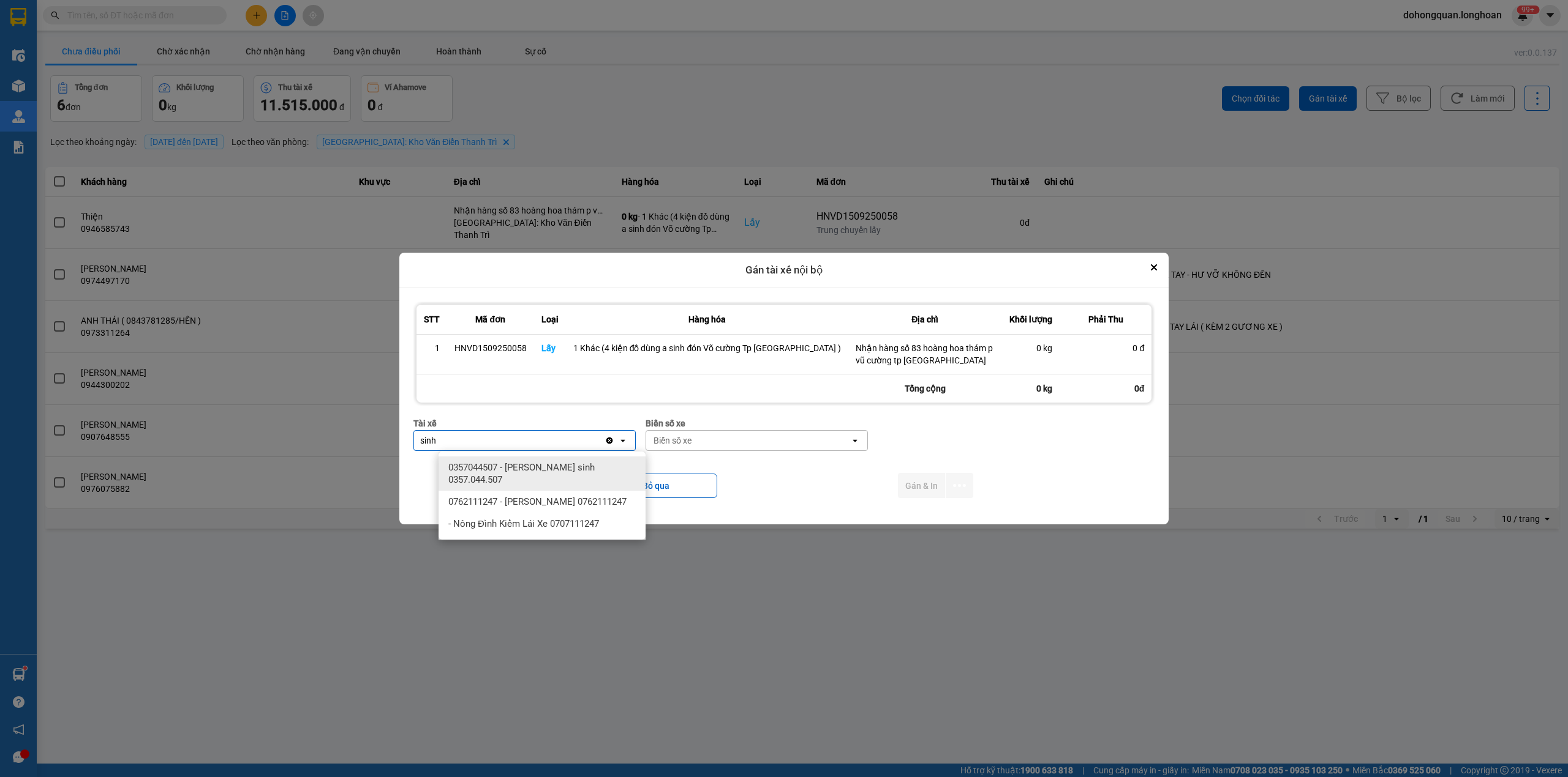
type input "sinh"
drag, startPoint x: 537, startPoint y: 466, endPoint x: 567, endPoint y: 459, distance: 30.8
click at [537, 468] on span "0357044507 - [PERSON_NAME] sinh 0357.044.507" at bounding box center [544, 474] width 192 height 25
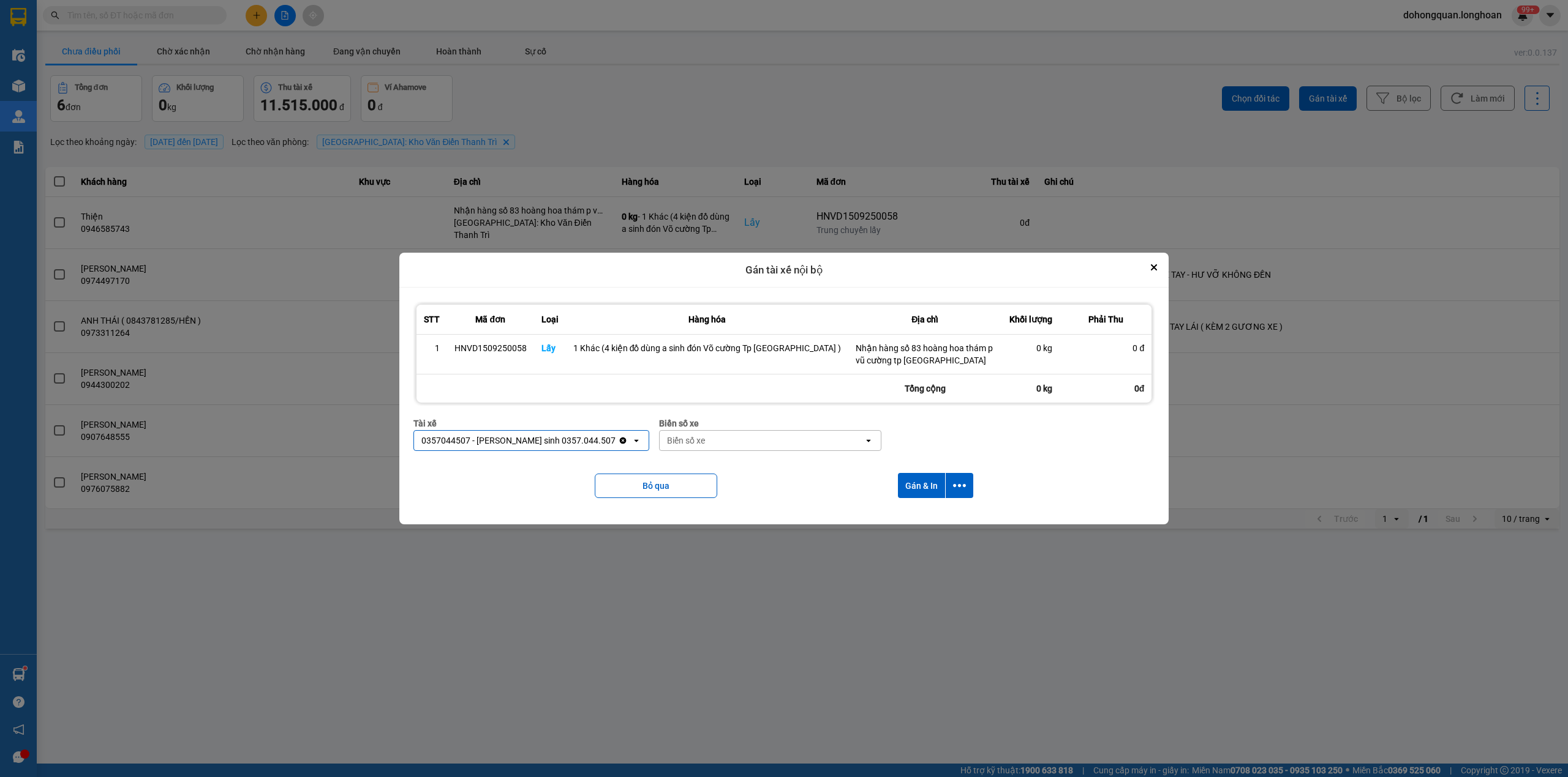
click at [707, 439] on div "Biển số xe" at bounding box center [761, 440] width 204 height 19
type input "44"
click at [696, 468] on span "29E-122.44" at bounding box center [688, 468] width 45 height 12
click at [953, 490] on icon "dialog" at bounding box center [959, 486] width 13 height 13
click at [909, 517] on span "Chỉ gán tài" at bounding box center [903, 520] width 40 height 12
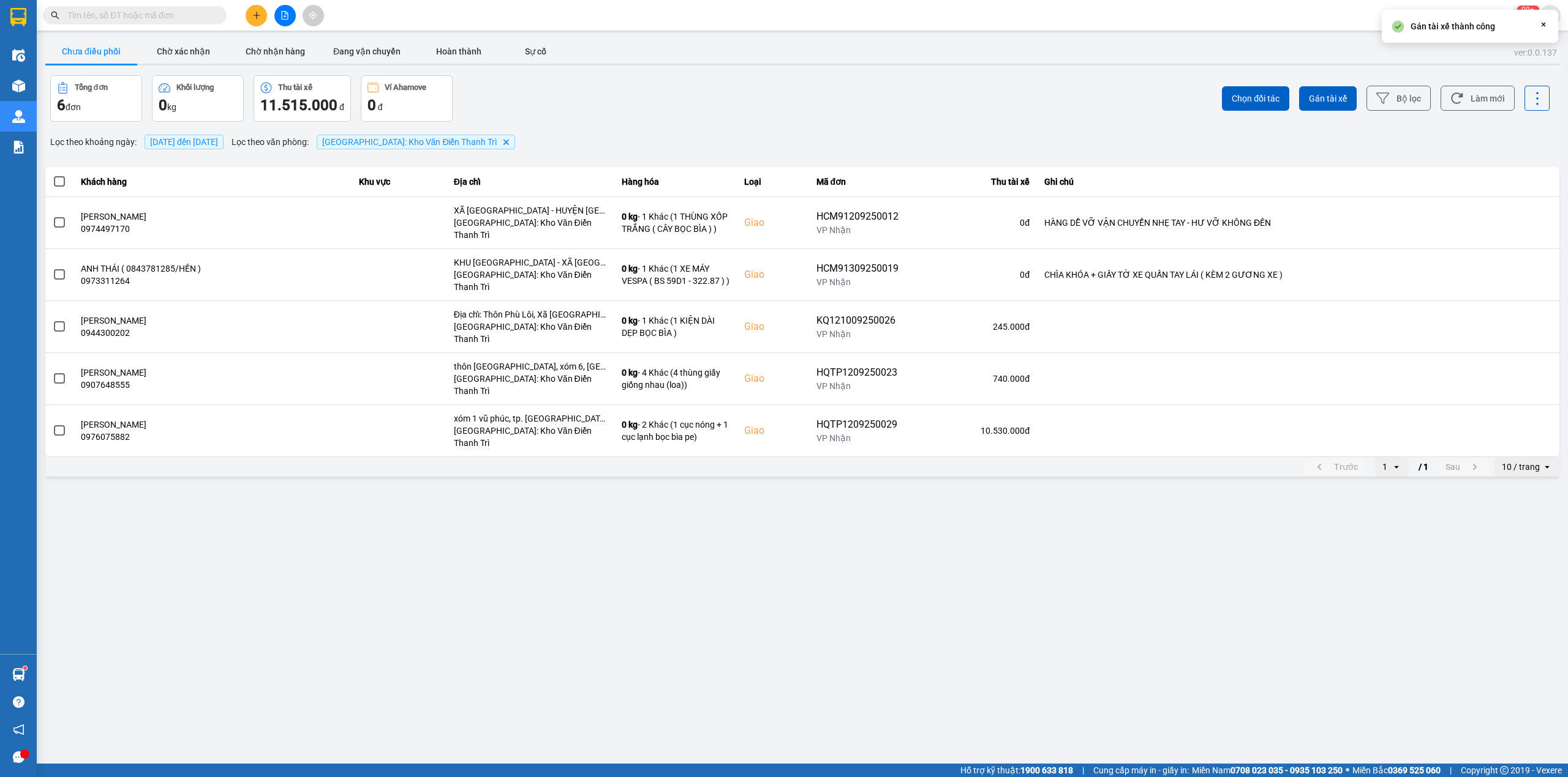
drag, startPoint x: 796, startPoint y: 622, endPoint x: 593, endPoint y: 687, distance: 213.2
click at [795, 623] on main "ver: 0.0.137 Chưa điều phối Chờ xác nhận Chờ nhận hàng Đang vận chuyển Hoàn thà…" at bounding box center [784, 382] width 1568 height 764
drag, startPoint x: 918, startPoint y: 554, endPoint x: 806, endPoint y: 576, distance: 114.1
click at [918, 554] on main "ver: 0.0.137 Chưa điều phối Chờ xác nhận Chờ nhận hàng Đang vận chuyển Hoàn thà…" at bounding box center [784, 382] width 1568 height 764
click at [3, 17] on div at bounding box center [18, 19] width 36 height 40
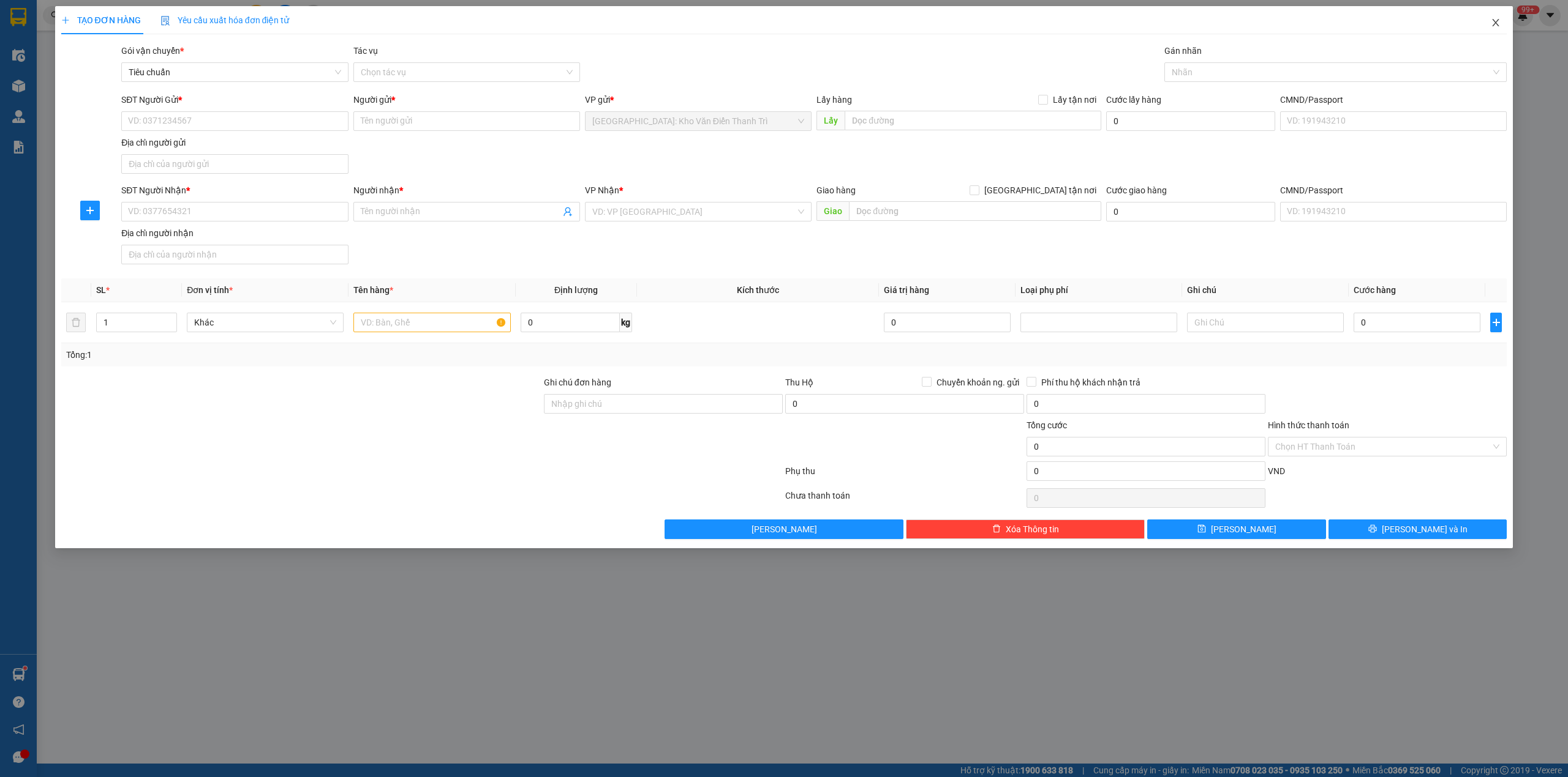
click at [1494, 25] on icon "close" at bounding box center [1496, 22] width 7 height 7
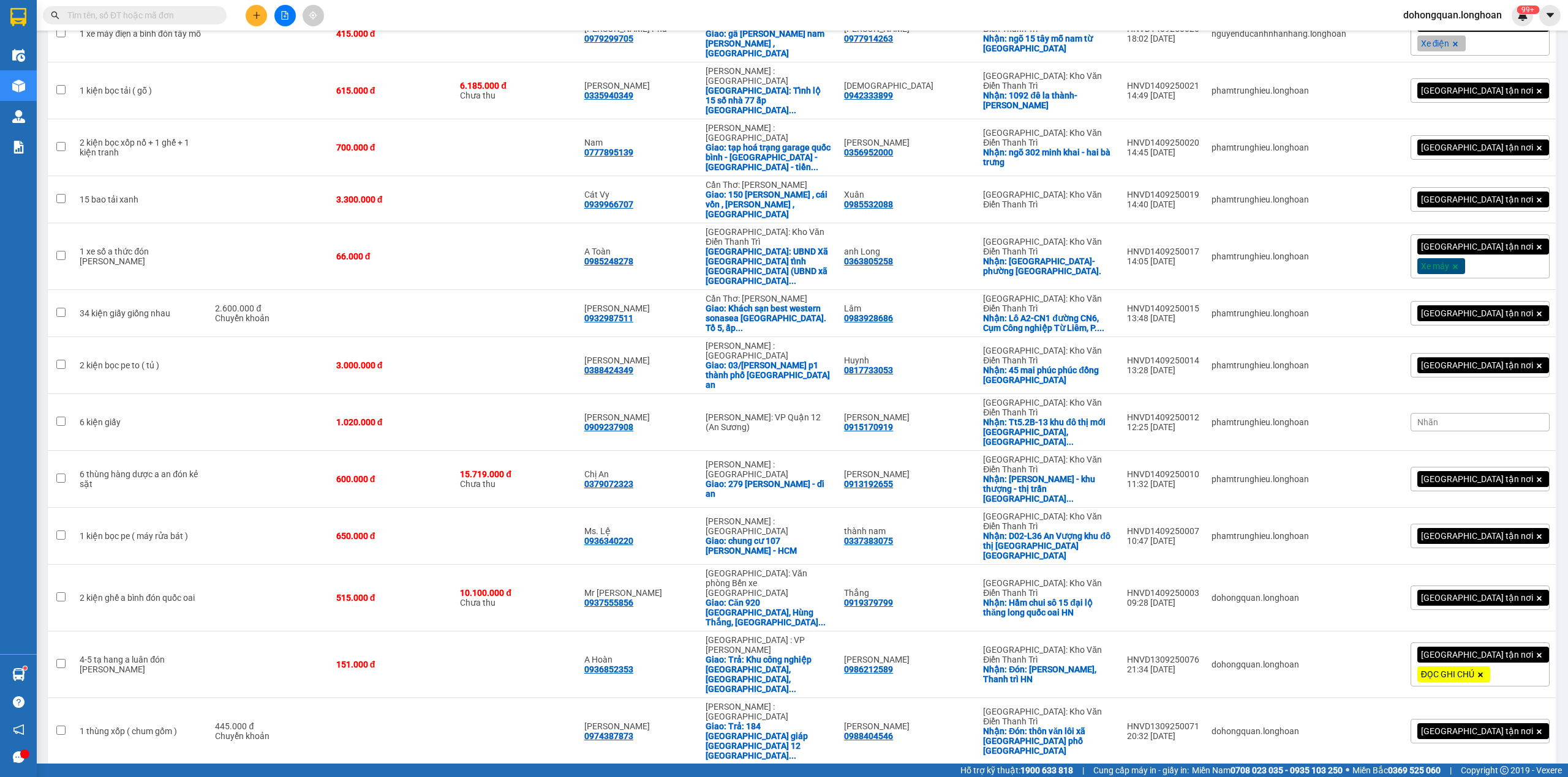
scroll to position [1621, 0]
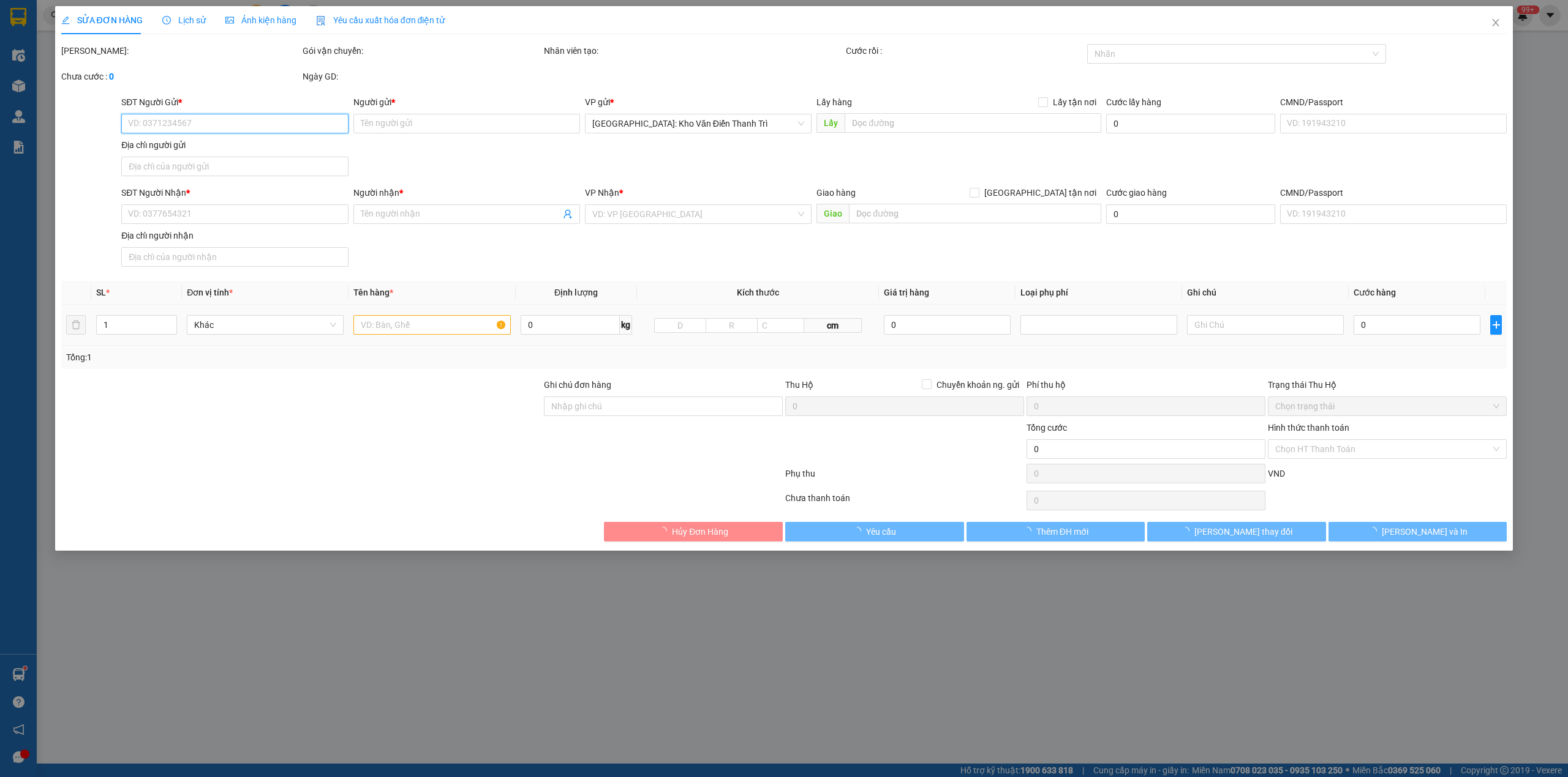
type input "0943892818"
type input "Kho Vbimex VN"
checkbox input "true"
type input "Ngõ 280 [PERSON_NAME] mà đi vào sâu hơn ( đối diện Sân Pickleball 286 [PERSON_N…"
type input "0799404345"
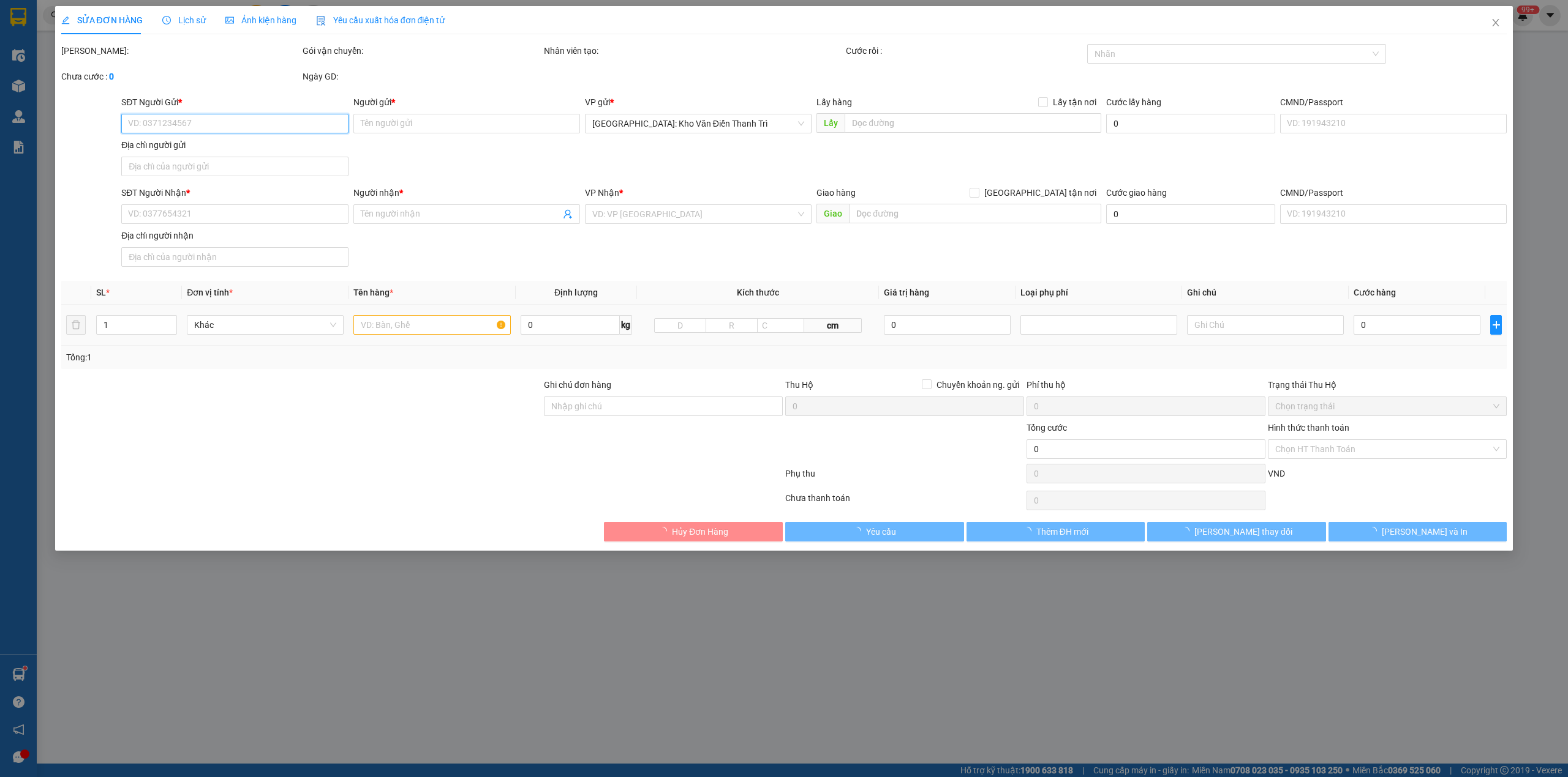
type input "Tb Vệ Sinh- [PERSON_NAME]"
type input "[GEOGRAPHIC_DATA] , [GEOGRAPHIC_DATA]"
type input "151.000"
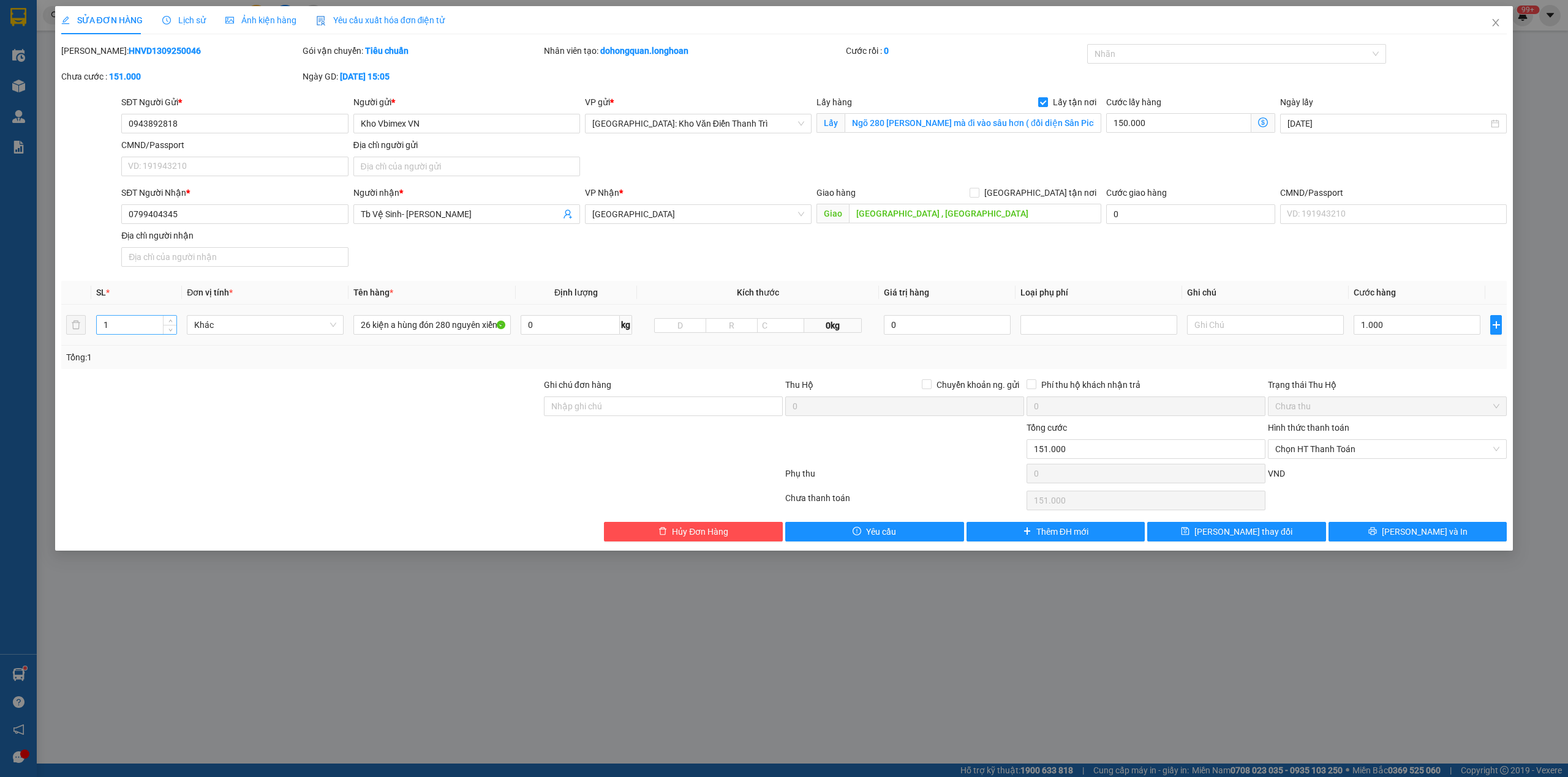
click at [133, 328] on input "1" at bounding box center [136, 325] width 80 height 19
type input "26"
click at [398, 332] on input "26 kiện a hùng đón 280 nguyên xiển 33330 mã hàng linhqn" at bounding box center [432, 325] width 157 height 19
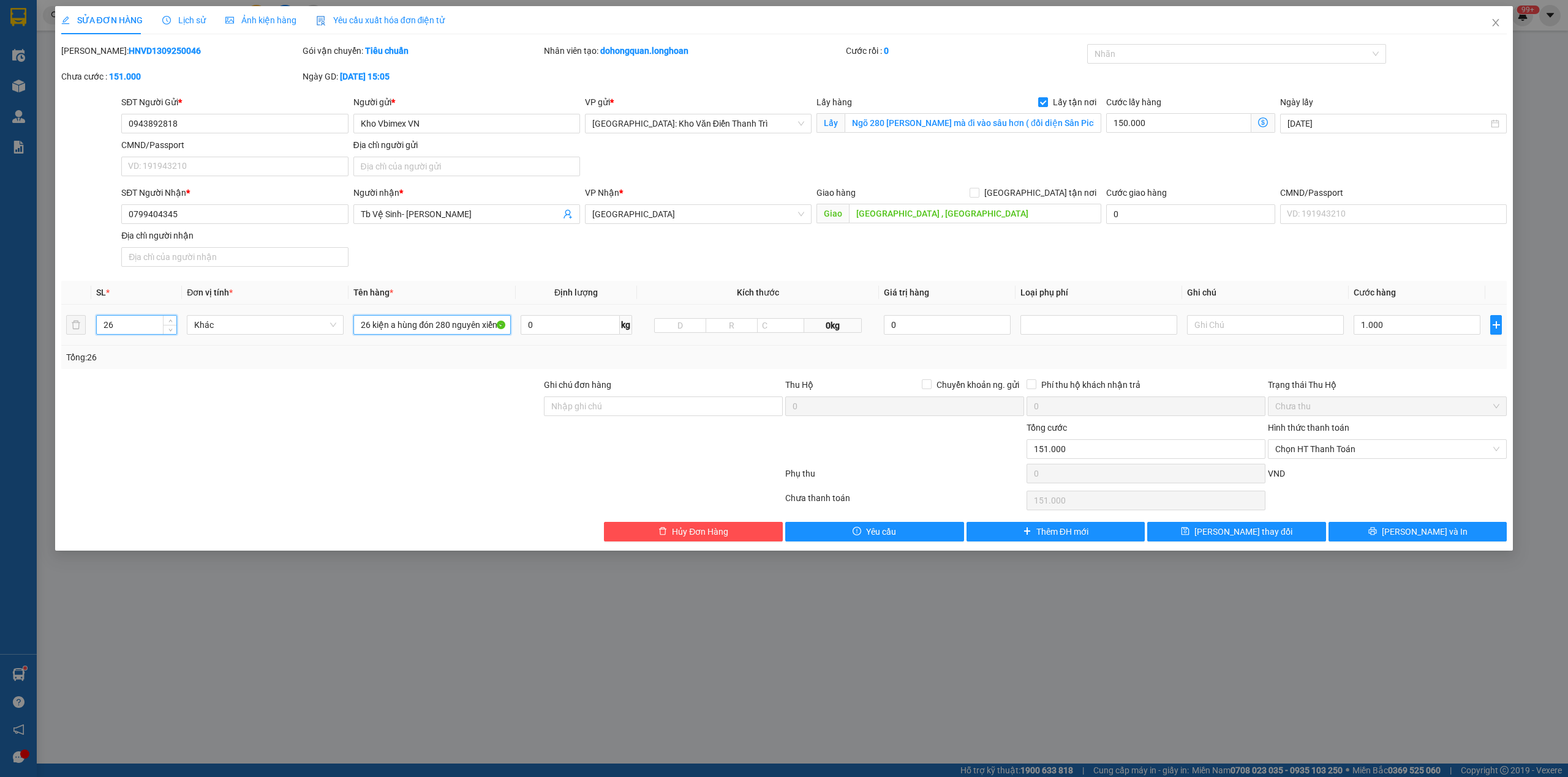
click at [398, 332] on input "26 kiện a hùng đón 280 nguyên xiển 33330 mã hàng linhqn" at bounding box center [432, 325] width 157 height 19
type input "26 kiện giấy to nhỏ khác nhau"
click at [883, 255] on div "SĐT Người Nhận * 0799404345 Người nhận * Tb Vệ Sinh- Đèn Trang Trí VP Nhận * Qu…" at bounding box center [814, 229] width 1391 height 86
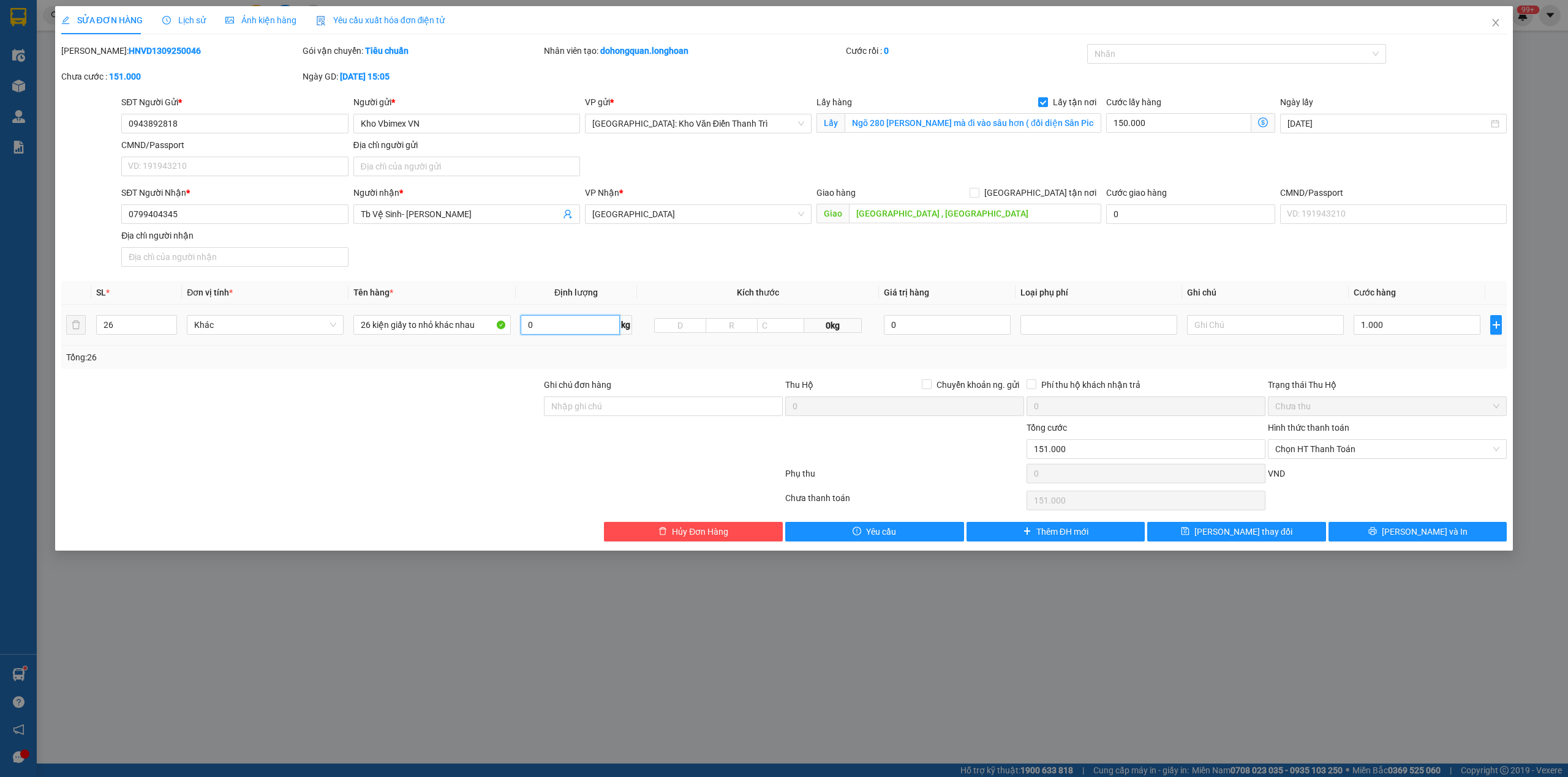
click at [553, 324] on input "0" at bounding box center [570, 325] width 99 height 19
type input "254"
drag, startPoint x: 887, startPoint y: 253, endPoint x: 1164, endPoint y: 211, distance: 280.2
click at [891, 253] on div "SĐT Người Nhận * 0799404345 Người nhận * Tb Vệ Sinh- Đèn Trang Trí VP Nhận * Qu…" at bounding box center [814, 229] width 1391 height 86
click at [1012, 167] on div "SĐT Người Gửi * 0943892818 Người gửi * Kho Vbimex VN VP gửi * Hà Nội: Kho Văn Đ…" at bounding box center [814, 138] width 1391 height 86
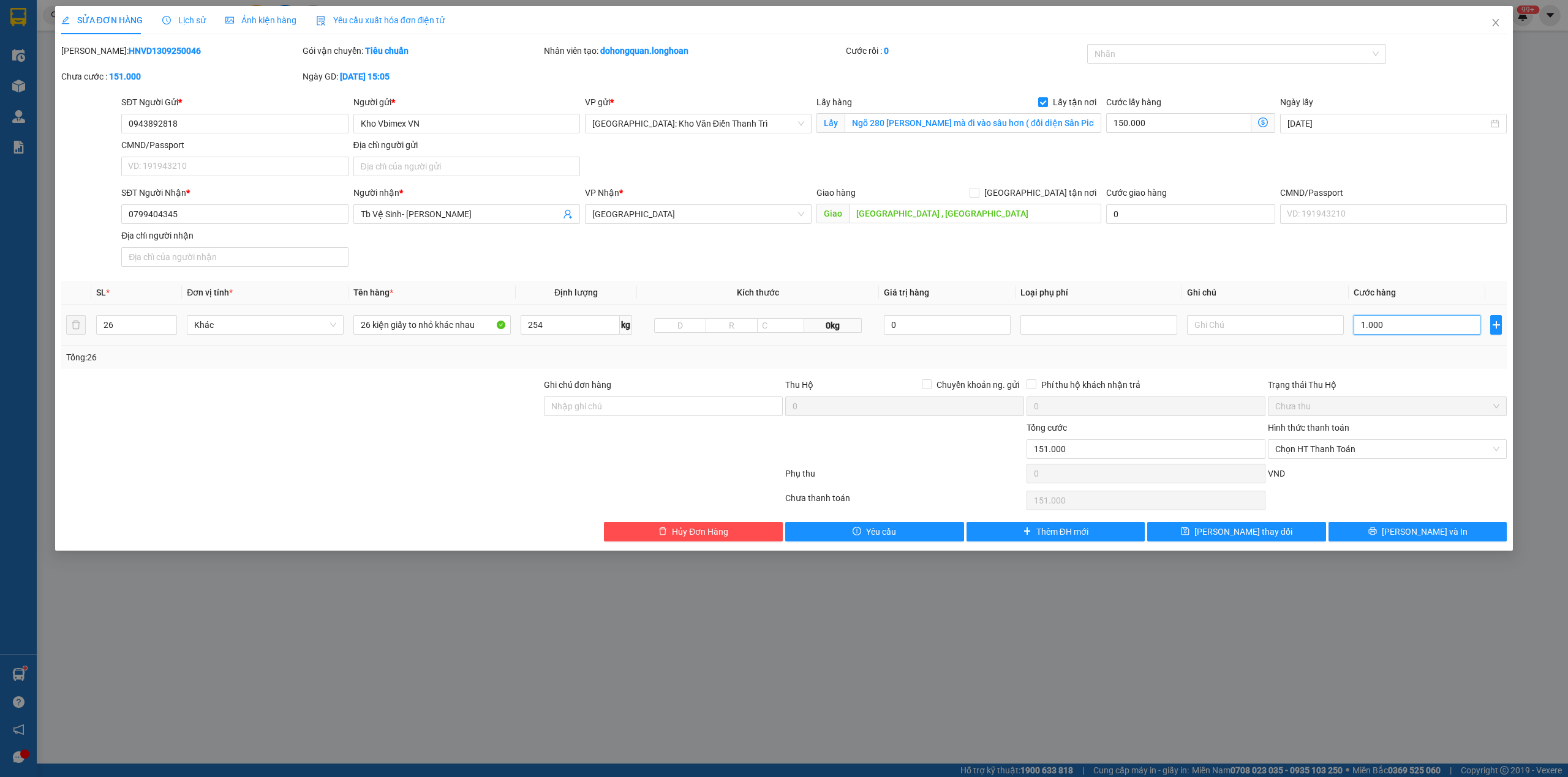
click at [1373, 328] on input "1.000" at bounding box center [1417, 325] width 127 height 19
type input "1.150.000"
type input "1.000.000"
click at [1428, 333] on input "1.000.000" at bounding box center [1417, 325] width 127 height 19
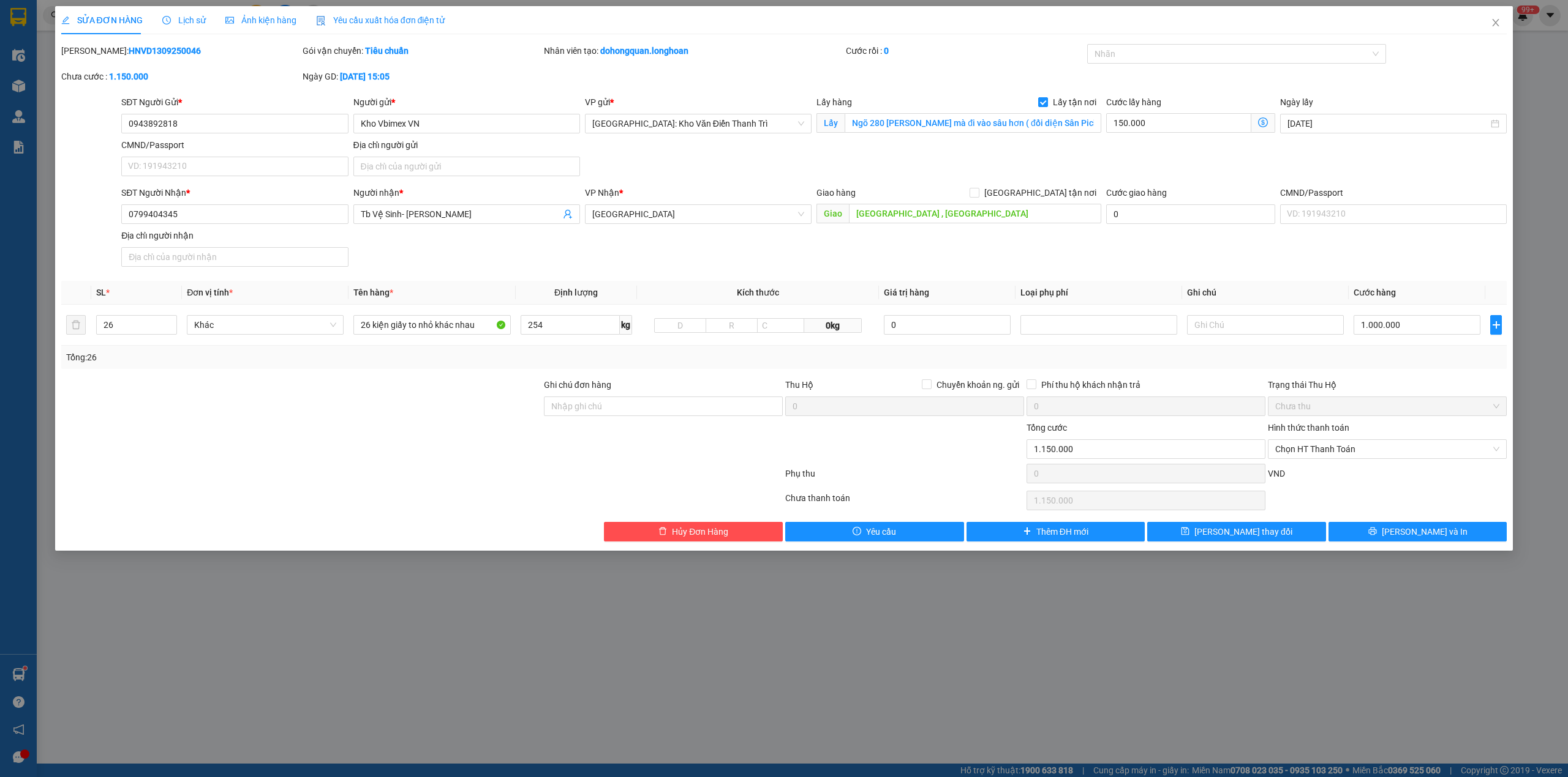
click at [1429, 380] on div "Trạng thái Thu Hộ" at bounding box center [1387, 384] width 239 height 13
click at [578, 324] on input "254" at bounding box center [570, 325] width 99 height 19
click at [446, 474] on div at bounding box center [422, 476] width 724 height 25
click at [232, 109] on div "SĐT Người Gửi *" at bounding box center [234, 105] width 226 height 19
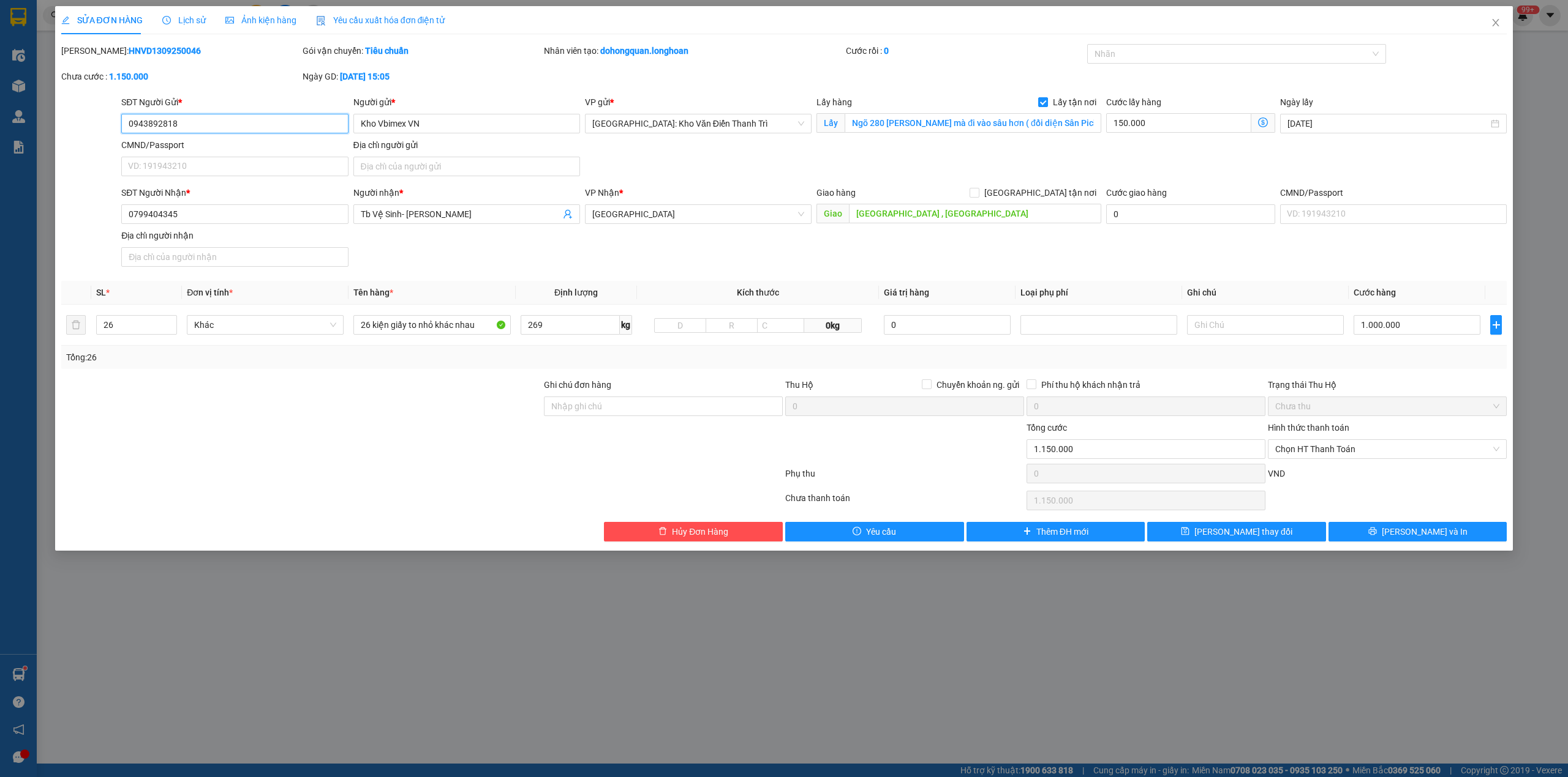
click at [217, 116] on input "0943892818" at bounding box center [234, 123] width 226 height 19
click at [217, 118] on input "0943892818" at bounding box center [234, 123] width 226 height 19
click at [890, 251] on div "SĐT Người Nhận * 0799404345 Người nhận * Tb Vệ Sinh- Đèn Trang Trí VP Nhận * Qu…" at bounding box center [814, 229] width 1391 height 86
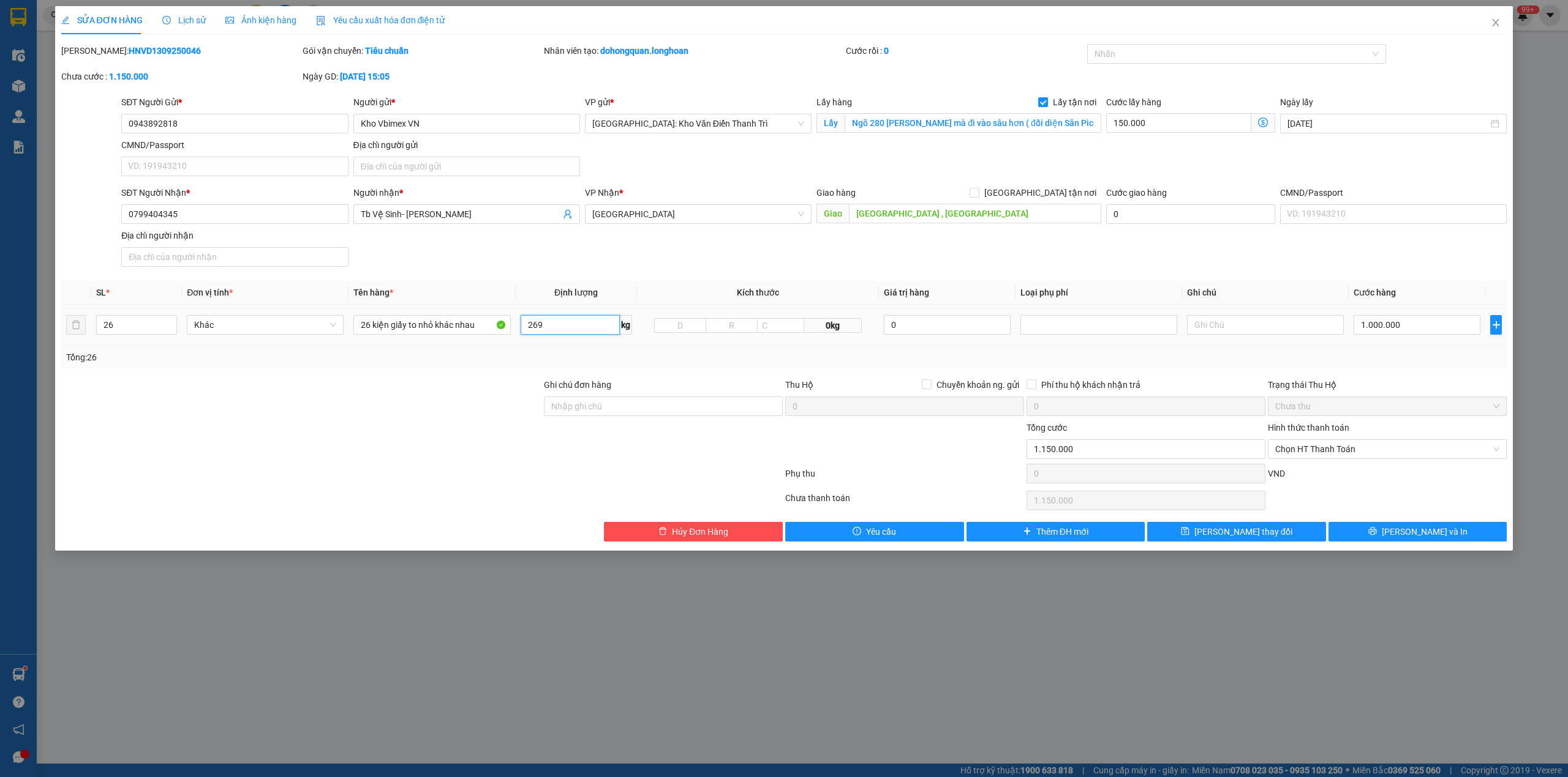
click at [547, 325] on input "269" at bounding box center [570, 325] width 99 height 19
type input "265"
click at [747, 251] on div "SĐT Người Nhận * 0799404345 Người nhận * Tb Vệ Sinh- Đèn Trang Trí VP Nhận * Qu…" at bounding box center [814, 229] width 1391 height 86
click at [750, 258] on div "SĐT Người Nhận * 0799404345 Người nhận * Tb Vệ Sinh- Đèn Trang Trí VP Nhận * Qu…" at bounding box center [814, 229] width 1391 height 86
click at [861, 268] on div "SĐT Người Nhận * 0799404345 Người nhận * Tb Vệ Sinh- Đèn Trang Trí VP Nhận * Qu…" at bounding box center [814, 229] width 1391 height 86
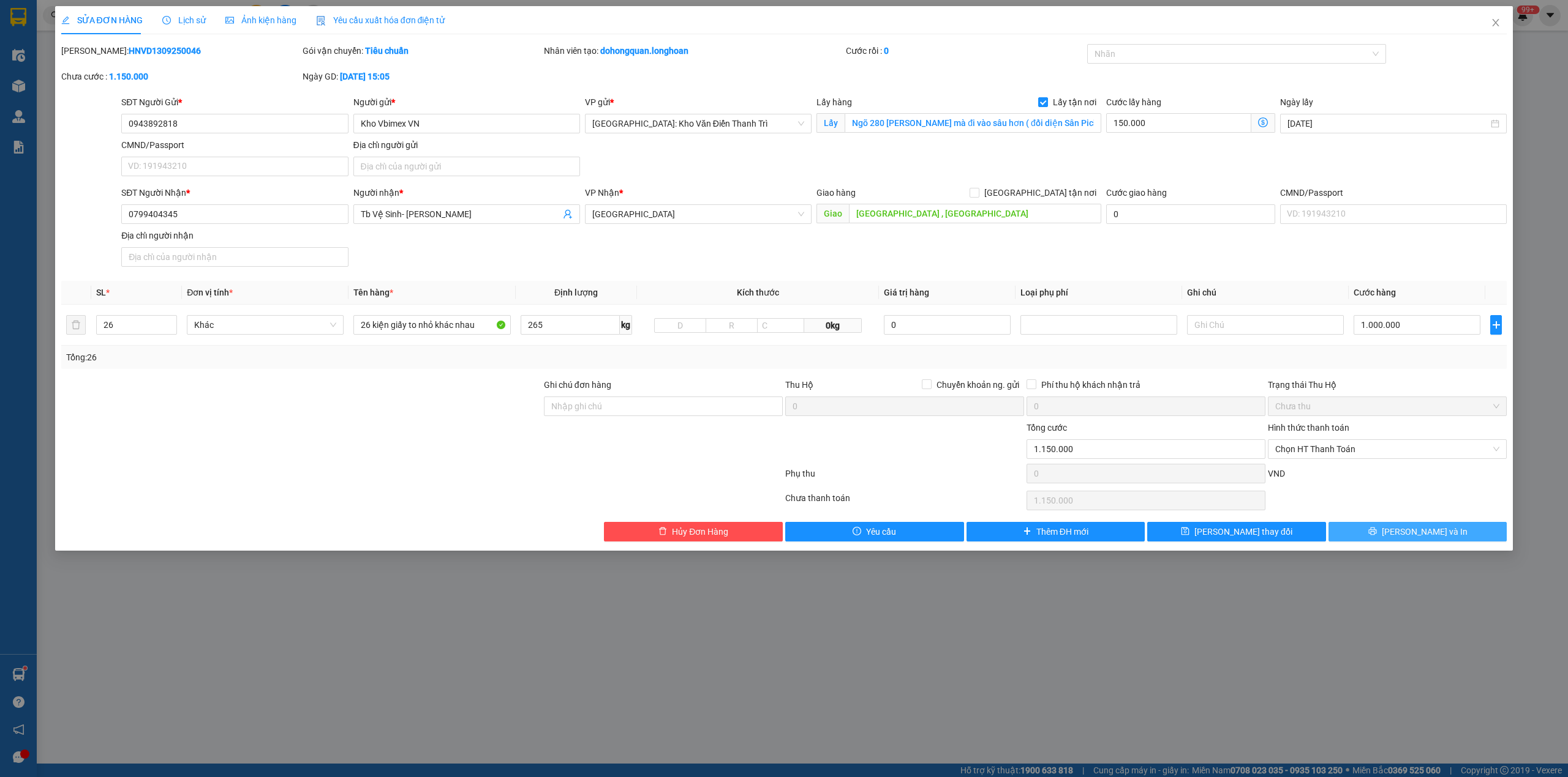
click at [1465, 527] on button "[PERSON_NAME] và In" at bounding box center [1418, 531] width 179 height 19
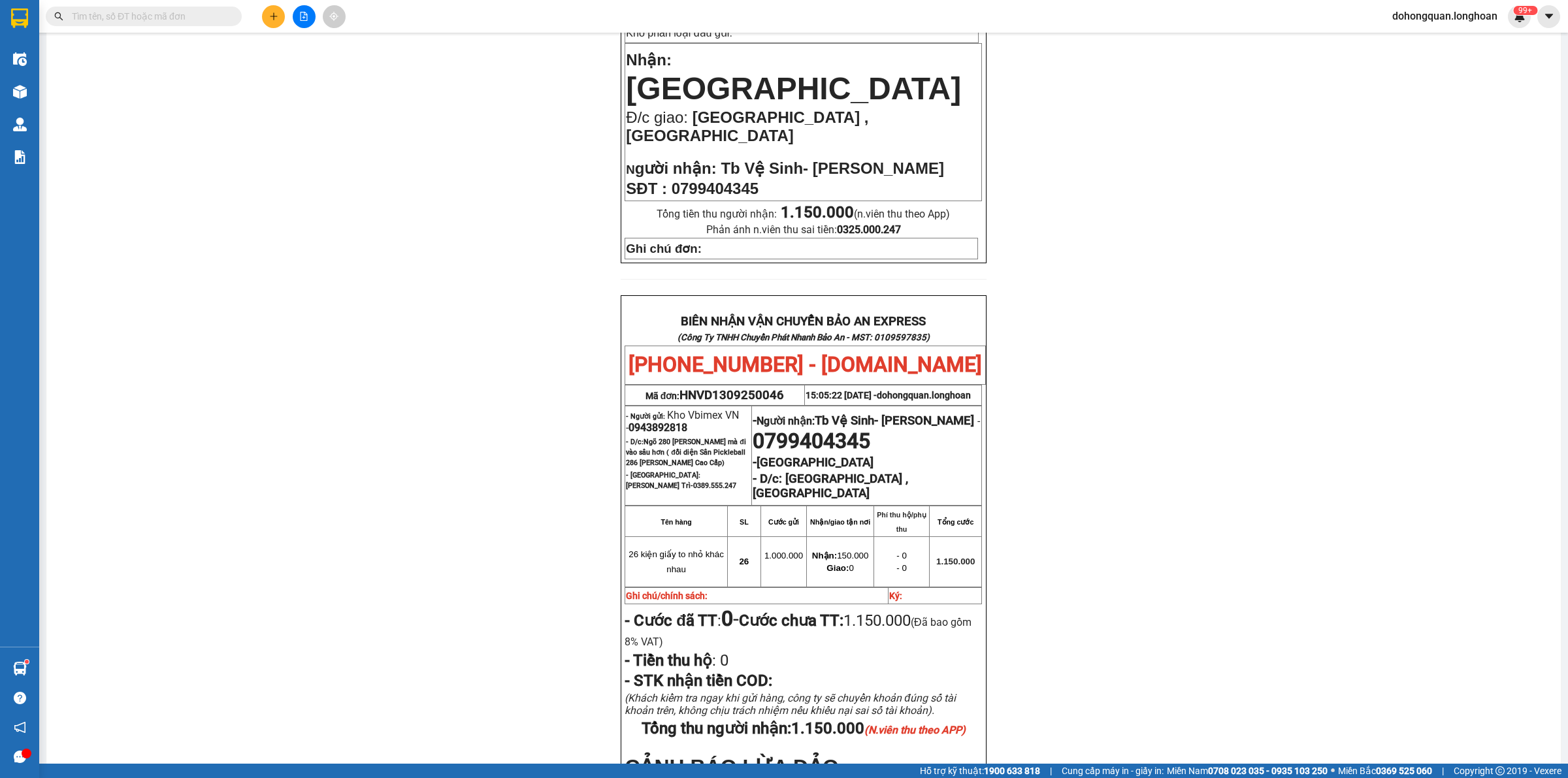
scroll to position [353, 0]
click at [1200, 406] on div "PHIẾU DÁN LÊN HÀNG Ngày in phiếu: 17:51 ngày 15-09-2025 CSKH: 1900.06.88.33 CÔN…" at bounding box center [804, 353] width 1484 height 1185
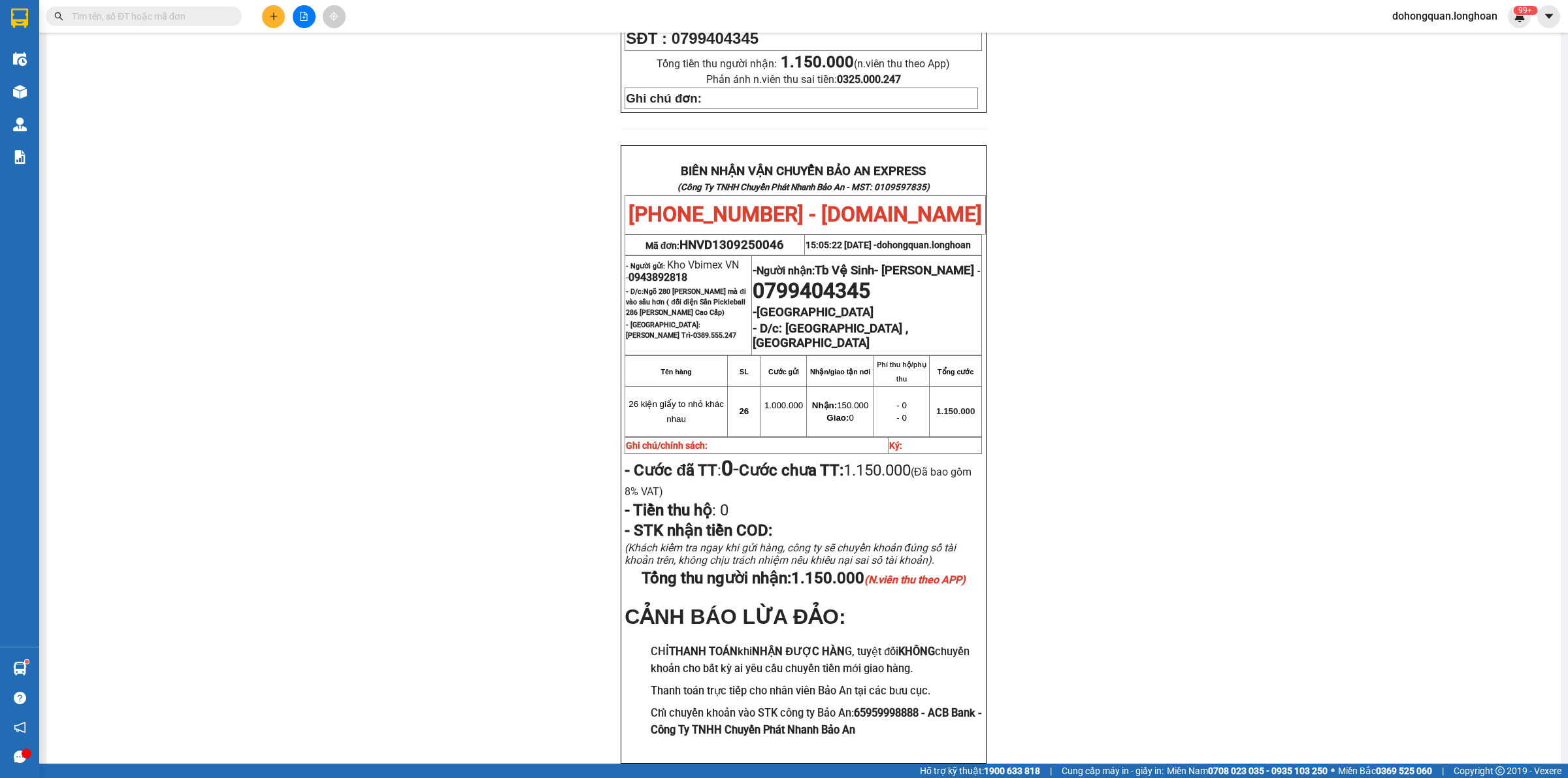
scroll to position [556, 0]
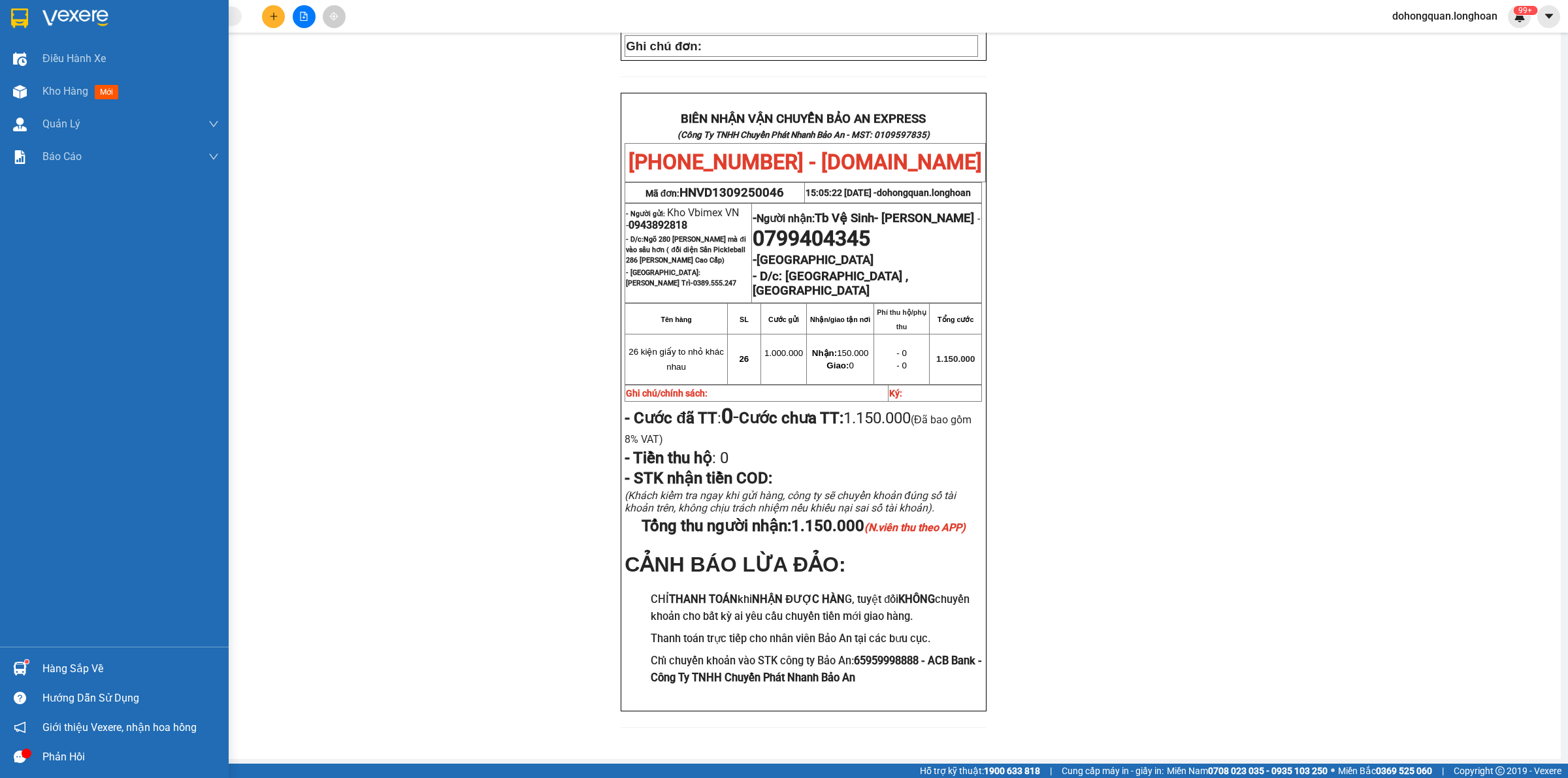
click at [12, 20] on img at bounding box center [19, 18] width 17 height 20
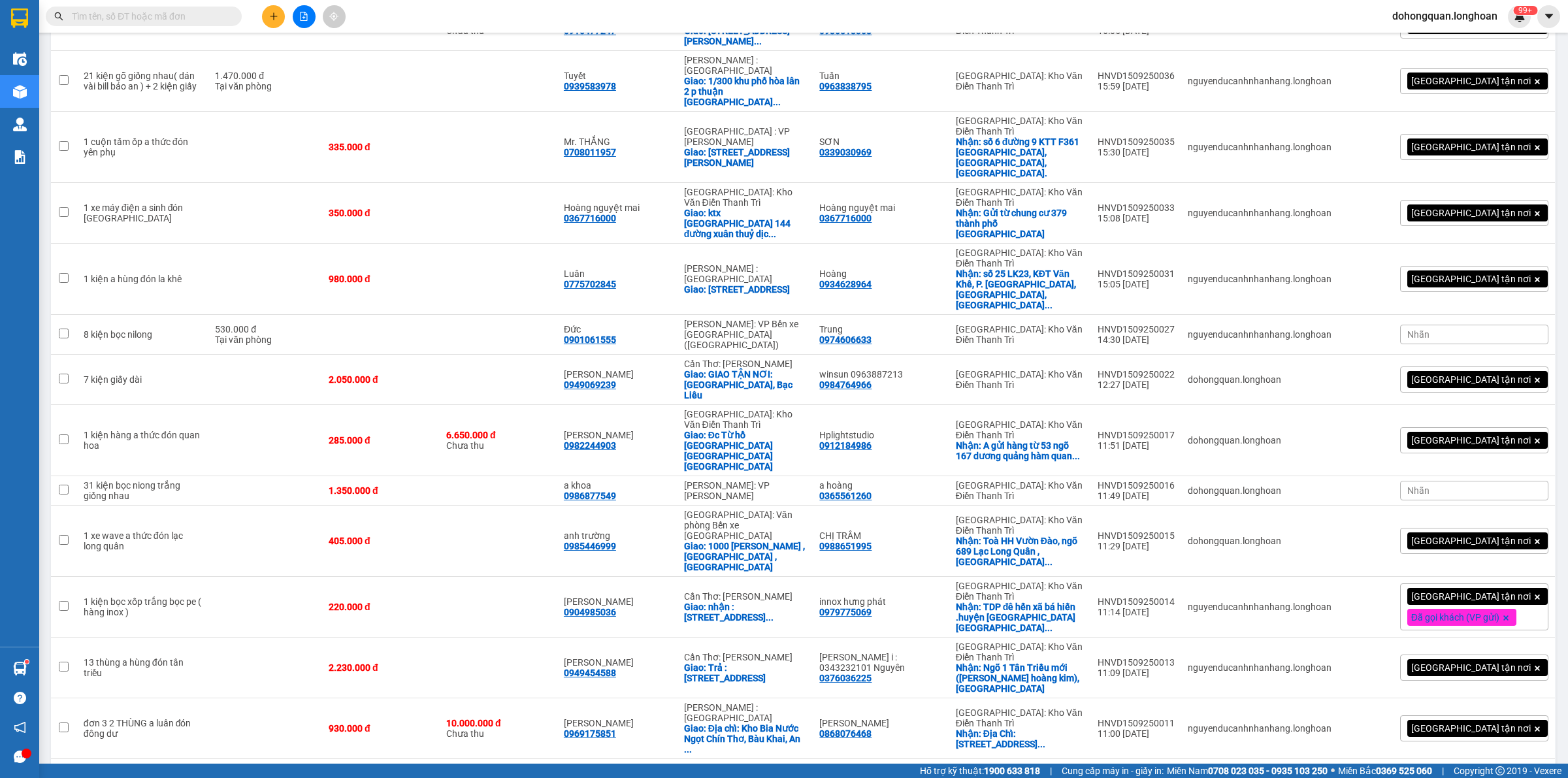
scroll to position [1897, 0]
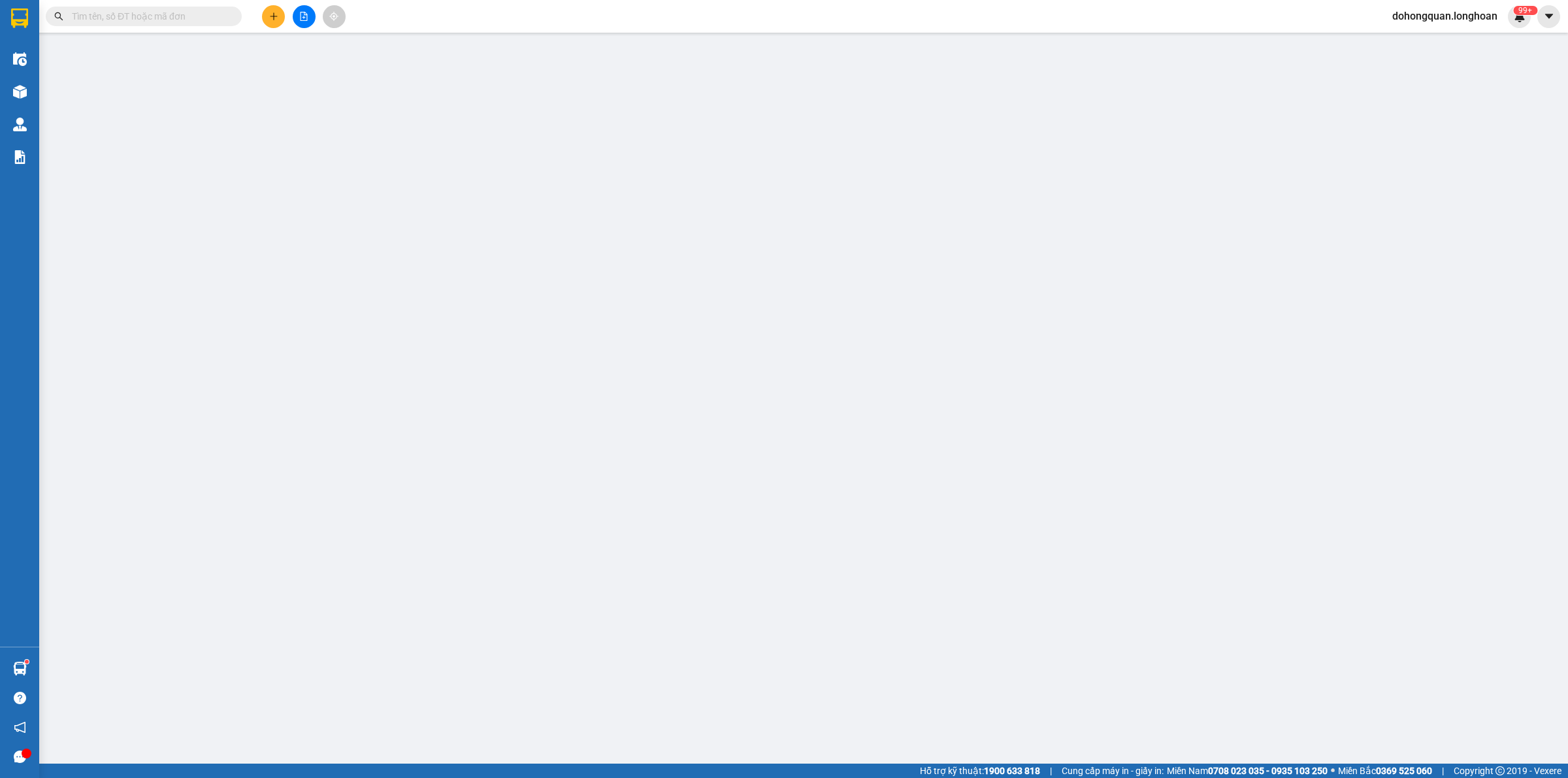
type input "0943892818"
type input "Kho Vbimex VN"
checkbox input "true"
type input "Ngõ 280 [PERSON_NAME] mà đi vào sâu hơn ( đối diện Sân Pickleball 286 [PERSON_N…"
type input "0799404345"
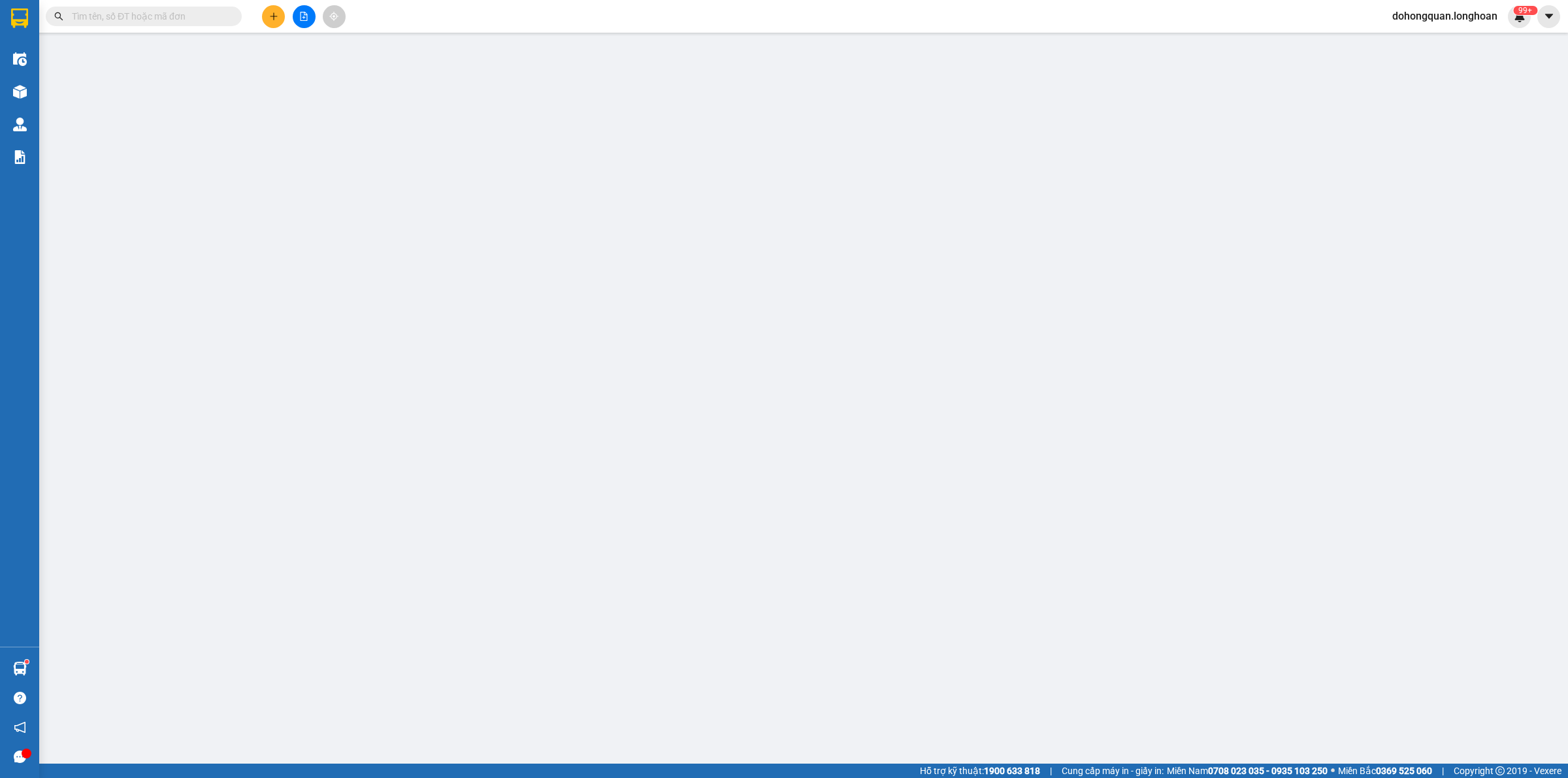
type input "Tb Vệ Sinh- [PERSON_NAME]"
type input "[GEOGRAPHIC_DATA] , [GEOGRAPHIC_DATA]"
type input "1.150.000"
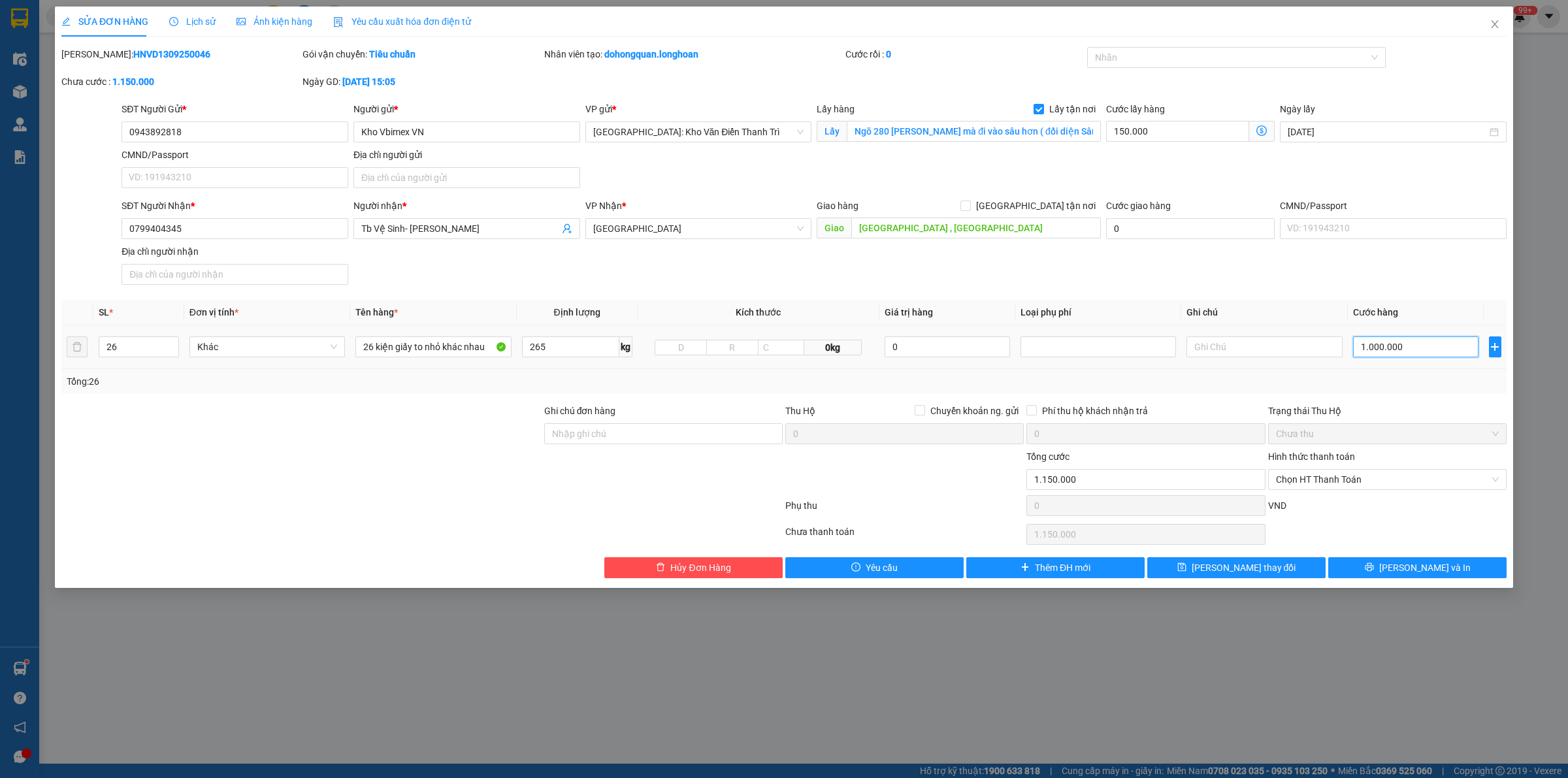
click at [1442, 354] on input "1.000.000" at bounding box center [1416, 346] width 126 height 21
type input "150.009"
type input "9"
type input "150.095"
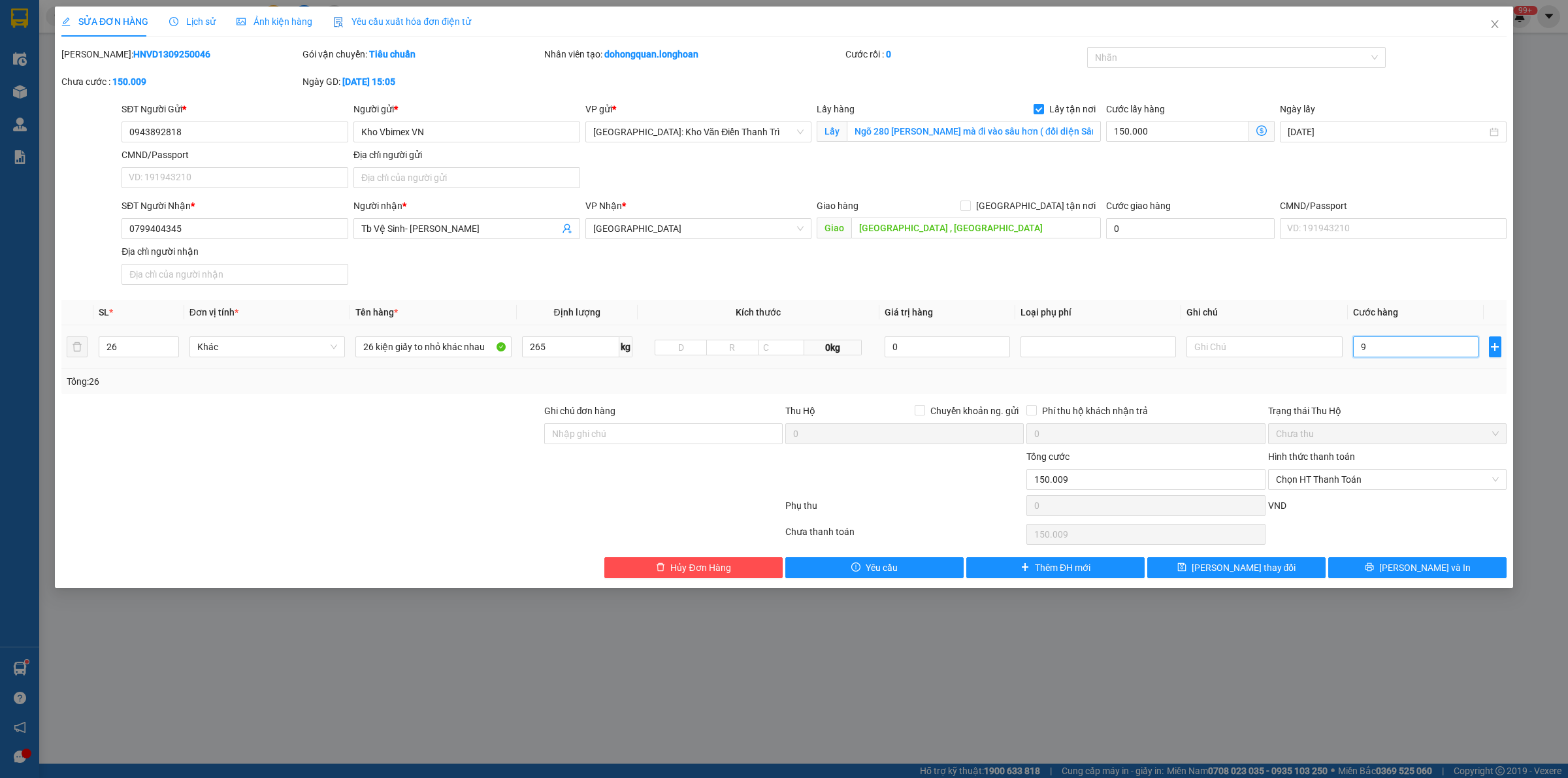
type input "150.095"
type input "95"
type input "150.950"
click at [1415, 577] on button "[PERSON_NAME] và In" at bounding box center [1417, 567] width 179 height 21
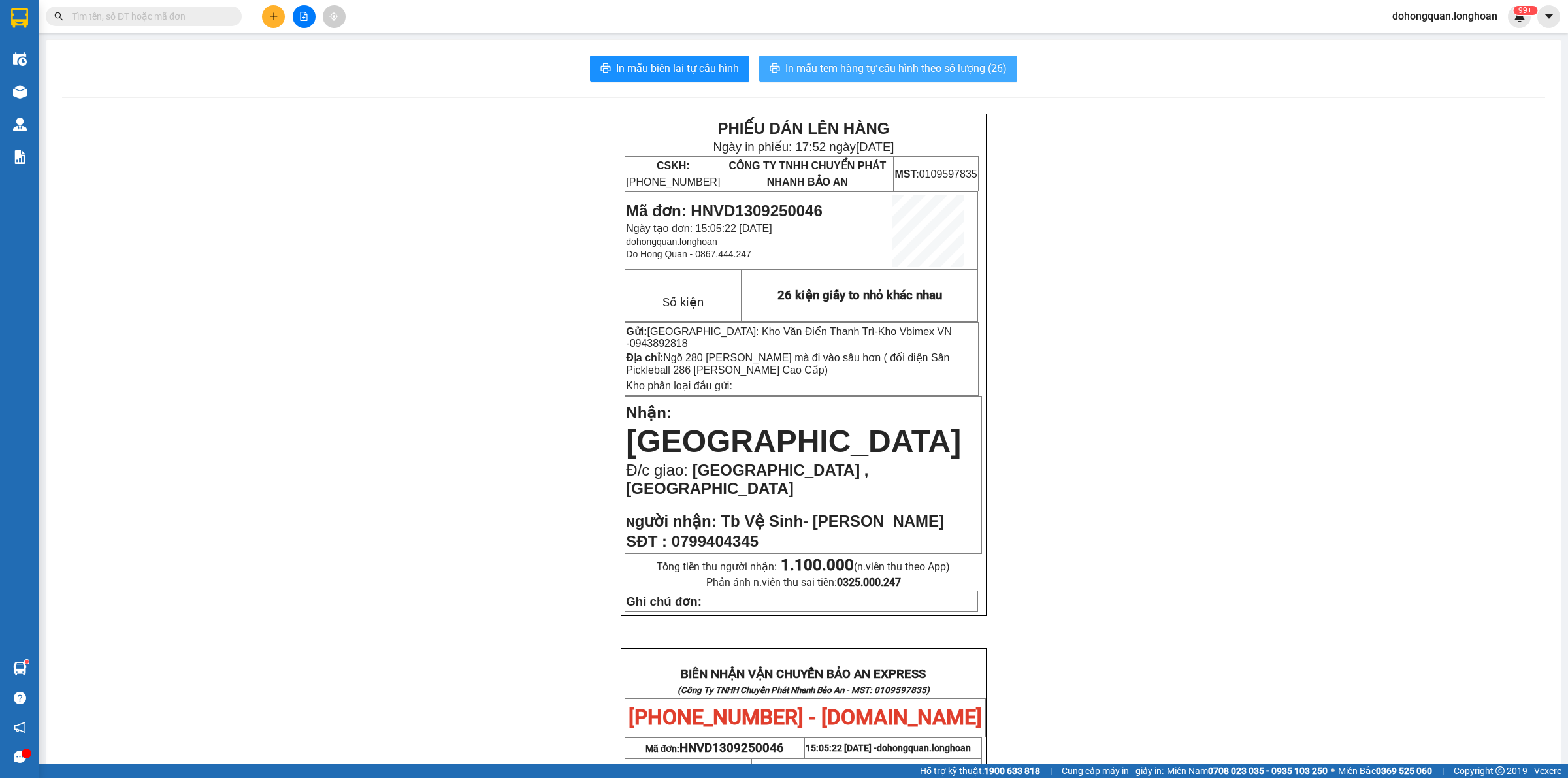
click at [886, 76] on span "In mẫu tem hàng tự cấu hình theo số lượng (26)" at bounding box center [896, 69] width 222 height 17
click at [272, 17] on icon "plus" at bounding box center [273, 16] width 7 height 1
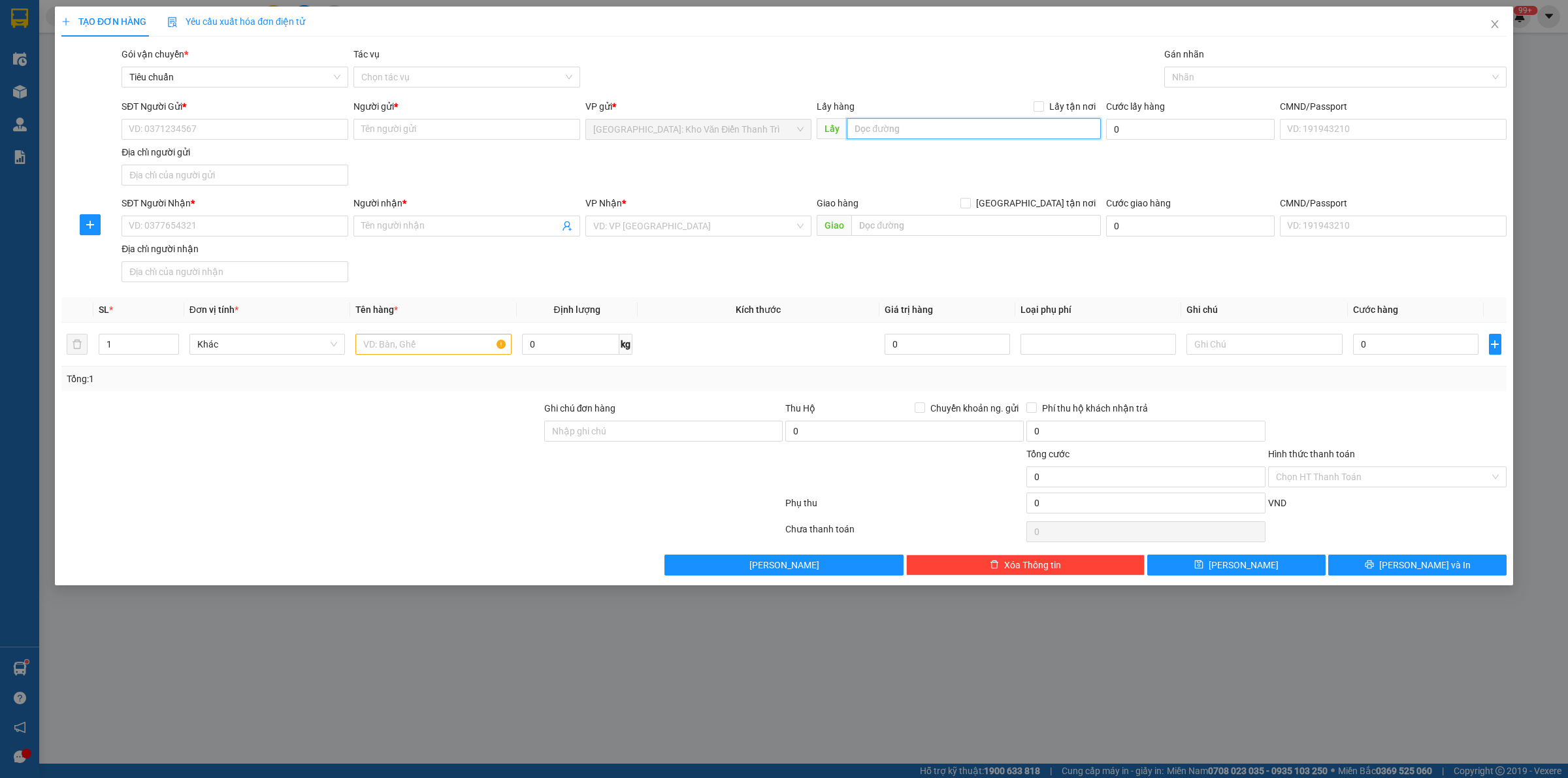
click at [969, 136] on input "text" at bounding box center [973, 128] width 254 height 21
click at [998, 125] on input "v" at bounding box center [973, 128] width 254 height 21
paste input "địa chỉ gửi: số nhà 95A, ngõ [GEOGRAPHIC_DATA], [GEOGRAPHIC_DATA]"
click at [1047, 105] on span "Lấy tận nơi" at bounding box center [1073, 106] width 57 height 14
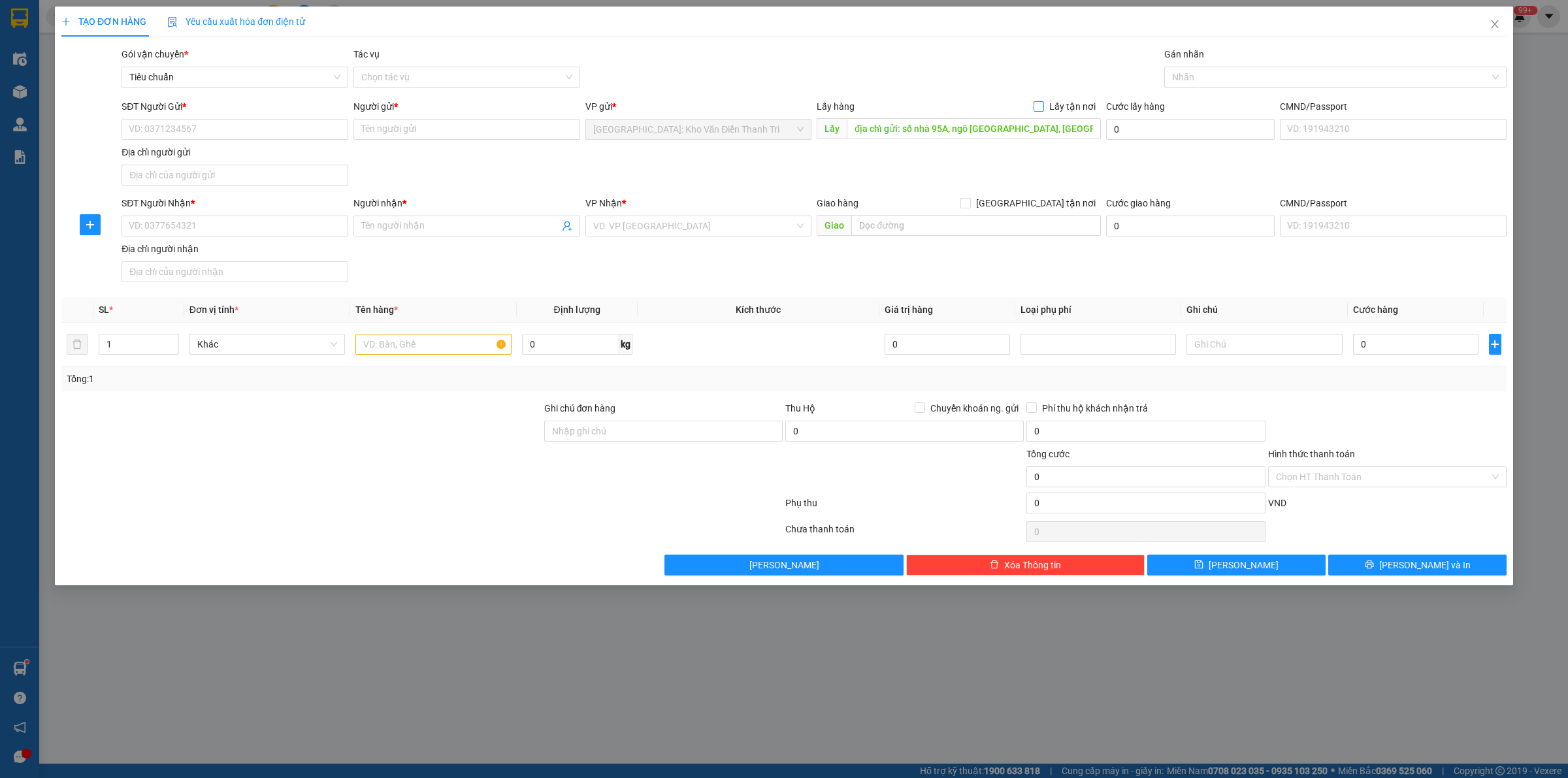
click at [1043, 105] on input "Lấy tận nơi" at bounding box center [1038, 105] width 9 height 9
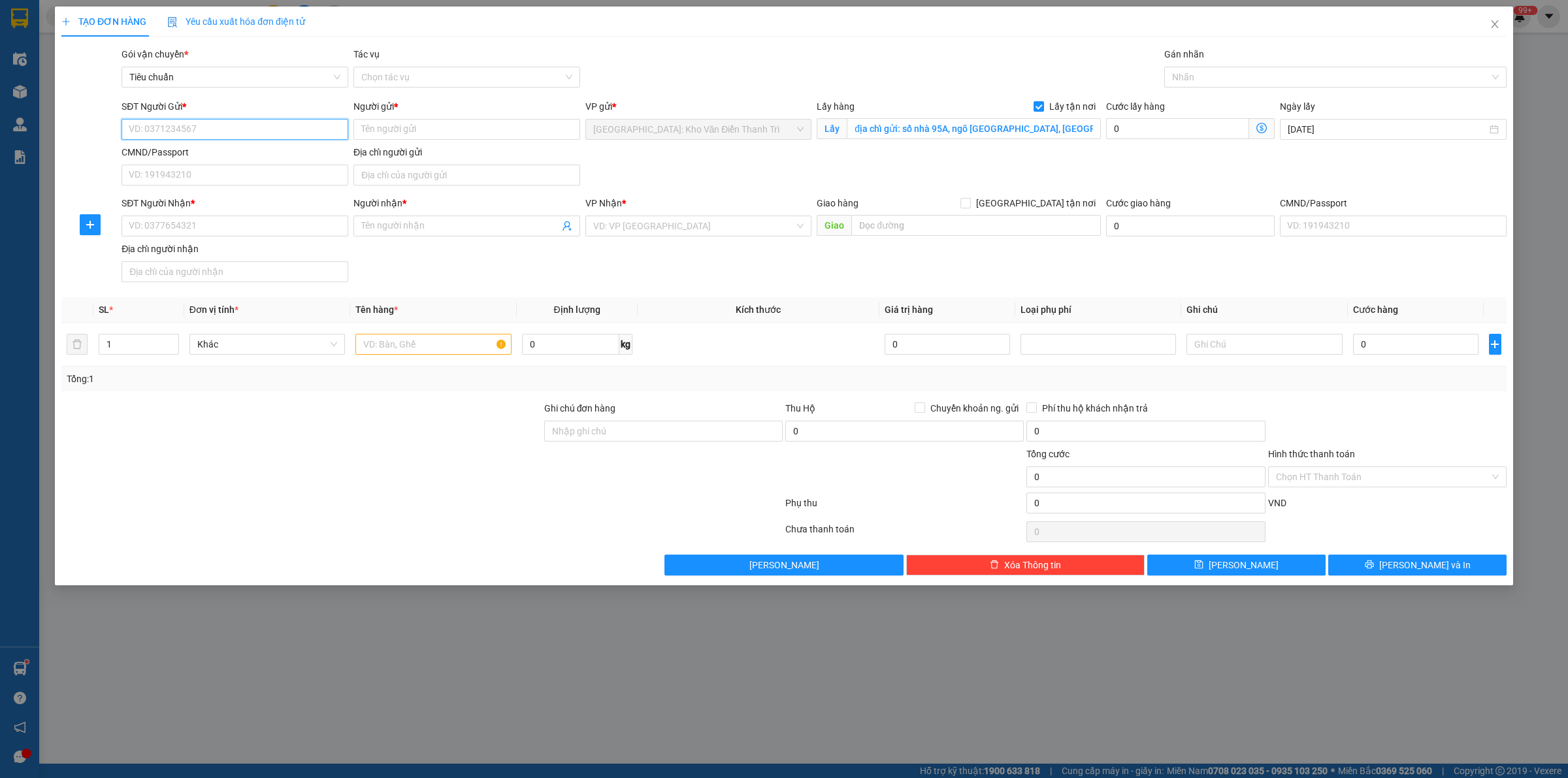
click at [257, 129] on input "SĐT Người Gửi *" at bounding box center [235, 129] width 227 height 21
paste input "0946622598"
click at [386, 131] on input "Người gửi *" at bounding box center [466, 129] width 227 height 21
paste input "c Nhung"
click at [621, 165] on div "SĐT Người Gửi * 0946622598 Người gửi * c Nhung c Nhung VP gửi * Hà Nội: Kho Văn…" at bounding box center [814, 145] width 1390 height 92
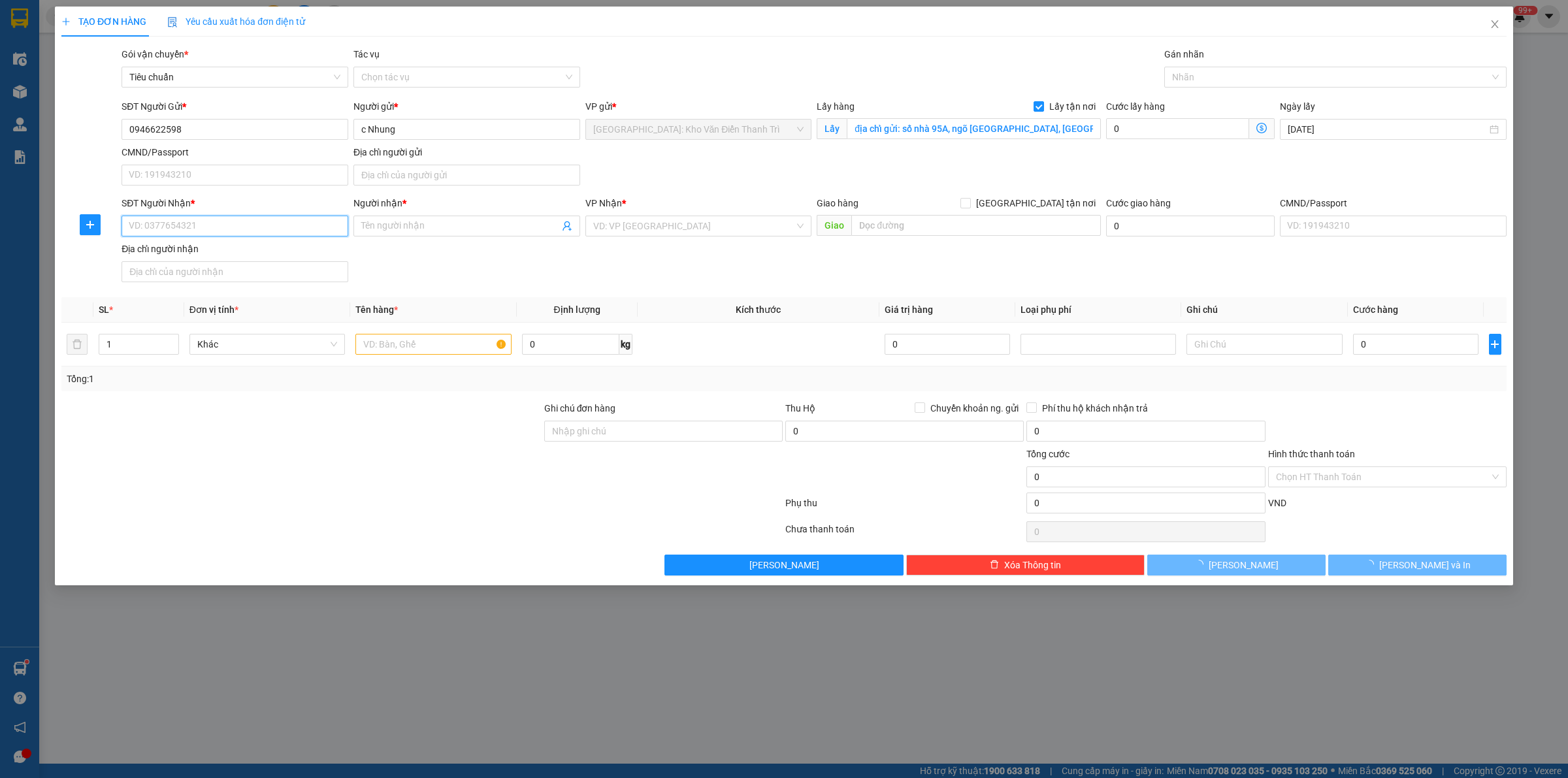
click at [210, 217] on input "SĐT Người Nhận *" at bounding box center [235, 226] width 227 height 21
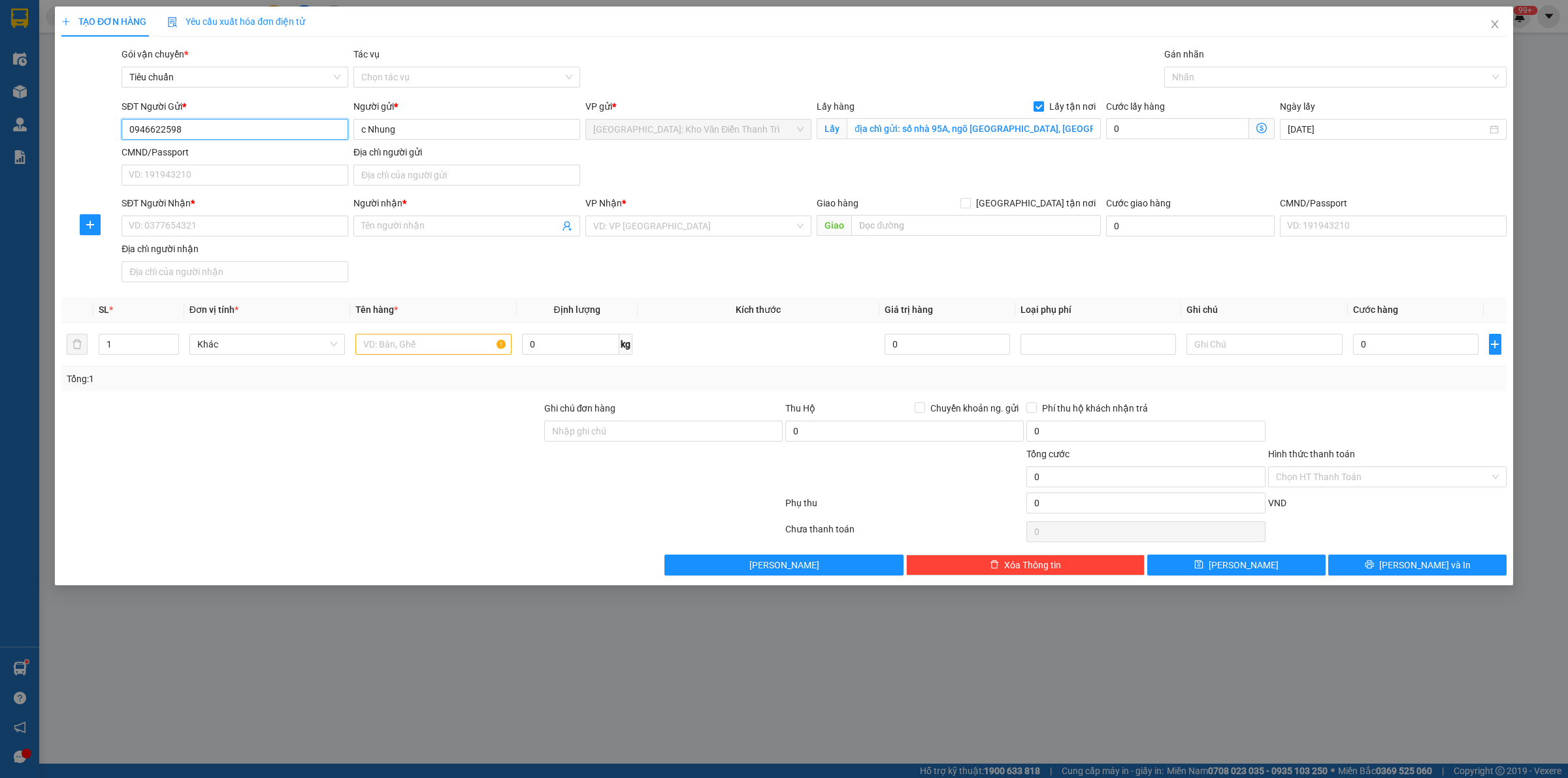
click at [207, 124] on input "0946622598" at bounding box center [235, 129] width 227 height 21
click at [200, 226] on input "SĐT Người Nhận *" at bounding box center [235, 226] width 227 height 21
paste input "0946622598"
drag, startPoint x: 382, startPoint y: 144, endPoint x: 389, endPoint y: 137, distance: 9.9
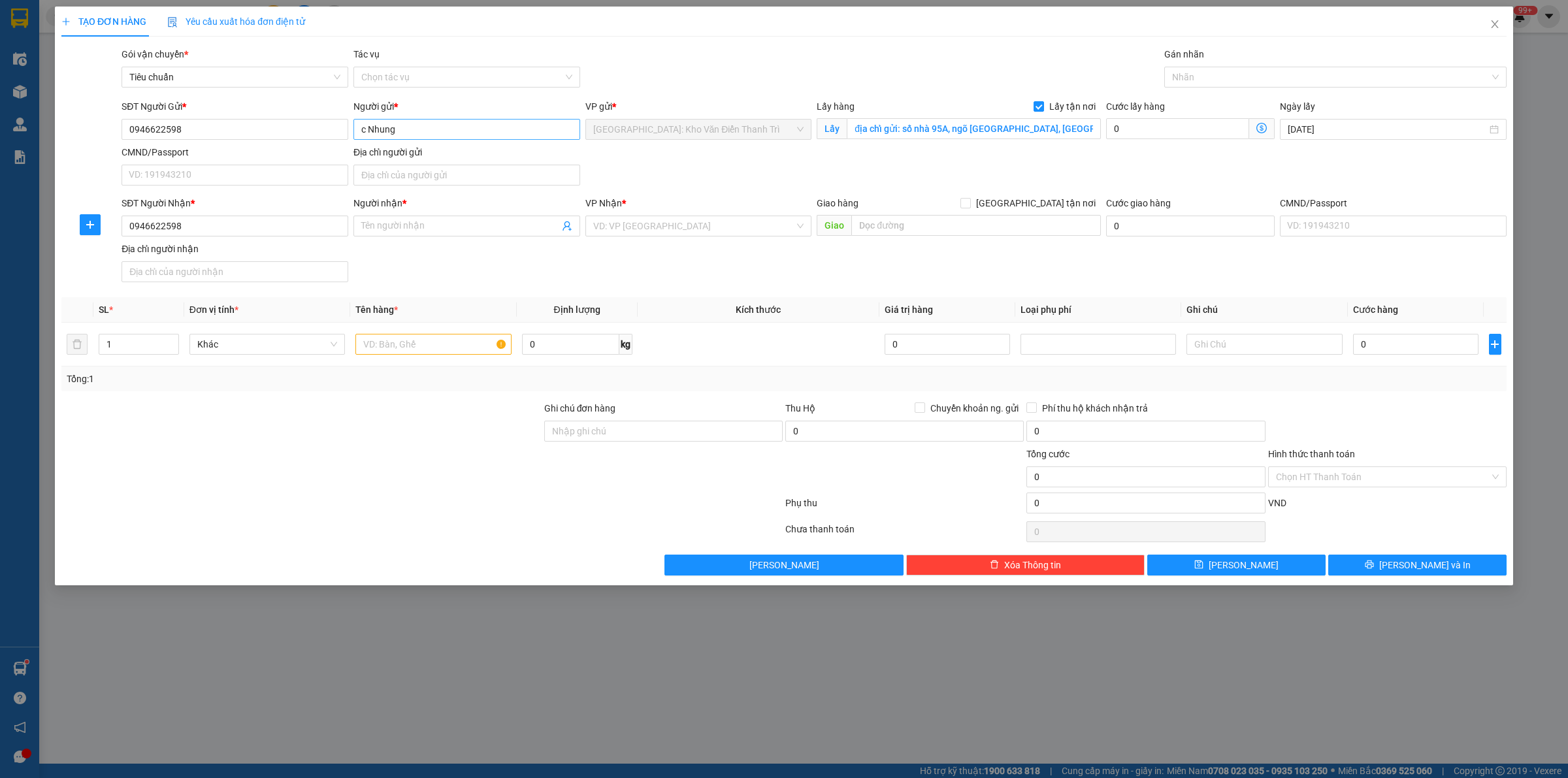
click at [382, 142] on div "Người gửi * c Nhung" at bounding box center [466, 122] width 227 height 45
click at [390, 136] on input "c Nhung" at bounding box center [466, 129] width 227 height 21
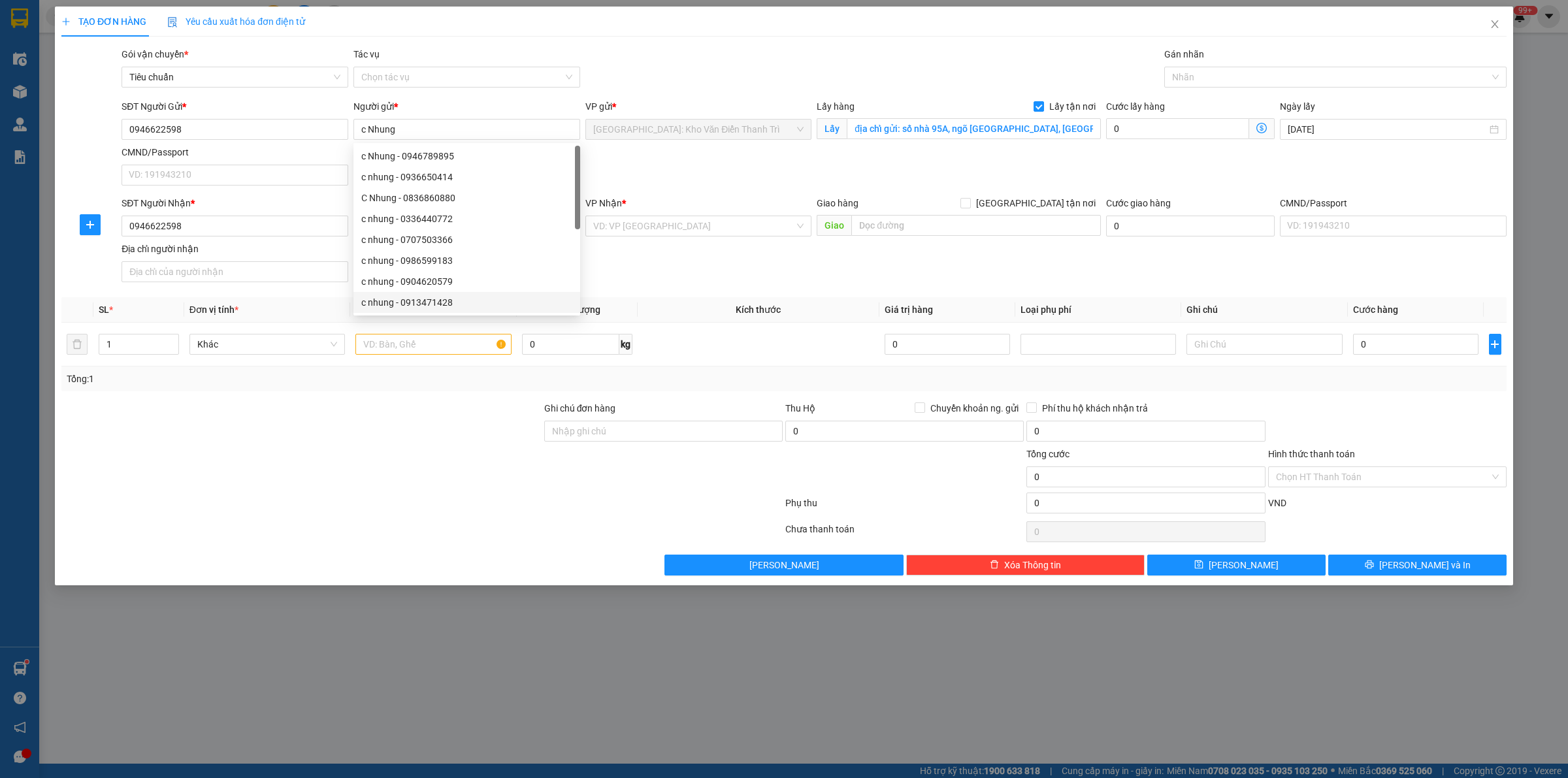
click at [701, 270] on div "SĐT Người Nhận * 0946622598 Người nhận * Tên người nhận VP Nhận * VD: VP Sài Gò…" at bounding box center [814, 241] width 1390 height 92
click at [399, 217] on span at bounding box center [466, 226] width 227 height 21
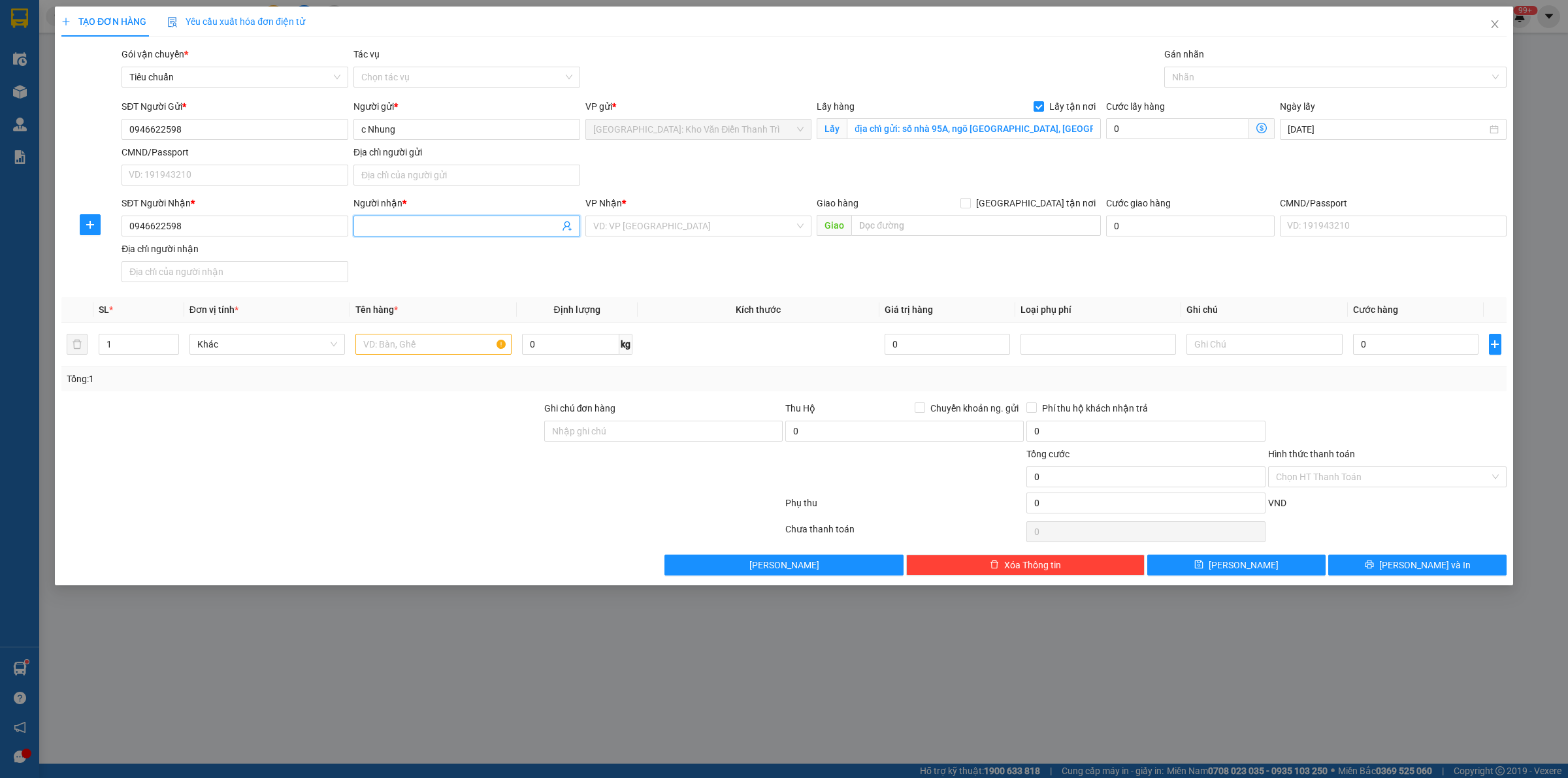
paste input "c Nhung"
click at [653, 220] on input "search" at bounding box center [694, 227] width 202 height 20
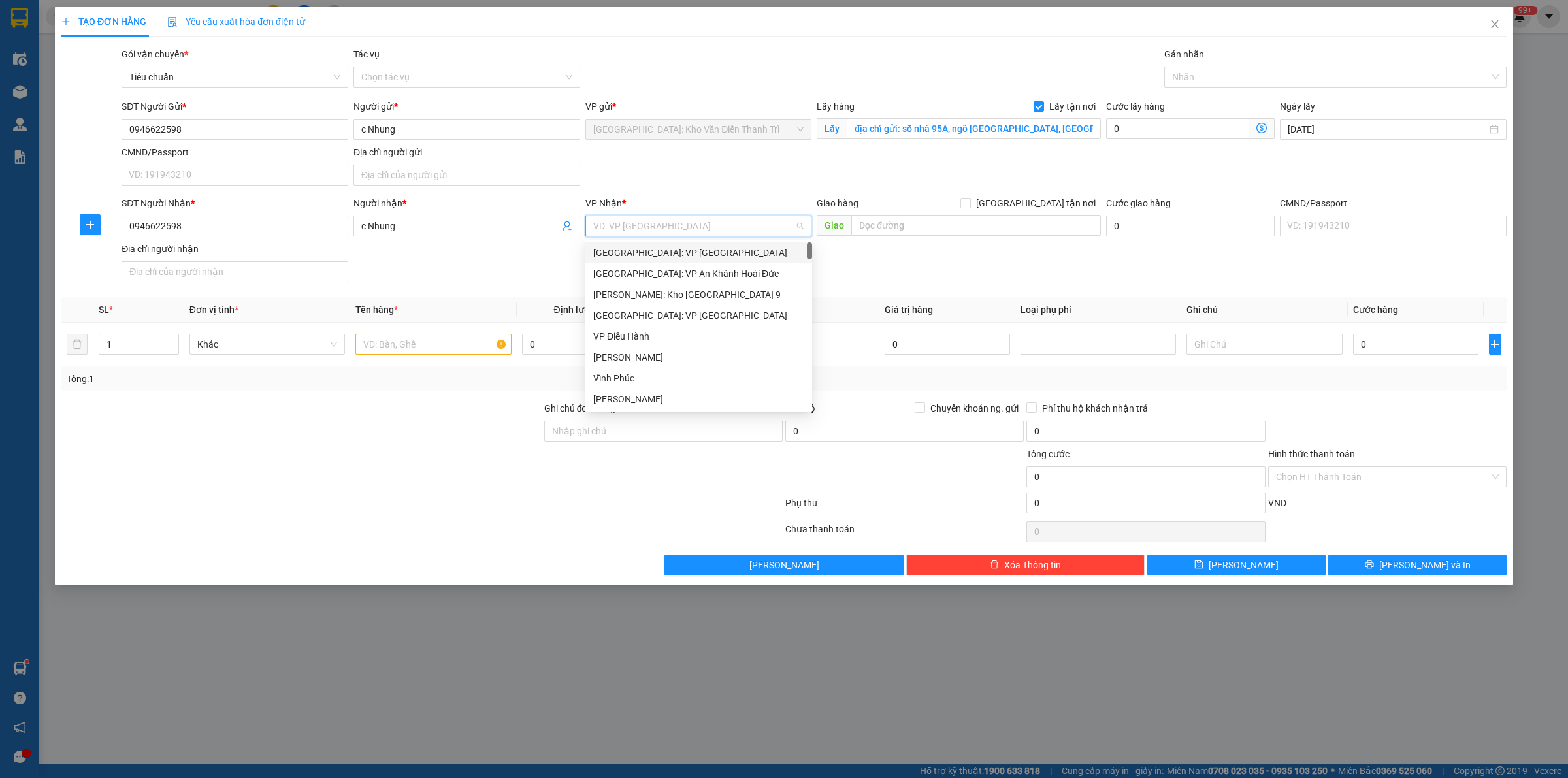
click at [918, 213] on div "Giao hàng [GEOGRAPHIC_DATA] tận nơi" at bounding box center [959, 206] width 284 height 20
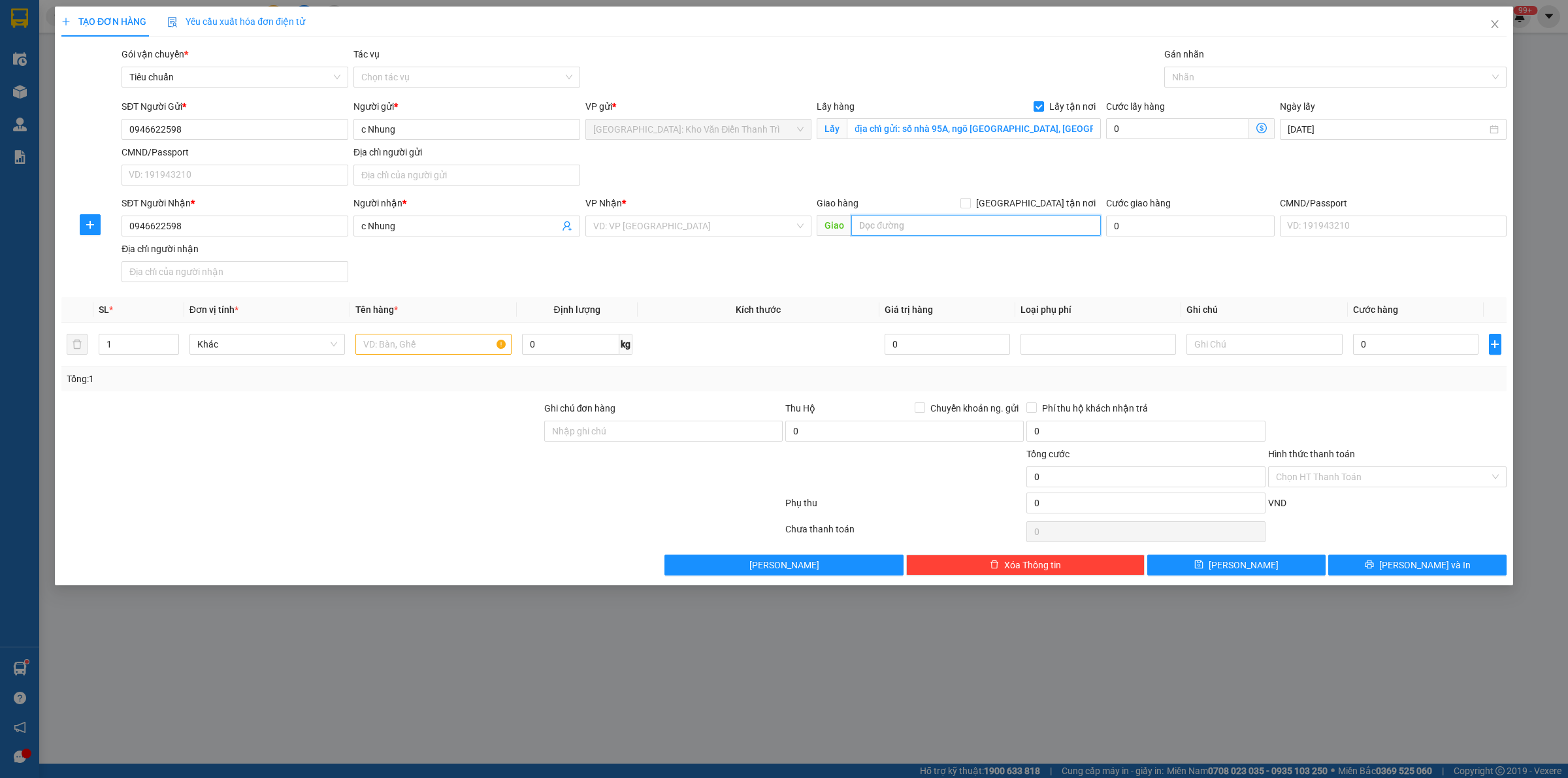
click at [896, 219] on input "text" at bounding box center [977, 225] width 250 height 21
paste input "đc nhận: 334 vũ trọng phụng, tp nam định"
click at [715, 235] on input "search" at bounding box center [694, 227] width 202 height 20
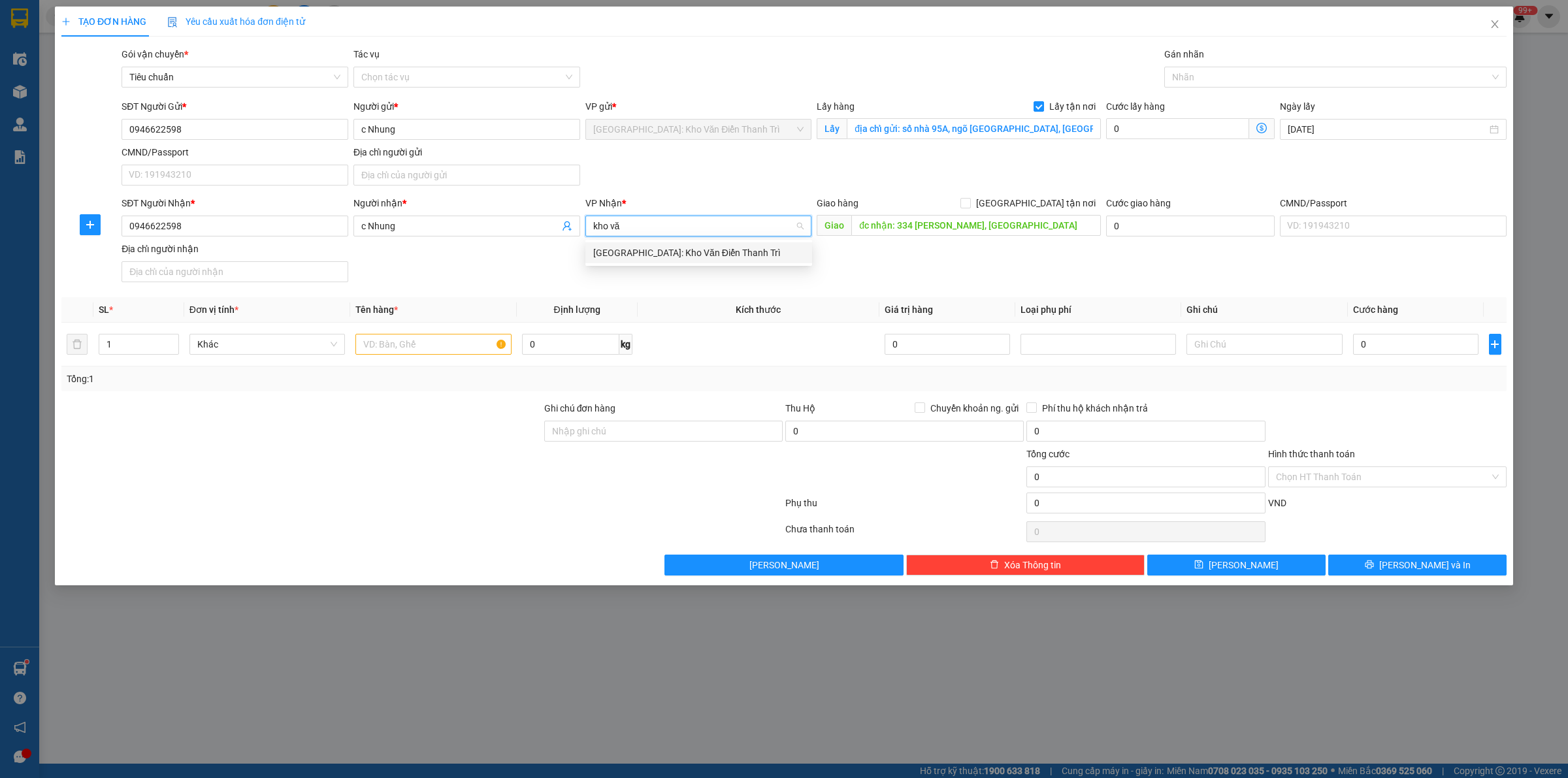
click at [710, 263] on div "[GEOGRAPHIC_DATA]: Kho Văn Điển Thanh Trì" at bounding box center [699, 252] width 227 height 21
click at [1057, 194] on form "SĐT Người Gửi * 0946622598 Người gửi * c Nhung VP gửi * Hà Nội: Kho Văn Điển Th…" at bounding box center [784, 193] width 1446 height 189
click at [1045, 200] on span "[GEOGRAPHIC_DATA] tận nơi" at bounding box center [1035, 203] width 130 height 14
click at [970, 200] on input "[GEOGRAPHIC_DATA] tận nơi" at bounding box center [964, 202] width 9 height 9
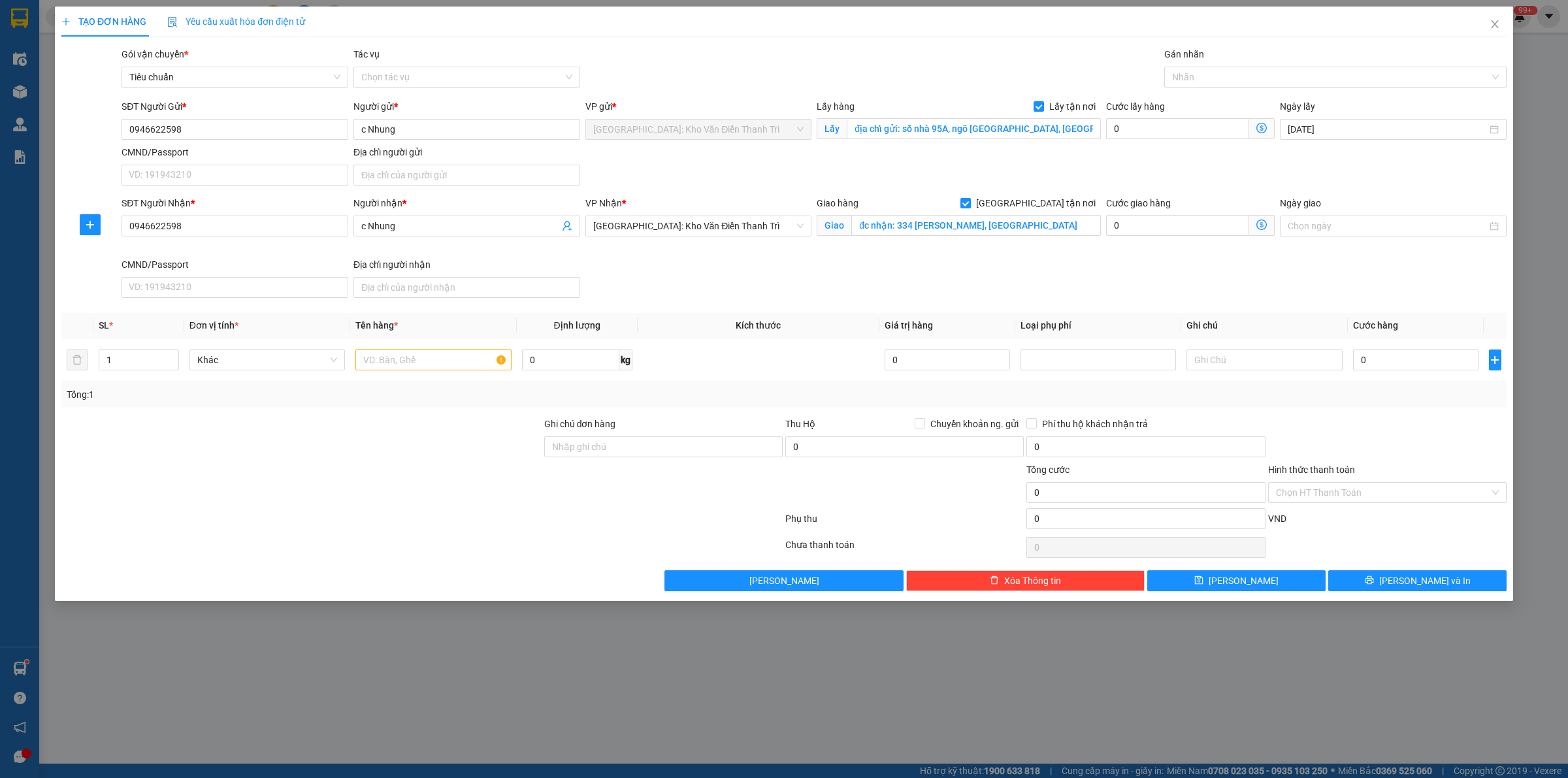
drag, startPoint x: 1172, startPoint y: 165, endPoint x: 1210, endPoint y: 98, distance: 77.0
click at [1180, 154] on div "SĐT Người Gửi * 0946622598 Người gửi * c Nhung VP gửi * Hà Nội: Kho Văn Điển Th…" at bounding box center [814, 145] width 1390 height 92
click at [1213, 86] on div "Nhãn" at bounding box center [1336, 77] width 342 height 21
click at [1200, 93] on div "[GEOGRAPHIC_DATA] tận nơi" at bounding box center [1336, 103] width 342 height 21
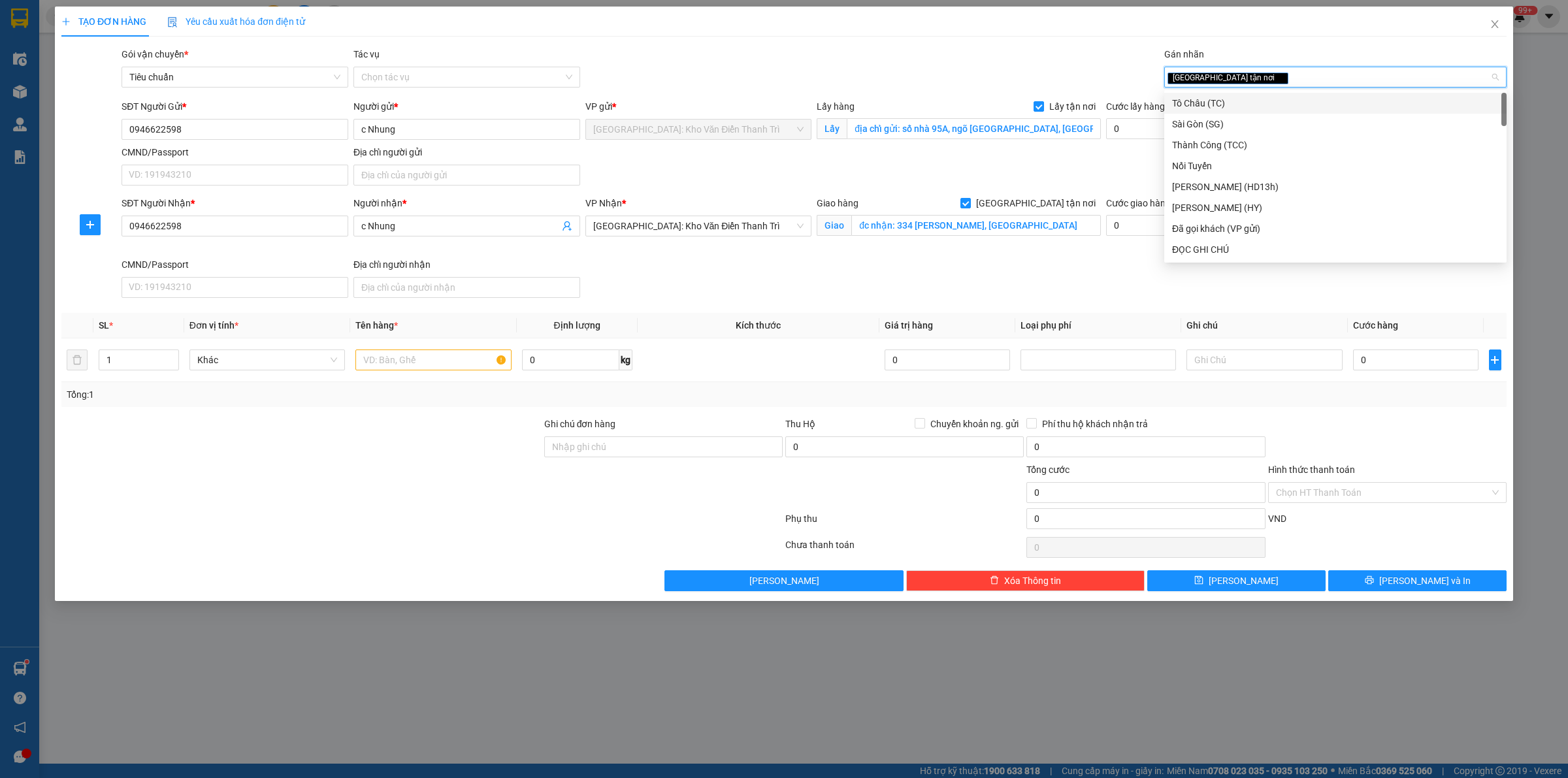
click at [1073, 164] on div "SĐT Người Gửi * 0946622598 Người gửi * c Nhung VP gửi * Hà Nội: Kho Văn Điển Th…" at bounding box center [814, 145] width 1390 height 92
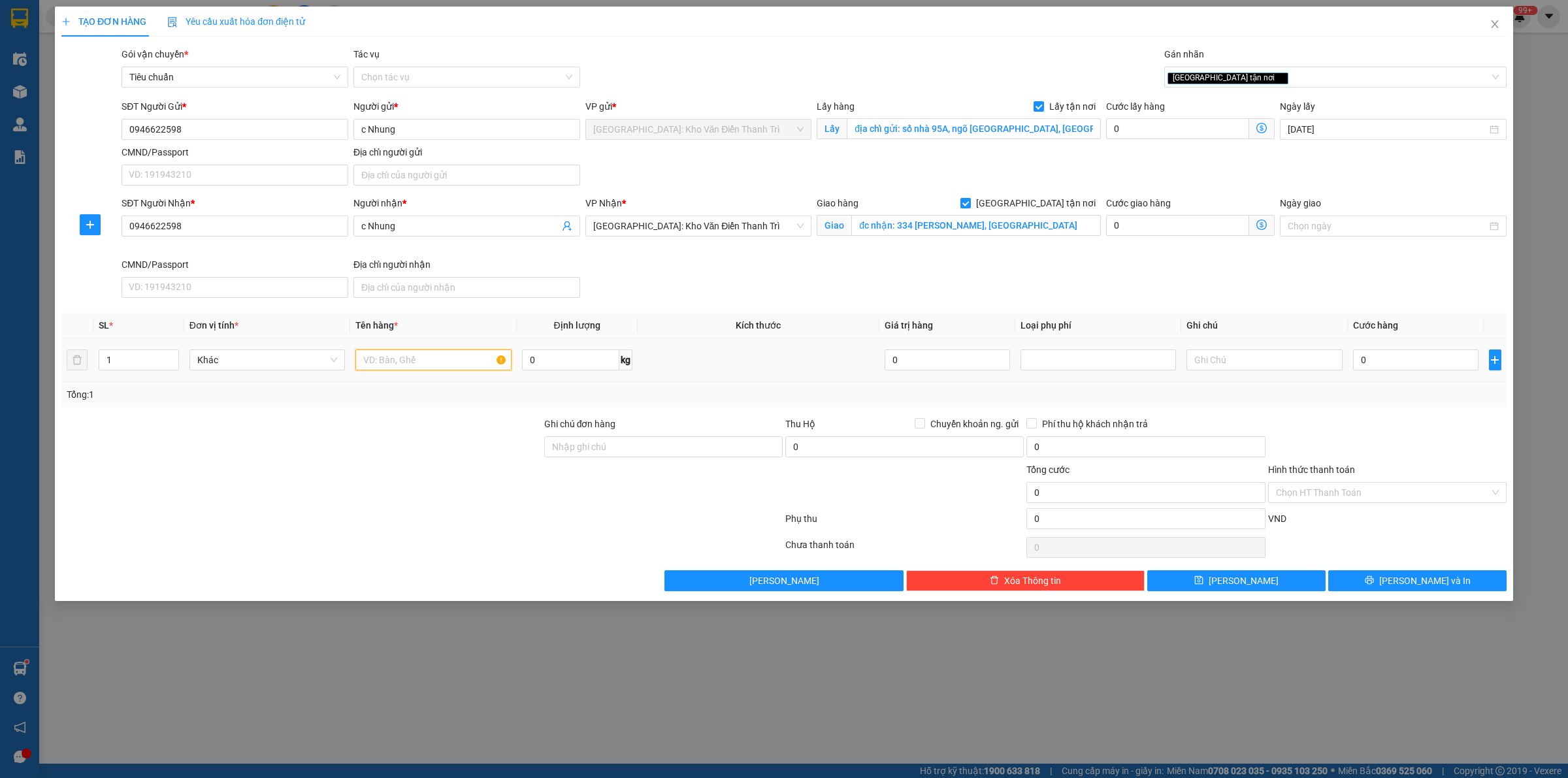
click at [394, 370] on input "text" at bounding box center [433, 360] width 155 height 21
paste input "16/9 đón 1 xe máy ,9 kiện đồ dùng"
click at [739, 272] on div "SĐT Người Nhận * 0946622598 Người nhận * c Nhung VP Nhận * Hà Nội: Kho Văn Điển…" at bounding box center [814, 250] width 1390 height 107
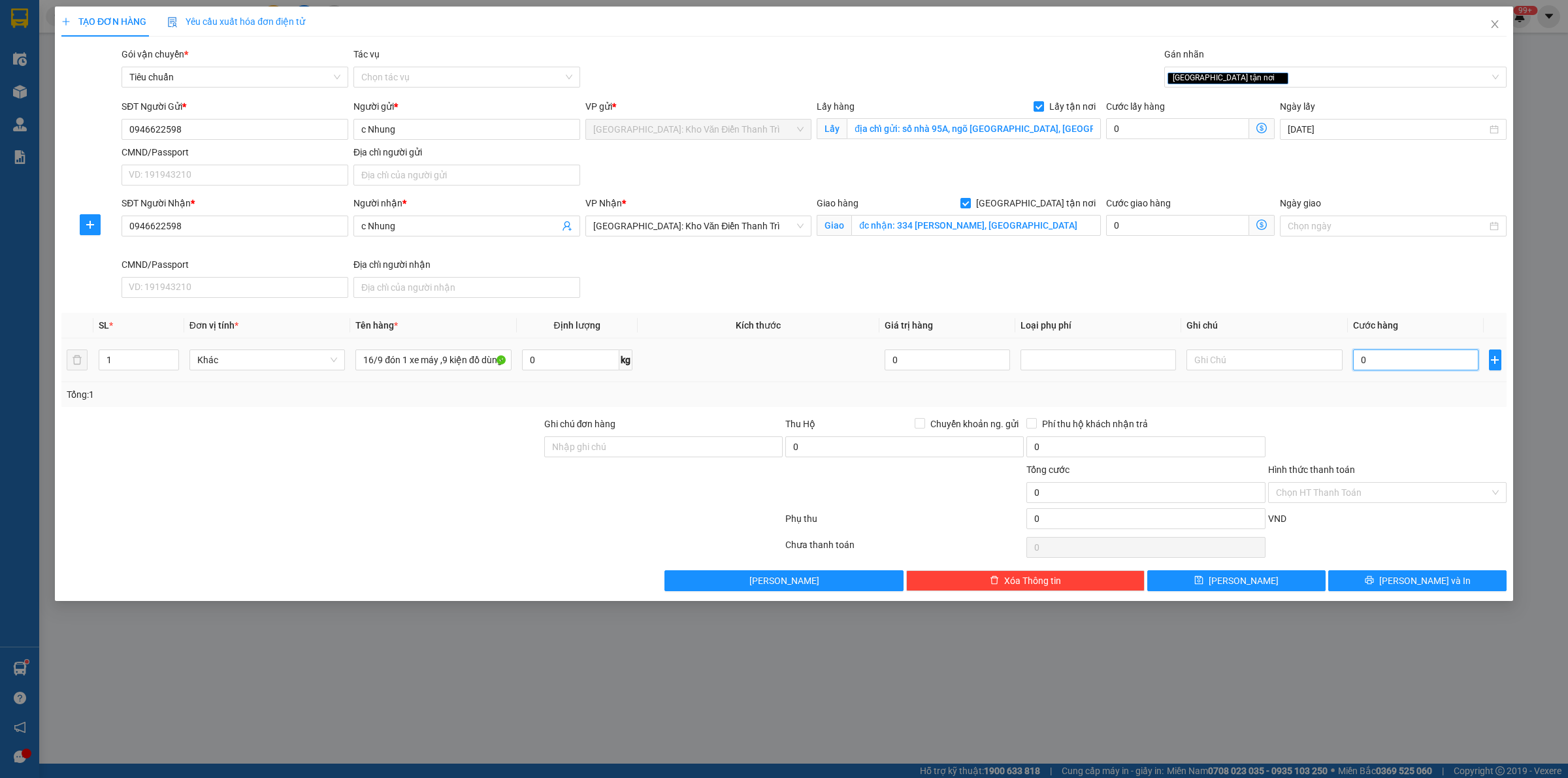
click at [1395, 360] on input "0" at bounding box center [1416, 360] width 126 height 21
click at [1284, 589] on button "[PERSON_NAME]" at bounding box center [1236, 580] width 179 height 21
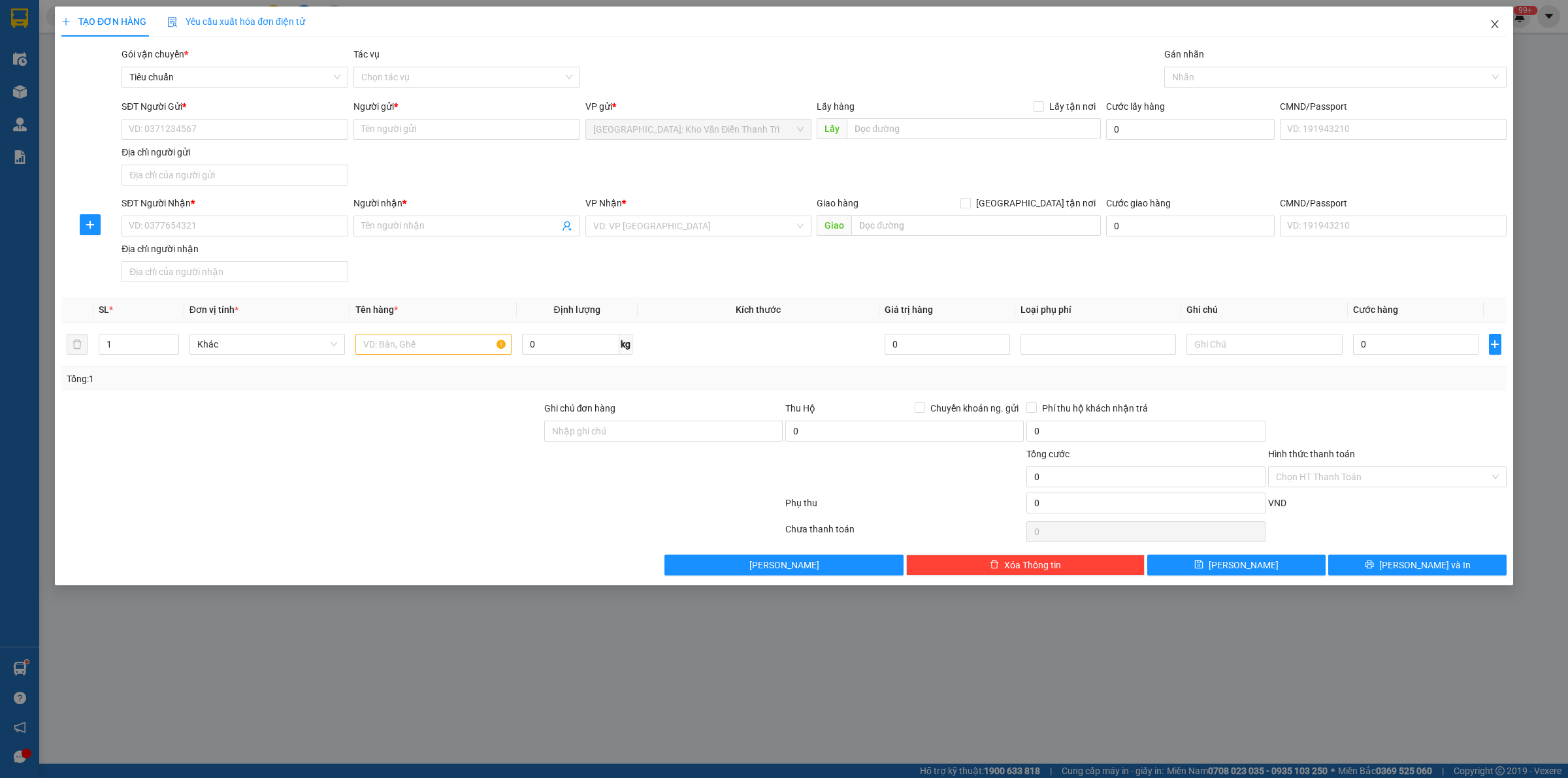
click at [1494, 20] on icon "close" at bounding box center [1494, 24] width 11 height 11
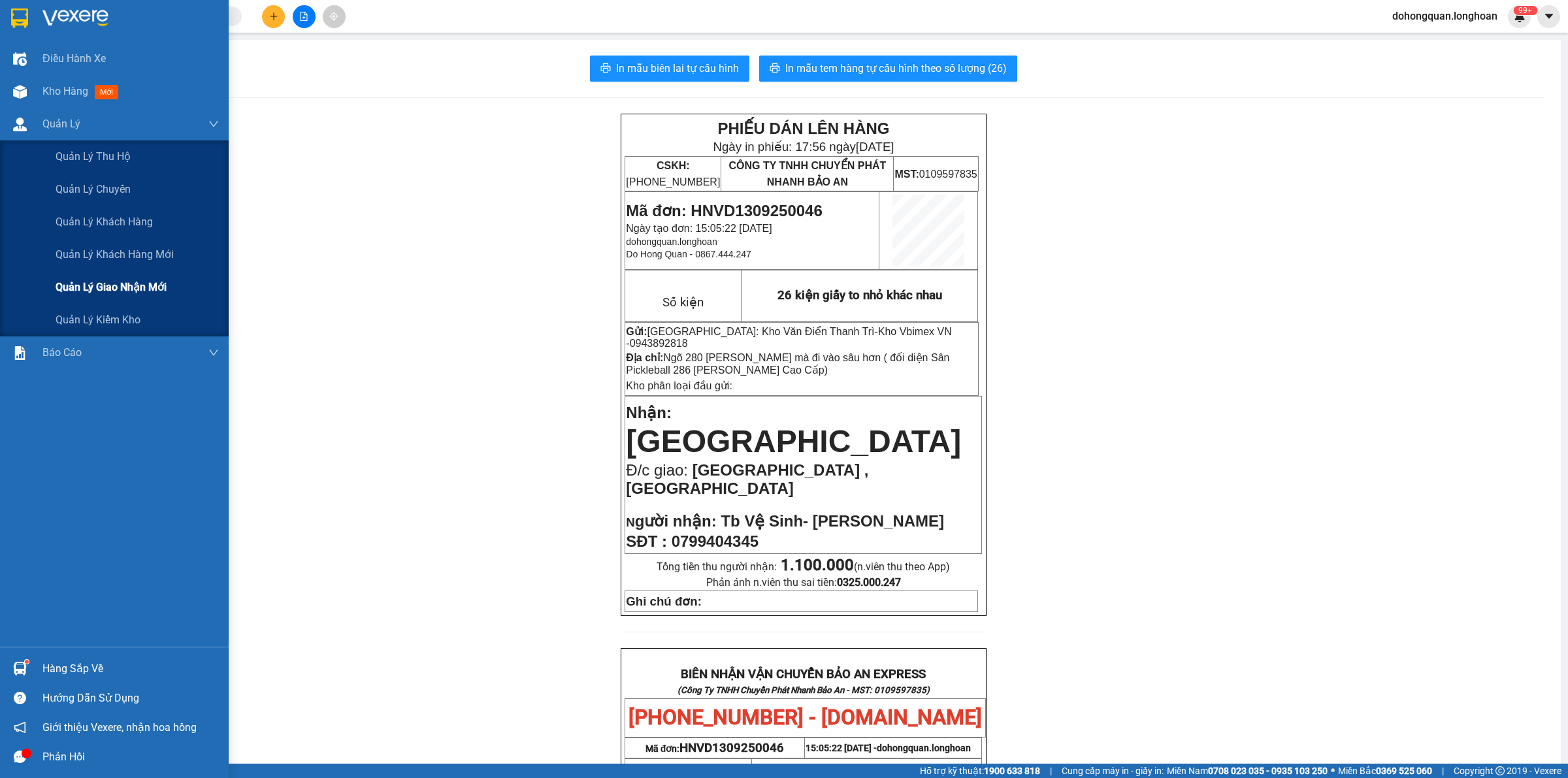
click at [115, 296] on div "Quản lý giao nhận mới" at bounding box center [137, 288] width 164 height 33
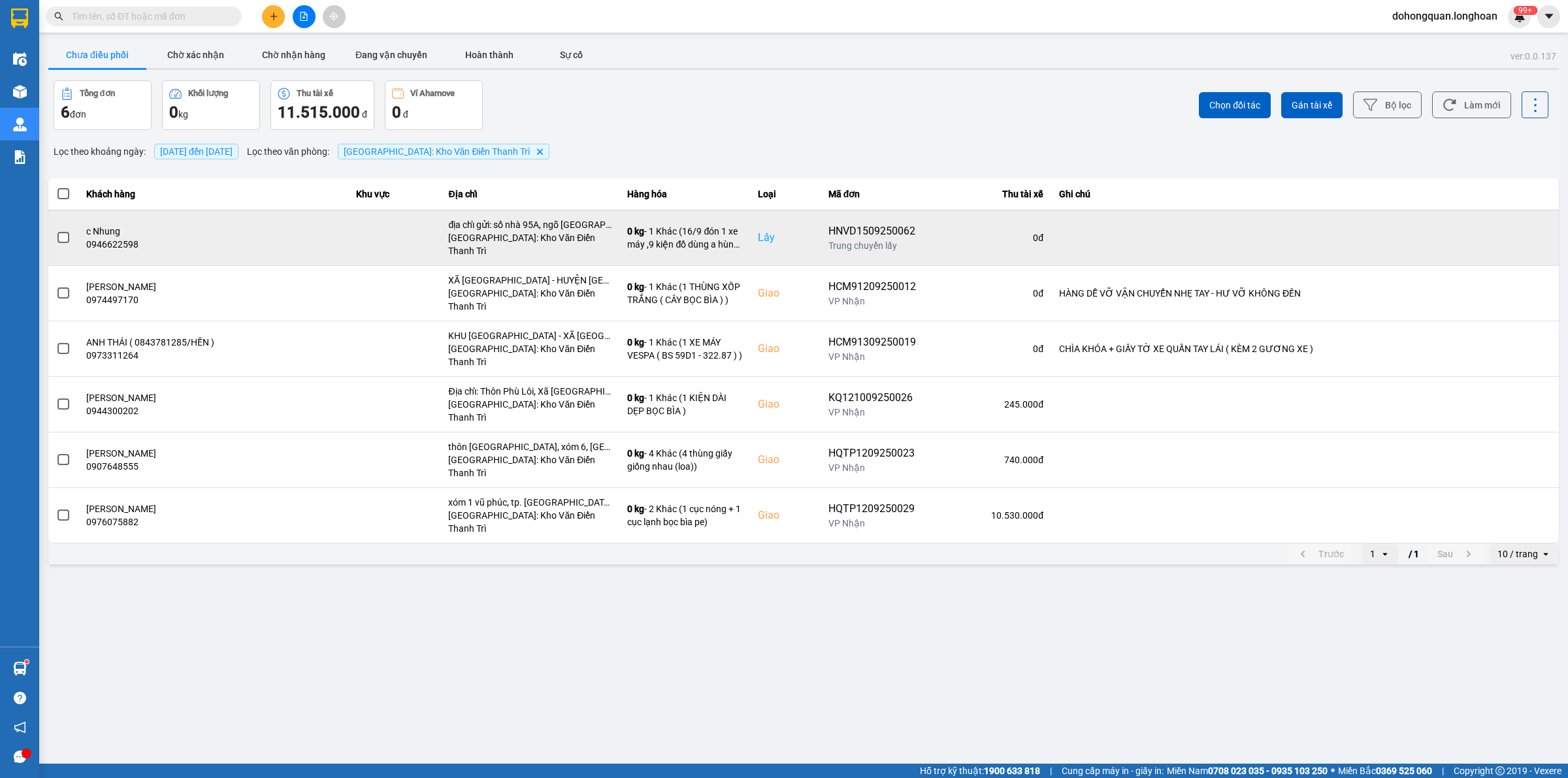
click at [1509, 231] on td at bounding box center [1305, 237] width 508 height 55
click at [1511, 233] on icon at bounding box center [1508, 237] width 9 height 9
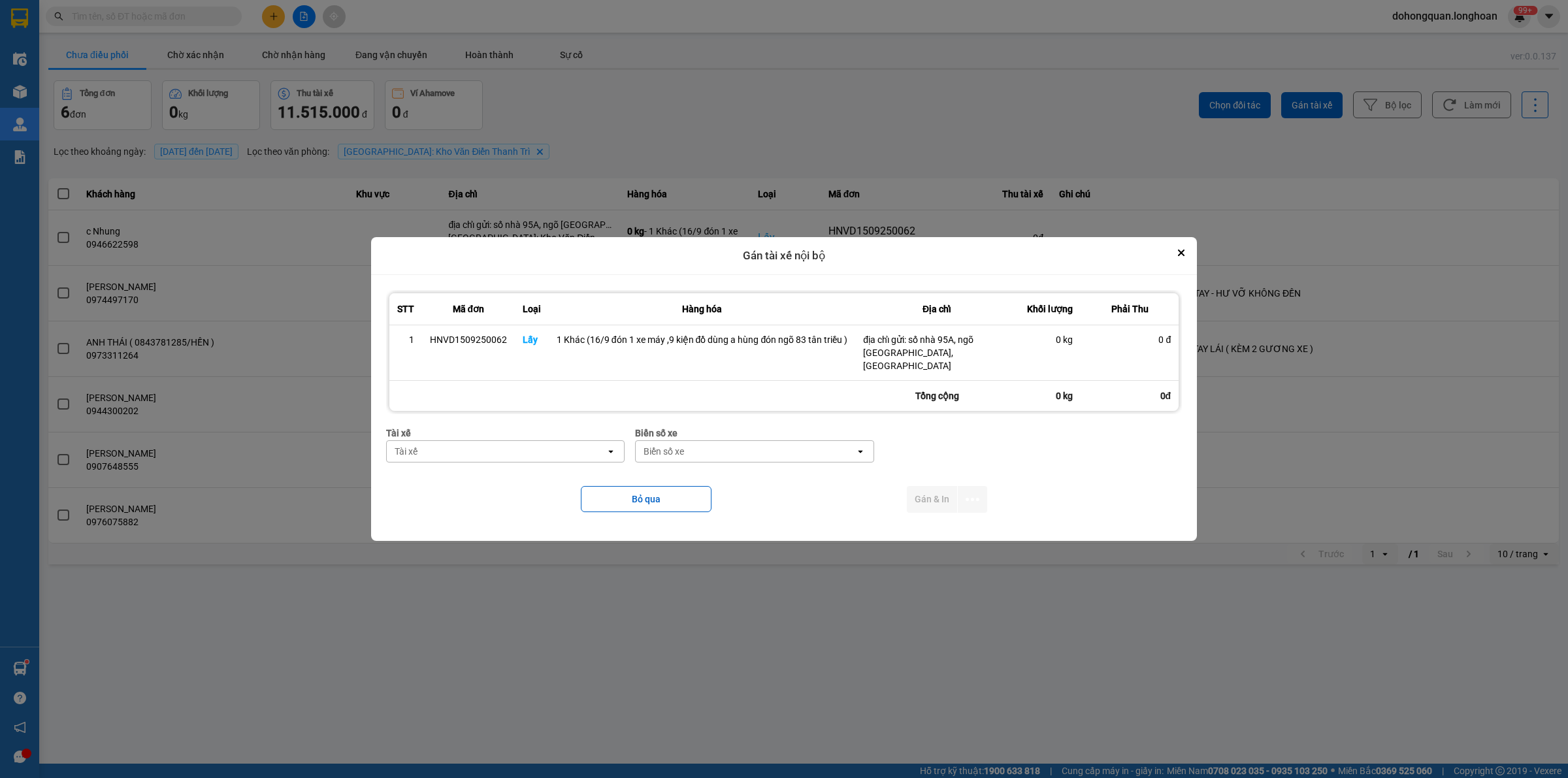
click at [415, 450] on div "Tài xế" at bounding box center [406, 451] width 23 height 13
type input "hùng"
click at [425, 480] on span "0325666247 - A Hùng 17 [GEOGRAPHIC_DATA] 0325666247" at bounding box center [508, 480] width 222 height 26
click at [706, 443] on div "Biển số xe" at bounding box center [796, 451] width 219 height 21
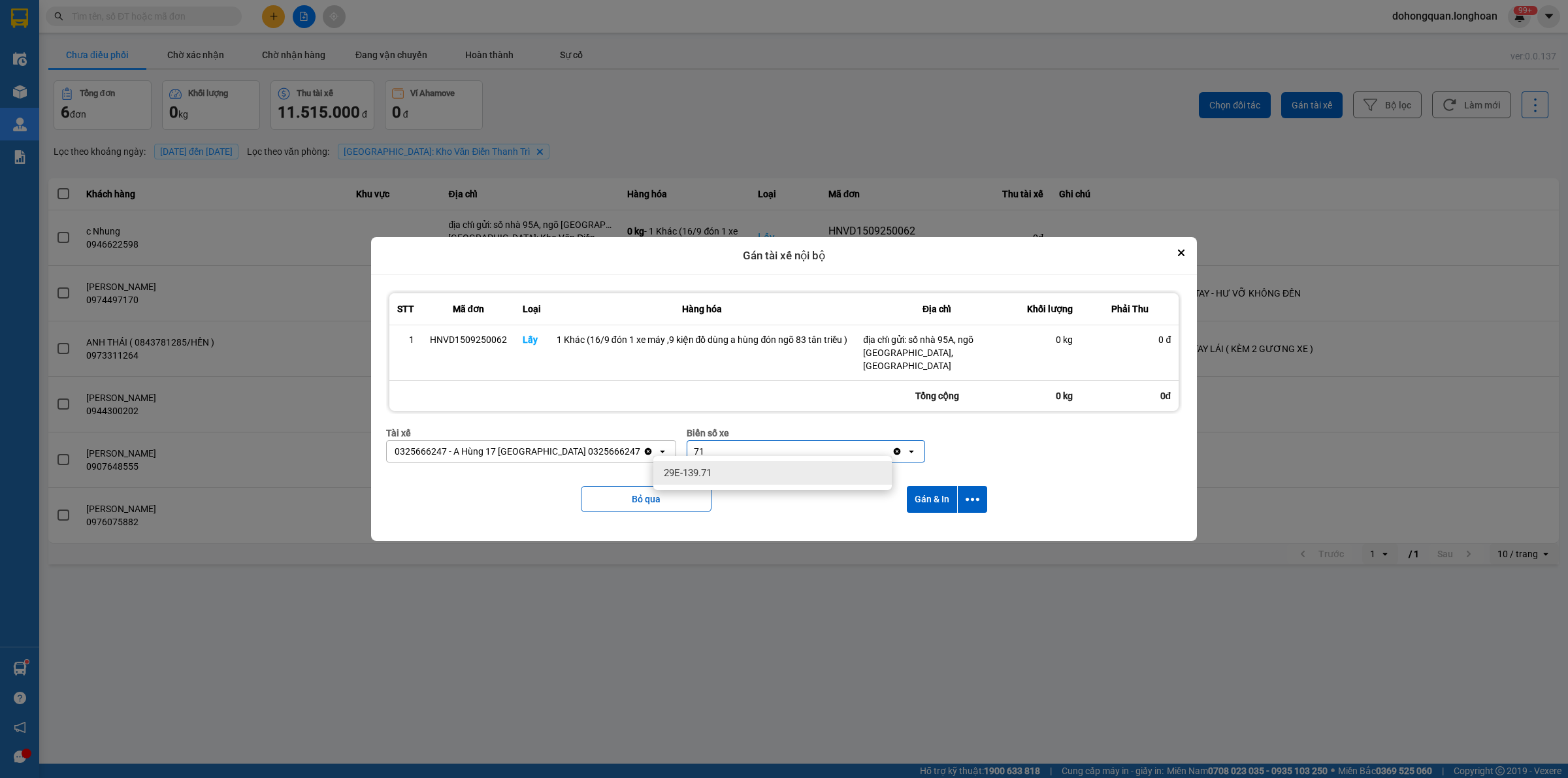
type input "71"
click at [714, 474] on div "29E-139.71" at bounding box center [772, 473] width 238 height 23
click at [977, 499] on icon "dialog" at bounding box center [973, 499] width 14 height 14
click at [936, 526] on span "Chỉ gán tài" at bounding box center [920, 528] width 43 height 13
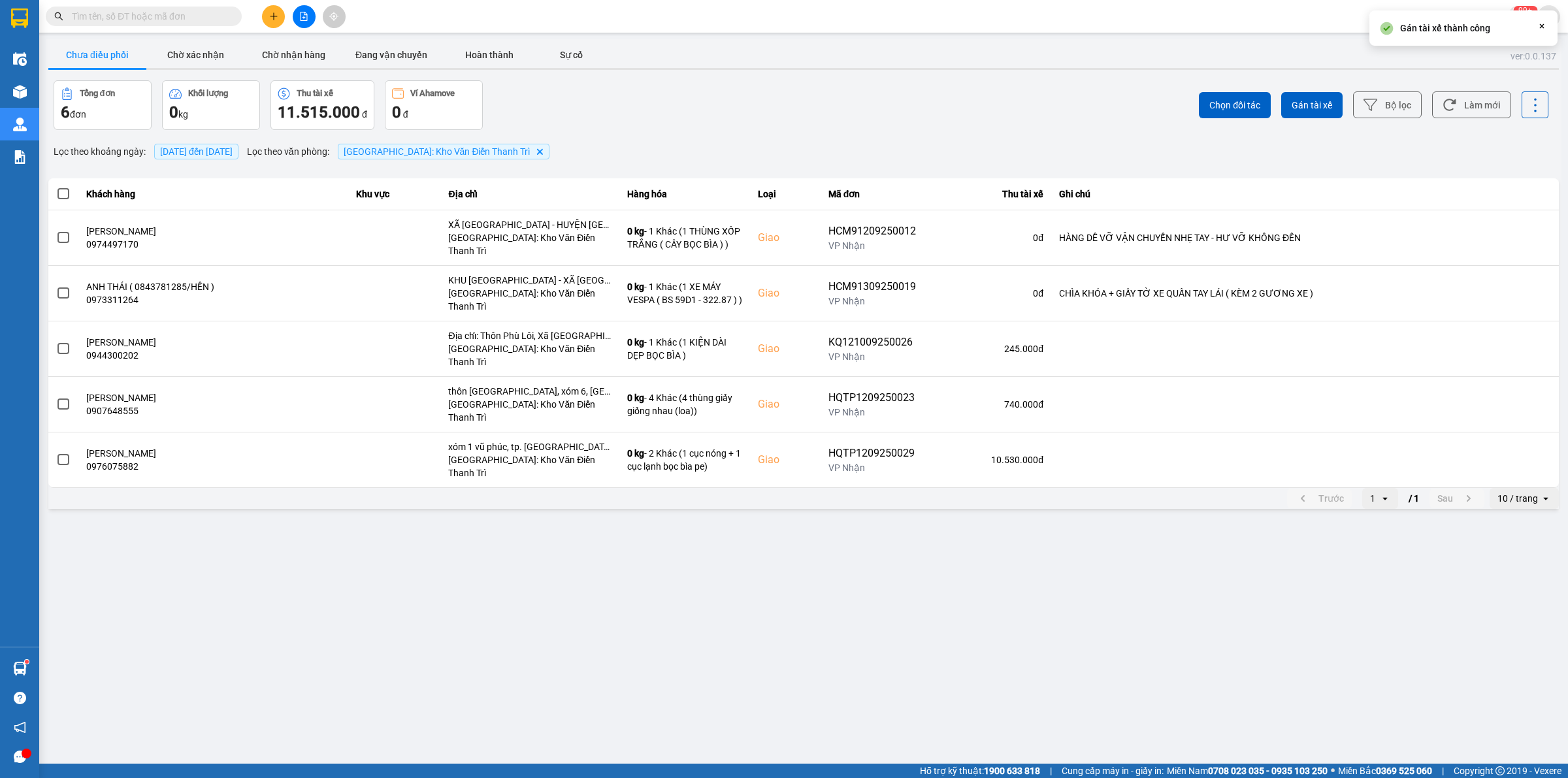
click at [808, 611] on main "ver: 0.0.137 Chưa điều phối Chờ xác nhận Chờ nhận hàng Đang vận chuyển Hoàn thà…" at bounding box center [784, 382] width 1568 height 764
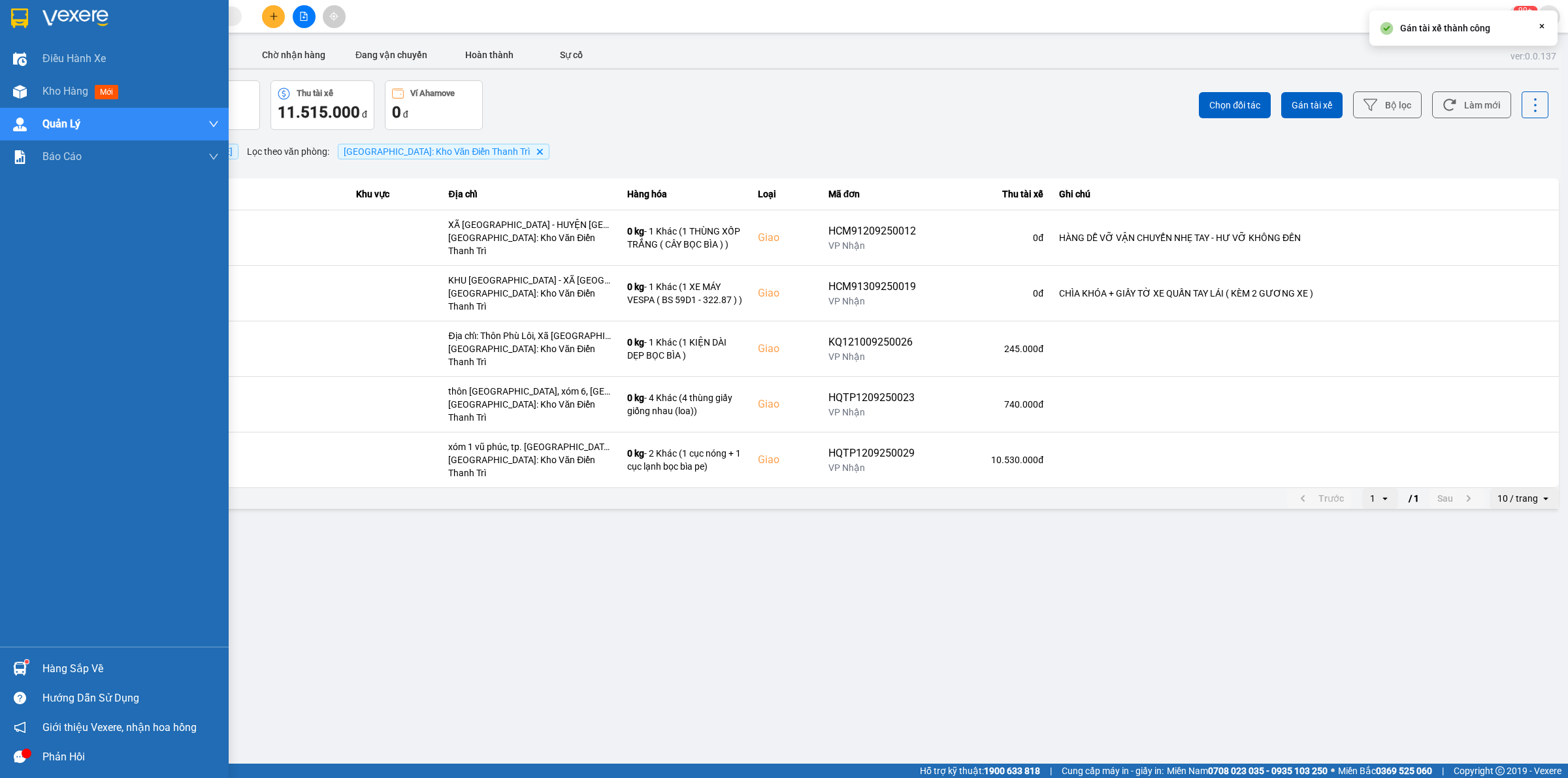
click at [17, 14] on img at bounding box center [19, 18] width 17 height 20
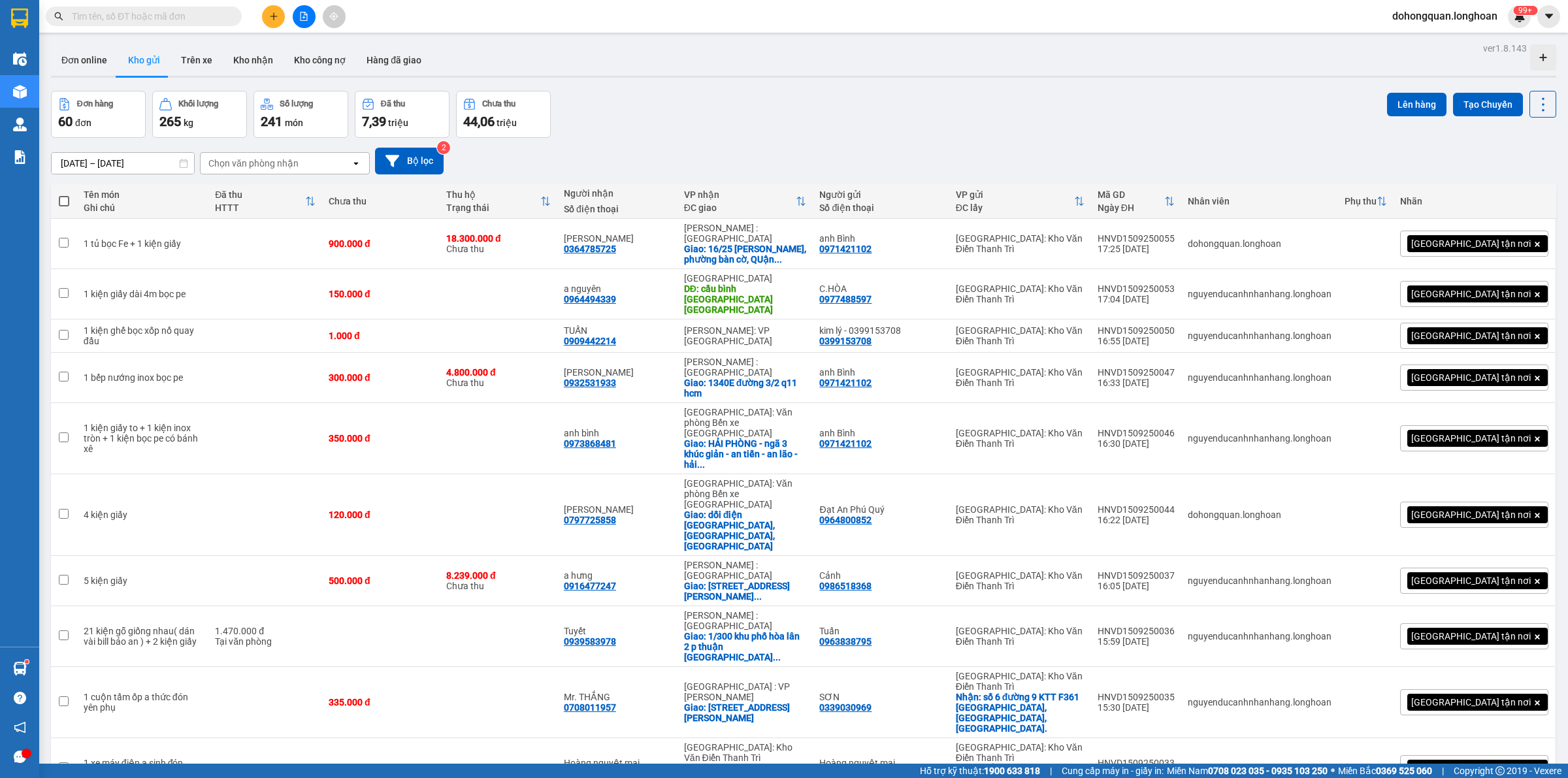
click at [628, 104] on div "Đơn hàng 60 đơn Khối lượng 265 kg Số lượng 241 món Đã thu 7,39 triệu Chưa thu 4…" at bounding box center [804, 114] width 1505 height 47
click at [265, 17] on button at bounding box center [274, 17] width 23 height 23
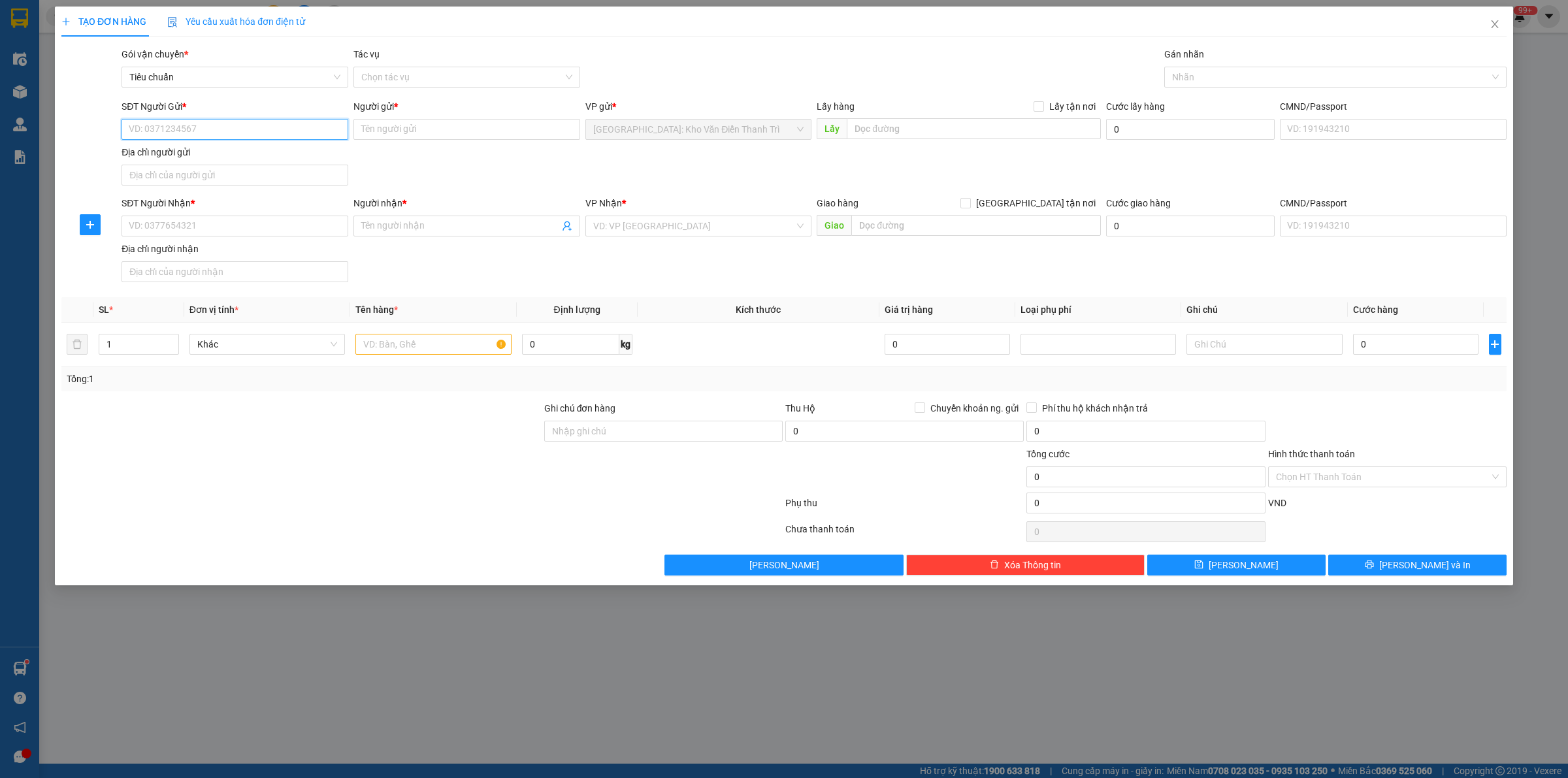
click at [222, 136] on input "SĐT Người Gửi *" at bounding box center [235, 129] width 227 height 21
paste input "0969486006"
type input "0969486006"
click at [390, 131] on input "Người gửi *" at bounding box center [466, 129] width 227 height 21
paste input "[PERSON_NAME]"
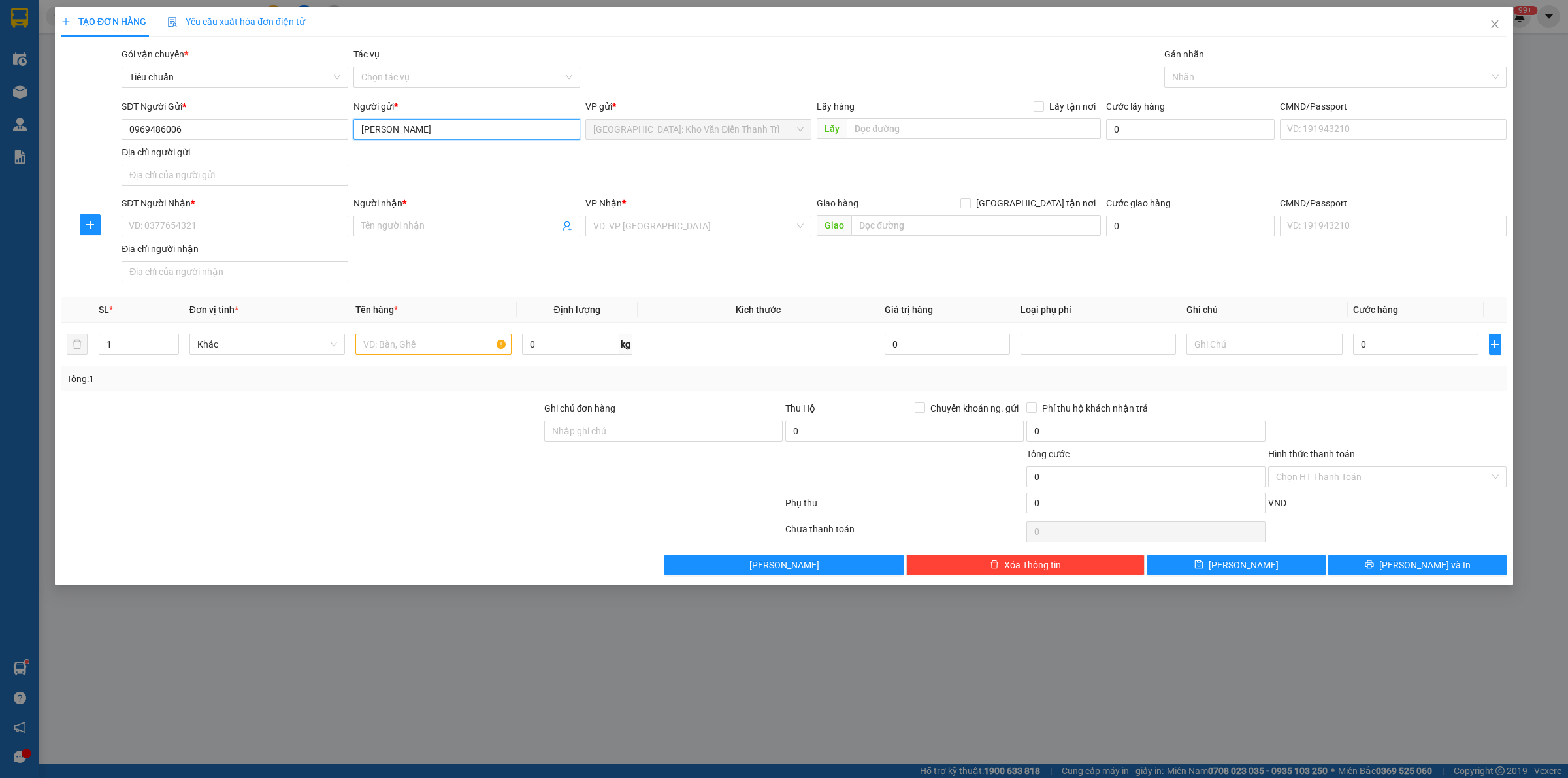
type input "[PERSON_NAME]"
drag, startPoint x: 658, startPoint y: 173, endPoint x: 777, endPoint y: 167, distance: 119.2
click at [663, 170] on div "SĐT Người Gửi * 0969486006 Người gửi * [PERSON_NAME] [PERSON_NAME] VP gửi * [GE…" at bounding box center [814, 145] width 1390 height 92
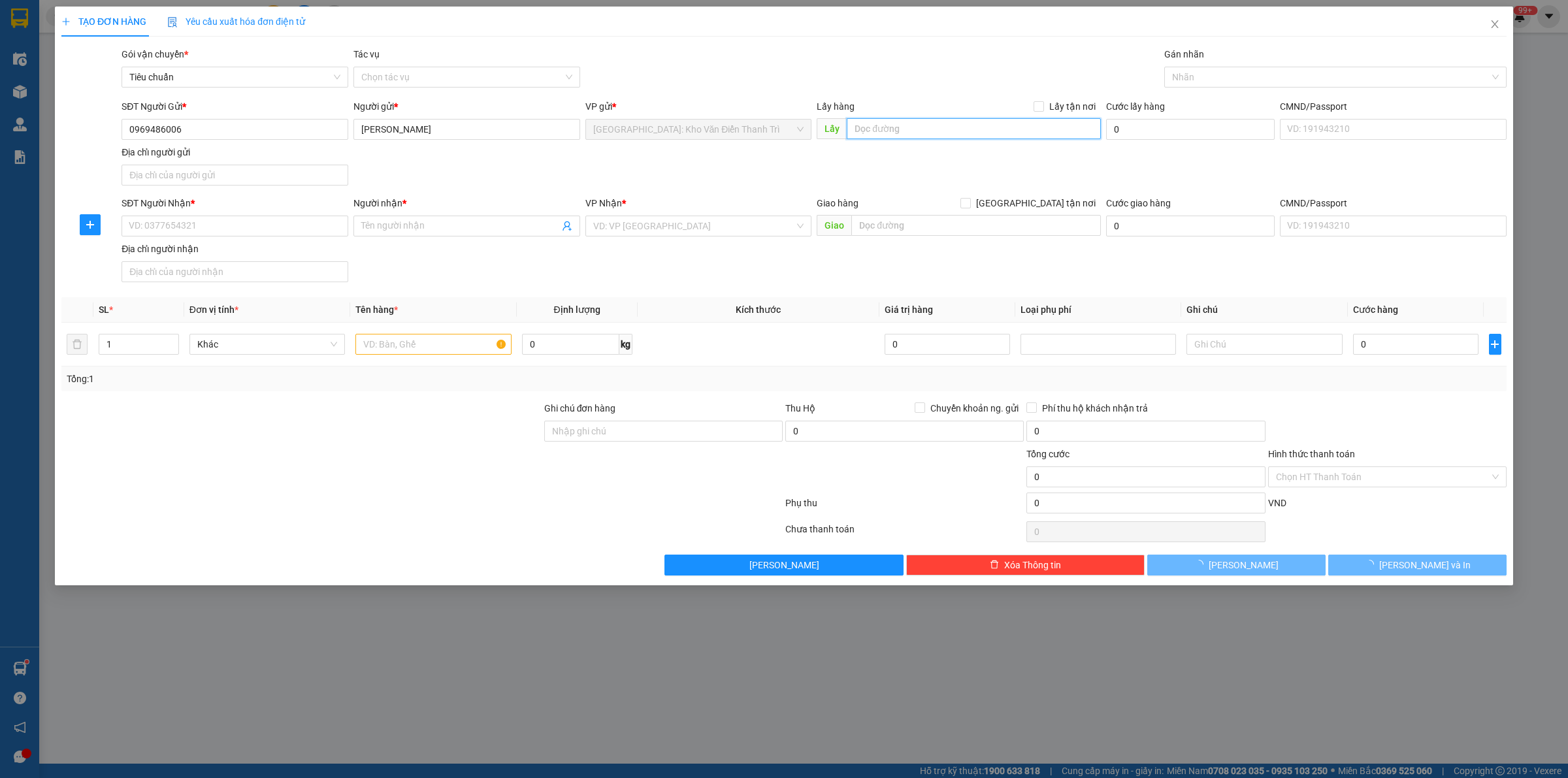
click at [889, 136] on input "text" at bounding box center [973, 128] width 254 height 21
paste input "Đc: [GEOGRAPHIC_DATA], Gần cầu [GEOGRAPHIC_DATA], [GEOGRAPHIC_DATA] Tứ Kỳ [GEOG…"
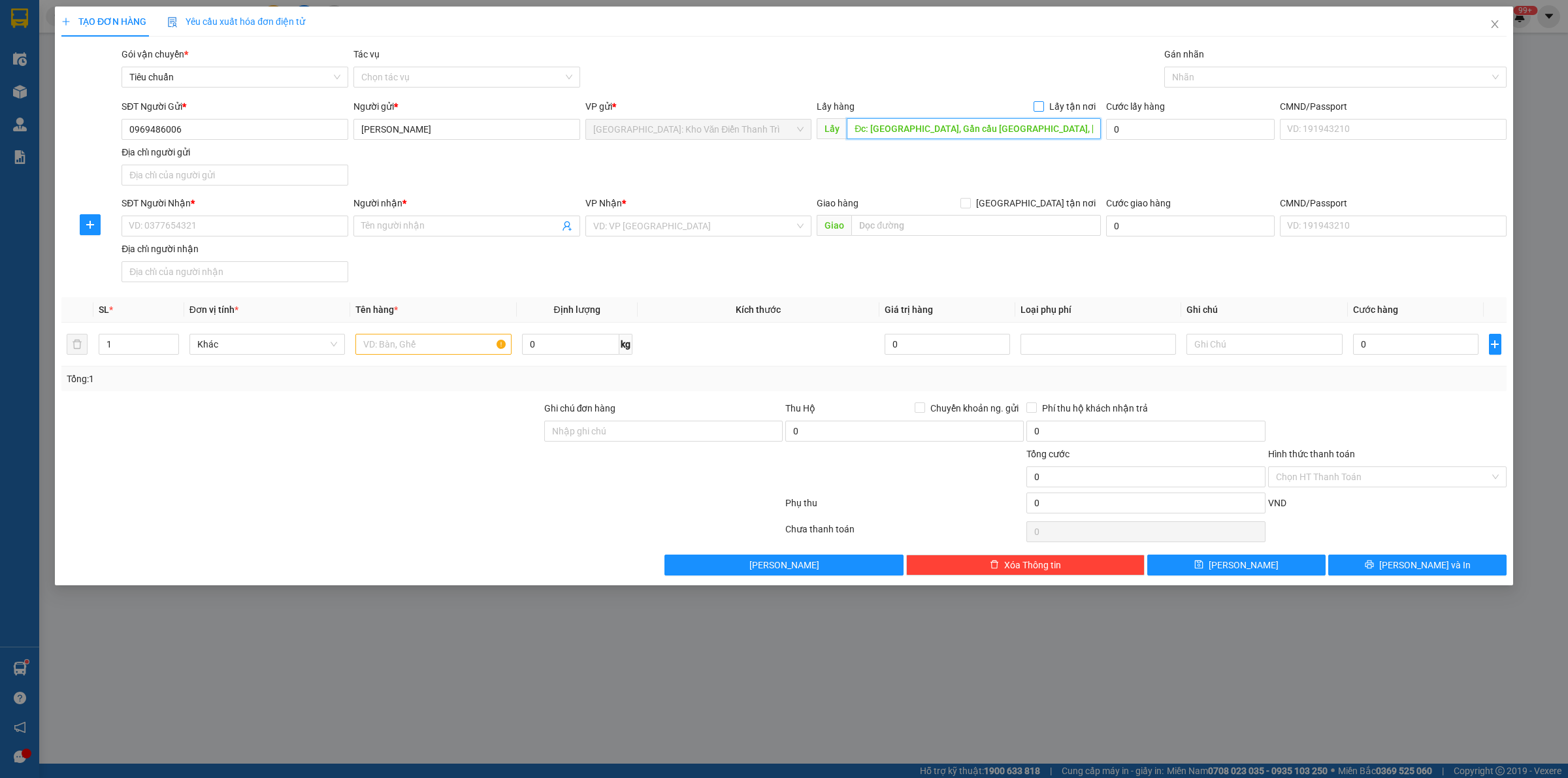
scroll to position [0, 34]
type input "Đc: [GEOGRAPHIC_DATA], Gần cầu [GEOGRAPHIC_DATA], [GEOGRAPHIC_DATA] Tứ Kỳ [GEOG…"
click at [1043, 106] on input "Lấy tận nơi" at bounding box center [1038, 105] width 9 height 9
checkbox input "true"
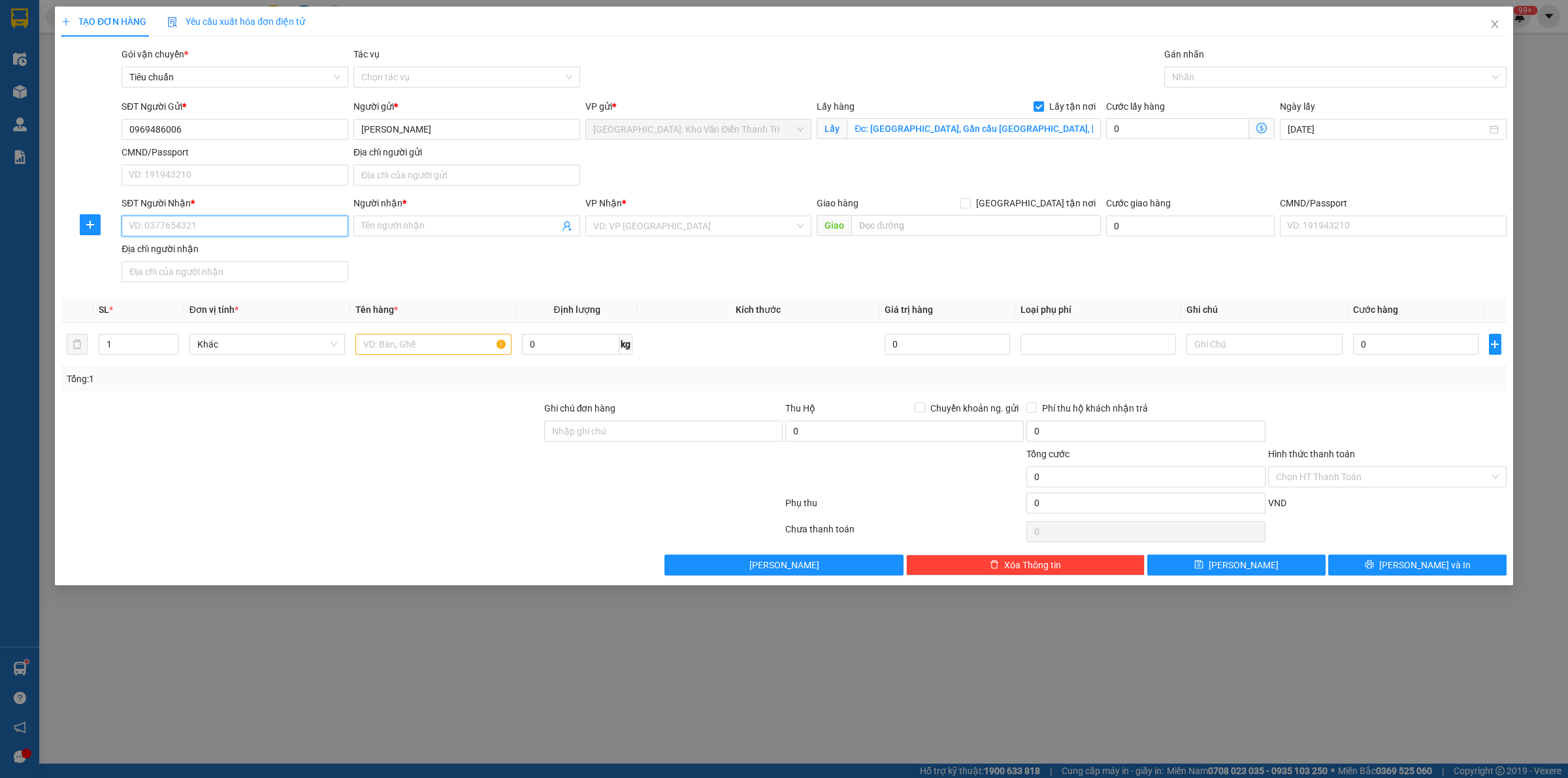
click at [254, 236] on input "SĐT Người Nhận *" at bounding box center [235, 226] width 227 height 21
paste input "0966003686"
type input "0966003686"
click at [452, 233] on input "Người nhận *" at bounding box center [460, 226] width 198 height 14
paste input "0969666609"
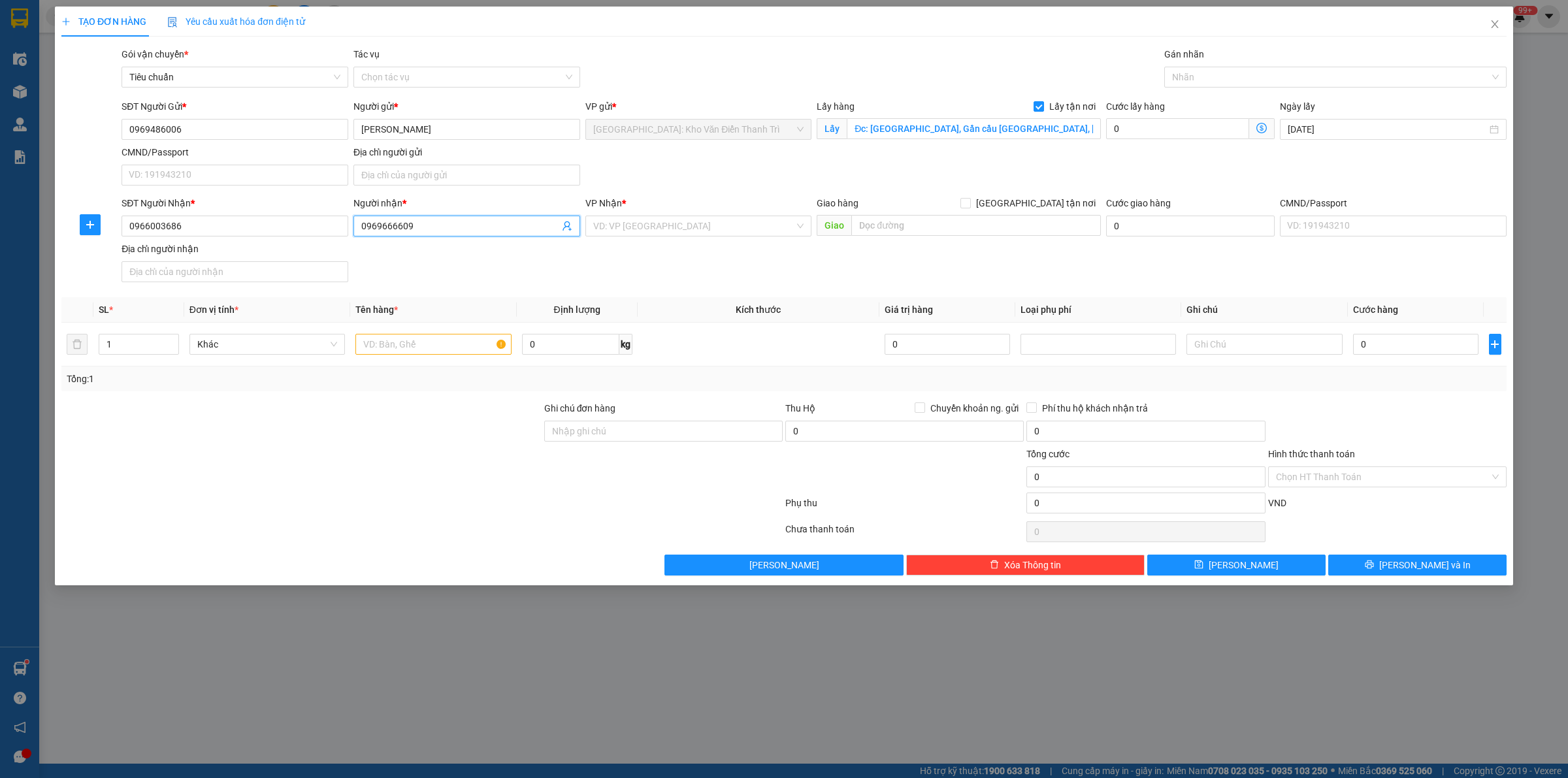
paste input "[PERSON_NAME]"
type input "0969666609 [PERSON_NAME]"
click at [639, 217] on input "search" at bounding box center [694, 227] width 202 height 20
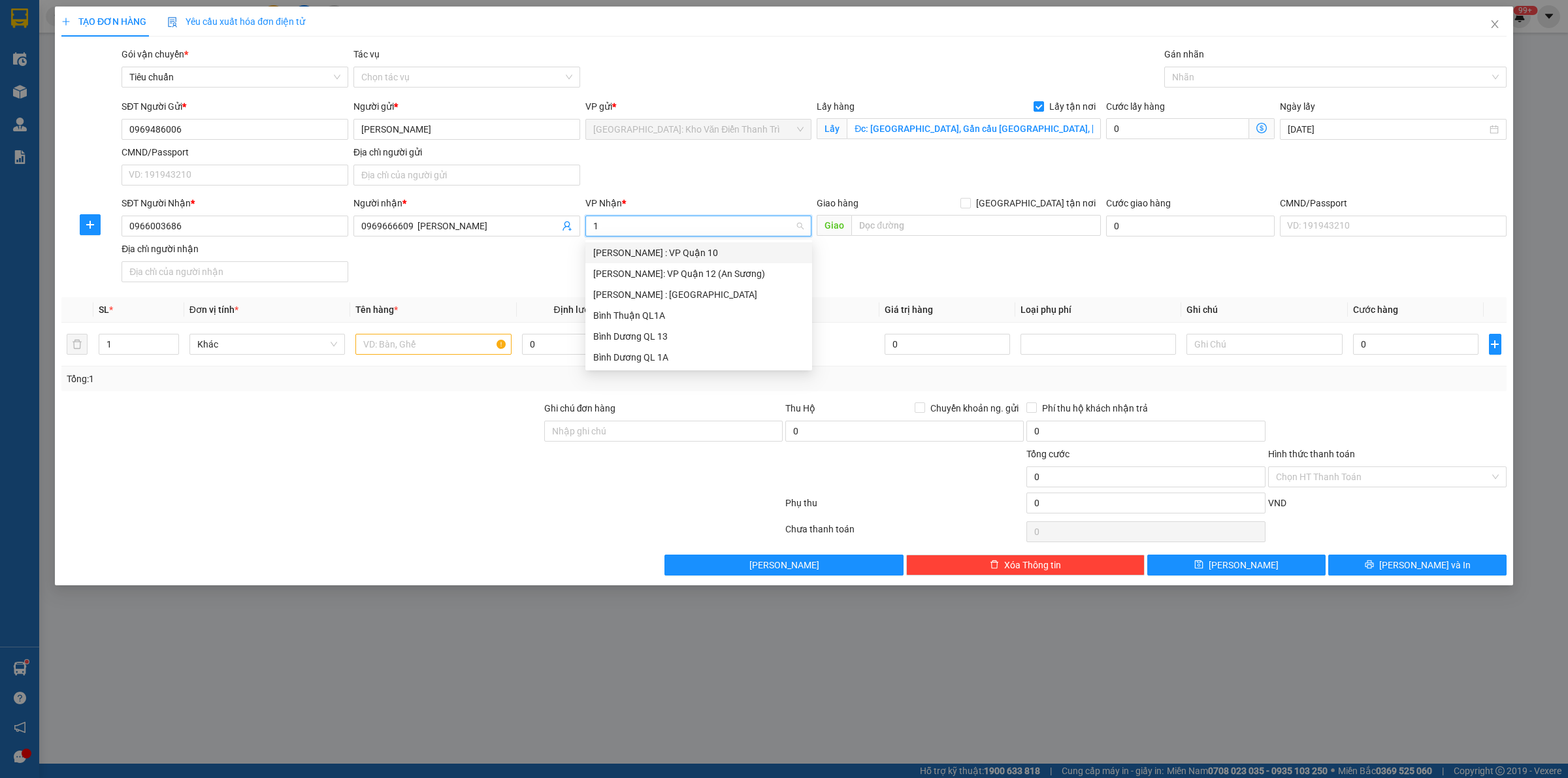
type input "12"
click at [644, 269] on div "[PERSON_NAME] : [GEOGRAPHIC_DATA]" at bounding box center [698, 273] width 211 height 14
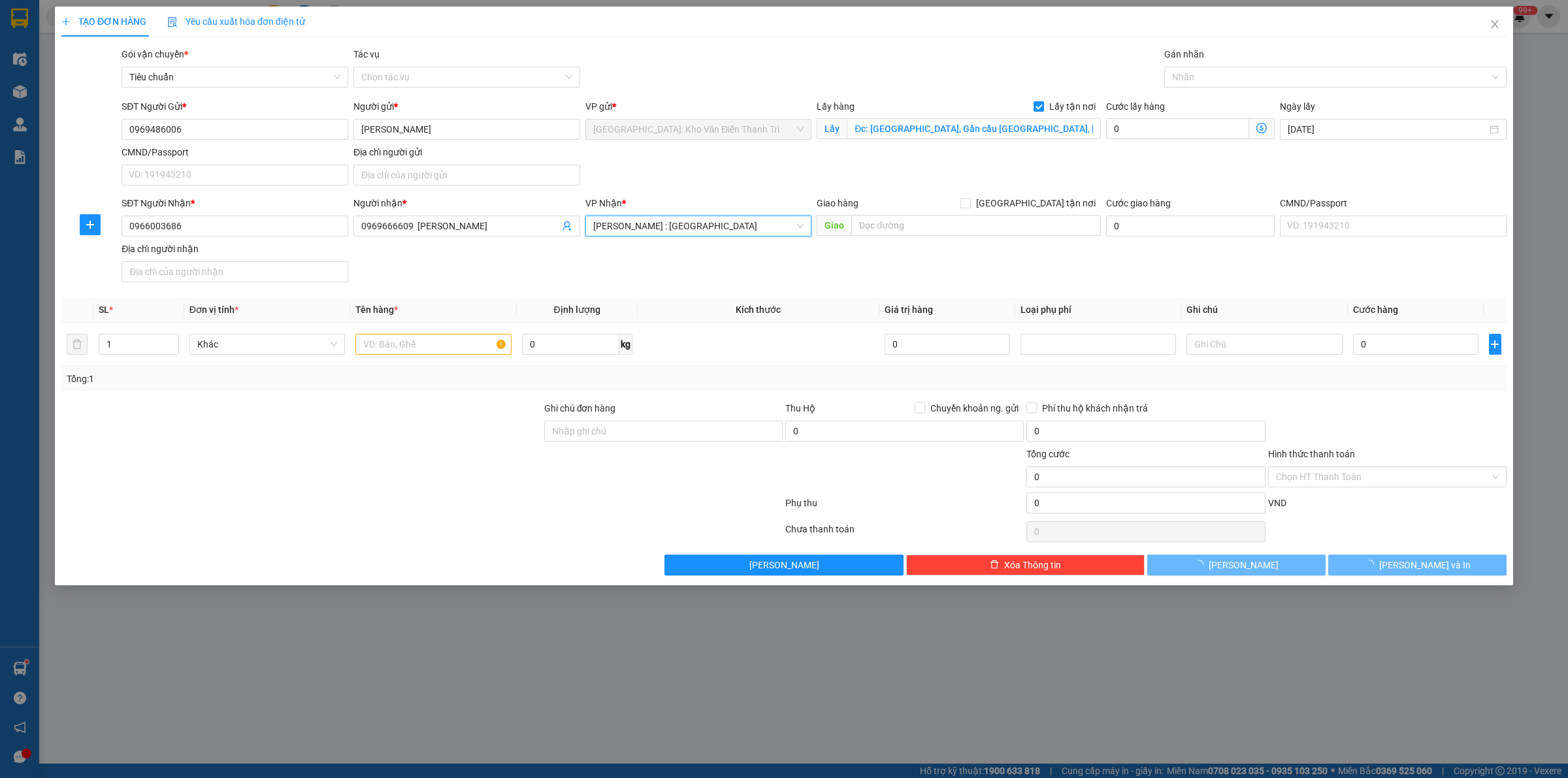
click at [877, 268] on div "SĐT Người Nhận * 0966003686 Người nhận * 0969666609 [PERSON_NAME] VP Nhận * [GE…" at bounding box center [814, 241] width 1390 height 92
click at [908, 232] on input "text" at bounding box center [977, 225] width 250 height 21
paste input "Dc: [STREET_ADDRESS]"
type input "Dc: [STREET_ADDRESS]"
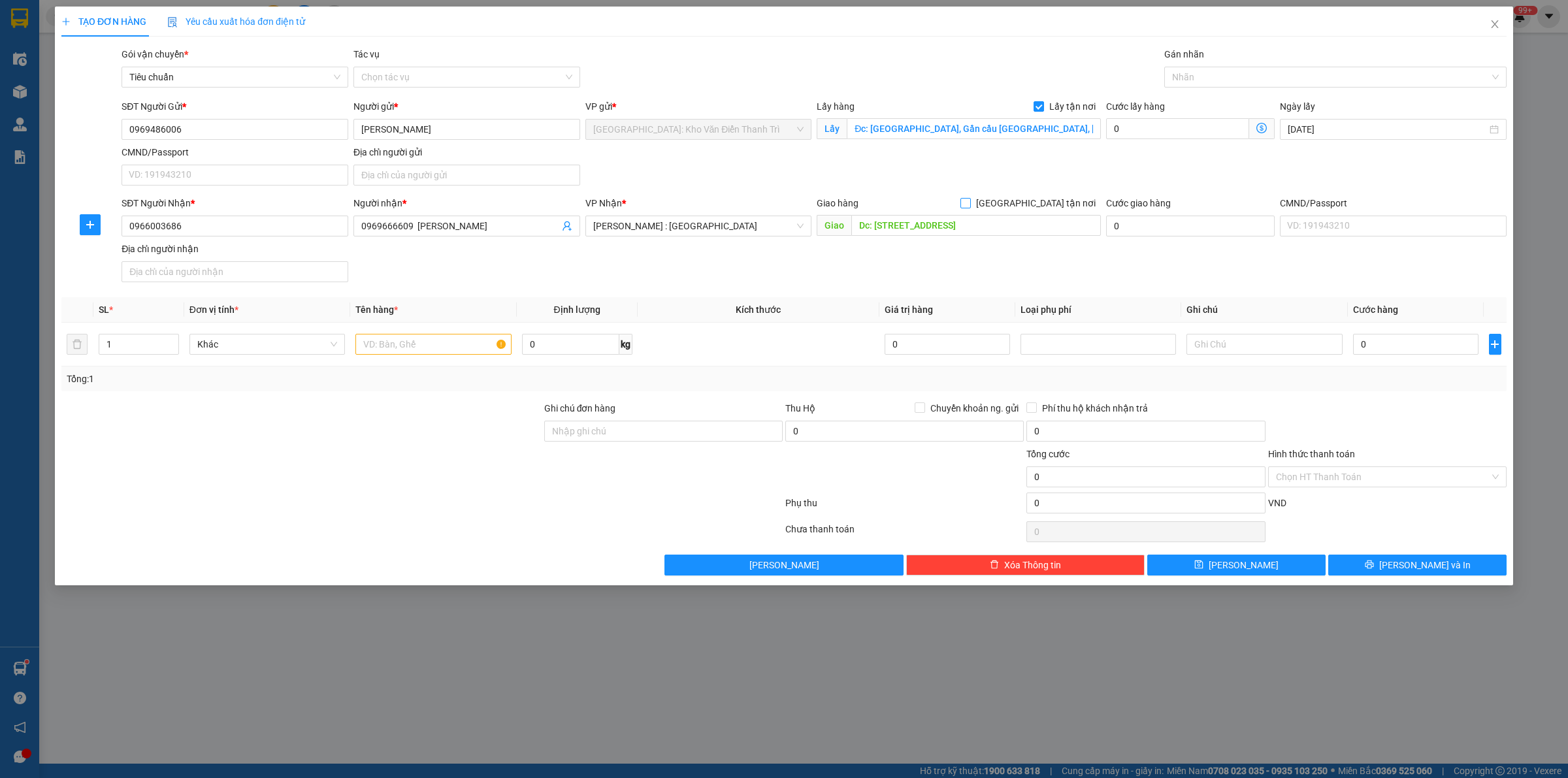
click at [970, 207] on input "[GEOGRAPHIC_DATA] tận nơi" at bounding box center [964, 202] width 9 height 9
checkbox input "true"
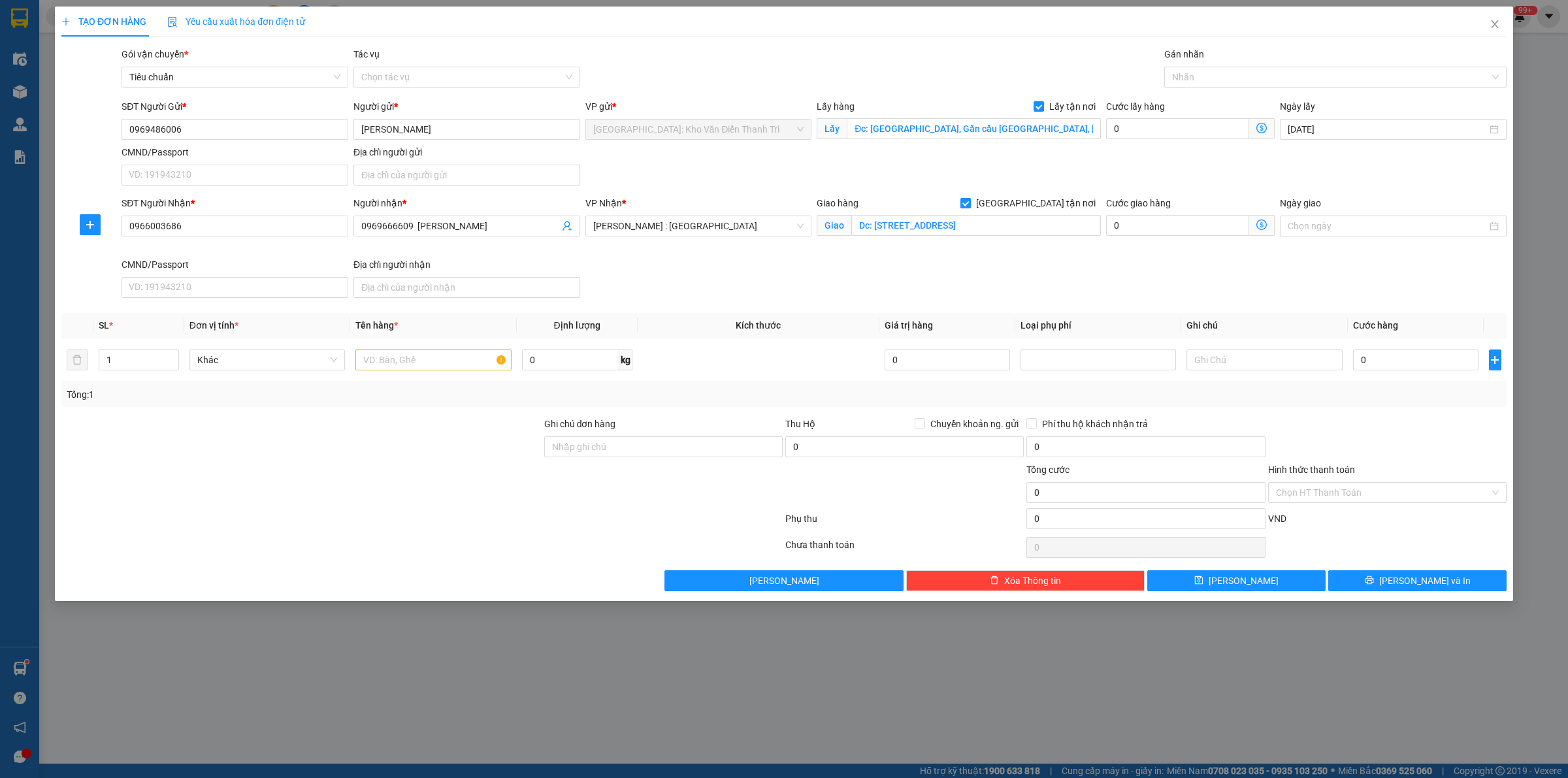
scroll to position [0, 0]
click at [1151, 164] on div "SĐT Người Gửi * 0969486006 Người gửi * [PERSON_NAME] VP gửi * [GEOGRAPHIC_DATA]…" at bounding box center [814, 145] width 1390 height 92
click at [1207, 88] on div "Gán nhãn Nhãn" at bounding box center [1336, 69] width 342 height 45
click at [1212, 76] on div at bounding box center [1329, 77] width 323 height 16
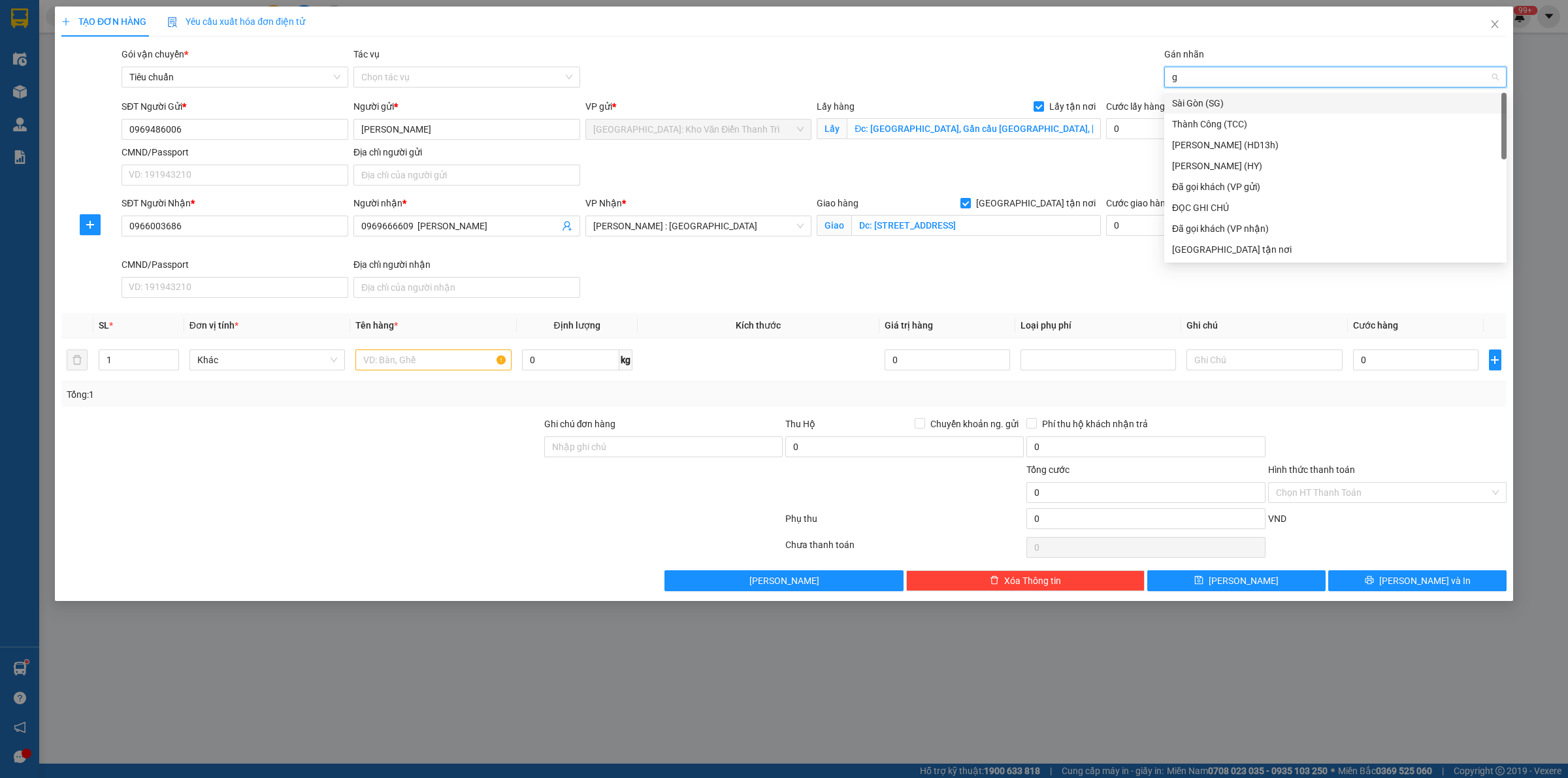
type input "gt"
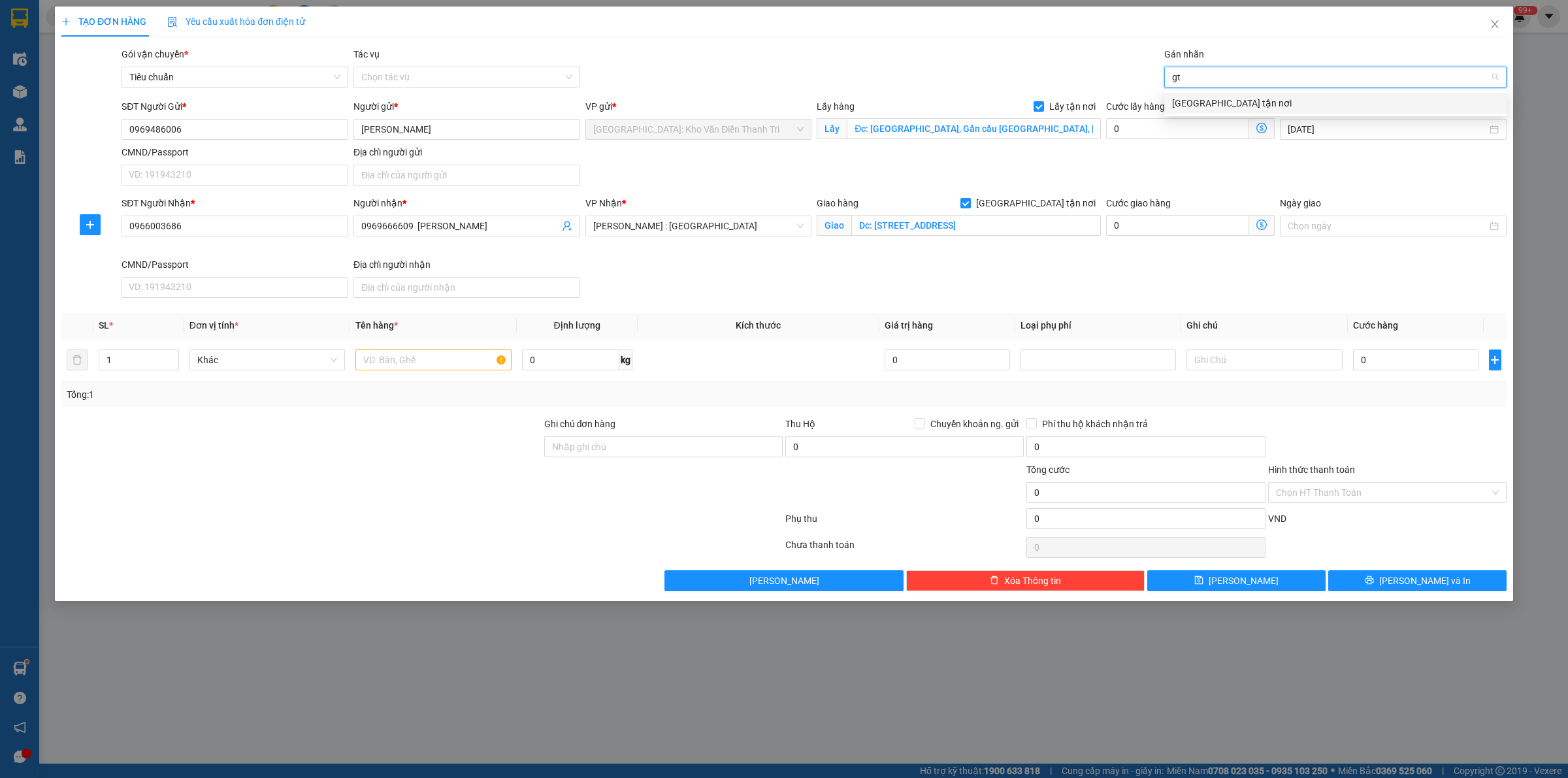
click at [1193, 100] on div "[GEOGRAPHIC_DATA] tận nơi" at bounding box center [1335, 103] width 327 height 14
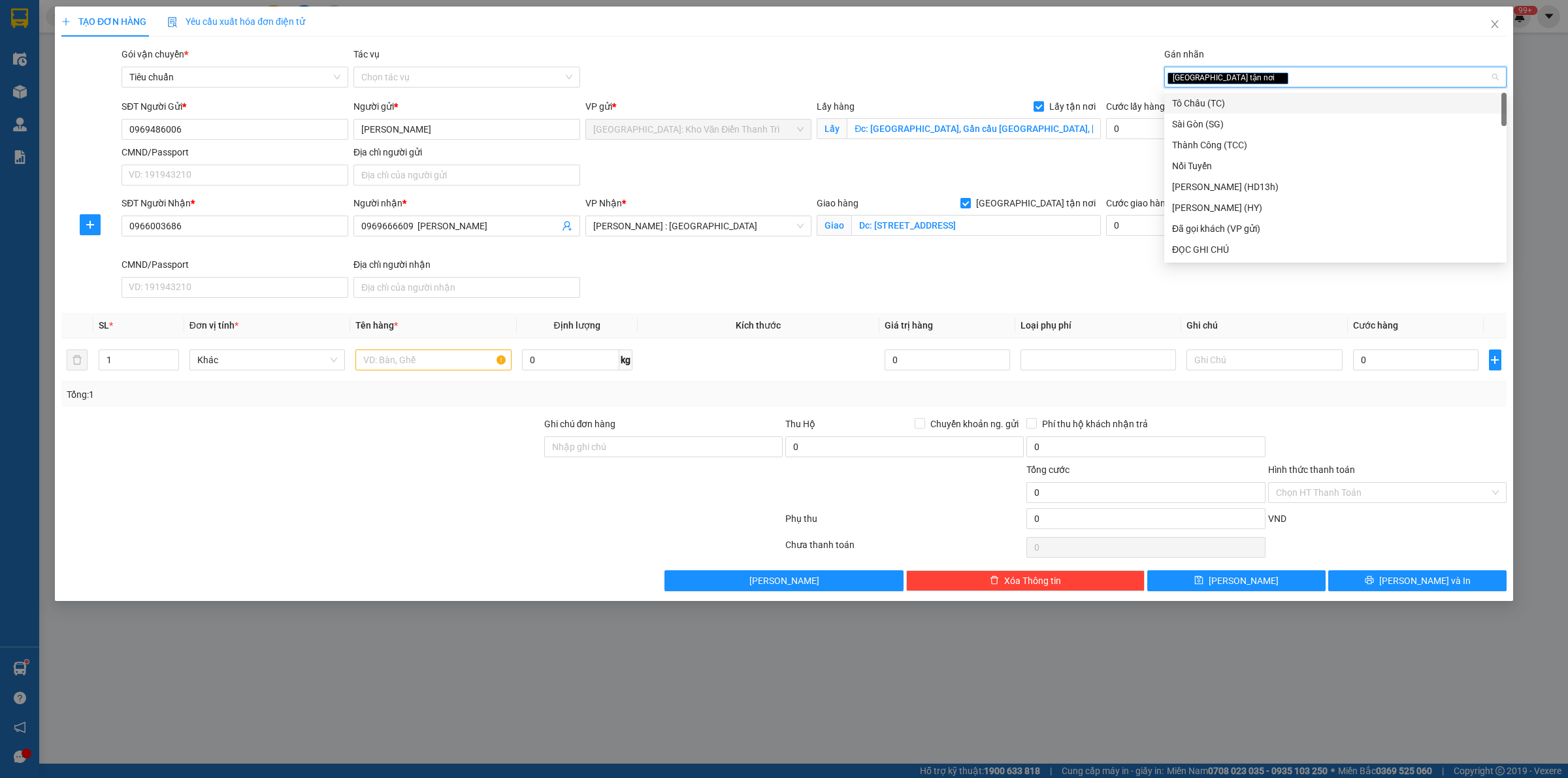
click at [1102, 148] on div "SĐT Người Gửi * 0969486006 Người gửi * [PERSON_NAME] VP gửi * [GEOGRAPHIC_DATA]…" at bounding box center [814, 145] width 1390 height 92
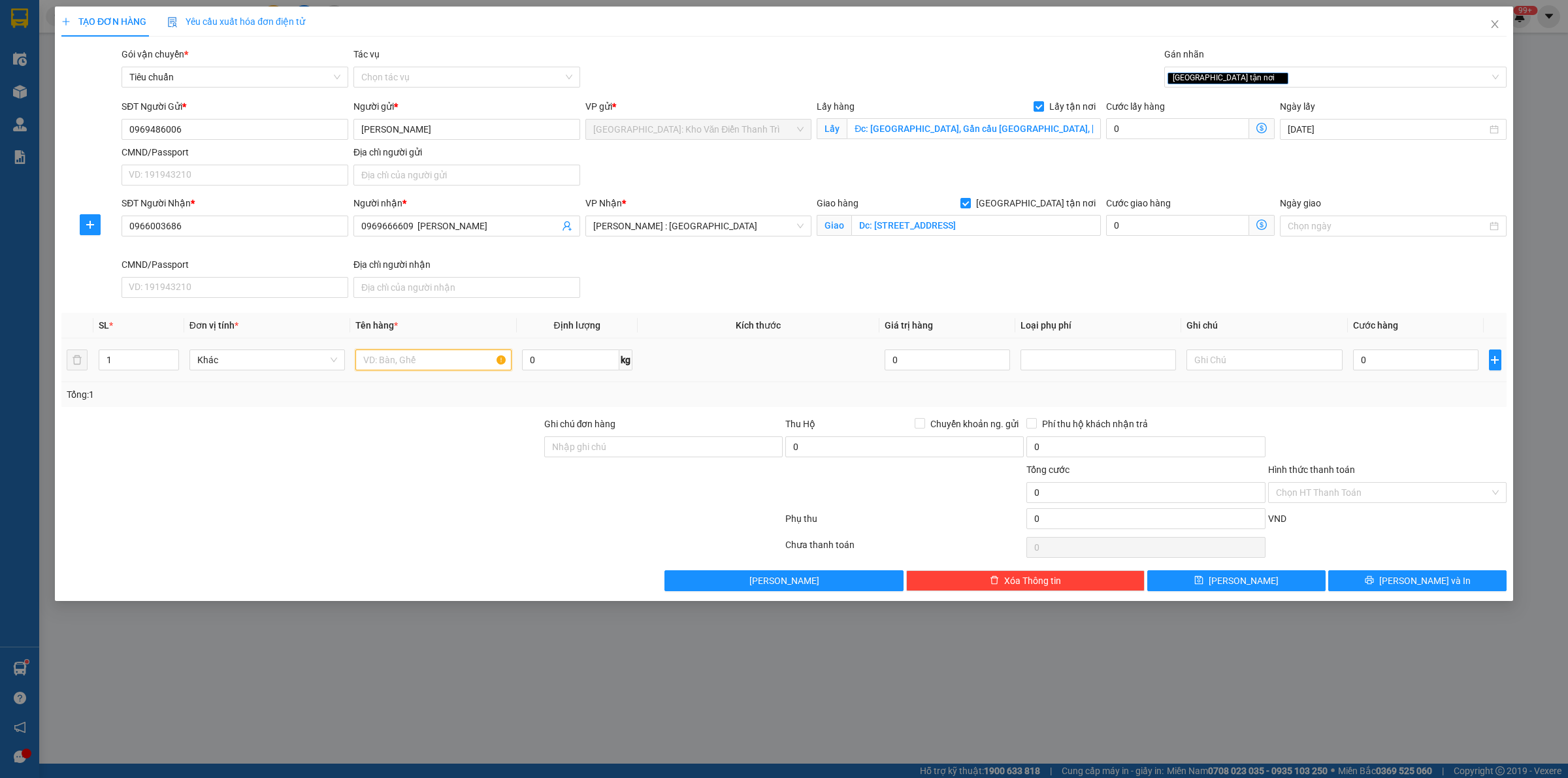
click at [422, 363] on input "text" at bounding box center [433, 360] width 155 height 21
click at [423, 370] on input "text" at bounding box center [433, 360] width 155 height 21
paste input "16/9 LA 1 dream"
type input "16/9 LA 1 dream a an đón tứ kỳ"
click at [1413, 351] on input "0" at bounding box center [1416, 360] width 126 height 21
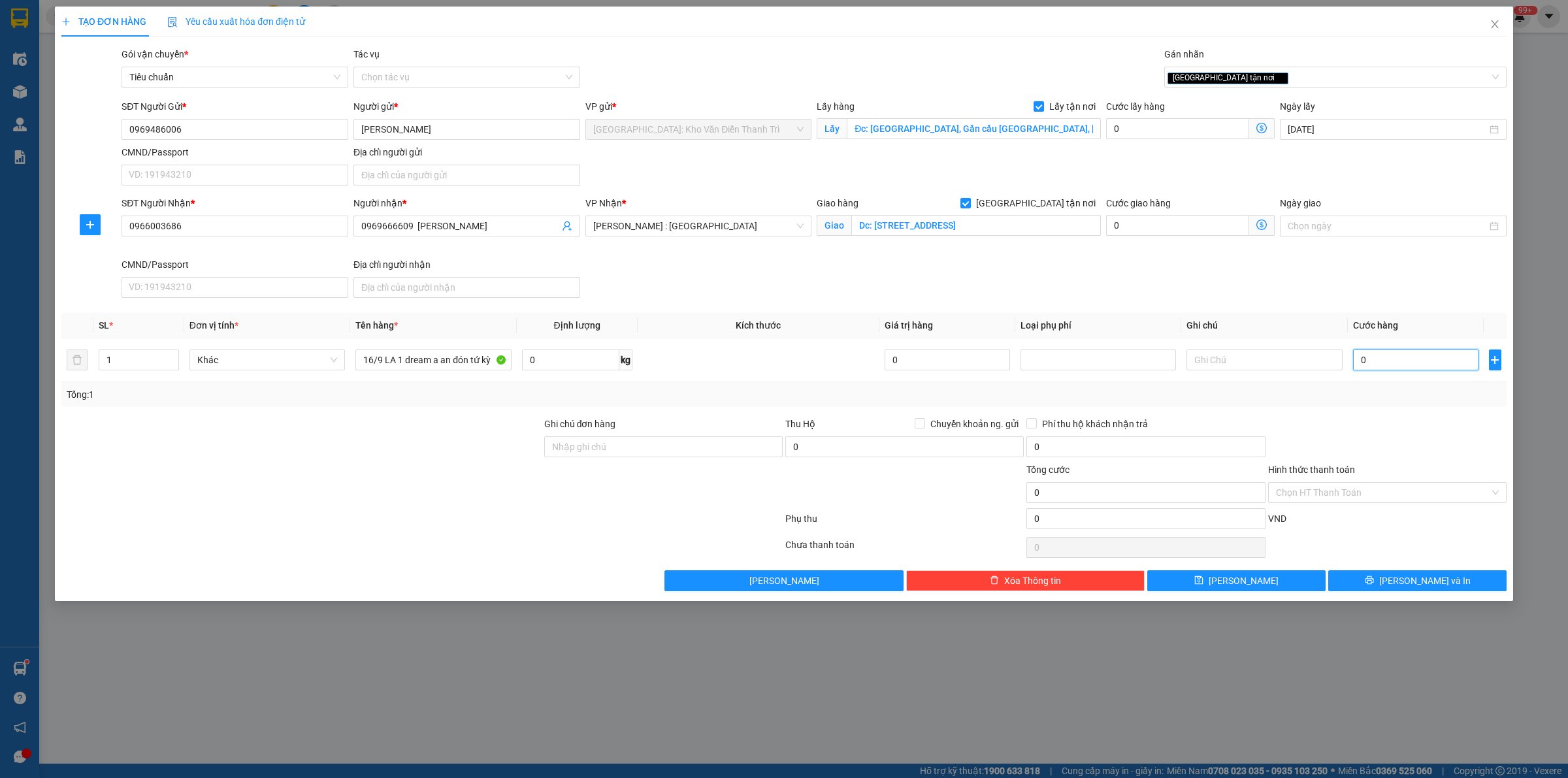
type input "1"
type input "11"
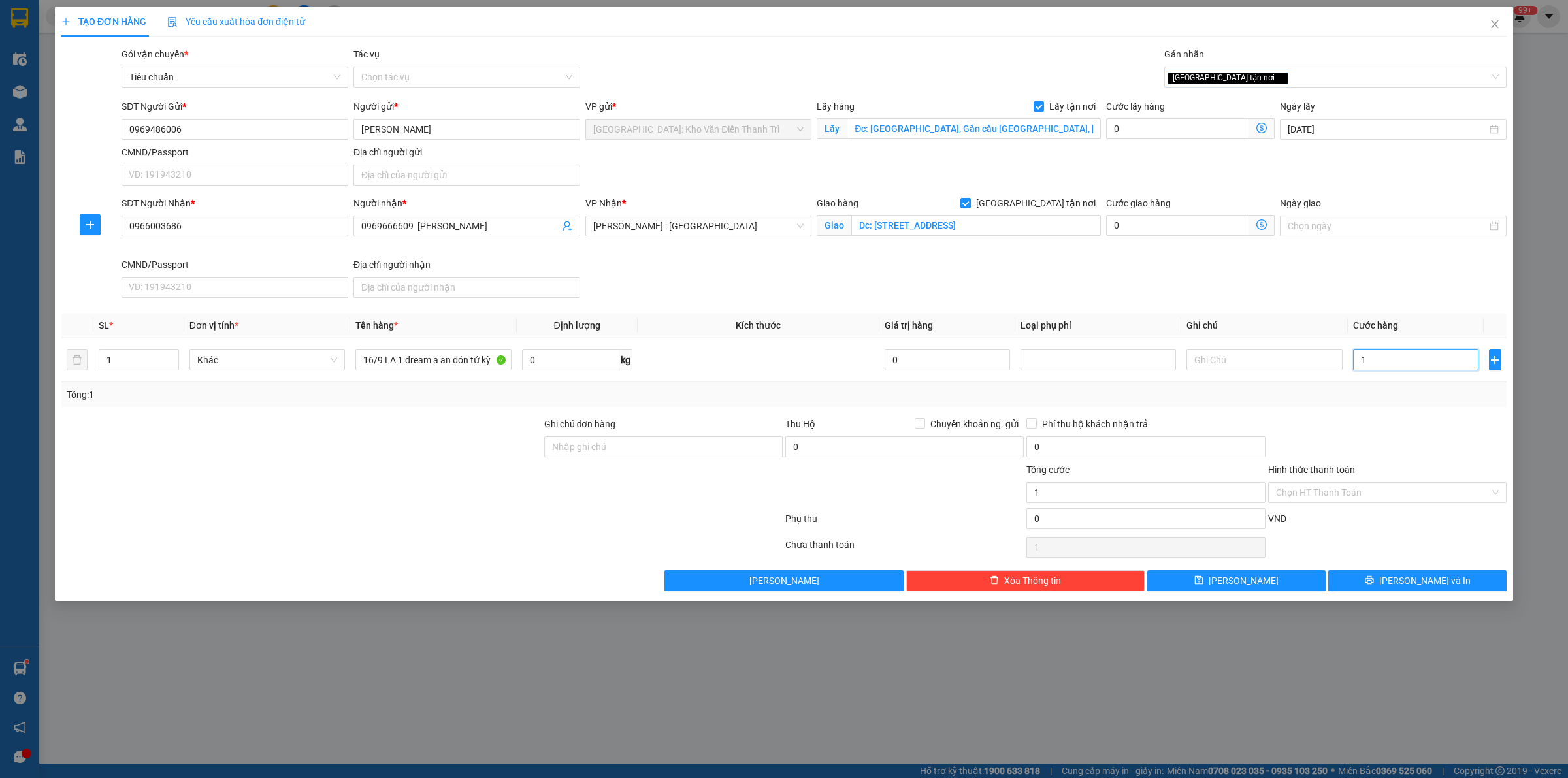
type input "11"
type input "113"
type input "1.130"
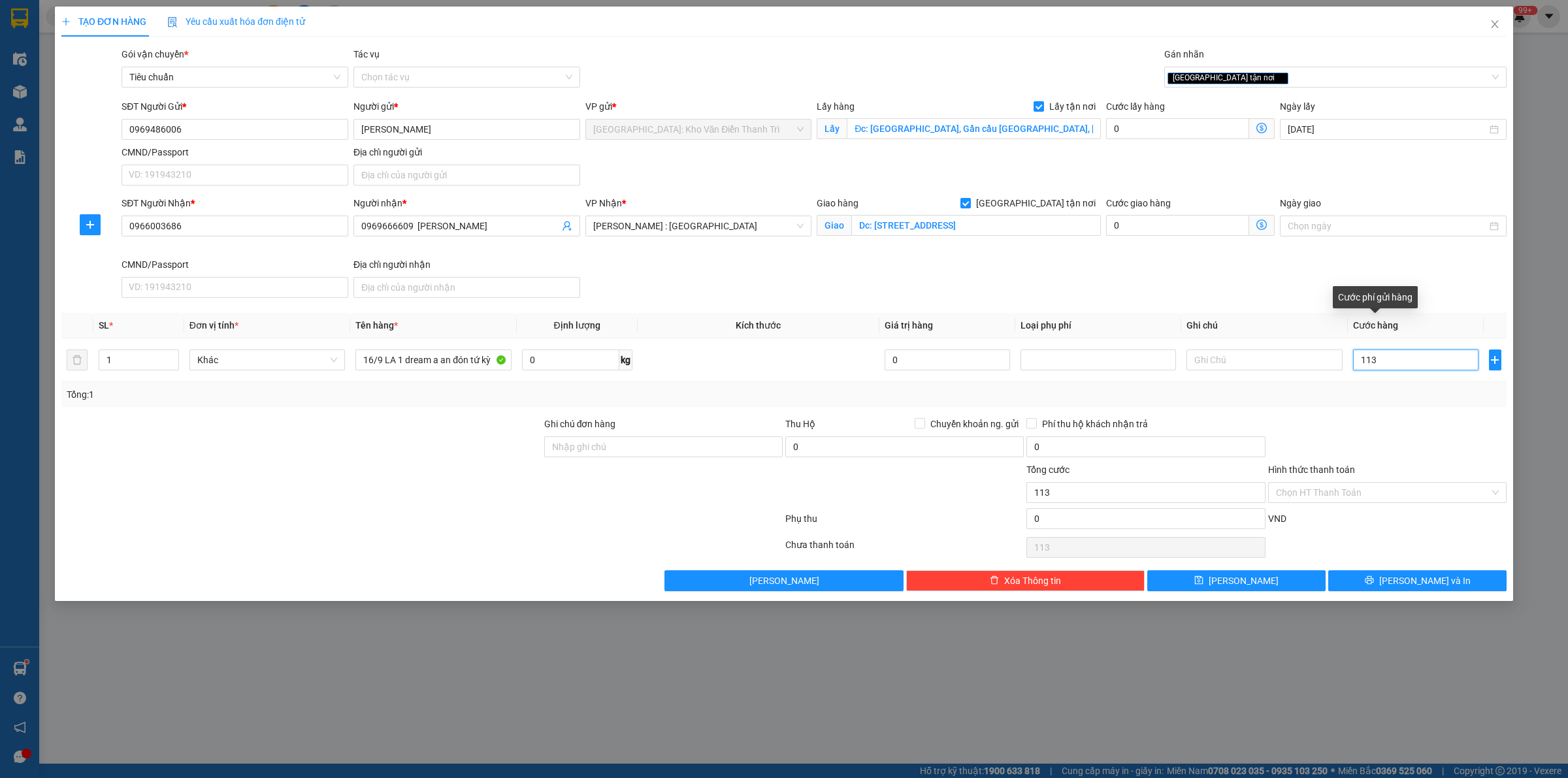
type input "1.130"
type input "11.300"
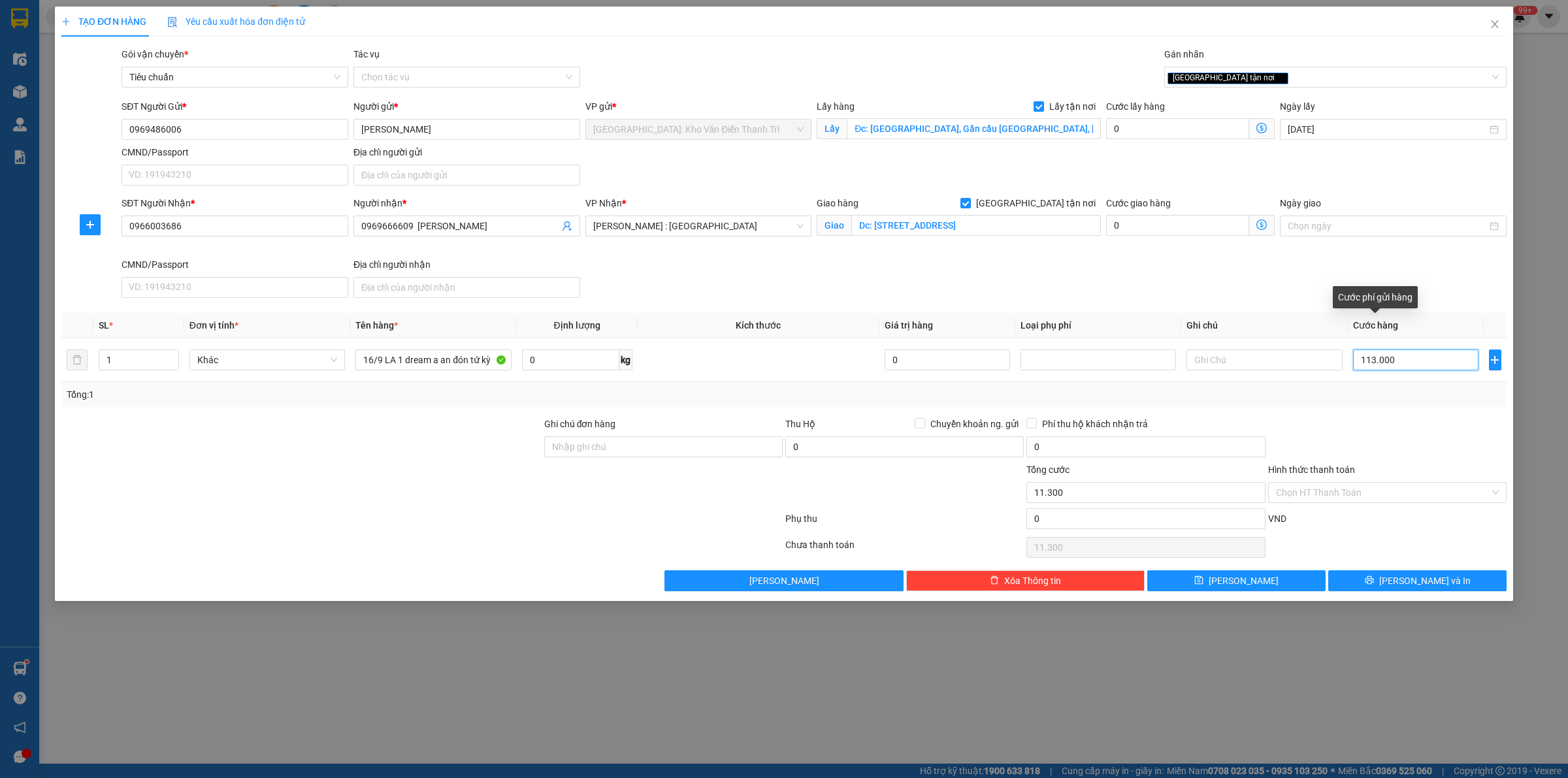
type input "1.130.000"
click at [1241, 583] on span "[PERSON_NAME]" at bounding box center [1244, 580] width 70 height 14
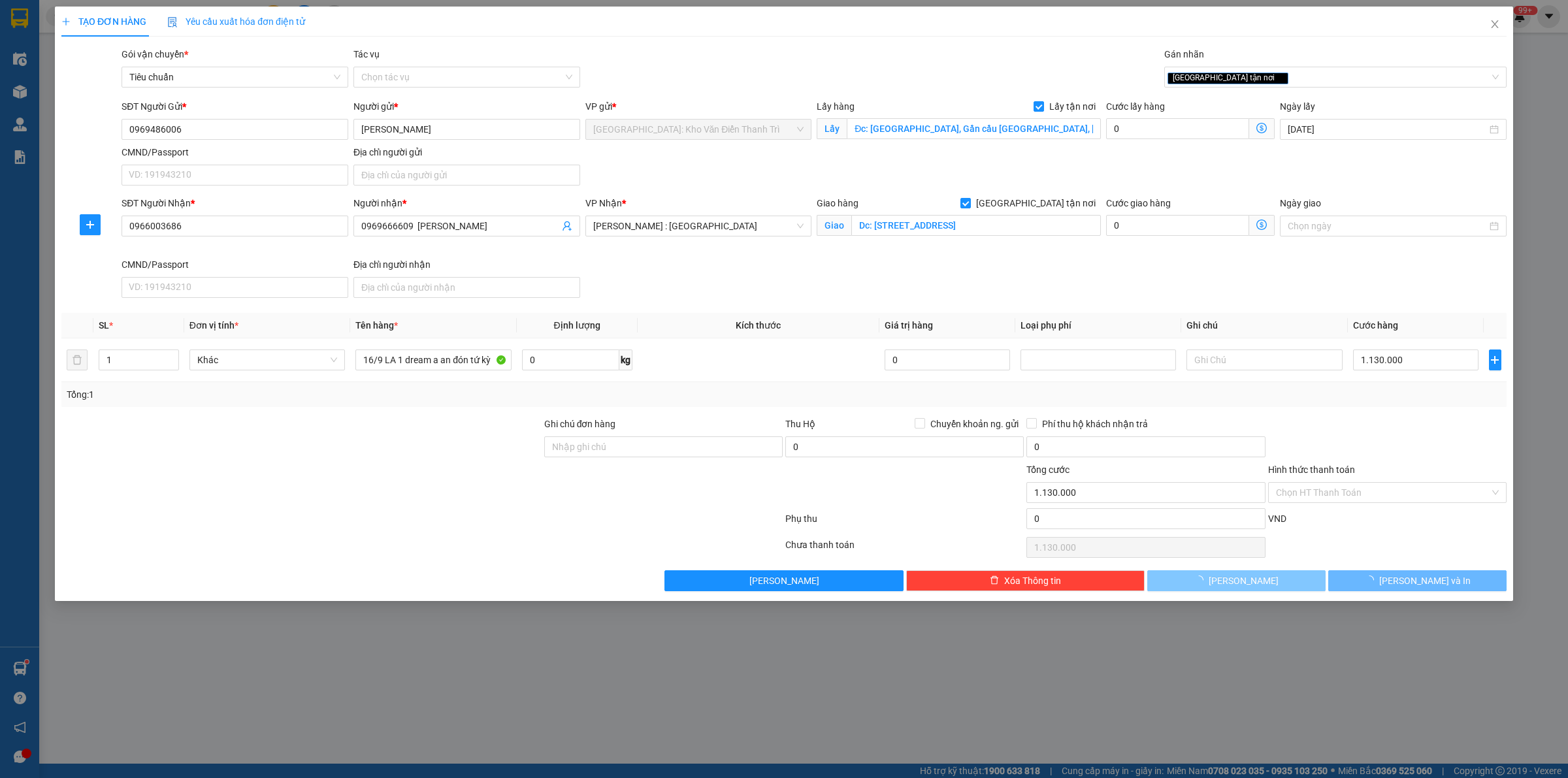
checkbox input "false"
type input "0"
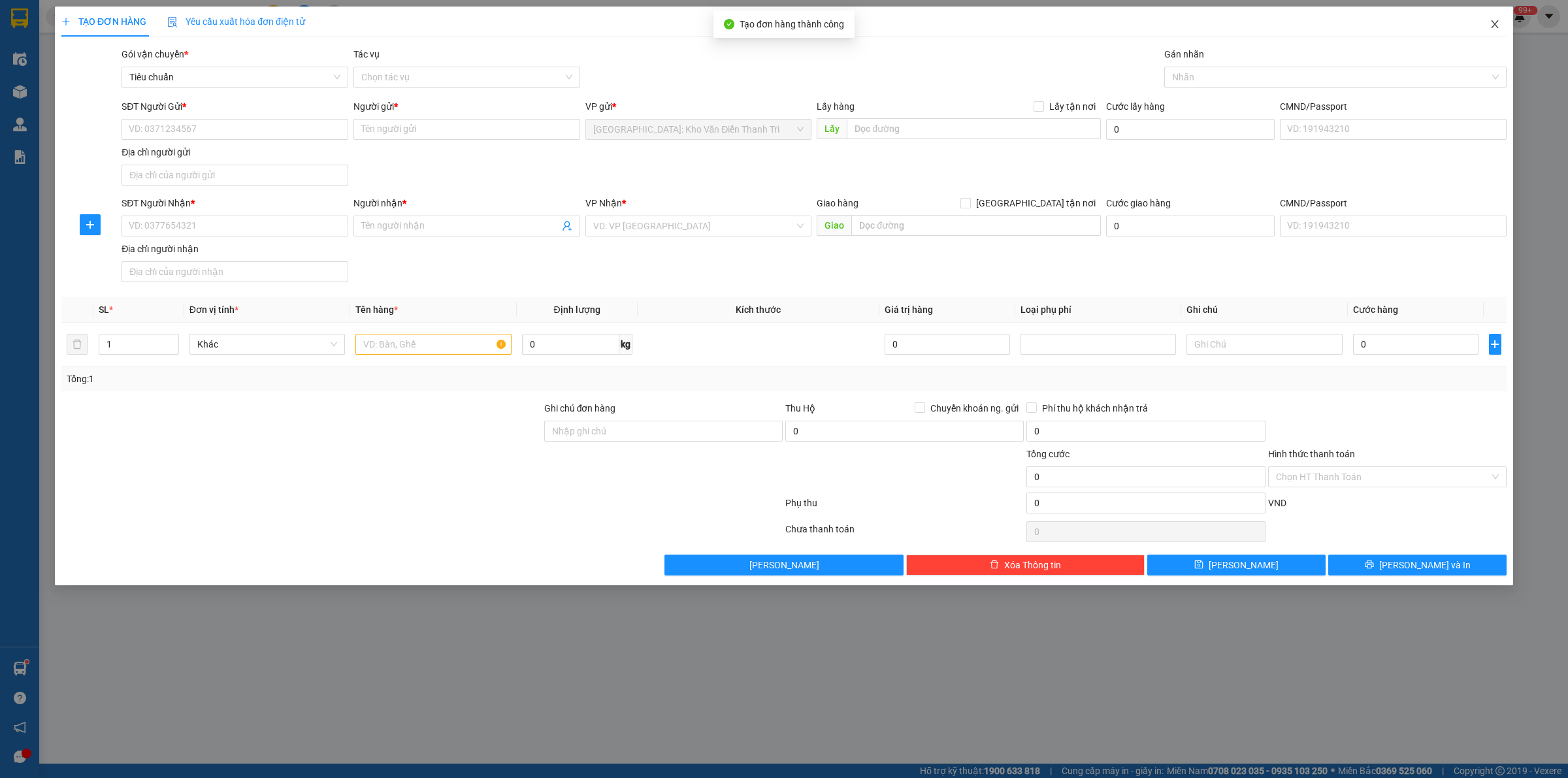
click at [1500, 18] on span "Close" at bounding box center [1495, 25] width 36 height 36
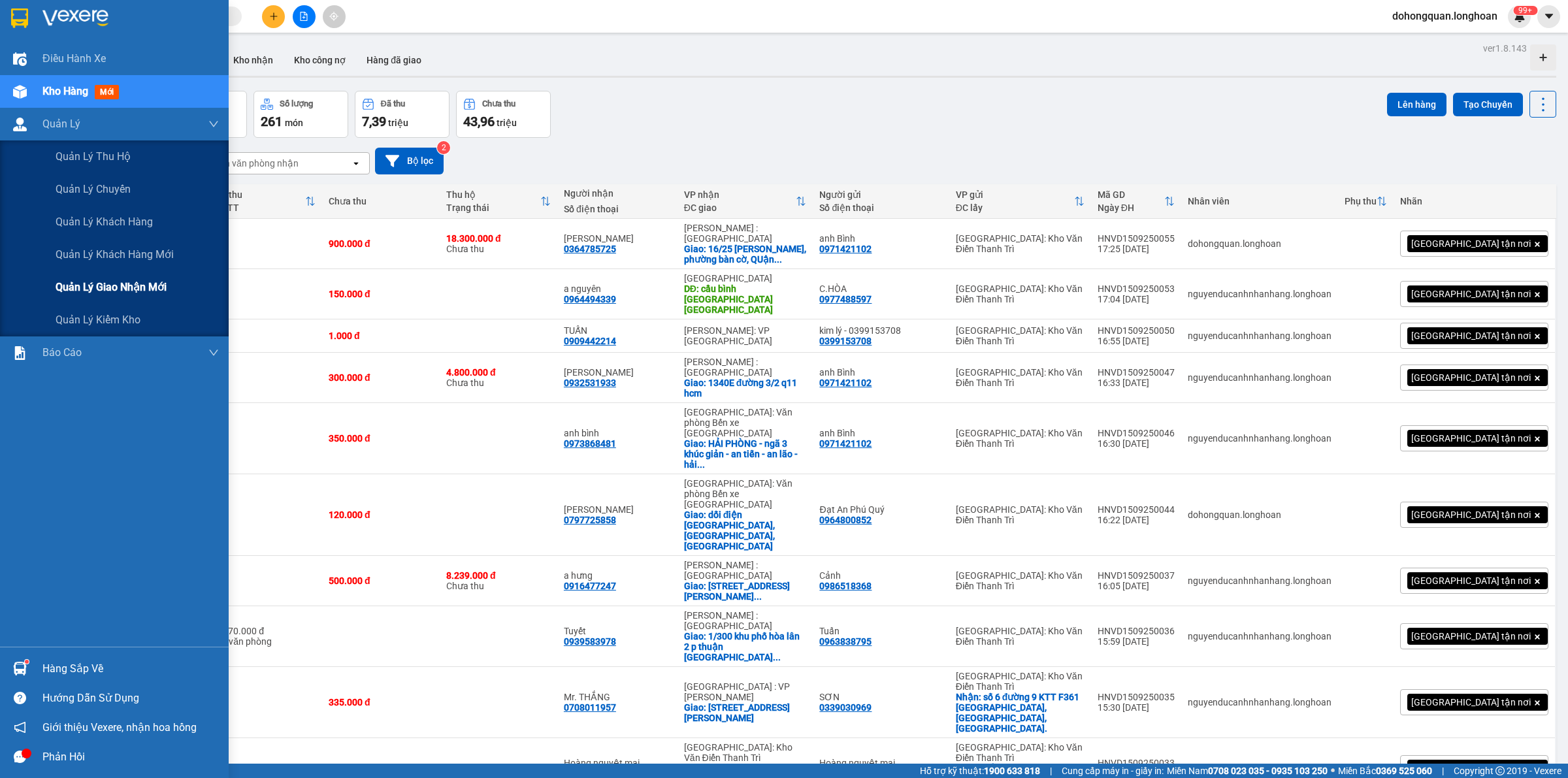
click at [79, 284] on span "Quản lý giao nhận mới" at bounding box center [111, 287] width 111 height 17
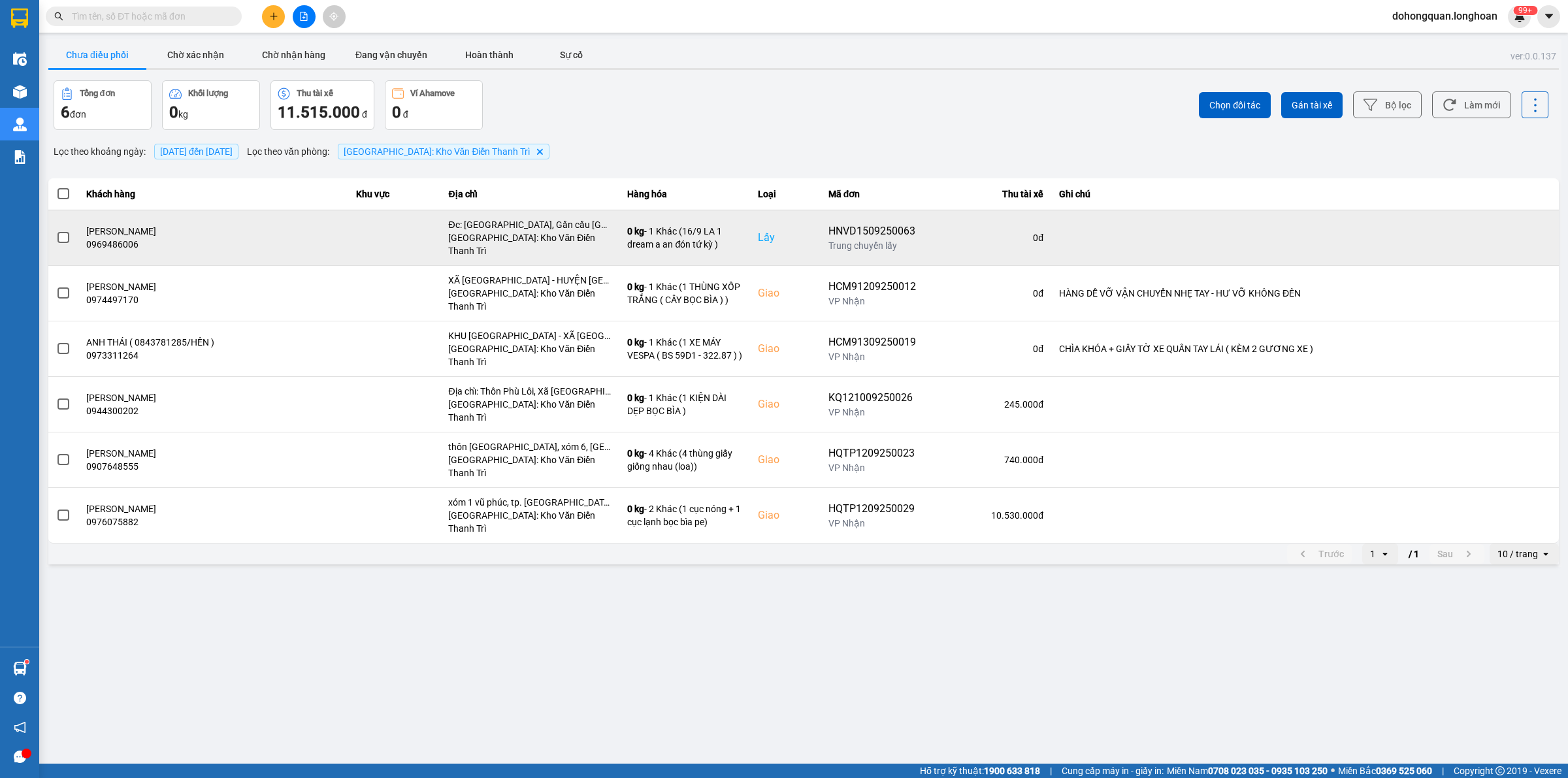
click at [1505, 236] on td at bounding box center [1305, 237] width 508 height 55
click at [1508, 234] on icon at bounding box center [1508, 237] width 9 height 7
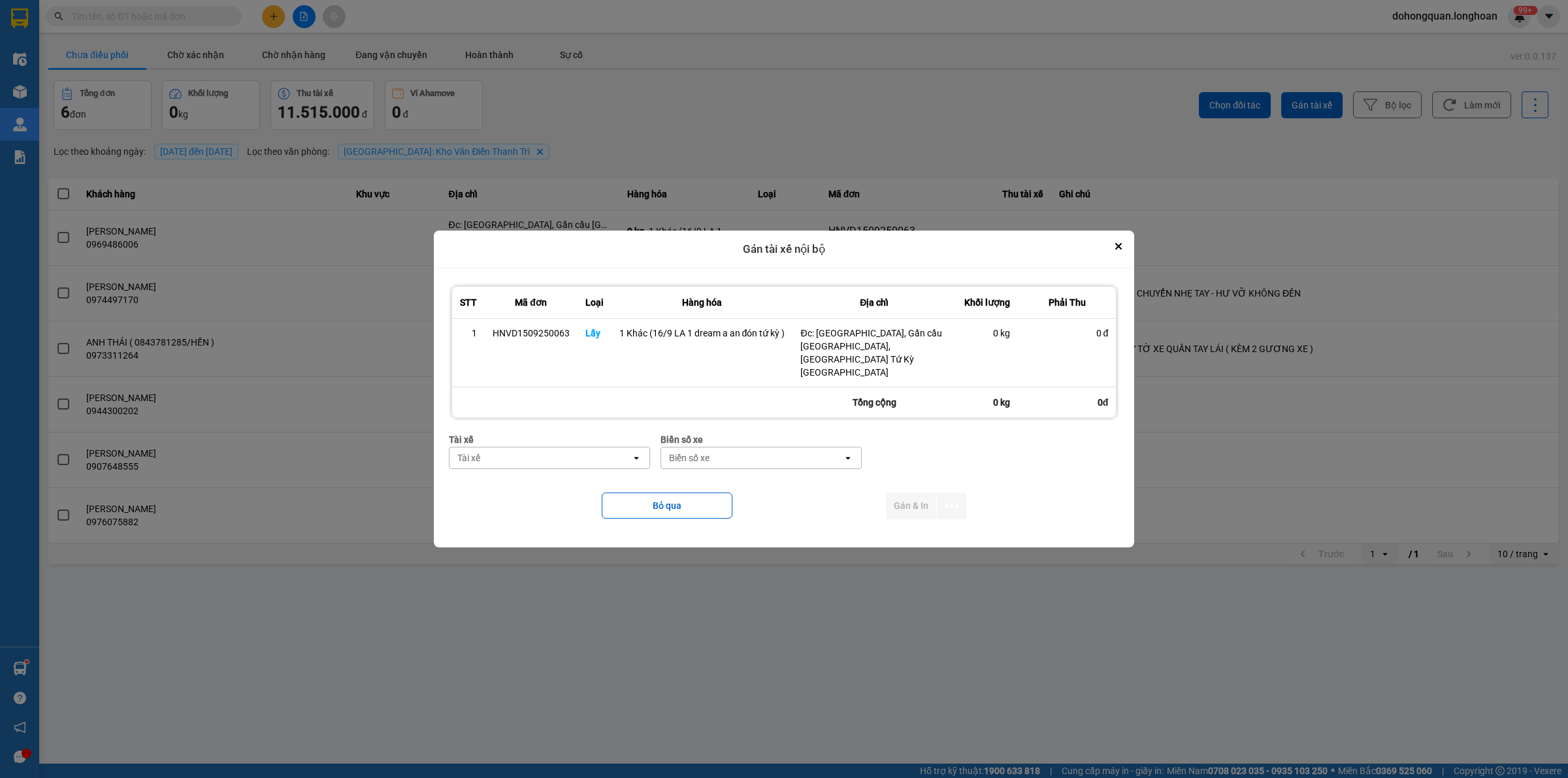
click at [487, 447] on div "Tài xế" at bounding box center [541, 457] width 182 height 21
type input "nguyễn trường an"
click at [543, 485] on span "0397444247 - [PERSON_NAME] An 0397.444.247" at bounding box center [552, 480] width 185 height 26
click at [750, 451] on div "Biển số xe" at bounding box center [796, 457] width 182 height 21
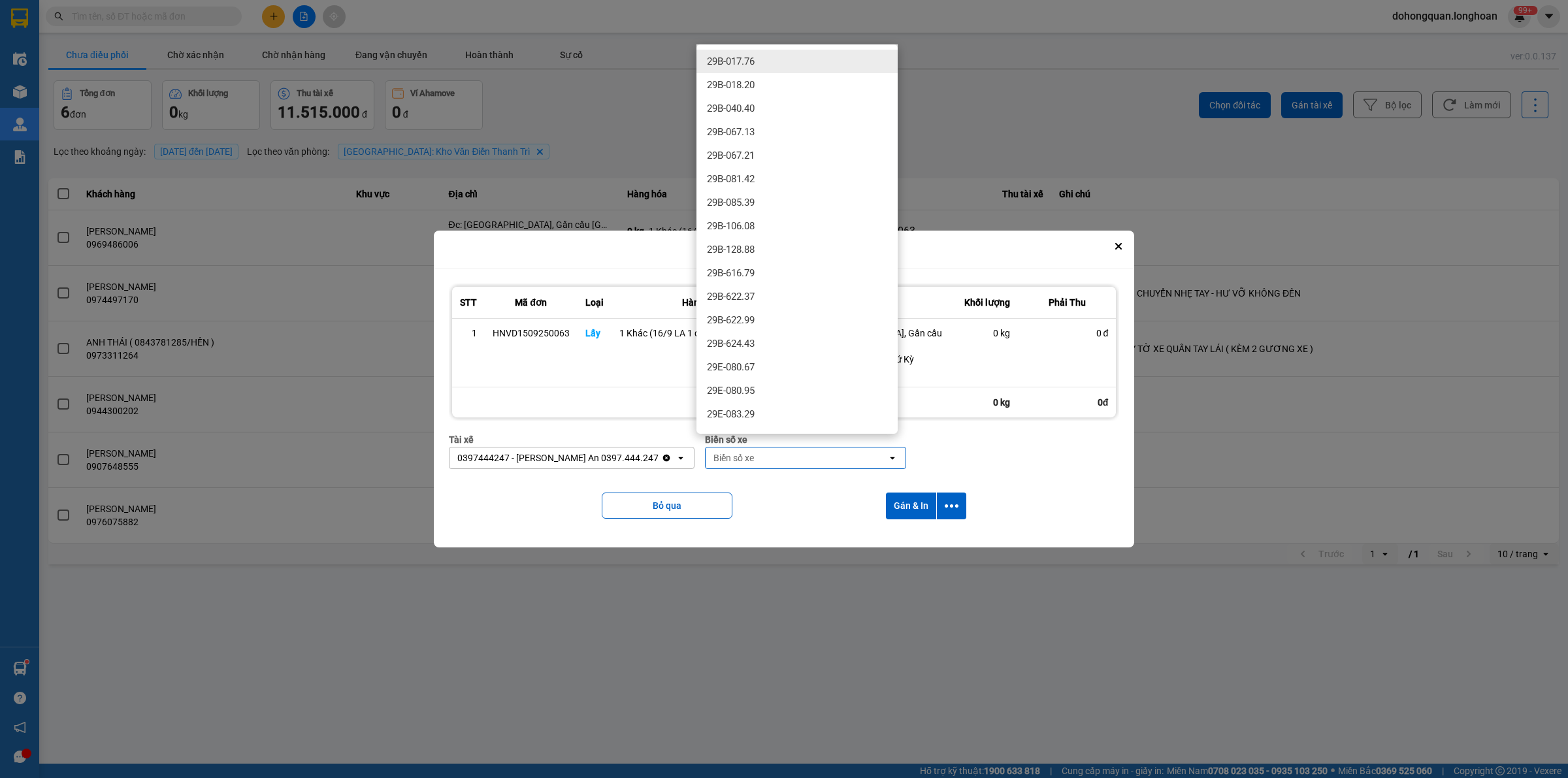
type input "8"
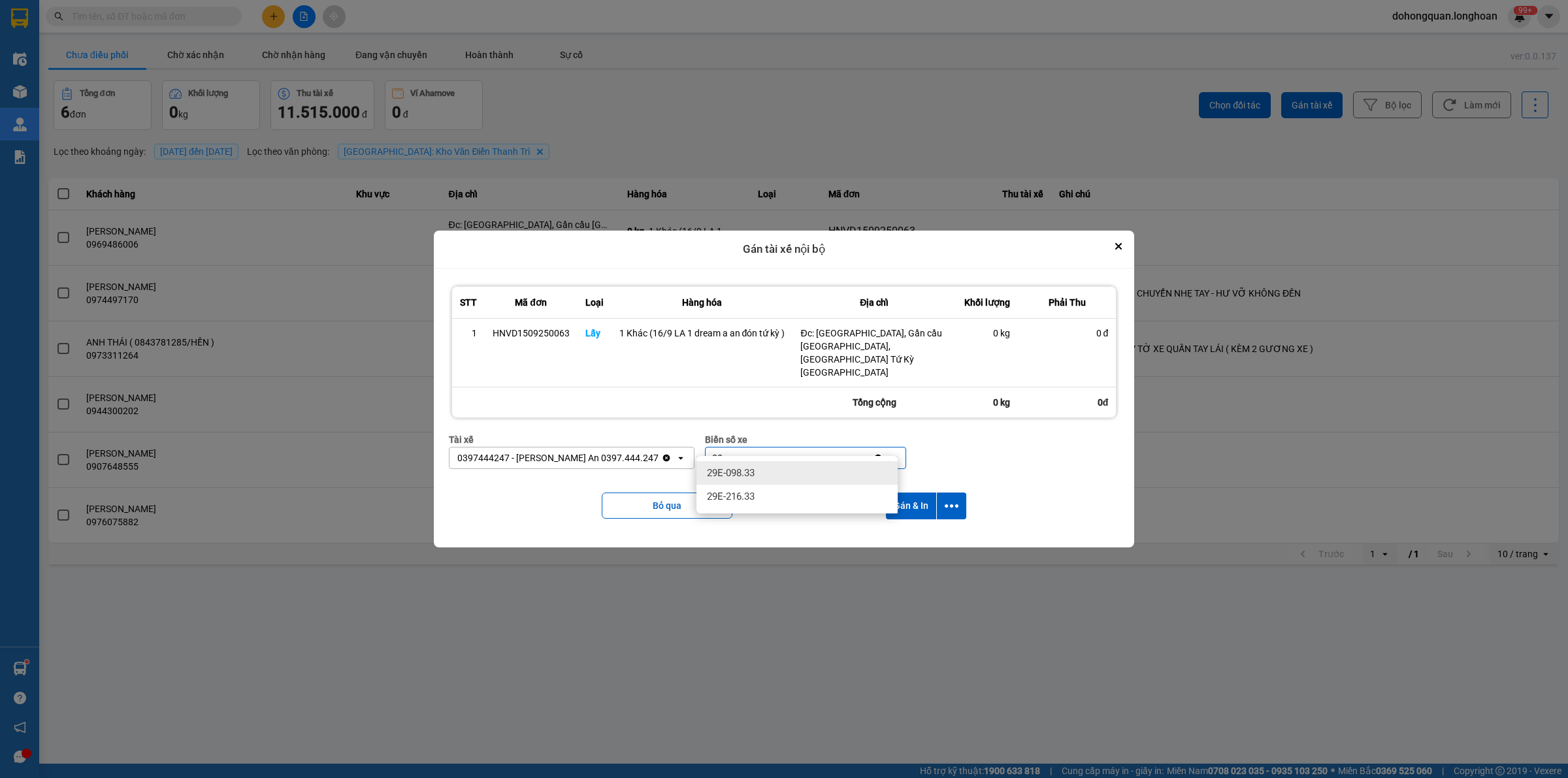
type input "33"
click at [749, 471] on span "29E-098.33" at bounding box center [731, 473] width 48 height 13
click at [960, 494] on button "dialog" at bounding box center [952, 506] width 30 height 26
click at [900, 534] on span "Chỉ gán tài" at bounding box center [900, 528] width 43 height 13
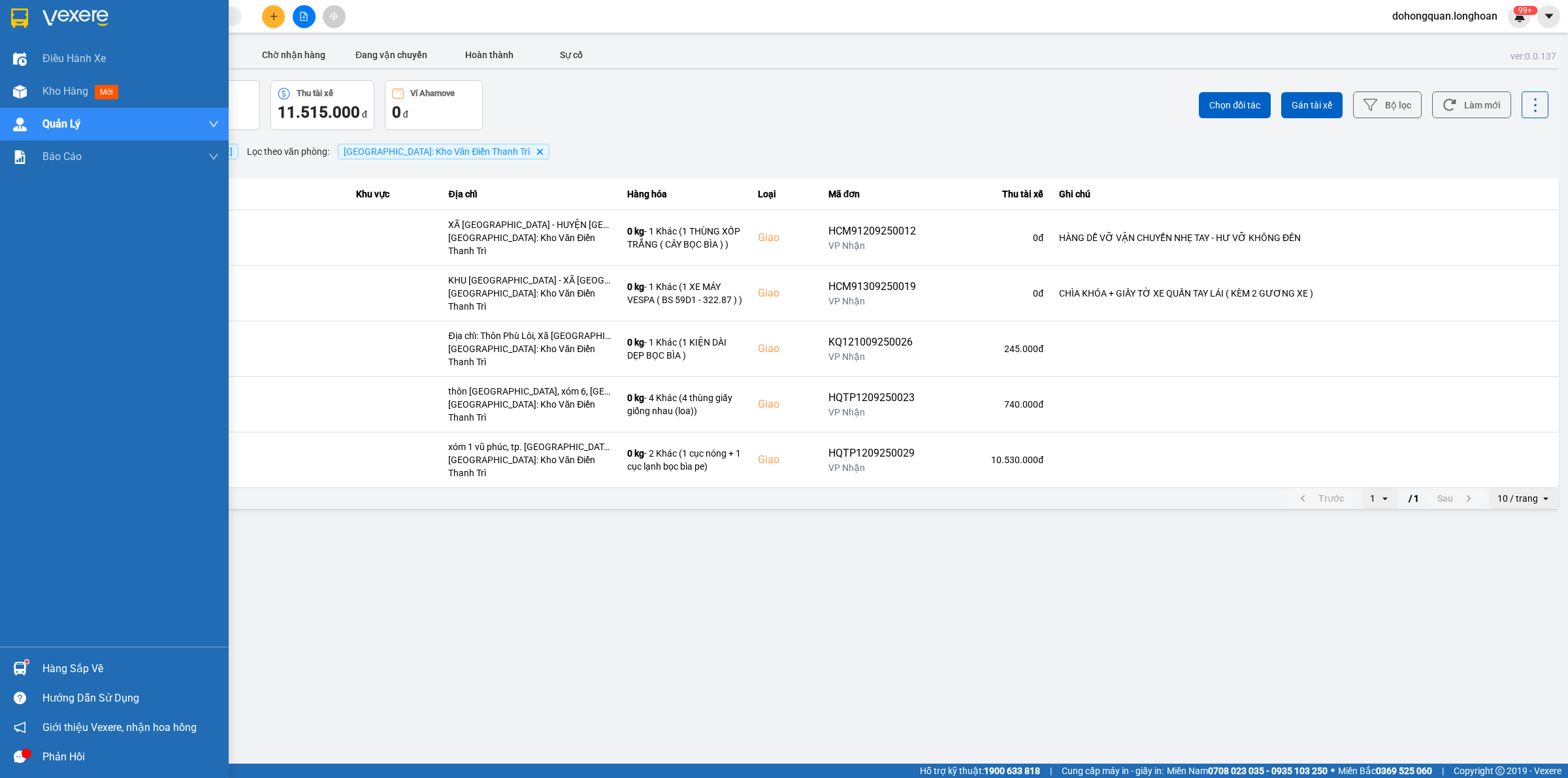
click at [26, 23] on img at bounding box center [19, 18] width 17 height 20
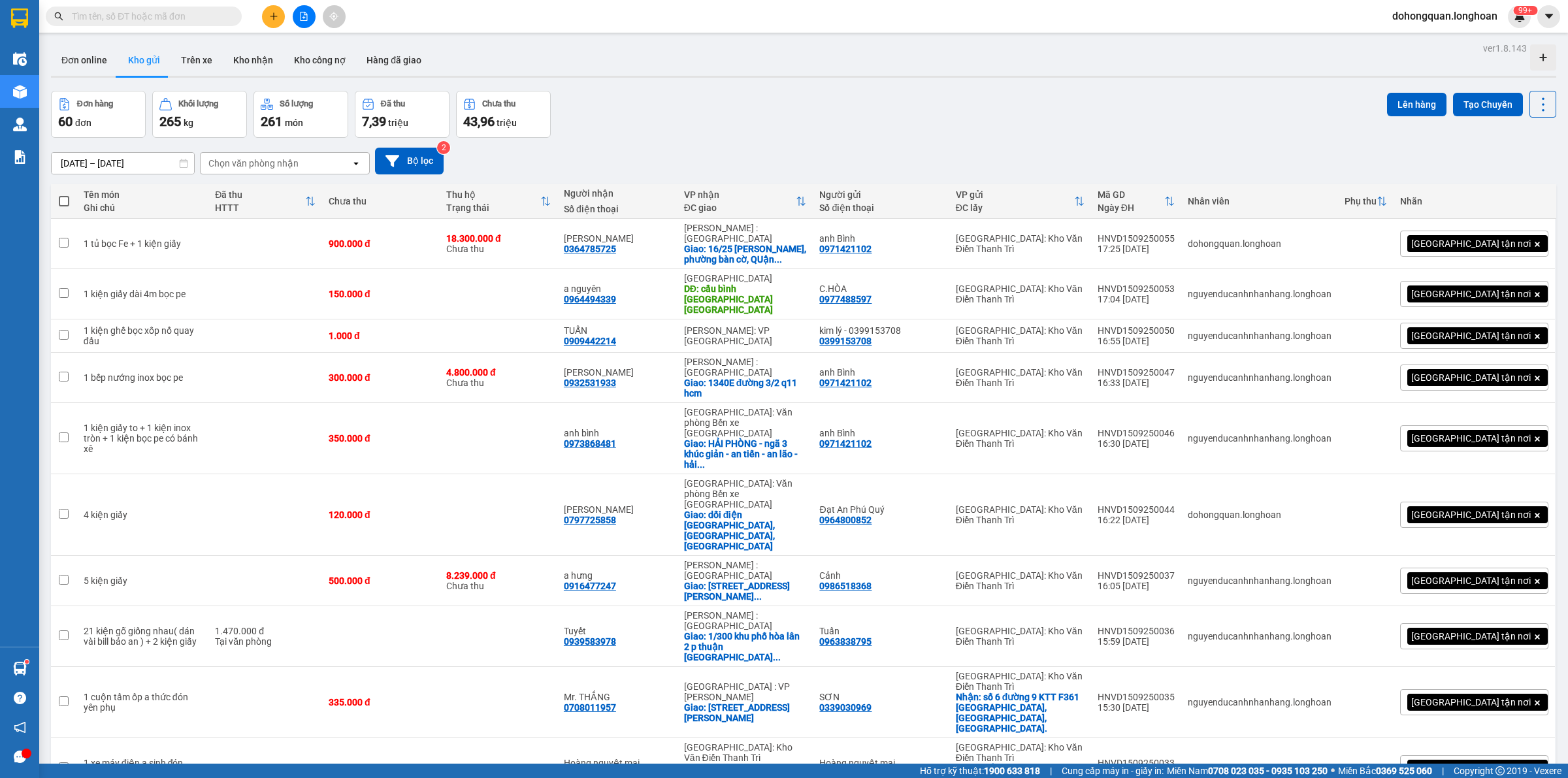
click at [273, 20] on icon "plus" at bounding box center [274, 16] width 9 height 9
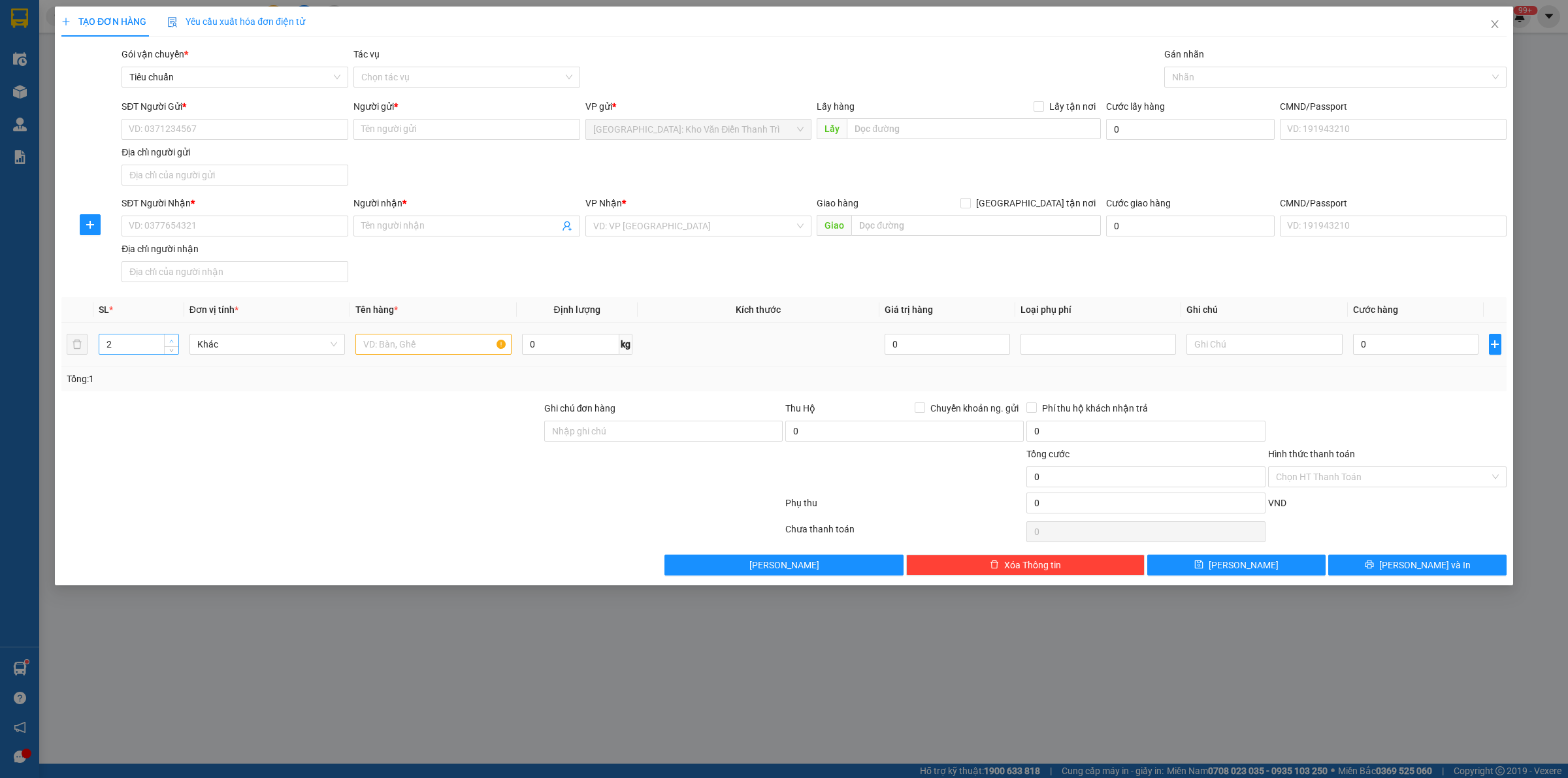
click at [173, 341] on icon "up" at bounding box center [172, 341] width 5 height 5
type input "4"
click at [173, 341] on icon "up" at bounding box center [172, 341] width 5 height 5
drag, startPoint x: 324, startPoint y: 435, endPoint x: 426, endPoint y: 371, distance: 120.4
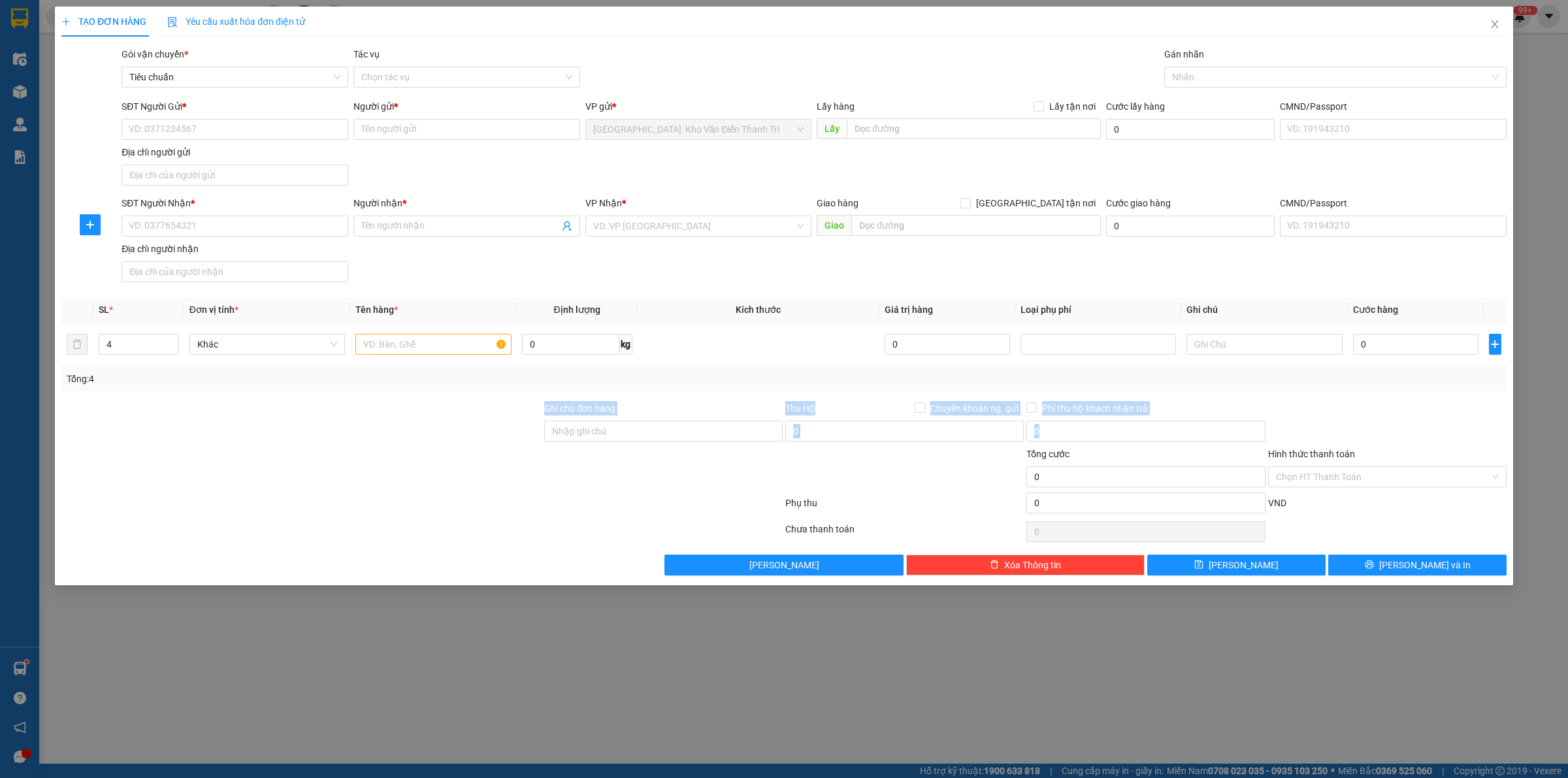
click at [371, 407] on form "Ghi chú đơn hàng Thu Hộ Chuyển khoản ng. gửi 0 Phí thu hộ khách nhận trả 0 Tổng…" at bounding box center [784, 460] width 1446 height 117
click at [437, 341] on input "text" at bounding box center [433, 344] width 155 height 21
type input "3"
type input "4"
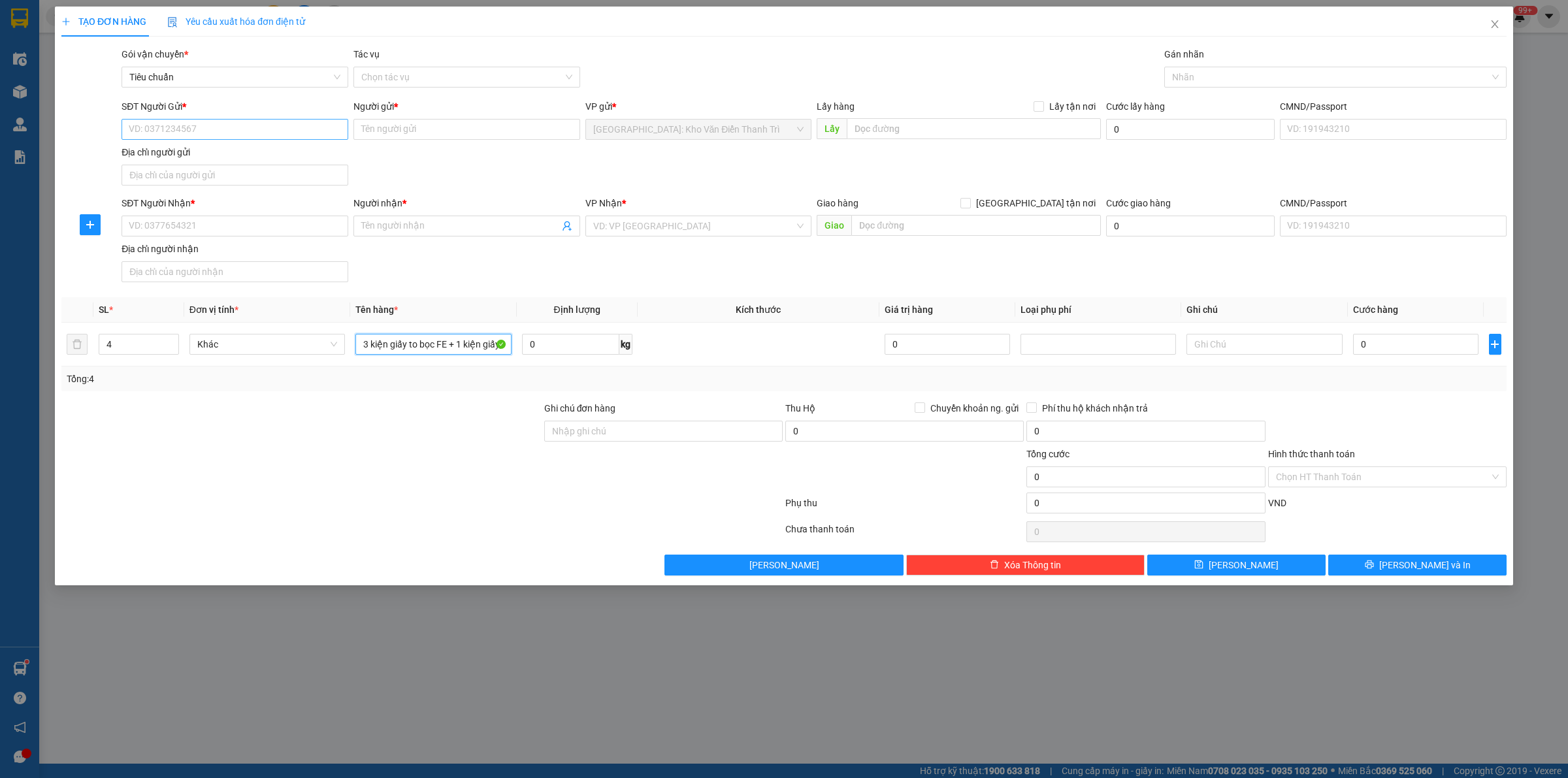
type input "3 kiện giấy to bọc FE + 1 kiện giấy"
click at [253, 126] on input "SĐT Người Gửi *" at bounding box center [235, 129] width 227 height 21
click at [158, 132] on input "SĐT Người Gửi *" at bounding box center [235, 129] width 227 height 21
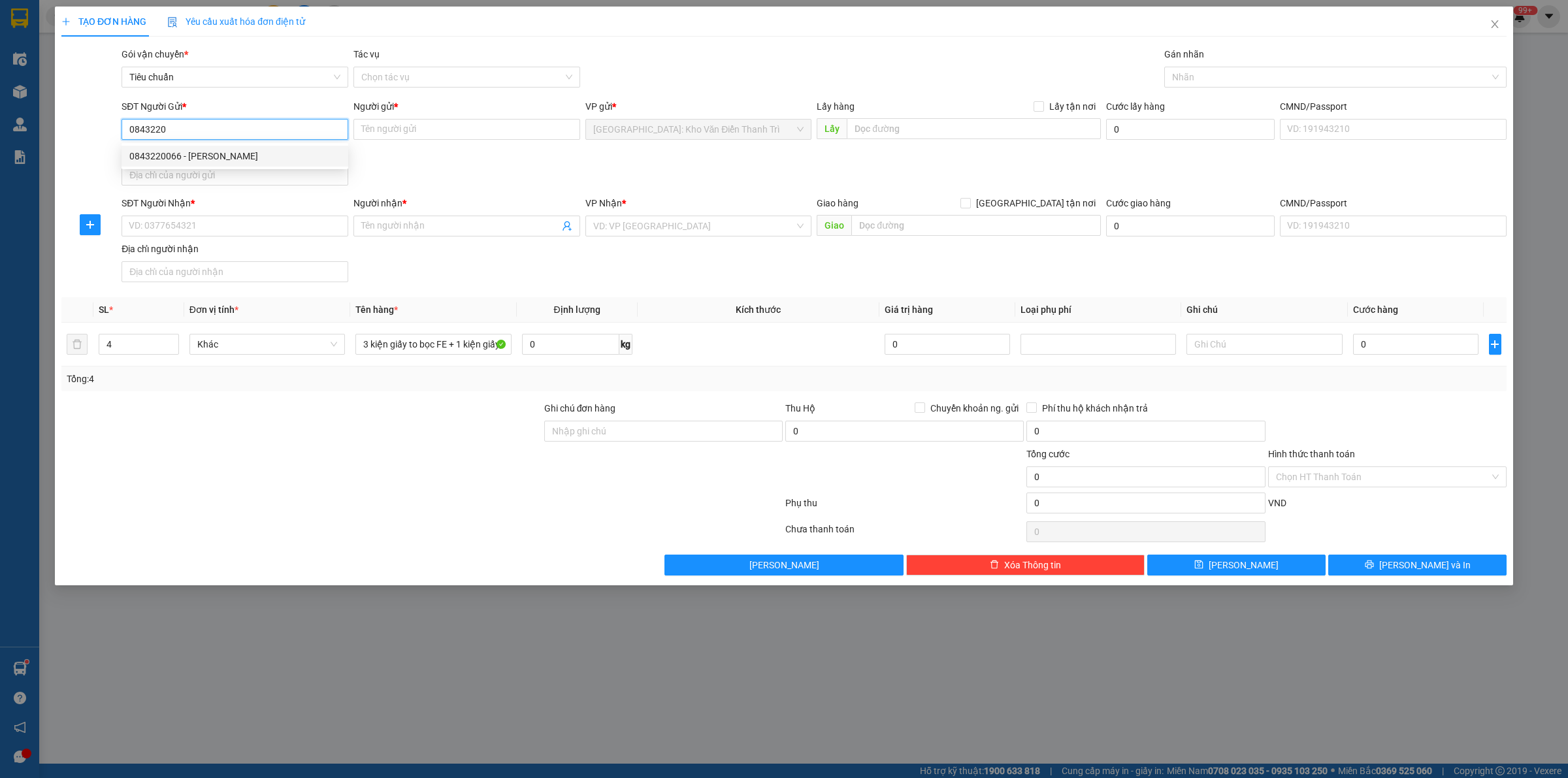
click at [213, 157] on div "0843220066 - tuấn anh" at bounding box center [234, 155] width 211 height 14
type input "0843220066"
type input "tuấn anh"
type input "0843220066"
click at [193, 233] on input "SĐT Người Nhận *" at bounding box center [235, 226] width 227 height 21
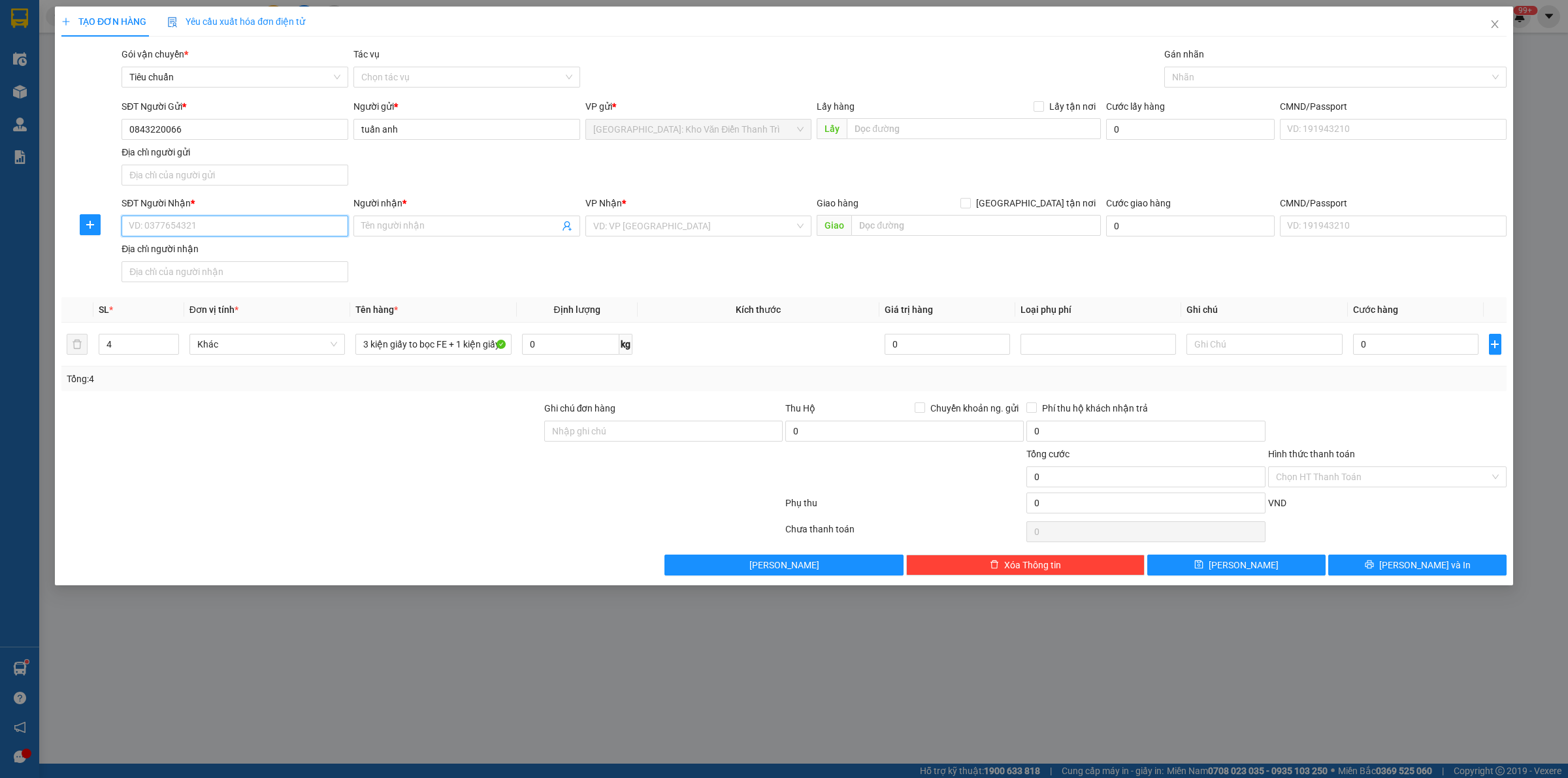
click at [210, 222] on input "SĐT Người Nhận *" at bounding box center [235, 226] width 227 height 21
click at [199, 227] on input "0918819" at bounding box center [235, 226] width 227 height 21
type input "0918819371"
click at [365, 221] on input "Người nhận *" at bounding box center [460, 226] width 198 height 14
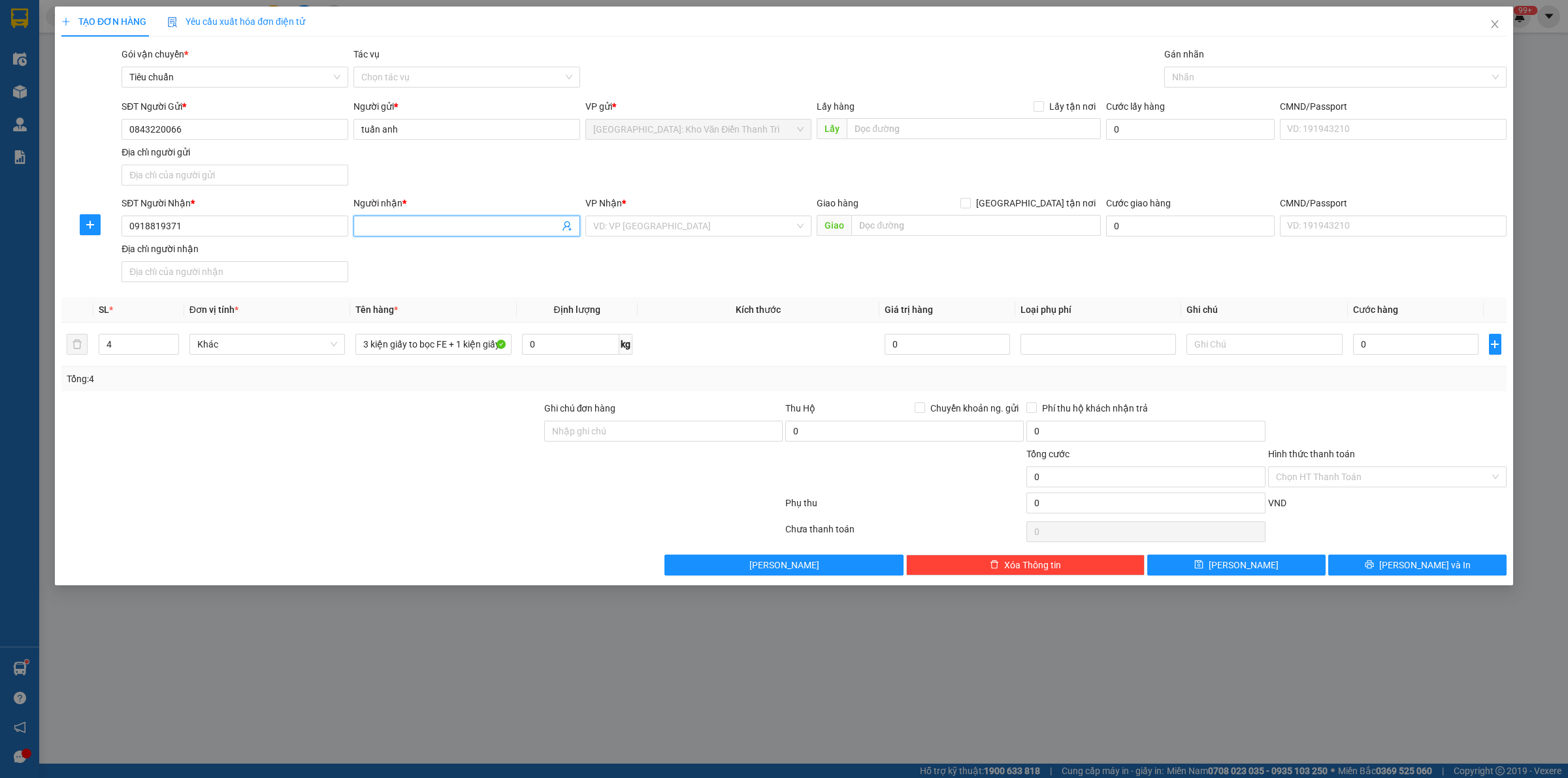
click at [405, 235] on span at bounding box center [466, 226] width 227 height 21
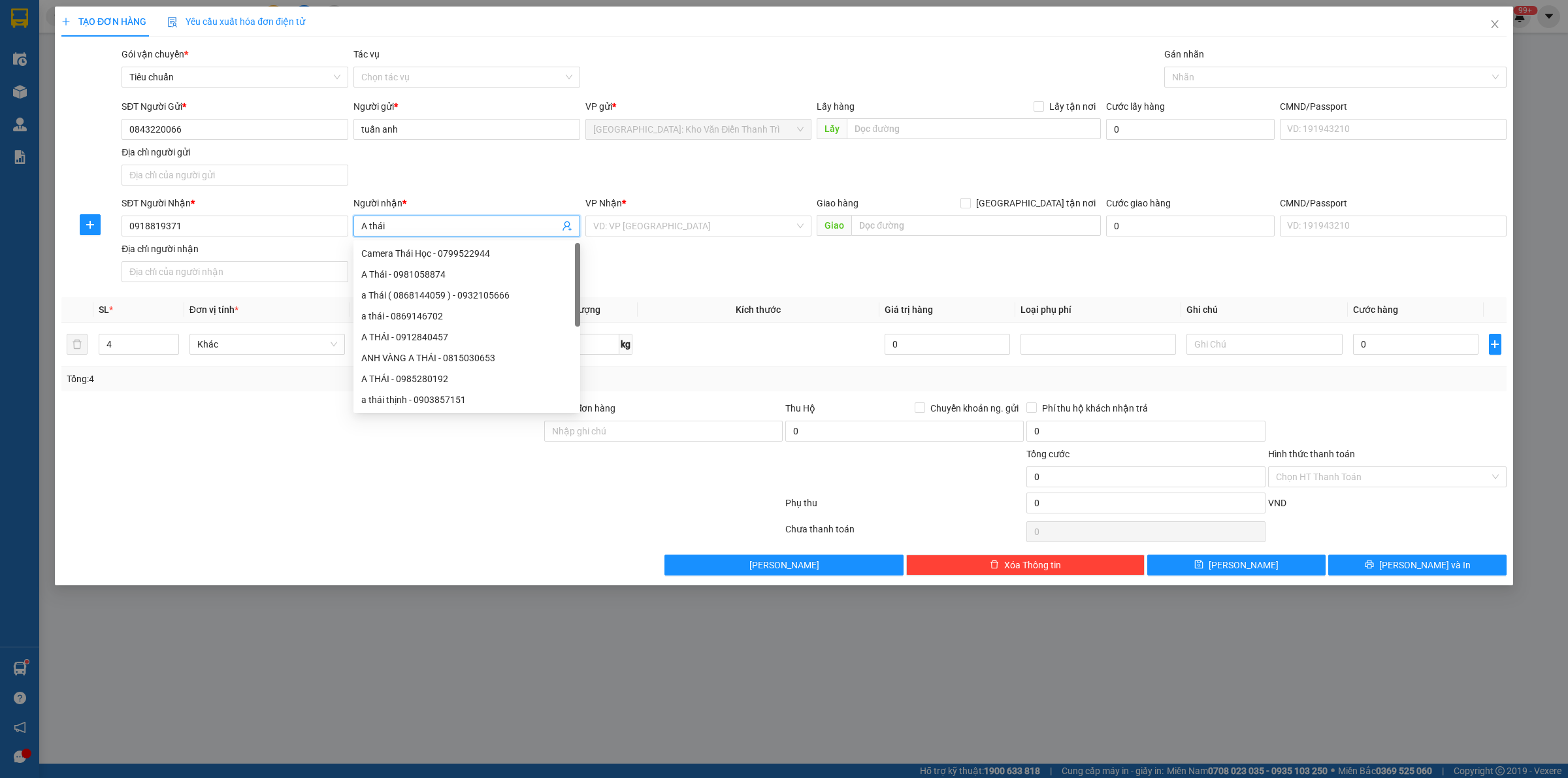
type input "A thái"
click at [638, 208] on div "VP Nhận *" at bounding box center [699, 203] width 227 height 14
click at [645, 239] on div "VP Nhận * VD: VP Sài Gòn" at bounding box center [699, 218] width 227 height 45
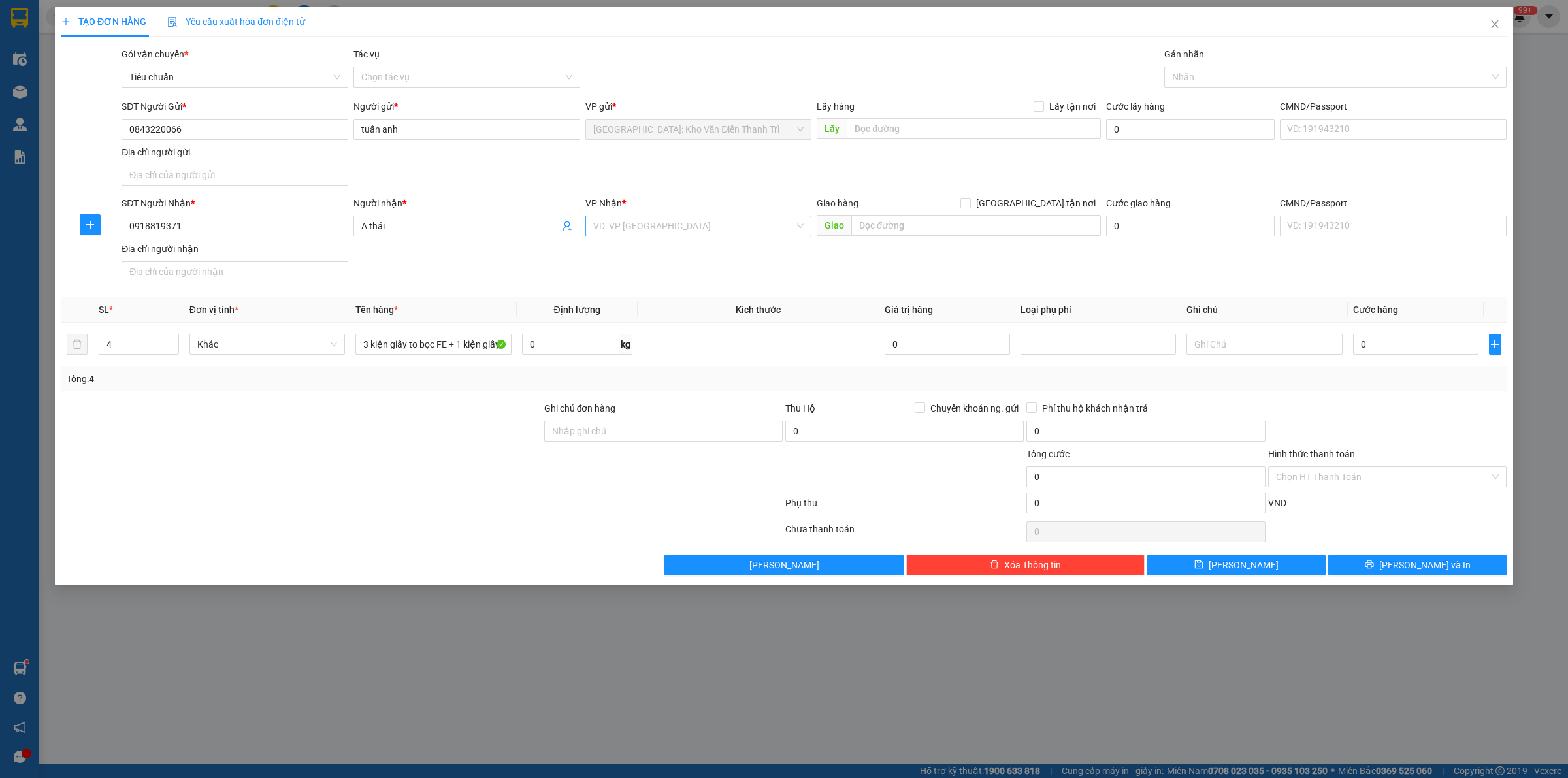
click at [647, 229] on input "search" at bounding box center [694, 227] width 202 height 20
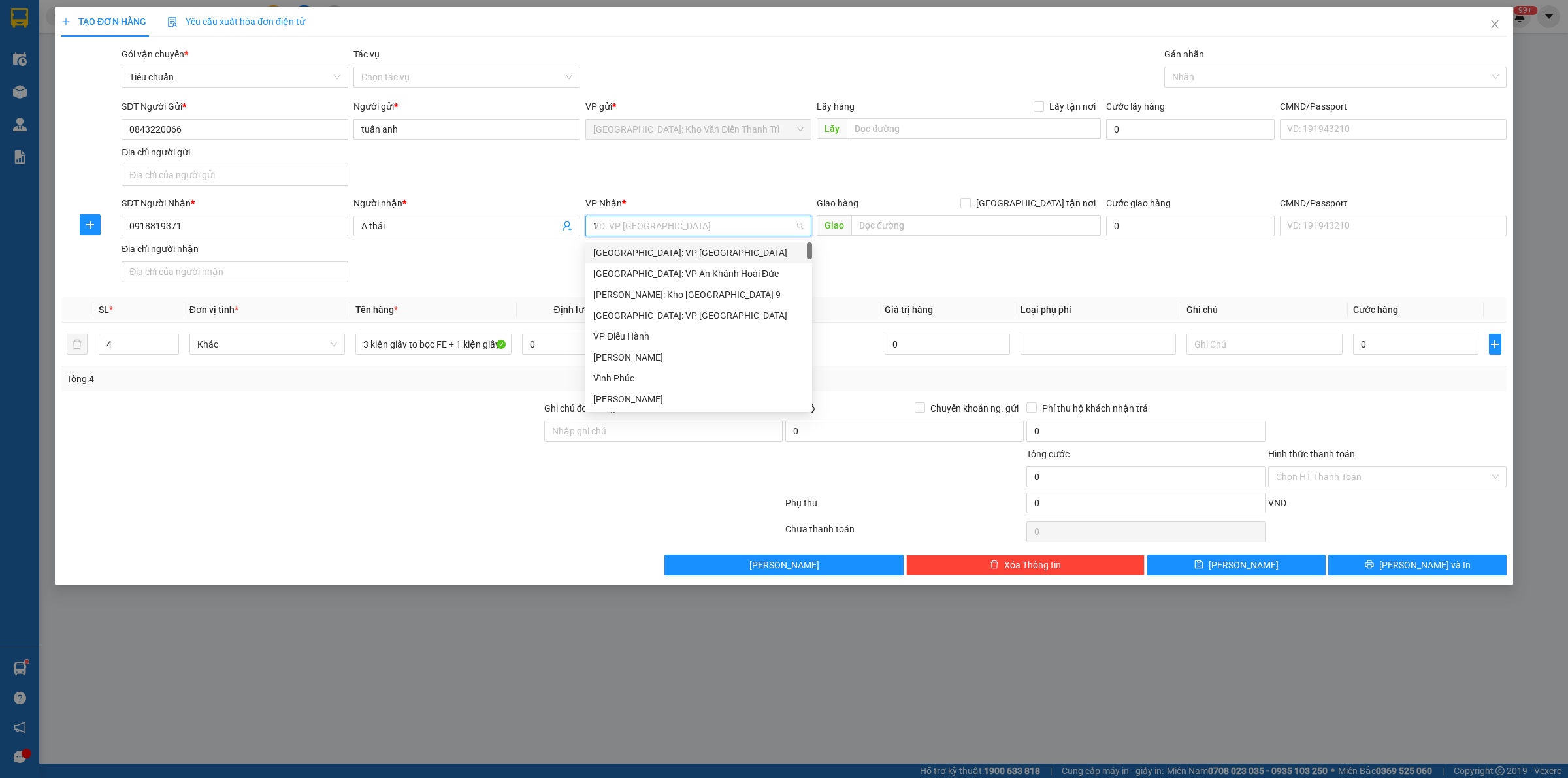
type input "12"
click at [658, 272] on div "[PERSON_NAME] : [GEOGRAPHIC_DATA]" at bounding box center [698, 273] width 211 height 14
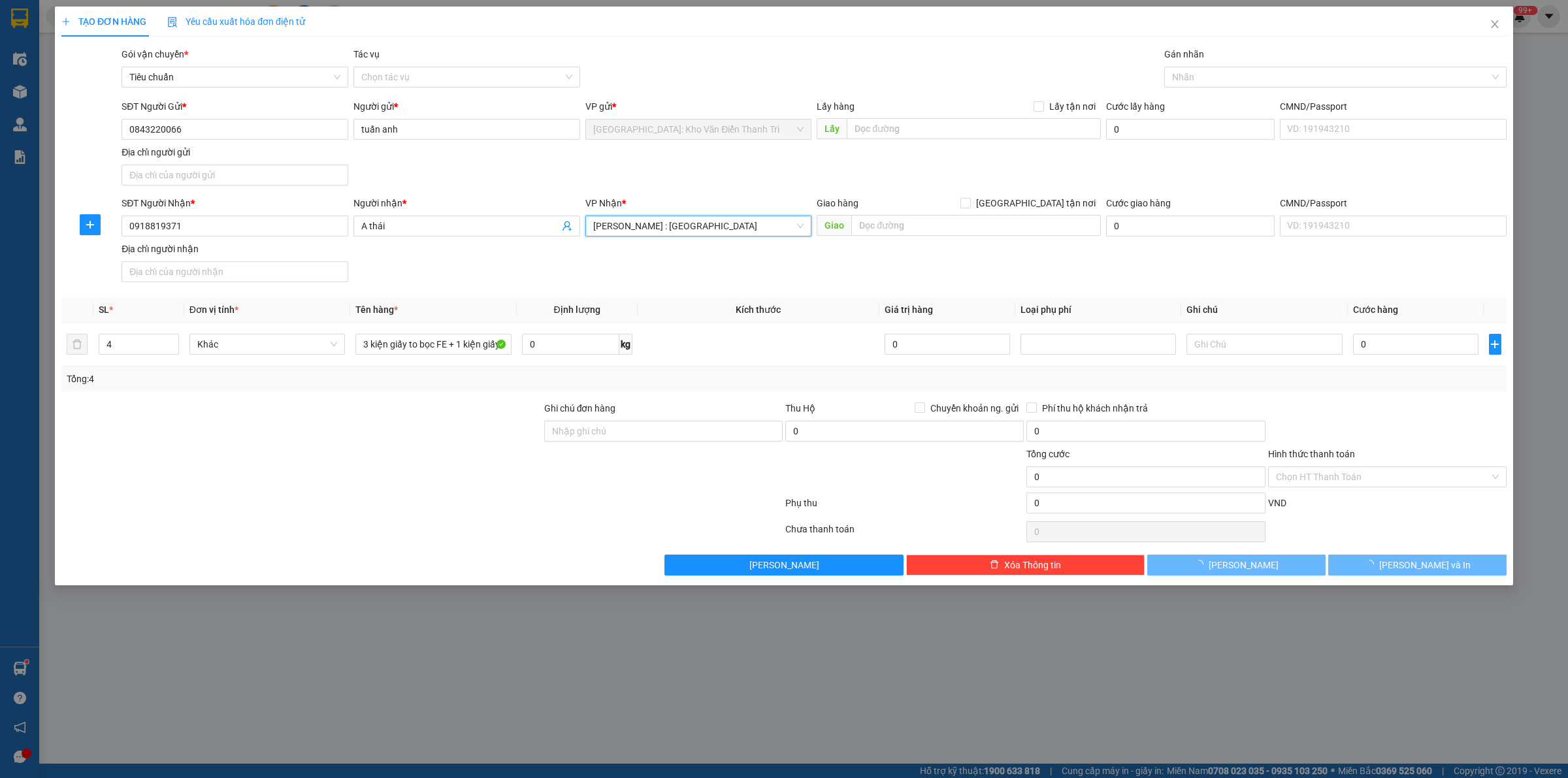
click at [879, 258] on div "SĐT Người Nhận * 0918819371 Người nhận * A thái VP Nhận * Hồ Chí Minh : Kho Quậ…" at bounding box center [814, 241] width 1390 height 92
click at [887, 214] on div "Giao hàng Giao tận nơi" at bounding box center [959, 206] width 284 height 20
click at [887, 223] on input "text" at bounding box center [977, 225] width 250 height 21
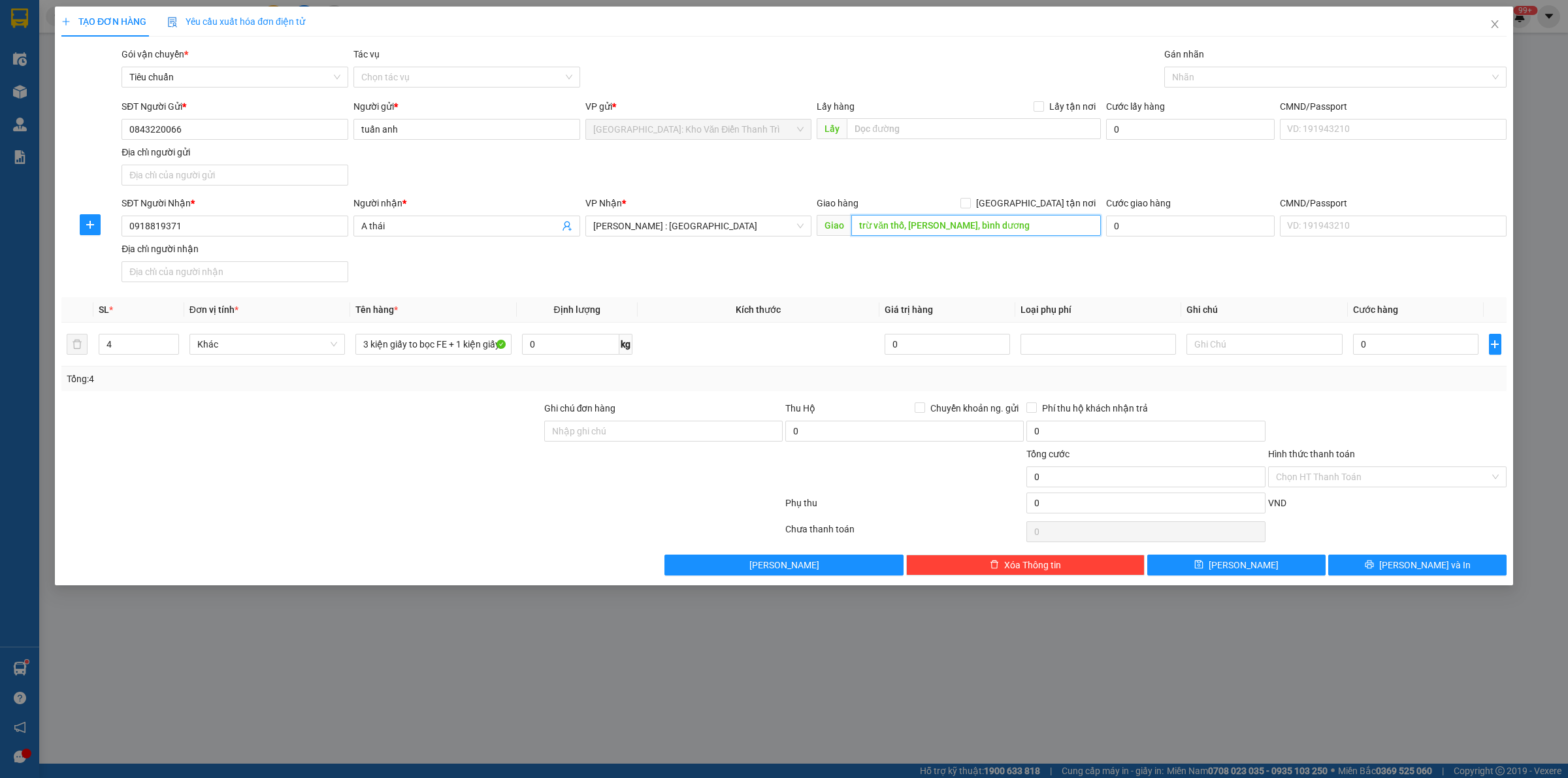
type input "trừ văn thố, [PERSON_NAME], bình dương"
click at [1038, 194] on form "SĐT Người Gửi * 0843220066 Người gửi * tuấn anh VP gửi * Hà Nội: Kho Văn Điển T…" at bounding box center [784, 193] width 1446 height 189
drag, startPoint x: 1045, startPoint y: 201, endPoint x: 1059, endPoint y: 198, distance: 14.3
click at [1045, 201] on span "[GEOGRAPHIC_DATA] tận nơi" at bounding box center [1035, 203] width 130 height 14
click at [970, 201] on input "[GEOGRAPHIC_DATA] tận nơi" at bounding box center [964, 202] width 9 height 9
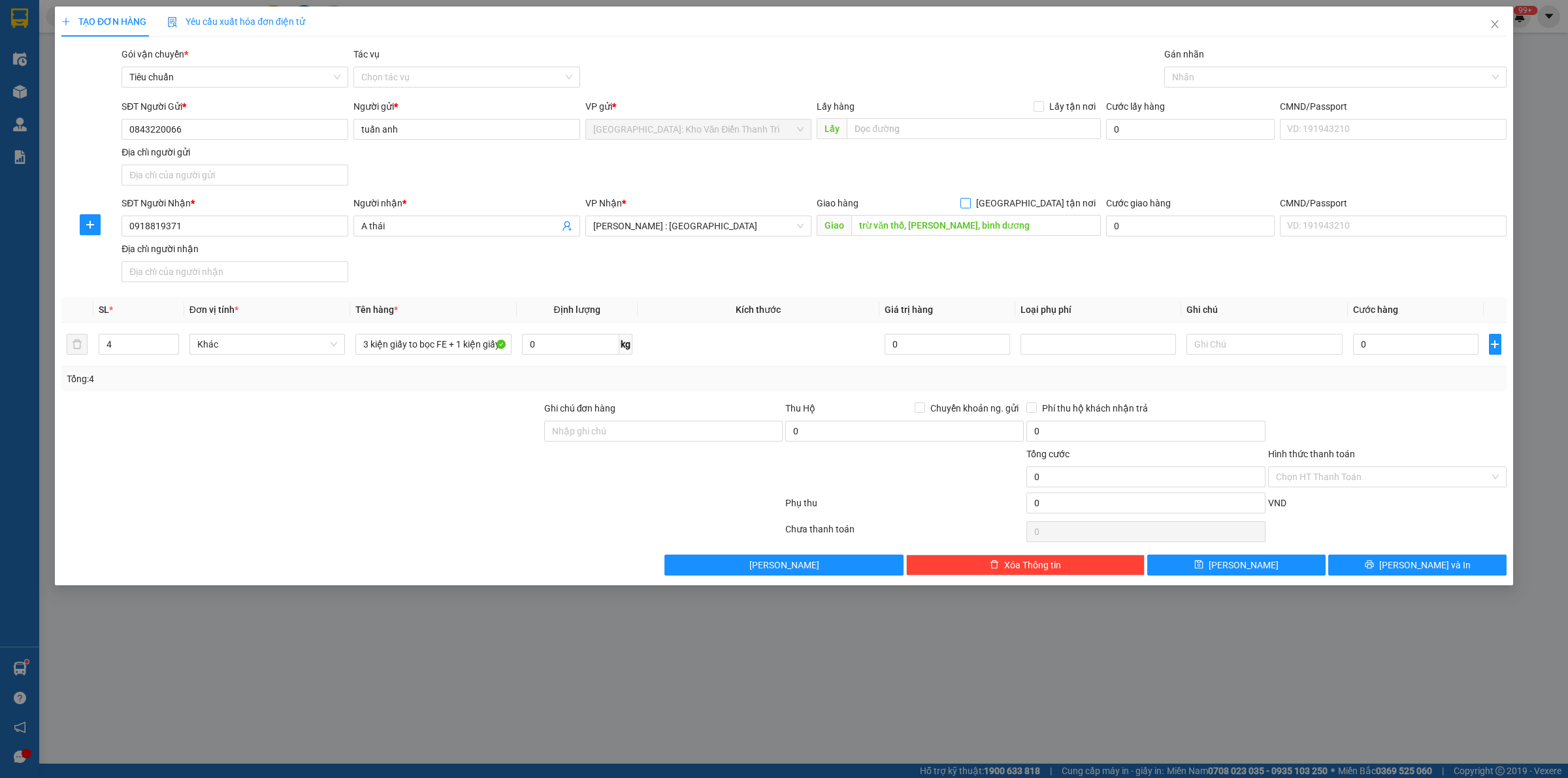
checkbox input "true"
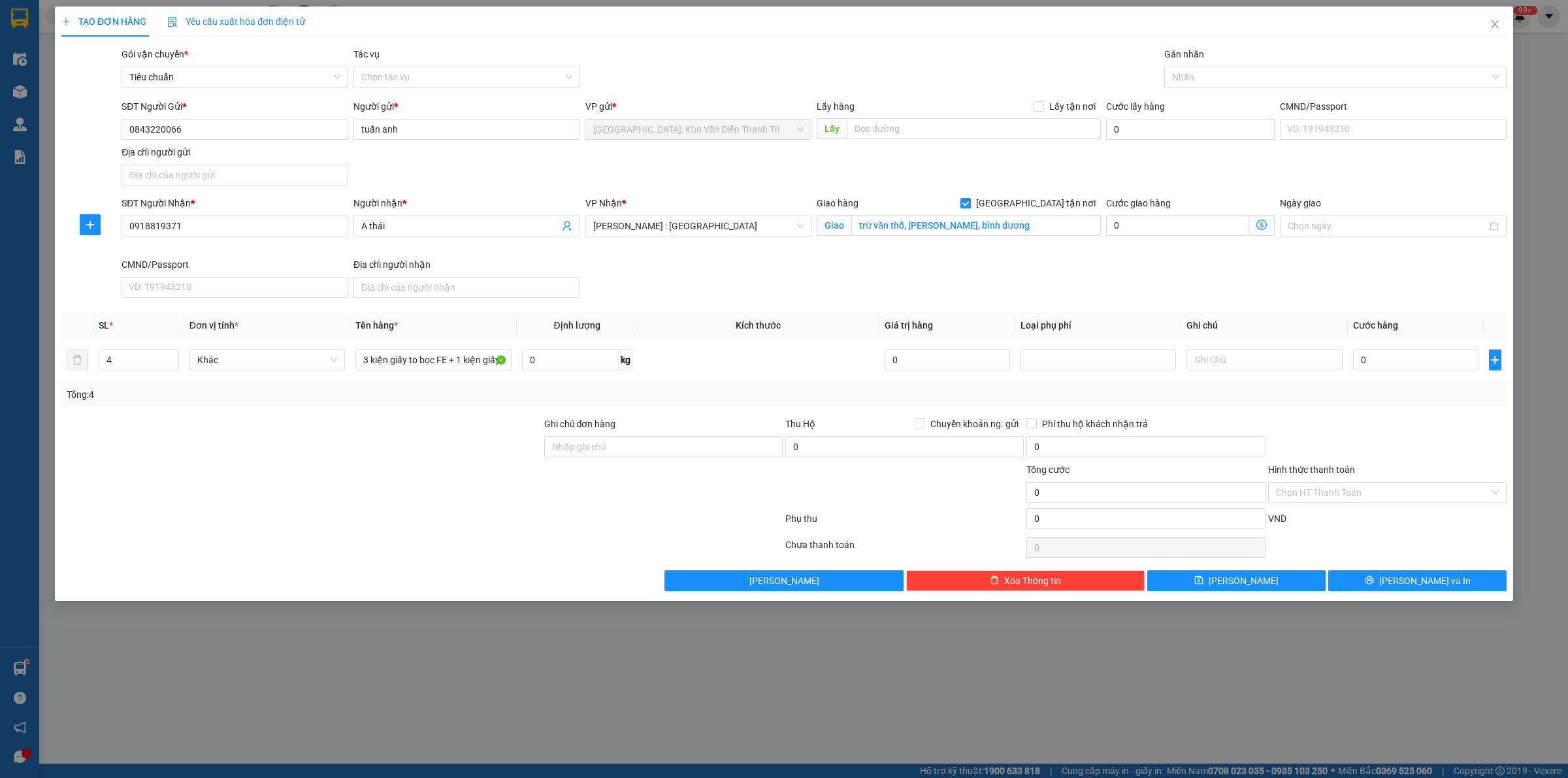
click at [1131, 180] on div "SĐT Người Gửi * 0843220066 Người gửi * tuấn anh VP gửi * Hà Nội: Kho Văn Điển T…" at bounding box center [814, 145] width 1390 height 92
click at [1188, 79] on div at bounding box center [1329, 77] width 323 height 16
type input "gt"
click at [1203, 95] on div "[GEOGRAPHIC_DATA] tận nơi" at bounding box center [1336, 103] width 342 height 21
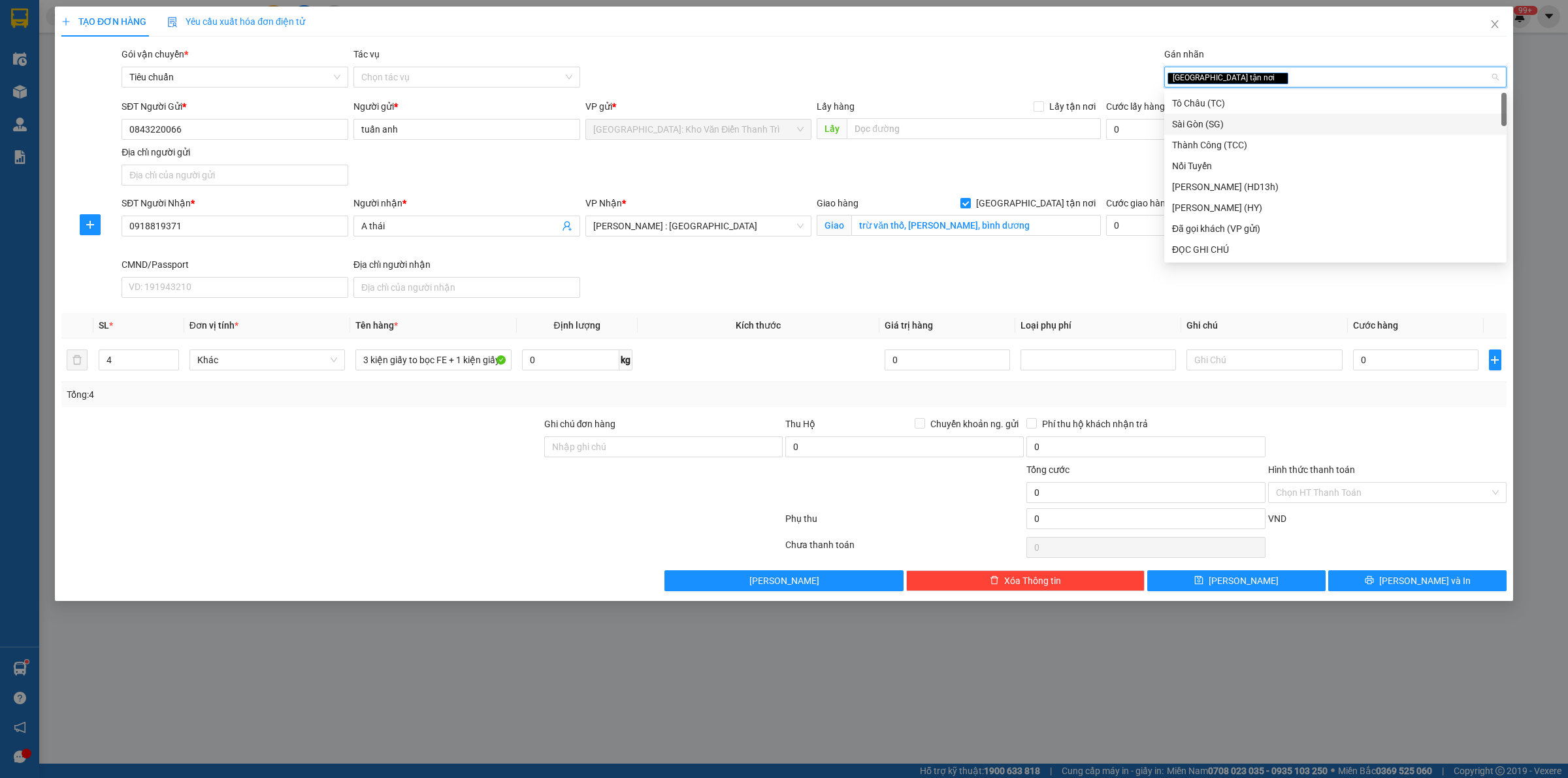
click at [1106, 154] on div "SĐT Người Gửi * 0843220066 Người gửi * tuấn anh VP gửi * Hà Nội: Kho Văn Điển T…" at bounding box center [814, 145] width 1390 height 92
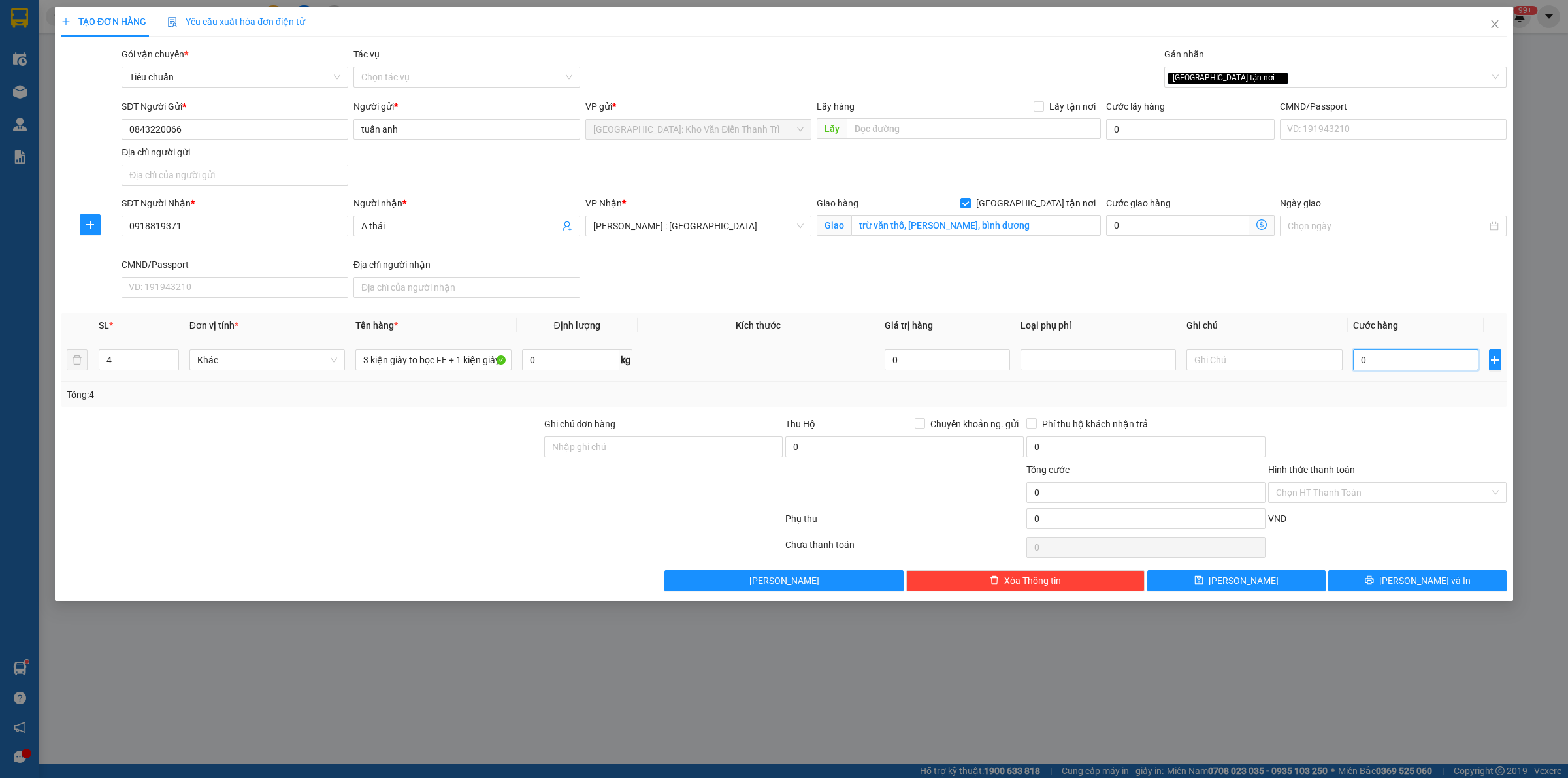
click at [1384, 351] on input "0" at bounding box center [1416, 360] width 126 height 21
type input "1"
type input "17"
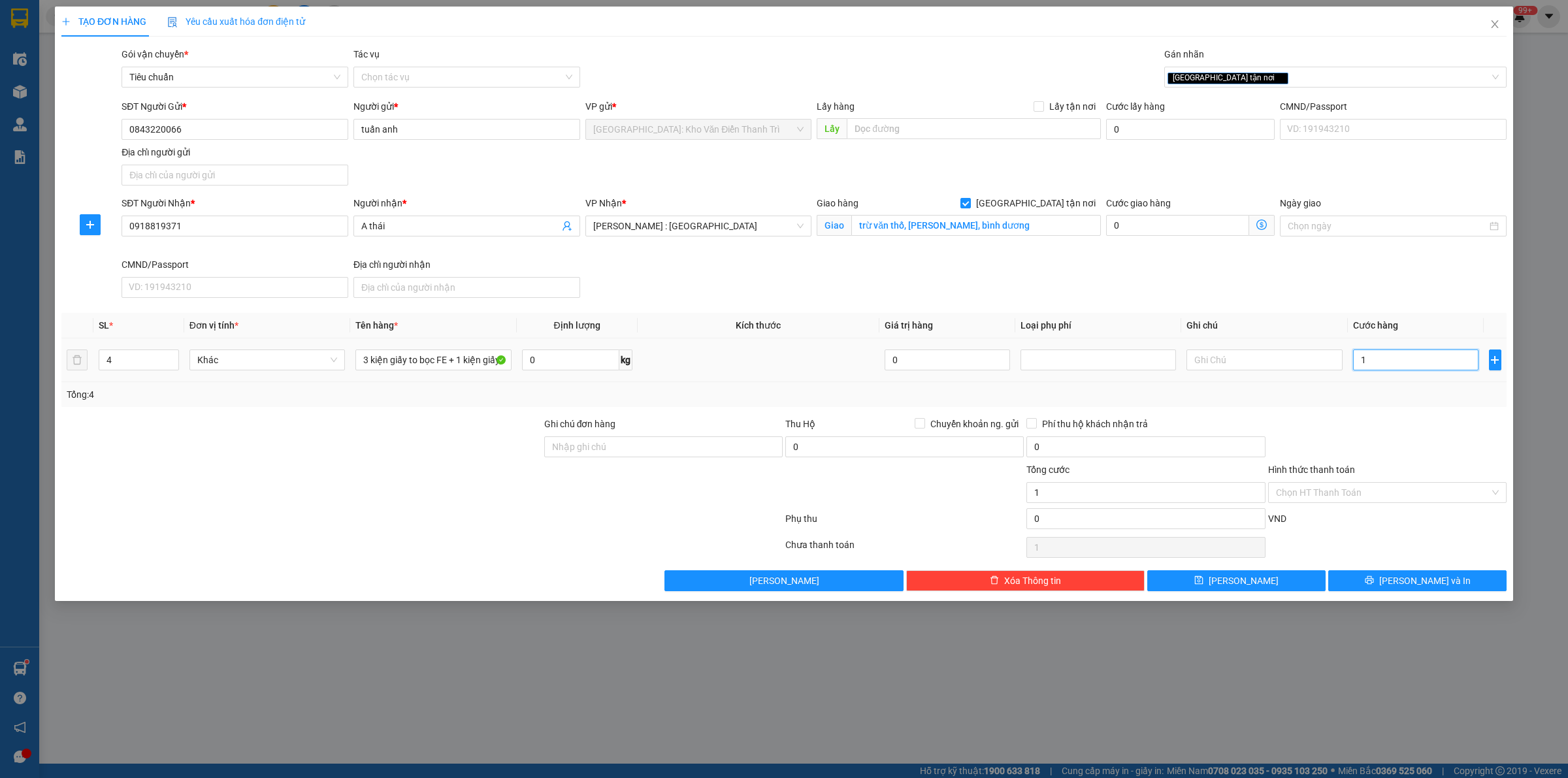
type input "17"
type input "175"
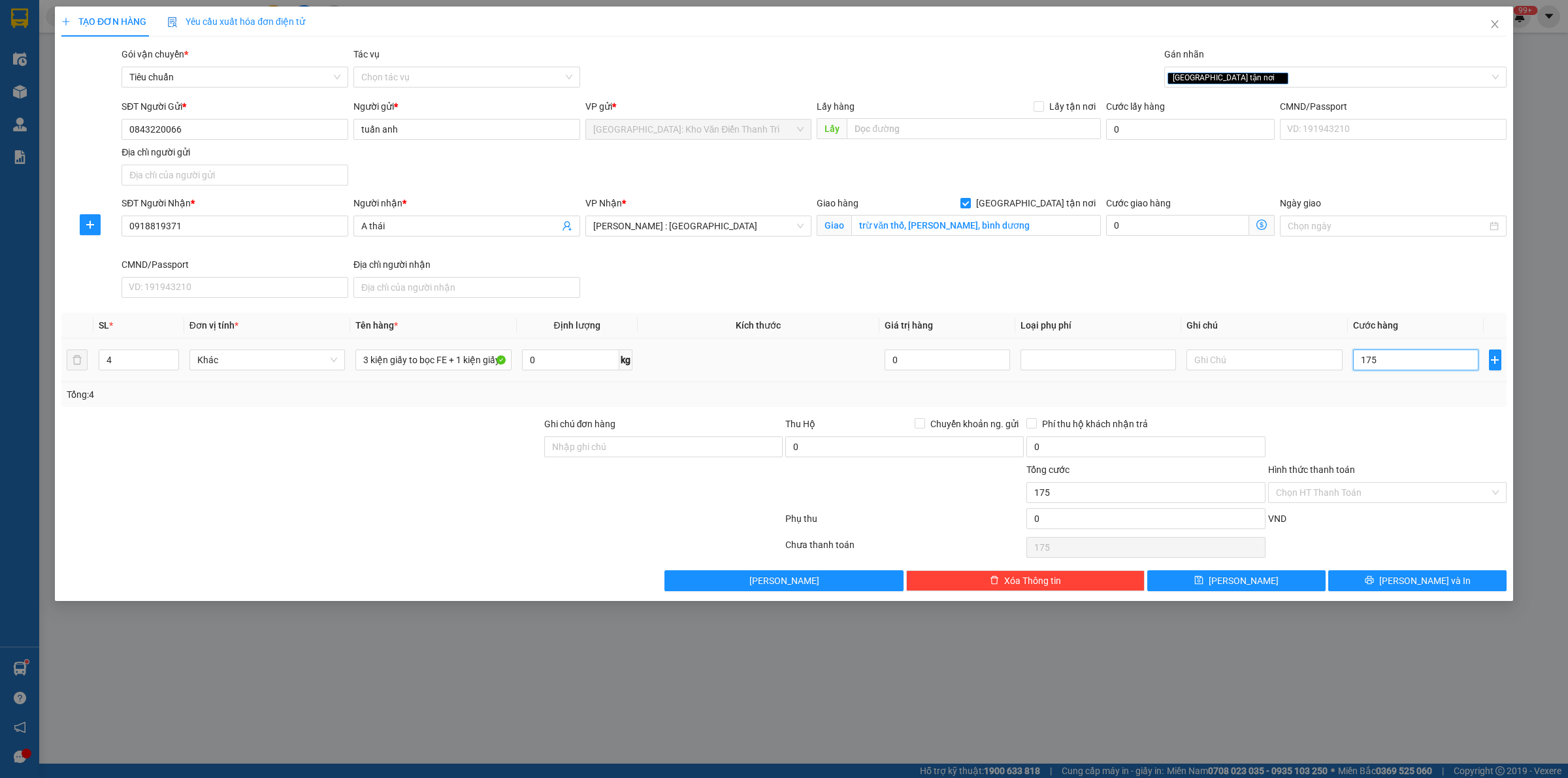
type input "1.750"
type input "17.500"
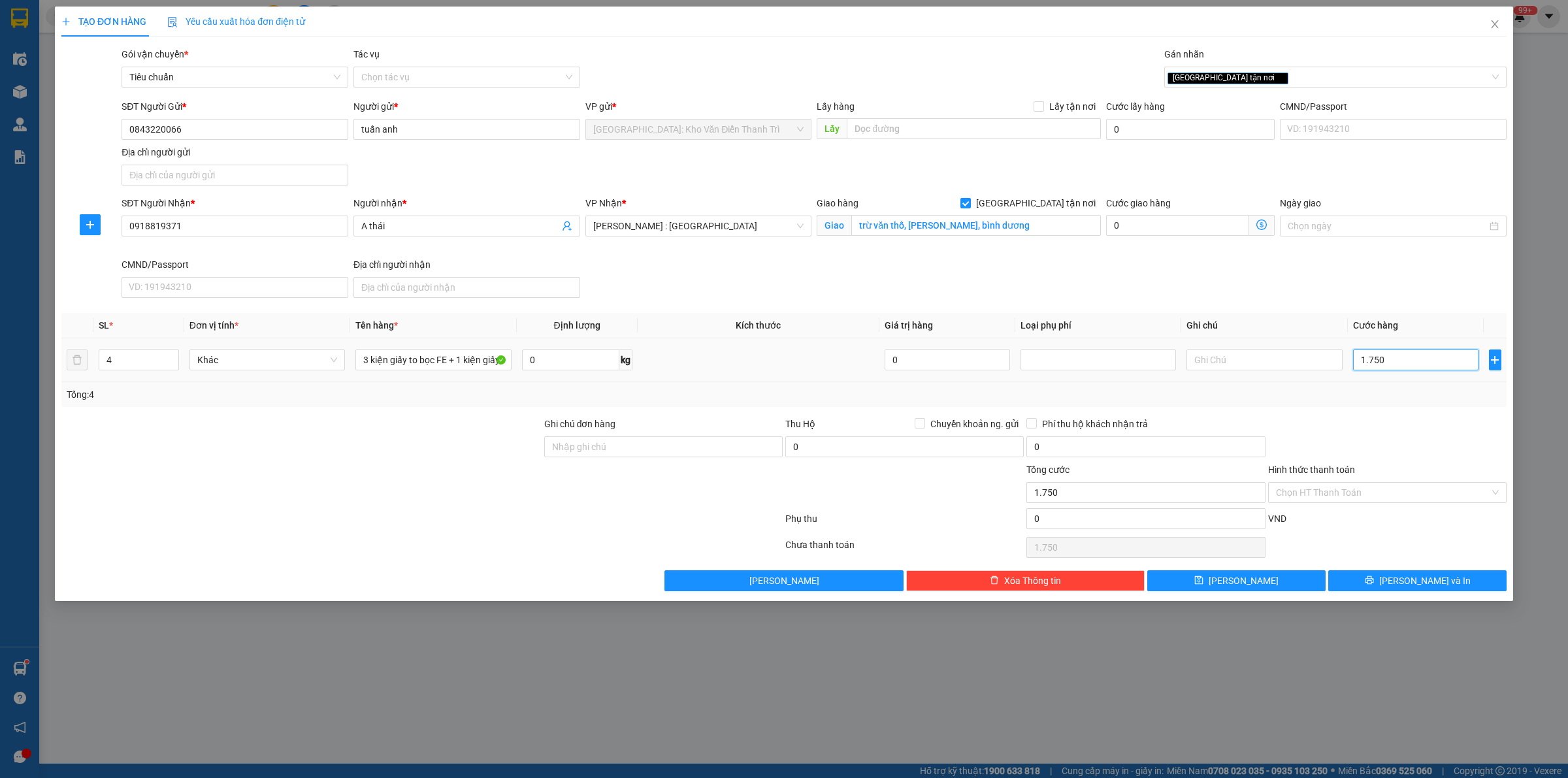
type input "17.500"
type input "175.000"
type input "1.750.000"
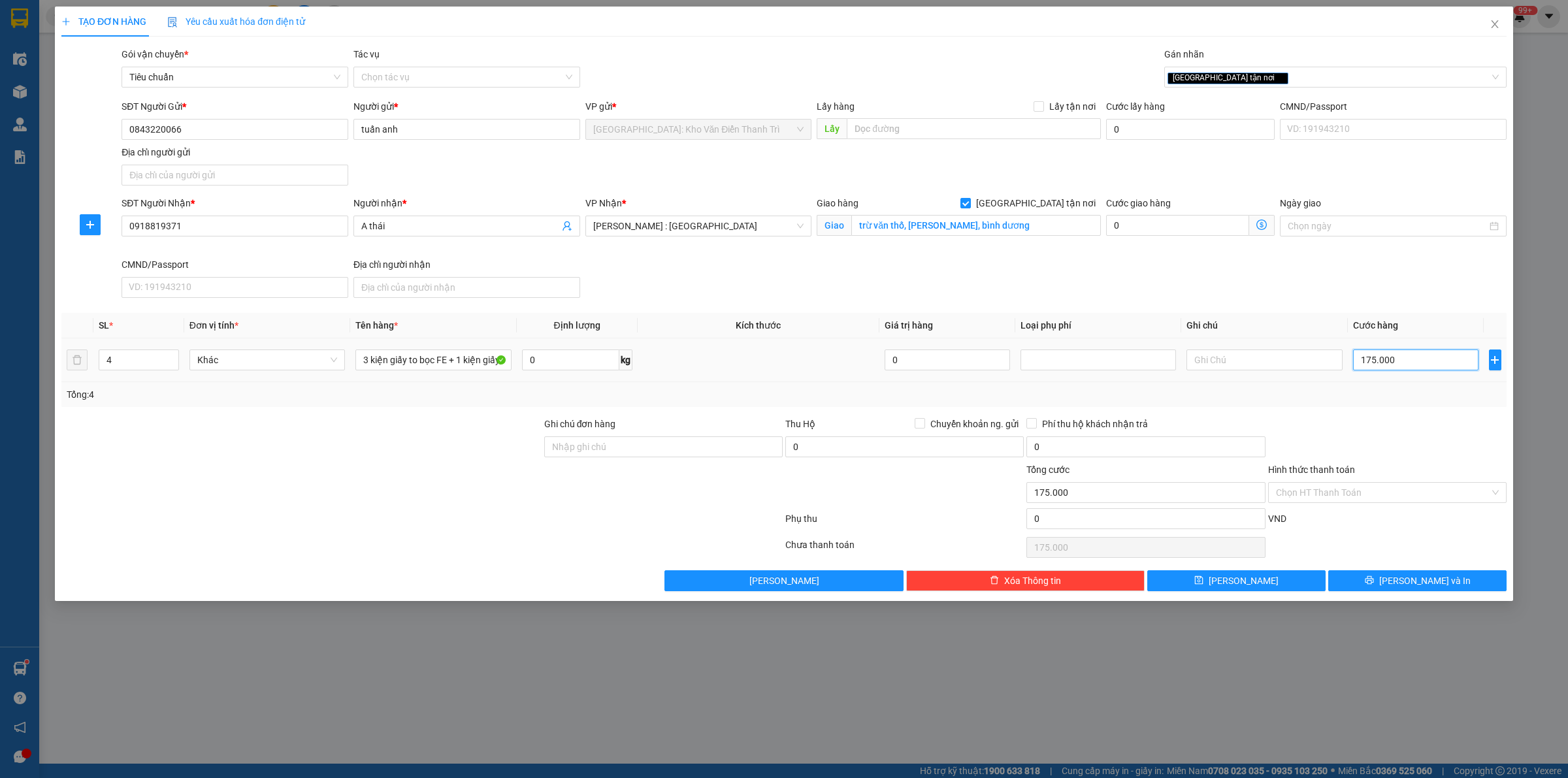
type input "1.750.000"
click at [1387, 581] on button "[PERSON_NAME] và In" at bounding box center [1417, 580] width 179 height 21
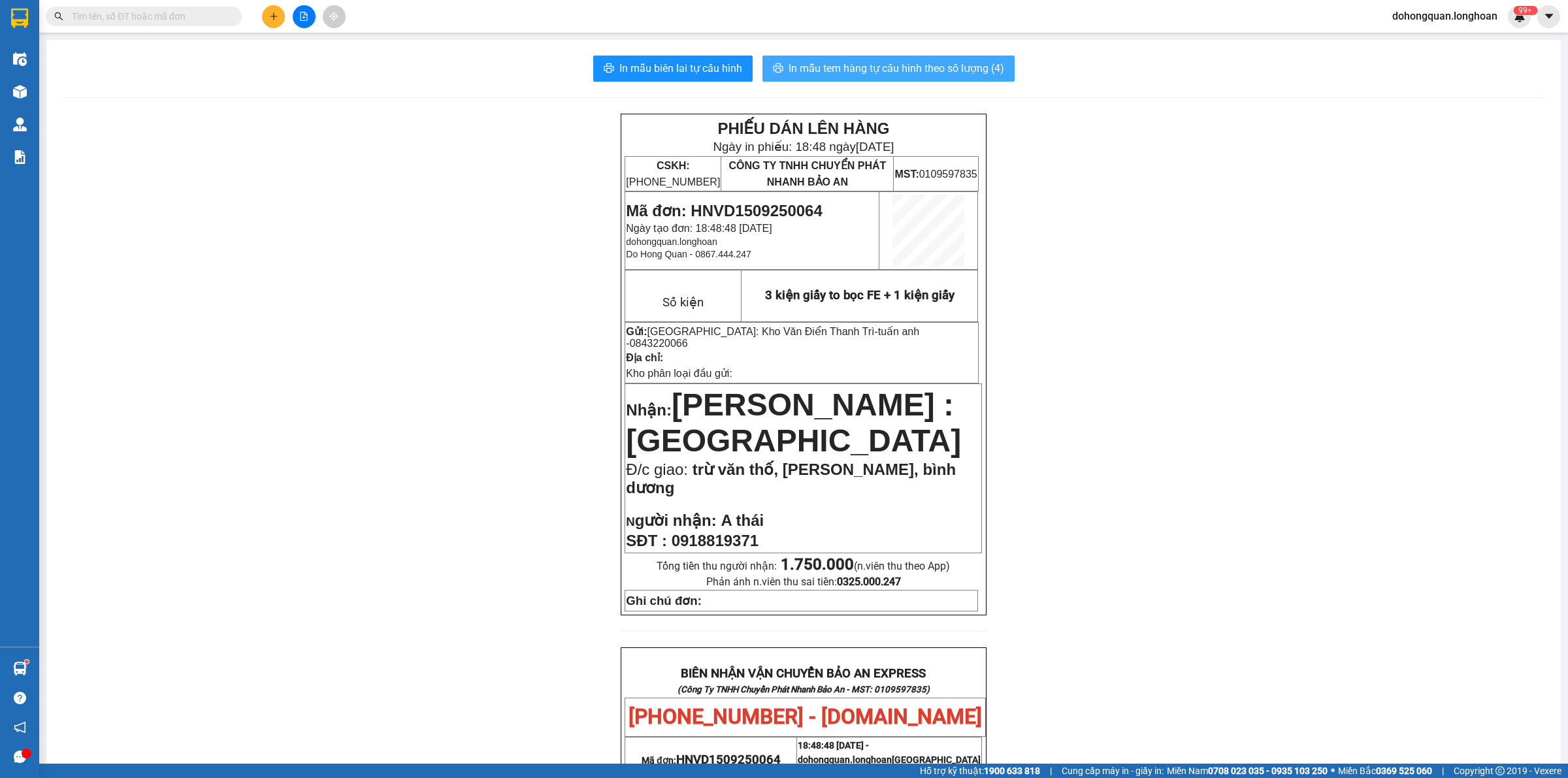
click at [880, 73] on span "In mẫu tem hàng tự cấu hình theo số lượng (4)" at bounding box center [896, 69] width 216 height 17
click at [1194, 499] on div "PHIẾU DÁN LÊN HÀNG Ngày in phiếu: 18:49 ngày 15-09-2025 CSKH: 1900.06.88.33 CÔN…" at bounding box center [804, 707] width 1484 height 1188
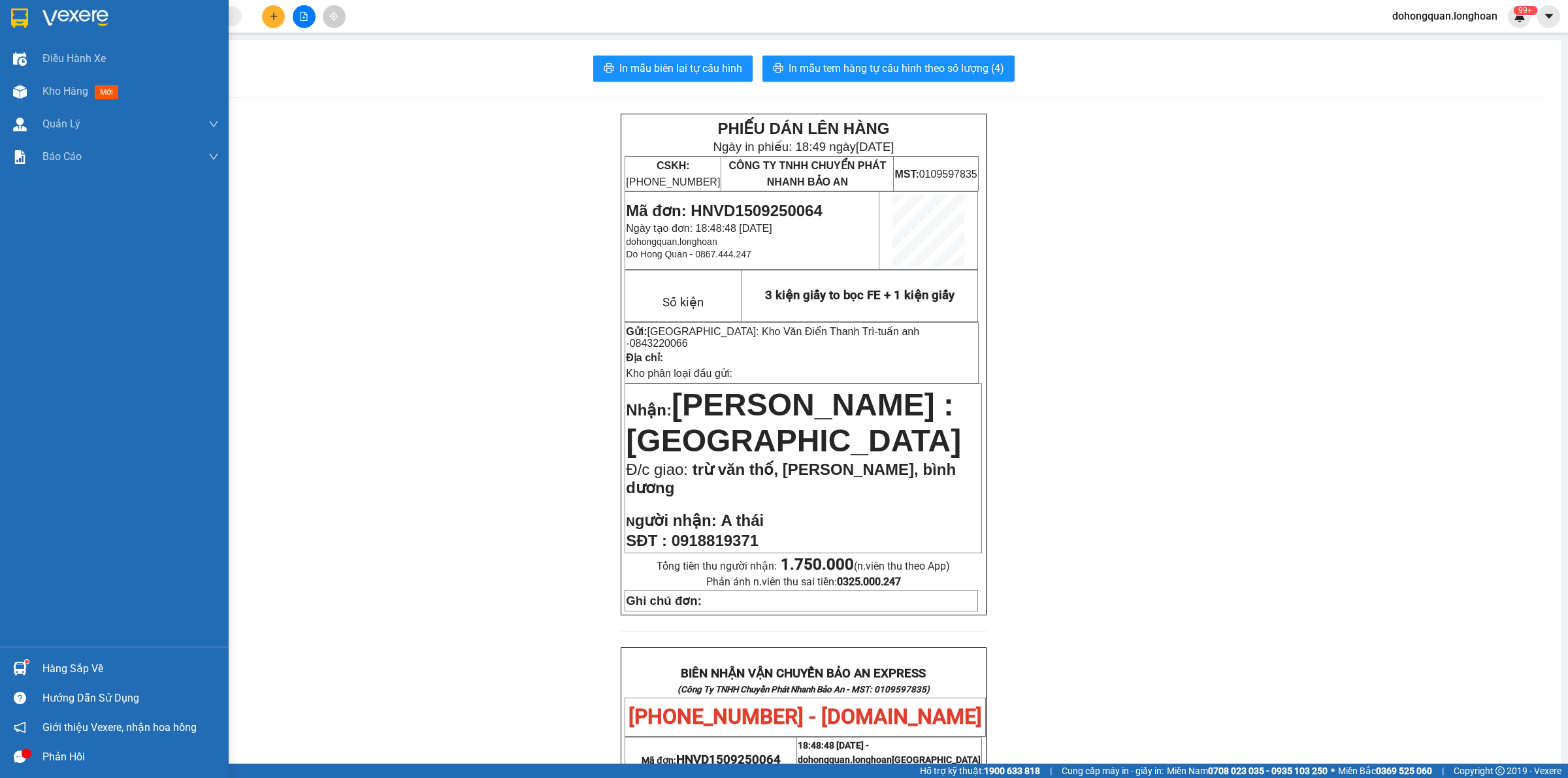
click at [14, 14] on img at bounding box center [19, 18] width 17 height 20
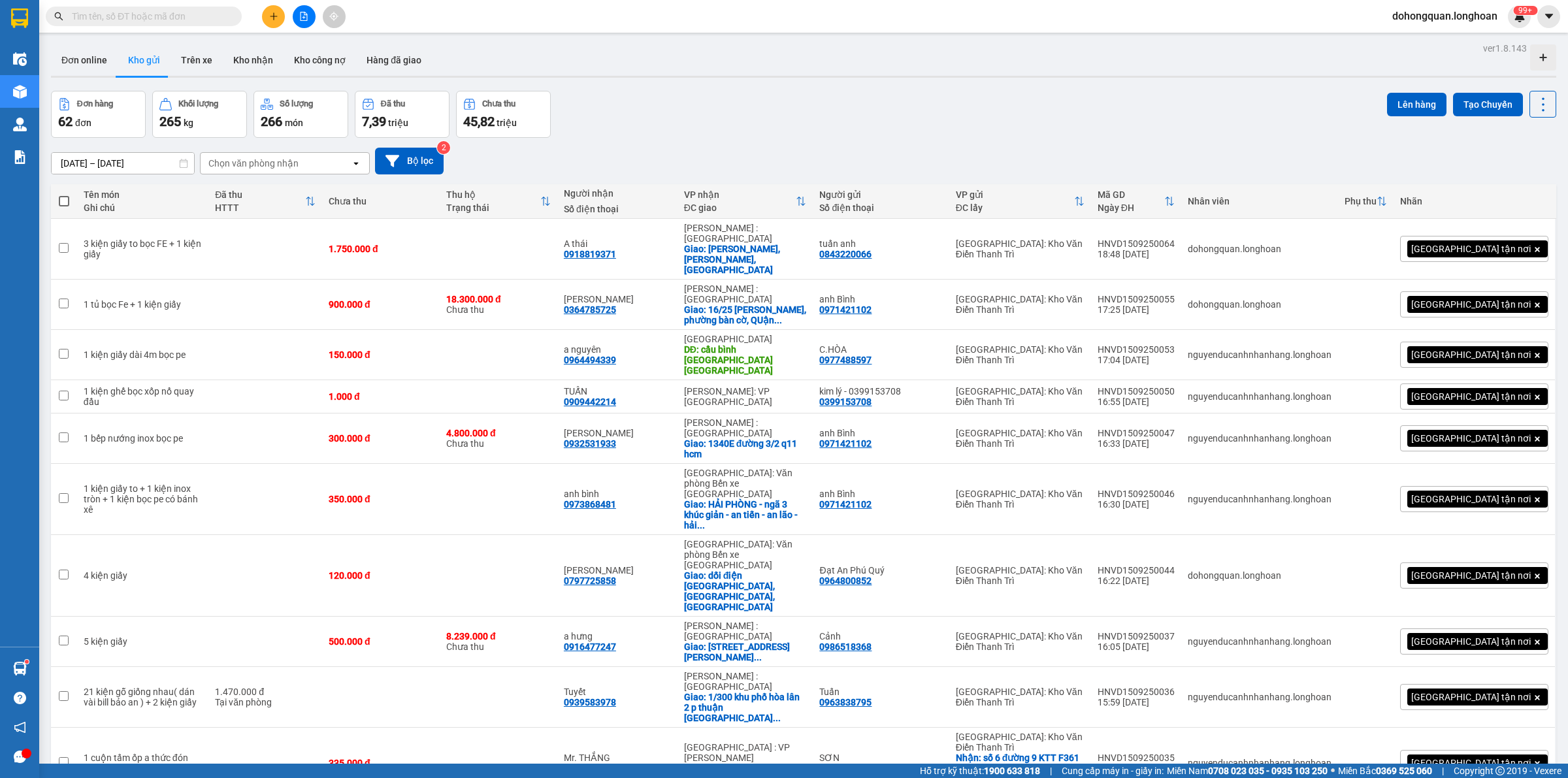
click at [820, 129] on div "Đơn hàng 62 đơn Khối lượng 265 kg Số lượng 266 món Đã thu 7,39 triệu Chưa thu 4…" at bounding box center [804, 114] width 1505 height 47
click at [628, 126] on div "Đơn hàng 62 đơn Khối lượng 265 kg Số lượng 266 món Đã thu 7,39 triệu Chưa thu 4…" at bounding box center [804, 114] width 1505 height 47
click at [724, 112] on div "Đơn hàng 62 đơn Khối lượng 265 kg Số lượng 266 món Đã thu 7,39 triệu Chưa thu 4…" at bounding box center [804, 114] width 1505 height 47
click at [716, 93] on div "Đơn hàng 62 đơn Khối lượng 265 kg Số lượng 266 món Đã thu 7,39 triệu Chưa thu 4…" at bounding box center [804, 114] width 1505 height 47
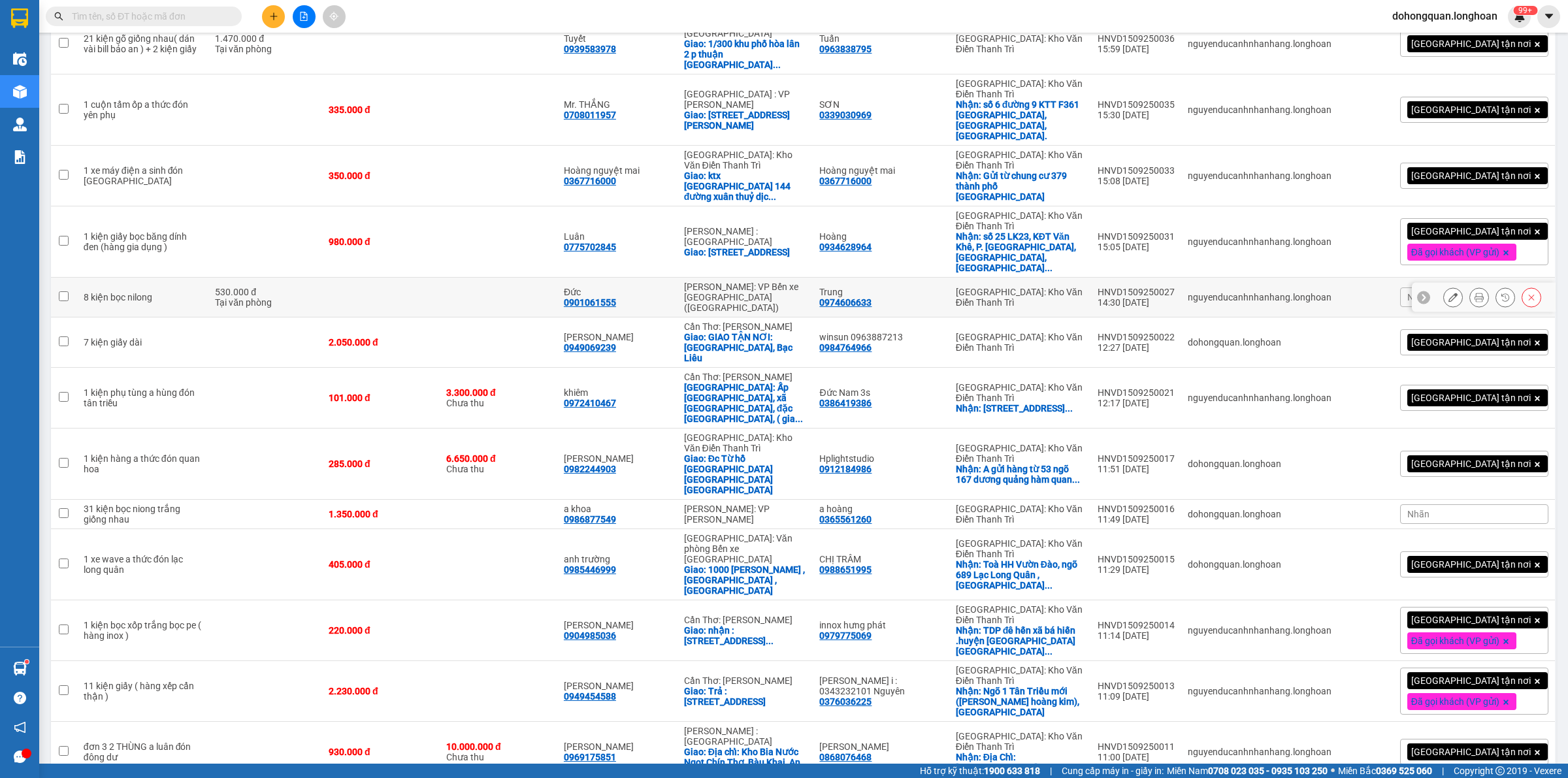
scroll to position [2477, 0]
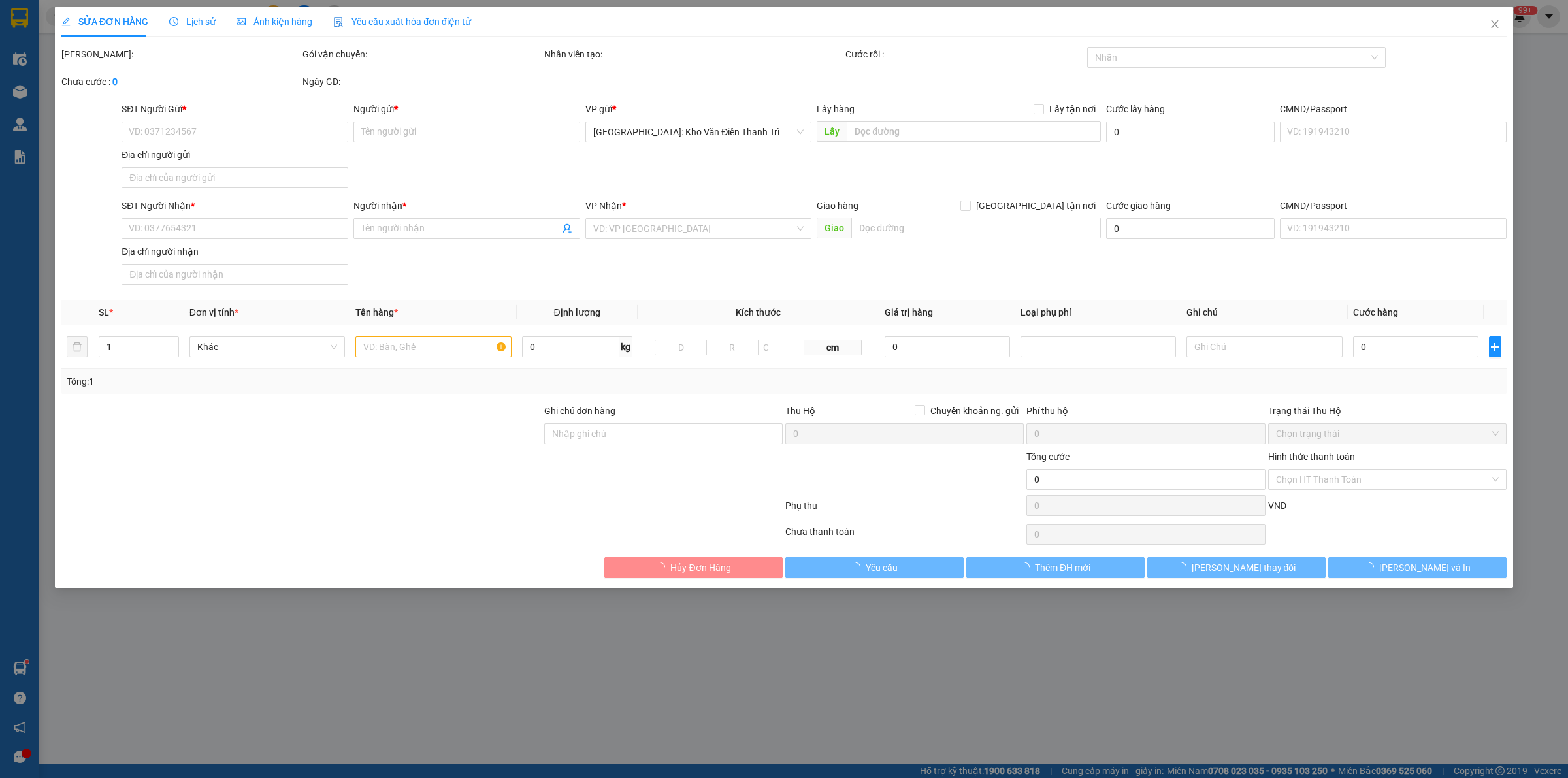
type input "0774281888"
type input "[PERSON_NAME]"
checkbox input "true"
type input "số 2 ngõ 10 Chương dương độ, hoàn kiếm, hn"
type input "0972085445"
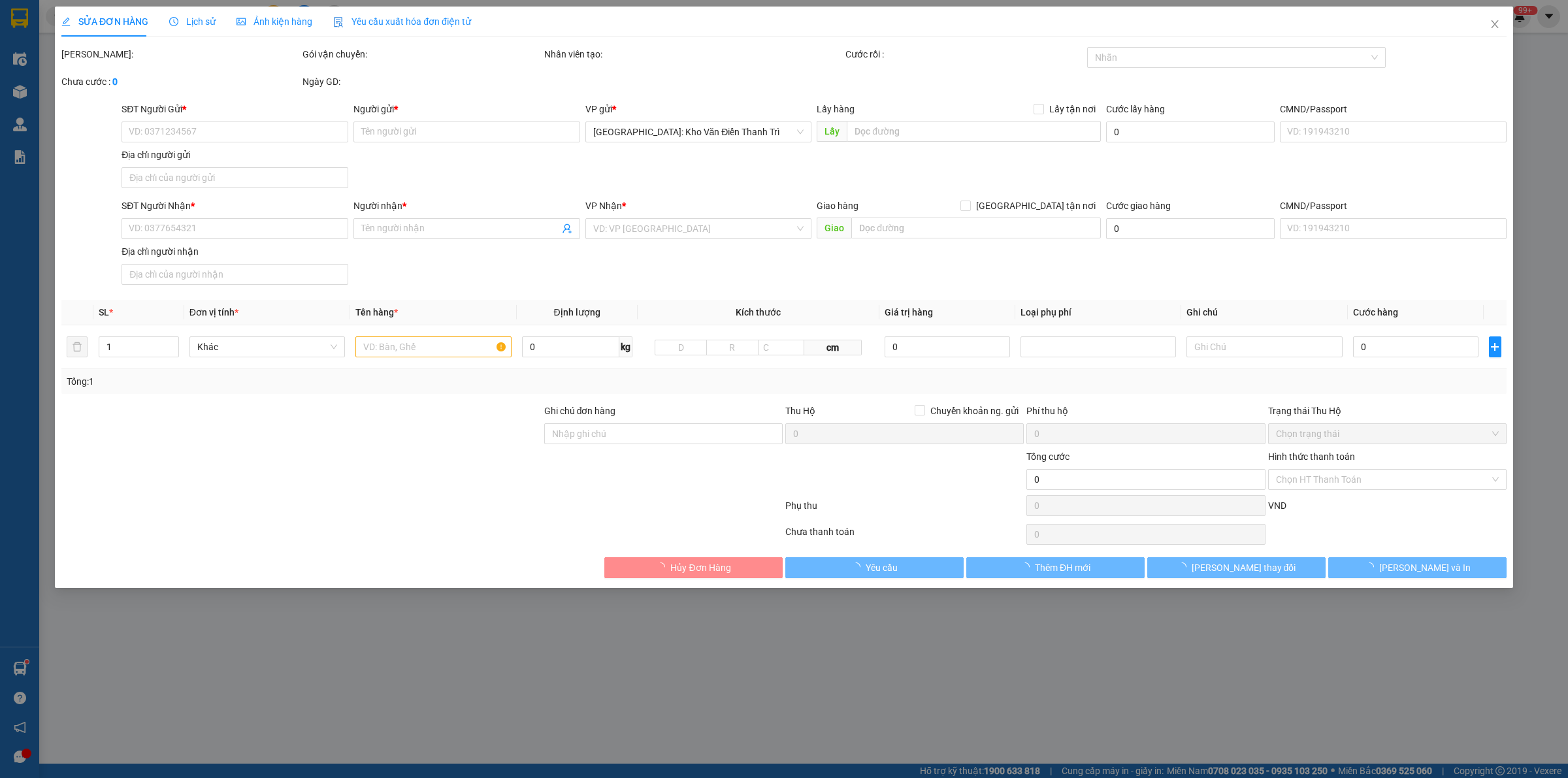
type input "Trung anh"
checkbox input "true"
type input "lô 19B [GEOGRAPHIC_DATA] (cảng tàu ngủ đêm quốc tế [GEOGRAPHIC_DATA] - cảng số …"
type input "15/9 đón"
type input "350.000"
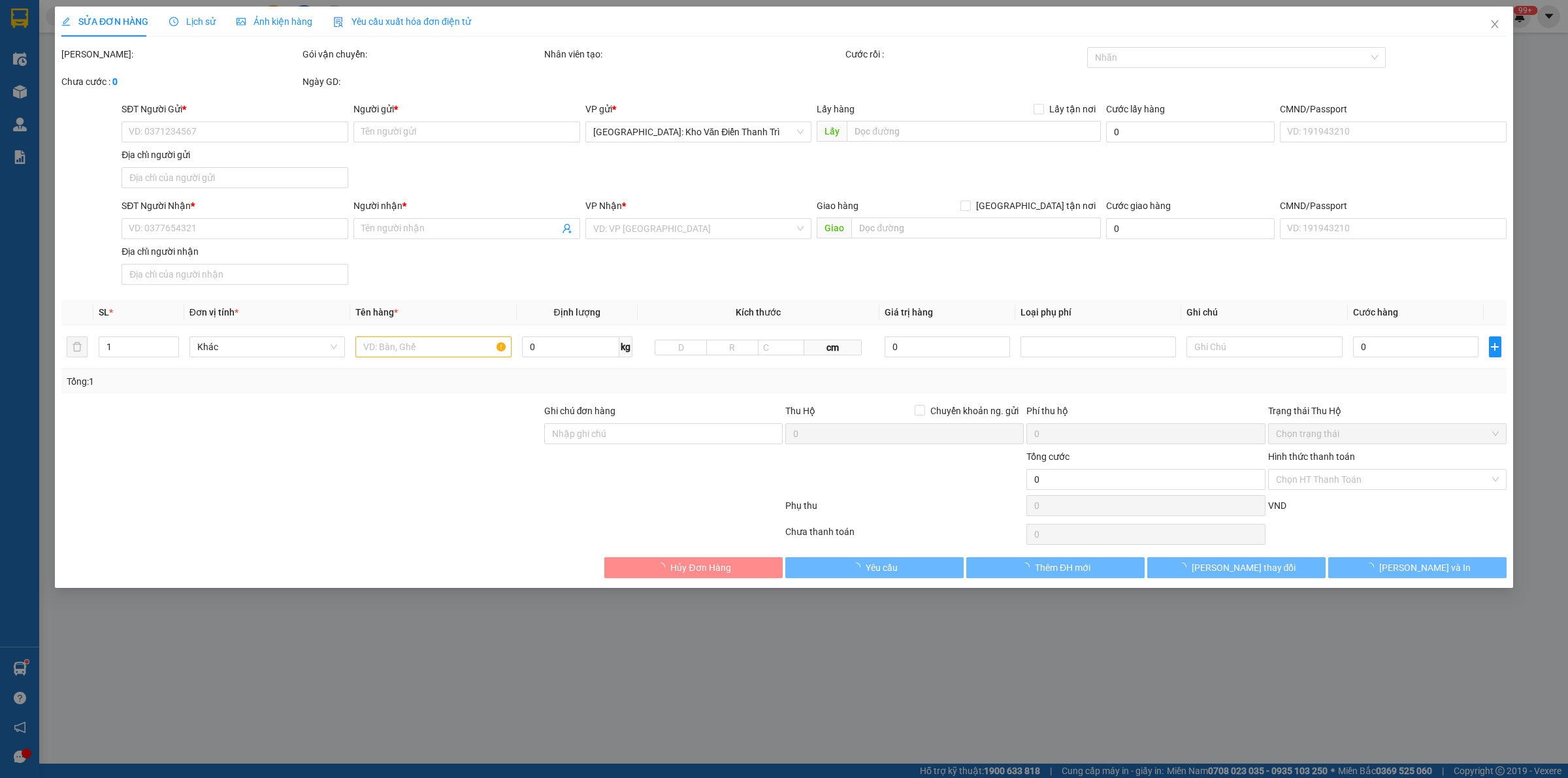
type input "350.000"
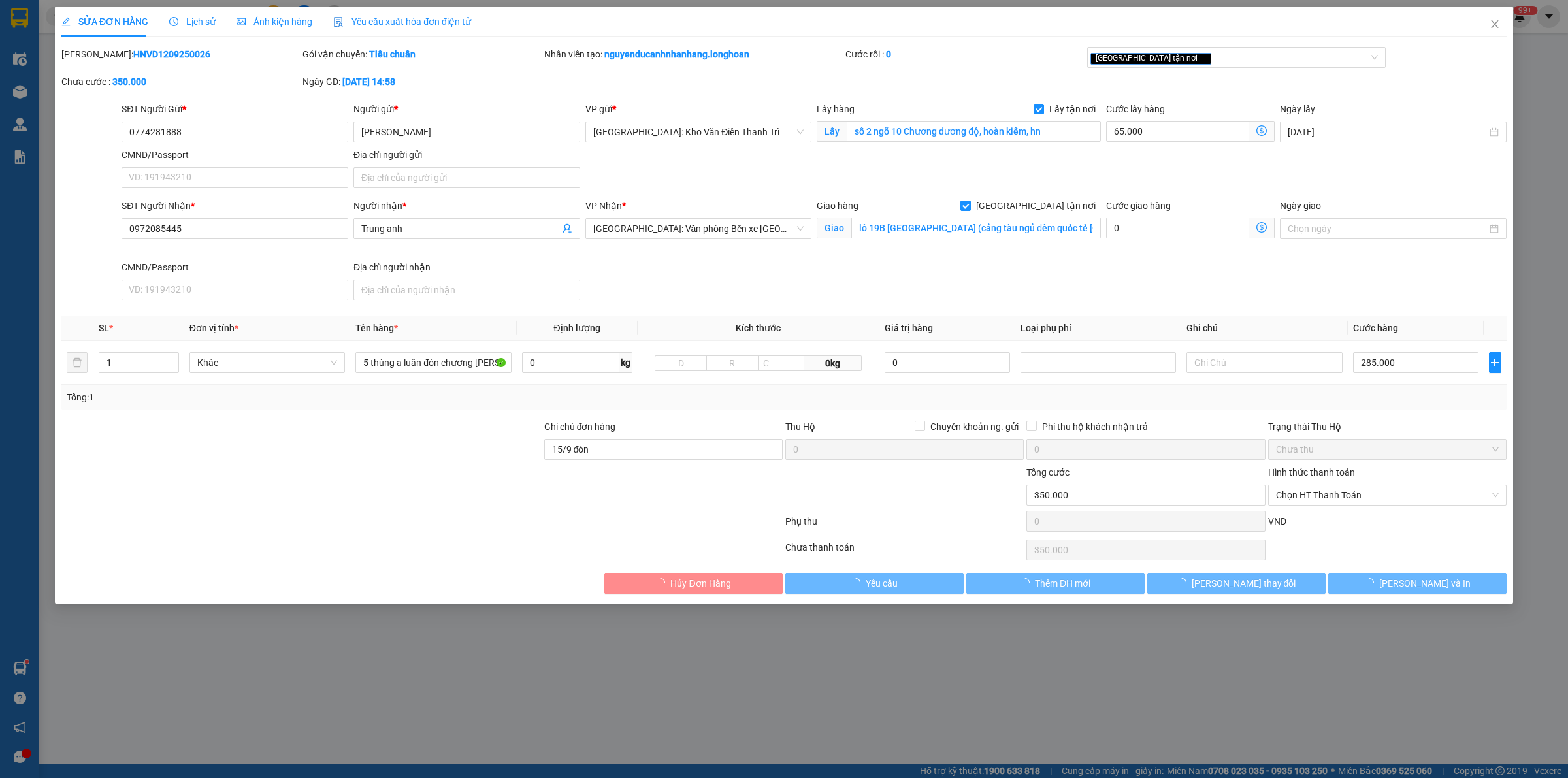
click at [1131, 266] on div "SĐT Người Nhận * 0972085445 Người nhận * Trung anh VP Nhận * Hải Phòng: Văn phò…" at bounding box center [814, 252] width 1390 height 107
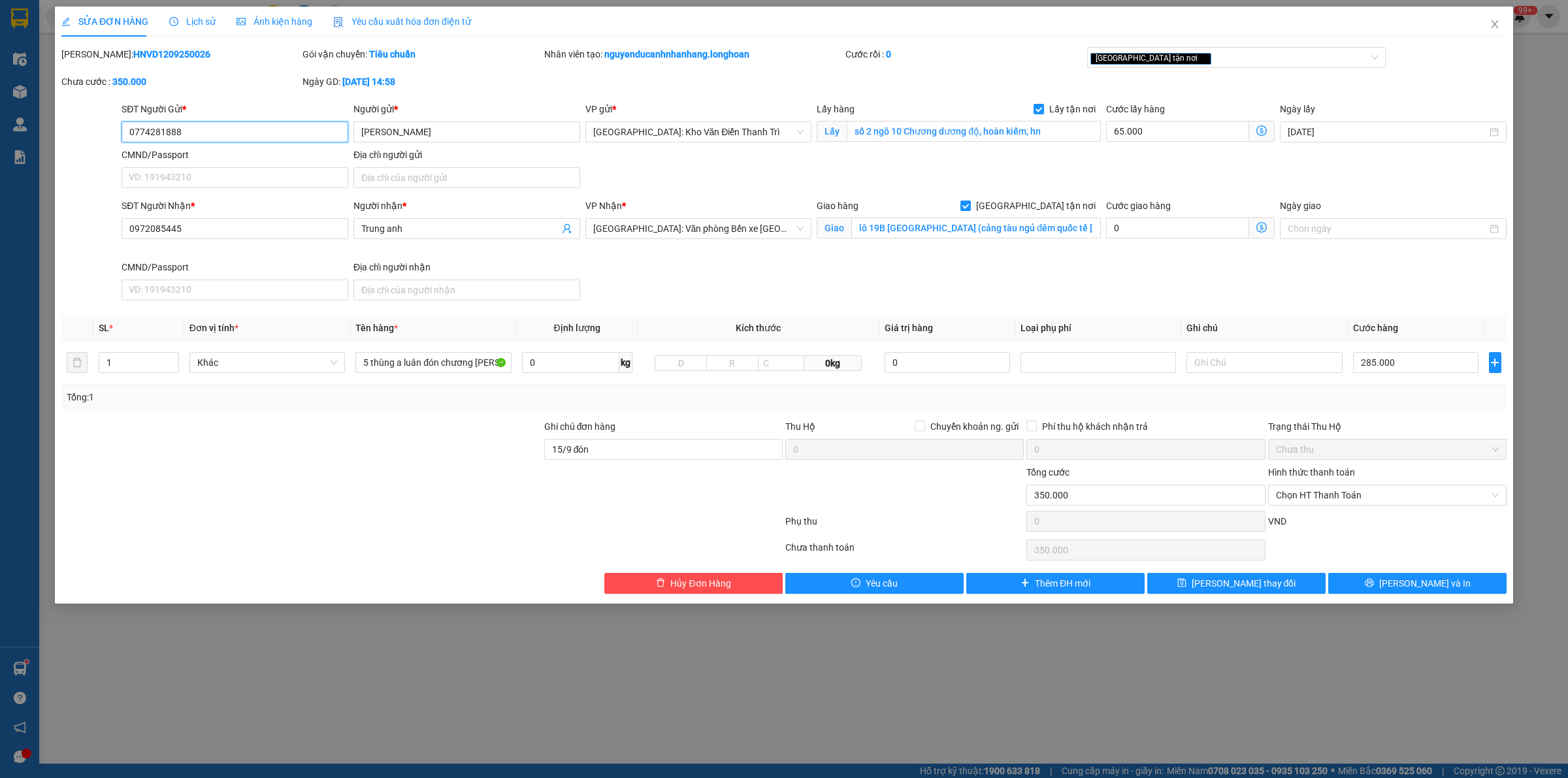
click at [229, 128] on input "0774281888" at bounding box center [235, 131] width 227 height 21
click at [173, 360] on icon "up" at bounding box center [171, 359] width 4 height 2
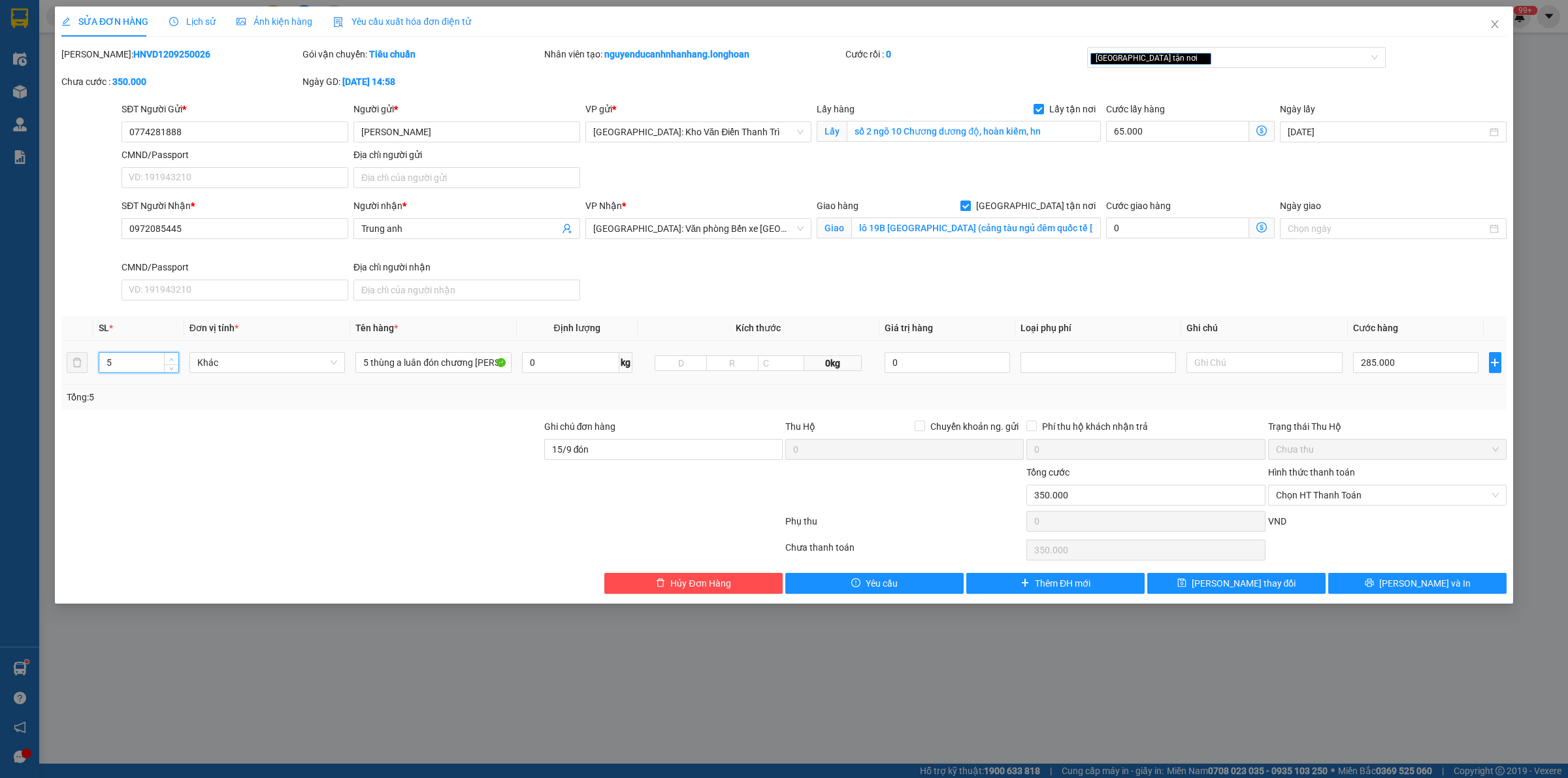
click at [173, 360] on icon "up" at bounding box center [171, 359] width 4 height 2
type input "6"
click at [173, 360] on icon "up" at bounding box center [171, 359] width 4 height 2
click at [382, 365] on input "5 thùng a luân đón chương dương độ" at bounding box center [433, 362] width 155 height 21
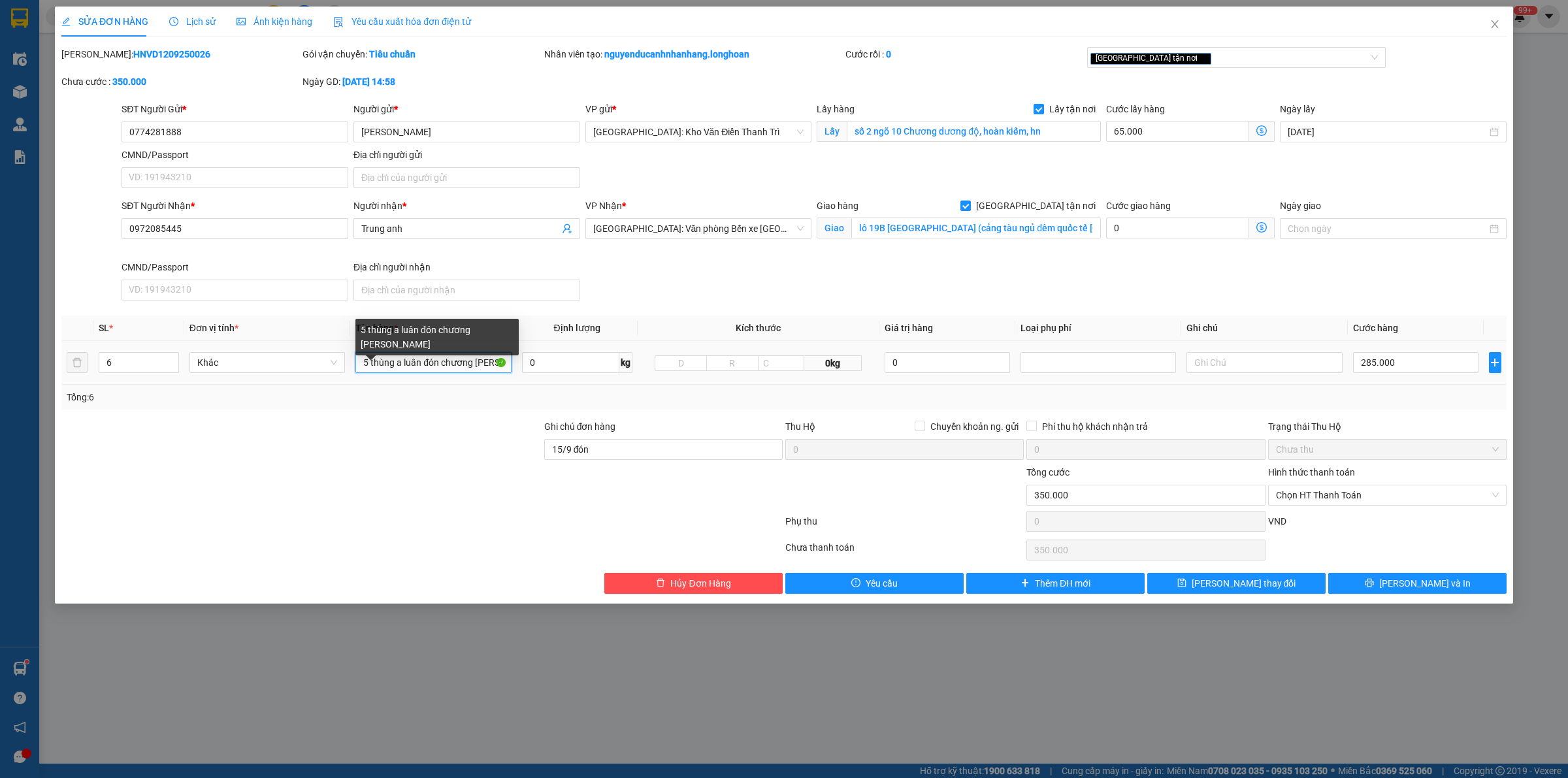
click at [382, 365] on input "5 thùng a luân đón chương dương độ" at bounding box center [433, 362] width 155 height 21
type input "6 thùng giấy giống nhau"
click at [997, 223] on input "lô 19B [GEOGRAPHIC_DATA] (cảng tàu ngủ đêm quốc tế [GEOGRAPHIC_DATA] - cảng số …" at bounding box center [977, 227] width 250 height 21
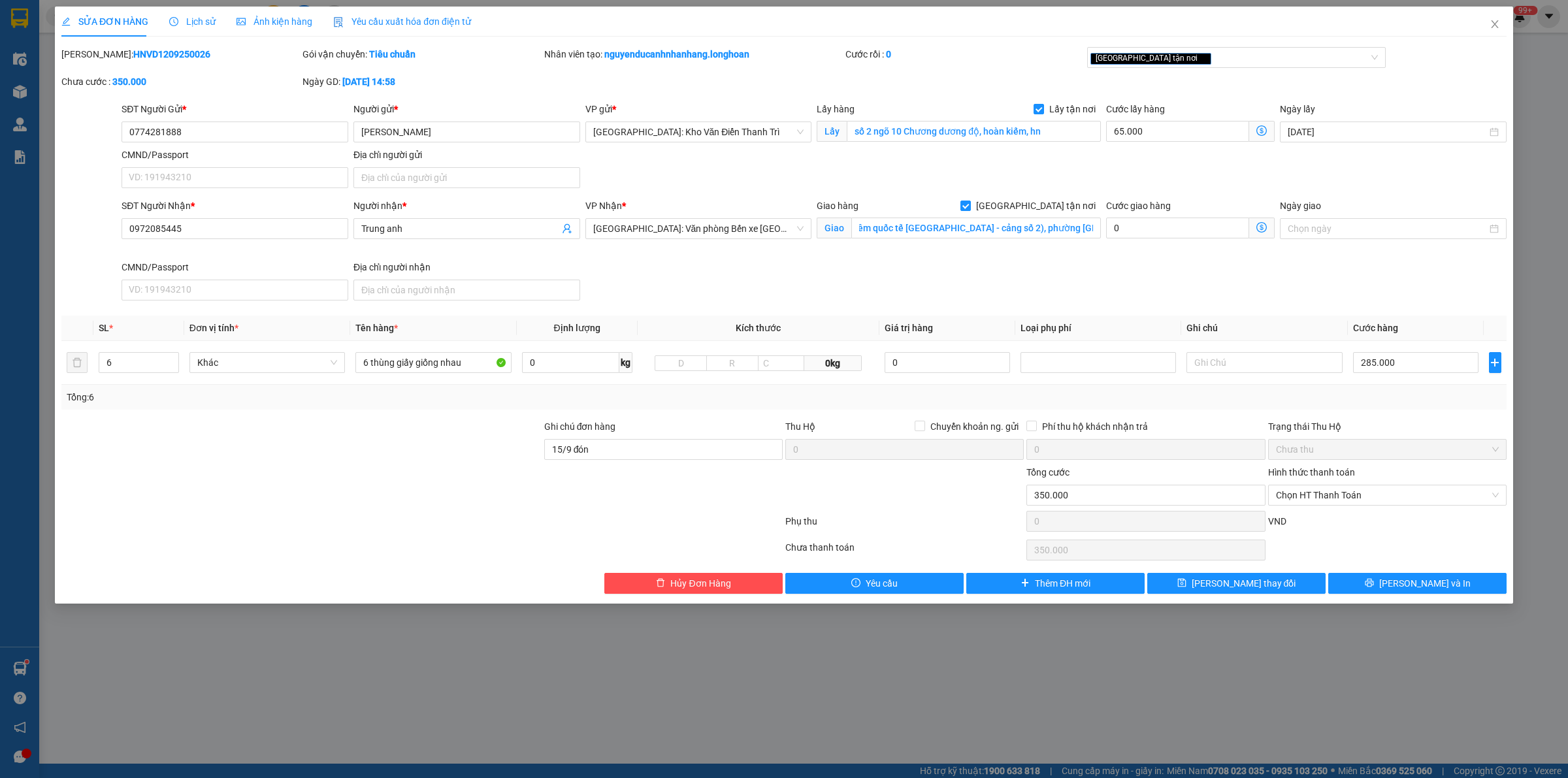
click at [997, 261] on div "SĐT Người Nhận * 0972085445 Người nhận * Trung anh VP Nhận * Hải Phòng: Văn phò…" at bounding box center [814, 252] width 1390 height 107
click at [1397, 358] on input "285.000" at bounding box center [1416, 362] width 126 height 21
type input "65.003"
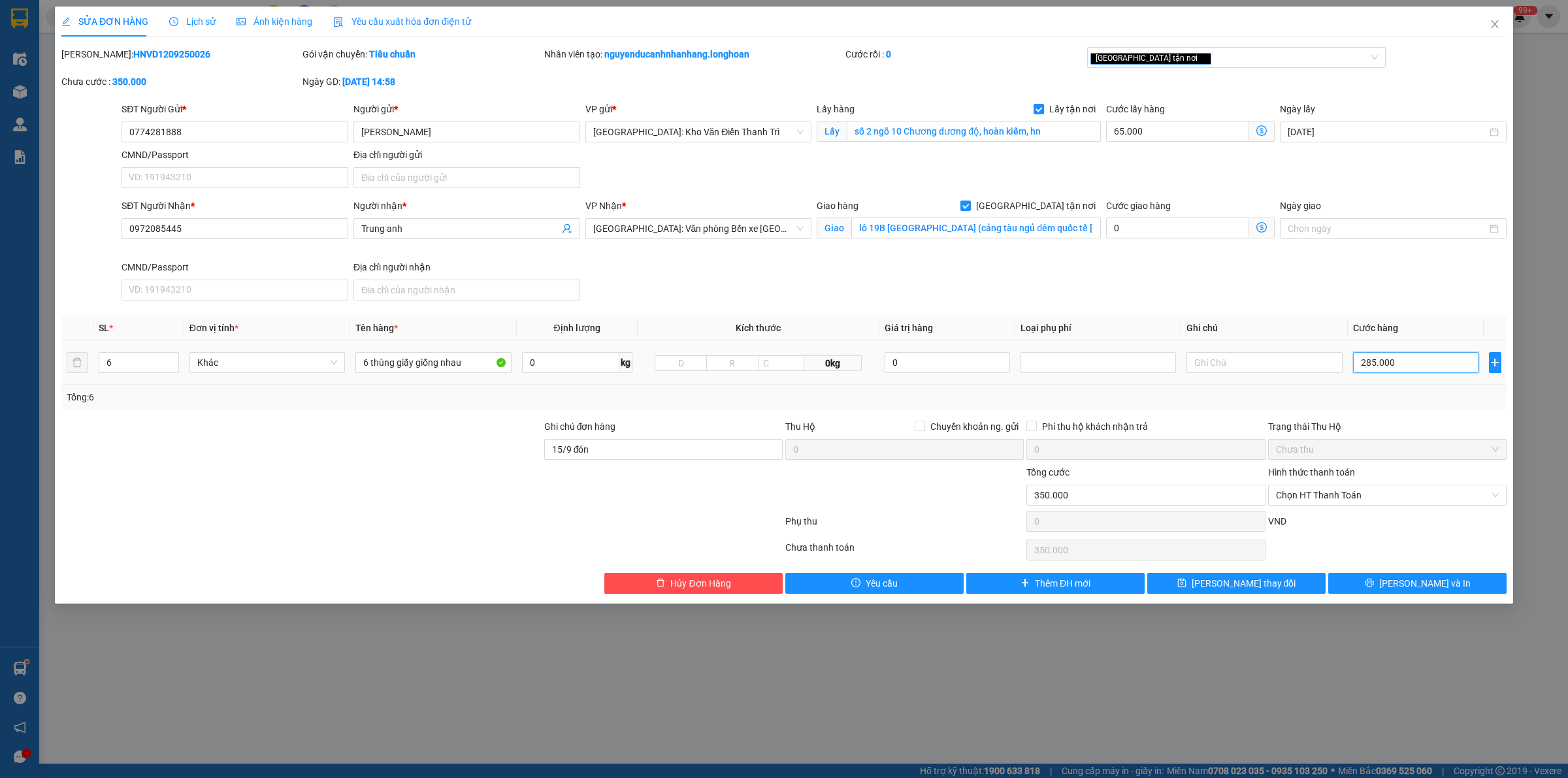
type input "3"
type input "65.033"
type input "33"
type input "65.330"
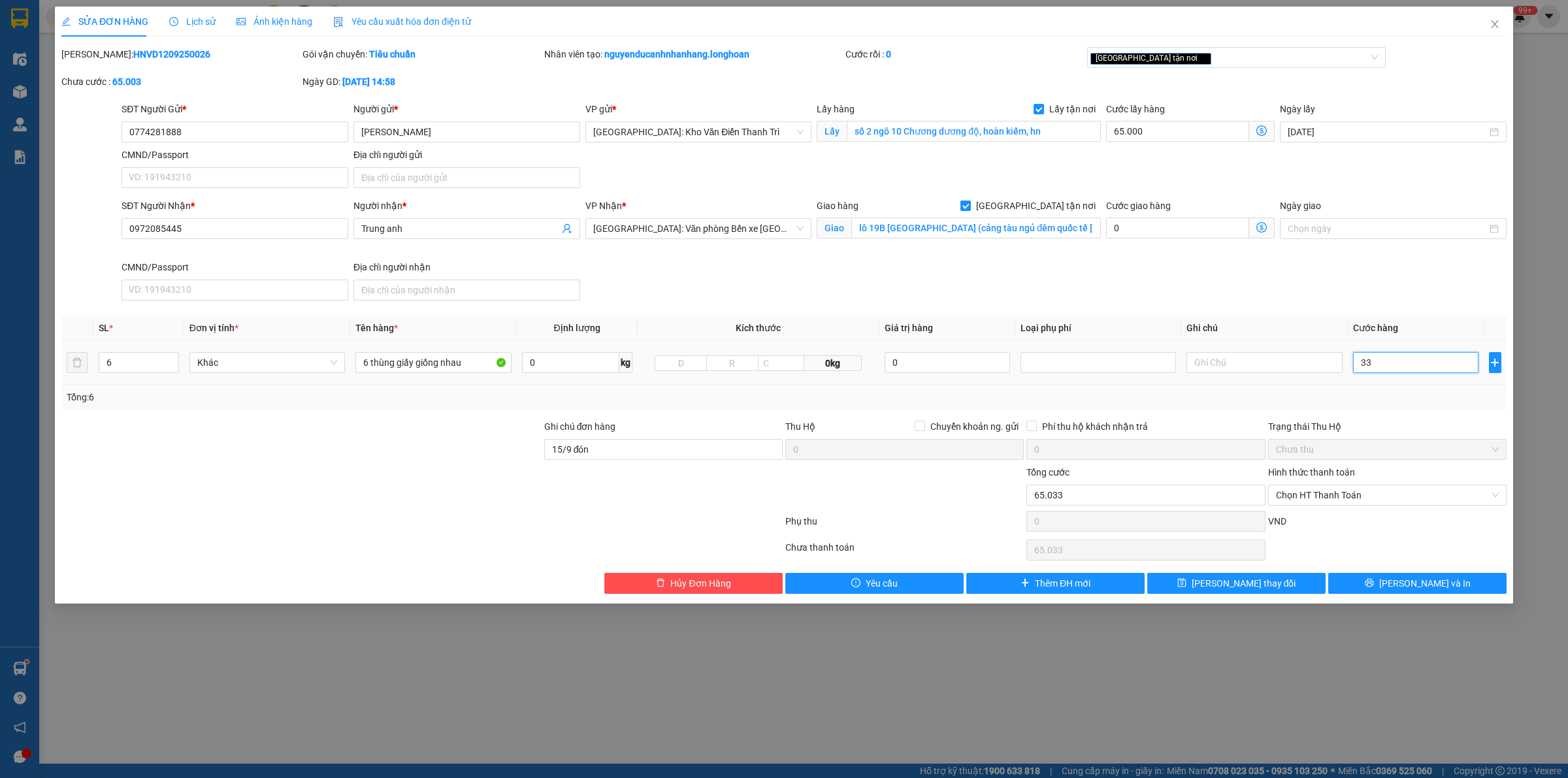
type input "65.330"
type input "3.300"
type input "68.300"
type input "330.000"
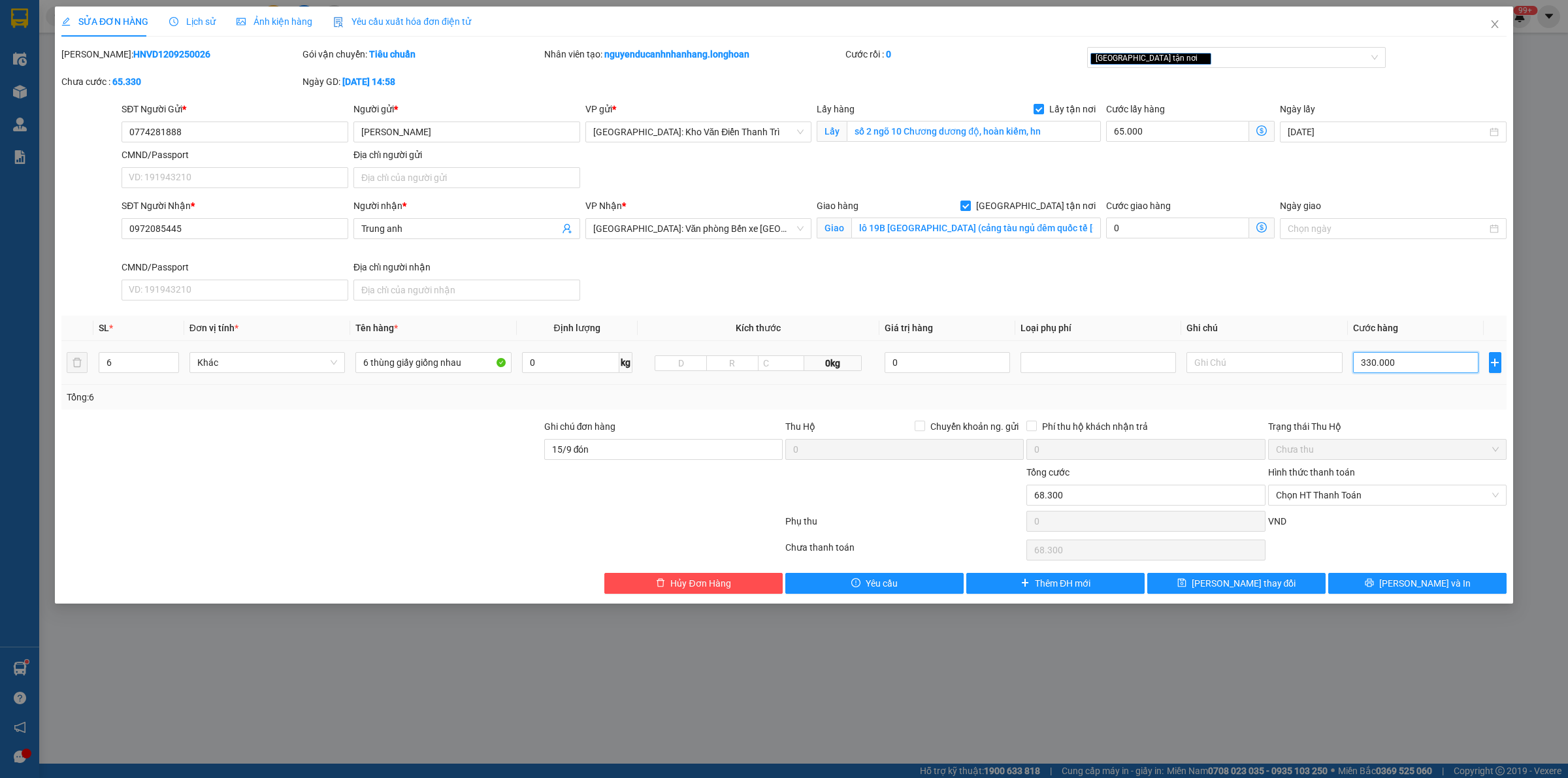
type input "395.000"
type input "330.000"
click at [719, 437] on div "Ghi chú đơn hàng" at bounding box center [663, 429] width 238 height 20
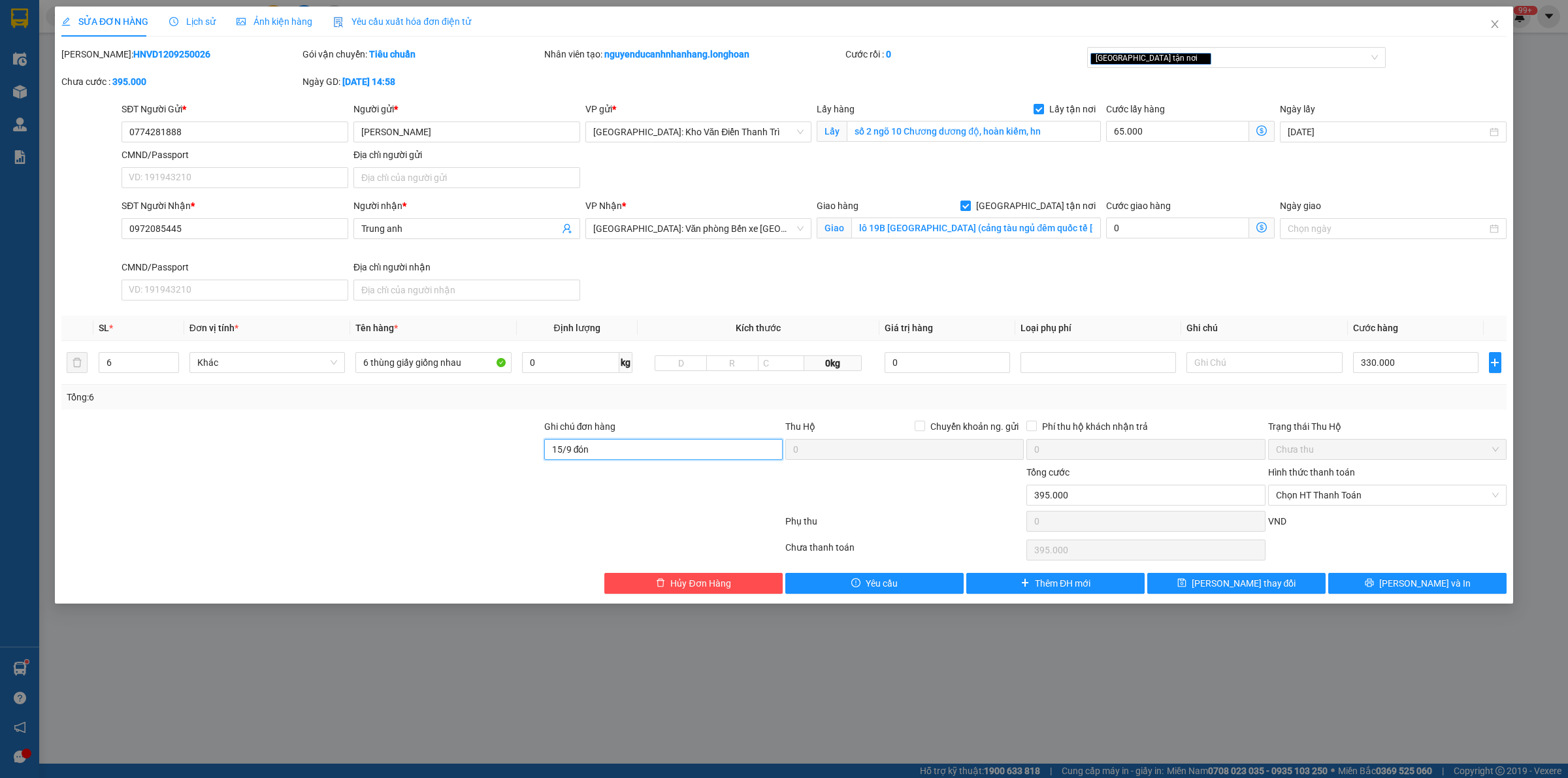
click at [695, 442] on input "15/9 đón" at bounding box center [663, 449] width 238 height 21
click at [789, 279] on div "SĐT Người Nhận * 0972085445 Người nhận * Trung anh VP Nhận * Hải Phòng: Văn phò…" at bounding box center [814, 252] width 1390 height 107
click at [931, 164] on div "SĐT Người Gửi * 0774281888 Người gửi * Hồng Anh VP gửi * Hà Nội: Kho Văn Điển T…" at bounding box center [814, 147] width 1390 height 92
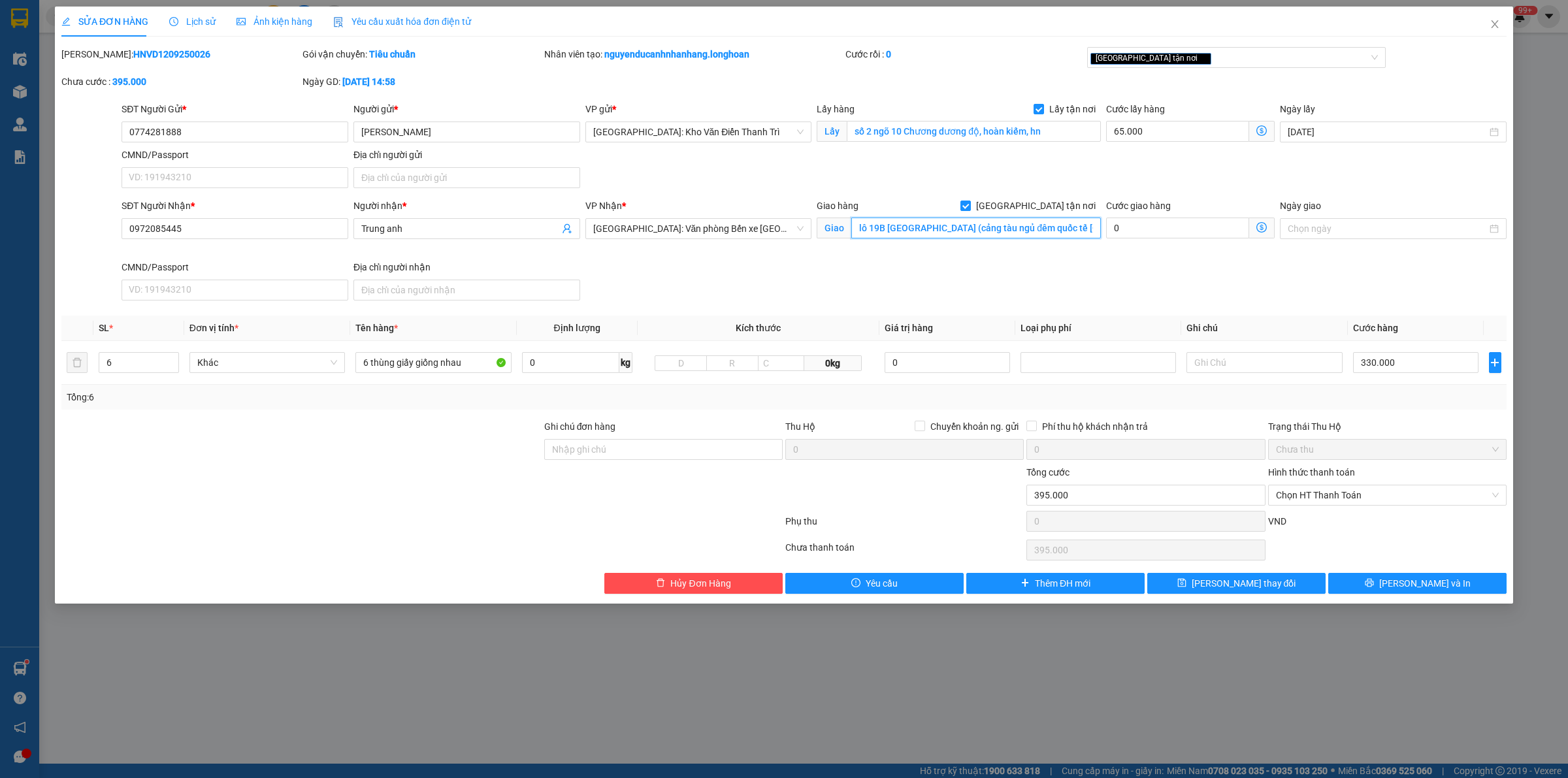
click at [958, 233] on input "lô 19B [GEOGRAPHIC_DATA] (cảng tàu ngủ đêm quốc tế [GEOGRAPHIC_DATA] - cảng số …" at bounding box center [977, 227] width 250 height 21
click at [1025, 270] on div "SĐT Người Nhận * 0972085445 Người nhận * Trung anh VP Nhận * Hải Phòng: Văn phò…" at bounding box center [814, 252] width 1390 height 107
click at [1124, 286] on div "SĐT Người Nhận * 0972085445 Người nhận * Trung anh VP Nhận * Hải Phòng: Văn phò…" at bounding box center [814, 252] width 1390 height 107
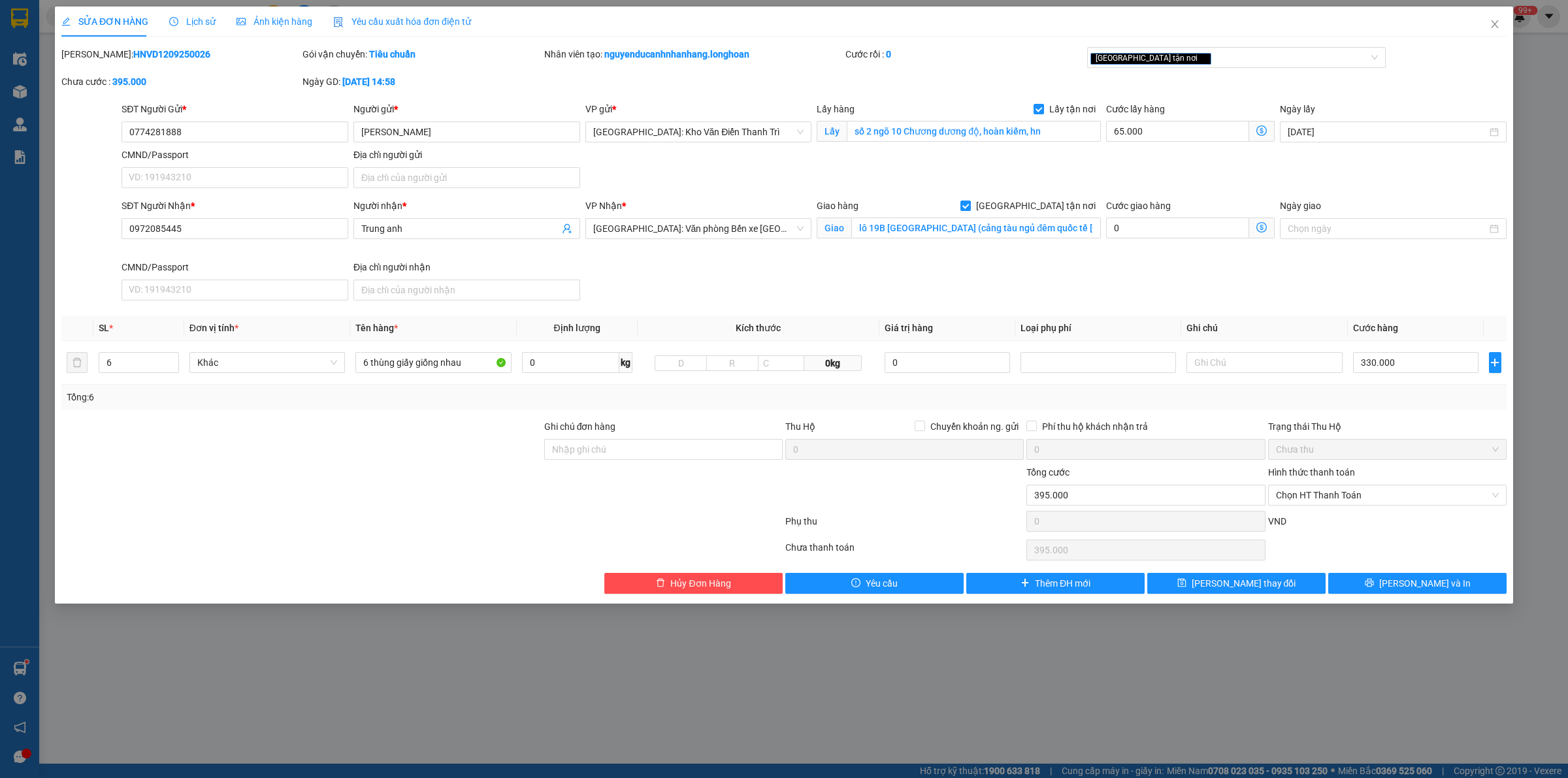
click at [1043, 288] on div "SĐT Người Nhận * 0972085445 Người nhận * Trung anh VP Nhận * Hải Phòng: Văn phò…" at bounding box center [814, 252] width 1390 height 107
click at [382, 127] on input "[PERSON_NAME]" at bounding box center [466, 131] width 227 height 21
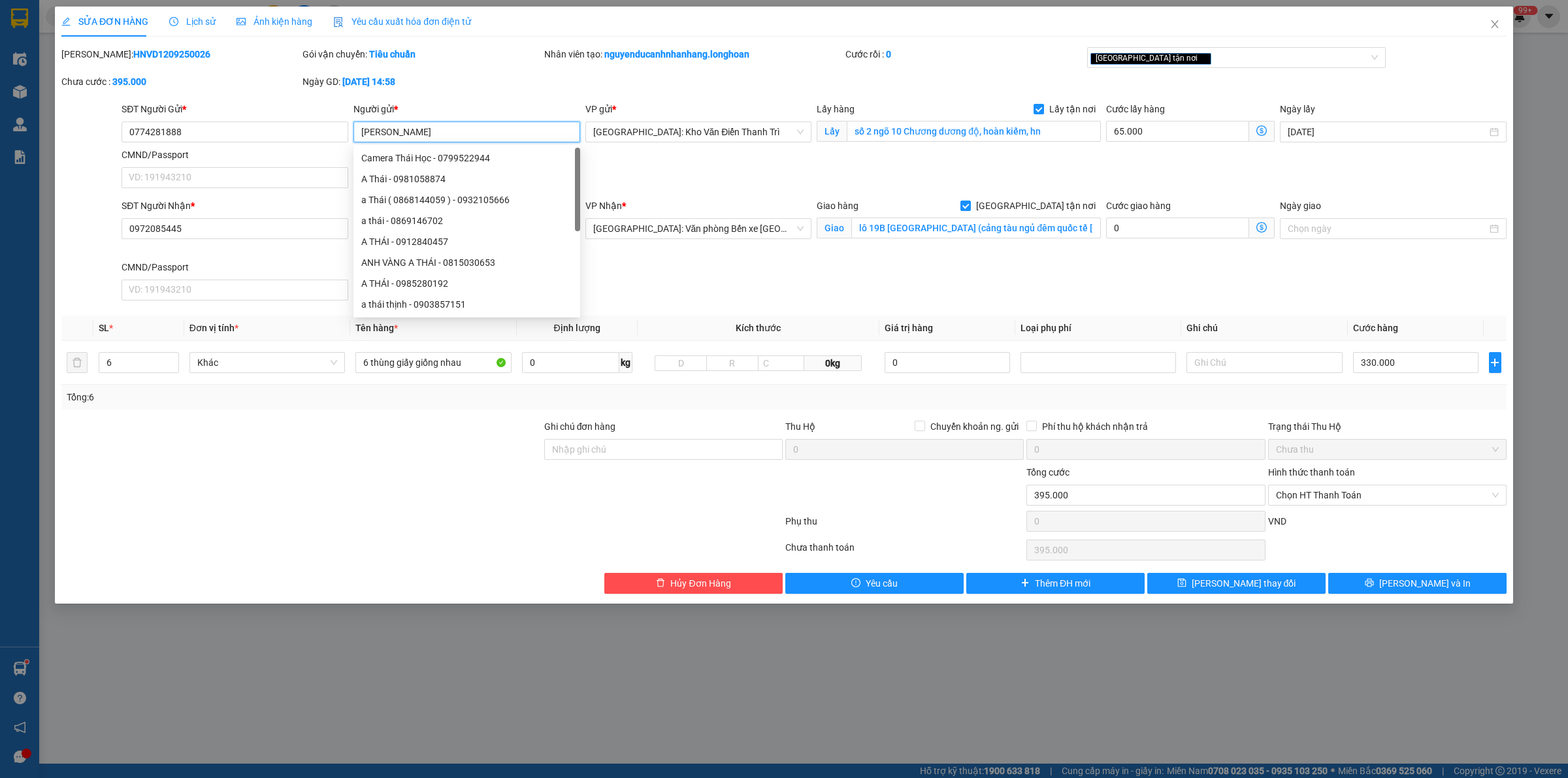
click at [386, 136] on input "[PERSON_NAME]" at bounding box center [466, 131] width 227 height 21
click at [385, 131] on input "[PERSON_NAME]" at bounding box center [466, 131] width 227 height 21
click at [478, 128] on input "[PERSON_NAME]" at bounding box center [466, 131] width 227 height 21
click at [684, 165] on div "SĐT Người Gửi * 0774281888 Người gửi * Hồng Anh VP gửi * Hà Nội: Kho Văn Điển T…" at bounding box center [814, 147] width 1390 height 92
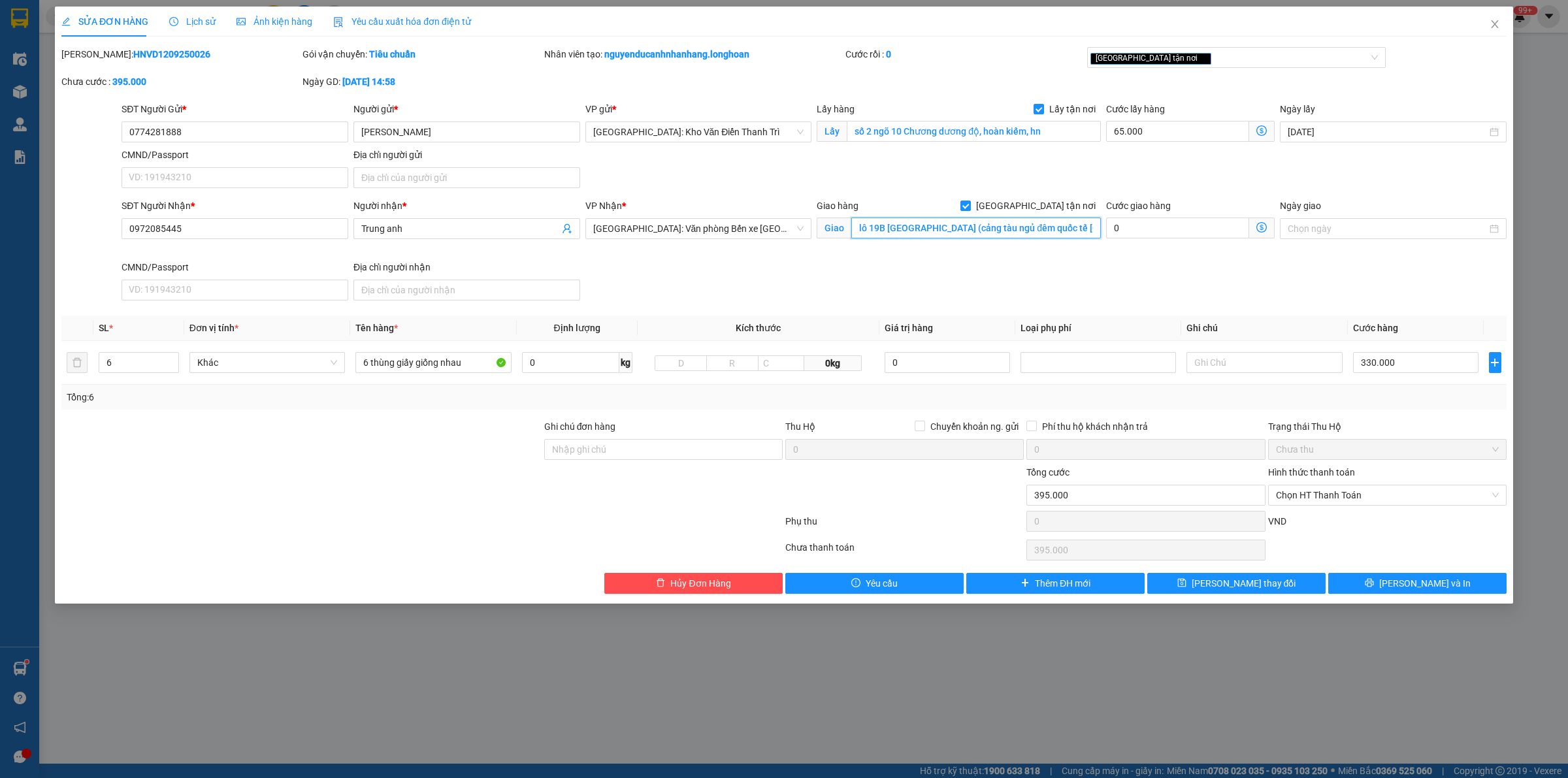
click at [915, 232] on input "lô 19B [GEOGRAPHIC_DATA] (cảng tàu ngủ đêm quốc tế [GEOGRAPHIC_DATA] - cảng số …" at bounding box center [977, 227] width 250 height 21
click at [833, 250] on div "Giao hàng Giao tận nơi Giao lô 19B Tuần châu (cảng tàu ngủ đêm quốc tế Tuần châ…" at bounding box center [958, 229] width 289 height 61
click at [1212, 54] on div "[GEOGRAPHIC_DATA] tận nơi" at bounding box center [1231, 57] width 280 height 16
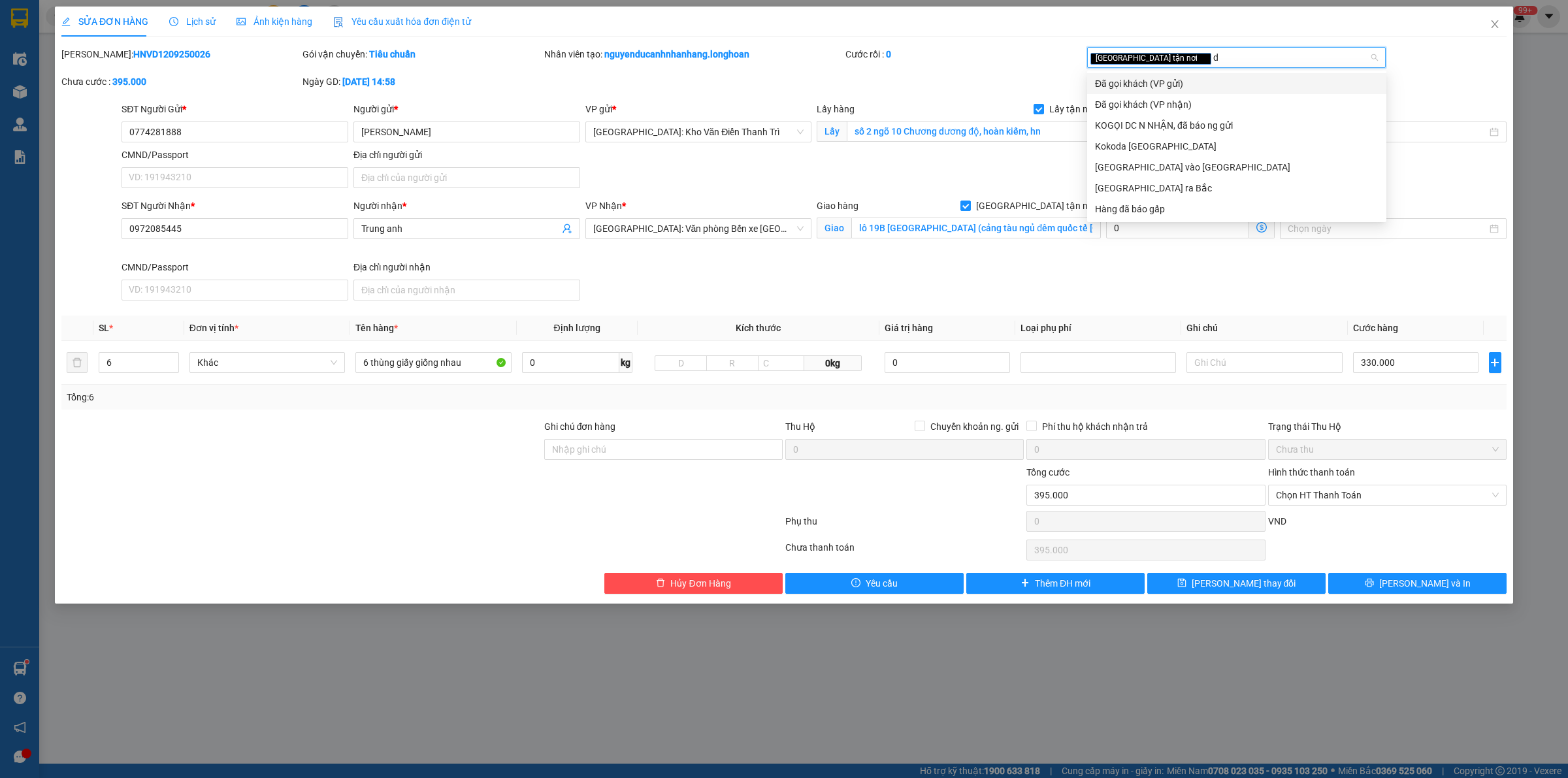
type input "dã"
click at [1203, 85] on div "Đã gọi khách (VP gửi)" at bounding box center [1236, 83] width 284 height 14
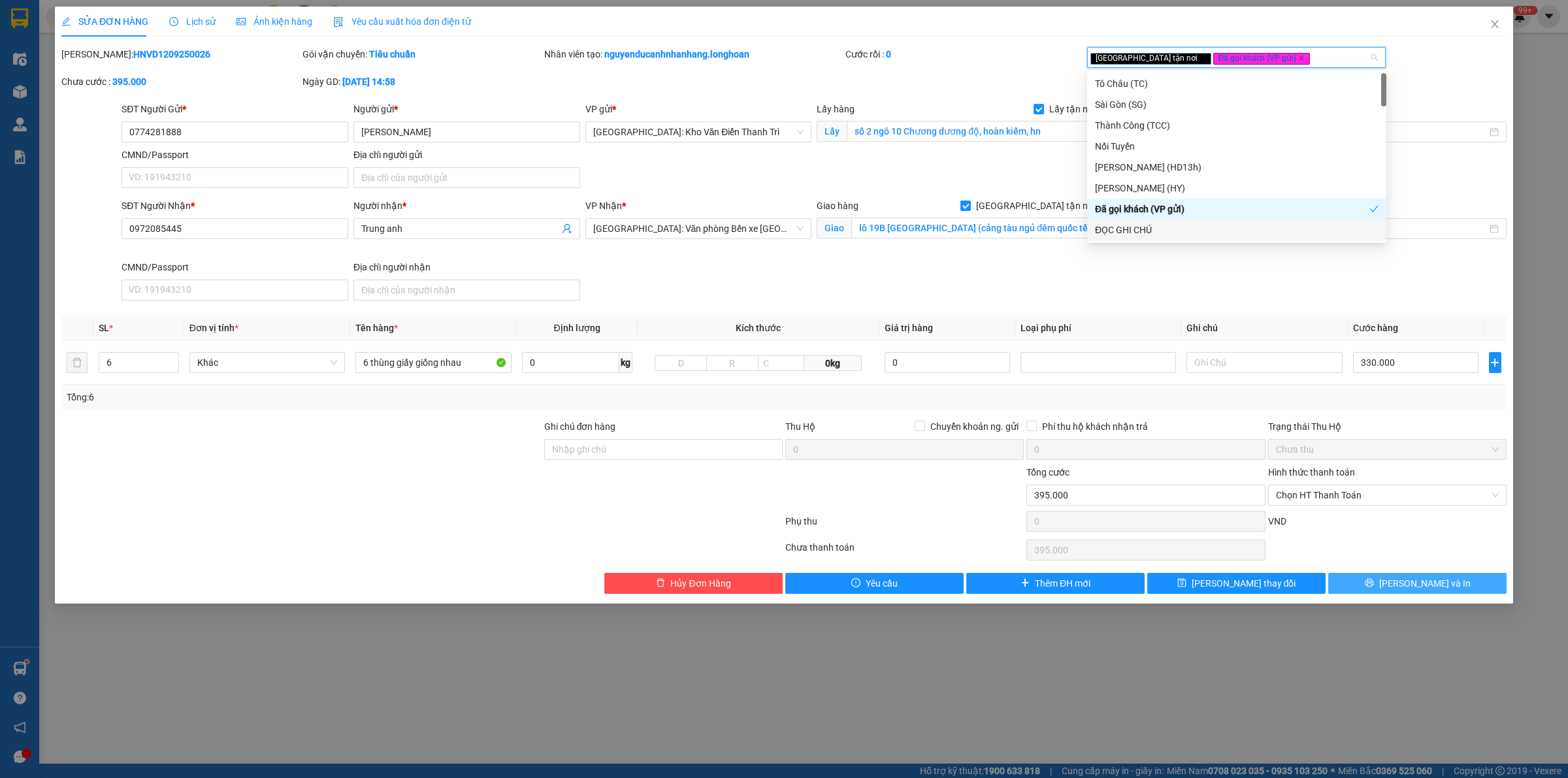
click at [1419, 590] on span "[PERSON_NAME] và In" at bounding box center [1425, 583] width 92 height 14
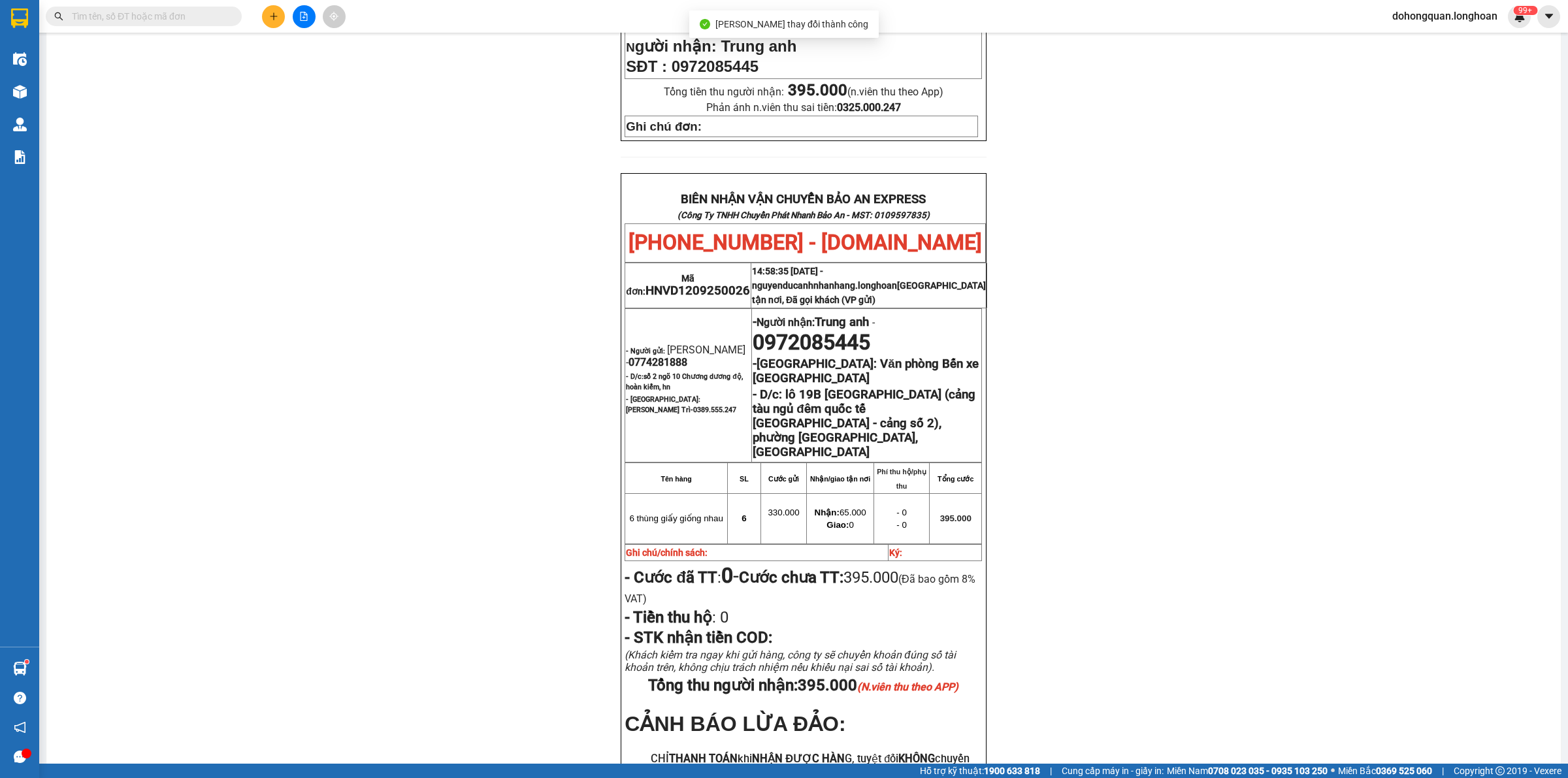
scroll to position [698, 0]
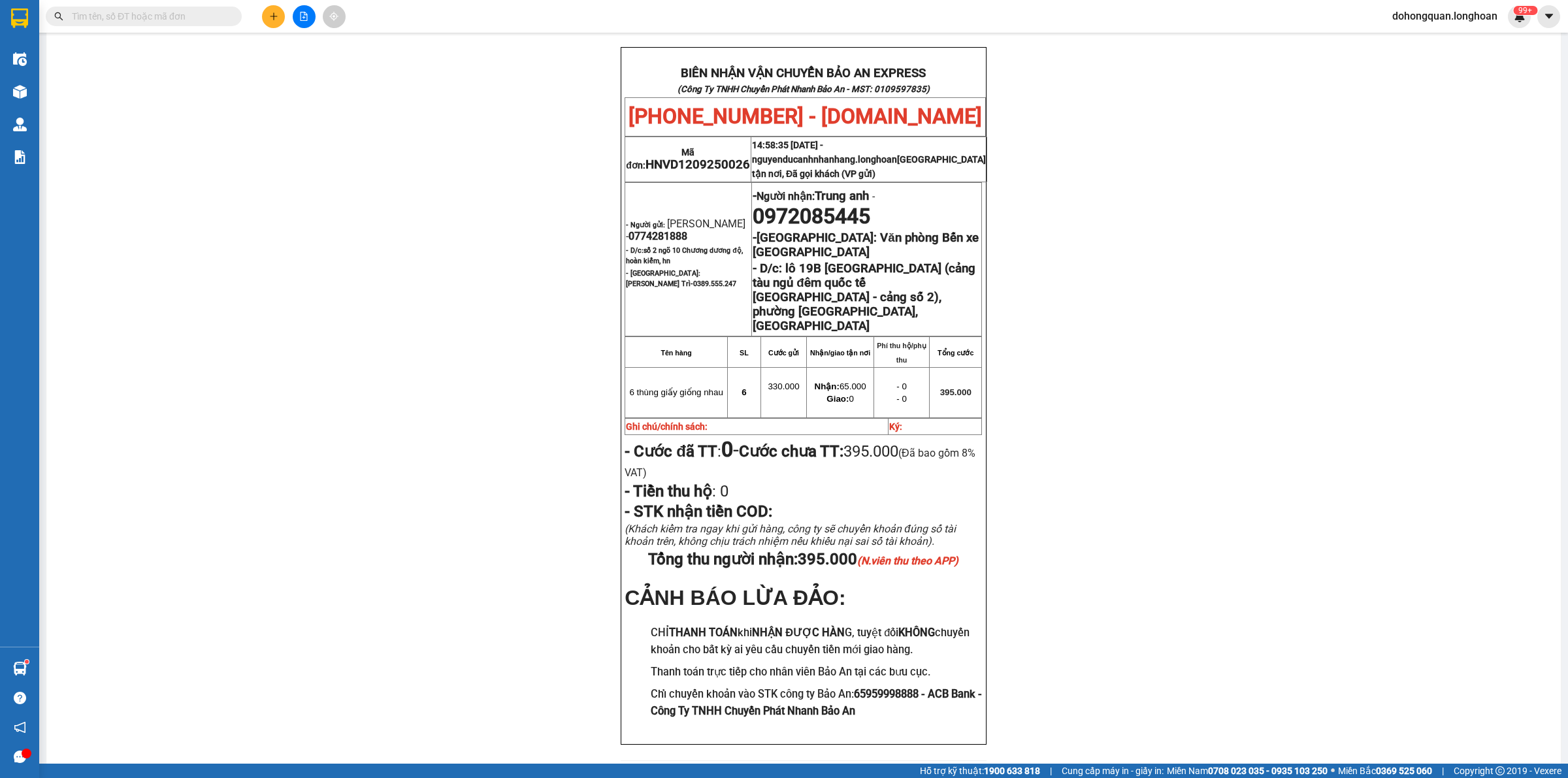
click at [654, 230] on span "0774281888" at bounding box center [657, 236] width 59 height 12
copy span "0774281888"
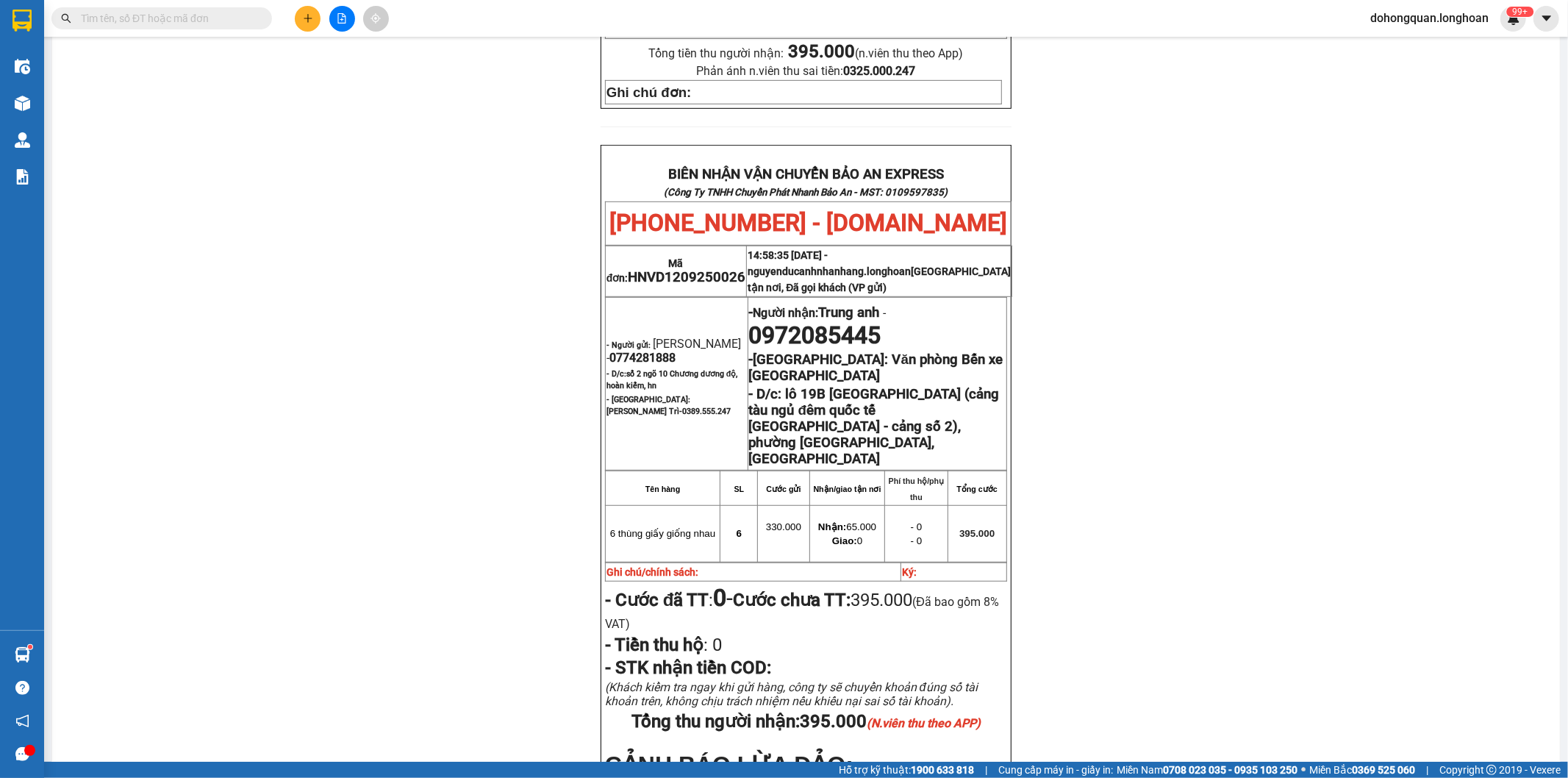
click at [1211, 435] on div "PHIẾU DÁN LÊN HÀNG Ngày in phiếu: 18:53 ngày 15-09-2025 CSKH: 1900.06.88.33 CÔN…" at bounding box center [806, 200] width 1473 height 1532
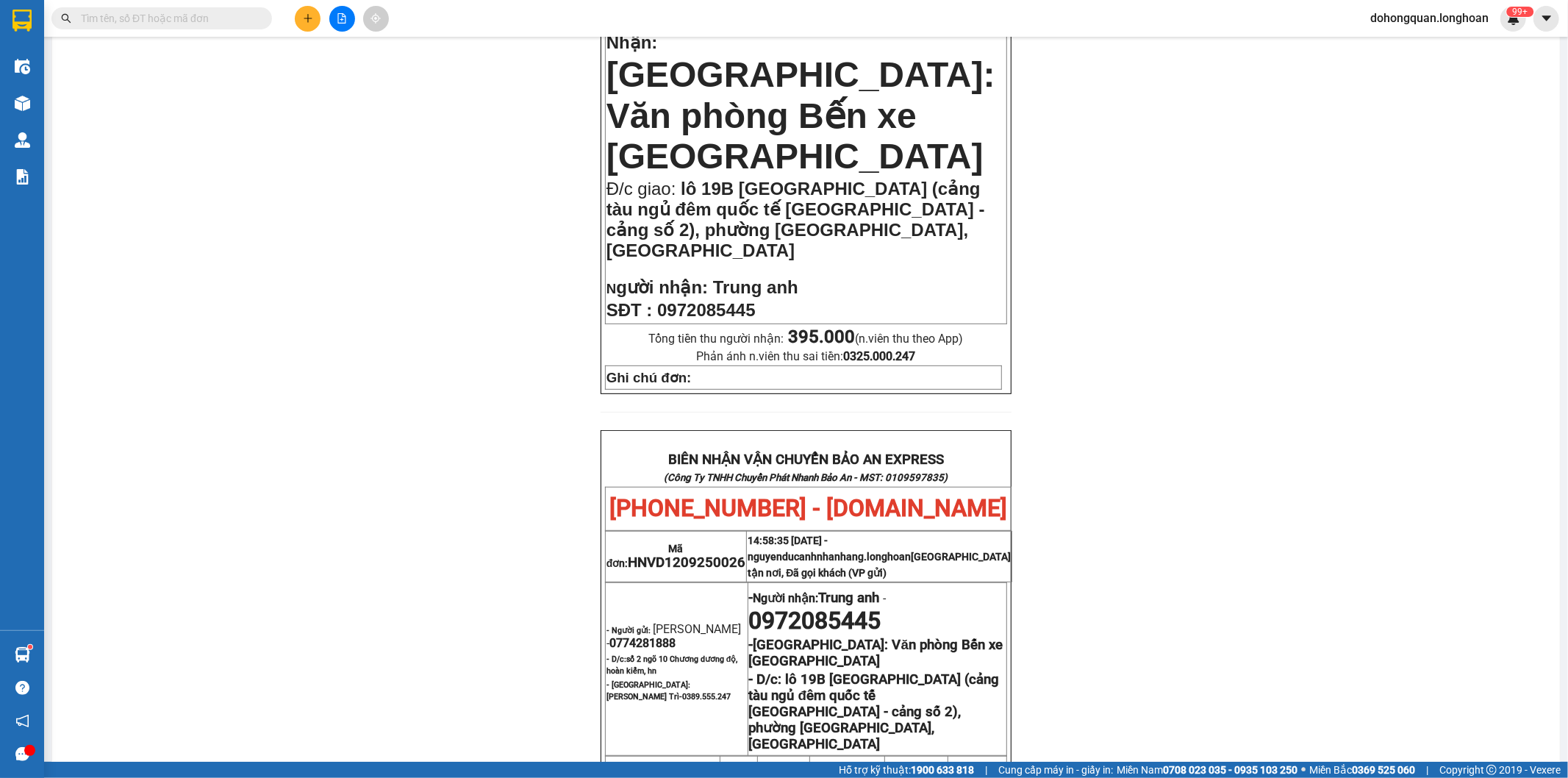
scroll to position [490, 0]
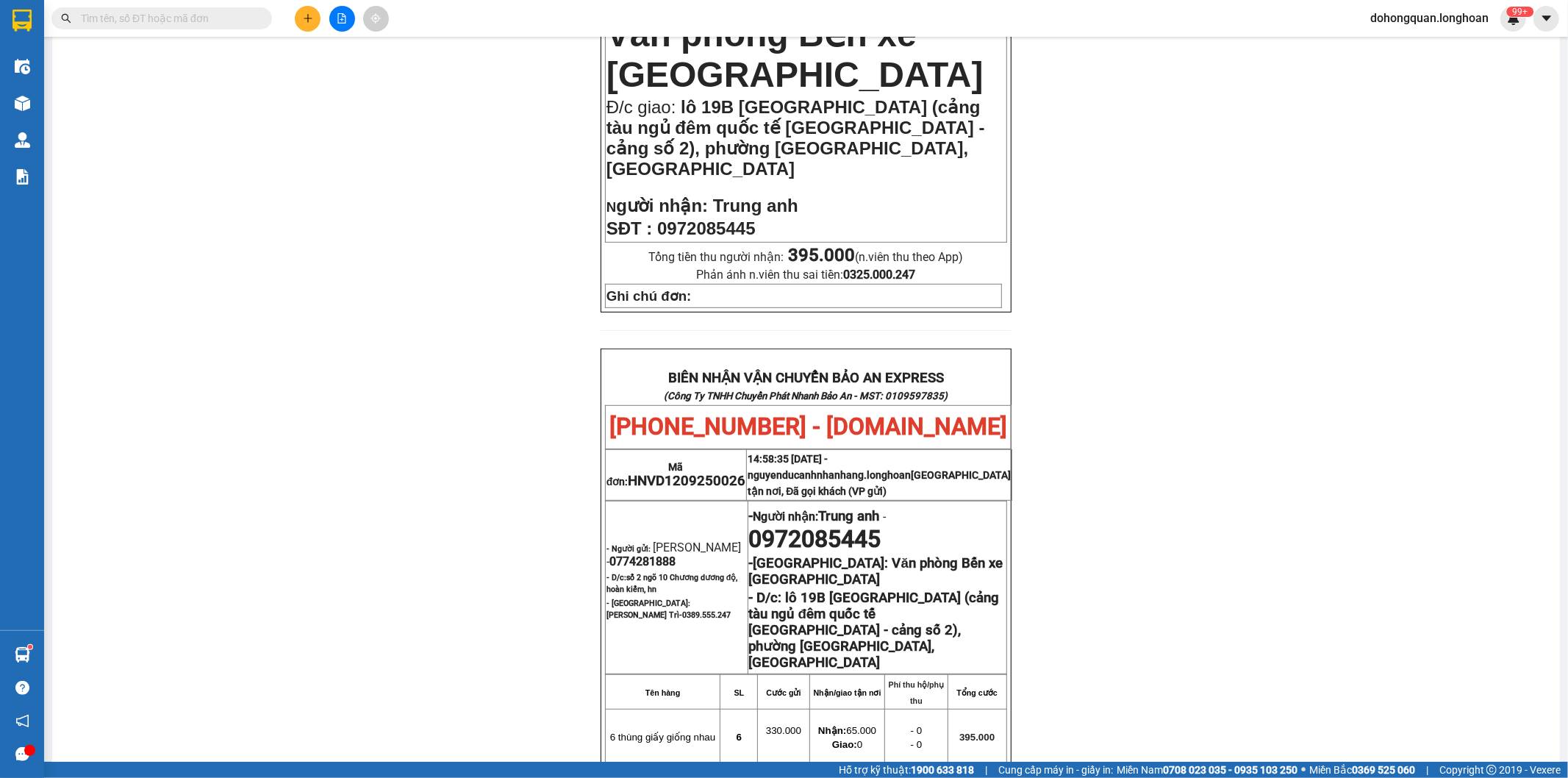
click at [629, 555] on span "0774281888" at bounding box center [642, 561] width 66 height 14
copy span "0774281888"
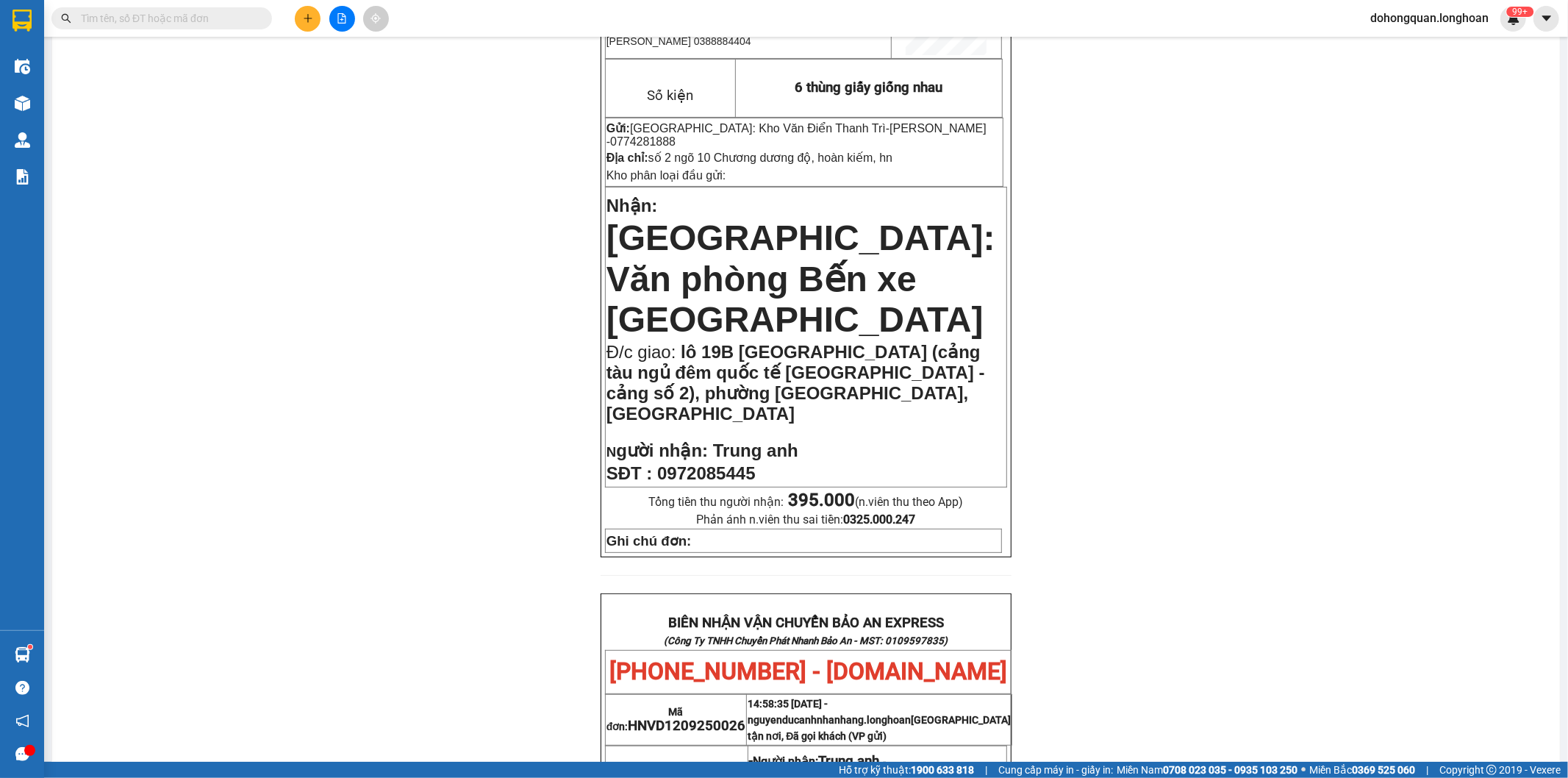
scroll to position [82, 0]
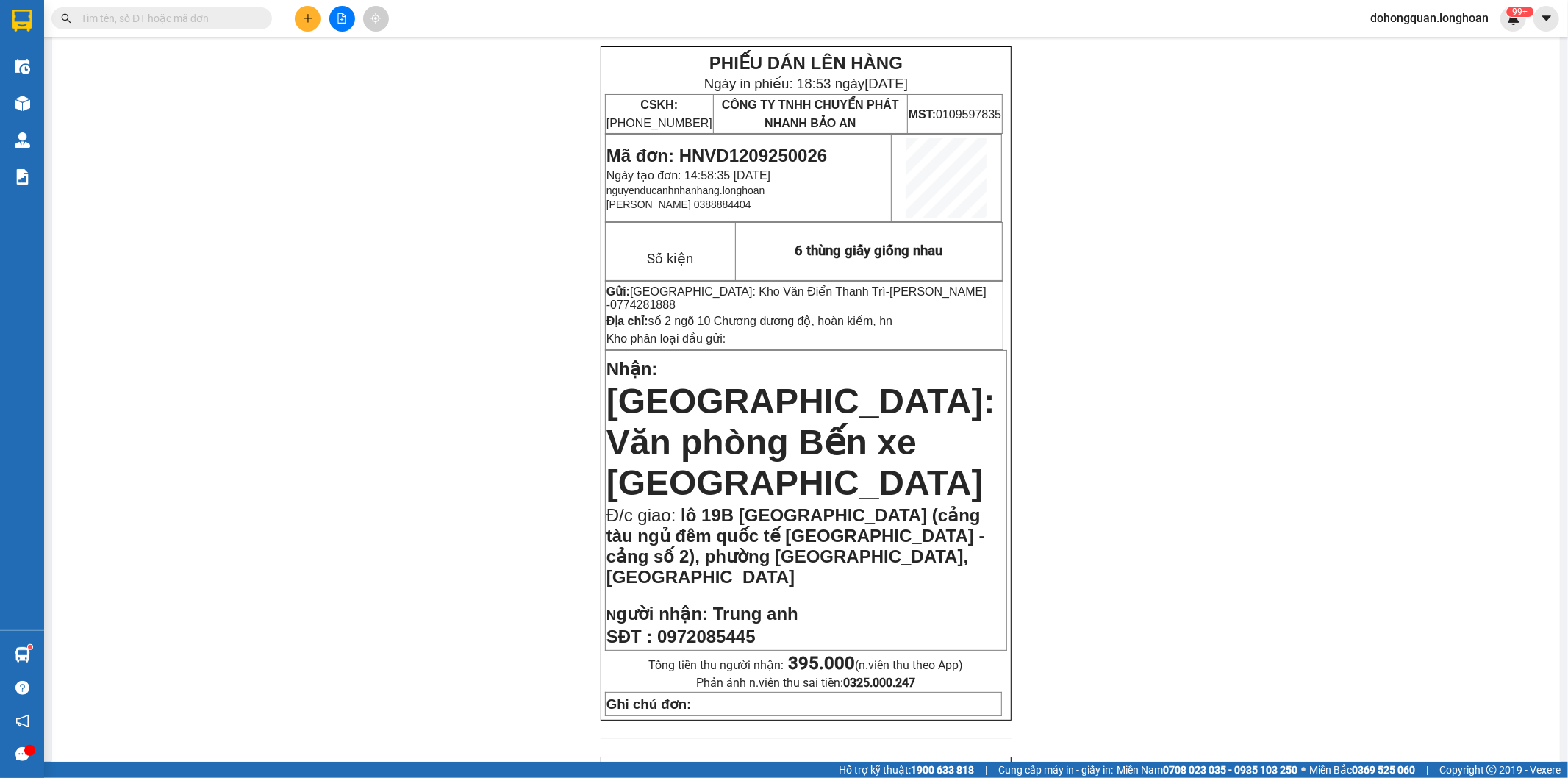
click at [727, 140] on td "Mã đơn: HNVD1209250026 Ngày tạo đơn: 14:58:35 - 12/09/2025 nguyenducanhnhanhang…" at bounding box center [747, 179] width 286 height 87
click at [725, 153] on span "Mã đơn: HNVD1209250026" at bounding box center [717, 154] width 221 height 20
copy span "HNVD1209250026"
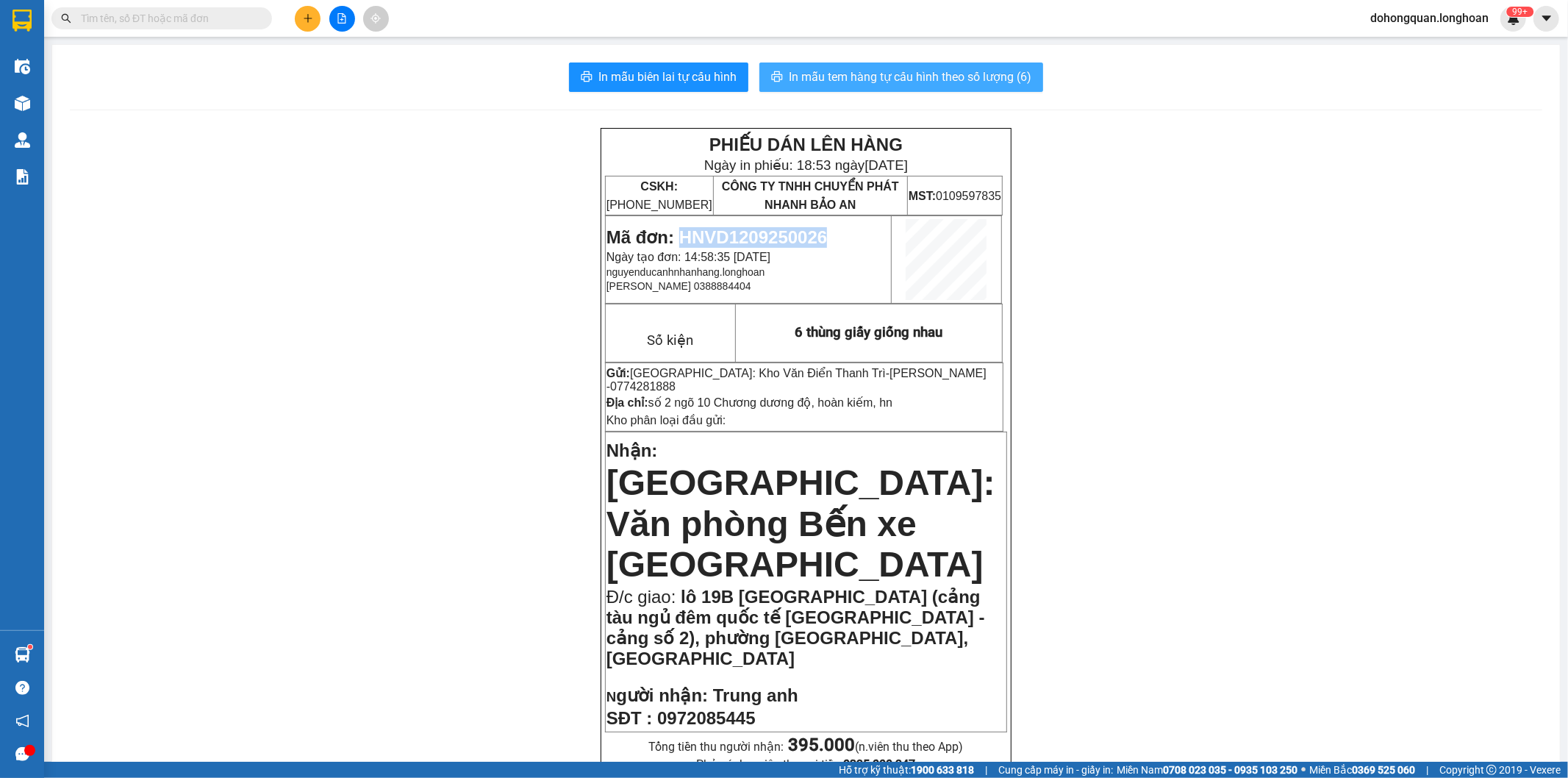
click at [880, 88] on button "In mẫu tem hàng tự cấu hình theo số lượng (6)" at bounding box center [901, 77] width 284 height 30
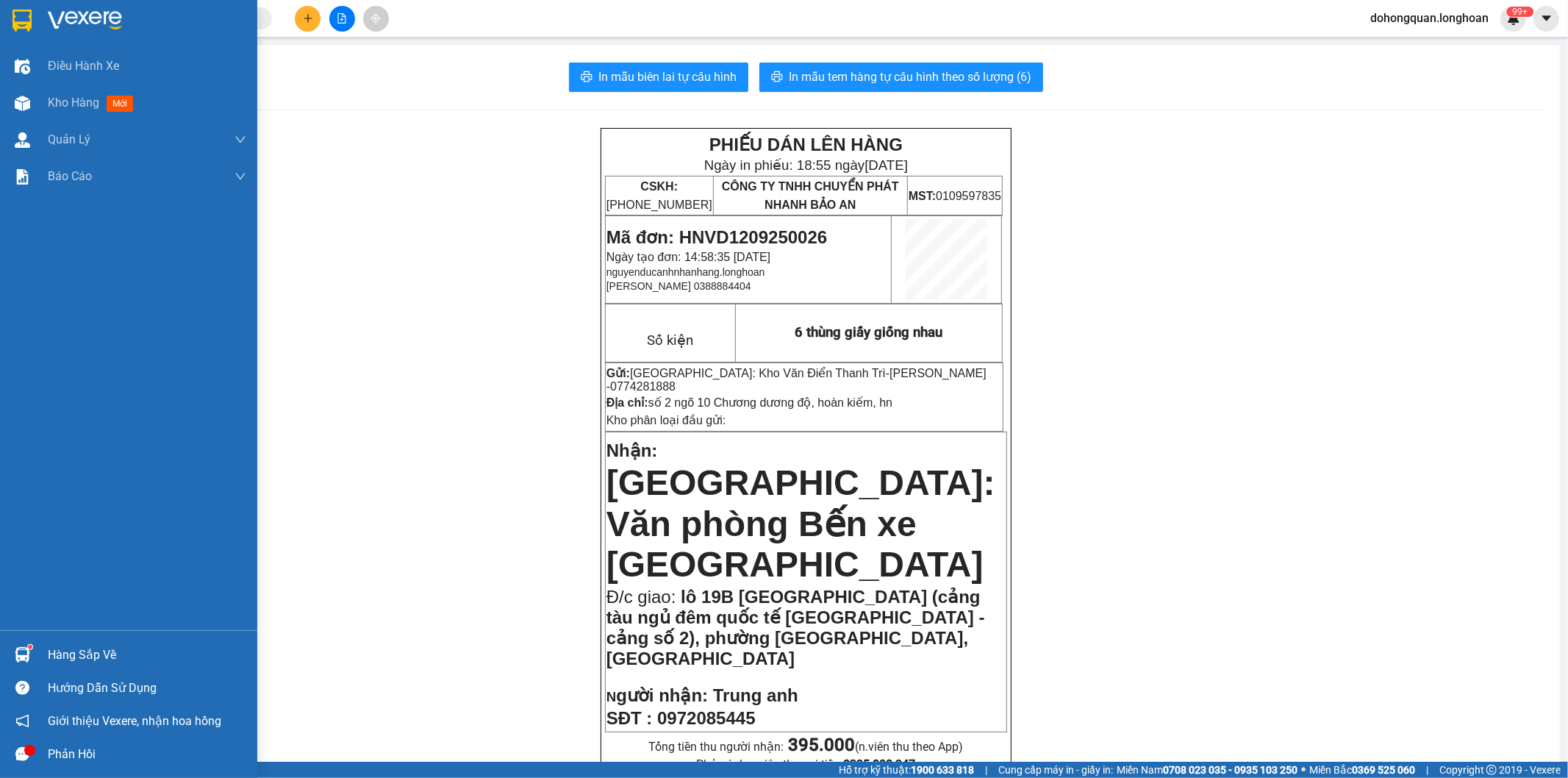
click at [17, 15] on img at bounding box center [21, 20] width 20 height 22
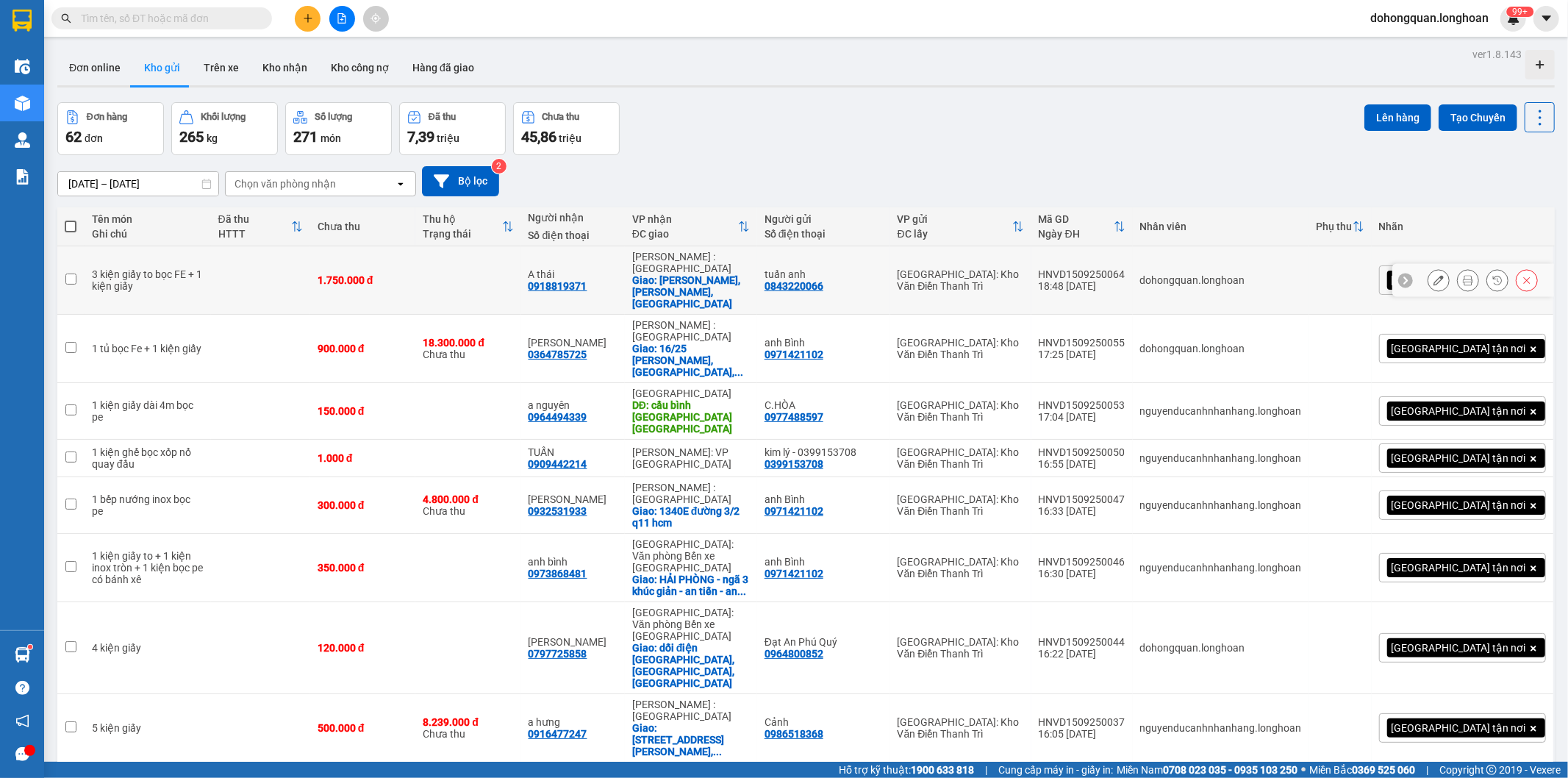
click at [1463, 275] on icon at bounding box center [1467, 280] width 10 height 10
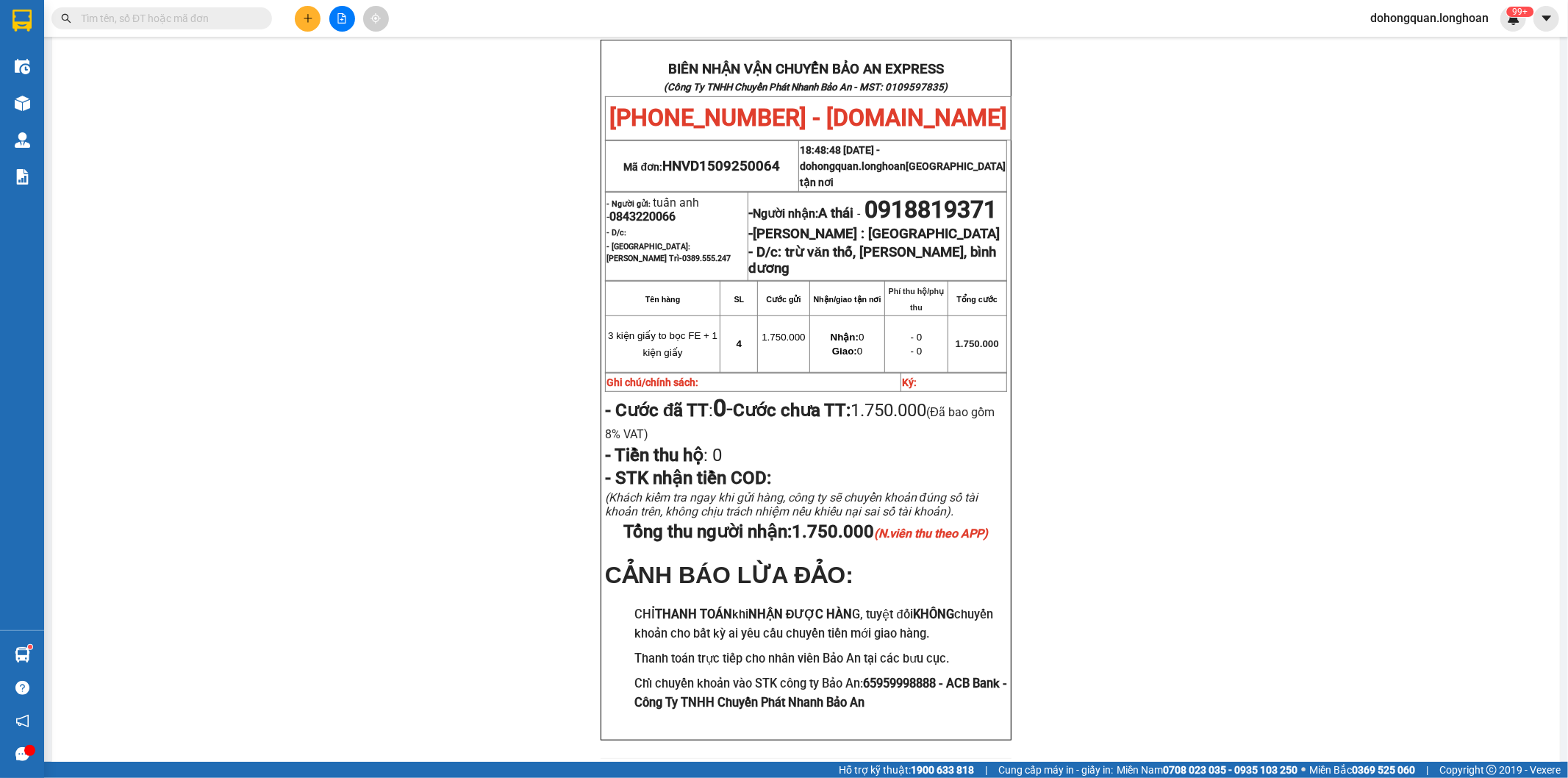
scroll to position [691, 0]
click at [298, 16] on button at bounding box center [308, 19] width 26 height 26
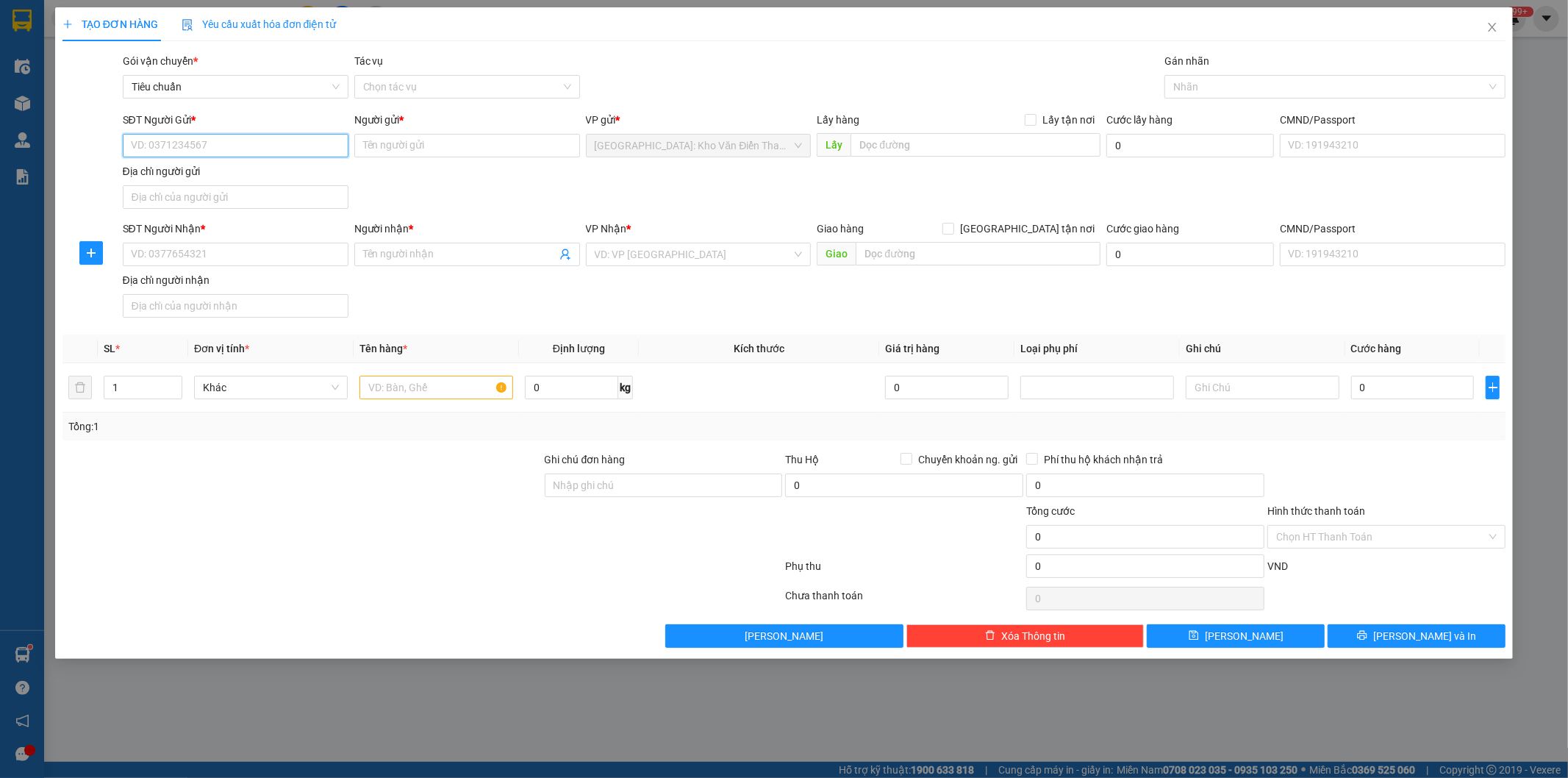
click at [251, 139] on input "SĐT Người Gửi *" at bounding box center [235, 145] width 226 height 23
paste input "0945117725"
type input "0945117725"
click at [439, 145] on input "Người gửi *" at bounding box center [467, 145] width 226 height 23
paste input "[PERSON_NAME]"
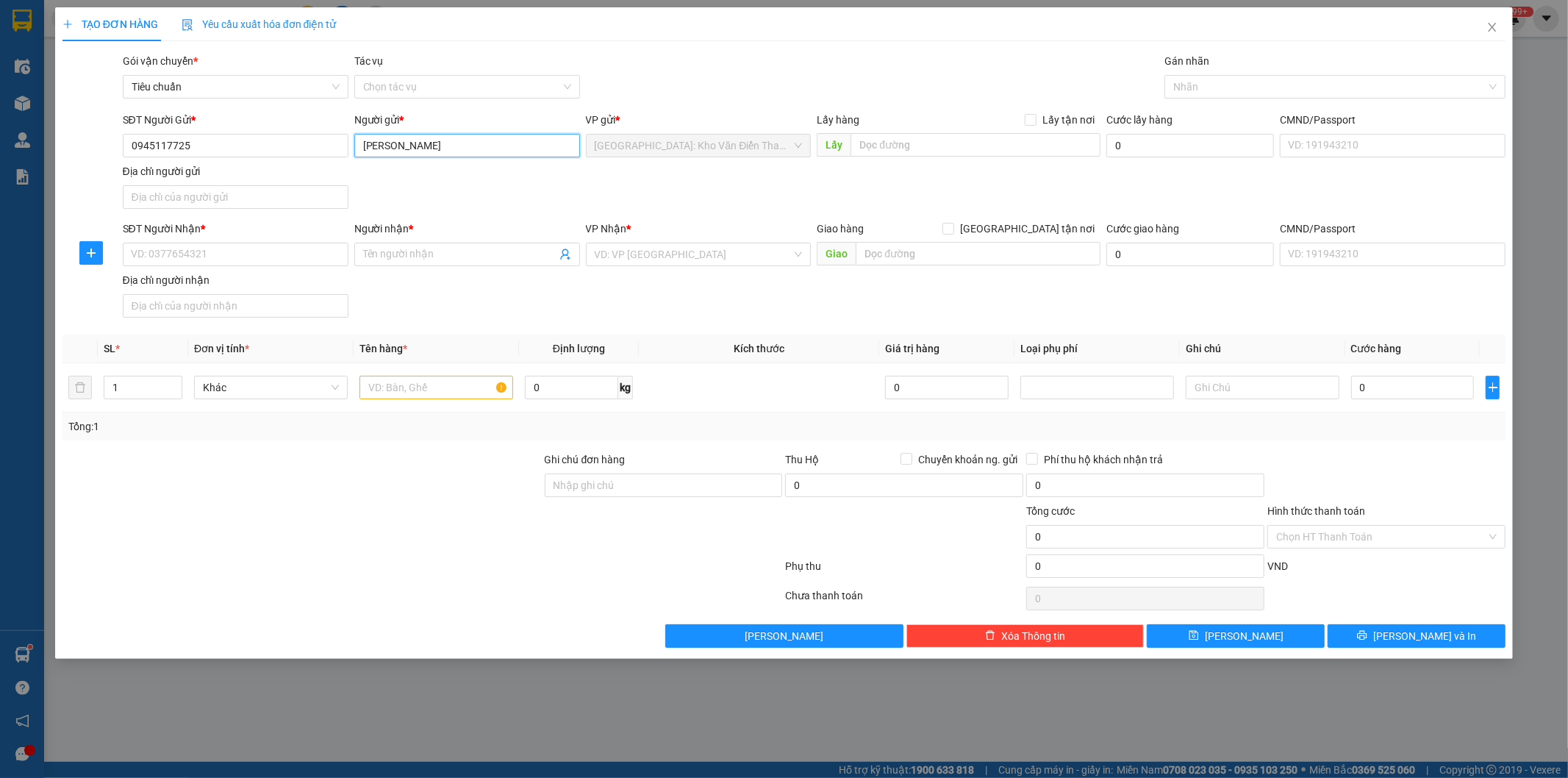
type input "[PERSON_NAME]"
drag, startPoint x: 580, startPoint y: 185, endPoint x: 636, endPoint y: 175, distance: 56.9
click at [583, 186] on div "SĐT Người Gửi * 0945117725 Người gửi * [PERSON_NAME] hoang VP gửi * [GEOGRAPHIC…" at bounding box center [814, 163] width 1389 height 103
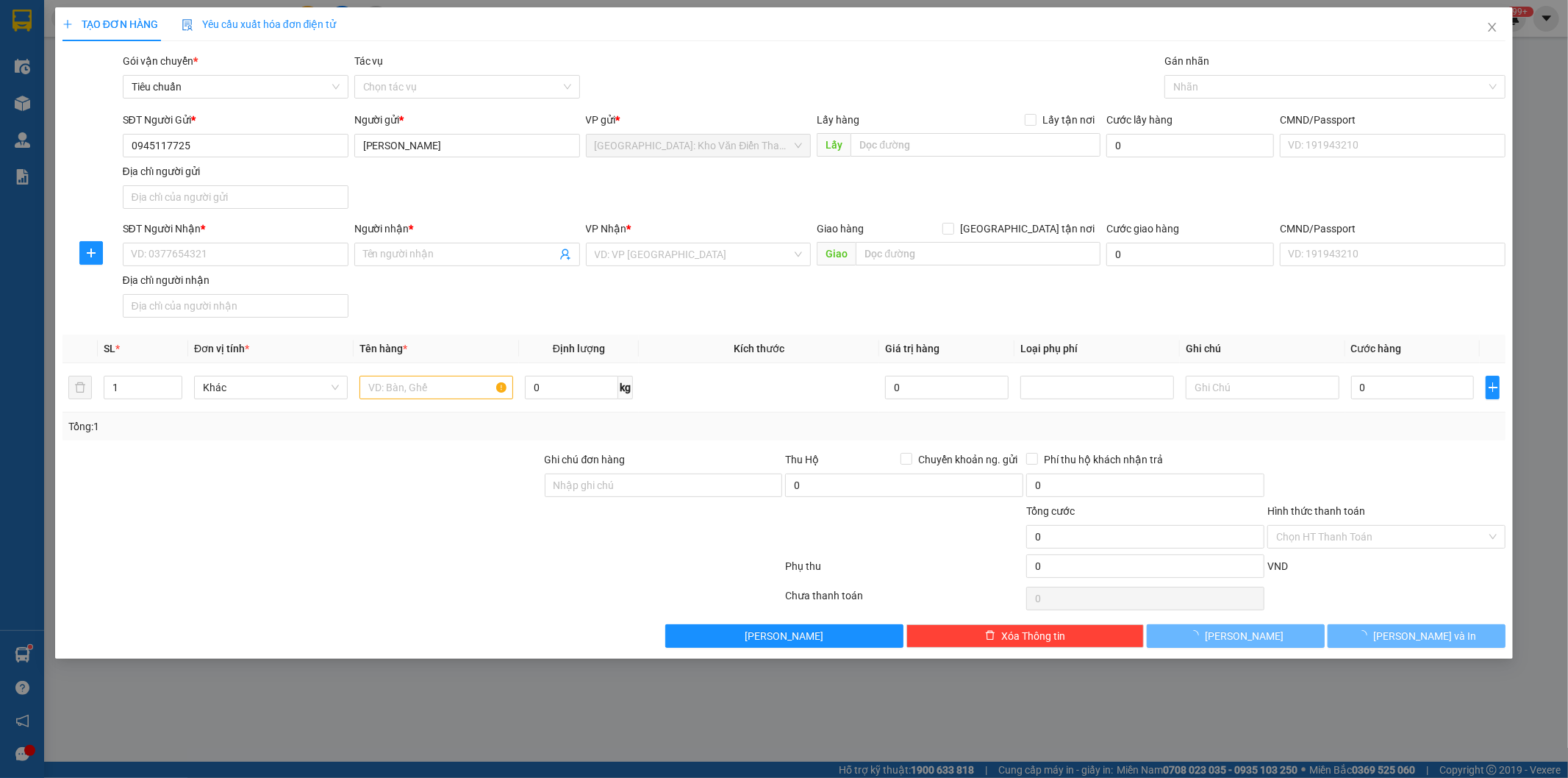
click at [884, 130] on div "Lấy hàng Lấy tận nơi" at bounding box center [958, 123] width 284 height 22
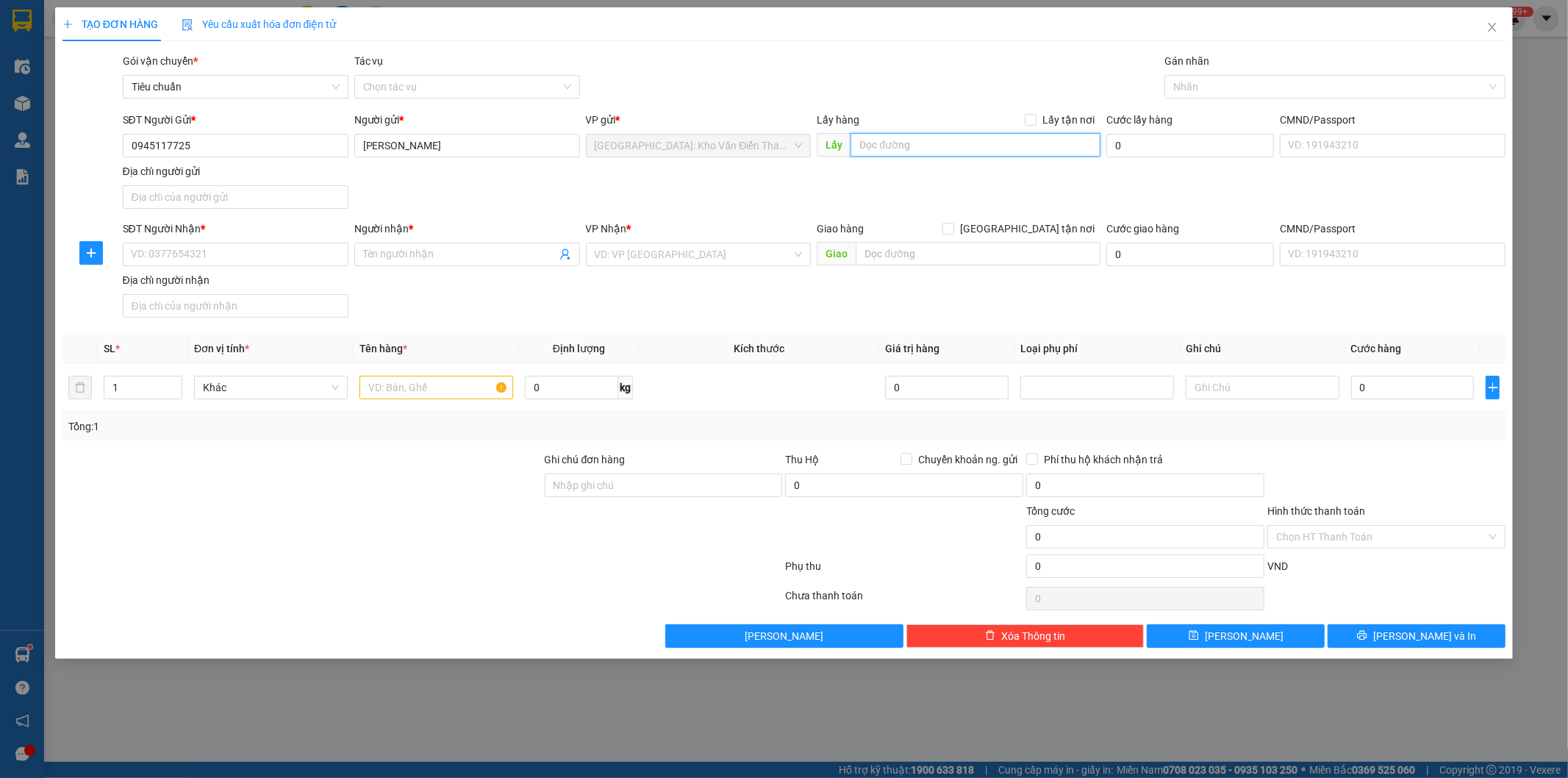
click at [885, 136] on input "text" at bounding box center [975, 144] width 250 height 23
paste input "đ/c: kho IKAMI: số TT2.08 đường foresa 5A khu đô thị [GEOGRAPHIC_DATA]"
type input "đ/c: kho IKAMI: số TT2.08 đường foresa 5A khu đô thị [GEOGRAPHIC_DATA]"
click at [1035, 116] on input "Lấy tận nơi" at bounding box center [1029, 118] width 10 height 10
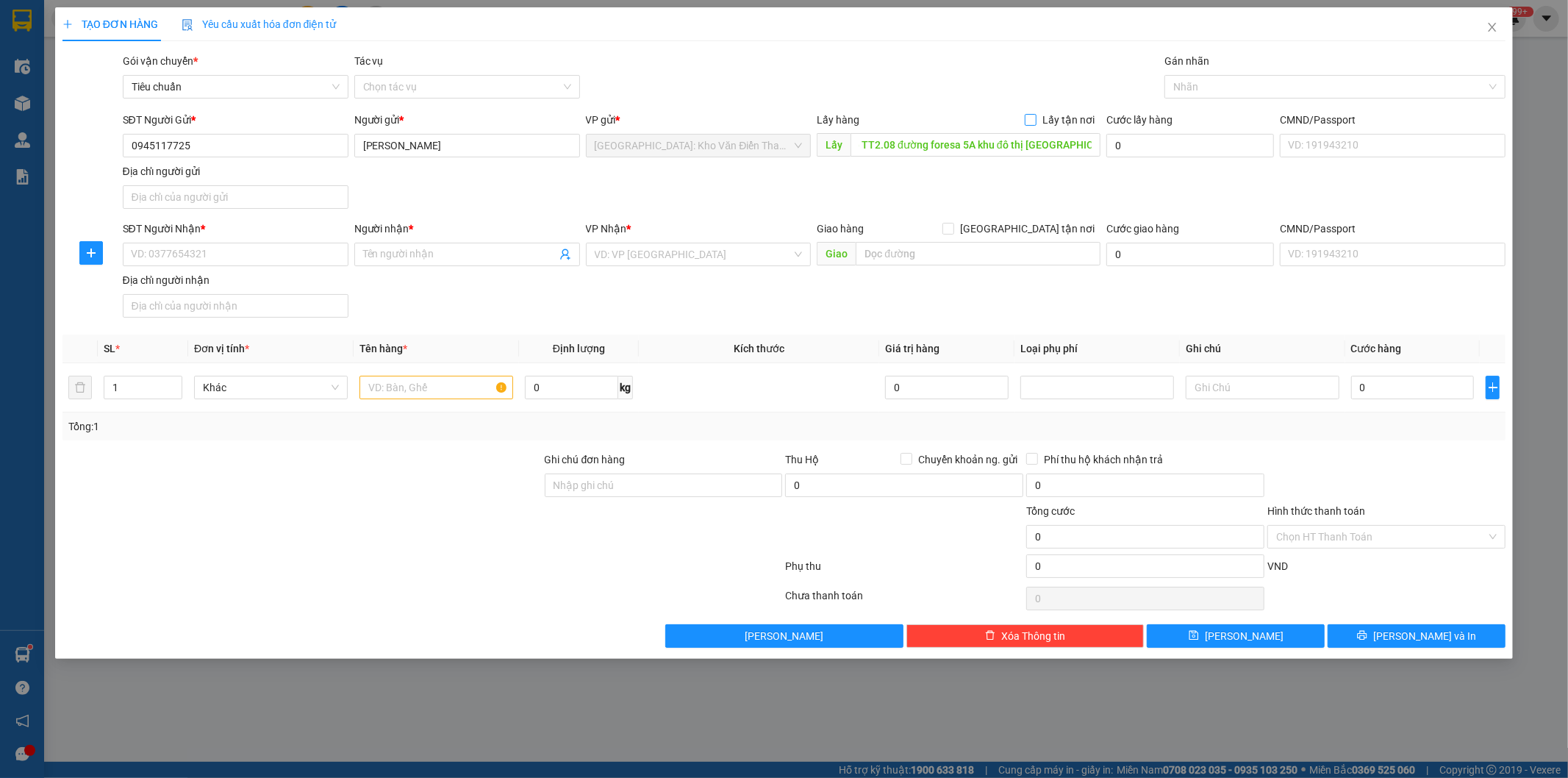
checkbox input "true"
click at [952, 159] on div "Lấy hàng Lấy tận nơi Lấy đ/c: kho IKAMI: số TT2.08 đường foresa 5A khu đô thị […" at bounding box center [958, 137] width 284 height 51
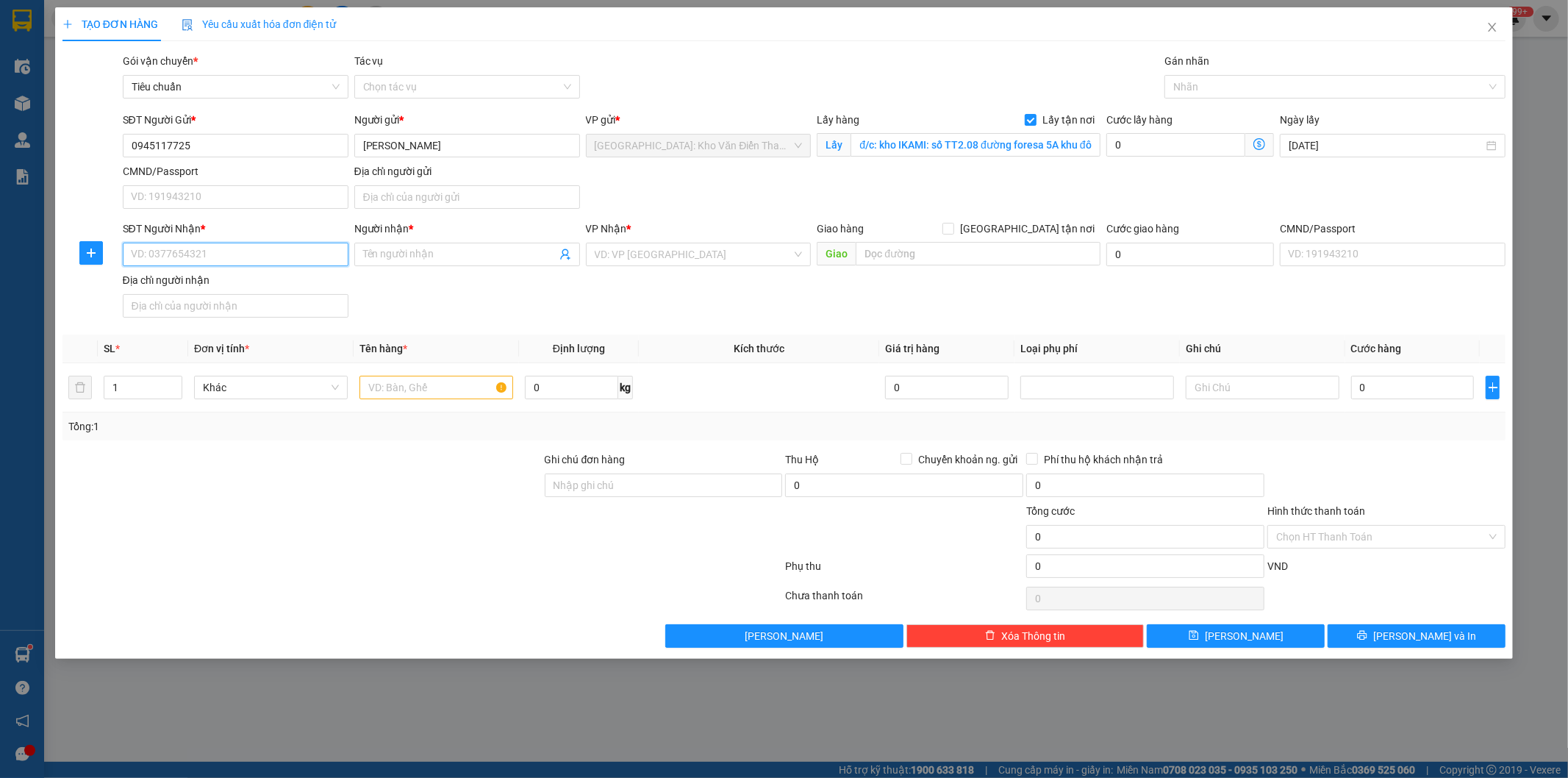
click at [260, 262] on input "SĐT Người Nhận *" at bounding box center [235, 254] width 226 height 23
paste input "0896364226"
type input "0896364226"
click at [445, 254] on input "Người nhận *" at bounding box center [460, 254] width 194 height 16
paste input "Mr [PERSON_NAME]"
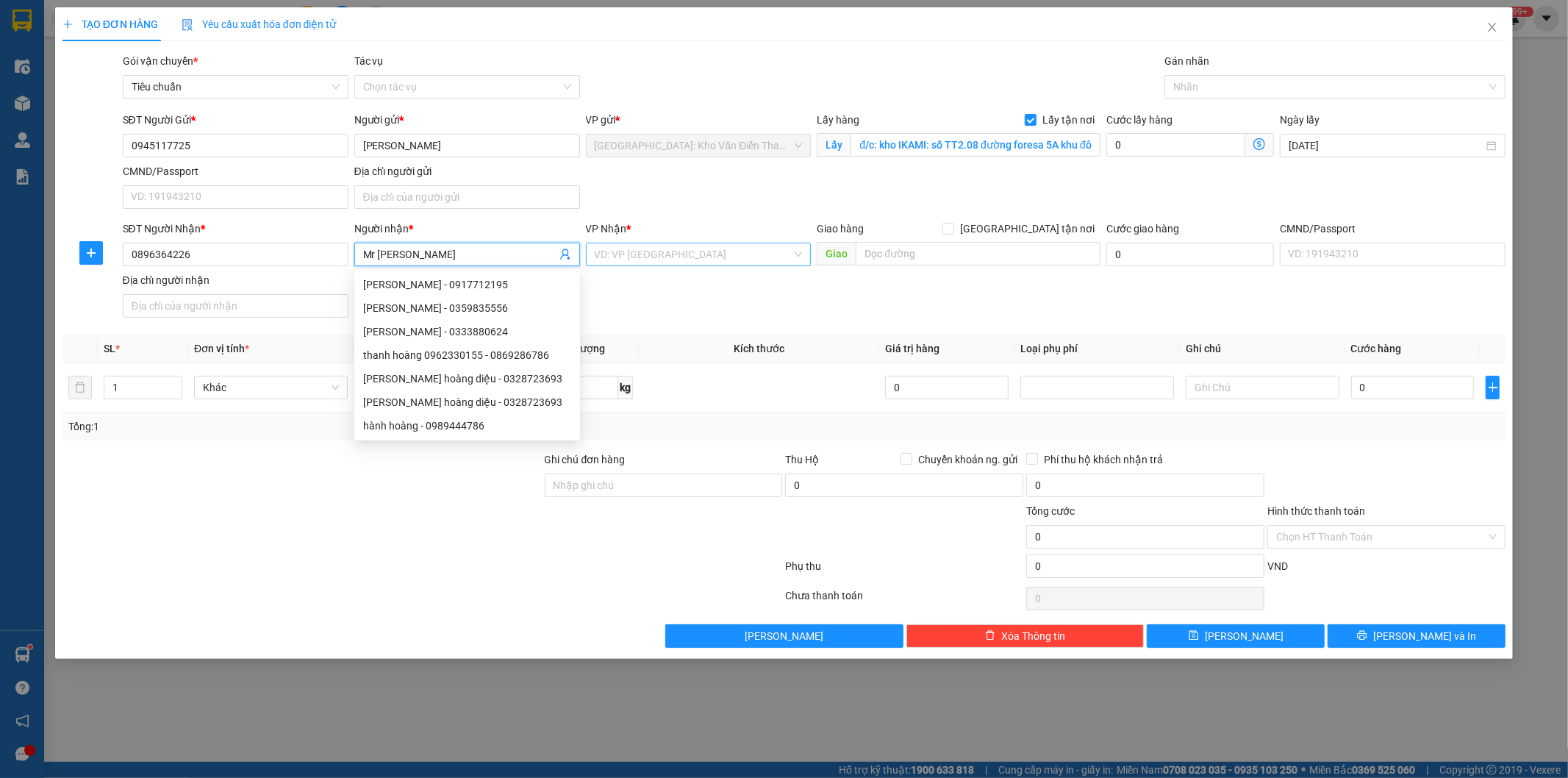
type input "Mr [PERSON_NAME]"
click at [629, 252] on input "search" at bounding box center [693, 255] width 198 height 22
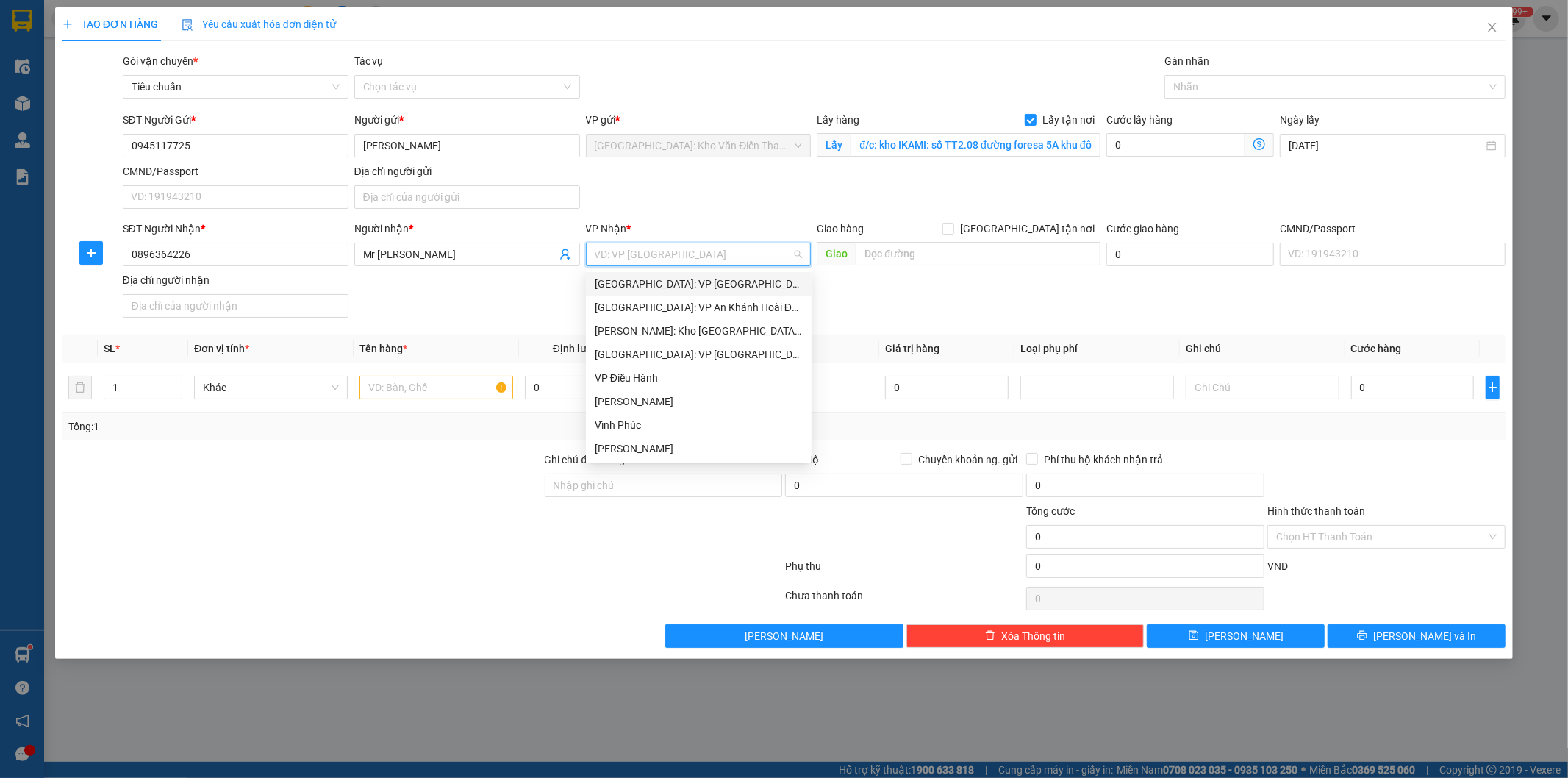
click at [629, 252] on input "search" at bounding box center [693, 255] width 198 height 22
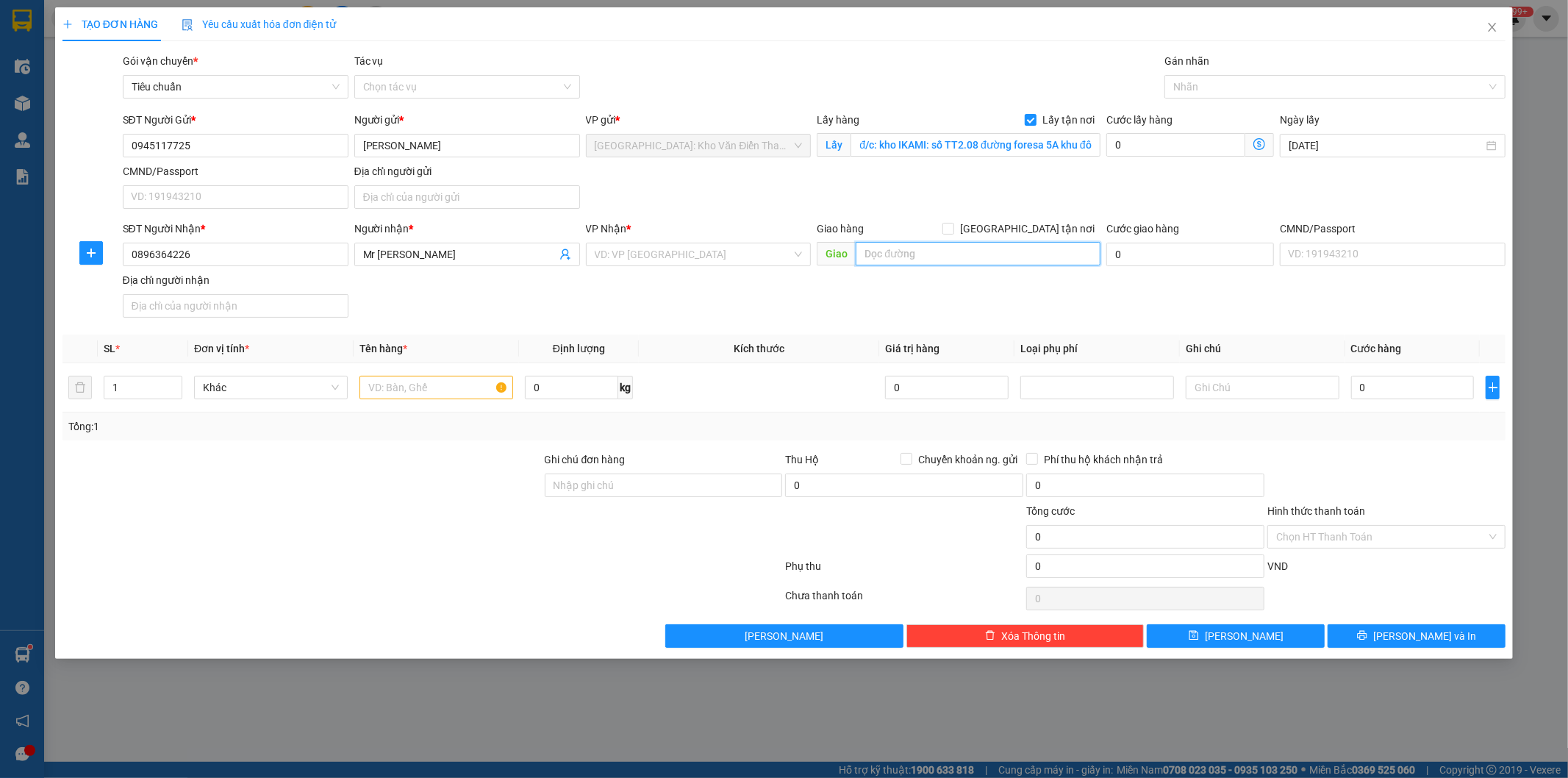
click at [955, 250] on input "text" at bounding box center [978, 253] width 245 height 23
paste input "ĐC: [GEOGRAPHIC_DATA], Xã [GEOGRAPHIC_DATA], [GEOGRAPHIC_DATA], [GEOGRAPHIC_DAT…"
type input "ĐC: [GEOGRAPHIC_DATA], Xã [GEOGRAPHIC_DATA], [GEOGRAPHIC_DATA], [GEOGRAPHIC_DAT…"
click at [740, 255] on input "search" at bounding box center [693, 255] width 198 height 22
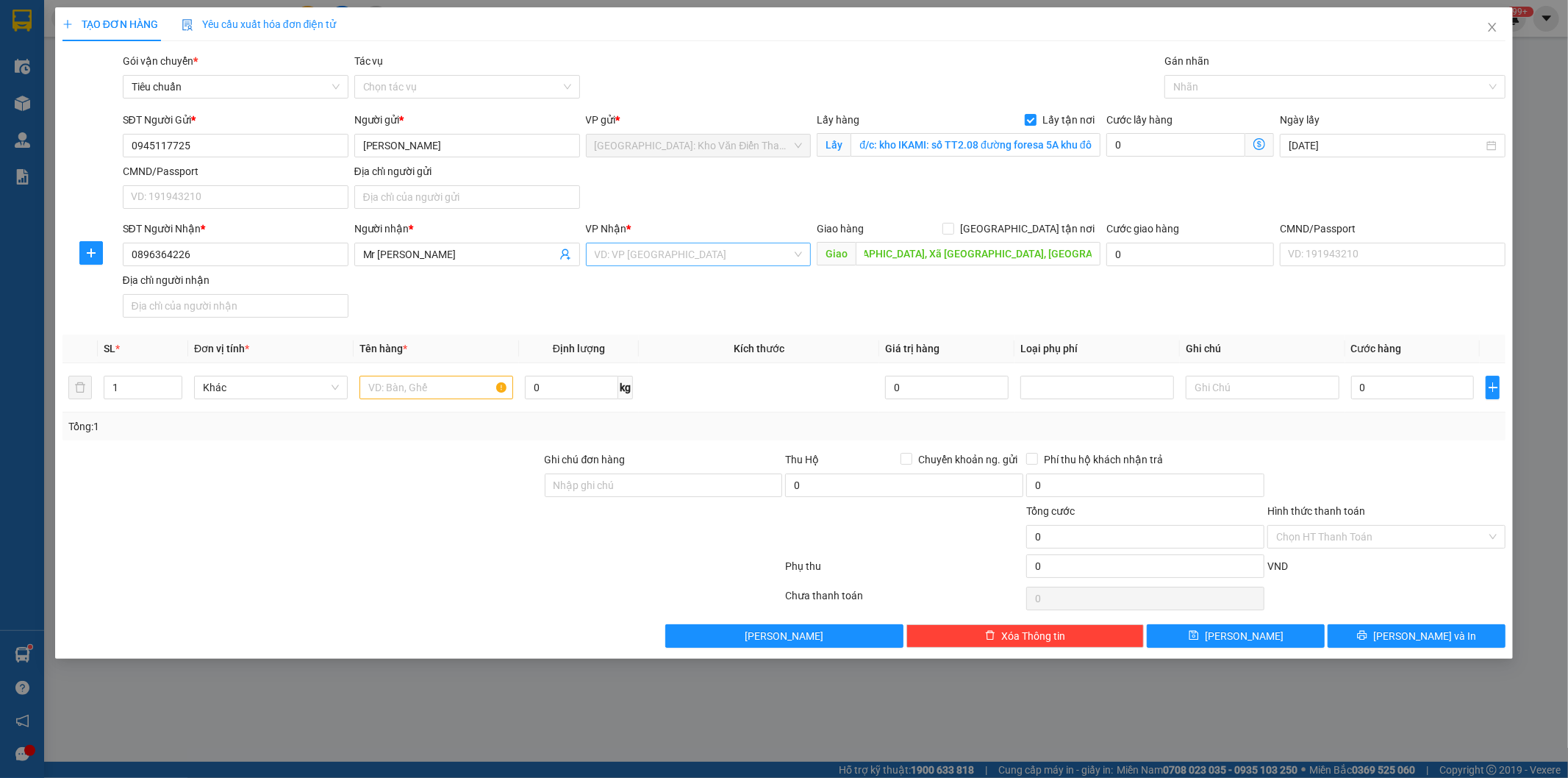
scroll to position [0, 0]
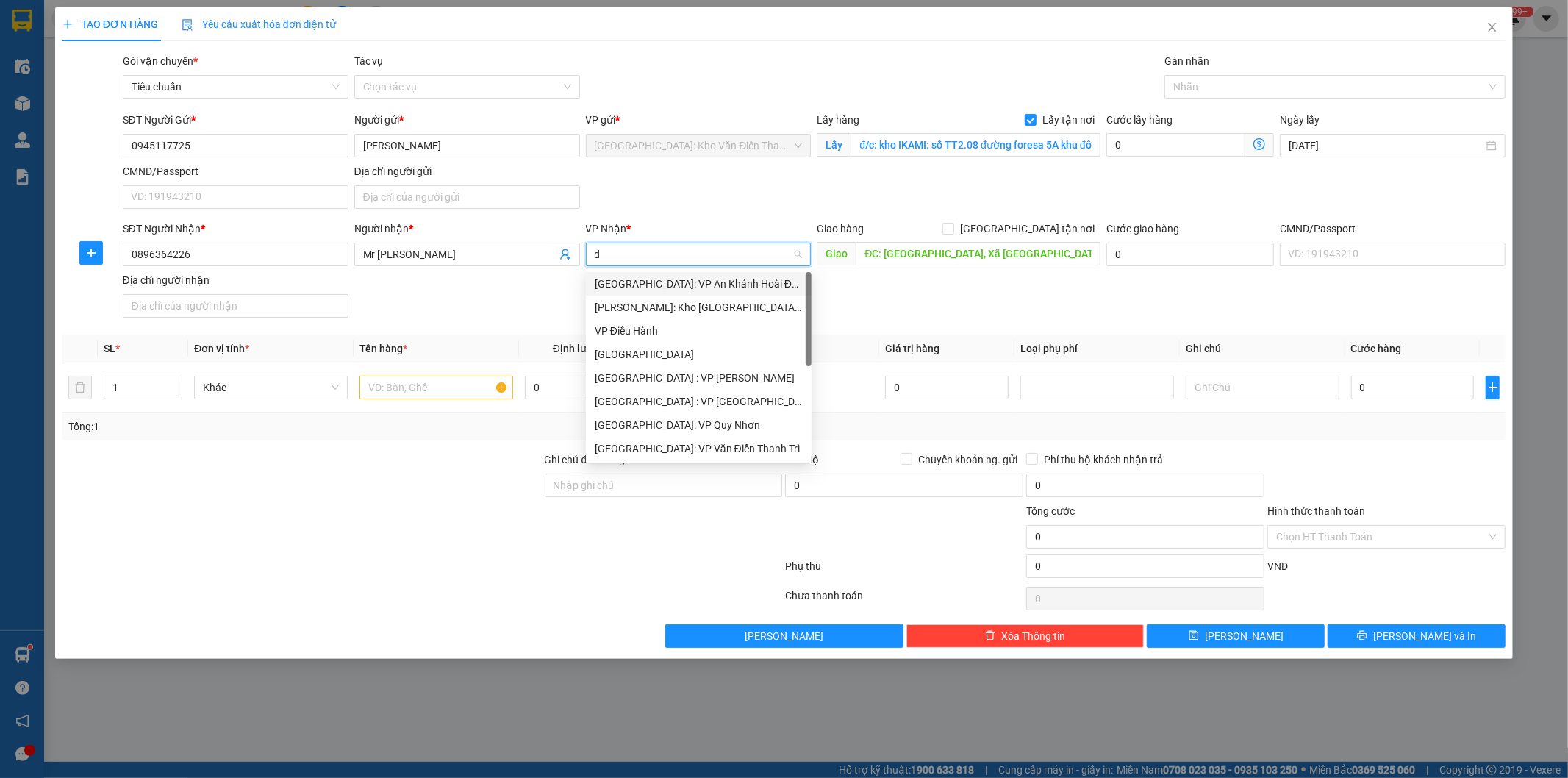
type input "da"
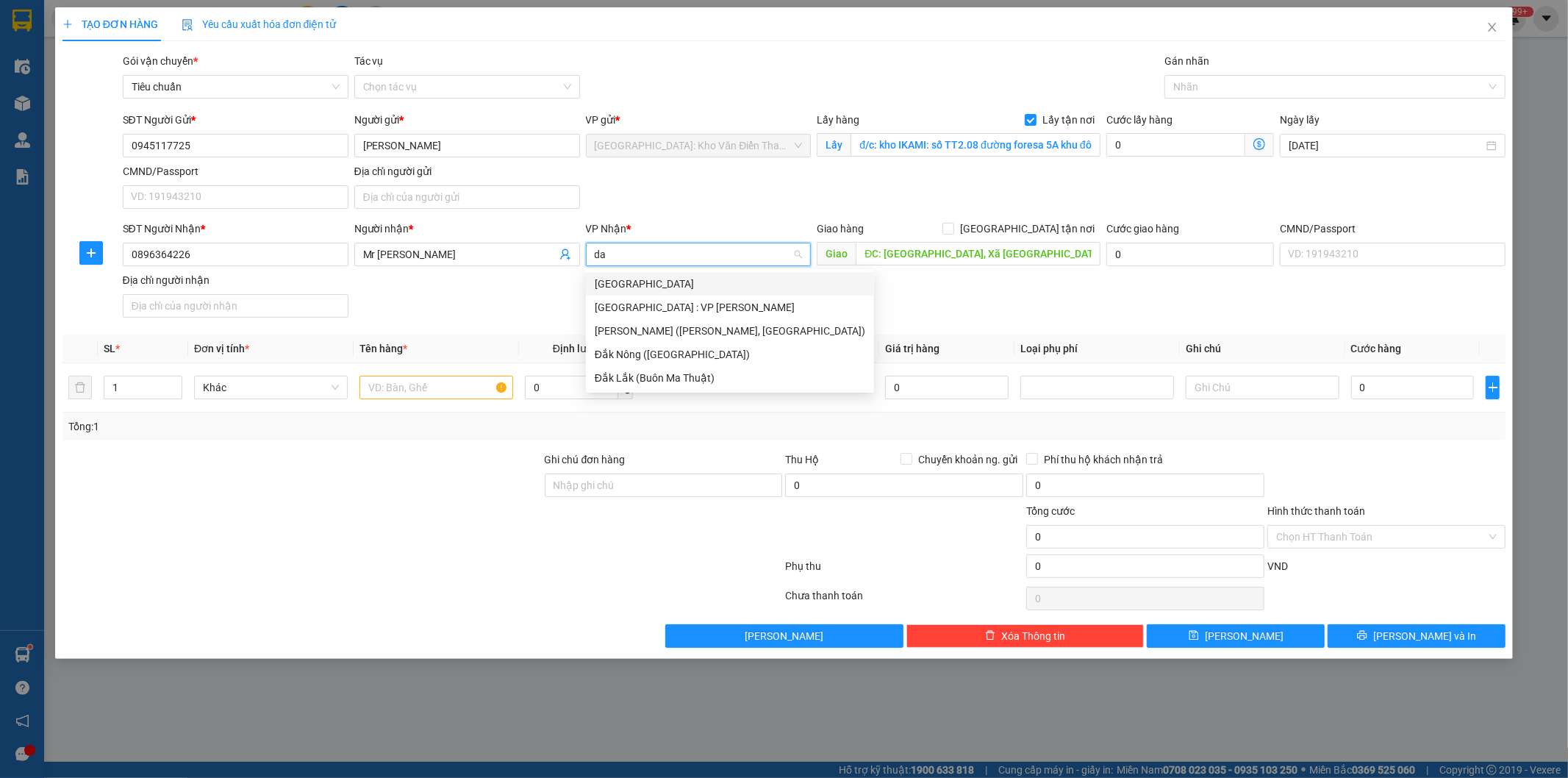
click at [699, 281] on div "[GEOGRAPHIC_DATA]" at bounding box center [730, 283] width 271 height 16
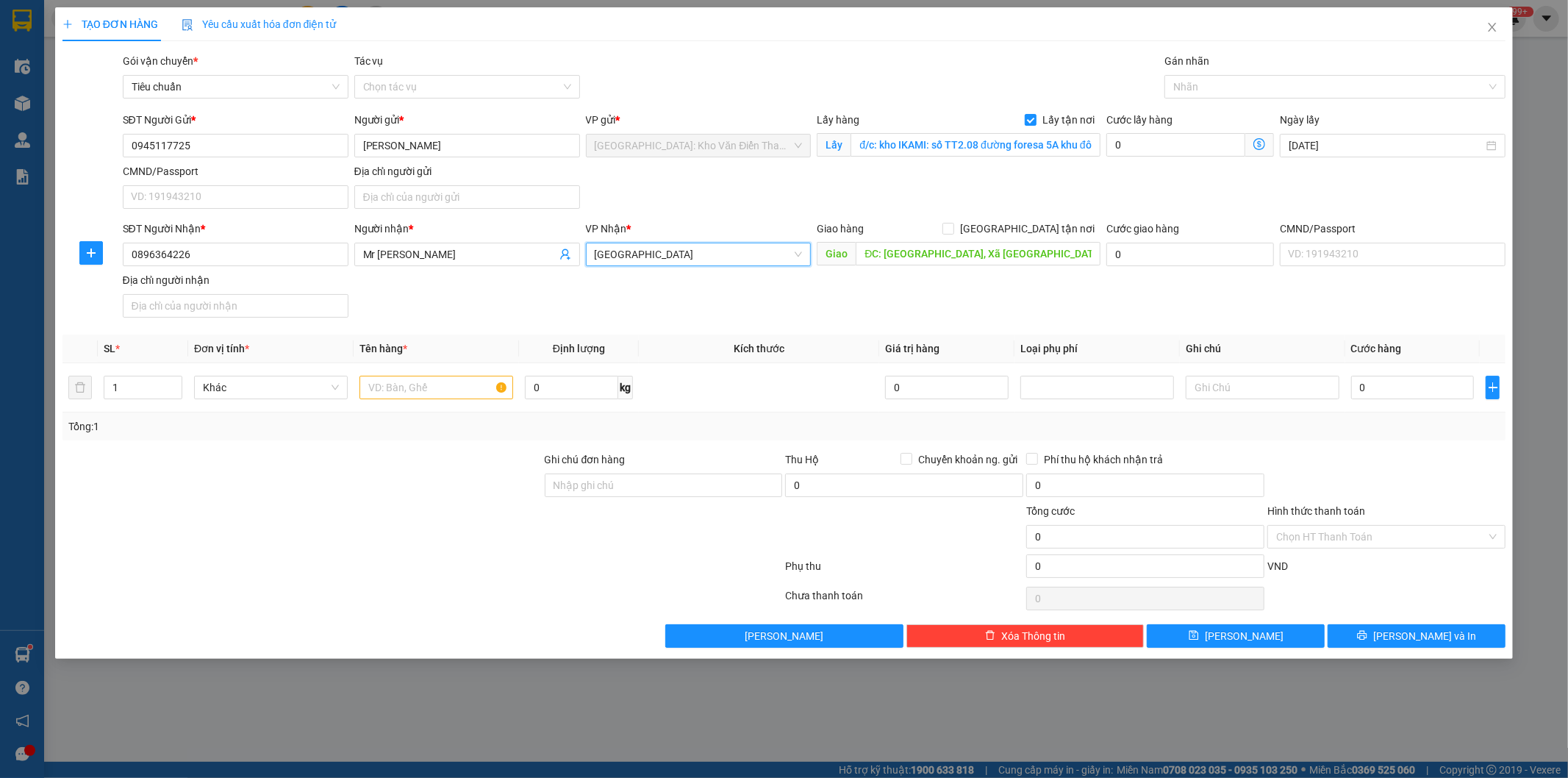
click at [708, 258] on span "[GEOGRAPHIC_DATA]" at bounding box center [699, 255] width 208 height 22
type input "da"
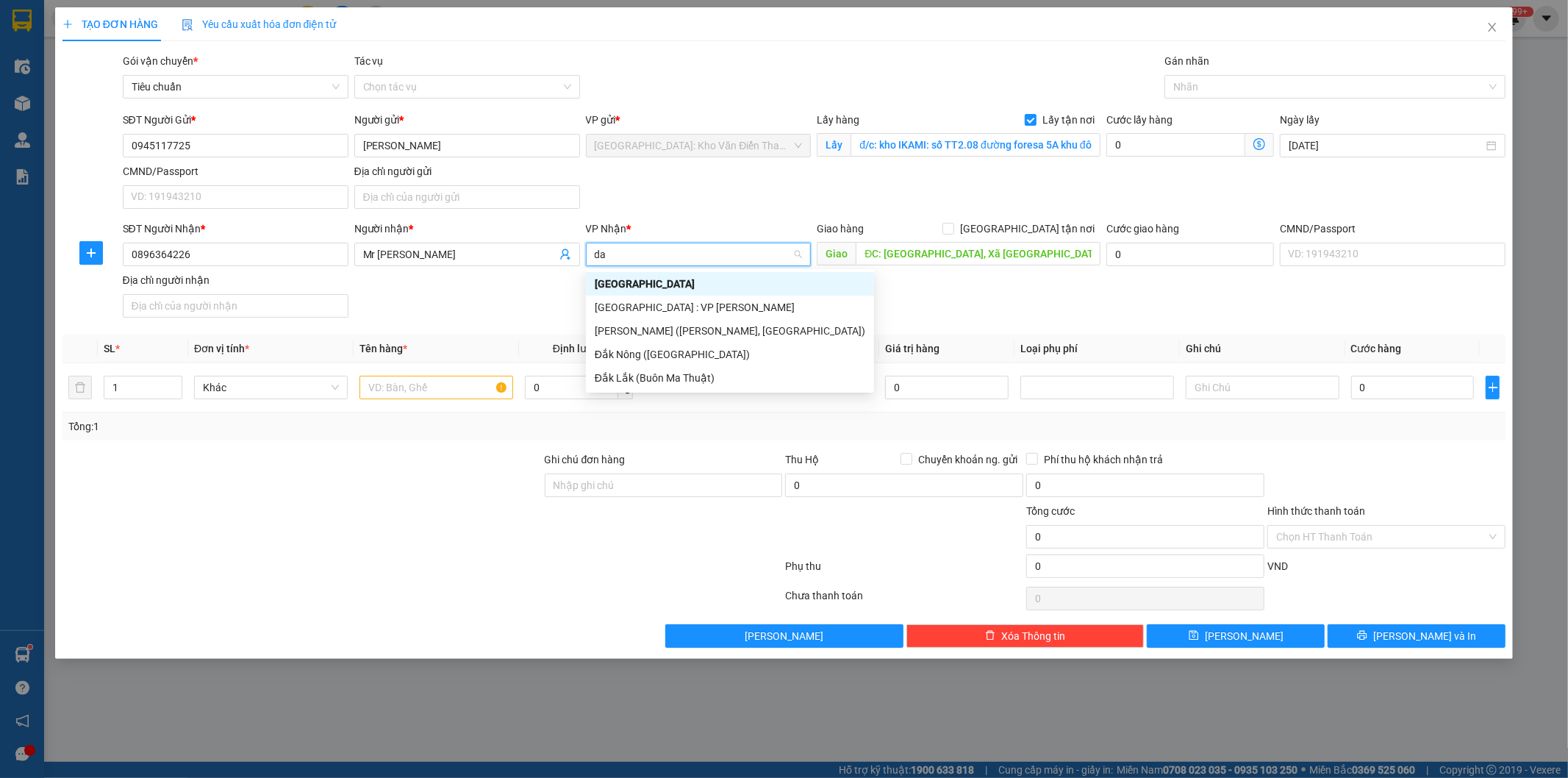
scroll to position [0, 0]
click at [699, 310] on div "[GEOGRAPHIC_DATA] : VP [PERSON_NAME]" at bounding box center [730, 307] width 271 height 16
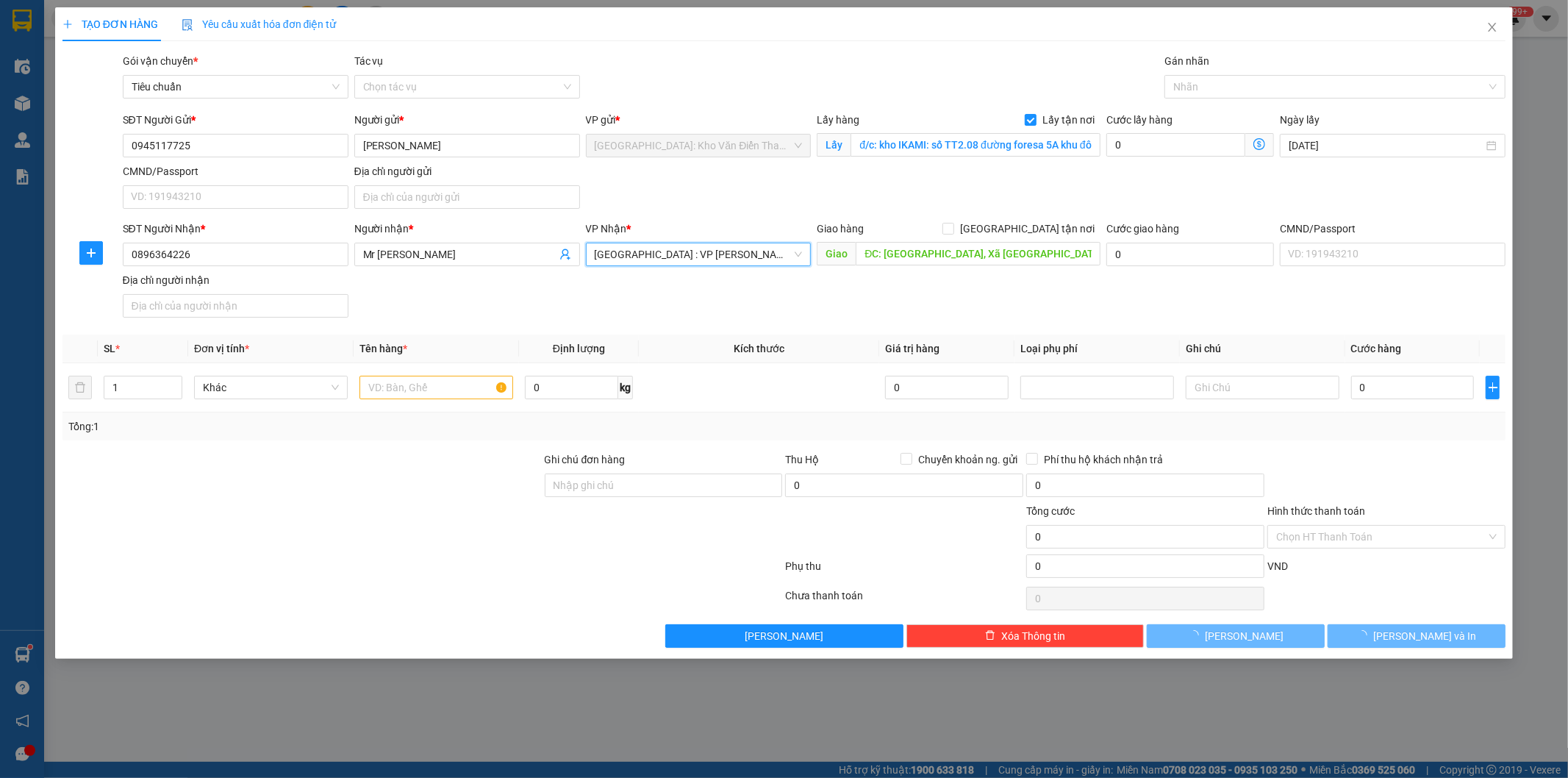
click at [950, 305] on div "SĐT Người Nhận * 0896364226 Người nhận * Mr [PERSON_NAME] VP Nhận * [GEOGRAPHIC…" at bounding box center [814, 272] width 1389 height 103
click at [1038, 233] on span "[GEOGRAPHIC_DATA] tận nơi" at bounding box center [1027, 228] width 146 height 16
click at [953, 233] on input "[GEOGRAPHIC_DATA] tận nơi" at bounding box center [947, 227] width 10 height 10
checkbox input "true"
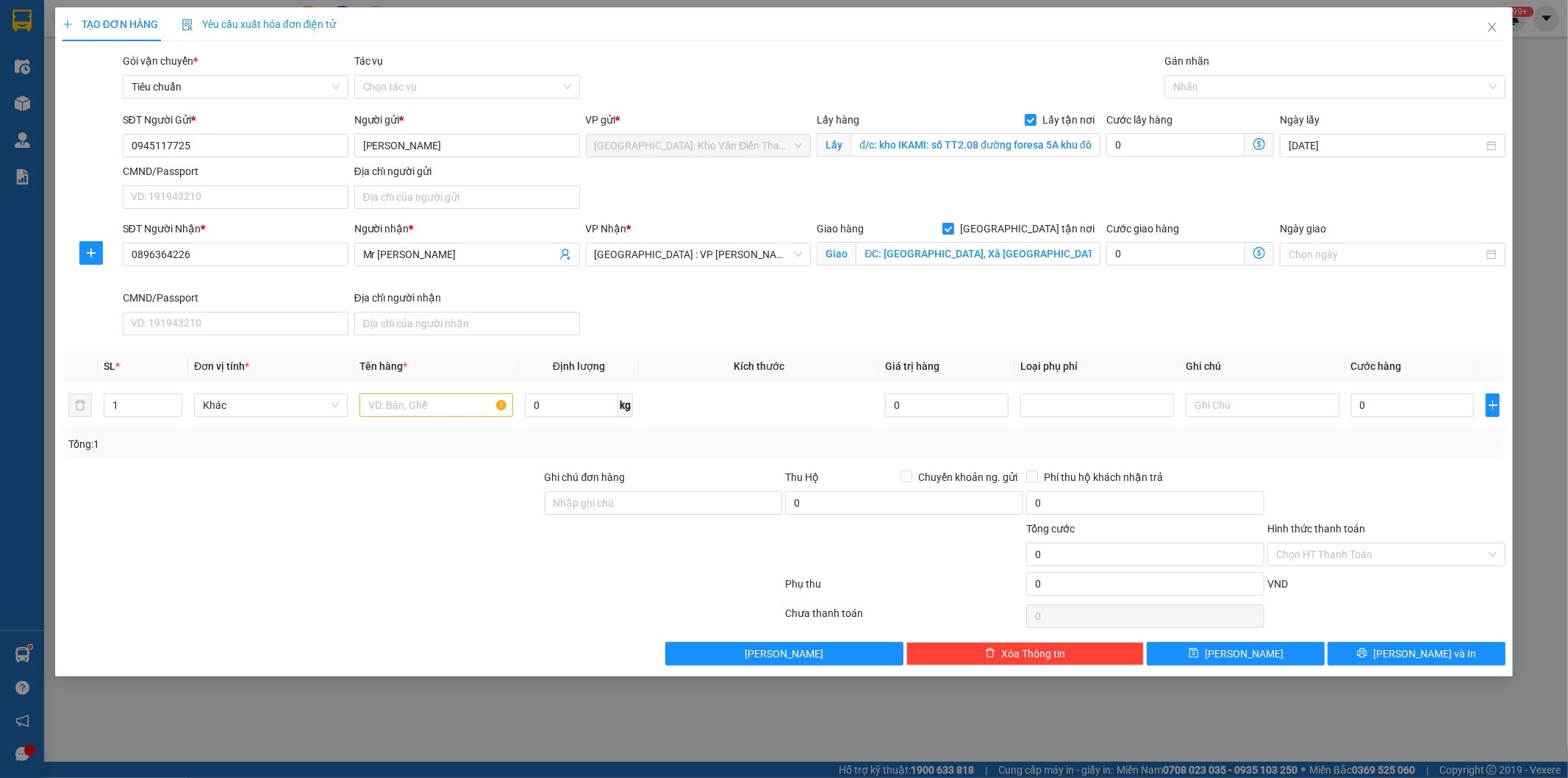
click at [922, 310] on div "SĐT Người Nhận * 0896364226 Người nhận * Mr [PERSON_NAME] VP Nhận * [GEOGRAPHIC…" at bounding box center [814, 281] width 1389 height 121
click at [1143, 145] on input "0" at bounding box center [1175, 144] width 139 height 23
type input "2"
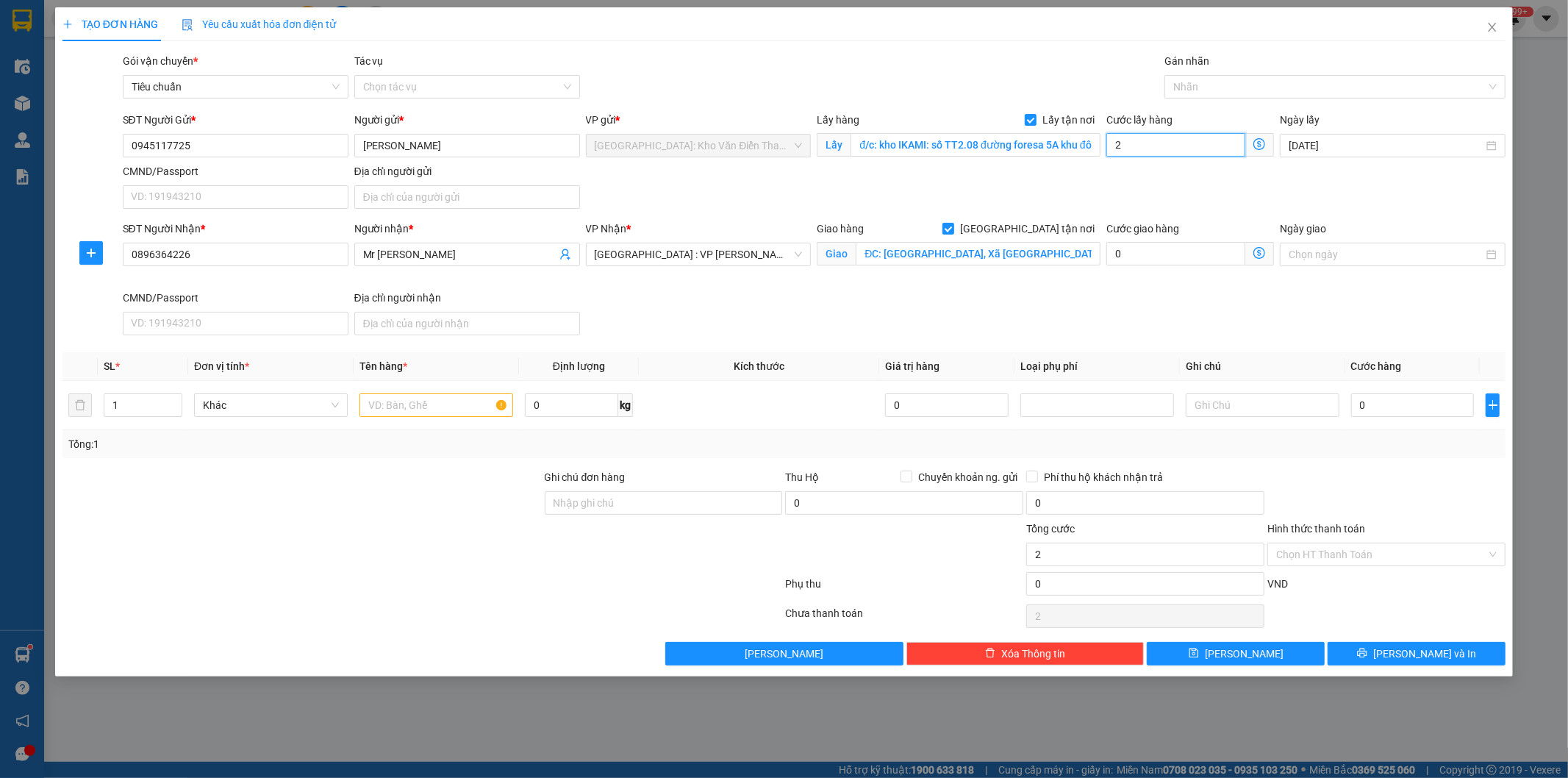
type input "20"
type input "200"
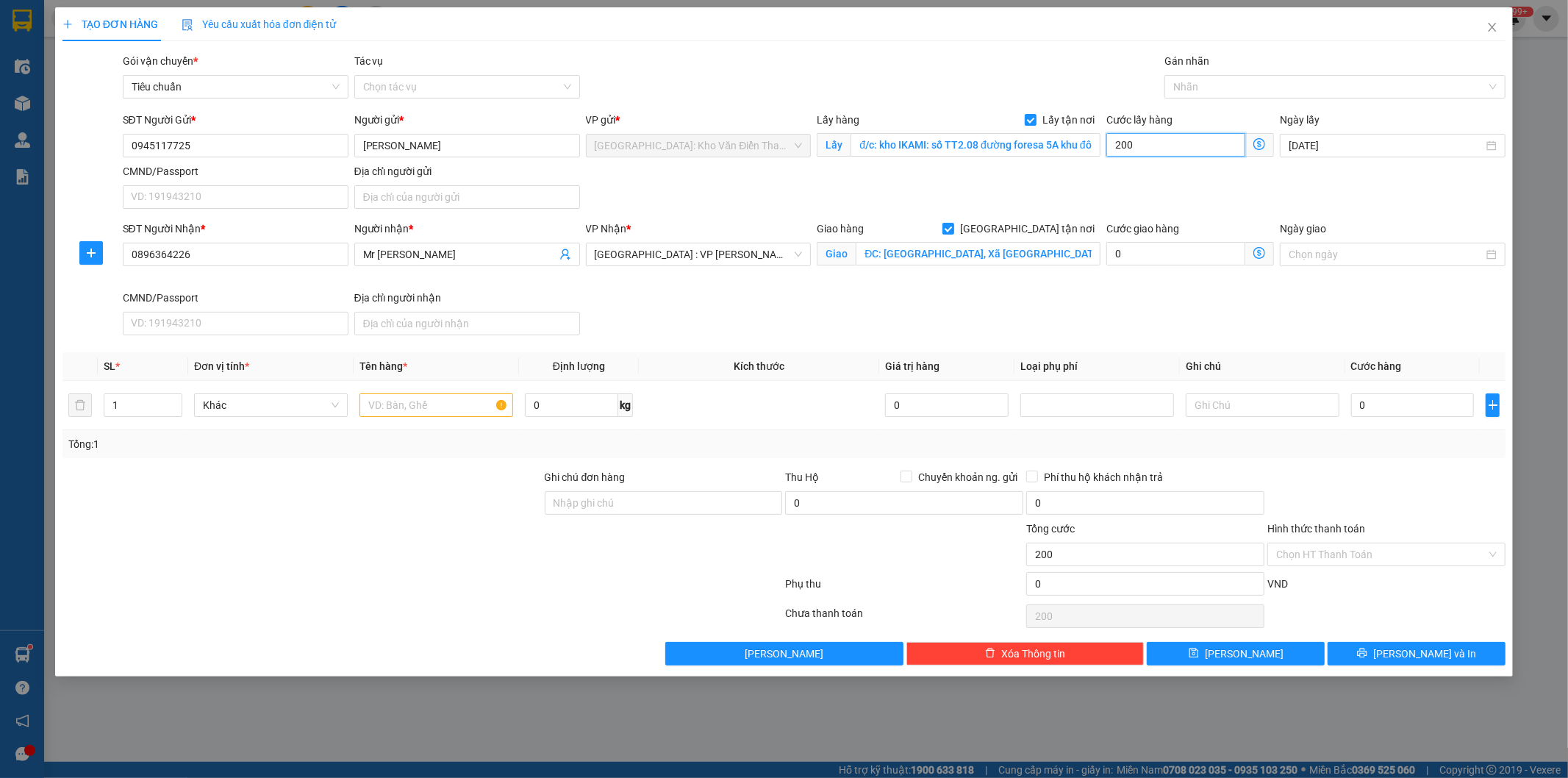
type input "2.000"
type input "20.000"
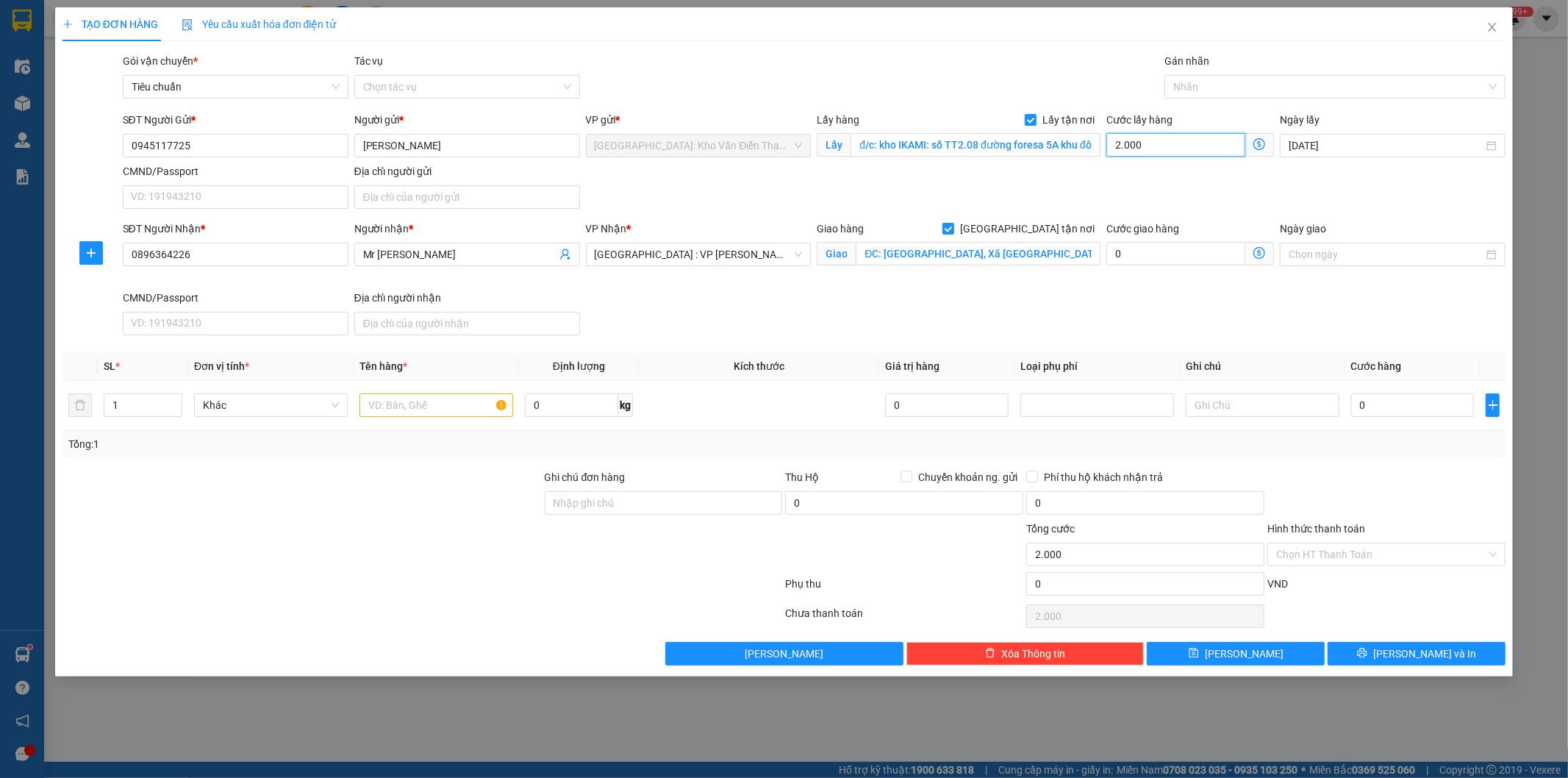
type input "20.000"
type input "200.000"
click at [1416, 403] on input "0" at bounding box center [1413, 405] width 124 height 23
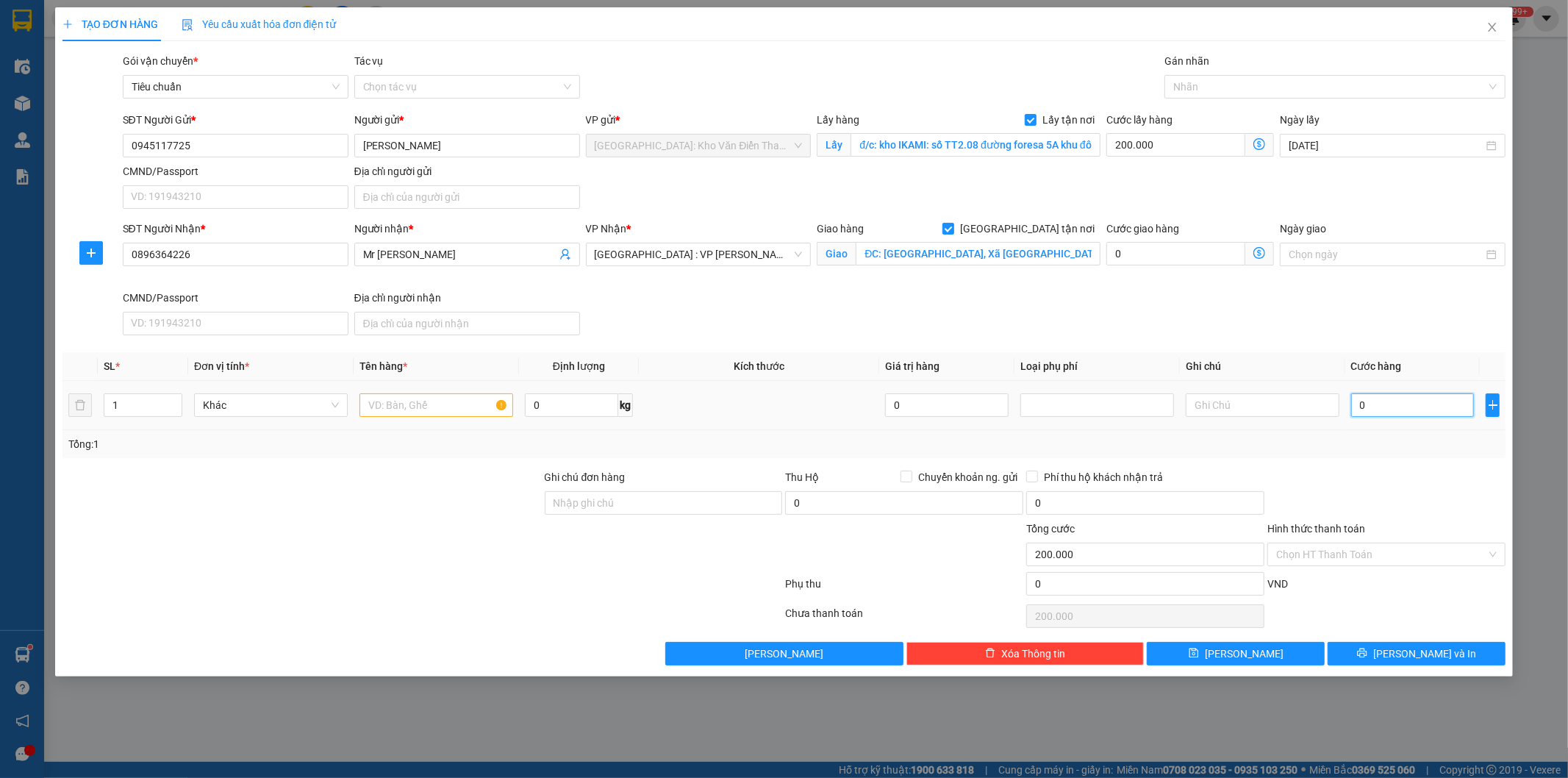
type input "3"
type input "200.003"
type input "31"
type input "200.031"
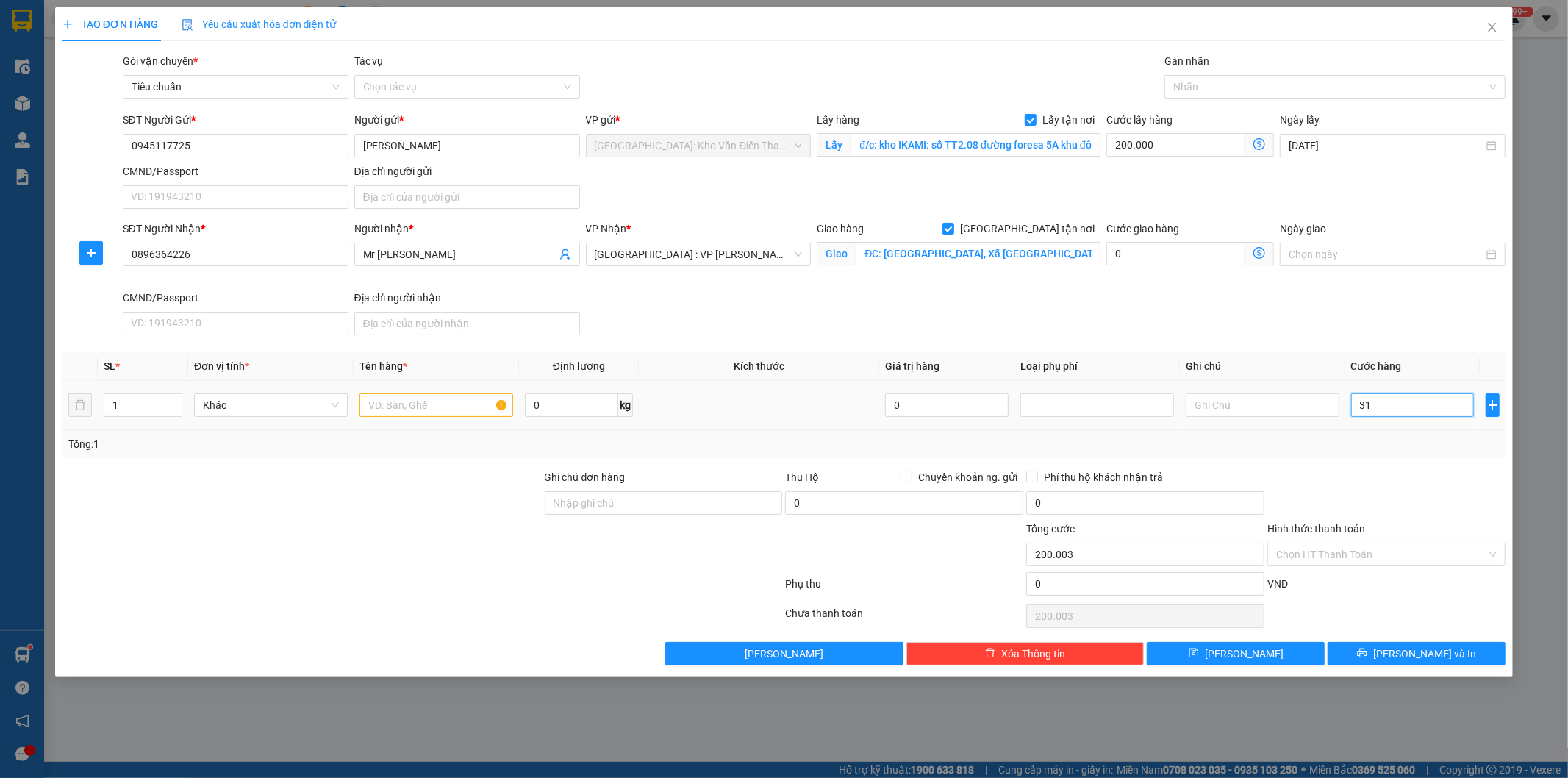
type input "200.031"
type input "3"
type input "200.003"
type input "0"
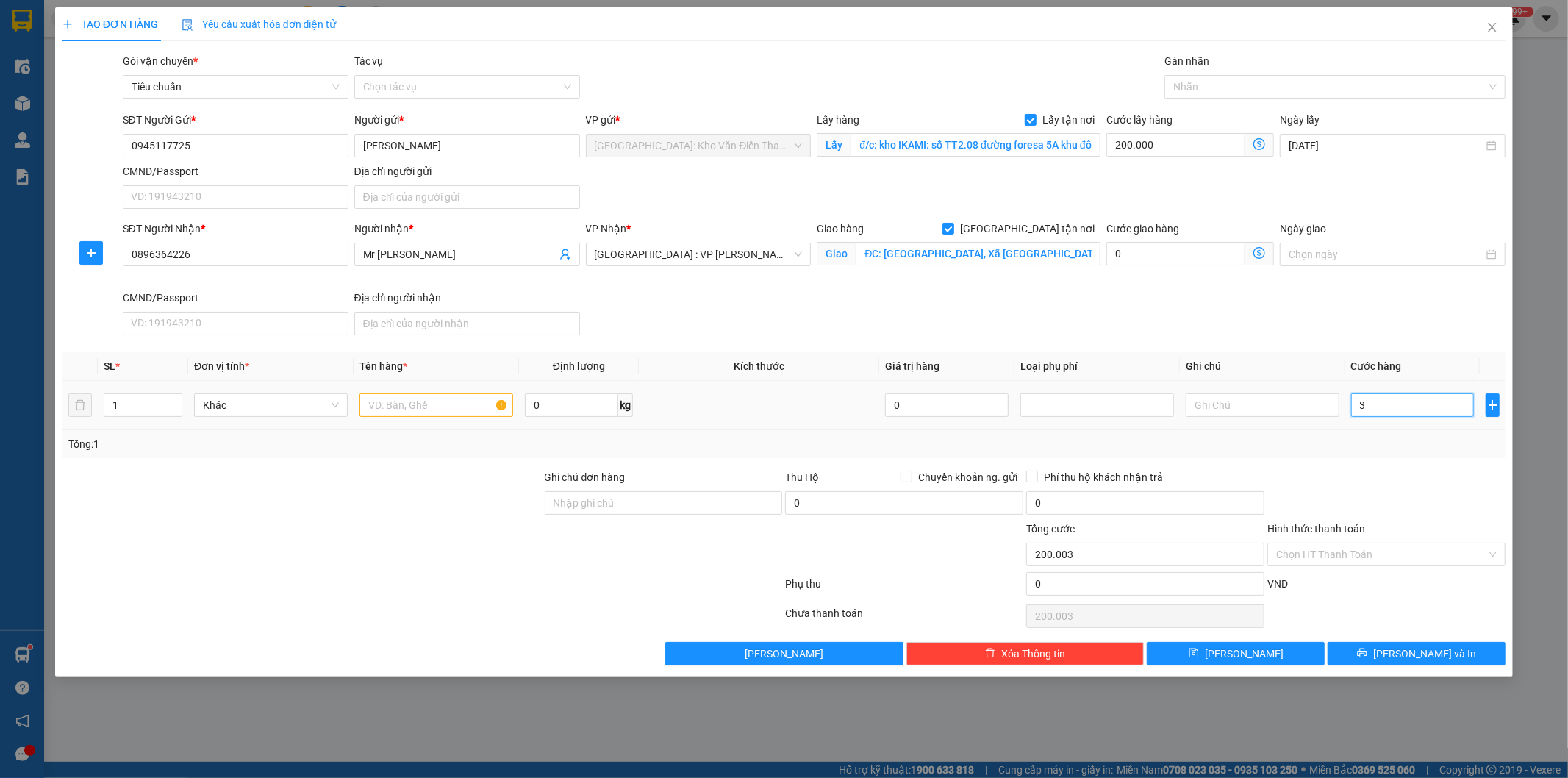
type input "200.000"
type input "2"
type input "200.002"
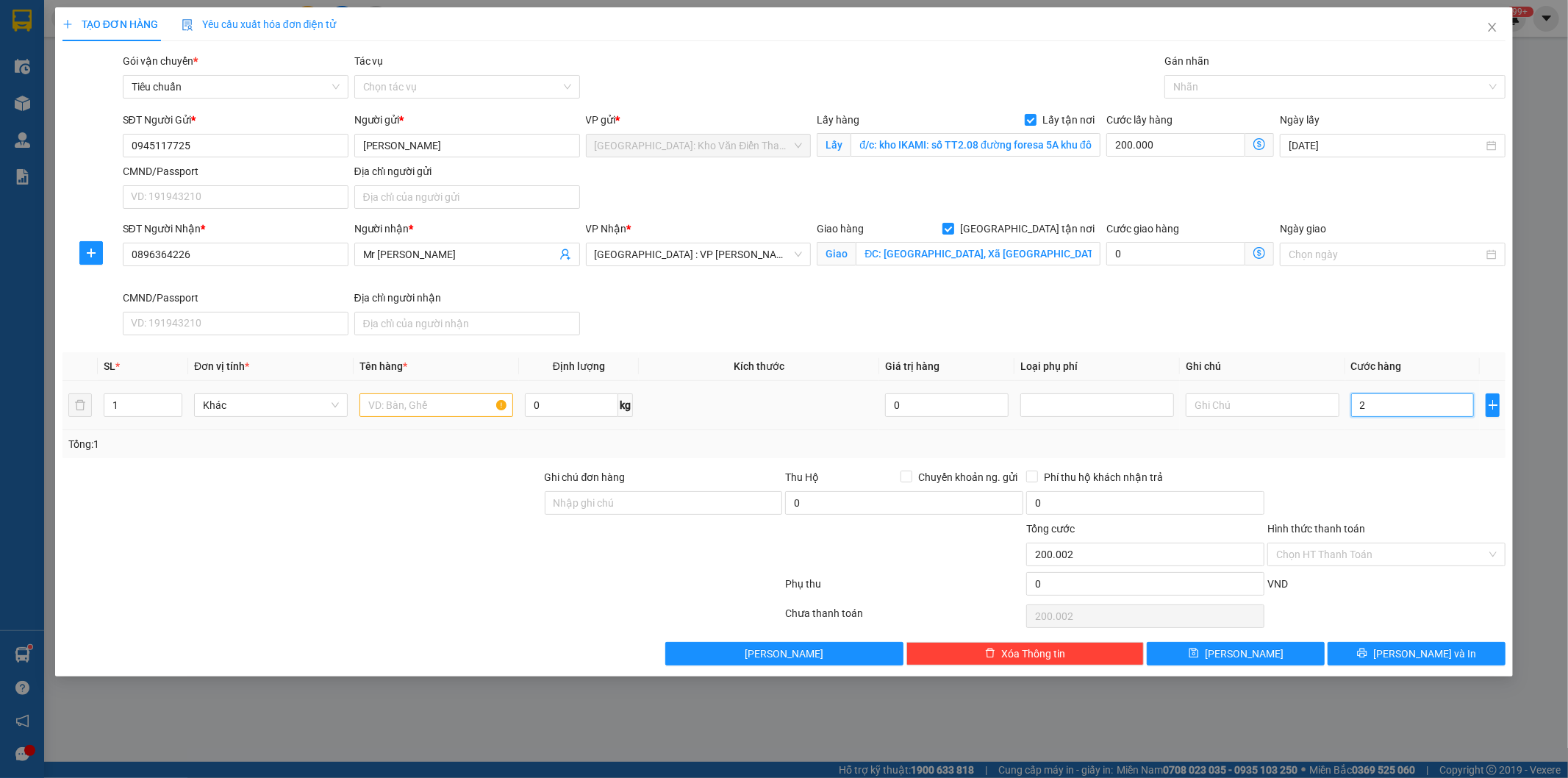
type input "29"
type input "200.029"
type input "290"
type input "200.290"
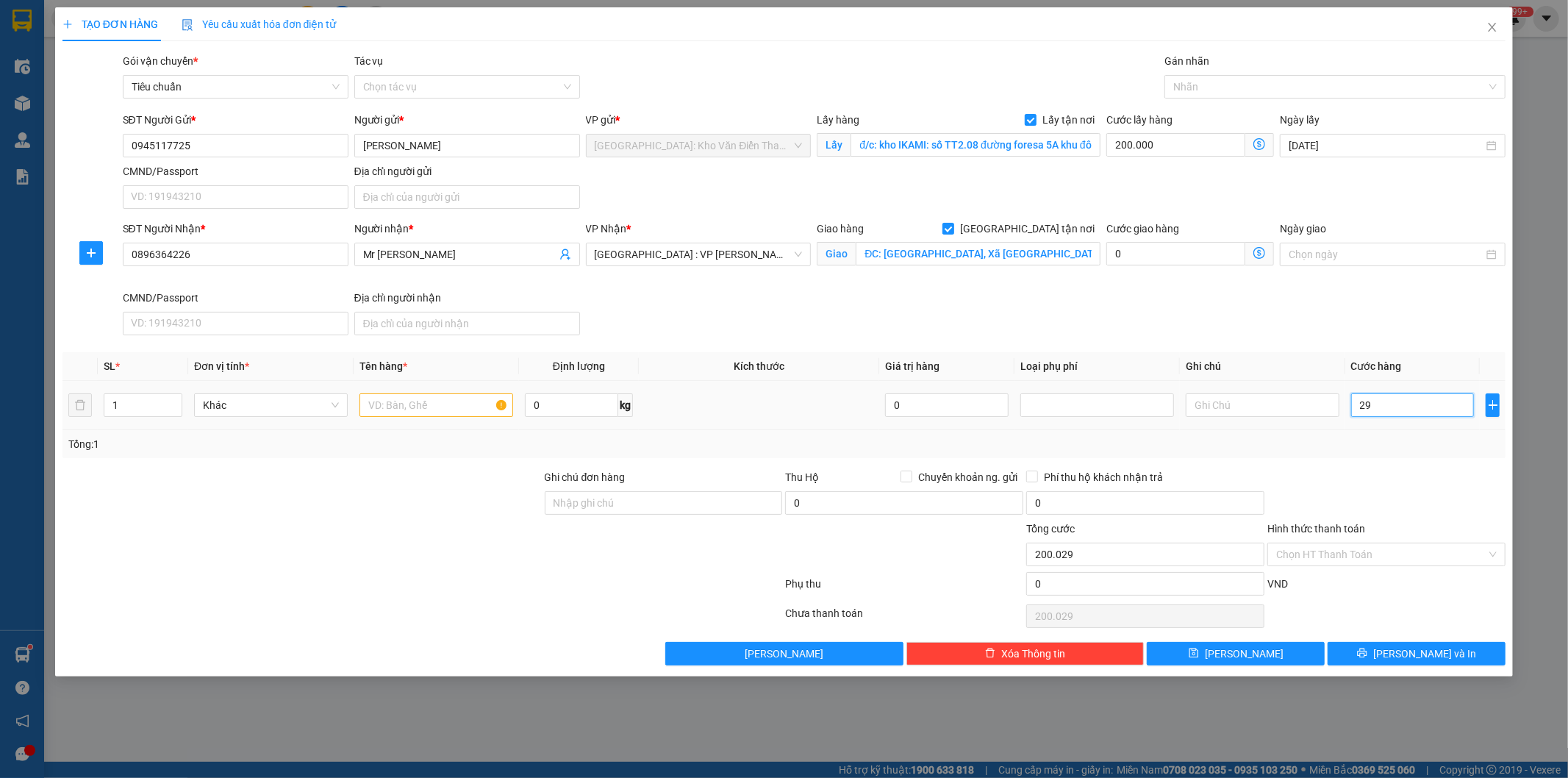
type input "200.290"
type input "2.900"
type input "202.900"
type input "29.000"
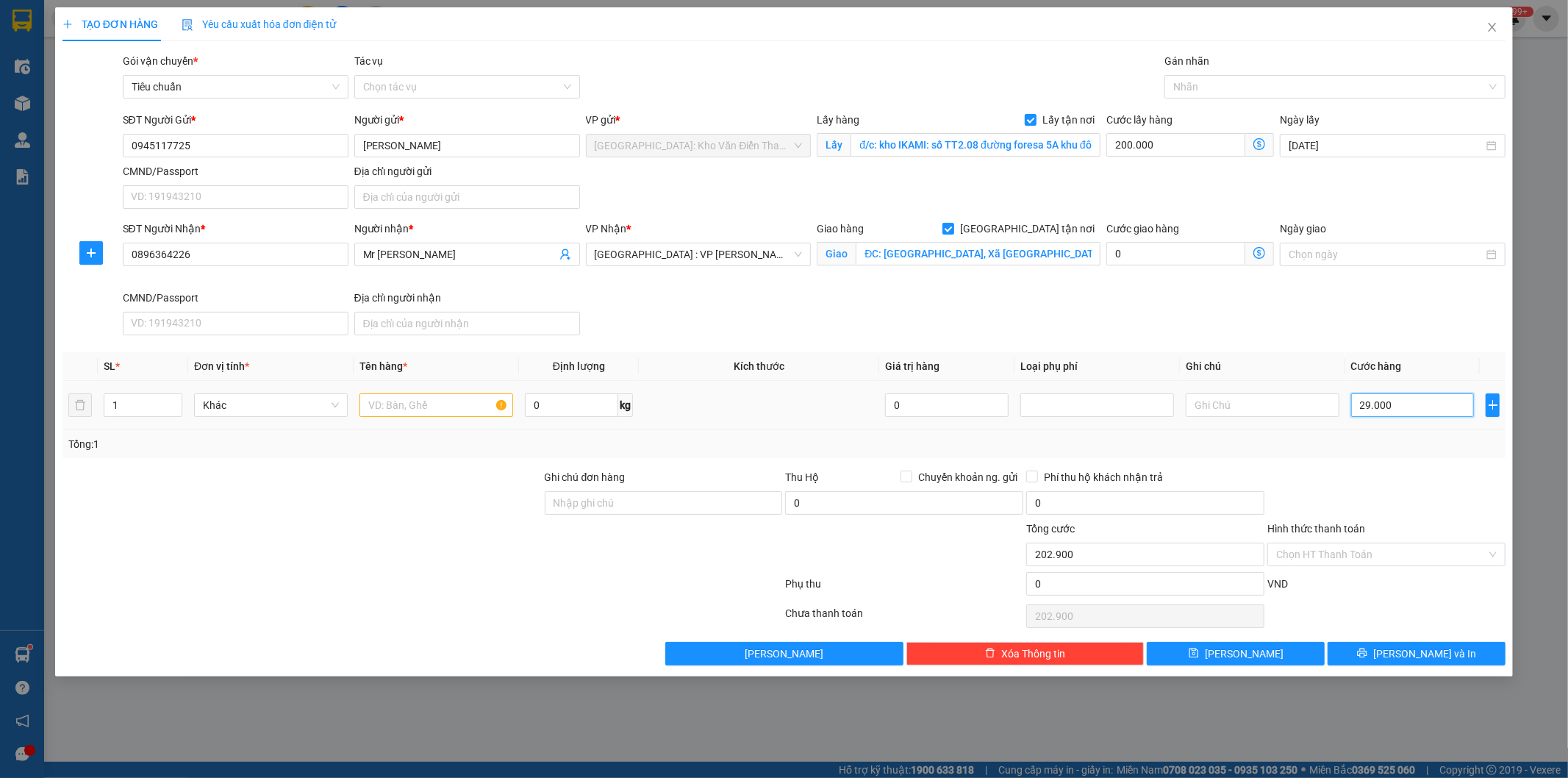
type input "229.000"
type input "290.000"
type input "490.000"
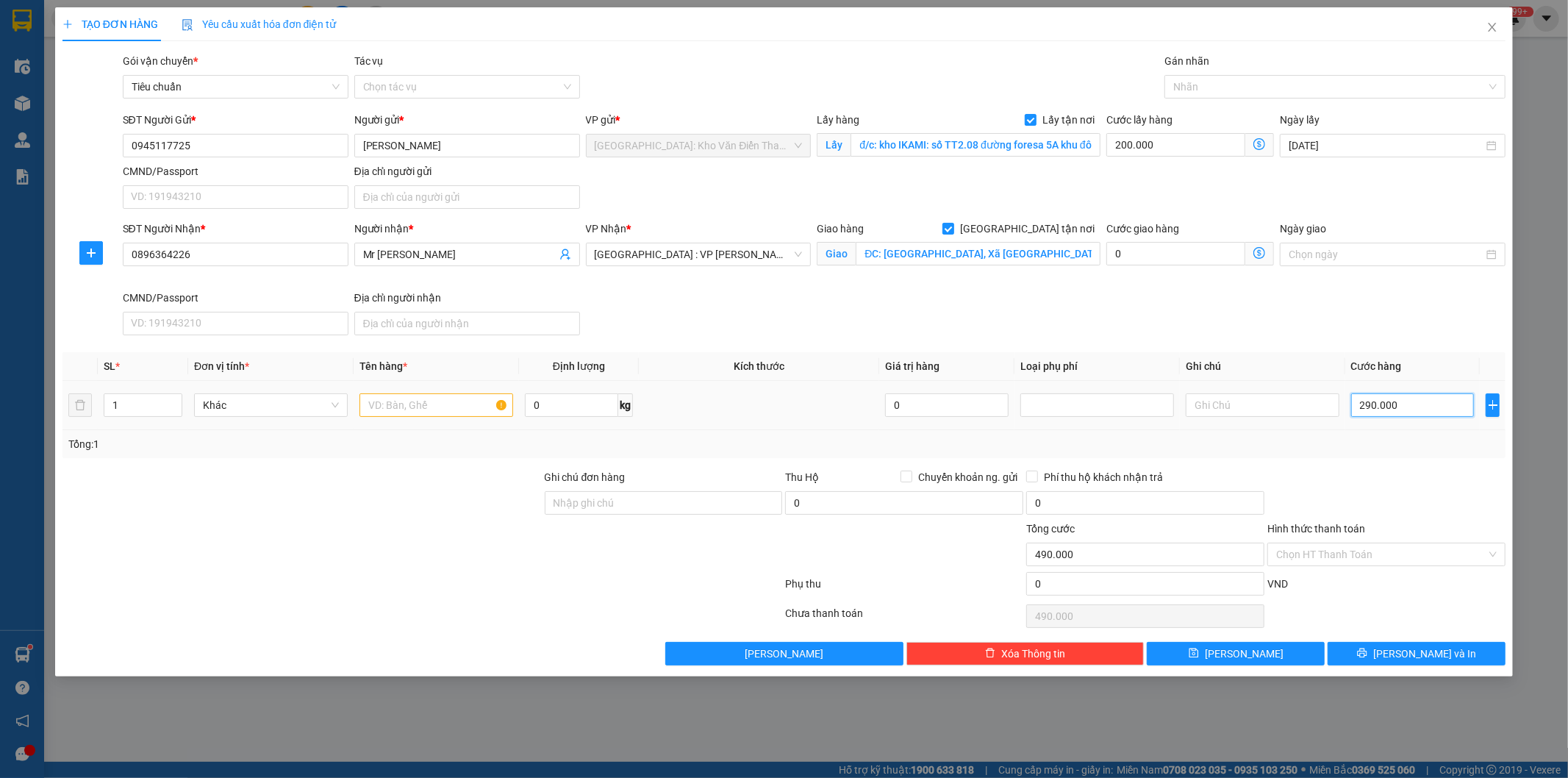
type input "2.900.000"
type input "3.100.000"
type input "2.900.000"
click at [399, 391] on div at bounding box center [436, 406] width 154 height 30
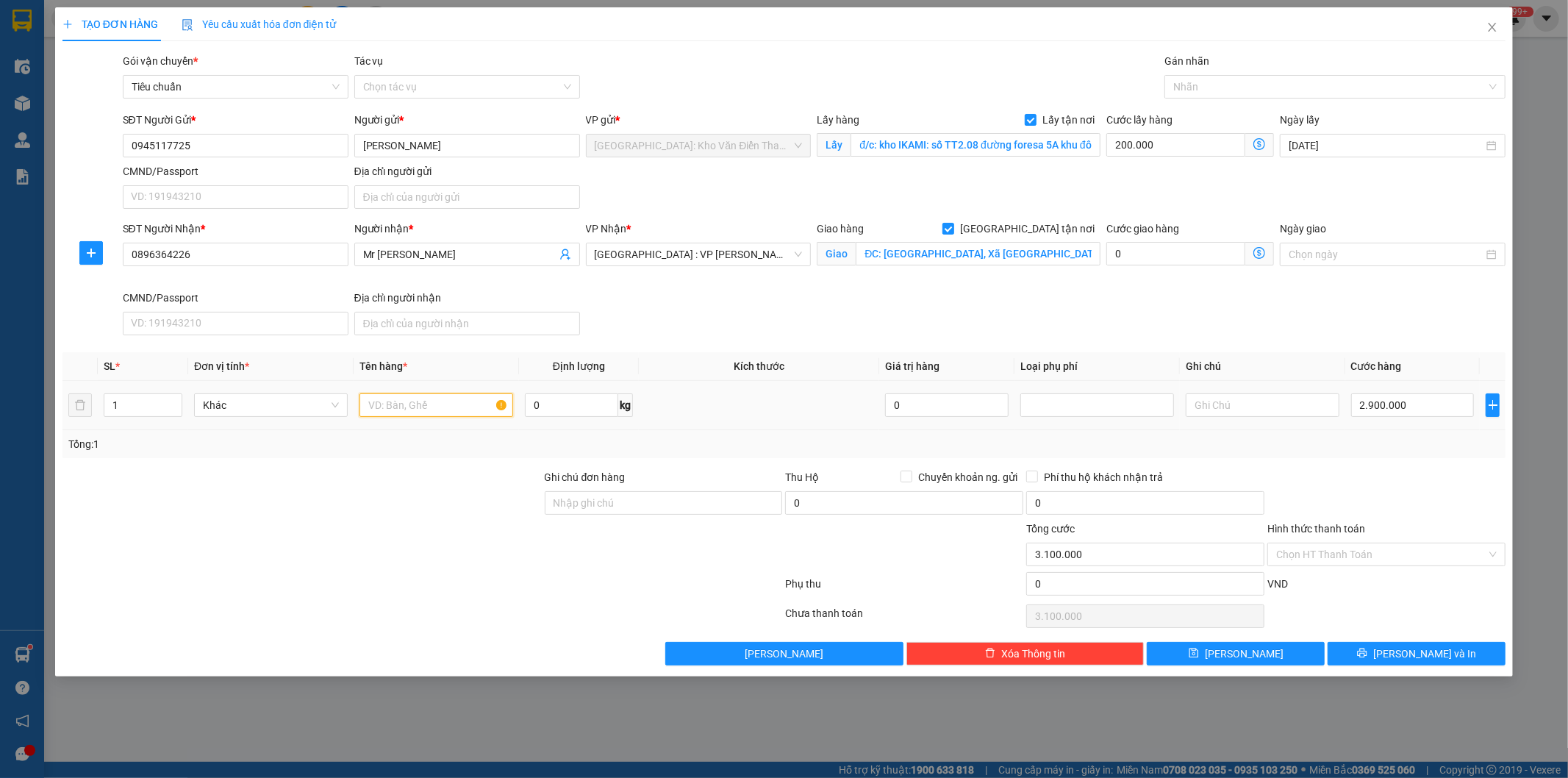
click at [397, 401] on input "text" at bounding box center [436, 405] width 154 height 23
paste input "16/9 LA ~ 792kg (HOÀN CHỨNG TỪ)"
type input "16/9 LA ~ 792kg (HOÀN CHỨNG TỪ) a bình đón xuân phương"
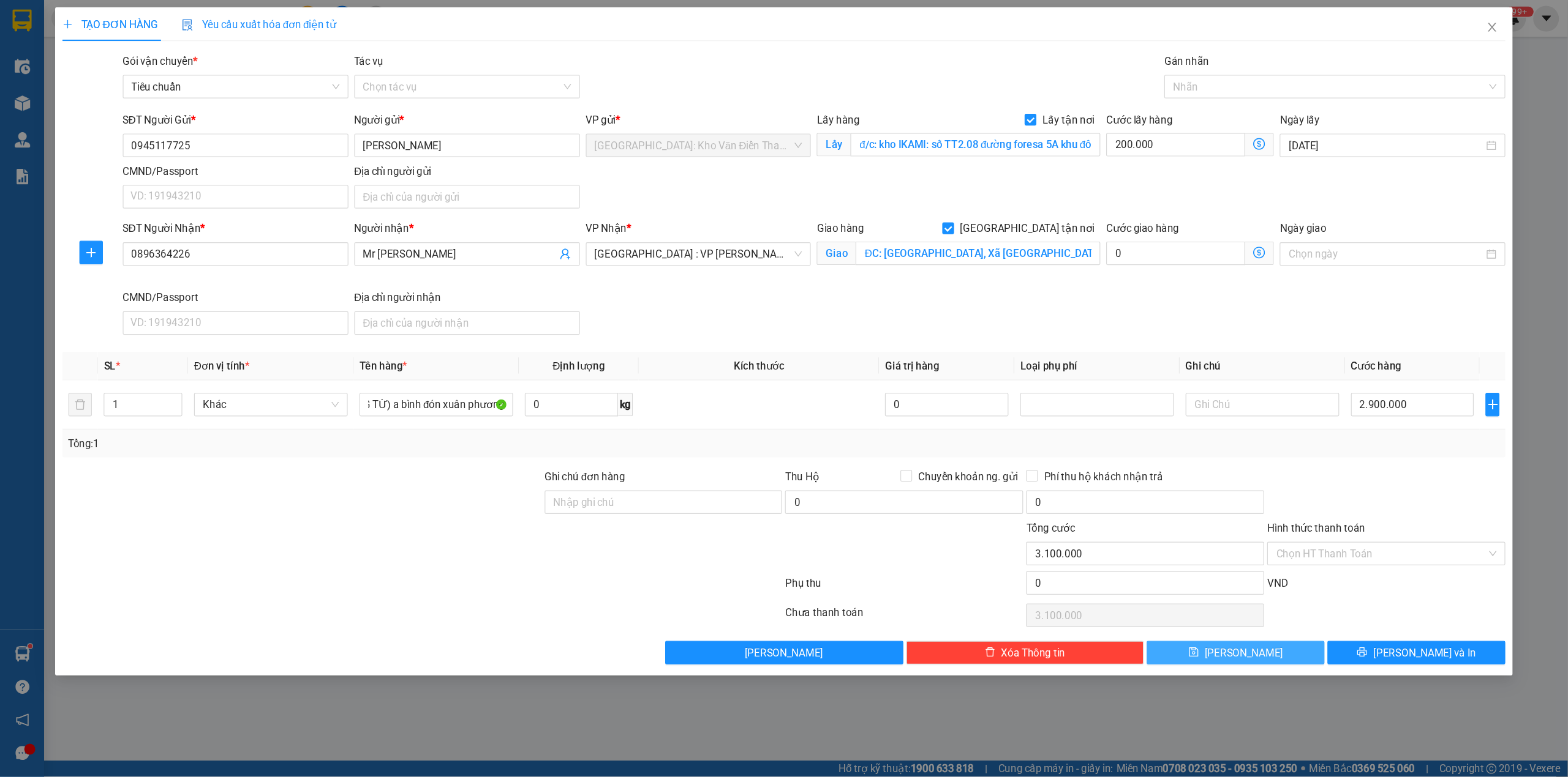
scroll to position [0, 0]
click at [1036, 551] on span "[PERSON_NAME]" at bounding box center [1036, 544] width 66 height 13
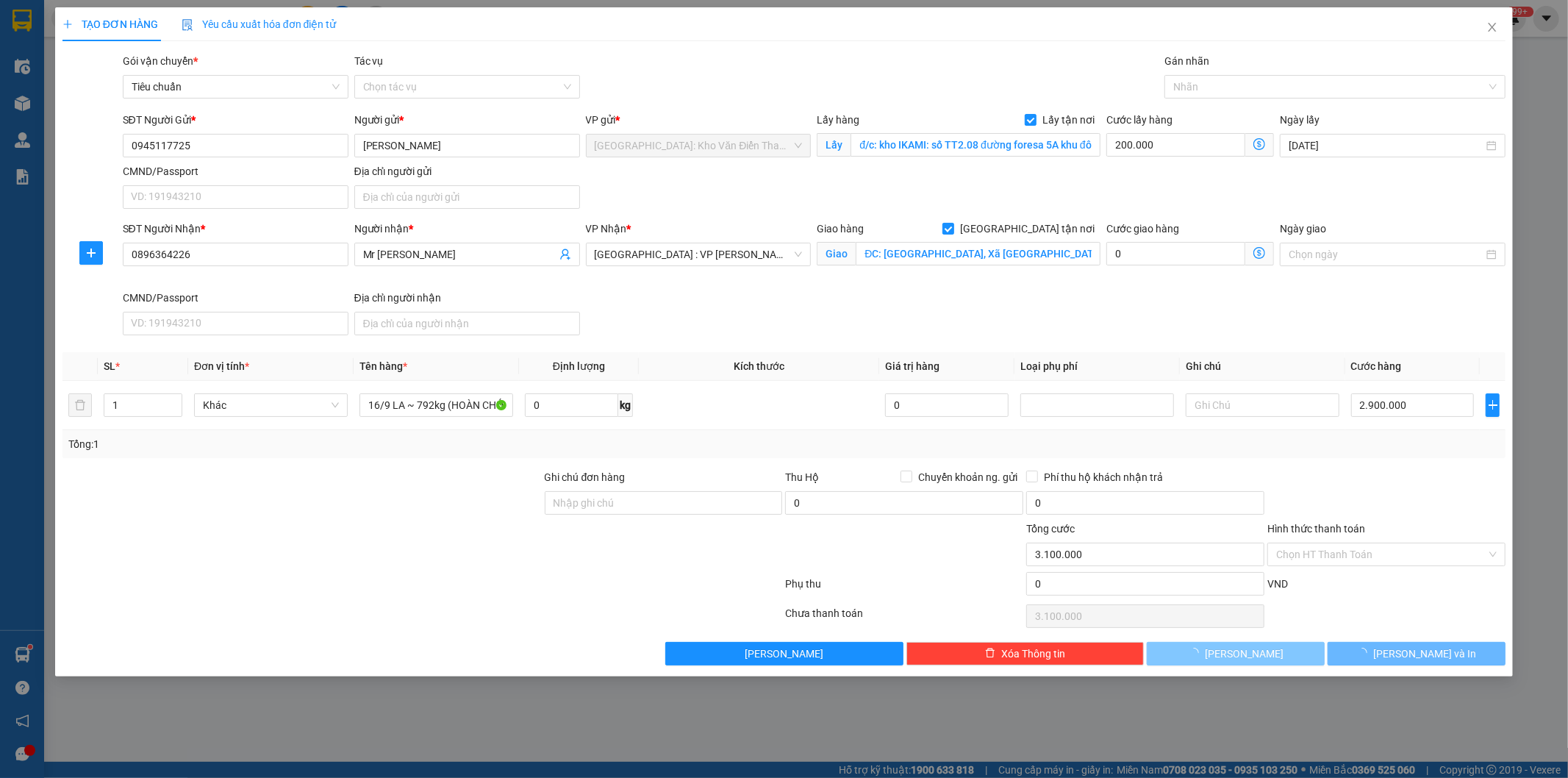
checkbox input "false"
type input "0"
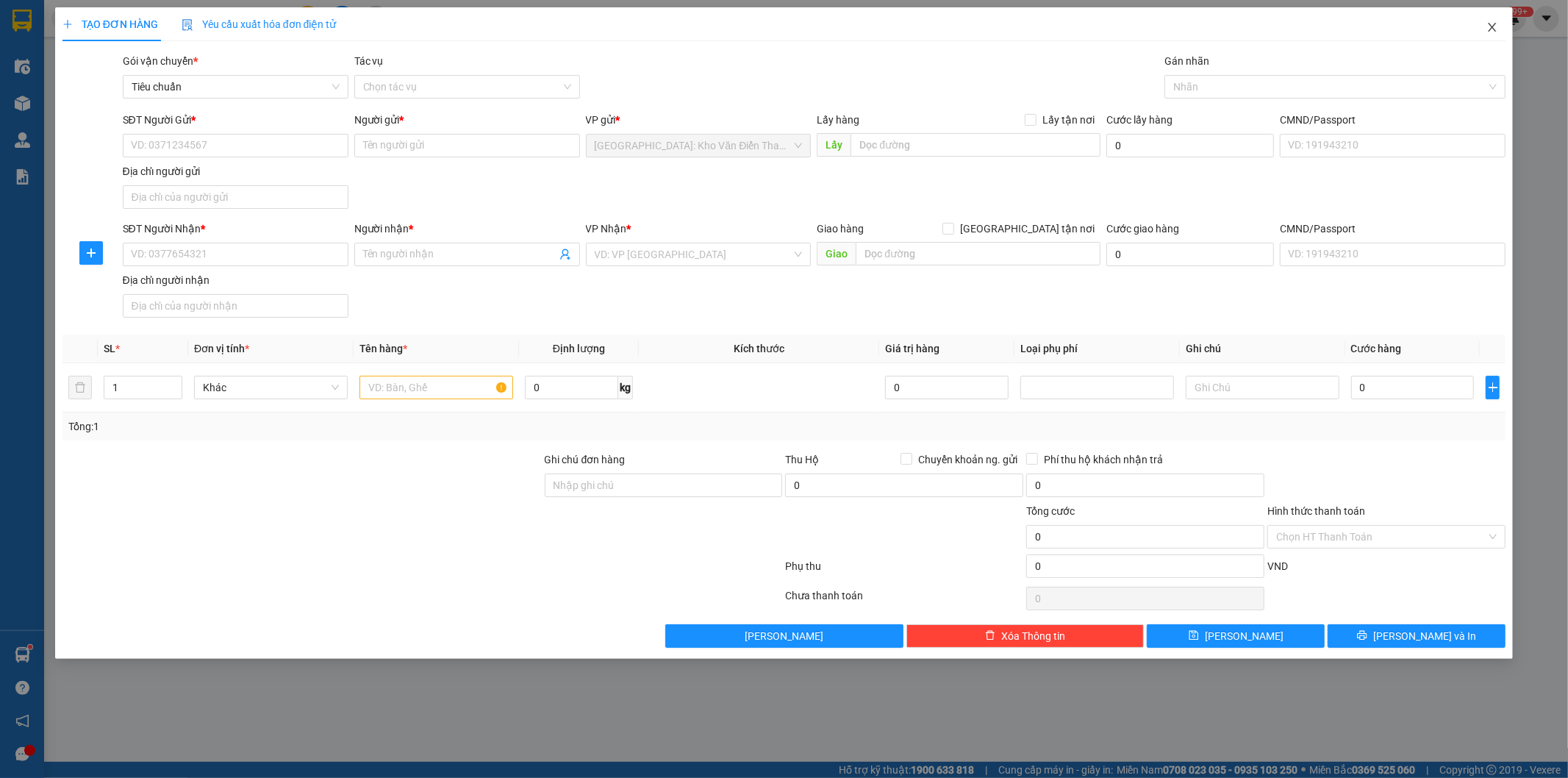
click at [1495, 34] on span "Close" at bounding box center [1493, 28] width 41 height 41
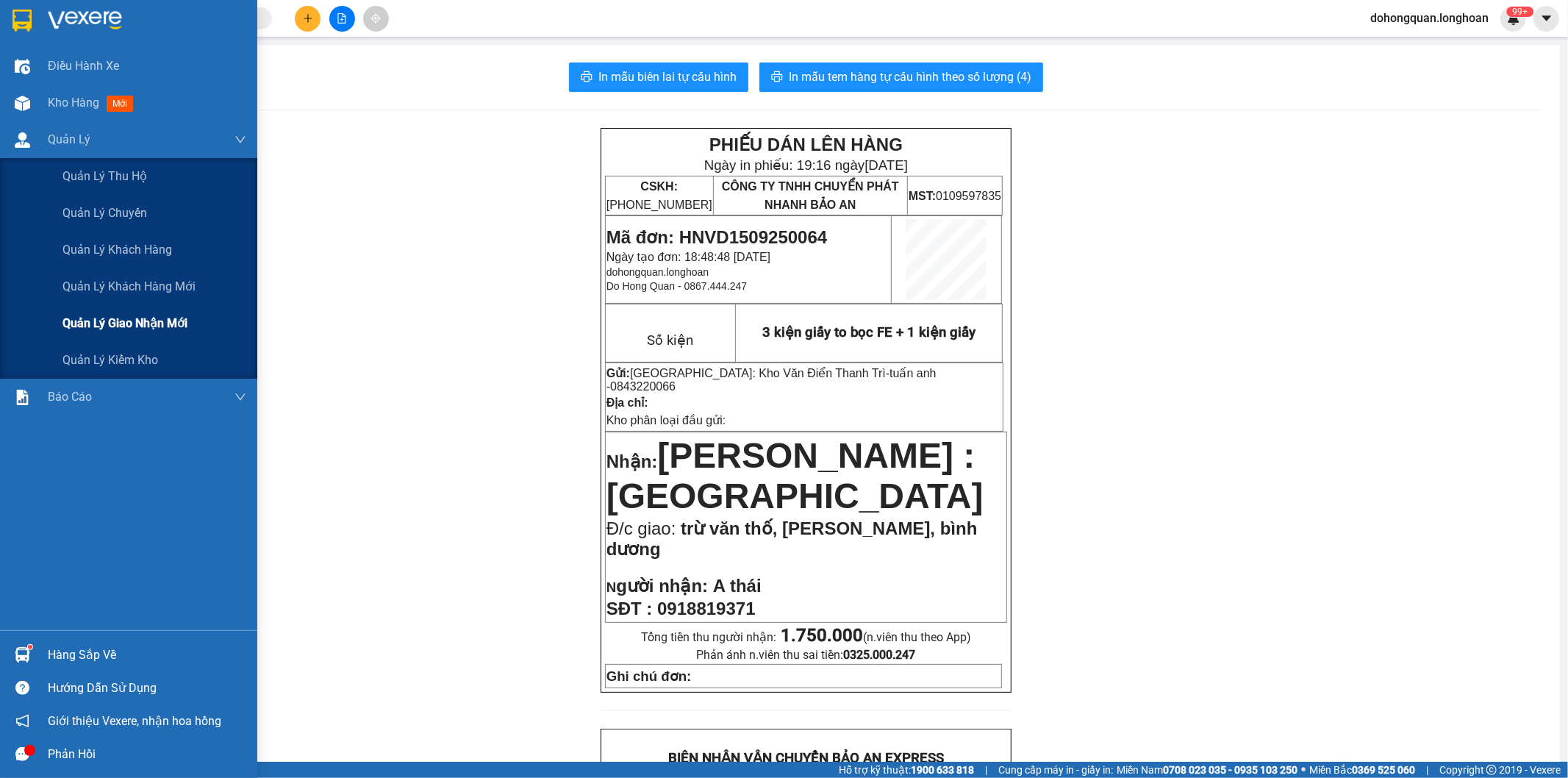
click at [89, 328] on span "Quản lý giao nhận mới" at bounding box center [125, 323] width 125 height 19
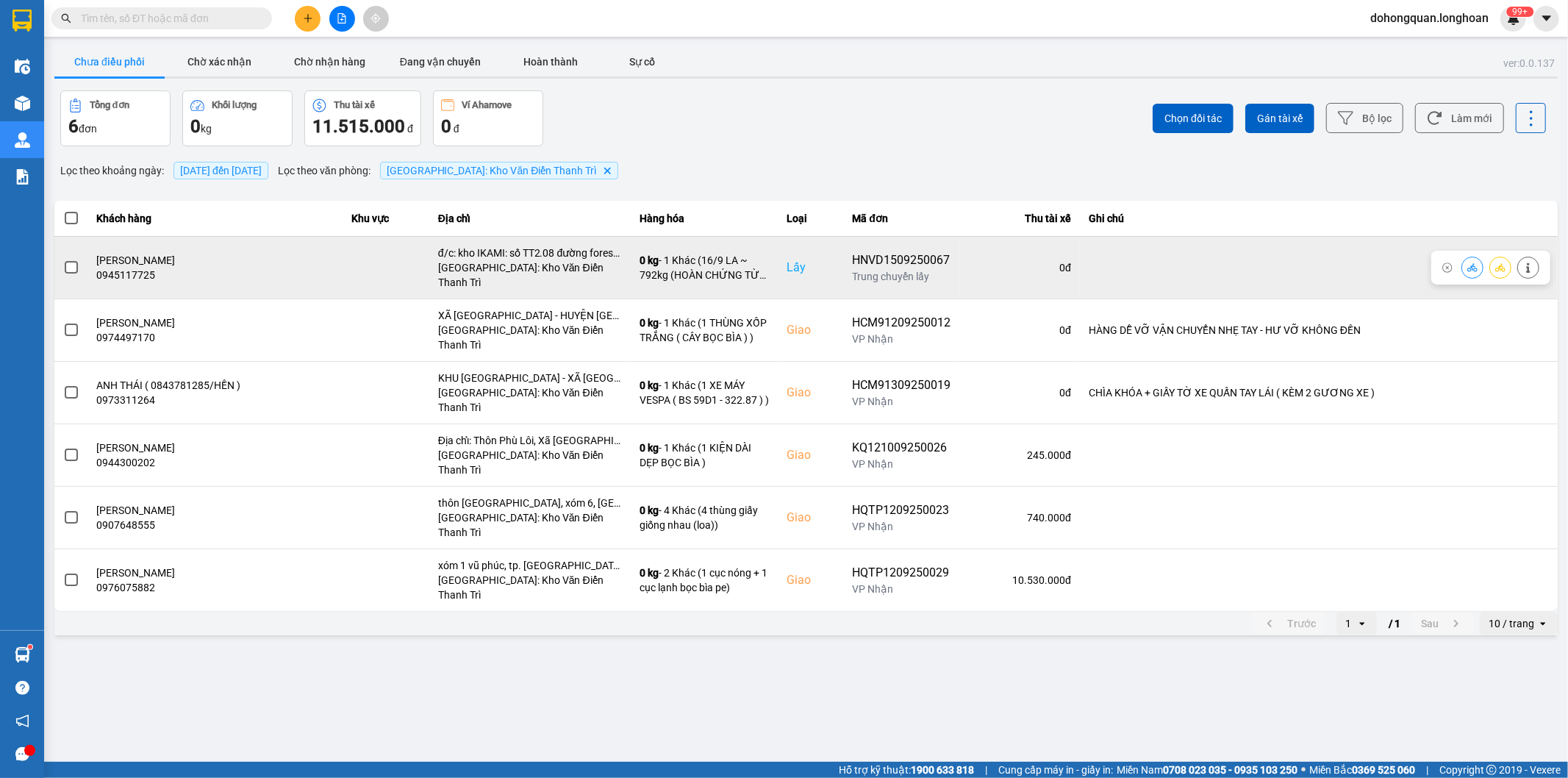
click at [1496, 266] on icon at bounding box center [1500, 267] width 10 height 10
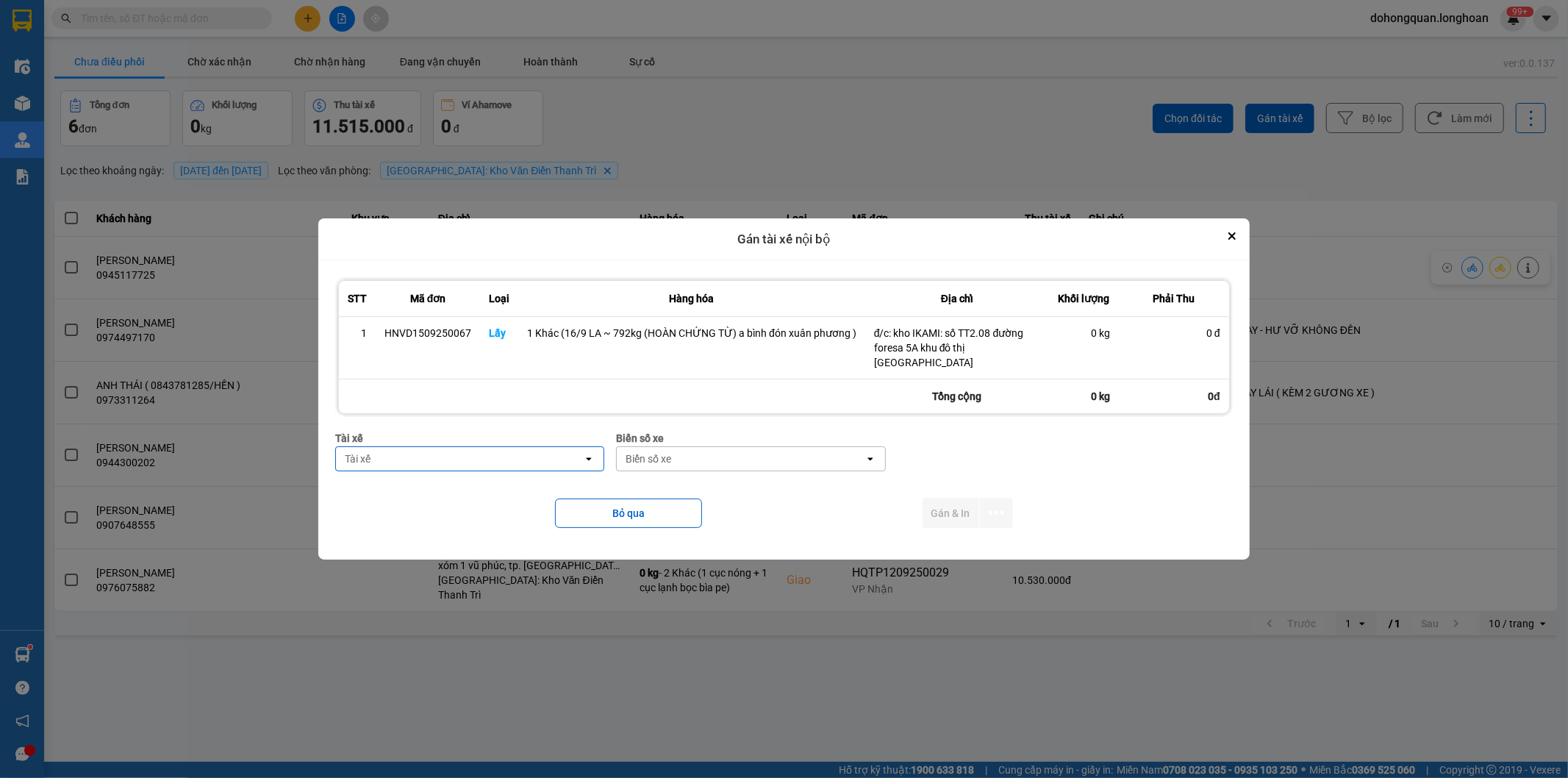
click at [430, 451] on div "Tài xế" at bounding box center [459, 458] width 247 height 23
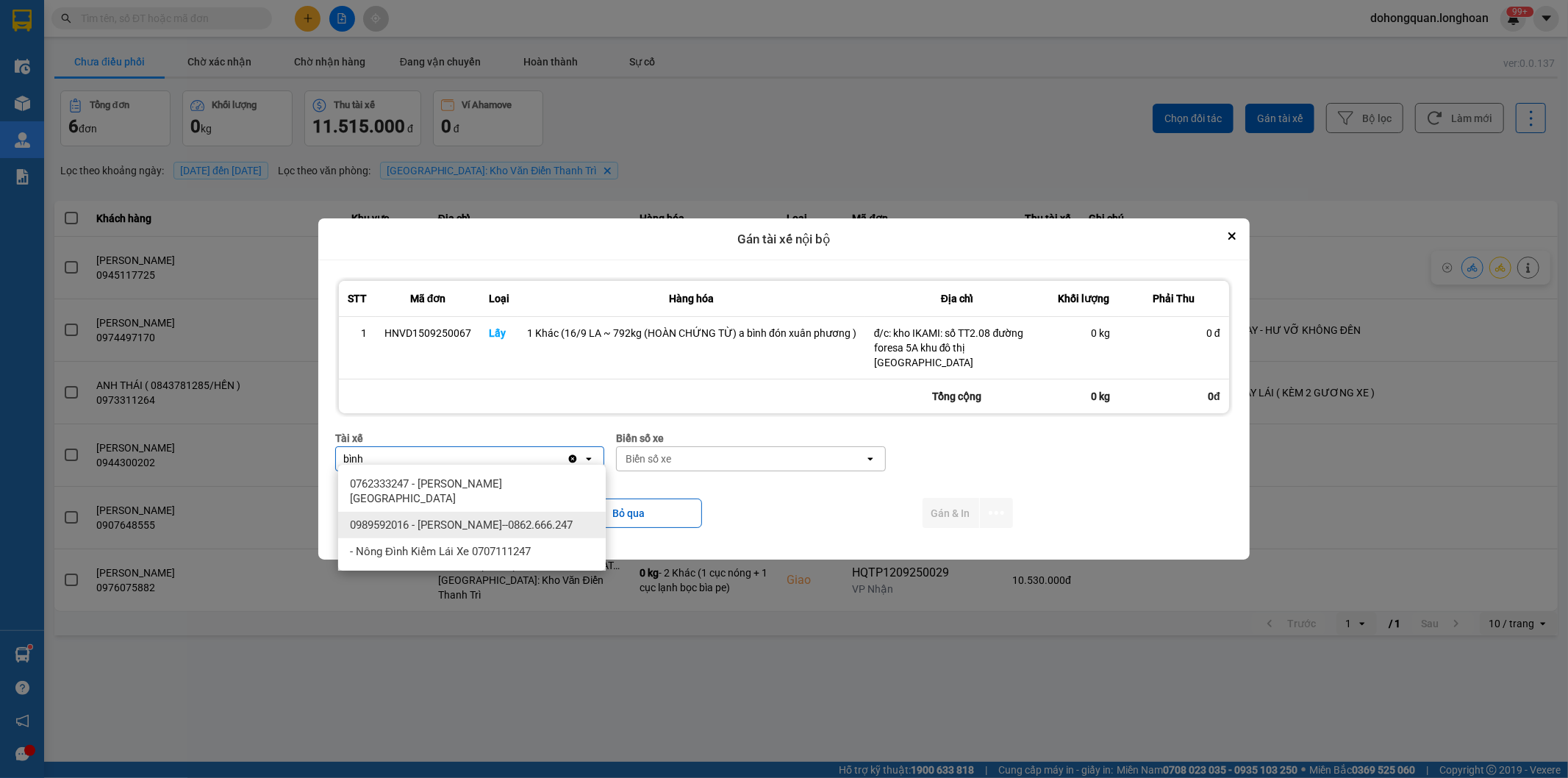
type input "bình"
click at [436, 517] on span "0989592016 - [PERSON_NAME]--0862.666.247" at bounding box center [461, 525] width 222 height 15
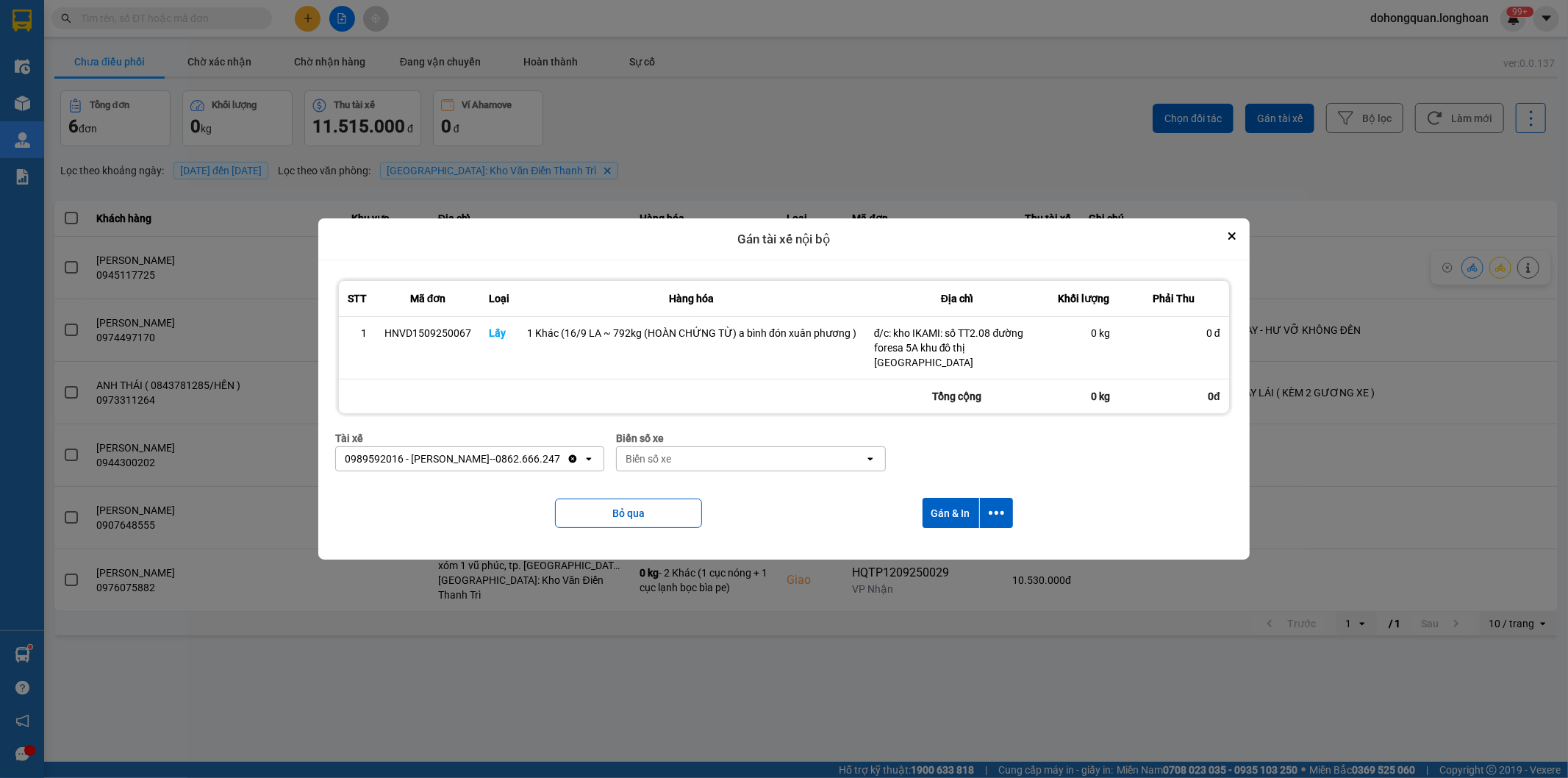
click at [672, 460] on div "Biển số xe" at bounding box center [740, 458] width 247 height 23
type input "44"
click at [672, 483] on span "29E-122.44" at bounding box center [656, 484] width 54 height 15
click at [1011, 511] on button "dialog" at bounding box center [997, 513] width 34 height 30
click at [937, 547] on span "Chỉ gán tài" at bounding box center [937, 546] width 48 height 15
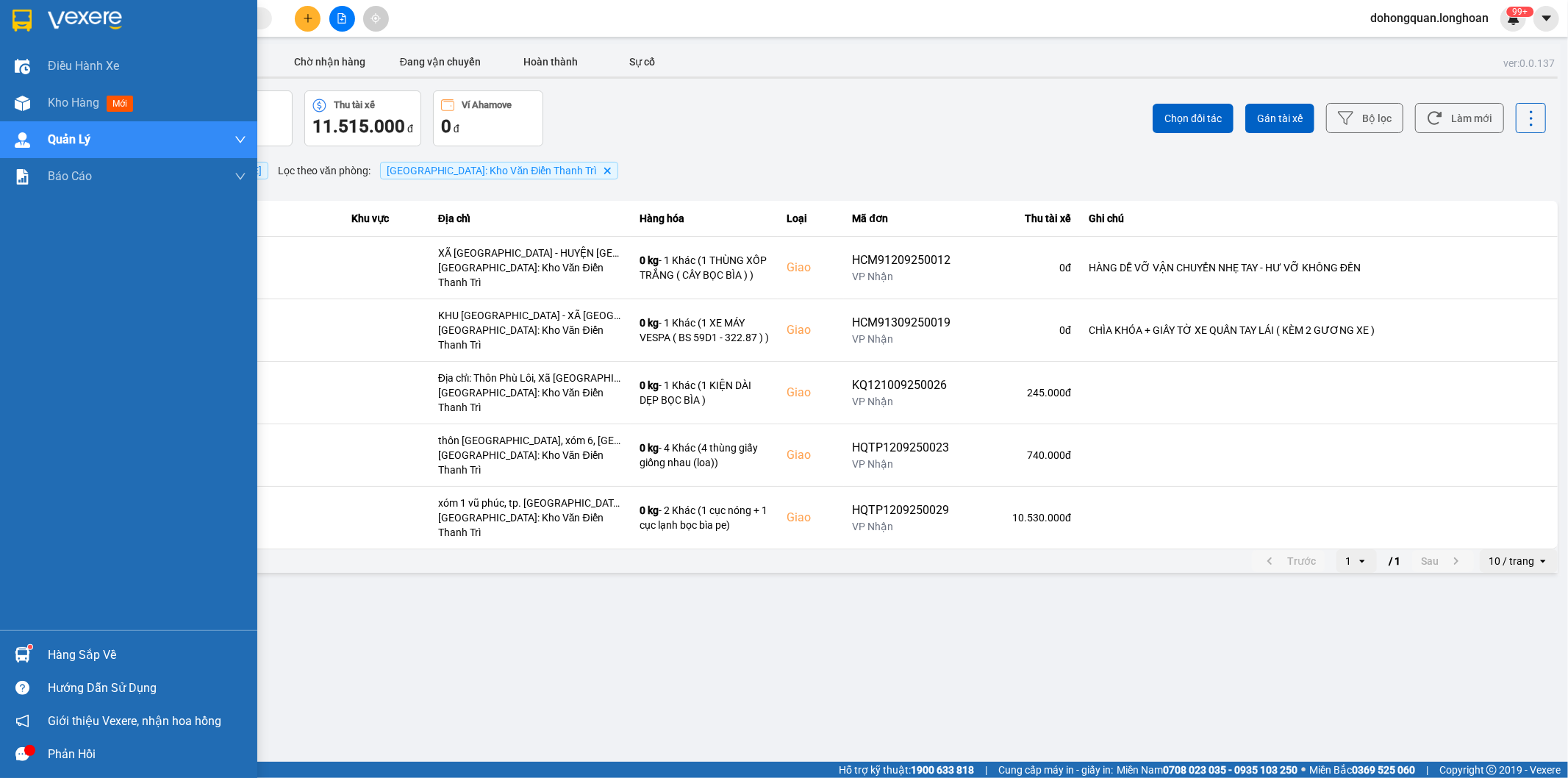
click at [42, 26] on div at bounding box center [128, 23] width 258 height 47
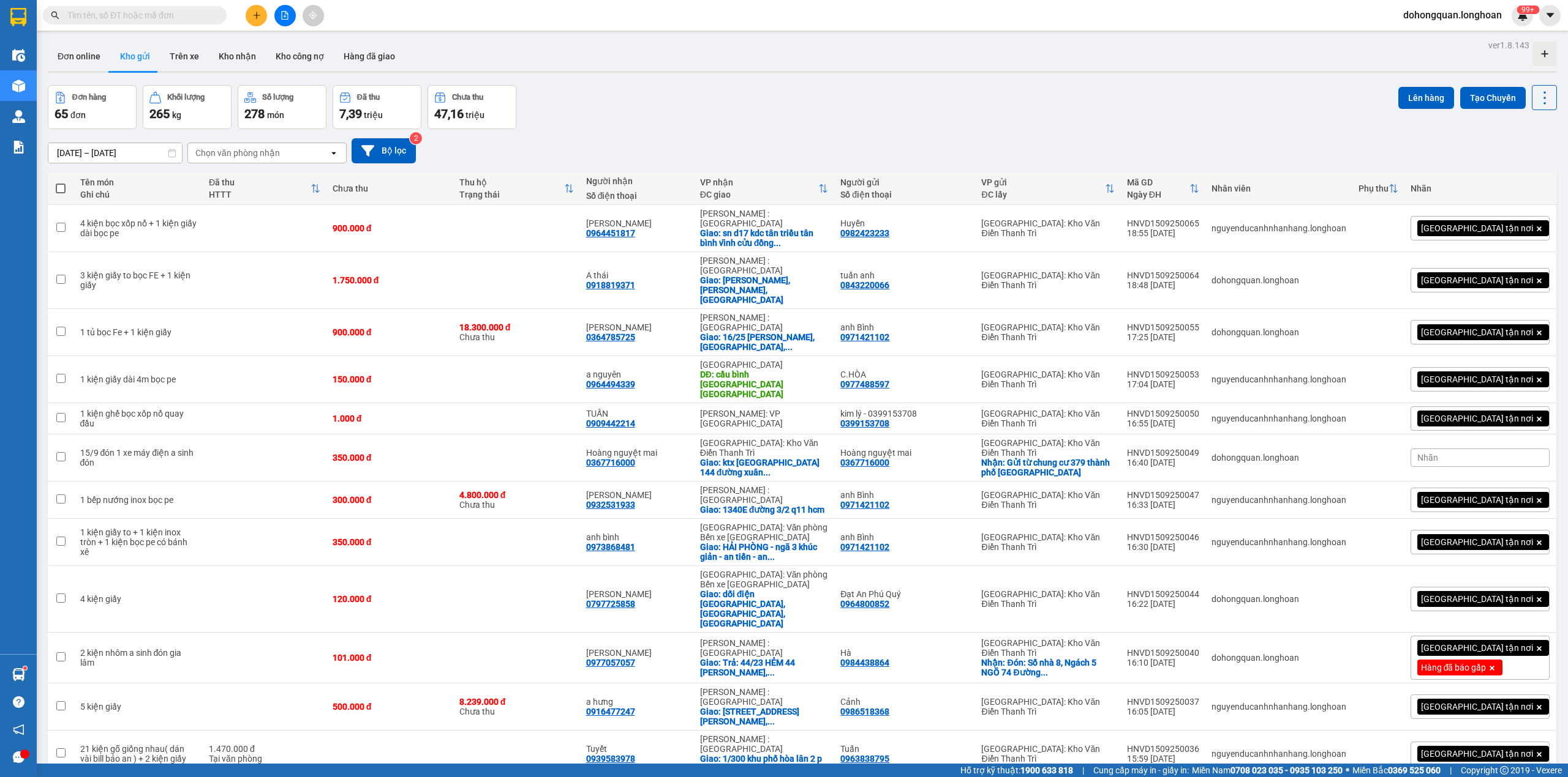
click at [888, 104] on div "Đơn hàng 65 đơn Khối lượng 265 kg Số lượng 278 món Đã thu 7,39 triệu Chưa thu 4…" at bounding box center [802, 107] width 1509 height 44
click at [878, 91] on div "Đơn hàng 65 đơn Khối lượng 265 kg Số lượng 278 món Đã thu 7,39 triệu Chưa thu 4…" at bounding box center [802, 107] width 1509 height 44
click at [1120, 89] on div "Đơn hàng 65 đơn Khối lượng 265 kg Số lượng 278 món Đã thu 7,39 triệu Chưa thu 4…" at bounding box center [802, 107] width 1509 height 44
click at [977, 130] on div "[DATE] – [DATE] Press the down arrow key to interact with the calendar and sele…" at bounding box center [802, 151] width 1509 height 43
click at [982, 96] on div "Đơn hàng 65 đơn Khối lượng 265 kg Số lượng 278 món Đã thu 7,39 triệu Chưa thu 4…" at bounding box center [802, 107] width 1509 height 44
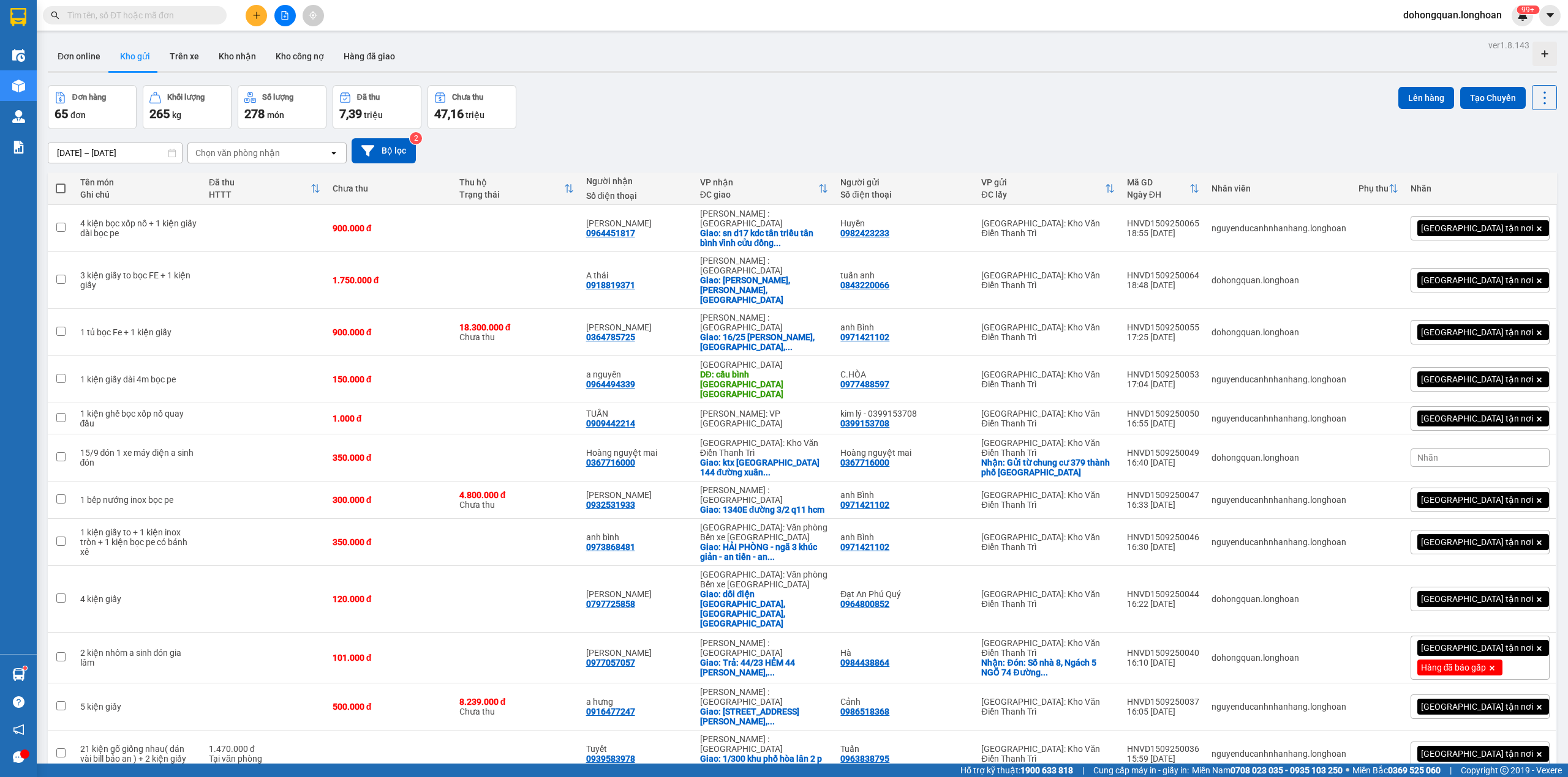
click at [809, 112] on div "Đơn hàng 65 đơn Khối lượng 265 kg Số lượng 278 món Đã thu 7,39 triệu Chưa thu 4…" at bounding box center [802, 107] width 1509 height 44
click at [800, 101] on div "Đơn hàng 65 đơn Khối lượng 265 kg Số lượng 278 món Đã thu 7,39 triệu Chưa thu 4…" at bounding box center [802, 107] width 1509 height 44
click at [856, 126] on div "Đơn hàng 65 đơn Khối lượng 265 kg Số lượng 278 món Đã thu 7,39 triệu Chưa thu 4…" at bounding box center [802, 107] width 1509 height 44
click at [631, 125] on div "Đơn hàng 65 đơn Khối lượng 265 kg Số lượng 278 món Đã thu 7,39 triệu Chưa thu 4…" at bounding box center [802, 107] width 1509 height 44
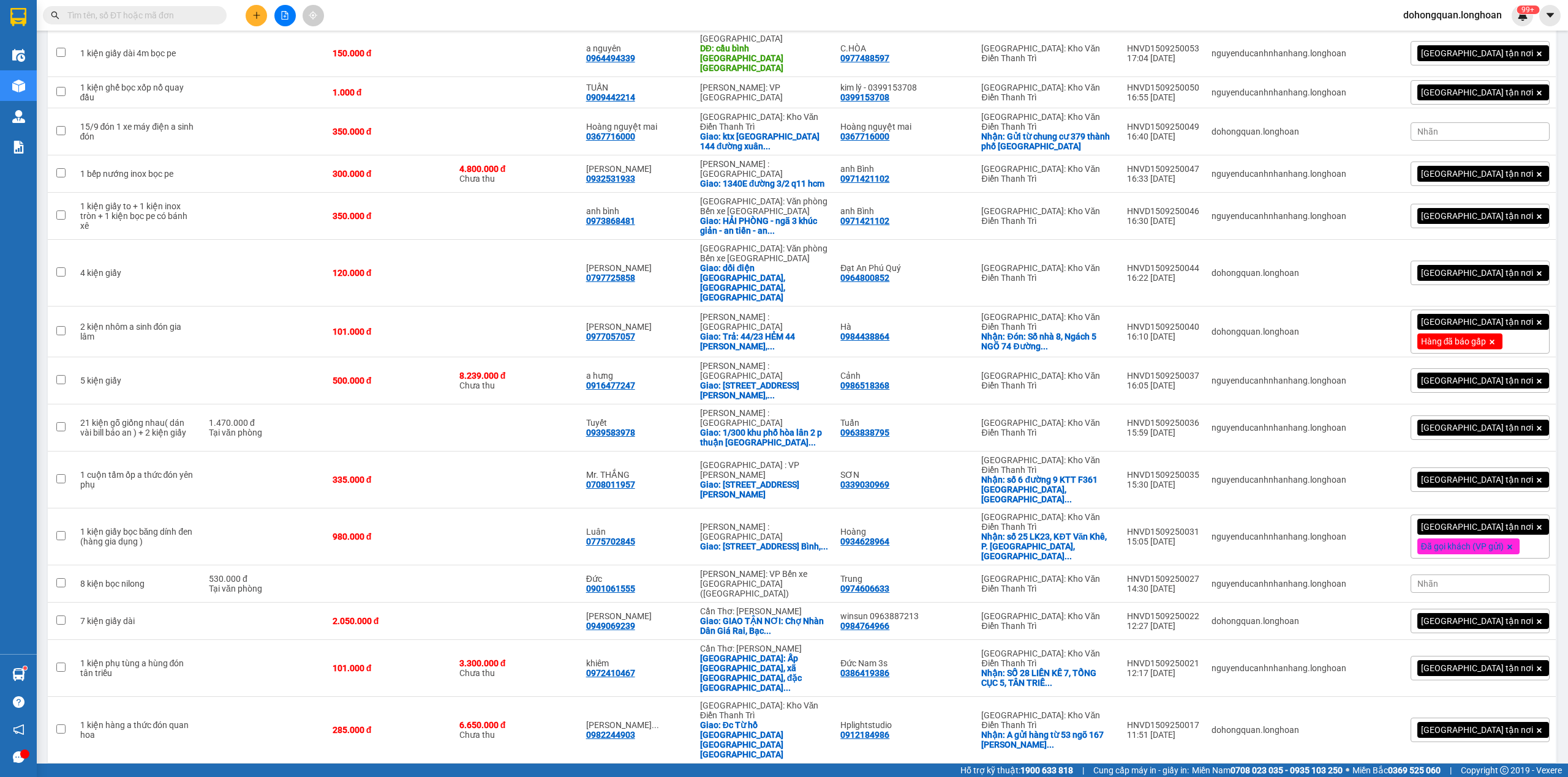
scroll to position [734, 0]
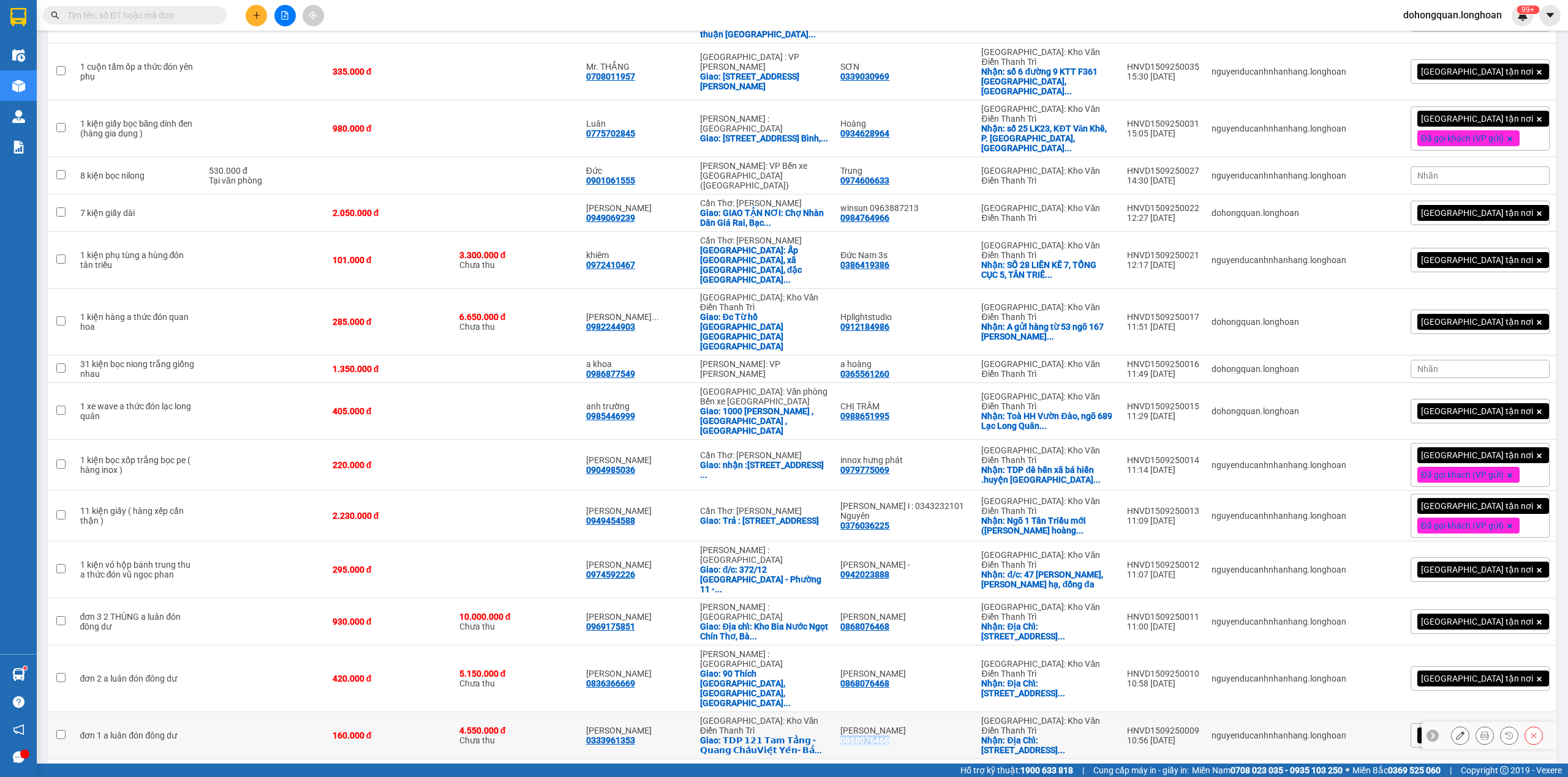
drag, startPoint x: 870, startPoint y: 492, endPoint x: 923, endPoint y: 489, distance: 53.1
click at [923, 647] on td "[PERSON_NAME] 0868076468" at bounding box center [905, 736] width 141 height 47
checkbox input "true"
copy div "0868076468"
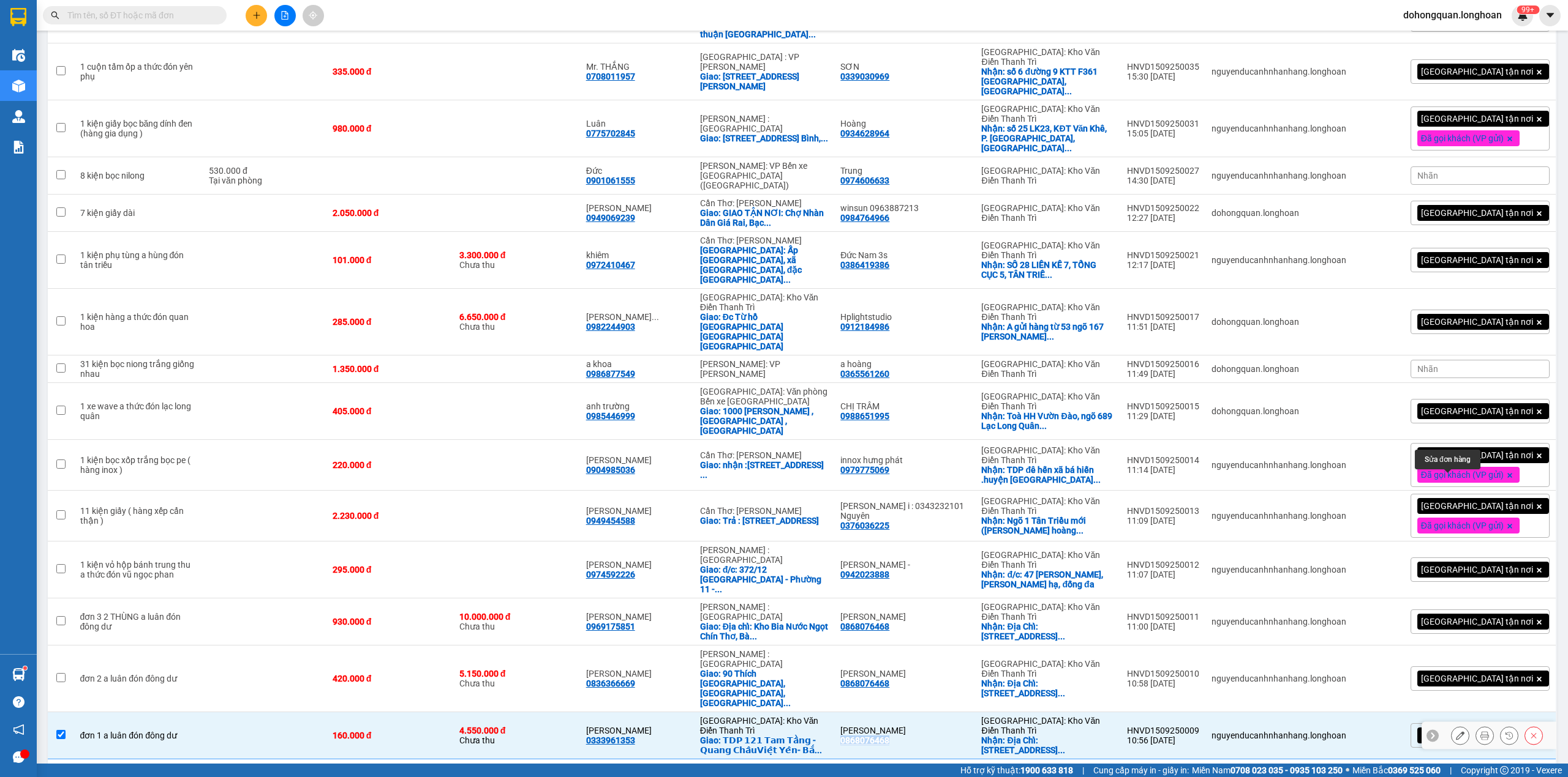
click at [1306, 647] on icon at bounding box center [1459, 735] width 9 height 9
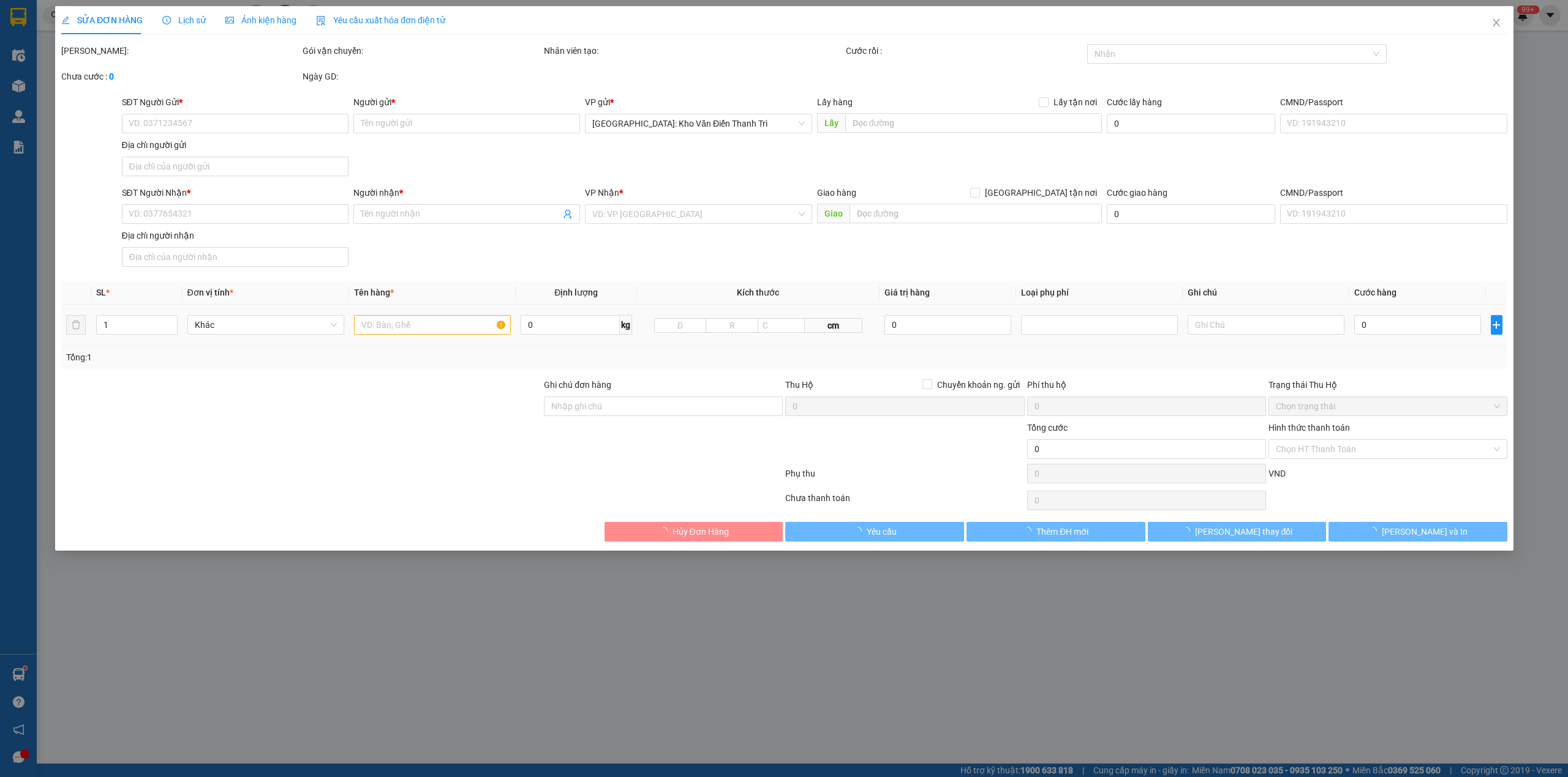
type input "0868076468"
type input "[PERSON_NAME]"
checkbox input "true"
type input "Địa Chỉ: [STREET_ADDRESS]"
type input "0333961353"
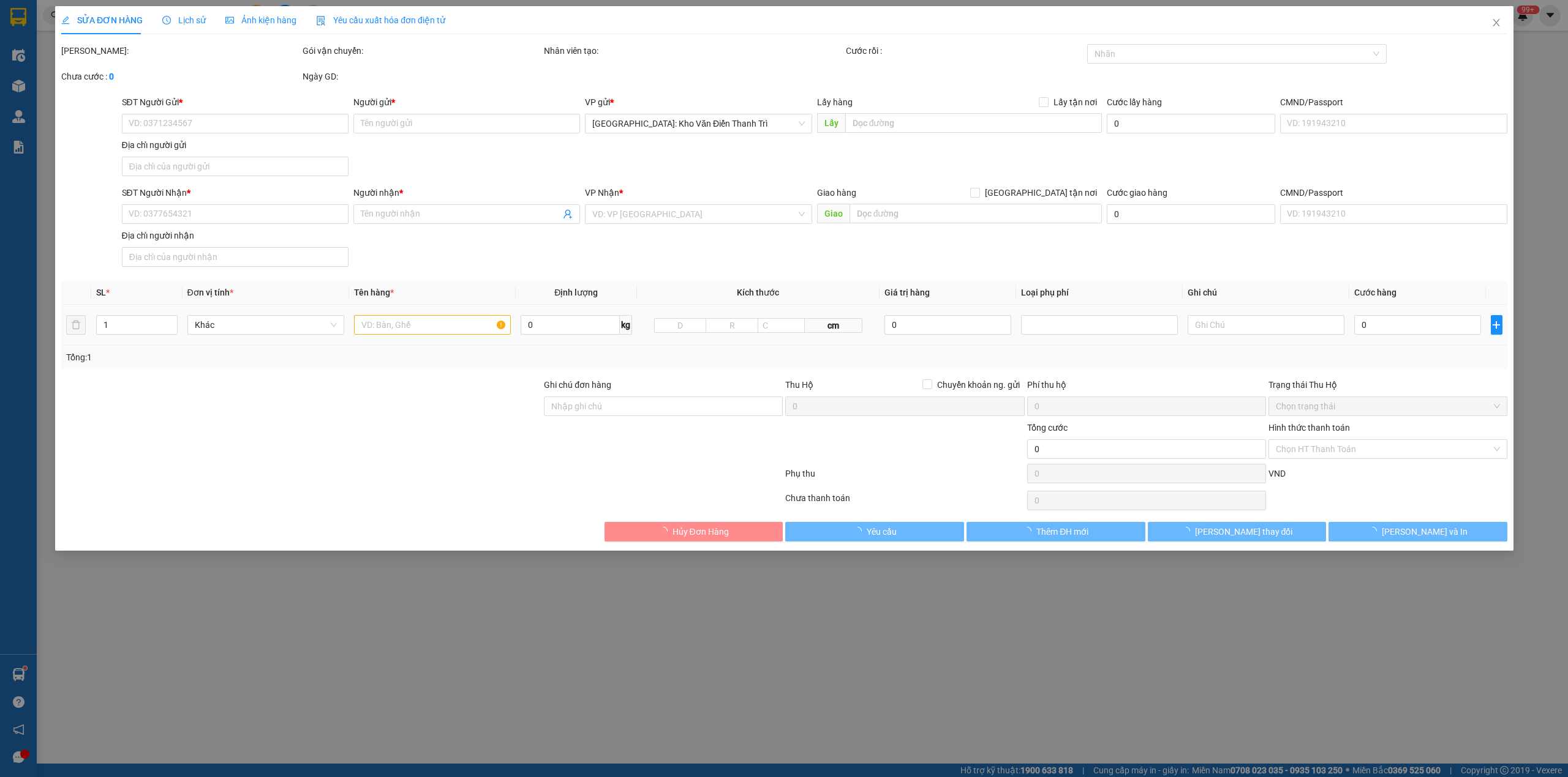
type input "[PERSON_NAME]"
checkbox input "true"
type input "𝗧𝗗𝗣 𝟭𝟮𝟭 𝗧𝗮𝗺 𝗧𝗮̂̀𝗻𝗴 - 𝗤𝘂𝗮𝗻𝗴 𝗖𝗵𝗮̂𝘂𝗩𝗶𝗲̣̂𝘁 𝗬𝗲̂𝗻- 𝗕𝗮̆́𝗰 𝗚𝗶𝗮𝗻𝗴"
type input "160.000"
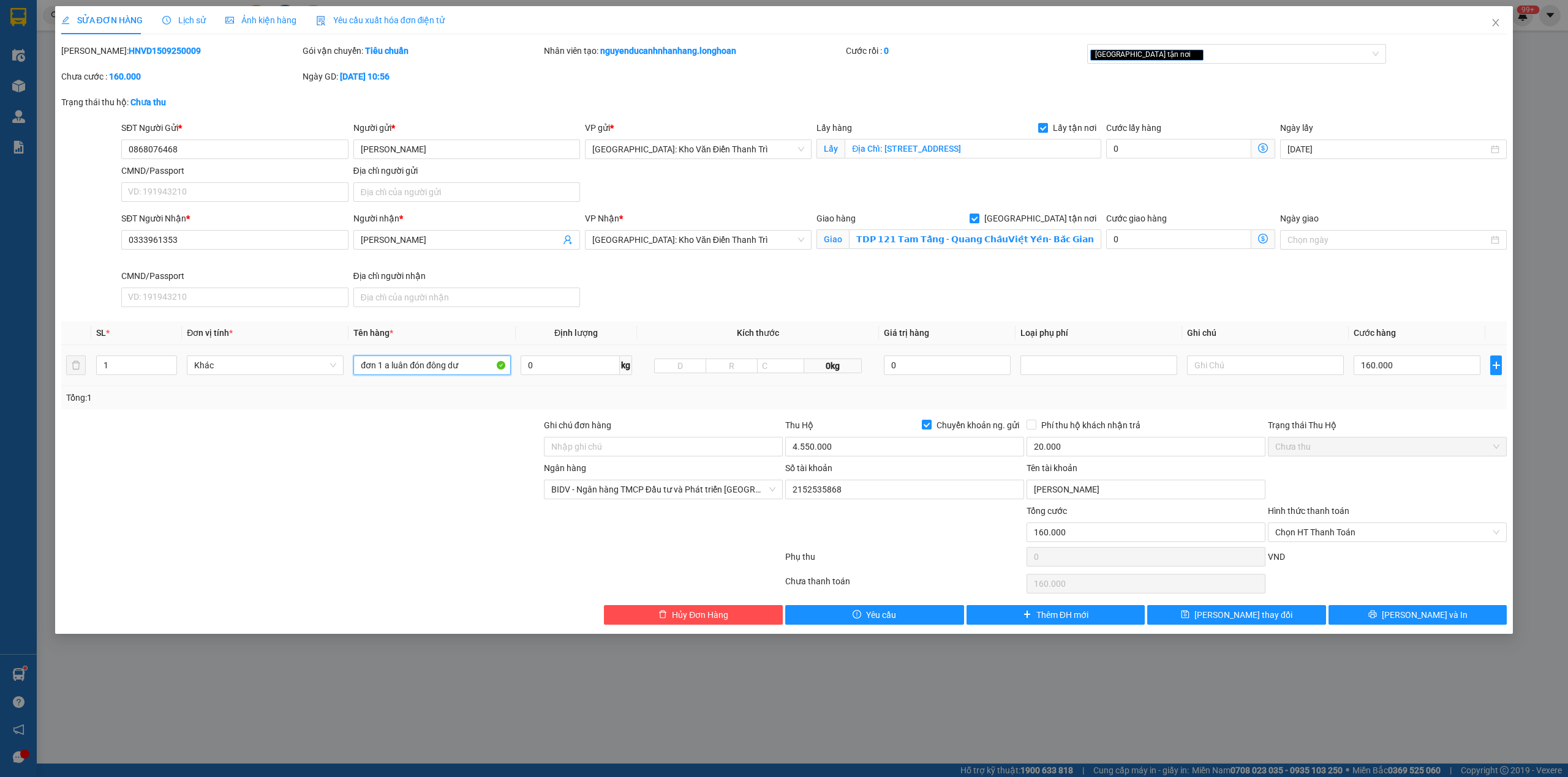
click at [473, 368] on input "đơn 1 a luân đón đông dư" at bounding box center [432, 365] width 157 height 19
type input "1 thùng xốp bọc FE"
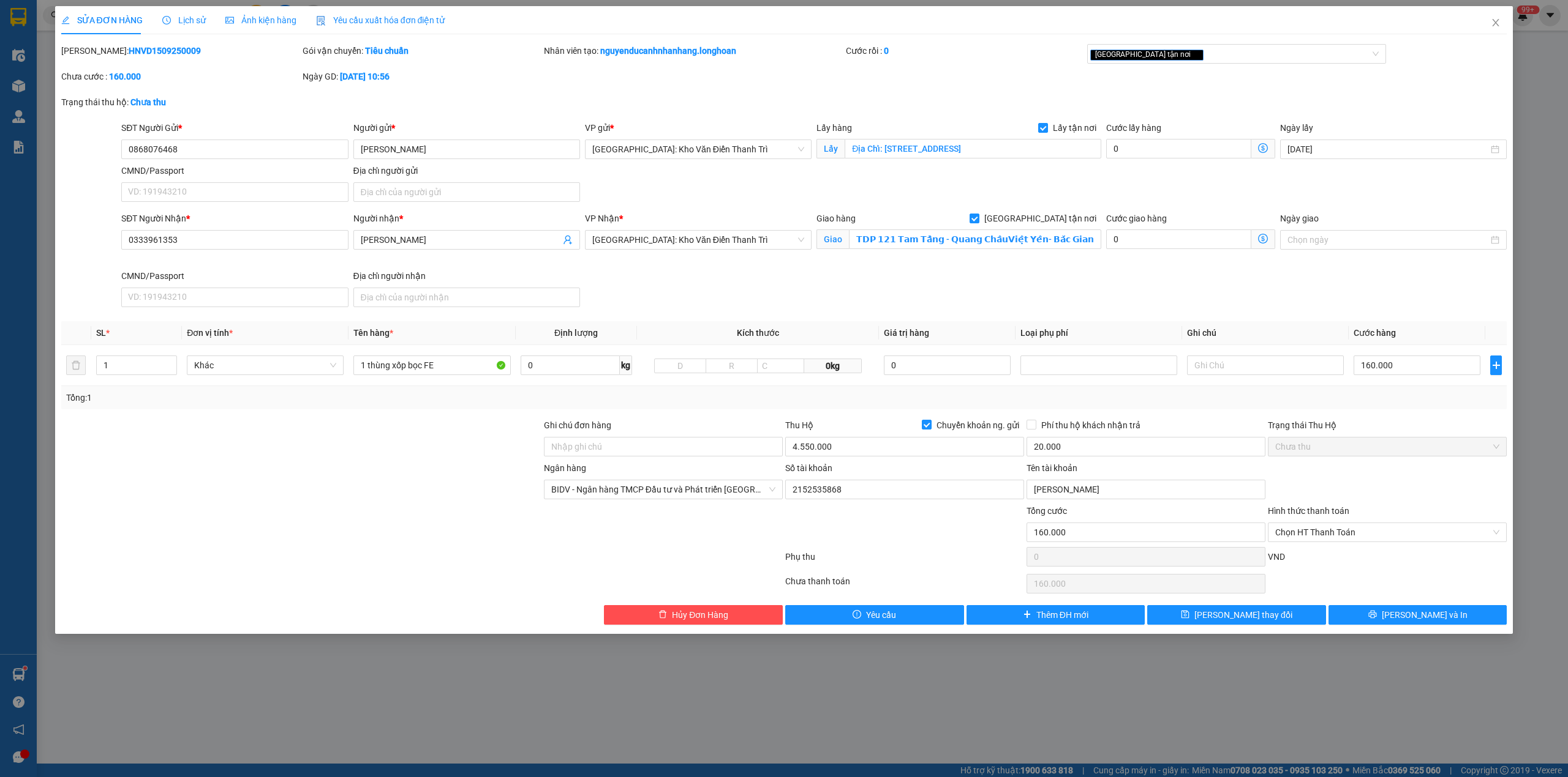
click at [223, 164] on div "CMND/Passport" at bounding box center [234, 170] width 226 height 13
click at [223, 182] on input "CMND/Passport" at bounding box center [234, 191] width 226 height 19
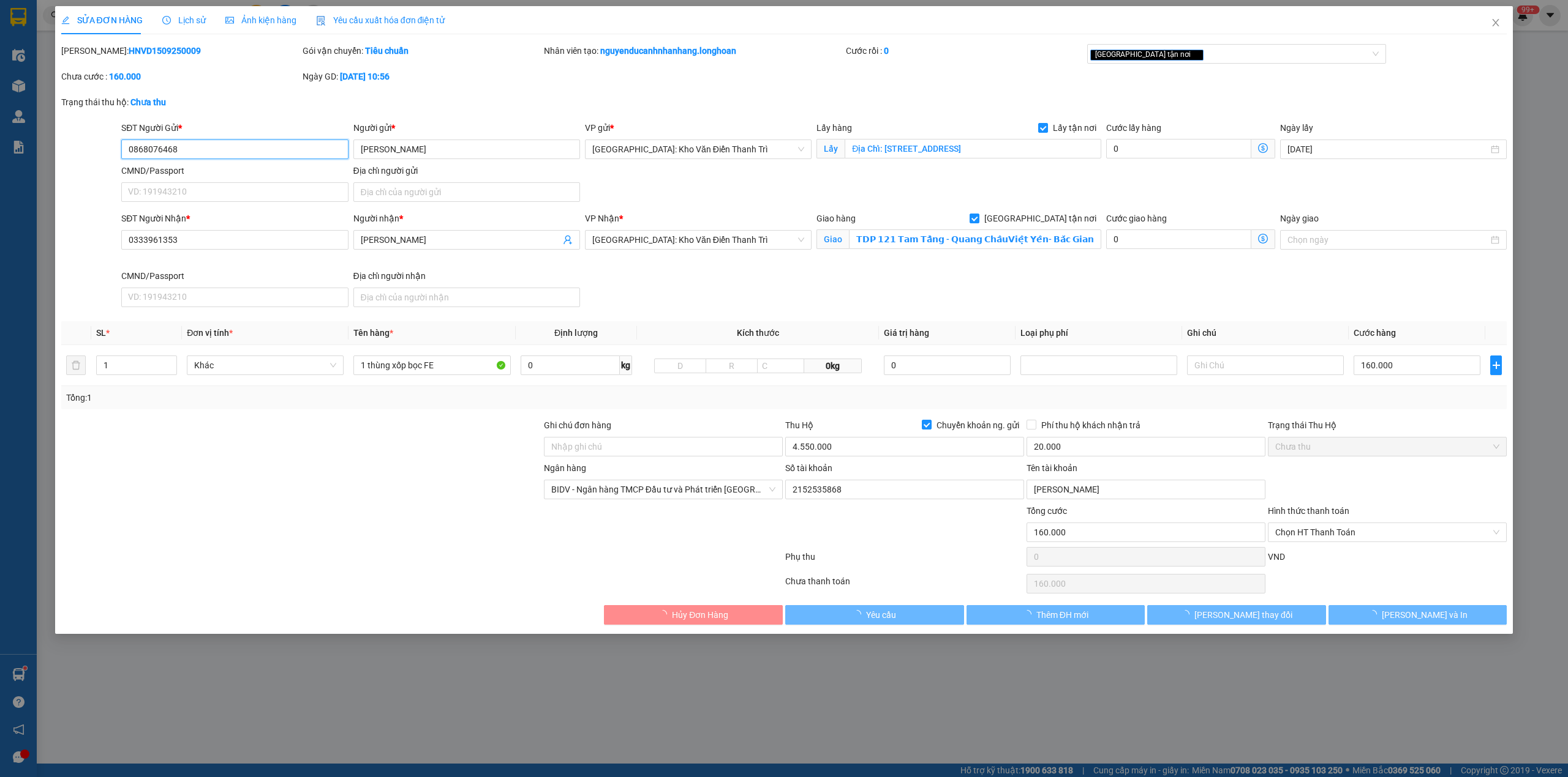
click at [219, 158] on input "0868076468" at bounding box center [234, 149] width 226 height 19
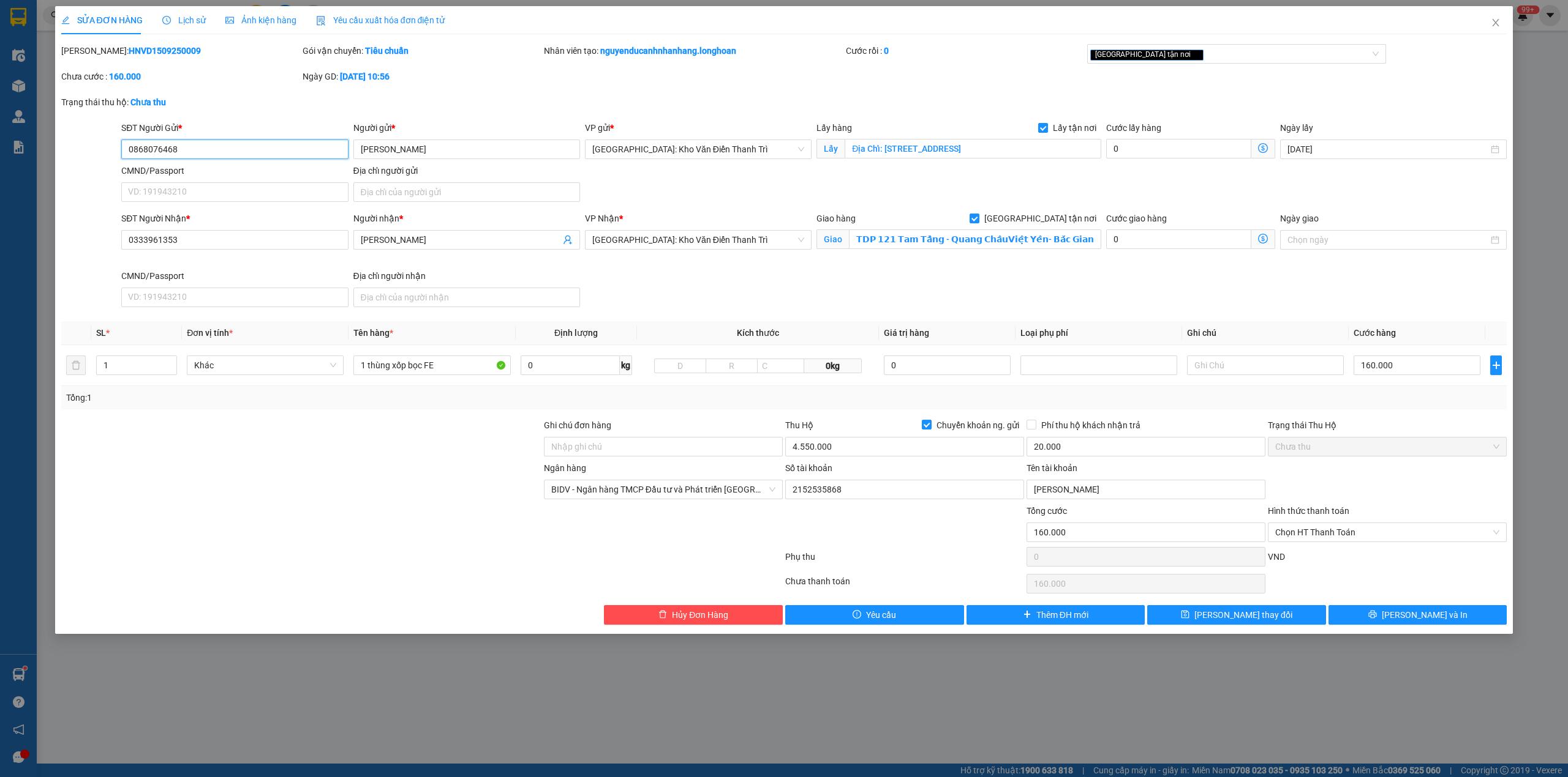
click at [218, 156] on input "0868076468" at bounding box center [234, 149] width 226 height 19
click at [1043, 432] on span "Phí thu hộ khách nhận trả" at bounding box center [1091, 425] width 109 height 13
click at [1035, 428] on input "Phí thu hộ khách nhận trả" at bounding box center [1030, 424] width 9 height 9
checkbox input "true"
click at [950, 539] on div at bounding box center [904, 525] width 241 height 43
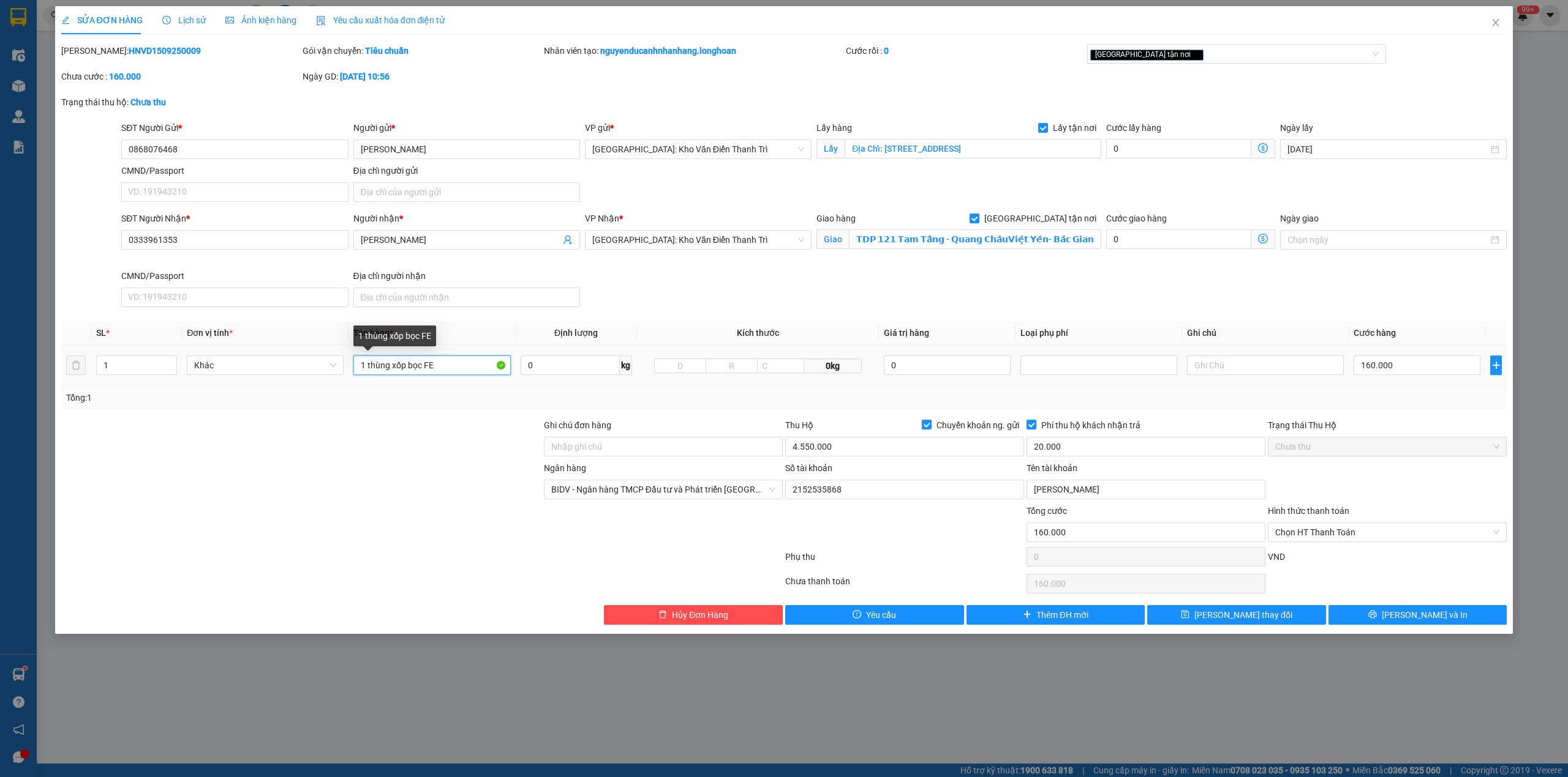
click at [454, 367] on input "1 thùng xốp bọc FE" at bounding box center [432, 365] width 157 height 19
type input "1 thùng xốp bọc FE ( bánh trung thu )"
click at [1192, 43] on div "SỬA ĐƠN HÀNG Lịch sử Ảnh kiện hàng Yêu cầu xuất hóa đơn điện tử Total Paid Fee …" at bounding box center [784, 315] width 1446 height 619
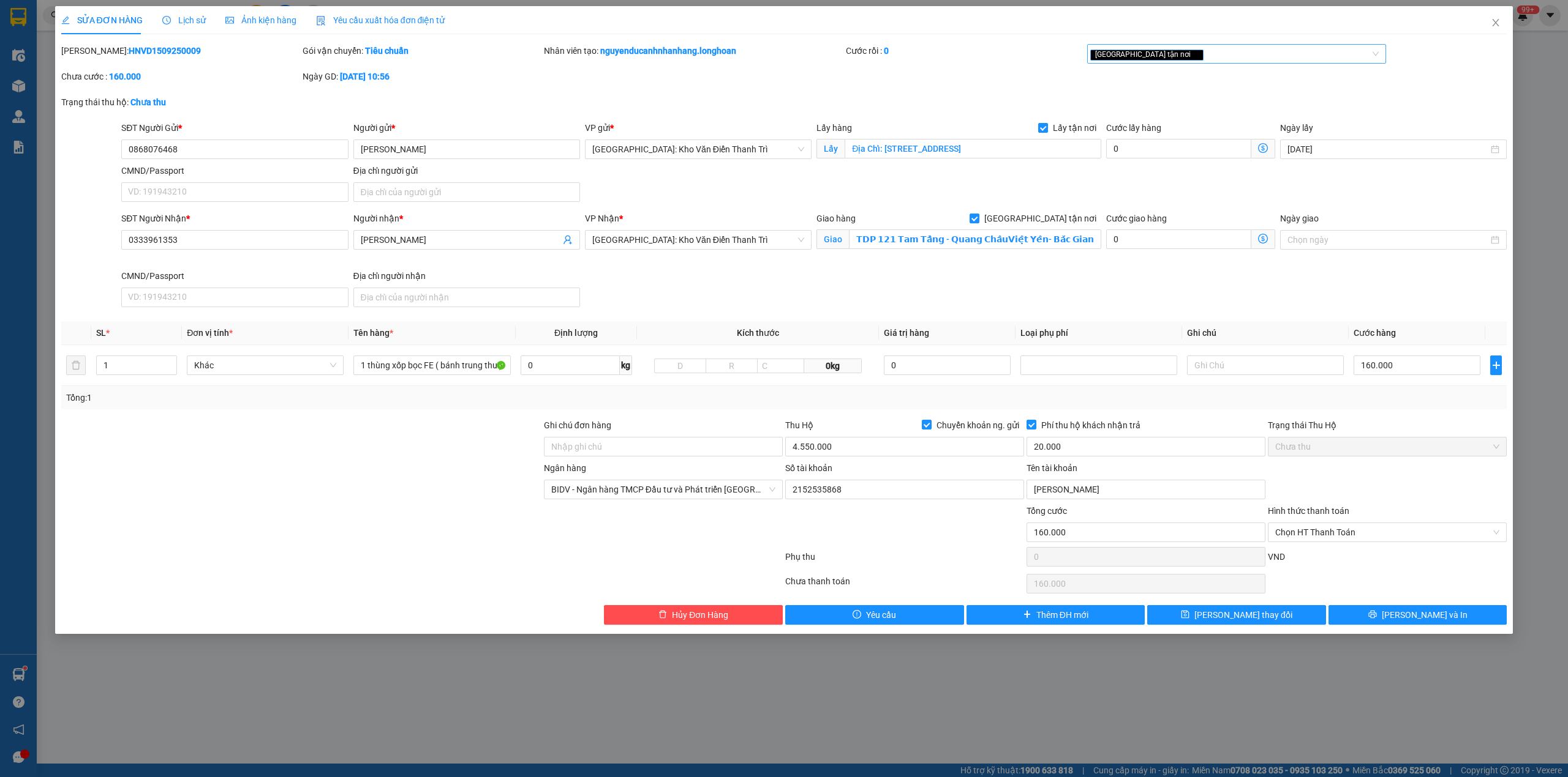
click at [1198, 57] on div "[GEOGRAPHIC_DATA] tận nơi" at bounding box center [1230, 53] width 281 height 15
type input "da"
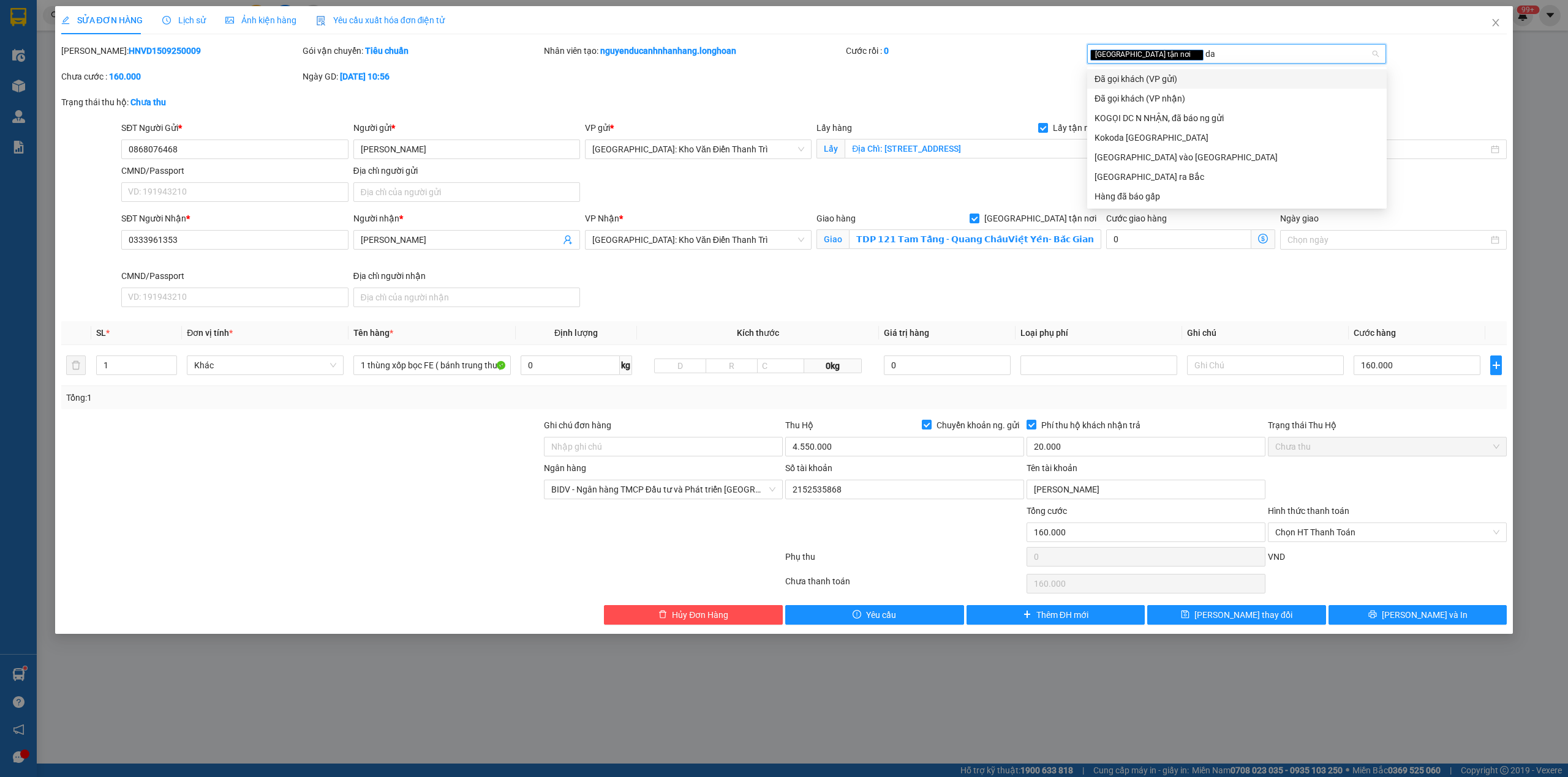
click at [1182, 79] on div "Đã gọi khách (VP gửi)" at bounding box center [1236, 78] width 284 height 13
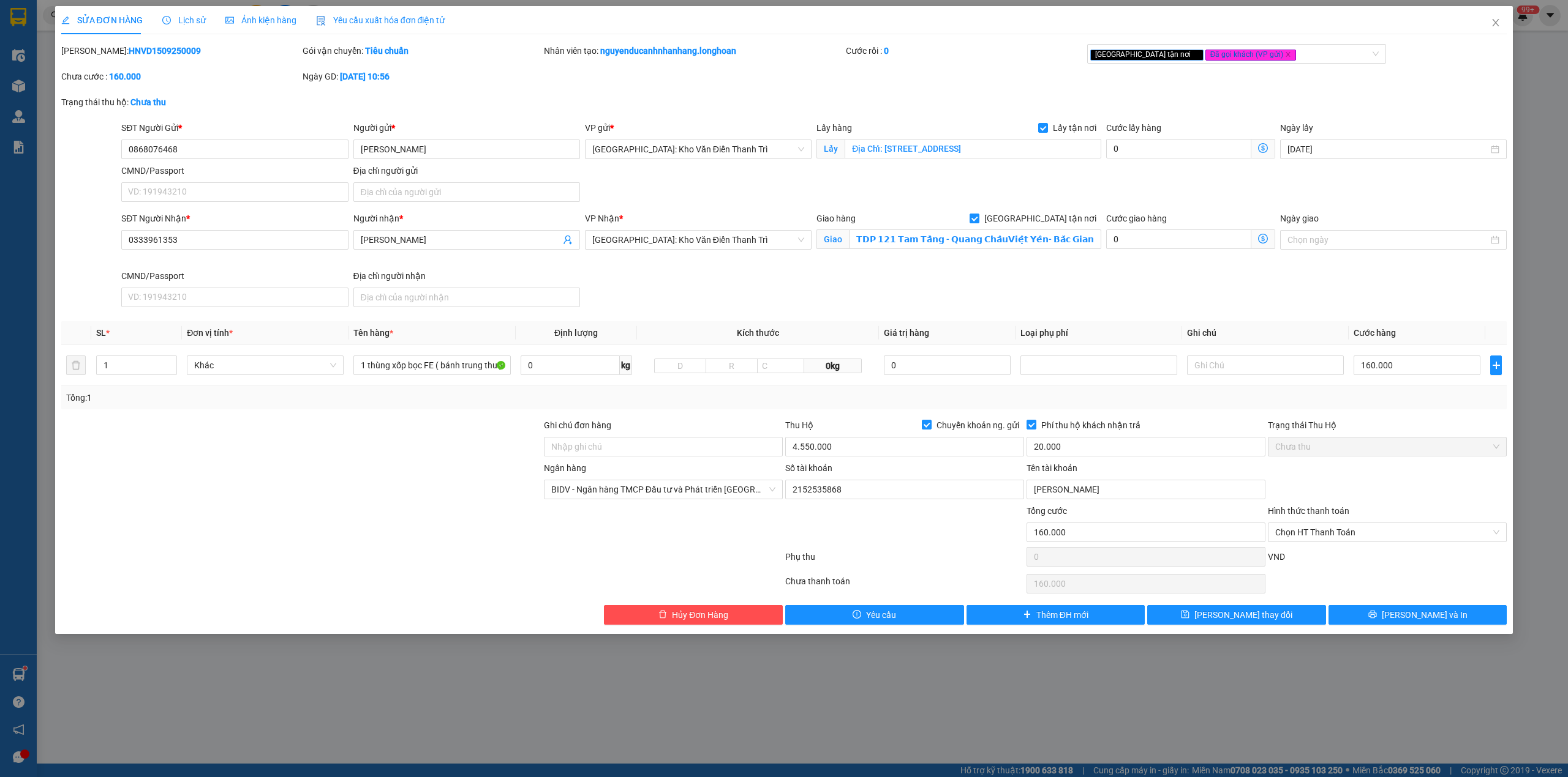
click at [1068, 267] on div "Giao hàng Giao tận nơi Giao 𝗧𝗗𝗣 𝟭𝟮𝟭 𝗧𝗮𝗺 𝗧𝗮̂̀𝗻𝗴 - 𝗤𝘂𝗮𝗻𝗴 𝗖𝗵𝗮̂𝘂𝗩𝗶𝗲̣̂𝘁 𝗬𝗲̂𝗻- 𝗕𝗮̆́𝗰 …" at bounding box center [959, 240] width 290 height 57
click at [1306, 614] on button "[PERSON_NAME] và In" at bounding box center [1418, 614] width 179 height 19
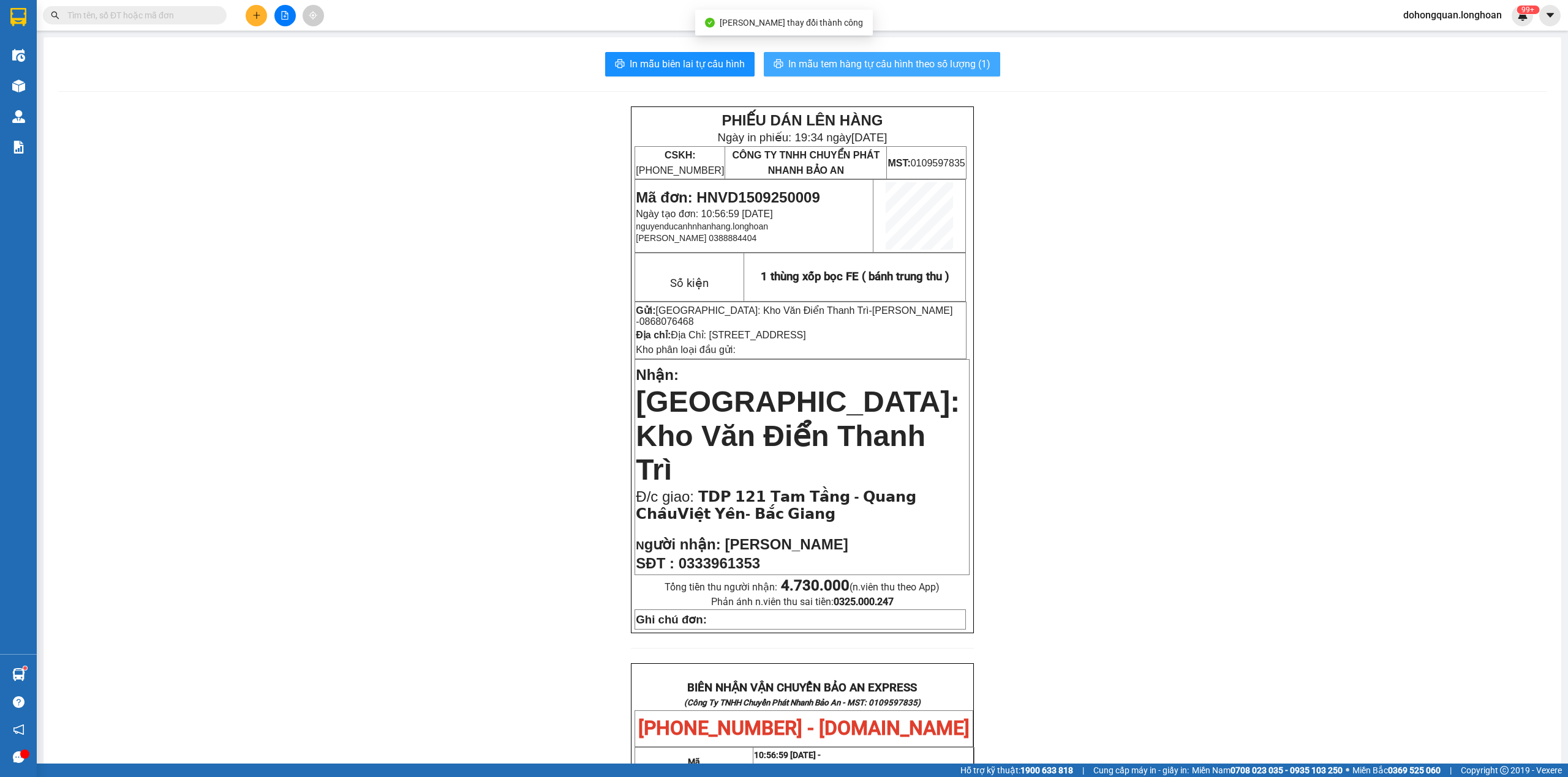
click at [874, 67] on span "In mẫu tem hàng tự cấu hình theo số lượng (1)" at bounding box center [889, 64] width 202 height 15
click at [713, 198] on span "Mã đơn: HNVD1509250009" at bounding box center [727, 197] width 184 height 16
copy span "HNVD1509250009"
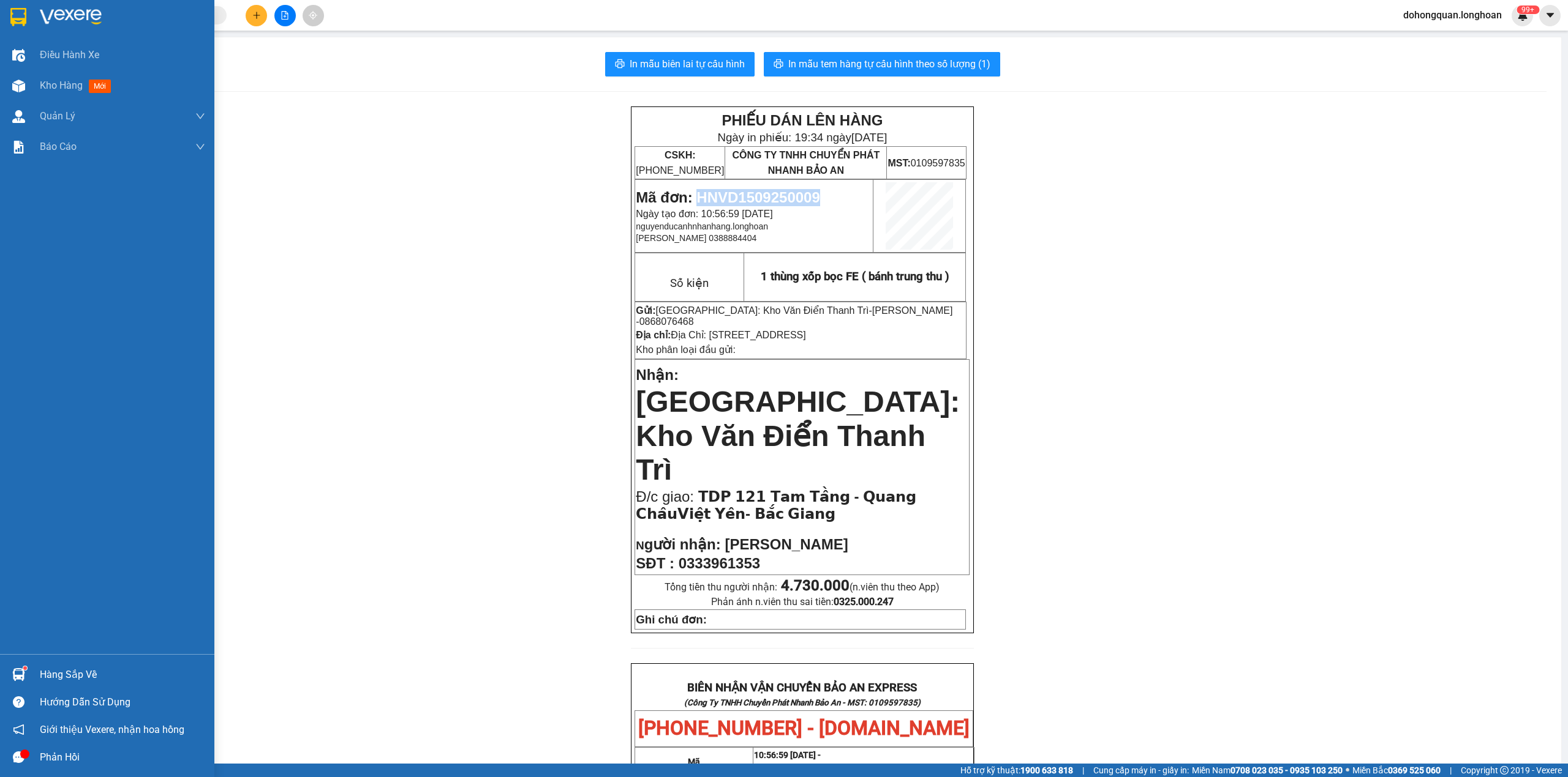
click at [13, 13] on img at bounding box center [18, 17] width 16 height 19
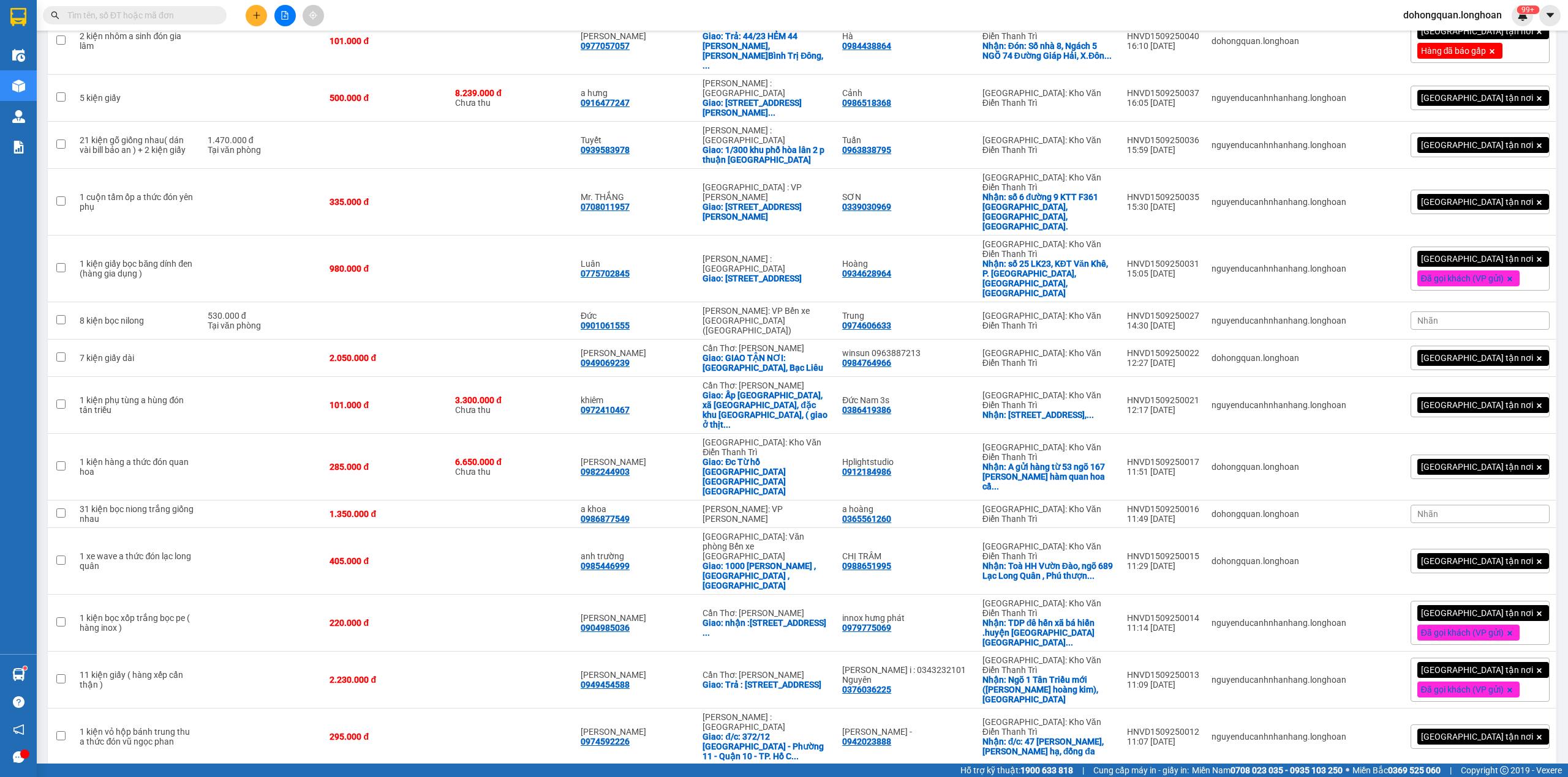
scroll to position [899, 0]
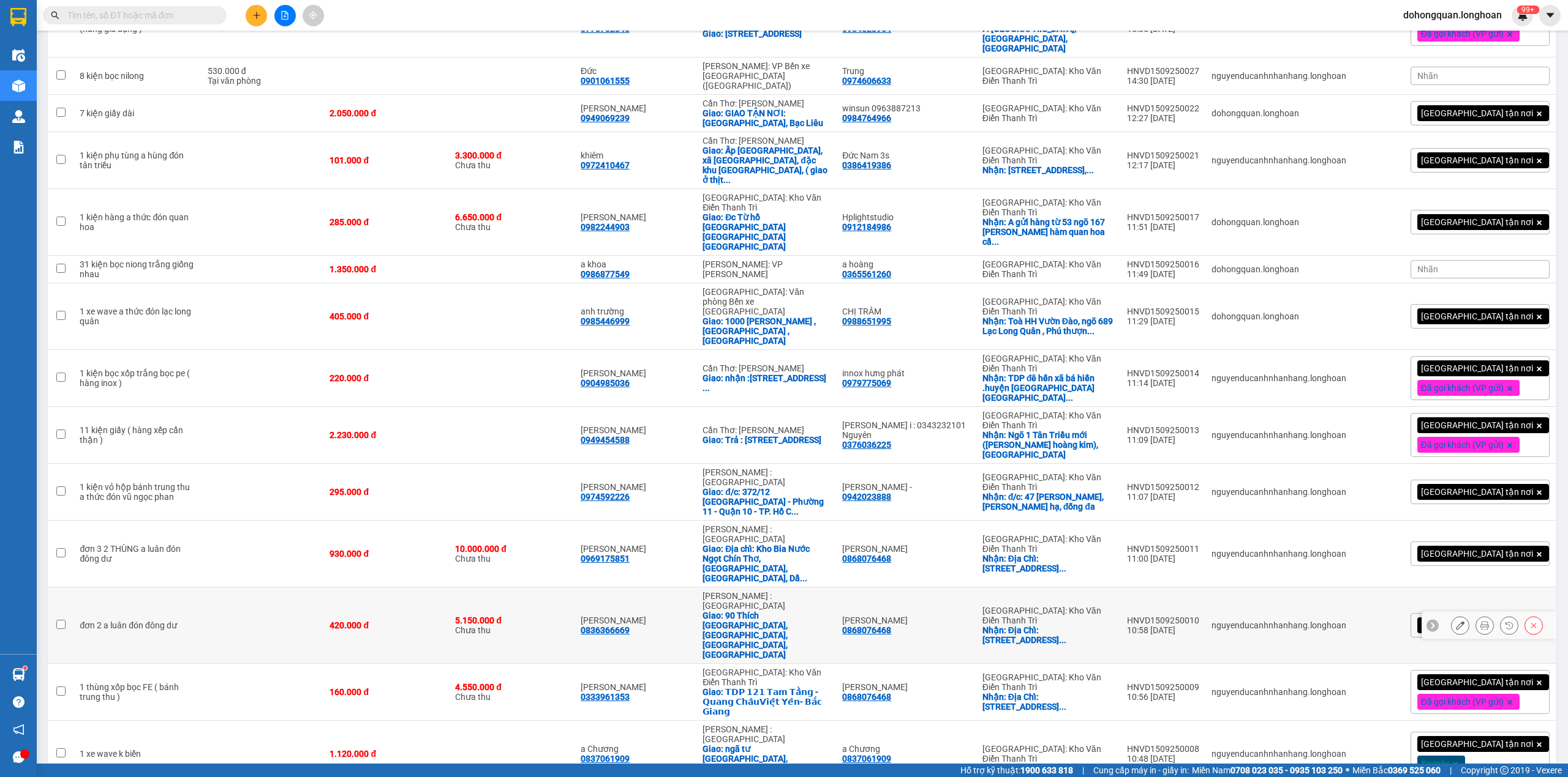
click at [1306, 621] on icon at bounding box center [1459, 625] width 9 height 9
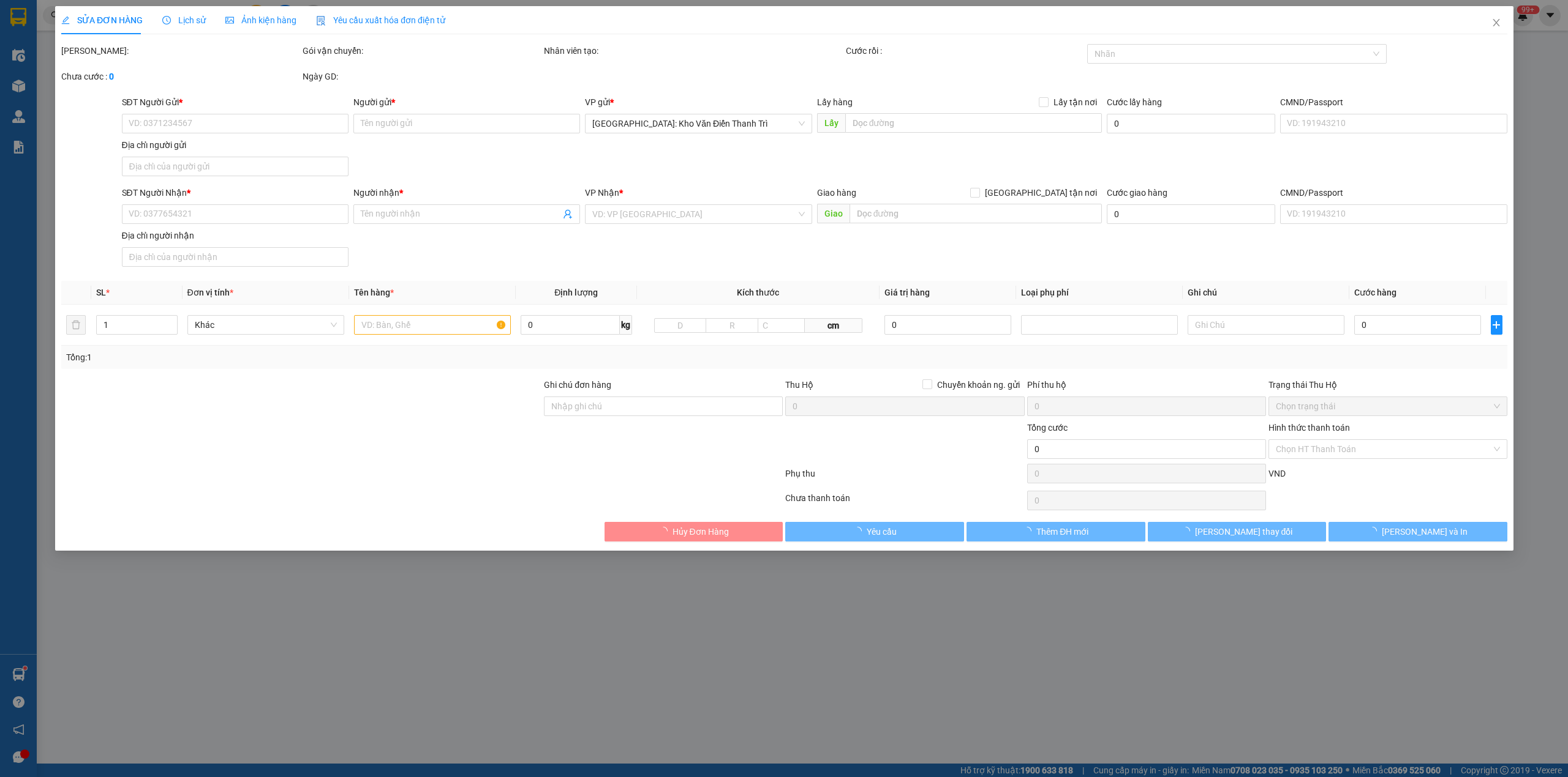
type input "0868076468"
type input "[PERSON_NAME]"
checkbox input "true"
type input "Địa Chỉ: [STREET_ADDRESS]"
type input "0836366669"
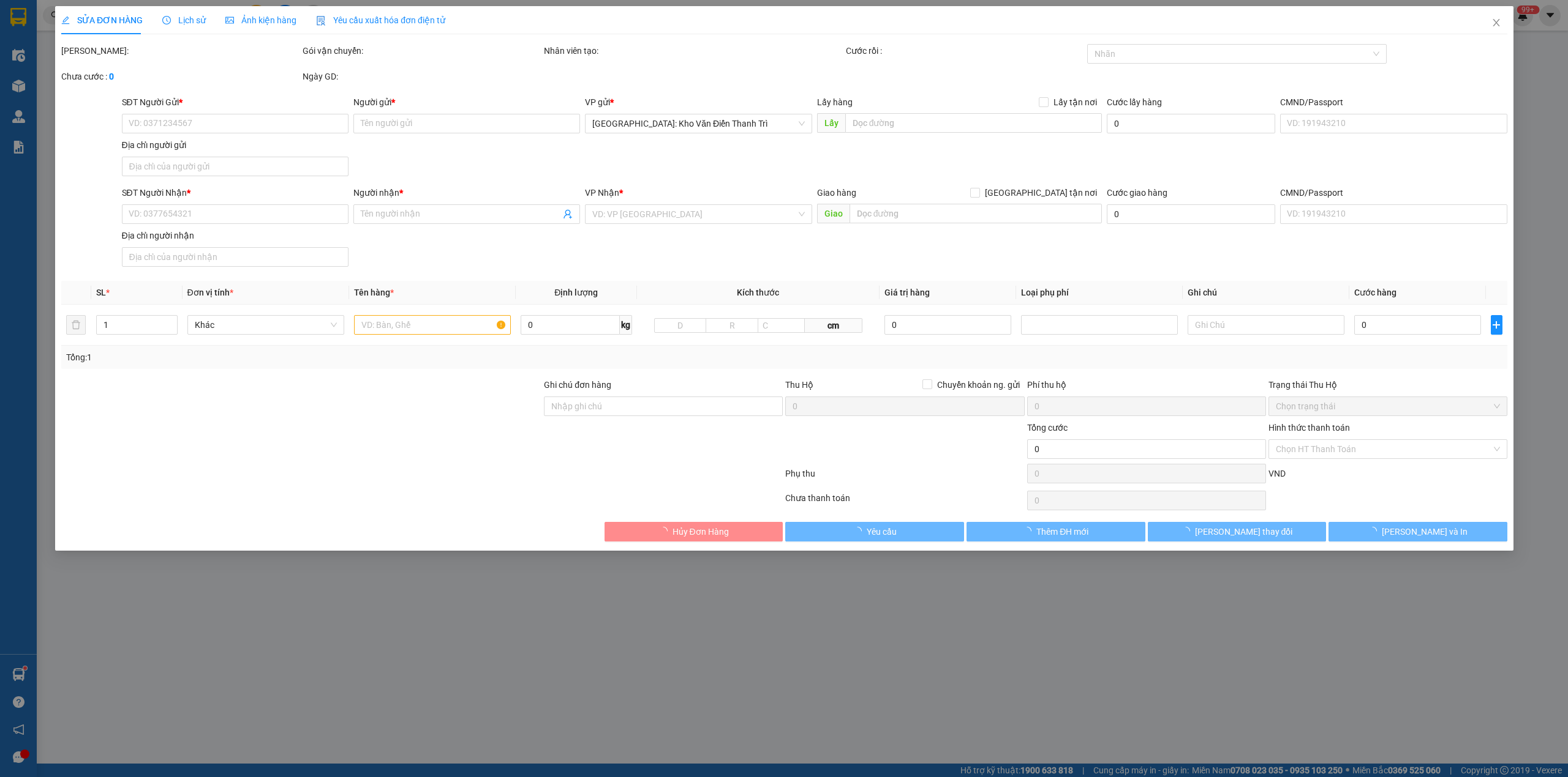
type input "[PERSON_NAME]"
checkbox input "true"
type input "90 Thích [GEOGRAPHIC_DATA], [GEOGRAPHIC_DATA], [GEOGRAPHIC_DATA], [GEOGRAPHIC_D…"
type input "420.000"
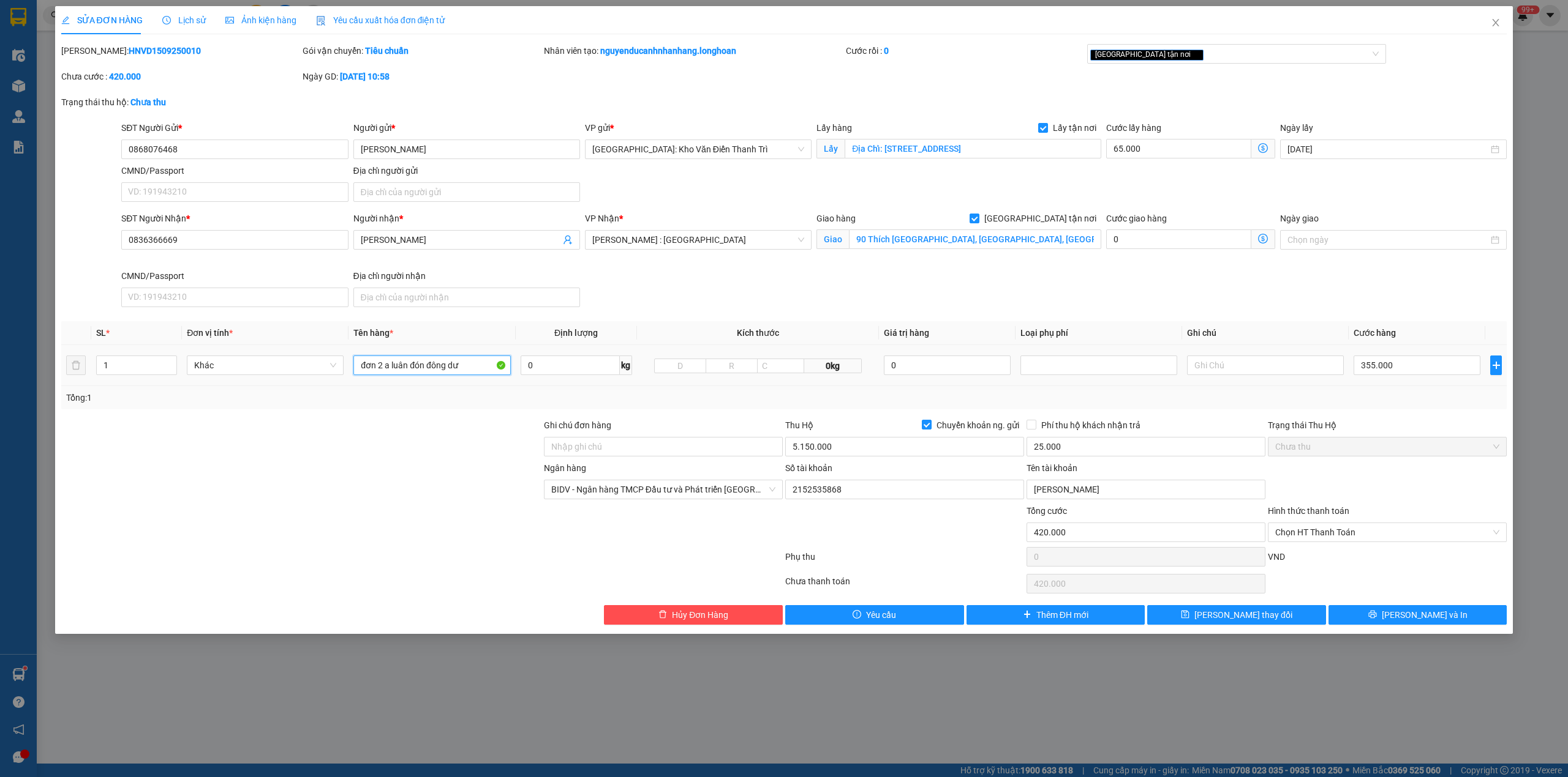
click at [405, 360] on input "đơn 2 a luân đón đông dư" at bounding box center [432, 365] width 157 height 19
type input "1 thùng xốp ( bánh trung thu )"
click at [1035, 425] on input "Phí thu hộ khách nhận trả" at bounding box center [1030, 424] width 9 height 9
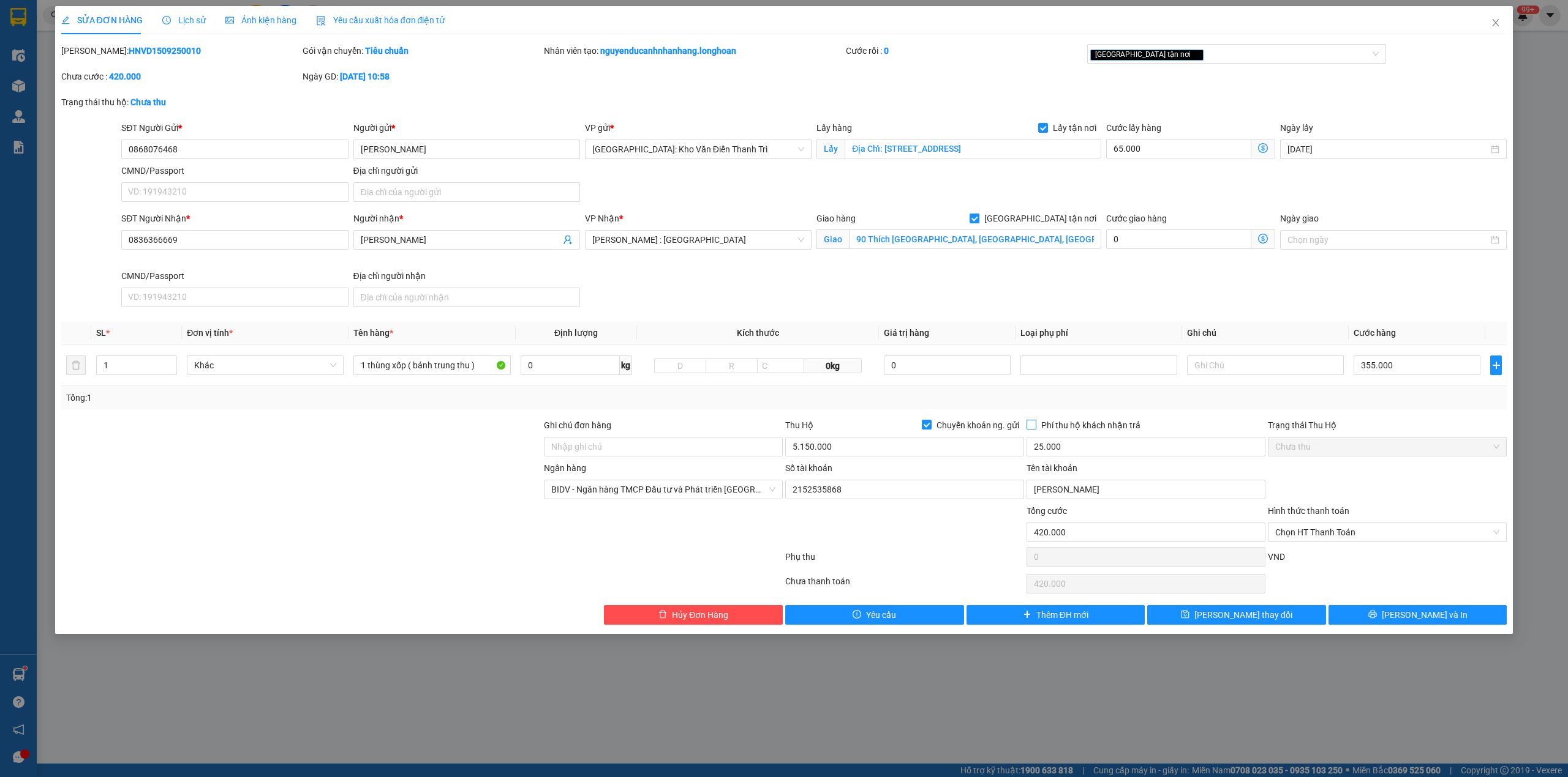
checkbox input "true"
click at [1165, 57] on div "[GEOGRAPHIC_DATA] tận nơi" at bounding box center [1230, 53] width 281 height 15
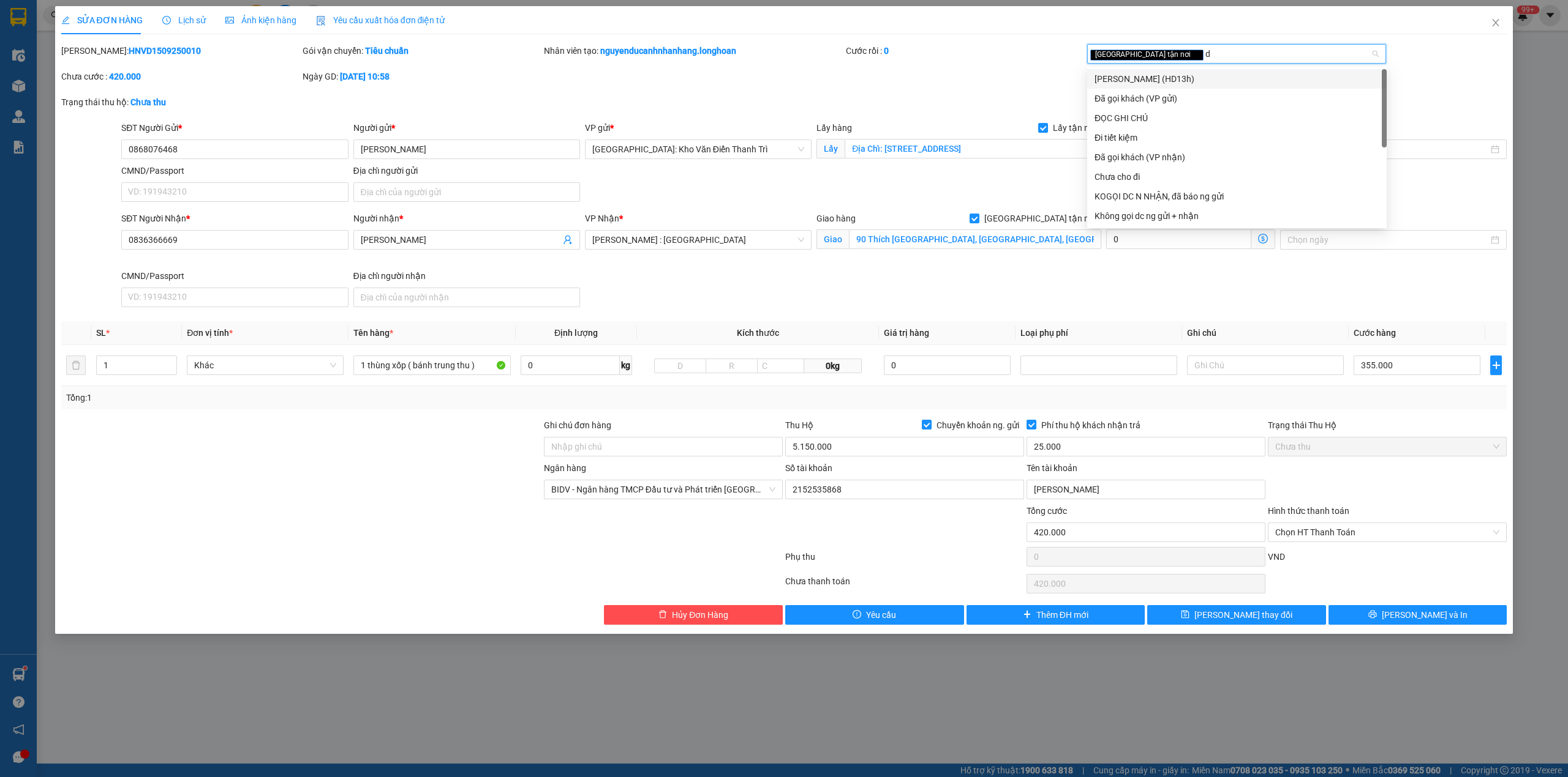
type input "da"
click at [1155, 76] on div "Đã gọi khách (VP gửi)" at bounding box center [1236, 78] width 284 height 13
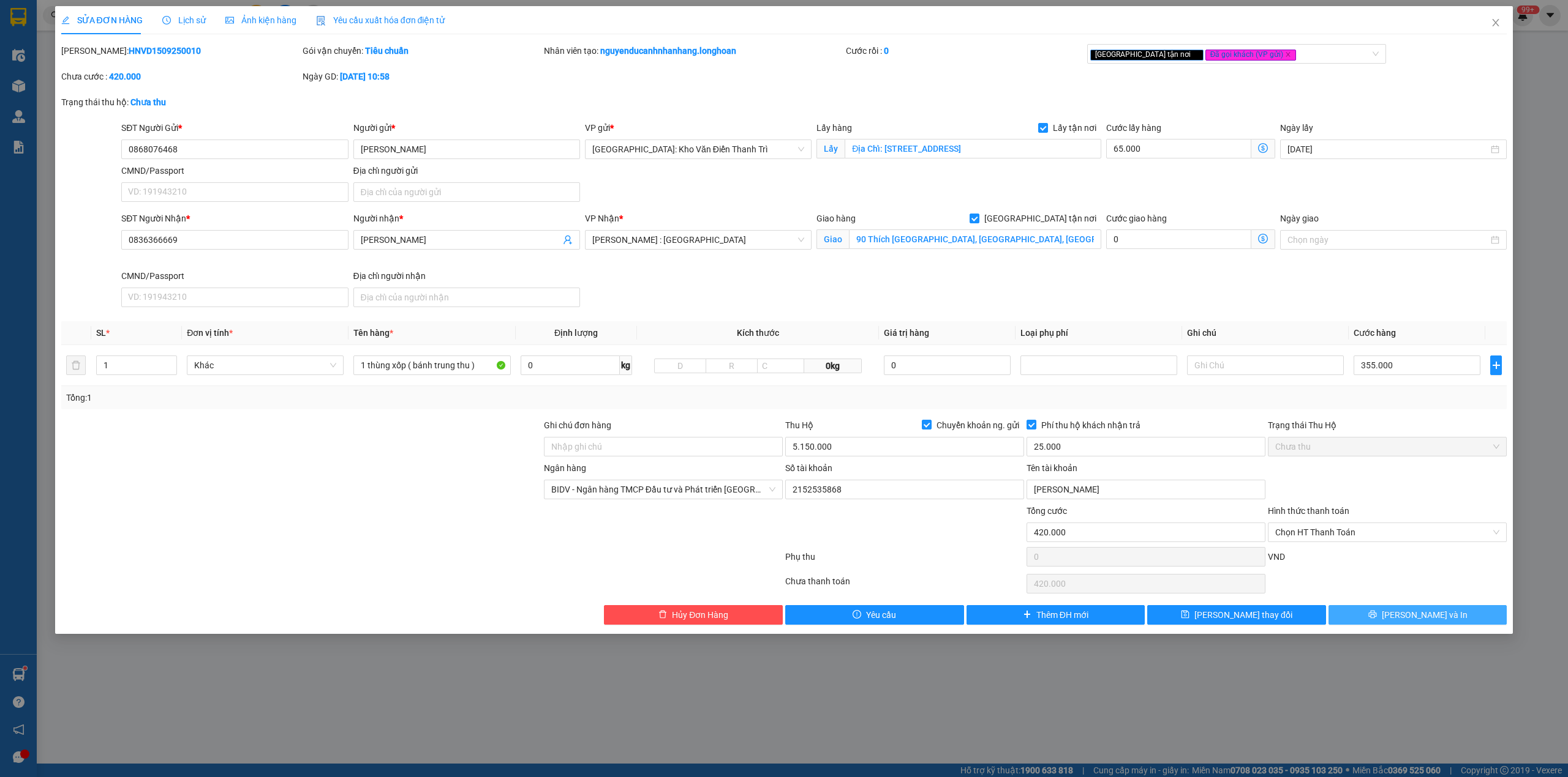
click at [1306, 620] on button "[PERSON_NAME] và In" at bounding box center [1418, 614] width 179 height 19
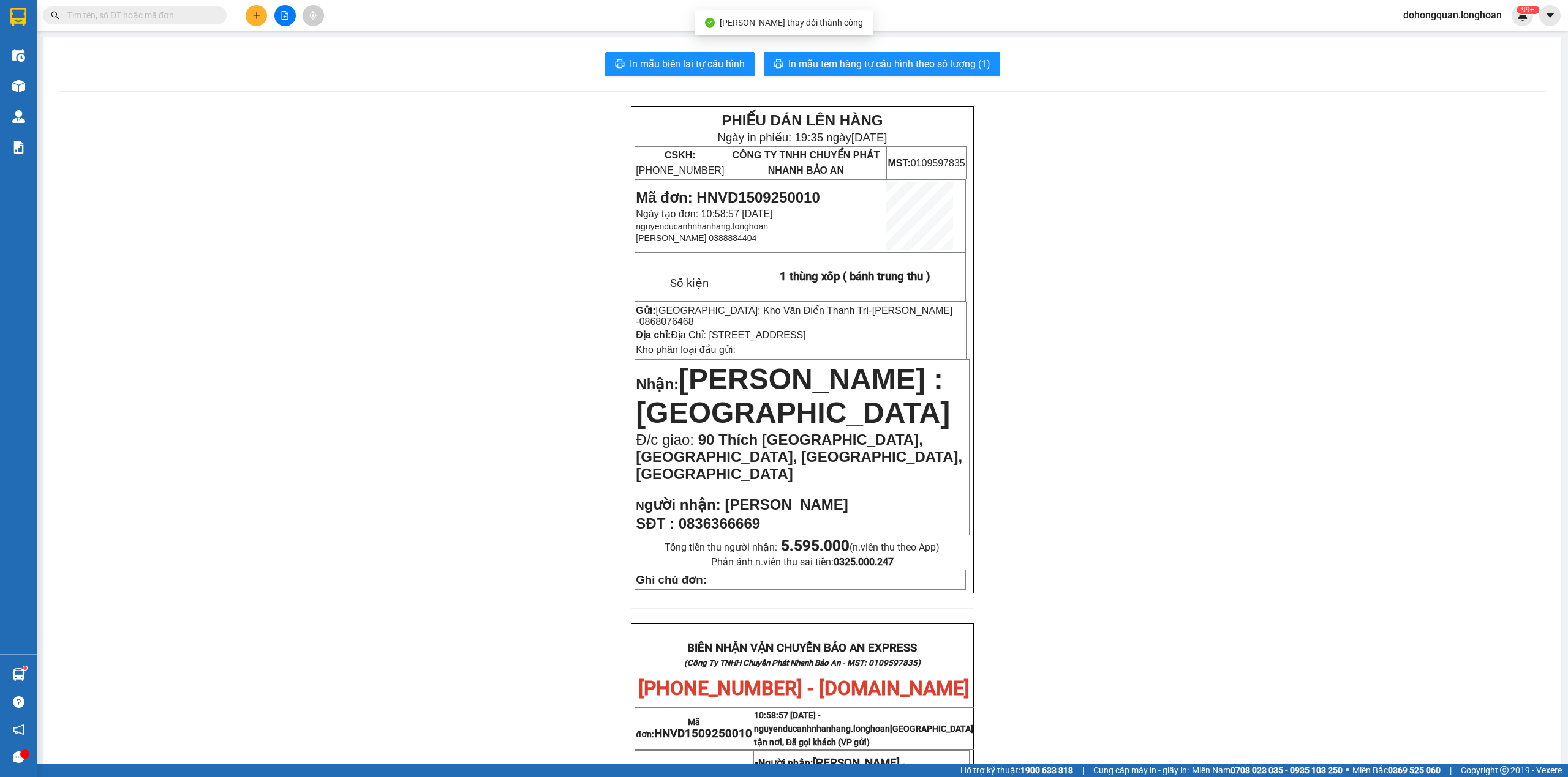
click at [921, 51] on div "In mẫu biên lai tự cấu hình In mẫu tem hàng tự cấu hình theo số lượng (1) PHIẾU…" at bounding box center [802, 675] width 1518 height 1275
click at [915, 57] on span "In mẫu tem hàng tự cấu hình theo số lượng (1)" at bounding box center [889, 64] width 202 height 15
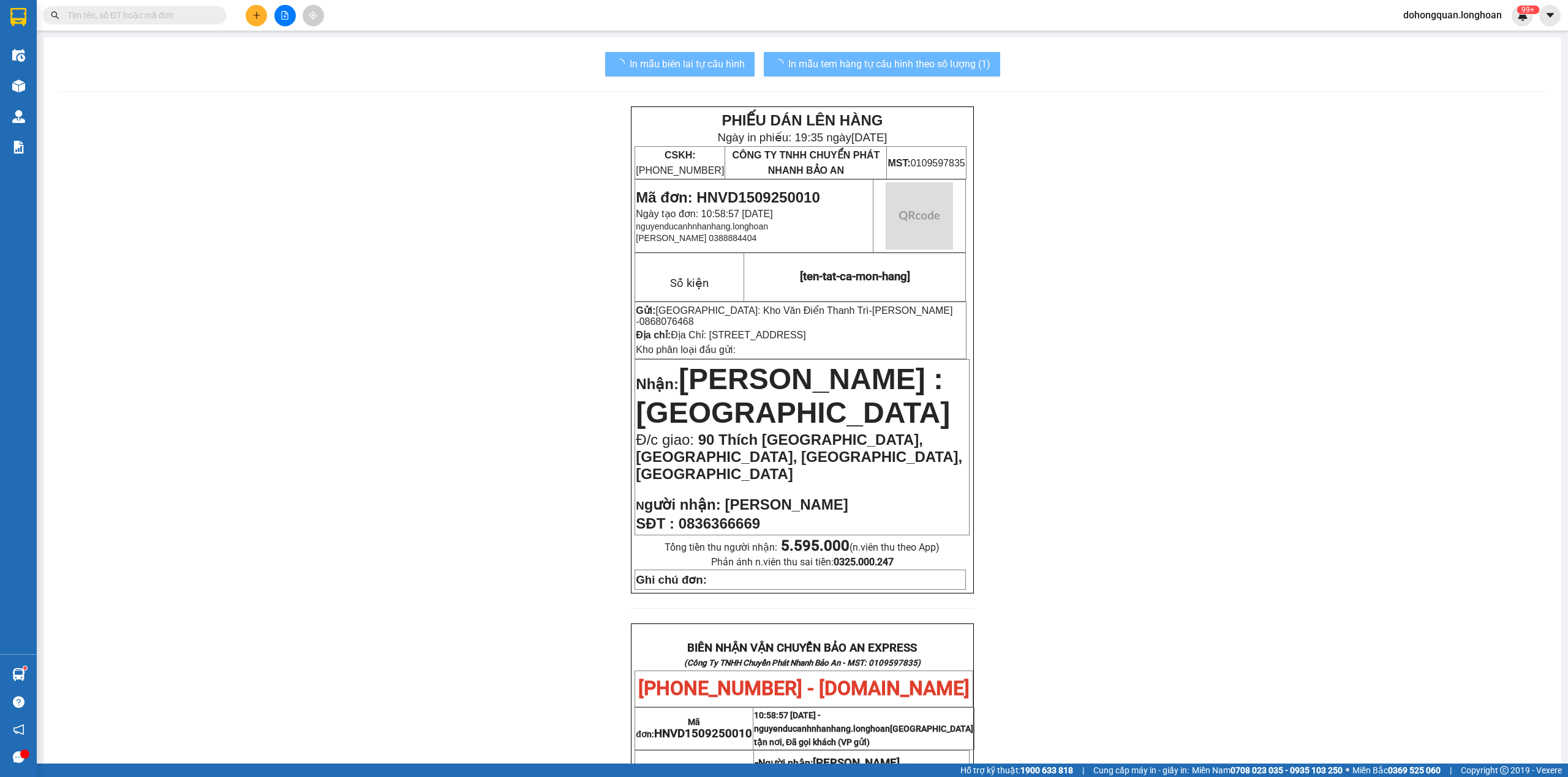
click at [1306, 425] on div "PHIẾU DÁN LÊN HÀNG Ngày in phiếu: 19:35 [DATE] CSKH: [PHONE_NUMBER] CÔNG TY TNH…" at bounding box center [802, 702] width 1488 height 1191
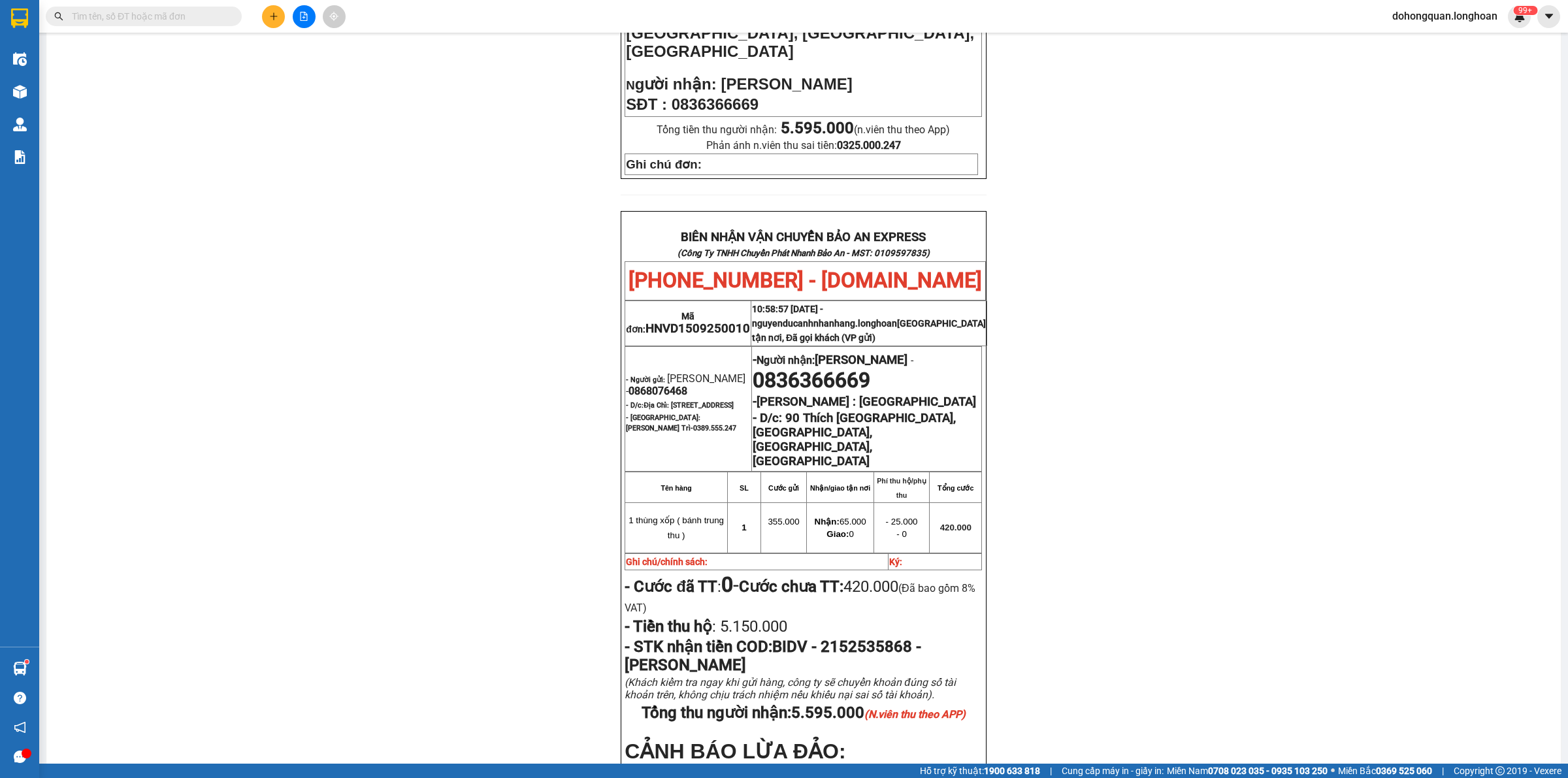
click at [1394, 492] on div "PHIẾU DÁN LÊN HÀNG Ngày in phiếu: 19:35 [DATE] CSKH: [PHONE_NUMBER] CÔNG TY TNH…" at bounding box center [804, 295] width 1484 height 1272
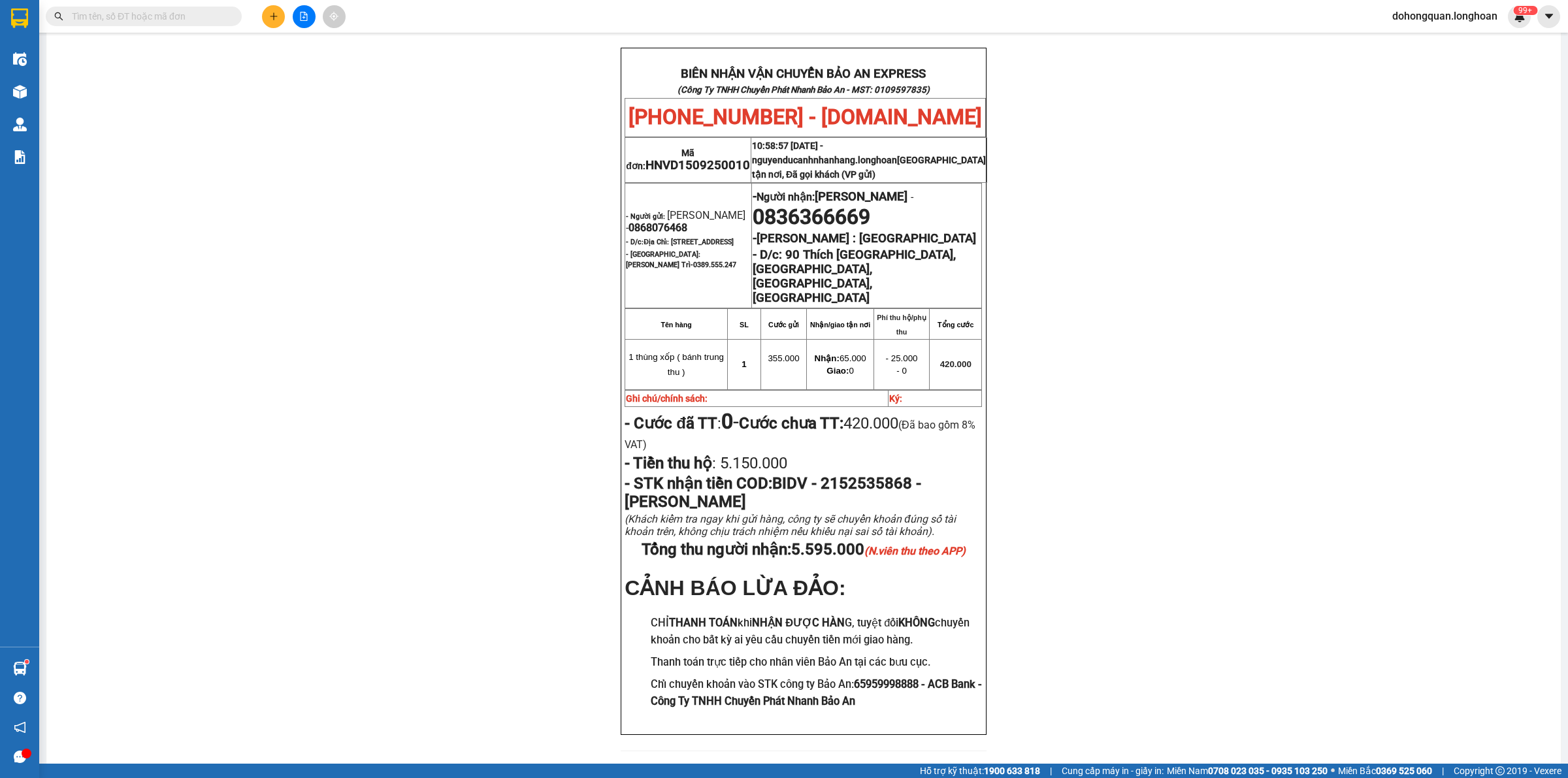
scroll to position [128, 0]
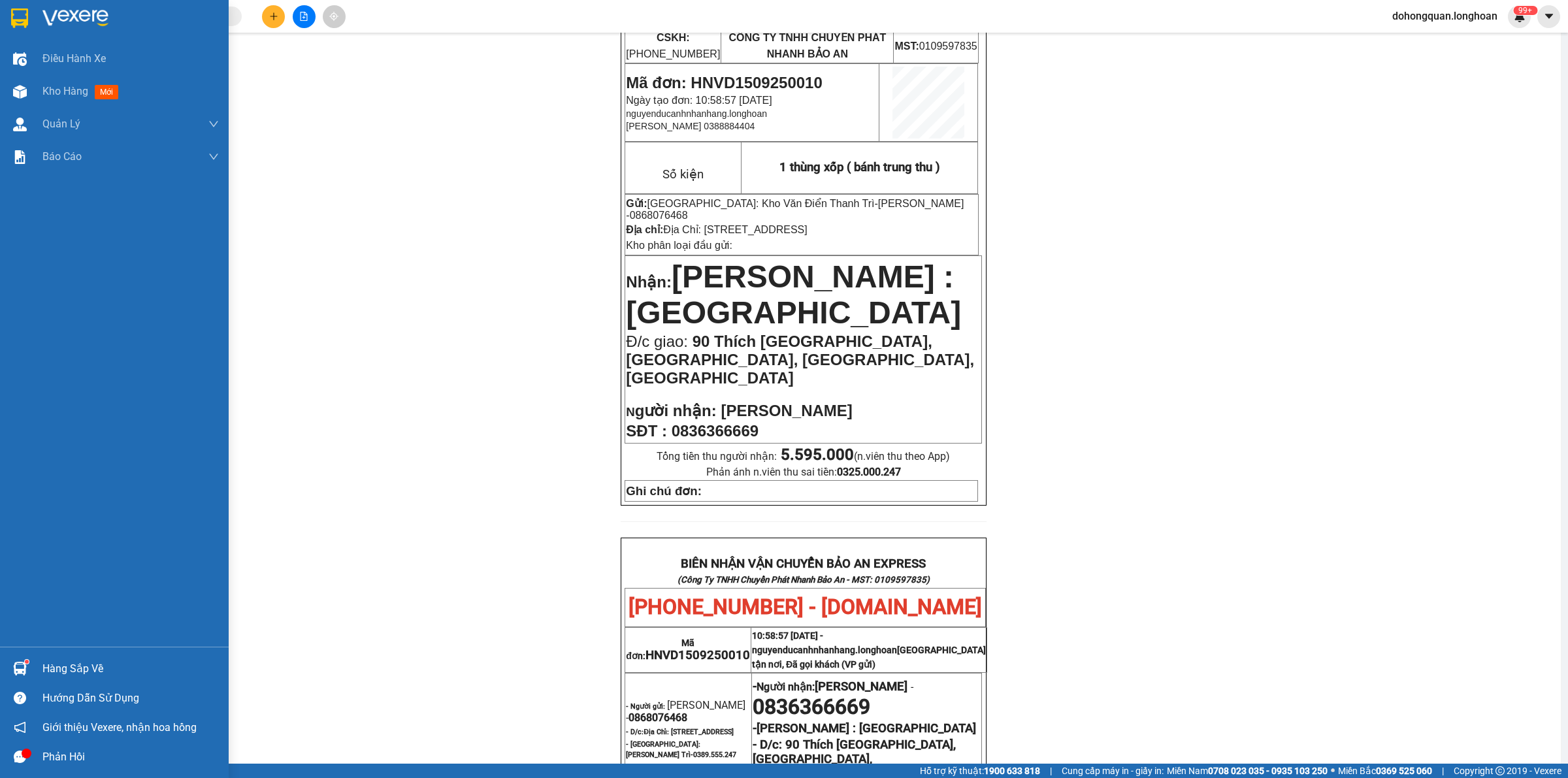
click at [13, 24] on img at bounding box center [19, 18] width 17 height 20
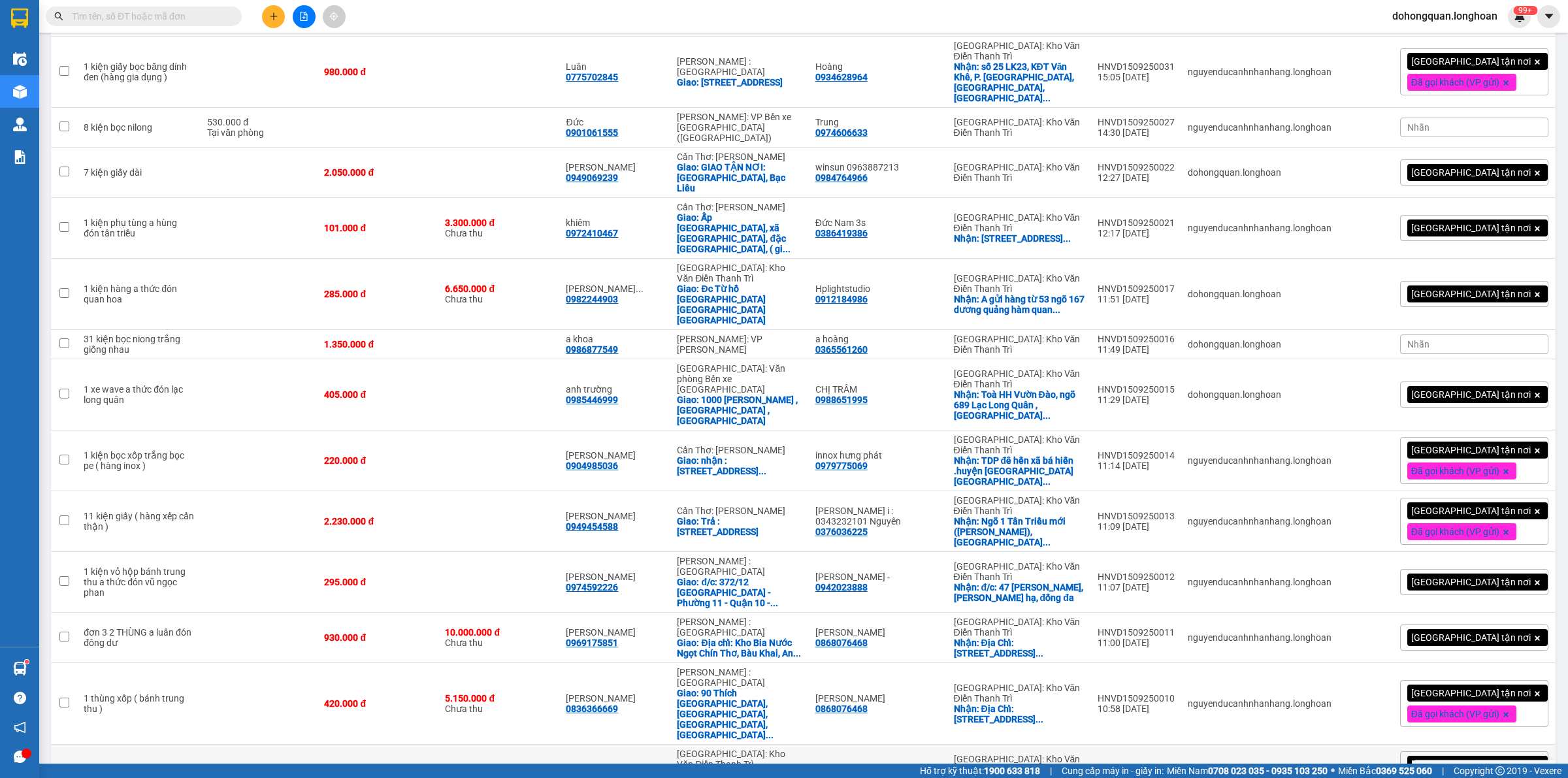
scroll to position [699, 0]
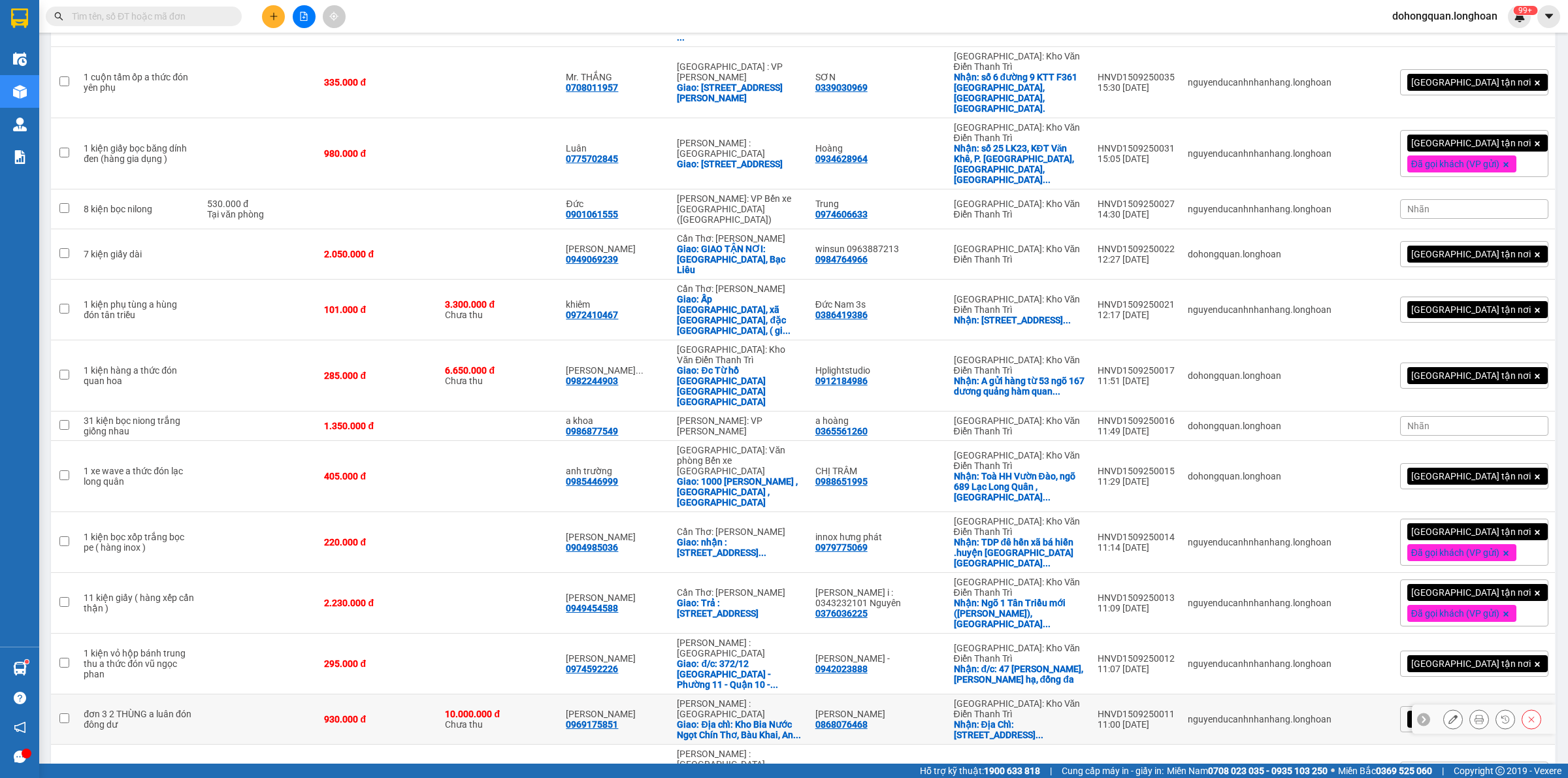
click at [1394, 690] on icon at bounding box center [1453, 718] width 9 height 9
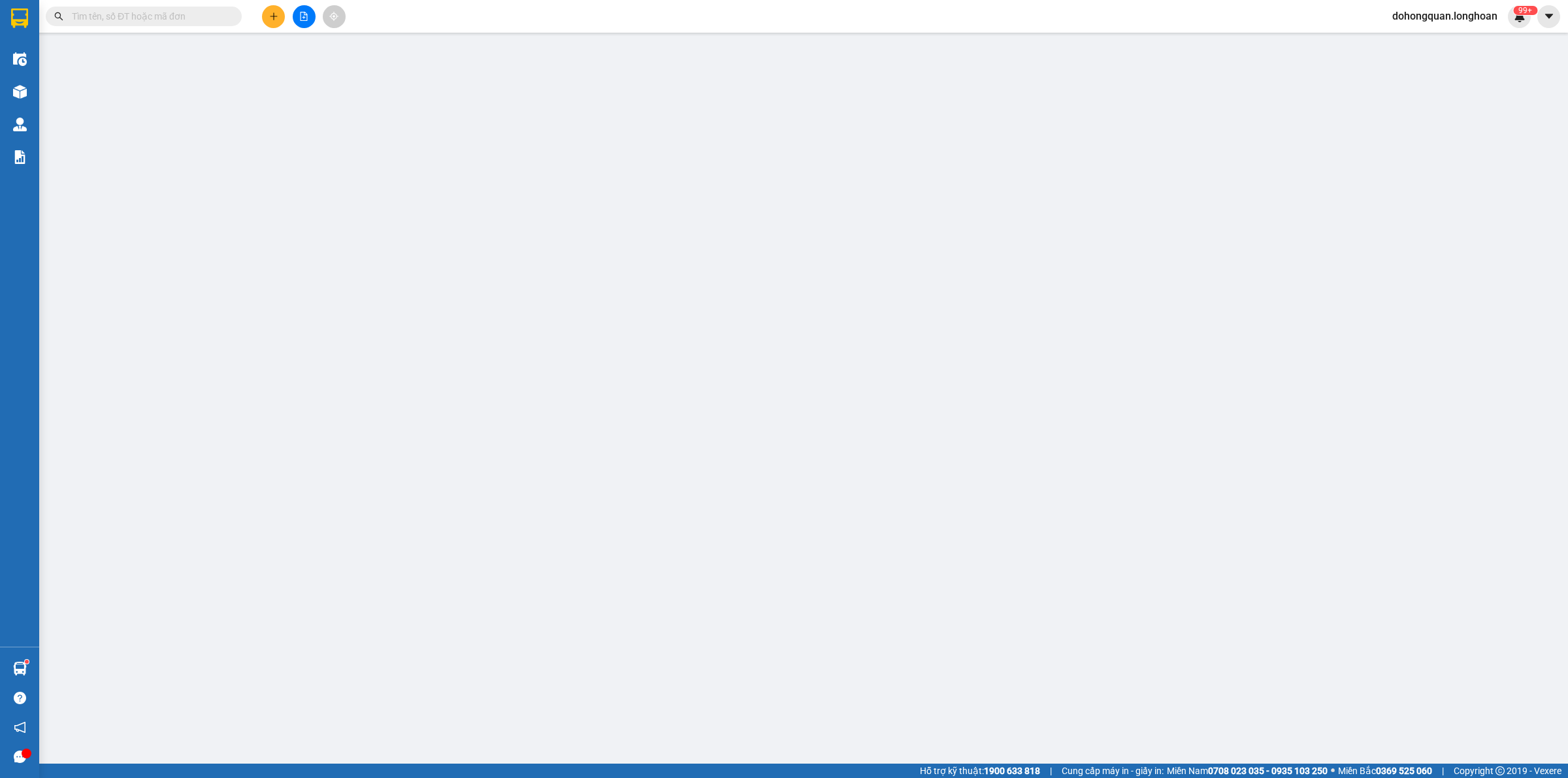
type input "0868076468"
type input "[PERSON_NAME]"
checkbox input "true"
type input "Địa Chỉ: [STREET_ADDRESS]"
type input "0969175851"
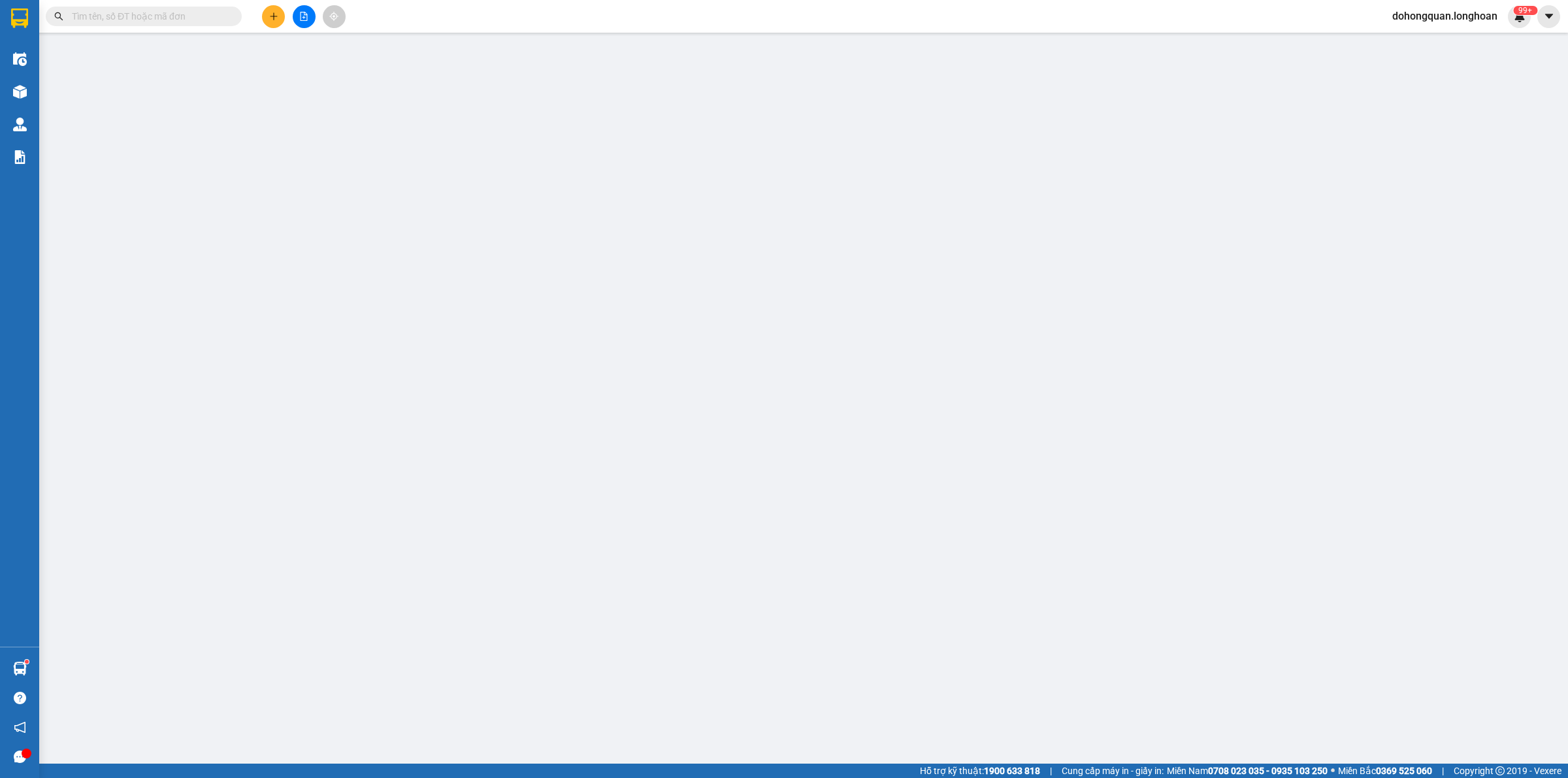
type input "[PERSON_NAME]"
checkbox input "true"
type input "Địa chỉ: Kho Bia Nước Ngọt Chín Thơ, Bàu Khai, An Lập, Dầu Tiếng, Bình Dương"
type input "930.000"
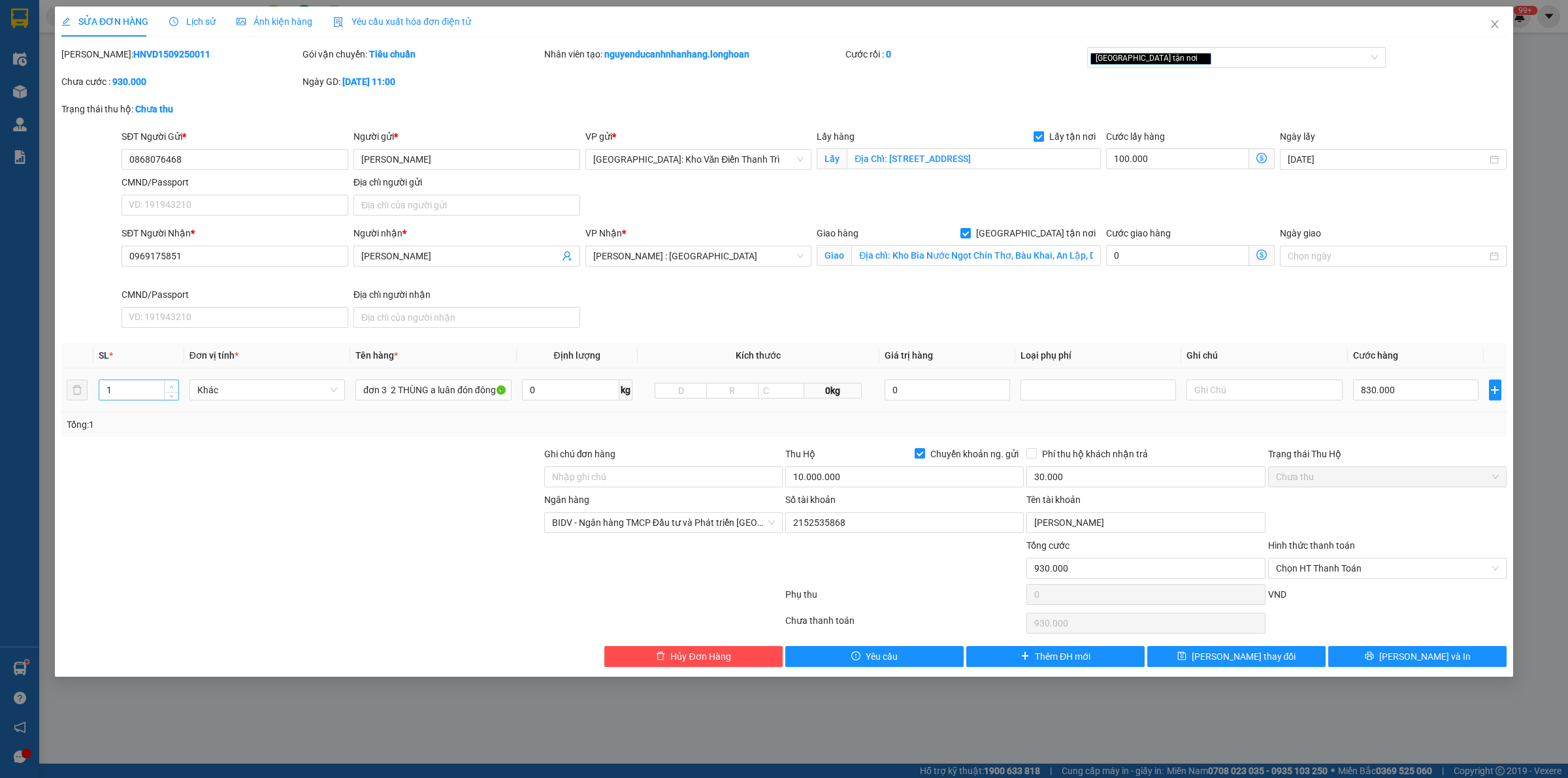
type input "2"
click at [168, 388] on span "up" at bounding box center [171, 386] width 7 height 7
click at [432, 390] on input "đơn 3 2 THÙNG a luân đón đông dư" at bounding box center [433, 389] width 155 height 21
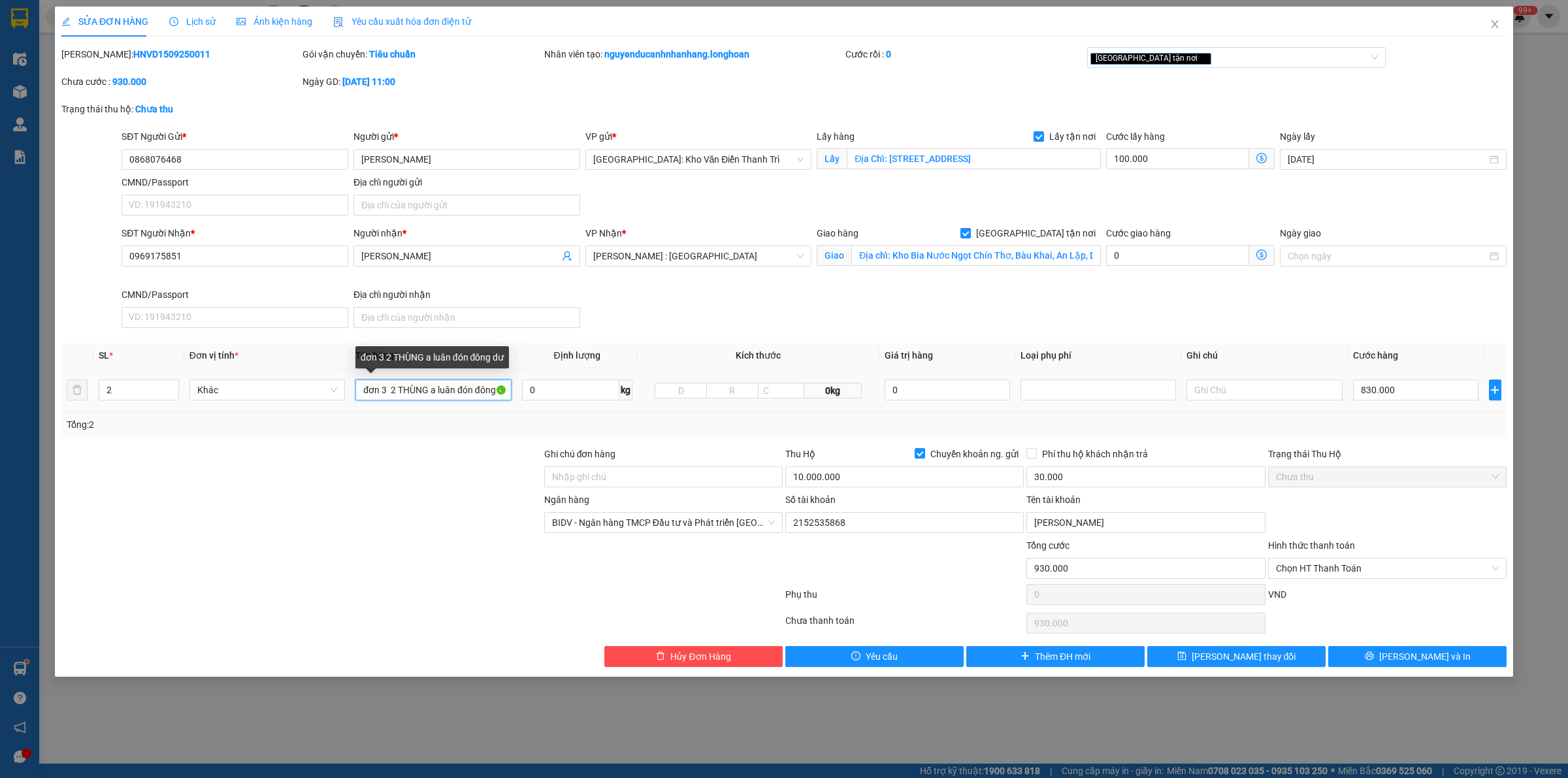
click at [432, 390] on input "đơn 3 2 THÙNG a luân đón đông dư" at bounding box center [433, 389] width 155 height 21
type input "2 thùng xốp ( bánh trung thu )"
